Goal: Contribute content

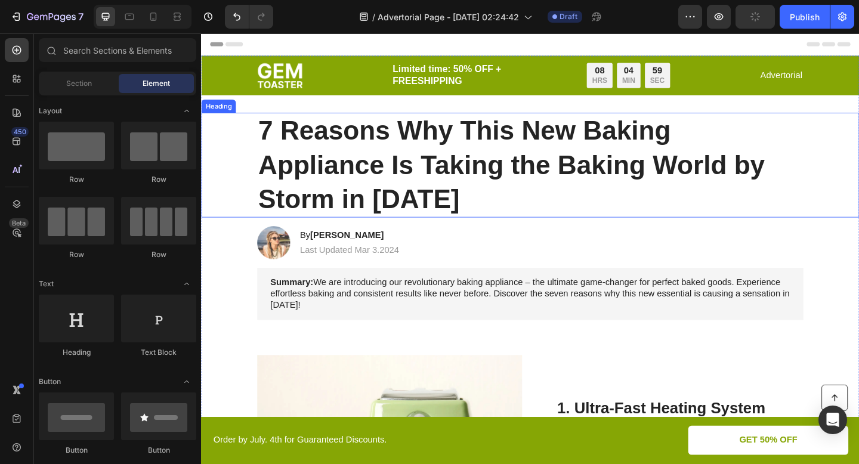
click at [420, 141] on h1 "7 Reasons Why This New Baking Appliance Is Taking the Baking World by Storm in …" at bounding box center [559, 177] width 594 height 114
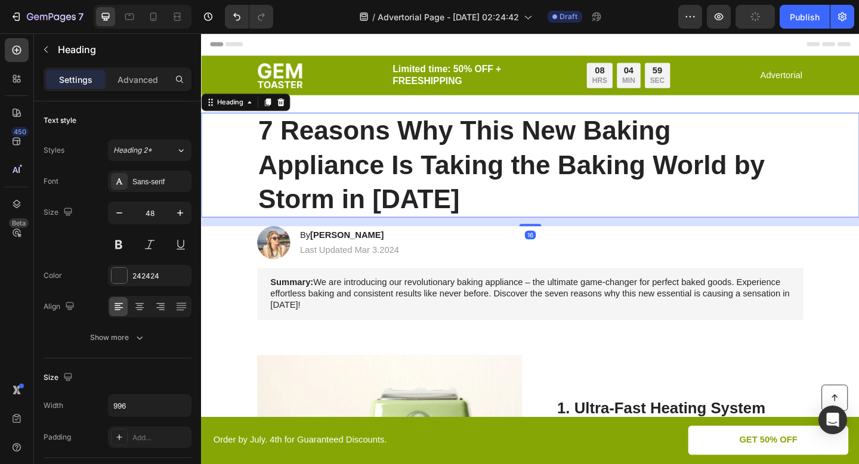
click at [420, 141] on h1 "7 Reasons Why This New Baking Appliance Is Taking the Baking World by Storm in …" at bounding box center [559, 177] width 594 height 114
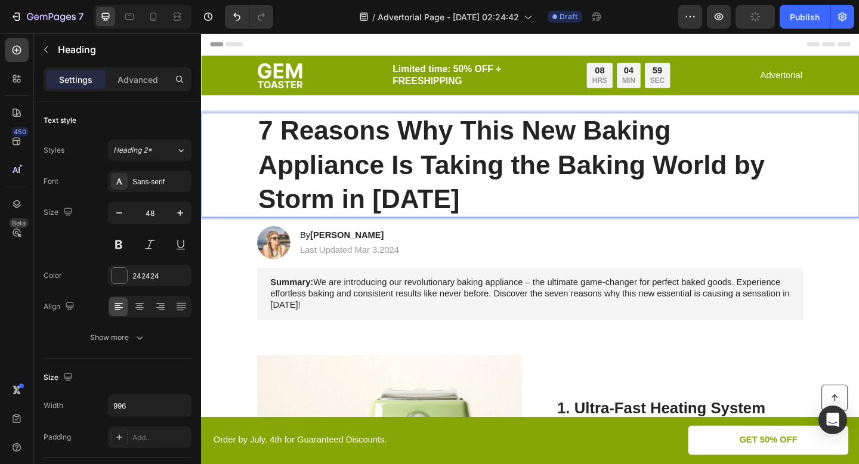
click at [362, 144] on p "7 Reasons Why This New Baking Appliance Is Taking the Baking World by Storm in …" at bounding box center [559, 177] width 592 height 112
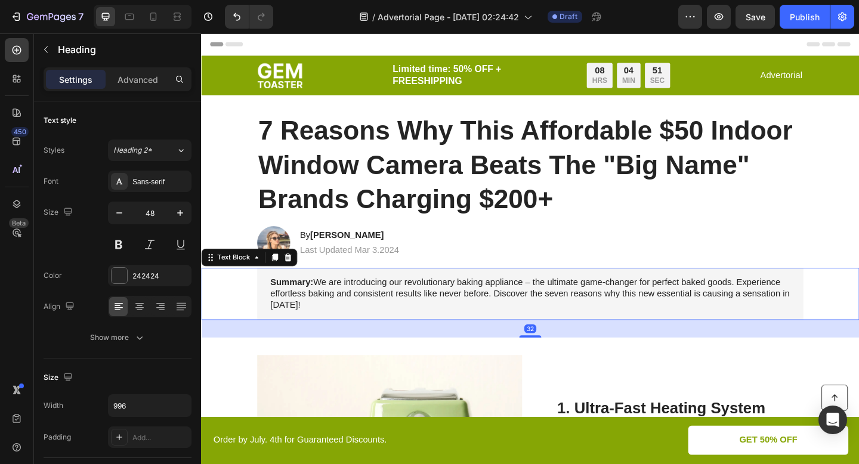
click at [534, 298] on div "Summary: We are introducing our revolutionary baking appliance – the ultimate g…" at bounding box center [559, 317] width 594 height 56
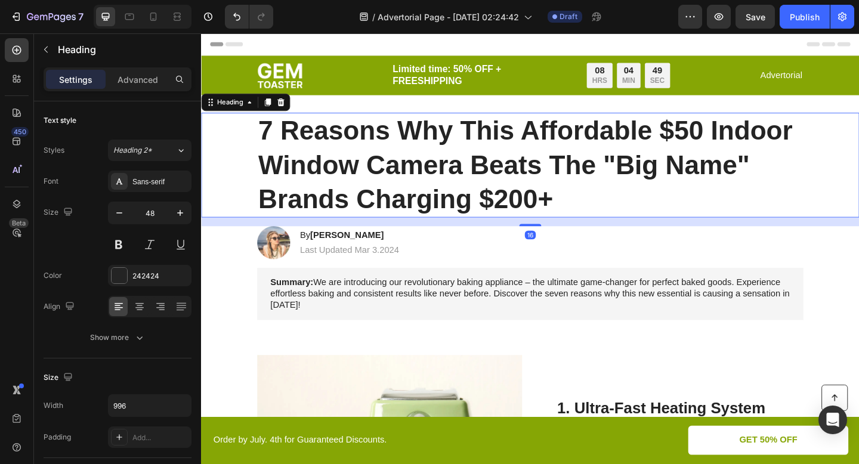
click at [538, 214] on p "7 Reasons Why This Affordable $50 Indoor Window Camera Beats The "Big Name" Bra…" at bounding box center [559, 177] width 592 height 112
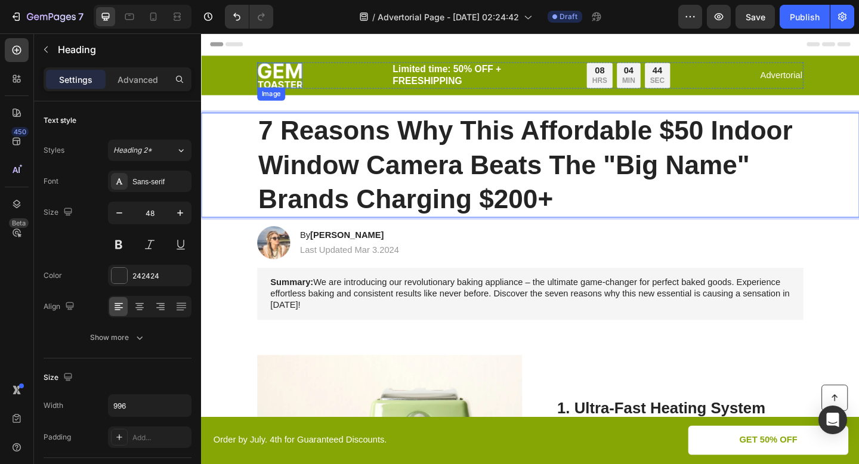
click at [296, 86] on img at bounding box center [286, 79] width 49 height 27
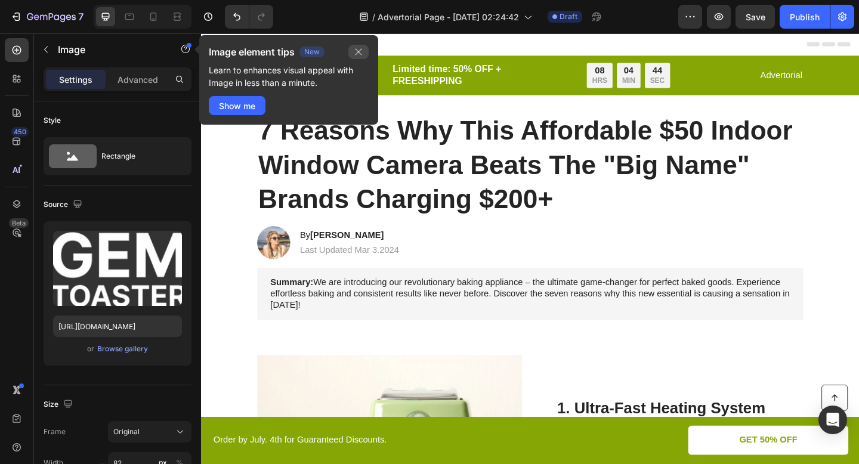
click at [361, 46] on button "button" at bounding box center [358, 52] width 20 height 14
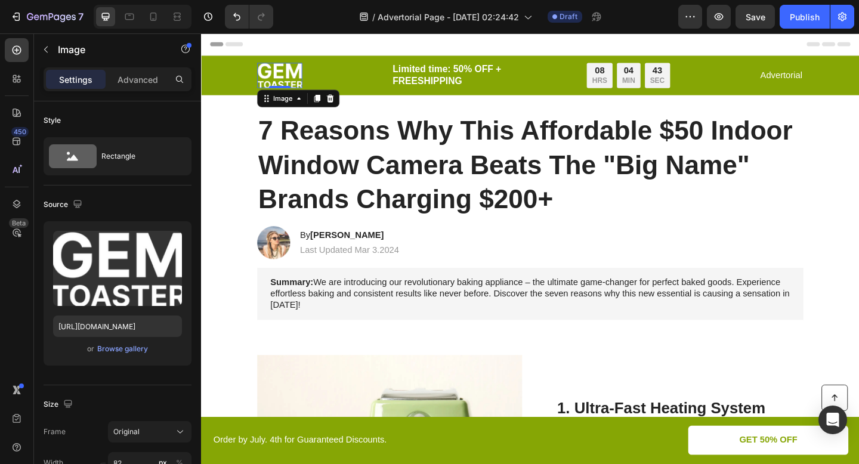
click at [295, 77] on img at bounding box center [286, 79] width 49 height 27
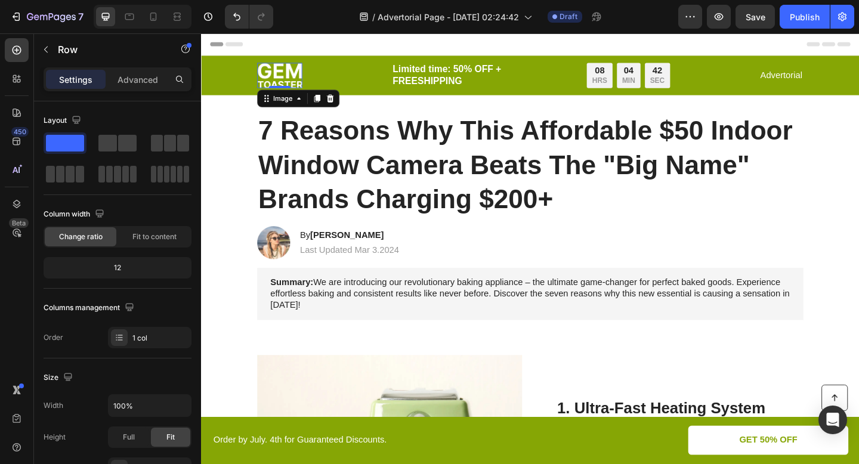
click at [218, 58] on div "Row" at bounding box center [214, 51] width 26 height 14
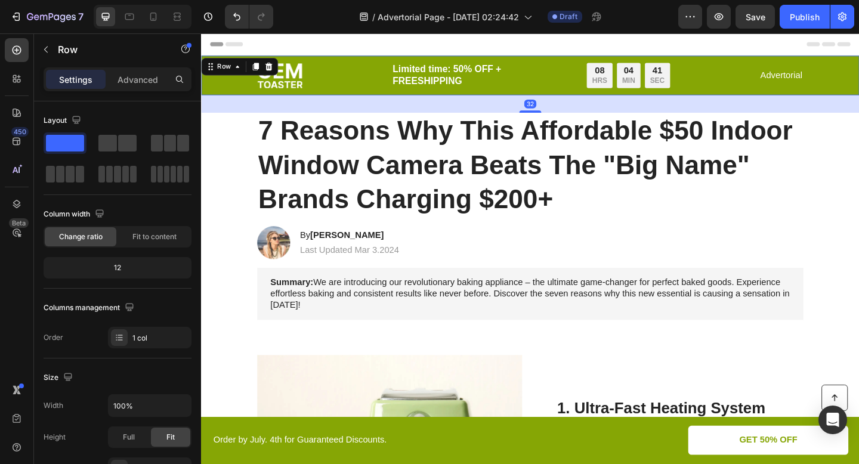
click at [235, 97] on div "Image Limited time: 50% OFF + FREESHIPPING Text Block 08 HRS 04 MIN 41 SEC Coun…" at bounding box center [559, 79] width 716 height 43
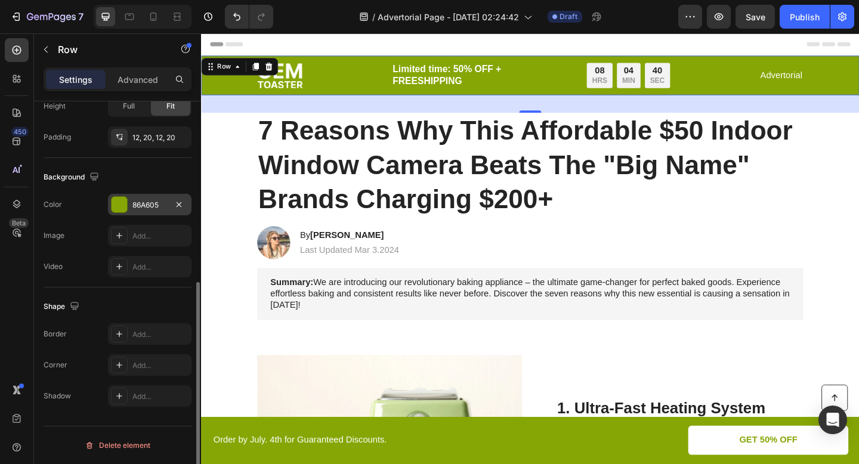
click at [132, 211] on div "86A605" at bounding box center [149, 204] width 83 height 21
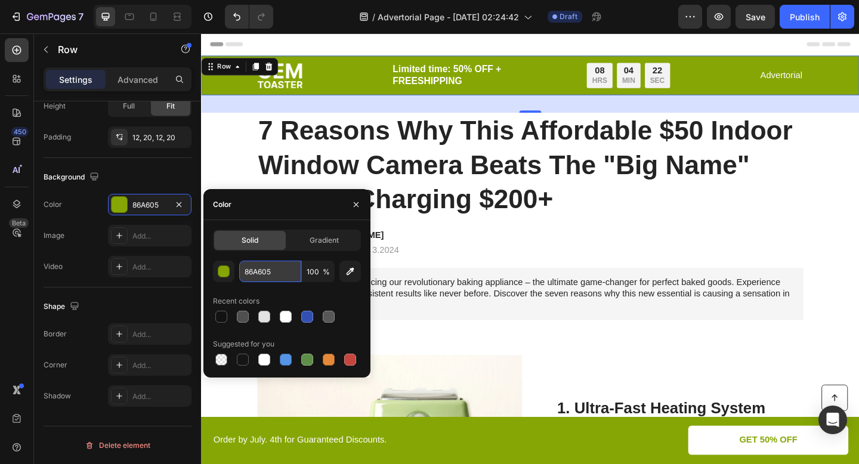
click at [267, 276] on input "86A605" at bounding box center [270, 271] width 62 height 21
paste input "0A2540"
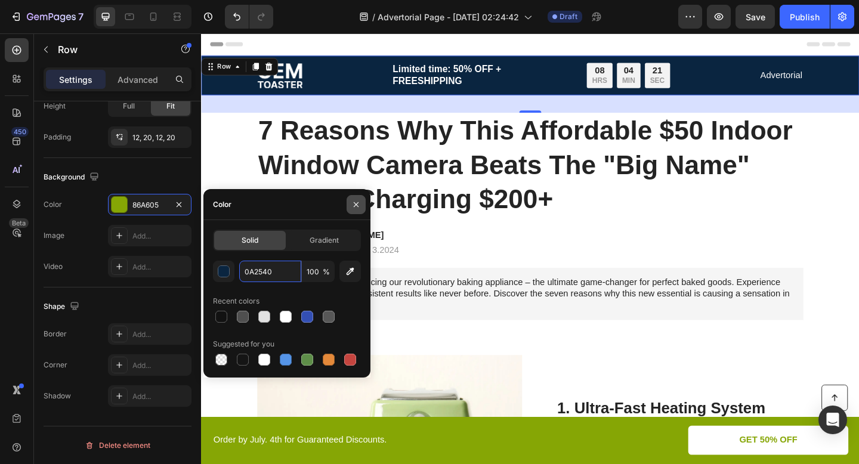
type input "0A2540"
click at [351, 201] on icon "button" at bounding box center [356, 205] width 10 height 10
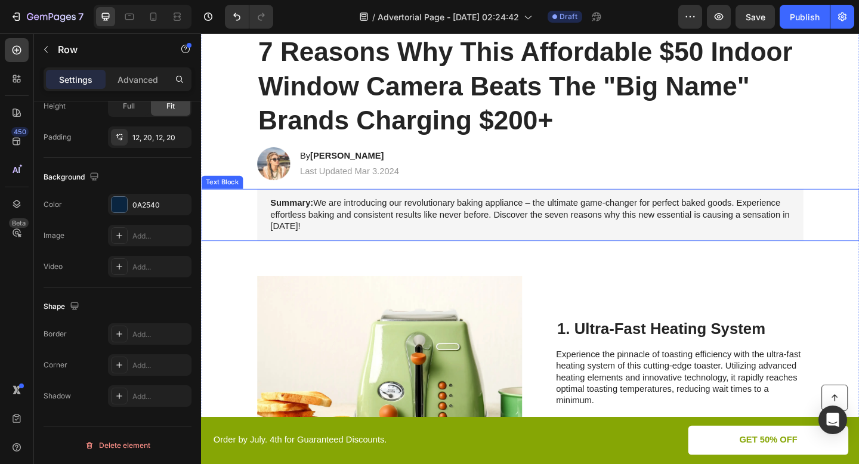
scroll to position [157, 0]
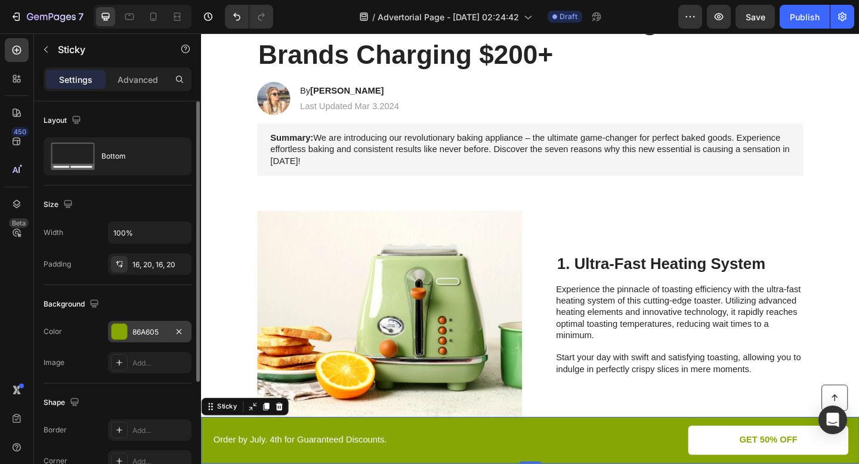
click at [120, 329] on div at bounding box center [120, 332] width 16 height 16
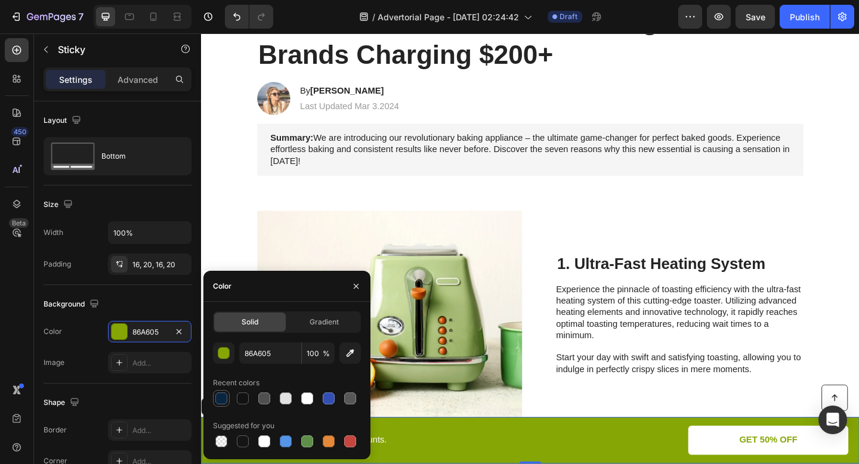
click at [225, 395] on div at bounding box center [221, 398] width 12 height 12
type input "0A2540"
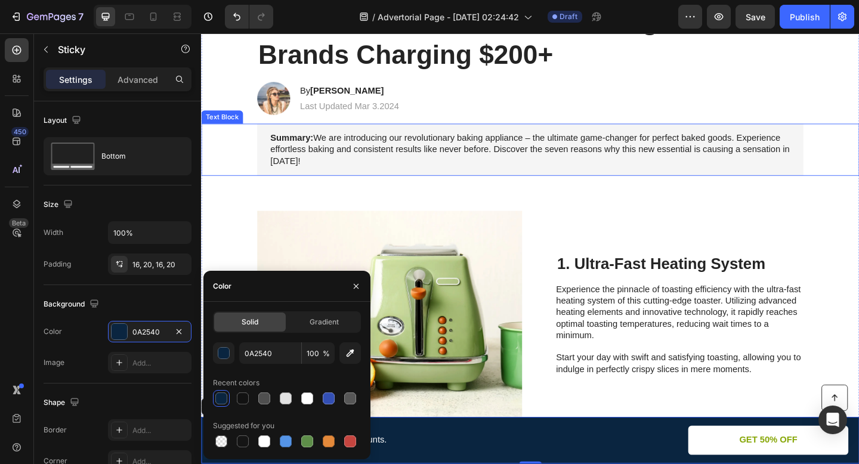
click at [233, 163] on div "Summary: We are introducing our revolutionary baking appliance – the ultimate g…" at bounding box center [559, 160] width 692 height 56
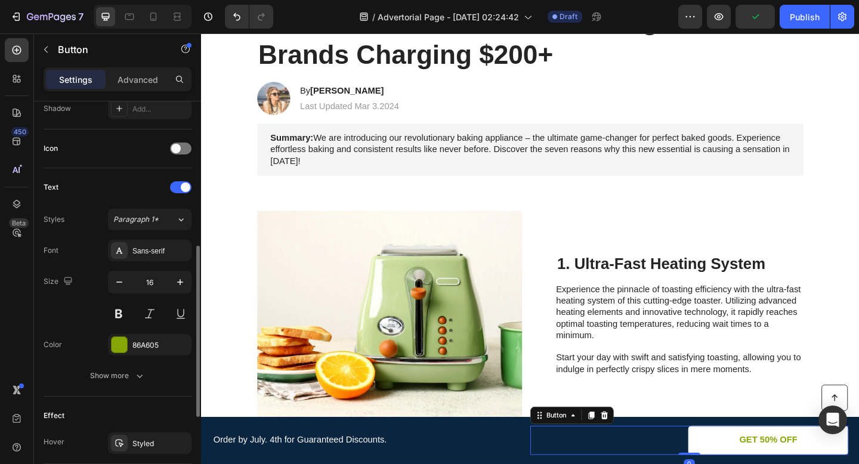
scroll to position [332, 0]
click at [117, 349] on div at bounding box center [120, 344] width 16 height 16
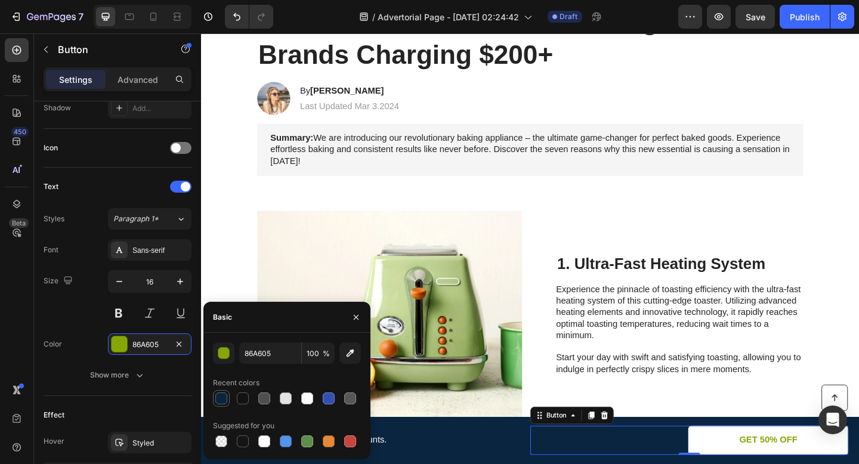
click at [224, 395] on div at bounding box center [221, 398] width 12 height 12
type input "0A2540"
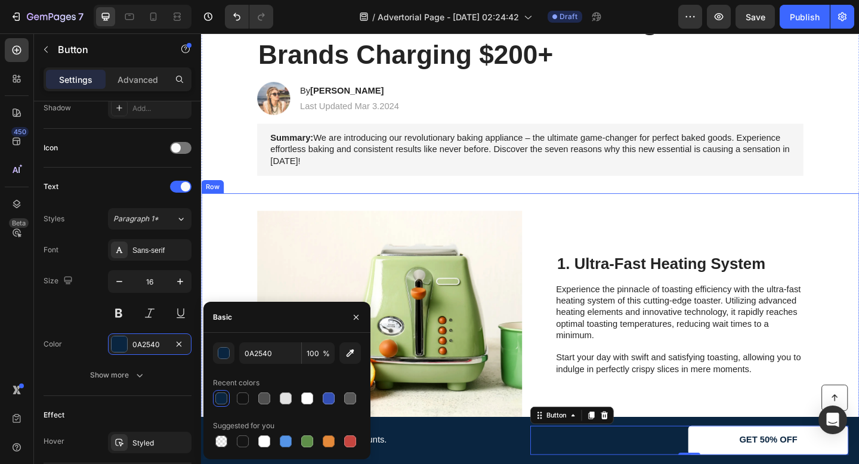
click at [251, 261] on div "Image 1. Ultra-Fast Heating System Heading Experience the pinnacle of toasting …" at bounding box center [559, 340] width 716 height 265
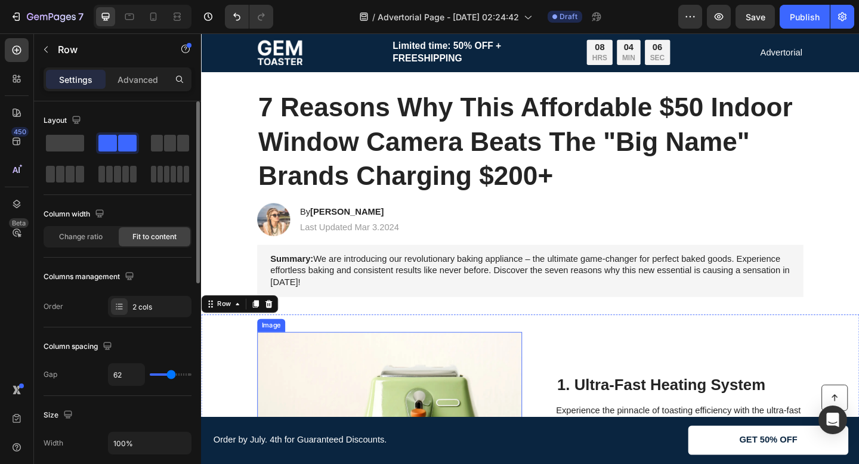
scroll to position [0, 0]
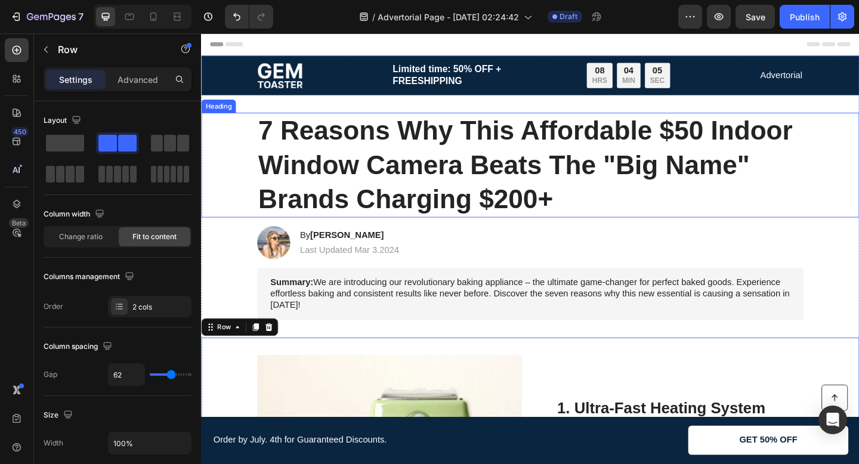
click at [369, 169] on p "7 Reasons Why This Affordable $50 Indoor Window Camera Beats The "Big Name" Bra…" at bounding box center [559, 177] width 592 height 112
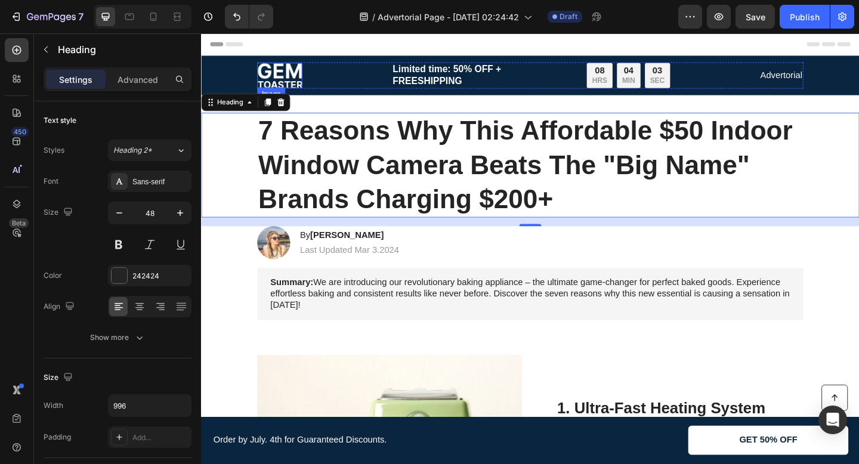
click at [290, 82] on img at bounding box center [286, 79] width 49 height 27
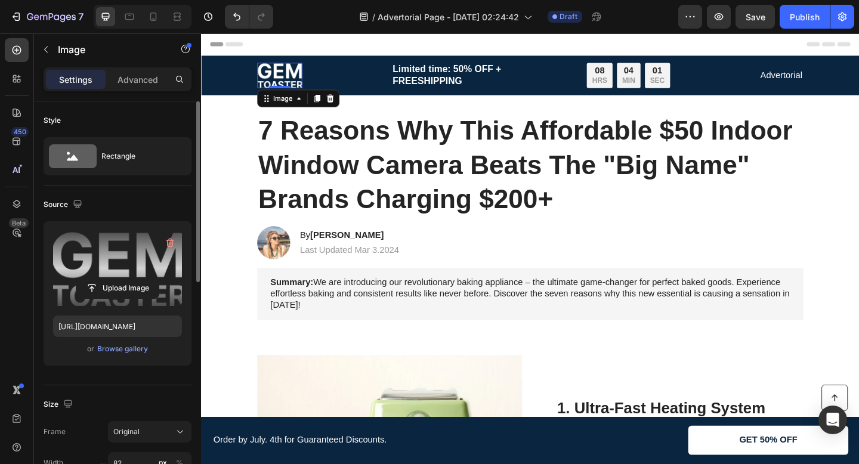
click at [148, 274] on label at bounding box center [117, 268] width 129 height 75
click at [148, 278] on input "file" at bounding box center [117, 288] width 82 height 20
click at [138, 273] on label at bounding box center [117, 268] width 129 height 75
click at [138, 278] on input "file" at bounding box center [117, 288] width 82 height 20
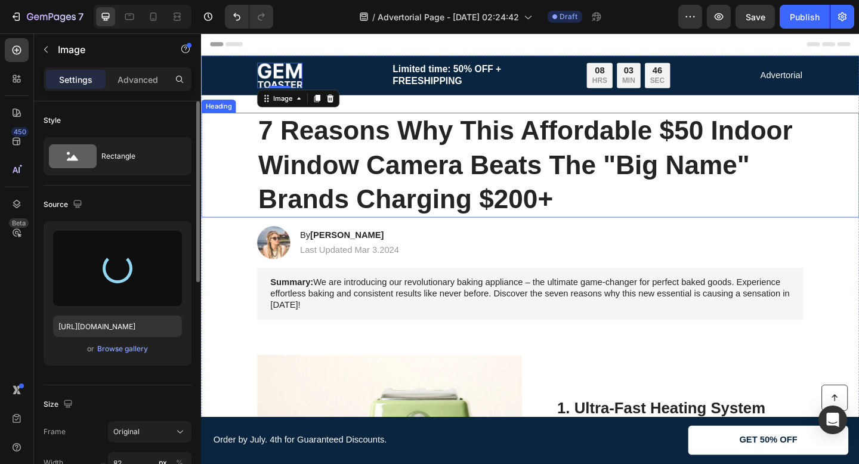
type input "https://cdn.shopify.com/s/files/1/0641/3647/8833/files/gempages_586382183044743…"
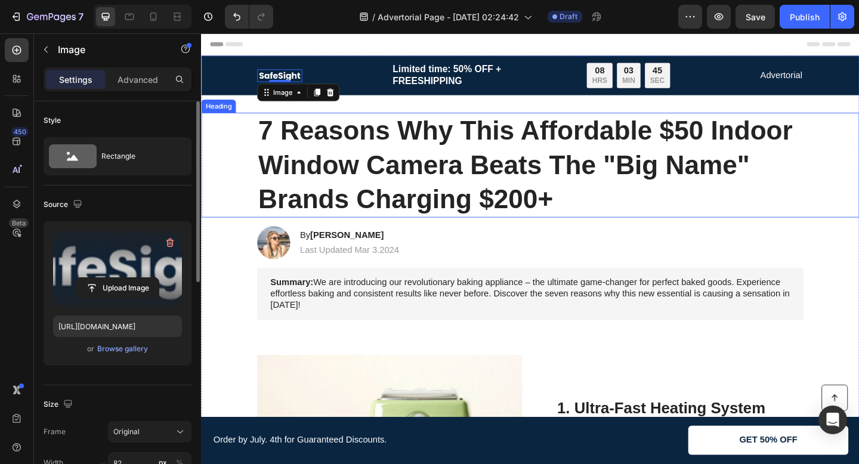
click at [404, 198] on p "7 Reasons Why This Affordable $50 Indoor Window Camera Beats The "Big Name" Bra…" at bounding box center [559, 177] width 592 height 112
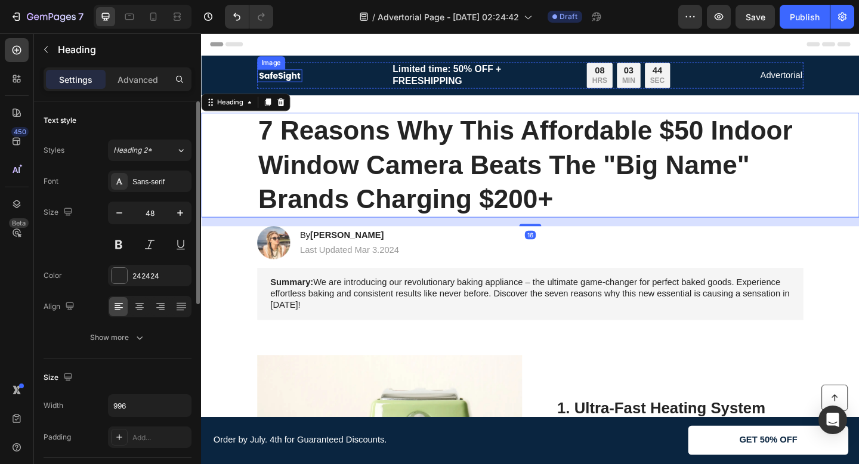
click at [293, 78] on img at bounding box center [286, 80] width 49 height 14
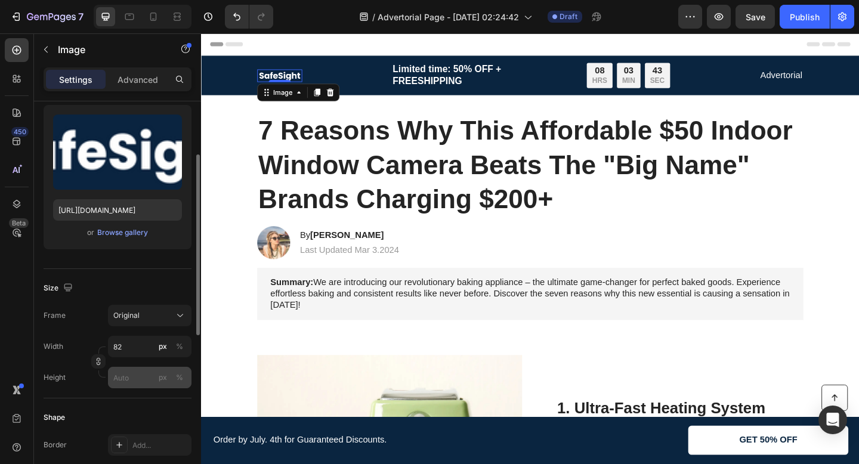
scroll to position [233, 0]
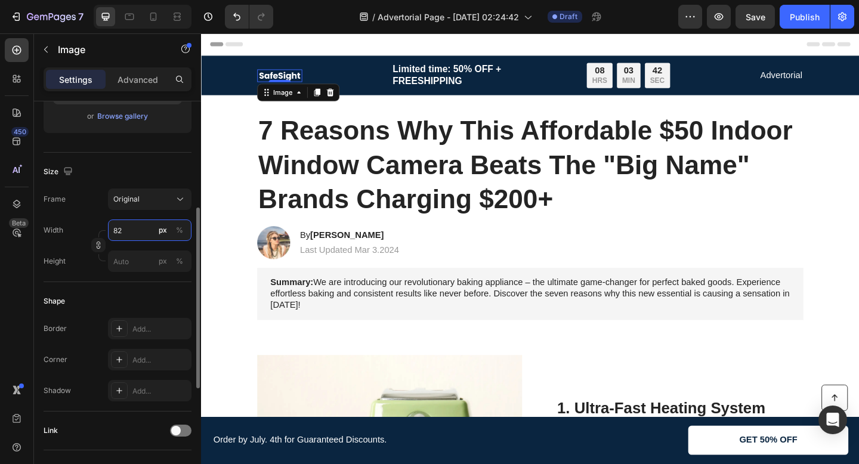
click at [137, 237] on input "82" at bounding box center [149, 229] width 83 height 21
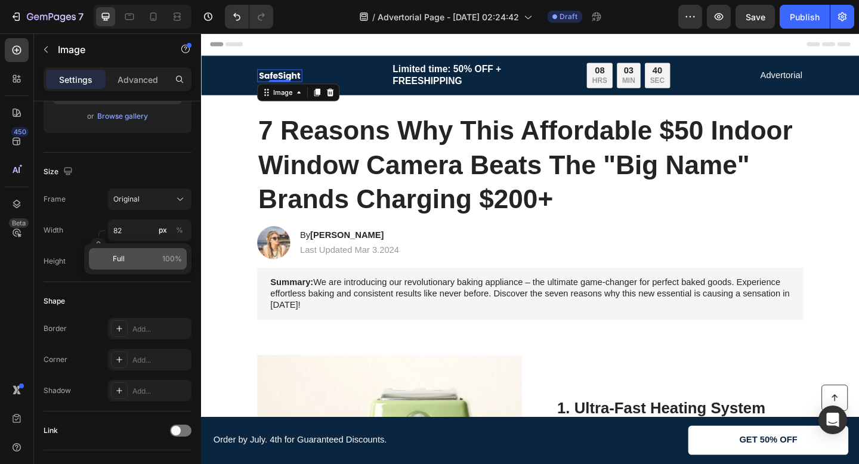
click at [162, 258] on span "100%" at bounding box center [172, 258] width 20 height 11
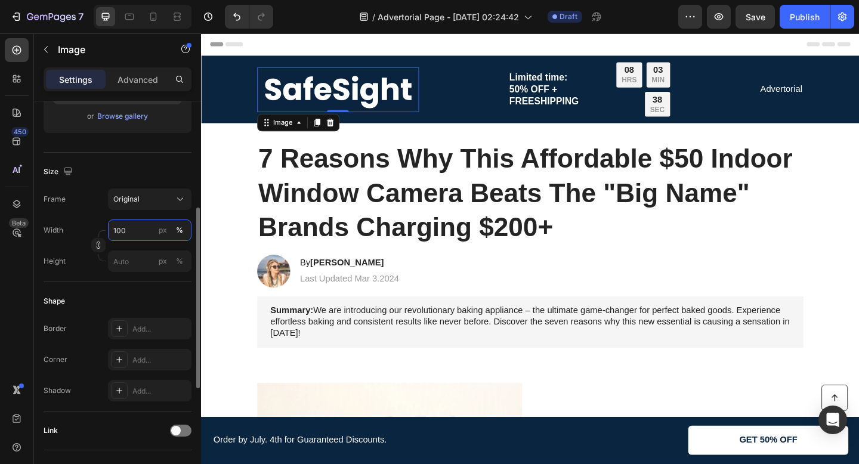
click at [145, 236] on input "100" at bounding box center [149, 229] width 83 height 21
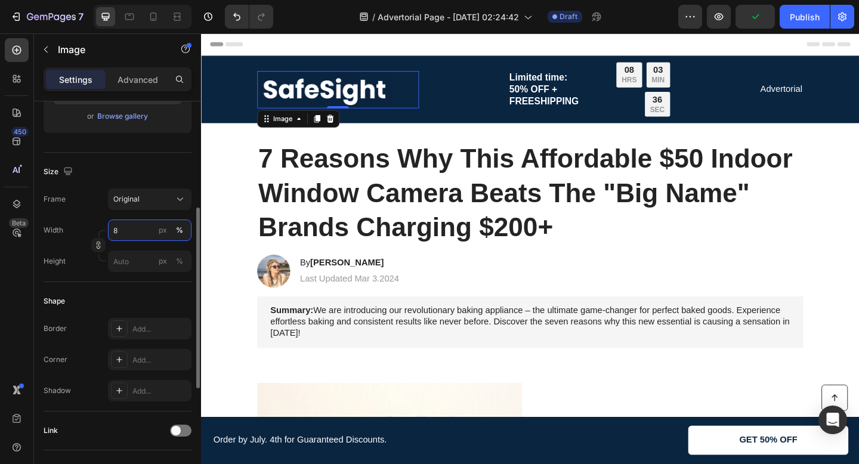
type input "82"
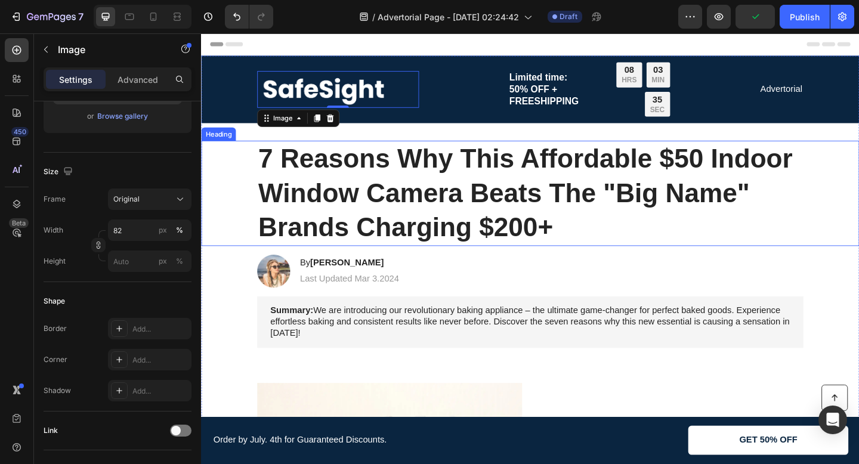
click at [329, 231] on p "7 Reasons Why This Affordable $50 Indoor Window Camera Beats The "Big Name" Bra…" at bounding box center [559, 207] width 592 height 112
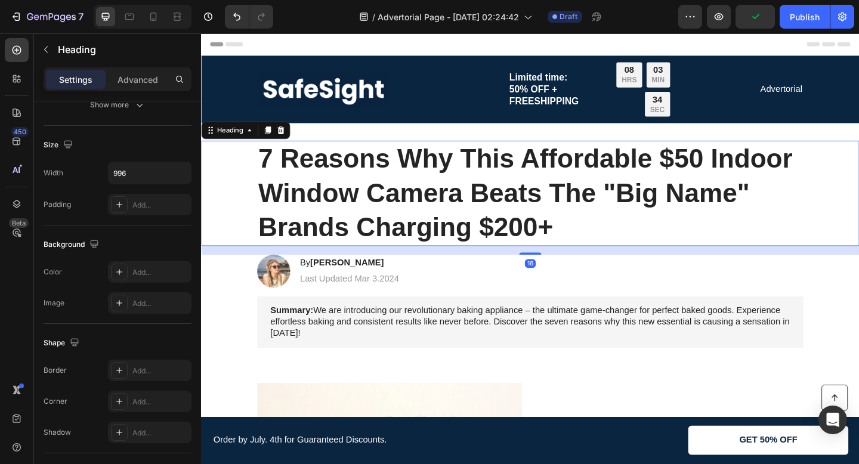
scroll to position [0, 0]
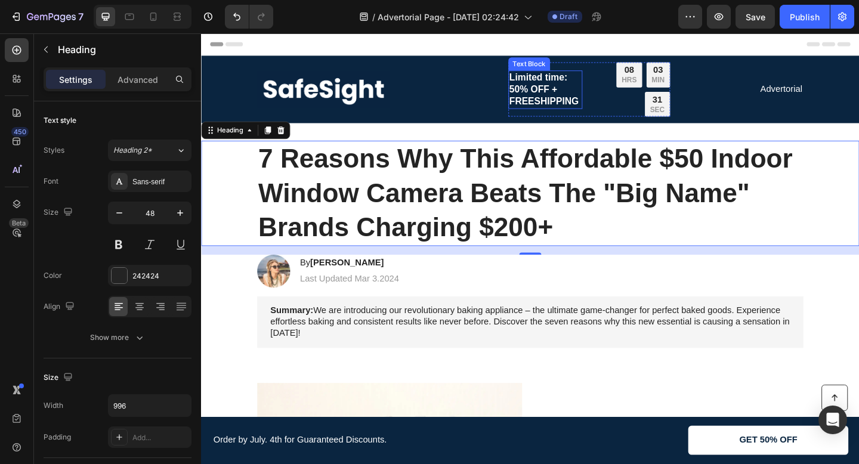
click at [543, 92] on div "Limited time: 50% OFF + FREESHIPPING Text Block" at bounding box center [575, 95] width 80 height 42
click at [536, 182] on p "7 Reasons Why This Affordable $50 Indoor Window Camera Beats The "Big Name" Bra…" at bounding box center [559, 207] width 592 height 112
click at [556, 87] on div "Limited time: 50% OFF + FREESHIPPING Text Block" at bounding box center [575, 95] width 80 height 42
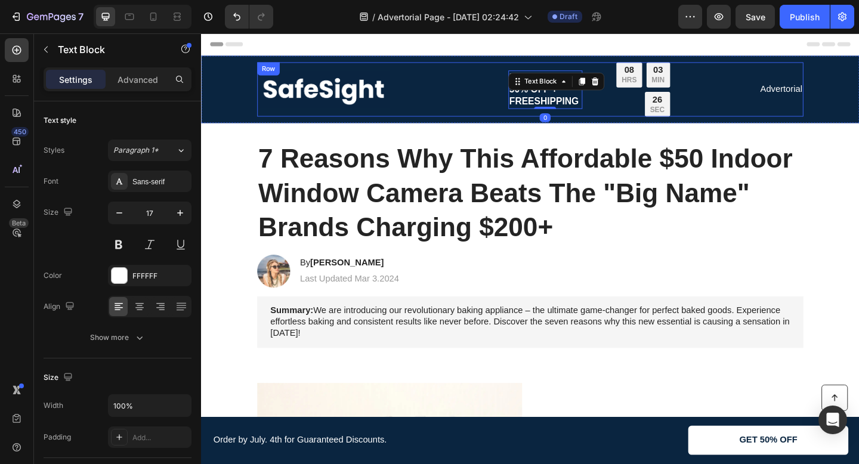
click at [813, 101] on p "Advertorial" at bounding box center [831, 94] width 45 height 13
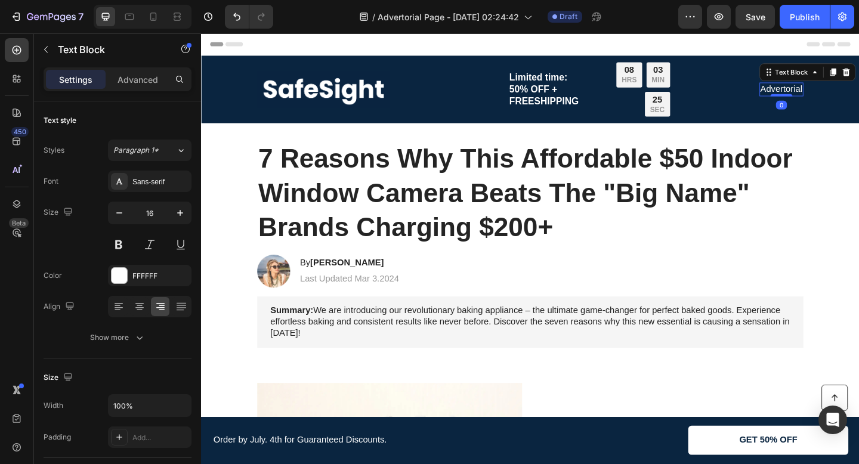
click at [816, 100] on p "Advertorial" at bounding box center [831, 94] width 45 height 13
click at [837, 100] on p "Advertorial" at bounding box center [831, 94] width 45 height 13
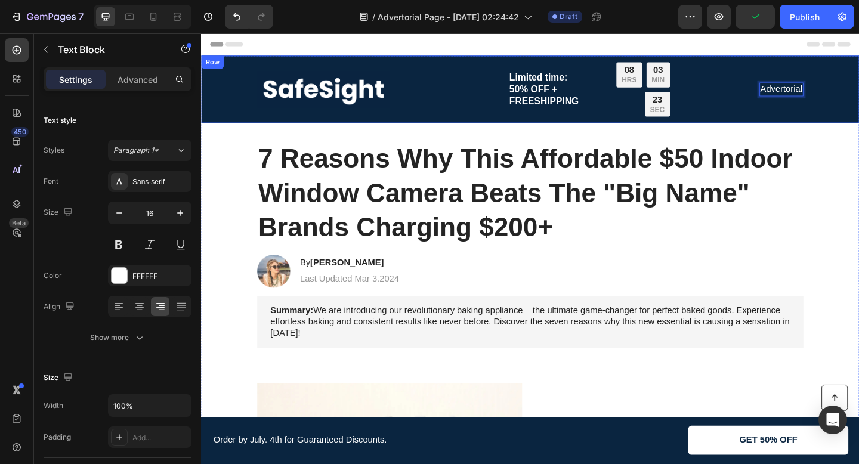
click at [858, 94] on div "Image Limited time: 50% OFF + FREESHIPPING Text Block 08 HRS 03 MIN 23 SEC Coun…" at bounding box center [559, 94] width 692 height 59
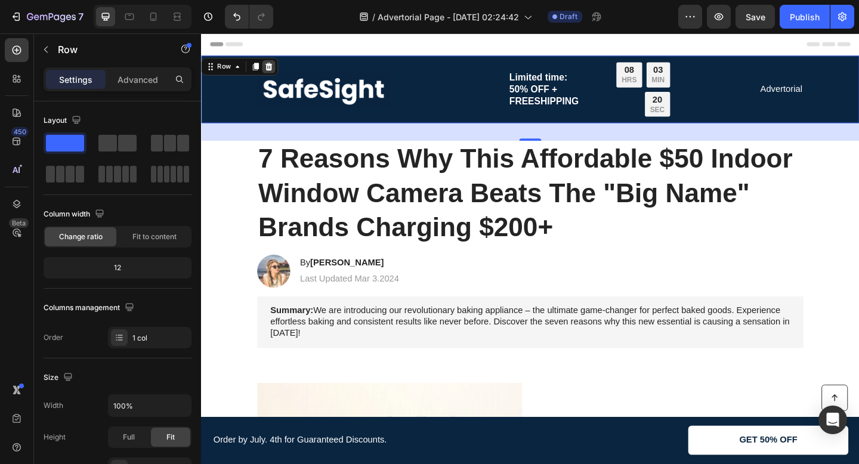
click at [275, 67] on icon at bounding box center [275, 70] width 8 height 8
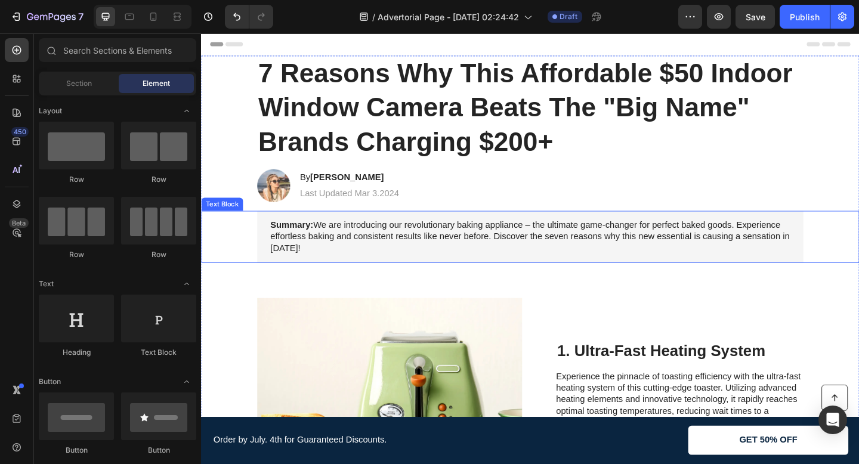
scroll to position [4, 0]
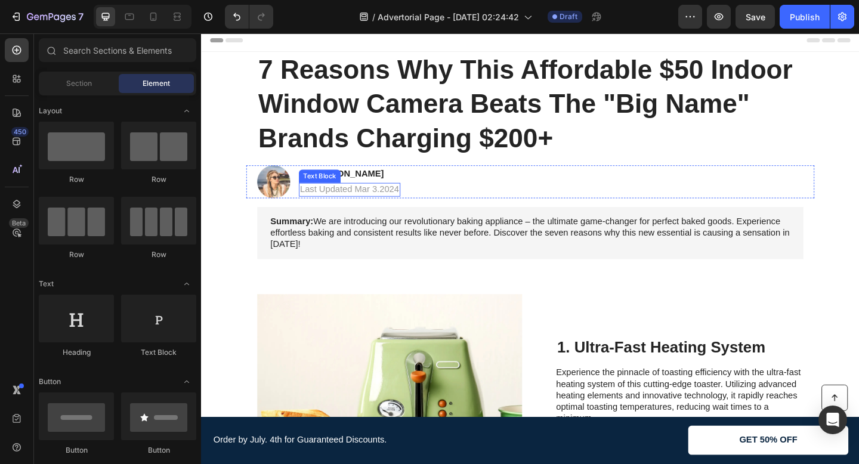
click at [407, 205] on p "Last Updated Mar 3.2024" at bounding box center [362, 203] width 108 height 13
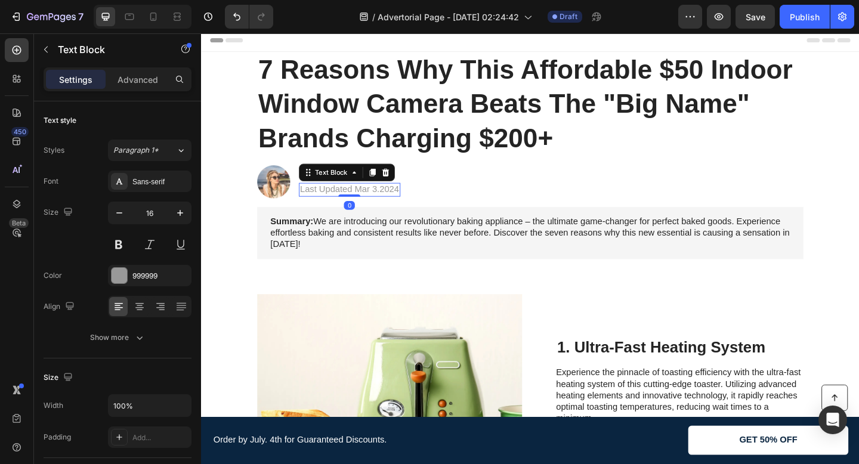
click at [412, 203] on p "Last Updated Mar 3.2024" at bounding box center [362, 203] width 108 height 13
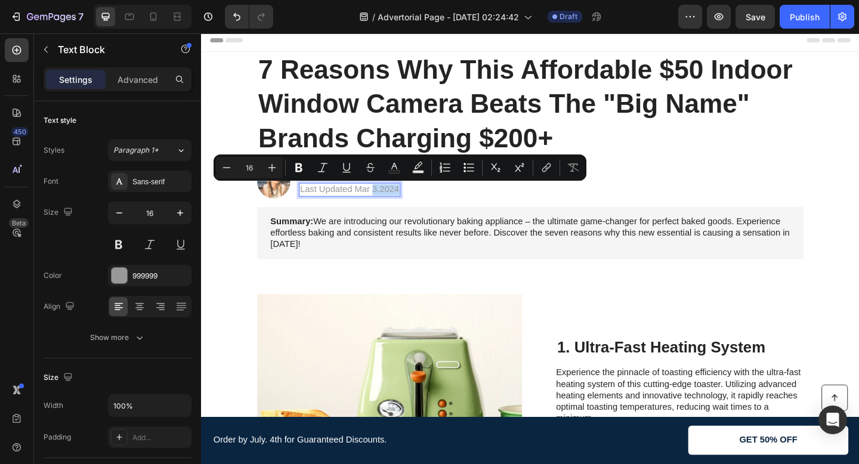
click at [413, 203] on p "Last Updated Mar 3.2024" at bounding box center [362, 203] width 108 height 13
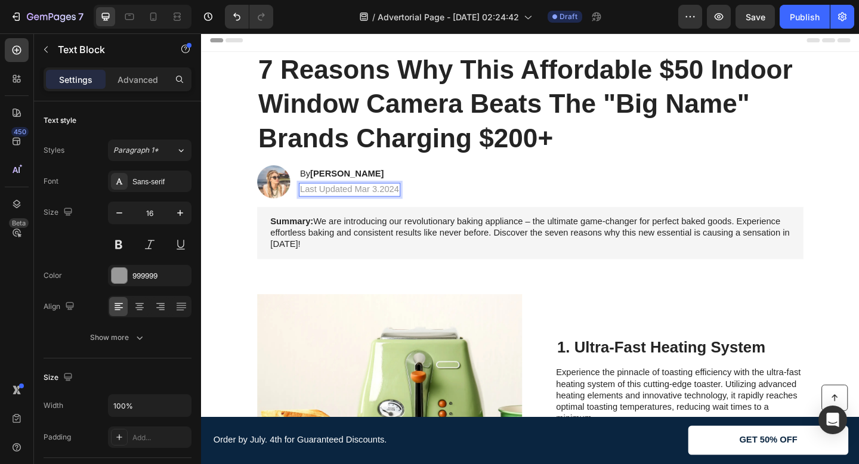
click at [414, 203] on p "Last Updated Mar 3.2024" at bounding box center [362, 203] width 108 height 13
click at [377, 205] on p "Last Updated Mar 3.2025" at bounding box center [362, 203] width 108 height 13
click at [392, 235] on p "Summary: We are introducing our revolutionary baking appliance – the ultimate g…" at bounding box center [558, 250] width 565 height 37
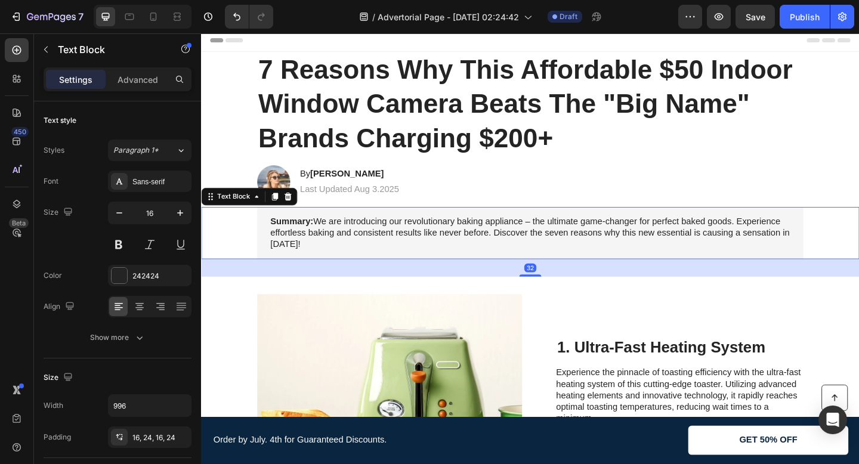
click at [395, 301] on div "Image 1. Ultra-Fast Heating System Heading Experience the pinnacle of toasting …" at bounding box center [559, 430] width 716 height 265
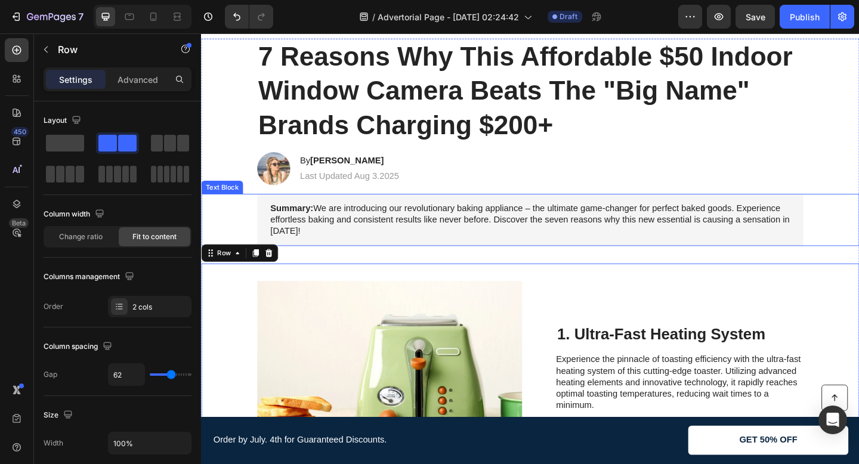
scroll to position [52, 0]
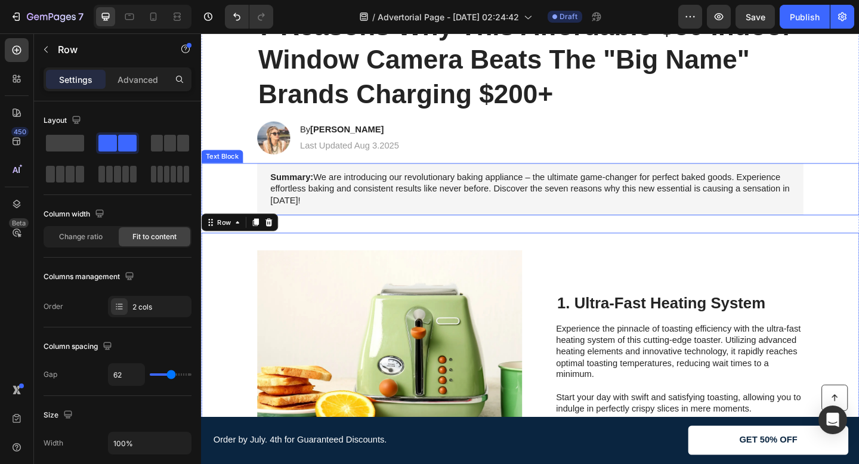
click at [440, 186] on p "Summary: We are introducing our revolutionary baking appliance – the ultimate g…" at bounding box center [558, 202] width 565 height 37
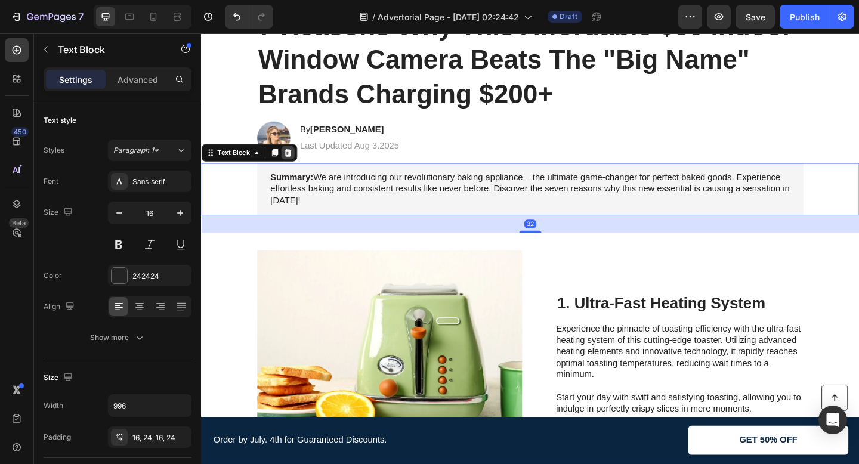
click at [290, 162] on icon at bounding box center [295, 164] width 10 height 10
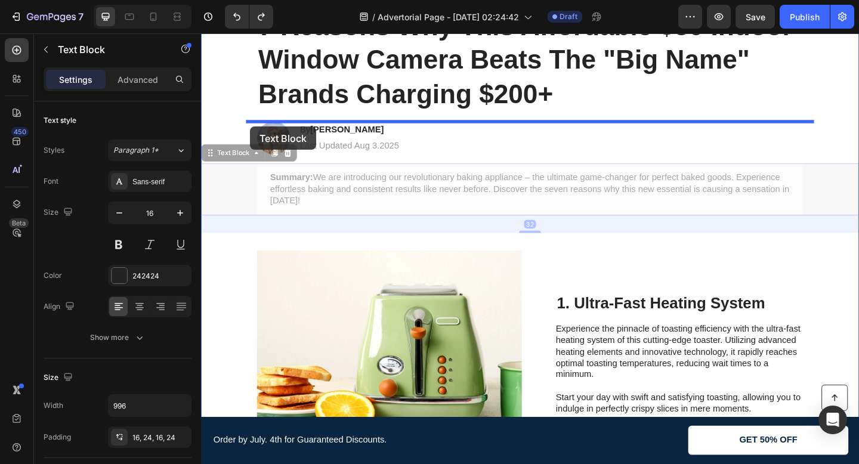
drag, startPoint x: 238, startPoint y: 193, endPoint x: 254, endPoint y: 137, distance: 58.9
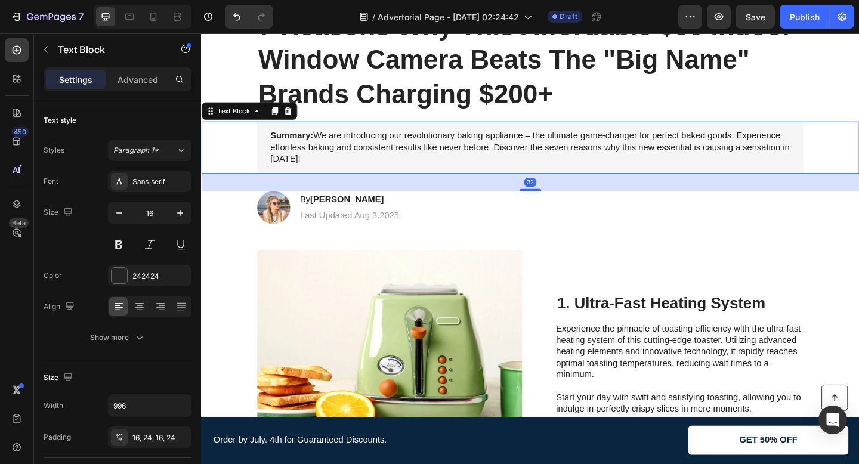
click at [332, 148] on p "Summary: We are introducing our revolutionary baking appliance – the ultimate g…" at bounding box center [558, 157] width 565 height 37
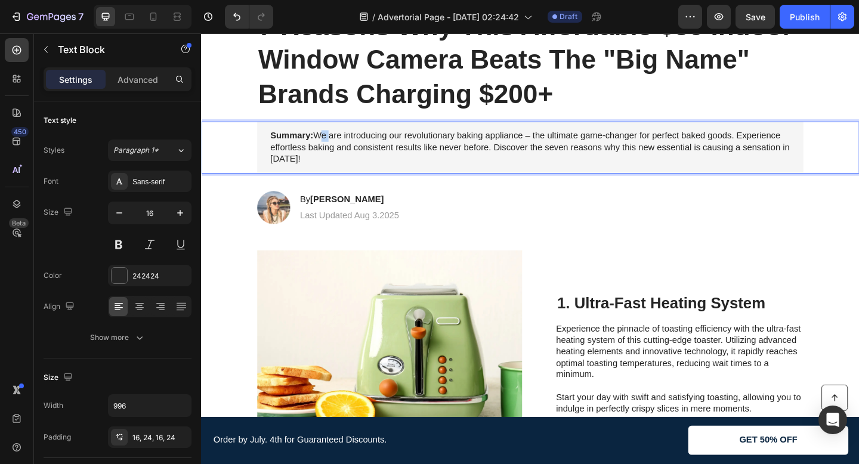
click at [332, 148] on p "Summary: We are introducing our revolutionary baking appliance – the ultimate g…" at bounding box center [558, 157] width 565 height 37
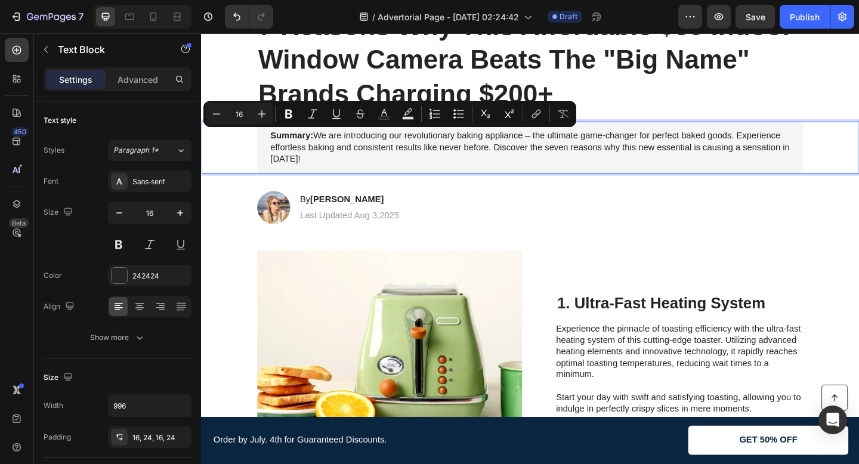
click at [306, 149] on strong "Summary:" at bounding box center [299, 145] width 47 height 10
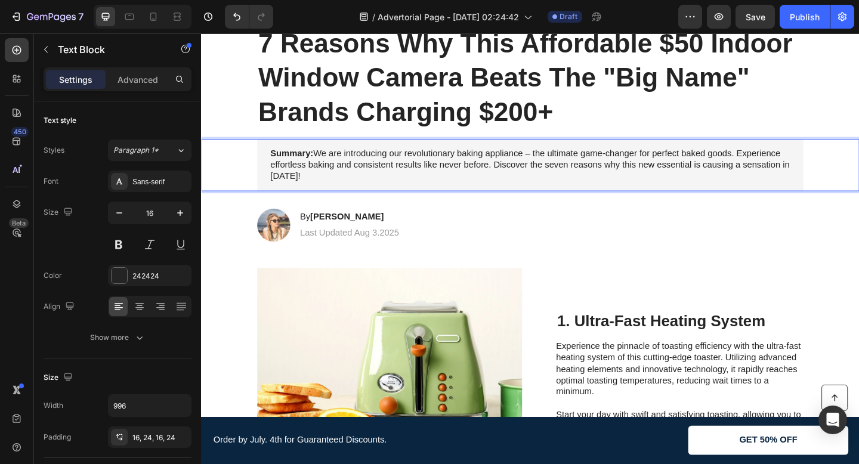
scroll to position [24, 0]
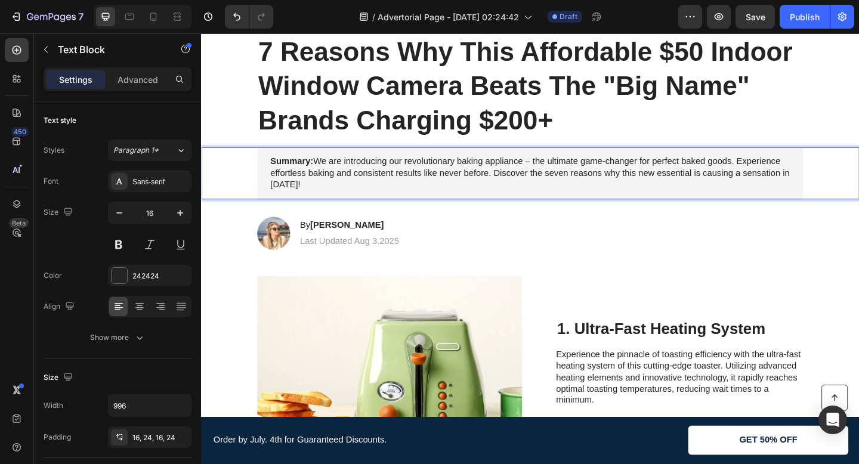
click at [291, 175] on strong "Summary:" at bounding box center [299, 173] width 47 height 10
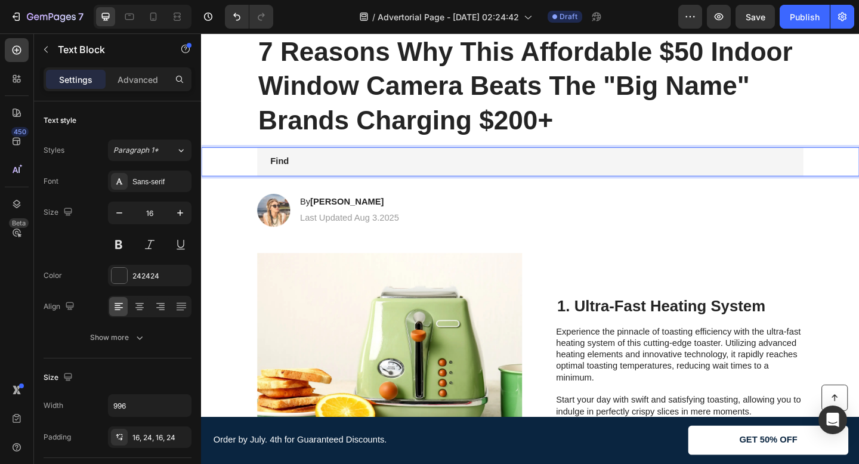
click at [283, 171] on strong "Find" at bounding box center [286, 173] width 20 height 10
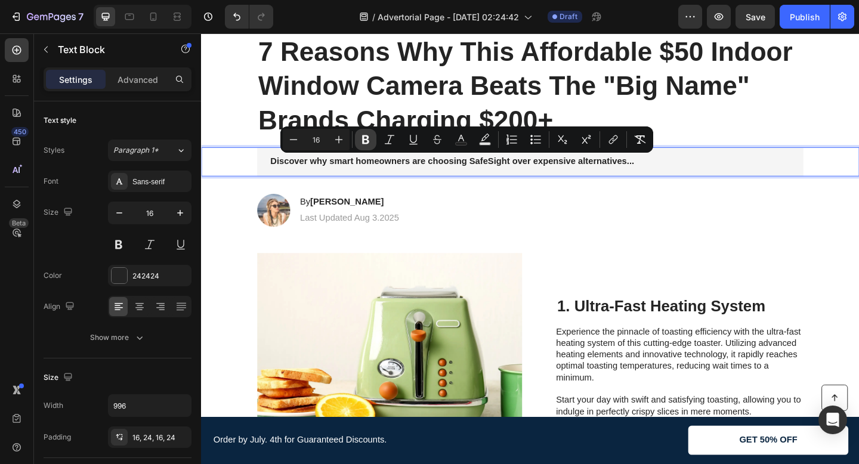
click at [363, 141] on icon "Editor contextual toolbar" at bounding box center [365, 139] width 7 height 9
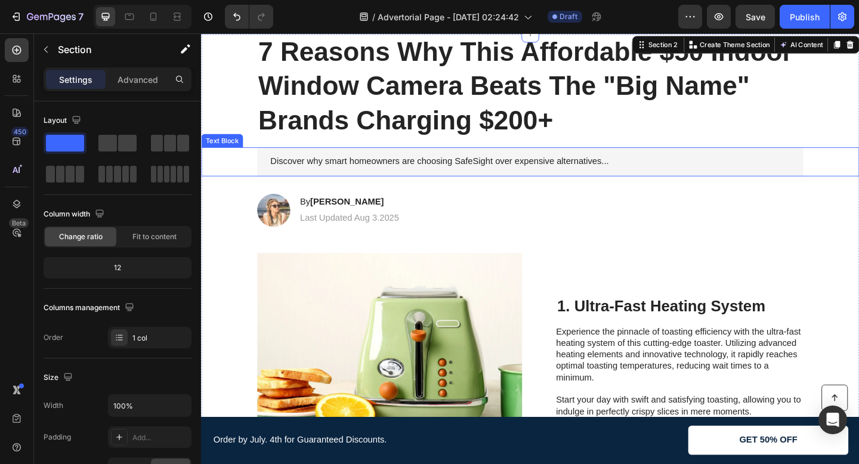
click at [393, 168] on p "Discover why smart homeowners are choosing SafeSight over expensive alternative…" at bounding box center [558, 173] width 565 height 13
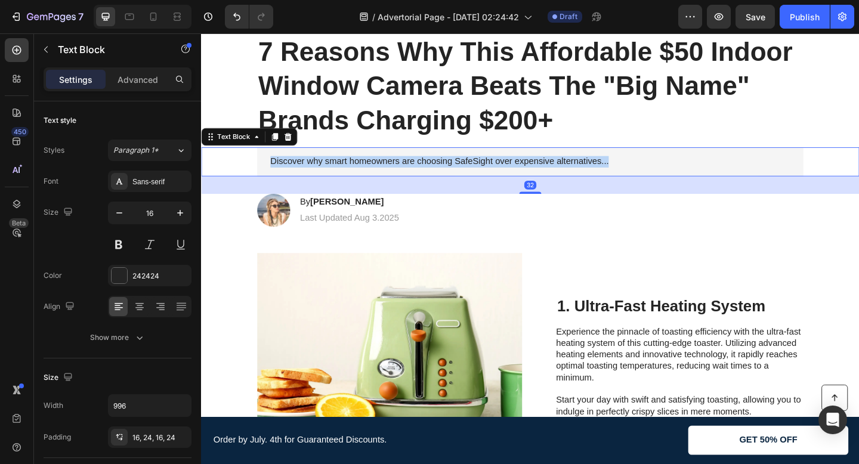
click at [394, 168] on p "Discover why smart homeowners are choosing SafeSight over expensive alternative…" at bounding box center [558, 173] width 565 height 13
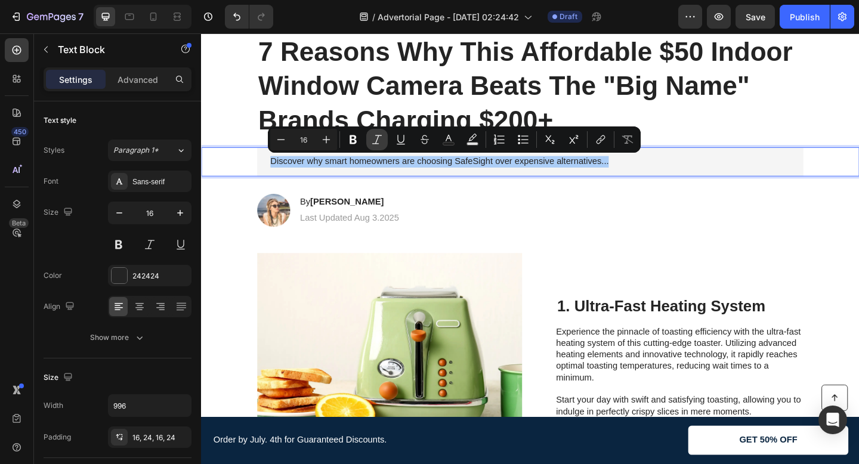
click at [380, 137] on icon "Editor contextual toolbar" at bounding box center [377, 140] width 12 height 12
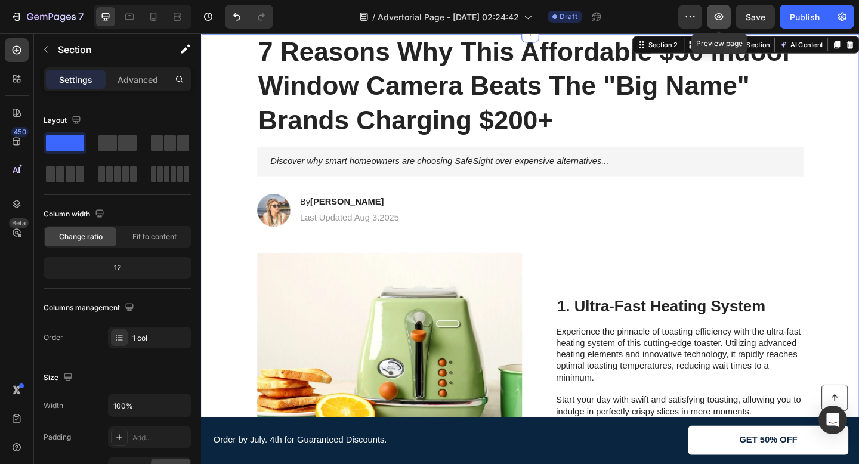
click at [725, 20] on button "button" at bounding box center [719, 17] width 24 height 24
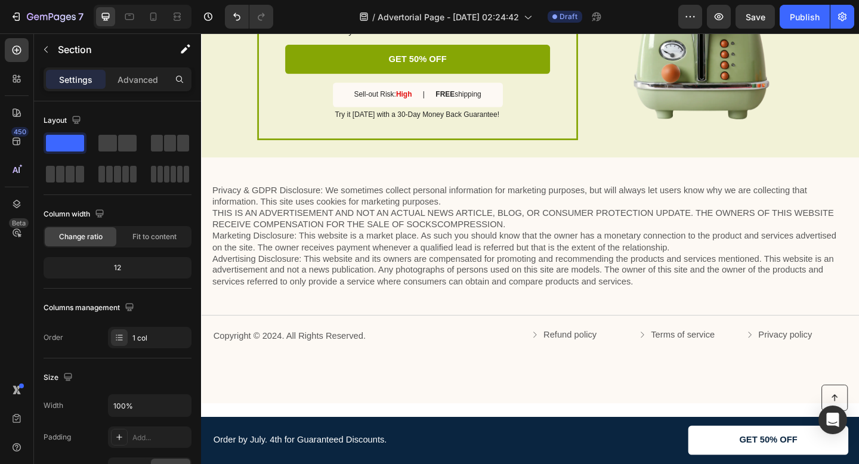
scroll to position [2519, 0]
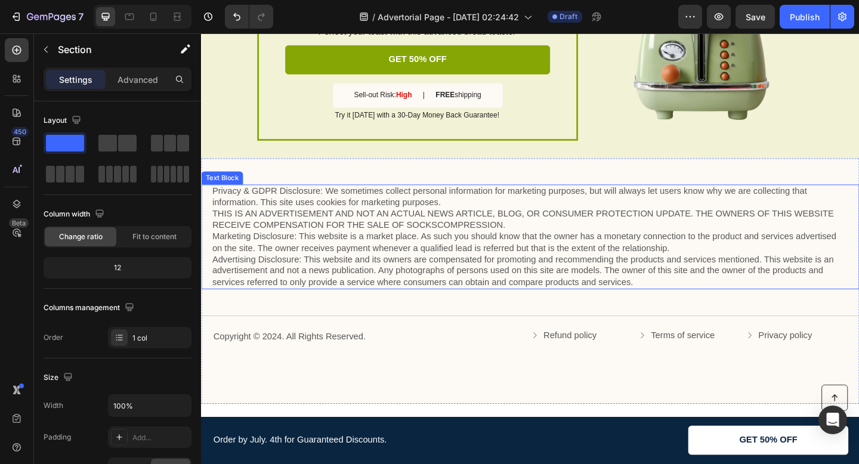
click at [293, 231] on p "Privacy & GDPR Disclosure: We sometimes collect personal information for market…" at bounding box center [559, 255] width 692 height 112
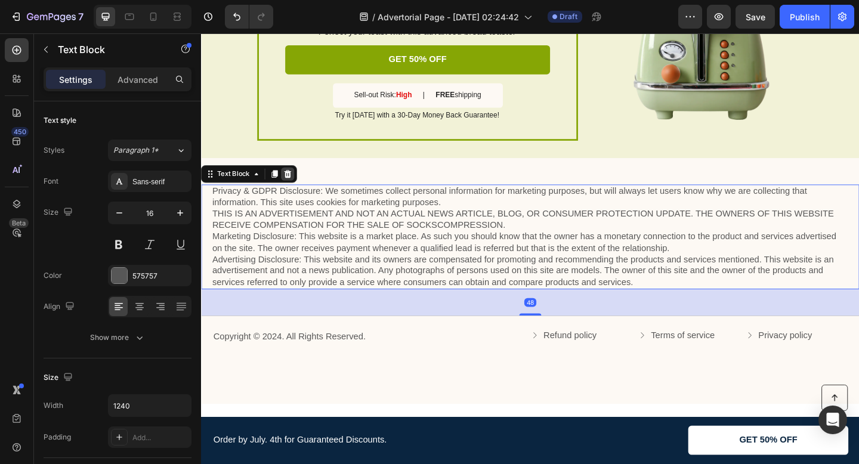
click at [295, 182] on icon at bounding box center [296, 186] width 8 height 8
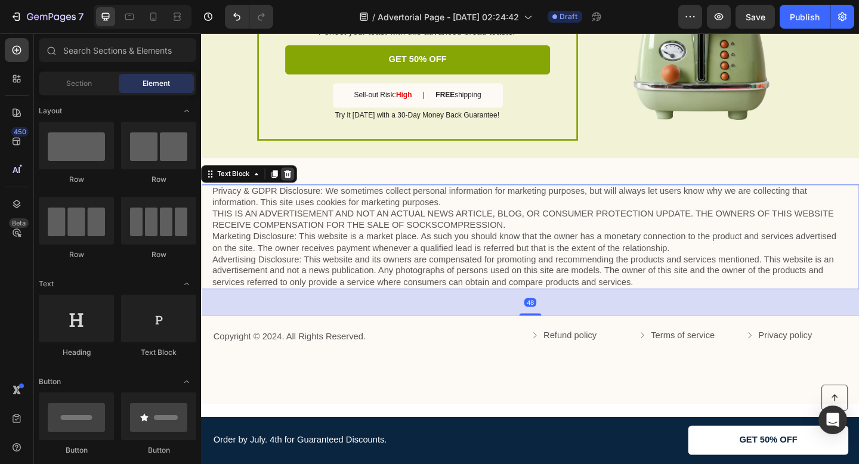
scroll to position [2482, 0]
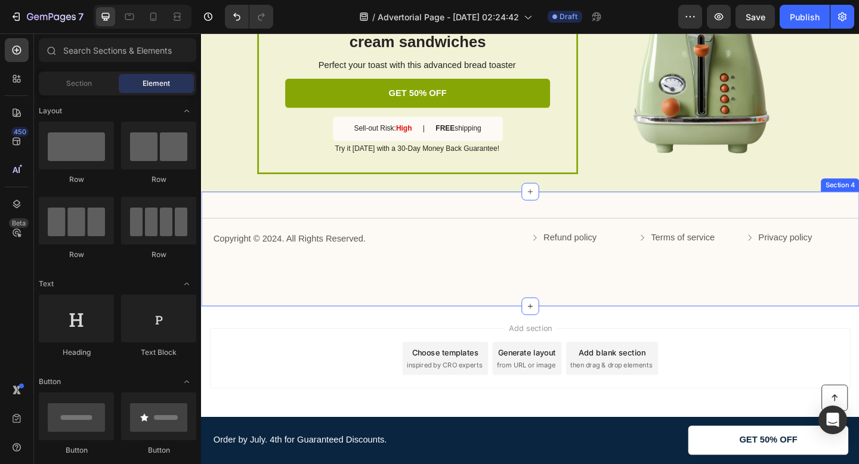
click at [336, 269] on div "Copyright © 2024. All Rights Reserved. Text Block Refund policy Button Terms of…" at bounding box center [559, 257] width 716 height 30
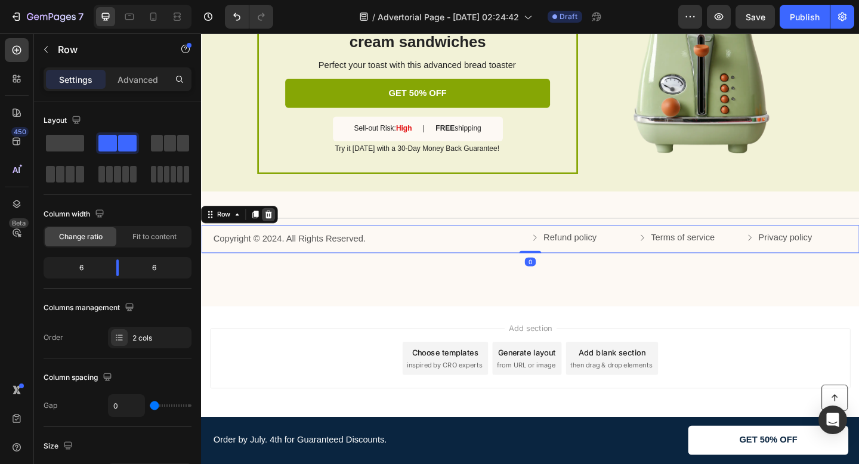
click at [271, 227] on icon at bounding box center [275, 231] width 10 height 10
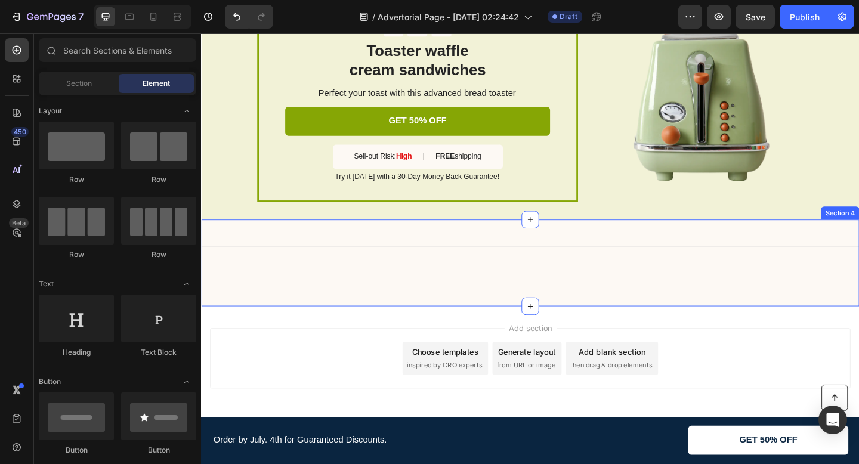
click at [349, 329] on div "Title Line Section 4" at bounding box center [559, 283] width 716 height 94
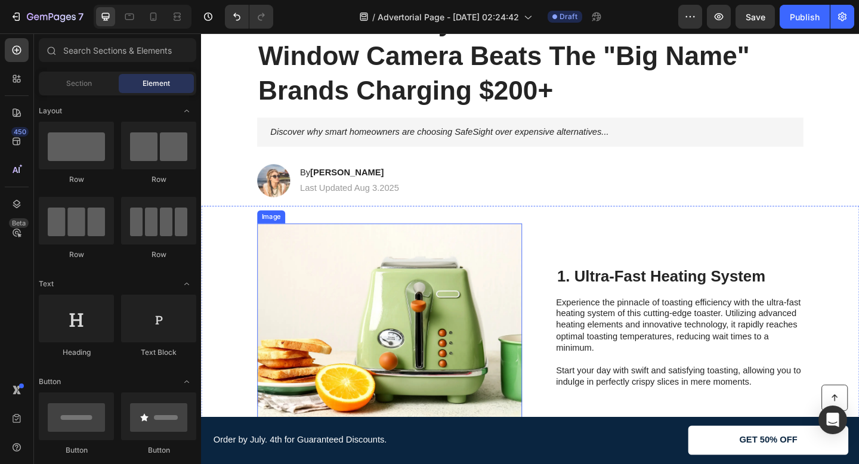
scroll to position [91, 0]
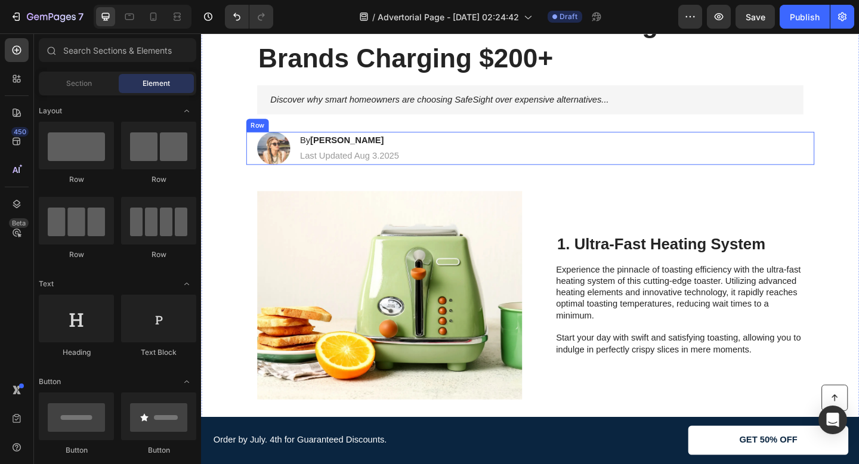
click at [482, 153] on div "Image By Jessica M. Heading Last Updated Aug 3.2025 Text Block Row" at bounding box center [559, 159] width 618 height 36
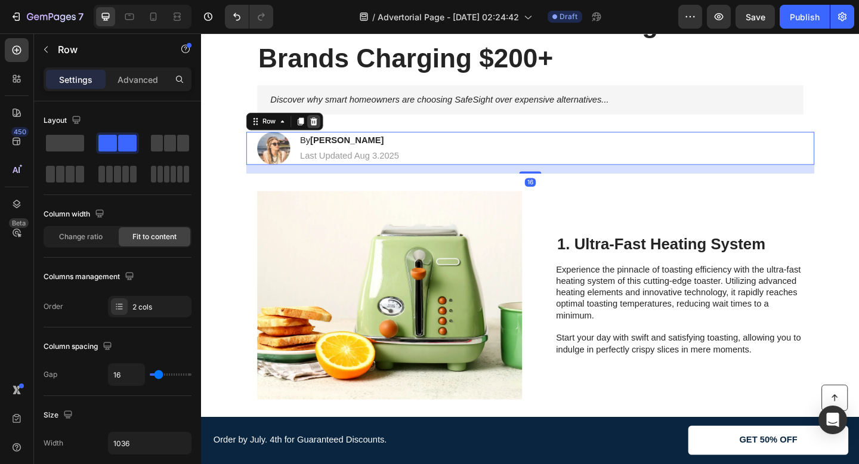
click at [321, 131] on icon at bounding box center [324, 129] width 8 height 8
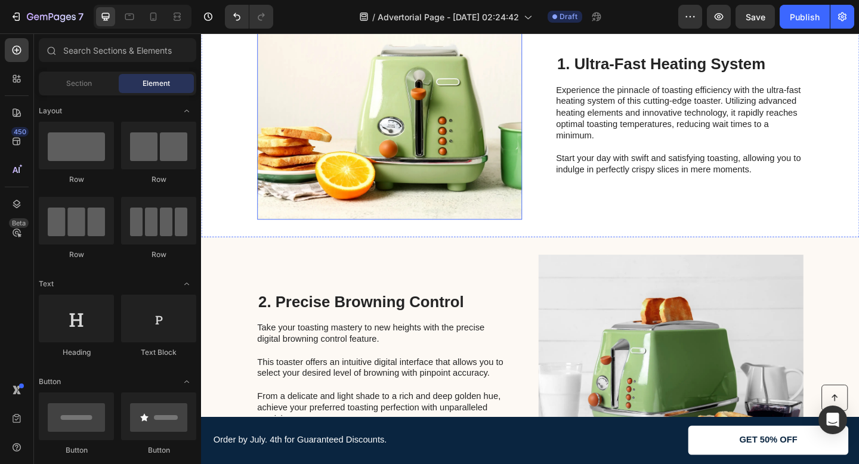
scroll to position [248, 0]
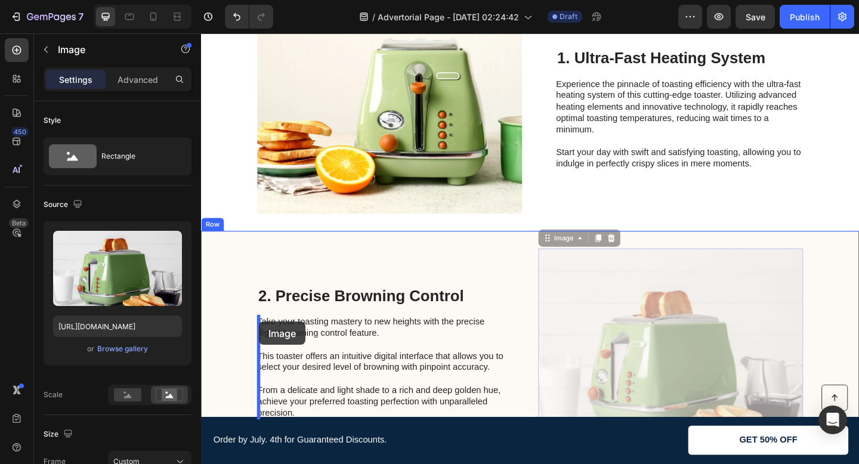
drag, startPoint x: 676, startPoint y: 324, endPoint x: 264, endPoint y: 348, distance: 412.1
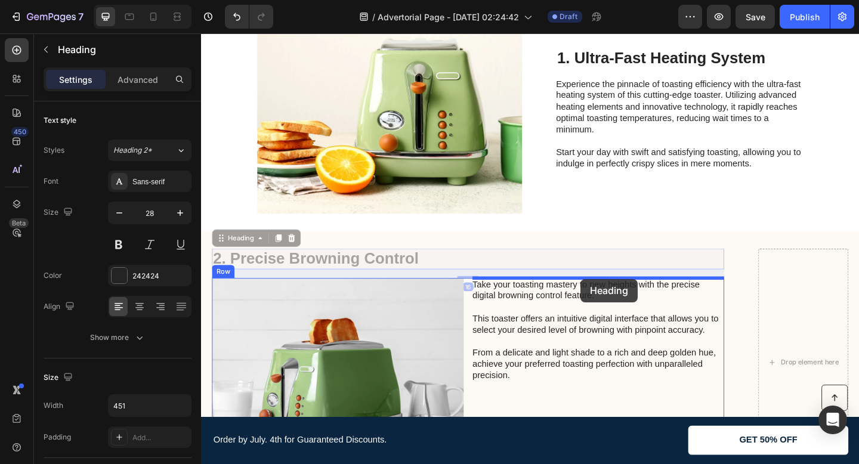
drag, startPoint x: 355, startPoint y: 274, endPoint x: 614, endPoint y: 303, distance: 260.4
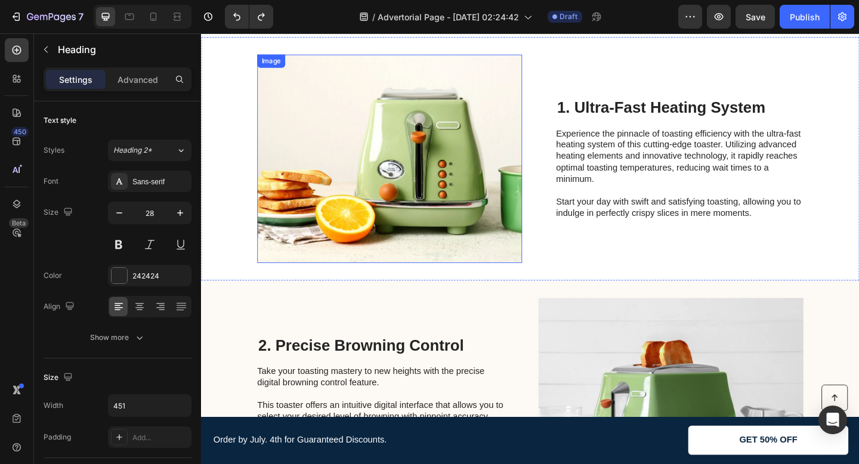
scroll to position [49, 0]
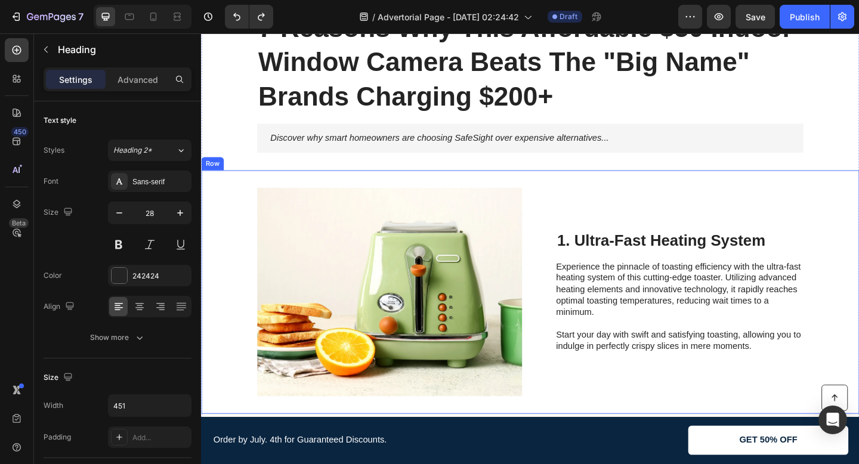
click at [233, 231] on div "Image 1. Ultra-Fast Heating System Heading Experience the pinnacle of toasting …" at bounding box center [559, 314] width 716 height 265
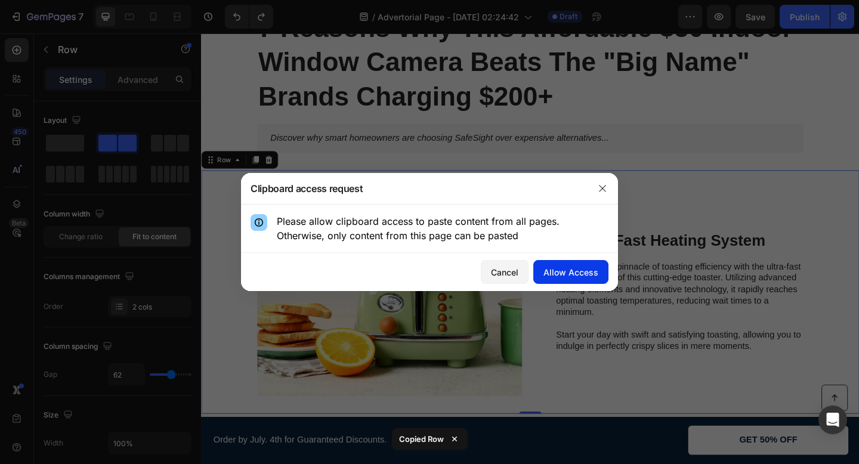
click at [551, 274] on div "Allow Access" at bounding box center [570, 272] width 55 height 13
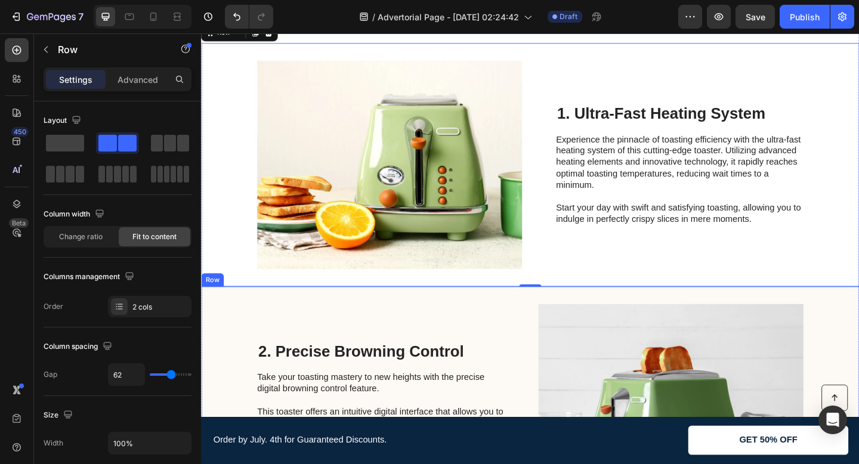
scroll to position [483, 0]
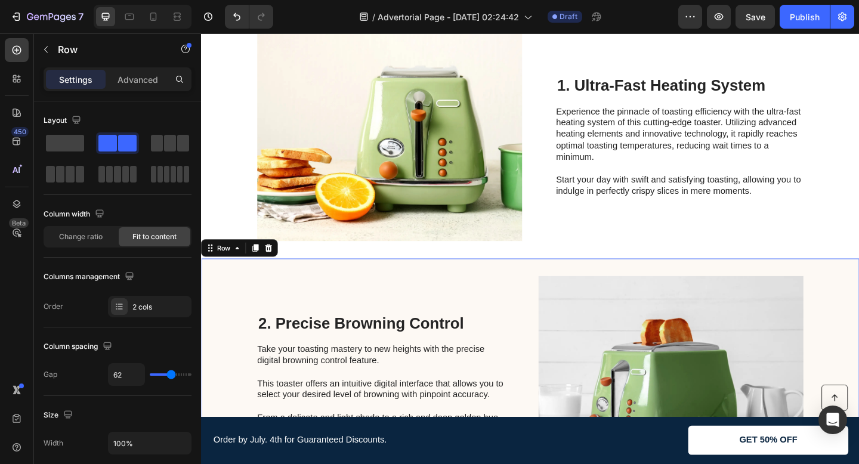
click at [436, 324] on div "2. Precise Browning Control Heading Take your toasting mastery to new heights w…" at bounding box center [396, 411] width 269 height 227
click at [265, 265] on div at bounding box center [260, 267] width 14 height 14
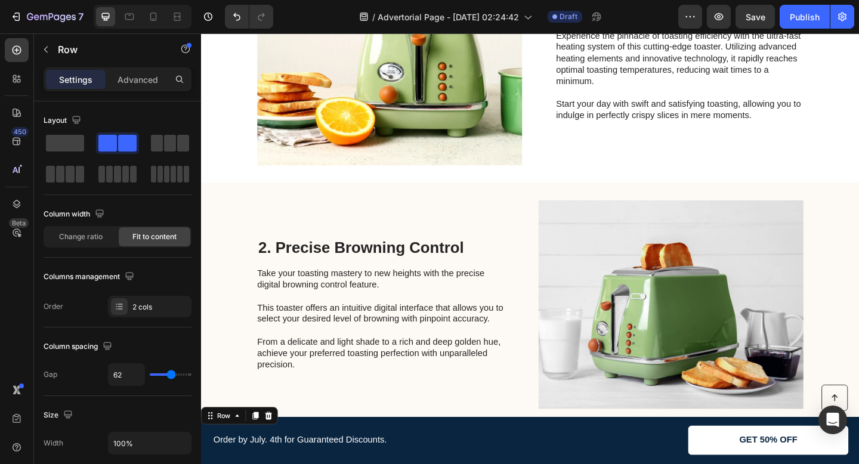
scroll to position [588, 0]
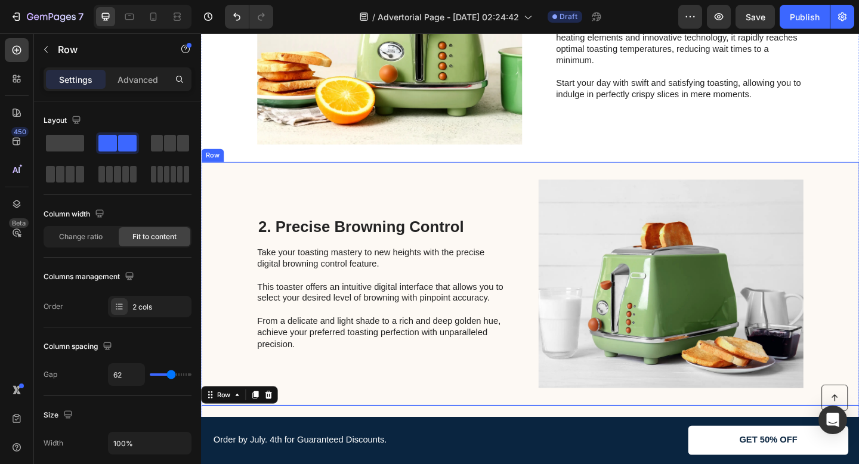
click at [267, 177] on div "2. Precise Browning Control Heading Take your toasting mastery to new heights w…" at bounding box center [559, 306] width 716 height 265
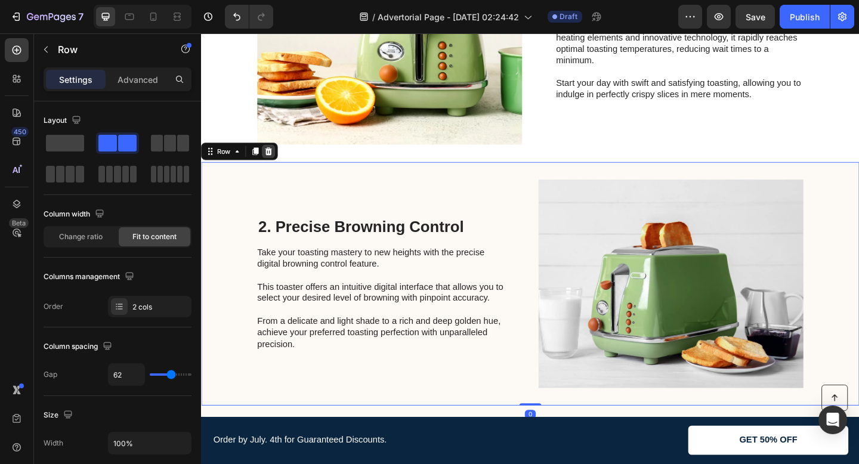
click at [276, 156] on div at bounding box center [274, 162] width 14 height 14
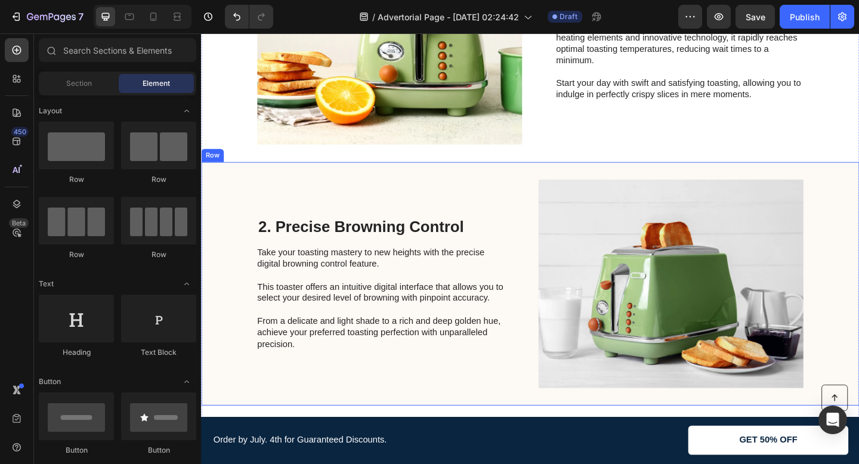
click at [280, 193] on div "2. Precise Browning Control Heading Take your toasting mastery to new heights w…" at bounding box center [396, 306] width 269 height 227
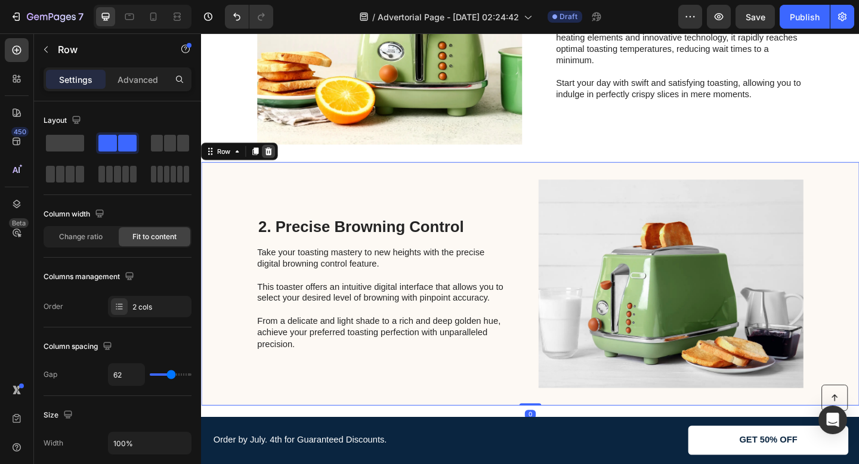
click at [277, 163] on icon at bounding box center [275, 162] width 10 height 10
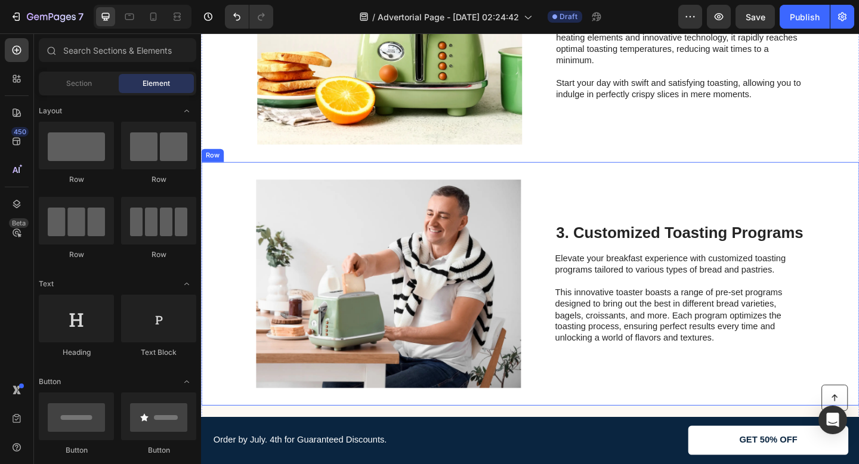
click at [283, 185] on div "Image 3. Customized Toasting Programs Heading Elevate your breakfast experience…" at bounding box center [559, 306] width 716 height 265
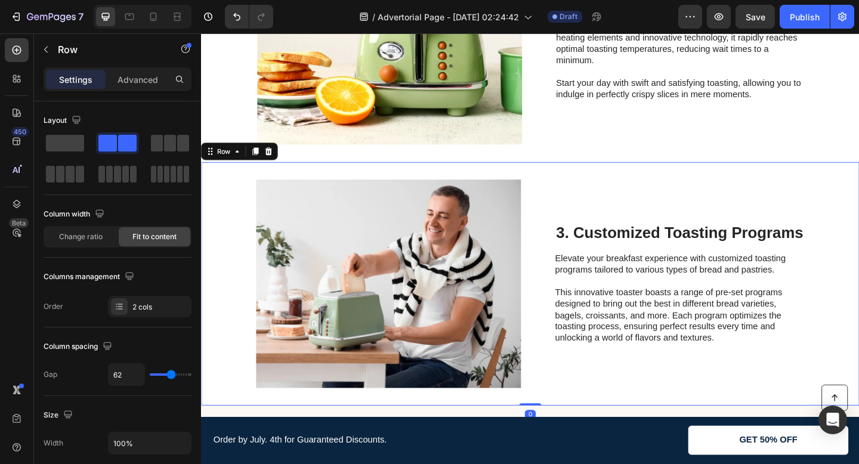
click at [273, 154] on div "Row" at bounding box center [242, 162] width 83 height 19
click at [273, 163] on icon at bounding box center [275, 162] width 10 height 10
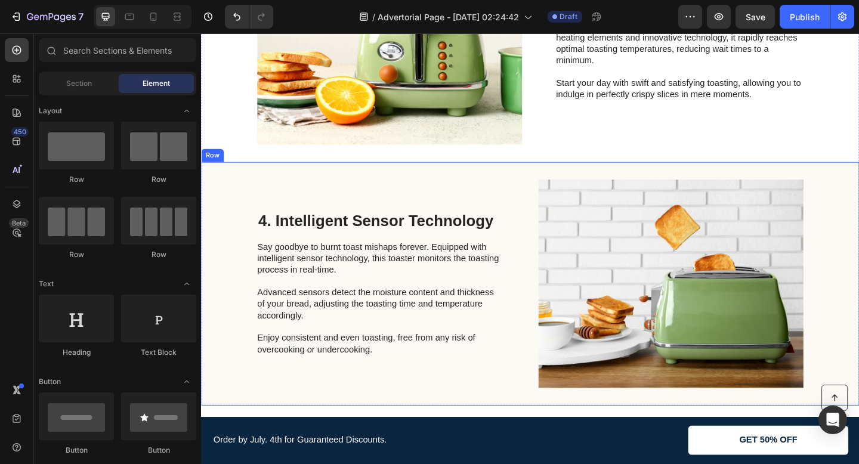
click at [275, 201] on div "4. Intelligent Sensor Technology Heading Say goodbye to burnt toast mishaps for…" at bounding box center [396, 306] width 269 height 227
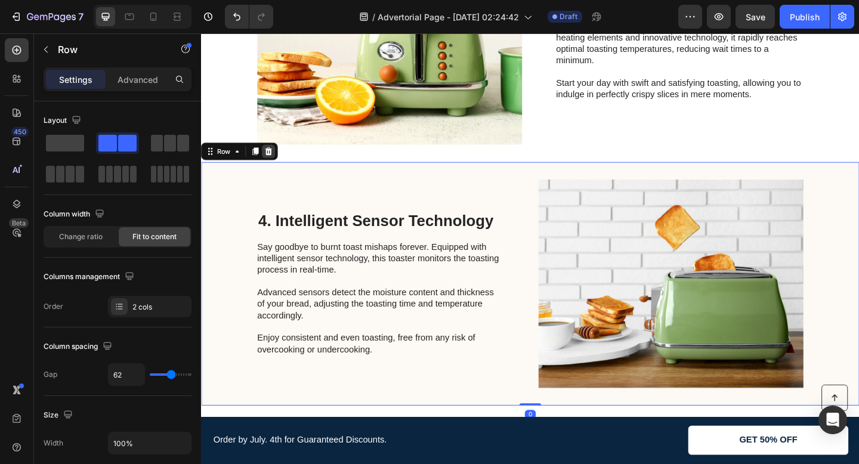
click at [275, 166] on icon at bounding box center [275, 162] width 10 height 10
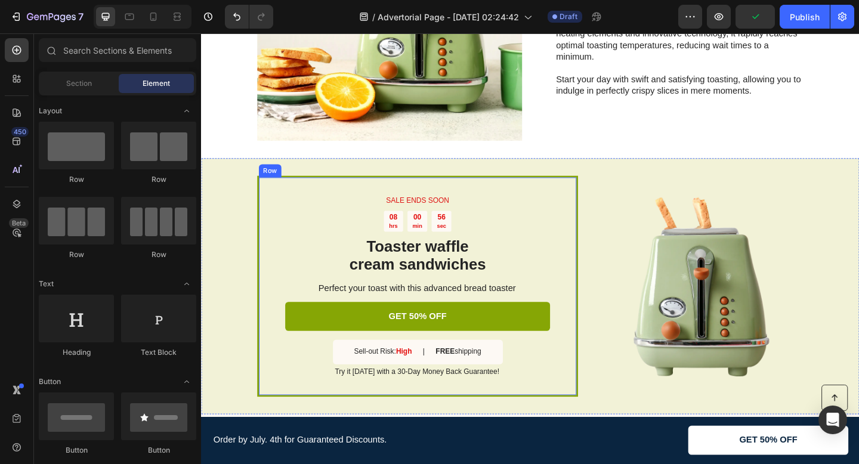
scroll to position [584, 0]
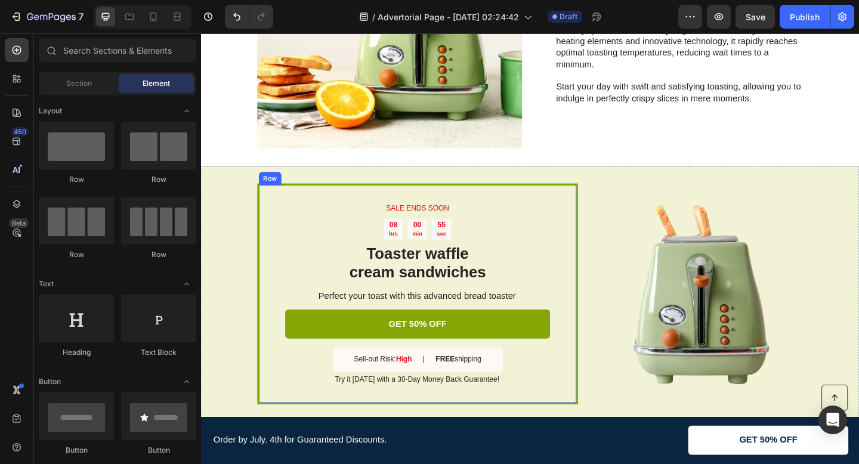
click at [254, 206] on div "SALE ENDS SOON Text Block 08 hrs 00 min 55 sec Countdown Timer Toaster waffle c…" at bounding box center [559, 317] width 716 height 278
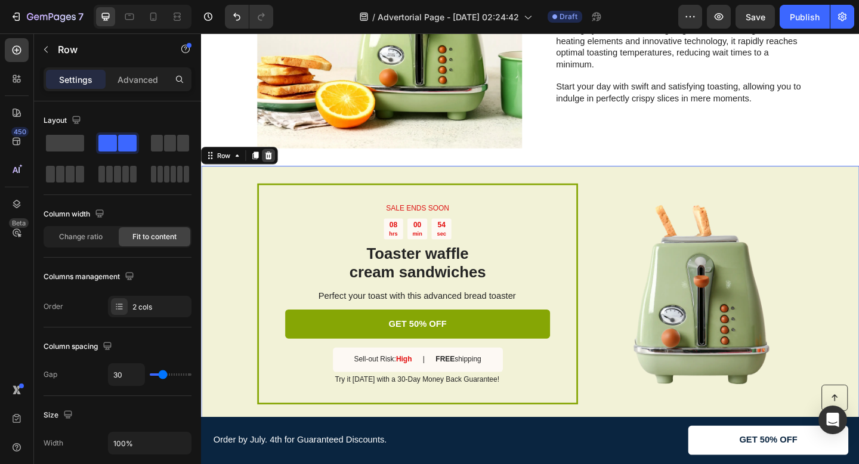
click at [277, 168] on icon at bounding box center [275, 167] width 10 height 10
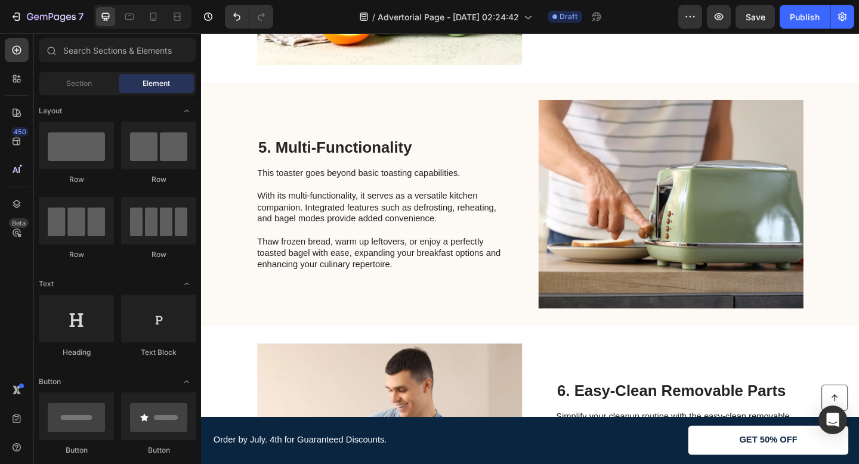
scroll to position [679, 0]
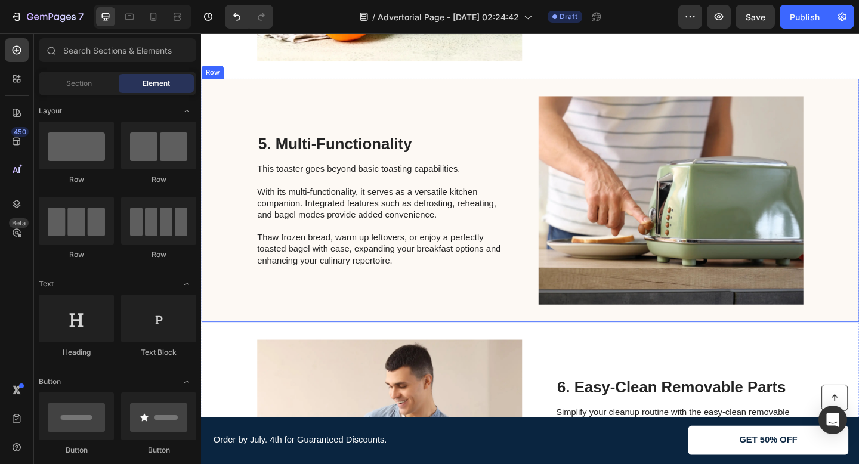
click at [267, 112] on div "5. Multi-Functionality Heading This toaster goes beyond basic toasting capabili…" at bounding box center [396, 215] width 269 height 227
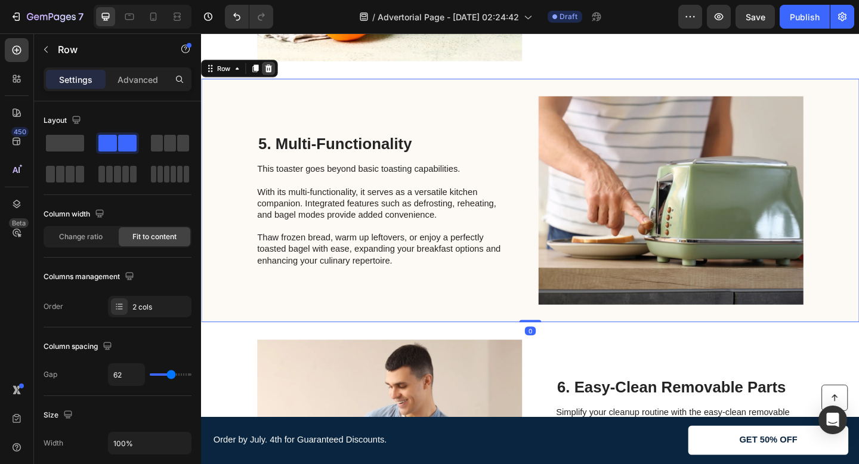
click at [278, 67] on icon at bounding box center [275, 72] width 10 height 10
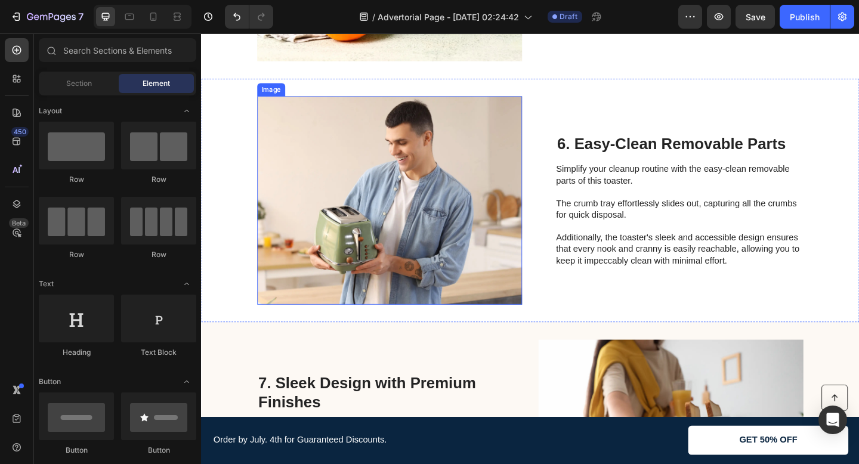
scroll to position [684, 0]
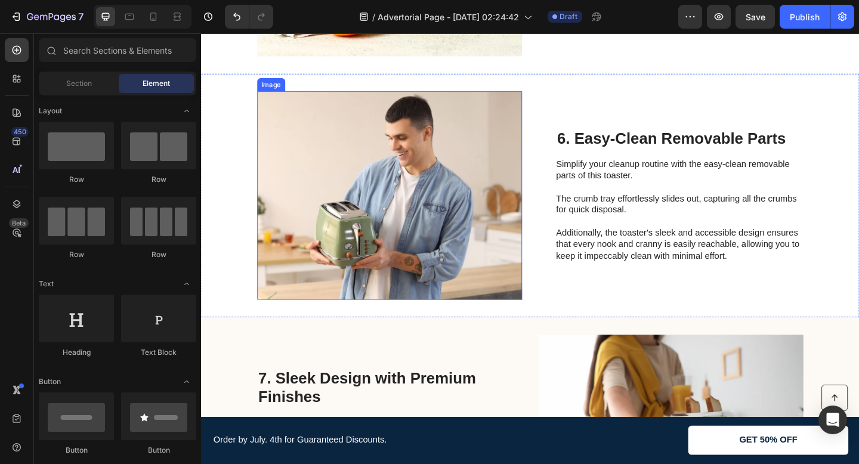
click at [246, 221] on div "Image 6. Easy-Clean Removable Parts Heading Simplify your cleanup routine with …" at bounding box center [559, 210] width 716 height 265
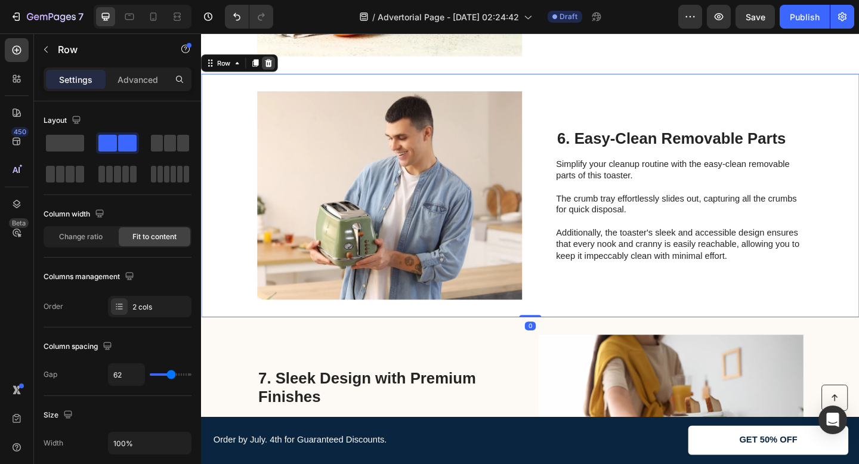
click at [277, 64] on icon at bounding box center [275, 66] width 8 height 8
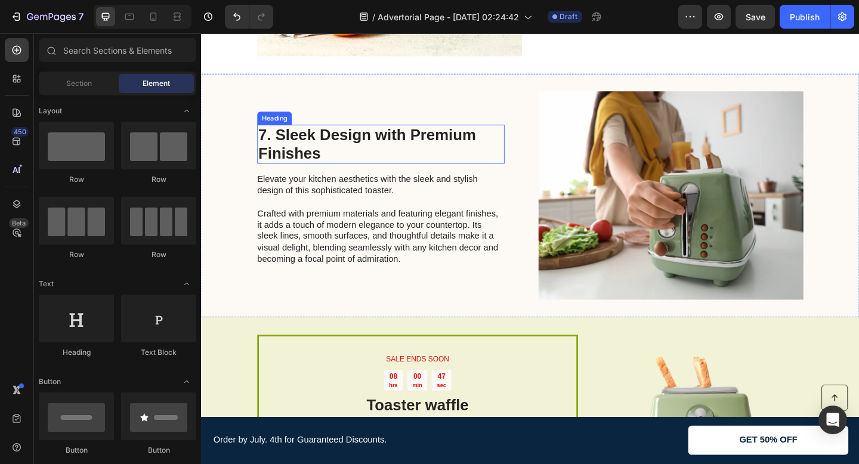
click at [230, 188] on div "7. Sleek Design with Premium Finishes Heading Elevate your kitchen aesthetics w…" at bounding box center [559, 210] width 716 height 265
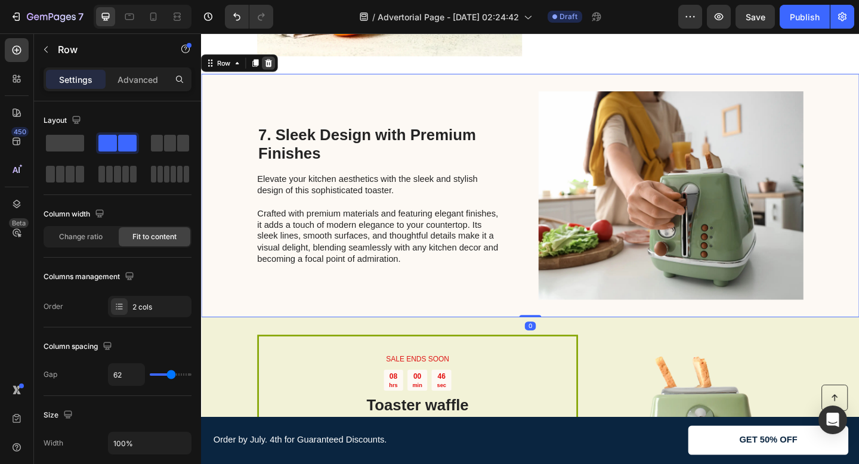
click at [278, 64] on icon at bounding box center [275, 66] width 10 height 10
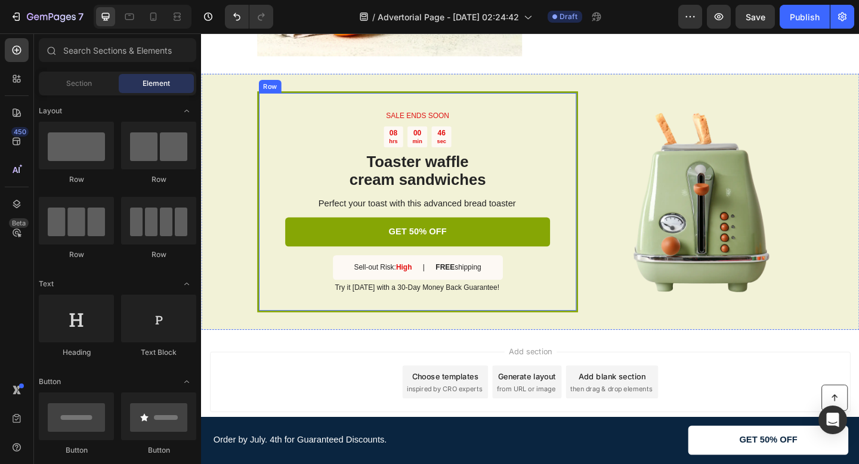
click at [239, 194] on div "SALE ENDS SOON Text Block 08 hrs 00 min 46 sec Countdown Timer Toaster waffle c…" at bounding box center [559, 217] width 716 height 278
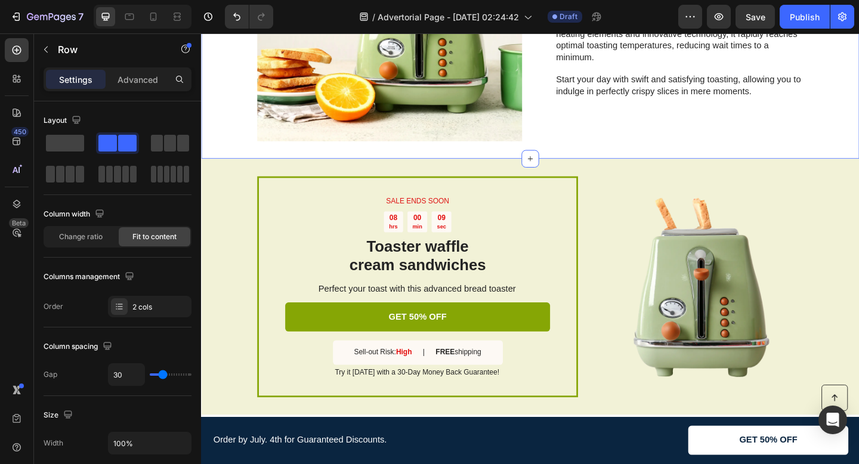
scroll to position [710, 0]
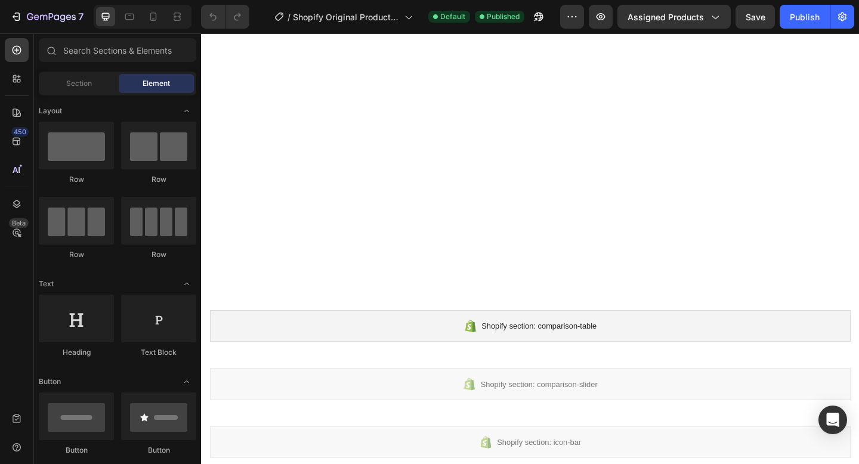
scroll to position [1, 0]
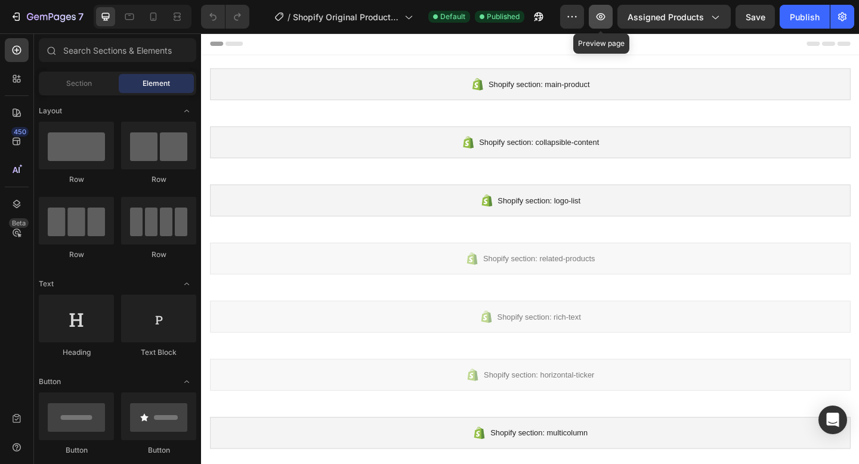
click at [595, 16] on button "button" at bounding box center [601, 17] width 24 height 24
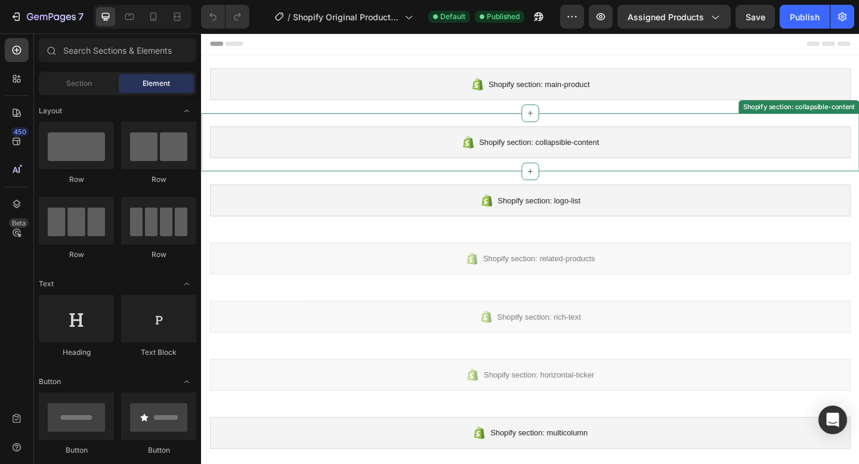
scroll to position [0, 0]
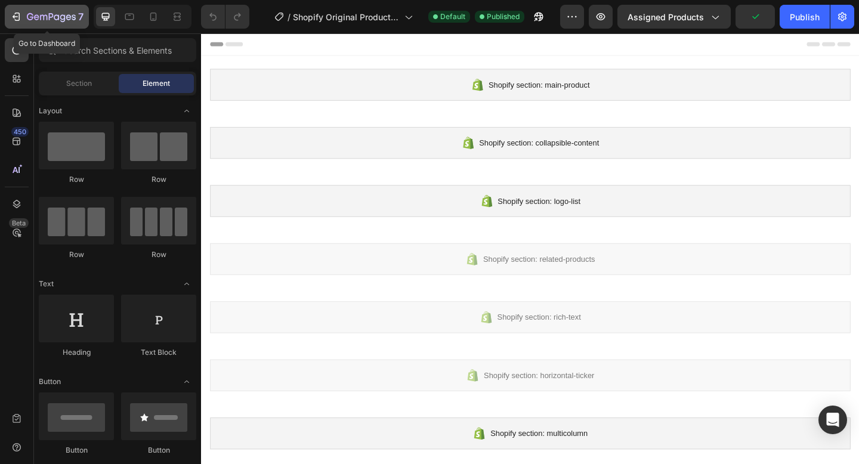
click at [18, 14] on icon "button" at bounding box center [16, 17] width 12 height 12
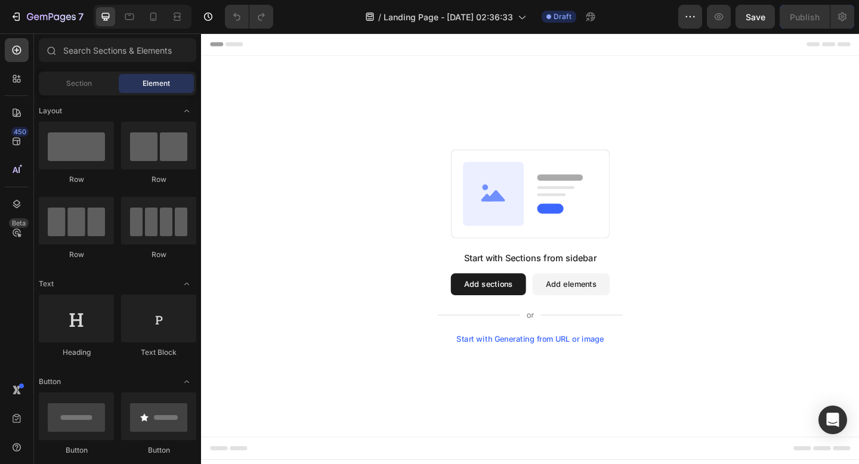
click at [593, 307] on button "Add elements" at bounding box center [603, 307] width 84 height 24
click at [543, 308] on button "Add sections" at bounding box center [513, 307] width 82 height 24
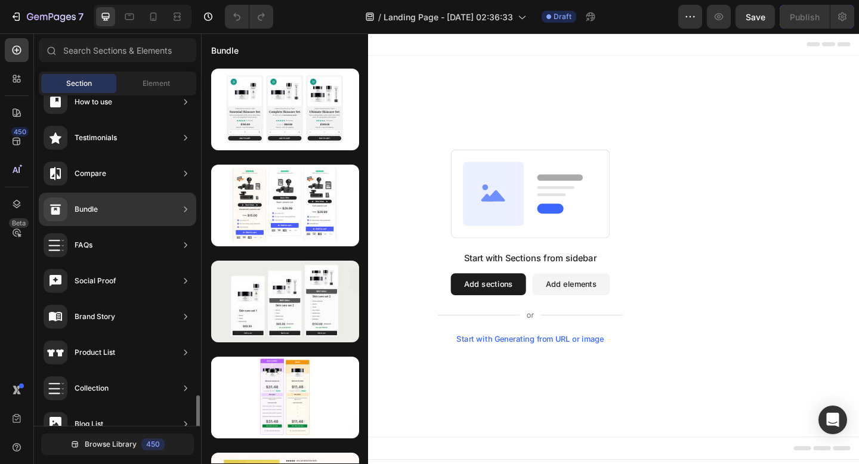
scroll to position [361, 0]
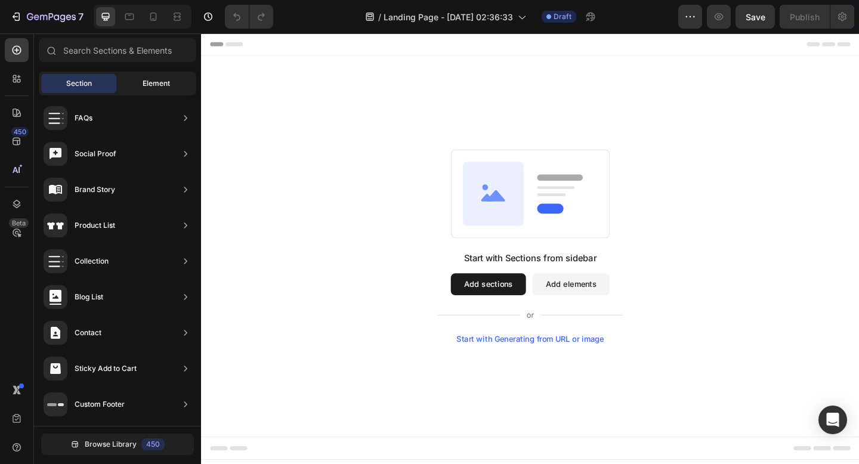
click at [132, 75] on div "Element" at bounding box center [156, 83] width 75 height 19
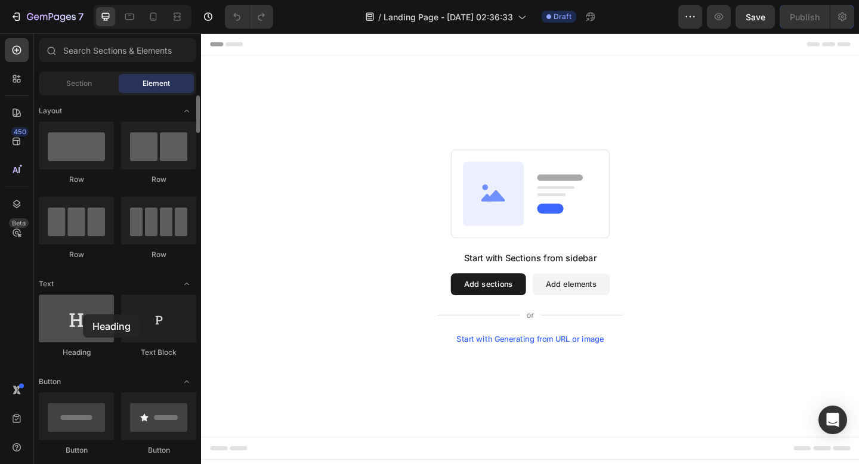
click at [83, 314] on div at bounding box center [76, 319] width 75 height 48
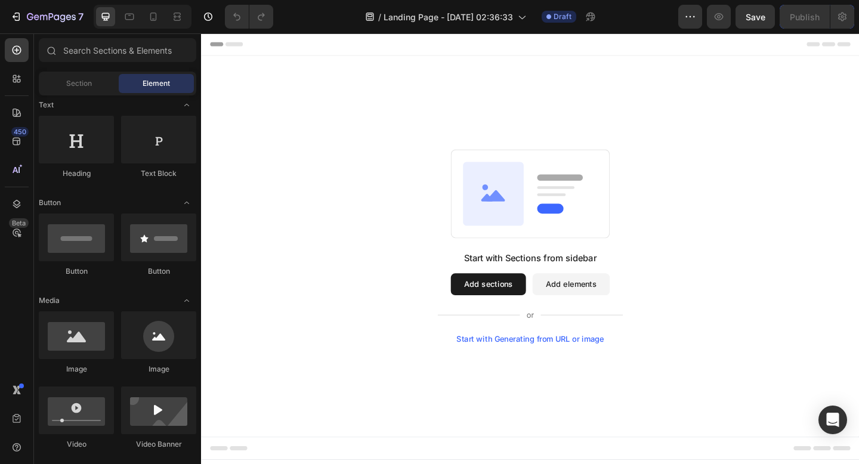
scroll to position [0, 0]
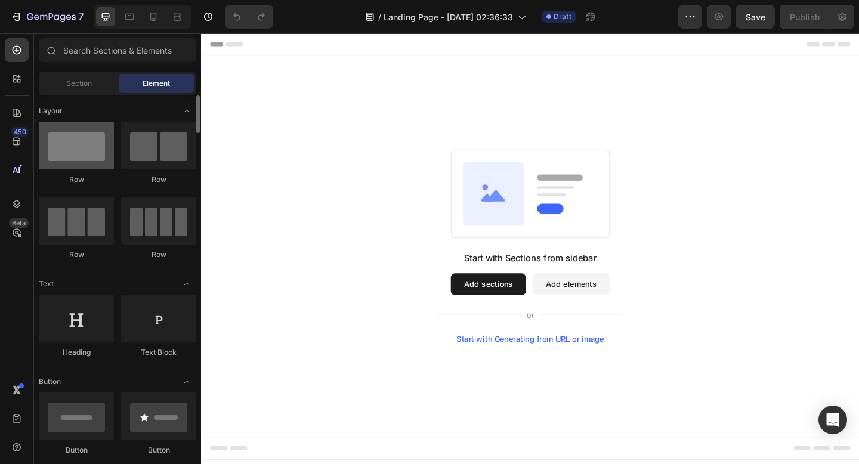
click at [91, 153] on div at bounding box center [76, 146] width 75 height 48
drag, startPoint x: 85, startPoint y: 155, endPoint x: 24, endPoint y: 190, distance: 69.7
click at [24, 190] on div "450 Beta Sections(18) Elements(83) Section Element Hero Section Product Detail …" at bounding box center [100, 248] width 201 height 431
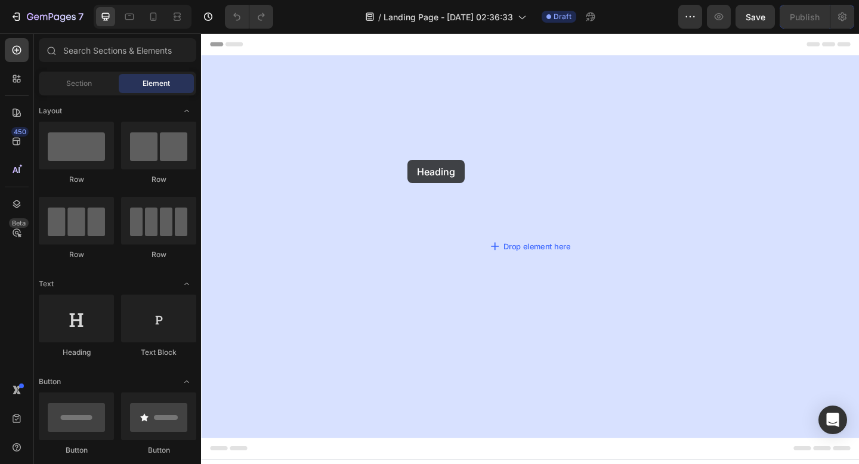
drag, startPoint x: 277, startPoint y: 363, endPoint x: 460, endPoint y: 145, distance: 284.5
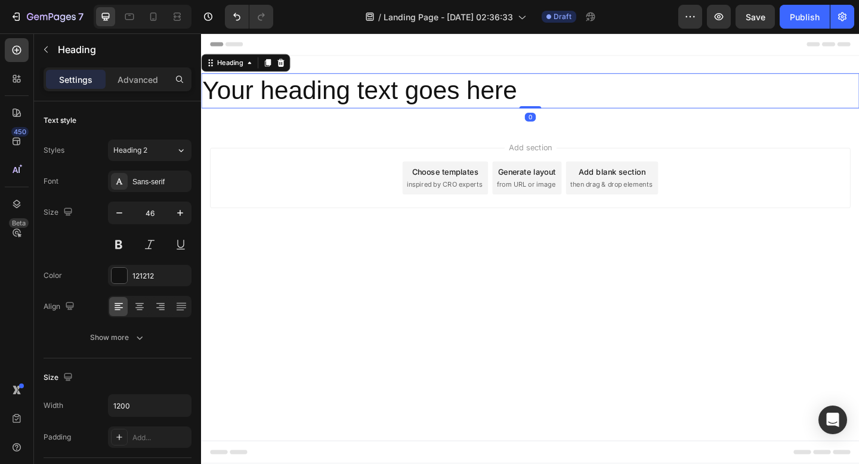
click at [459, 86] on h2 "Your heading text goes here" at bounding box center [559, 96] width 716 height 38
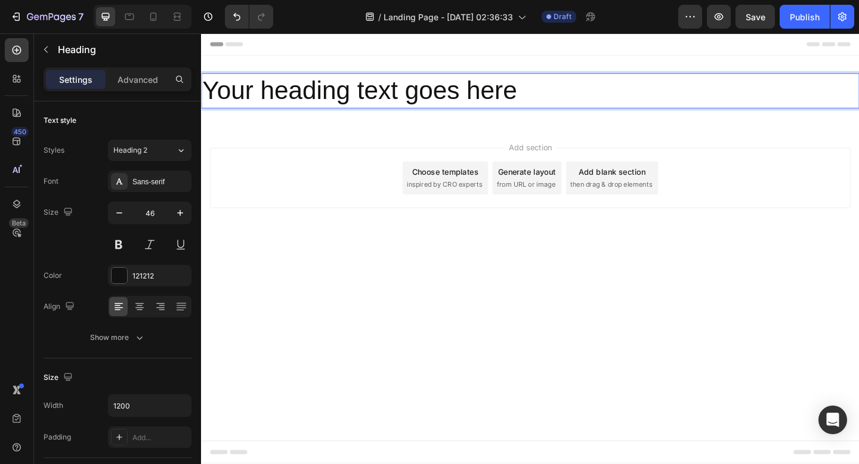
click at [537, 89] on p "Your heading text goes here" at bounding box center [558, 96] width 713 height 36
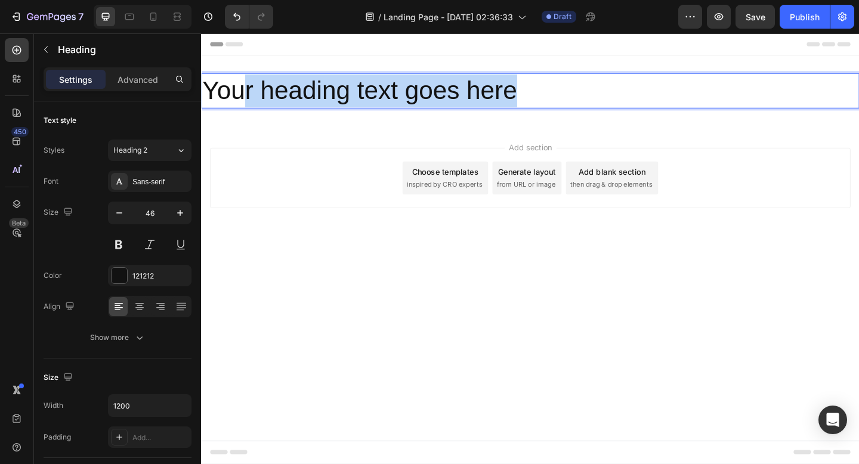
drag, startPoint x: 565, startPoint y: 95, endPoint x: 228, endPoint y: 107, distance: 337.1
click at [229, 107] on p "Your heading text goes here" at bounding box center [558, 96] width 713 height 36
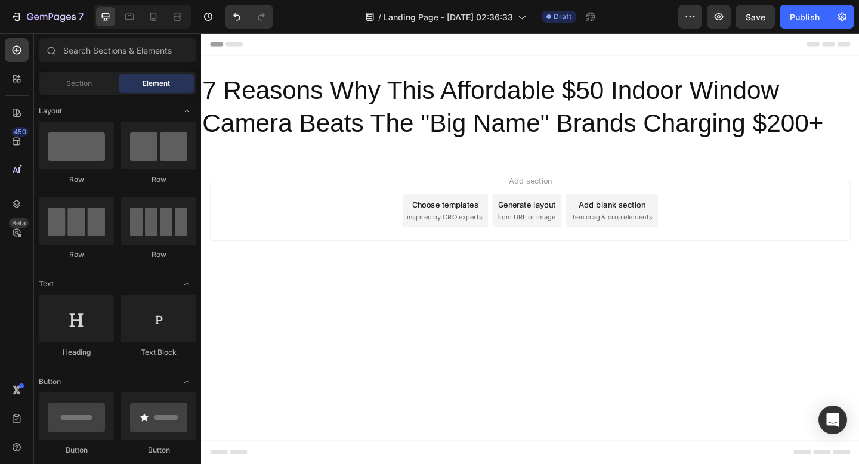
click at [385, 196] on div "Add section Choose templates inspired by CRO experts Generate layout from URL o…" at bounding box center [558, 227] width 696 height 66
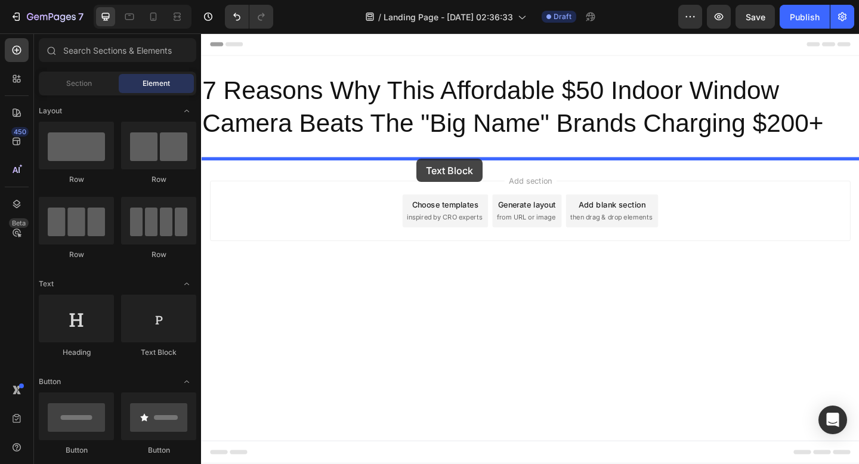
drag, startPoint x: 352, startPoint y: 362, endPoint x: 435, endPoint y: 170, distance: 209.4
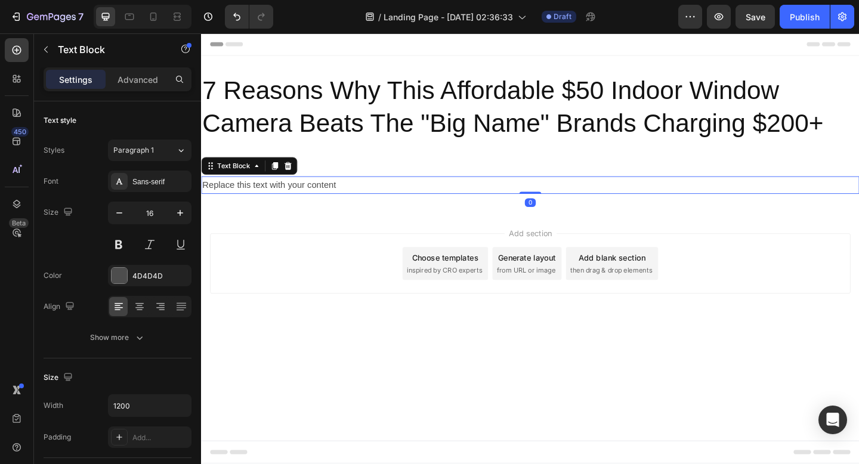
click at [345, 203] on div "Replace this text with your content" at bounding box center [559, 199] width 716 height 20
click at [345, 203] on p "Replace this text with your content" at bounding box center [558, 198] width 713 height 17
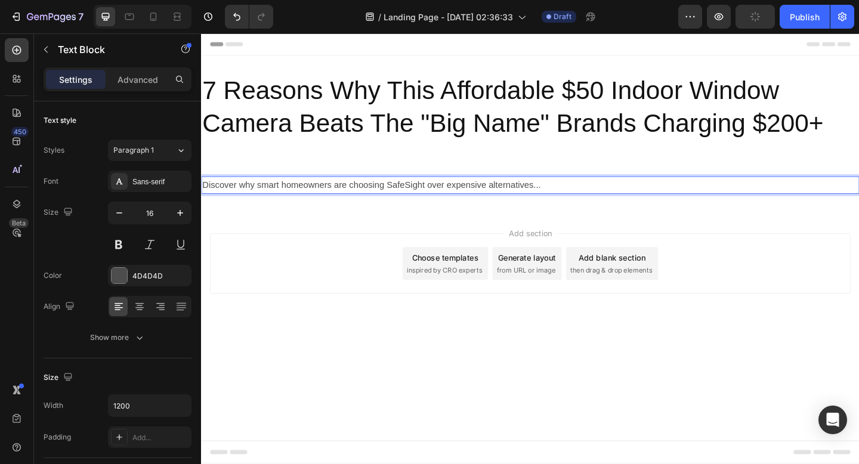
click at [307, 196] on p "Discover why smart homeowners are choosing SafeSight over expensive alternative…" at bounding box center [558, 198] width 713 height 17
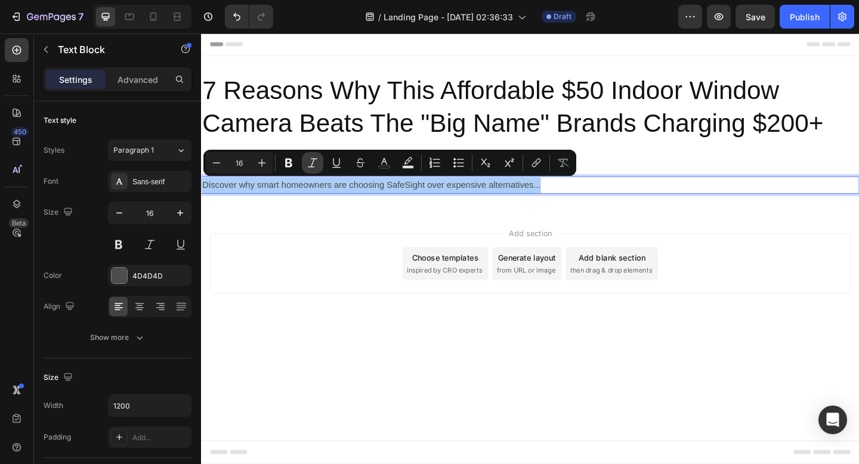
click at [315, 162] on icon "Editor contextual toolbar" at bounding box center [312, 163] width 12 height 12
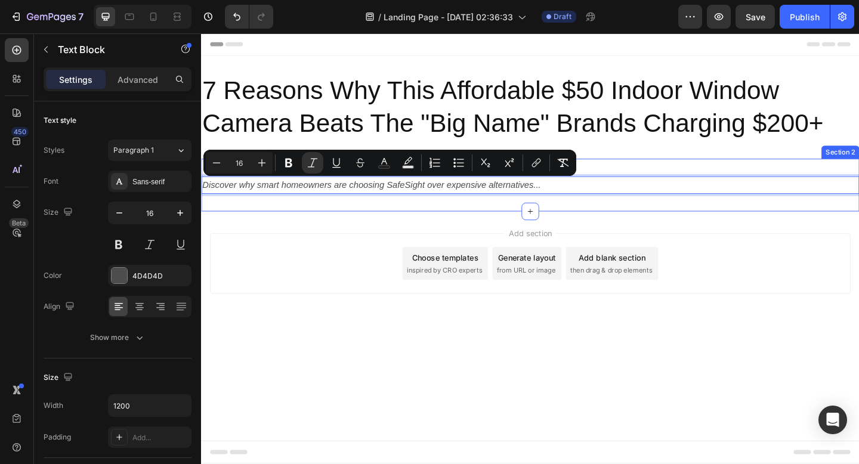
click at [302, 226] on div "Discover why smart homeowners are choosing SafeSight over expensive alternative…" at bounding box center [559, 199] width 716 height 58
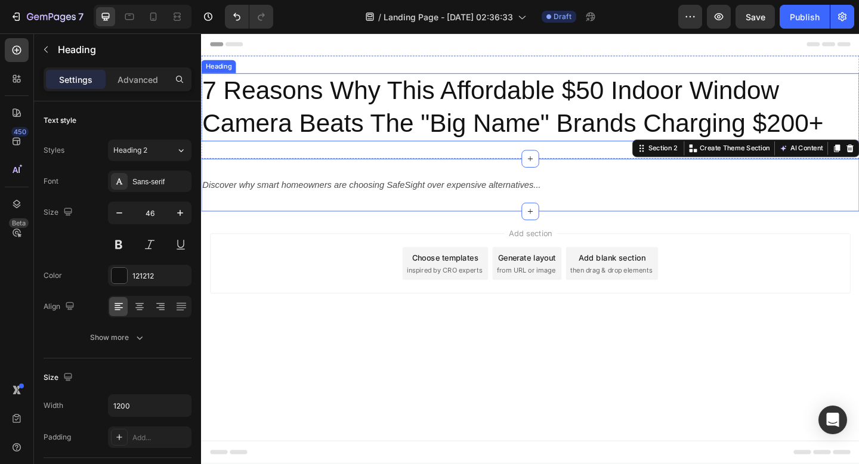
click at [308, 122] on p "7 Reasons Why This Affordable $50 Indoor Window Camera Beats The "Big Name" Bra…" at bounding box center [558, 114] width 713 height 72
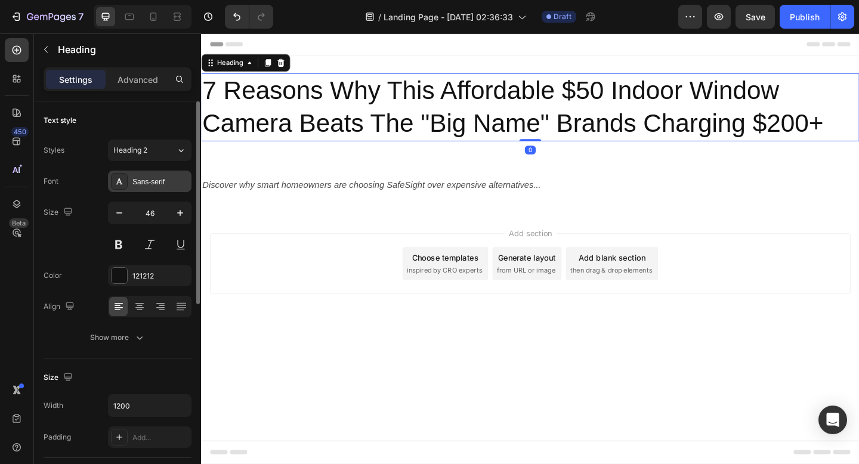
click at [151, 177] on div "Sans-serif" at bounding box center [160, 182] width 56 height 11
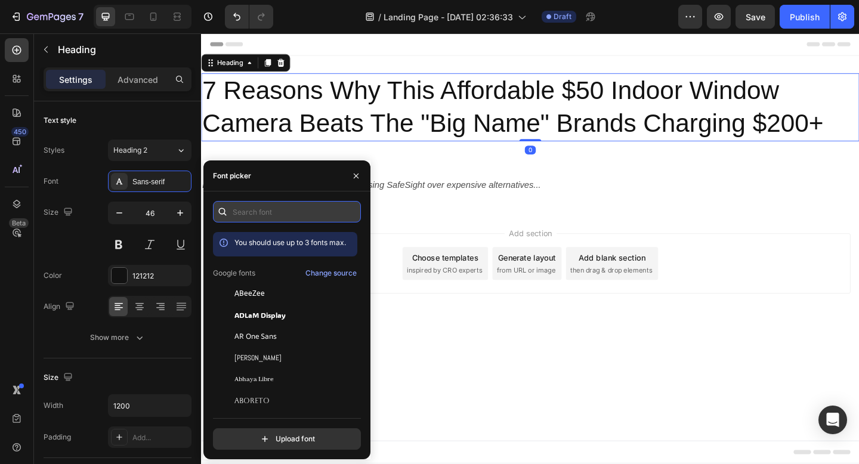
click at [256, 208] on input "text" at bounding box center [287, 211] width 148 height 21
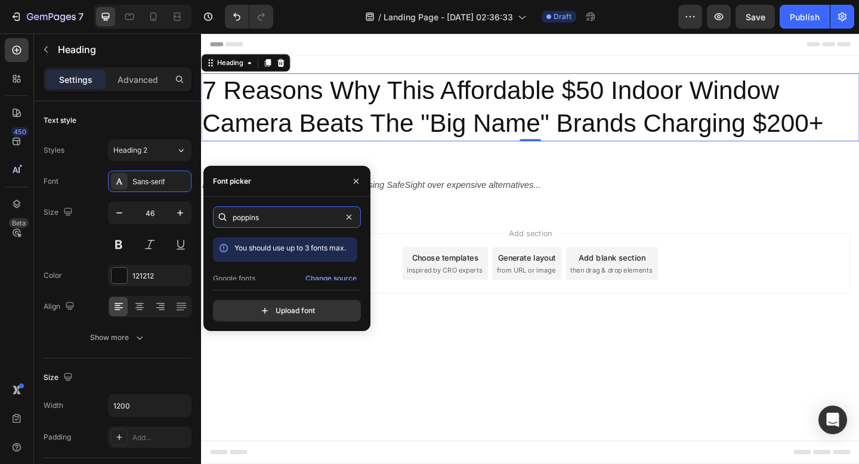
type input "poppins"
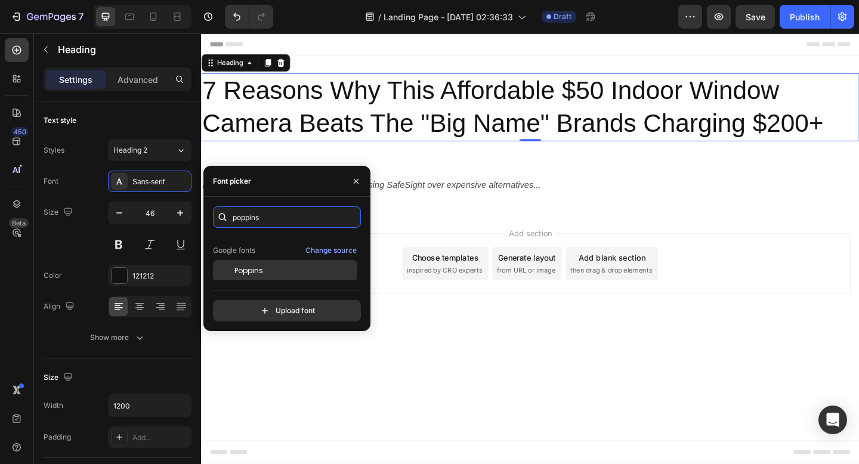
scroll to position [29, 0]
click at [278, 271] on div "Poppins" at bounding box center [294, 269] width 120 height 11
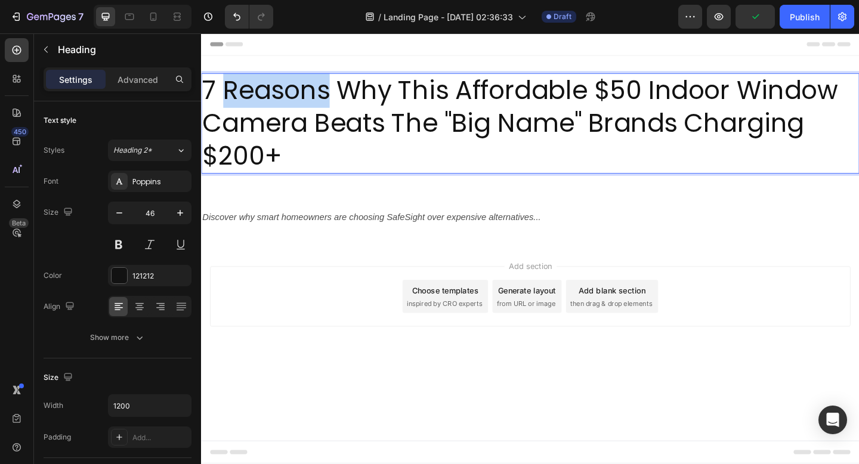
click at [296, 114] on p "7 Reasons Why This Affordable $50 Indoor Window Camera Beats The "Big Name" Bra…" at bounding box center [558, 131] width 713 height 107
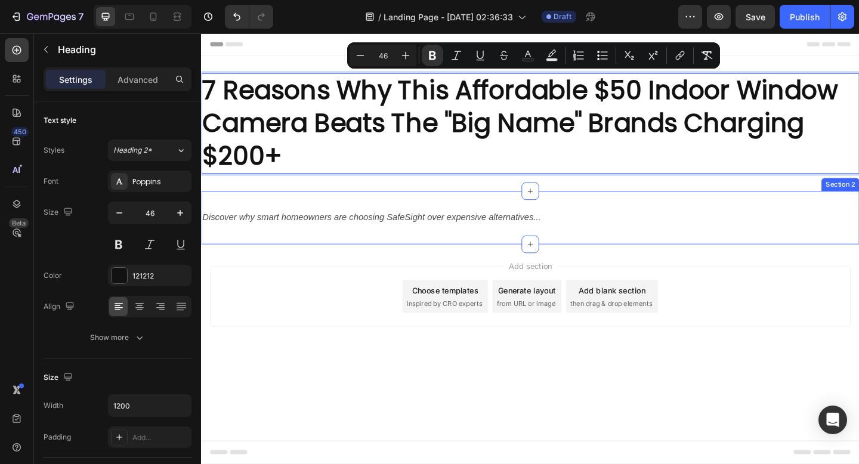
drag, startPoint x: 287, startPoint y: 215, endPoint x: 287, endPoint y: 221, distance: 6.6
click at [287, 215] on div "Discover why smart homeowners are choosing SafeSight over expensive alternative…" at bounding box center [559, 234] width 716 height 58
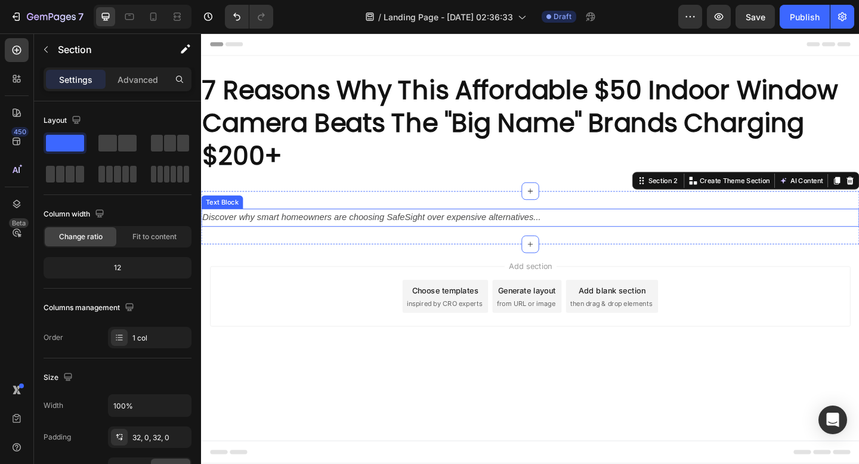
click at [287, 234] on icon "Discover why smart homeowners are choosing SafeSight over expensive alternative…" at bounding box center [386, 233] width 368 height 10
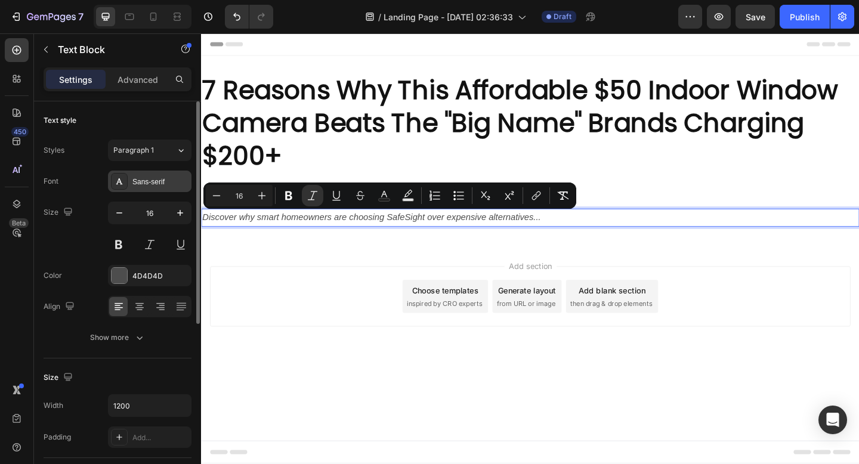
click at [158, 178] on div "Sans-serif" at bounding box center [160, 182] width 56 height 11
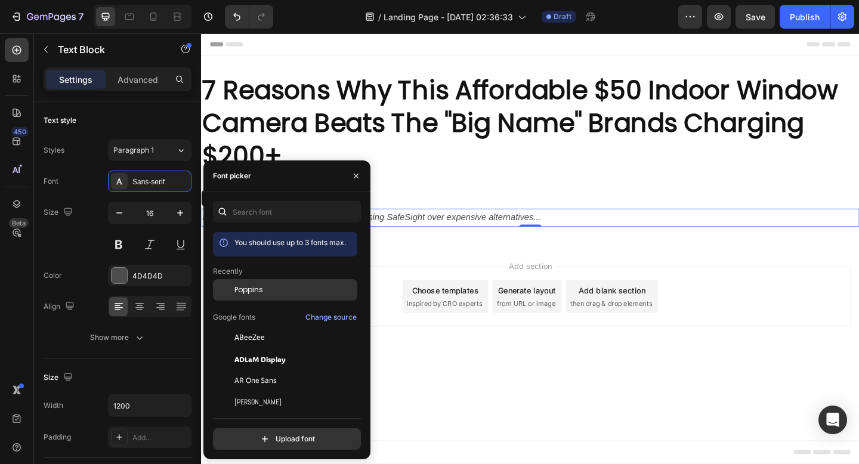
click at [292, 299] on div "Poppins" at bounding box center [285, 289] width 144 height 21
click at [292, 291] on div "Poppins" at bounding box center [294, 289] width 120 height 11
click at [493, 277] on div "Add section Choose templates inspired by CRO experts Generate layout from URL o…" at bounding box center [559, 336] width 716 height 147
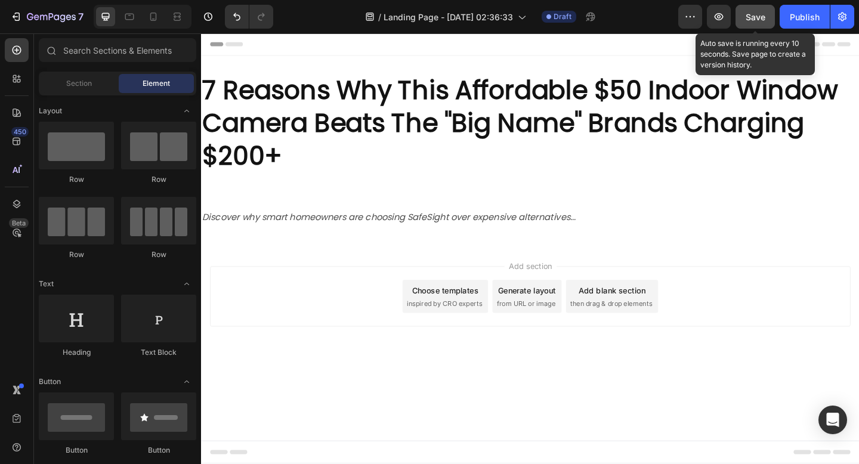
click at [758, 22] on div "Save" at bounding box center [755, 17] width 20 height 13
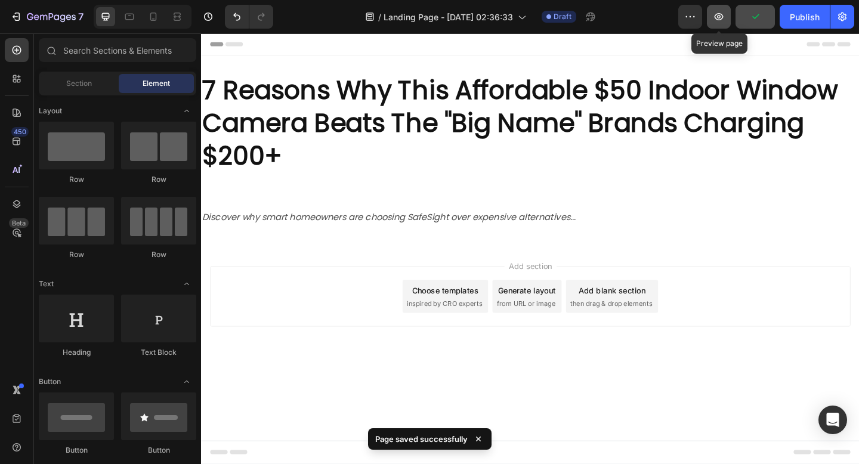
click at [719, 21] on icon "button" at bounding box center [719, 17] width 12 height 12
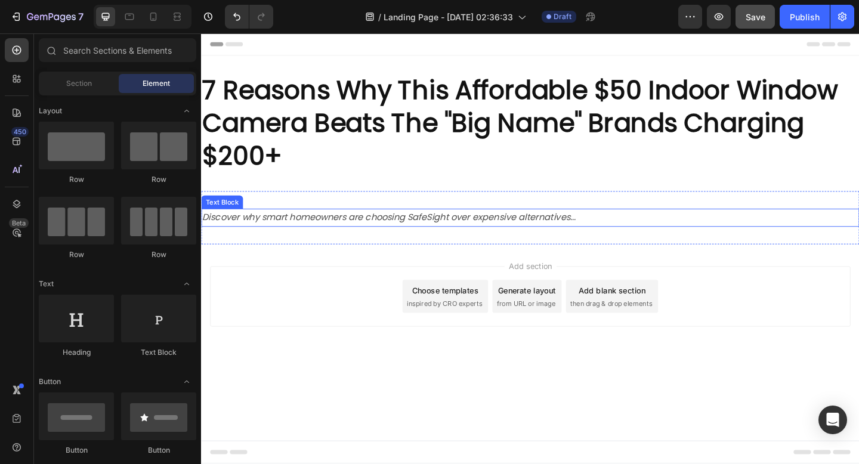
click at [268, 222] on div "Discover why smart homeowners are choosing SafeSight over expensive alternative…" at bounding box center [559, 234] width 716 height 58
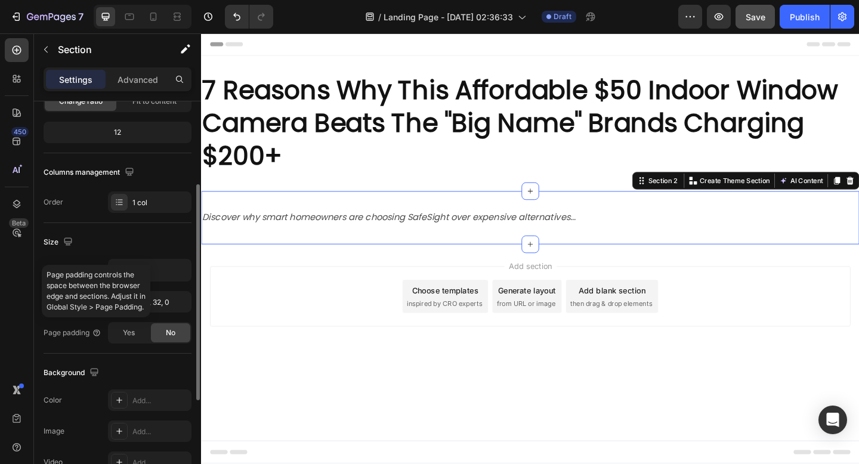
scroll to position [142, 0]
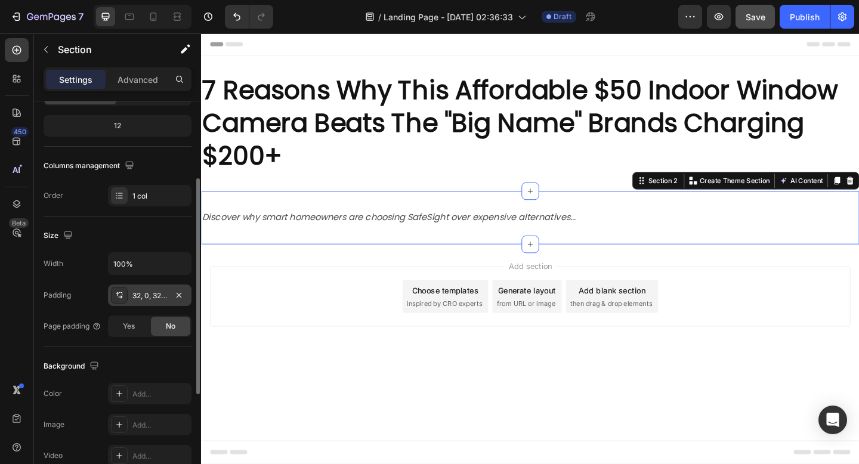
click at [117, 293] on icon at bounding box center [117, 294] width 3 height 4
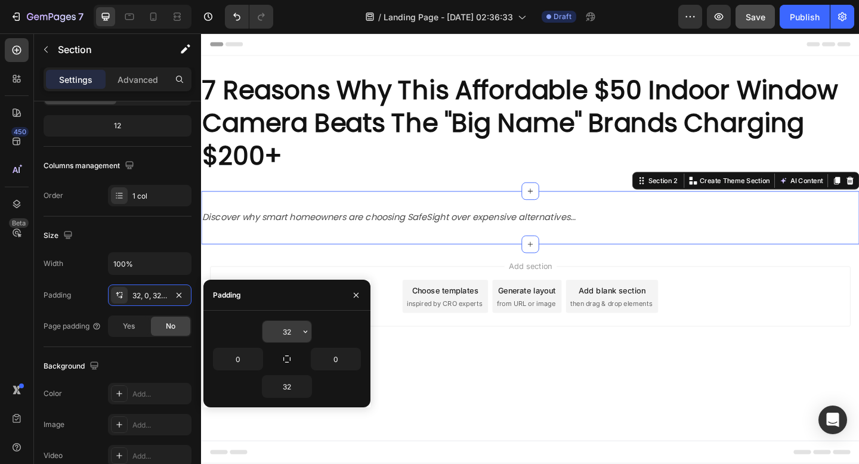
click at [294, 326] on input "32" at bounding box center [286, 331] width 49 height 21
click at [304, 330] on icon "button" at bounding box center [306, 332] width 10 height 10
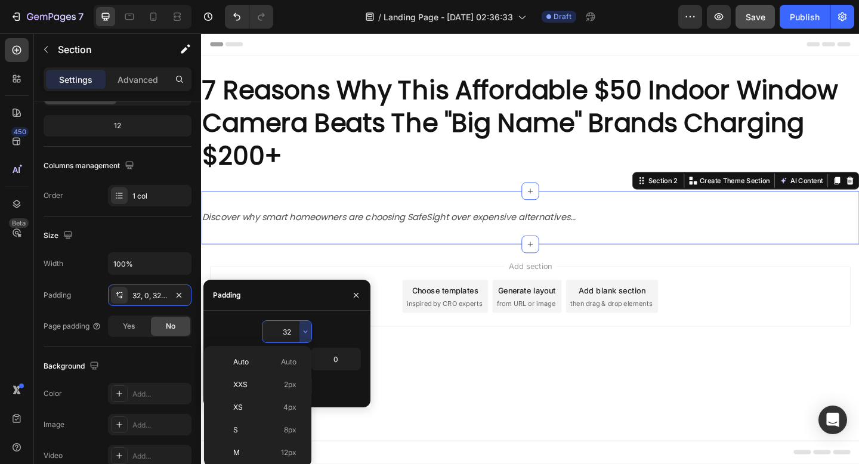
scroll to position [86, 0]
click at [271, 372] on div "M 12px" at bounding box center [255, 366] width 93 height 23
type input "12"
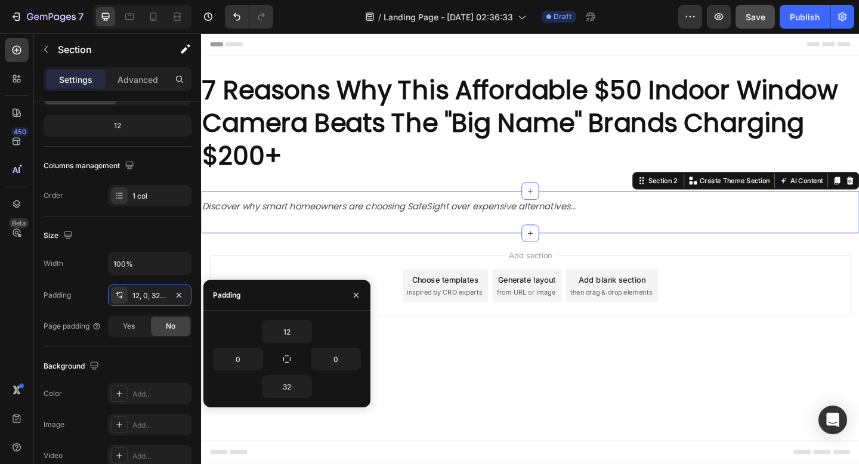
click at [429, 445] on body "Header ⁠⁠⁠⁠⁠⁠⁠ 7 Reasons Why This Affordable $50 Indoor Window Camera Beats The…" at bounding box center [559, 267] width 716 height 468
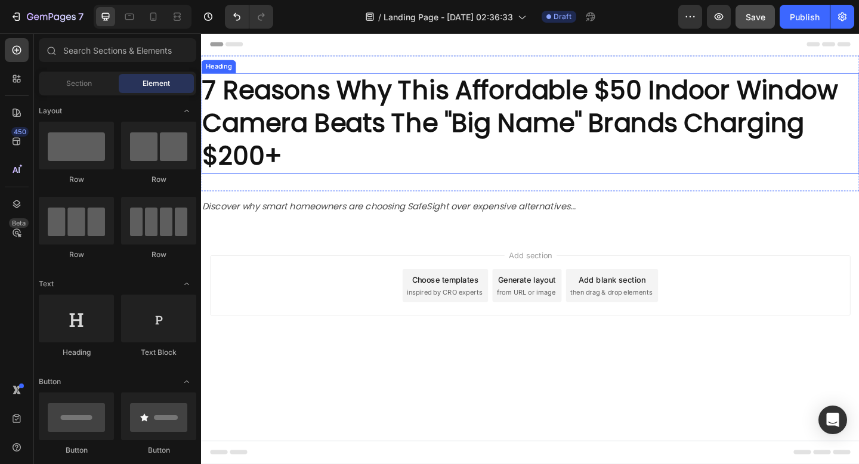
click at [327, 178] on p "⁠⁠⁠⁠⁠⁠⁠ 7 Reasons Why This Affordable $50 Indoor Window Camera Beats The "Big N…" at bounding box center [558, 131] width 713 height 107
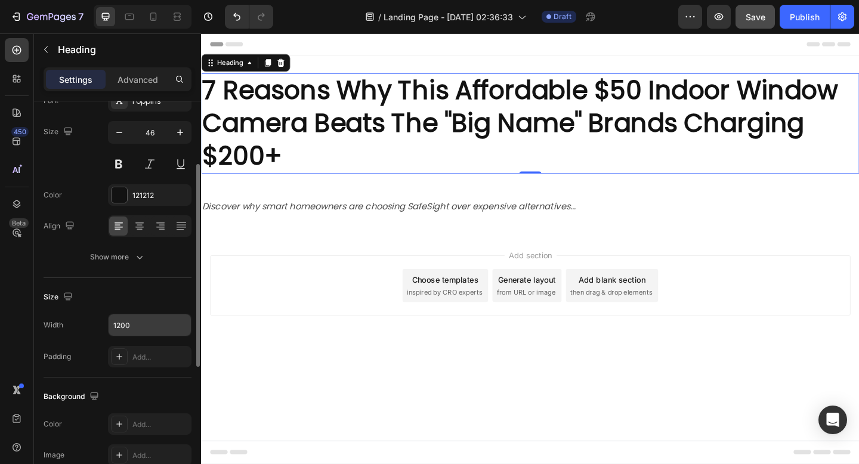
scroll to position [95, 0]
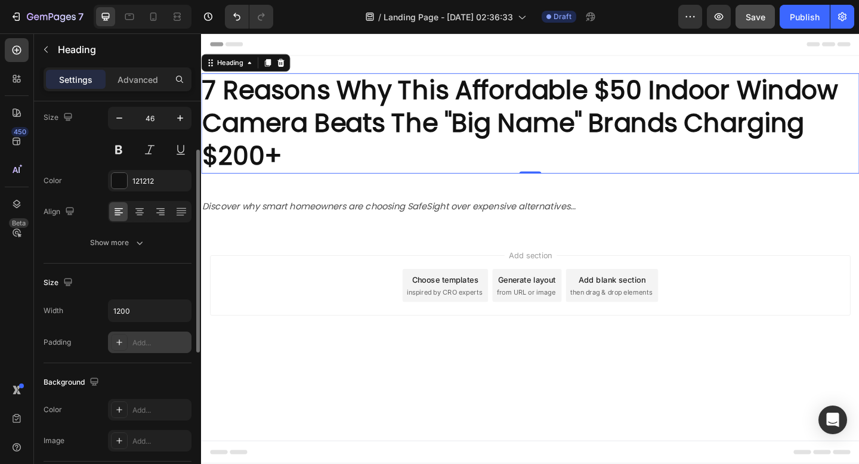
click at [145, 346] on div "Add..." at bounding box center [160, 343] width 56 height 11
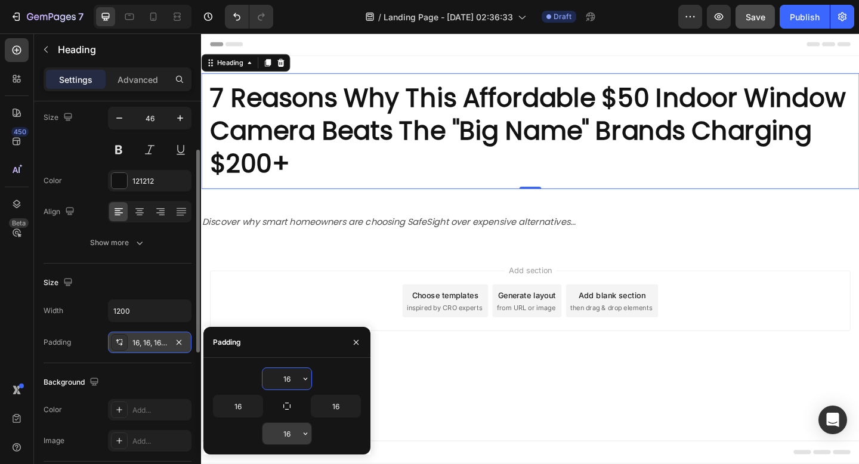
click at [290, 438] on input "16" at bounding box center [286, 433] width 49 height 21
click at [306, 436] on icon "button" at bounding box center [306, 434] width 10 height 10
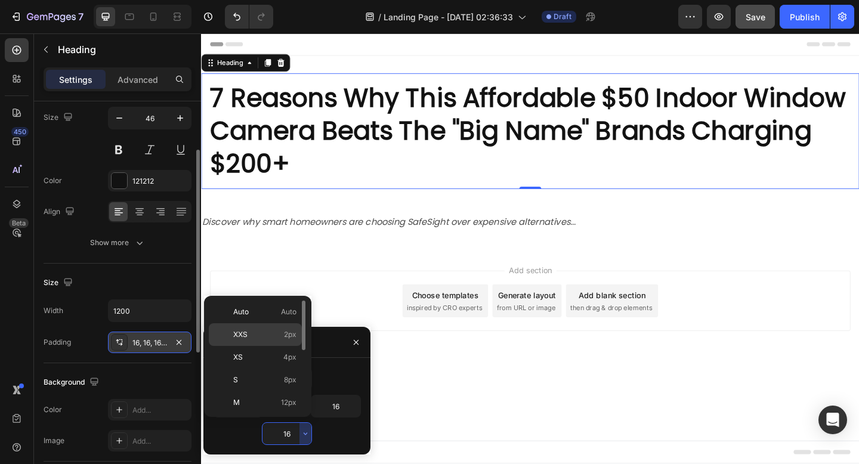
click at [257, 336] on p "XXS 2px" at bounding box center [264, 334] width 63 height 11
type input "2"
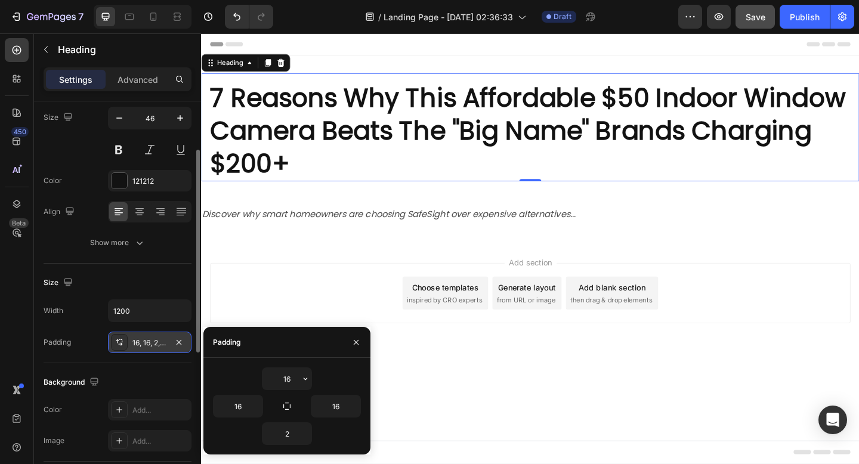
click at [360, 307] on div "Add section Choose templates inspired by CRO experts Generate layout from URL o…" at bounding box center [558, 316] width 696 height 66
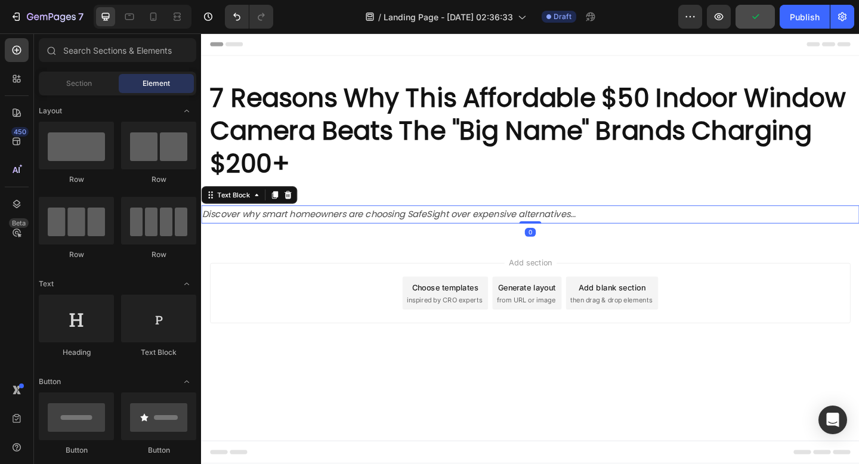
click at [324, 228] on icon "Discover why smart homeowners are choosing SafeSight over expensive alternative…" at bounding box center [404, 230] width 405 height 14
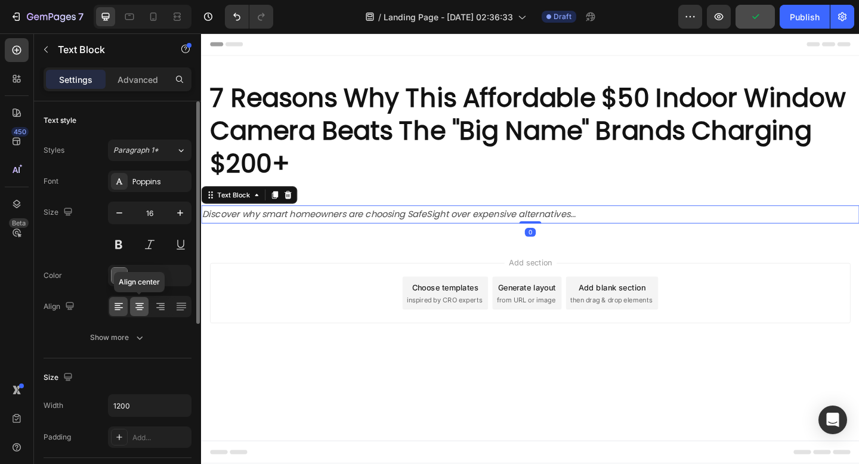
click at [142, 304] on icon at bounding box center [140, 307] width 12 height 12
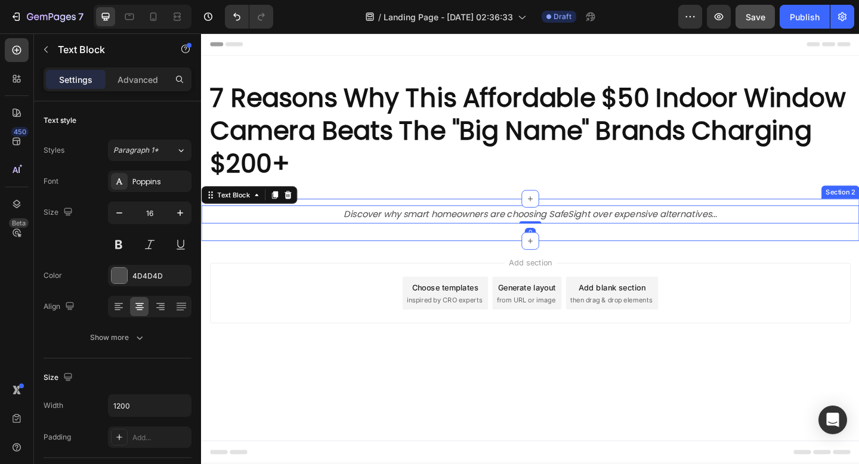
click at [323, 147] on strong "7 Reasons Why This Affordable $50 Indoor Window Camera Beats The "Big Name" Bra…" at bounding box center [555, 140] width 691 height 110
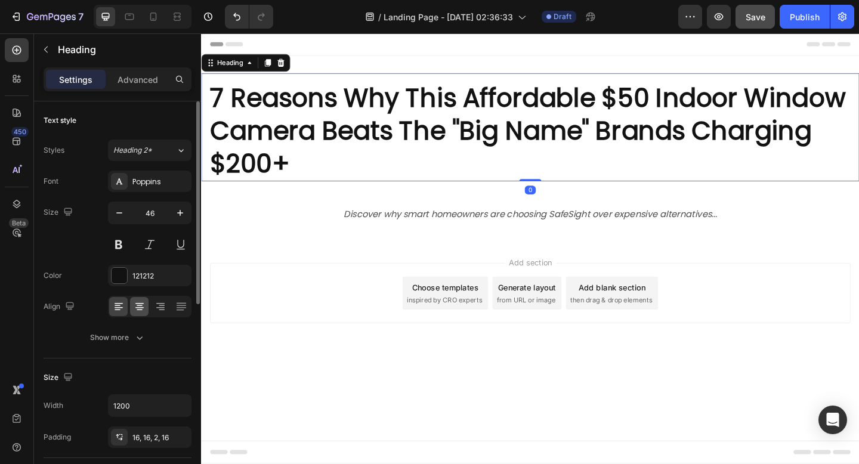
click at [146, 305] on div at bounding box center [139, 306] width 18 height 19
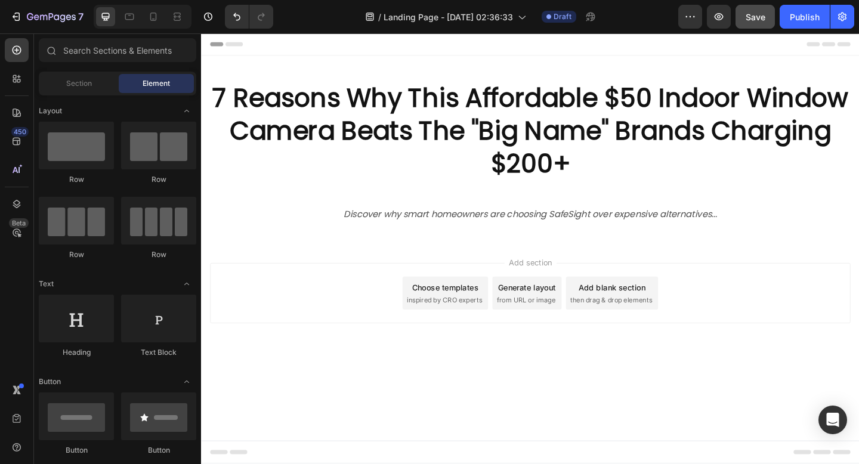
click at [368, 278] on div "Add section Choose templates inspired by CRO experts Generate layout from URL o…" at bounding box center [559, 332] width 716 height 147
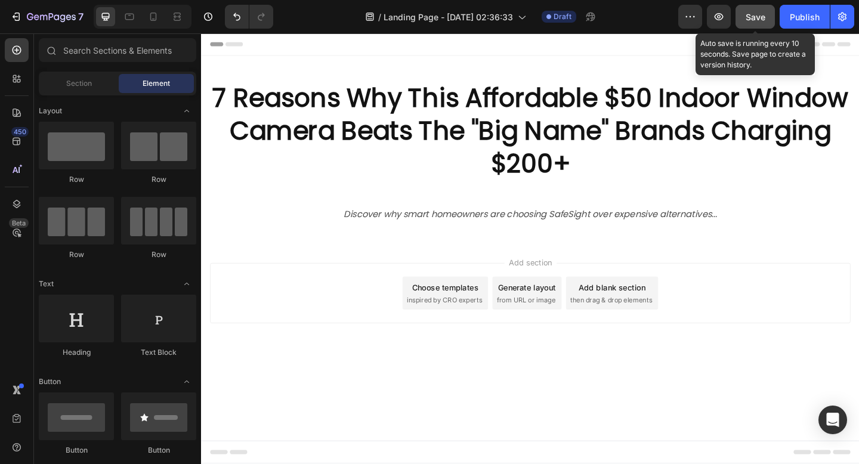
click at [750, 18] on span "Save" at bounding box center [755, 17] width 20 height 10
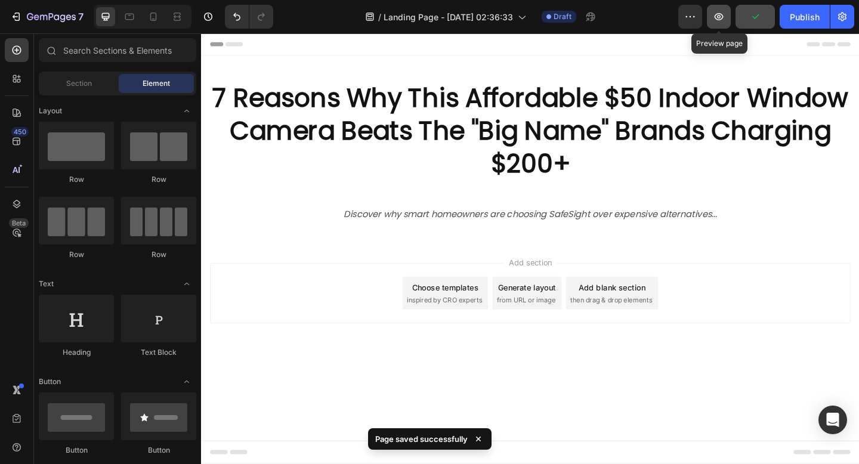
click at [720, 20] on icon "button" at bounding box center [719, 17] width 12 height 12
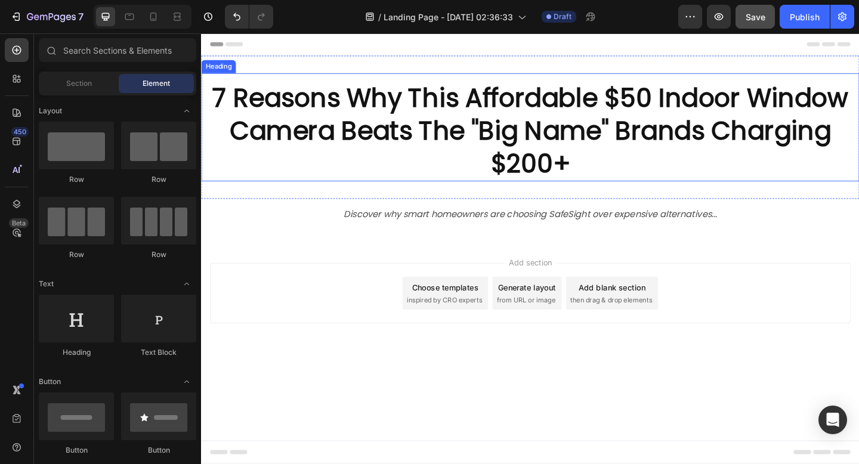
click at [286, 128] on strong "7 Reasons Why This Affordable $50 Indoor Window Camera Beats The "Big Name" Bra…" at bounding box center [558, 140] width 691 height 110
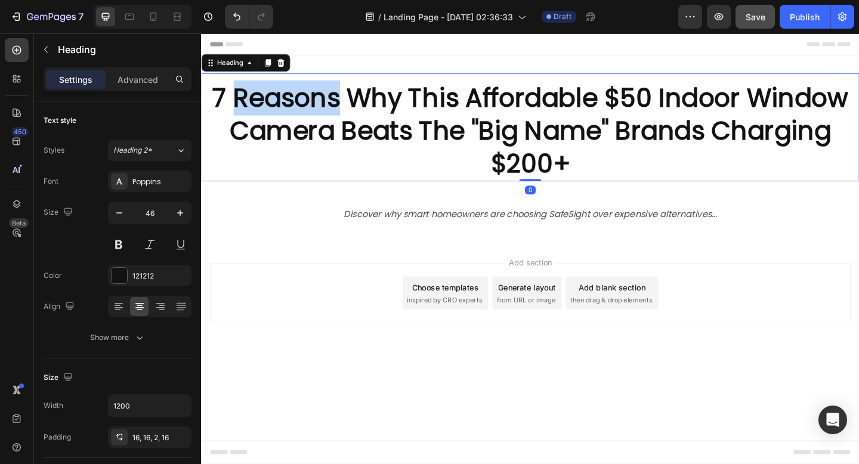
click at [290, 123] on strong "7 Reasons Why This Affordable $50 Indoor Window Camera Beats The "Big Name" Bra…" at bounding box center [558, 140] width 691 height 110
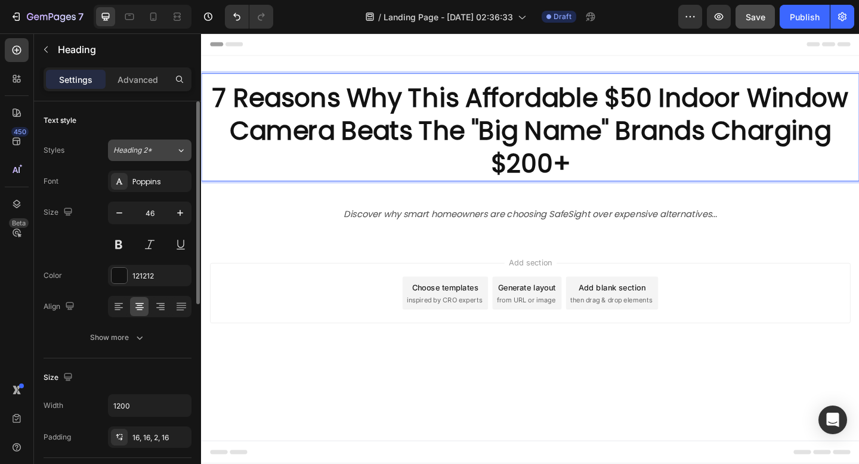
click at [172, 153] on div "Heading 2*" at bounding box center [144, 150] width 63 height 11
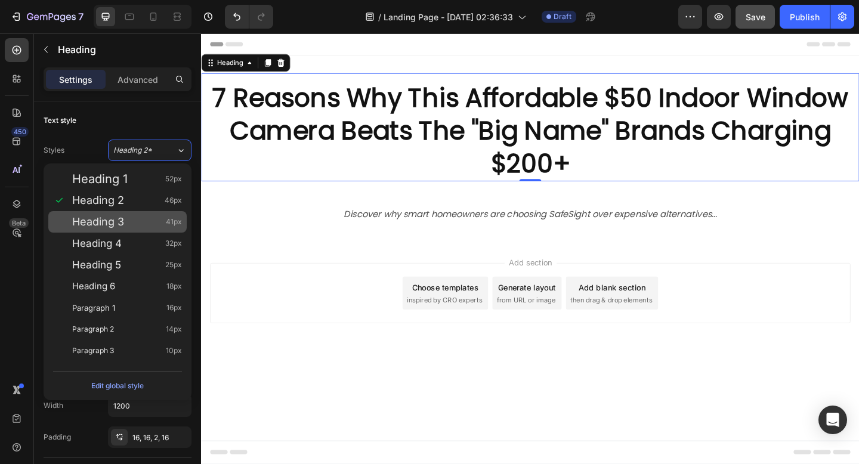
click at [140, 225] on div "Heading 3 41px" at bounding box center [127, 222] width 110 height 12
type input "41"
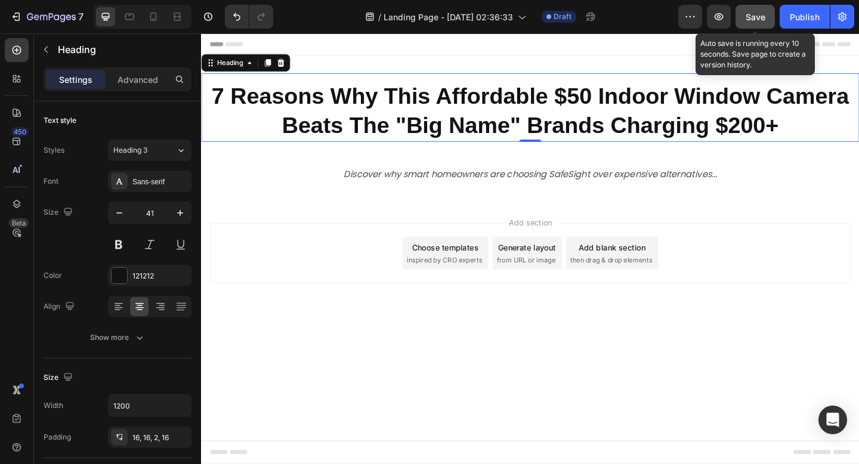
click at [763, 16] on span "Save" at bounding box center [755, 17] width 20 height 10
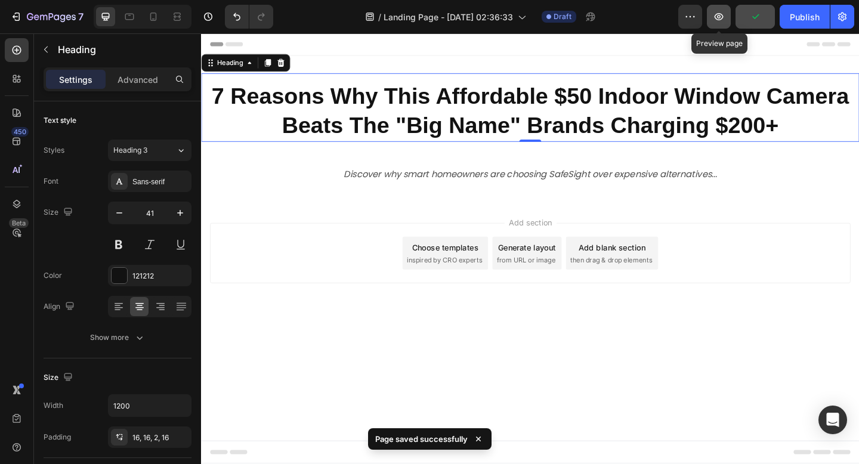
click at [720, 16] on icon "button" at bounding box center [719, 17] width 4 height 4
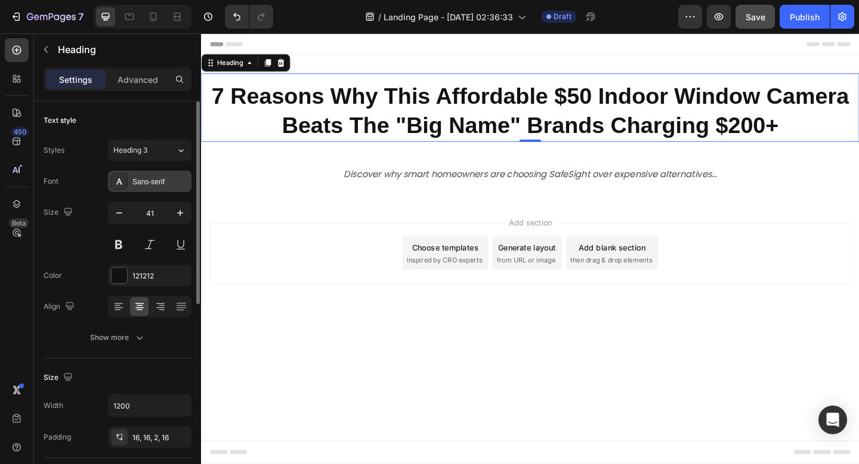
click at [171, 185] on div "Sans-serif" at bounding box center [160, 182] width 56 height 11
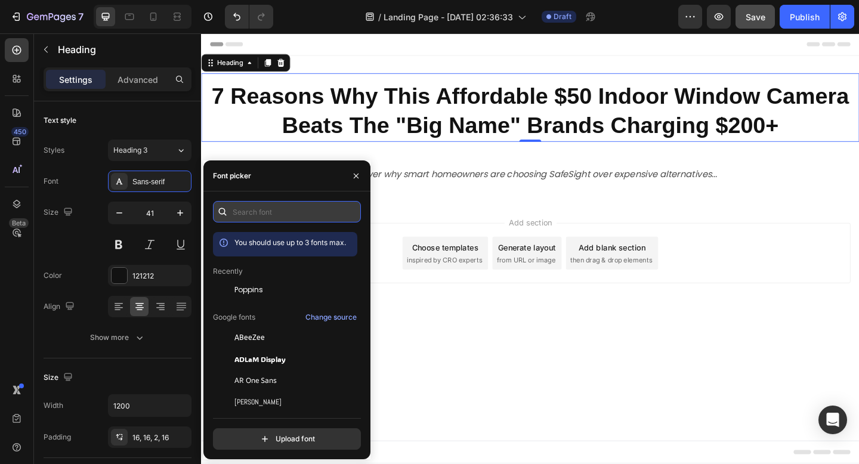
click at [261, 215] on input "text" at bounding box center [287, 211] width 148 height 21
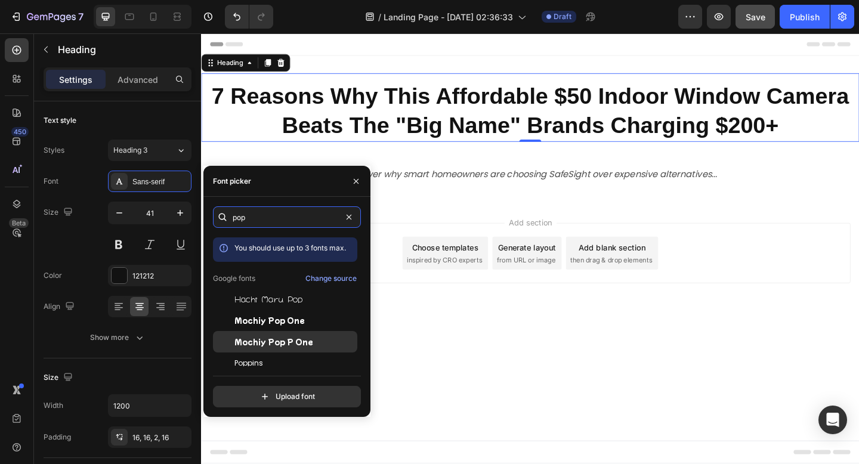
scroll to position [10, 0]
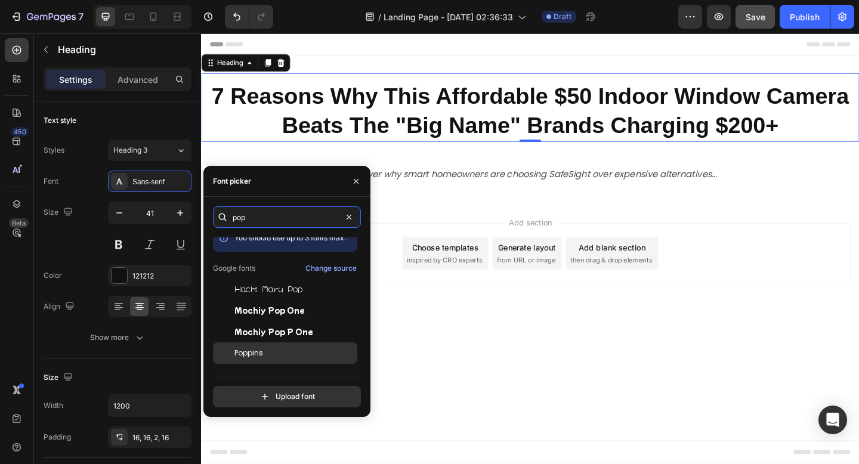
type input "pop"
click at [276, 349] on div "Poppins" at bounding box center [294, 353] width 120 height 11
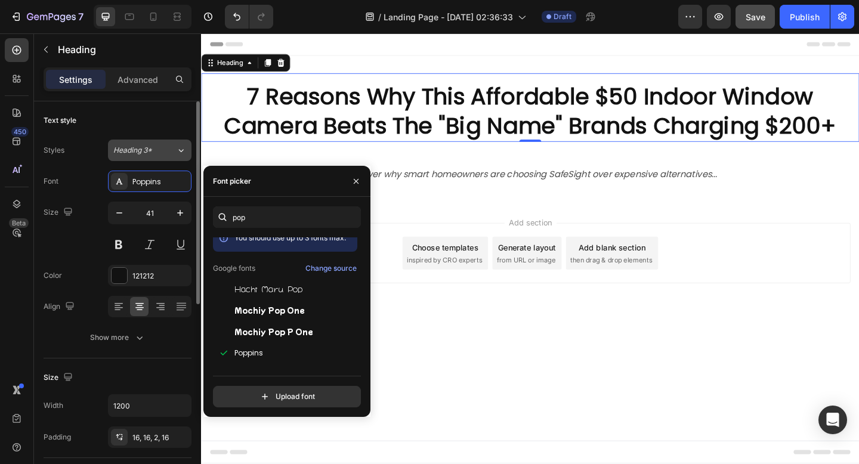
click at [160, 148] on div "Heading 3*" at bounding box center [137, 150] width 48 height 11
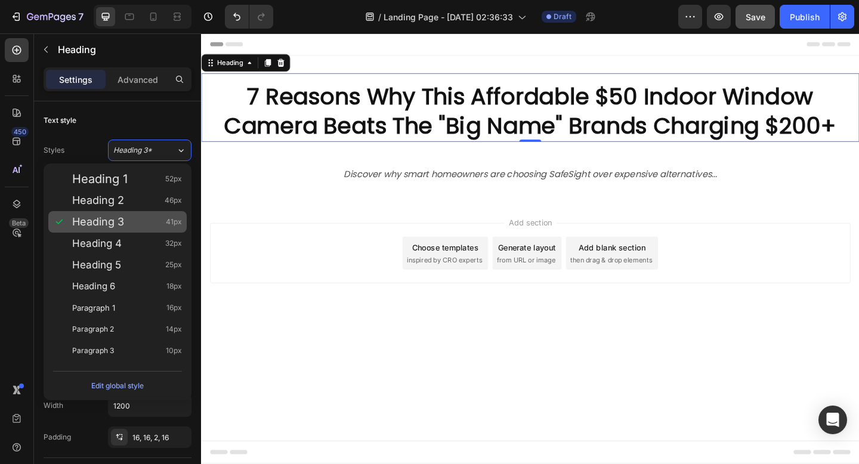
click at [157, 221] on div "Heading 3 41px" at bounding box center [127, 222] width 110 height 12
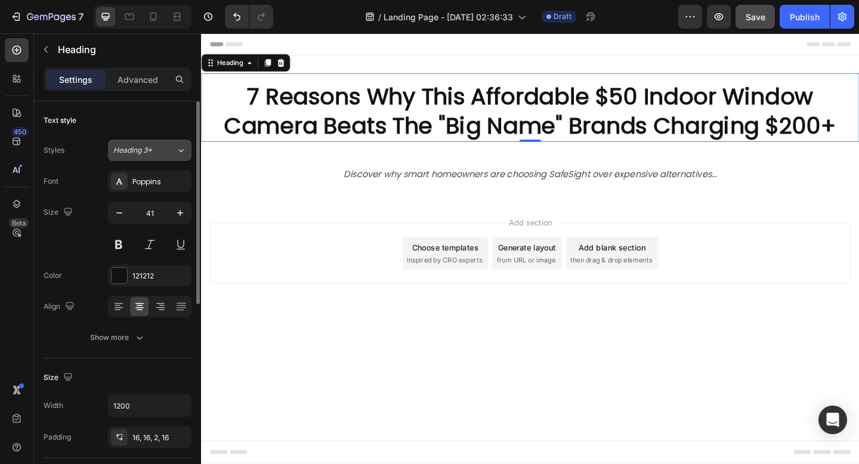
click at [174, 157] on button "Heading 3*" at bounding box center [149, 150] width 83 height 21
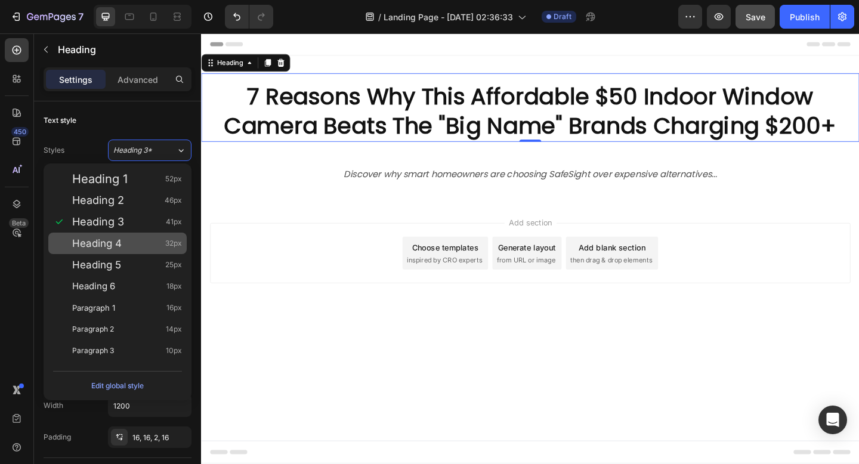
click at [180, 248] on span "32px" at bounding box center [173, 243] width 17 height 12
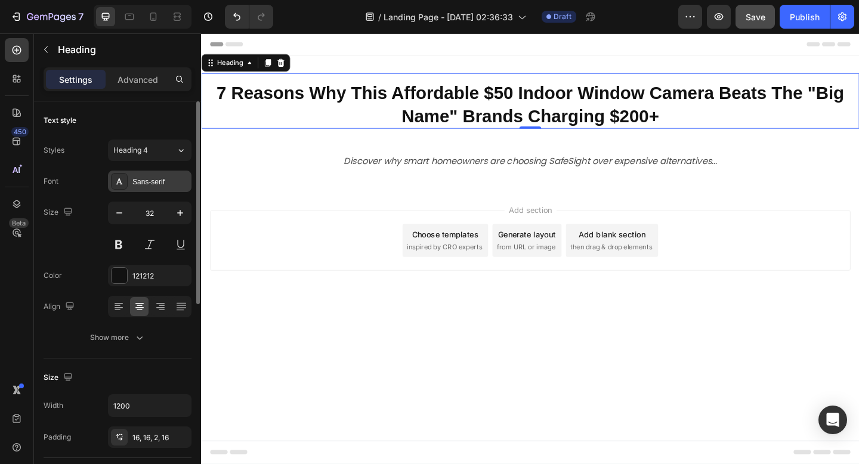
click at [171, 186] on div "Sans-serif" at bounding box center [160, 182] width 56 height 11
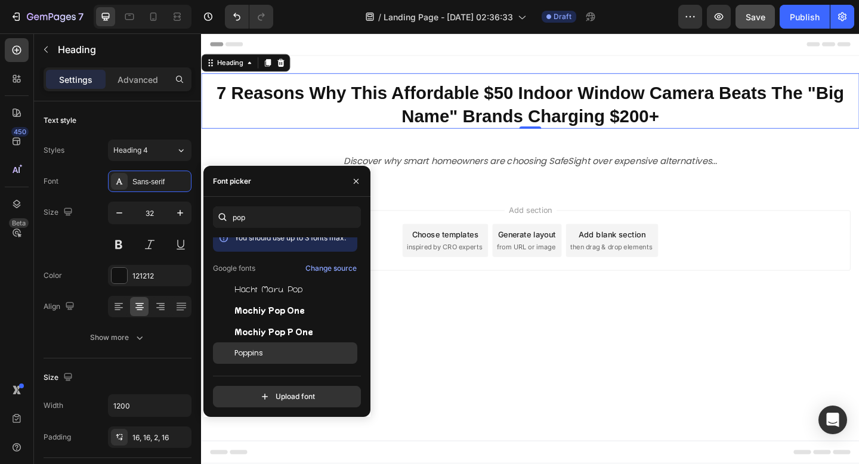
click at [260, 351] on span "Poppins" at bounding box center [248, 353] width 29 height 11
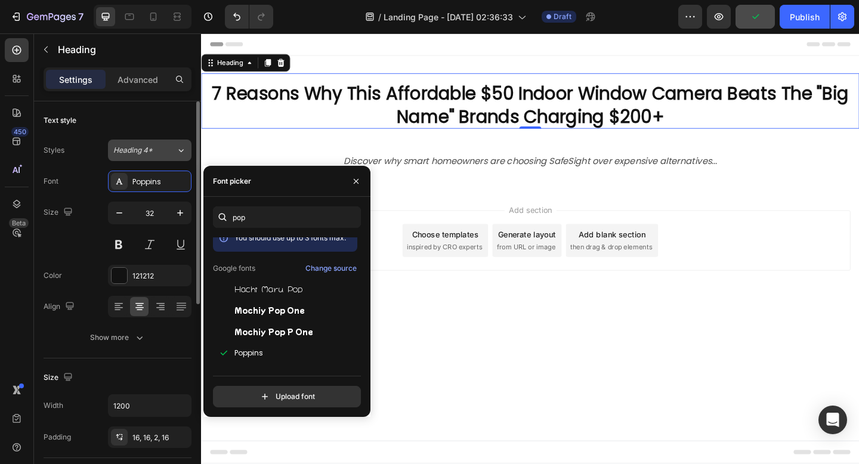
click at [159, 150] on div "Heading 4*" at bounding box center [137, 150] width 48 height 11
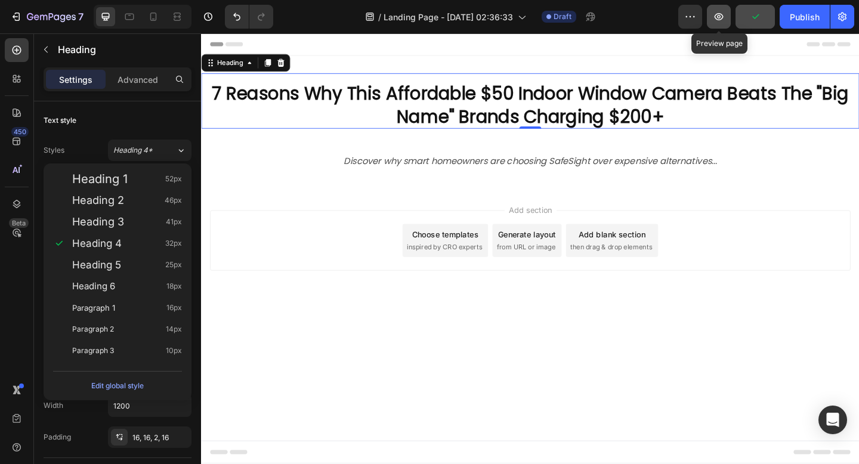
click at [719, 17] on icon "button" at bounding box center [719, 17] width 12 height 12
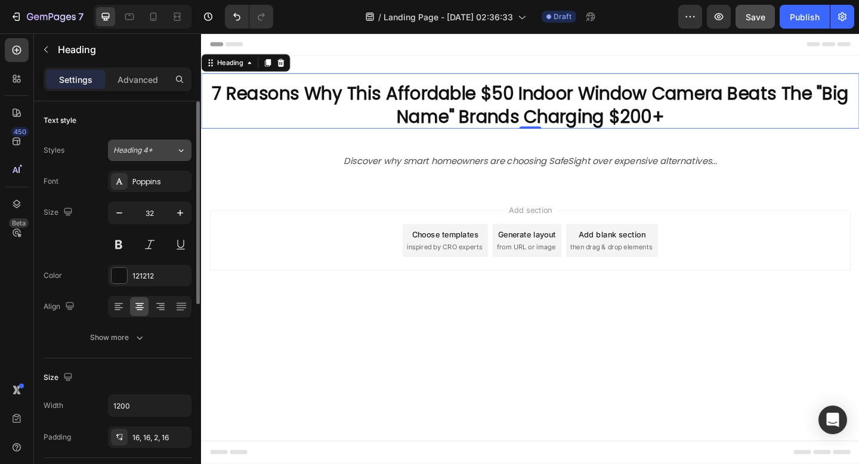
click at [174, 156] on button "Heading 4*" at bounding box center [149, 150] width 83 height 21
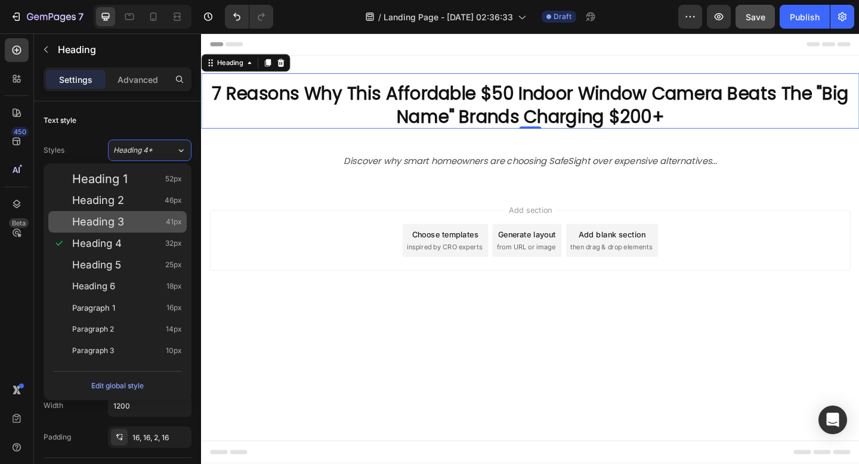
click at [156, 216] on div "Heading 3 41px" at bounding box center [127, 222] width 110 height 12
type input "41"
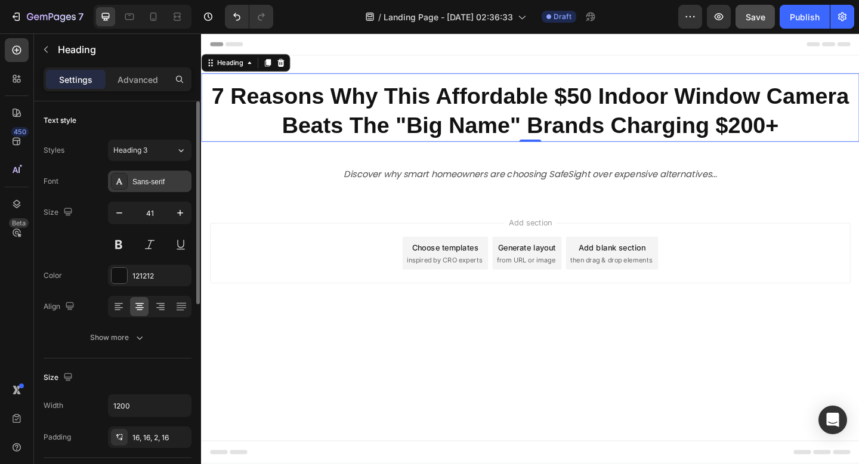
click at [159, 181] on div "Sans-serif" at bounding box center [160, 182] width 56 height 11
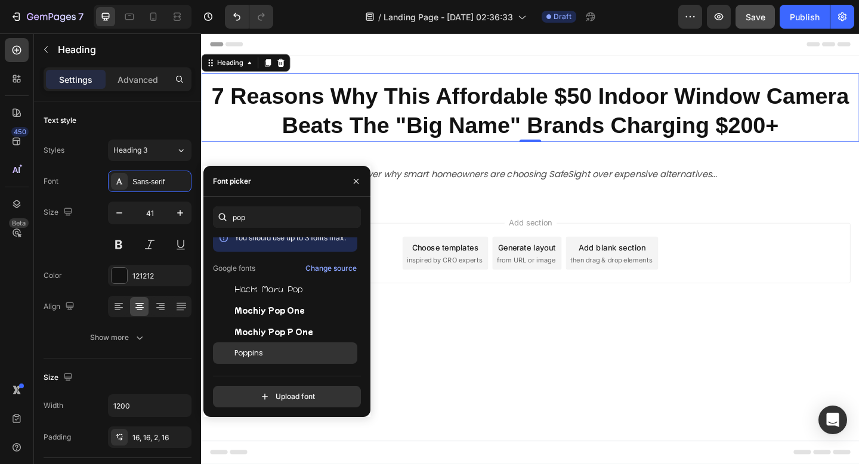
click at [262, 346] on div "Poppins" at bounding box center [285, 352] width 144 height 21
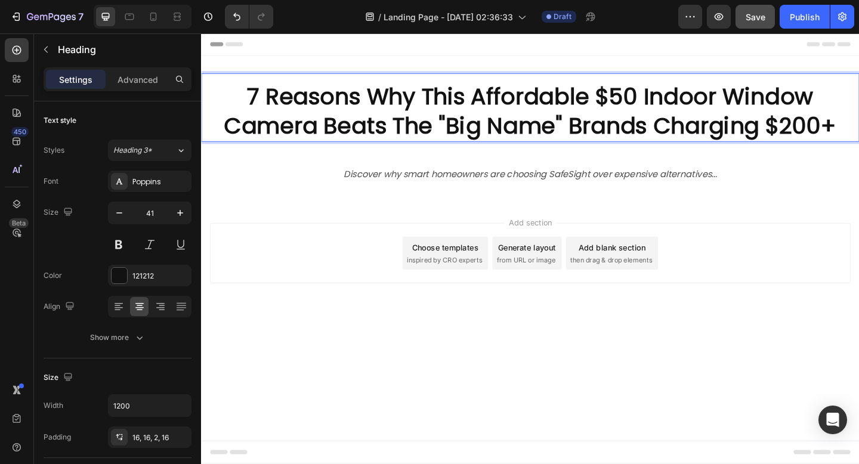
click at [302, 123] on strong "7 Reasons Why This Affordable $50 Indoor Window Camera Beats The "Big Name" Bra…" at bounding box center [558, 118] width 667 height 66
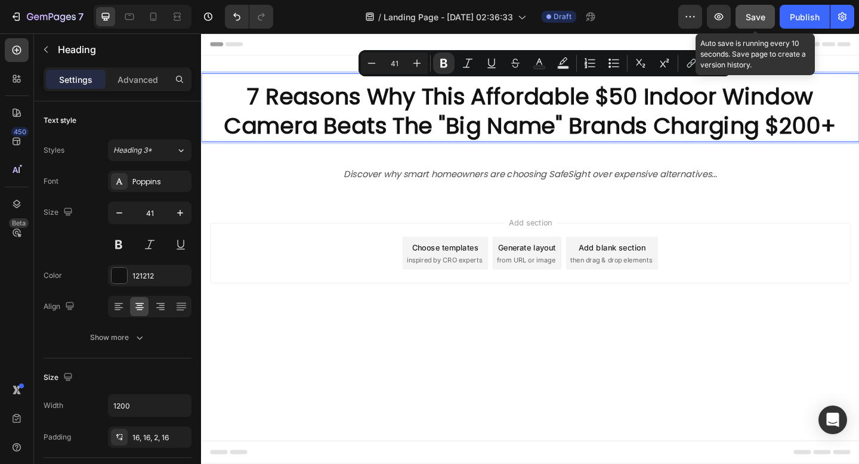
click at [750, 19] on span "Save" at bounding box center [755, 17] width 20 height 10
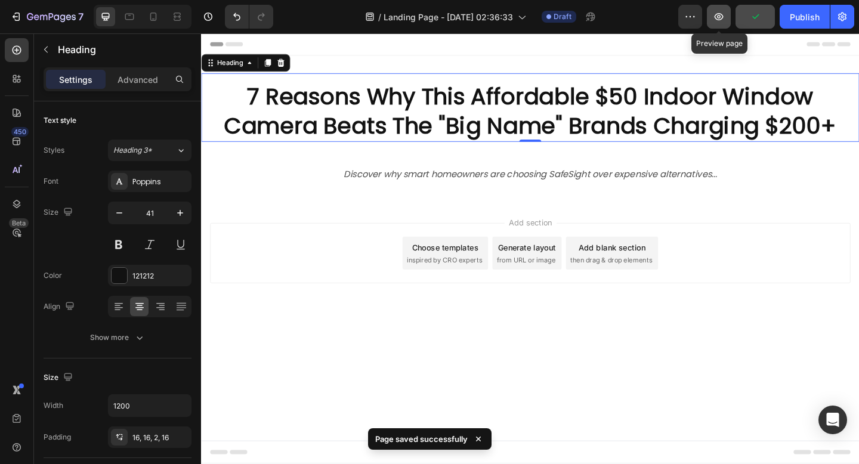
click at [723, 18] on icon "button" at bounding box center [719, 17] width 12 height 12
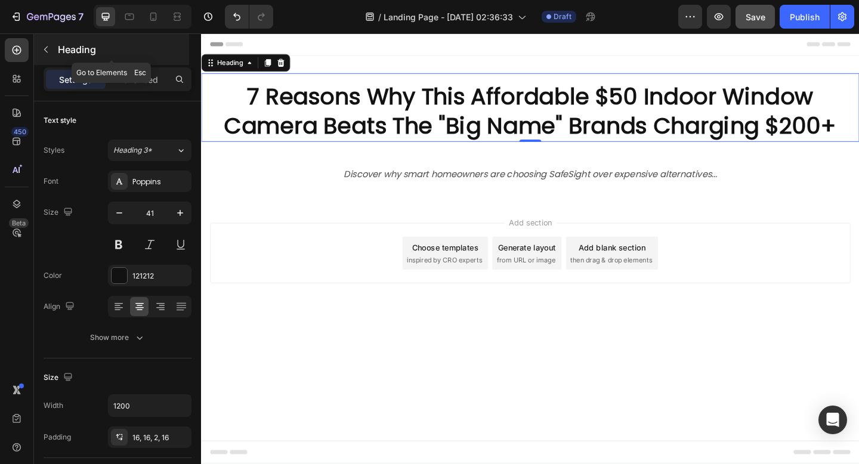
click at [46, 35] on div "Heading" at bounding box center [111, 49] width 155 height 31
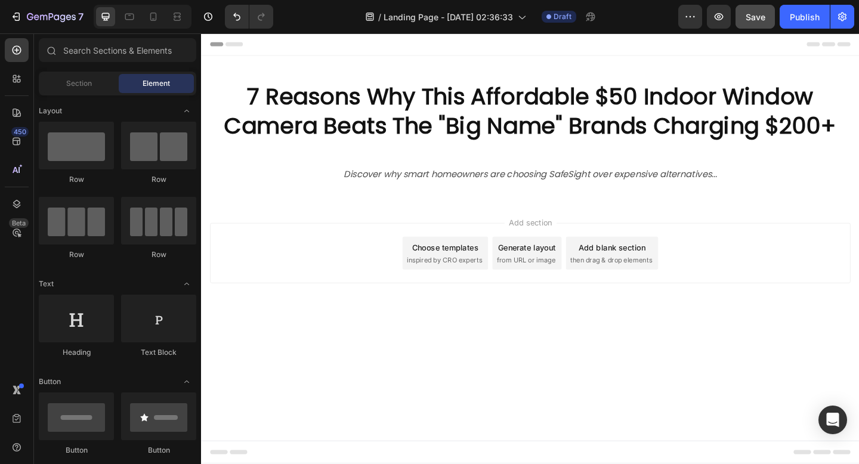
click at [609, 275] on span "then drag & drop elements" at bounding box center [646, 280] width 89 height 11
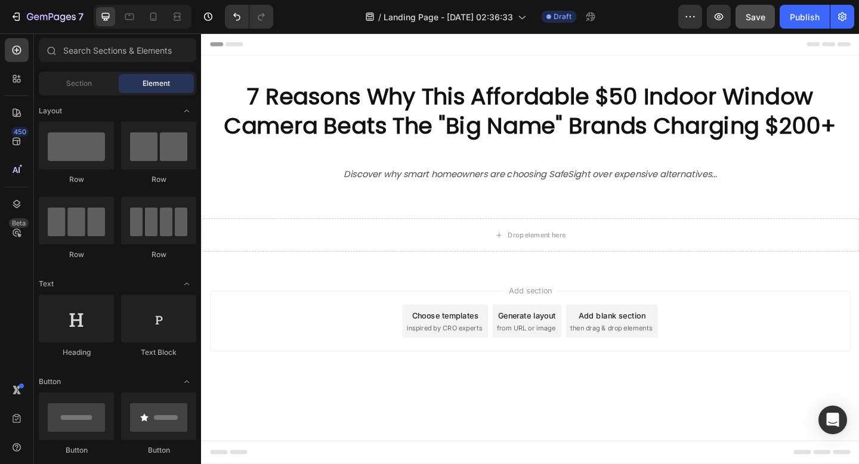
click at [541, 341] on div "Generate layout" at bounding box center [555, 340] width 63 height 13
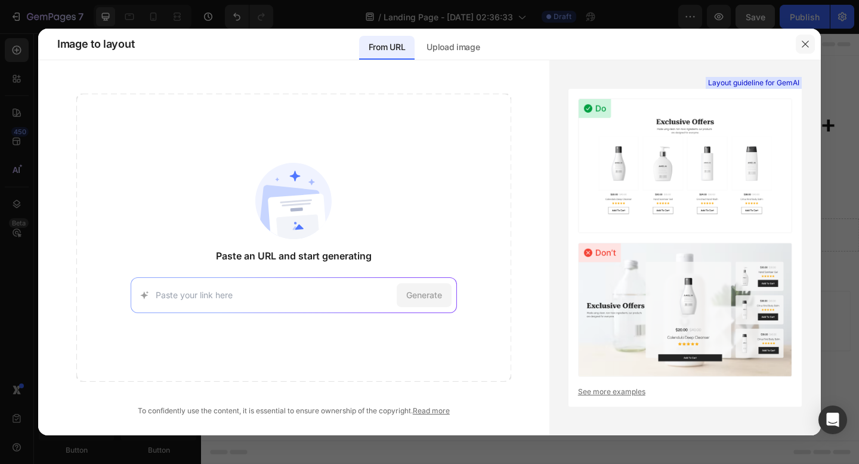
click at [812, 43] on button "button" at bounding box center [804, 44] width 19 height 19
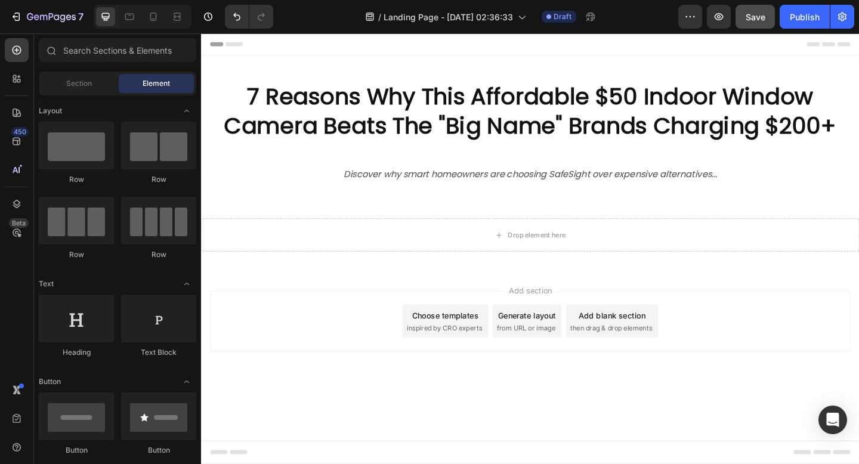
click at [501, 340] on div "Choose templates" at bounding box center [467, 340] width 72 height 13
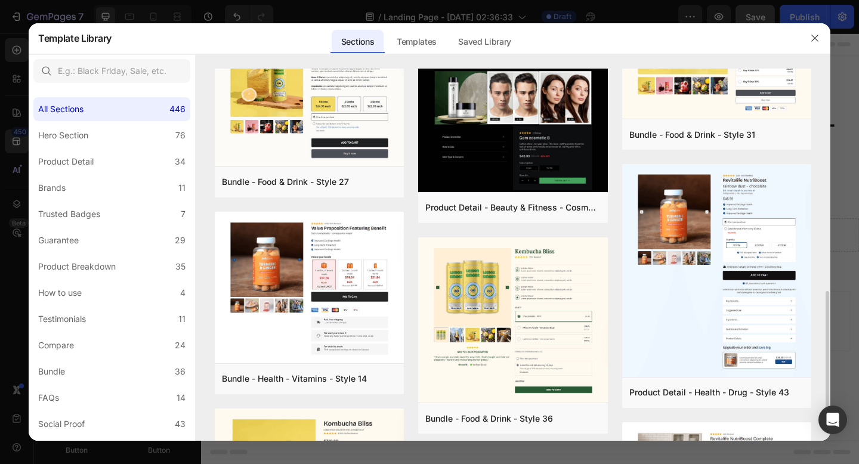
scroll to position [651, 0]
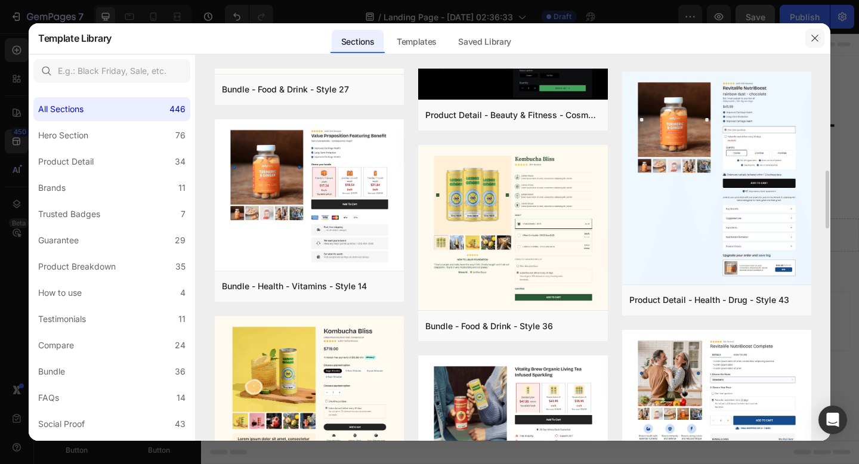
click at [818, 34] on icon "button" at bounding box center [815, 38] width 10 height 10
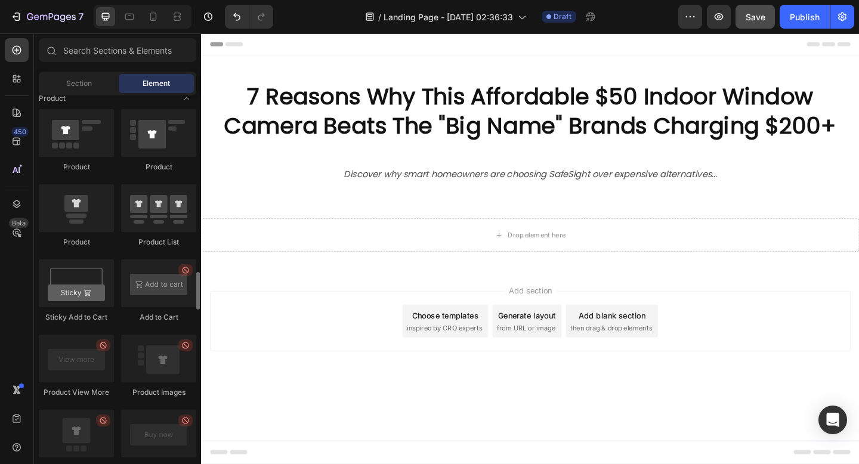
scroll to position [1578, 0]
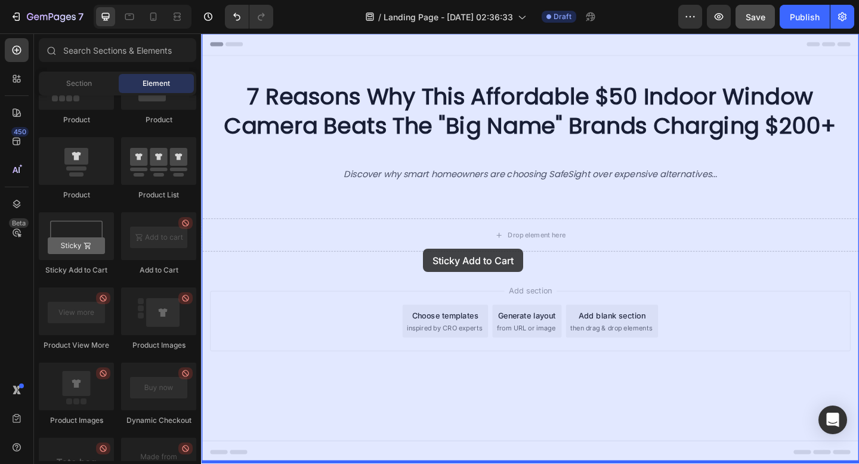
drag, startPoint x: 284, startPoint y: 289, endPoint x: 442, endPoint y: 268, distance: 160.1
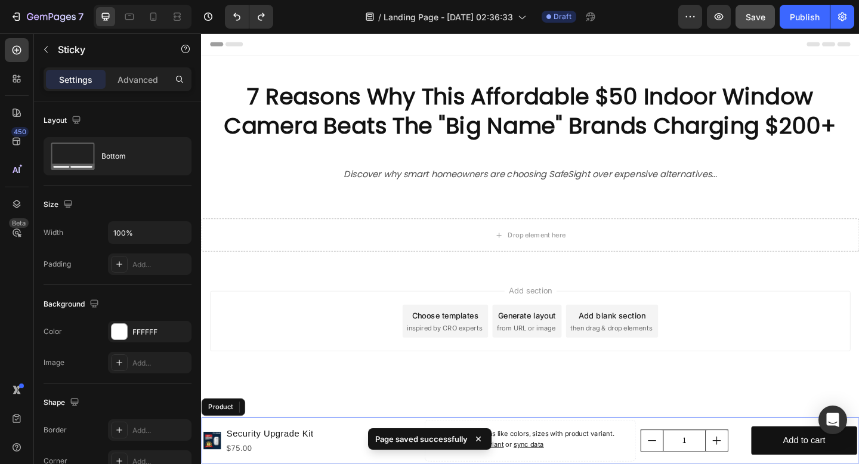
click at [475, 436] on icon at bounding box center [478, 439] width 12 height 12
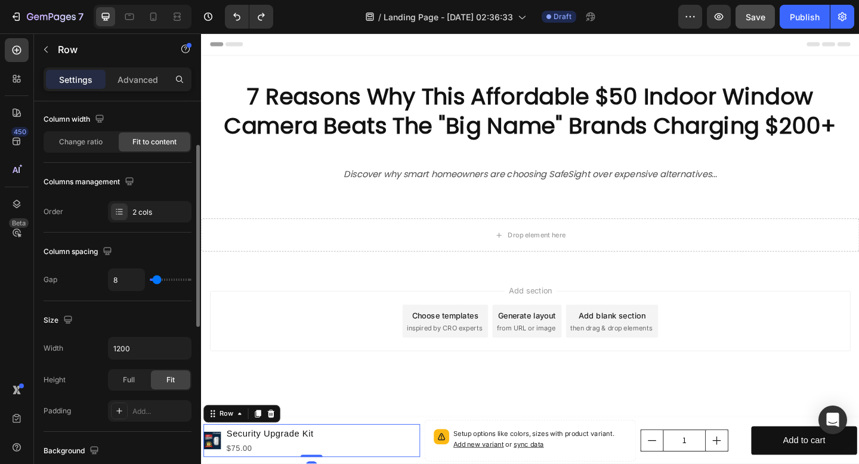
click at [278, 447] on icon at bounding box center [277, 447] width 8 height 8
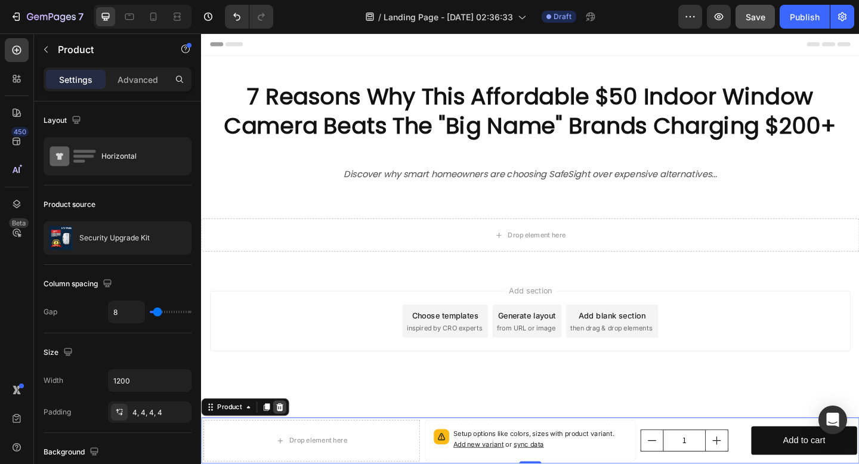
click at [284, 439] on icon at bounding box center [287, 440] width 8 height 8
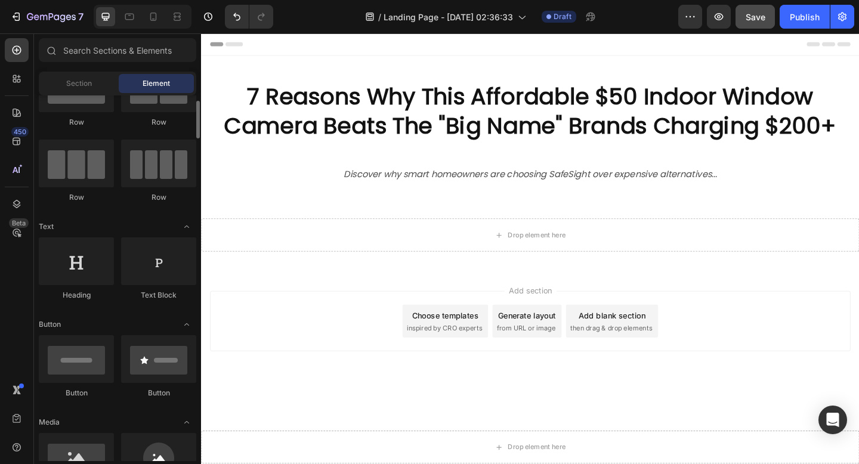
scroll to position [0, 0]
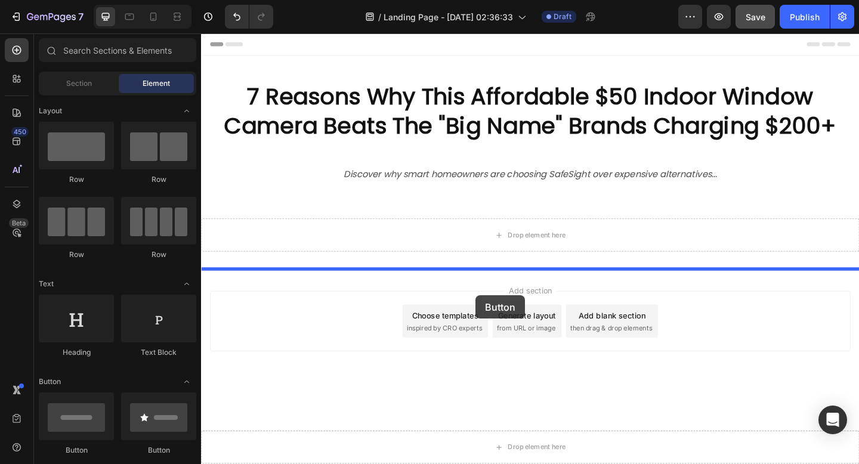
drag, startPoint x: 275, startPoint y: 465, endPoint x: 496, endPoint y: 304, distance: 273.1
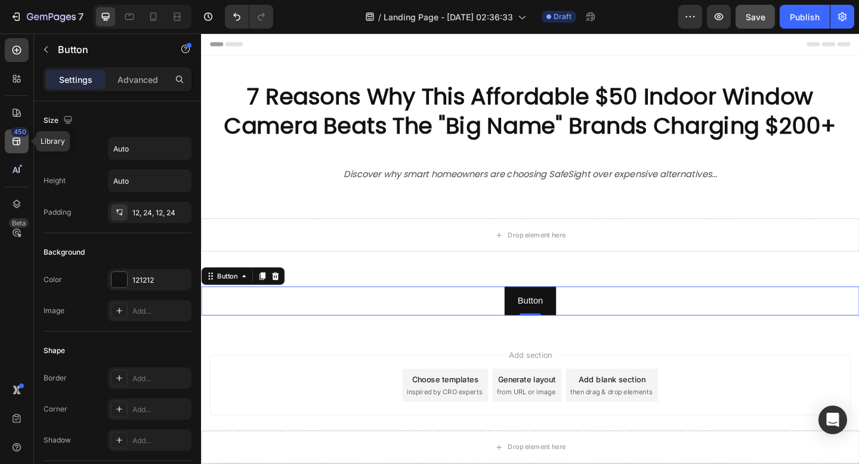
click at [14, 143] on icon at bounding box center [17, 141] width 12 height 12
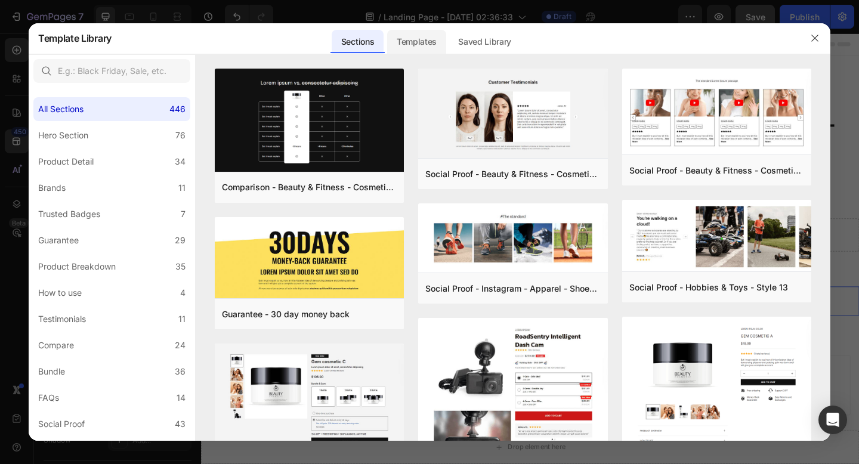
click at [409, 39] on div "Templates" at bounding box center [416, 42] width 59 height 24
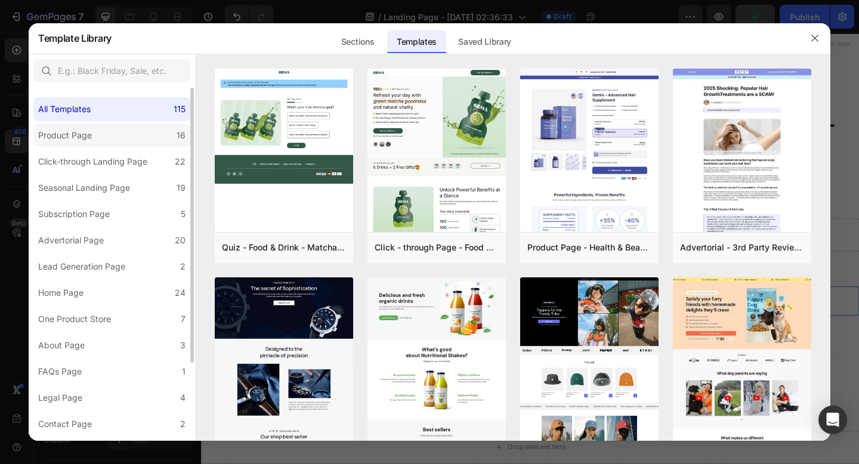
click at [111, 143] on label "Product Page 16" at bounding box center [111, 135] width 157 height 24
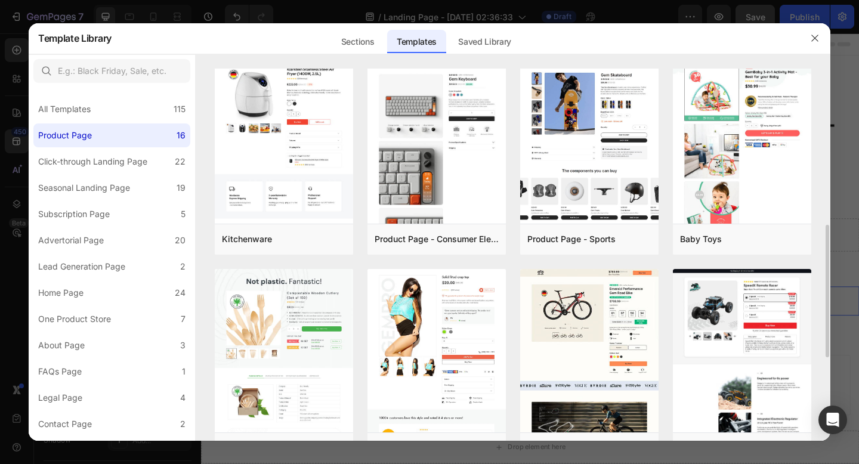
scroll to position [670, 0]
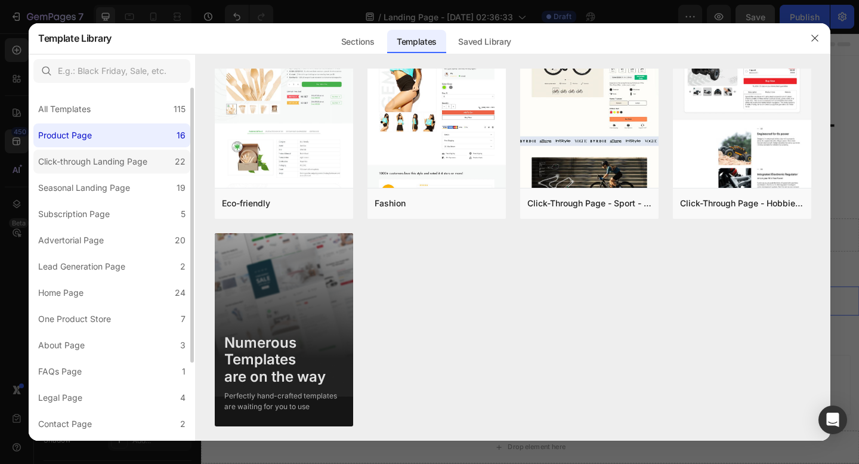
click at [104, 159] on div "Click-through Landing Page" at bounding box center [92, 161] width 109 height 14
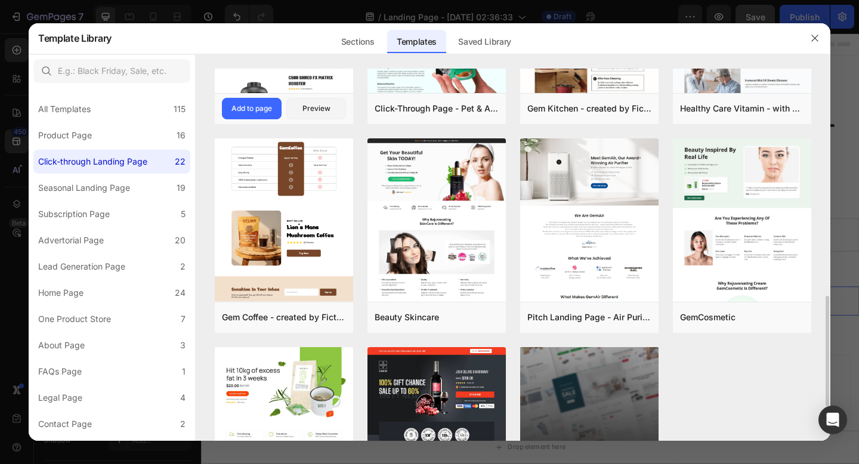
scroll to position [880, 0]
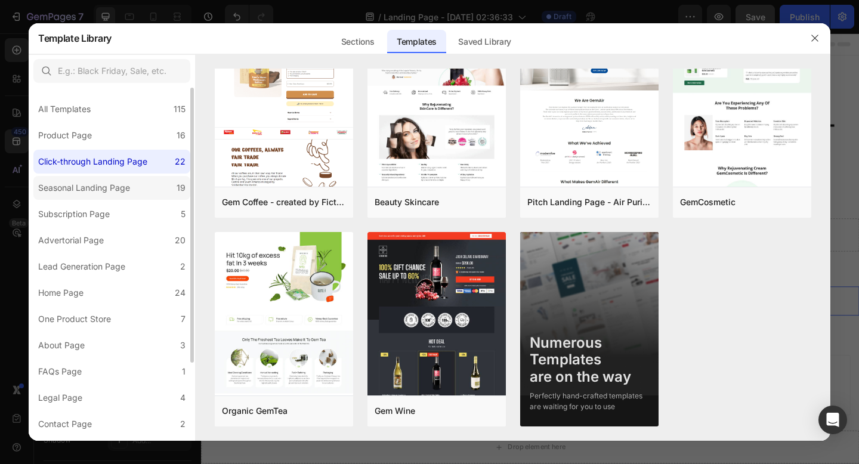
click at [124, 194] on div "Seasonal Landing Page" at bounding box center [84, 188] width 92 height 14
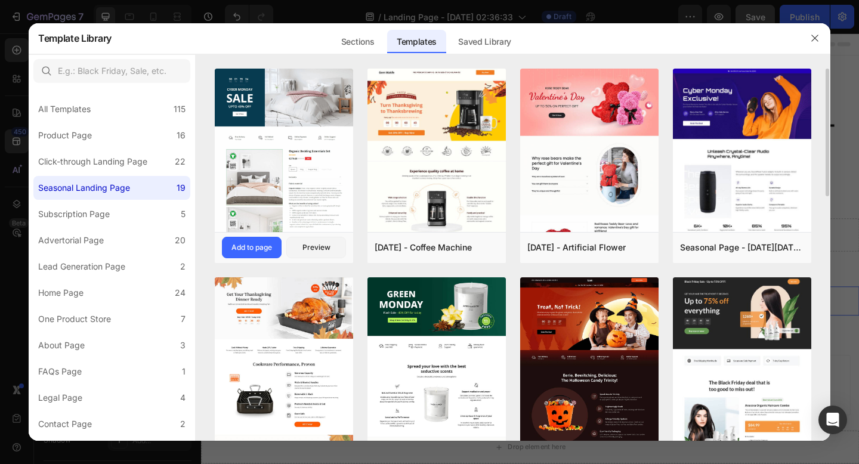
scroll to position [671, 0]
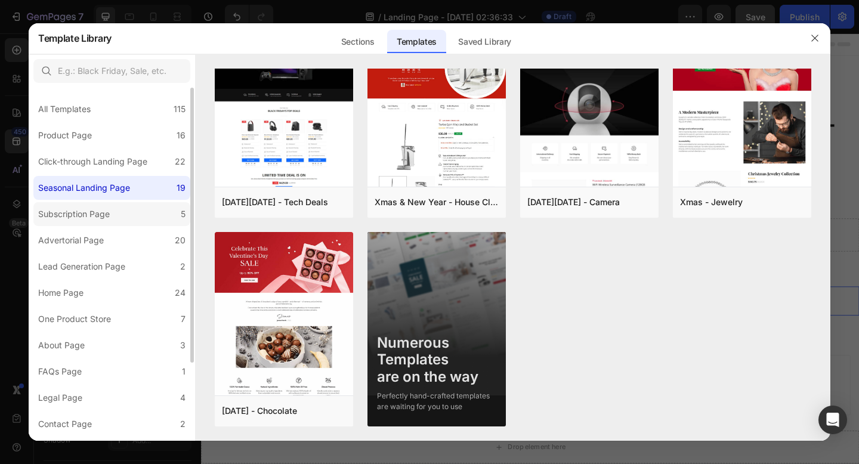
click at [123, 218] on label "Subscription Page 5" at bounding box center [111, 214] width 157 height 24
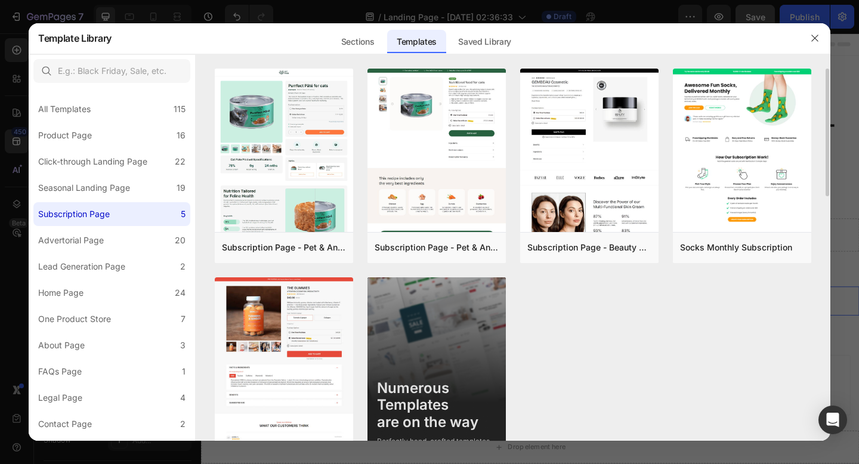
scroll to position [45, 0]
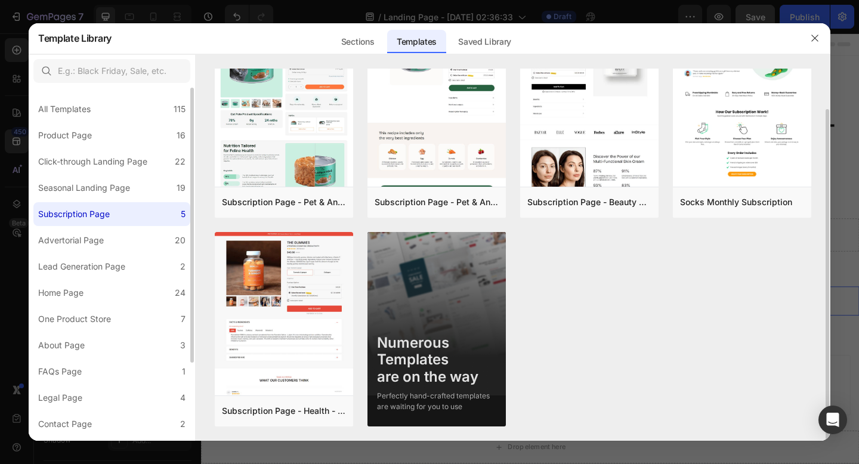
click at [78, 253] on div "All Templates 115 Product Page 16 Click-through Landing Page 22 Seasonal Landin…" at bounding box center [112, 314] width 166 height 453
click at [80, 246] on div "Advertorial Page" at bounding box center [71, 240] width 66 height 14
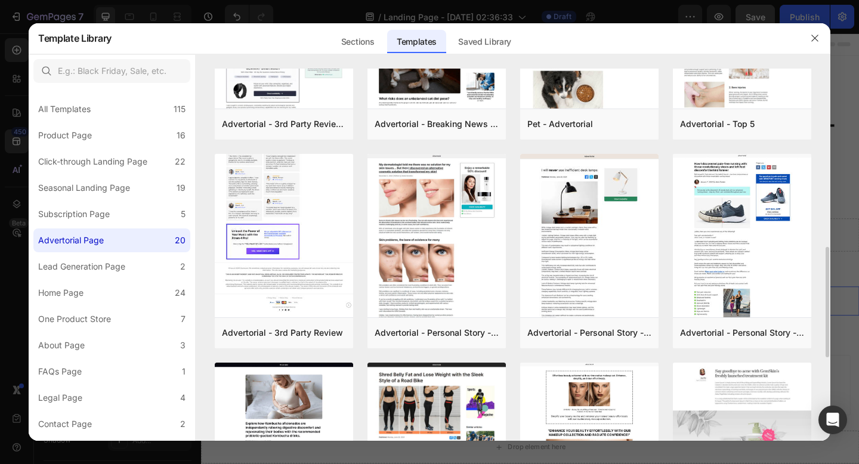
scroll to position [612, 0]
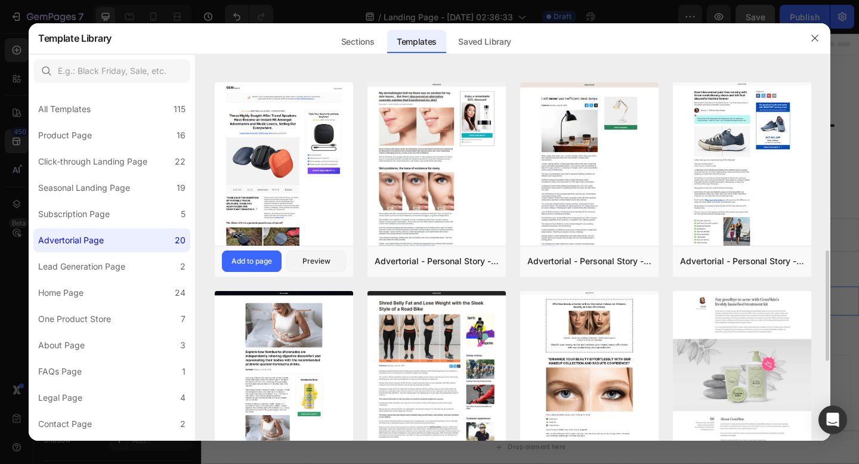
click at [320, 273] on div "Advertorial - 3rd Party Review Add to page Preview" at bounding box center [284, 261] width 138 height 31
click at [320, 268] on button "Preview" at bounding box center [316, 260] width 60 height 21
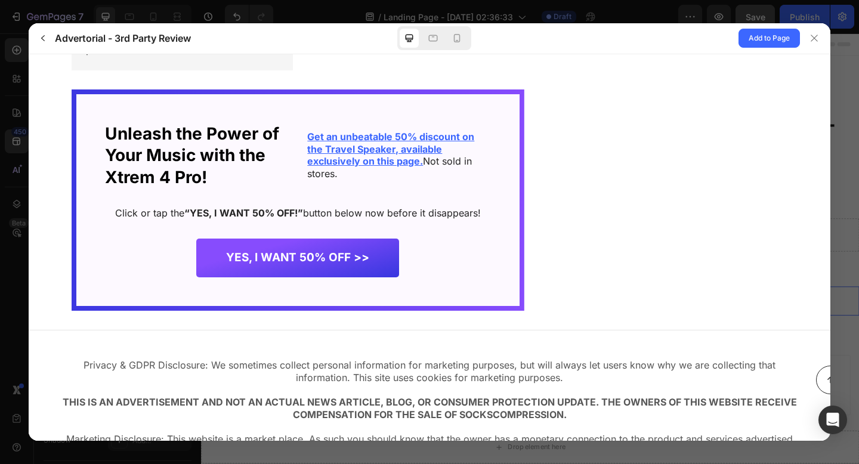
scroll to position [5709, 0]
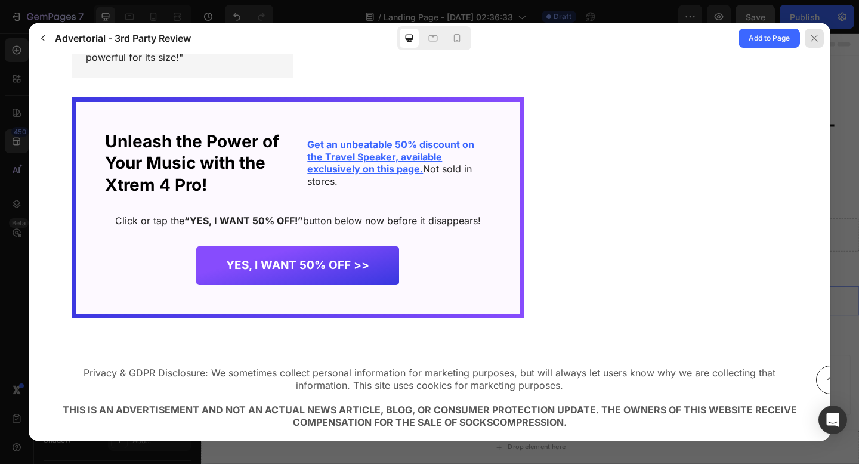
click at [823, 45] on div at bounding box center [813, 38] width 19 height 19
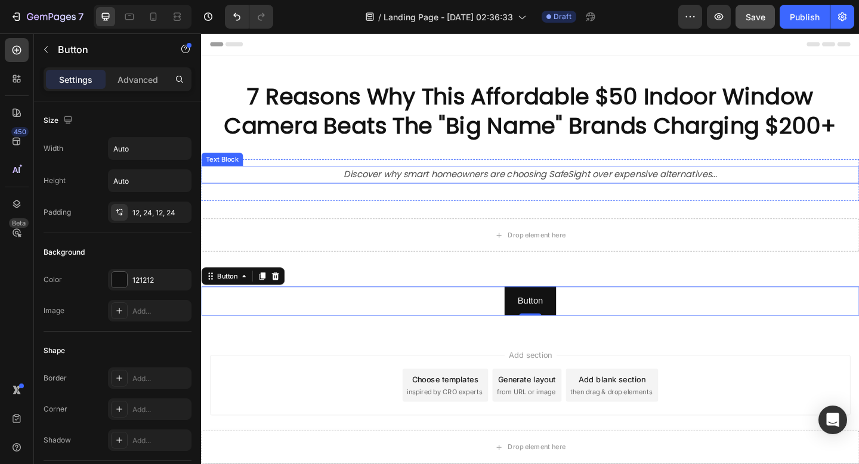
scroll to position [4, 0]
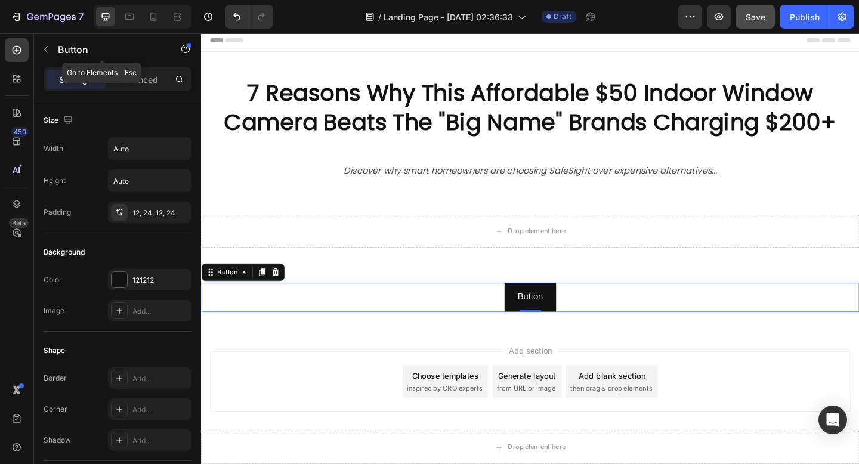
click at [45, 59] on div "Button" at bounding box center [102, 49] width 136 height 31
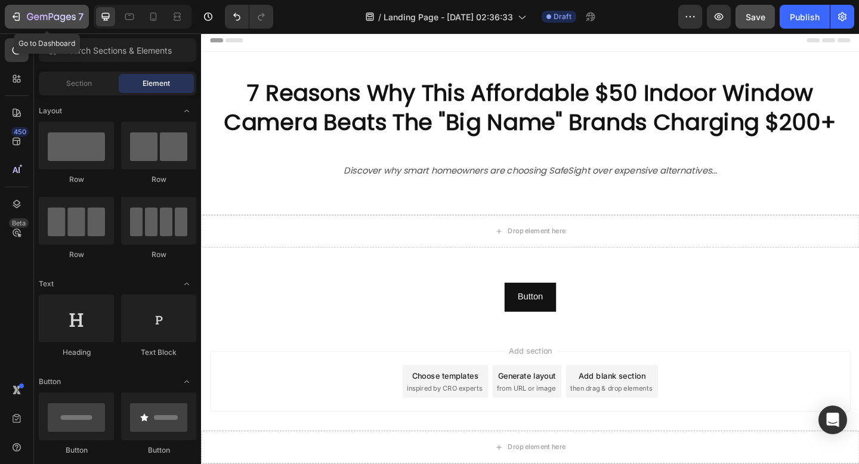
click at [16, 15] on icon "button" at bounding box center [16, 17] width 12 height 12
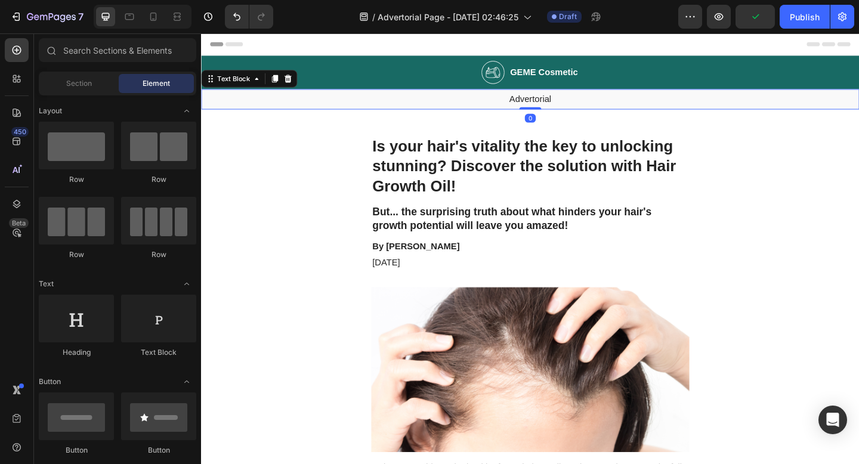
click at [492, 107] on p "Advertorial" at bounding box center [558, 105] width 713 height 13
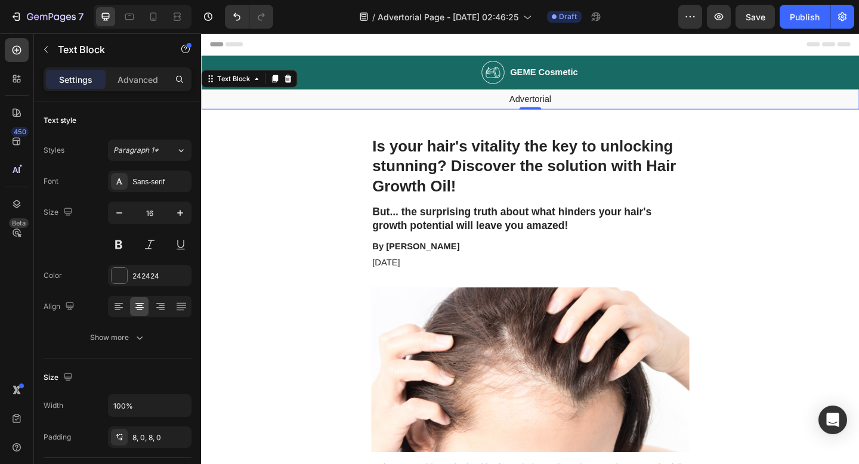
click at [293, 76] on div at bounding box center [295, 83] width 14 height 14
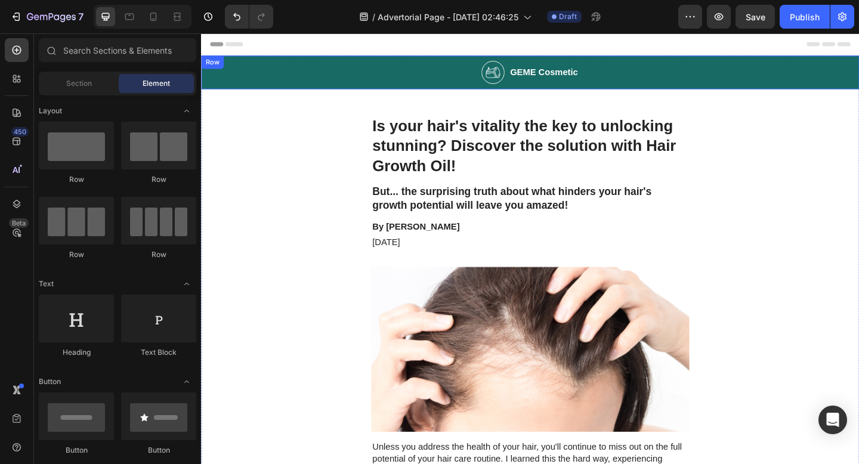
click at [317, 66] on div "Image GEME Cosmetic Heading Row" at bounding box center [559, 76] width 716 height 36
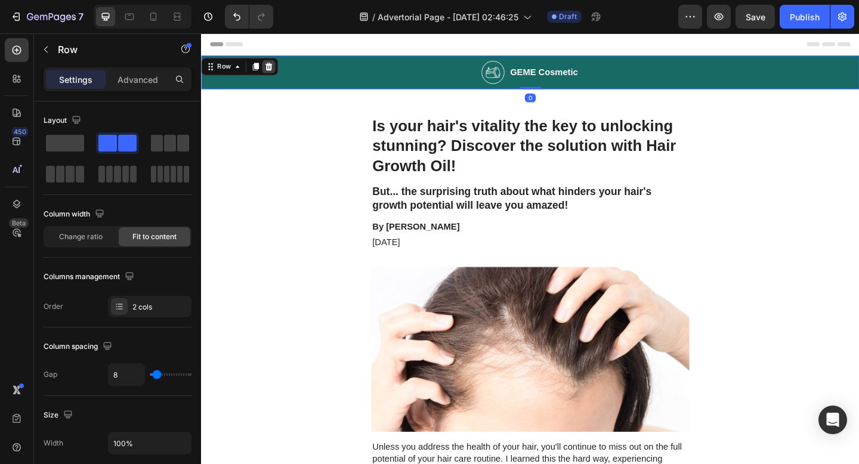
click at [274, 71] on icon at bounding box center [275, 70] width 8 height 8
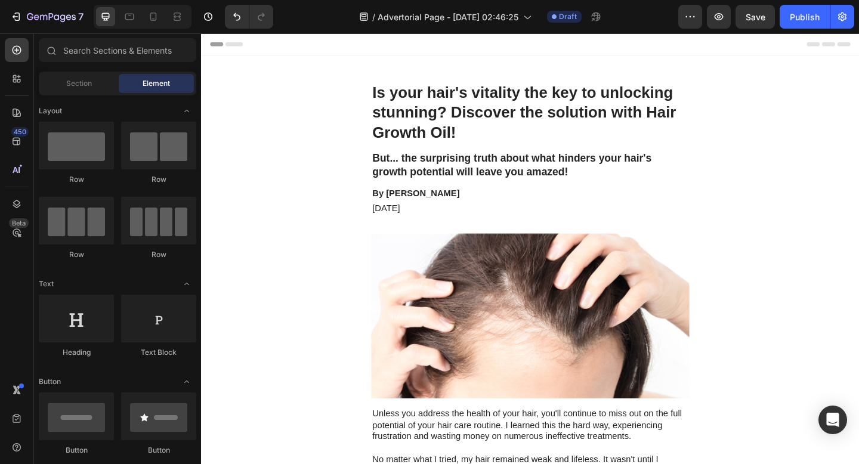
click at [271, 42] on div "Header" at bounding box center [558, 45] width 696 height 24
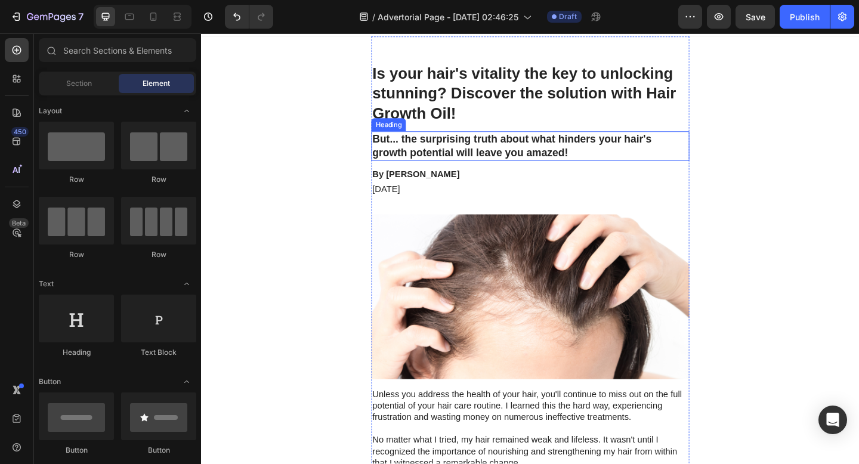
scroll to position [23, 0]
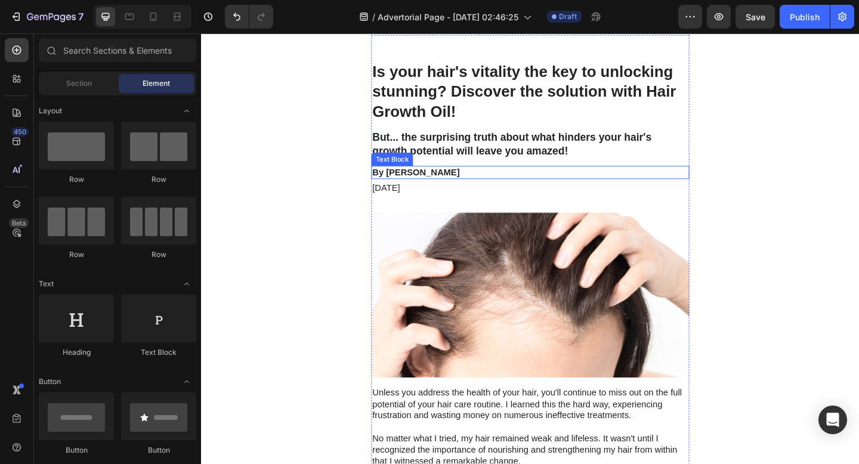
click at [443, 191] on div "By Victoria Miller" at bounding box center [559, 185] width 346 height 15
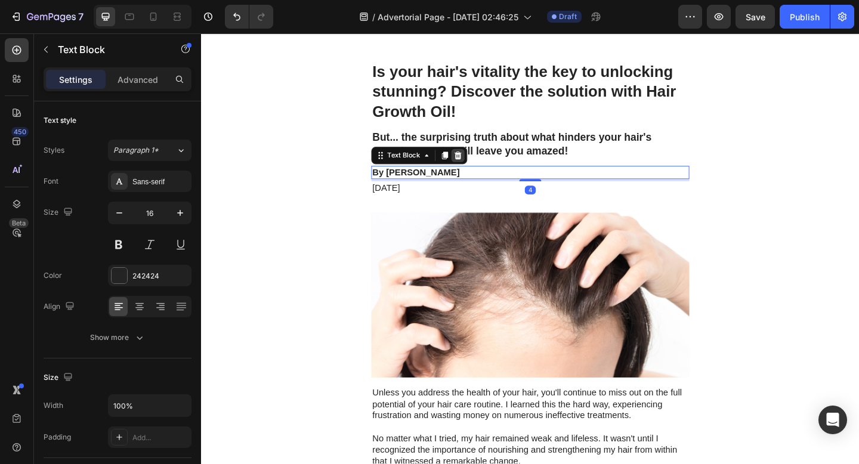
click at [479, 162] on icon at bounding box center [480, 167] width 10 height 10
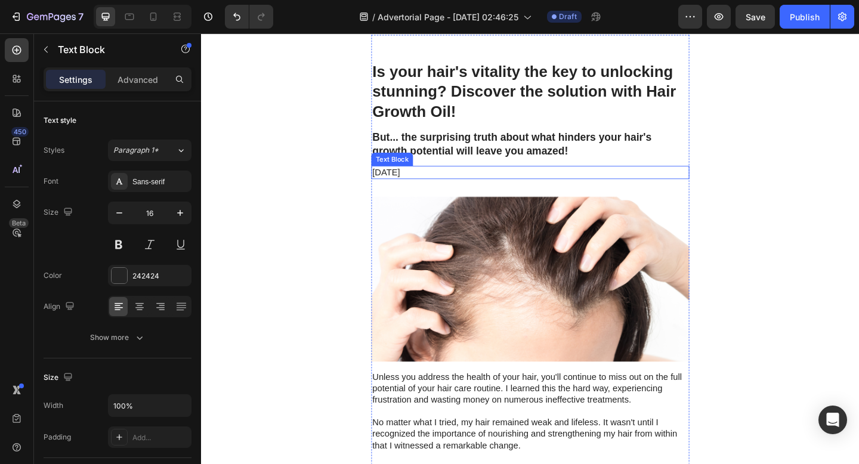
click at [450, 188] on p "November 6, 2023" at bounding box center [558, 185] width 343 height 13
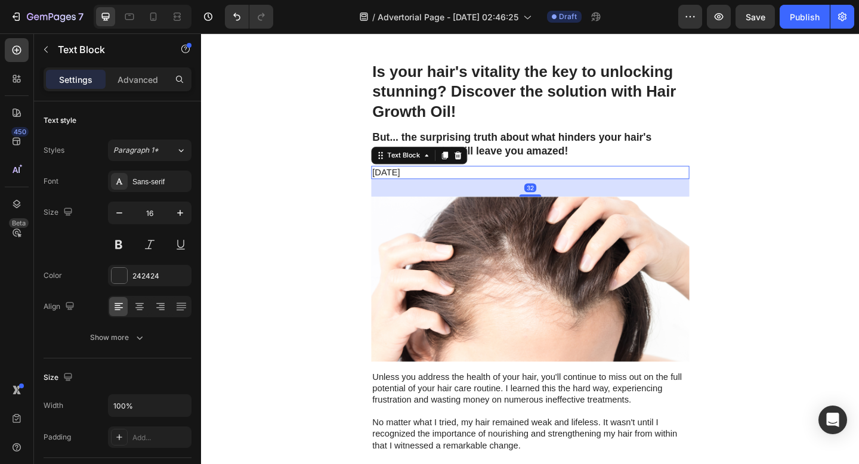
click at [487, 167] on div "Text Block" at bounding box center [438, 166] width 104 height 19
click at [481, 162] on icon at bounding box center [480, 166] width 8 height 8
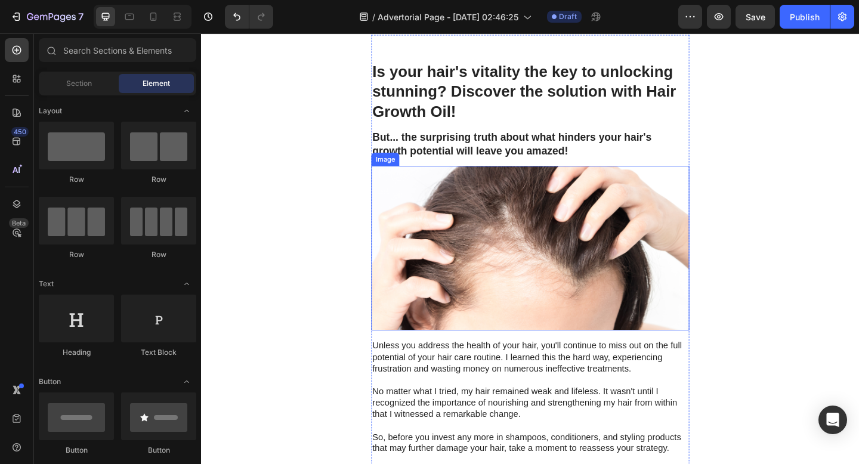
scroll to position [154, 0]
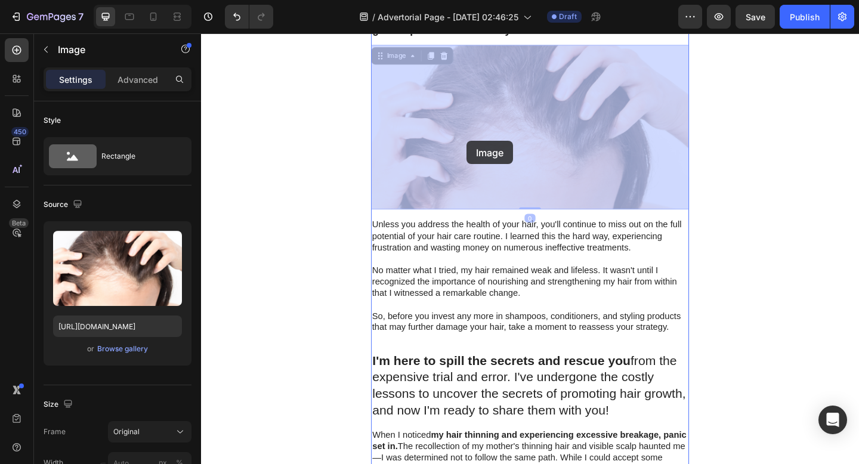
drag, startPoint x: 501, startPoint y: 175, endPoint x: 490, endPoint y: 157, distance: 21.7
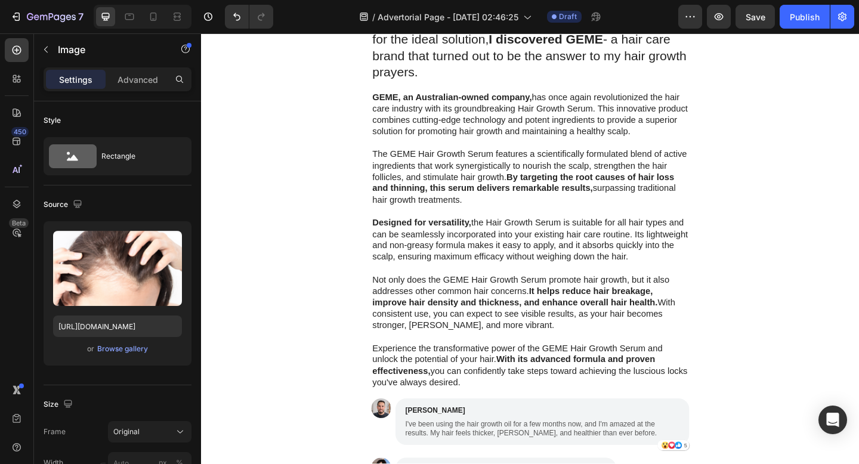
scroll to position [2583, 0]
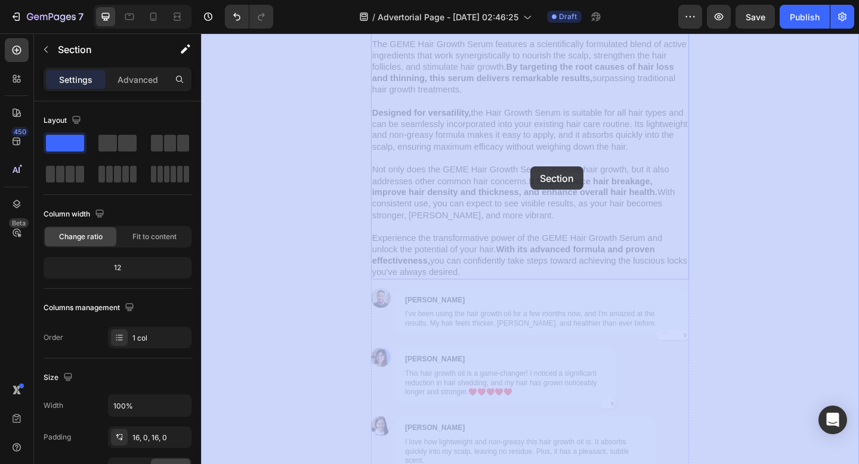
drag, startPoint x: 800, startPoint y: 312, endPoint x: 559, endPoint y: 179, distance: 274.9
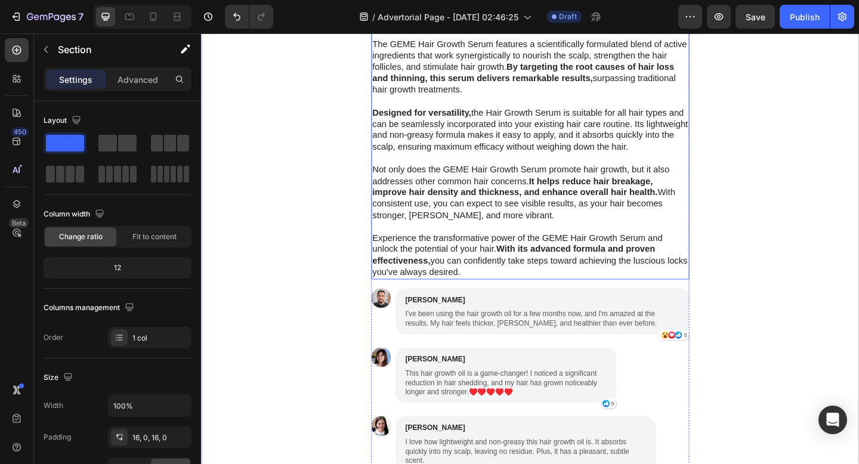
click at [635, 202] on strong "It helps reduce hair breakage, improve hair density and thickness, and enhance …" at bounding box center [542, 200] width 310 height 23
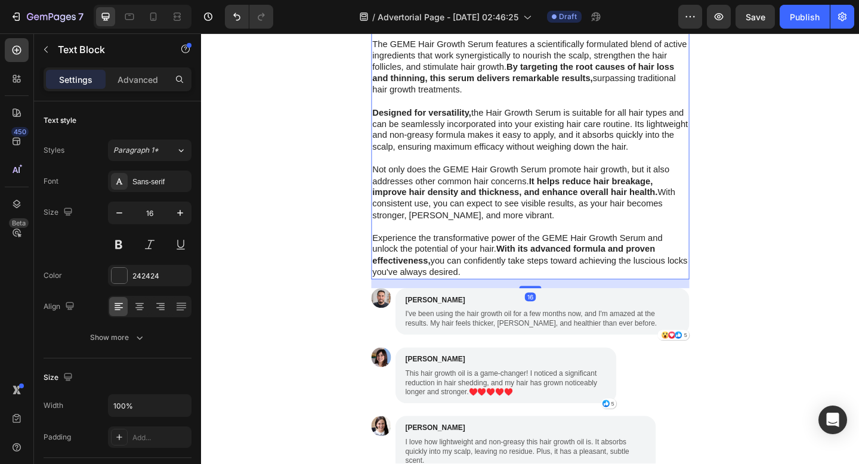
click at [633, 206] on strong "It helps reduce hair breakage, improve hair density and thickness, and enhance …" at bounding box center [542, 200] width 310 height 23
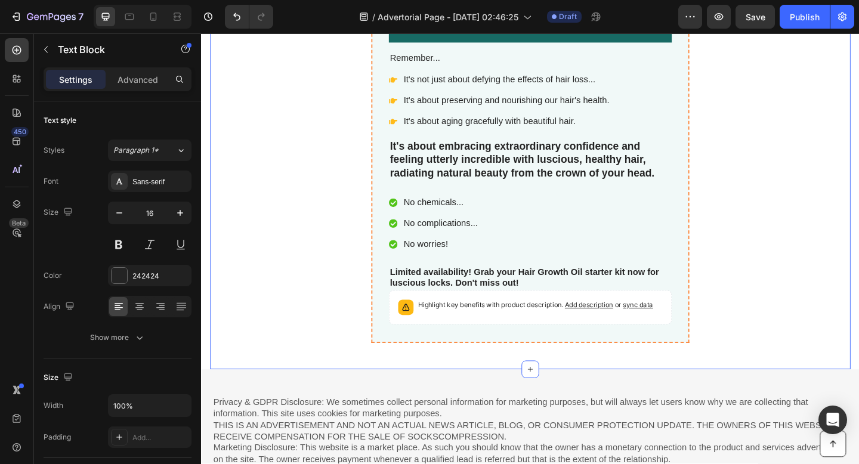
scroll to position [3923, 0]
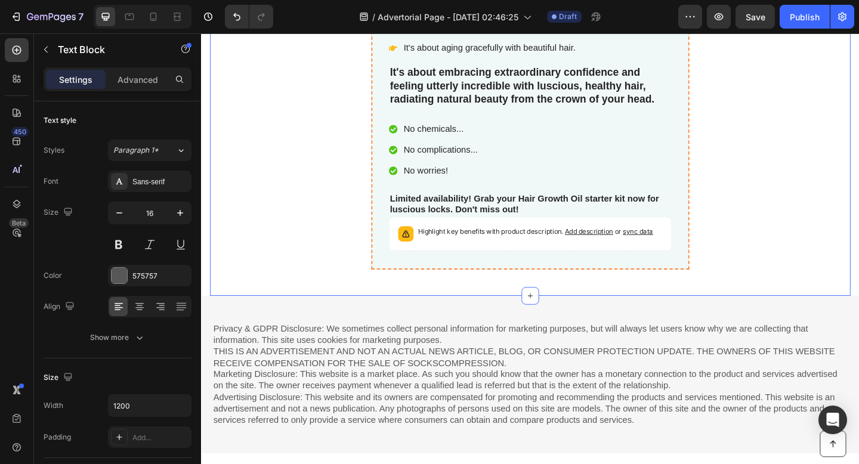
click at [307, 354] on p "Privacy & GDPR Disclosure: We sometimes collect personal information for market…" at bounding box center [558, 405] width 689 height 112
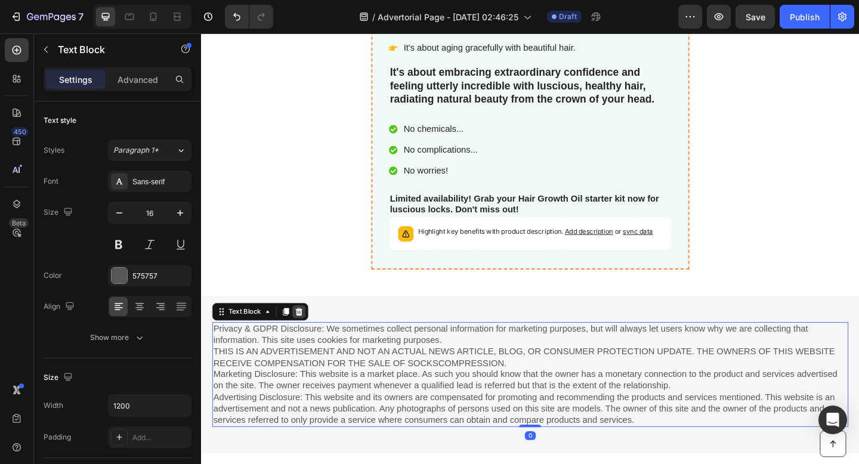
click at [308, 332] on icon at bounding box center [307, 337] width 10 height 10
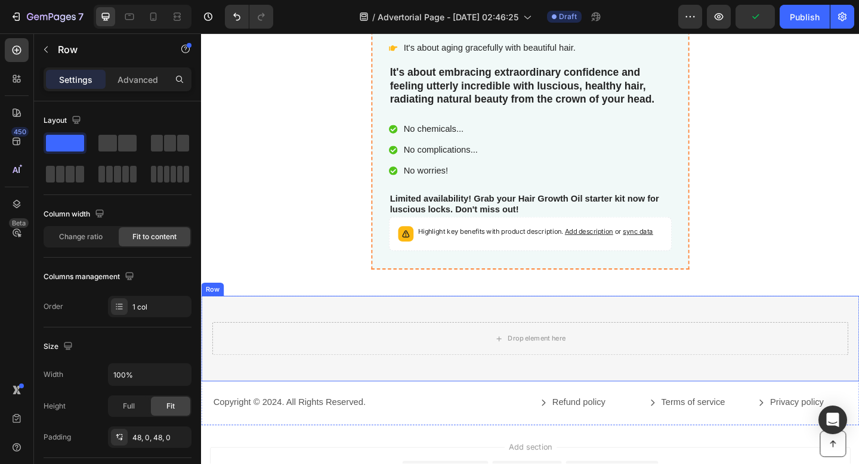
click at [268, 324] on div "Drop element here Row Row" at bounding box center [559, 365] width 716 height 93
click at [272, 308] on icon at bounding box center [275, 308] width 8 height 8
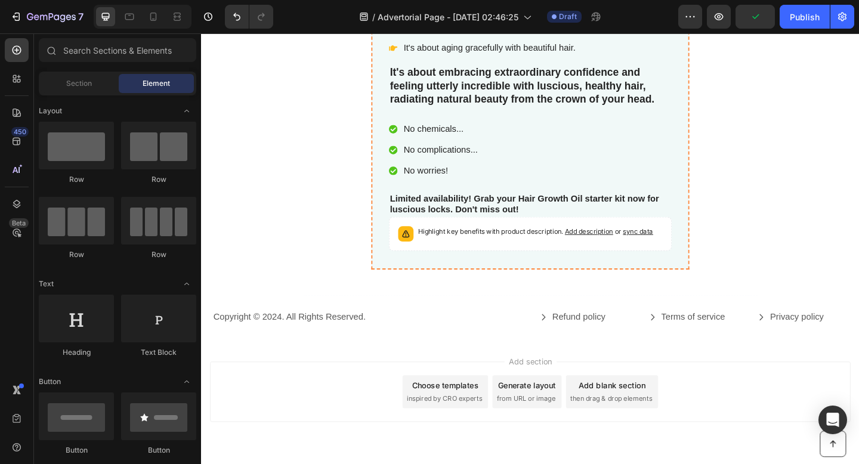
scroll to position [3916, 0]
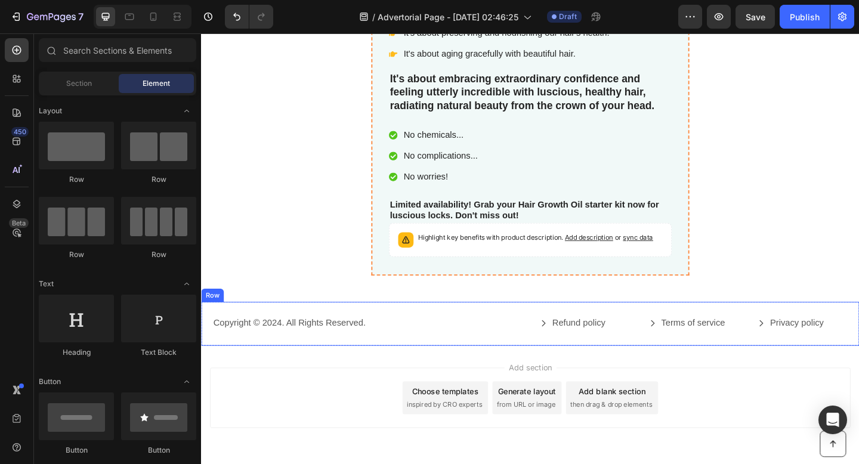
click at [275, 379] on div "Add section Choose templates inspired by CRO experts Generate layout from URL o…" at bounding box center [559, 446] width 716 height 147
click at [273, 363] on div "Copyright © 2024. All Rights Reserved. Text Block Refund policy Button Terms of…" at bounding box center [559, 349] width 716 height 47
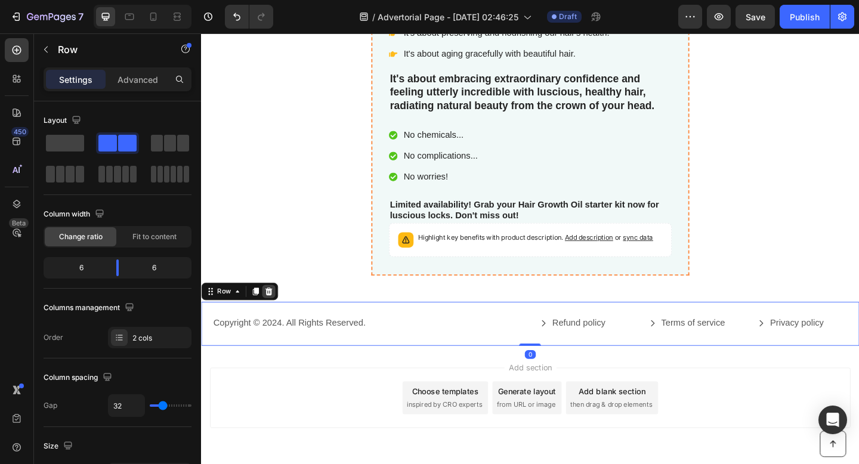
click at [277, 309] on div at bounding box center [274, 314] width 14 height 14
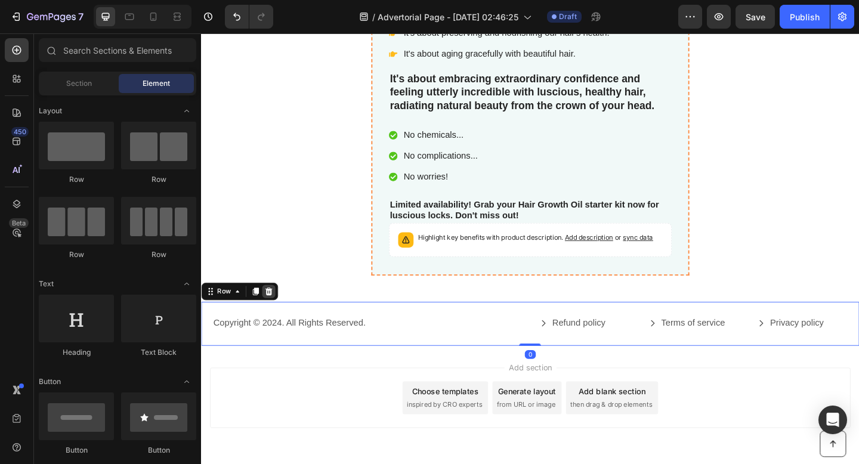
scroll to position [3912, 0]
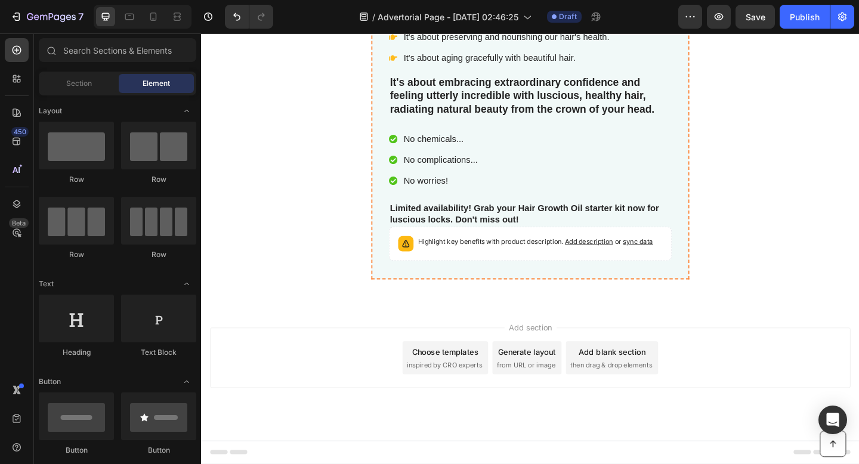
click at [289, 394] on div "Add section Choose templates inspired by CRO experts Generate layout from URL o…" at bounding box center [558, 387] width 696 height 66
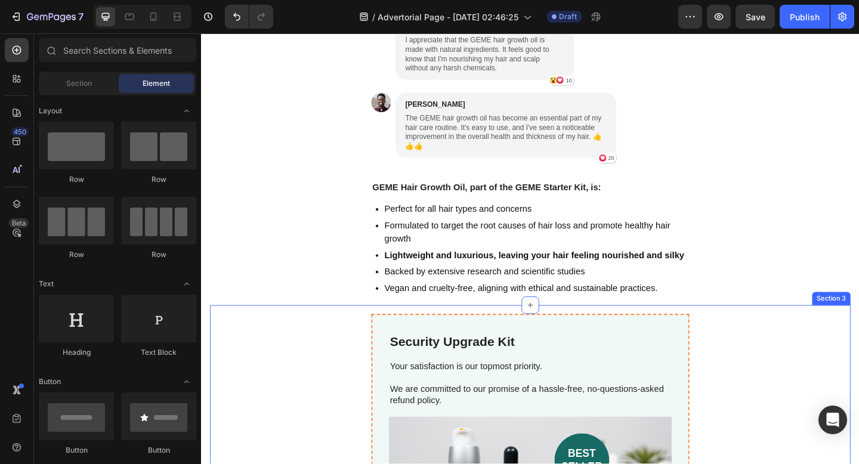
scroll to position [3162, 0]
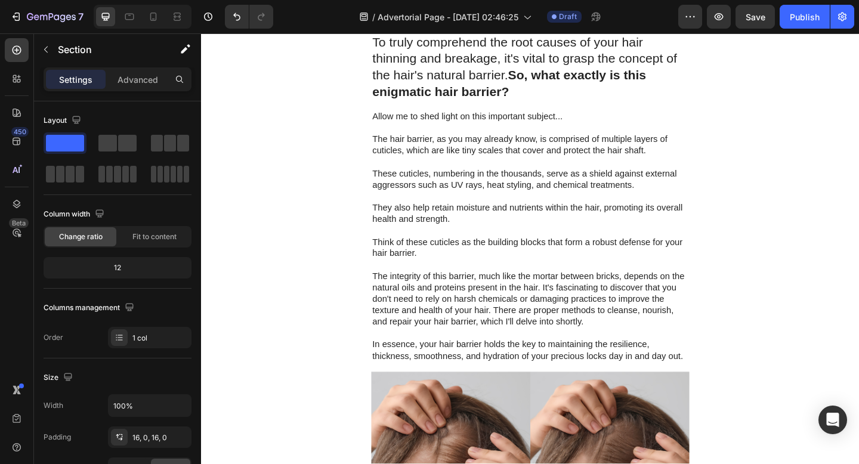
scroll to position [643, 0]
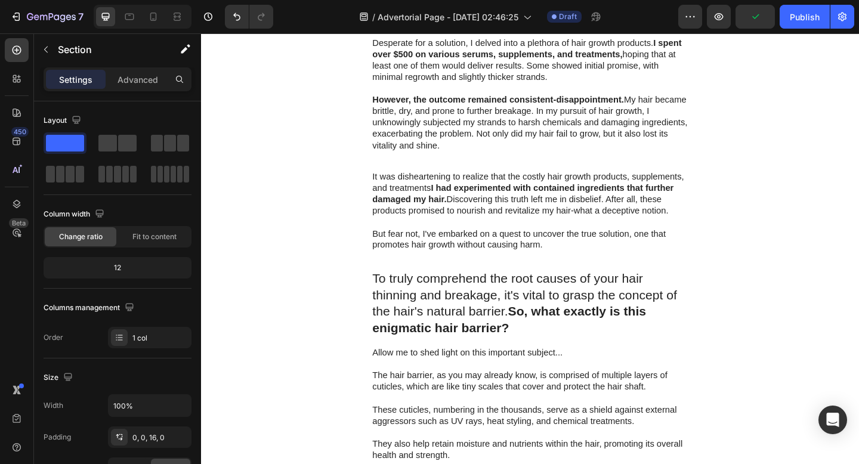
click at [373, 274] on div "Is your hair's vitality the key to unlocking stunning? Discover the solution wi…" at bounding box center [559, 400] width 716 height 1970
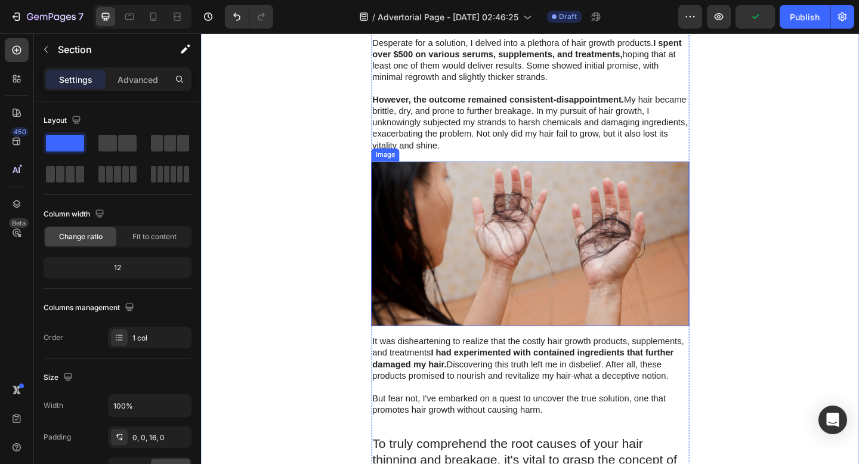
click at [483, 177] on div "Is your hair's vitality the key to unlocking stunning? Discover the solution wi…" at bounding box center [559, 415] width 346 height 1942
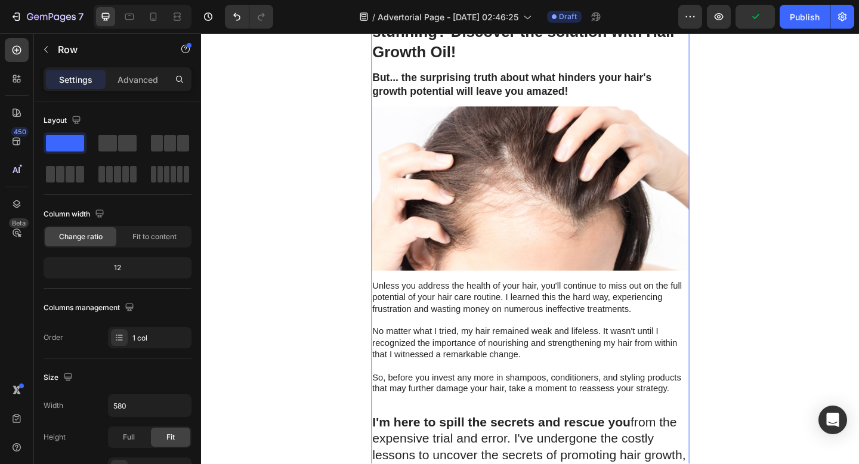
scroll to position [0, 0]
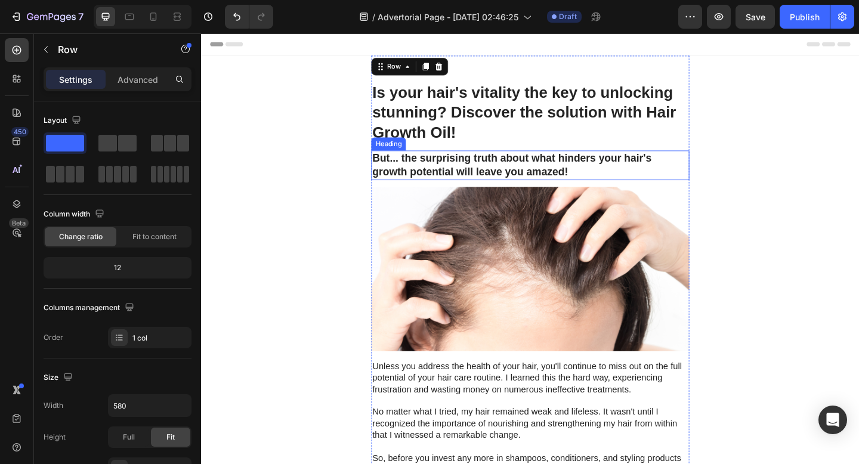
click at [448, 175] on h2 "But... the surprising truth about what hinders your hair's growth potential wil…" at bounding box center [559, 177] width 346 height 32
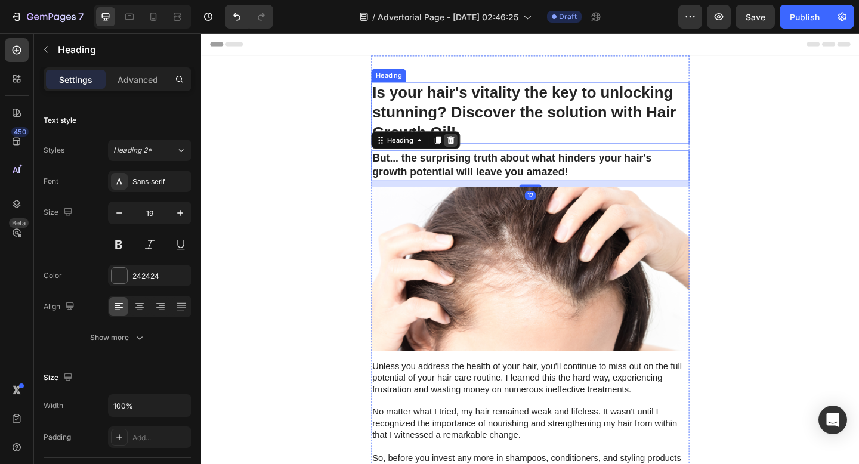
click at [476, 150] on icon at bounding box center [472, 150] width 10 height 10
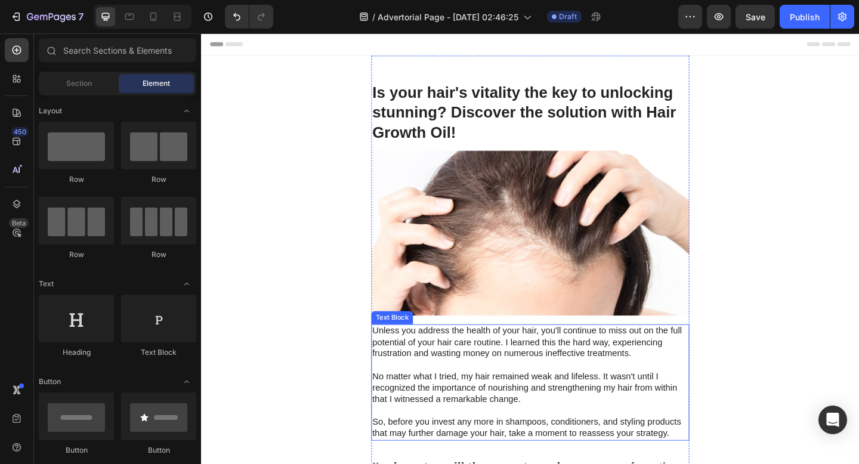
click at [475, 385] on p "Unless you address the health of your hair, you'll continue to miss out on the …" at bounding box center [558, 369] width 343 height 37
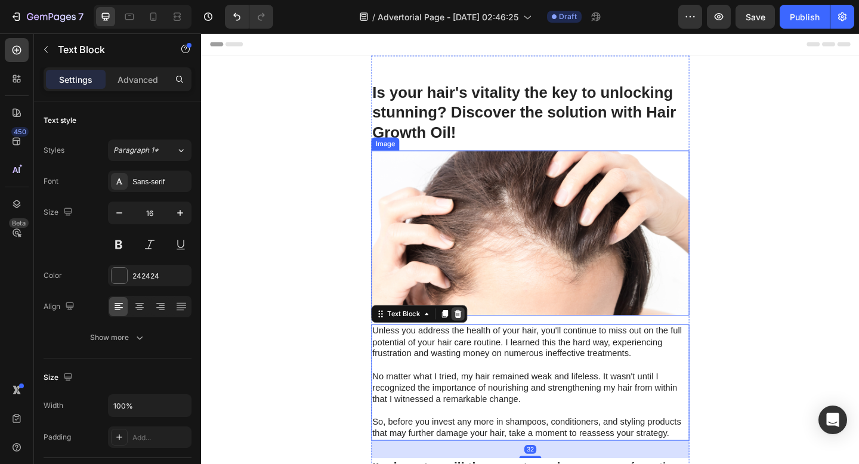
click at [483, 335] on icon at bounding box center [480, 339] width 10 height 10
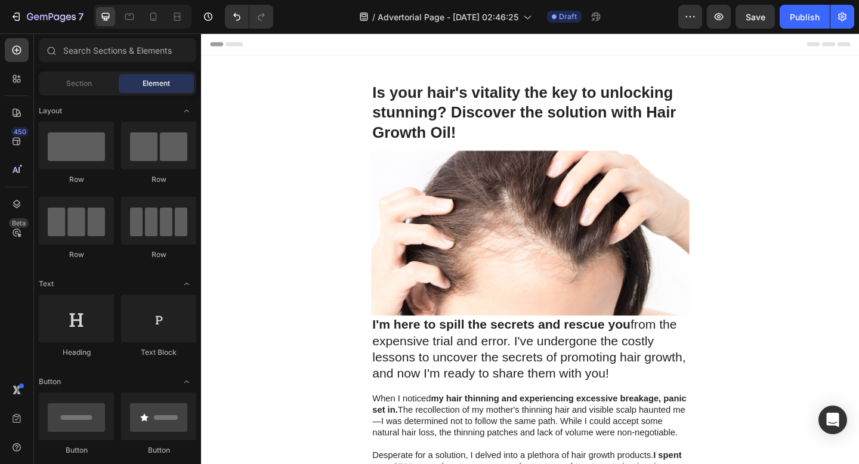
click at [485, 274] on img at bounding box center [559, 250] width 346 height 179
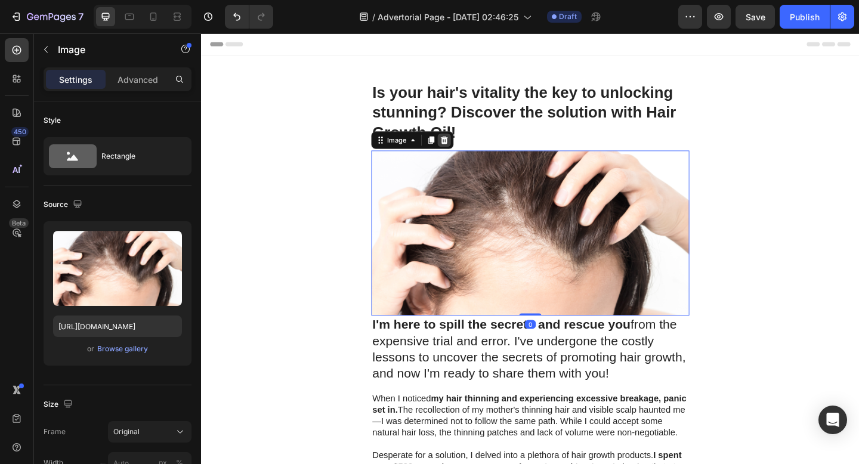
click at [463, 153] on icon at bounding box center [466, 149] width 8 height 8
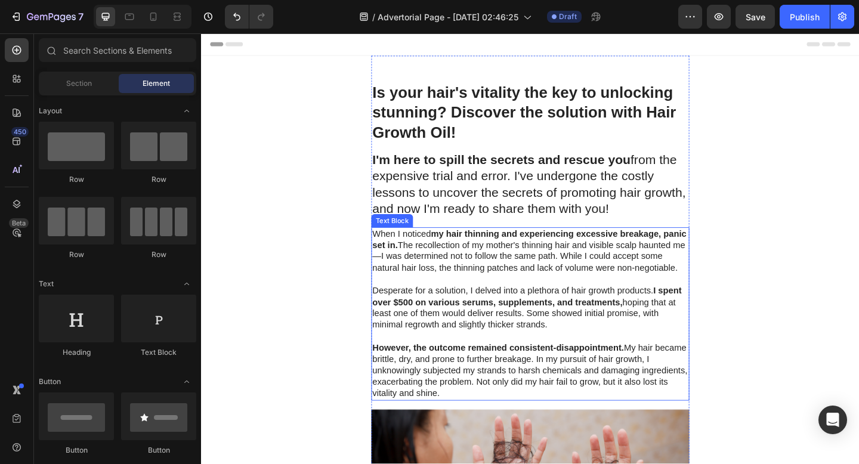
click at [482, 292] on p "When I noticed my hair thinning and experiencing excessive breakage, panic set …" at bounding box center [558, 270] width 343 height 49
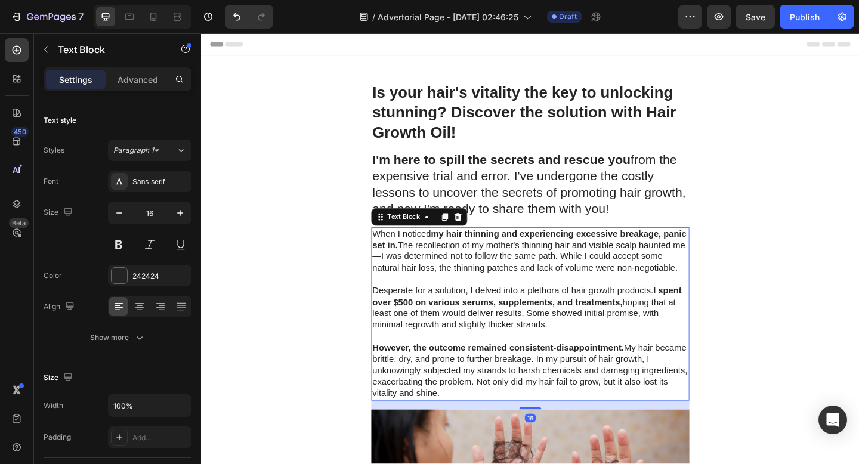
click at [479, 236] on icon at bounding box center [480, 233] width 8 height 8
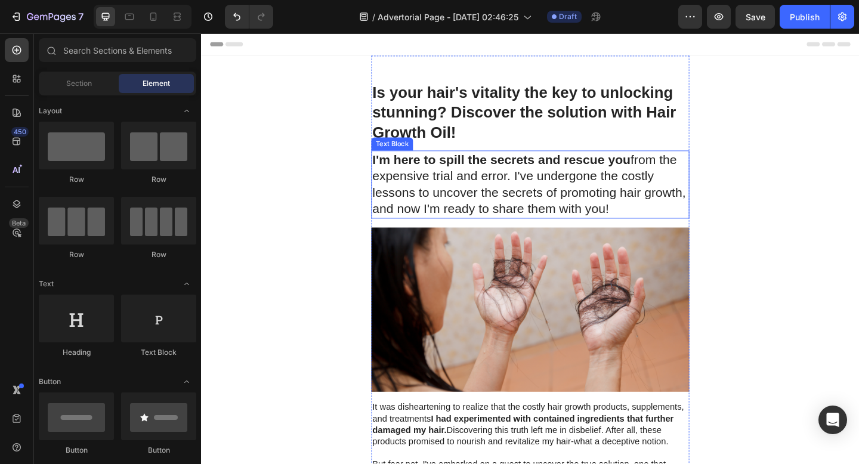
click at [479, 200] on p "I'm here to spill the secrets and rescue you from the expensive trial and error…" at bounding box center [558, 198] width 343 height 72
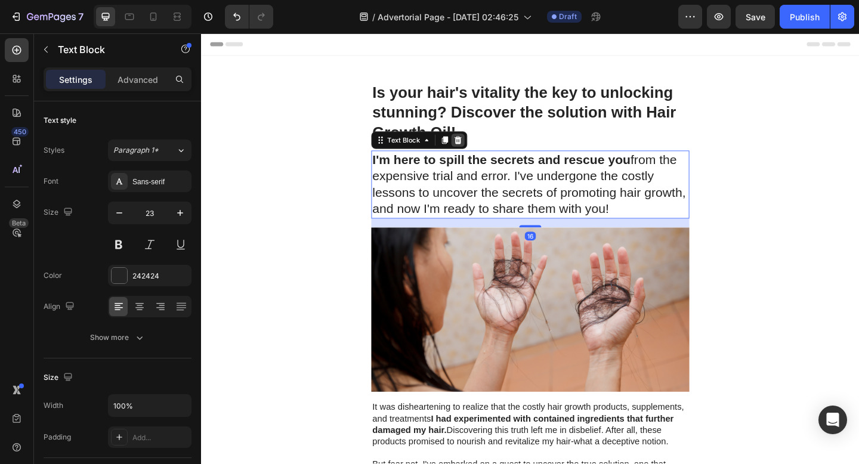
click at [482, 153] on icon at bounding box center [480, 149] width 8 height 8
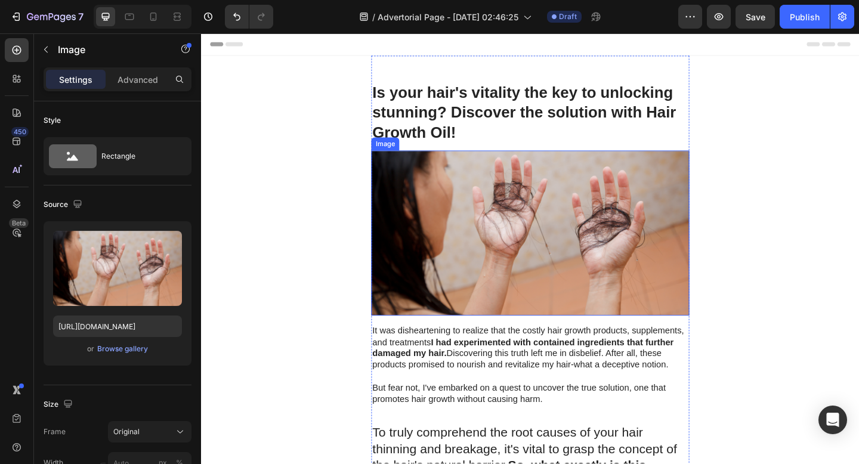
click at [474, 282] on img at bounding box center [559, 250] width 346 height 179
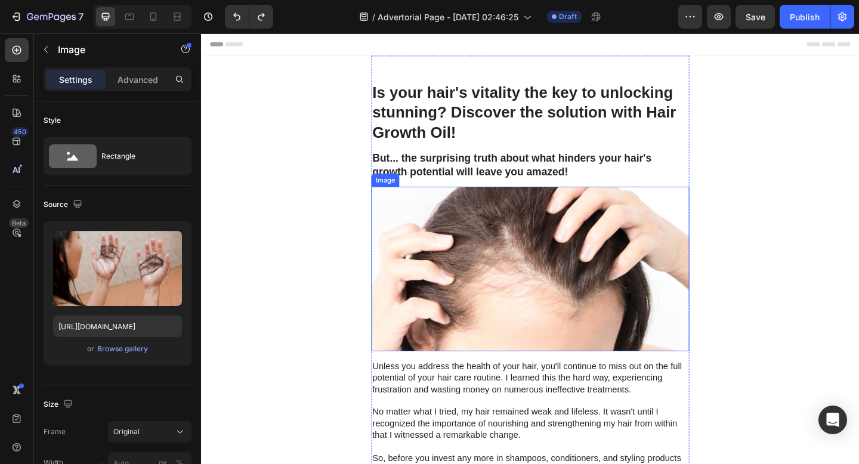
click at [479, 249] on img at bounding box center [559, 289] width 346 height 179
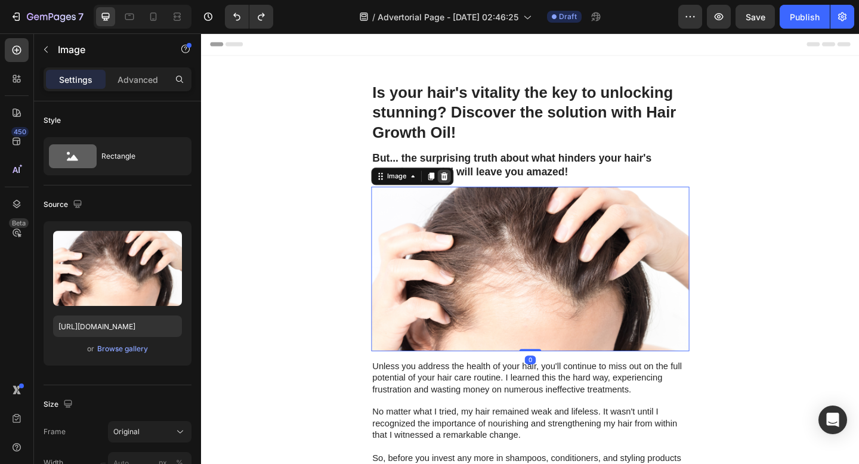
click at [469, 196] on div at bounding box center [465, 189] width 14 height 14
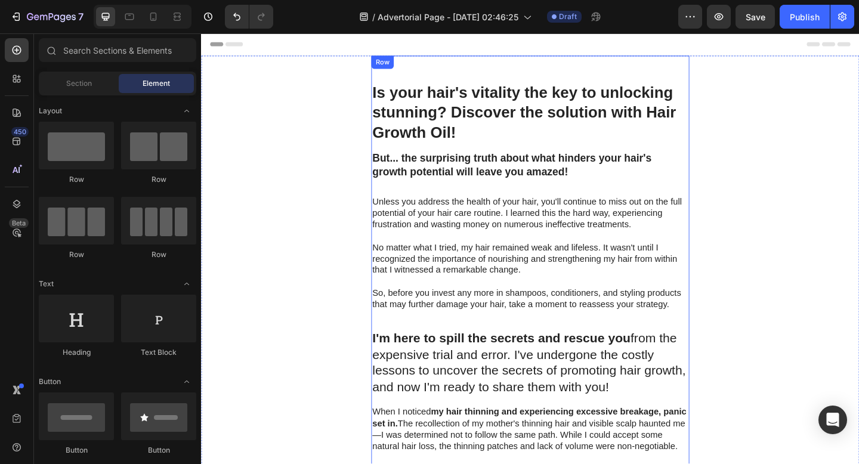
click at [479, 286] on p "No matter what I tried, my hair remained weak and lifeless. It wasn't until I r…" at bounding box center [558, 279] width 343 height 37
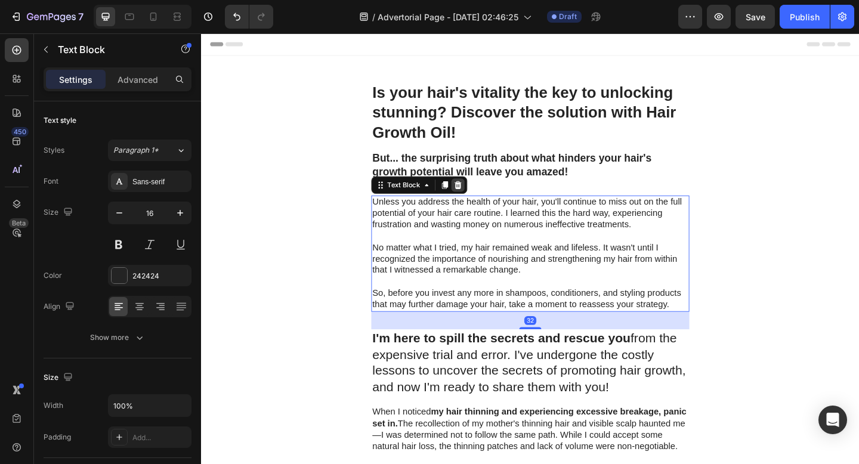
click at [479, 203] on div at bounding box center [480, 198] width 14 height 14
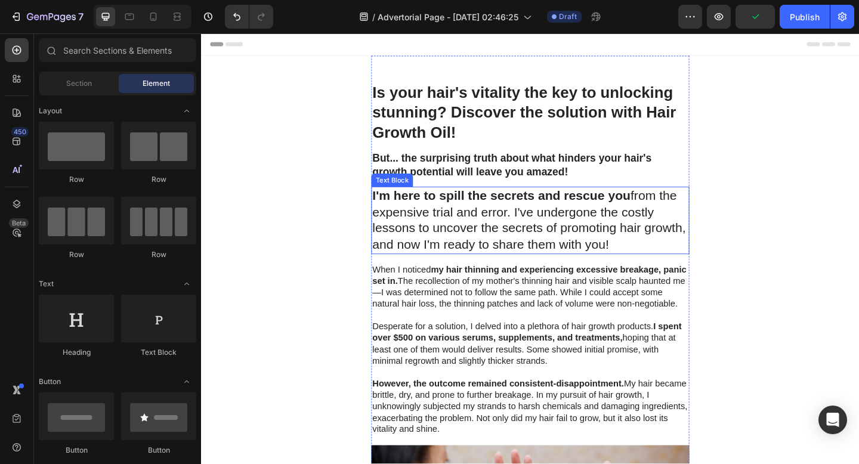
click at [478, 292] on strong "my hair thinning and experiencing excessive breakage, panic set in." at bounding box center [558, 296] width 342 height 23
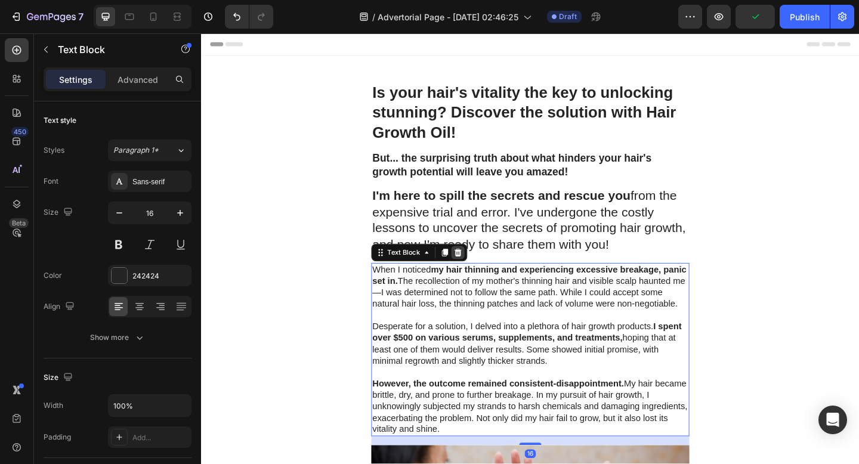
click at [478, 268] on icon at bounding box center [480, 272] width 8 height 8
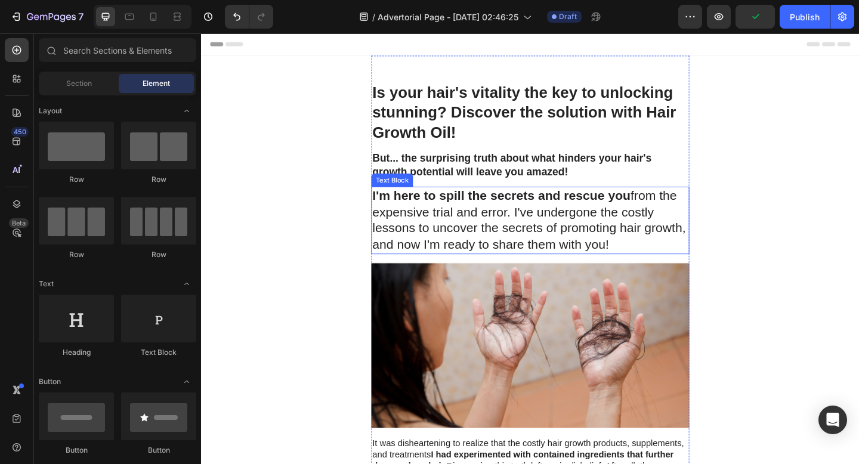
click at [479, 240] on p "I'm here to spill the secrets and rescue you from the expensive trial and error…" at bounding box center [558, 238] width 343 height 72
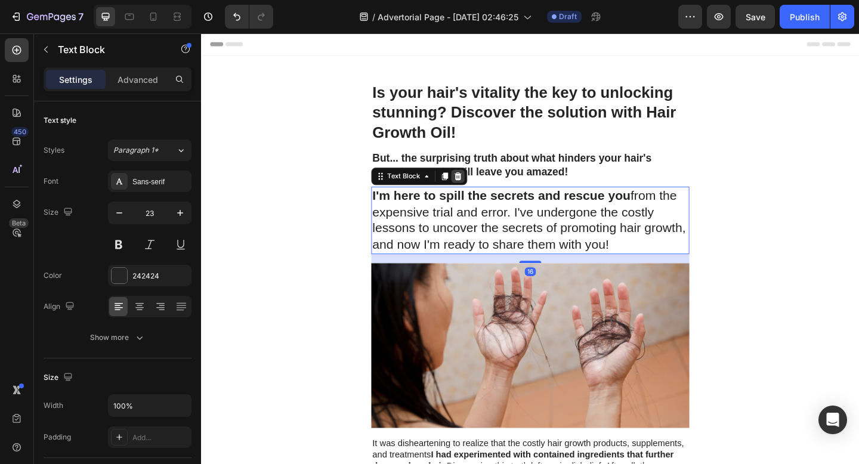
click at [478, 188] on icon at bounding box center [480, 189] width 10 height 10
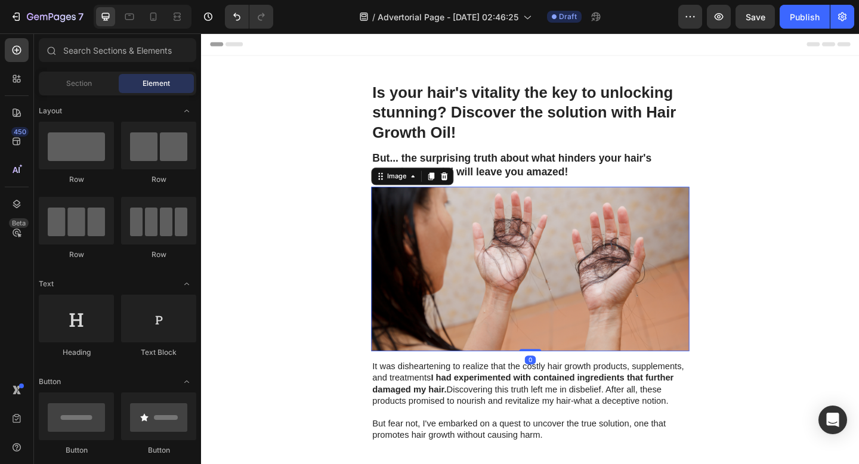
click at [482, 292] on img at bounding box center [559, 289] width 346 height 179
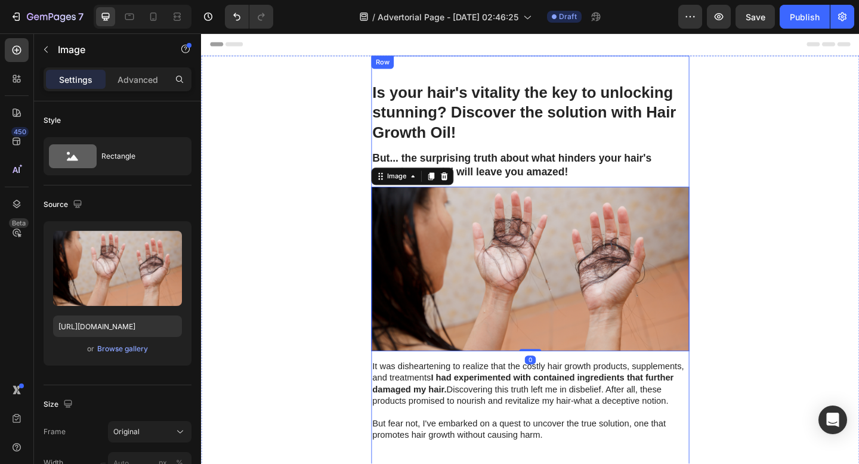
click at [469, 191] on icon at bounding box center [465, 189] width 10 height 10
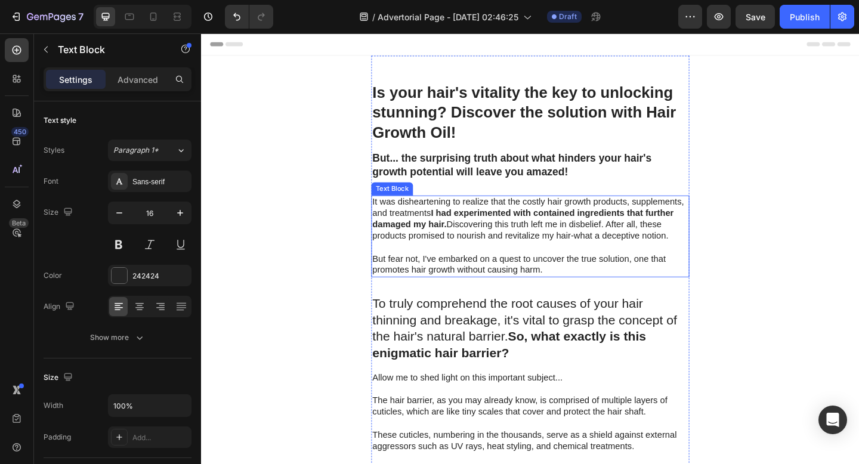
click at [480, 286] on p "But fear not, I've embarked on a quest to uncover the true solution, one that p…" at bounding box center [558, 285] width 343 height 25
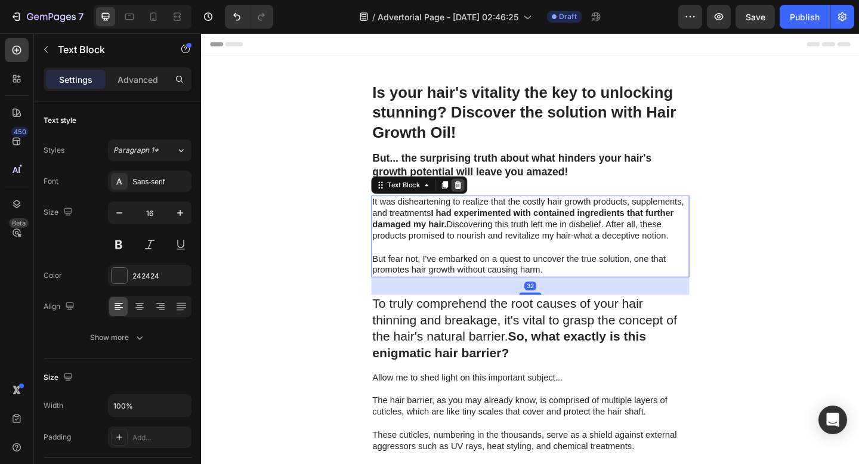
click at [478, 197] on icon at bounding box center [480, 198] width 8 height 8
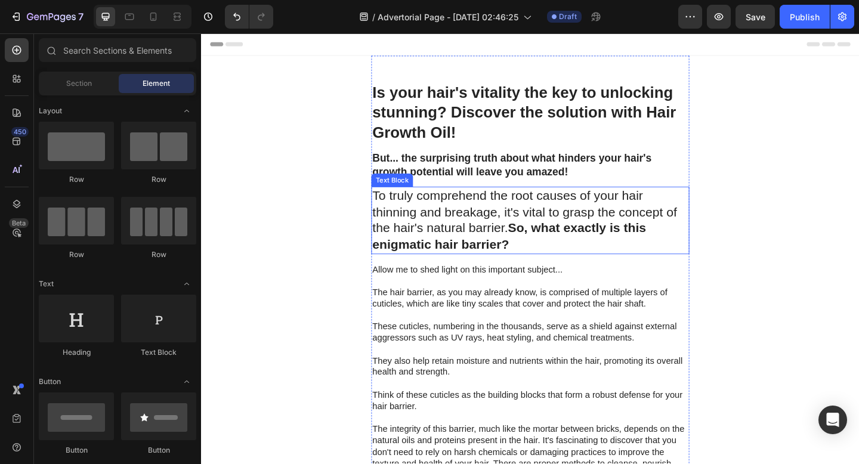
click at [472, 258] on strong "So, what exactly is this enigmatic hair barrier?" at bounding box center [536, 253] width 298 height 33
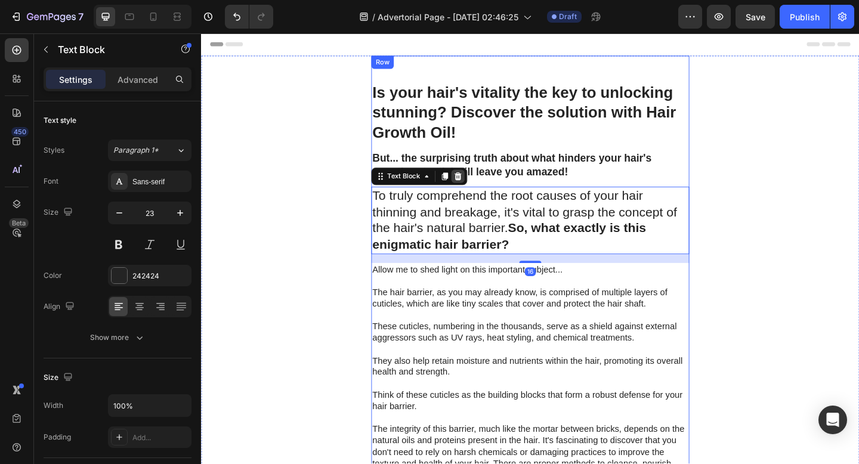
click at [478, 193] on div at bounding box center [480, 189] width 14 height 14
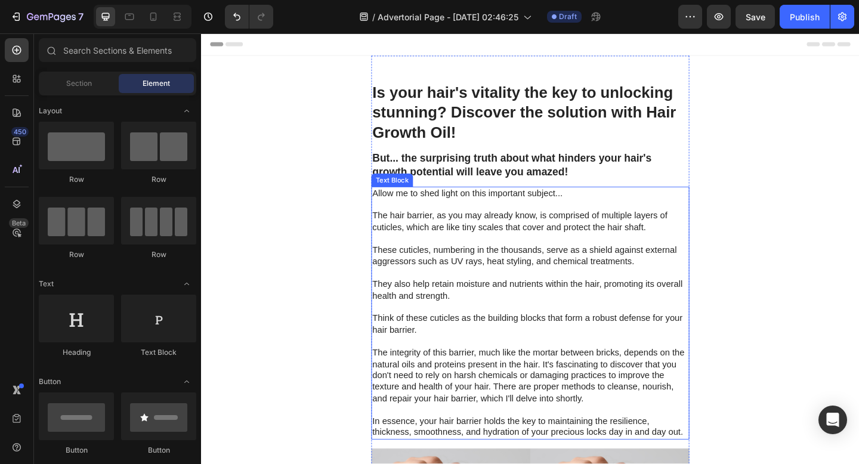
click at [478, 253] on p at bounding box center [558, 257] width 343 height 13
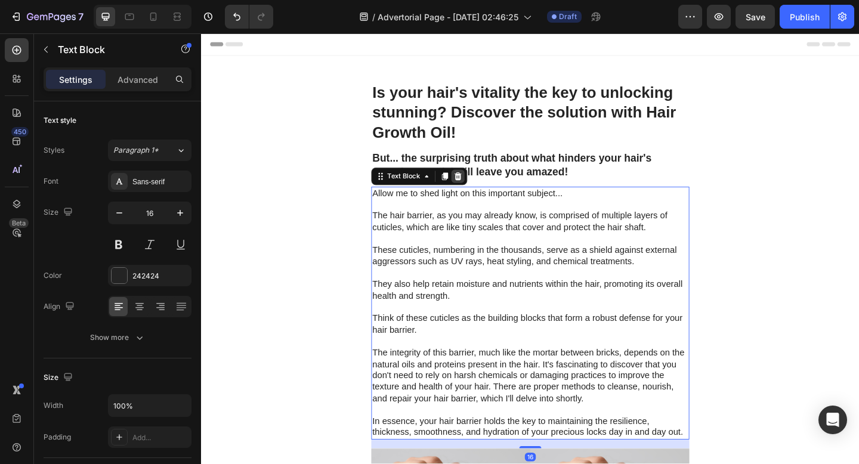
click at [481, 191] on icon at bounding box center [480, 189] width 8 height 8
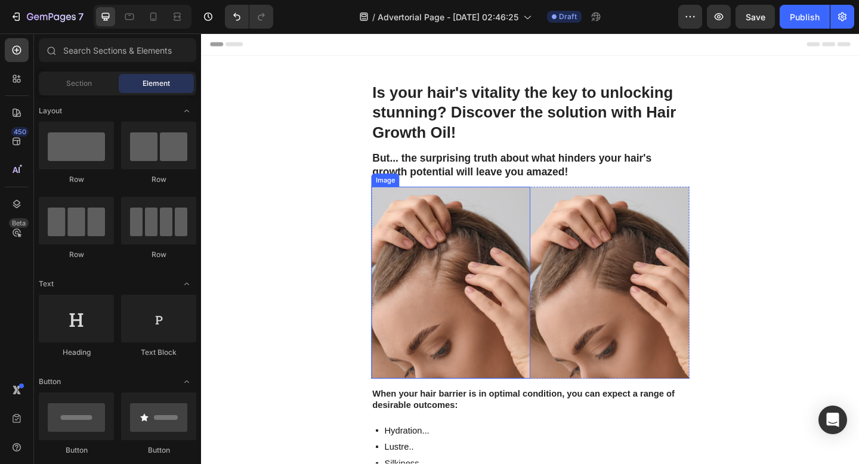
click at [475, 290] on img at bounding box center [472, 304] width 173 height 209
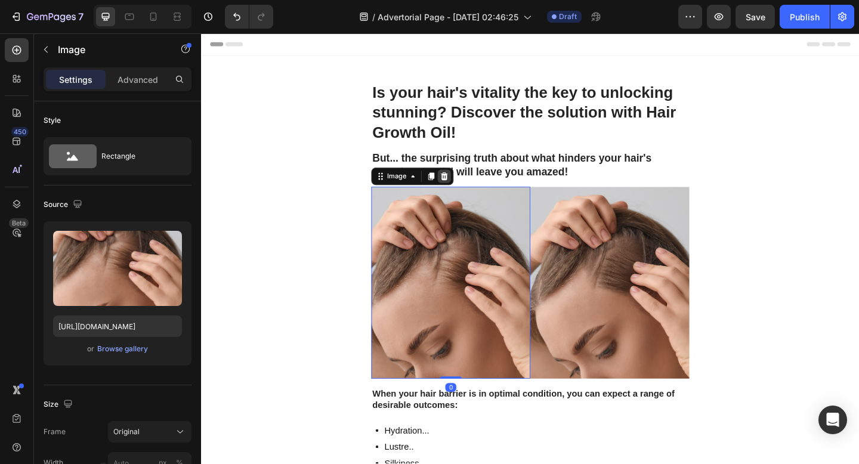
click at [469, 191] on icon at bounding box center [465, 189] width 10 height 10
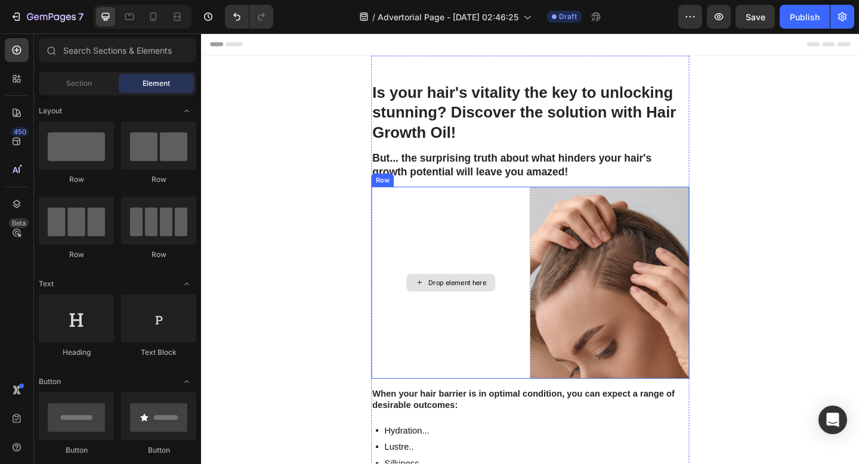
click at [479, 232] on div "Drop element here" at bounding box center [472, 304] width 173 height 209
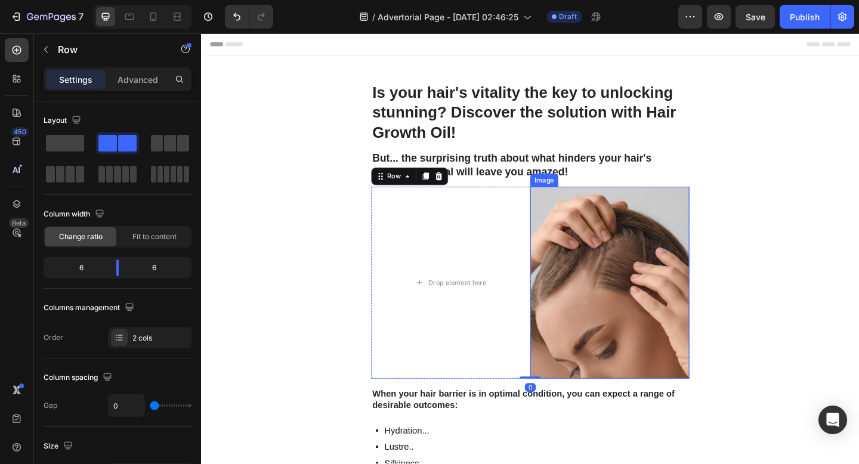
click at [587, 235] on img at bounding box center [645, 304] width 173 height 209
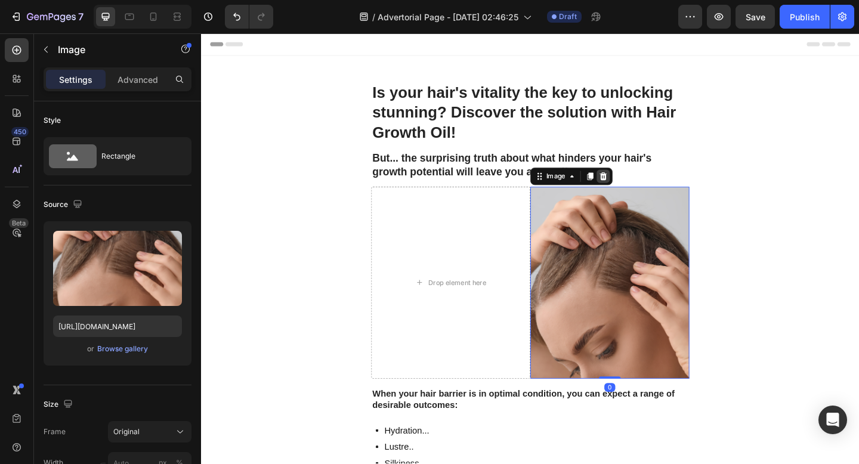
click at [637, 191] on icon at bounding box center [638, 189] width 8 height 8
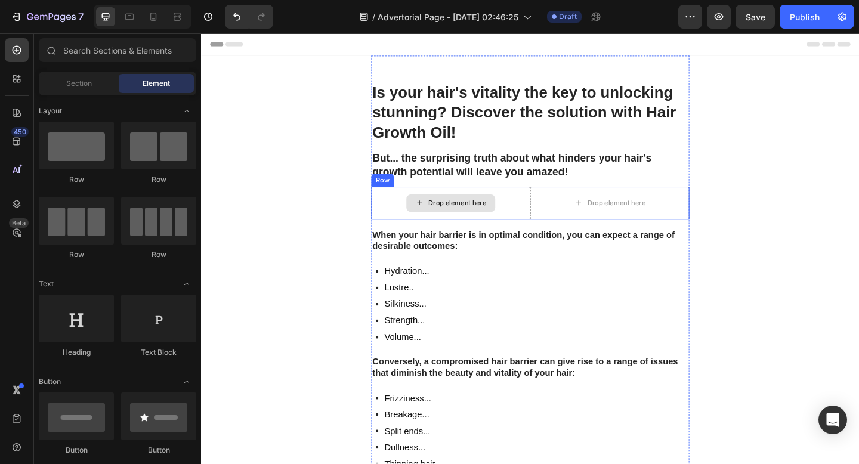
click at [501, 226] on div "Drop element here" at bounding box center [472, 218] width 97 height 19
click at [420, 210] on div "Drop element here" at bounding box center [472, 218] width 173 height 36
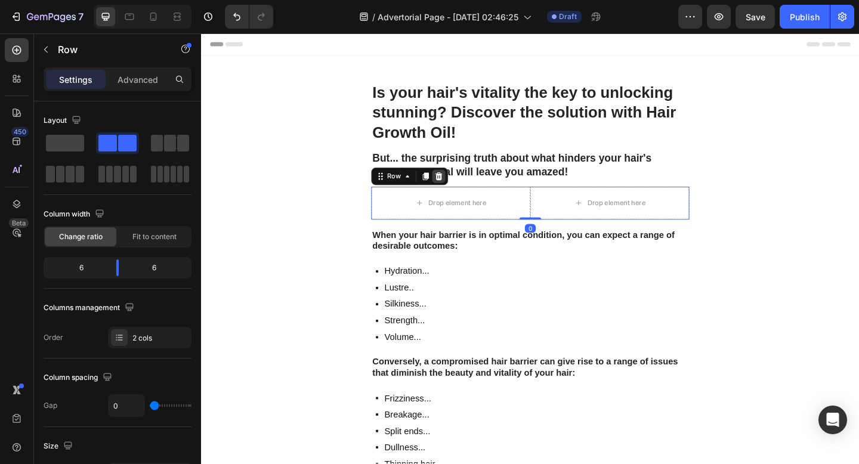
click at [460, 191] on icon at bounding box center [460, 189] width 8 height 8
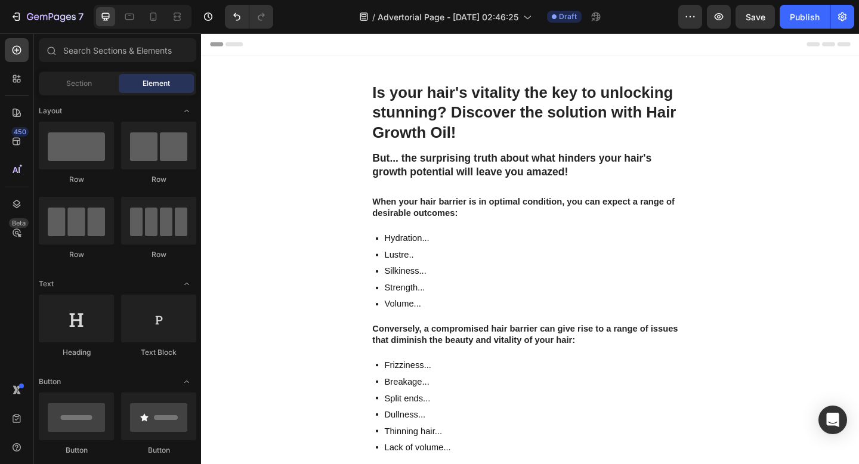
click at [441, 236] on div "When your hair barrier is in optimal condition, you can expect a range of desir…" at bounding box center [559, 223] width 346 height 27
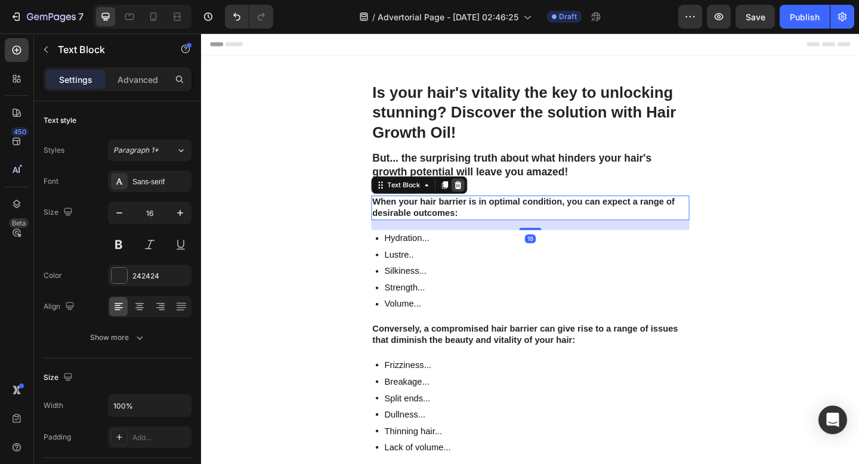
click at [473, 199] on div at bounding box center [480, 198] width 14 height 14
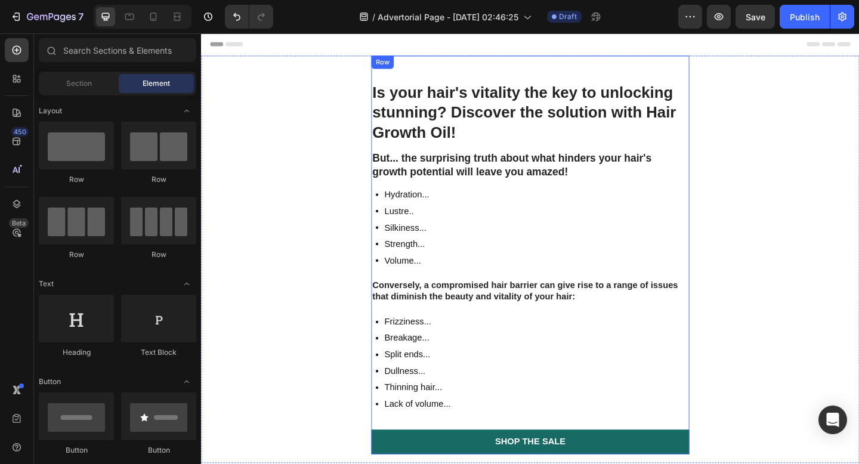
click at [459, 237] on div "Hydration... Lustre.. Silkiness... Strength... Volume..." at bounding box center [559, 244] width 346 height 89
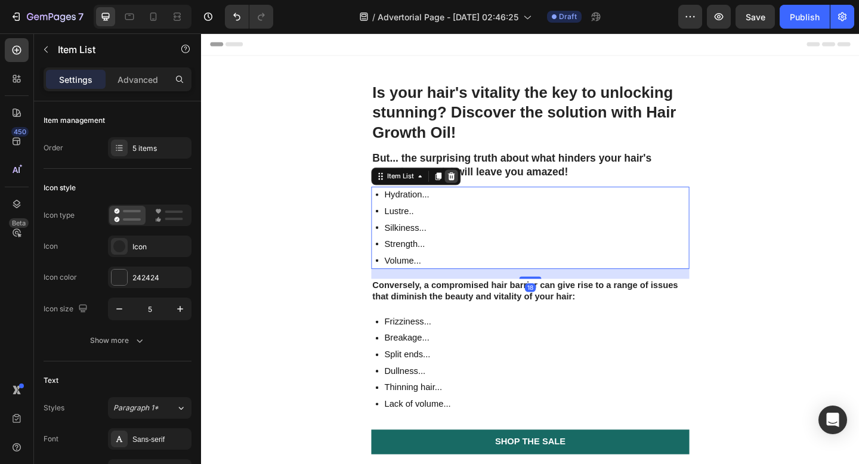
click at [478, 189] on div at bounding box center [473, 189] width 14 height 14
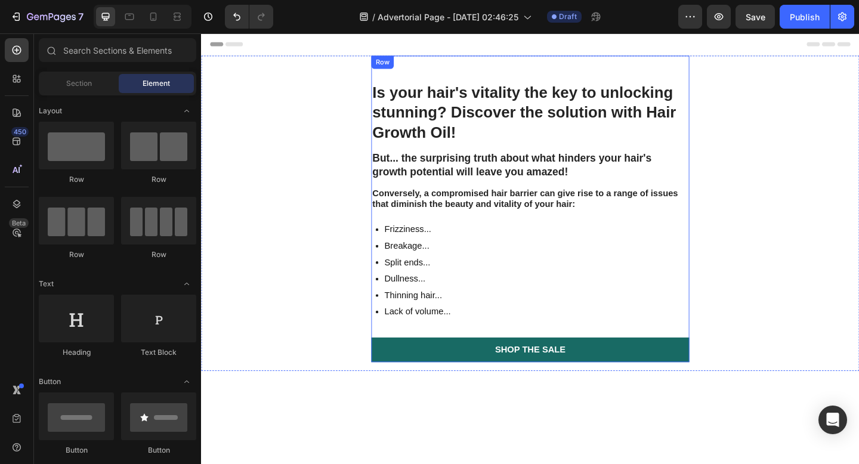
click at [465, 307] on p "Dullness..." at bounding box center [436, 300] width 72 height 14
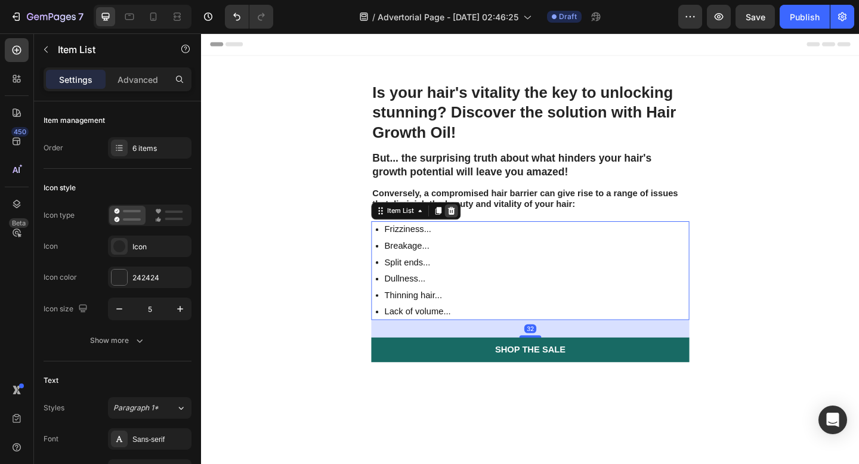
click at [477, 230] on icon at bounding box center [473, 227] width 10 height 10
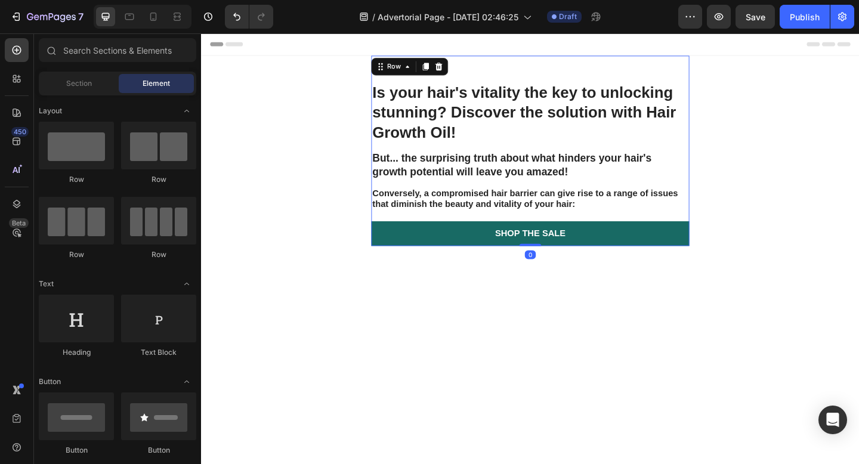
click at [485, 194] on div "Is your hair's vitality the key to unlocking stunning? Discover the solution wi…" at bounding box center [559, 175] width 346 height 178
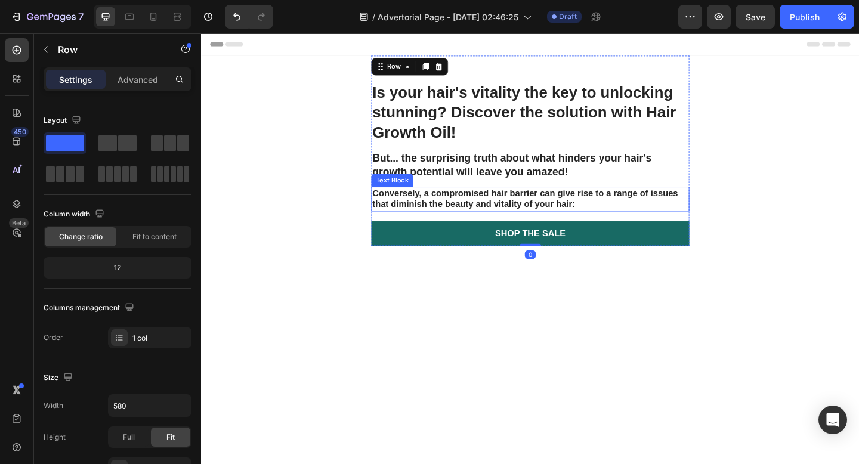
click at [485, 204] on strong "Conversely, a compromised hair barrier can give rise to a range of issues that …" at bounding box center [553, 213] width 332 height 23
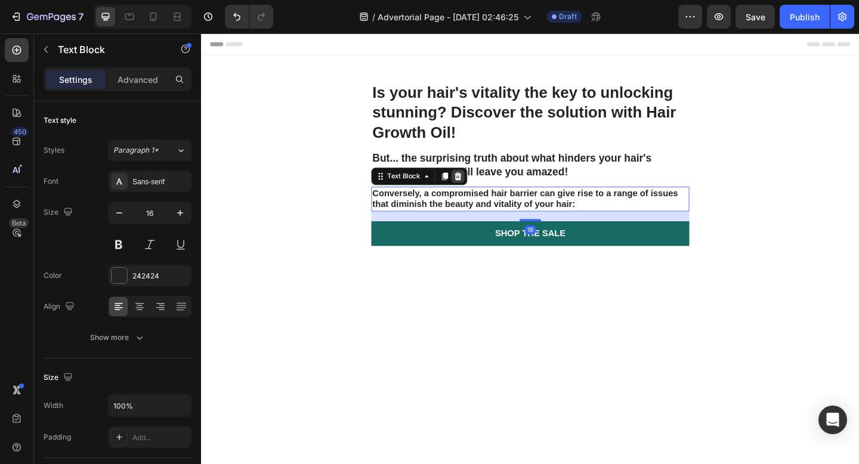
click at [478, 188] on icon at bounding box center [480, 189] width 8 height 8
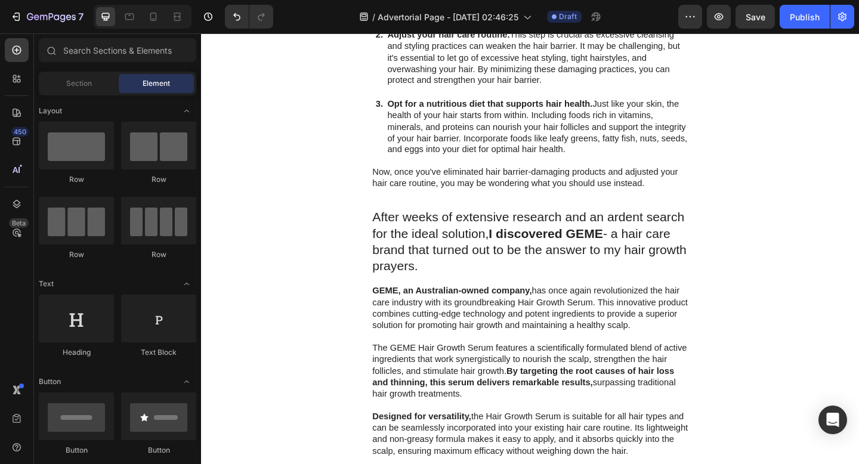
scroll to position [112, 0]
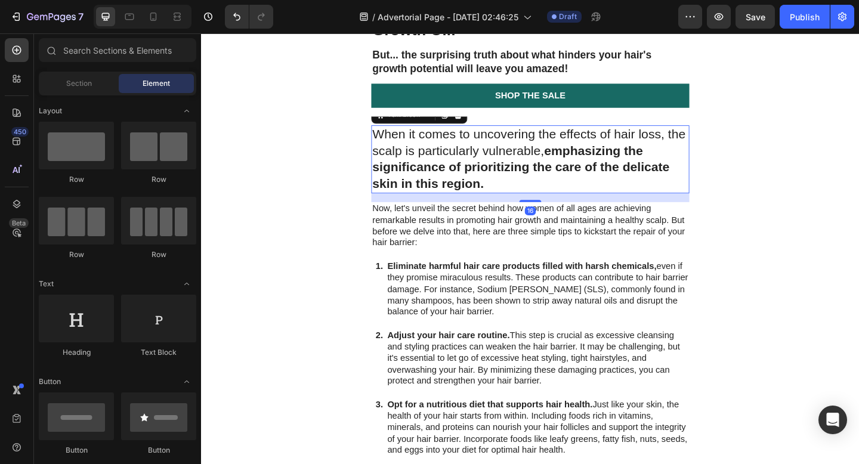
click at [478, 188] on p "When it comes to uncovering the effects of hair loss, the scalp is particularly…" at bounding box center [558, 171] width 343 height 72
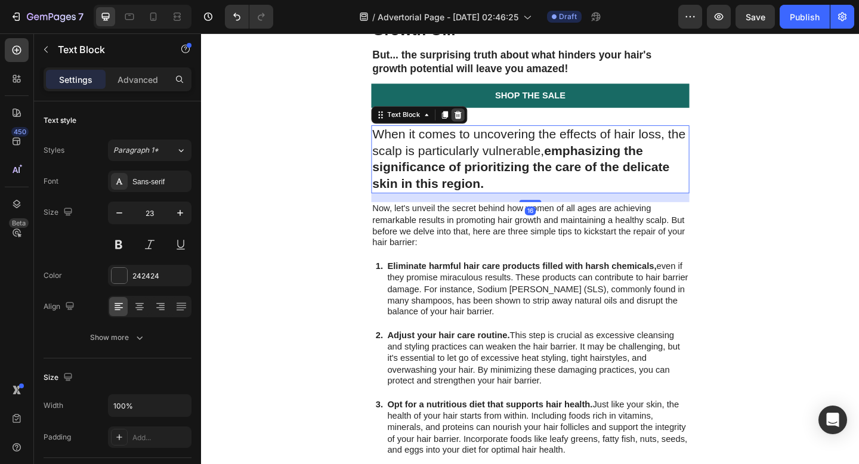
click at [481, 126] on icon at bounding box center [480, 122] width 8 height 8
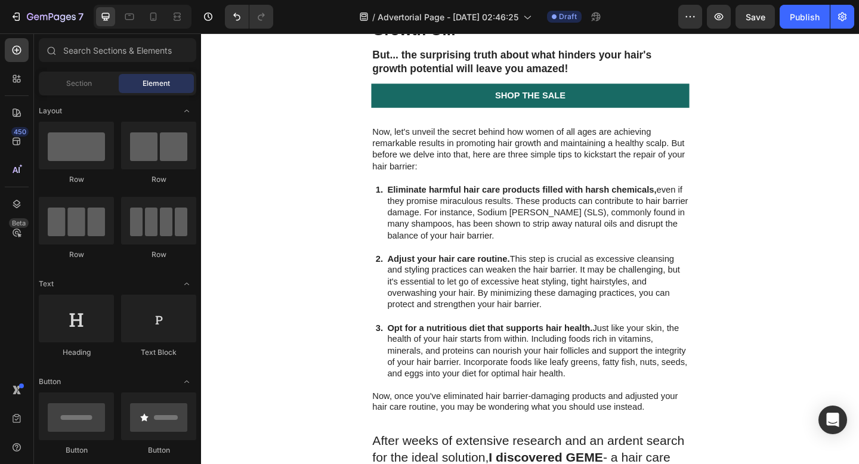
click at [473, 181] on p "Now, let's unveil the secret behind how women of all ages are achieving remarka…" at bounding box center [558, 159] width 343 height 49
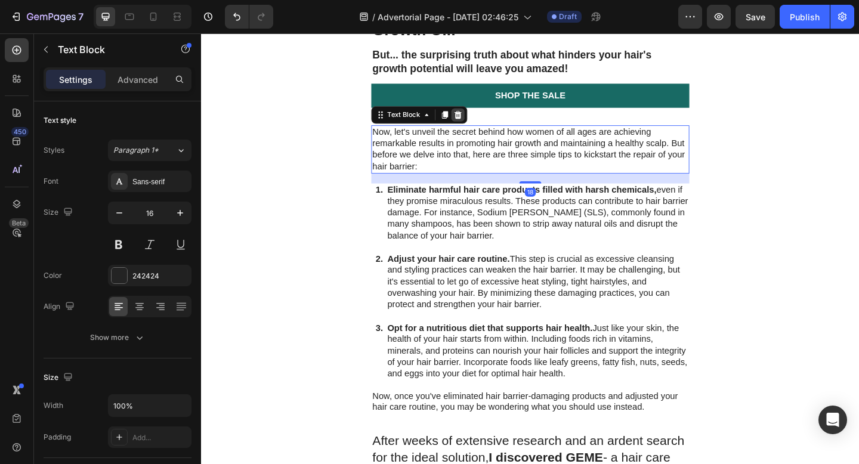
click at [476, 124] on icon at bounding box center [480, 122] width 10 height 10
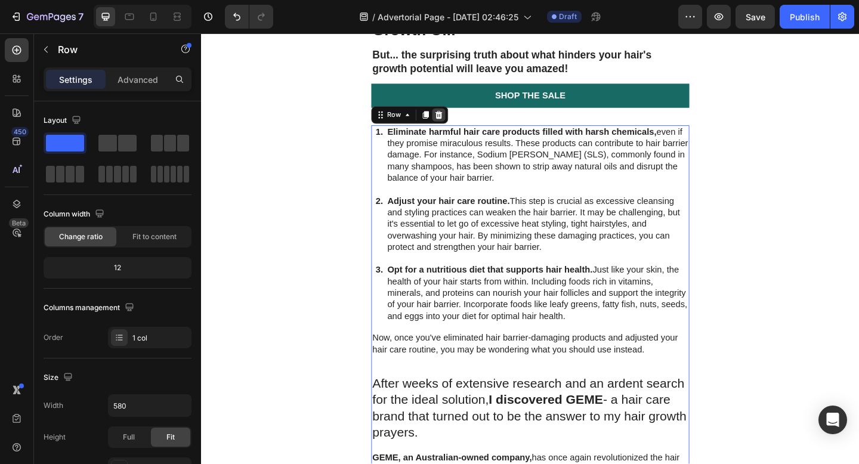
click at [463, 125] on icon at bounding box center [459, 122] width 10 height 10
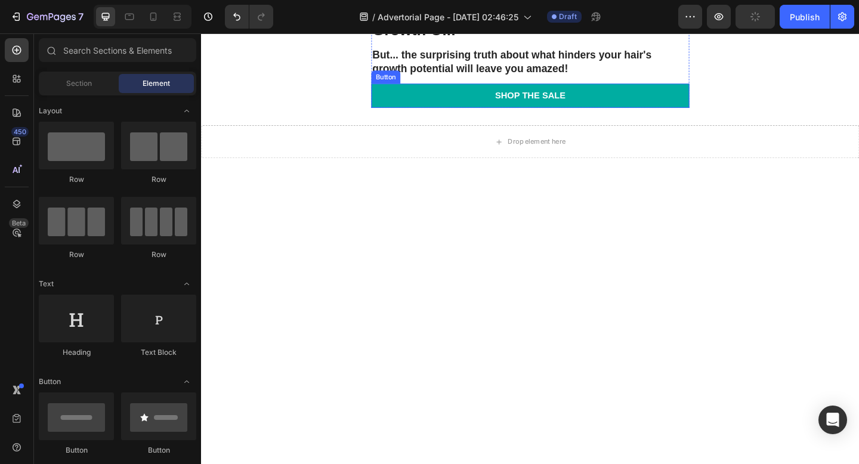
click at [469, 104] on link "Shop the Sale" at bounding box center [559, 101] width 346 height 27
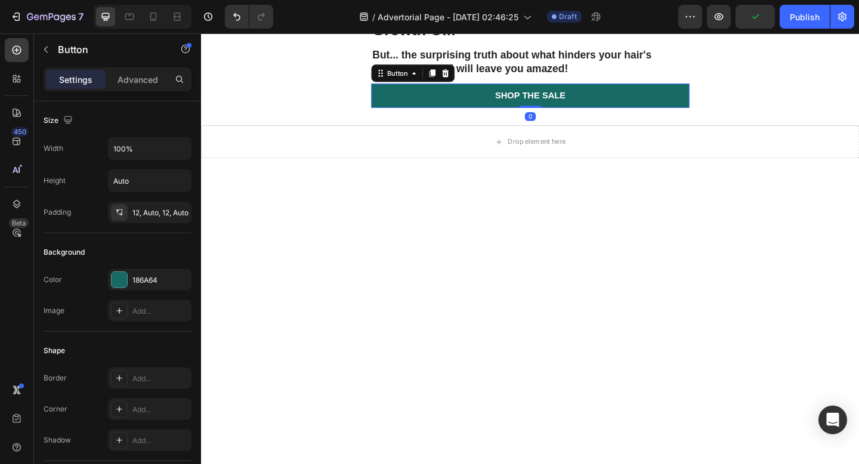
click at [465, 72] on icon at bounding box center [467, 77] width 10 height 10
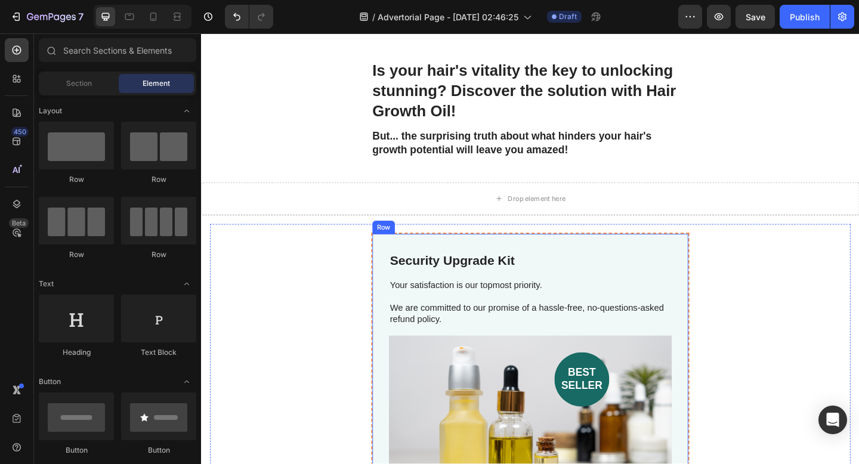
scroll to position [18, 0]
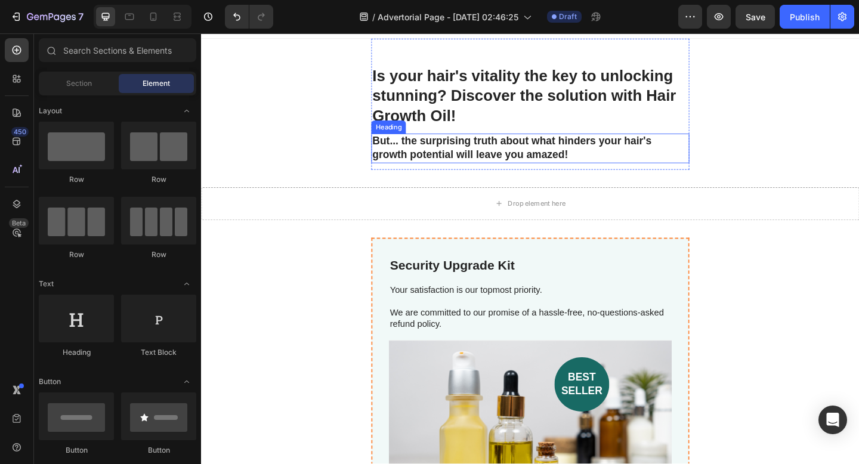
click at [485, 104] on h1 "Is your hair's vitality the key to unlocking stunning? Discover the solution wi…" at bounding box center [559, 101] width 346 height 67
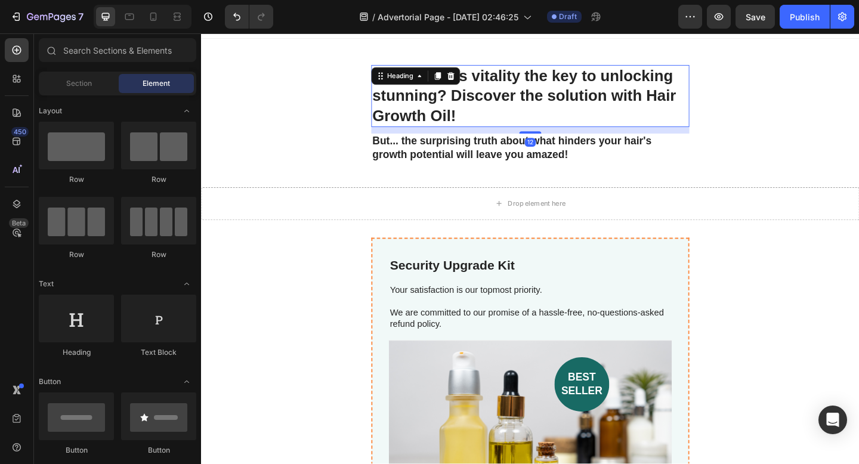
click at [485, 104] on h1 "Is your hair's vitality the key to unlocking stunning? Discover the solution wi…" at bounding box center [559, 101] width 346 height 67
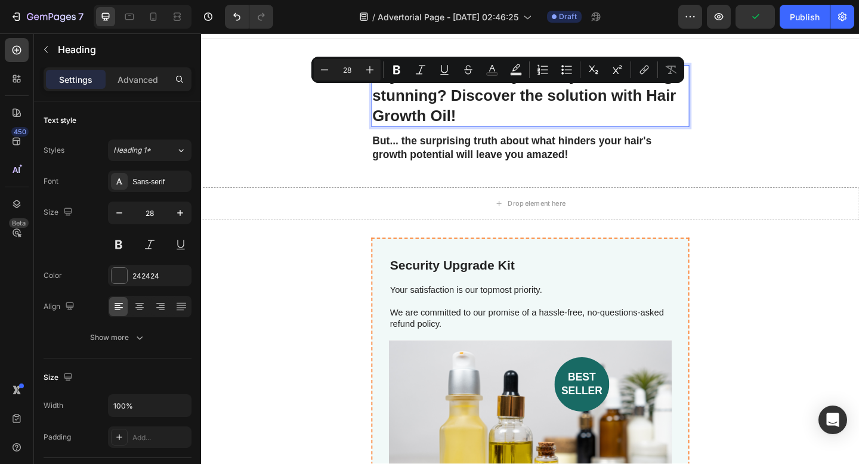
click at [411, 95] on p "Is your hair's vitality the key to unlocking stunning? Discover the solution wi…" at bounding box center [558, 101] width 343 height 65
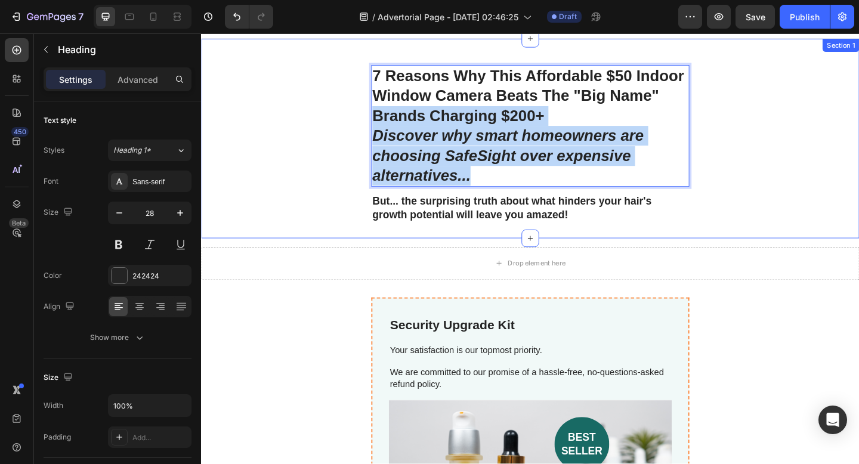
drag, startPoint x: 527, startPoint y: 189, endPoint x: 383, endPoint y: 130, distance: 155.4
click at [383, 130] on div "7 Reasons Why This Affordable $50 Indoor Window Camera Beats The "Big Name" Bra…" at bounding box center [559, 143] width 716 height 208
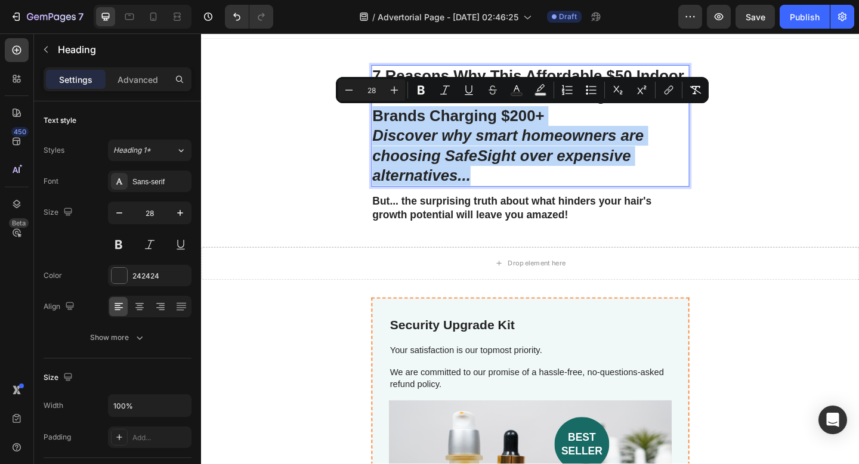
click at [499, 172] on icon "Discover why smart homeowners are choosing SafeSight over expensive alternative…" at bounding box center [534, 166] width 295 height 62
click at [512, 189] on p "Discover why smart homeowners are choosing SafeSight over expensive alternative…" at bounding box center [558, 166] width 343 height 65
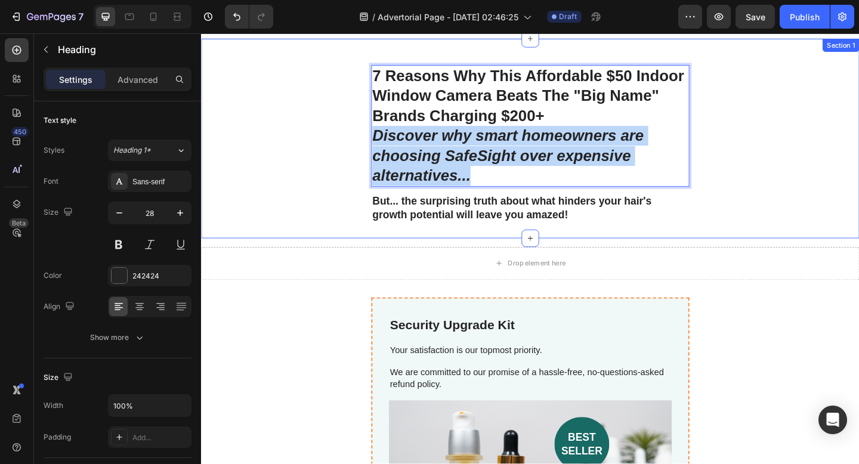
drag, startPoint x: 509, startPoint y: 191, endPoint x: 359, endPoint y: 147, distance: 156.0
click at [359, 147] on div "7 Reasons Why This Affordable $50 Indoor Window Camera Beats The "Big Name" Bra…" at bounding box center [559, 143] width 716 height 208
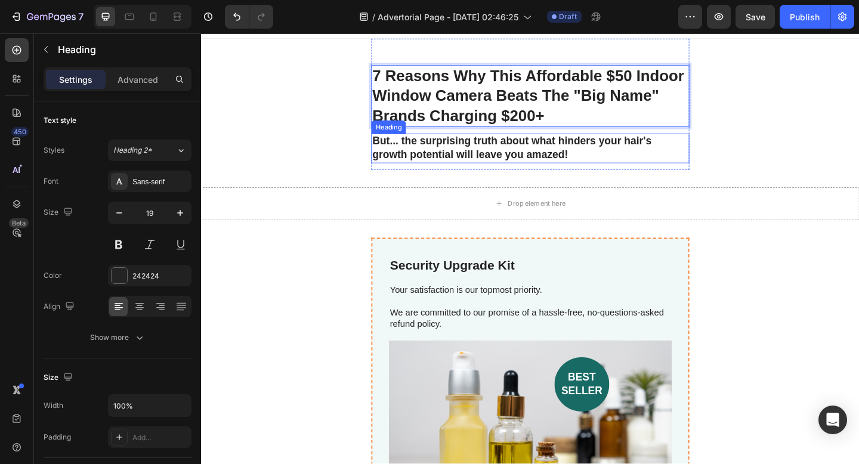
click at [475, 163] on h2 "But... the surprising truth about what hinders your hair's growth potential wil…" at bounding box center [559, 159] width 346 height 32
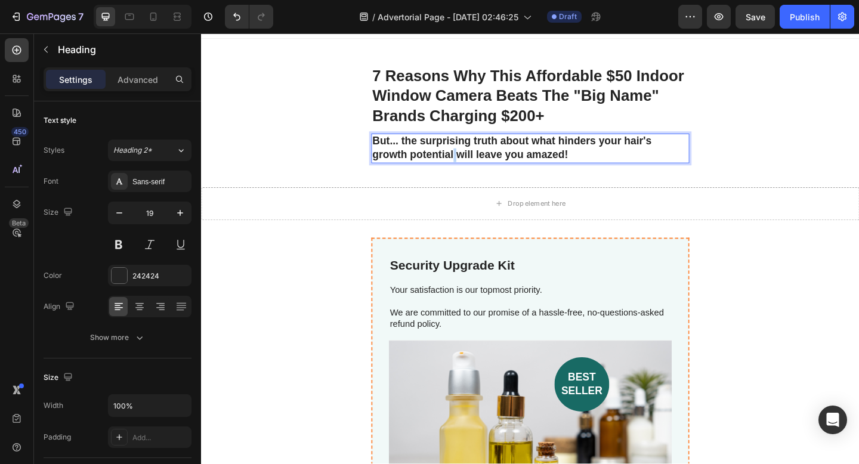
click at [475, 163] on h2 "But... the surprising truth about what hinders your hair's growth potential wil…" at bounding box center [559, 159] width 346 height 32
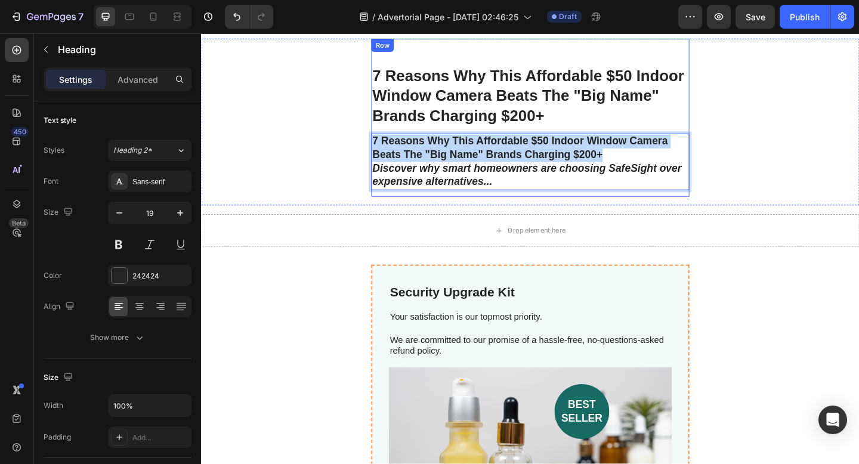
drag, startPoint x: 389, startPoint y: 179, endPoint x: 389, endPoint y: 141, distance: 38.2
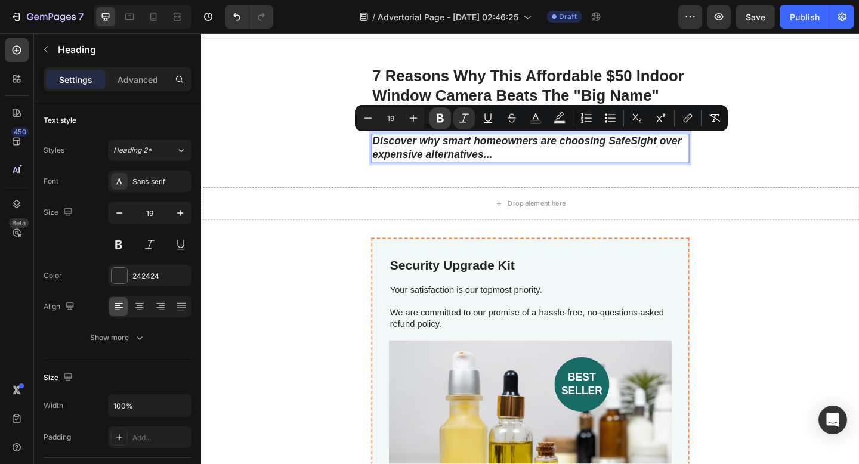
click at [441, 114] on icon "Editor contextual toolbar" at bounding box center [439, 118] width 7 height 9
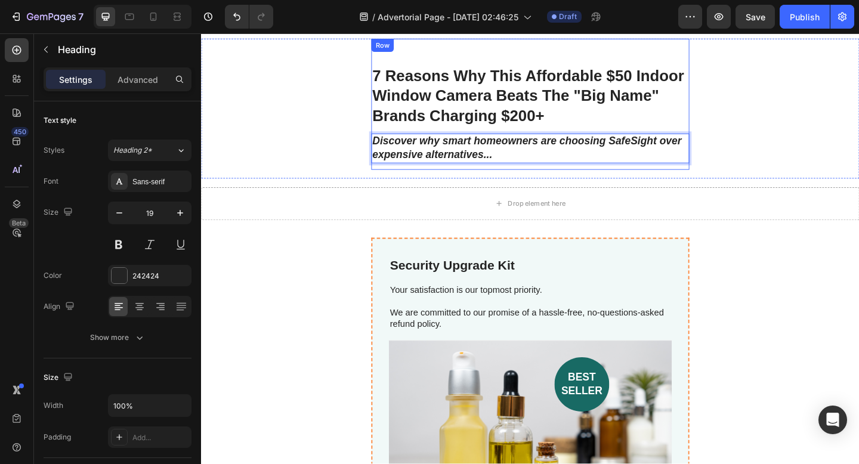
click at [386, 178] on div "7 Reasons Why This Affordable $50 Indoor Window Camera Beats The "Big Name" Bra…" at bounding box center [559, 125] width 346 height 114
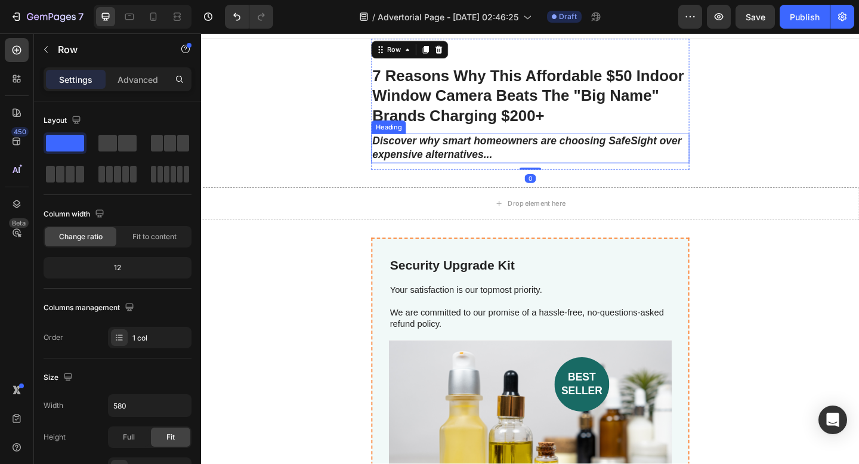
click at [425, 158] on p "⁠⁠⁠⁠⁠⁠⁠ Discover why smart homeowners are choosing SafeSight over expensive alt…" at bounding box center [558, 158] width 343 height 29
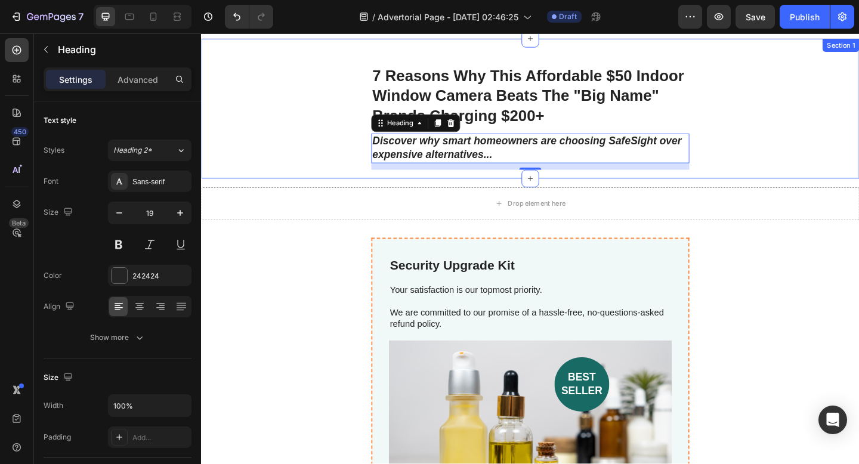
click at [364, 162] on div "7 Reasons Why This Affordable $50 Indoor Window Camera Beats The "Big Name" Bra…" at bounding box center [559, 110] width 716 height 143
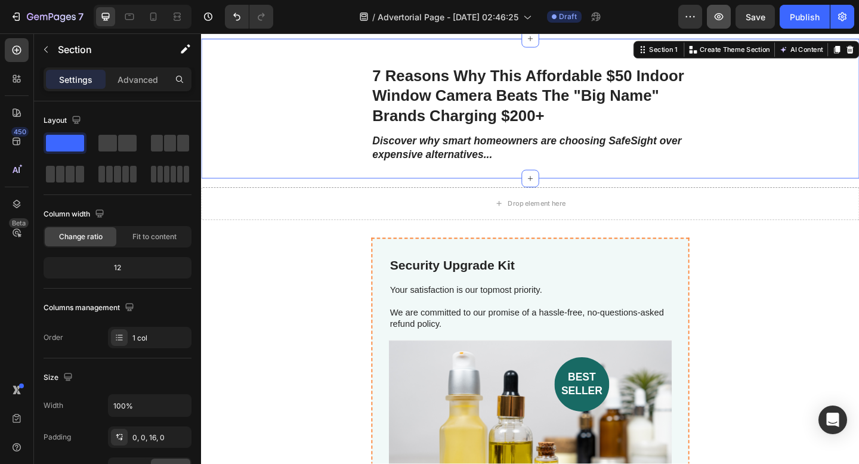
click at [721, 18] on icon "button" at bounding box center [719, 17] width 12 height 12
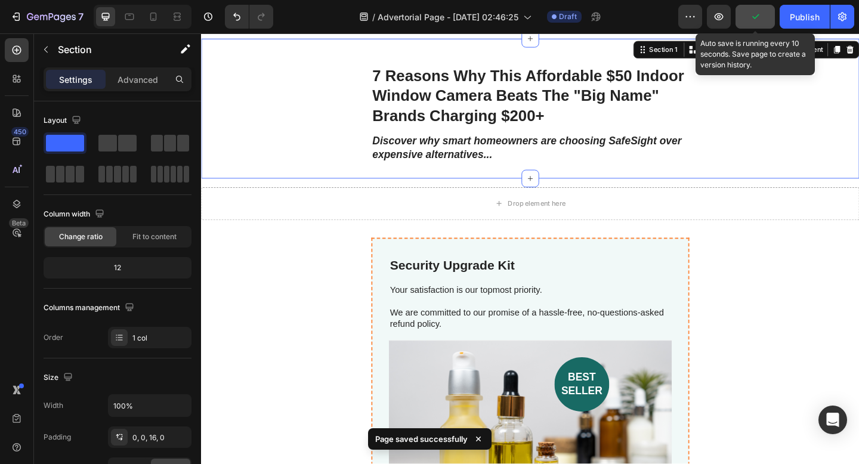
click at [754, 19] on icon "button" at bounding box center [755, 17] width 12 height 12
click at [723, 17] on icon "button" at bounding box center [719, 17] width 12 height 12
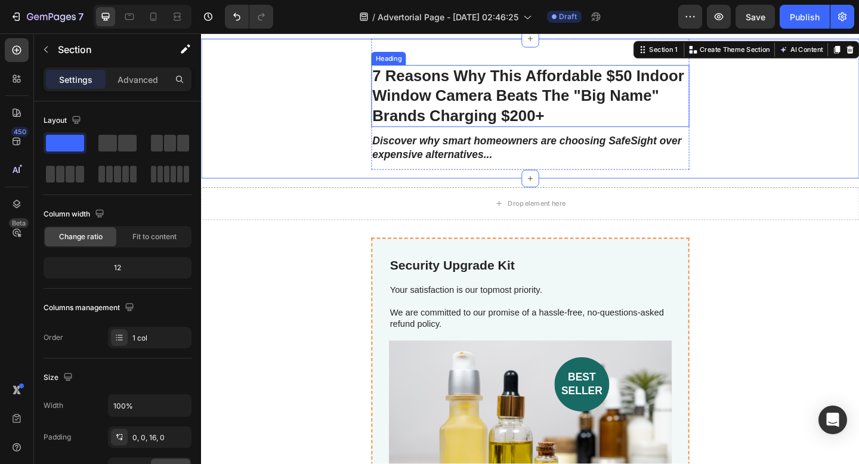
click at [442, 98] on p "7 Reasons Why This Affordable $50 Indoor Window Camera Beats The "Big Name" Bra…" at bounding box center [558, 101] width 343 height 65
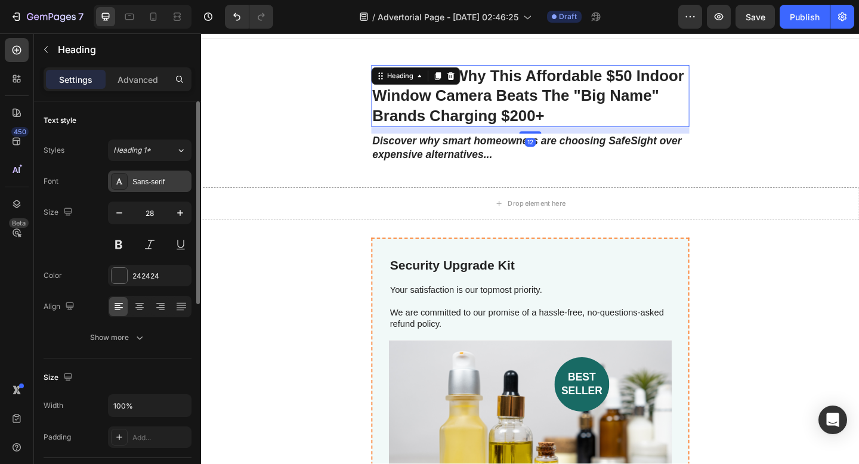
click at [160, 183] on div "Sans-serif" at bounding box center [160, 182] width 56 height 11
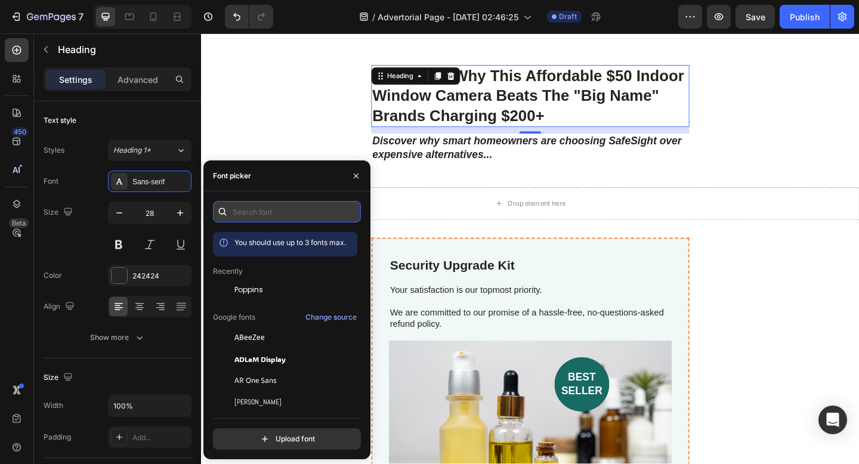
click at [250, 208] on input "text" at bounding box center [287, 211] width 148 height 21
type input "["
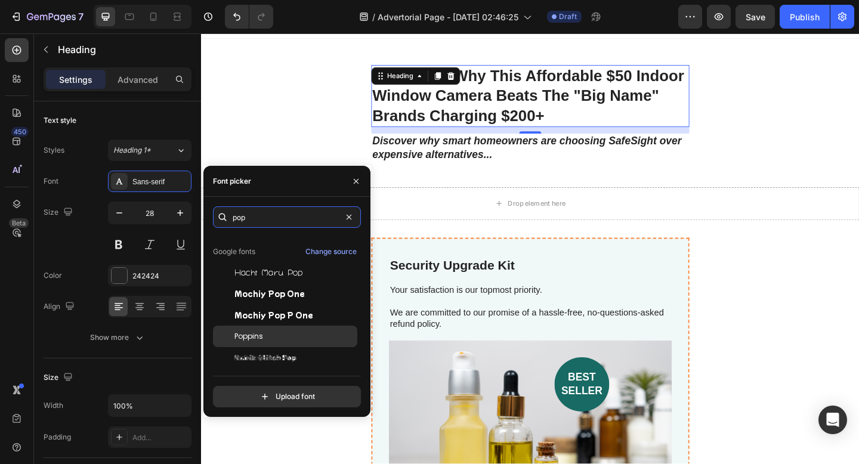
scroll to position [29, 0]
type input "pop"
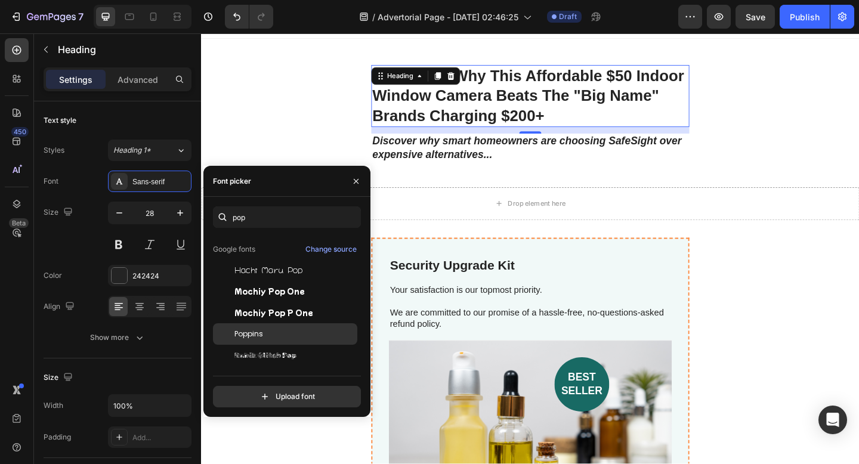
click at [273, 333] on div "Poppins" at bounding box center [294, 334] width 120 height 11
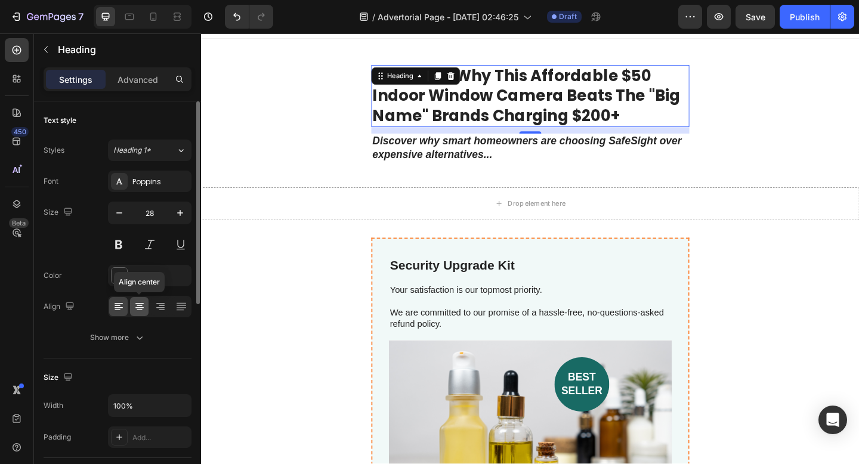
click at [142, 306] on icon at bounding box center [140, 307] width 12 height 12
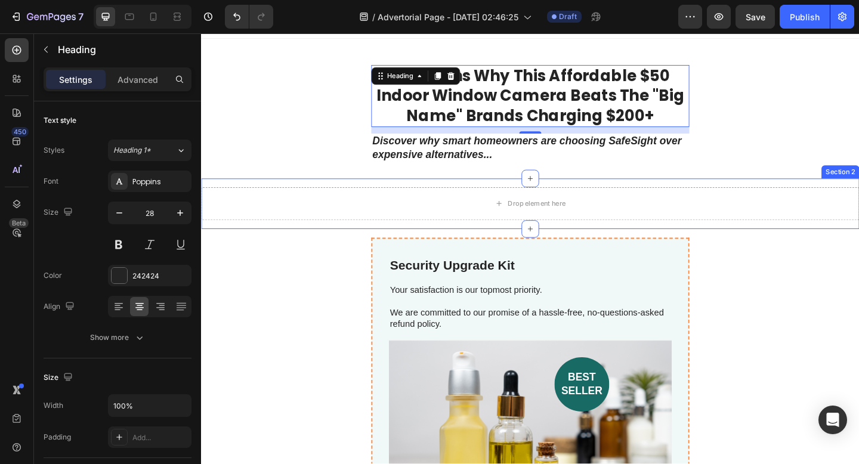
click at [534, 159] on p "⁠⁠⁠⁠⁠⁠⁠ Discover why smart homeowners are choosing SafeSight over expensive alt…" at bounding box center [558, 158] width 343 height 29
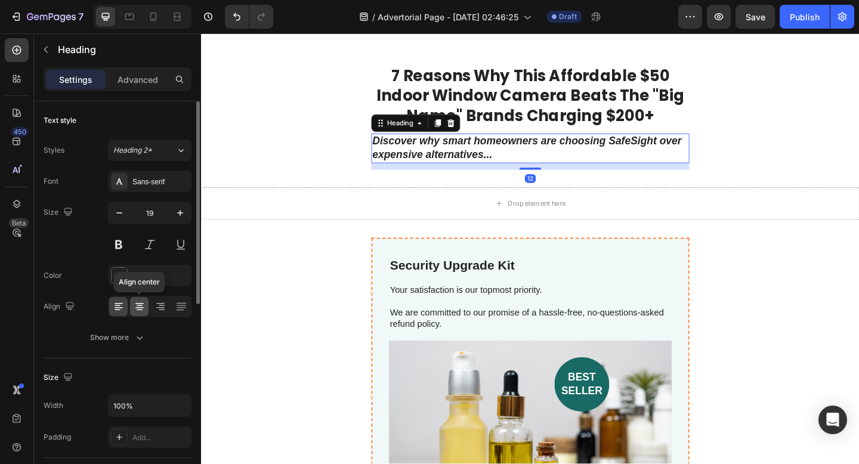
click at [136, 310] on icon at bounding box center [140, 307] width 12 height 12
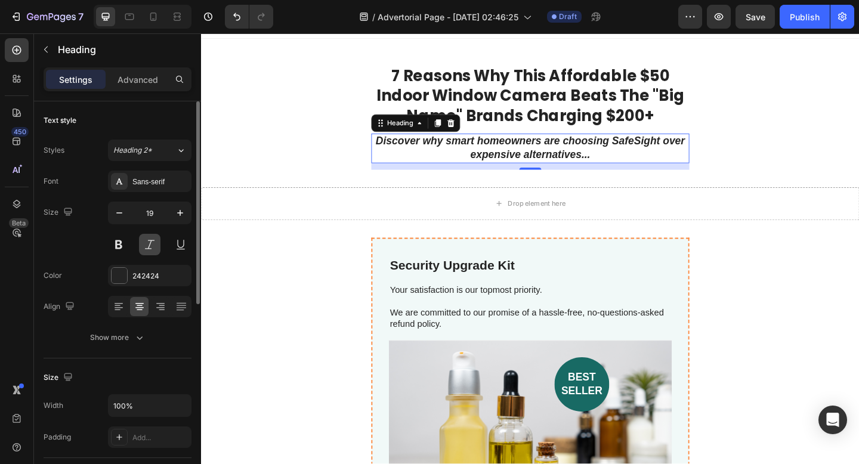
click at [153, 244] on button at bounding box center [149, 244] width 21 height 21
click at [153, 150] on div "Heading 2*" at bounding box center [137, 150] width 48 height 11
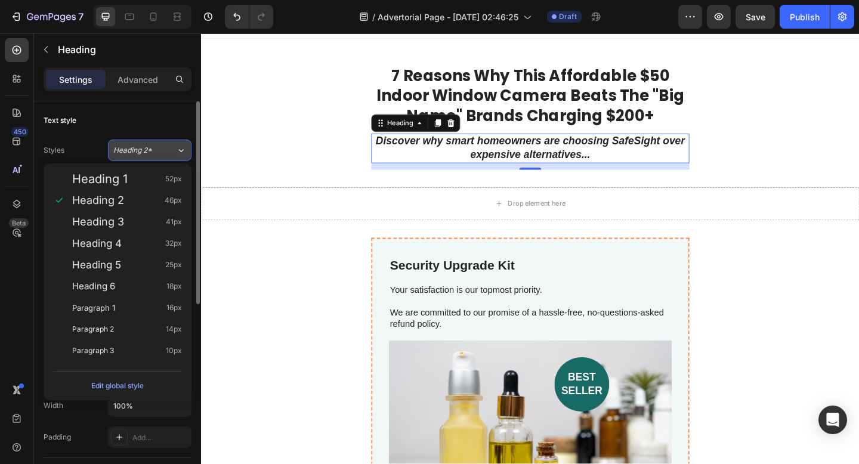
click at [153, 150] on div "Heading 2*" at bounding box center [137, 150] width 48 height 11
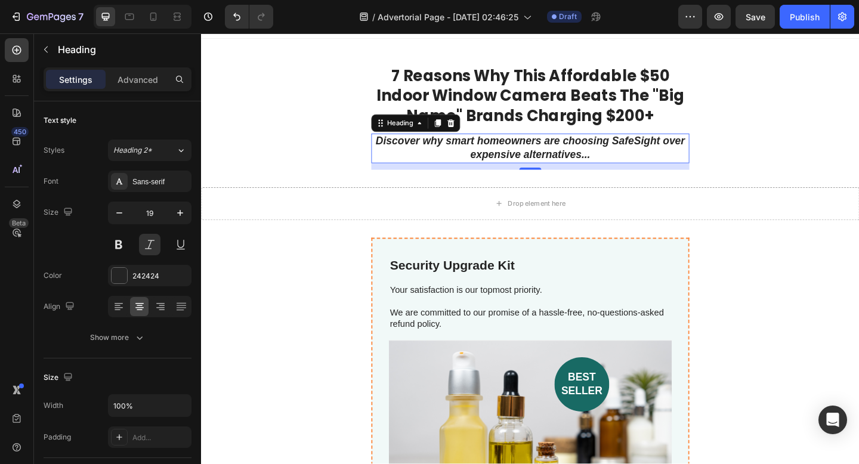
click at [153, 173] on div "Sans-serif" at bounding box center [149, 181] width 83 height 21
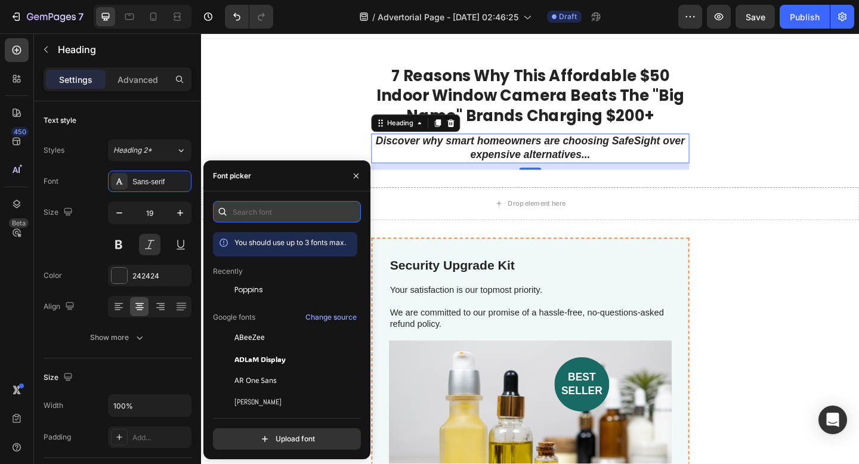
click at [253, 218] on input "text" at bounding box center [287, 211] width 148 height 21
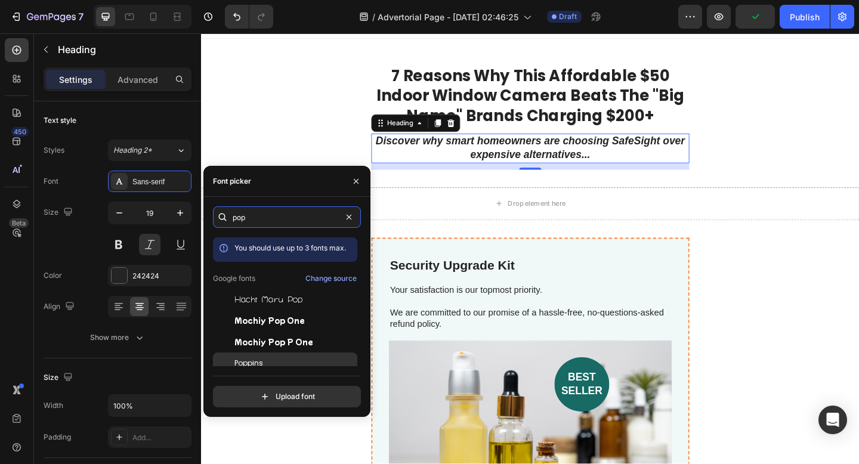
type input "pop"
click at [265, 366] on div "Poppins" at bounding box center [294, 363] width 120 height 11
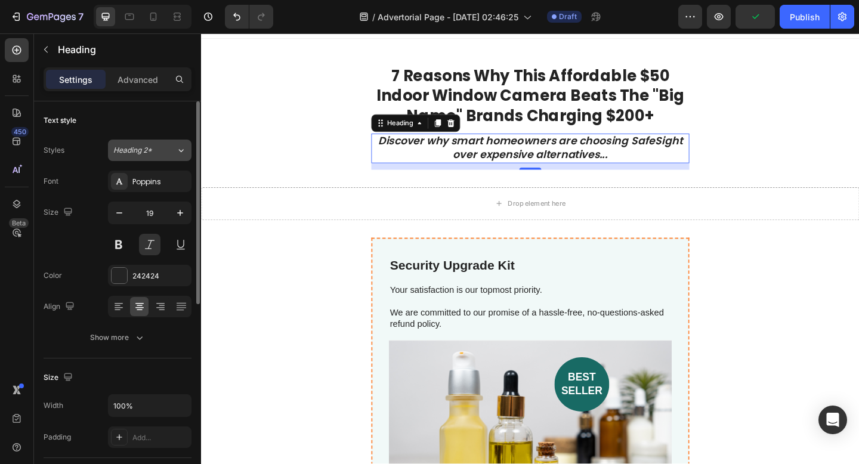
click at [163, 150] on div "Heading 2*" at bounding box center [144, 150] width 63 height 11
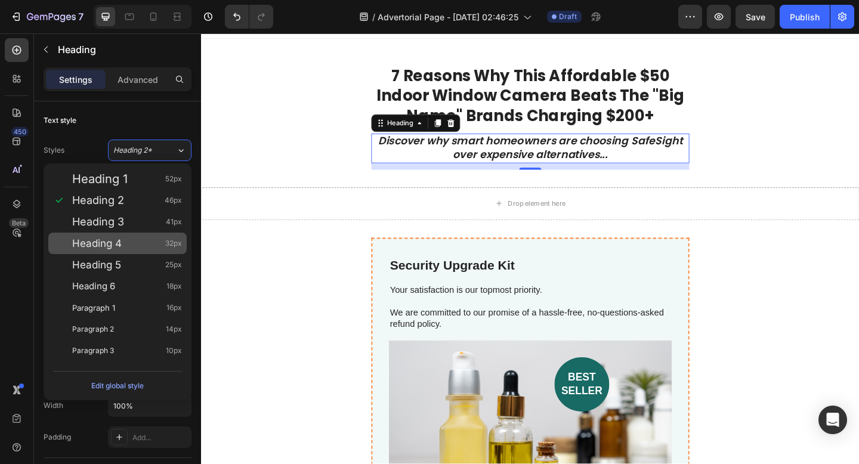
click at [132, 239] on div "Heading 4 32px" at bounding box center [127, 243] width 110 height 12
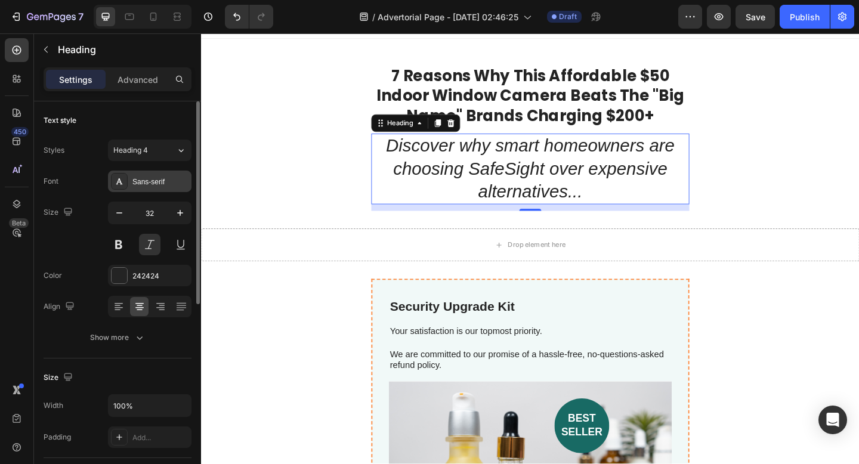
click at [160, 179] on div "Sans-serif" at bounding box center [160, 182] width 56 height 11
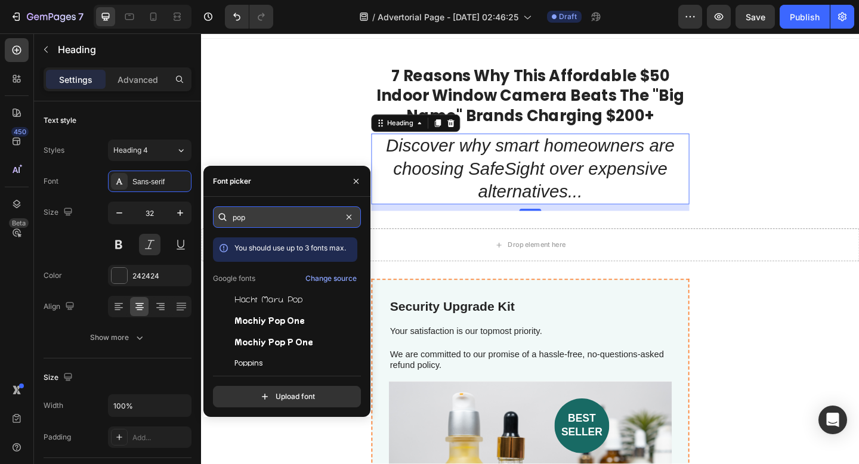
click at [266, 217] on input "pop" at bounding box center [287, 216] width 148 height 21
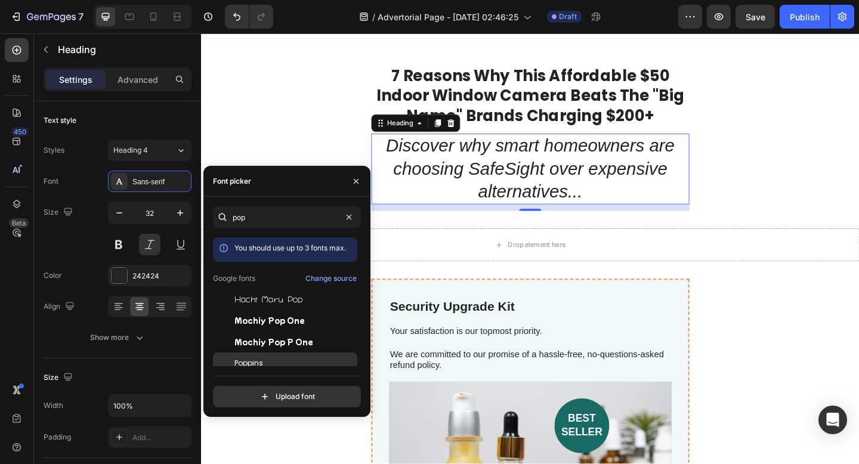
click at [254, 359] on span "Poppins" at bounding box center [248, 363] width 29 height 11
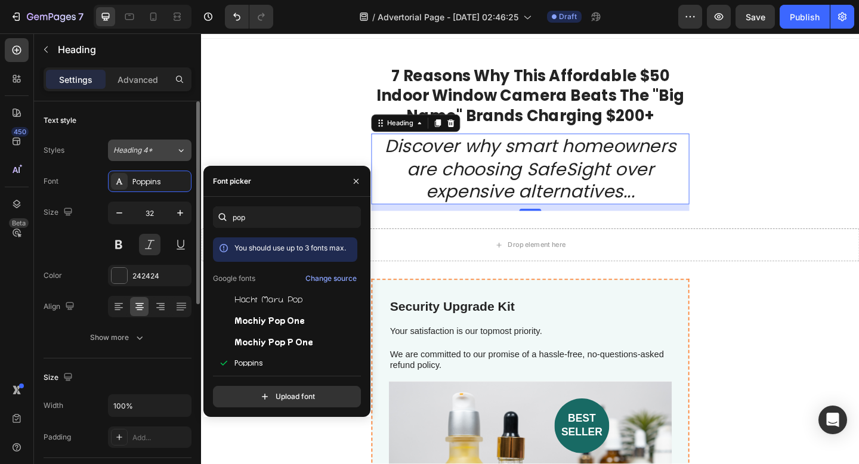
click at [156, 153] on div "Heading 4*" at bounding box center [137, 150] width 48 height 11
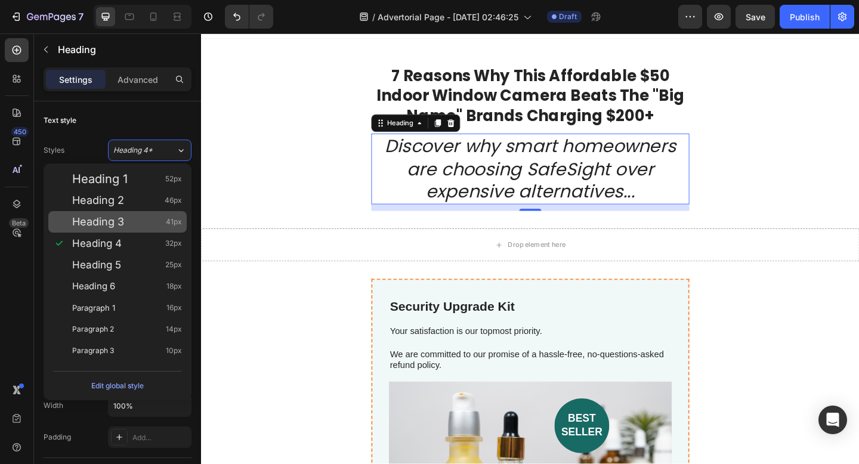
click at [154, 226] on div "Heading 3 41px" at bounding box center [127, 222] width 110 height 12
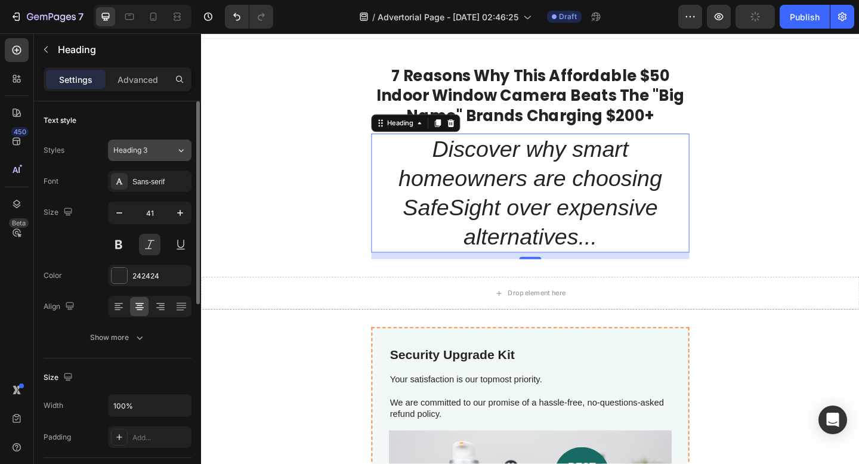
click at [172, 147] on div "Heading 3" at bounding box center [144, 150] width 63 height 11
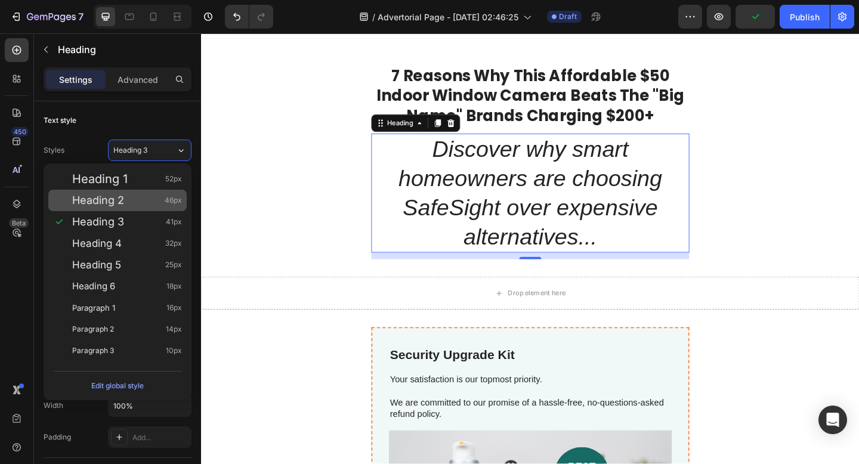
click at [165, 199] on span "46px" at bounding box center [173, 200] width 17 height 12
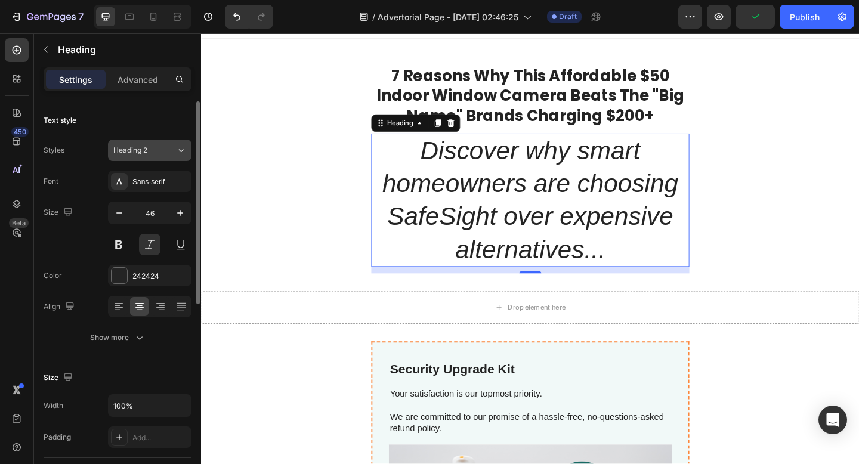
click at [172, 157] on button "Heading 2" at bounding box center [149, 150] width 83 height 21
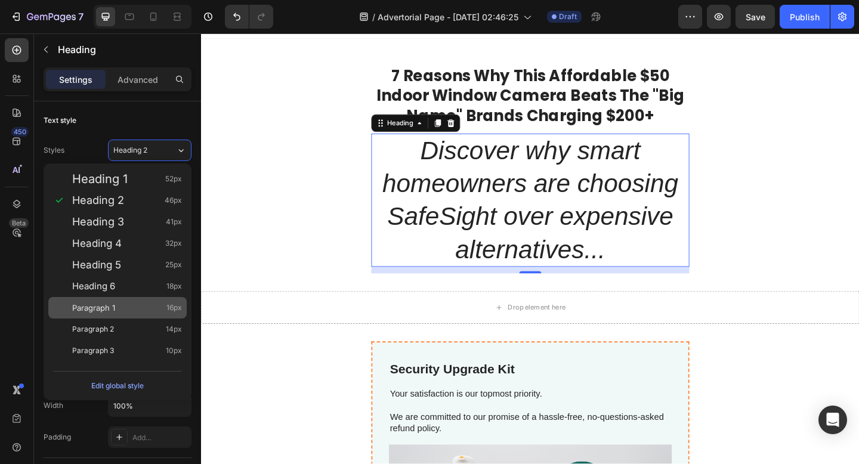
click at [155, 309] on div "Paragraph 1 16px" at bounding box center [127, 308] width 110 height 12
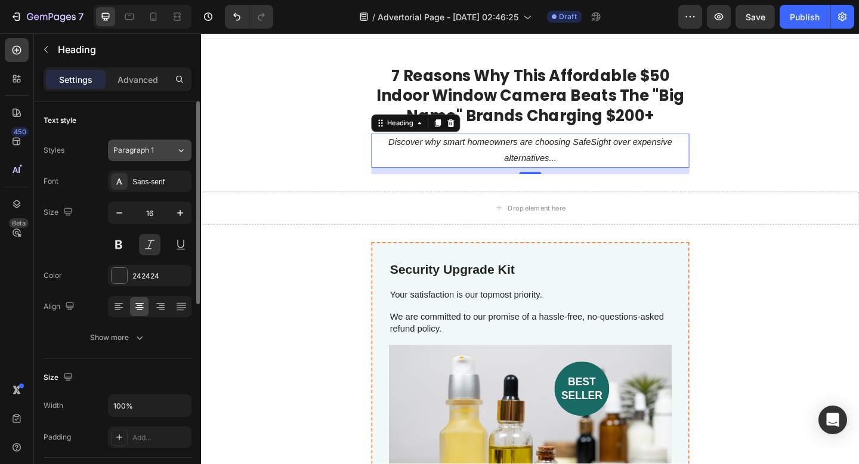
click at [162, 157] on button "Paragraph 1" at bounding box center [149, 150] width 83 height 21
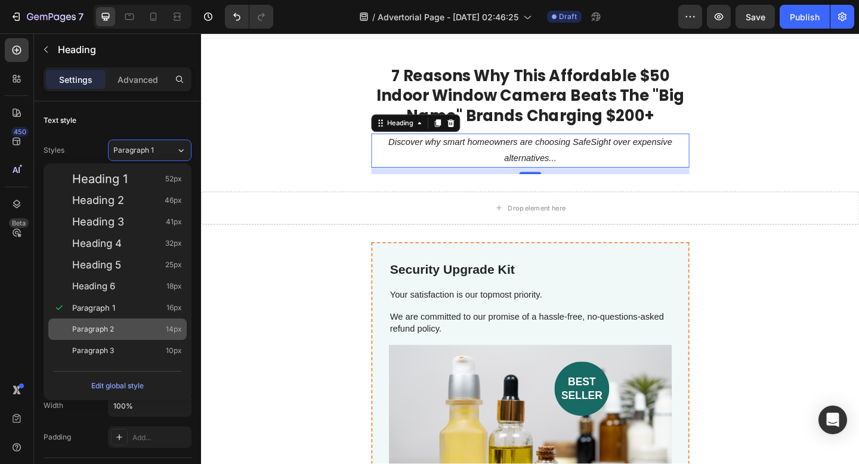
click at [160, 329] on div "Paragraph 2 14px" at bounding box center [127, 329] width 110 height 12
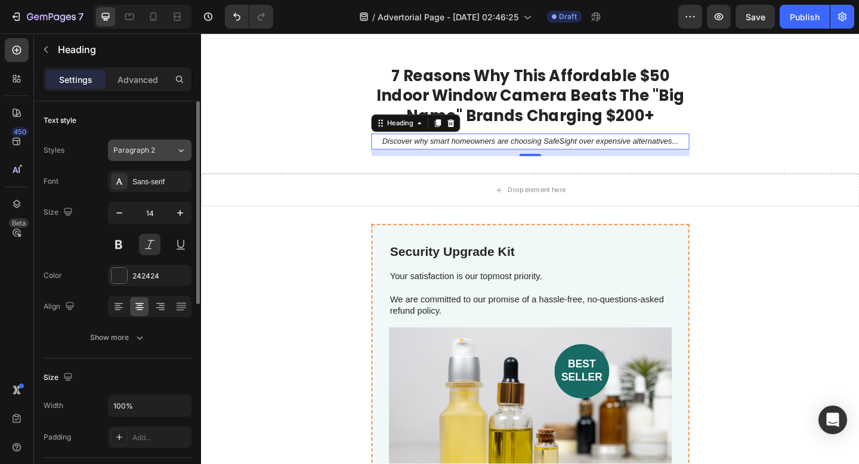
click at [158, 151] on div "Paragraph 2" at bounding box center [137, 150] width 48 height 11
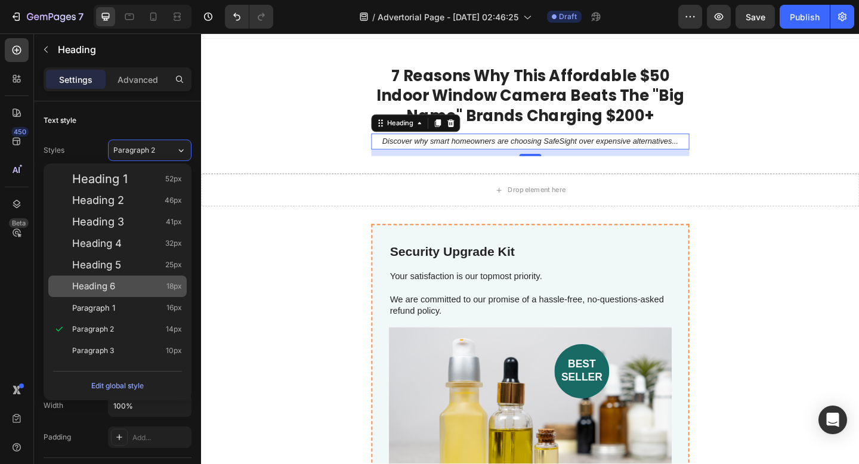
click at [158, 294] on div "Heading 6 18px" at bounding box center [117, 285] width 138 height 21
type input "18"
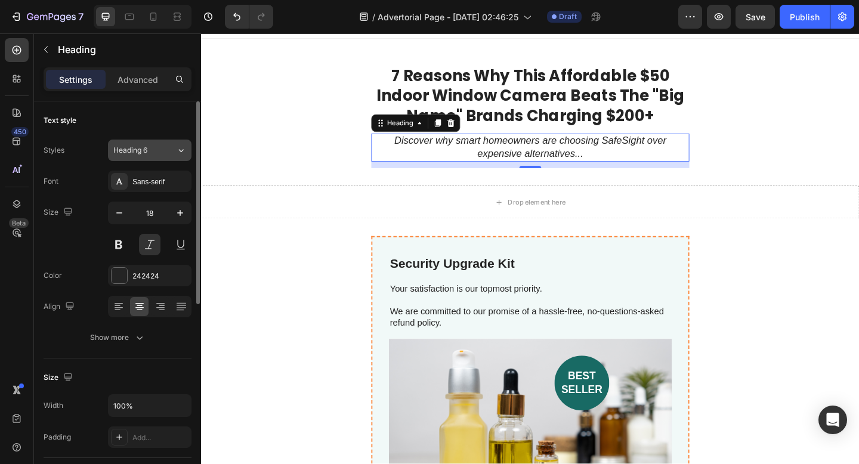
click at [172, 148] on div "Heading 6" at bounding box center [144, 150] width 63 height 11
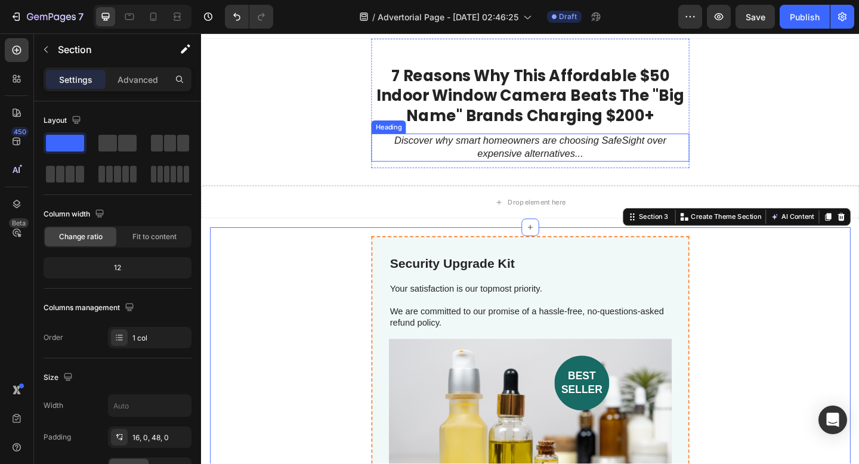
click at [476, 145] on icon "Discover why smart homeowners are choosing SafeSight over expensive alternative…" at bounding box center [559, 157] width 296 height 26
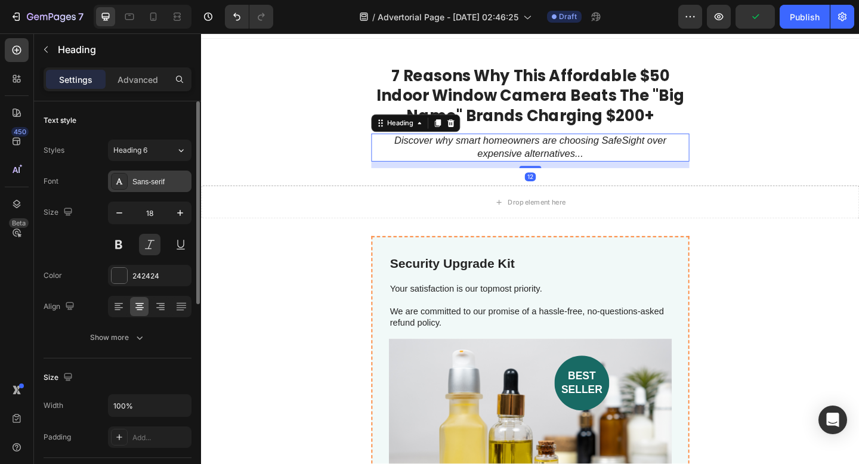
click at [155, 185] on div "Sans-serif" at bounding box center [160, 182] width 56 height 11
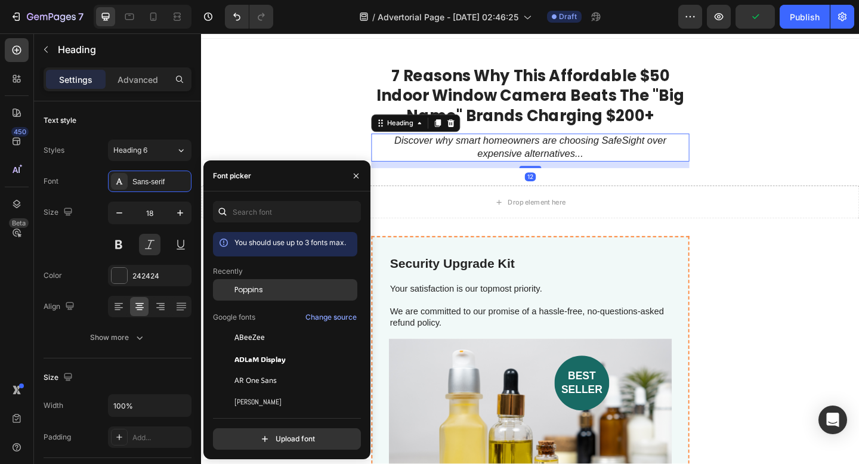
click at [267, 290] on div "Poppins" at bounding box center [294, 289] width 120 height 11
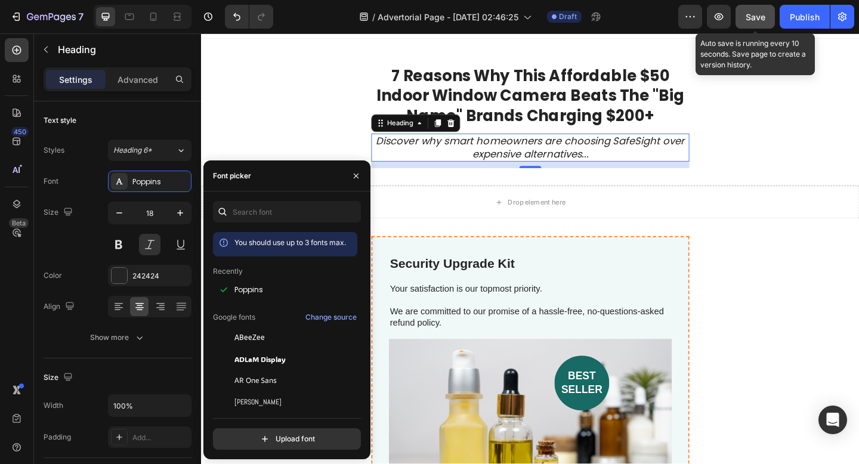
click at [757, 20] on span "Save" at bounding box center [755, 17] width 20 height 10
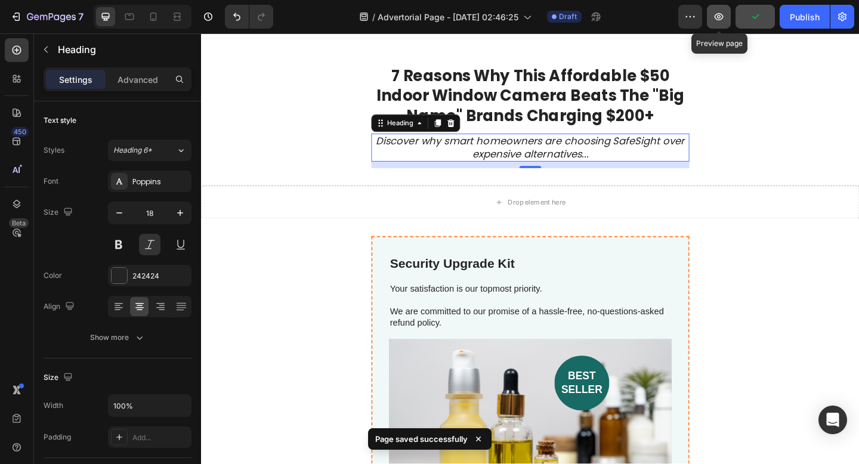
click at [723, 19] on icon "button" at bounding box center [719, 17] width 12 height 12
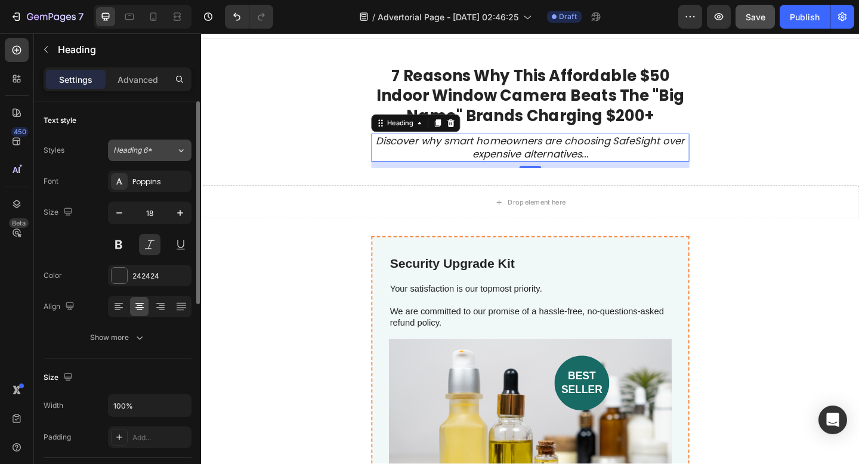
click at [162, 159] on button "Heading 6*" at bounding box center [149, 150] width 83 height 21
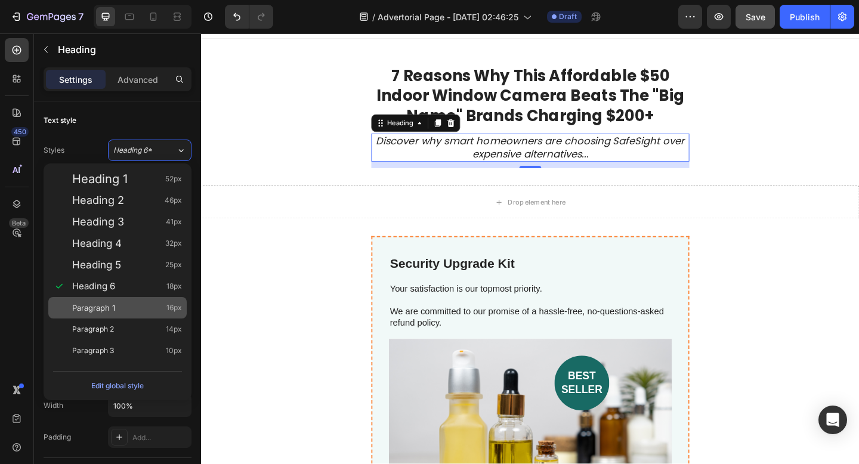
click at [144, 308] on div "Paragraph 1 16px" at bounding box center [127, 308] width 110 height 12
type input "16"
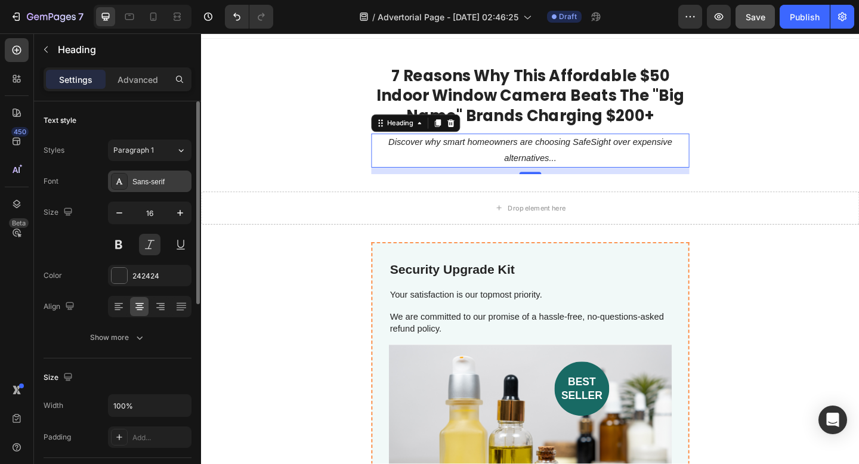
click at [169, 187] on div "Sans-serif" at bounding box center [149, 181] width 83 height 21
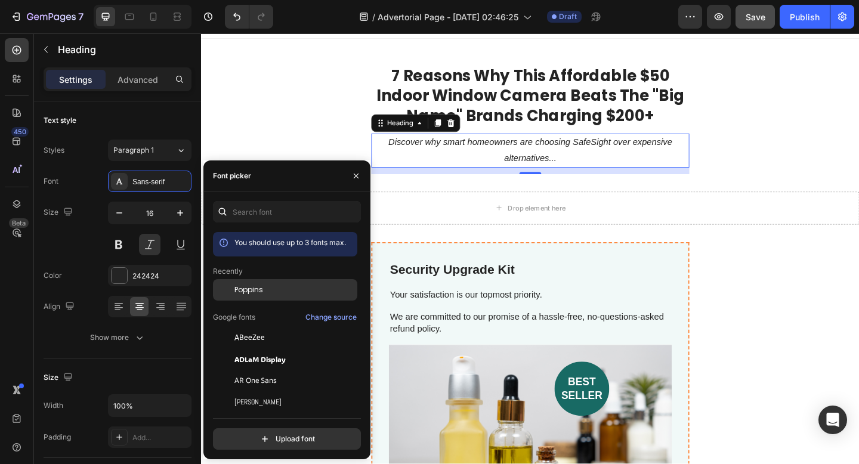
click at [275, 294] on div "Poppins" at bounding box center [294, 289] width 120 height 11
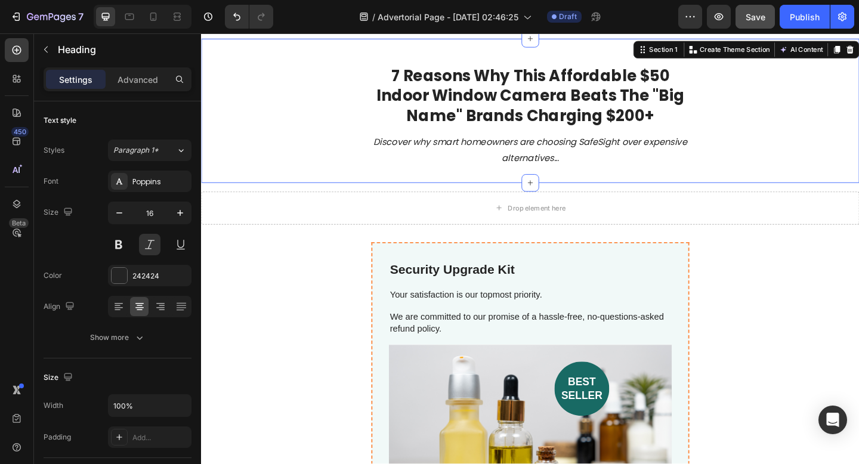
click at [383, 119] on div "7 Reasons Why This Affordable $50 Indoor Window Camera Beats The "Big Name" Bra…" at bounding box center [559, 112] width 716 height 147
click at [643, 145] on icon "Discover why smart homeowners are choosing SafeSight over expensive alternative…" at bounding box center [558, 160] width 341 height 31
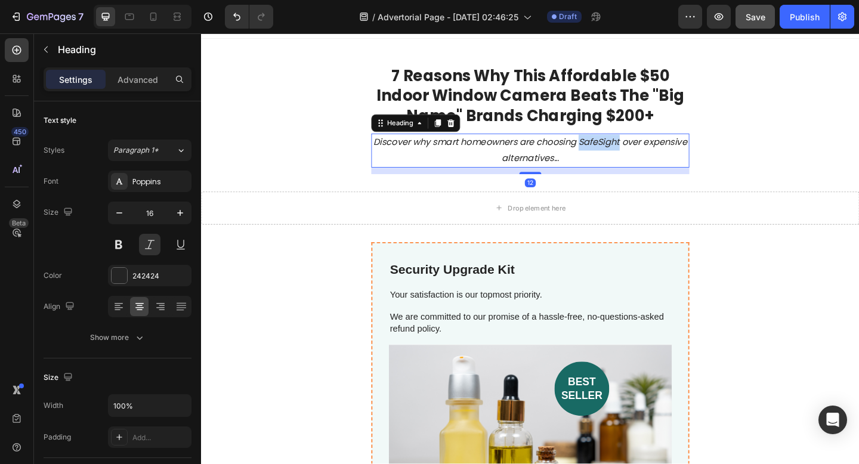
click at [664, 156] on icon "Discover why smart homeowners are choosing SafeSight over expensive alternative…" at bounding box center [558, 160] width 341 height 31
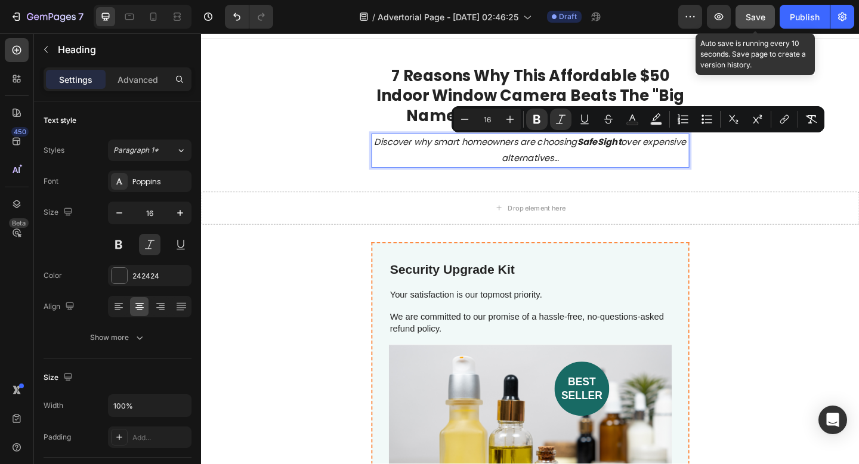
click at [756, 12] on span "Save" at bounding box center [755, 17] width 20 height 10
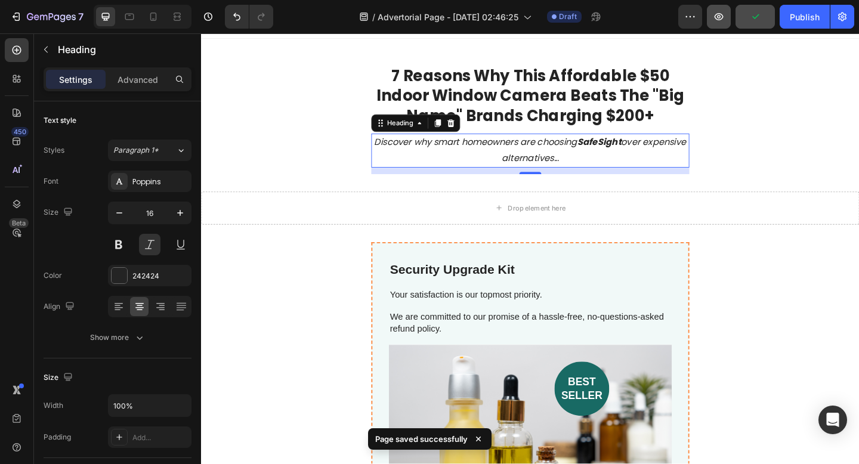
click at [730, 11] on button "button" at bounding box center [719, 17] width 24 height 24
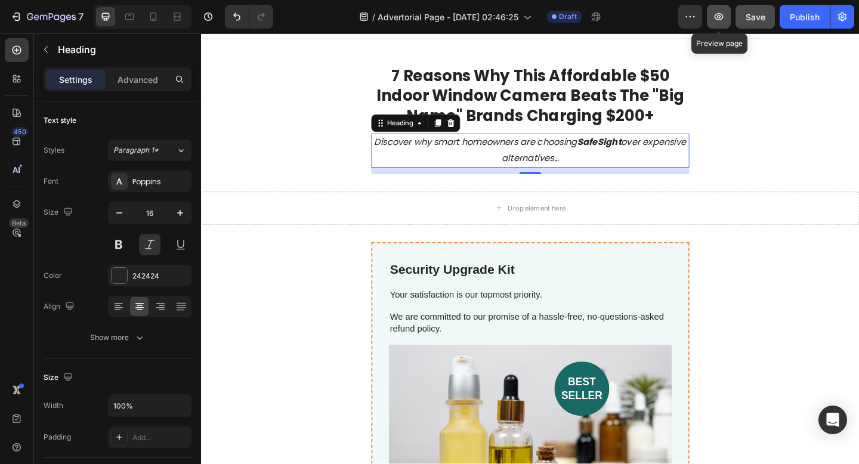
click at [722, 16] on icon "button" at bounding box center [719, 17] width 12 height 12
click at [716, 16] on icon "button" at bounding box center [719, 17] width 12 height 12
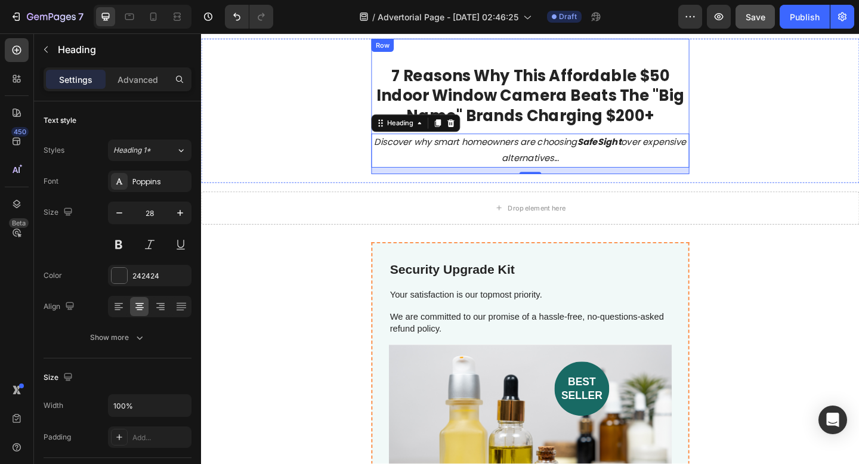
click at [730, 132] on p "7 Reasons Why This Affordable $50 Indoor Window Camera Beats The "Big Name" Bra…" at bounding box center [558, 101] width 343 height 65
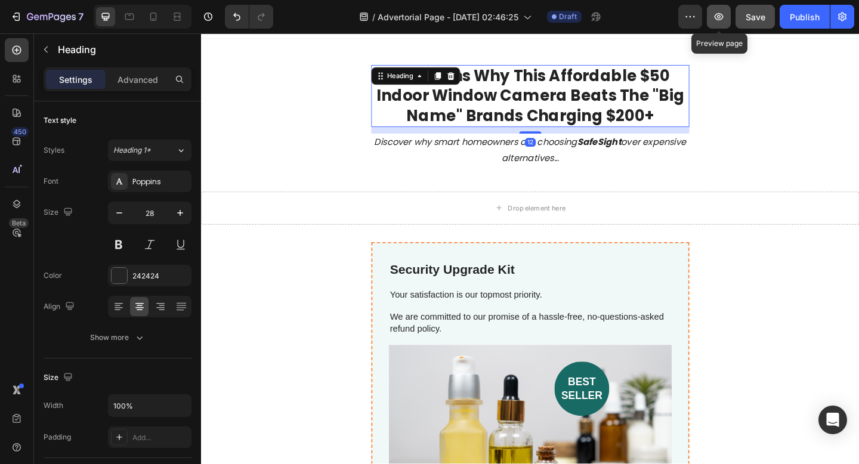
click at [720, 18] on icon "button" at bounding box center [718, 16] width 9 height 7
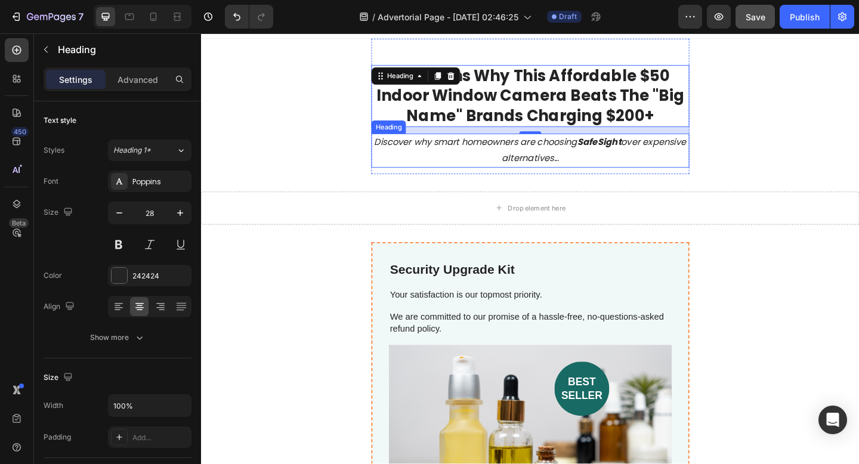
scroll to position [0, 0]
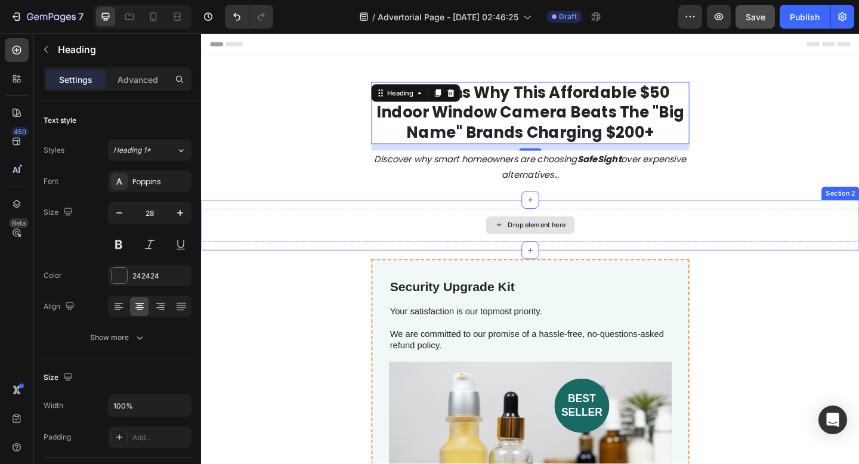
click at [534, 239] on div "Drop element here" at bounding box center [565, 242] width 63 height 10
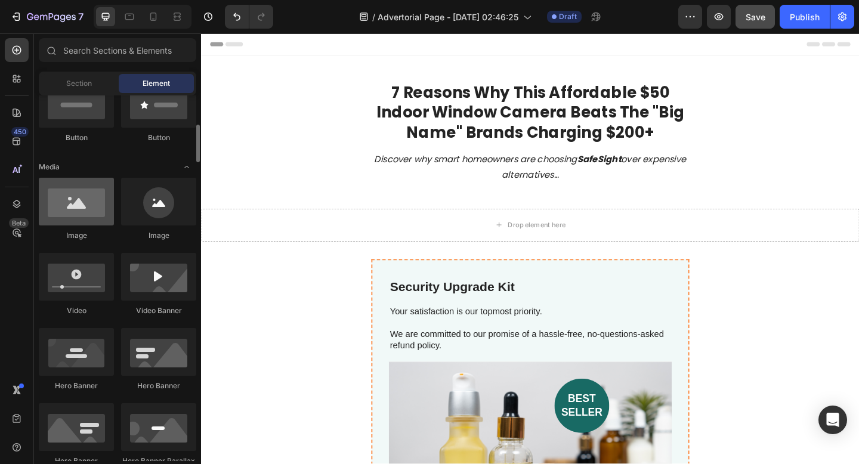
scroll to position [310, 0]
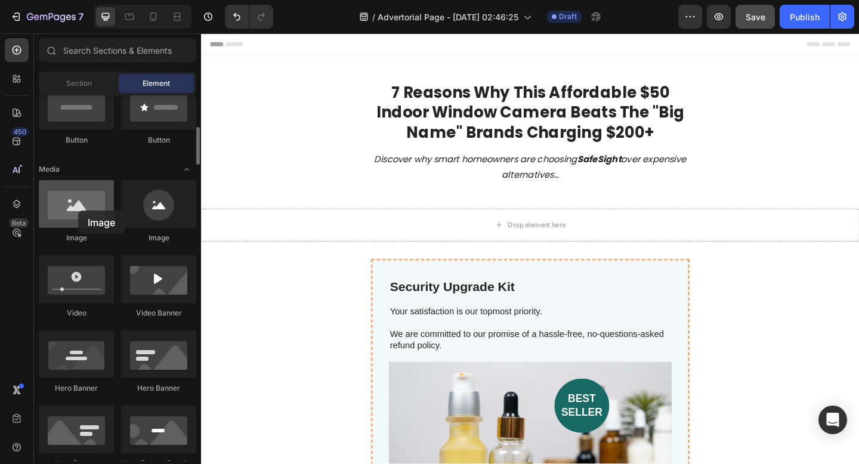
click at [78, 210] on div at bounding box center [76, 204] width 75 height 48
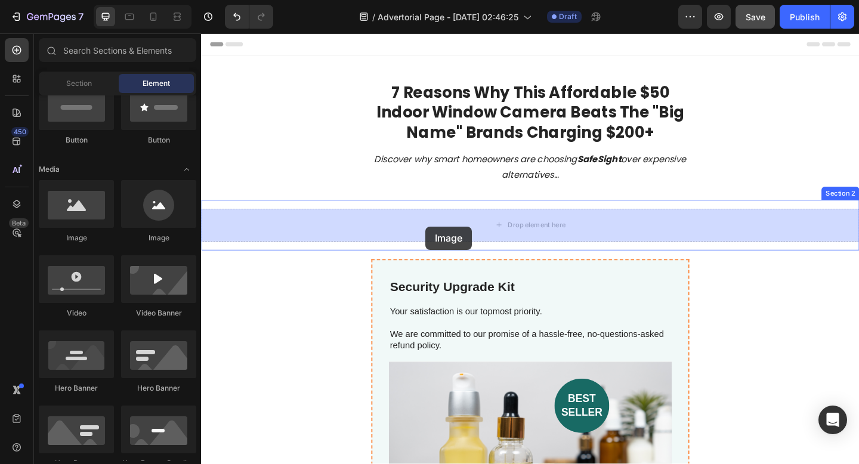
drag, startPoint x: 279, startPoint y: 244, endPoint x: 445, endPoint y: 243, distance: 165.8
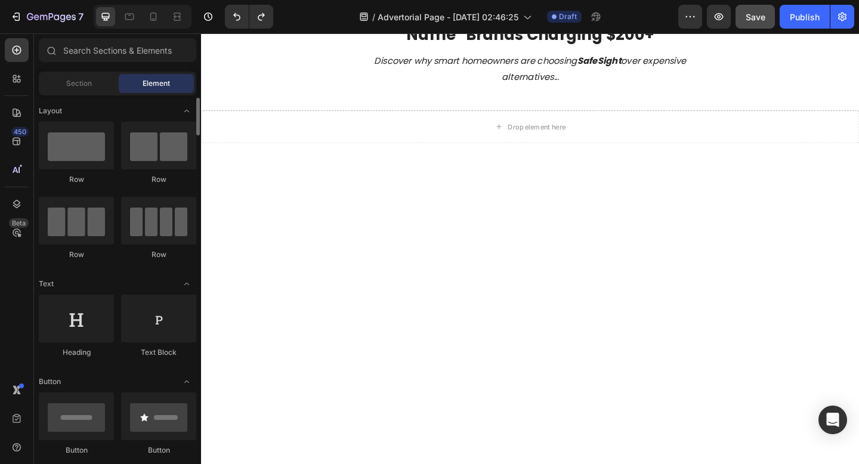
scroll to position [14, 0]
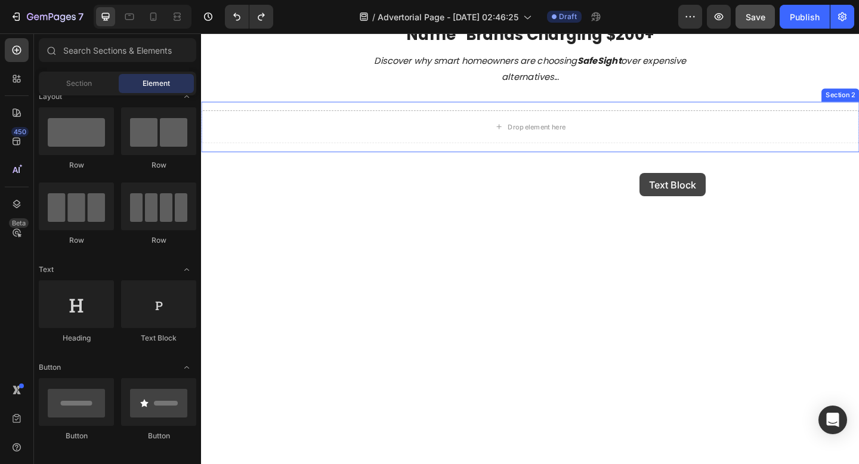
drag, startPoint x: 349, startPoint y: 348, endPoint x: 678, endPoint y: 185, distance: 367.2
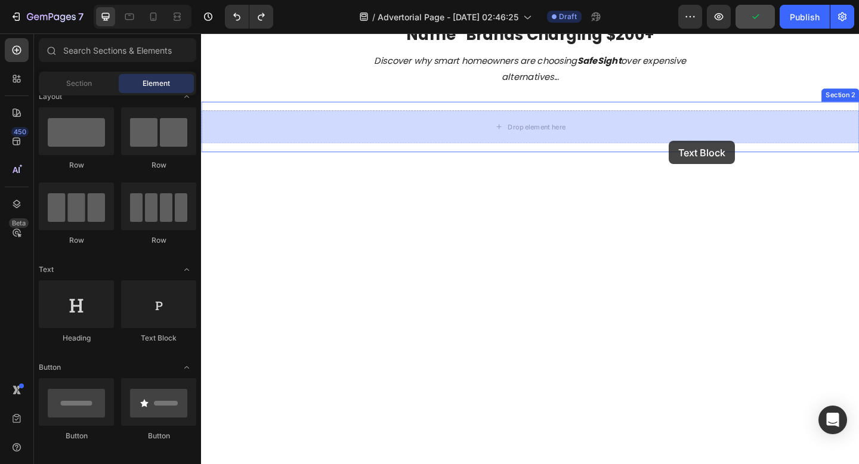
drag, startPoint x: 356, startPoint y: 342, endPoint x: 709, endPoint y: 153, distance: 400.1
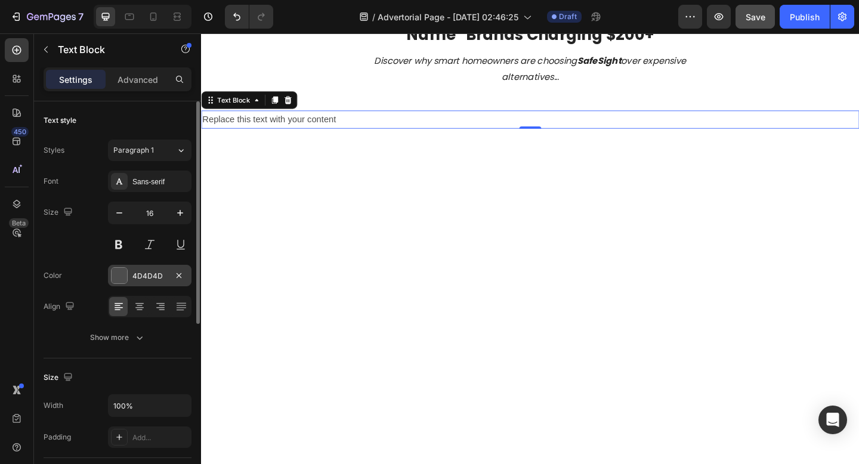
scroll to position [16, 0]
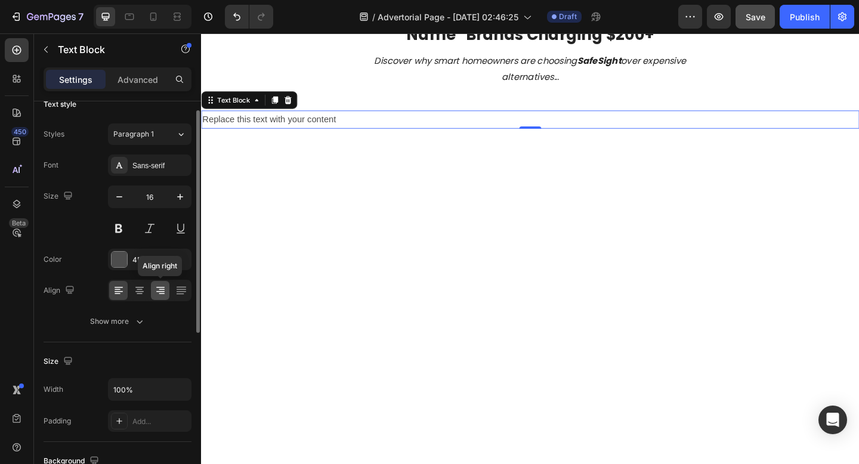
click at [161, 293] on icon at bounding box center [162, 293] width 6 height 1
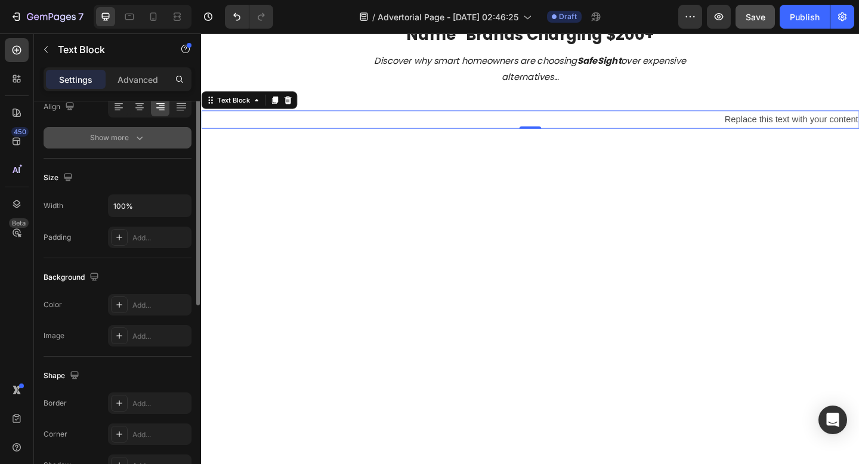
scroll to position [0, 0]
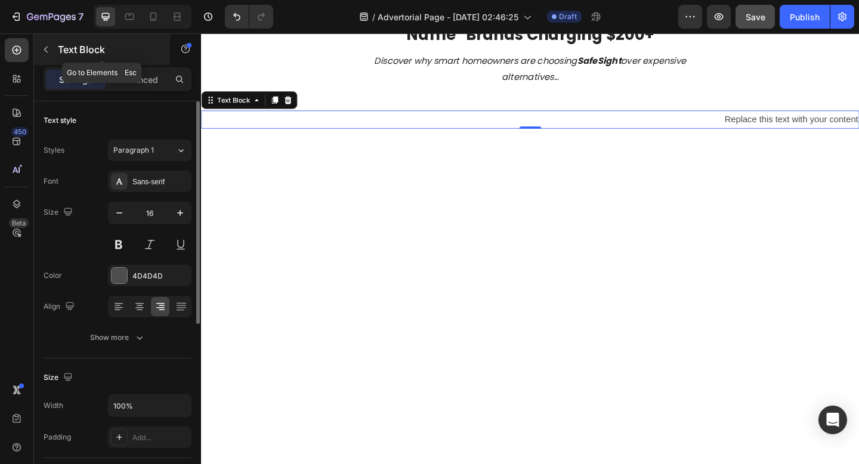
click at [47, 48] on icon "button" at bounding box center [46, 50] width 10 height 10
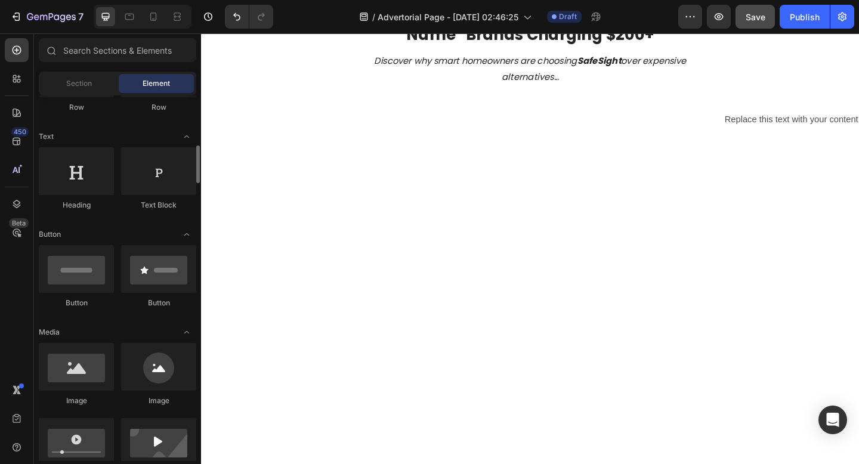
scroll to position [179, 0]
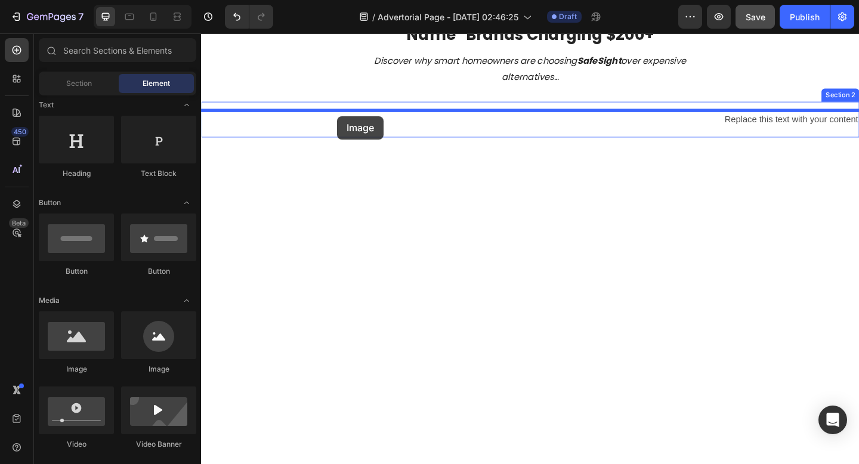
drag, startPoint x: 268, startPoint y: 387, endPoint x: 349, endPoint y: 123, distance: 275.8
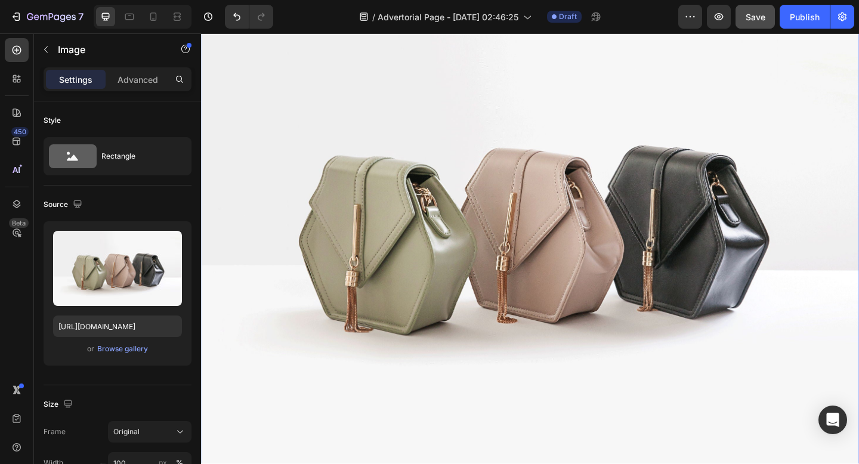
click at [512, 194] on img at bounding box center [559, 240] width 716 height 537
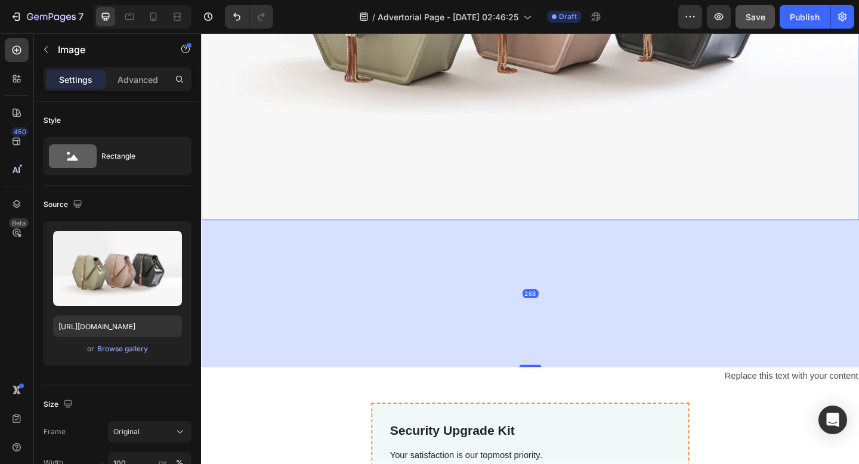
drag, startPoint x: 564, startPoint y: 245, endPoint x: 541, endPoint y: 395, distance: 152.0
click at [541, 237] on div "268" at bounding box center [559, 237] width 716 height 0
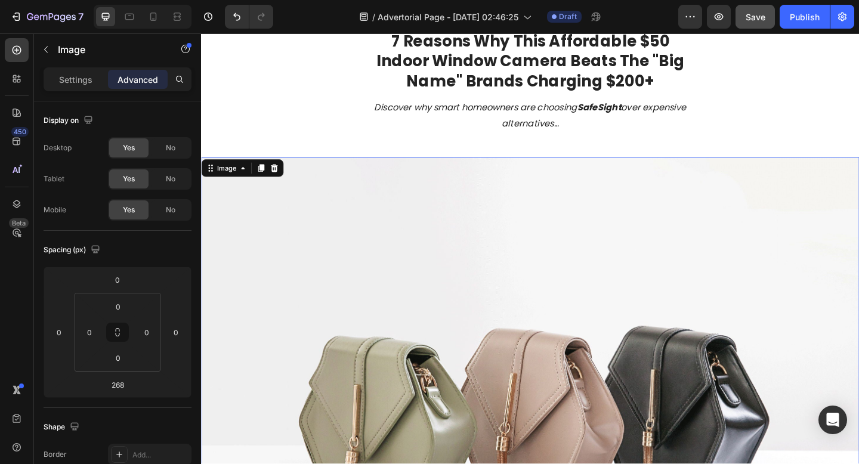
scroll to position [53, 0]
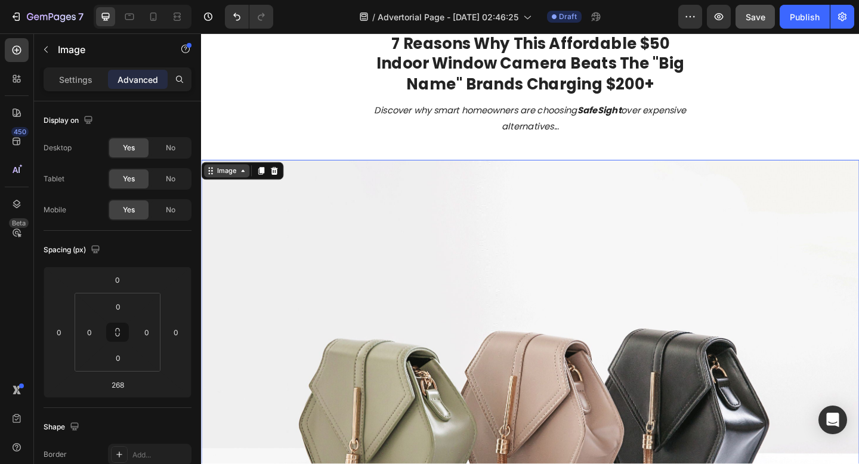
click at [236, 187] on div "Image" at bounding box center [229, 183] width 26 height 11
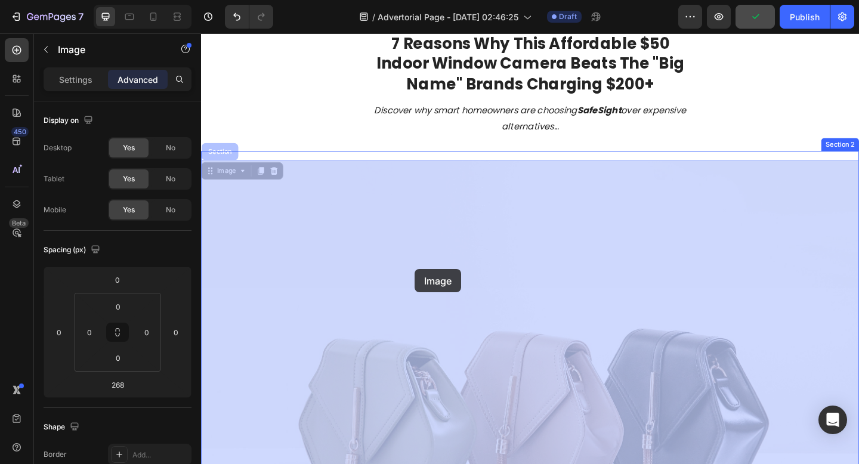
drag, startPoint x: 406, startPoint y: 180, endPoint x: 413, endPoint y: 278, distance: 98.6
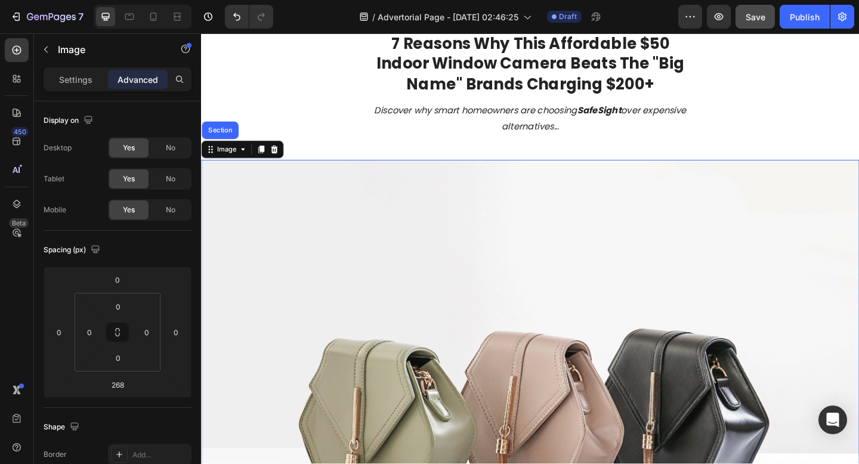
click at [413, 278] on img at bounding box center [559, 439] width 716 height 537
click at [401, 278] on img at bounding box center [559, 439] width 716 height 537
click at [290, 161] on div "Image Section" at bounding box center [245, 159] width 89 height 19
click at [282, 160] on icon at bounding box center [281, 160] width 8 height 8
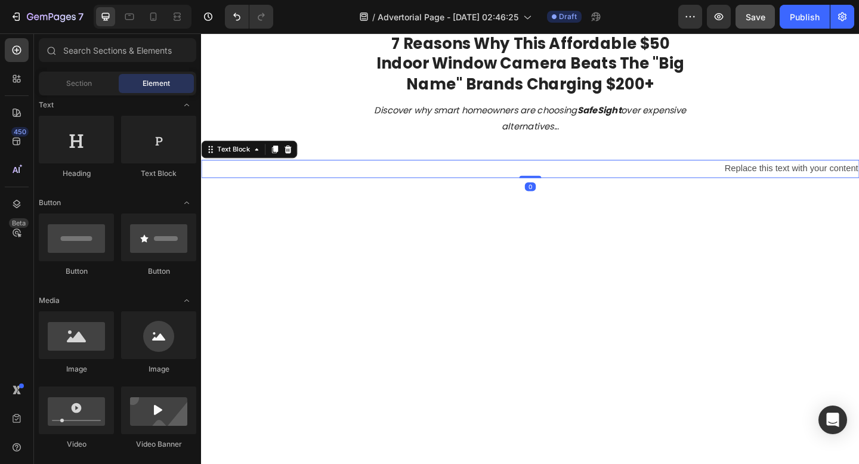
click at [645, 174] on div "Replace this text with your content" at bounding box center [559, 181] width 716 height 20
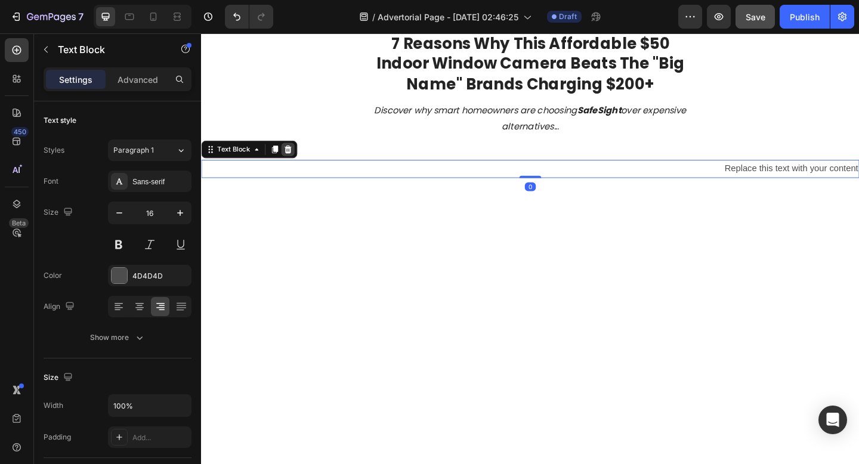
click at [301, 165] on div at bounding box center [295, 160] width 14 height 14
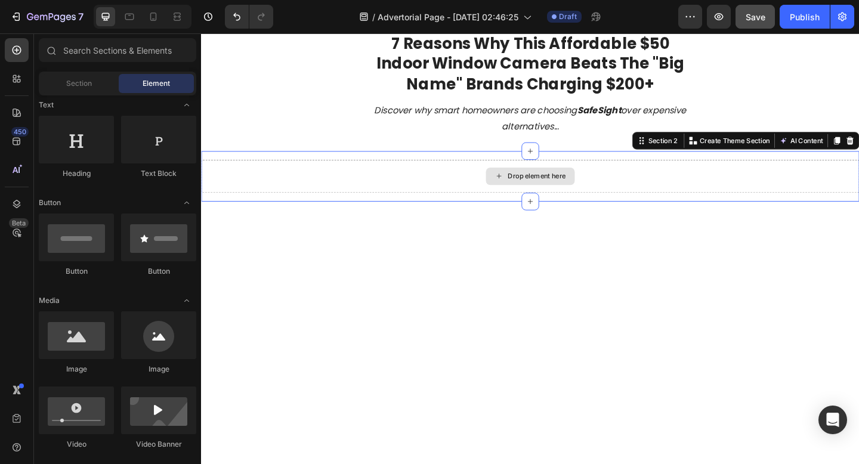
click at [339, 188] on div "Drop element here" at bounding box center [559, 189] width 716 height 36
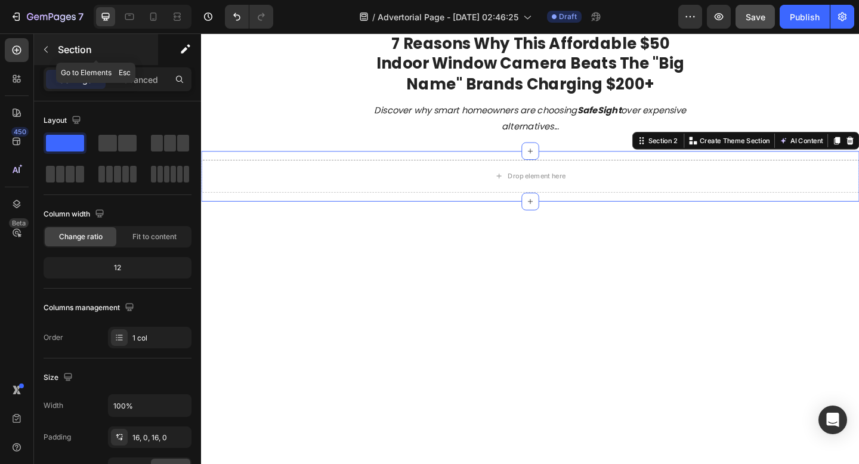
click at [49, 51] on icon "button" at bounding box center [46, 50] width 10 height 10
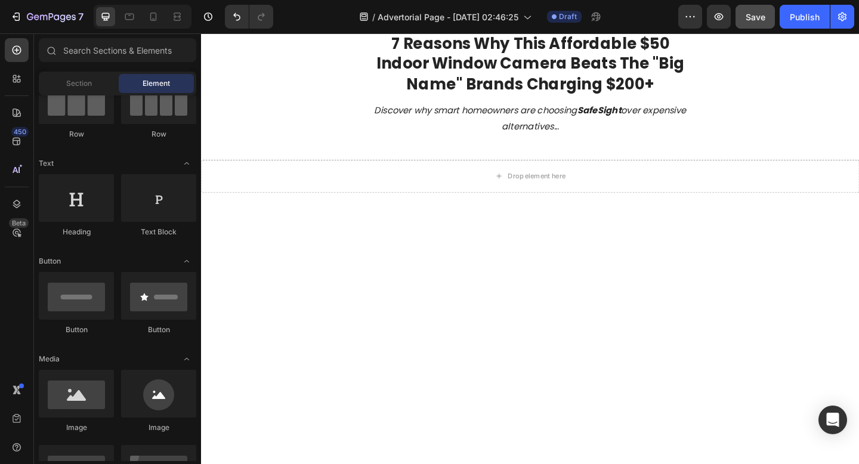
scroll to position [0, 0]
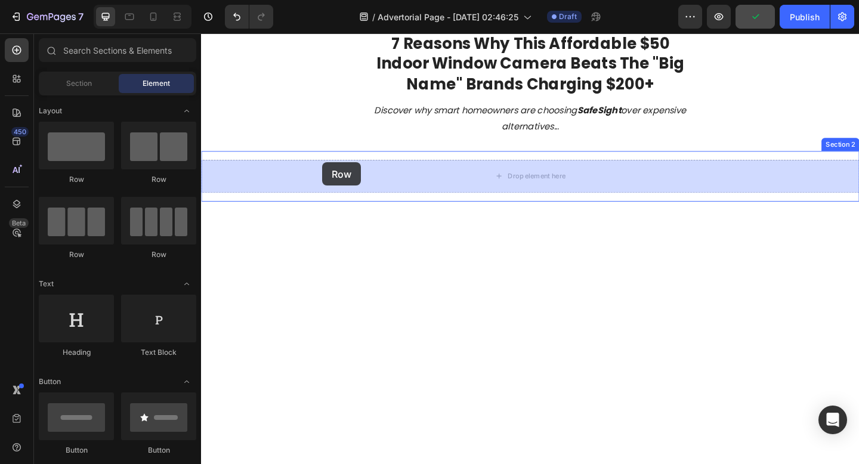
drag, startPoint x: 272, startPoint y: 170, endPoint x: 333, endPoint y: 175, distance: 61.7
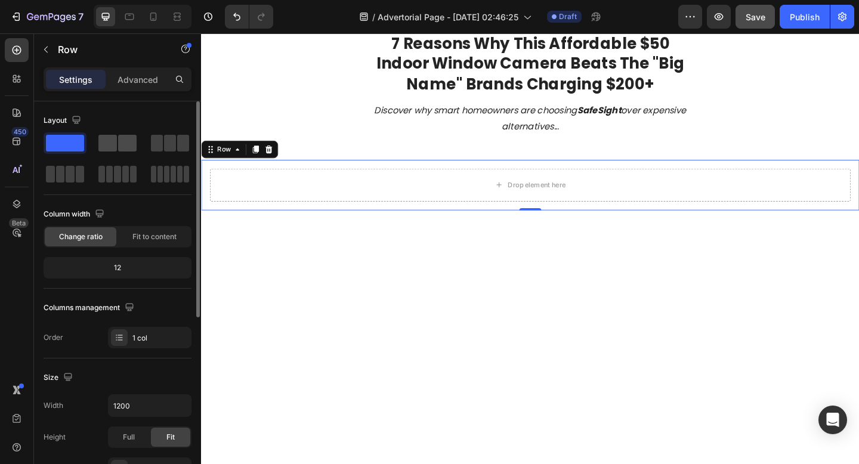
click at [126, 145] on span at bounding box center [127, 143] width 18 height 17
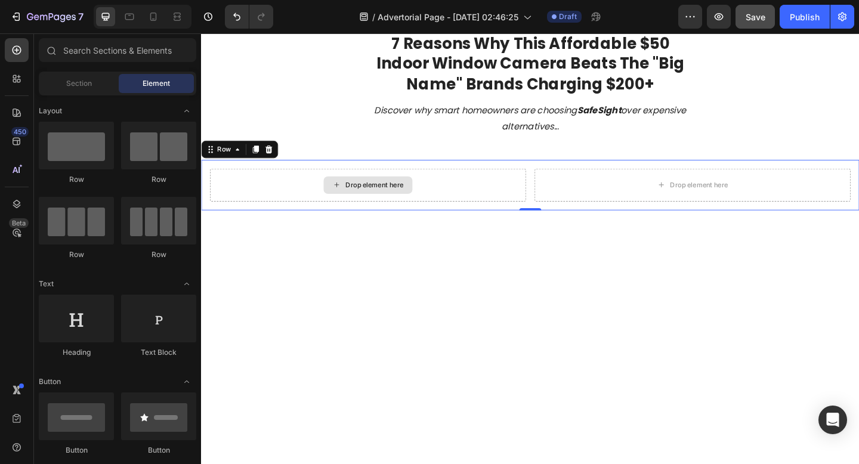
click at [338, 197] on div "Drop element here" at bounding box center [382, 198] width 97 height 19
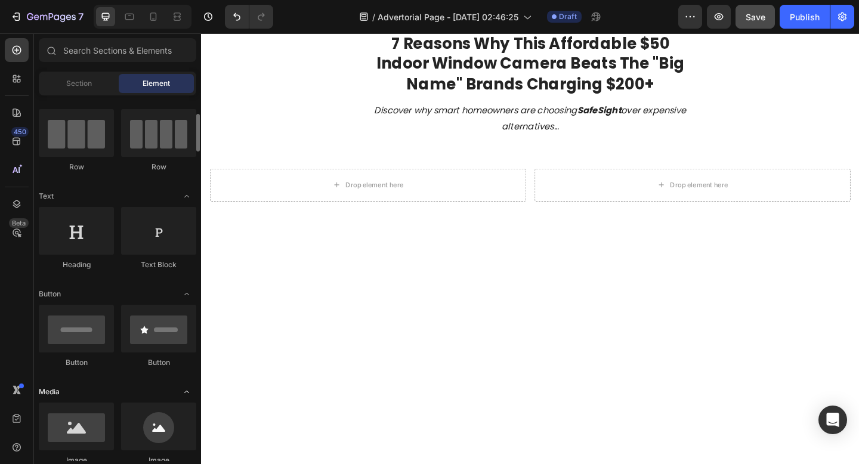
scroll to position [98, 0]
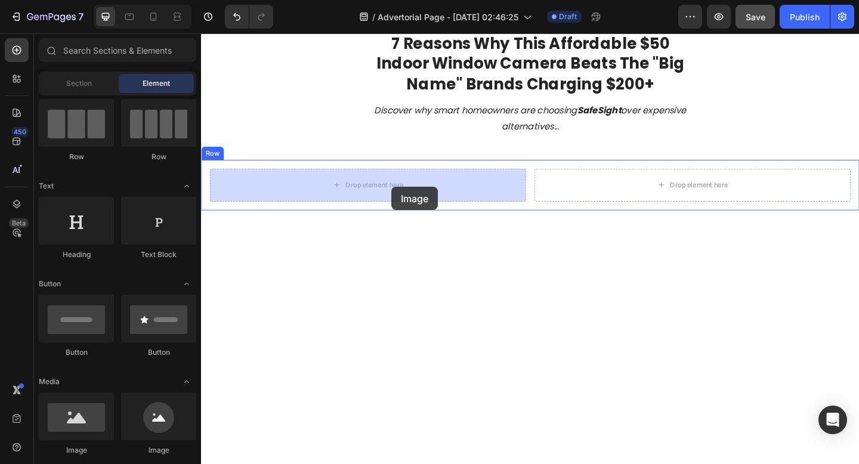
drag, startPoint x: 284, startPoint y: 445, endPoint x: 408, endPoint y: 200, distance: 274.7
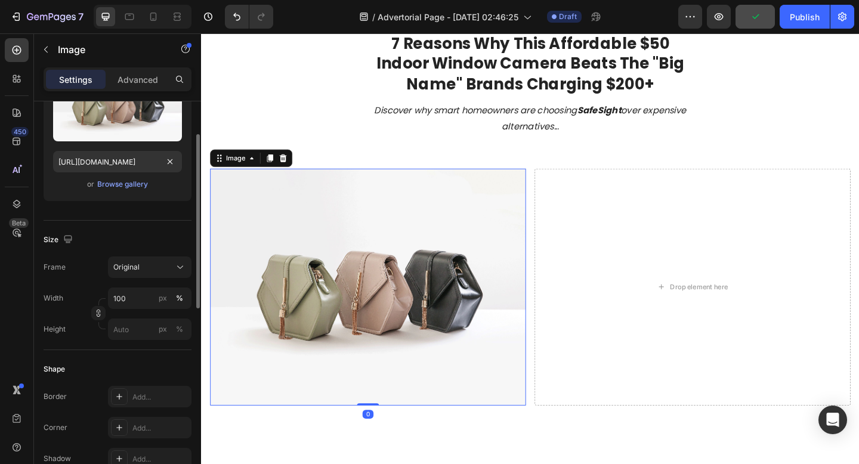
scroll to position [167, 0]
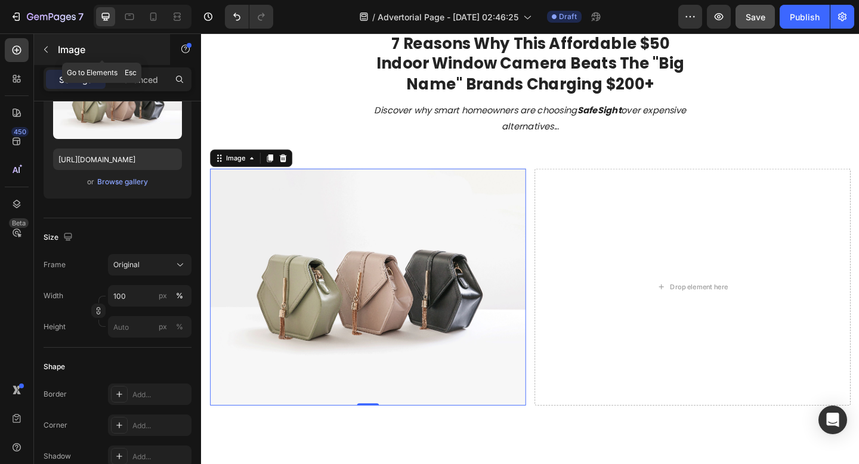
click at [44, 49] on icon "button" at bounding box center [46, 50] width 10 height 10
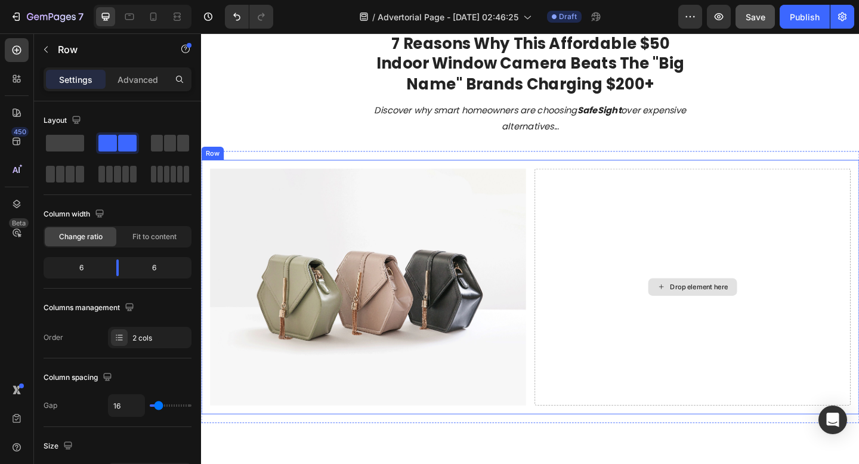
click at [720, 291] on div "Drop element here" at bounding box center [735, 310] width 343 height 258
click at [750, 309] on div "Drop element here" at bounding box center [742, 310] width 63 height 10
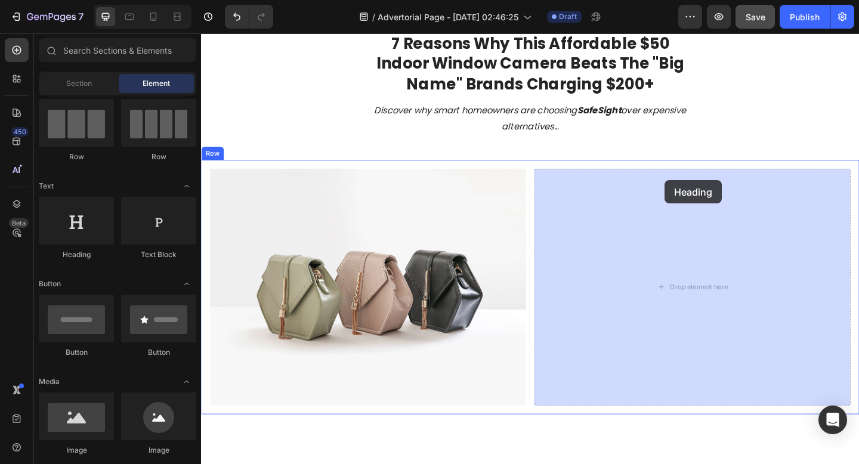
drag, startPoint x: 283, startPoint y: 259, endPoint x: 705, endPoint y: 193, distance: 426.7
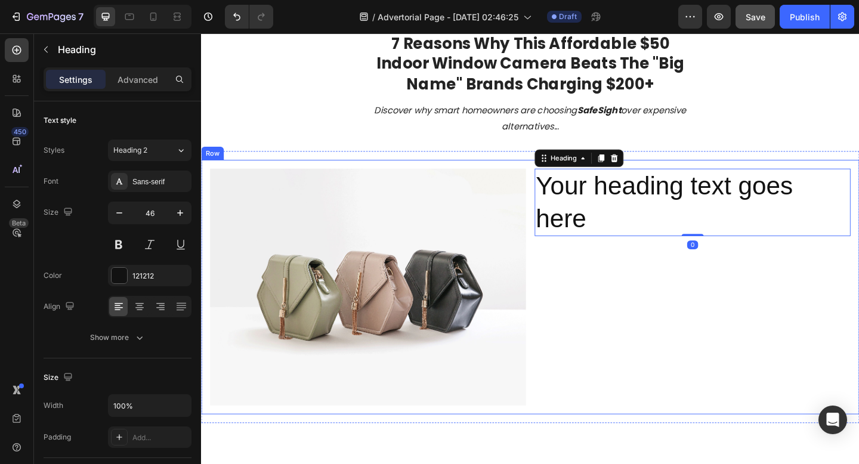
click at [693, 311] on div "Your heading text goes here Heading 0" at bounding box center [735, 310] width 343 height 258
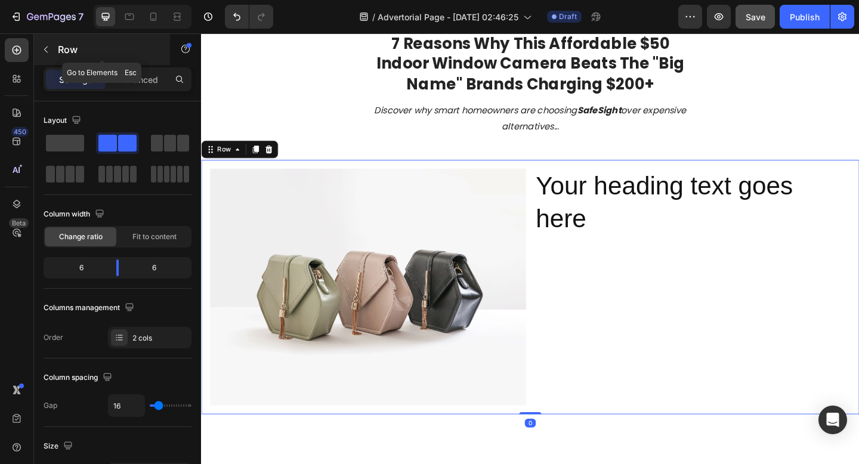
click at [47, 55] on button "button" at bounding box center [45, 49] width 19 height 19
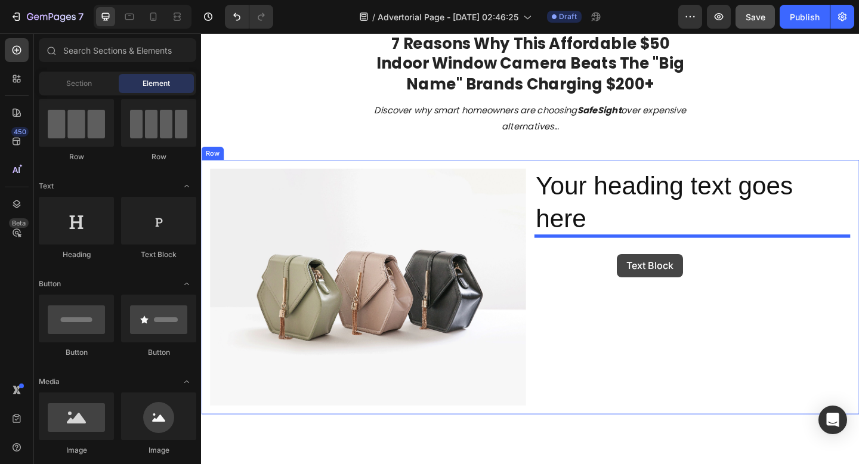
drag, startPoint x: 354, startPoint y: 247, endPoint x: 653, endPoint y: 274, distance: 300.5
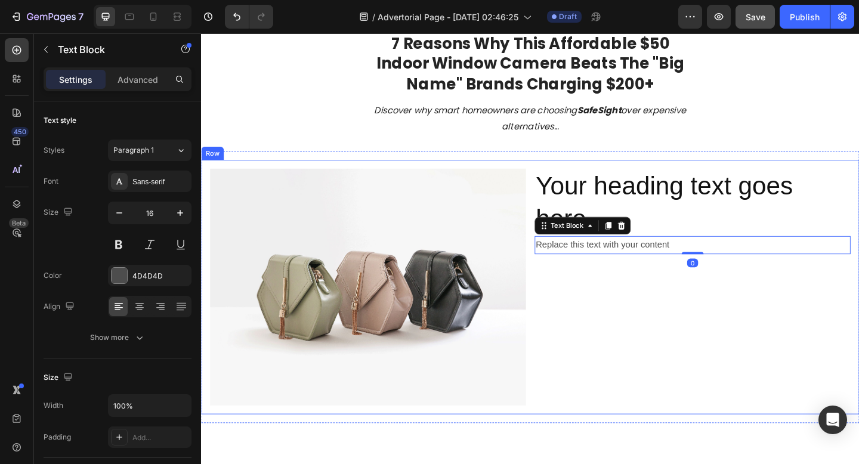
click at [641, 315] on div "Your heading text goes here Heading Replace this text with your content Text Bl…" at bounding box center [735, 310] width 343 height 258
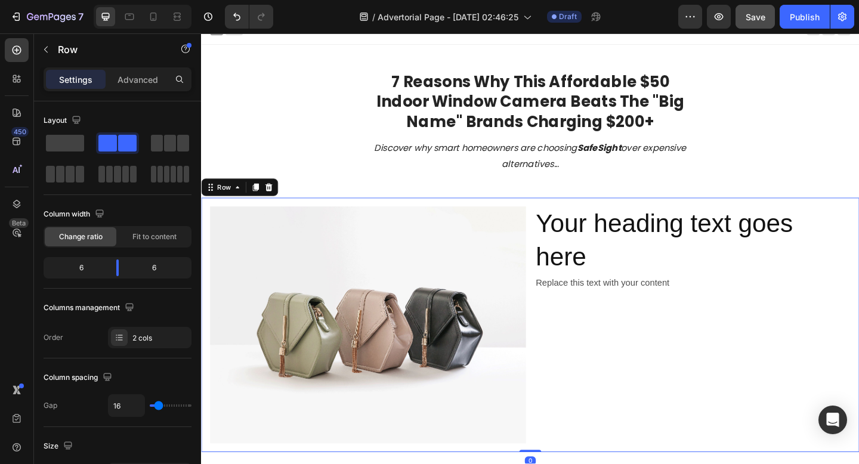
scroll to position [0, 0]
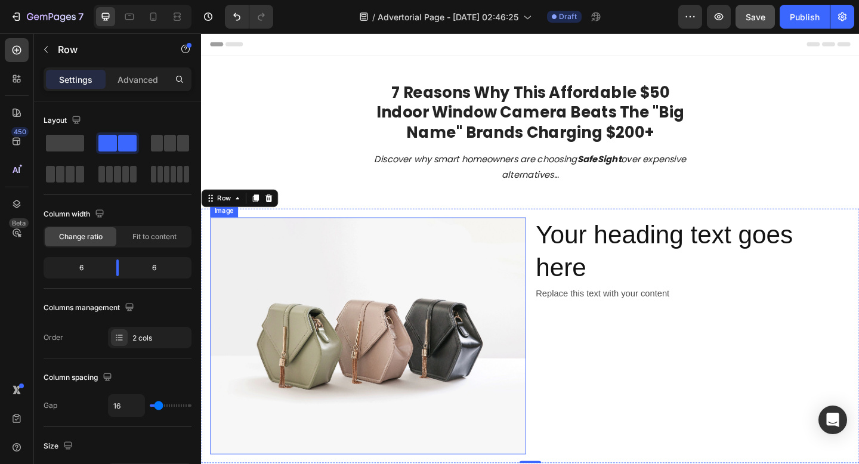
click at [516, 297] on img at bounding box center [381, 363] width 343 height 258
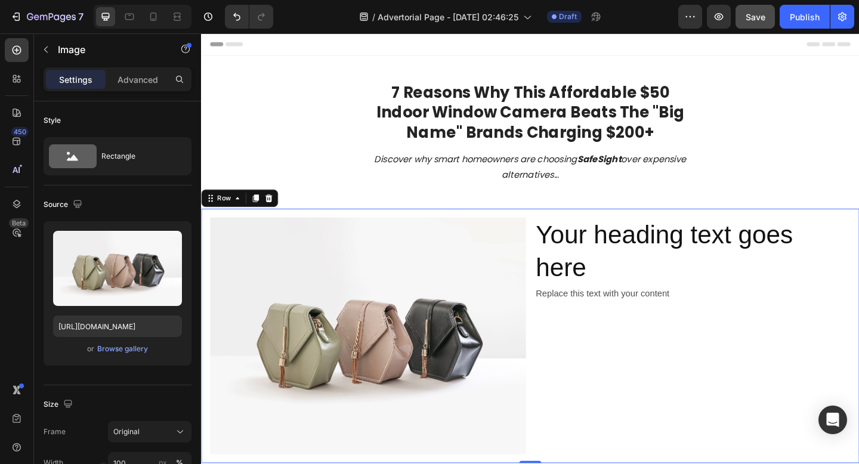
click at [210, 259] on div "Image Your heading text goes here Heading Replace this text with your content T…" at bounding box center [559, 362] width 716 height 277
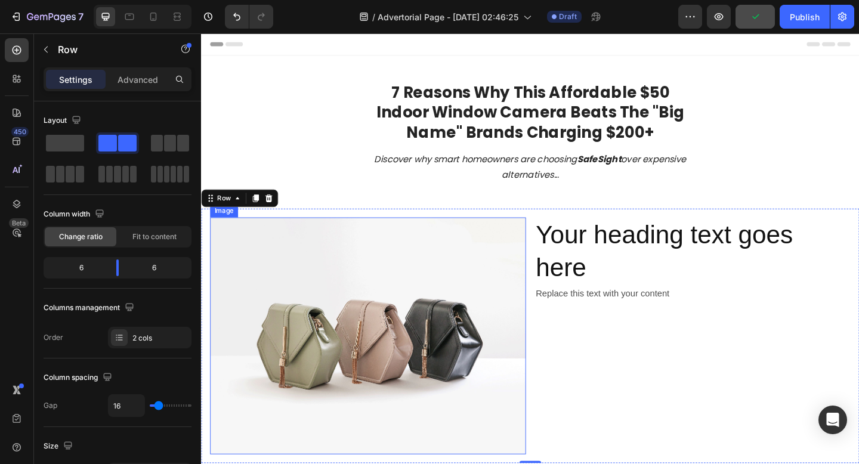
click at [234, 259] on img at bounding box center [381, 363] width 343 height 258
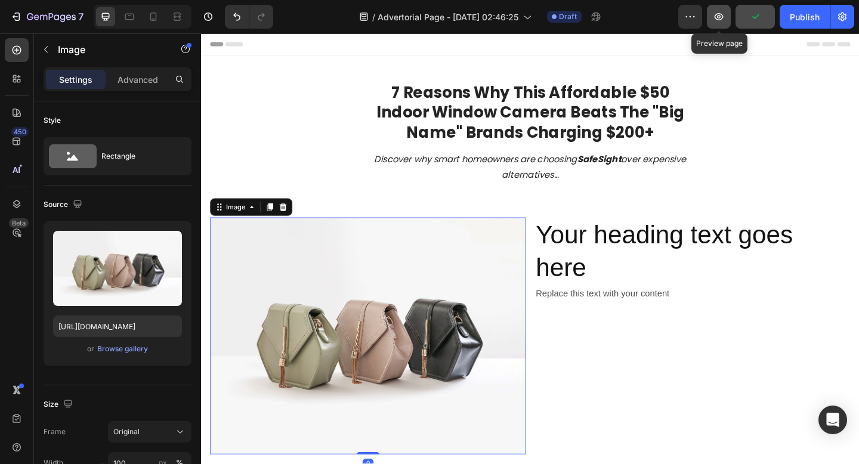
click at [717, 21] on icon "button" at bounding box center [719, 17] width 12 height 12
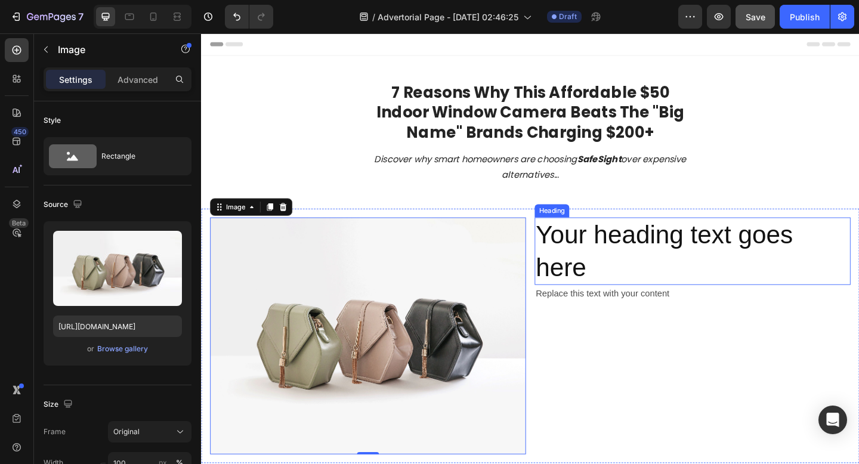
click at [612, 261] on h2 "Your heading text goes here" at bounding box center [735, 271] width 343 height 74
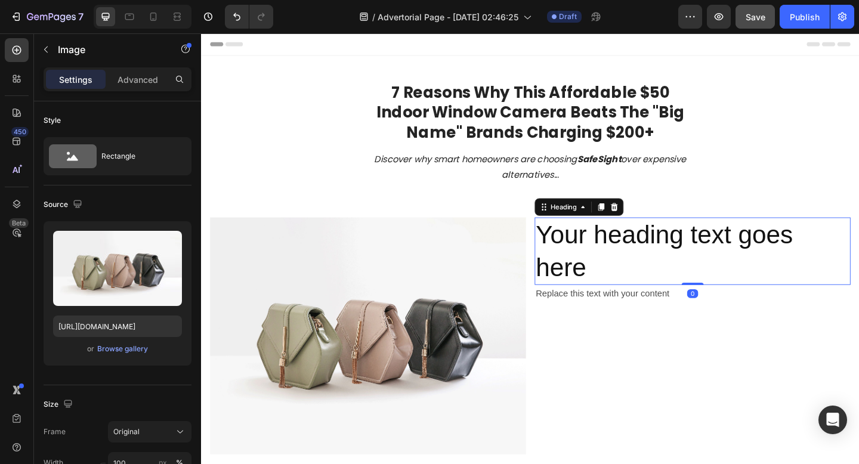
click at [612, 261] on h2 "Your heading text goes here" at bounding box center [735, 271] width 343 height 74
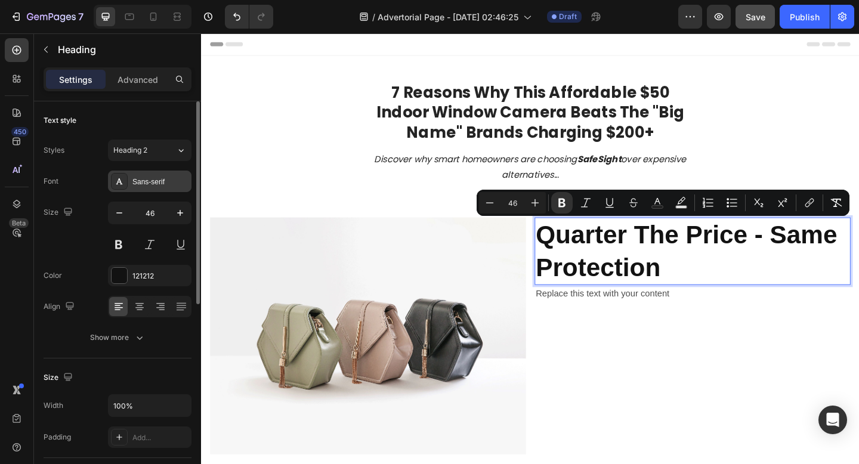
click at [168, 179] on div "Sans-serif" at bounding box center [160, 182] width 56 height 11
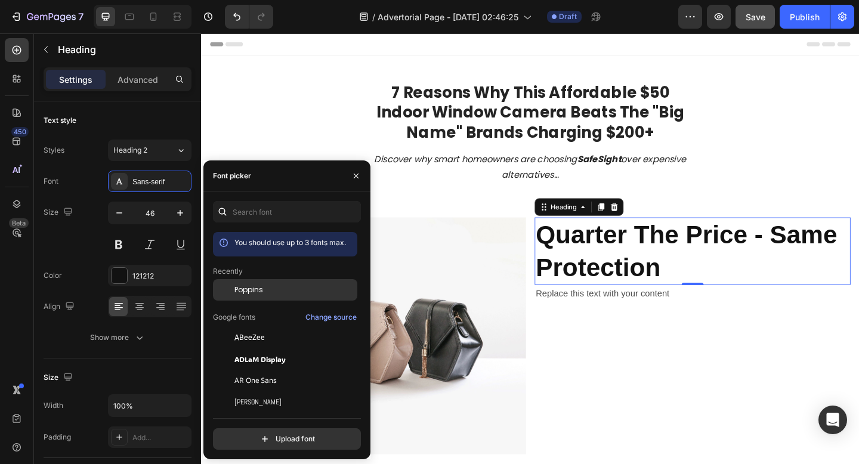
click at [258, 283] on div "Poppins" at bounding box center [285, 289] width 144 height 21
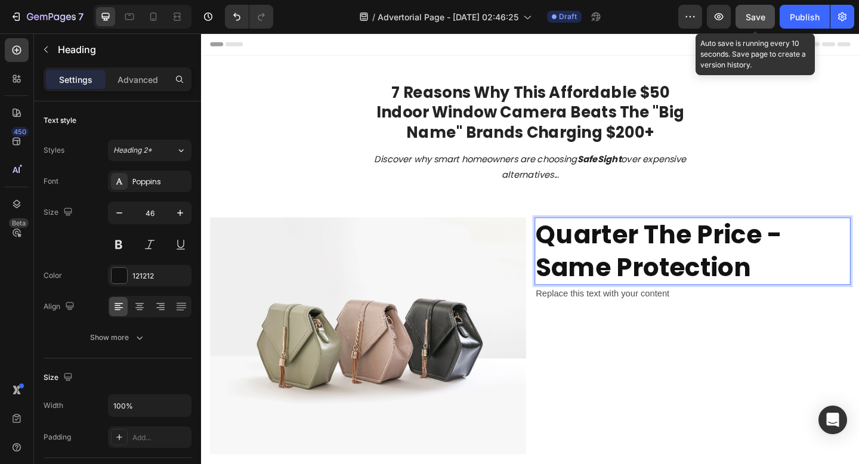
click at [745, 16] on span "Save" at bounding box center [755, 17] width 20 height 10
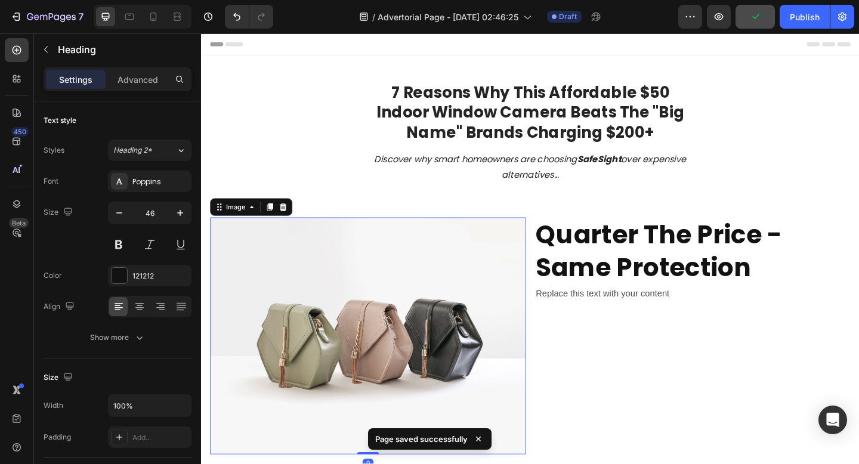
click at [439, 349] on img at bounding box center [381, 363] width 343 height 258
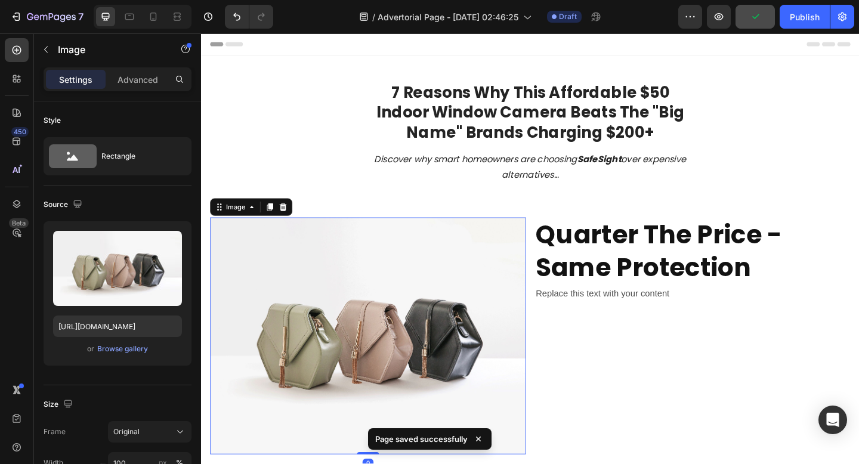
scroll to position [36, 0]
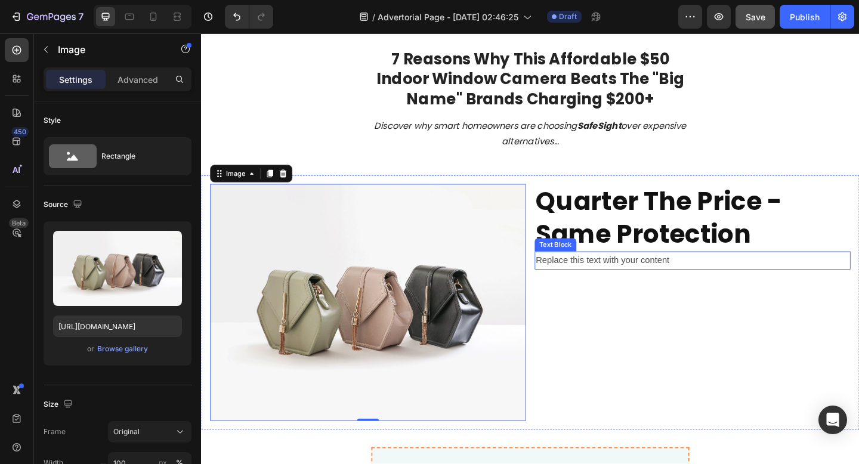
click at [609, 286] on div "Replace this text with your content" at bounding box center [735, 281] width 343 height 20
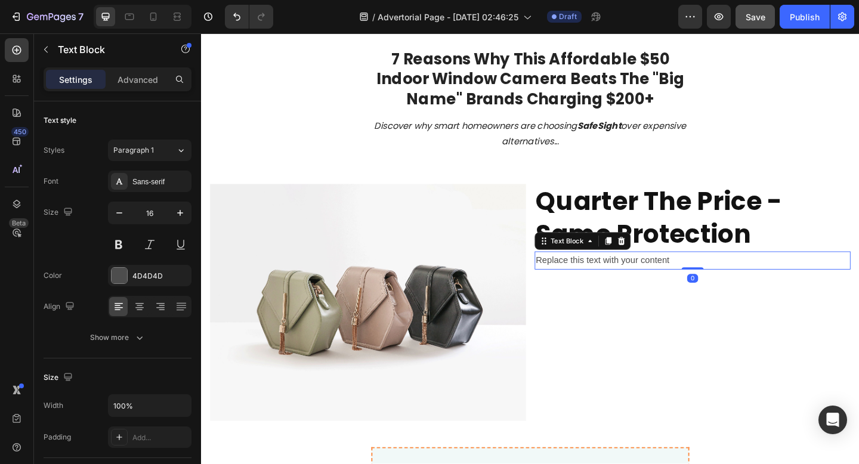
click at [609, 282] on div "Replace this text with your content" at bounding box center [735, 281] width 343 height 20
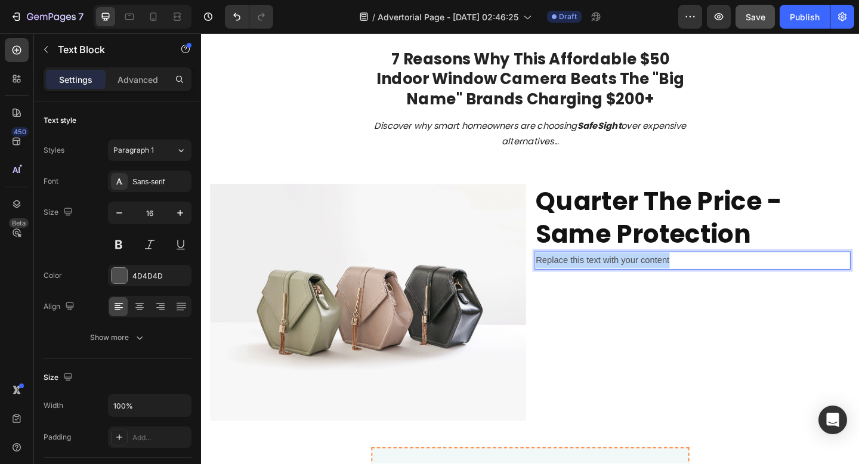
click at [609, 282] on p "Replace this text with your content" at bounding box center [735, 280] width 341 height 17
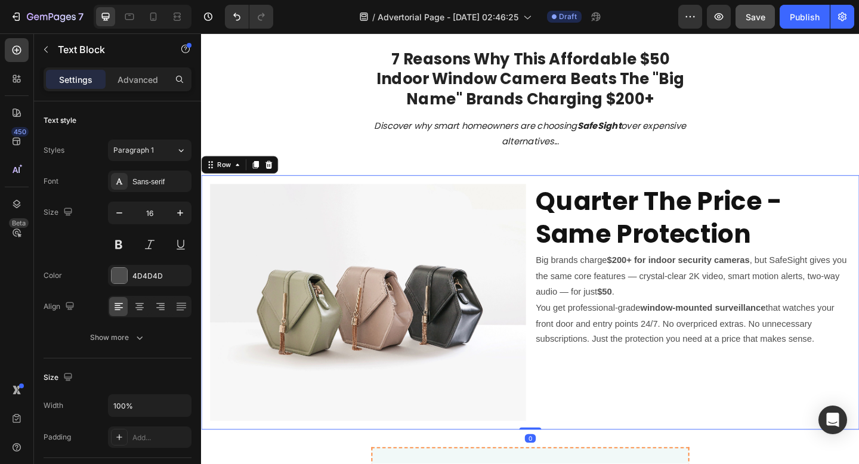
click at [602, 394] on div "⁠⁠⁠⁠⁠⁠⁠ Quarter The Price - Same Protection Heading Big brands charge $200+ for…" at bounding box center [735, 326] width 343 height 258
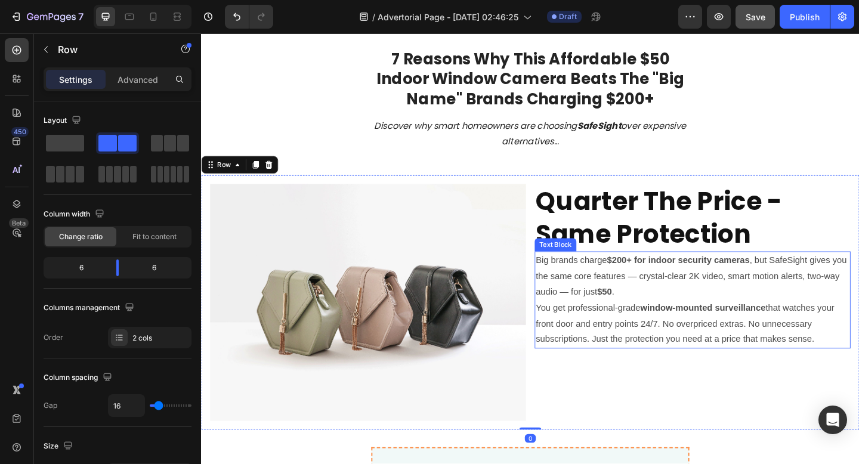
click at [615, 326] on p "You get professional-grade window-mounted surveillance that watches your front …" at bounding box center [735, 349] width 341 height 51
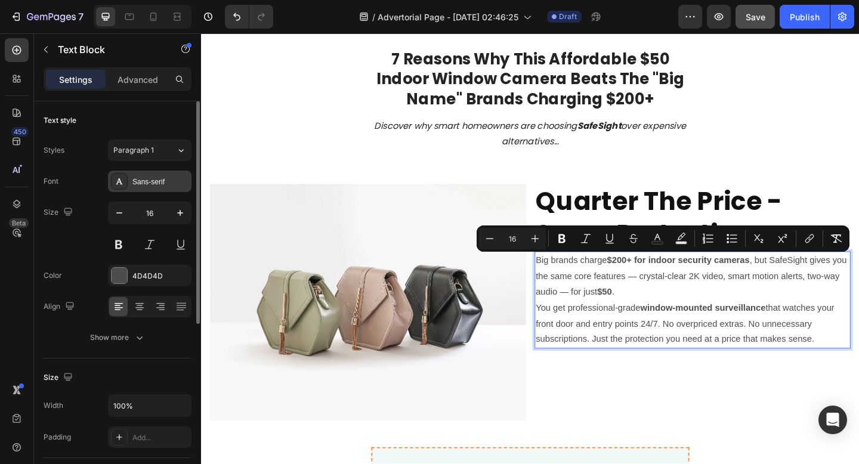
click at [168, 179] on div "Sans-serif" at bounding box center [160, 182] width 56 height 11
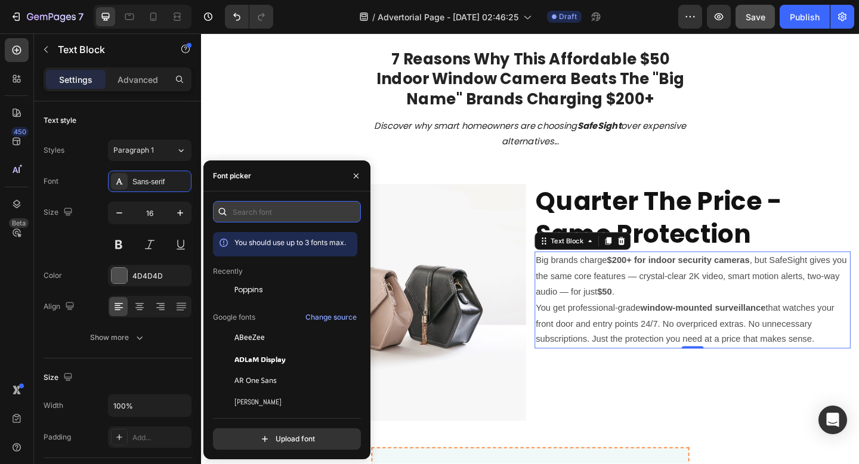
click at [261, 209] on input "text" at bounding box center [287, 211] width 148 height 21
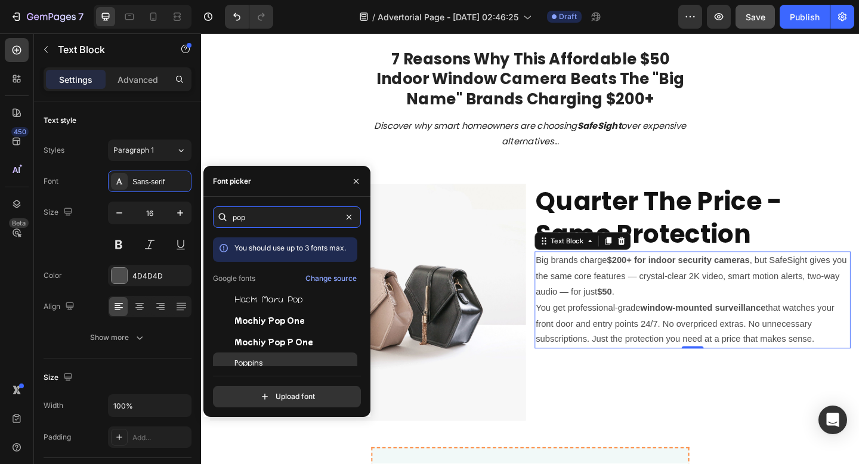
type input "pop"
click at [276, 361] on div "Poppins" at bounding box center [294, 363] width 120 height 11
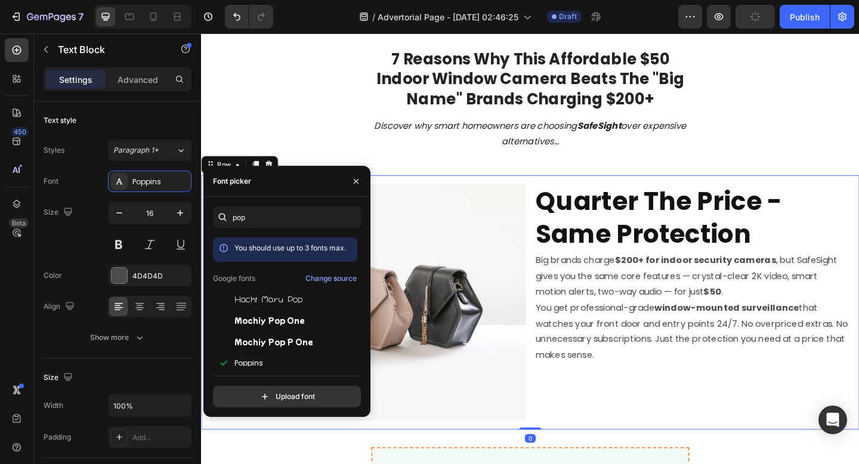
click at [667, 444] on div "⁠⁠⁠⁠⁠⁠⁠ Quarter The Price - Same Protection Heading Big brands charge $200+ for…" at bounding box center [735, 326] width 343 height 258
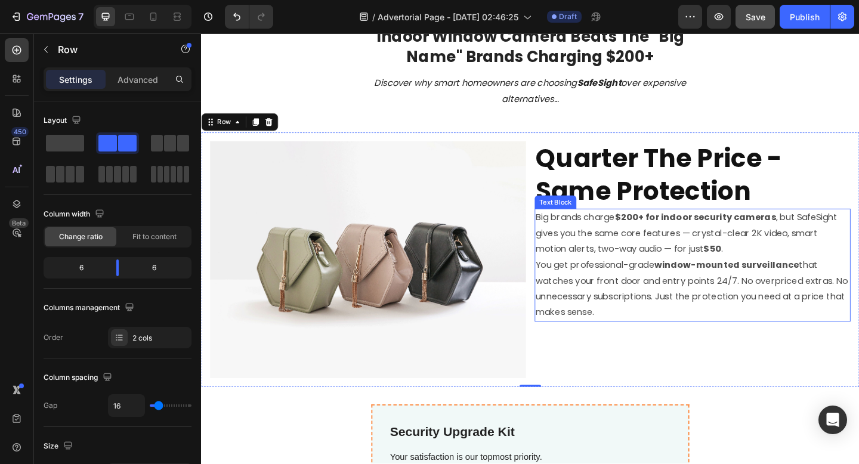
scroll to position [85, 0]
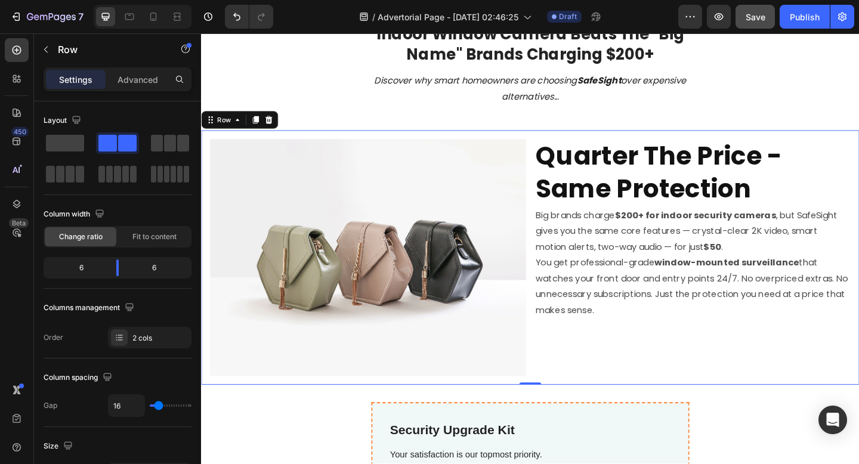
click at [674, 377] on div "⁠⁠⁠⁠⁠⁠⁠ Quarter The Price - Same Protection Heading Big brands charge $200+ for…" at bounding box center [735, 277] width 343 height 258
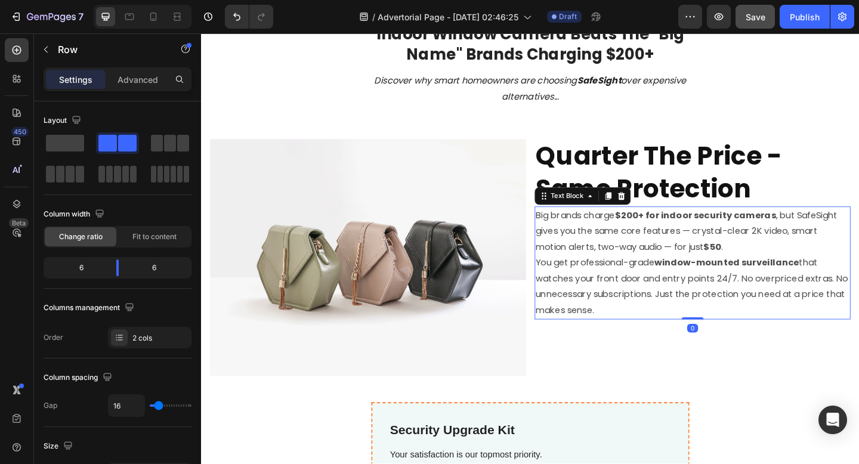
click at [661, 324] on p "You get professional-grade window-mounted surveillance that watches your front …" at bounding box center [735, 309] width 341 height 69
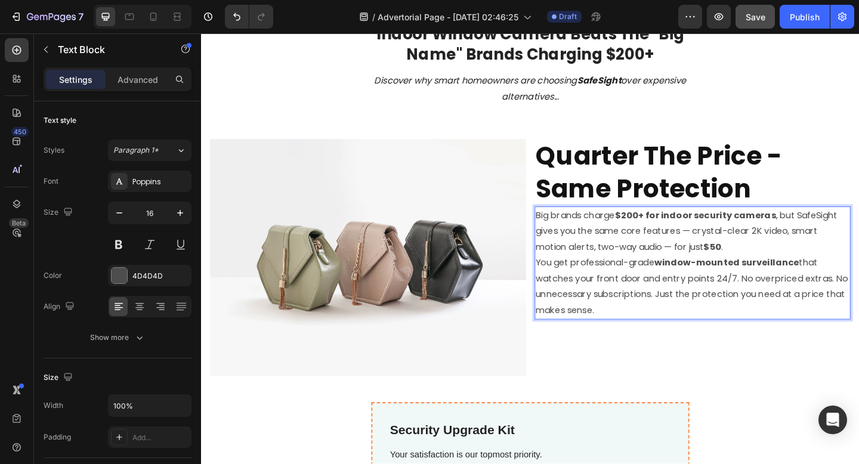
click at [813, 264] on p "Big brands charge $200+ for indoor security cameras , but SafeSight gives you t…" at bounding box center [735, 248] width 341 height 51
click at [788, 264] on p "Big brands charge $200+ for indoor security cameras , but SafeSight gives you t…" at bounding box center [735, 248] width 341 height 51
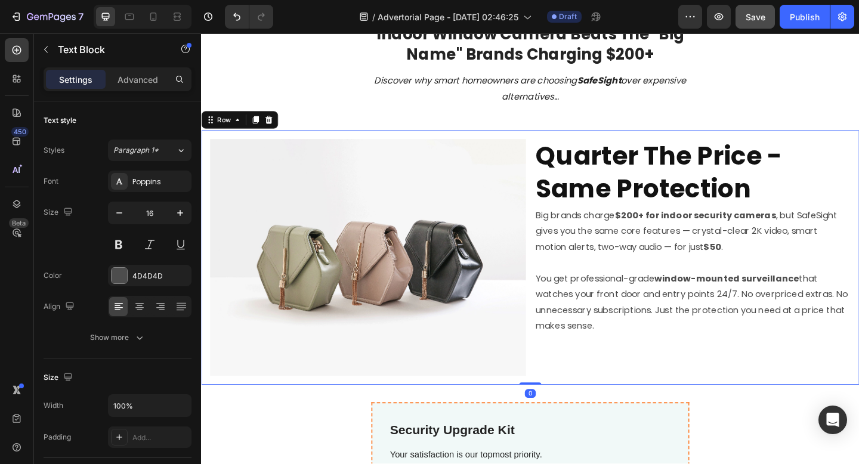
click at [710, 367] on div "⁠⁠⁠⁠⁠⁠⁠ Quarter The Price - Same Protection Heading Big brands charge $200+ for…" at bounding box center [735, 277] width 343 height 258
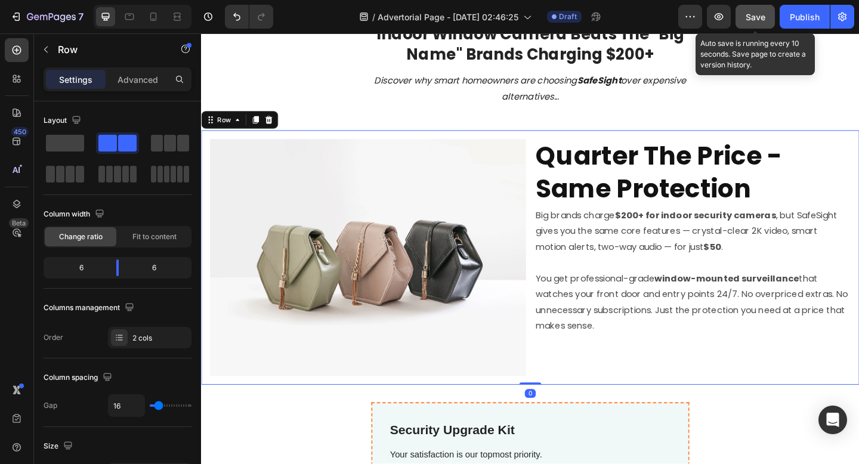
click at [751, 26] on button "Save" at bounding box center [754, 17] width 39 height 24
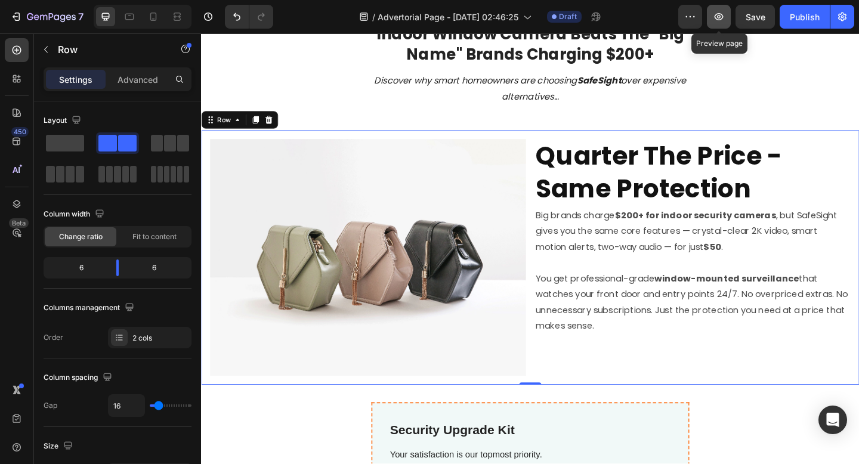
click at [714, 22] on icon "button" at bounding box center [719, 17] width 12 height 12
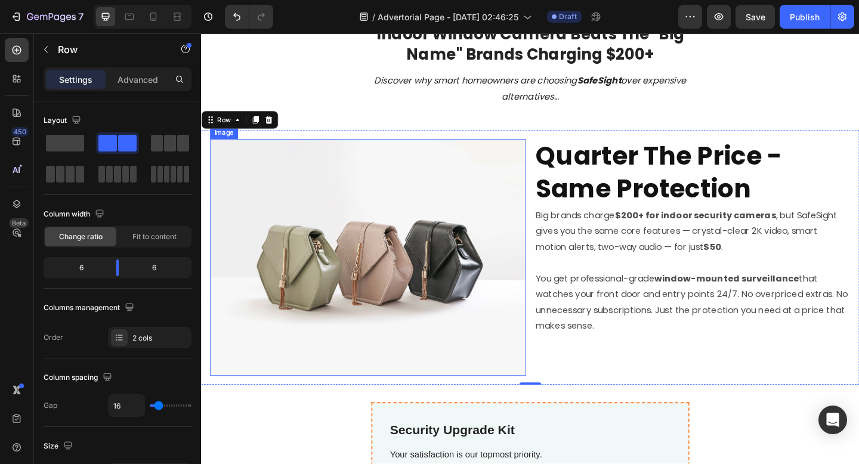
click at [609, 187] on strong "Quarter The Price - Same Protection" at bounding box center [698, 185] width 267 height 74
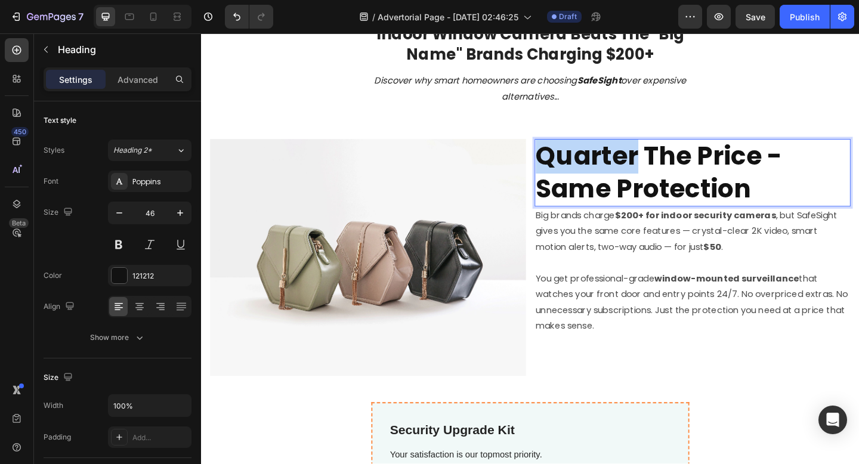
click at [569, 165] on strong "Quarter The Price - Same Protection" at bounding box center [698, 185] width 267 height 74
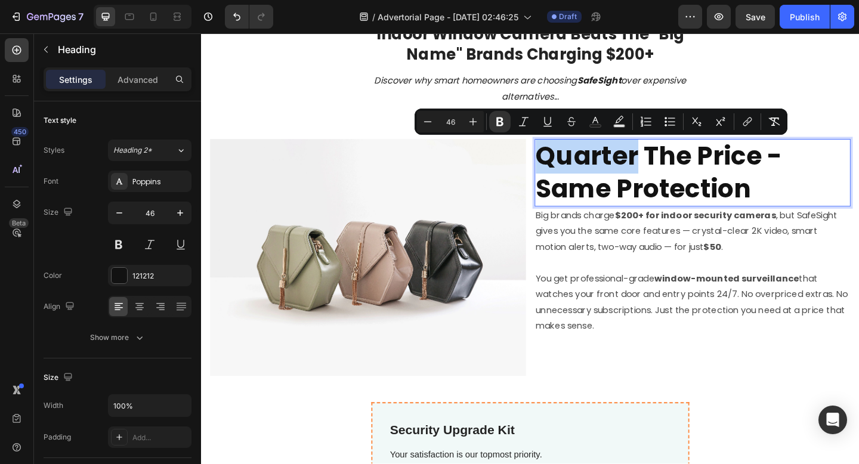
click at [580, 163] on strong "Quarter The Price - Same Protection" at bounding box center [698, 185] width 267 height 74
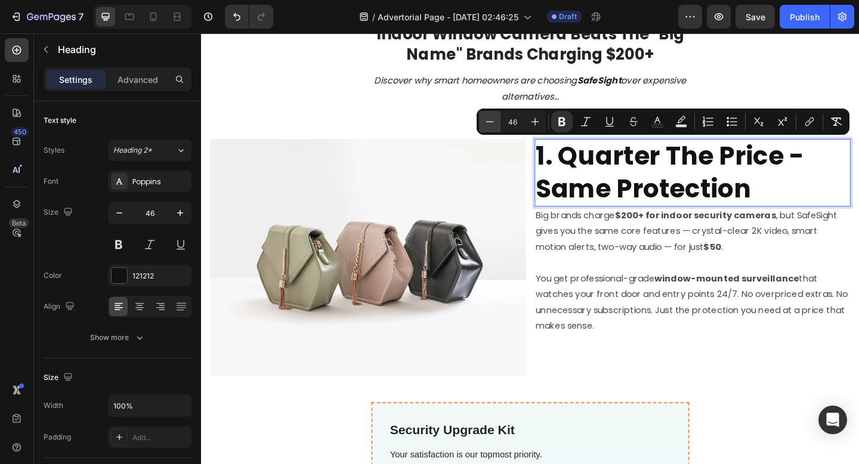
click at [490, 120] on icon "Editor contextual toolbar" at bounding box center [490, 122] width 12 height 12
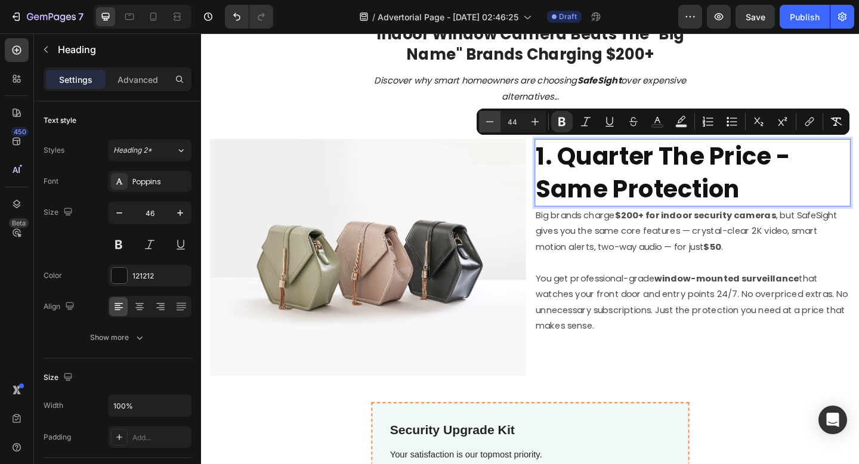
click at [490, 120] on icon "Editor contextual toolbar" at bounding box center [490, 122] width 12 height 12
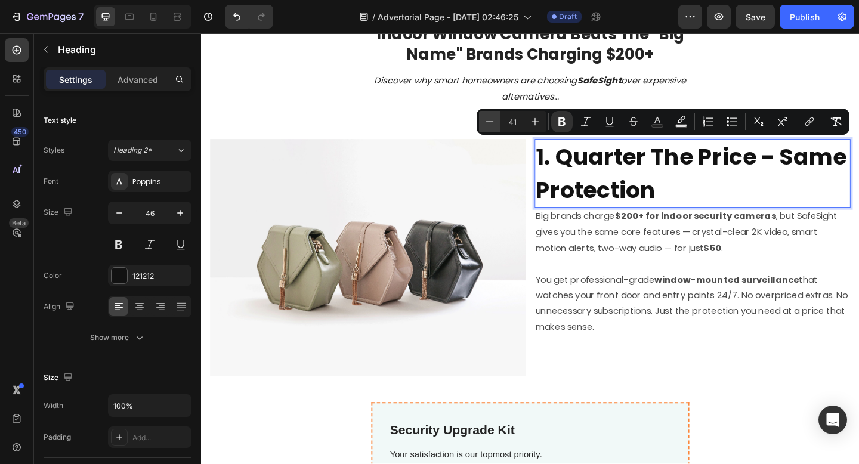
click at [490, 120] on icon "Editor contextual toolbar" at bounding box center [490, 122] width 12 height 12
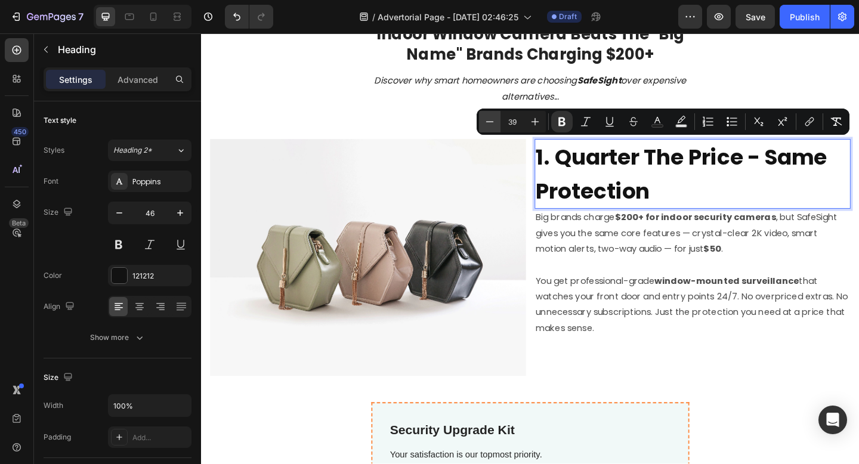
click at [490, 120] on icon "Editor contextual toolbar" at bounding box center [490, 122] width 12 height 12
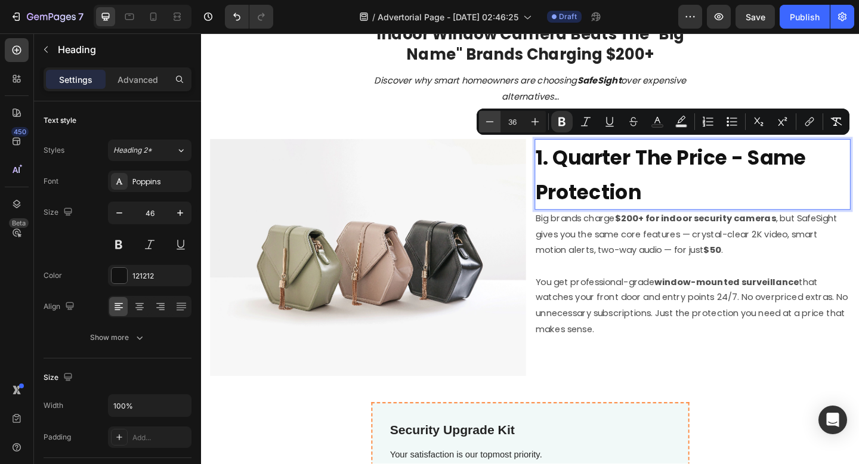
click at [490, 120] on icon "Editor contextual toolbar" at bounding box center [490, 122] width 12 height 12
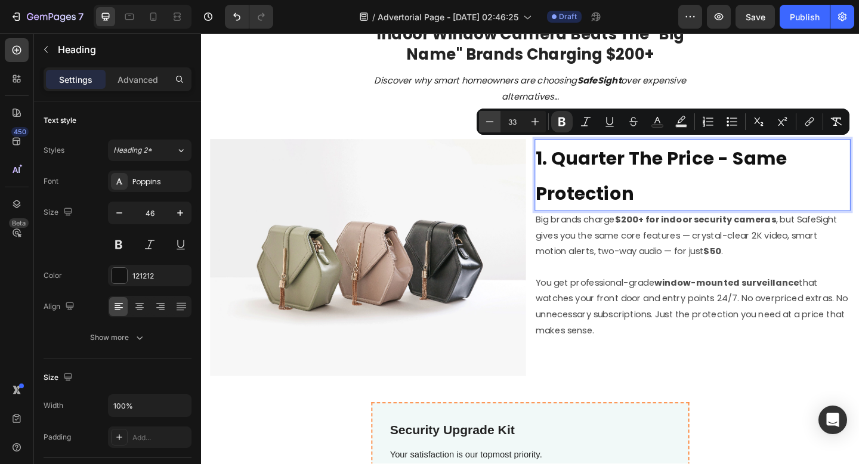
click at [490, 120] on icon "Editor contextual toolbar" at bounding box center [490, 122] width 12 height 12
click at [490, 126] on icon "Editor contextual toolbar" at bounding box center [490, 122] width 12 height 12
type input "30"
click at [751, 217] on p "1. Quarter The Price - Same Protection" at bounding box center [735, 189] width 341 height 78
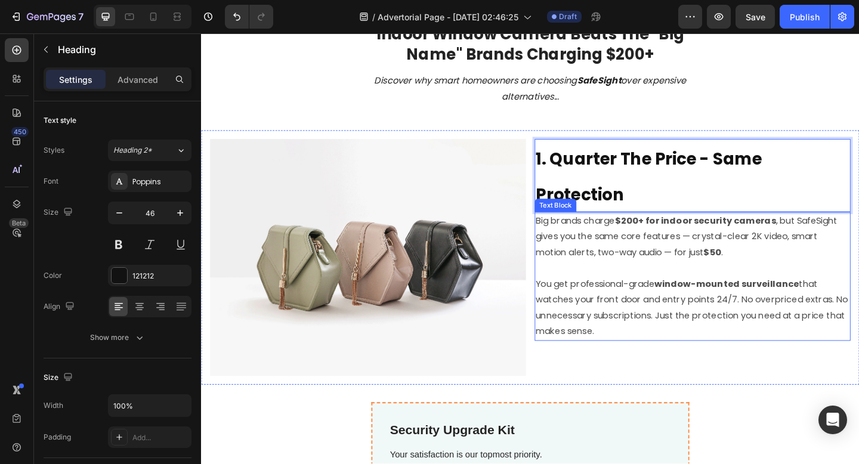
click at [730, 246] on p "Big brands charge $200+ for indoor security cameras , but SafeSight gives you t…" at bounding box center [735, 263] width 341 height 69
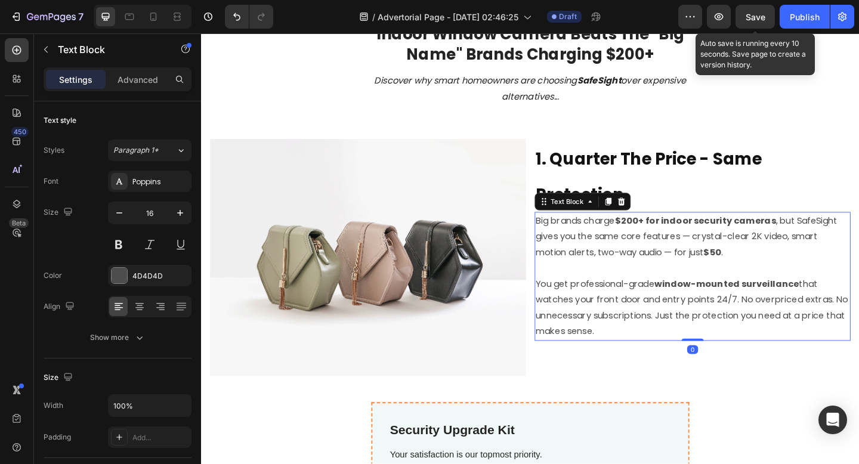
click at [746, 22] on div "Save" at bounding box center [755, 17] width 20 height 13
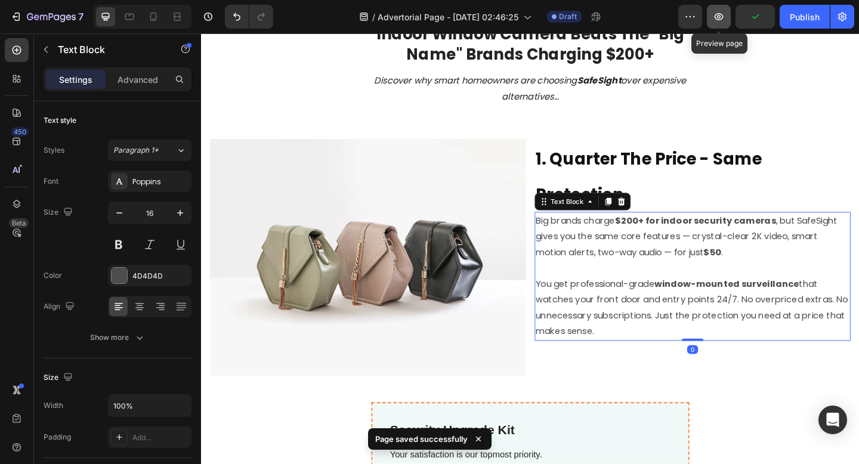
click at [724, 21] on icon "button" at bounding box center [719, 17] width 12 height 12
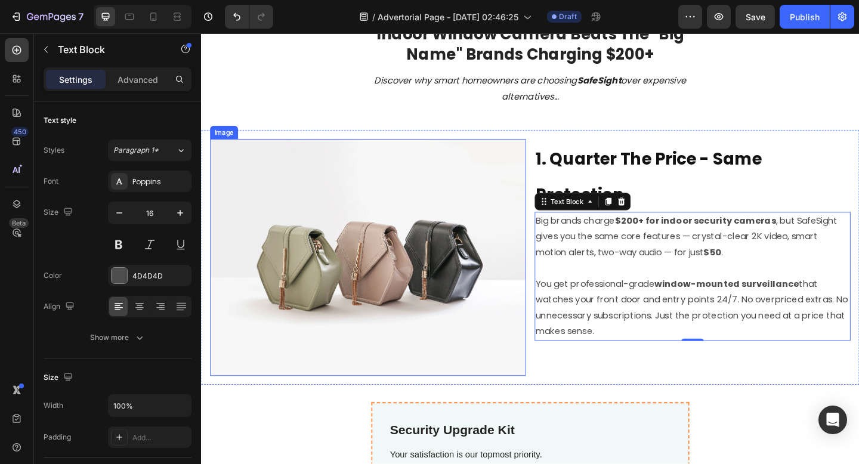
click at [312, 206] on img at bounding box center [381, 277] width 343 height 258
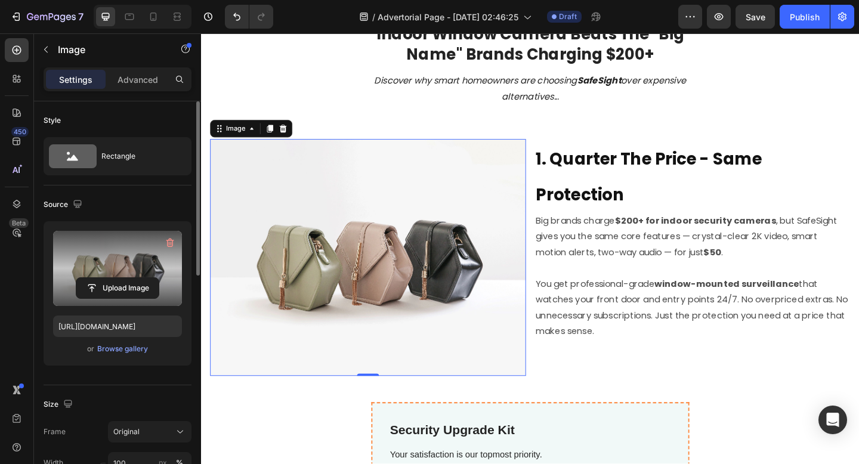
click at [131, 282] on input "file" at bounding box center [117, 288] width 82 height 20
click at [170, 246] on icon "button" at bounding box center [170, 243] width 12 height 12
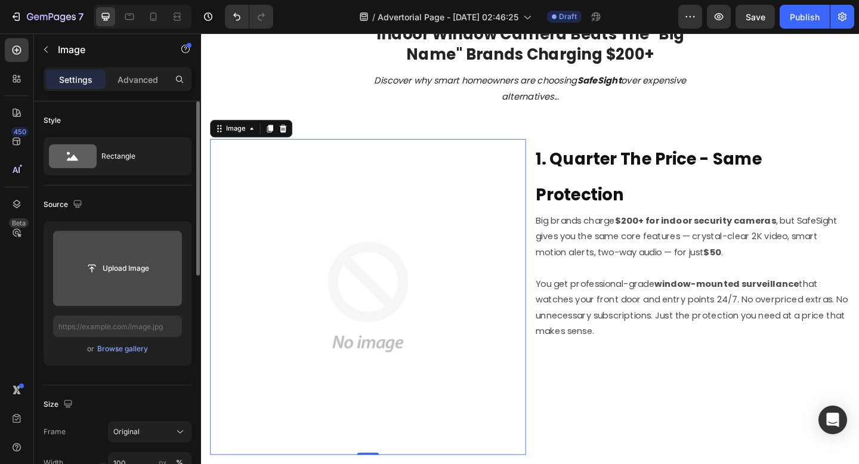
click at [148, 274] on input "file" at bounding box center [117, 268] width 82 height 20
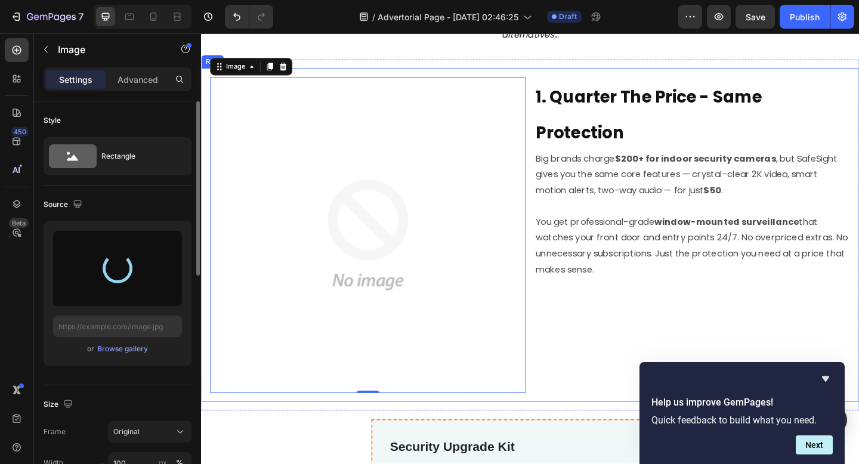
type input "https://cdn.shopify.com/s/files/1/0641/3647/8833/files/gempages_586382183044743…"
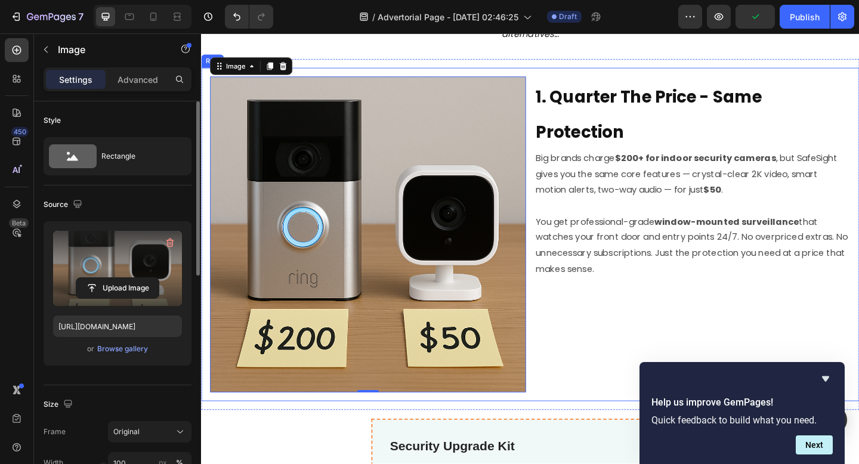
click at [632, 271] on p "You get professional-grade window-mounted surveillance that watches your front …" at bounding box center [735, 264] width 341 height 69
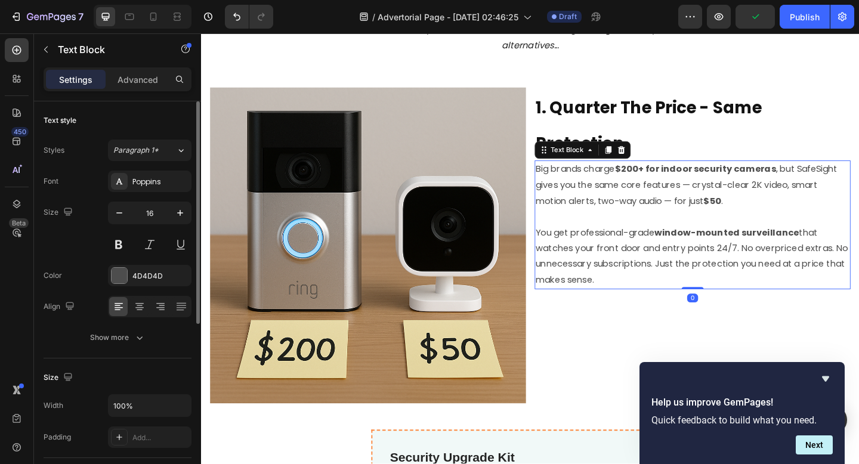
scroll to position [140, 0]
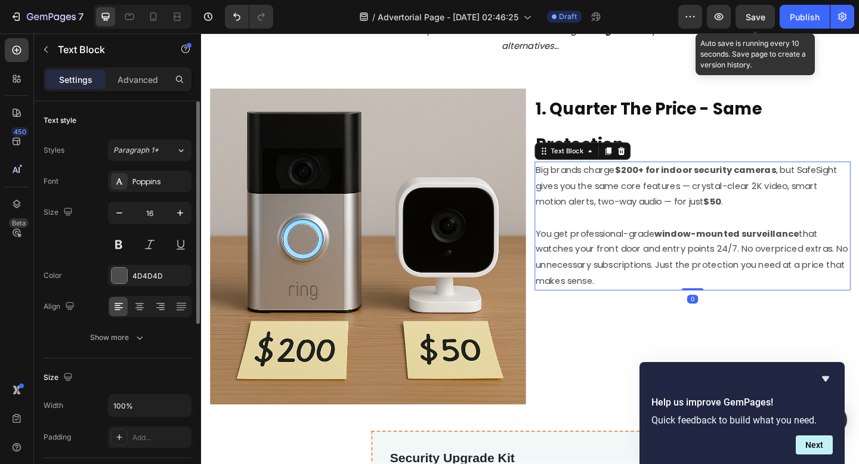
click at [760, 22] on div "Save" at bounding box center [755, 17] width 20 height 13
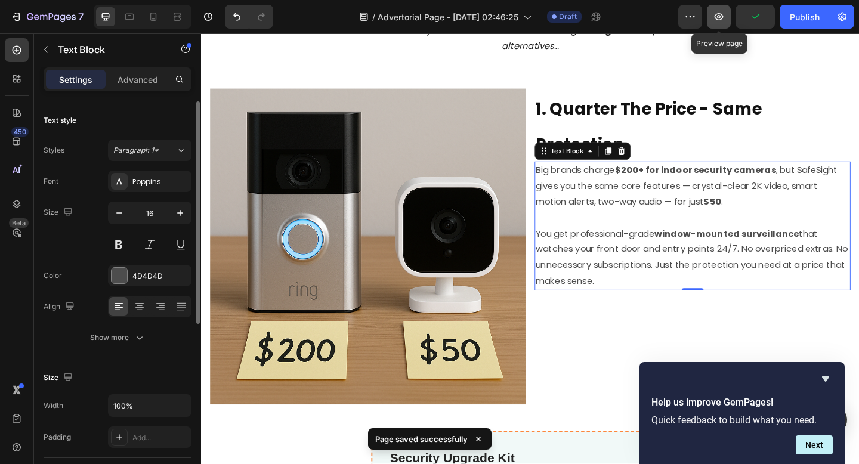
click at [727, 20] on button "button" at bounding box center [719, 17] width 24 height 24
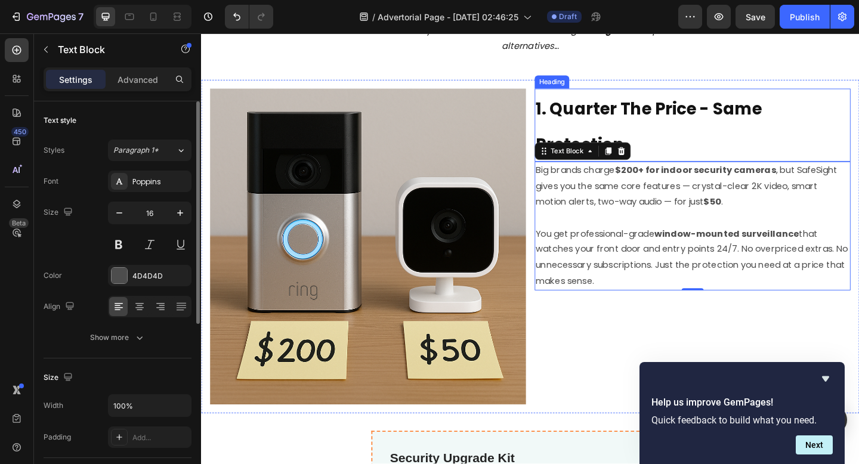
click at [612, 118] on strong "1. Quarter The Price - Same Protection" at bounding box center [688, 135] width 246 height 64
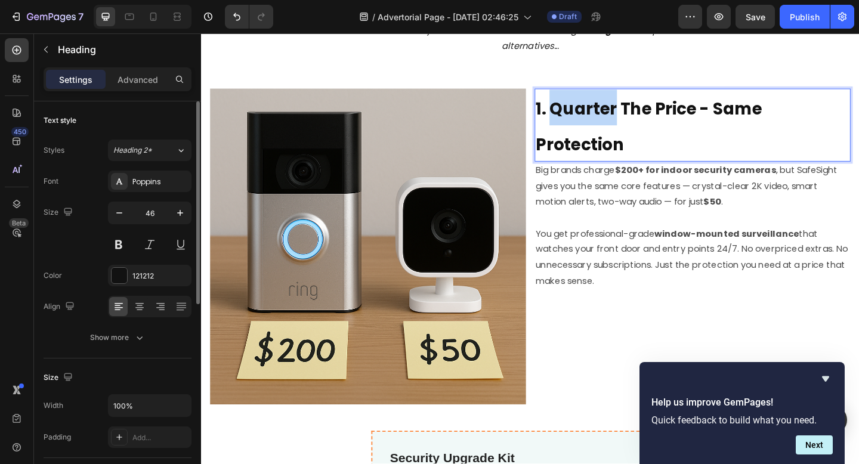
click at [614, 123] on strong "1. Quarter The Price - Same Protection" at bounding box center [688, 135] width 246 height 64
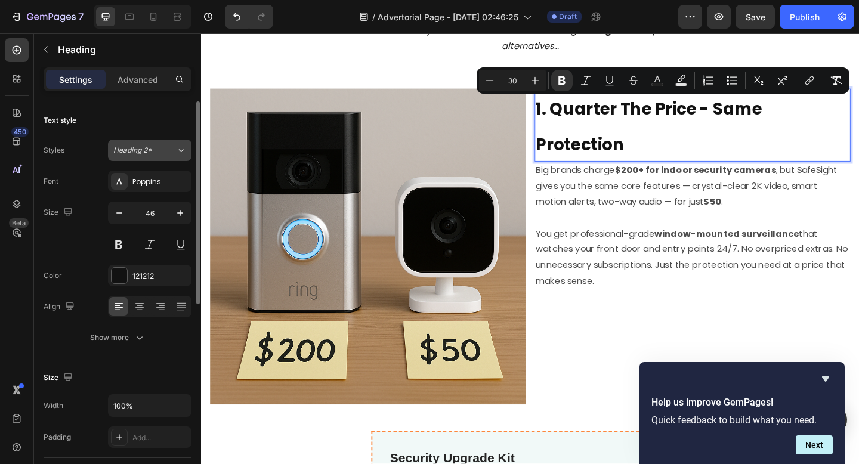
click at [166, 160] on button "Heading 2*" at bounding box center [149, 150] width 83 height 21
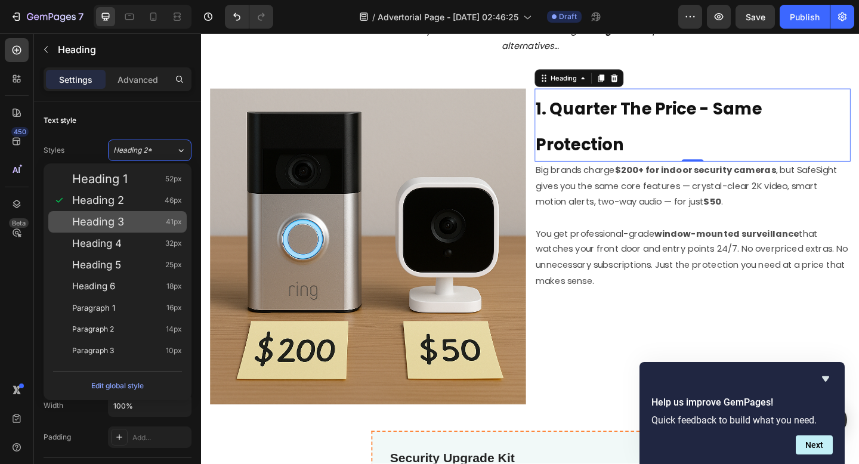
click at [137, 223] on div "Heading 3 41px" at bounding box center [127, 222] width 110 height 12
type input "41"
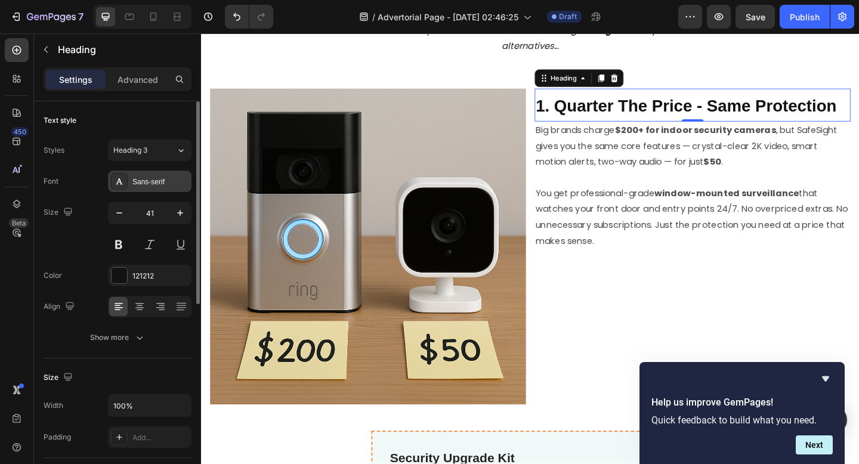
click at [151, 188] on div "Sans-serif" at bounding box center [149, 181] width 83 height 21
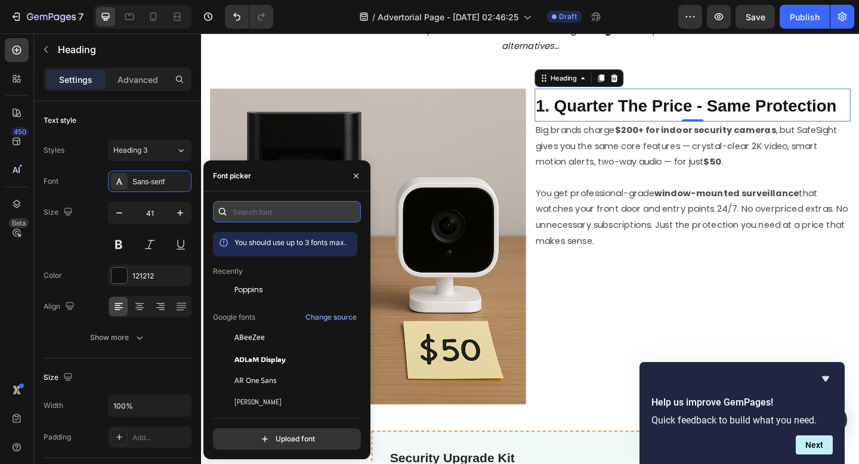
click at [265, 215] on input "text" at bounding box center [287, 211] width 148 height 21
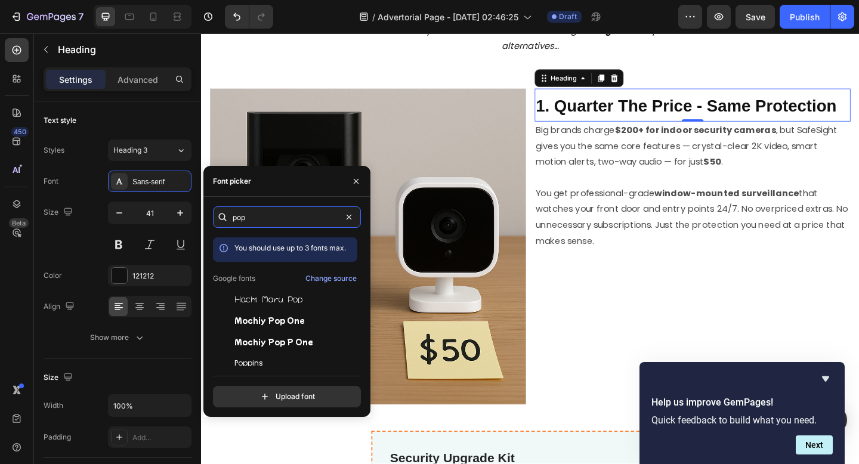
type input "pop"
click at [293, 367] on div "pop You should use up to 3 fonts max. Google fonts Change source Hachi Maru Pop…" at bounding box center [287, 306] width 148 height 201
click at [292, 367] on div "pop You should use up to 3 fonts max. Google fonts Change source Hachi Maru Pop…" at bounding box center [287, 306] width 148 height 201
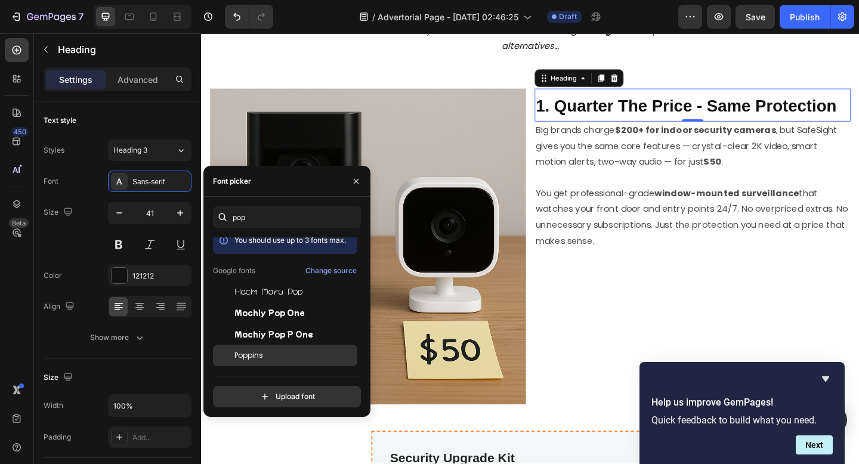
click at [281, 354] on div "Poppins" at bounding box center [294, 355] width 120 height 11
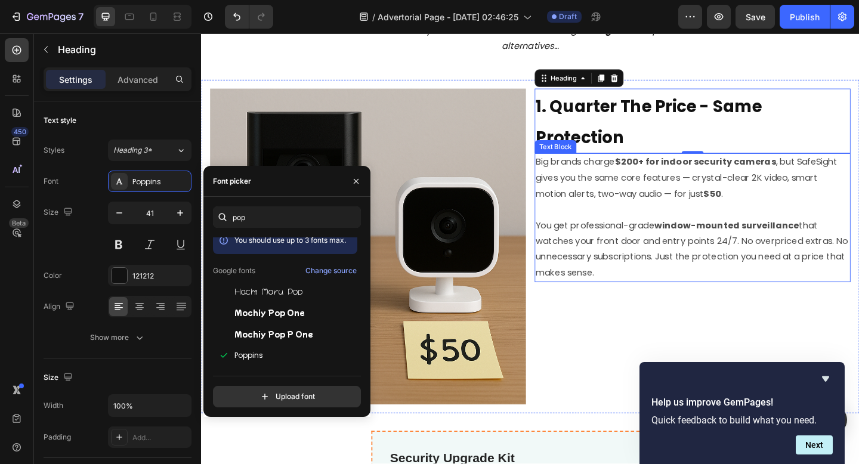
click at [671, 209] on p "Big brands charge $200+ for indoor security cameras , but SafeSight gives you t…" at bounding box center [735, 199] width 341 height 69
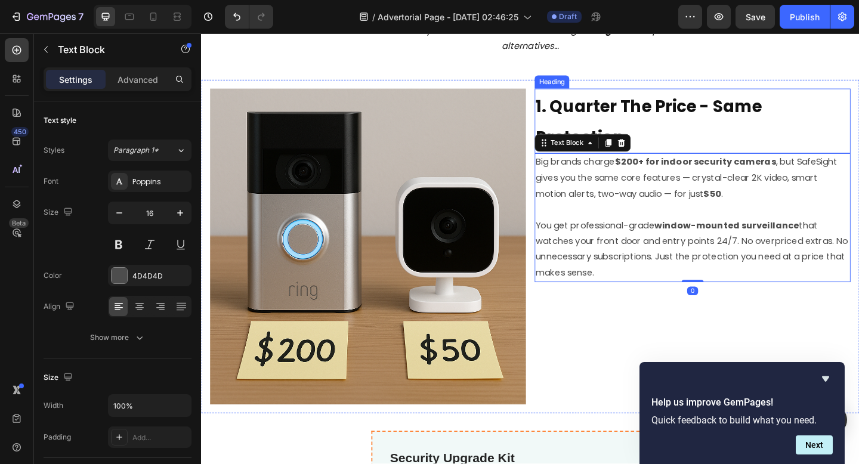
click at [639, 113] on strong "1. Quarter The Price - Same Protection" at bounding box center [688, 130] width 246 height 60
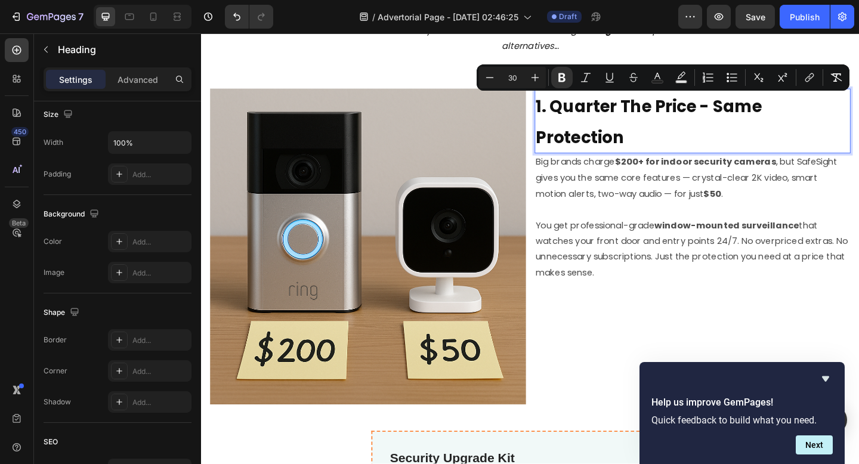
scroll to position [0, 0]
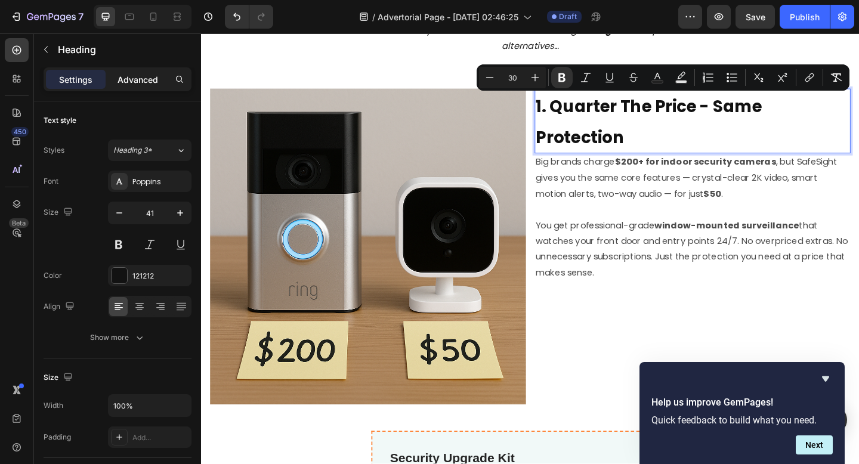
click at [141, 80] on p "Advanced" at bounding box center [137, 79] width 41 height 13
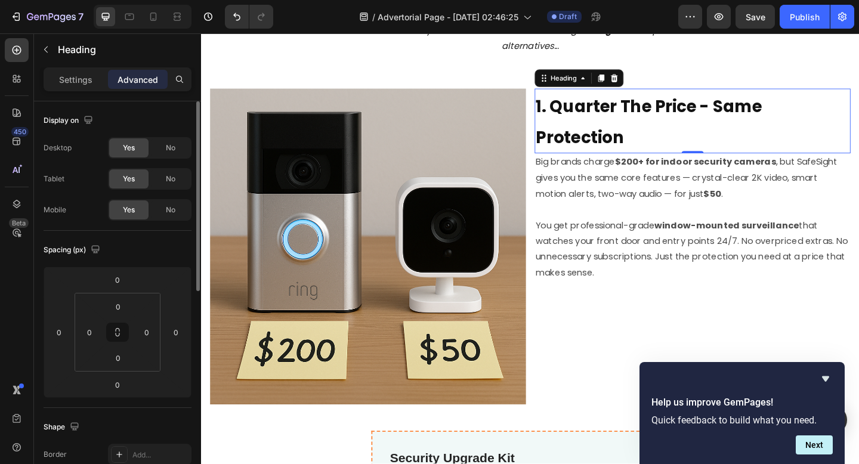
click at [88, 91] on div "Settings Advanced" at bounding box center [117, 84] width 167 height 34
click at [85, 81] on p "Settings" at bounding box center [75, 79] width 33 height 13
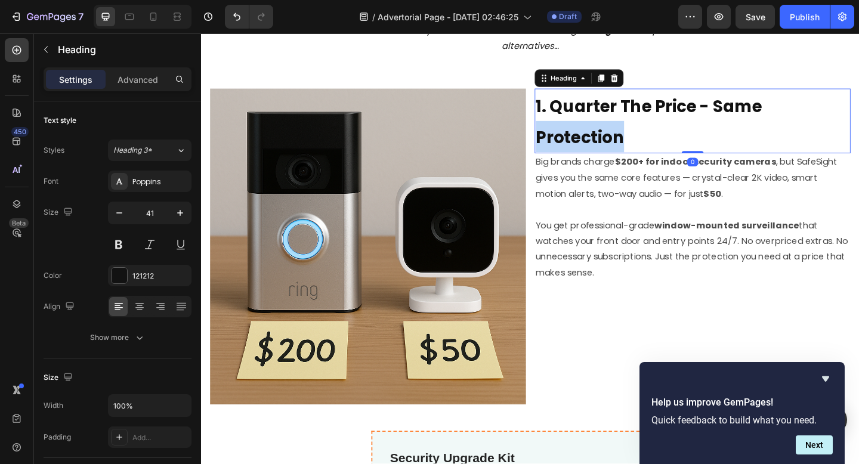
click at [634, 144] on strong "1. Quarter The Price - Same Protection" at bounding box center [688, 130] width 246 height 60
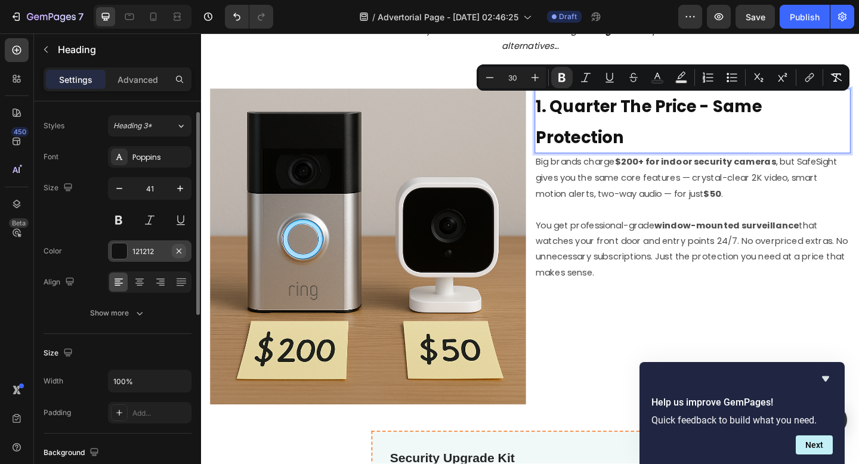
scroll to position [27, 0]
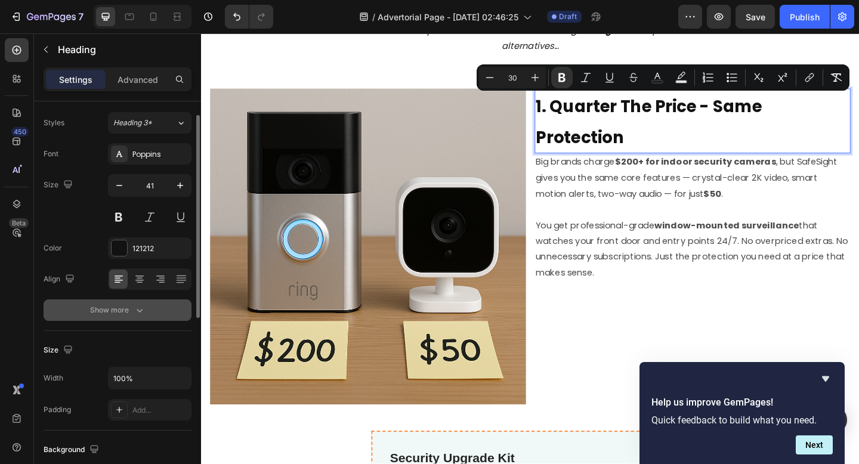
click at [139, 311] on icon "button" at bounding box center [140, 310] width 12 height 12
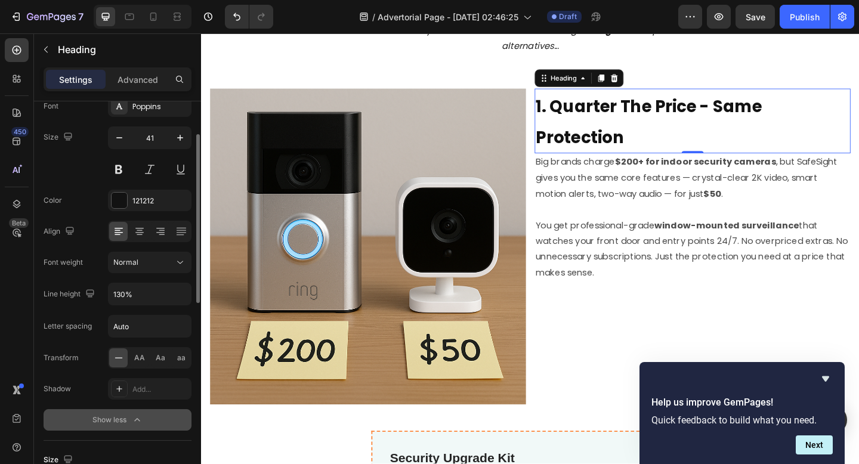
scroll to position [76, 0]
click at [150, 323] on input "Auto" at bounding box center [150, 325] width 82 height 21
click at [138, 328] on input "Auto" at bounding box center [150, 325] width 82 height 21
click at [158, 295] on input "130%" at bounding box center [150, 293] width 82 height 21
click at [160, 295] on input "130%" at bounding box center [150, 293] width 82 height 21
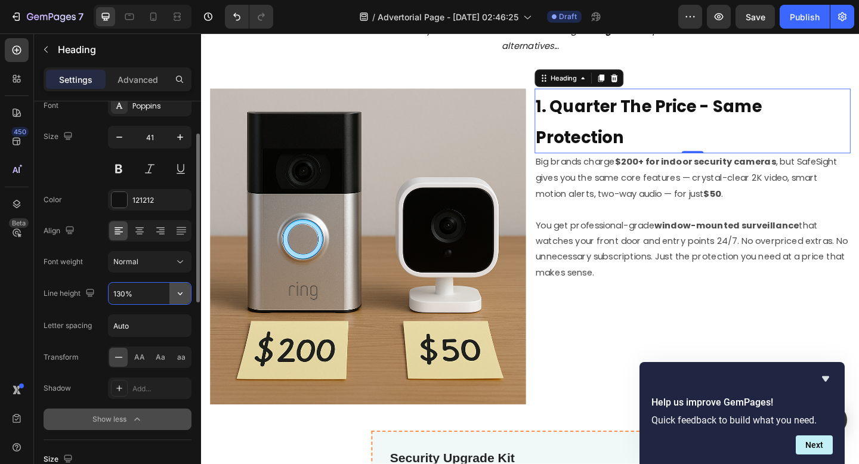
click at [173, 295] on button "button" at bounding box center [179, 293] width 21 height 21
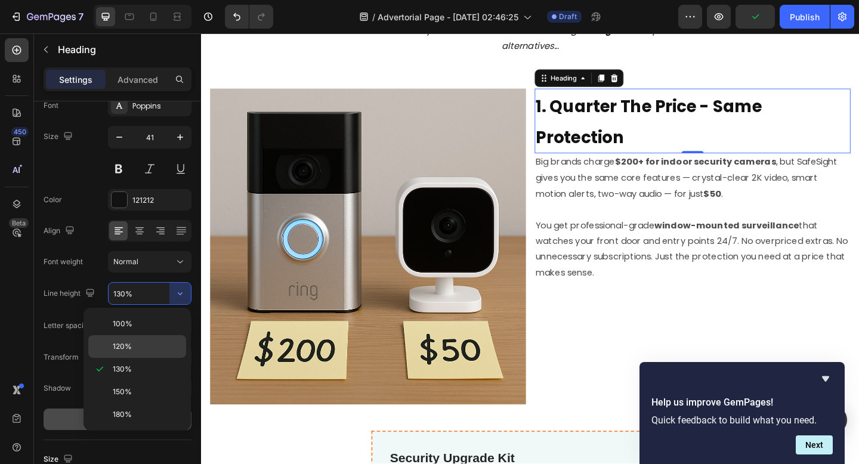
click at [135, 346] on p "120%" at bounding box center [147, 346] width 68 height 11
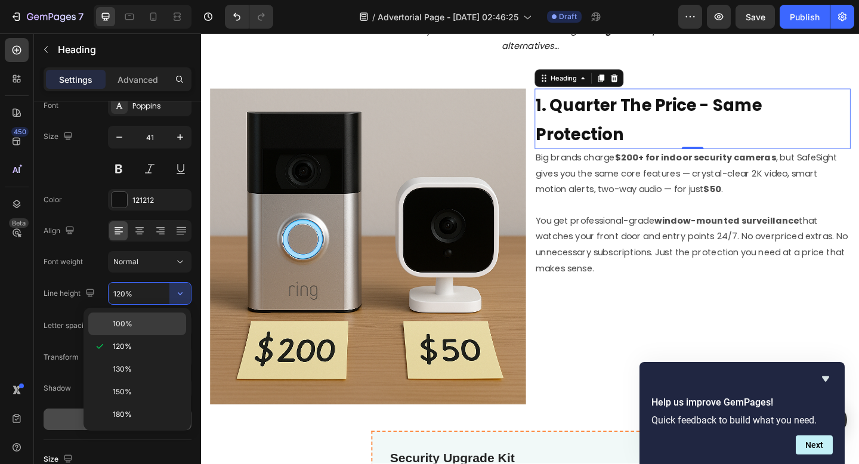
click at [138, 330] on div "100%" at bounding box center [137, 323] width 98 height 23
type input "100%"
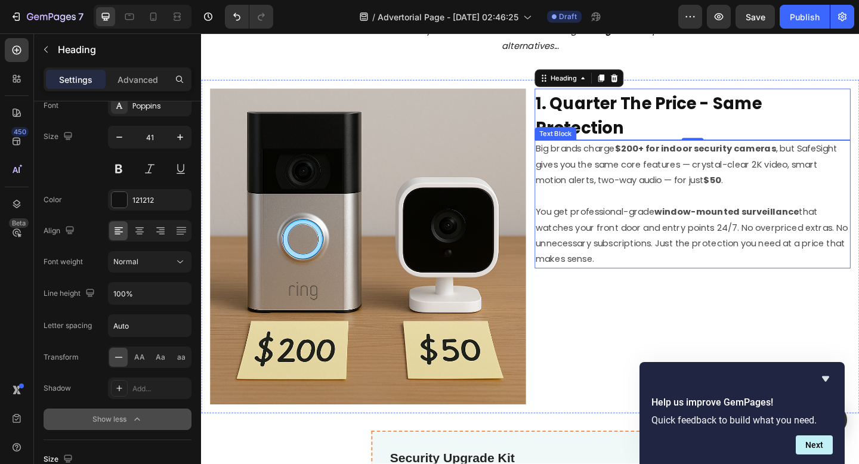
click at [622, 183] on p "Big brands charge $200+ for indoor security cameras , but SafeSight gives you t…" at bounding box center [735, 185] width 341 height 69
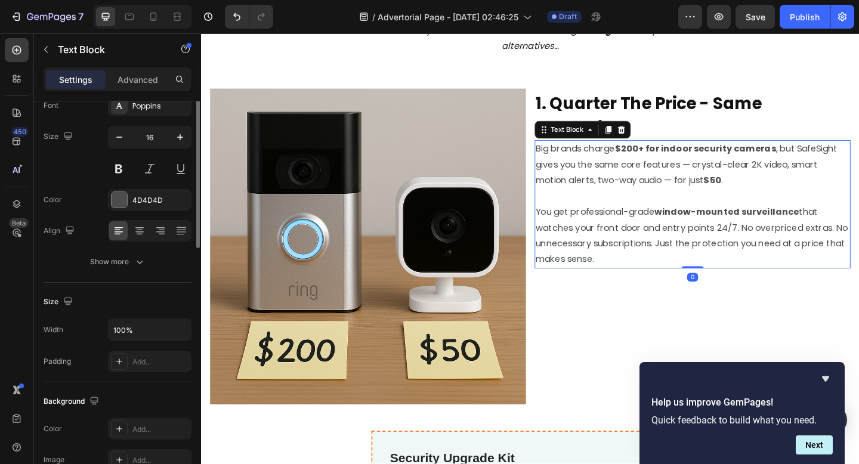
scroll to position [0, 0]
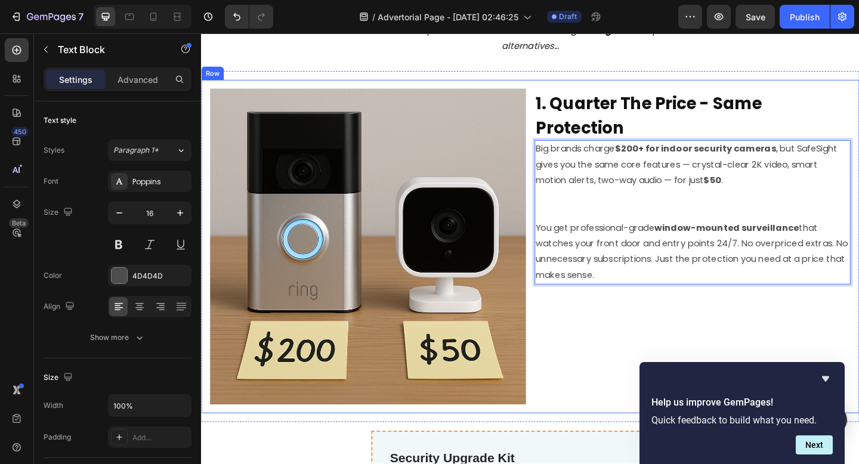
click at [599, 327] on div "⁠⁠⁠⁠⁠⁠⁠ 1. Quarter The Price - Same Protection Heading Big brands charge $200+ …" at bounding box center [735, 265] width 343 height 343
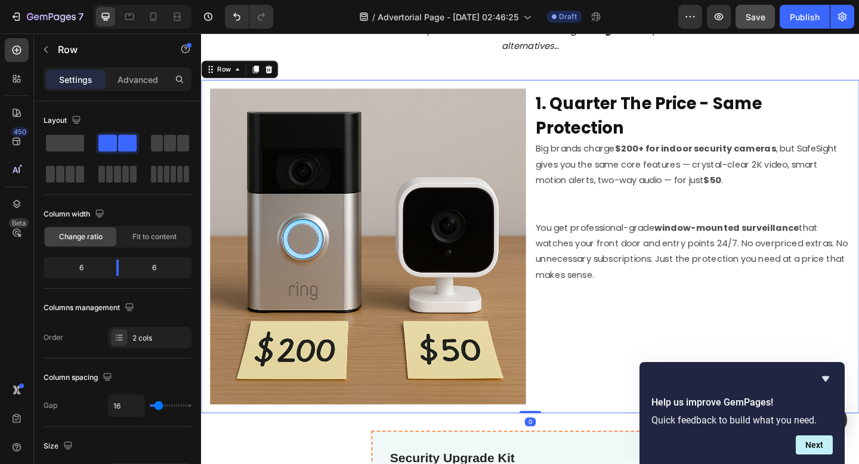
click at [760, 19] on span "Save" at bounding box center [755, 17] width 20 height 10
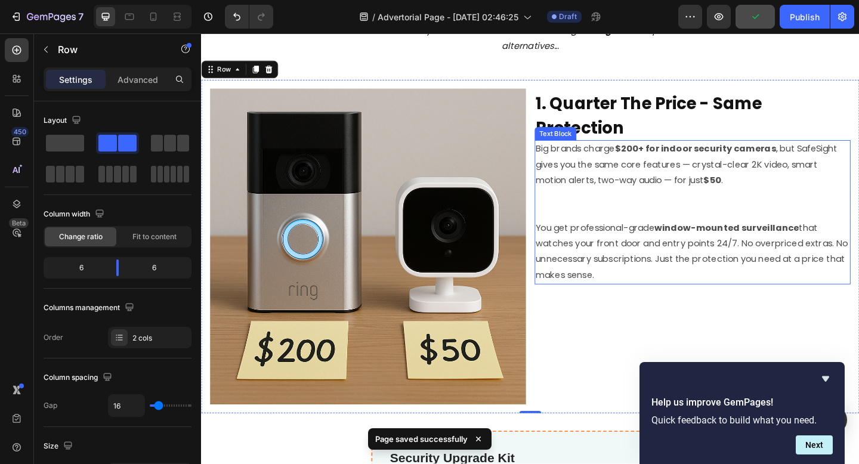
click at [640, 227] on p "Big brands charge $200+ for indoor security cameras , but SafeSight gives you t…" at bounding box center [735, 194] width 341 height 86
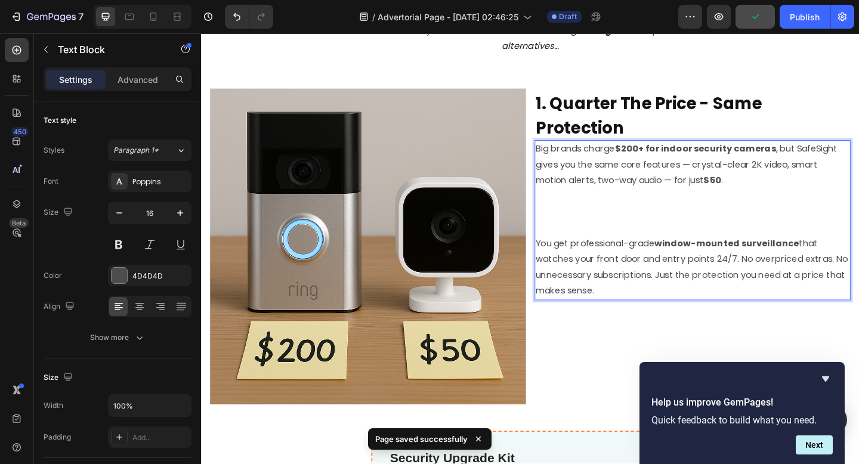
click at [639, 226] on p "Big brands charge $200+ for indoor security cameras , but SafeSight gives you t…" at bounding box center [735, 202] width 341 height 103
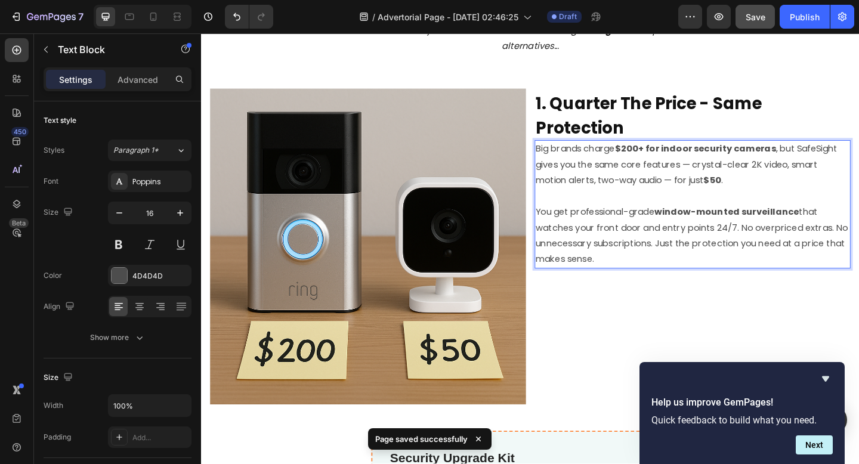
click at [566, 222] on p "You get professional-grade window-mounted surveillance that watches your front …" at bounding box center [735, 253] width 341 height 69
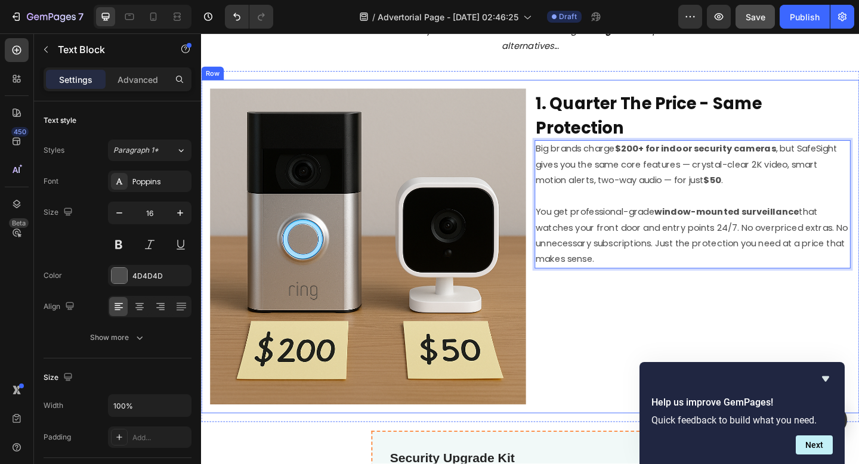
click at [596, 309] on div "⁠⁠⁠⁠⁠⁠⁠ 1. Quarter The Price - Same Protection Heading Big brands charge $200+ …" at bounding box center [735, 265] width 343 height 343
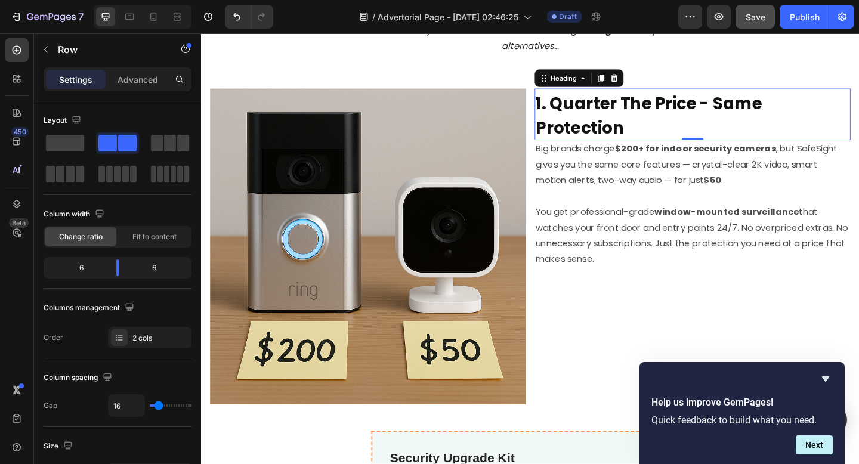
click at [634, 129] on strong "1. Quarter The Price - Same Protection" at bounding box center [688, 123] width 246 height 52
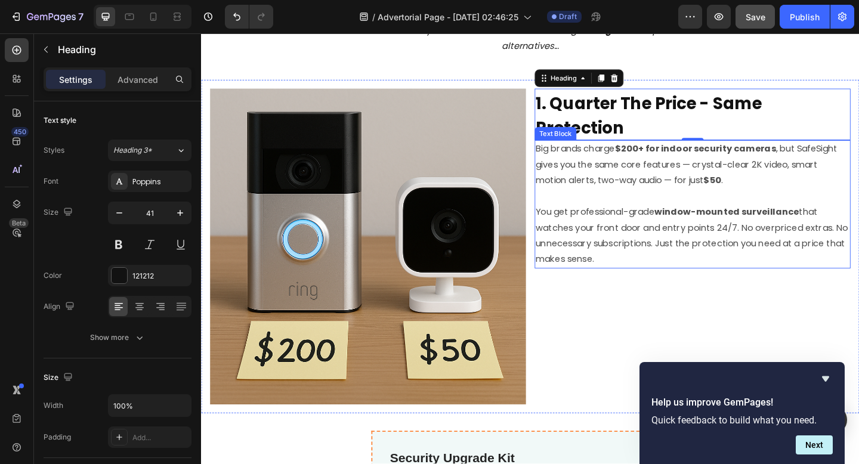
click at [633, 191] on p "Big brands charge $200+ for indoor security cameras , but SafeSight gives you t…" at bounding box center [735, 185] width 341 height 69
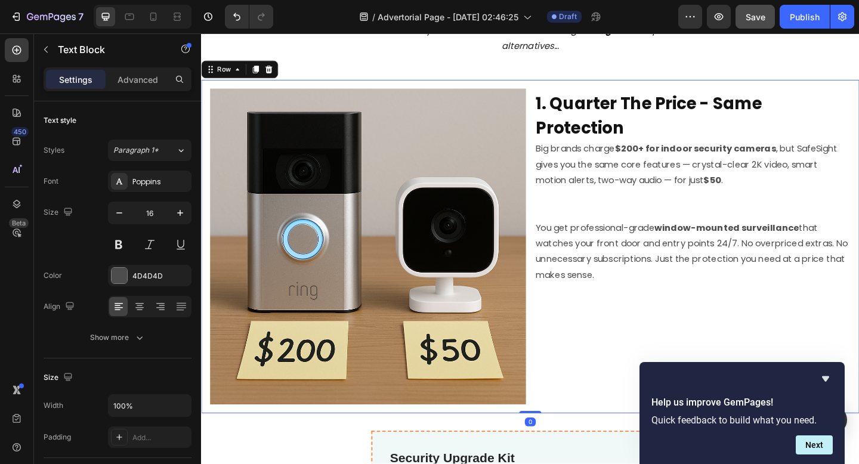
click at [615, 317] on div "⁠⁠⁠⁠⁠⁠⁠ 1. Quarter The Price - Same Protection Heading Big brands charge $200+ …" at bounding box center [735, 265] width 343 height 343
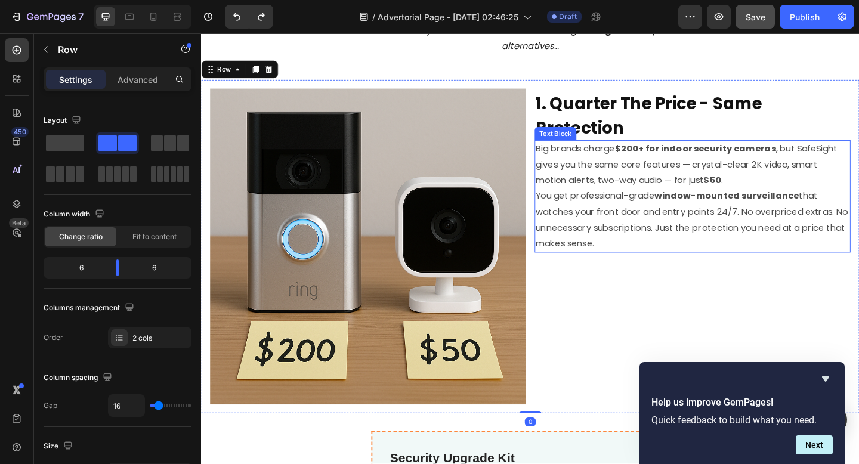
click at [814, 195] on p "Big brands charge $200+ for indoor security cameras , but SafeSight gives you t…" at bounding box center [735, 211] width 341 height 120
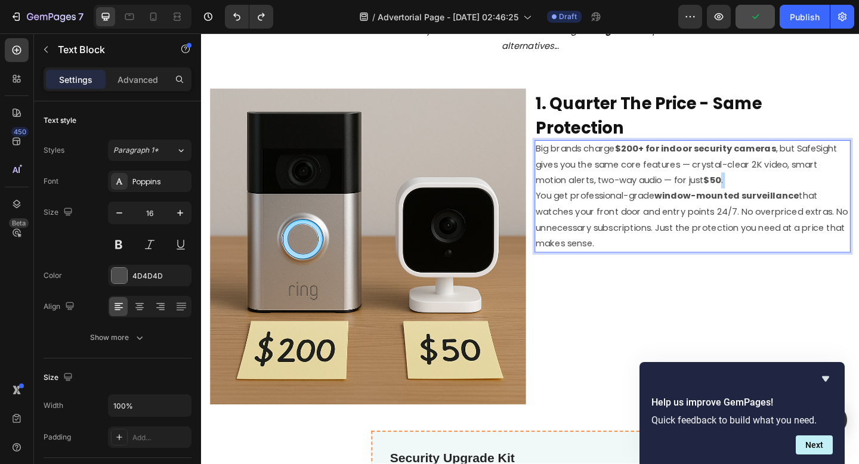
click at [814, 195] on p "Big brands charge $200+ for indoor security cameras , but SafeSight gives you t…" at bounding box center [735, 211] width 341 height 120
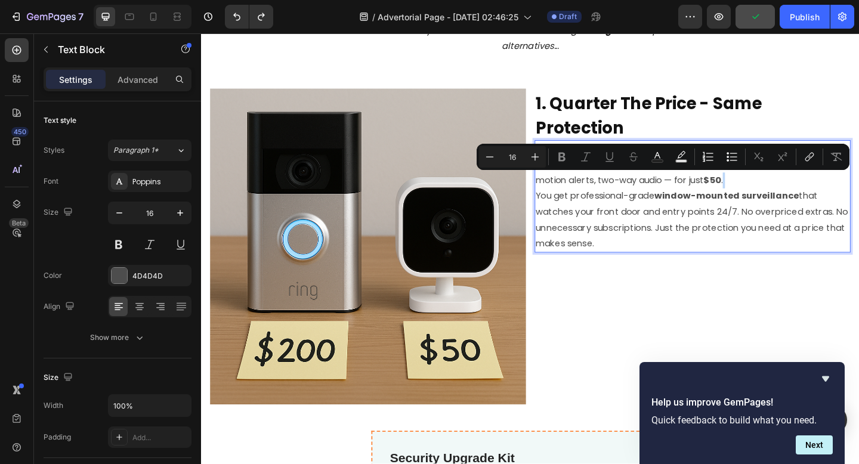
click at [814, 195] on p "Big brands charge $200+ for indoor security cameras , but SafeSight gives you t…" at bounding box center [735, 211] width 341 height 120
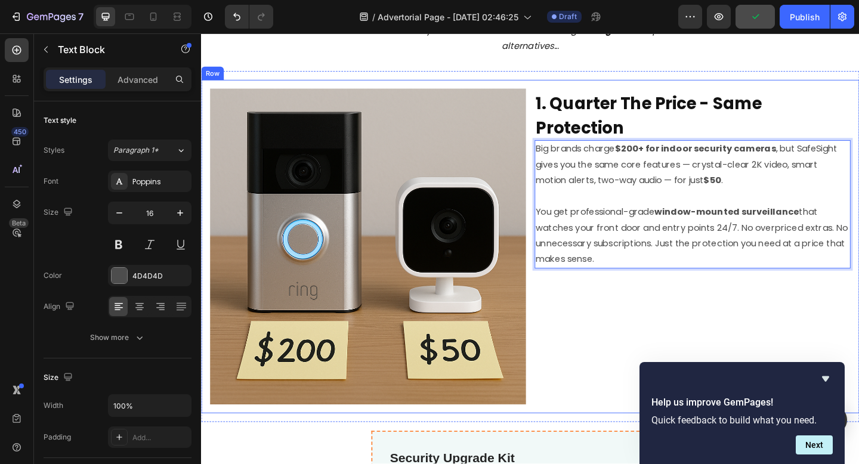
click at [685, 301] on div "⁠⁠⁠⁠⁠⁠⁠ 1. Quarter The Price - Same Protection Heading Big brands charge $200+ …" at bounding box center [735, 265] width 343 height 343
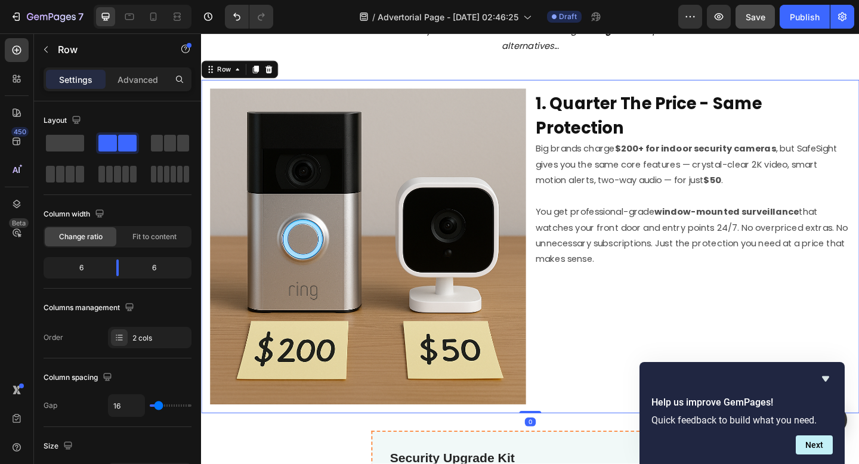
click at [760, 20] on span "Save" at bounding box center [755, 17] width 20 height 10
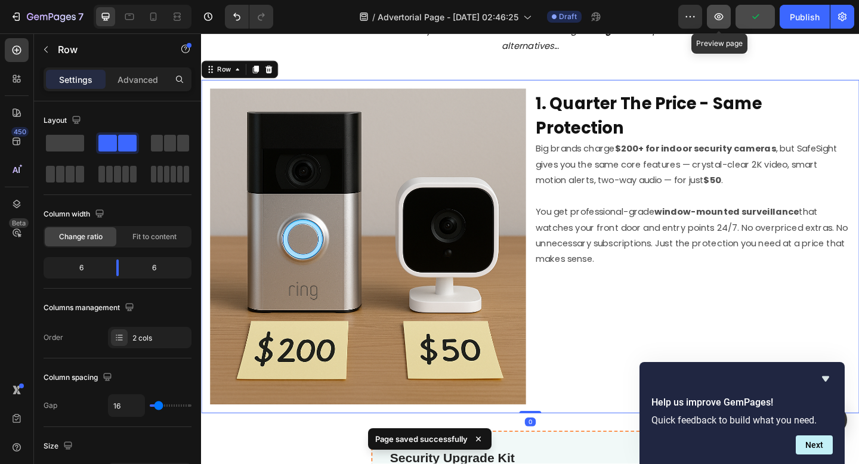
click at [721, 15] on icon "button" at bounding box center [719, 17] width 12 height 12
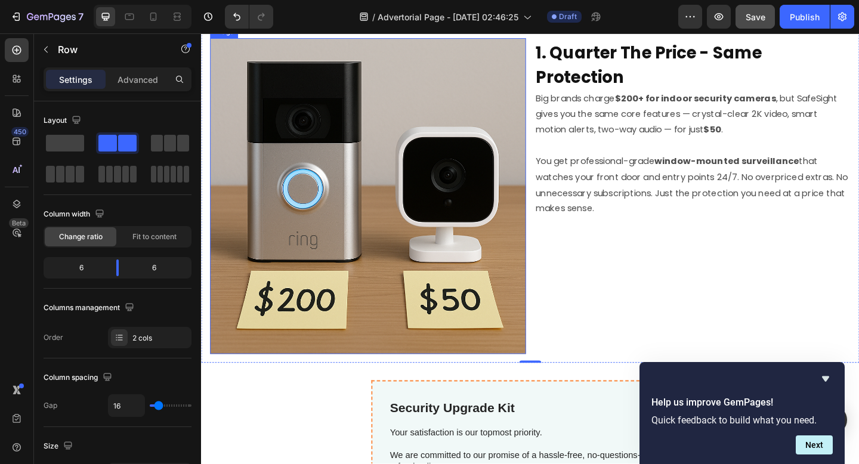
scroll to position [196, 0]
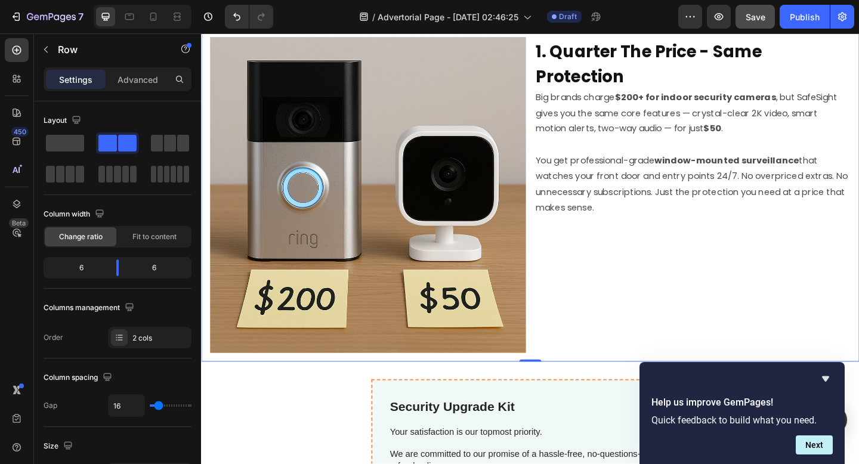
click at [605, 243] on div "⁠⁠⁠⁠⁠⁠⁠ 1. Quarter The Price - Same Protection Heading Big brands charge $200+ …" at bounding box center [735, 209] width 343 height 343
click at [270, 239] on img at bounding box center [381, 209] width 343 height 343
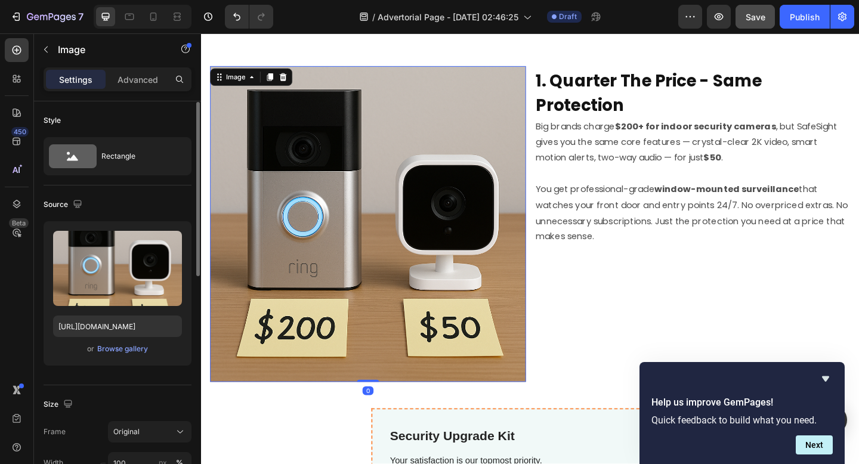
scroll to position [83, 0]
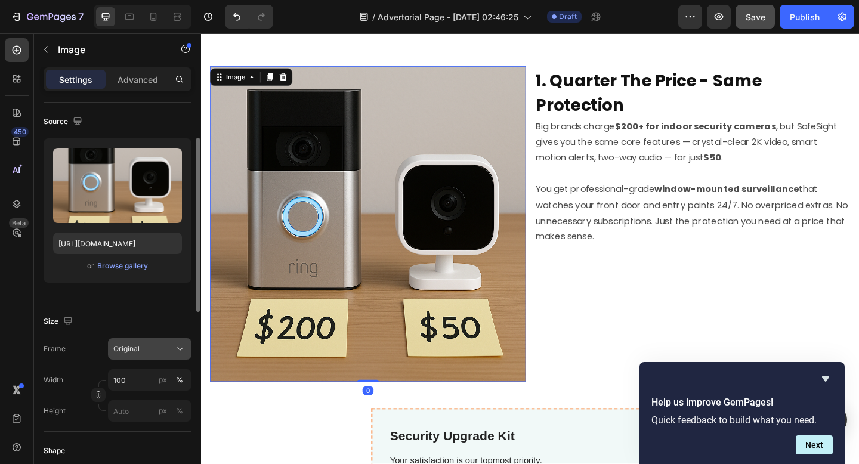
click at [140, 344] on div "Original" at bounding box center [142, 348] width 58 height 11
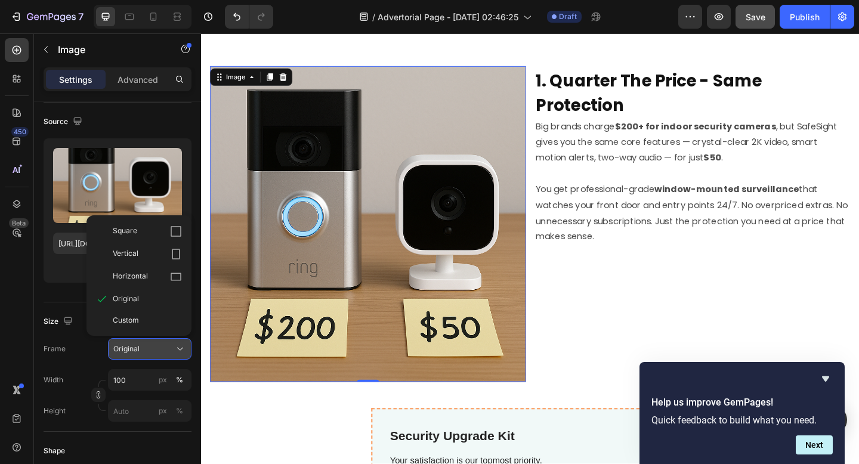
click at [163, 357] on button "Original" at bounding box center [149, 348] width 83 height 21
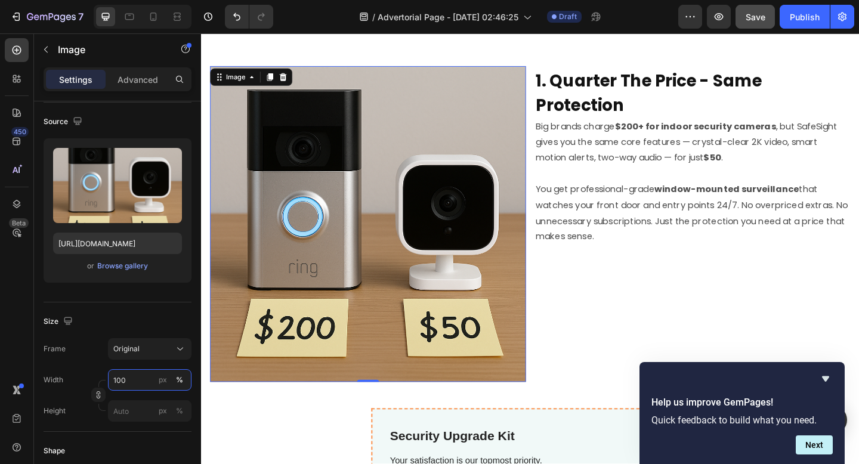
click at [140, 378] on input "100" at bounding box center [149, 379] width 83 height 21
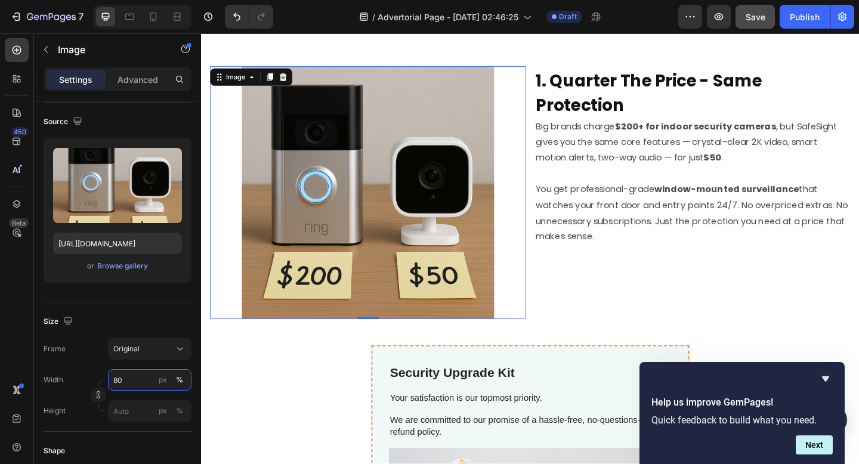
click at [119, 376] on input "80" at bounding box center [149, 379] width 83 height 21
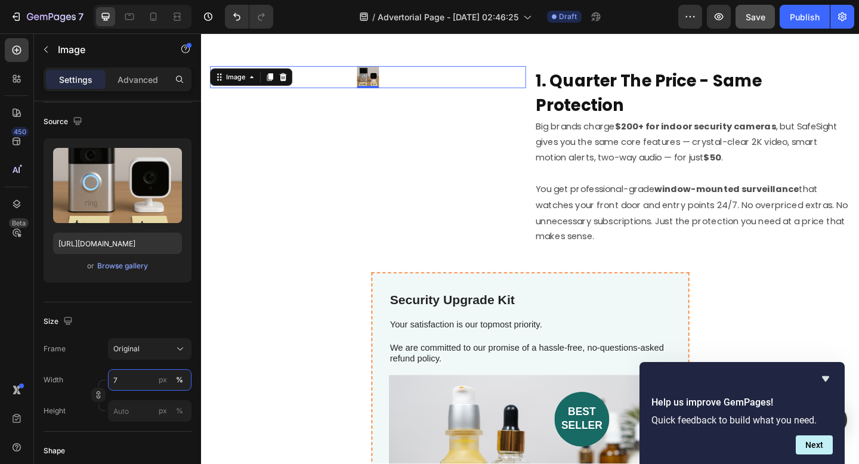
type input "70"
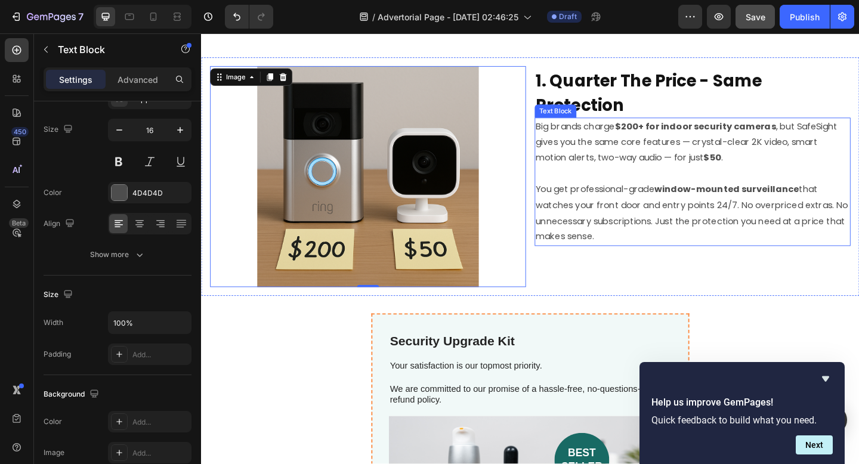
click at [619, 231] on p "⁠⁠⁠⁠⁠⁠⁠ You get professional-grade window-mounted surveillance that watches you…" at bounding box center [735, 221] width 341 height 86
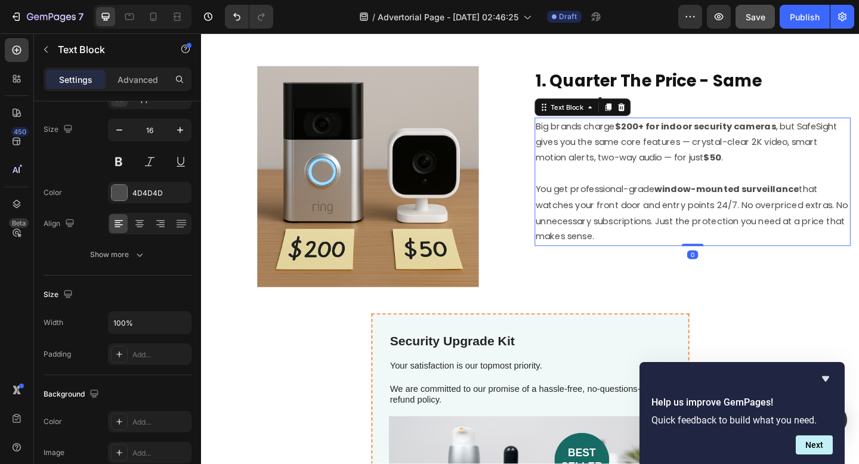
scroll to position [0, 0]
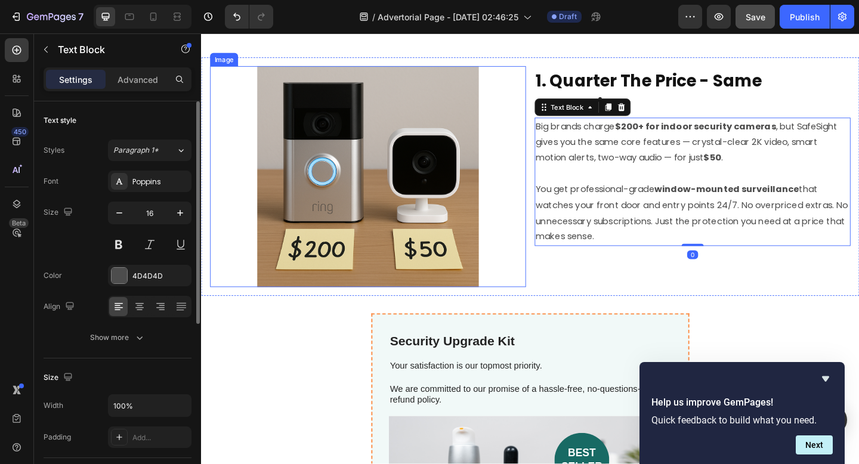
click at [468, 225] on img at bounding box center [382, 189] width 240 height 240
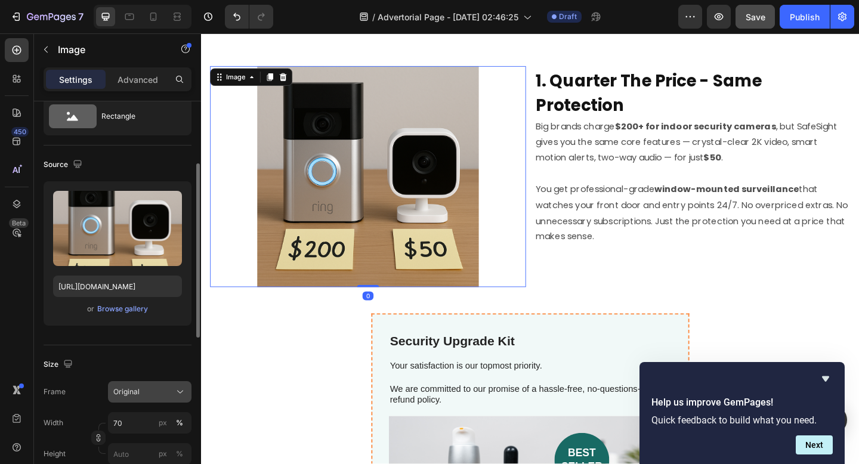
scroll to position [71, 0]
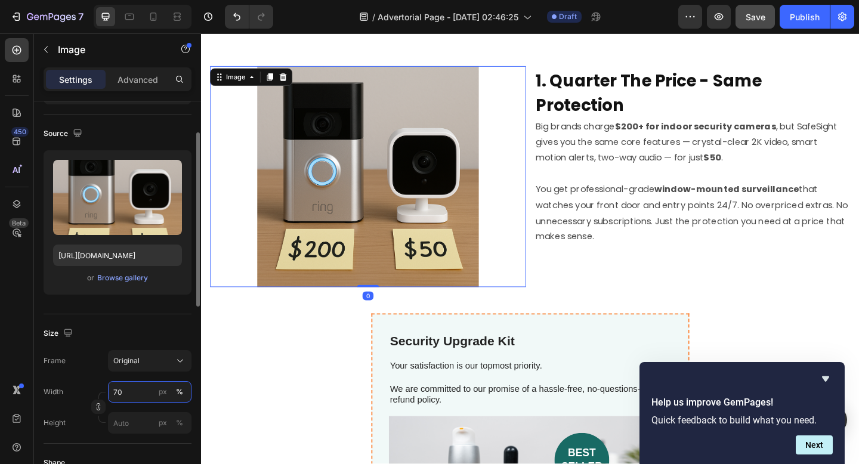
click at [131, 401] on input "70" at bounding box center [149, 391] width 83 height 21
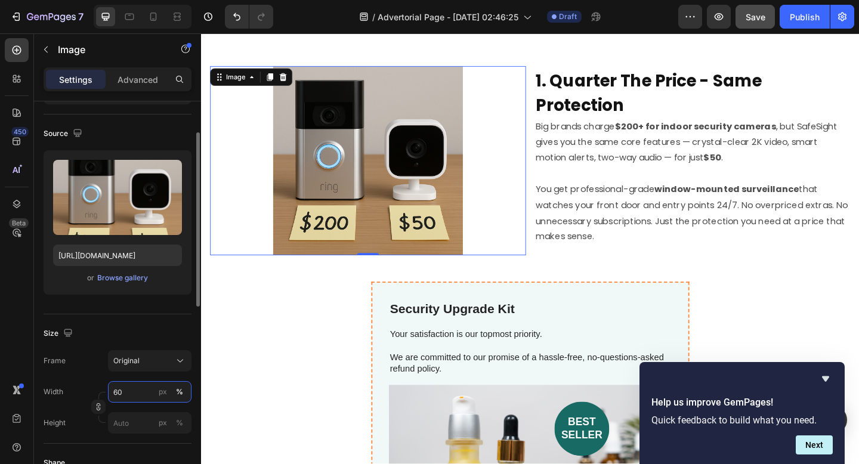
type input "6"
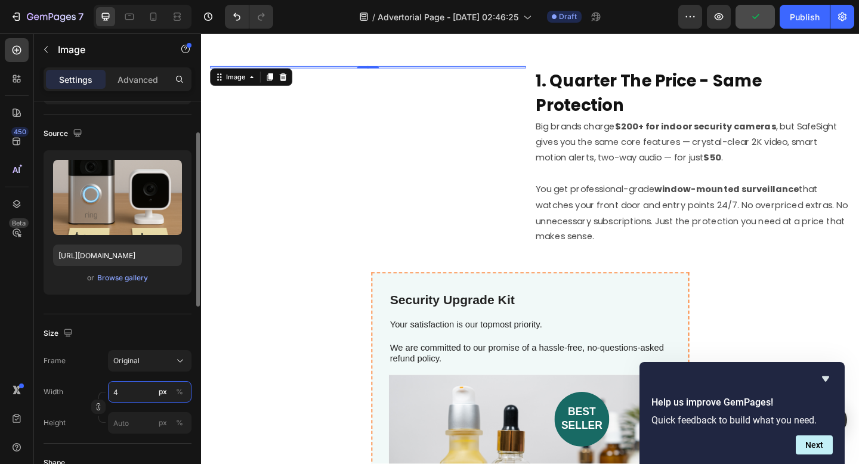
type input "40"
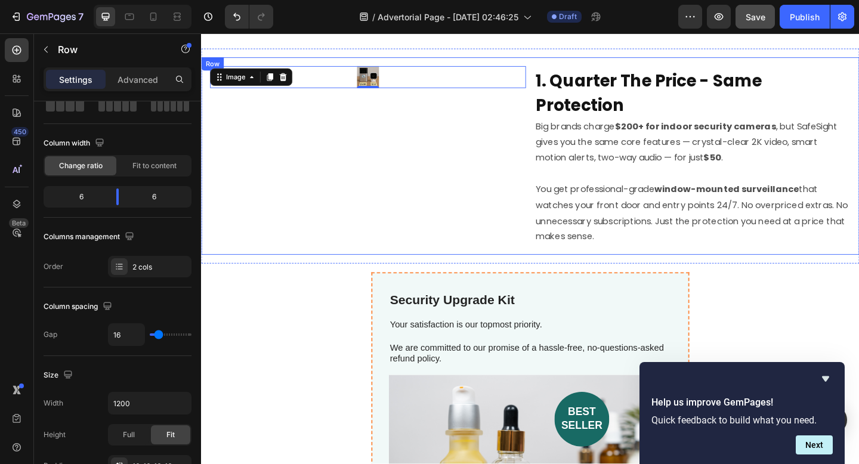
click at [361, 248] on div "Image 0" at bounding box center [381, 167] width 343 height 196
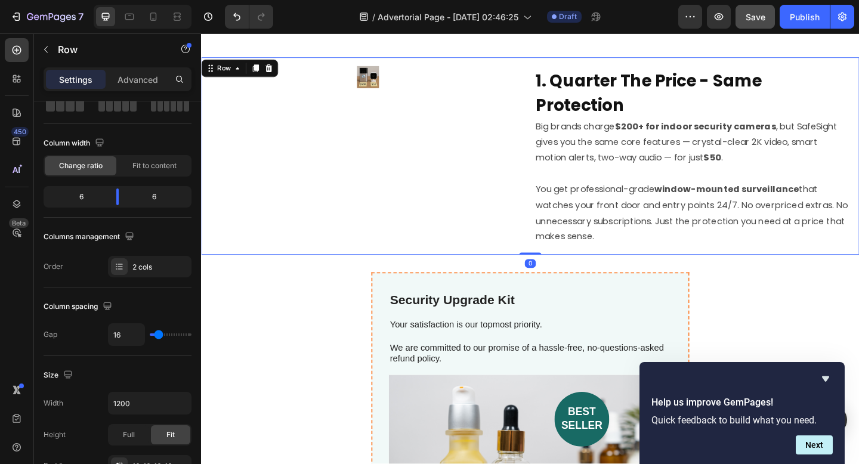
scroll to position [0, 0]
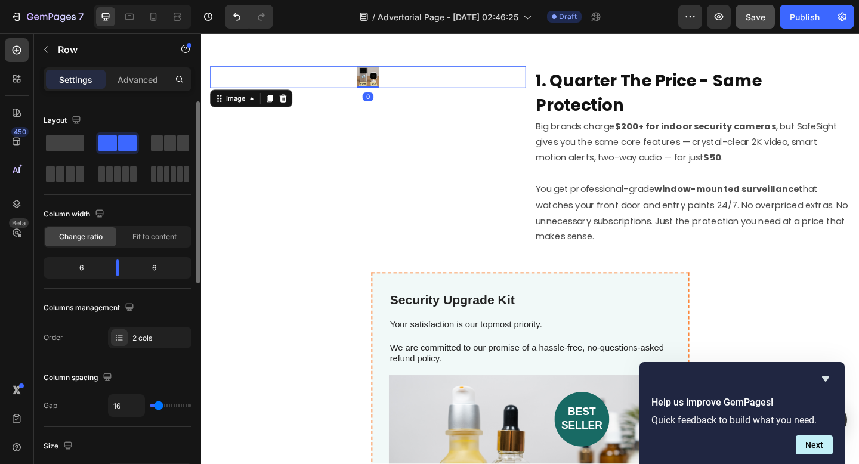
click at [383, 81] on img at bounding box center [382, 81] width 24 height 24
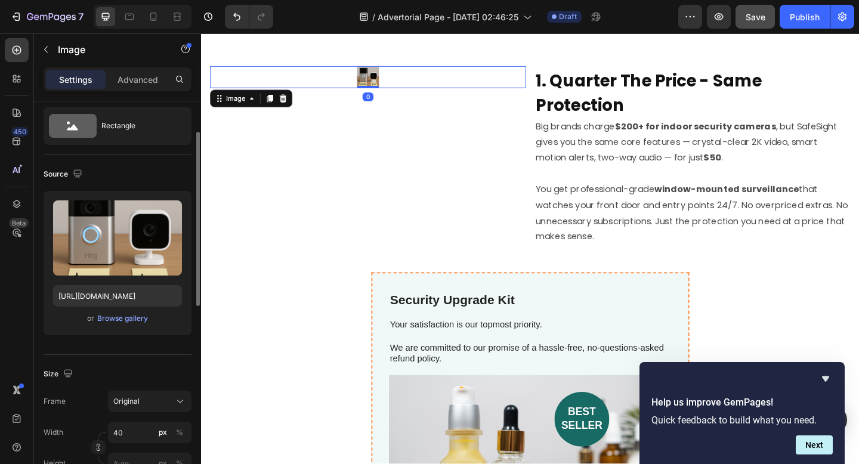
scroll to position [54, 0]
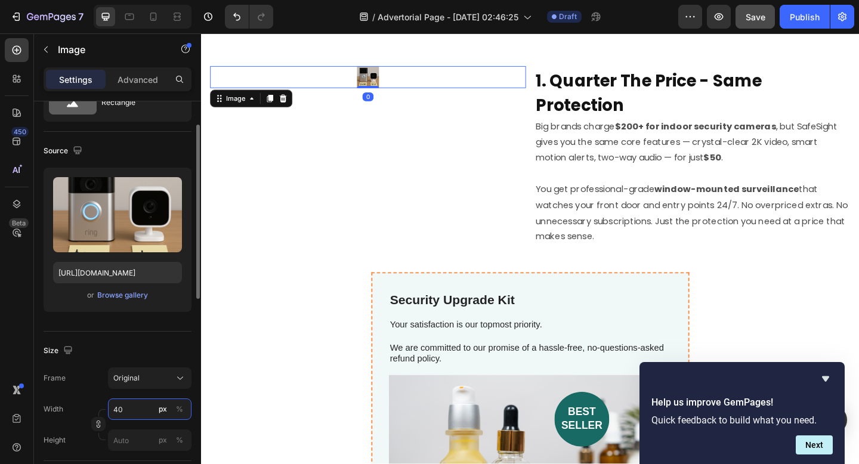
click at [127, 413] on input "40" at bounding box center [149, 408] width 83 height 21
type input "5"
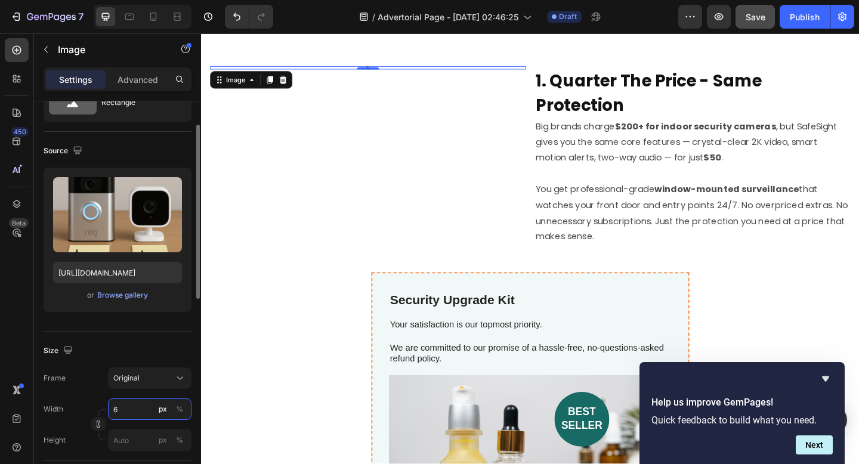
type input "60"
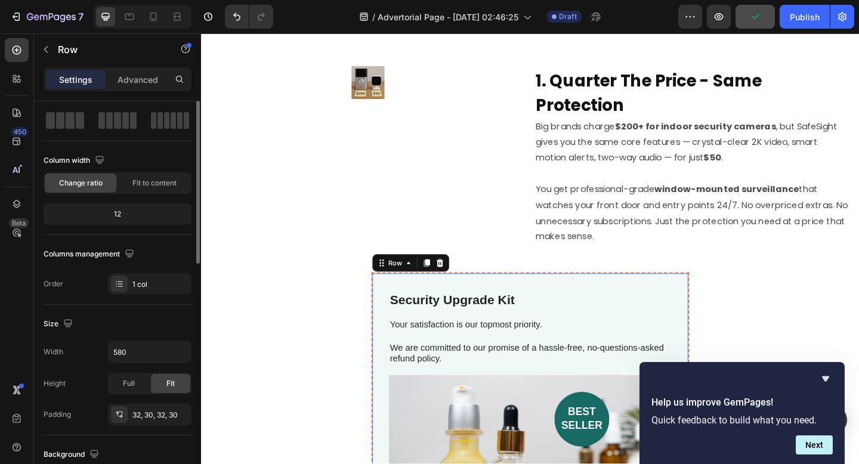
scroll to position [0, 0]
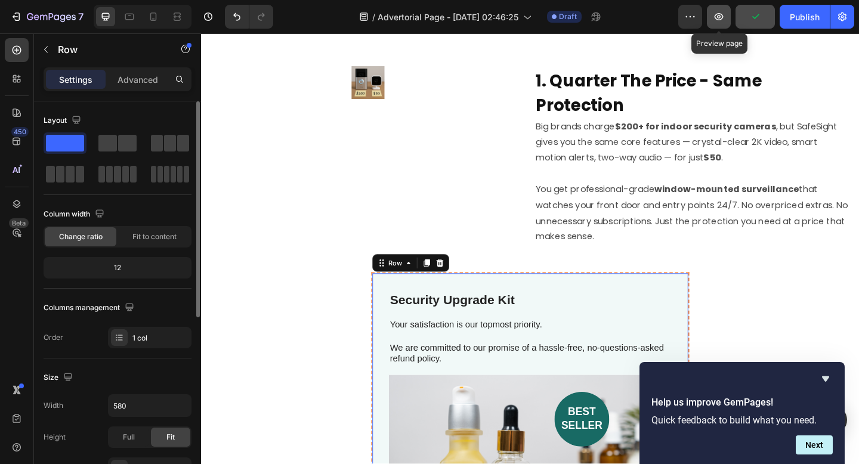
click at [720, 21] on icon "button" at bounding box center [719, 17] width 12 height 12
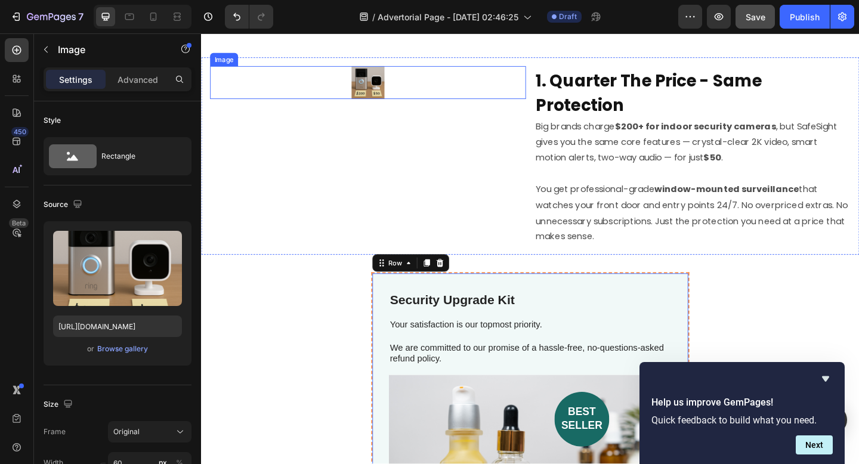
click at [375, 84] on img at bounding box center [382, 87] width 36 height 36
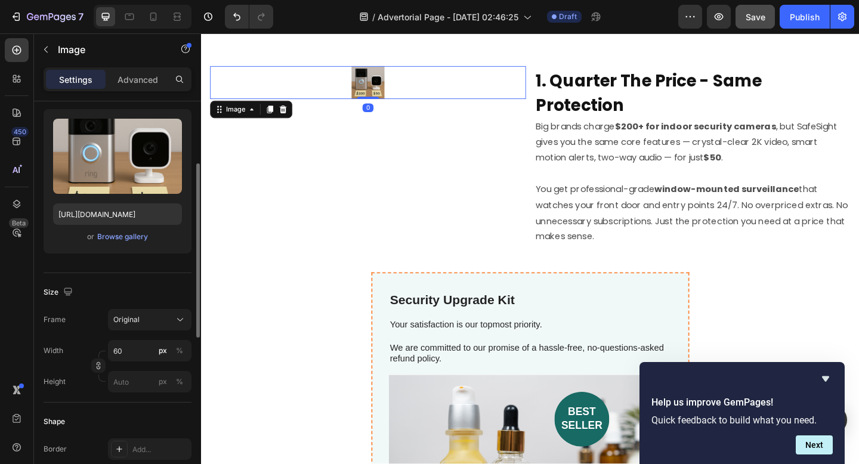
scroll to position [129, 0]
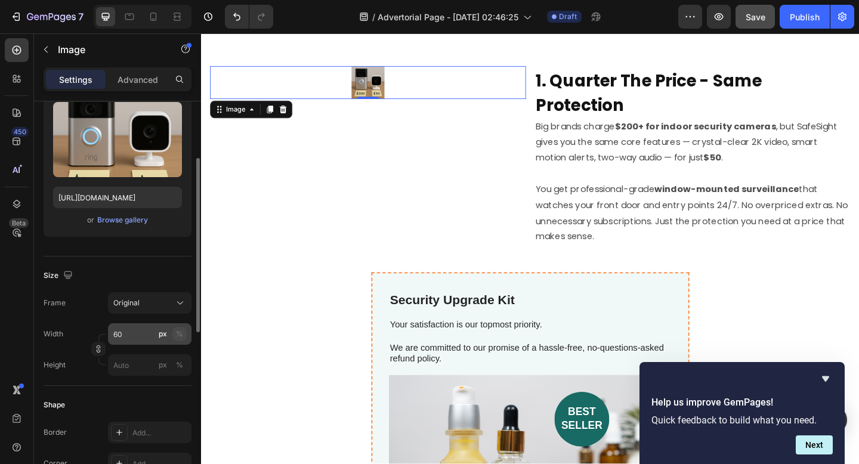
click at [175, 332] on button "%" at bounding box center [179, 334] width 14 height 14
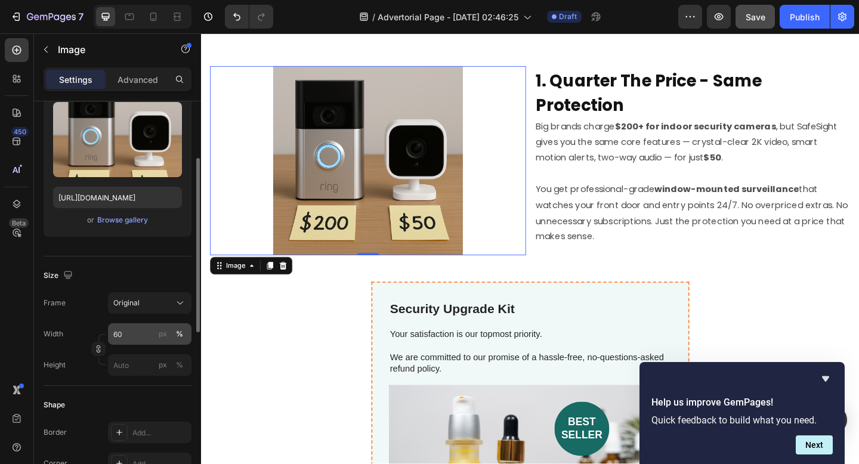
click at [177, 336] on div "%" at bounding box center [179, 334] width 7 height 11
click at [131, 336] on input "60" at bounding box center [149, 333] width 83 height 21
type input "6"
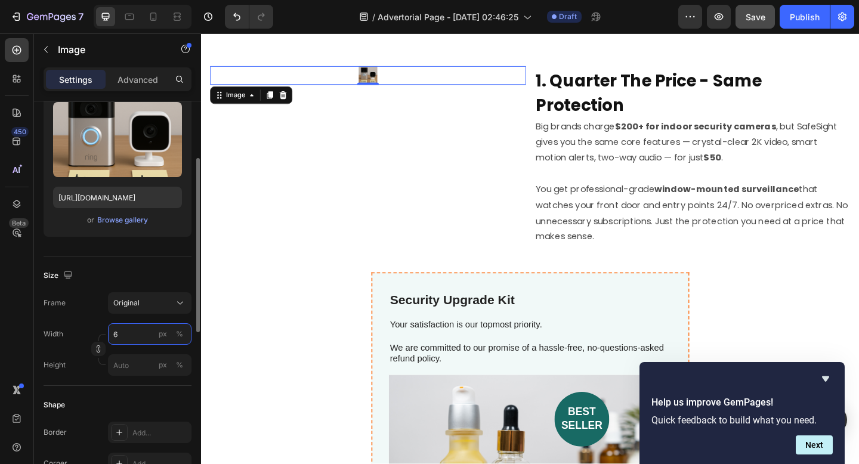
type input "6"
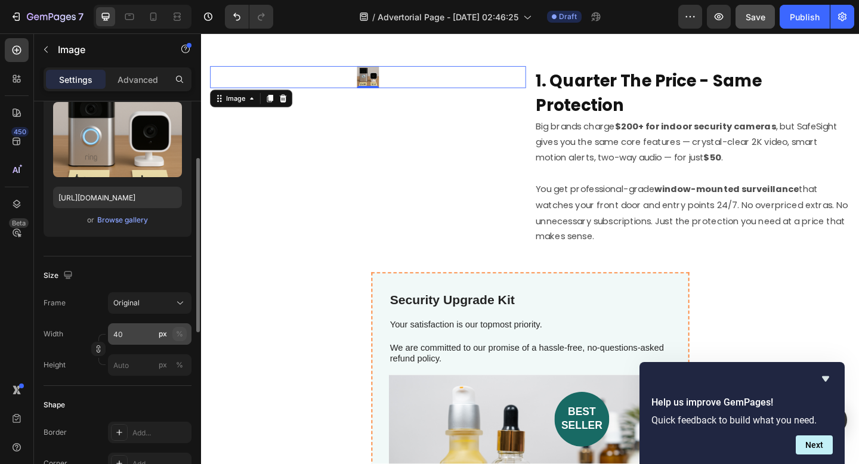
click at [177, 337] on div "%" at bounding box center [179, 334] width 7 height 11
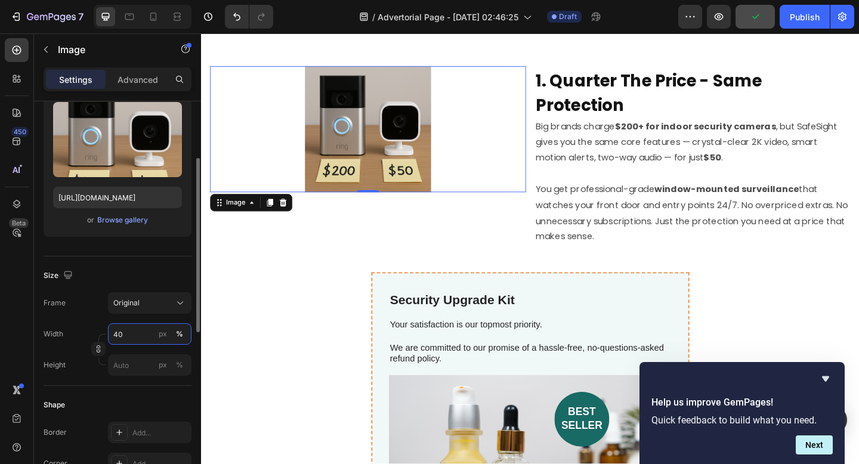
click at [134, 336] on input "40" at bounding box center [149, 333] width 83 height 21
type input "50"
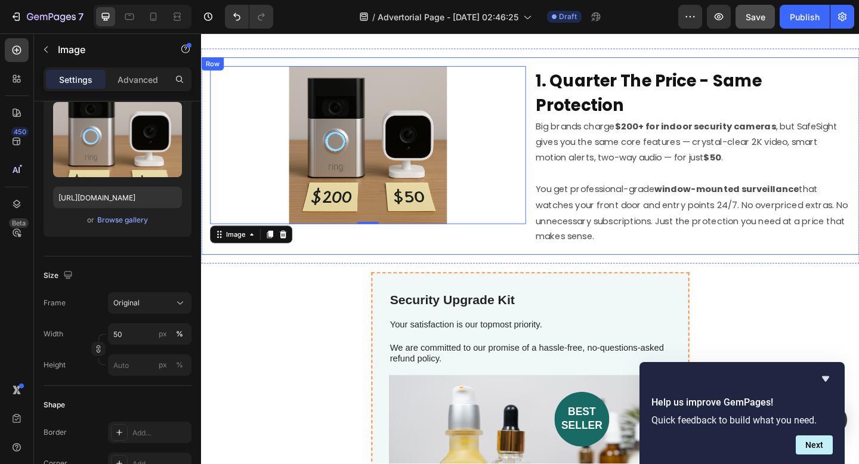
click at [549, 265] on div "Image 0 ⁠⁠⁠⁠⁠⁠⁠ 1. Quarter The Price - Same Protection Heading Big brands charg…" at bounding box center [559, 167] width 716 height 215
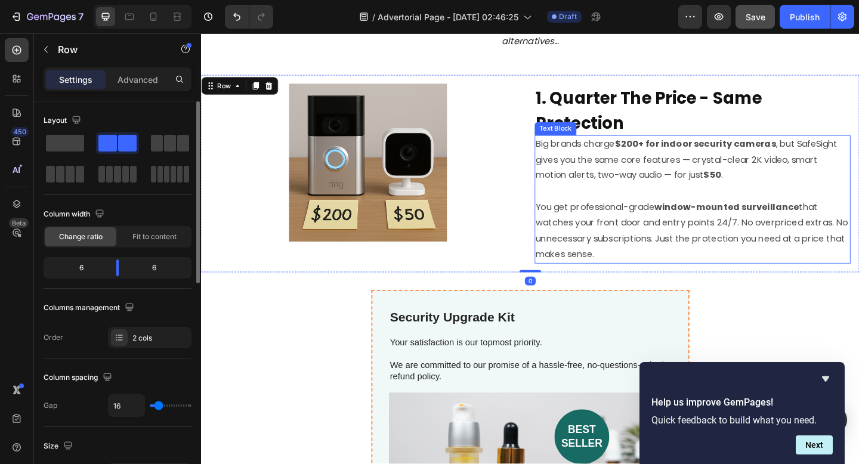
scroll to position [125, 0]
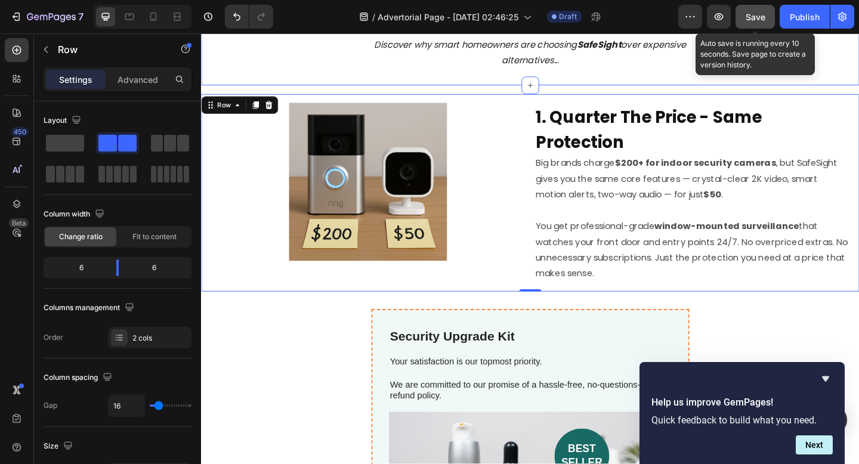
click at [750, 24] on button "Save" at bounding box center [754, 17] width 39 height 24
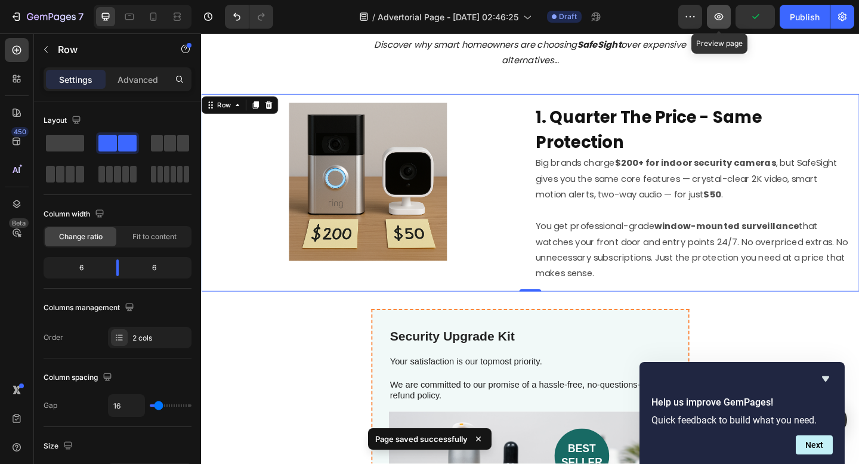
click at [727, 22] on button "button" at bounding box center [719, 17] width 24 height 24
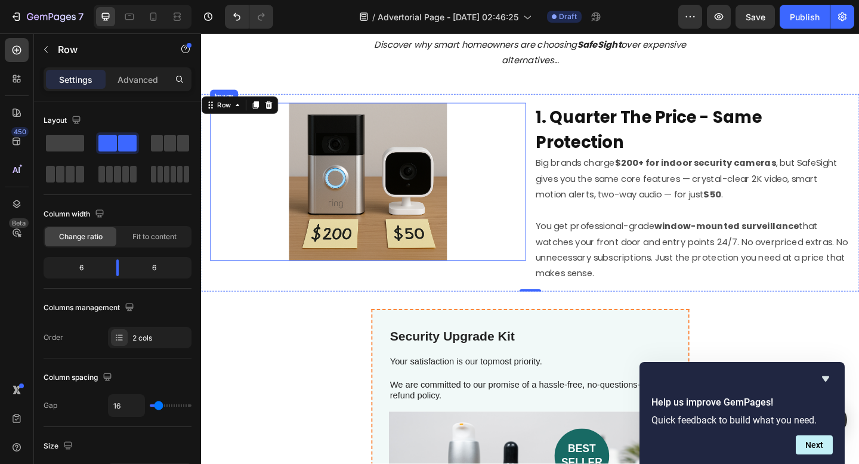
click at [426, 132] on img at bounding box center [382, 195] width 172 height 172
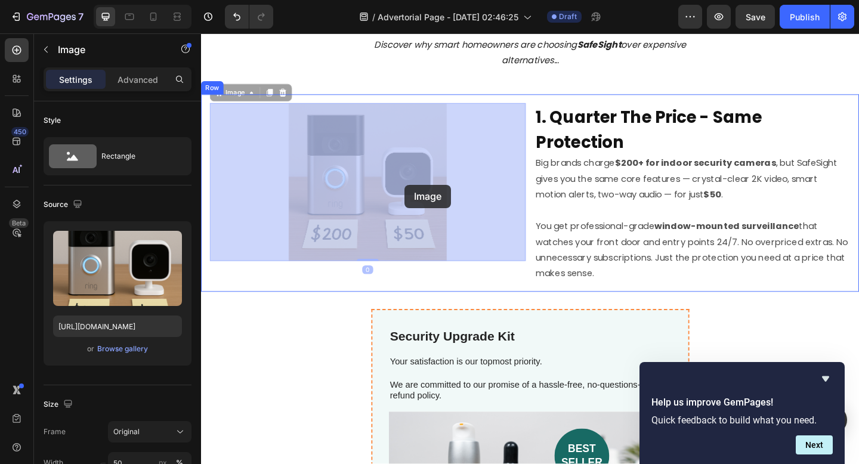
drag, startPoint x: 425, startPoint y: 132, endPoint x: 422, endPoint y: 199, distance: 67.5
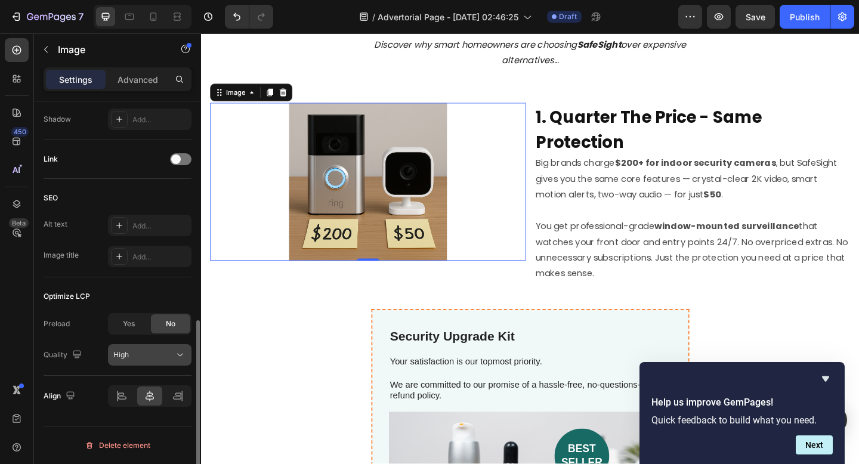
scroll to position [501, 0]
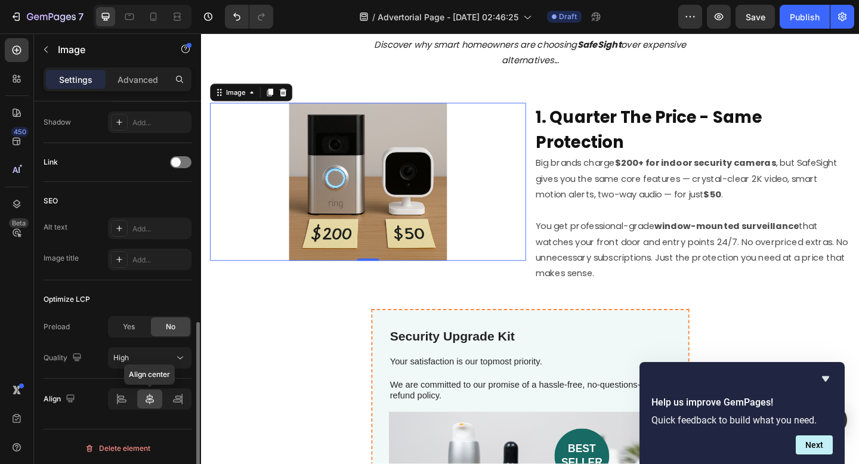
click at [145, 400] on icon at bounding box center [149, 399] width 8 height 11
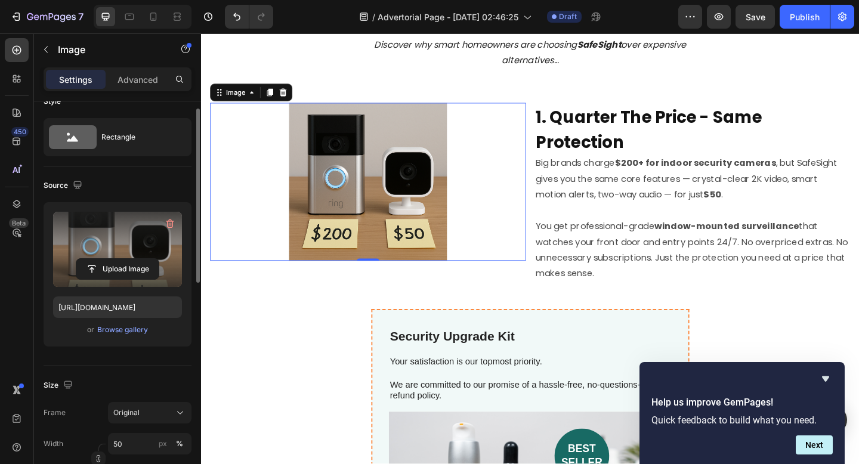
scroll to position [0, 0]
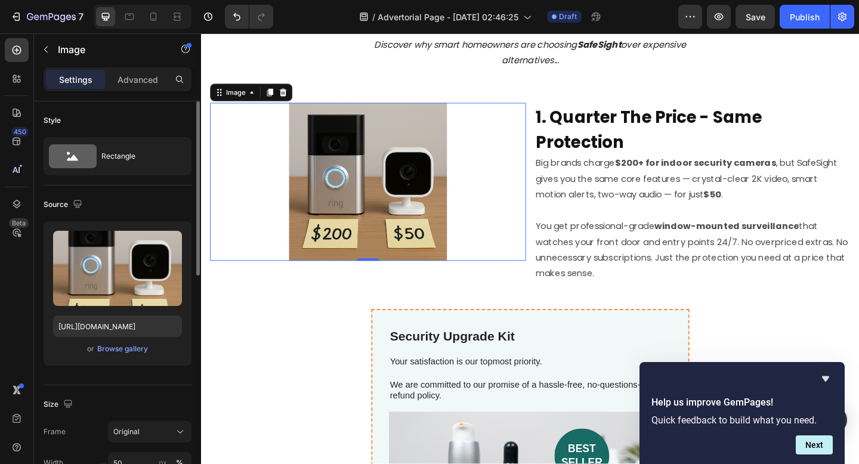
click at [131, 67] on div "Settings Advanced" at bounding box center [118, 79] width 148 height 24
click at [131, 82] on p "Advanced" at bounding box center [137, 79] width 41 height 13
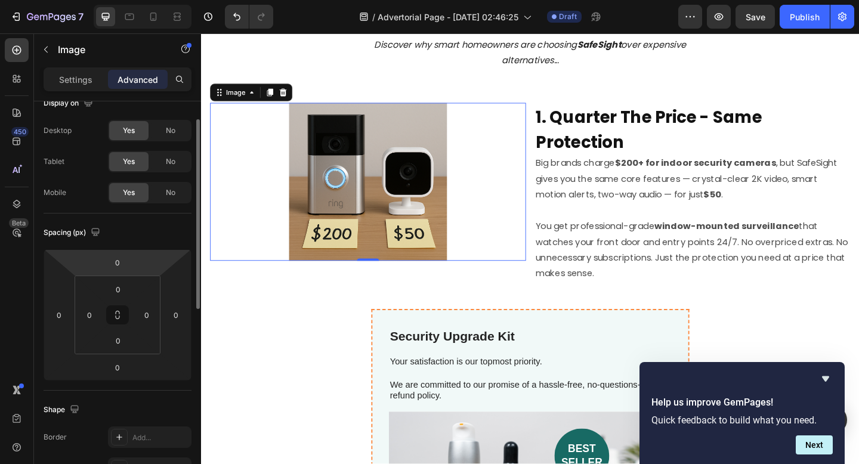
scroll to position [32, 0]
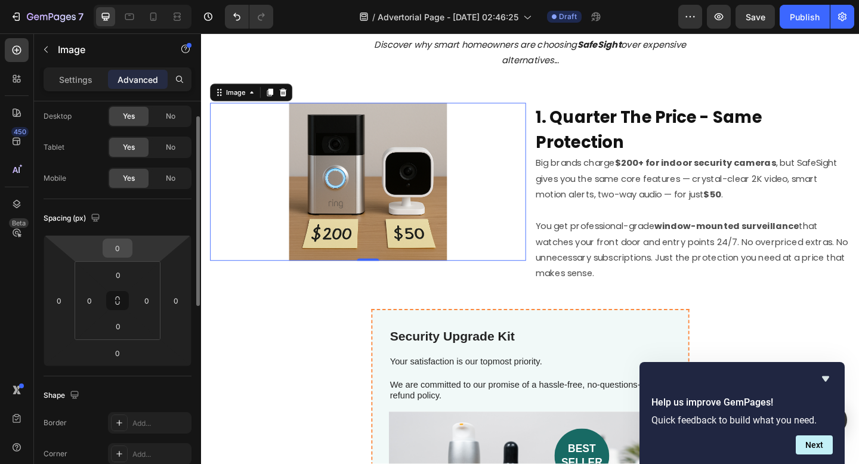
click at [123, 247] on input "0" at bounding box center [118, 248] width 24 height 18
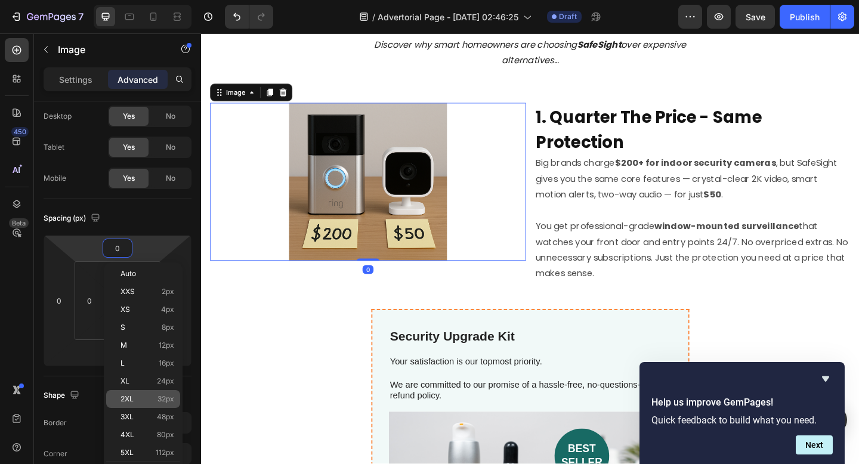
click at [143, 405] on div "2XL 32px" at bounding box center [143, 399] width 74 height 18
type input "32"
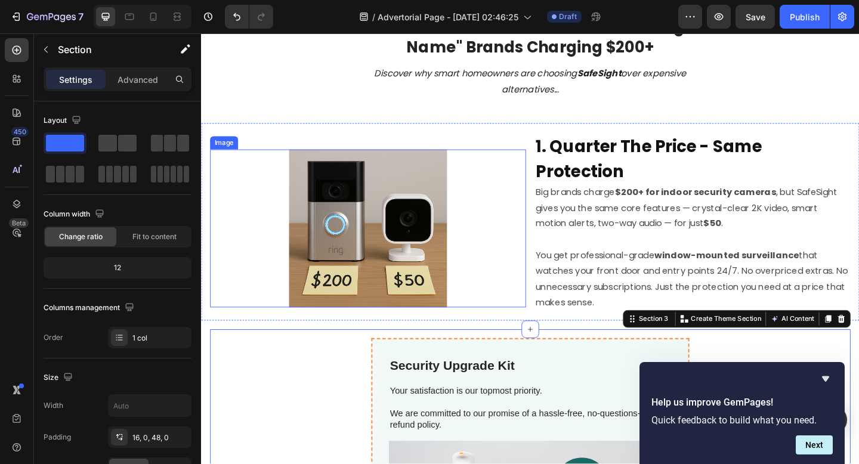
scroll to position [72, 0]
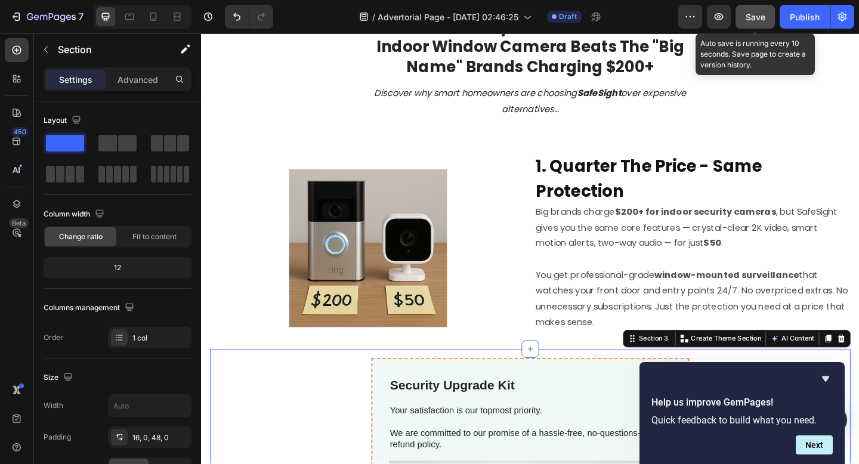
click at [769, 20] on button "Save" at bounding box center [754, 17] width 39 height 24
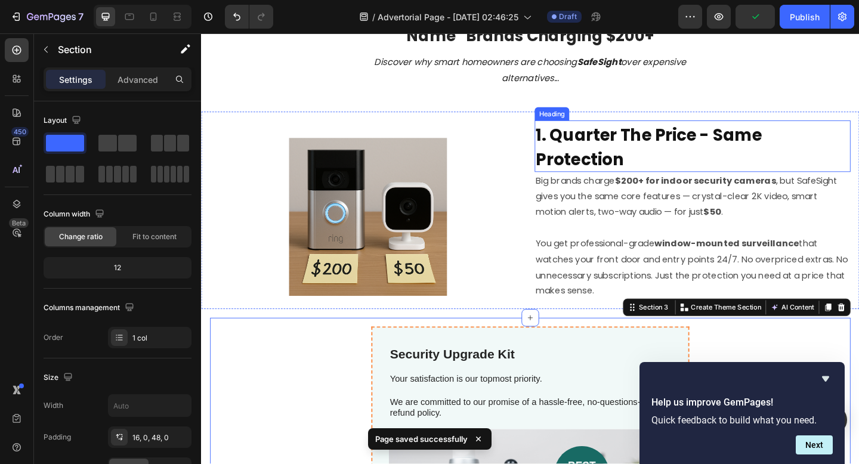
scroll to position [109, 0]
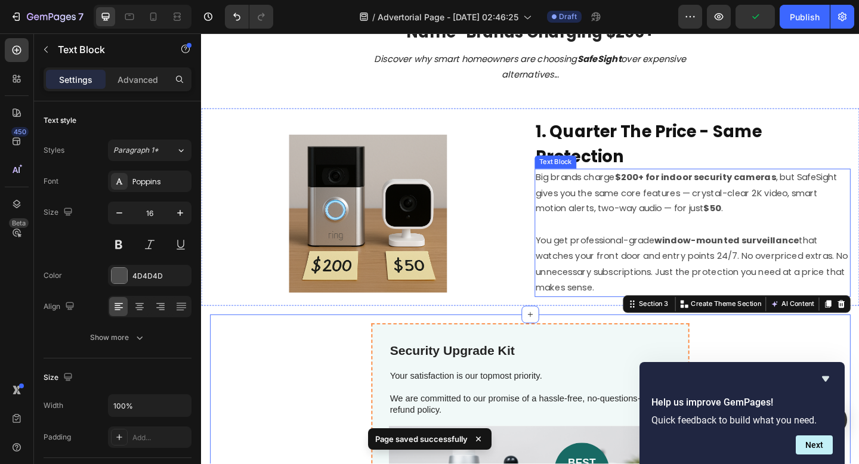
click at [606, 276] on p "⁠⁠⁠⁠⁠⁠⁠ You get professional-grade window-mounted surveillance that watches you…" at bounding box center [735, 276] width 341 height 86
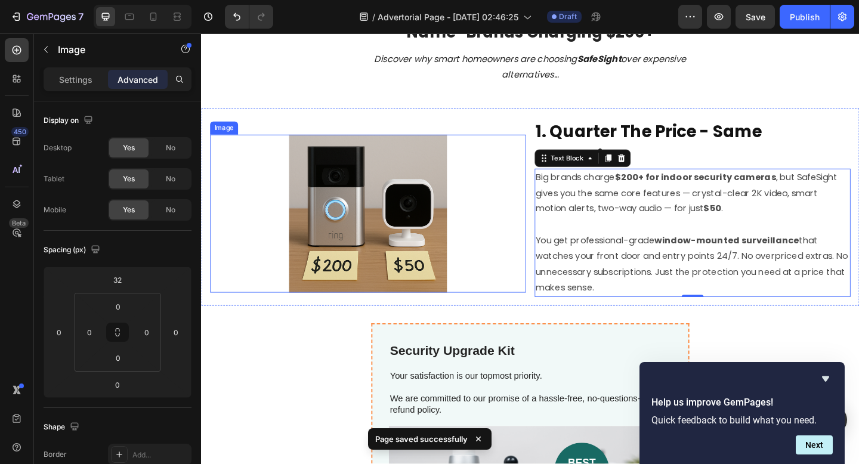
click at [317, 206] on img at bounding box center [382, 230] width 172 height 172
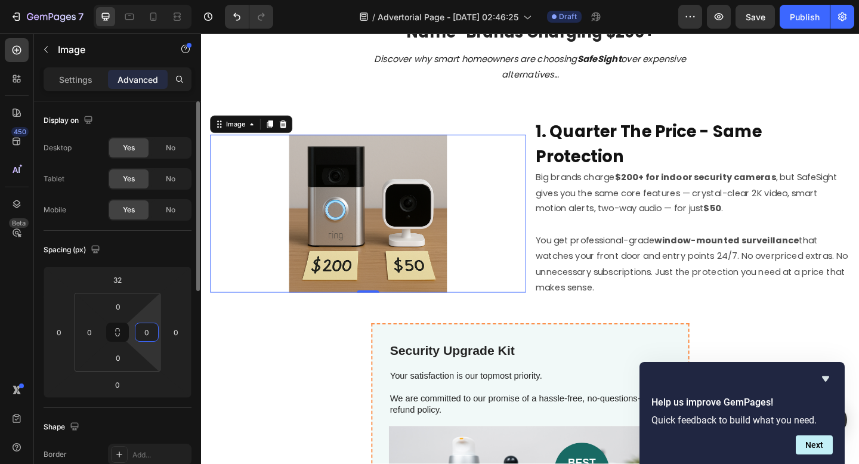
click at [142, 336] on input "0" at bounding box center [147, 332] width 18 height 18
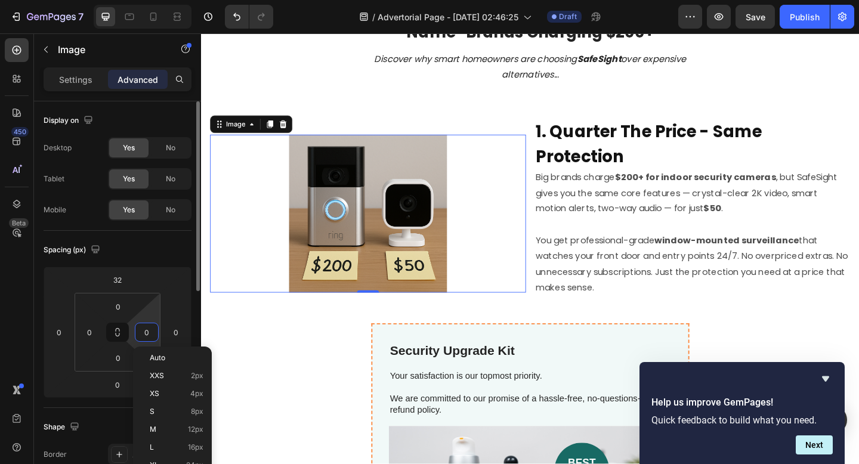
type input "2"
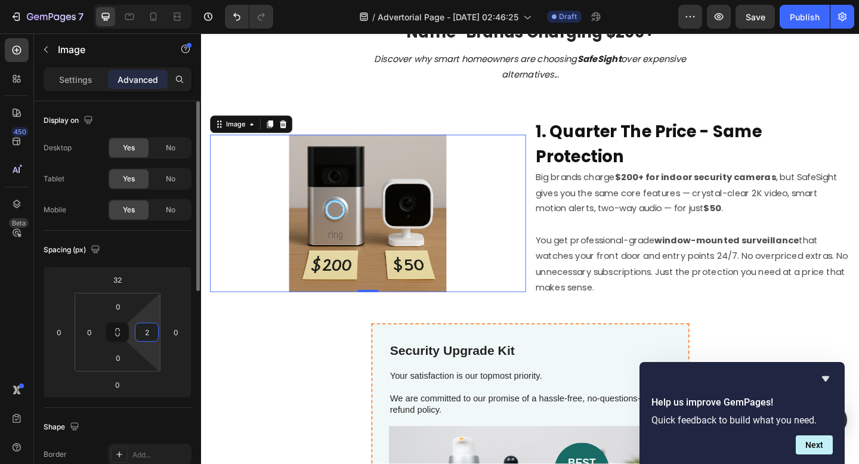
click at [152, 338] on input "2" at bounding box center [147, 332] width 18 height 18
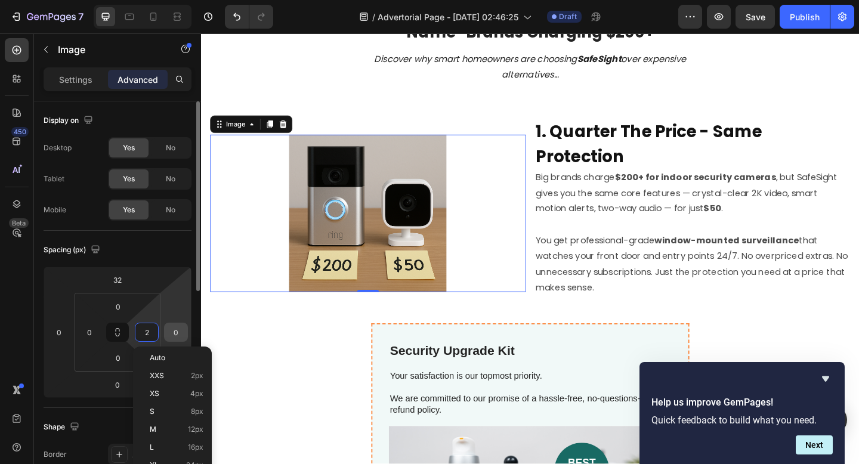
type input "0"
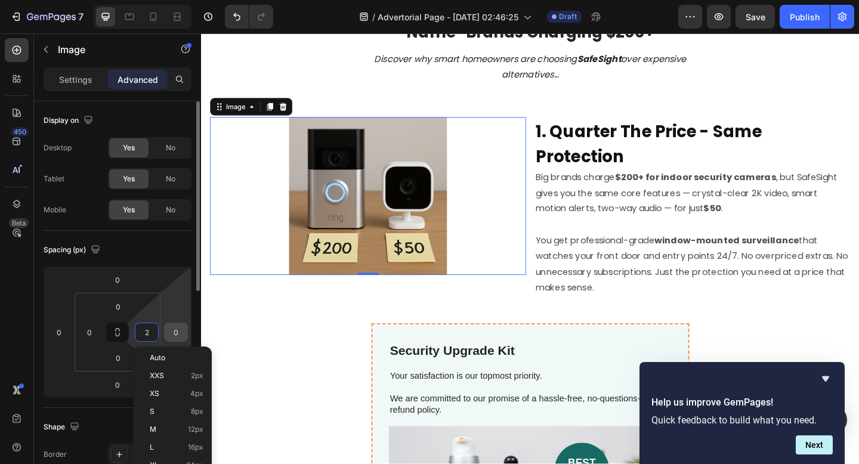
type input "0"
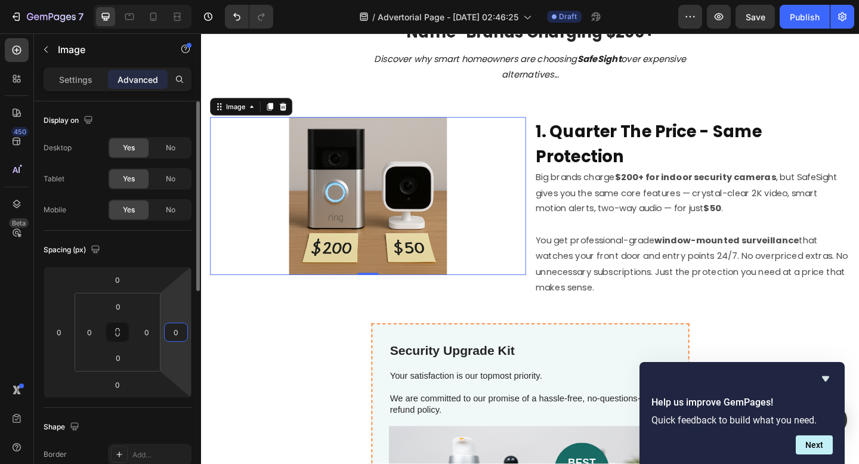
click at [175, 335] on input "0" at bounding box center [176, 332] width 18 height 18
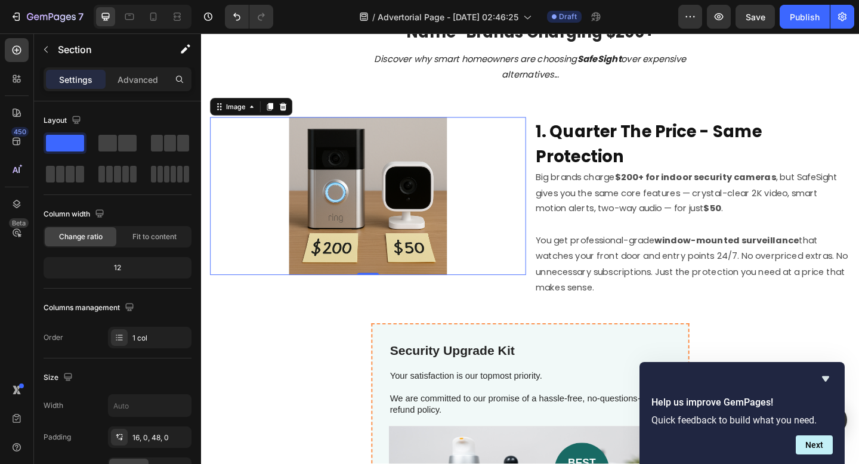
click at [339, 230] on img at bounding box center [382, 211] width 172 height 172
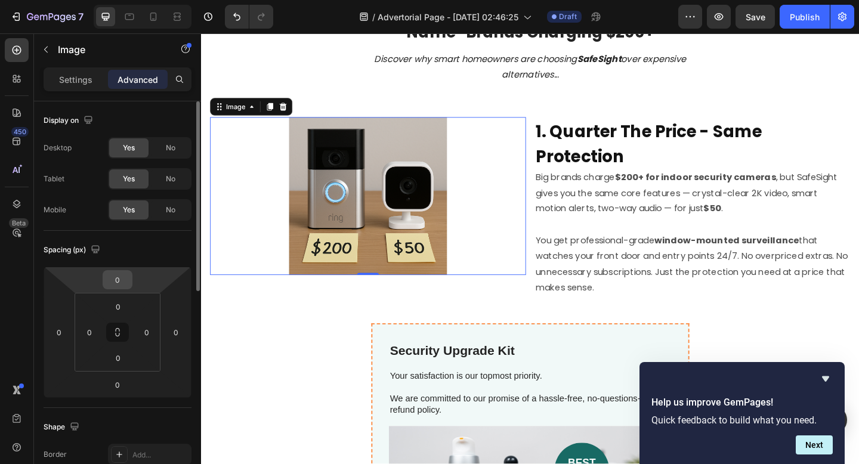
click at [124, 286] on input "0" at bounding box center [118, 280] width 24 height 18
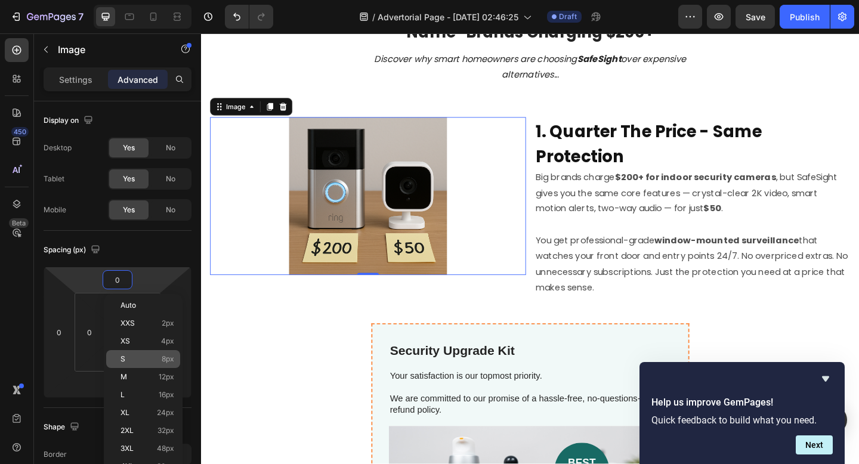
click at [135, 357] on p "S 8px" at bounding box center [147, 359] width 54 height 8
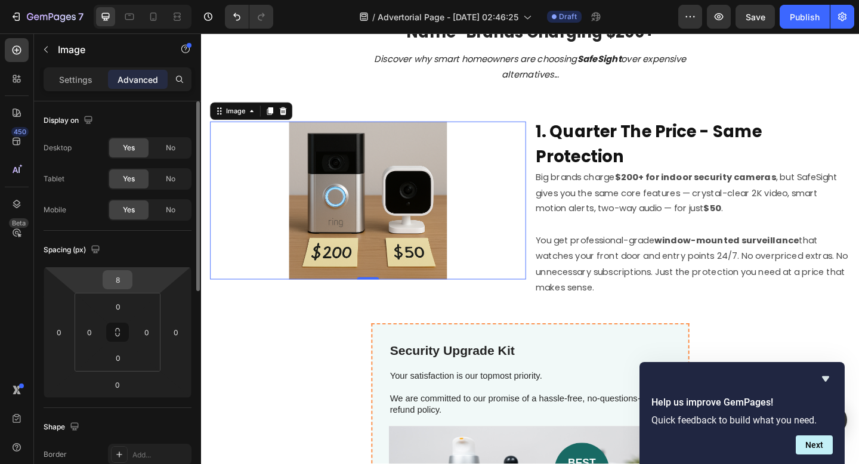
click at [119, 287] on input "8" at bounding box center [118, 280] width 24 height 18
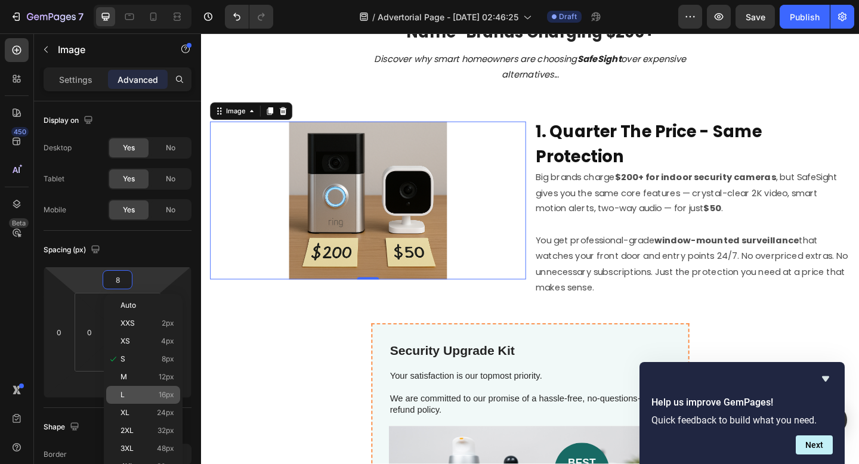
click at [148, 400] on div "L 16px" at bounding box center [143, 395] width 74 height 18
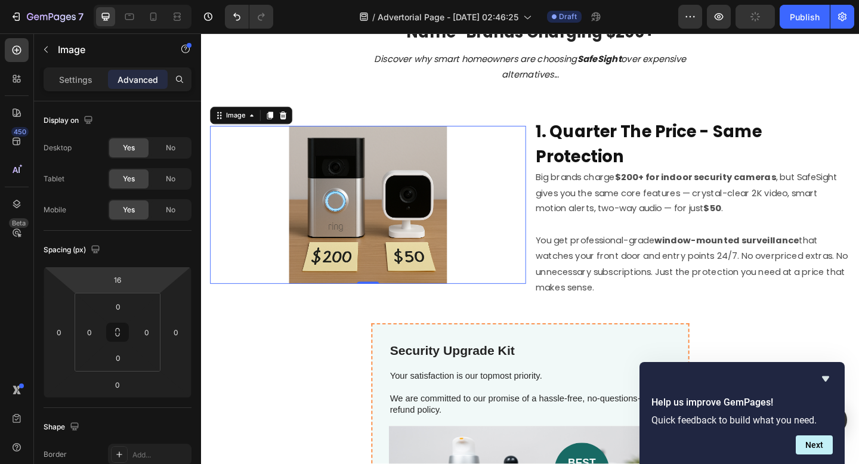
click at [120, 0] on html "7 / Advertorial Page - Sep 28, 02:46:25 Draft Preview Publish 450 Beta Sections…" at bounding box center [429, 0] width 859 height 0
click at [117, 282] on input "16" at bounding box center [118, 280] width 24 height 18
click at [138, 0] on html "7 / Advertorial Page - Sep 28, 02:46:25 Draft Preview Save Publish 450 Beta Sec…" at bounding box center [429, 0] width 859 height 0
click at [117, 283] on input "16" at bounding box center [118, 280] width 24 height 18
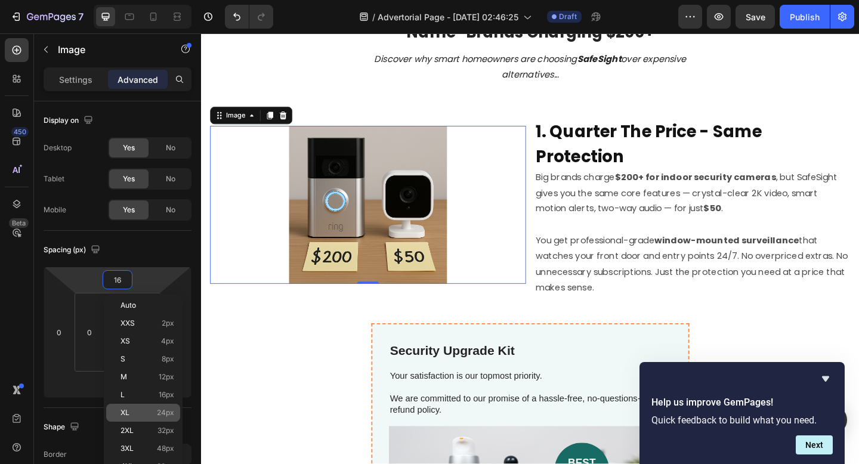
click at [150, 412] on p "XL 24px" at bounding box center [147, 412] width 54 height 8
type input "24"
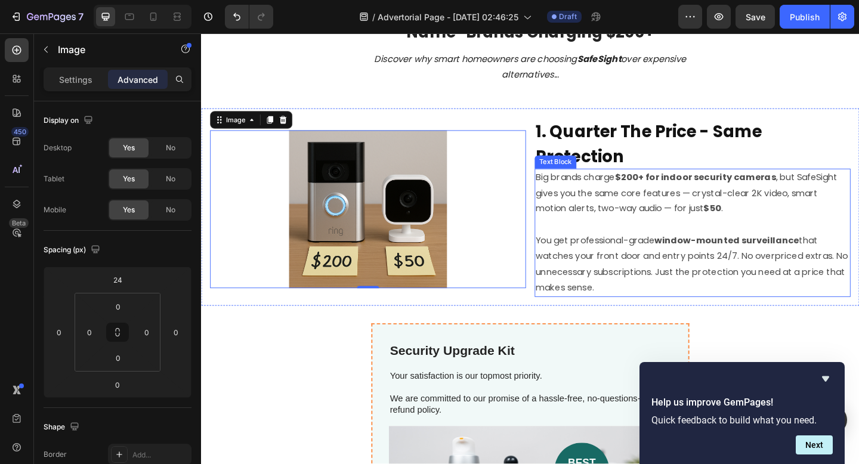
click at [654, 278] on p "⁠⁠⁠⁠⁠⁠⁠ You get professional-grade window-mounted surveillance that watches you…" at bounding box center [735, 276] width 341 height 86
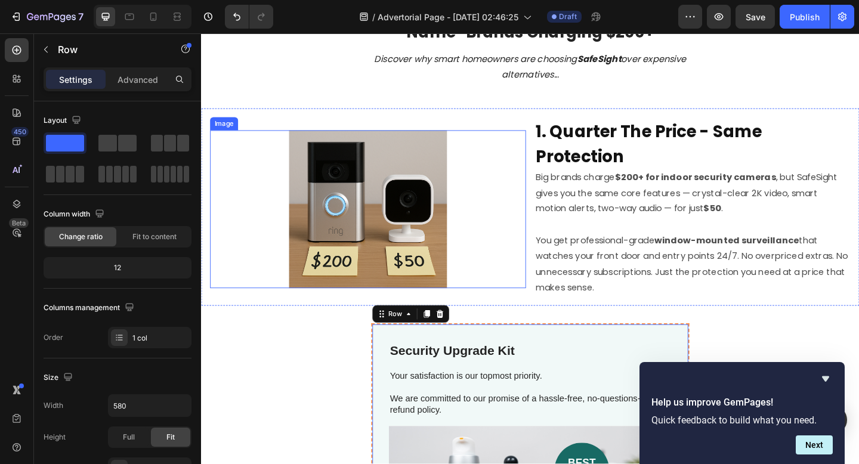
click at [462, 252] on img at bounding box center [382, 225] width 172 height 172
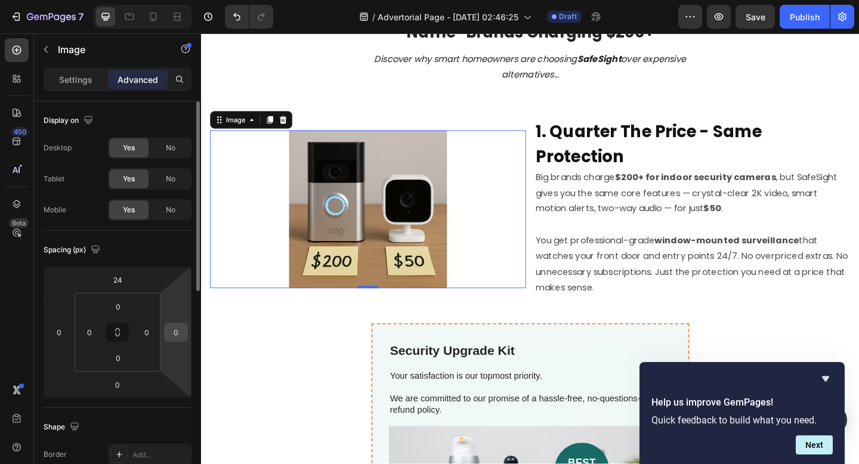
click at [178, 329] on input "0" at bounding box center [176, 332] width 18 height 18
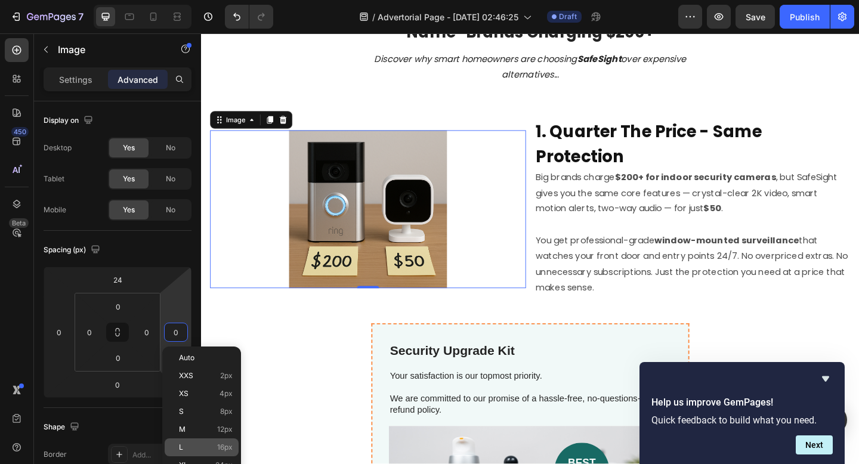
click at [195, 444] on p "L 16px" at bounding box center [206, 447] width 54 height 8
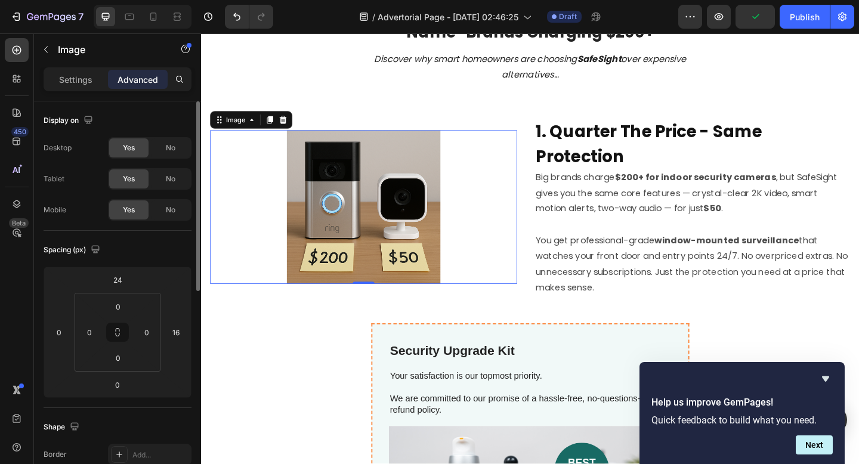
type input "0"
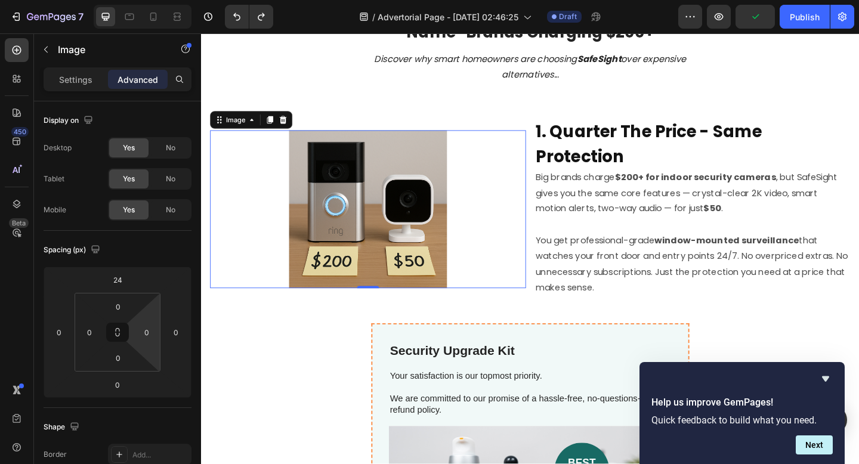
click at [151, 0] on html "7 / Advertorial Page - Sep 28, 02:46:25 Draft Preview Publish 450 Beta Sections…" at bounding box center [429, 0] width 859 height 0
click at [156, 0] on html "7 / Advertorial Page - Sep 28, 02:46:25 Draft Preview Publish 450 Beta Sections…" at bounding box center [429, 0] width 859 height 0
click at [153, 335] on input "0" at bounding box center [147, 332] width 18 height 18
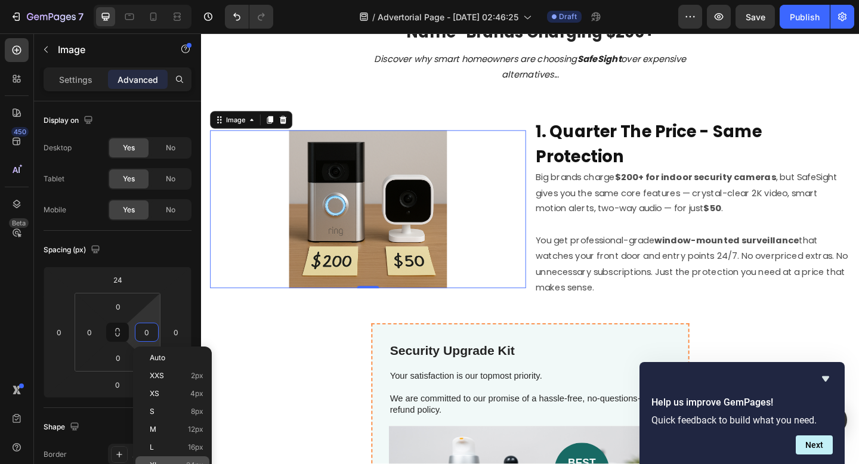
click at [181, 457] on div "XL 24px" at bounding box center [172, 465] width 74 height 18
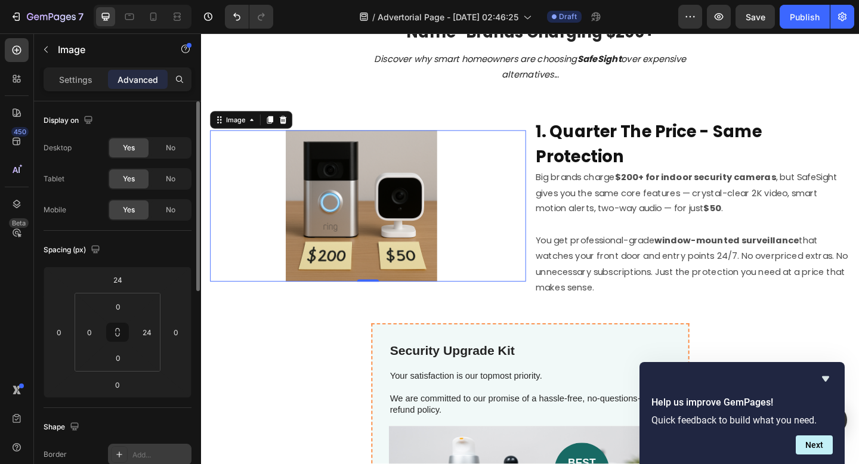
type input "0"
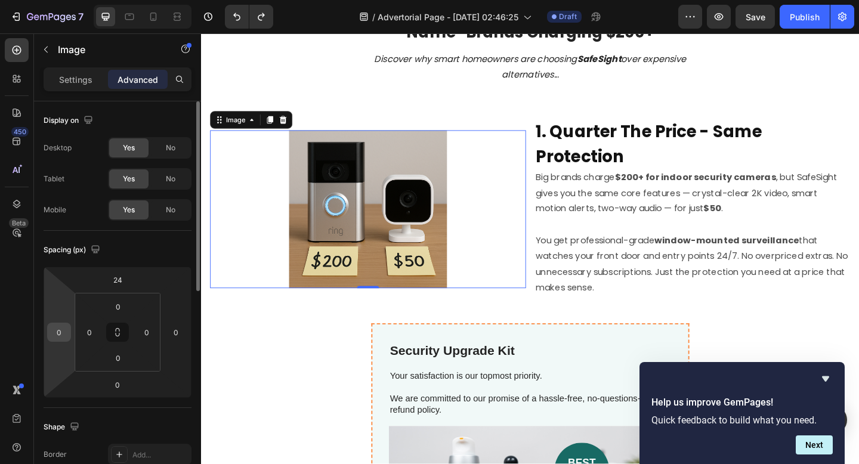
click at [59, 335] on input "0" at bounding box center [59, 332] width 18 height 18
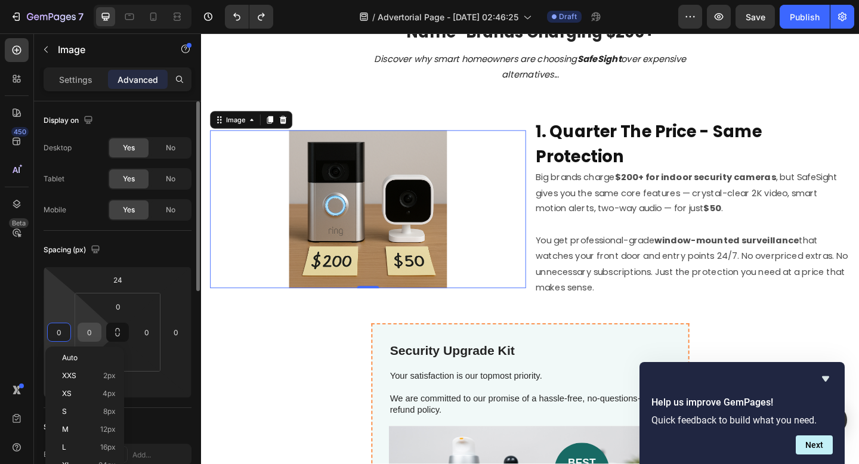
click at [80, 334] on input "0" at bounding box center [89, 332] width 18 height 18
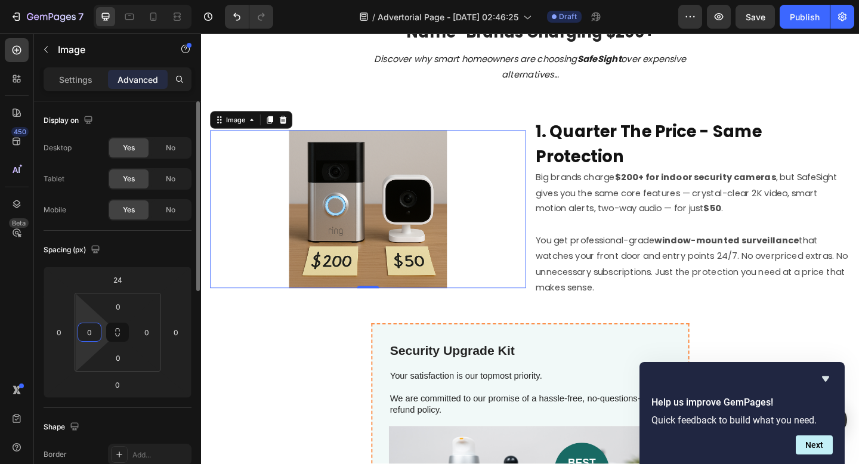
click at [91, 334] on input "0" at bounding box center [89, 332] width 18 height 18
click at [66, 334] on input "0" at bounding box center [59, 332] width 18 height 18
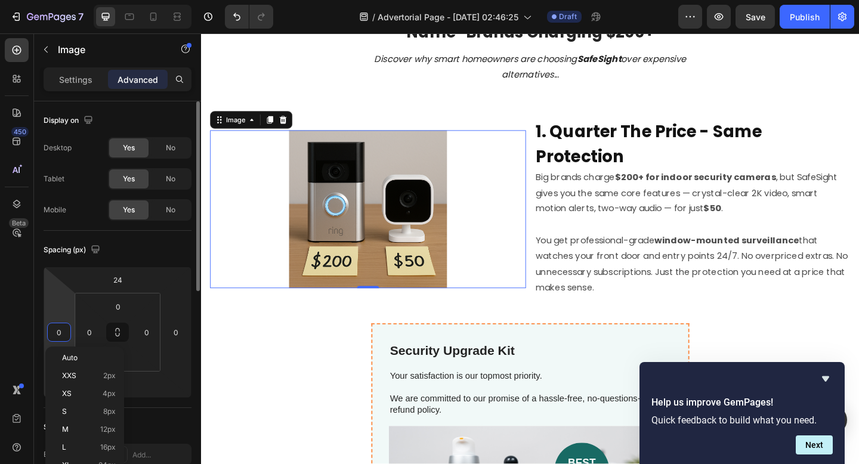
click at [66, 334] on input "0" at bounding box center [59, 332] width 18 height 18
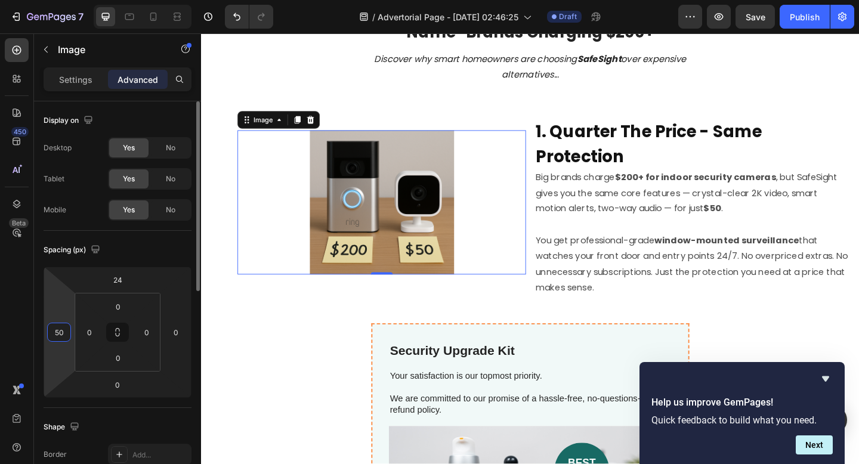
type input "5"
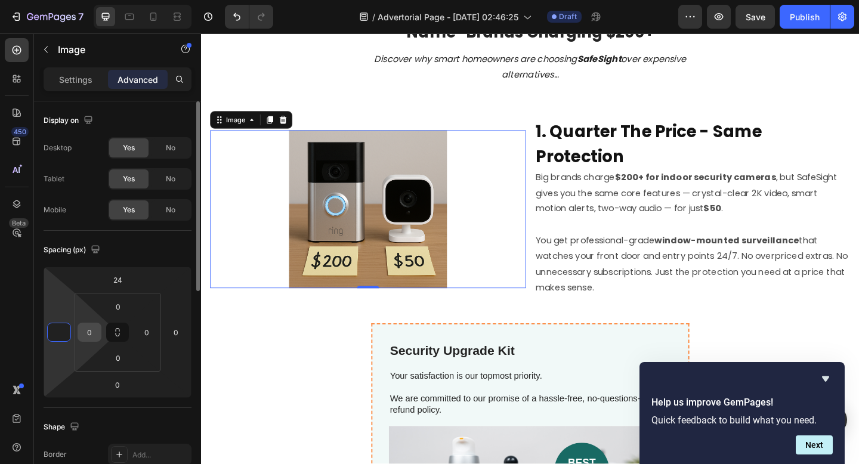
click at [94, 332] on input "0" at bounding box center [89, 332] width 18 height 18
type input "0"
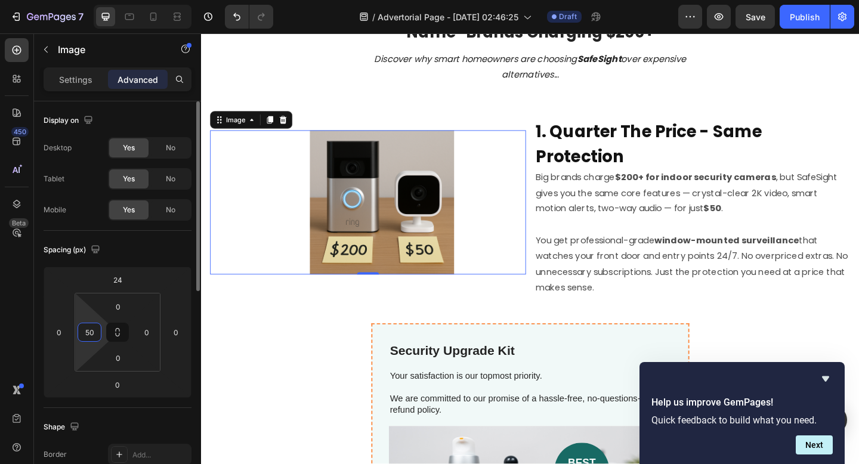
type input "5"
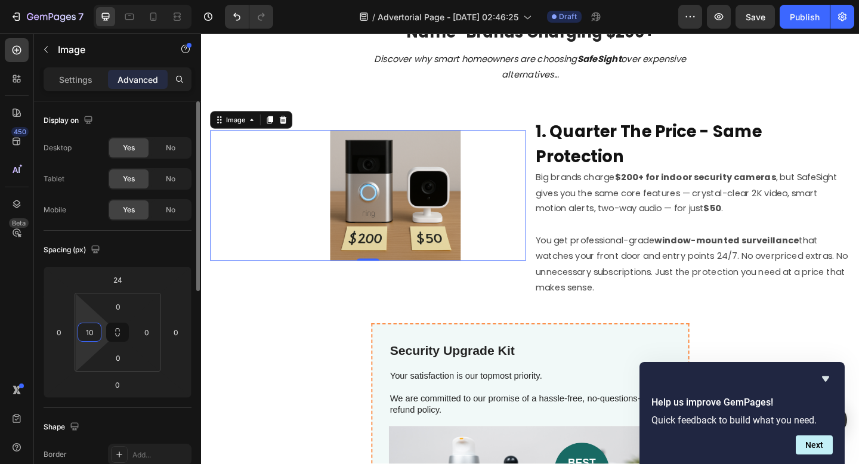
type input "1"
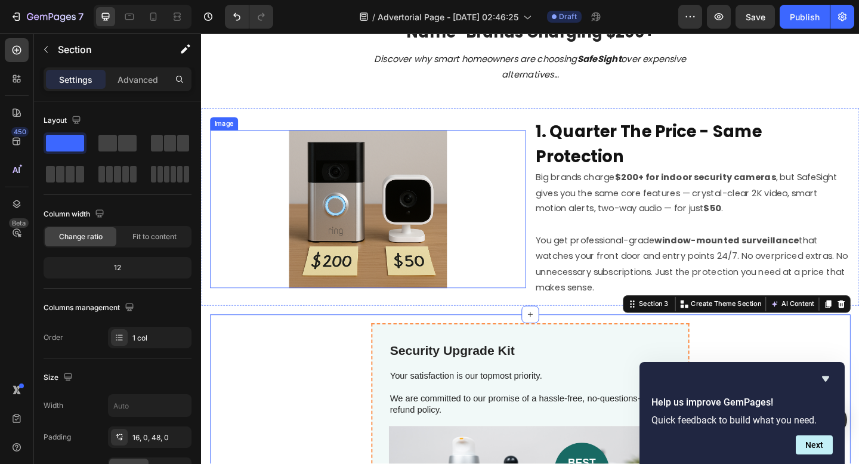
click at [380, 241] on img at bounding box center [382, 225] width 172 height 172
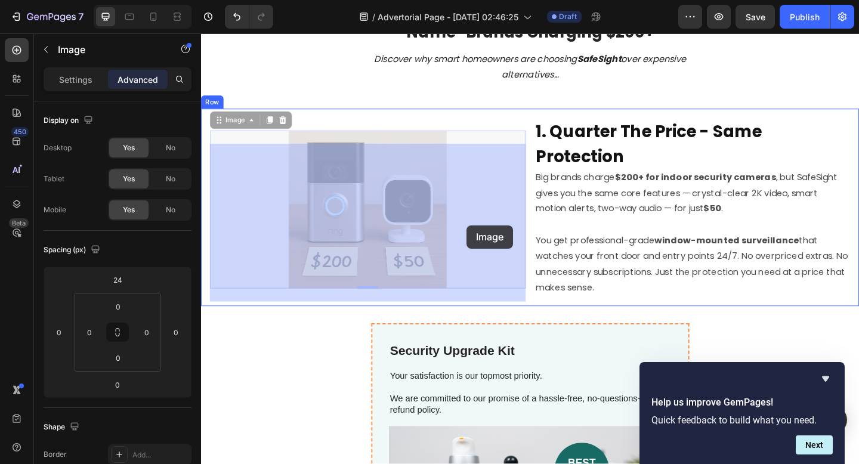
drag, startPoint x: 380, startPoint y: 241, endPoint x: 490, endPoint y: 242, distance: 109.7
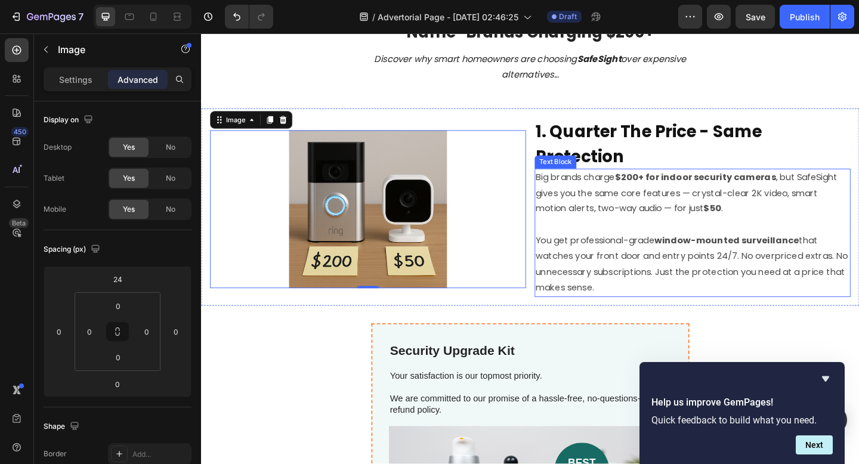
scroll to position [23, 0]
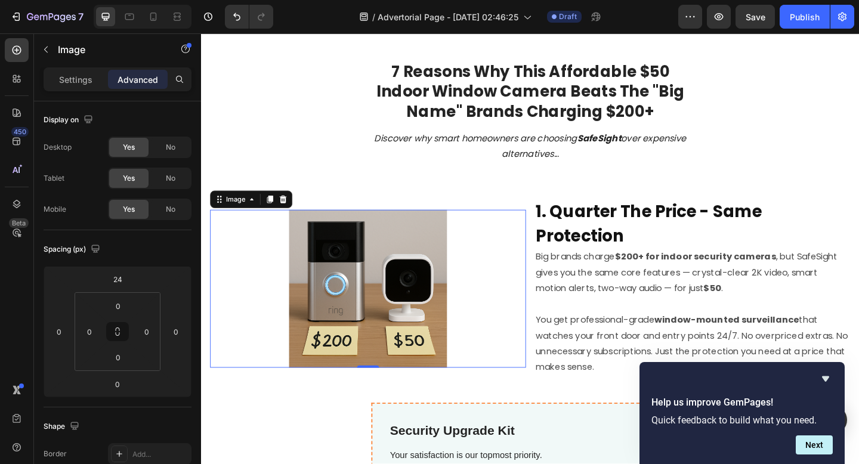
click at [434, 274] on img at bounding box center [382, 311] width 172 height 172
click at [505, 275] on div at bounding box center [381, 311] width 343 height 172
click at [150, 330] on input "0" at bounding box center [147, 332] width 18 height 18
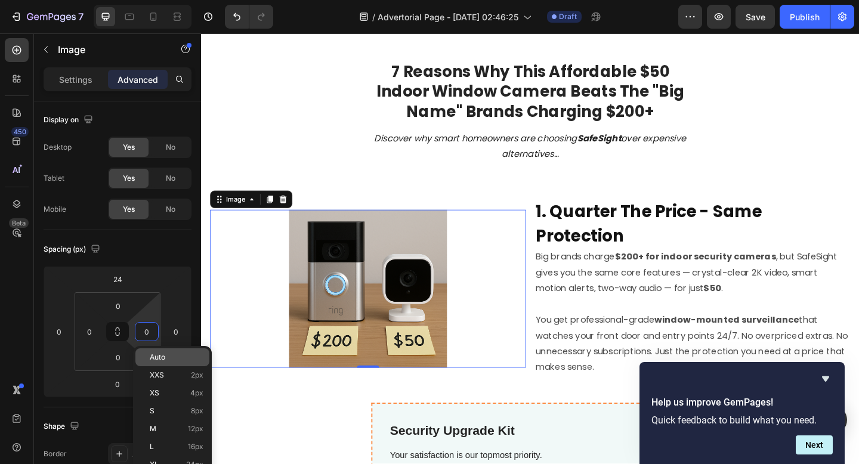
click at [175, 360] on p "Auto" at bounding box center [177, 357] width 54 height 8
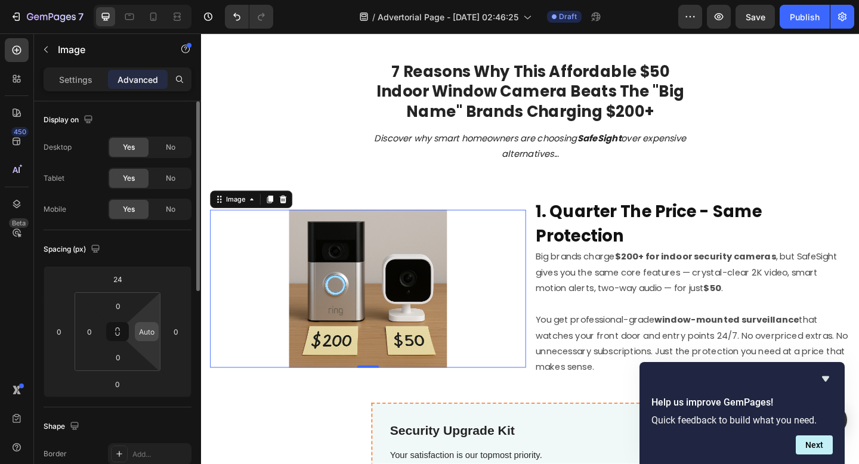
click at [148, 336] on input "Auto" at bounding box center [147, 332] width 18 height 18
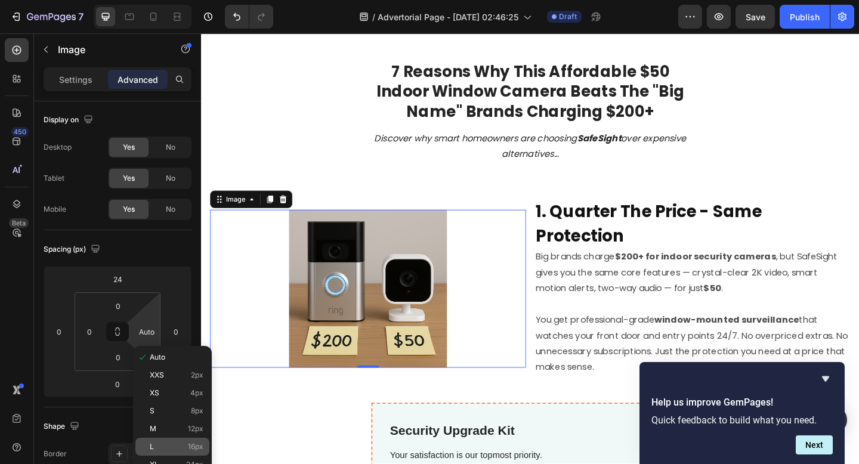
click at [172, 438] on div "L 16px" at bounding box center [172, 447] width 74 height 18
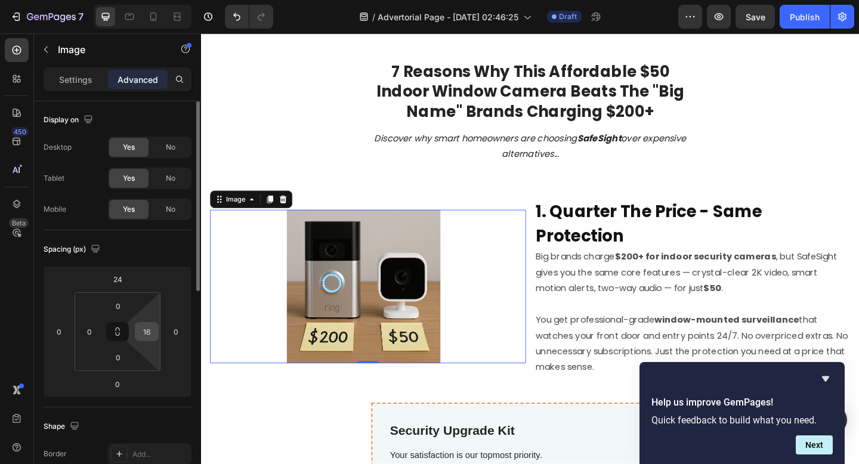
type input "Auto"
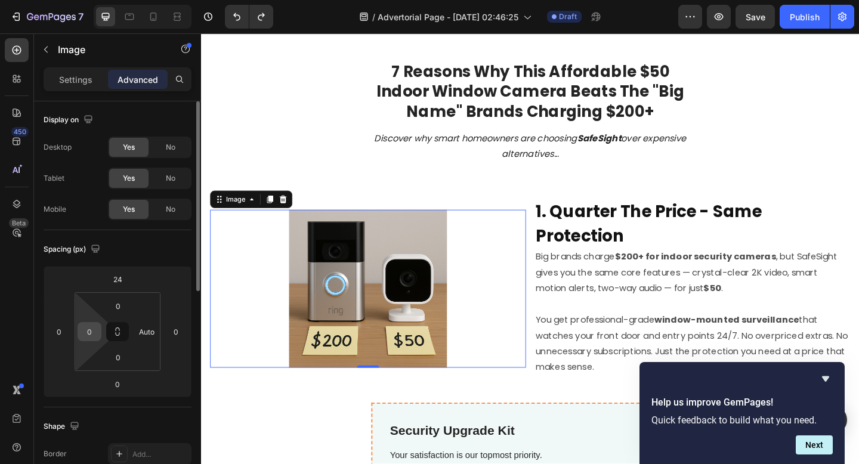
click at [92, 333] on input "0" at bounding box center [89, 332] width 18 height 18
click at [91, 328] on input "0" at bounding box center [89, 332] width 18 height 18
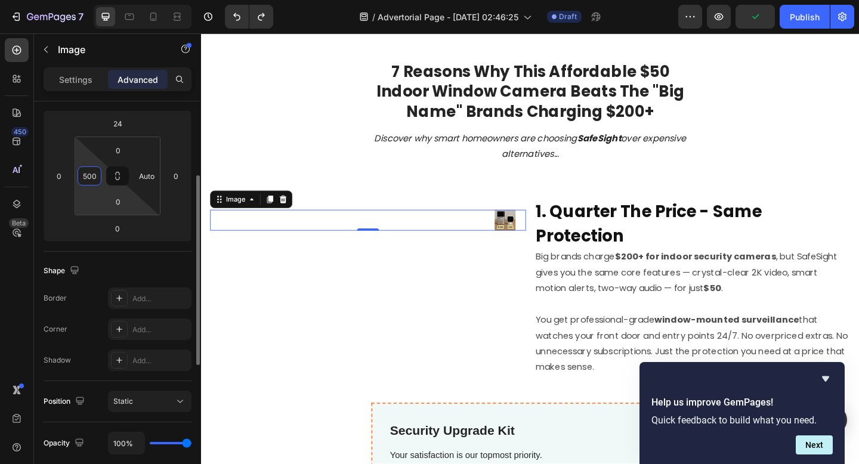
scroll to position [0, 0]
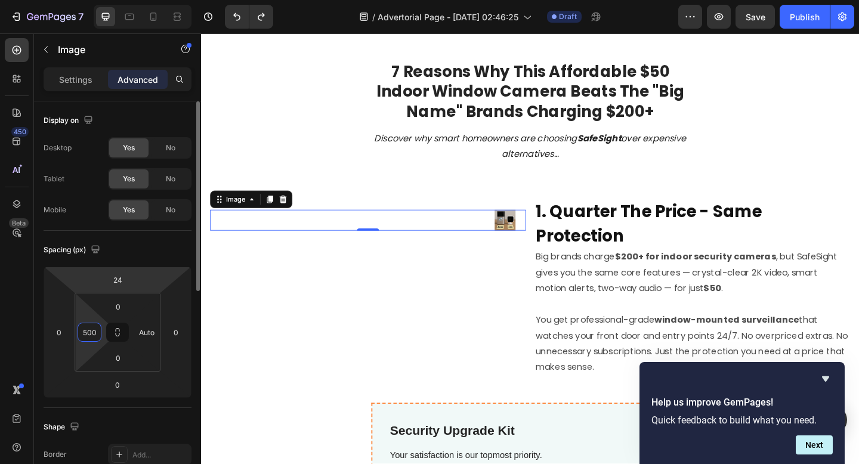
click at [531, 233] on img at bounding box center [531, 236] width 23 height 23
type input "0"
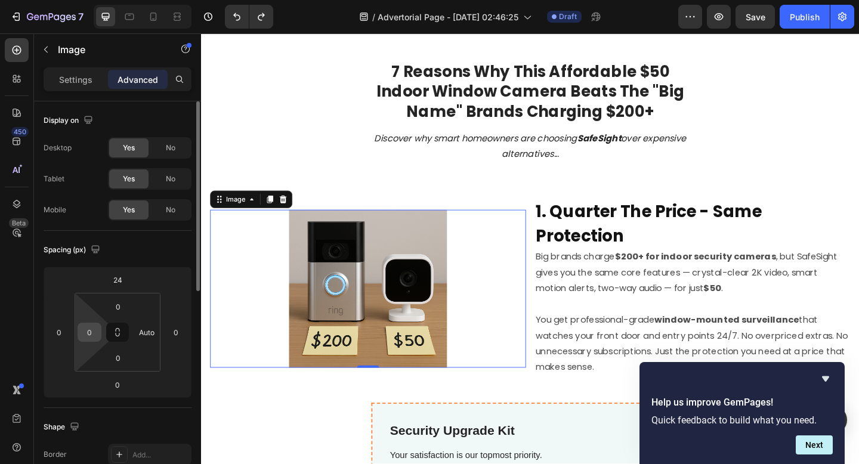
click at [91, 332] on input "0" at bounding box center [89, 332] width 18 height 18
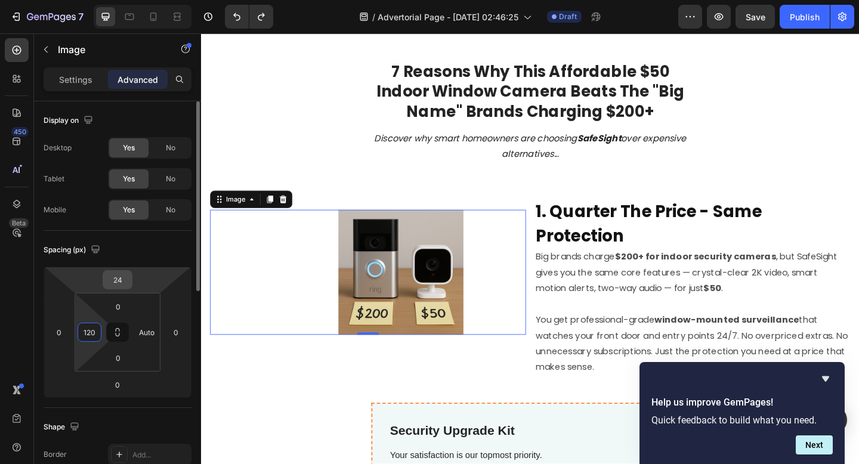
type input "120"
click at [120, 275] on input "24" at bounding box center [118, 280] width 24 height 18
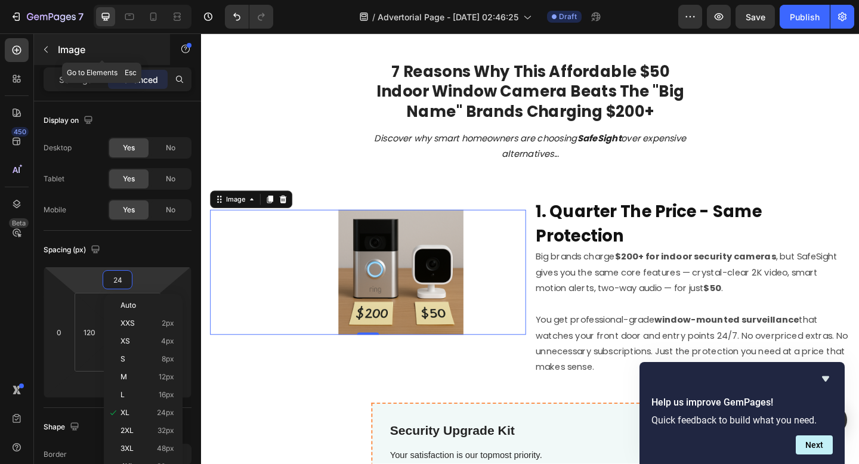
click at [46, 47] on icon "button" at bounding box center [46, 50] width 10 height 10
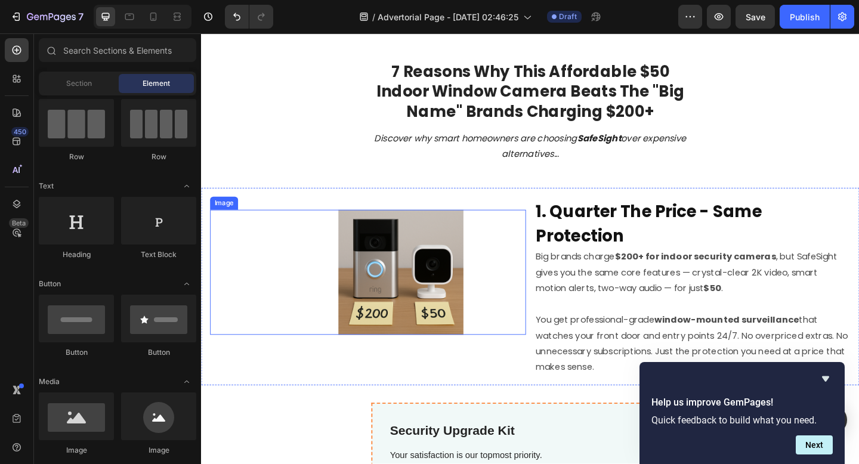
click at [414, 269] on img at bounding box center [418, 293] width 136 height 136
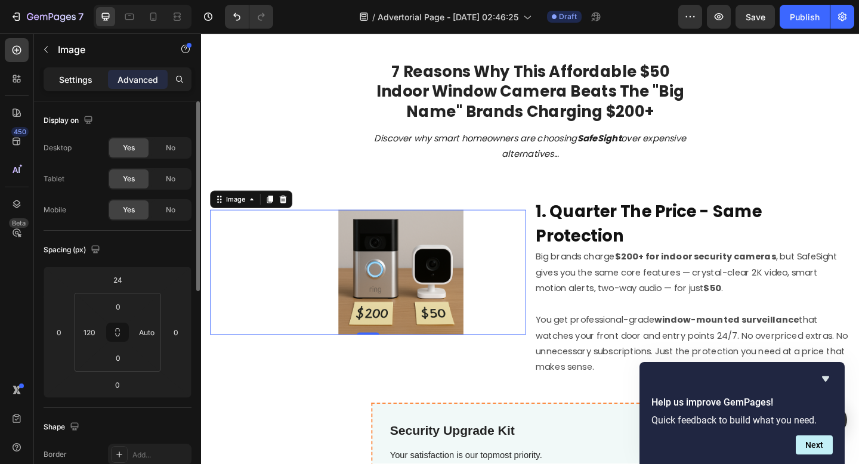
click at [86, 75] on p "Settings" at bounding box center [75, 79] width 33 height 13
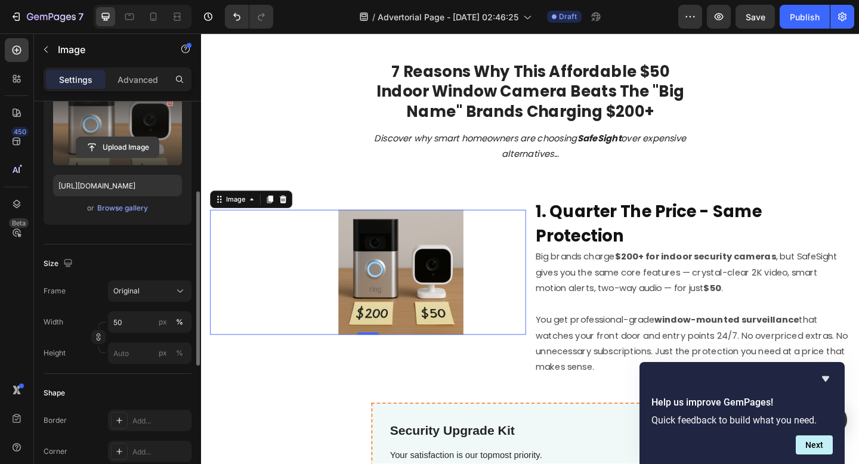
scroll to position [178, 0]
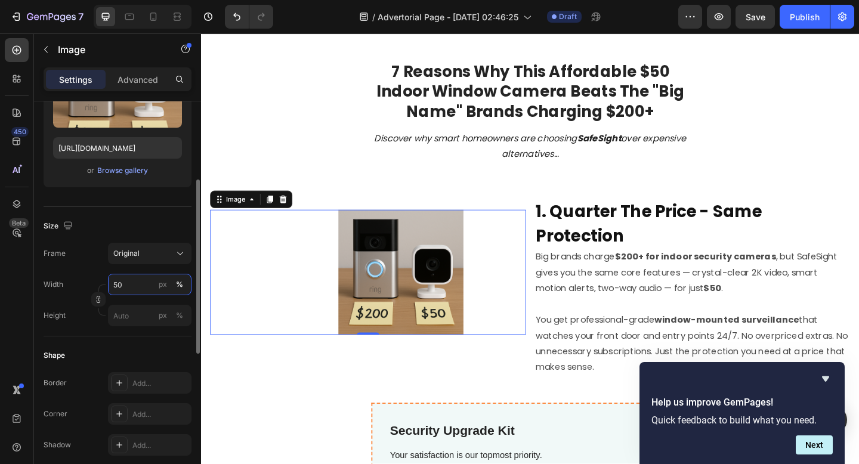
click at [138, 289] on input "50" at bounding box center [149, 284] width 83 height 21
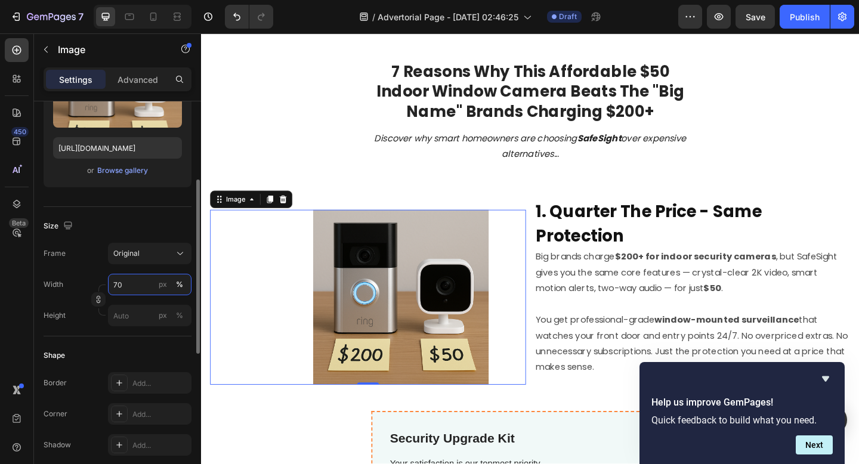
type input "7"
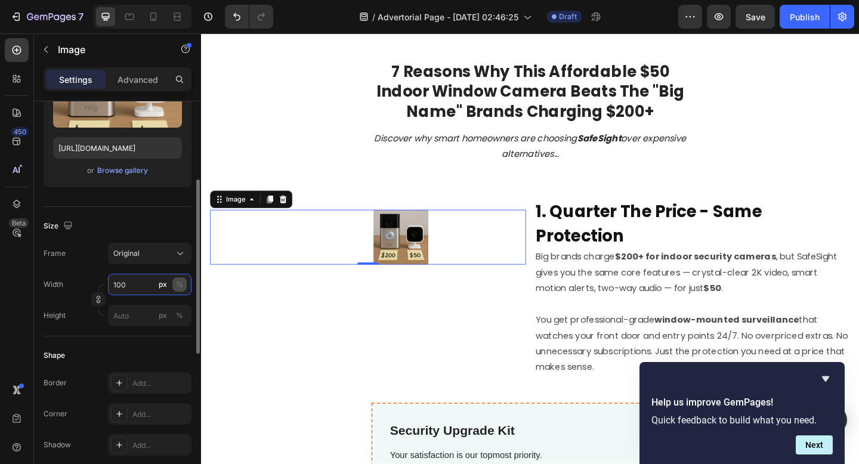
type input "100"
click at [185, 285] on button "%" at bounding box center [179, 284] width 14 height 14
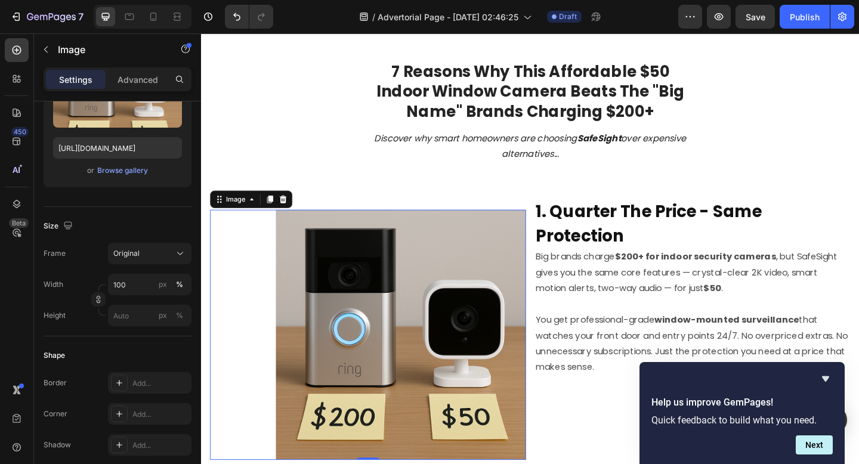
click at [388, 281] on img at bounding box center [418, 361] width 272 height 272
click at [148, 80] on p "Advanced" at bounding box center [137, 79] width 41 height 13
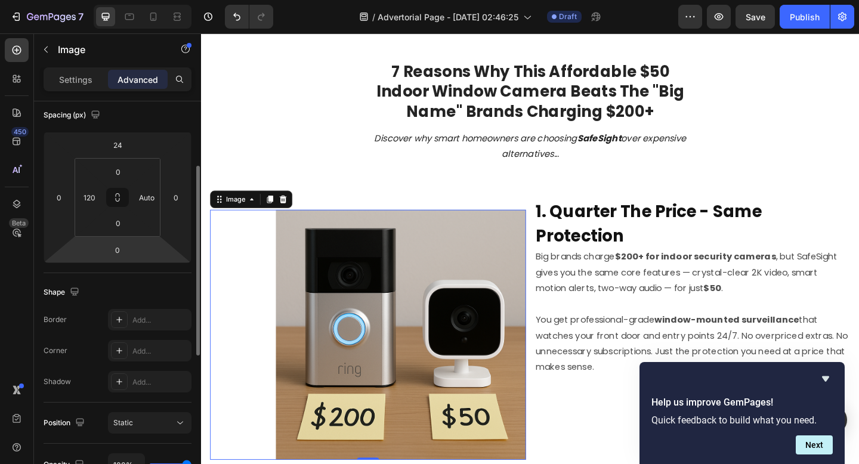
scroll to position [134, 0]
click at [91, 199] on input "120" at bounding box center [89, 199] width 18 height 18
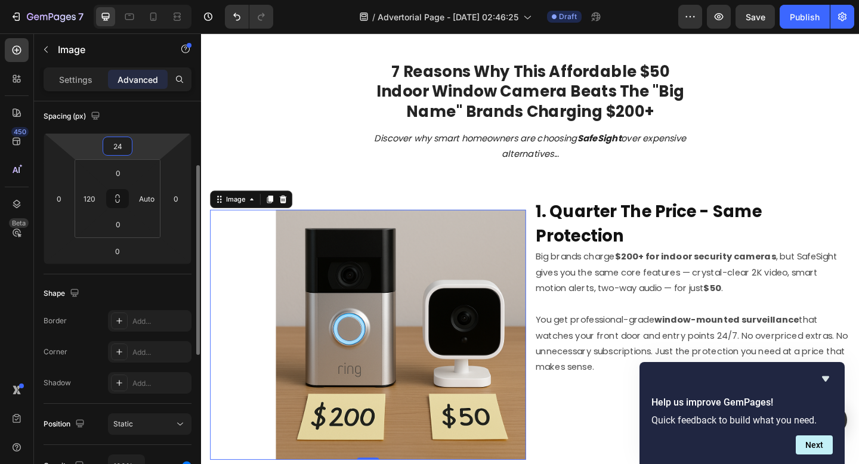
click at [125, 142] on input "24" at bounding box center [118, 146] width 24 height 18
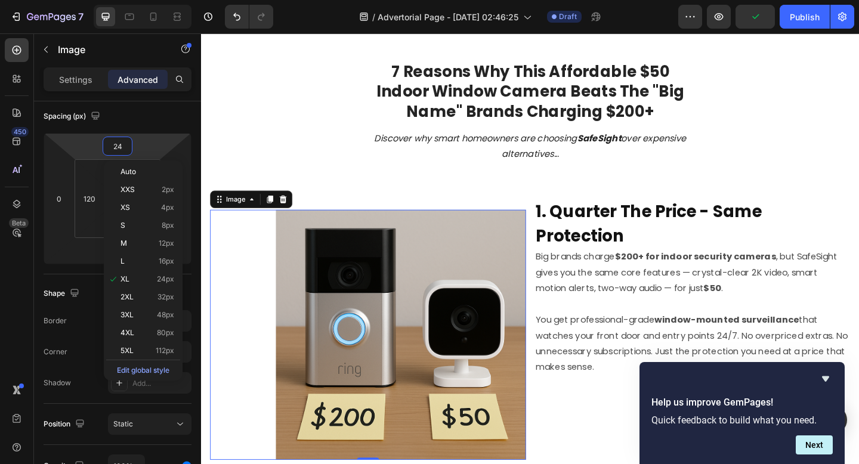
click at [86, 89] on div "Settings Advanced" at bounding box center [118, 79] width 148 height 24
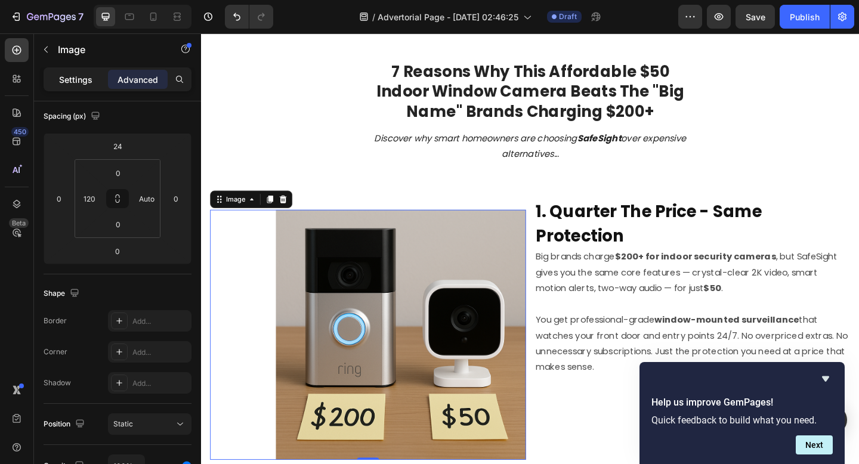
click at [86, 85] on p "Settings" at bounding box center [75, 79] width 33 height 13
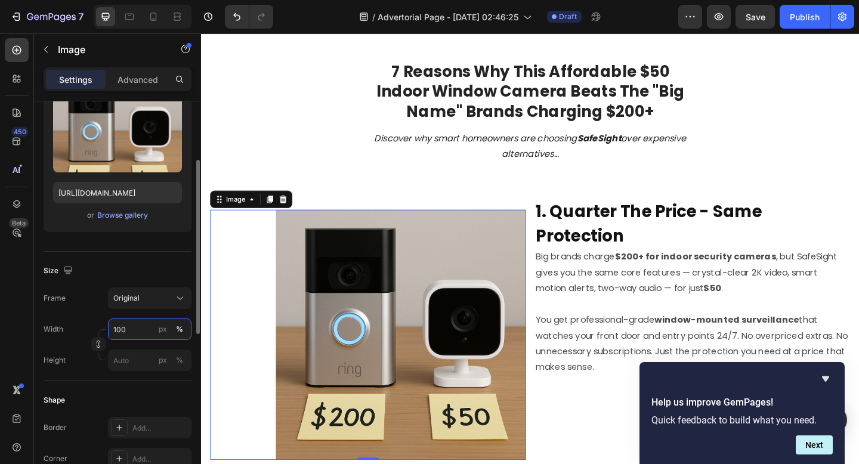
click at [131, 332] on input "100" at bounding box center [149, 328] width 83 height 21
type input "0"
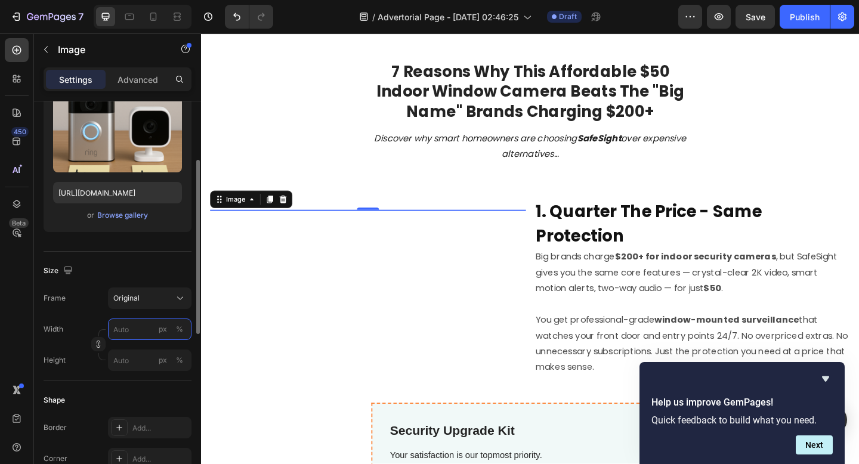
type input "0"
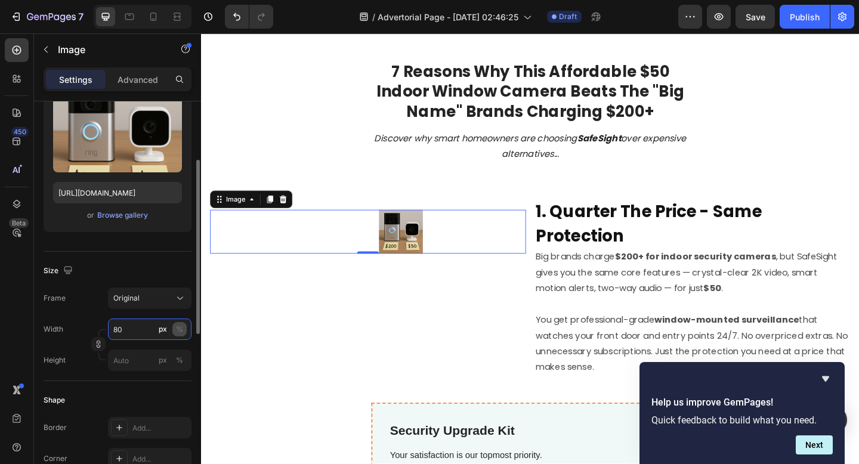
type input "80"
click at [175, 326] on button "%" at bounding box center [179, 329] width 14 height 14
click at [182, 330] on div "%" at bounding box center [179, 329] width 7 height 11
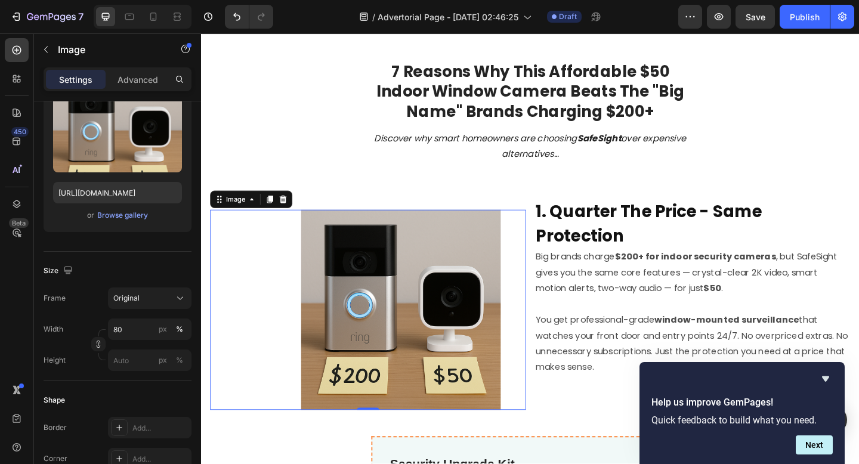
click at [398, 284] on img at bounding box center [418, 334] width 218 height 218
click at [141, 79] on p "Advanced" at bounding box center [137, 79] width 41 height 13
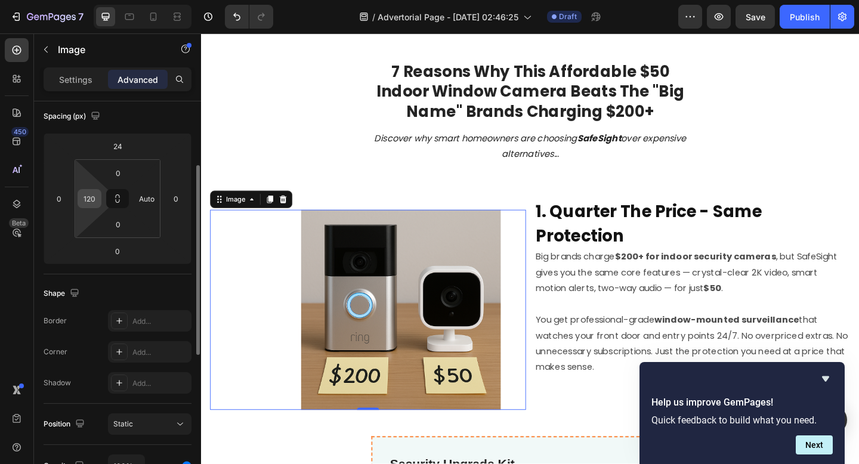
click at [98, 201] on div "120" at bounding box center [90, 198] width 24 height 19
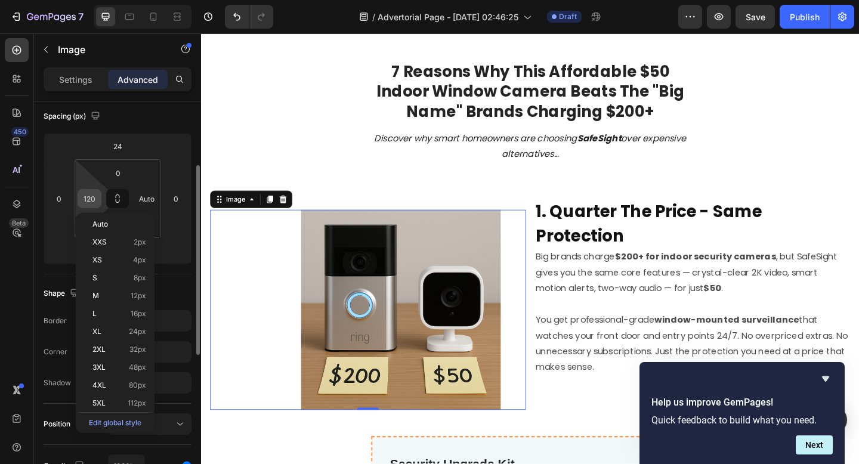
click at [91, 197] on input "120" at bounding box center [89, 199] width 18 height 18
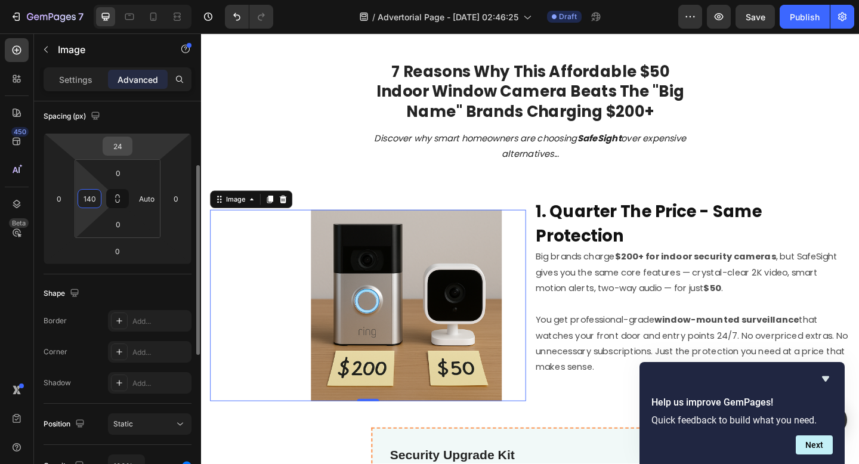
type input "140"
click at [120, 147] on input "24" at bounding box center [118, 146] width 24 height 18
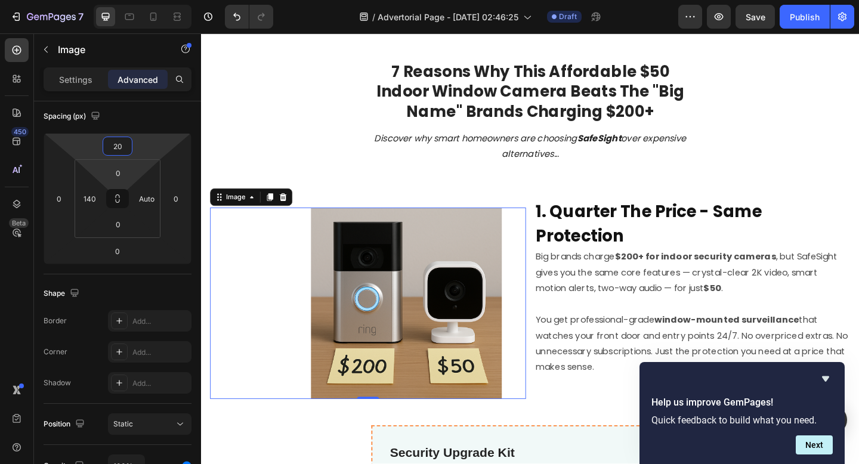
type input "2"
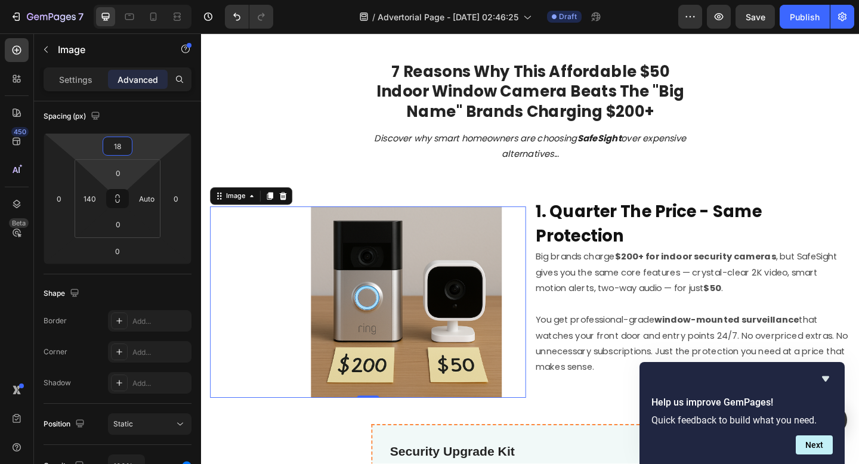
type input "1"
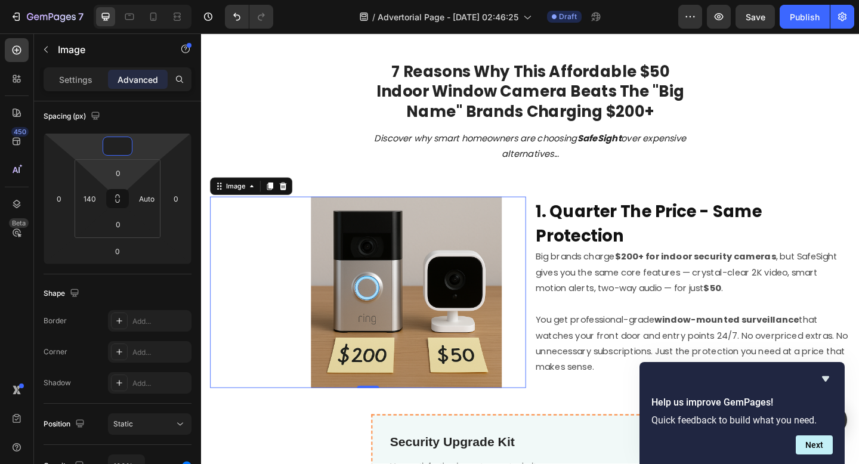
type input "2"
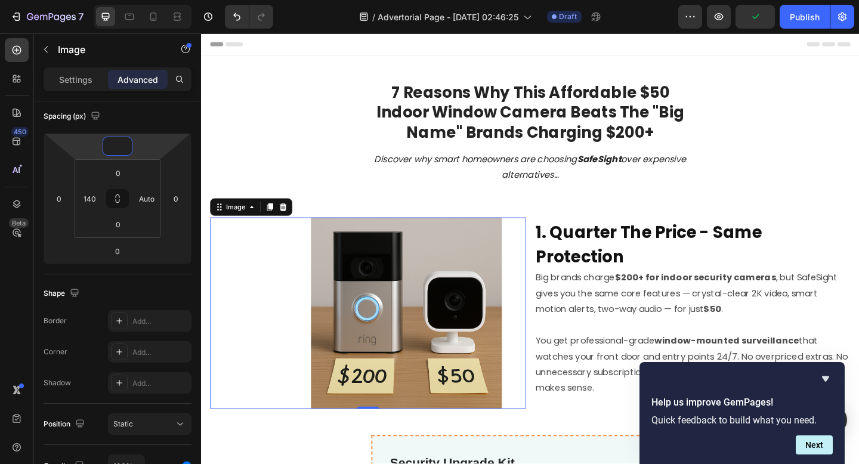
scroll to position [2, 0]
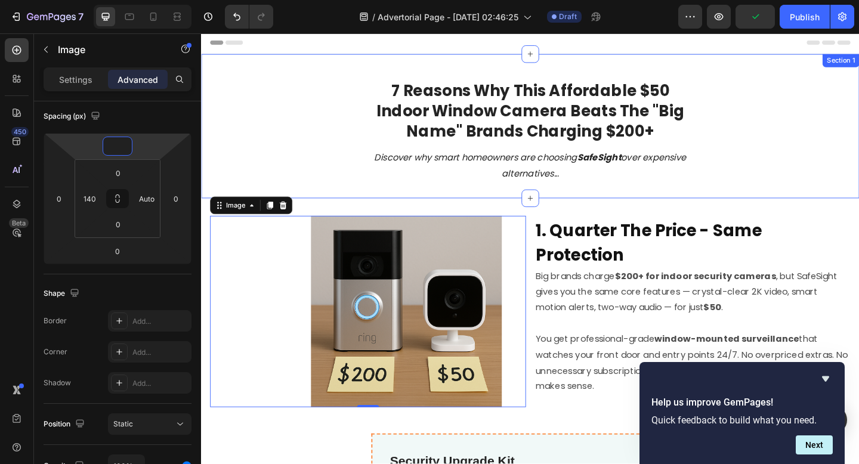
click at [580, 205] on div "7 Reasons Why This Affordable $50 Indoor Window Camera Beats The "Big Name" Bra…" at bounding box center [559, 134] width 716 height 157
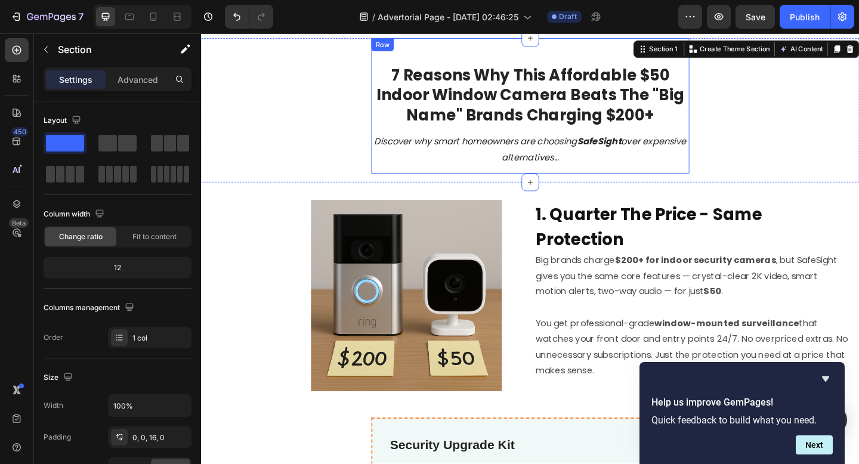
scroll to position [23, 0]
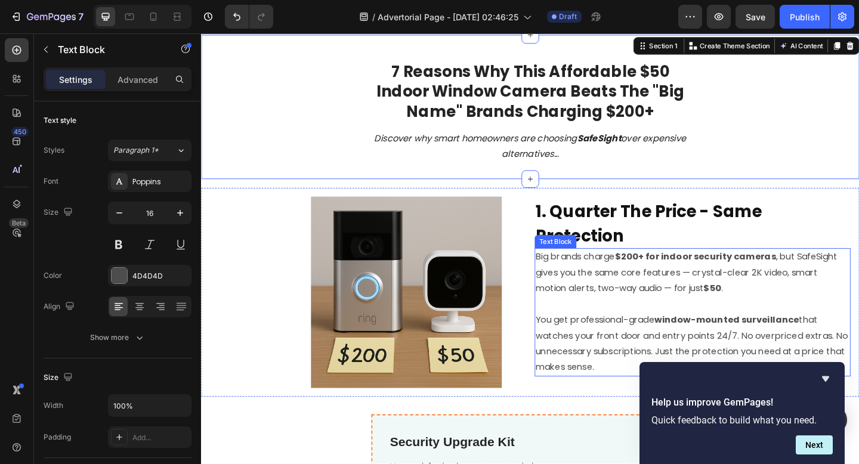
click at [717, 286] on p "Big brands charge $200+ for indoor security cameras , but SafeSight gives you t…" at bounding box center [735, 293] width 341 height 51
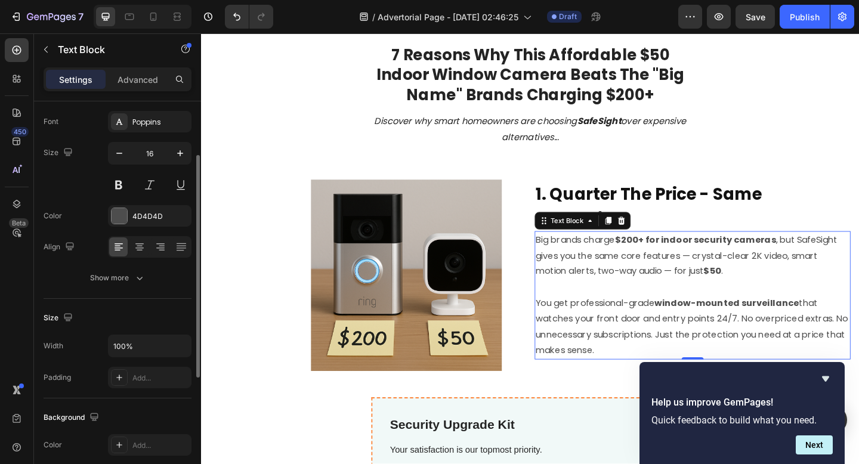
scroll to position [73, 0]
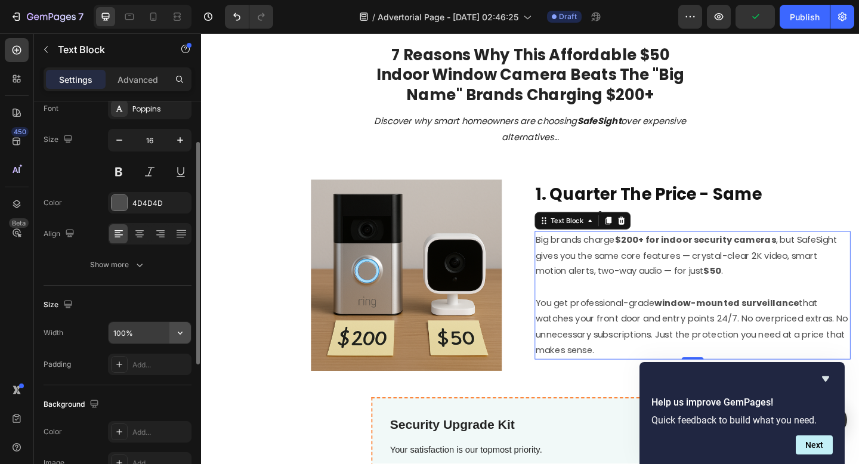
click at [174, 335] on button "button" at bounding box center [179, 332] width 21 height 21
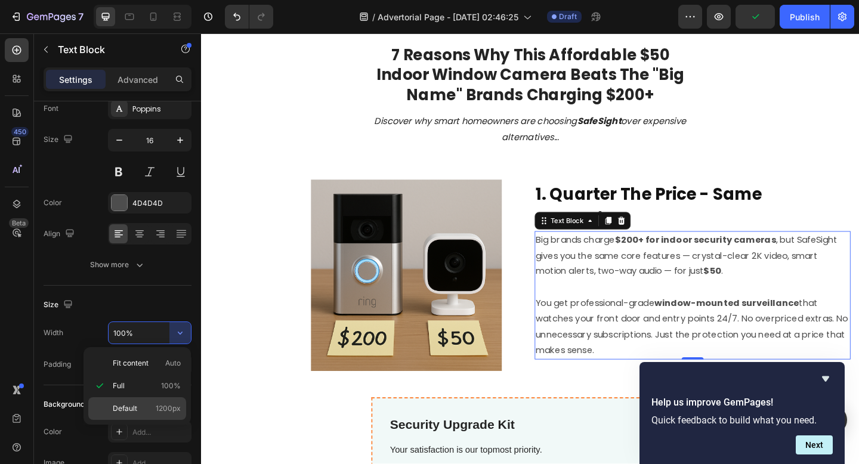
click at [140, 407] on p "Default 1200px" at bounding box center [147, 408] width 68 height 11
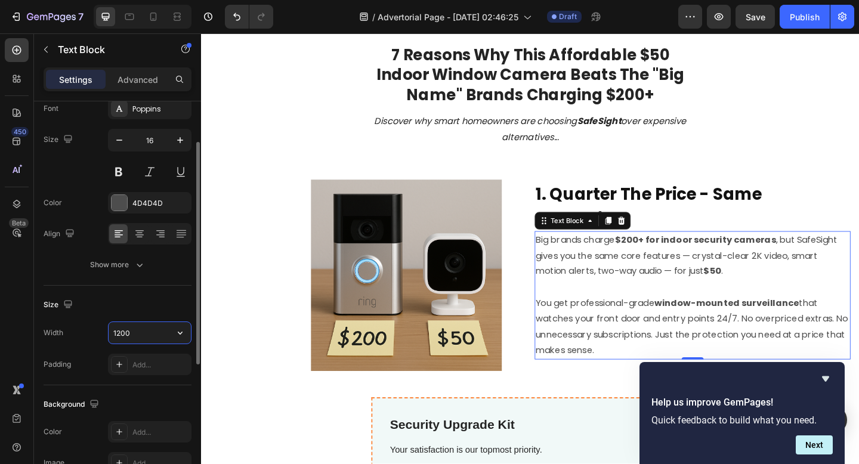
click at [144, 337] on input "1200" at bounding box center [150, 332] width 82 height 21
click at [159, 332] on input "1200" at bounding box center [150, 332] width 82 height 21
drag, startPoint x: 137, startPoint y: 332, endPoint x: 94, endPoint y: 332, distance: 42.3
click at [95, 332] on div "Width 1200" at bounding box center [118, 332] width 148 height 23
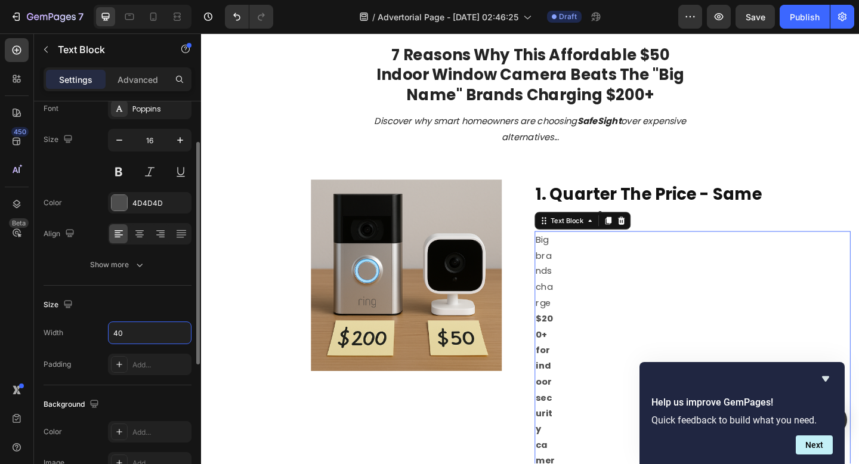
type input "4"
type input "5"
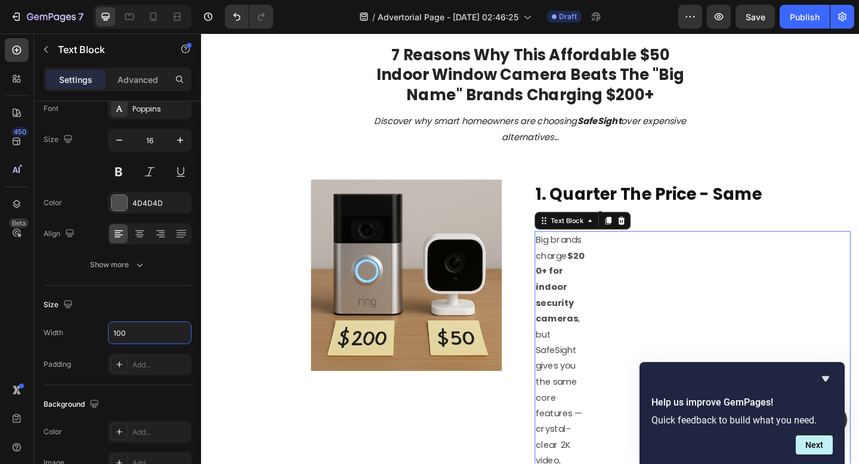
type input "100"
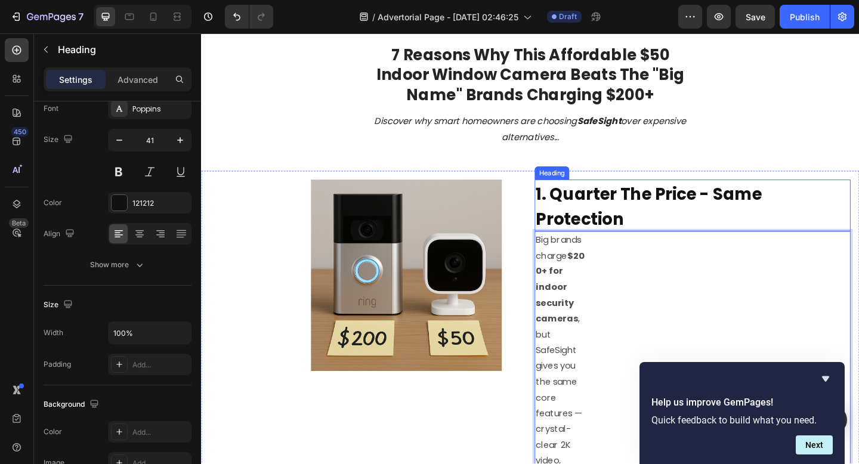
click at [737, 200] on strong "1. Quarter The Price - Same Protection" at bounding box center [688, 222] width 246 height 52
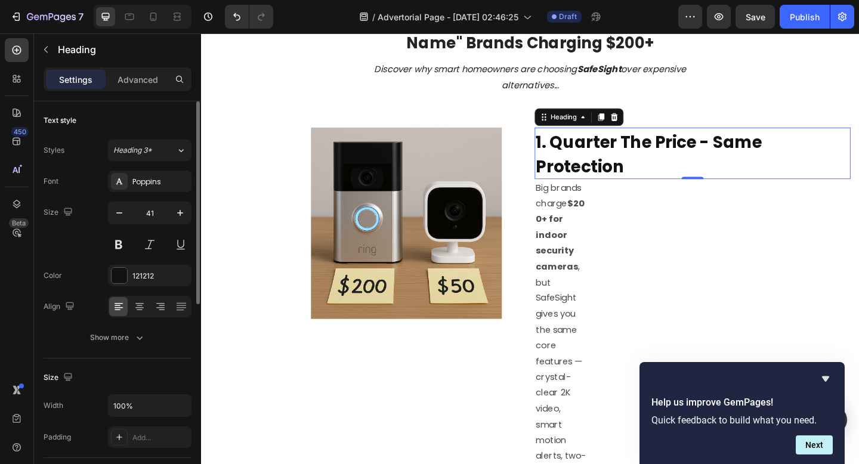
scroll to position [105, 0]
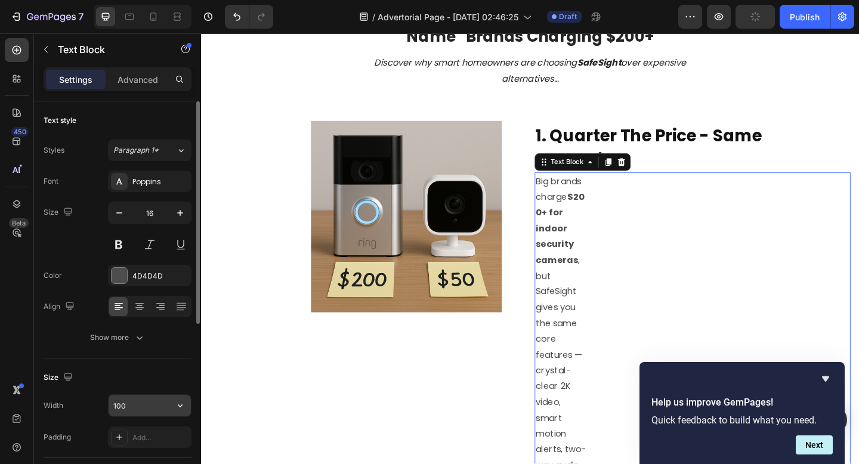
click at [156, 401] on input "100" at bounding box center [150, 405] width 82 height 21
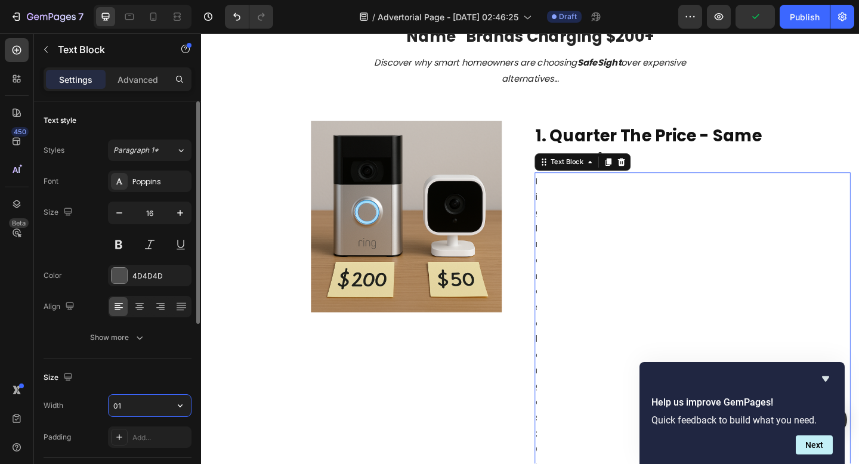
type input "0"
type input "1"
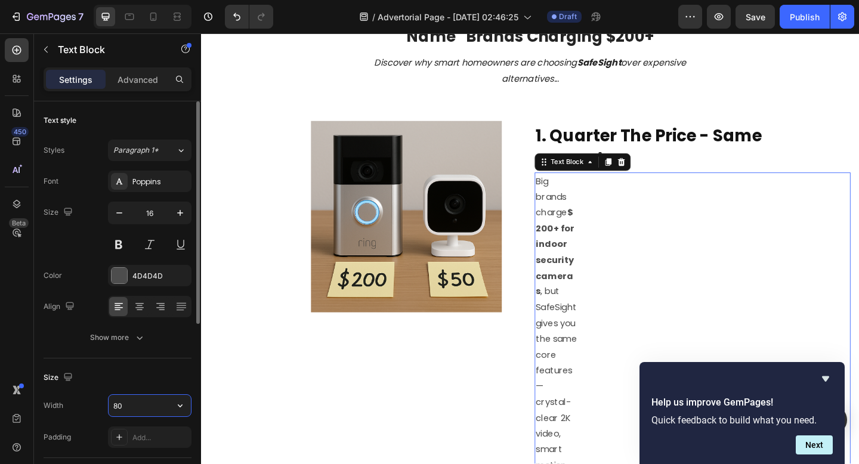
type input "8"
type input "5"
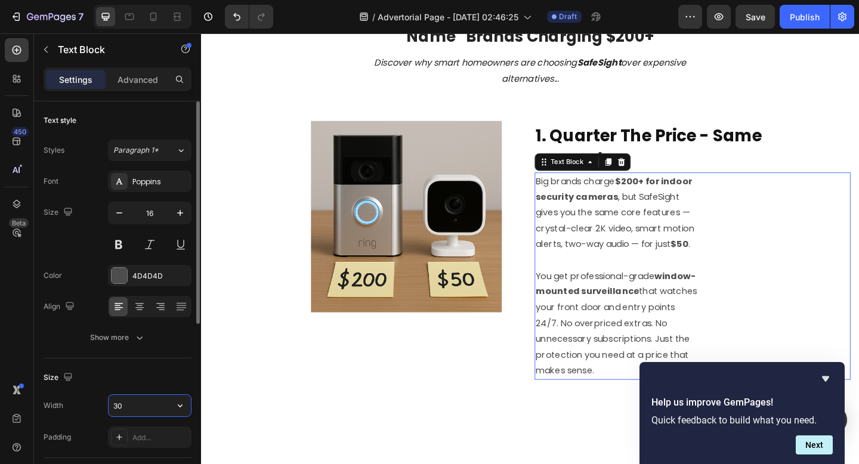
type input "3"
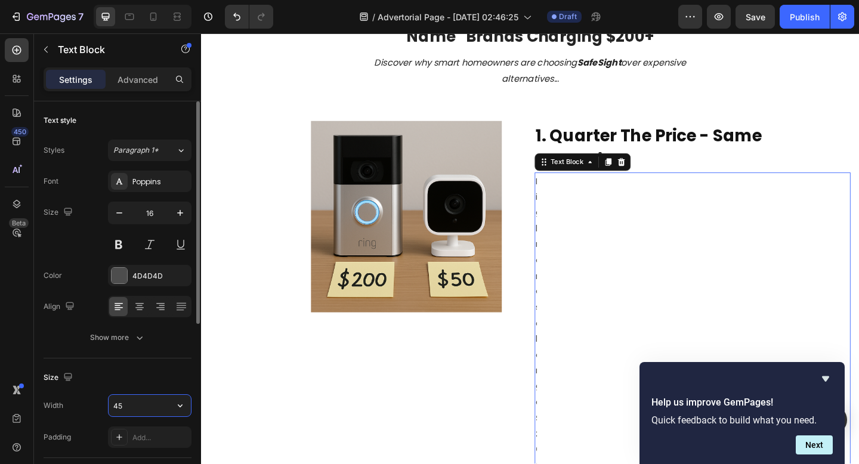
type input "450"
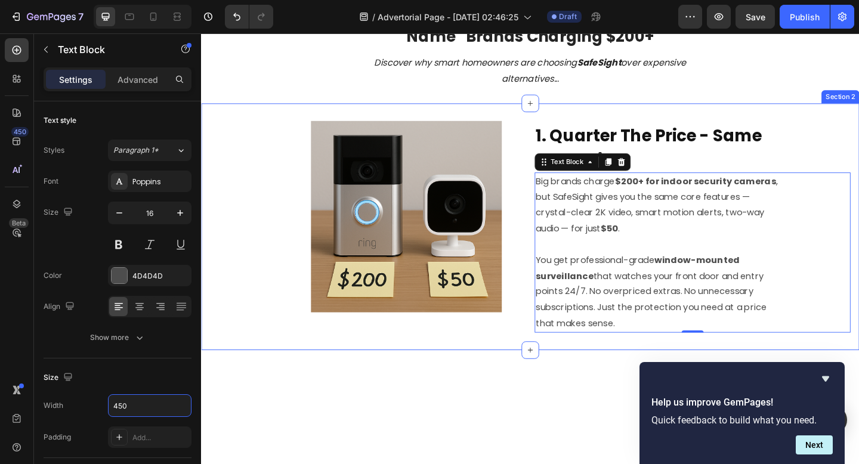
click at [546, 375] on div "Image ⁠⁠⁠⁠⁠⁠⁠ 1. Quarter The Price - Same Protection Heading Big brands charge …" at bounding box center [559, 244] width 716 height 268
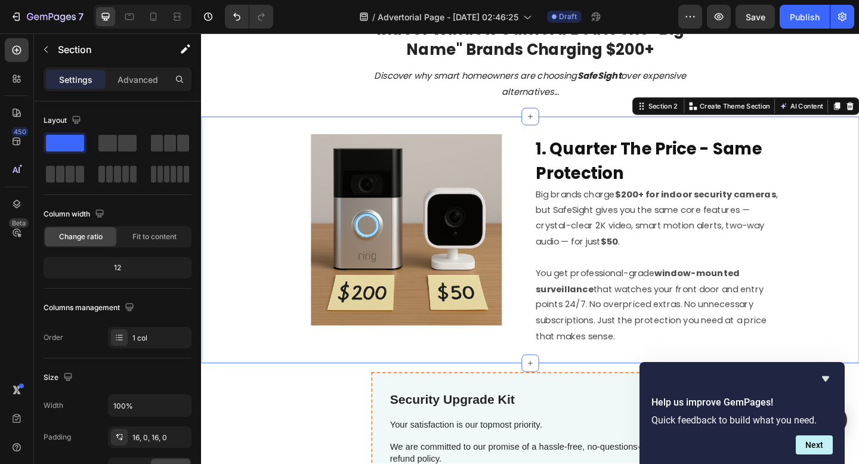
scroll to position [89, 0]
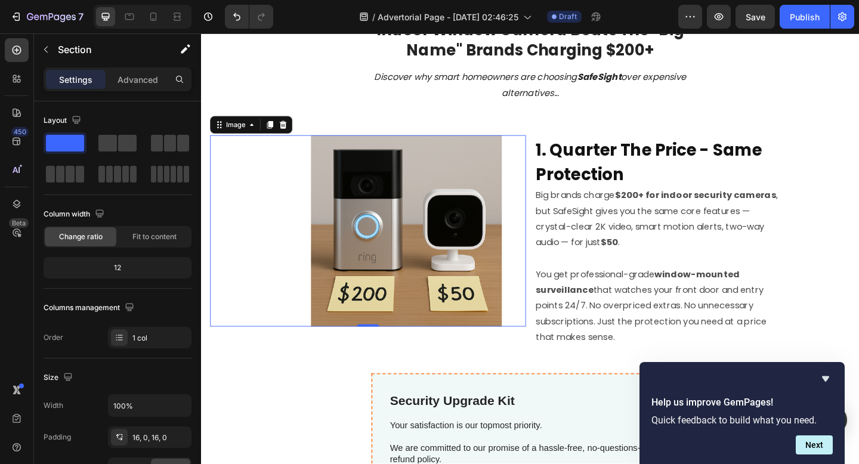
click at [481, 295] on img at bounding box center [424, 248] width 208 height 208
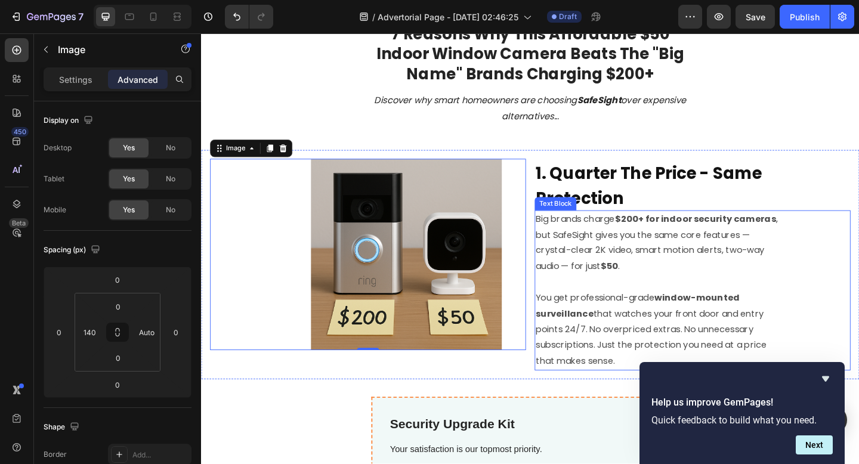
scroll to position [69, 0]
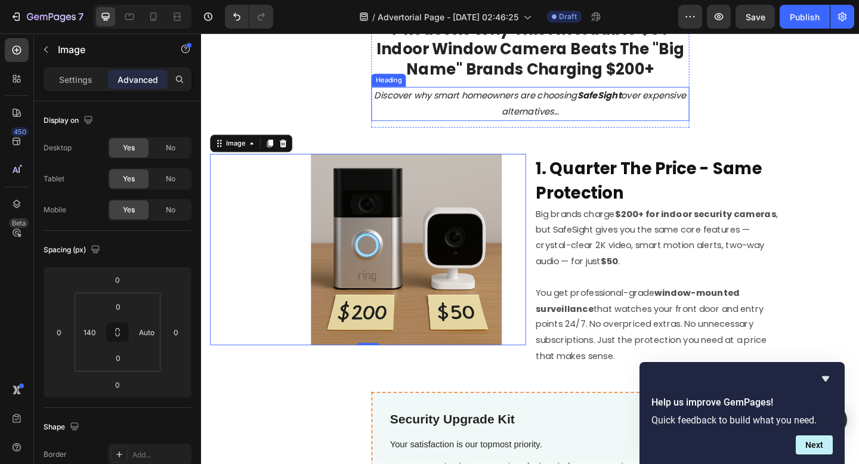
click at [699, 118] on h2 "Discover why smart homeowners are choosing SafeSight over expensive alternative…" at bounding box center [559, 110] width 346 height 37
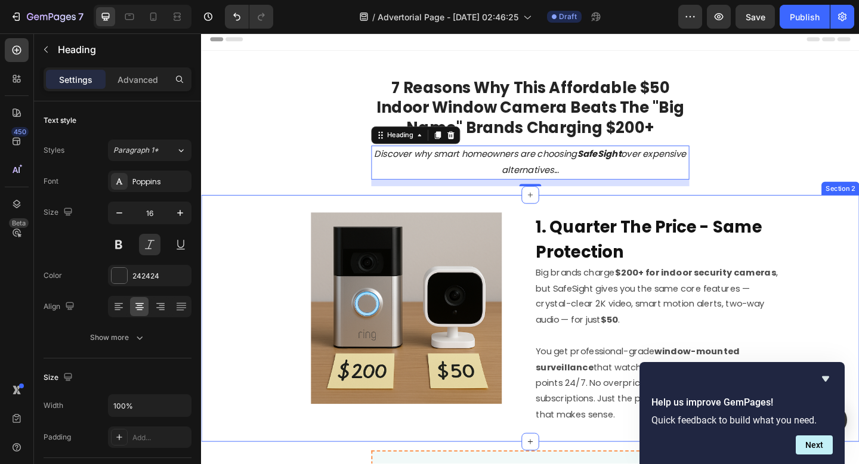
scroll to position [0, 0]
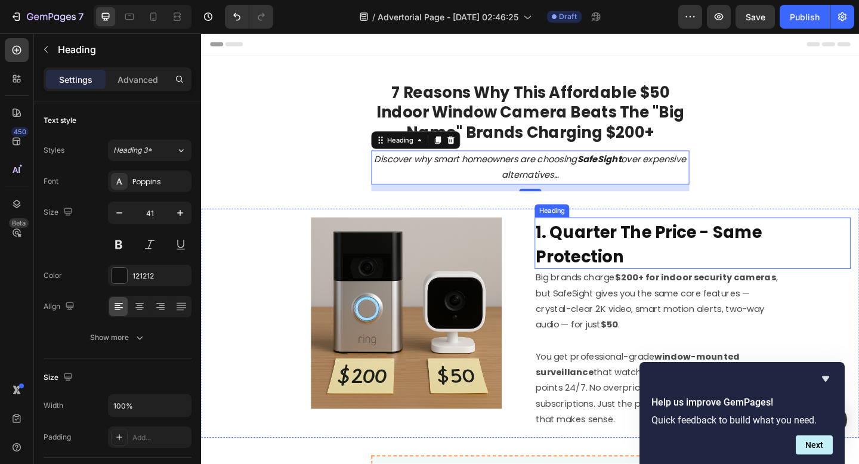
click at [609, 255] on strong "1. Quarter The Price - Same Protection" at bounding box center [688, 263] width 246 height 52
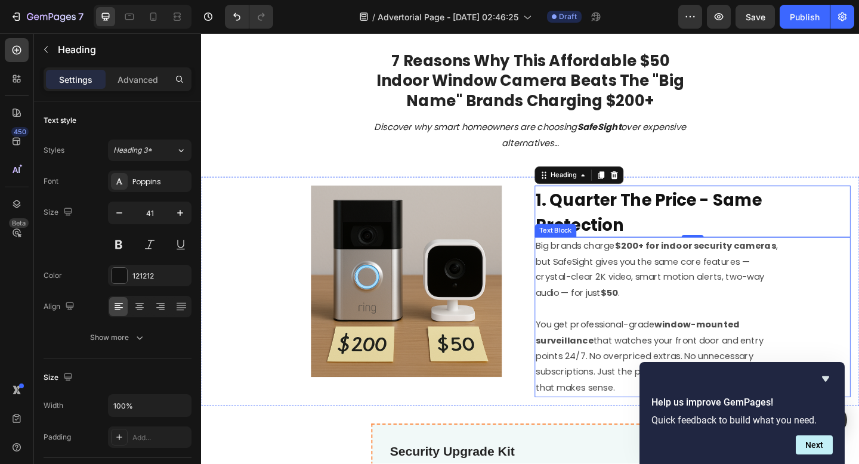
scroll to position [35, 0]
click at [609, 290] on p "Big brands charge $200+ for indoor security cameras , but SafeSight gives you t…" at bounding box center [698, 290] width 266 height 69
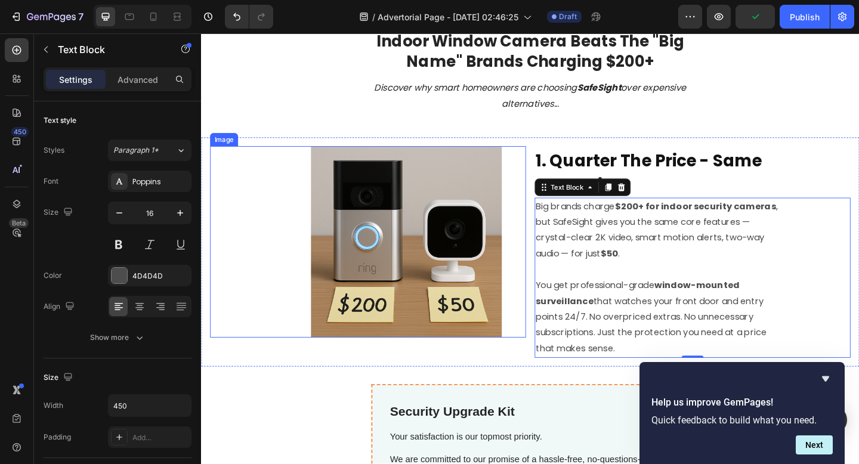
scroll to position [77, 0]
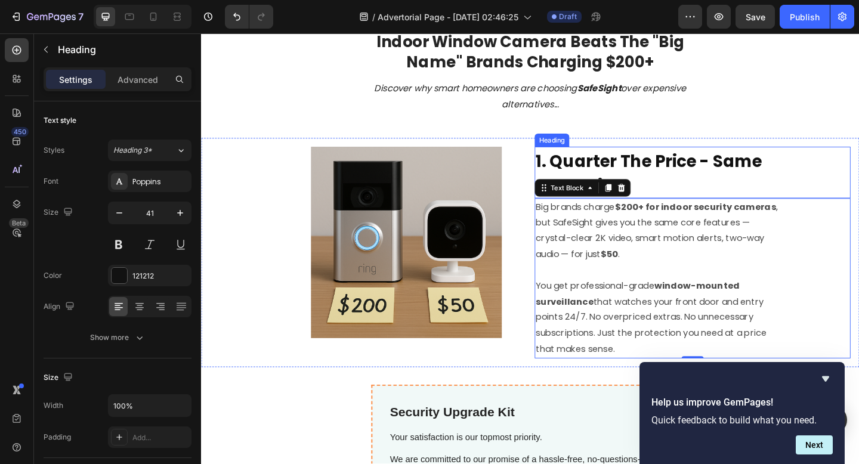
click at [631, 173] on strong "1. Quarter The Price - Same Protection" at bounding box center [688, 186] width 246 height 52
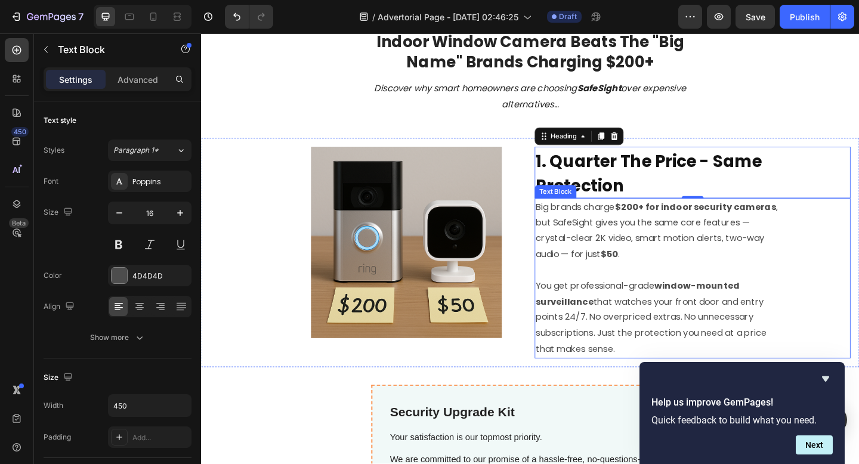
click at [609, 227] on p "Big brands charge $200+ for indoor security cameras , but SafeSight gives you t…" at bounding box center [698, 248] width 266 height 69
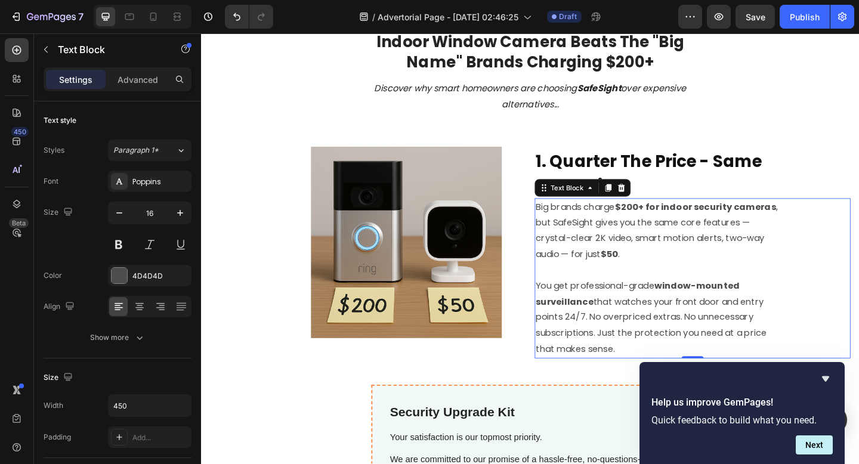
click at [616, 174] on strong "1. Quarter The Price - Same Protection" at bounding box center [688, 186] width 246 height 52
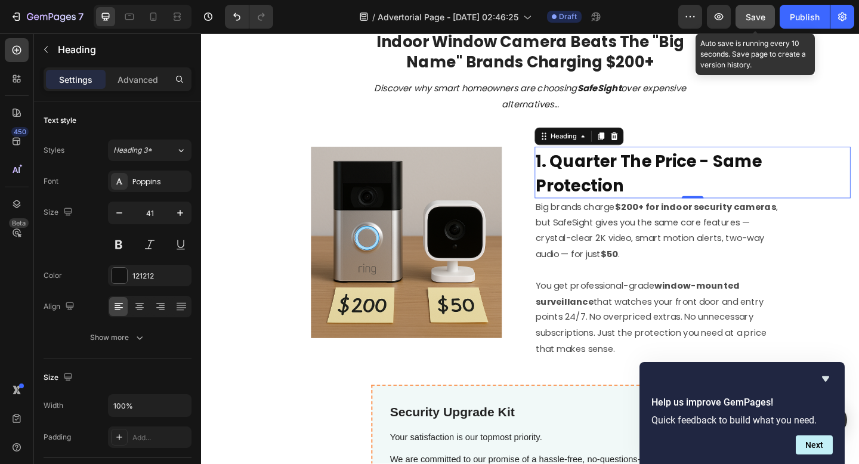
click at [751, 27] on button "Save" at bounding box center [754, 17] width 39 height 24
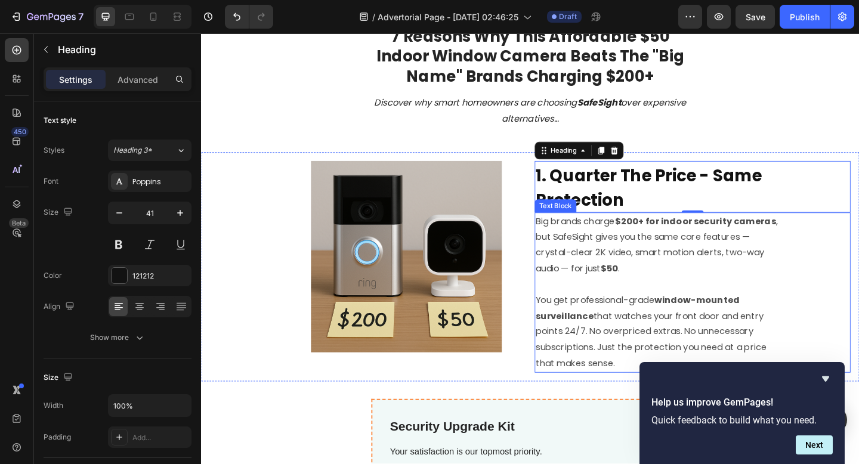
scroll to position [39, 0]
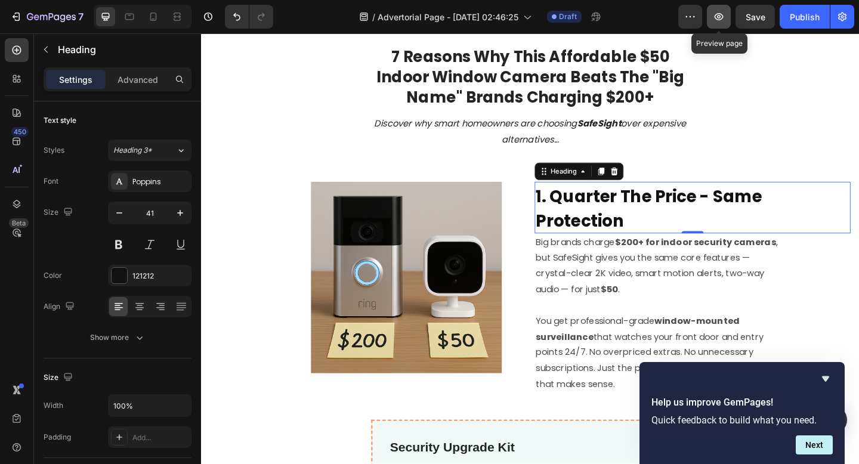
click at [716, 16] on icon "button" at bounding box center [718, 16] width 9 height 7
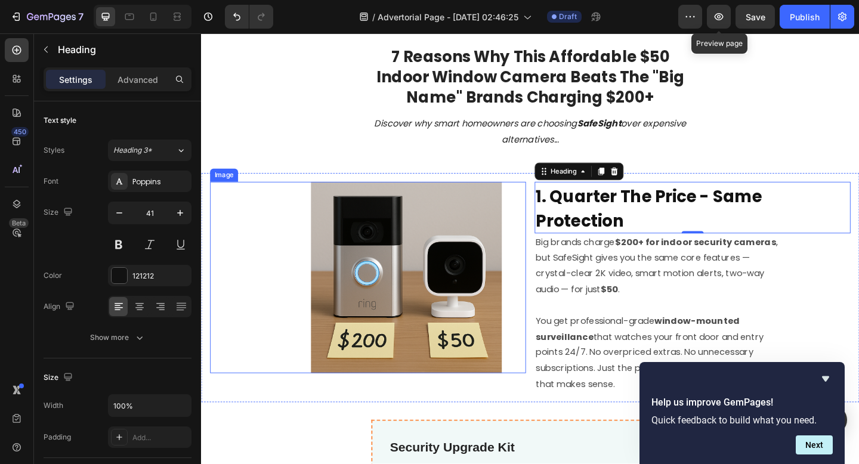
click at [391, 249] on img at bounding box center [424, 299] width 208 height 208
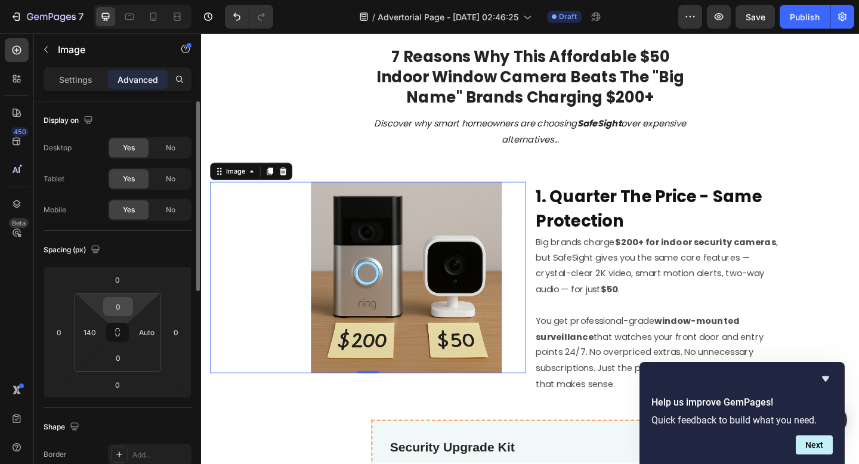
click at [122, 311] on input "0" at bounding box center [118, 307] width 24 height 18
click at [119, 0] on html "7 / Advertorial Page - Sep 28, 02:46:25 Draft Preview Save Publish 450 Beta Sec…" at bounding box center [429, 0] width 859 height 0
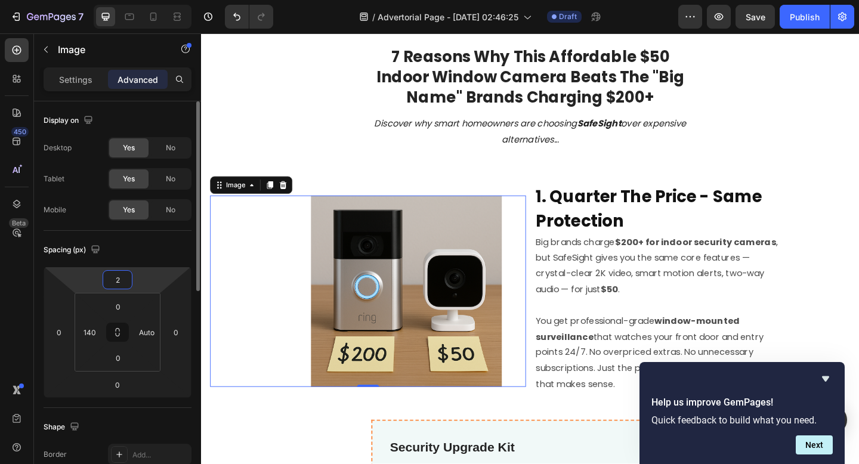
type input "24"
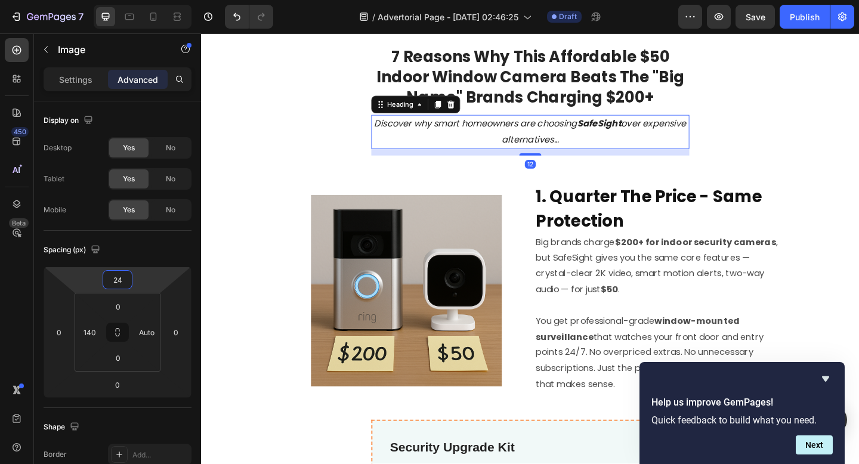
click at [521, 156] on h2 "Discover why smart homeowners are choosing SafeSight over expensive alternative…" at bounding box center [559, 140] width 346 height 37
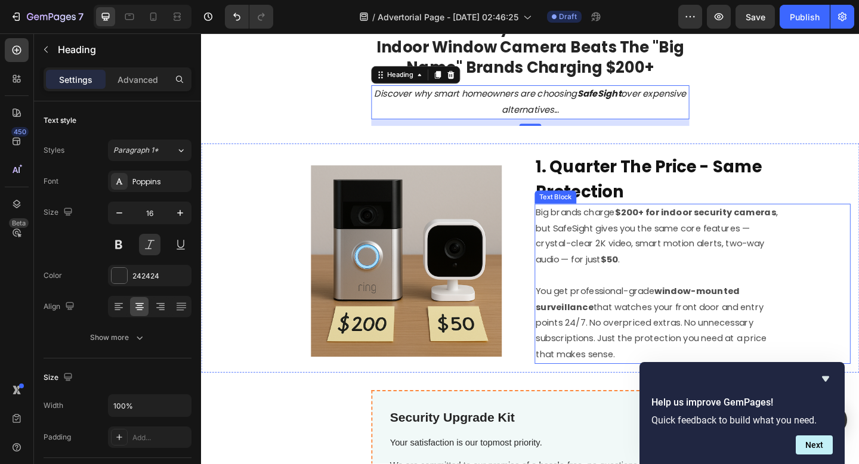
scroll to position [57, 0]
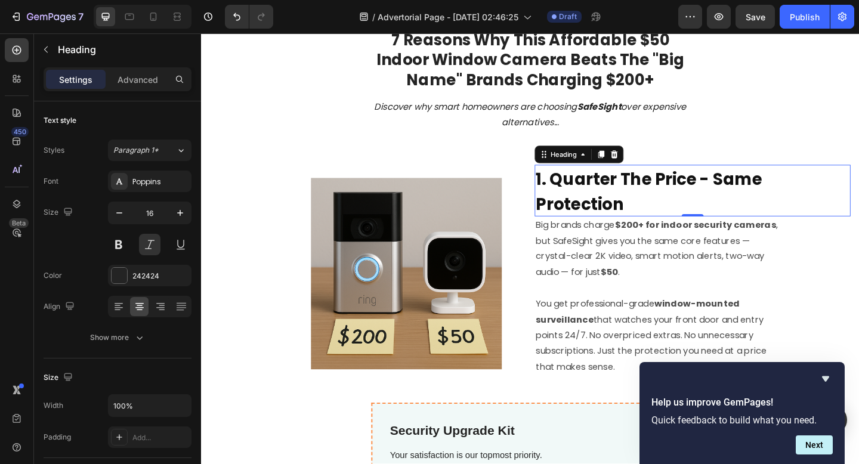
click at [683, 200] on strong "1. Quarter The Price - Same Protection" at bounding box center [688, 205] width 246 height 52
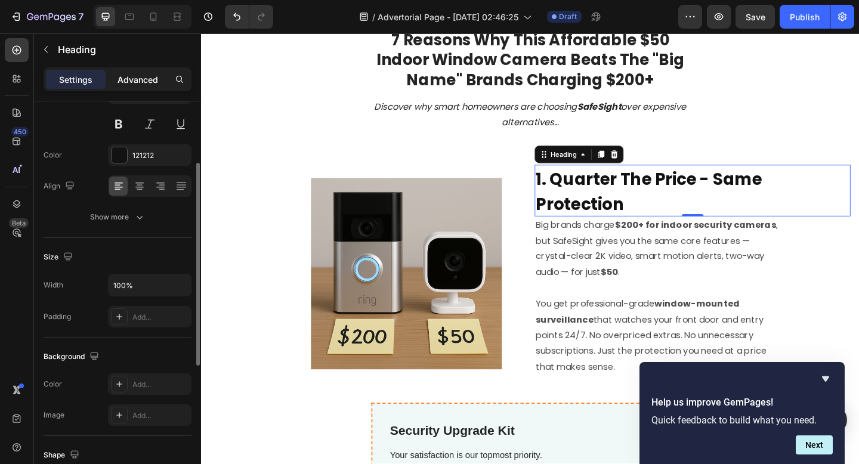
click at [139, 79] on p "Advanced" at bounding box center [137, 79] width 41 height 13
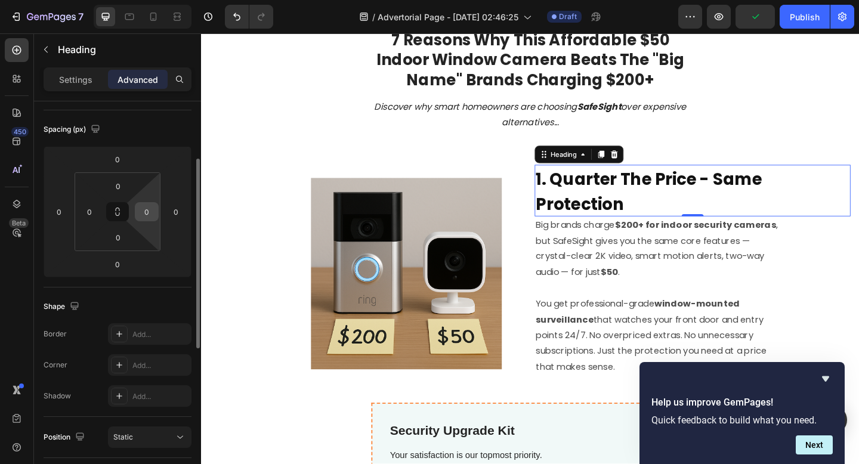
click at [152, 216] on input "0" at bounding box center [147, 212] width 18 height 18
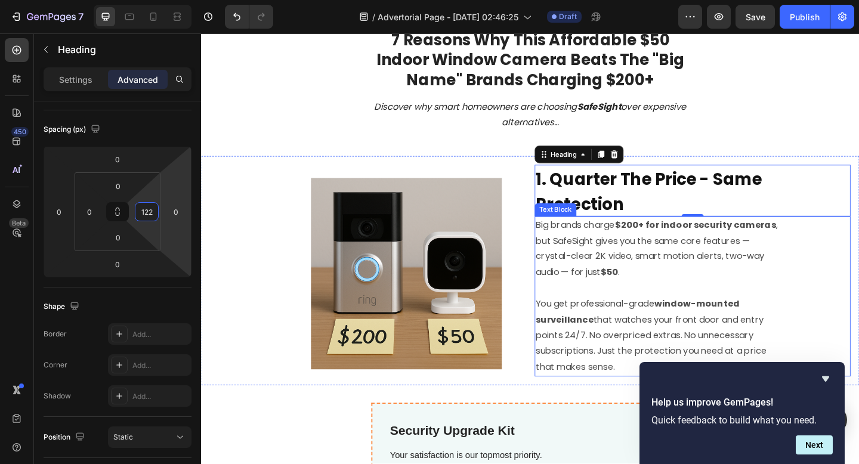
type input "122"
click at [617, 277] on p "Big brands charge $200+ for indoor security cameras , but SafeSight gives you t…" at bounding box center [698, 268] width 266 height 69
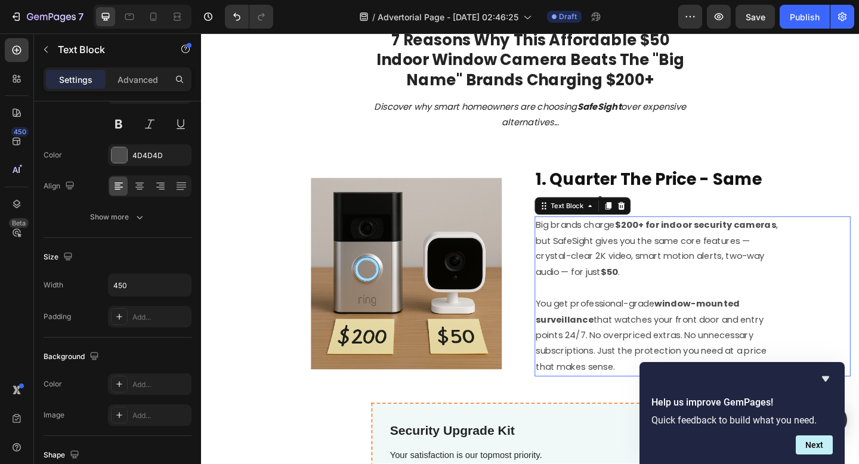
scroll to position [0, 0]
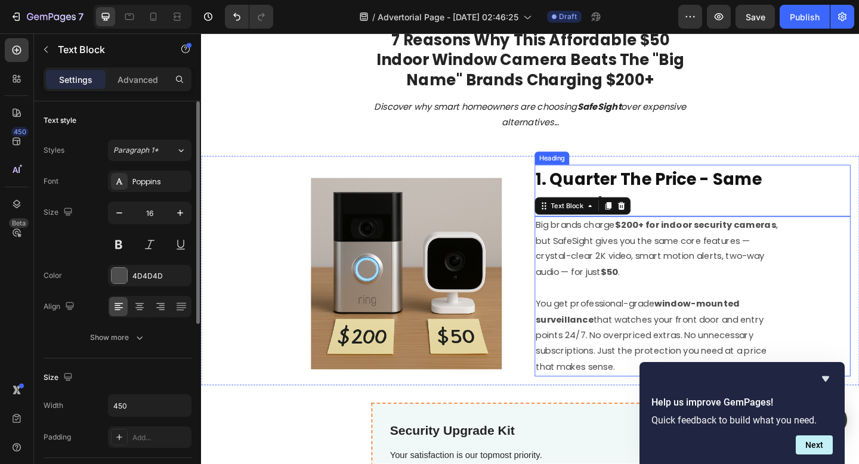
click at [621, 184] on strong "1. Quarter The Price - Same Protection" at bounding box center [688, 205] width 246 height 52
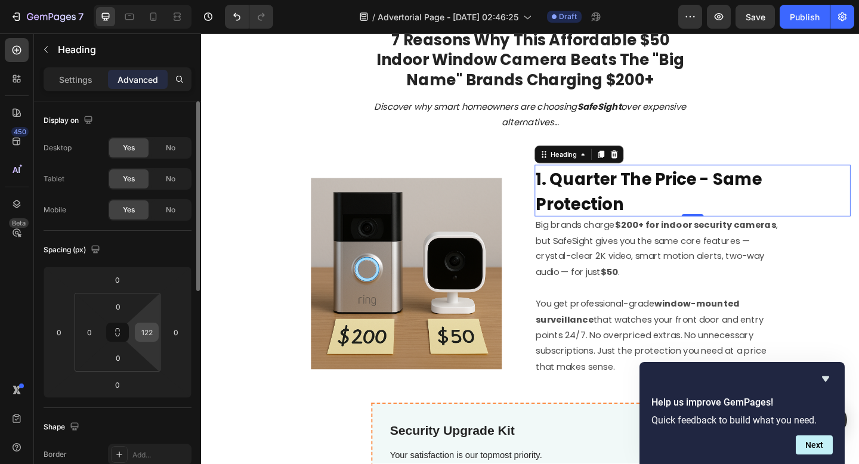
click at [147, 333] on input "122" at bounding box center [147, 332] width 18 height 18
type input "0"
click at [164, 332] on div "0" at bounding box center [176, 332] width 24 height 19
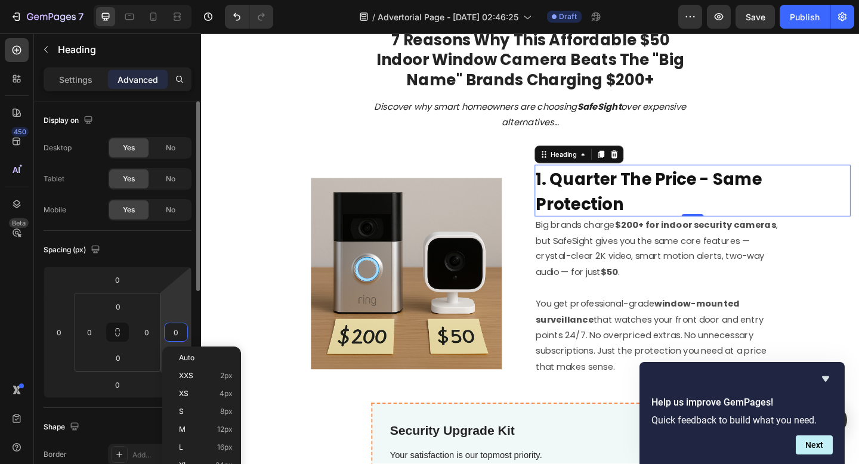
click at [168, 332] on input "0" at bounding box center [176, 332] width 18 height 18
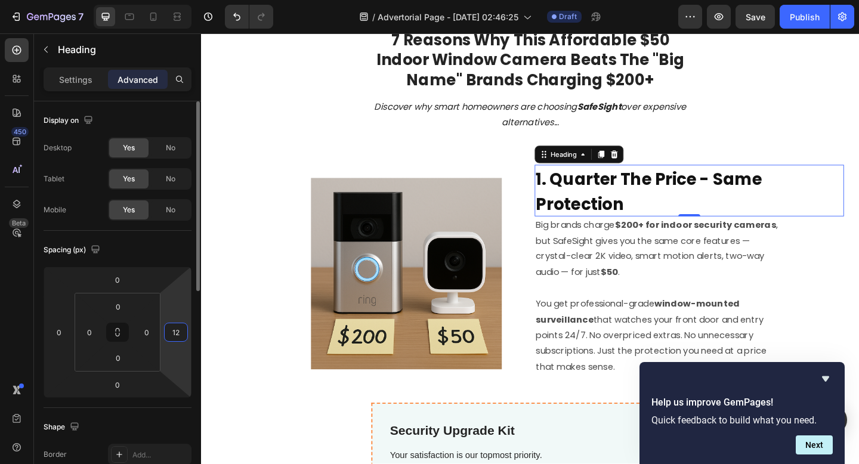
type input "1"
type input "0"
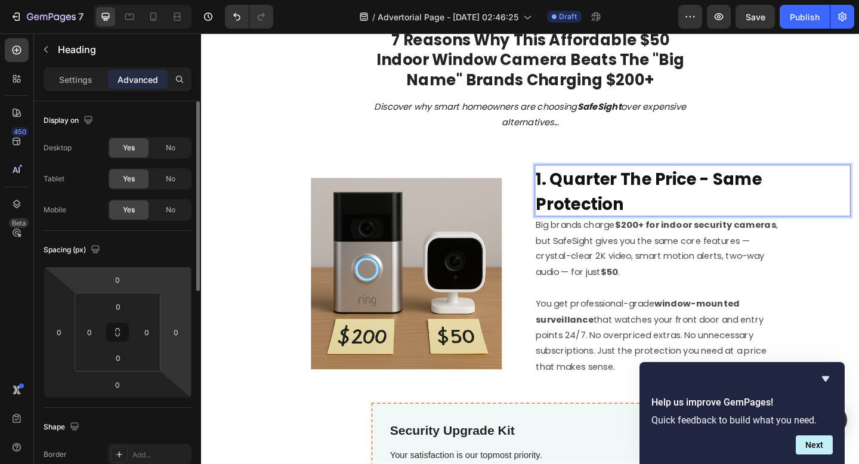
scroll to position [42, 0]
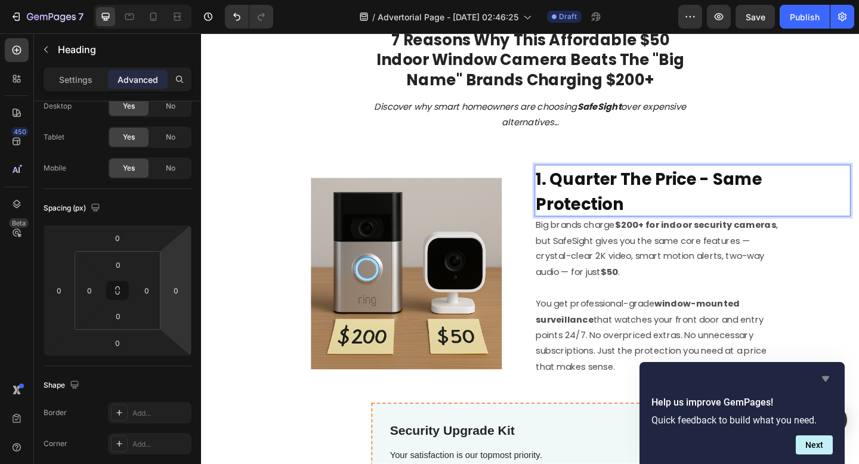
click at [829, 374] on icon "Hide survey" at bounding box center [825, 378] width 14 height 14
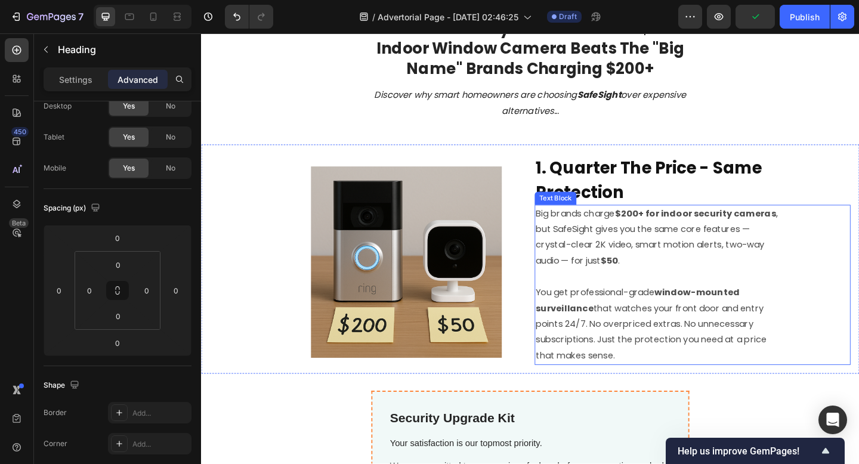
scroll to position [67, 0]
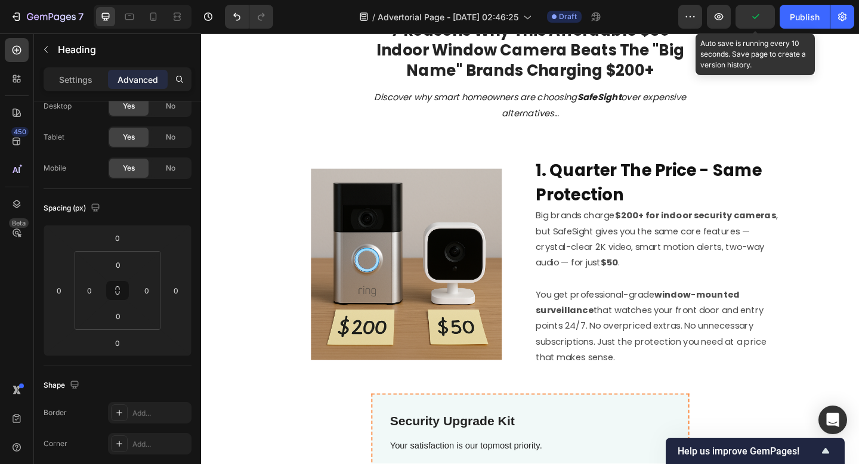
click at [760, 18] on icon "button" at bounding box center [755, 17] width 12 height 12
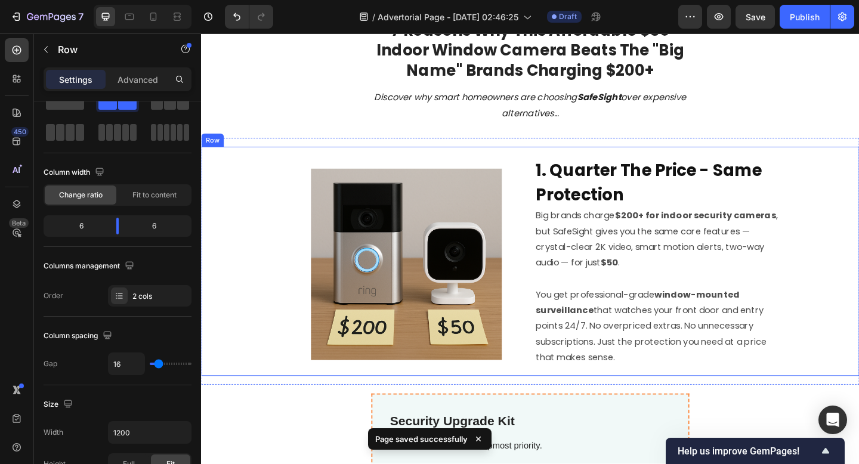
click at [327, 162] on div "Image 1. Quarter The Price - Same Protection Heading Big brands charge $200+ fo…" at bounding box center [559, 281] width 716 height 249
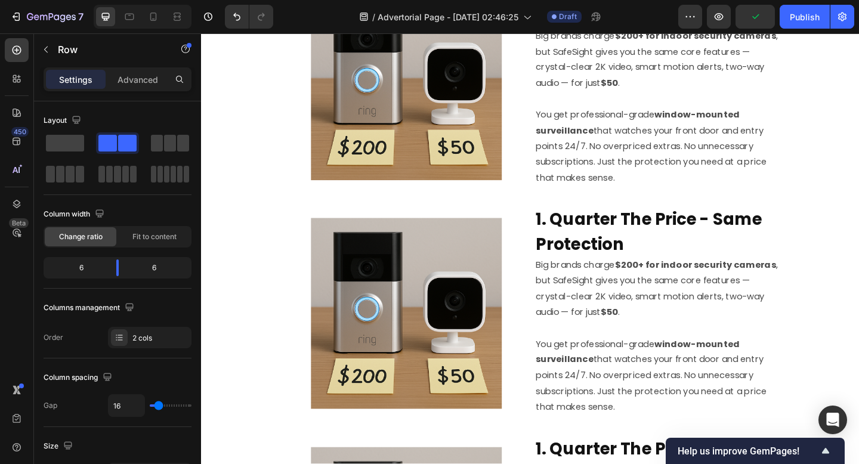
scroll to position [764, 0]
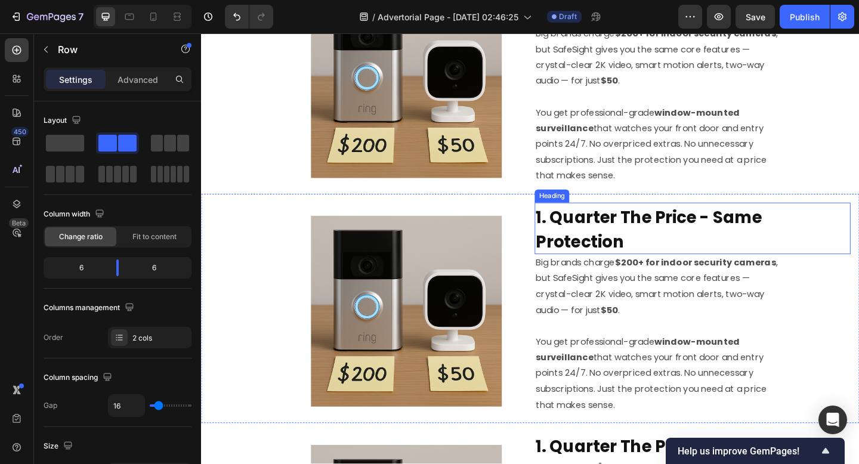
click at [605, 224] on strong "1. Quarter The Price - Same Protection" at bounding box center [688, 247] width 246 height 52
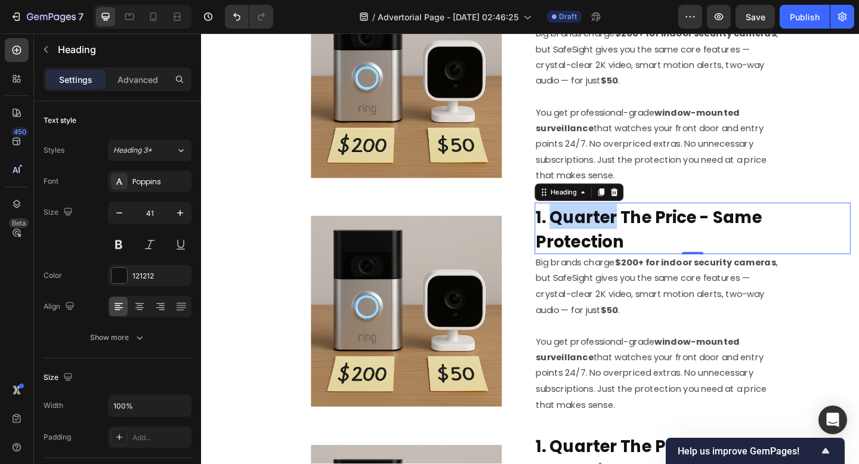
click at [608, 230] on strong "1. Quarter The Price - Same Protection" at bounding box center [688, 247] width 246 height 52
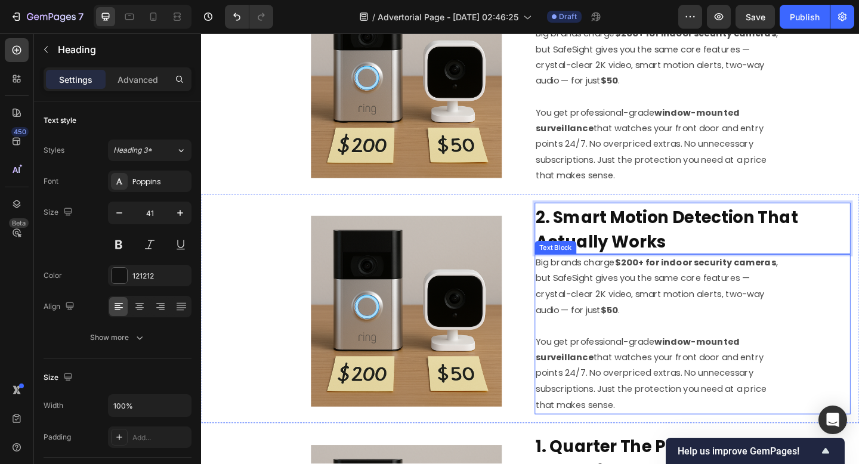
click at [597, 301] on p "Big brands charge $200+ for indoor security cameras , but SafeSight gives you t…" at bounding box center [698, 309] width 266 height 69
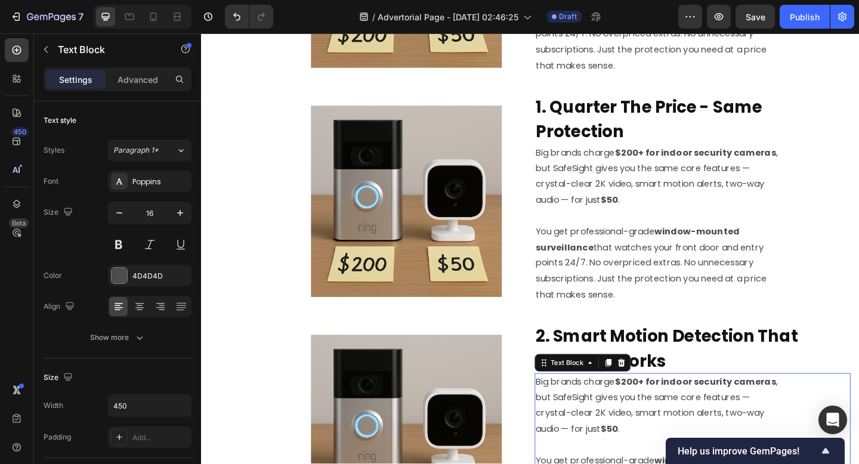
scroll to position [664, 0]
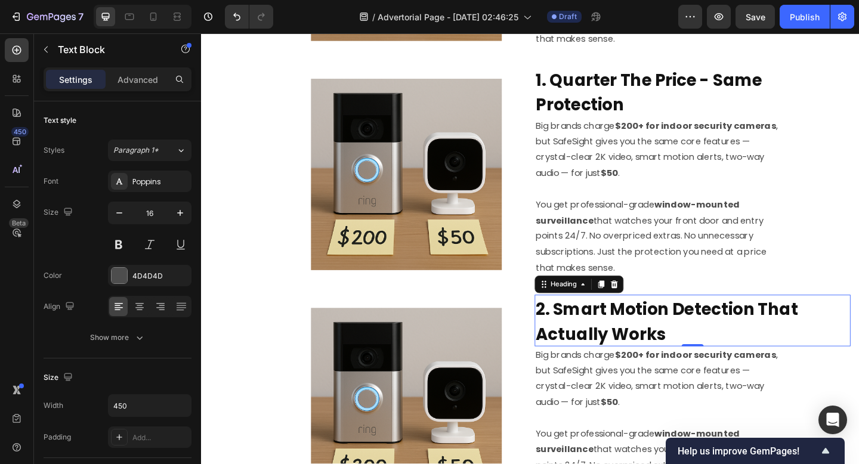
click at [767, 326] on strong "2. Smart Motion Detection That Actually Works" at bounding box center [707, 347] width 285 height 52
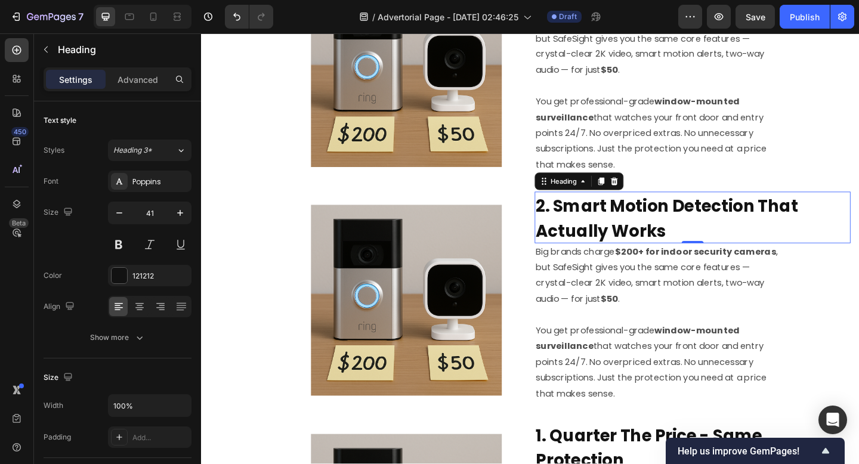
scroll to position [778, 0]
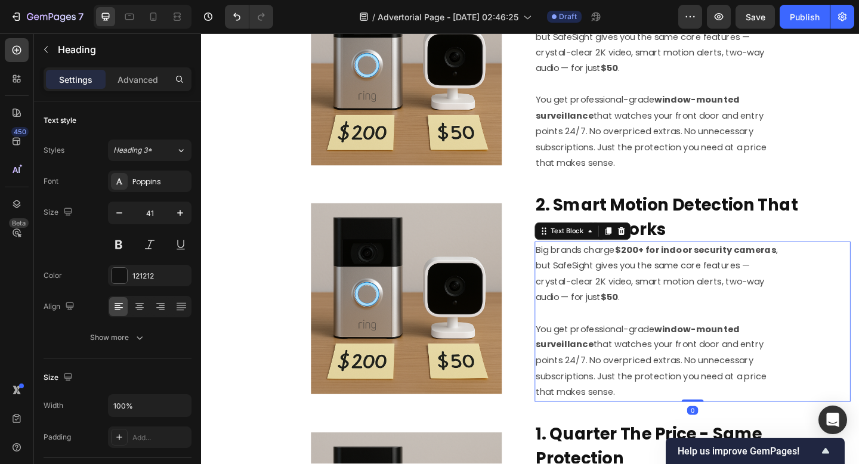
click at [702, 304] on p "Big brands charge $200+ for indoor security cameras , but SafeSight gives you t…" at bounding box center [698, 295] width 266 height 69
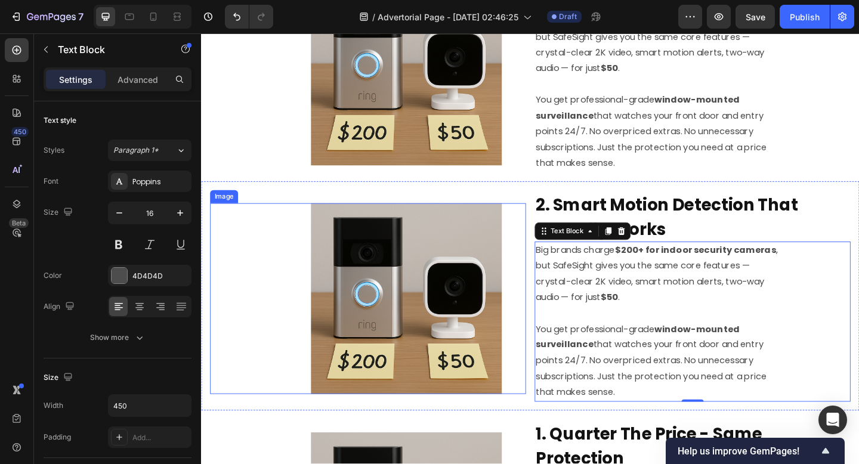
click at [389, 314] on img at bounding box center [424, 322] width 208 height 208
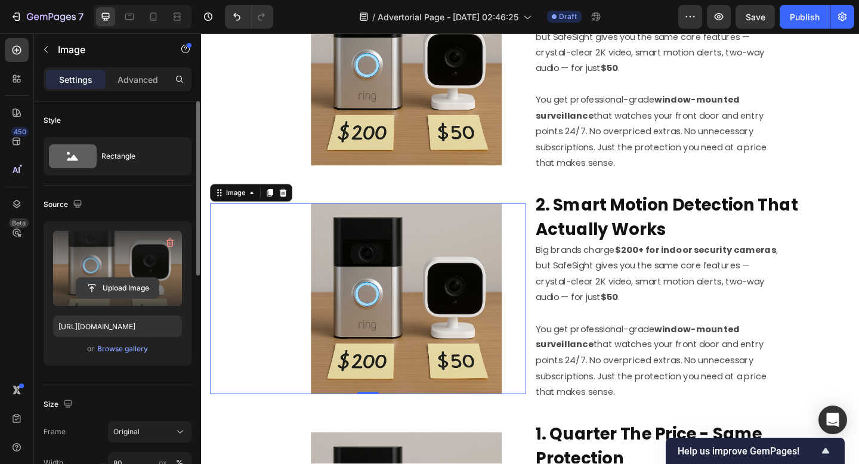
click at [131, 284] on input "file" at bounding box center [117, 288] width 82 height 20
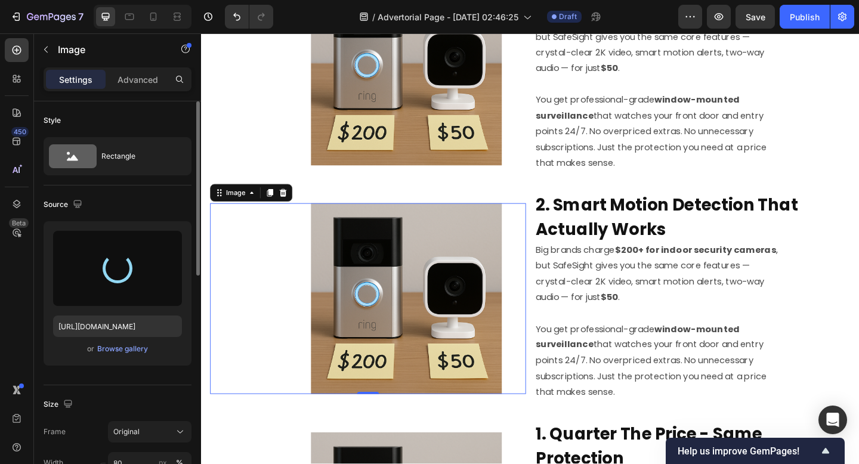
type input "https://cdn.shopify.com/s/files/1/0641/3647/8833/files/gempages_586382183044743…"
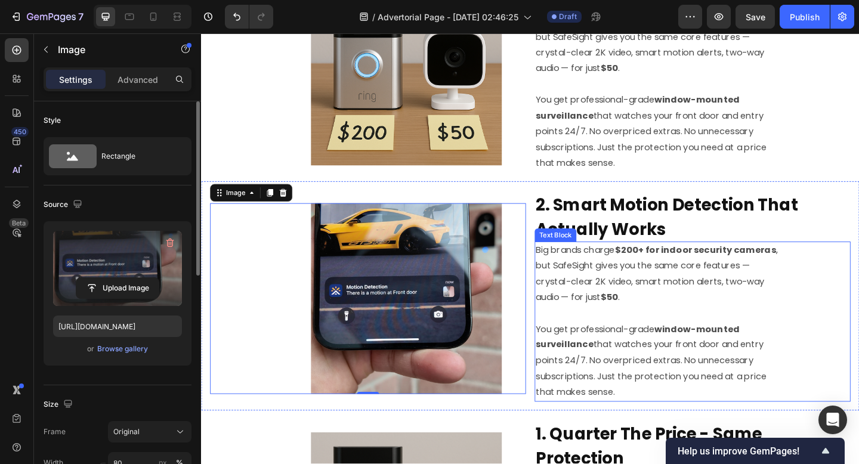
click at [656, 261] on p "Big brands charge $200+ for indoor security cameras , but SafeSight gives you t…" at bounding box center [698, 295] width 266 height 69
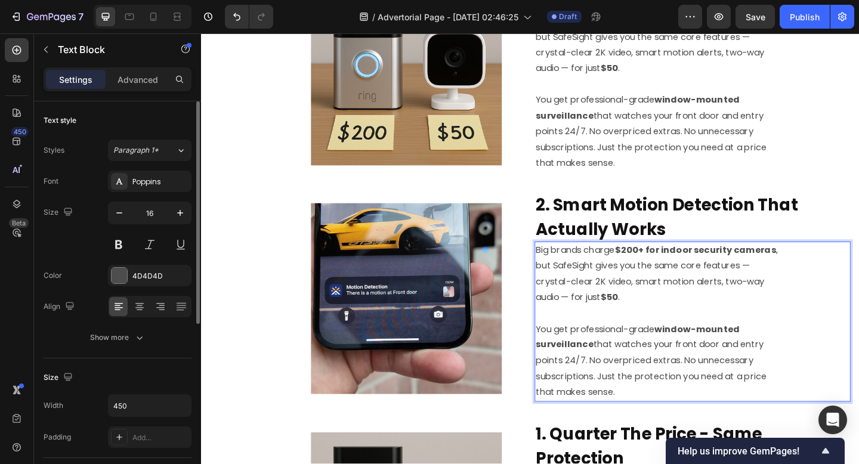
click at [673, 309] on p "Big brands charge $200+ for indoor security cameras , but SafeSight gives you t…" at bounding box center [698, 295] width 266 height 69
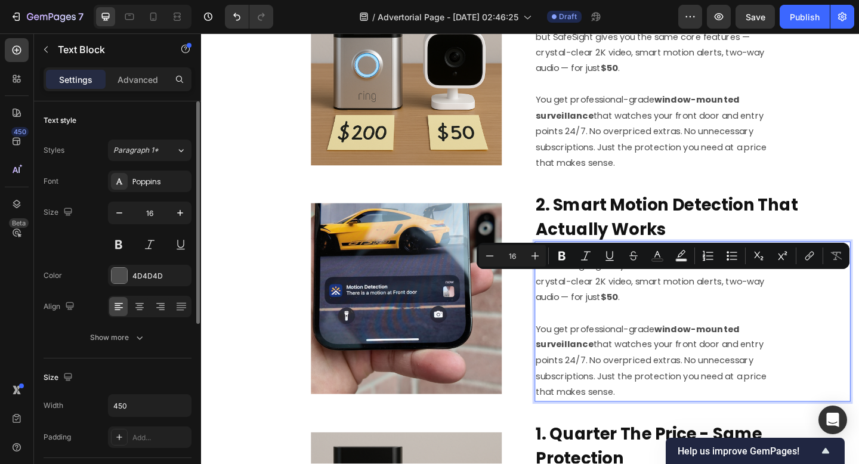
click at [661, 298] on p "Big brands charge $200+ for indoor security cameras , but SafeSight gives you t…" at bounding box center [698, 295] width 266 height 69
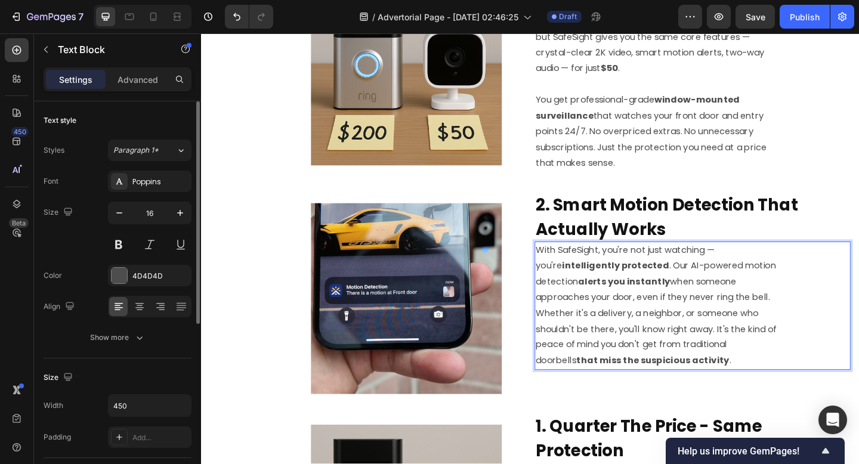
click at [830, 317] on p "With SafeSight, you're not just watching — you're intelligently protected . Our…" at bounding box center [698, 295] width 266 height 69
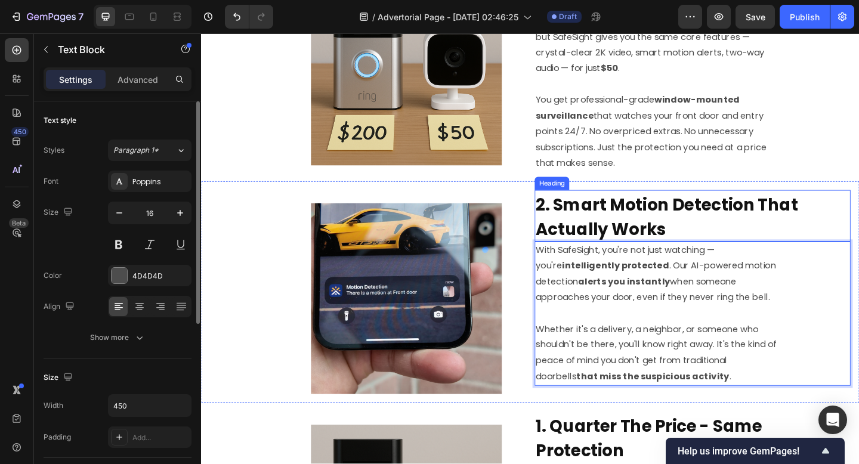
click at [802, 166] on p "You get professional-grade window-mounted surveillance that watches your front …" at bounding box center [698, 131] width 266 height 103
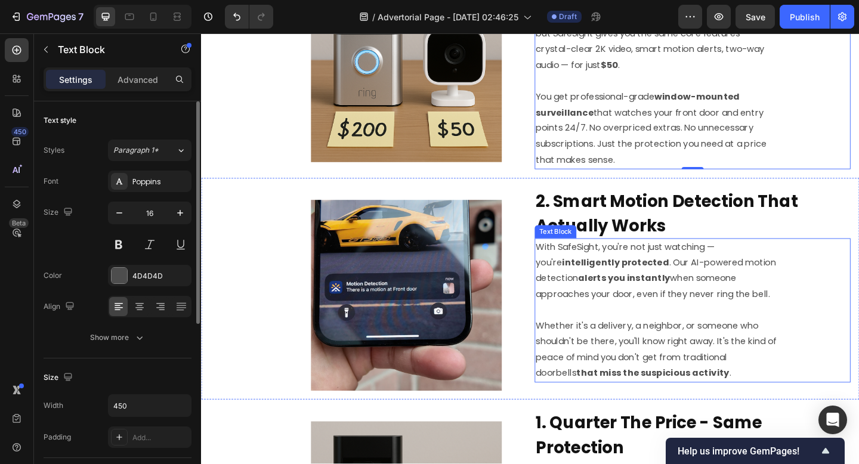
scroll to position [782, 0]
click at [829, 190] on div "Image ⁠⁠⁠⁠⁠⁠⁠ 2. Smart Motion Detection That Actually Works Heading With SafeSi…" at bounding box center [559, 311] width 716 height 242
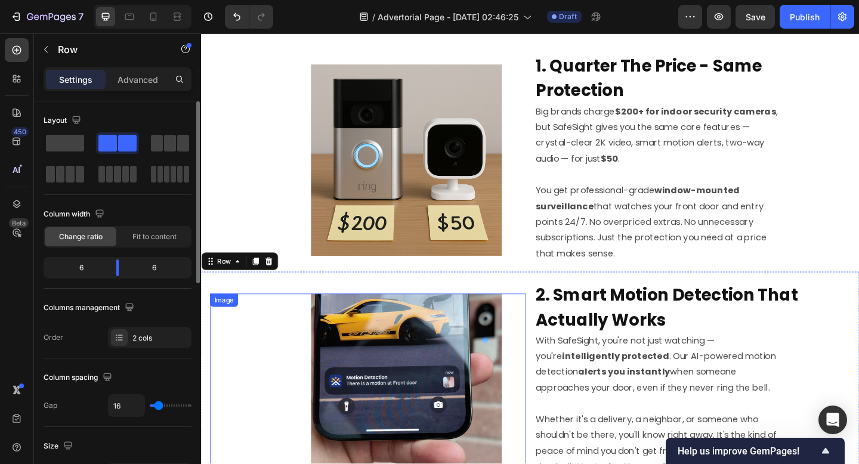
scroll to position [679, 0]
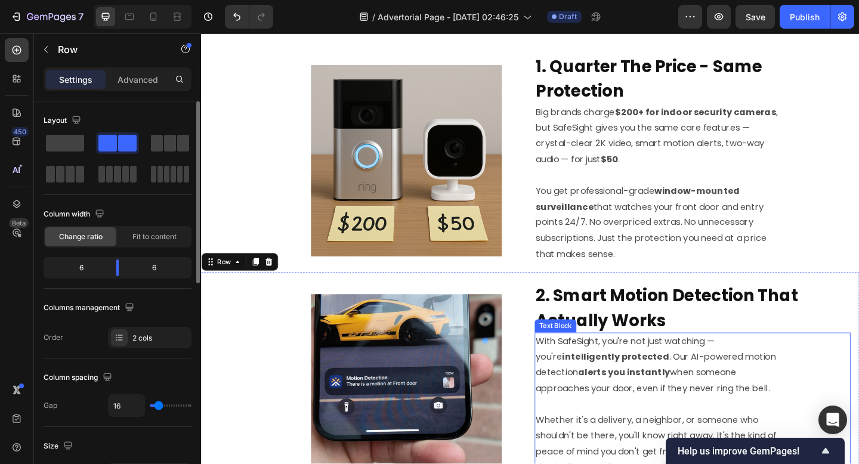
click at [819, 374] on p "With SafeSight, you're not just watching — you're intelligently protected . Our…" at bounding box center [698, 394] width 266 height 69
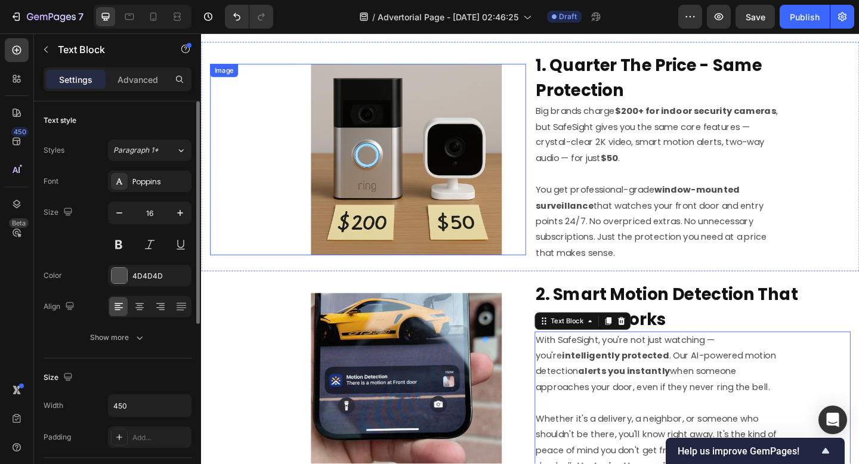
scroll to position [662, 0]
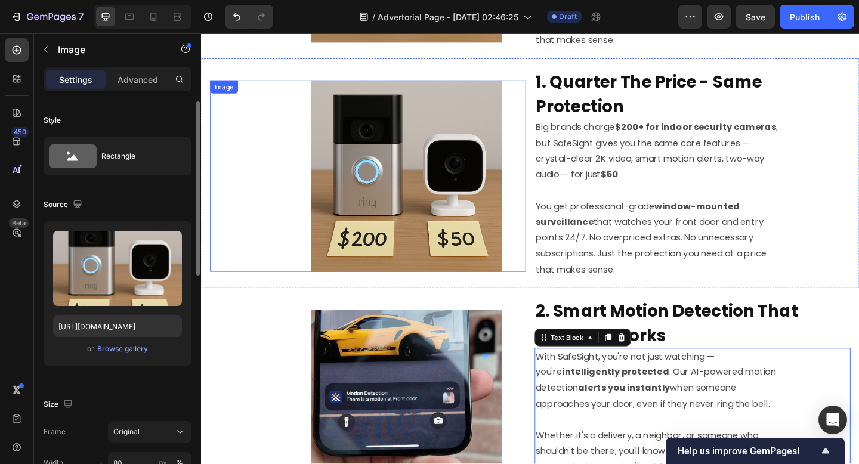
click at [318, 197] on div at bounding box center [424, 189] width 260 height 208
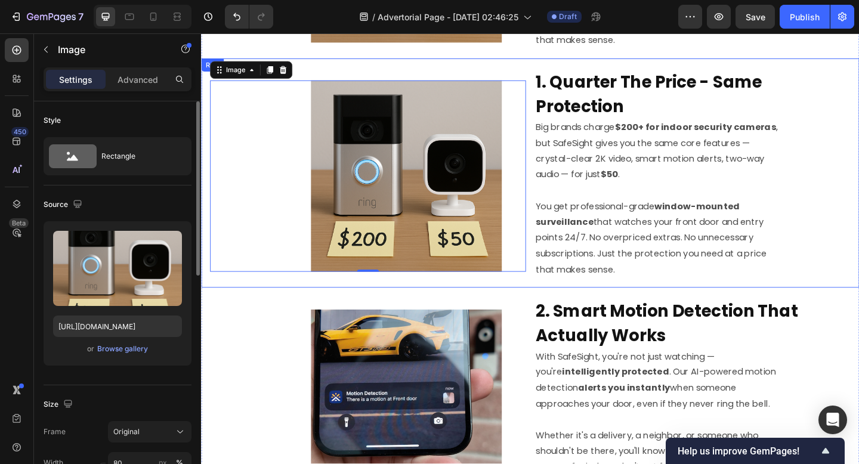
click at [317, 74] on div "Image 0" at bounding box center [381, 185] width 343 height 230
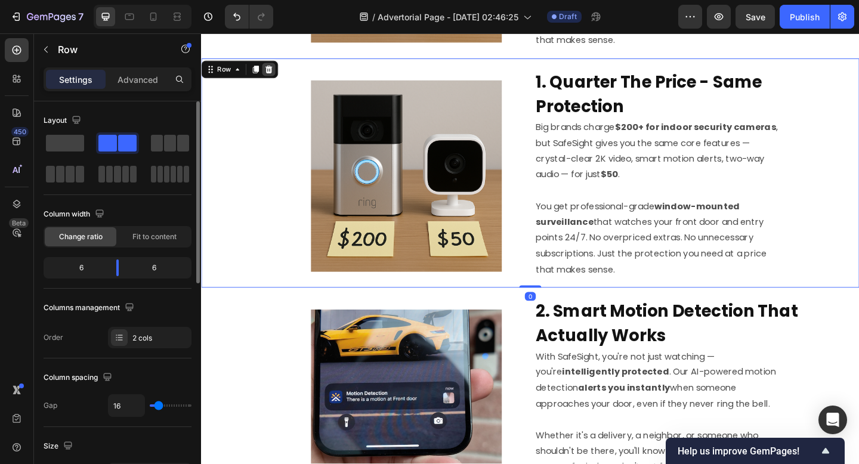
click at [278, 73] on div at bounding box center [274, 73] width 14 height 14
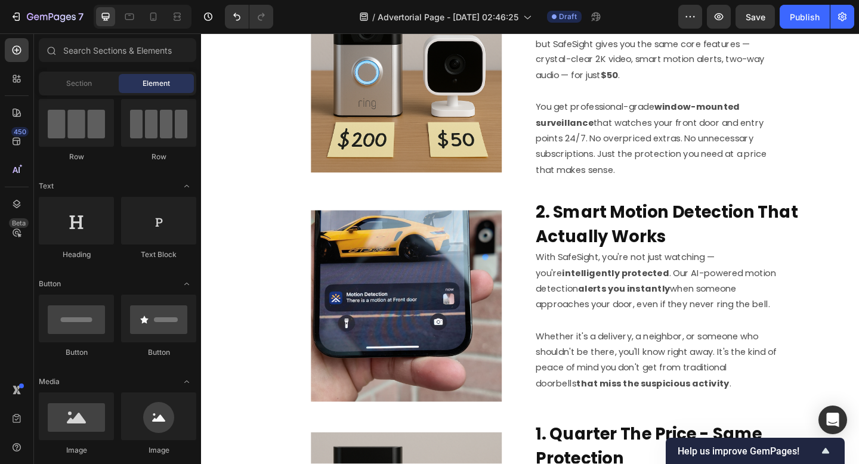
scroll to position [414, 0]
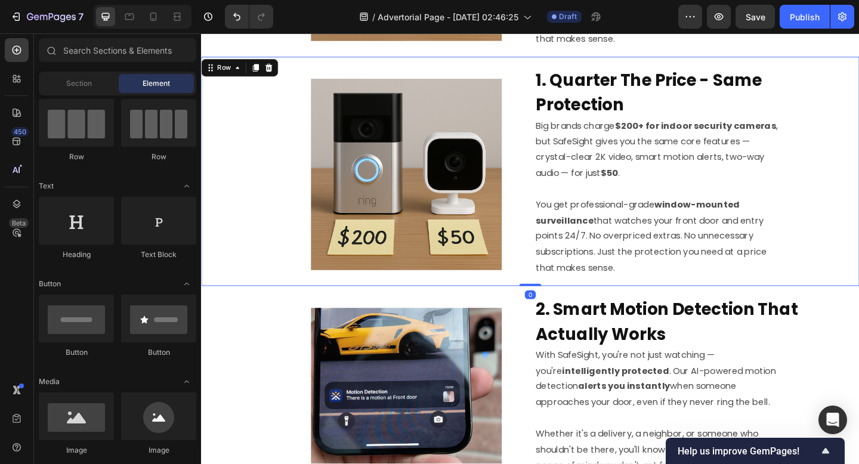
click at [286, 72] on div "Image" at bounding box center [381, 184] width 343 height 230
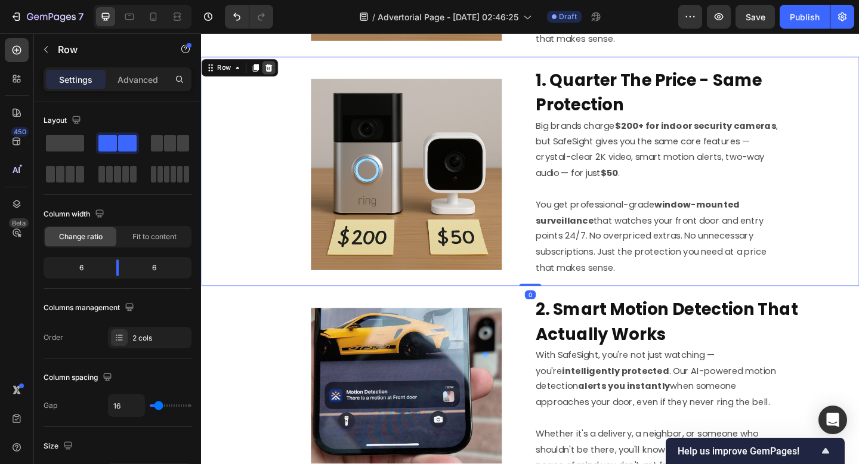
click at [272, 69] on icon at bounding box center [275, 71] width 8 height 8
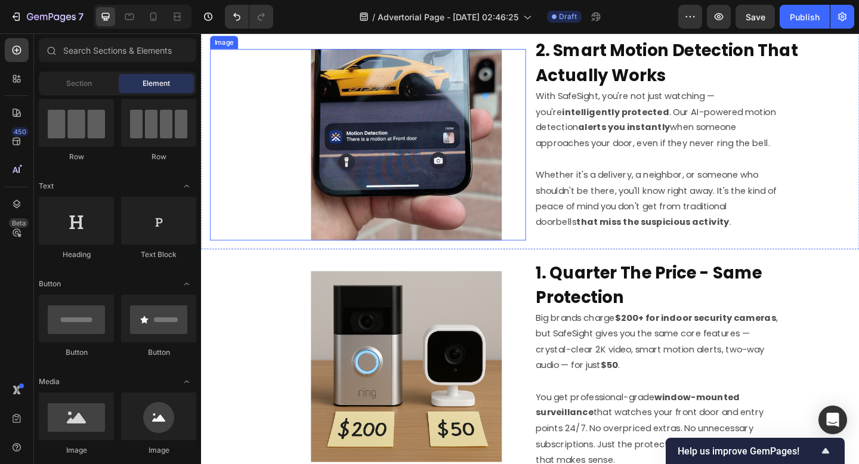
scroll to position [411, 0]
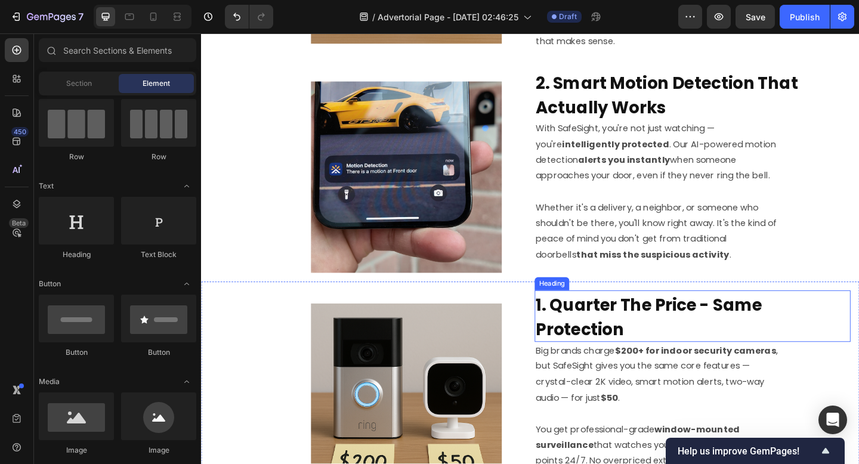
click at [613, 332] on strong "1. Quarter The Price - Same Protection" at bounding box center [688, 342] width 246 height 52
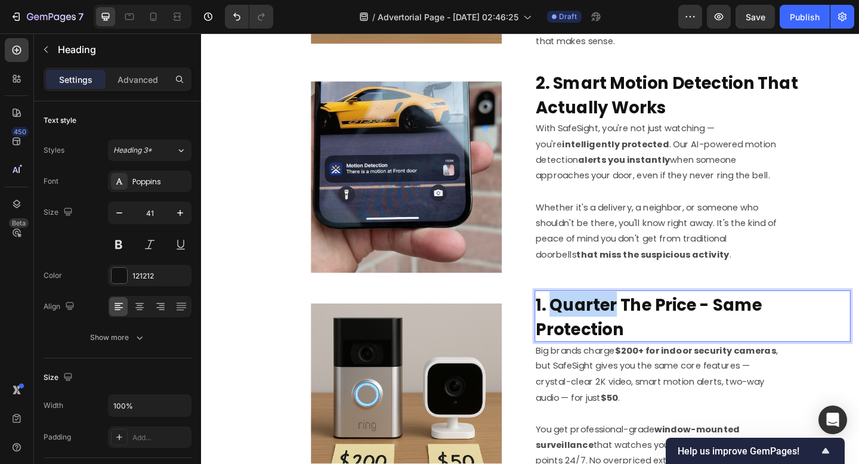
click at [624, 330] on strong "1. Quarter The Price - Same Protection" at bounding box center [688, 342] width 246 height 52
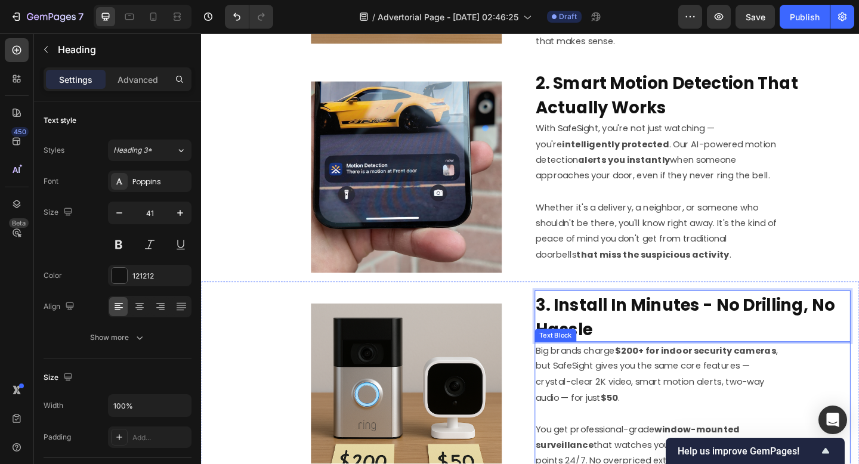
click at [575, 410] on p "Big brands charge $200+ for indoor security cameras , but SafeSight gives you t…" at bounding box center [698, 404] width 266 height 69
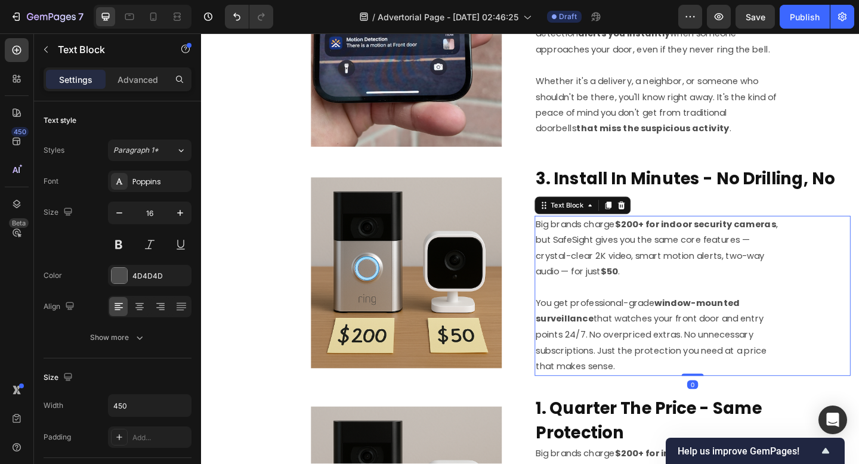
scroll to position [553, 0]
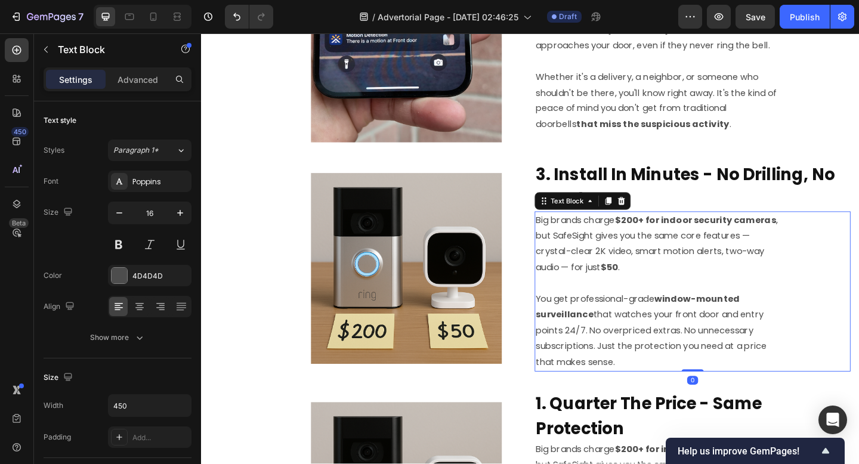
click at [669, 301] on p "You get professional-grade window-mounted surveillance that watches your front …" at bounding box center [698, 348] width 266 height 103
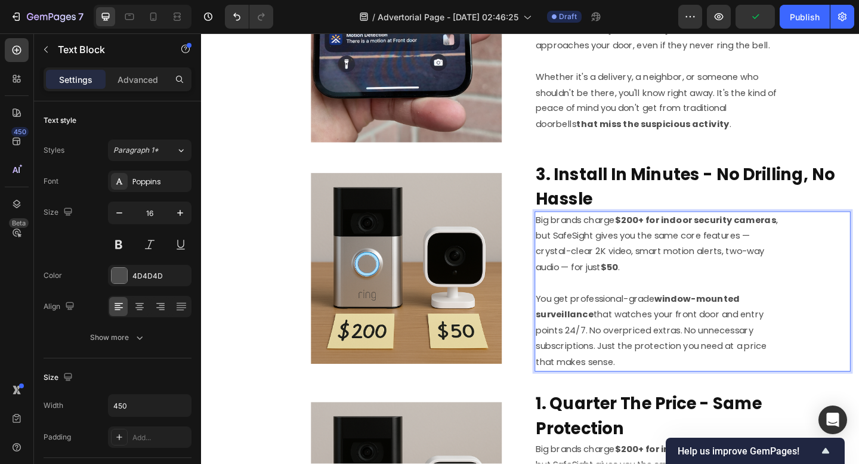
click at [649, 289] on strong "$50" at bounding box center [644, 288] width 19 height 14
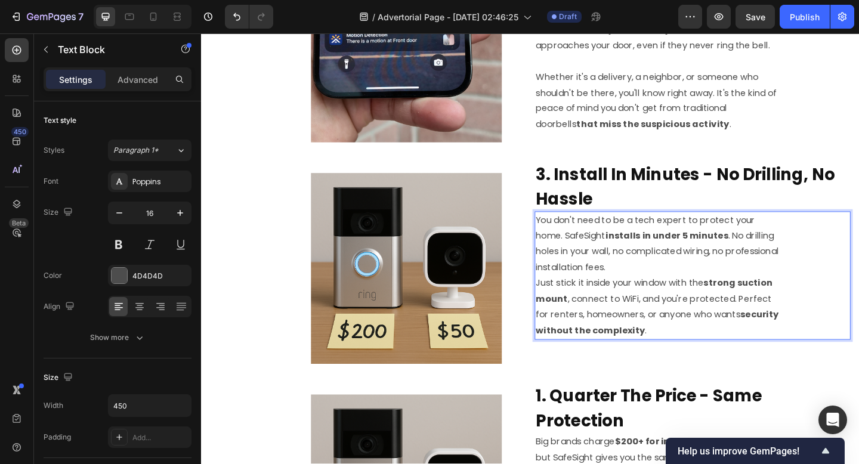
click at [726, 285] on p "You don't need to be a tech expert to protect your home. SafeSight installs in …" at bounding box center [698, 262] width 266 height 69
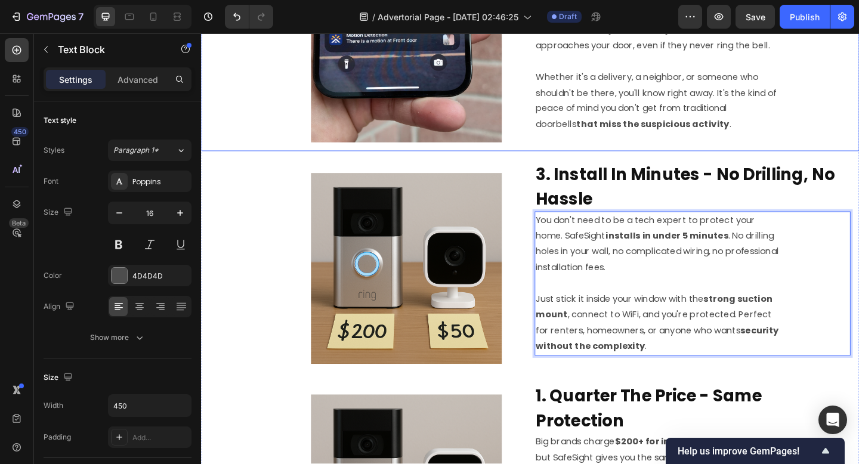
click at [832, 137] on div "With SafeSight, you're not just watching — you're intelligently protected . Our…" at bounding box center [735, 64] width 343 height 157
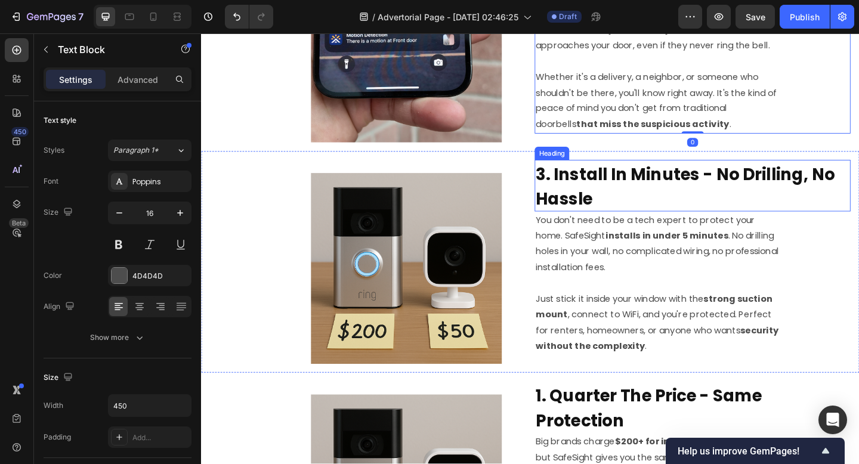
click at [858, 209] on p "⁠⁠⁠⁠⁠⁠⁠ 3. Install In Minutes - No Drilling, No Hassle" at bounding box center [735, 199] width 341 height 54
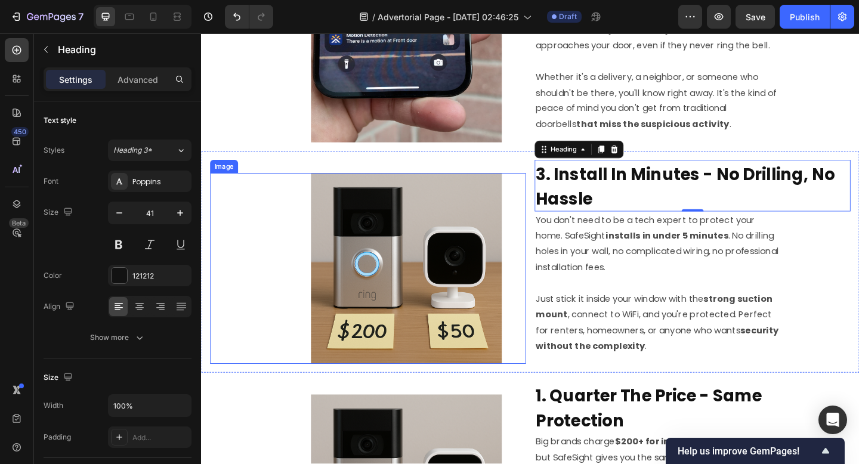
click at [414, 287] on img at bounding box center [424, 289] width 208 height 208
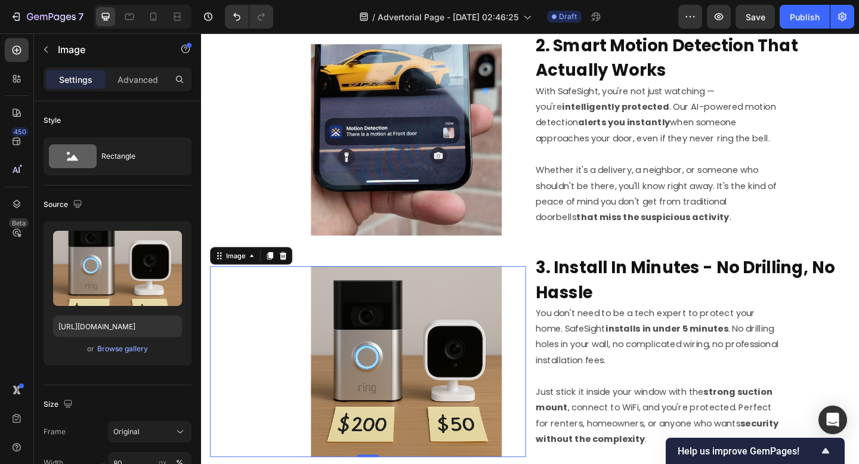
scroll to position [513, 0]
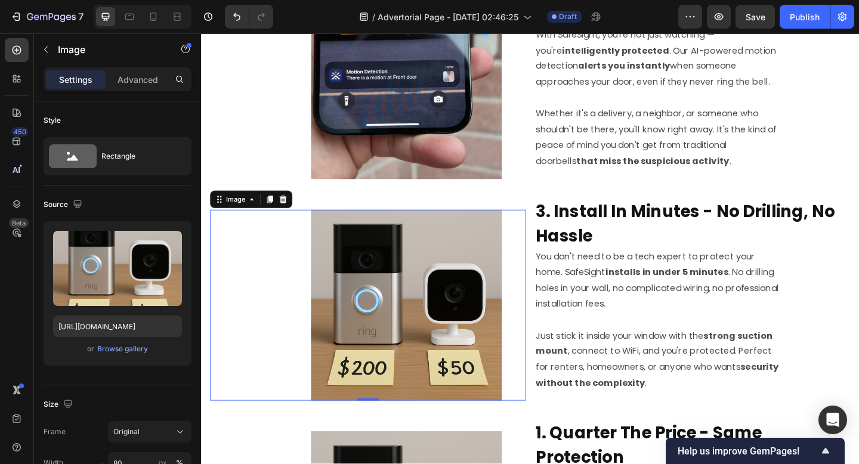
click at [460, 301] on img at bounding box center [424, 329] width 208 height 208
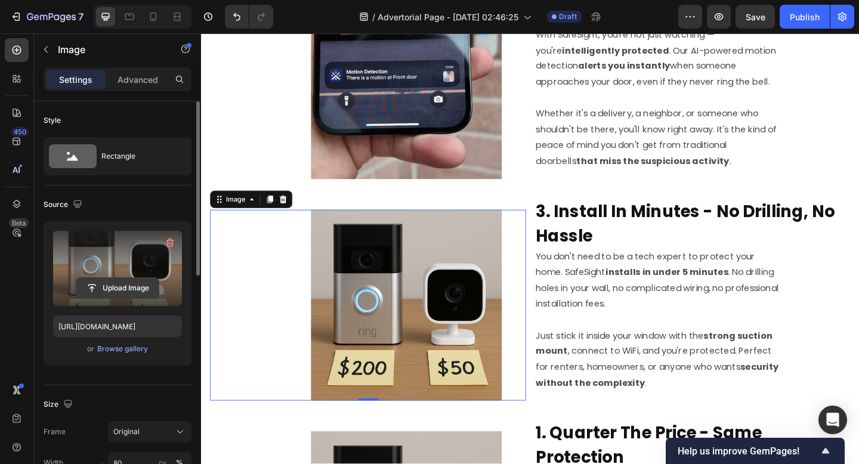
click at [132, 290] on input "file" at bounding box center [117, 288] width 82 height 20
click at [120, 288] on input "file" at bounding box center [117, 288] width 82 height 20
type input "C:\fakepath\ezgif-73f4143b8a9144.gif"
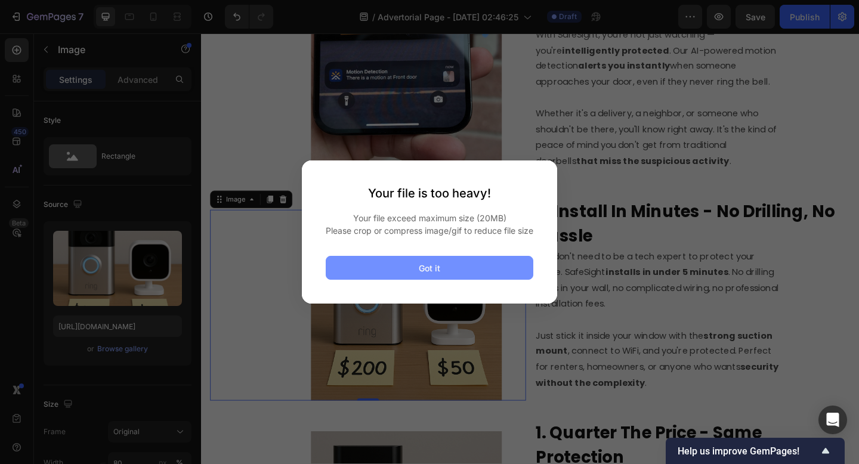
click at [402, 267] on button "Got it" at bounding box center [430, 268] width 208 height 24
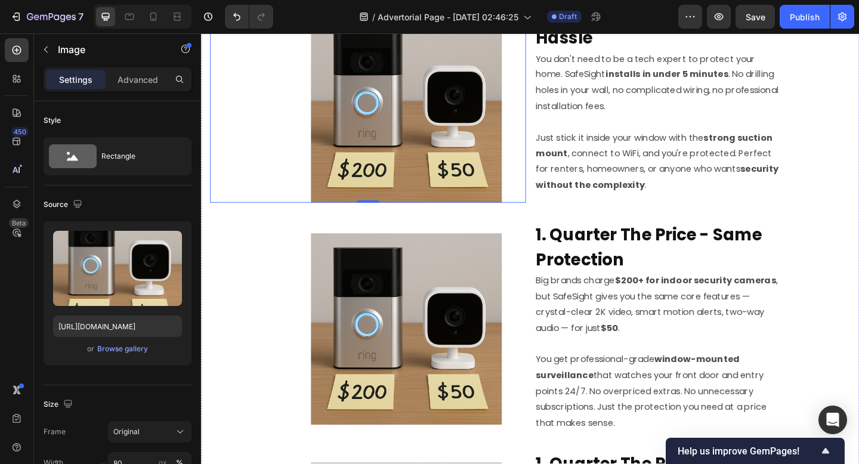
scroll to position [694, 0]
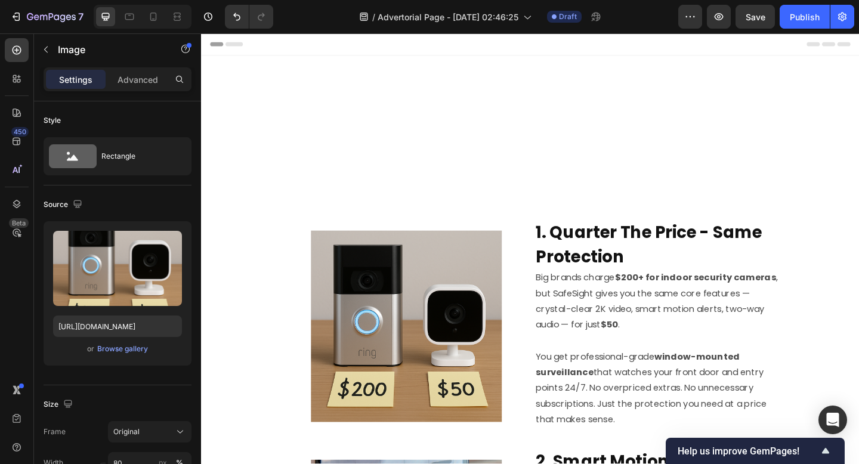
scroll to position [694, 0]
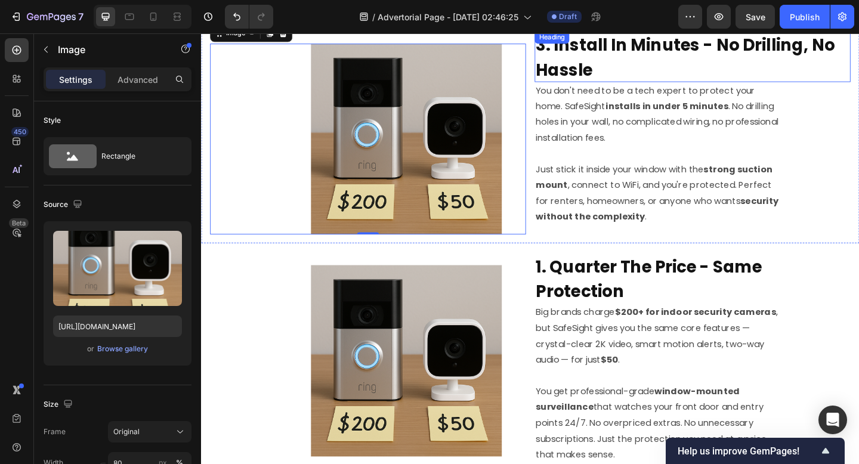
click at [595, 57] on p "⁠⁠⁠⁠⁠⁠⁠ 3. Install In Minutes - No Drilling, No Hassle" at bounding box center [735, 59] width 341 height 54
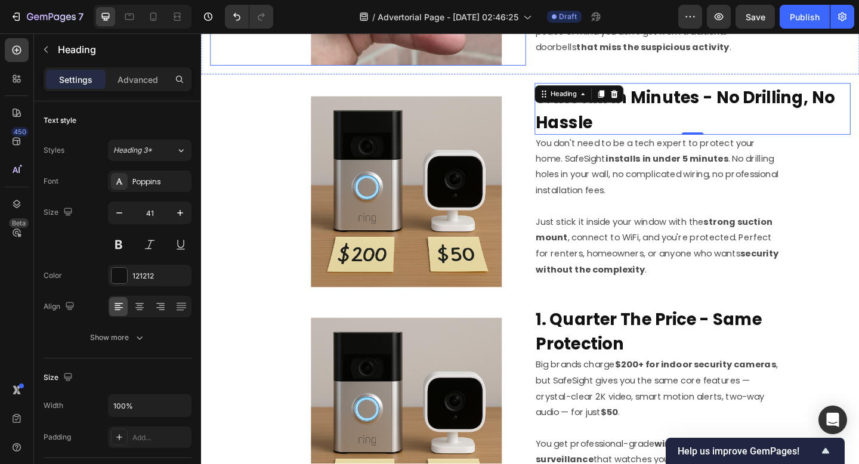
scroll to position [636, 0]
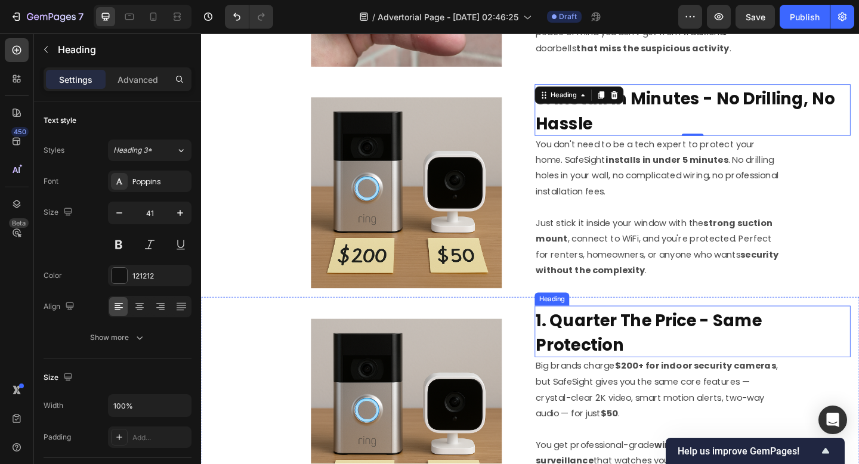
click at [606, 369] on strong "1. Quarter The Price - Same Protection" at bounding box center [688, 359] width 246 height 52
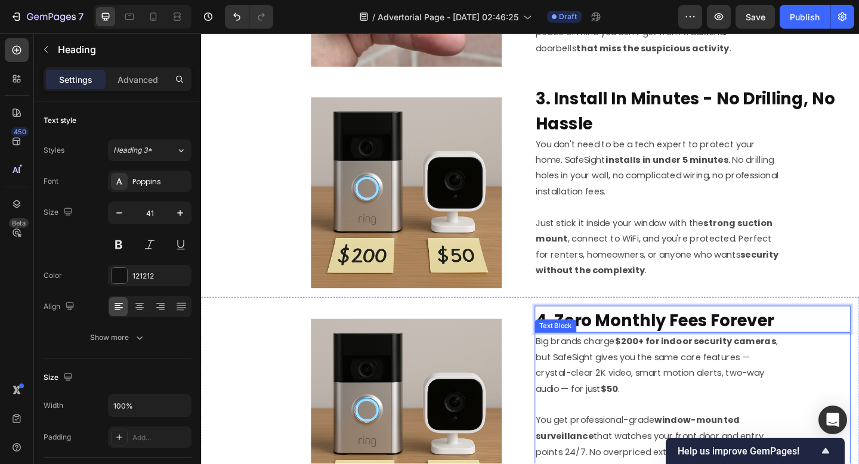
click at [596, 418] on p "Big brands charge $200+ for indoor security cameras , but SafeSight gives you t…" at bounding box center [698, 394] width 266 height 69
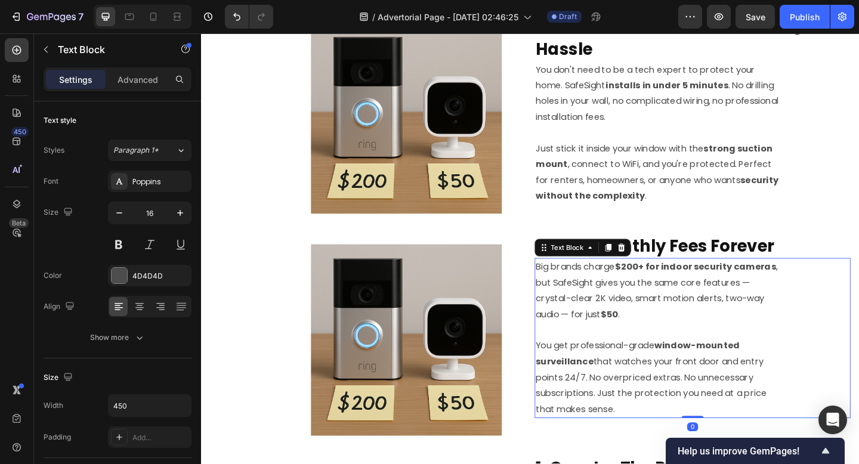
scroll to position [724, 0]
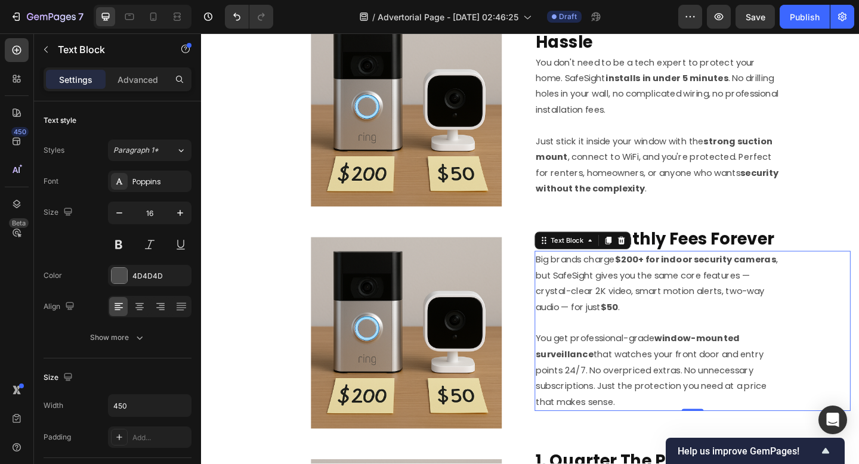
click at [633, 318] on p "Big brands charge $200+ for indoor security cameras , but SafeSight gives you t…" at bounding box center [698, 305] width 266 height 69
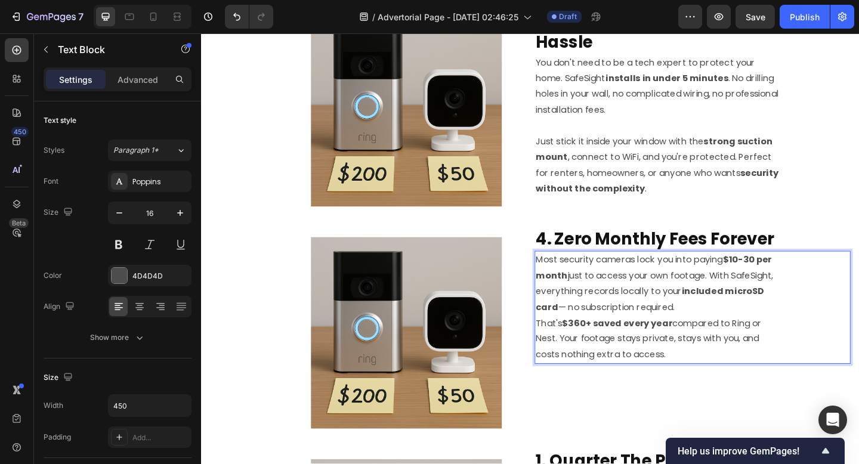
click at [763, 324] on p "Most security cameras lock you into paying $10-30 per month just to access your…" at bounding box center [698, 305] width 266 height 69
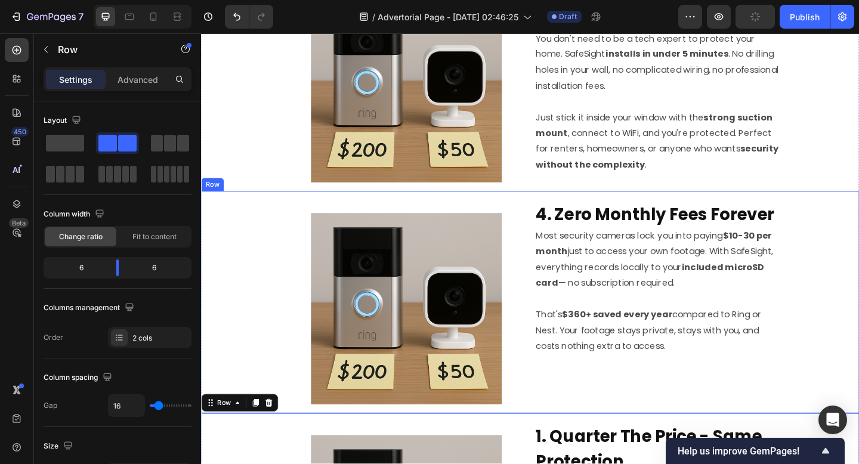
scroll to position [753, 0]
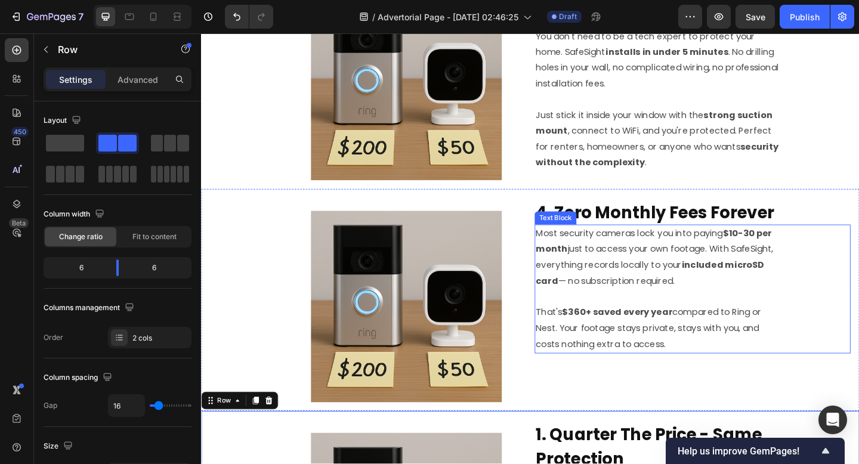
click at [734, 282] on strong "included microSD card" at bounding box center [689, 293] width 249 height 31
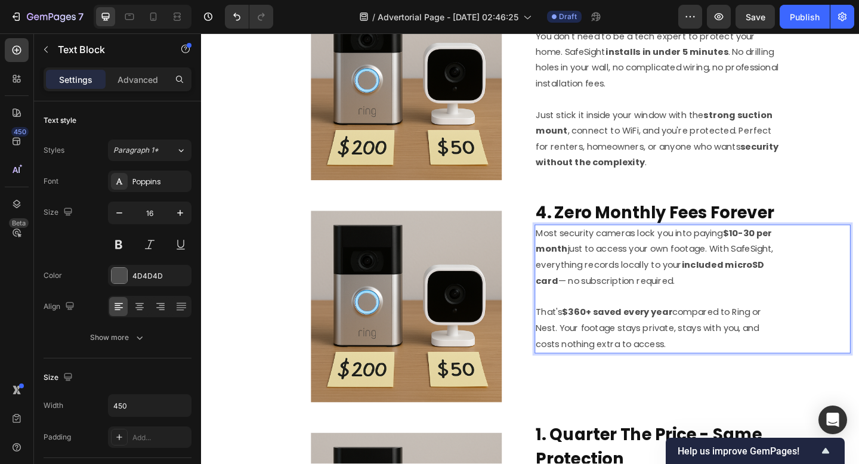
click at [747, 284] on strong "included microSD card" at bounding box center [689, 293] width 249 height 31
click at [657, 376] on p "That's $360+ saved every year compared to Ring or Nest. Your footage stays priv…" at bounding box center [698, 354] width 266 height 51
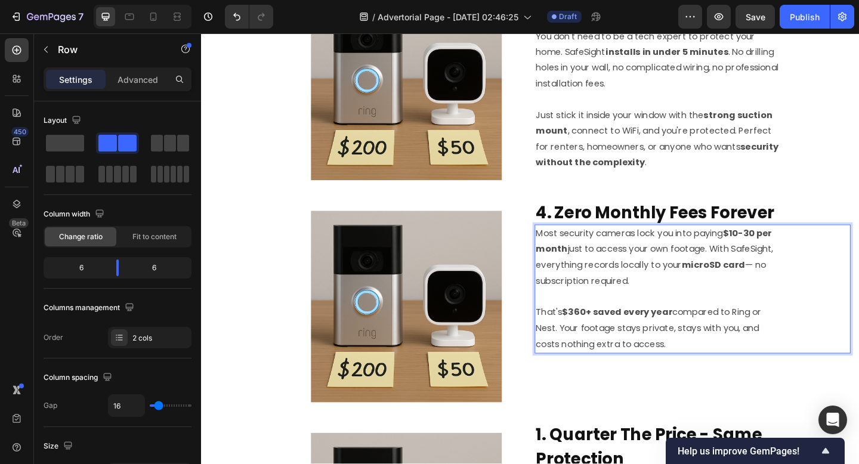
click at [662, 393] on div "⁠⁠⁠⁠⁠⁠⁠ 4. Zero Monthly Fees Forever Heading Most security cameras lock you int…" at bounding box center [735, 323] width 343 height 222
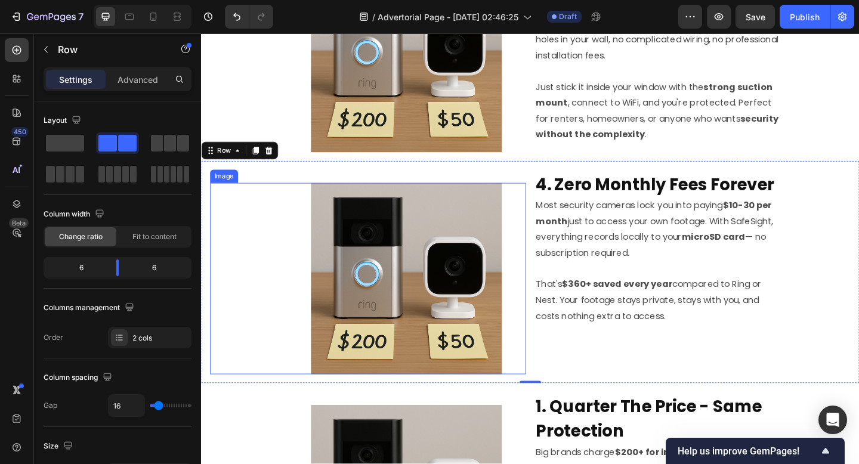
scroll to position [729, 0]
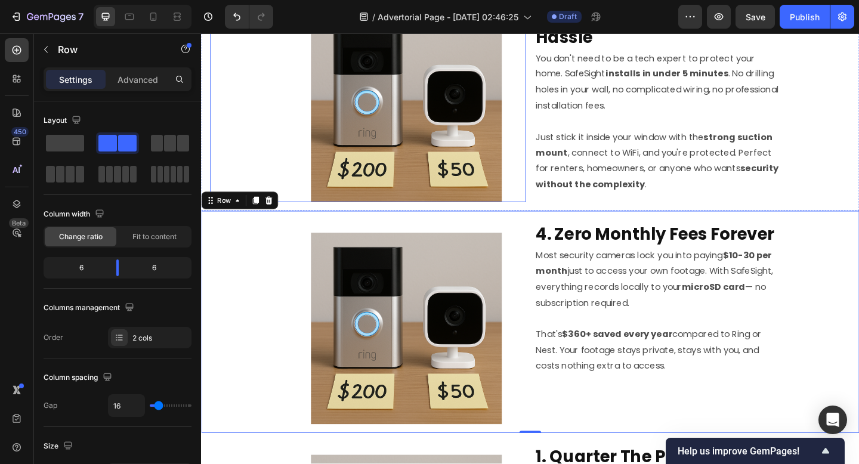
click at [445, 134] on img at bounding box center [424, 114] width 208 height 208
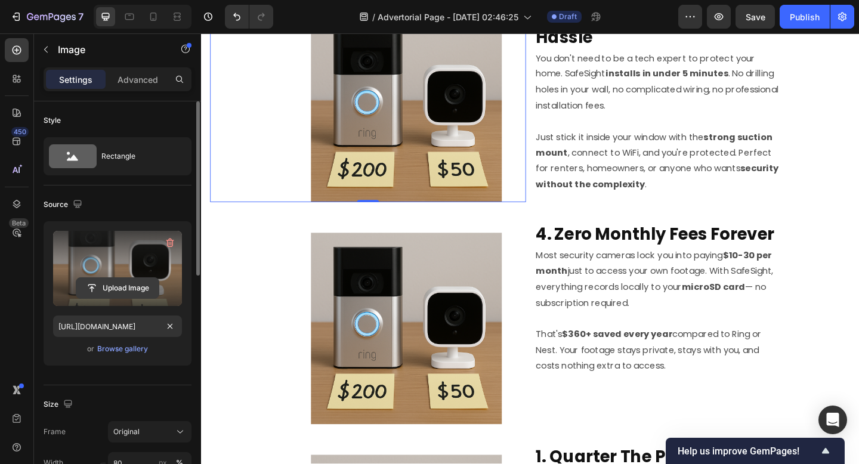
click at [114, 290] on input "file" at bounding box center [117, 288] width 82 height 20
type input "C:\fakepath\ezgif-7412e9ac8fb8bc.gif"
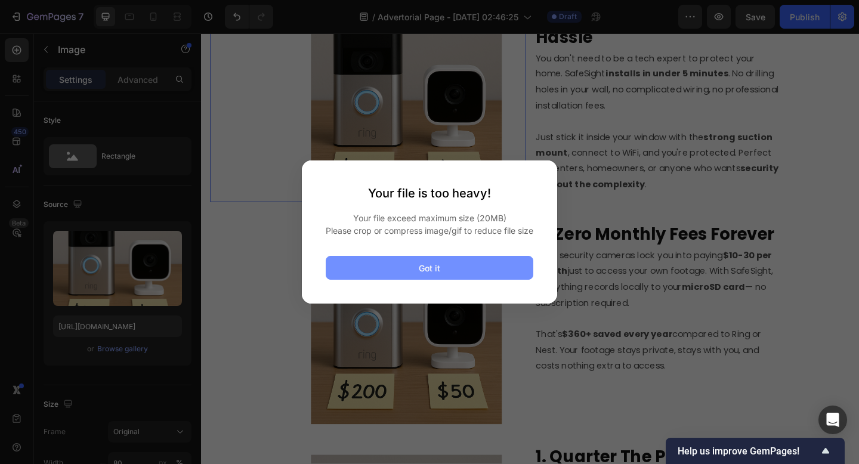
click at [390, 265] on button "Got it" at bounding box center [430, 268] width 208 height 24
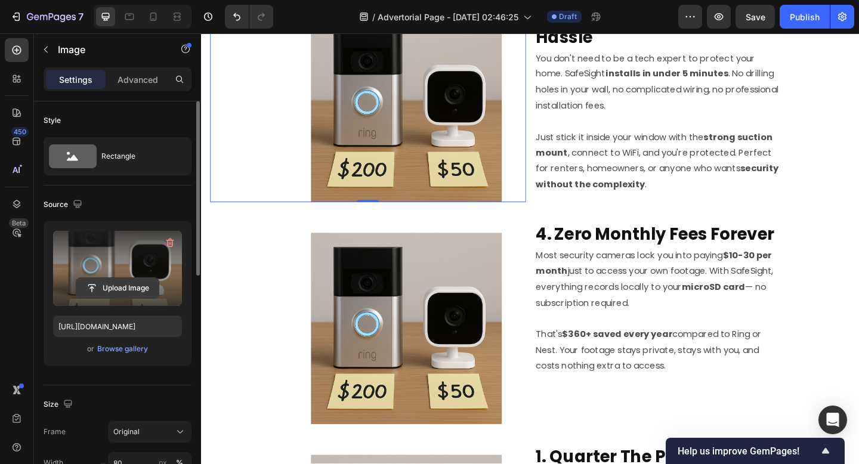
click at [112, 282] on input "file" at bounding box center [117, 288] width 82 height 20
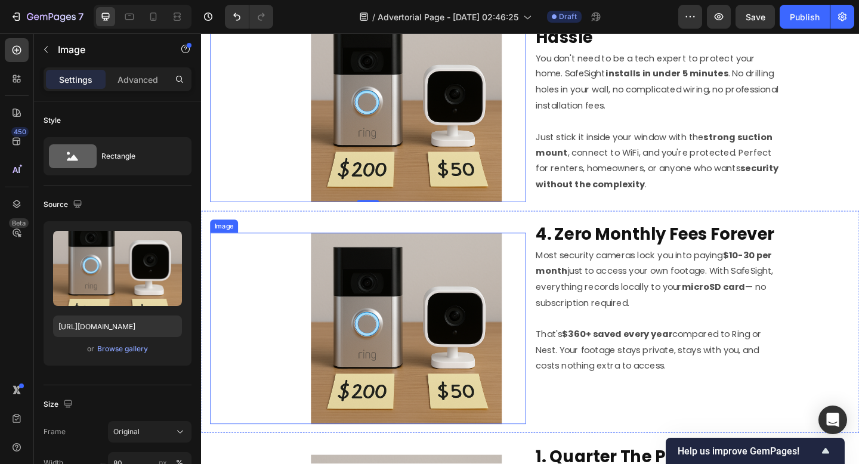
click at [487, 291] on img at bounding box center [424, 354] width 208 height 208
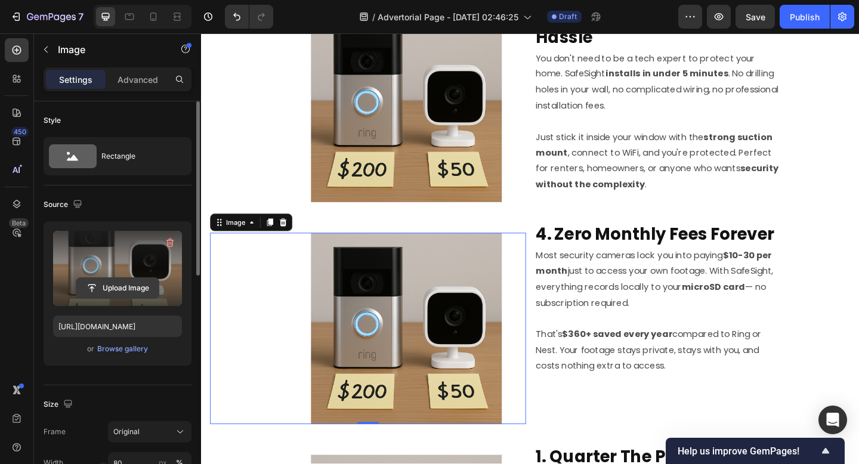
click at [118, 284] on input "file" at bounding box center [117, 288] width 82 height 20
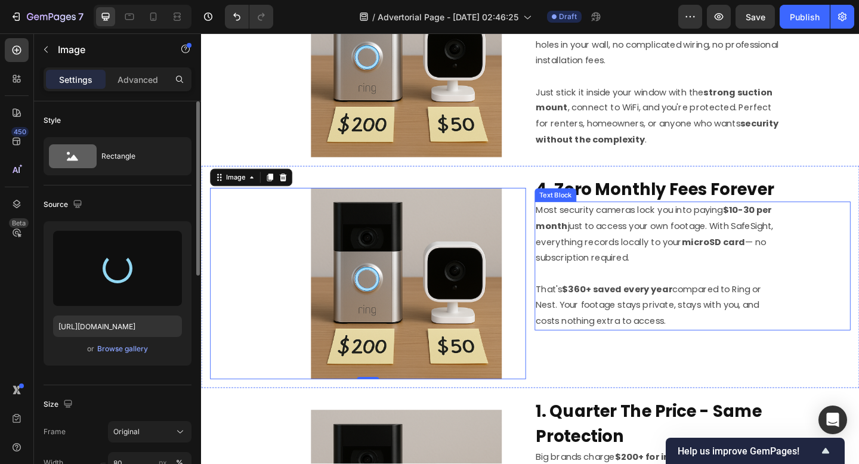
scroll to position [934, 0]
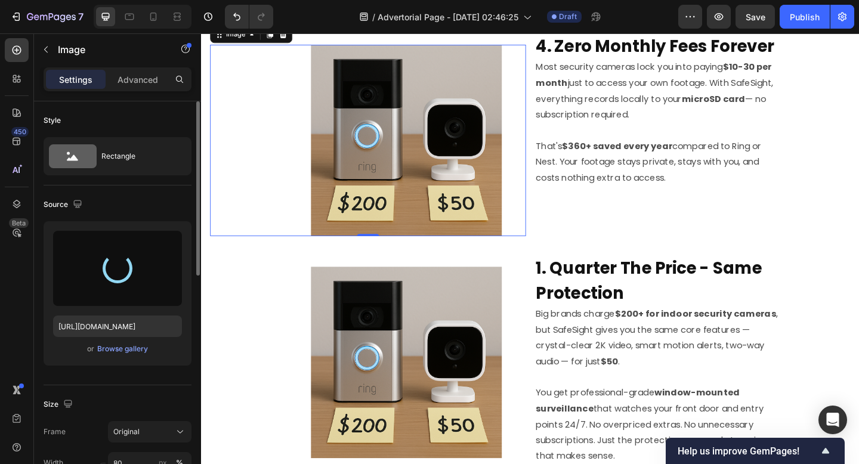
type input "https://cdn.shopify.com/s/files/1/0641/3647/8833/files/gempages_586382183044743…"
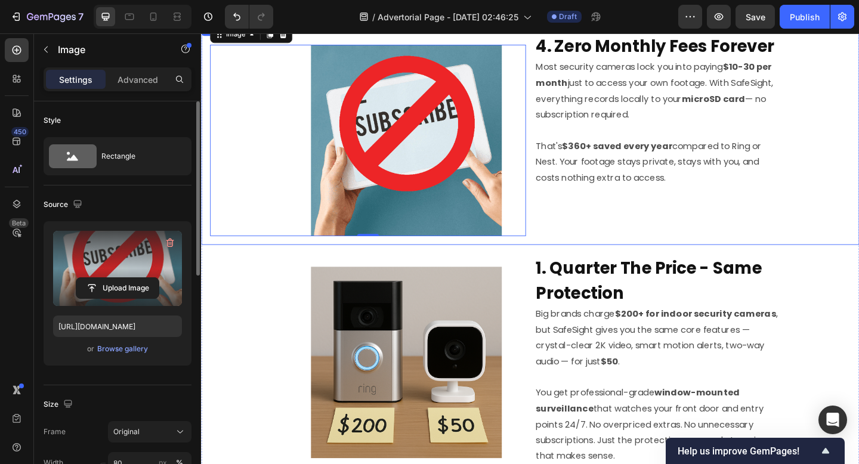
click at [617, 293] on strong "1. Quarter The Price - Same Protection" at bounding box center [688, 302] width 246 height 52
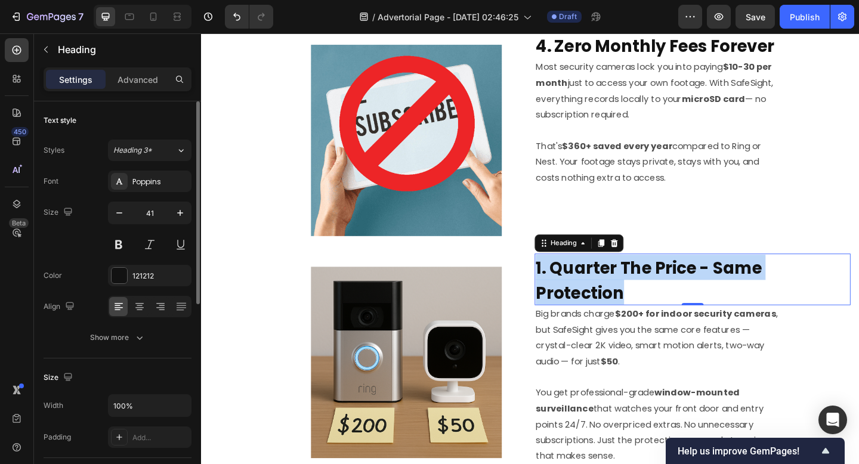
click at [617, 293] on strong "1. Quarter The Price - Same Protection" at bounding box center [688, 302] width 246 height 52
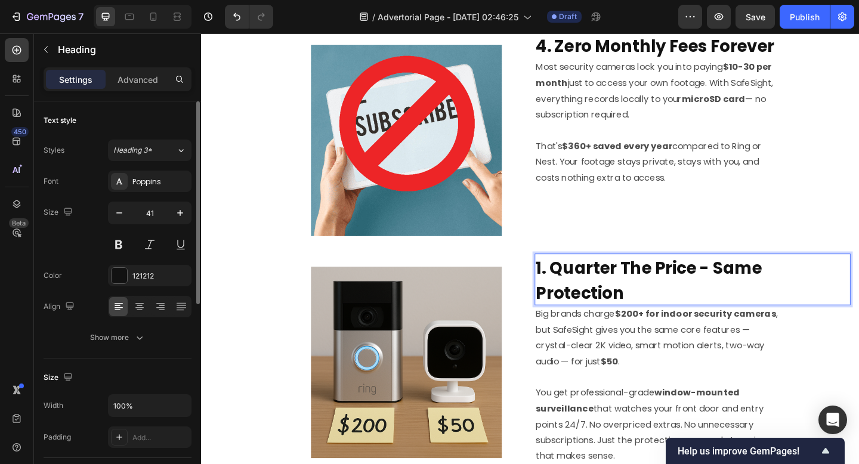
scroll to position [4, 0]
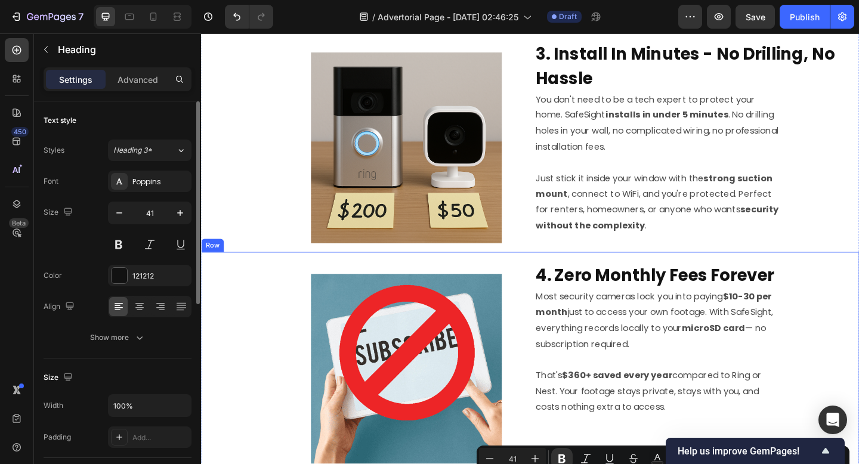
drag, startPoint x: 788, startPoint y: 417, endPoint x: 708, endPoint y: 501, distance: 116.4
click at [708, 463] on div "Image 1. Quarter The Price - Same Protection Heading Big brands charge $200+ fo…" at bounding box center [559, 381] width 716 height 1682
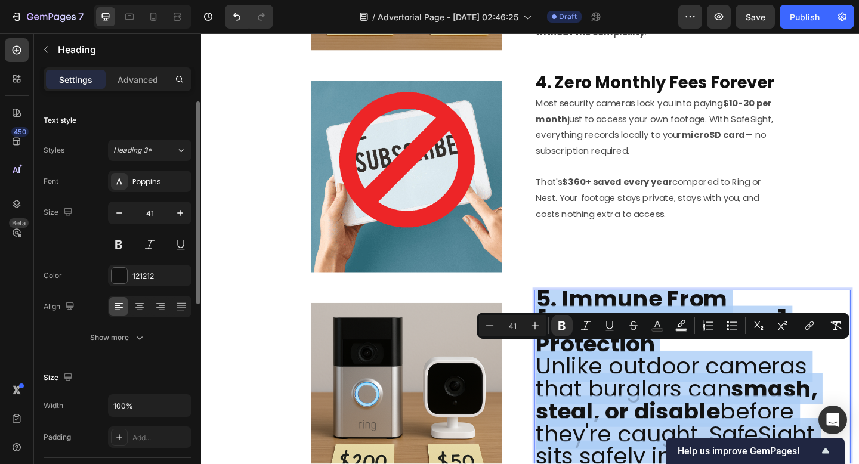
scroll to position [933, 0]
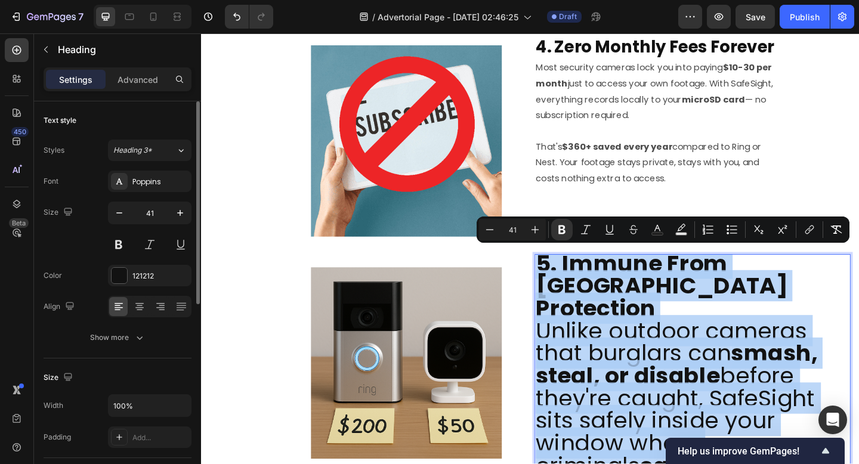
click at [699, 389] on p "Unlike outdoor cameras that burglars can smash, steal, or disable before they'r…" at bounding box center [735, 430] width 341 height 171
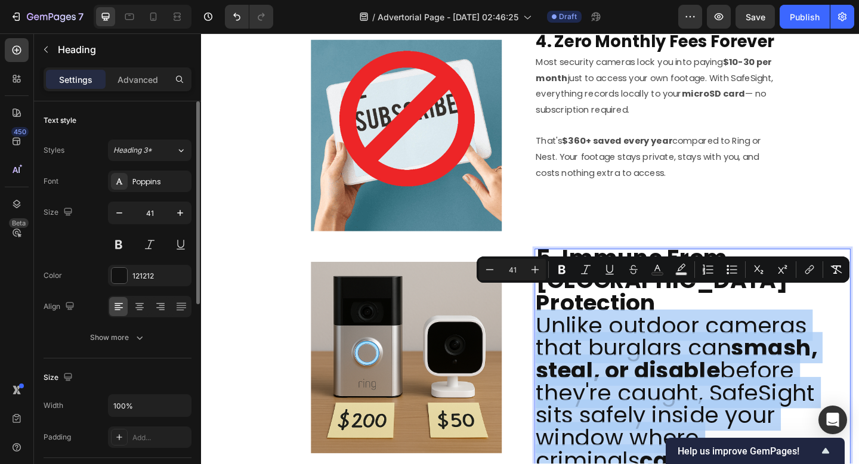
scroll to position [941, 0]
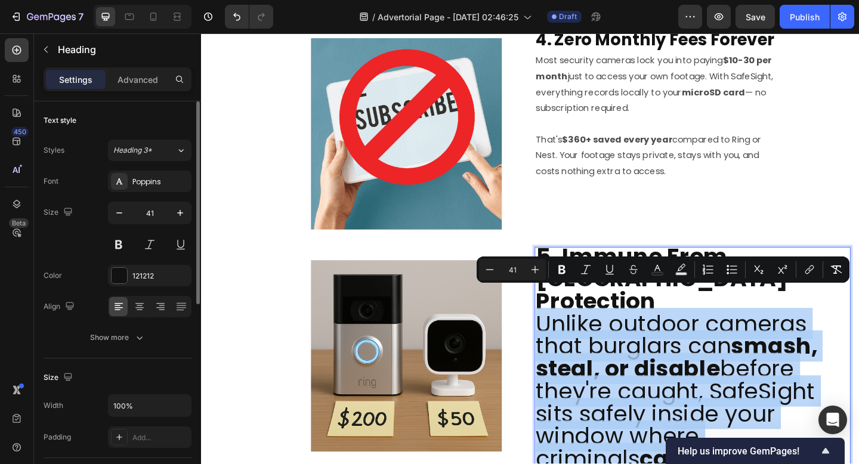
drag, startPoint x: 569, startPoint y: 337, endPoint x: 730, endPoint y: 501, distance: 230.2
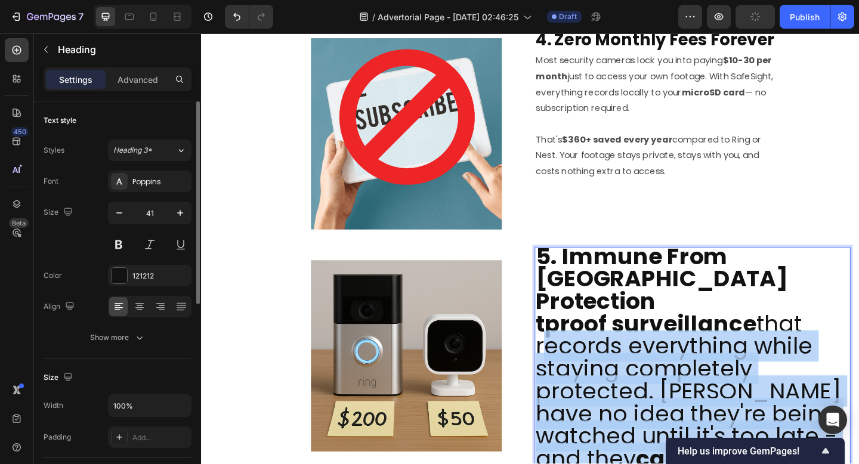
drag, startPoint x: 565, startPoint y: 332, endPoint x: 677, endPoint y: 501, distance: 203.9
click at [677, 463] on p "tproof surveillance that records everything while staying completely protected.…" at bounding box center [735, 459] width 341 height 244
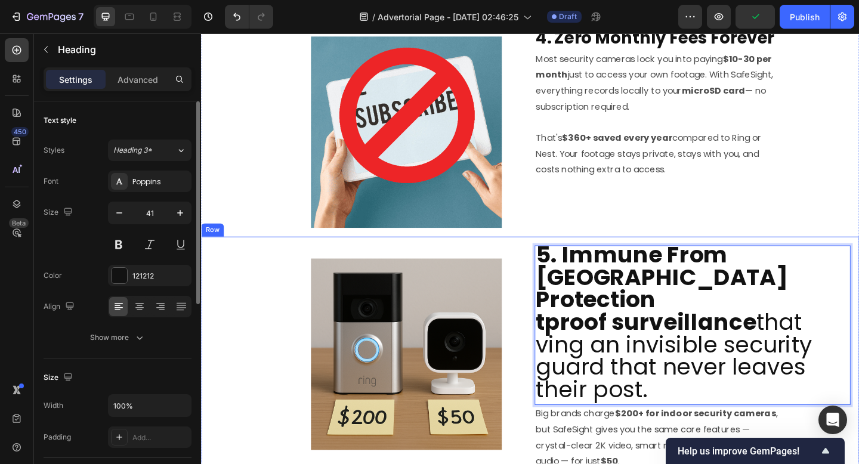
drag, startPoint x: 681, startPoint y: 395, endPoint x: 555, endPoint y: 324, distance: 144.2
click at [555, 324] on div "Image 5. Immune From Burglars - Untouchable Protection tproof surveillance that…" at bounding box center [559, 438] width 716 height 367
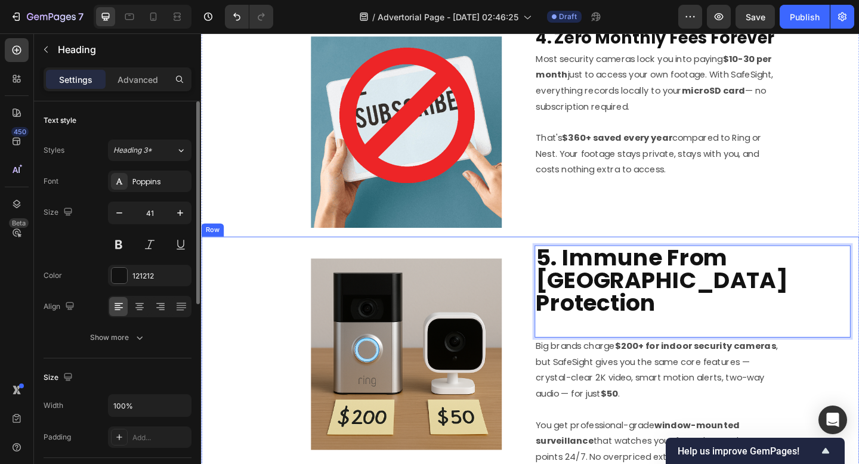
scroll to position [4, 0]
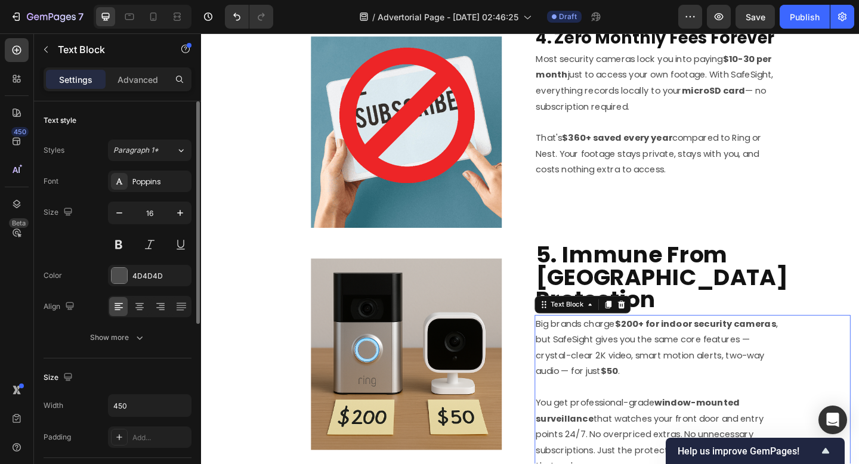
click at [584, 343] on p "Big brands charge $200+ for indoor security cameras , but SafeSight gives you t…" at bounding box center [698, 375] width 266 height 69
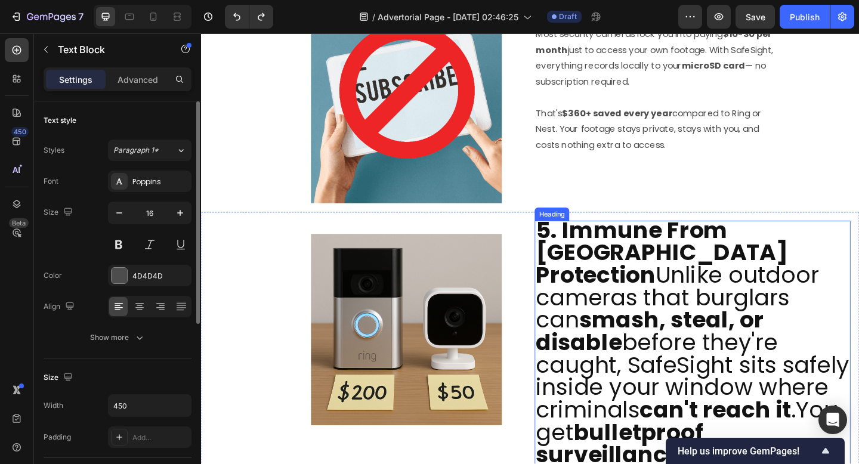
scroll to position [0, 0]
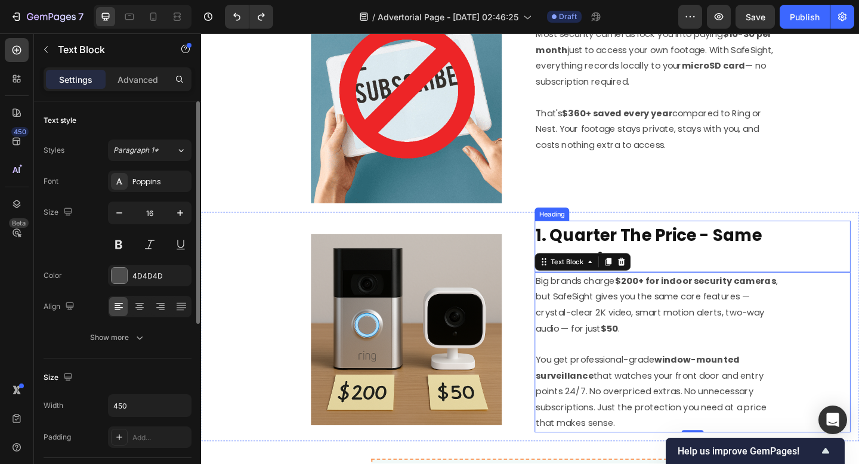
click at [631, 251] on strong "1. Quarter The Price - Same Protection" at bounding box center [688, 266] width 246 height 52
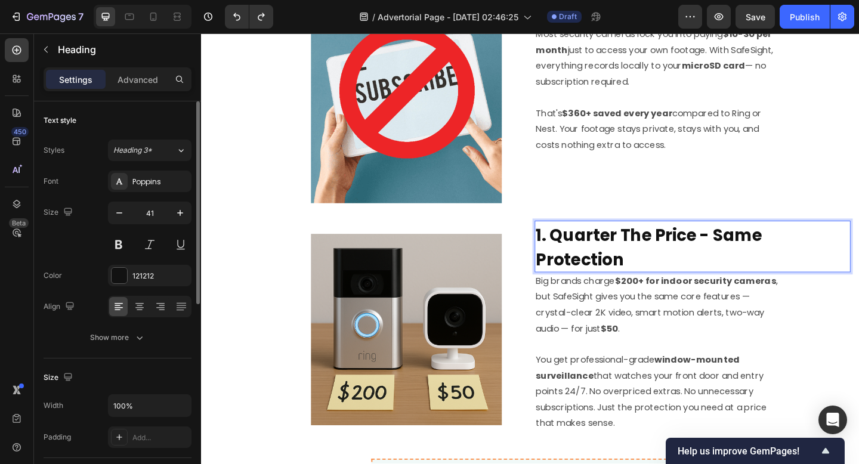
click at [631, 251] on strong "1. Quarter The Price - Same Protection" at bounding box center [688, 266] width 246 height 52
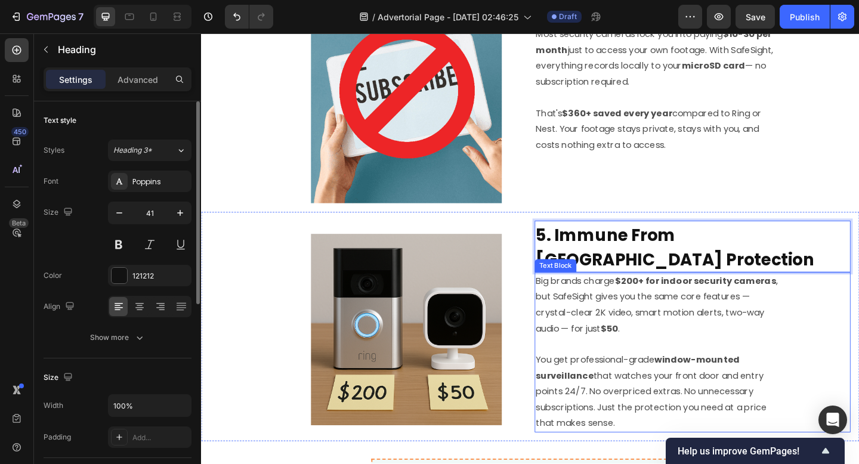
click at [581, 308] on p "Big brands charge $200+ for indoor security cameras , but SafeSight gives you t…" at bounding box center [698, 329] width 266 height 69
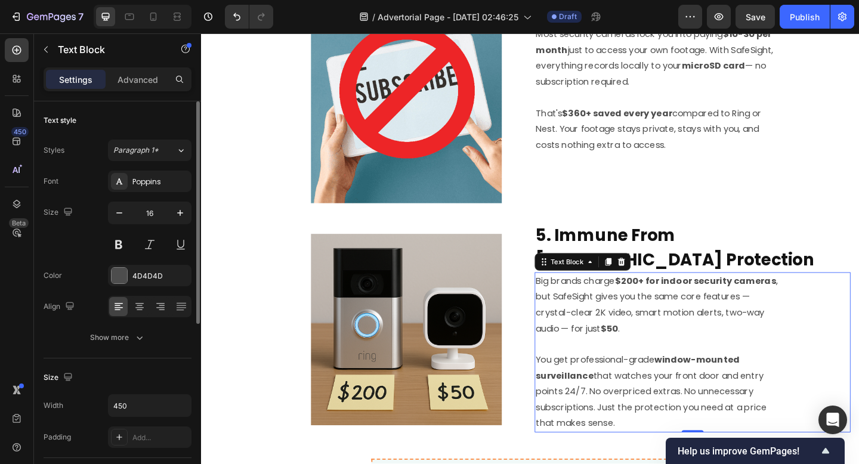
click at [610, 357] on p "Big brands charge $200+ for indoor security cameras , but SafeSight gives you t…" at bounding box center [698, 329] width 266 height 69
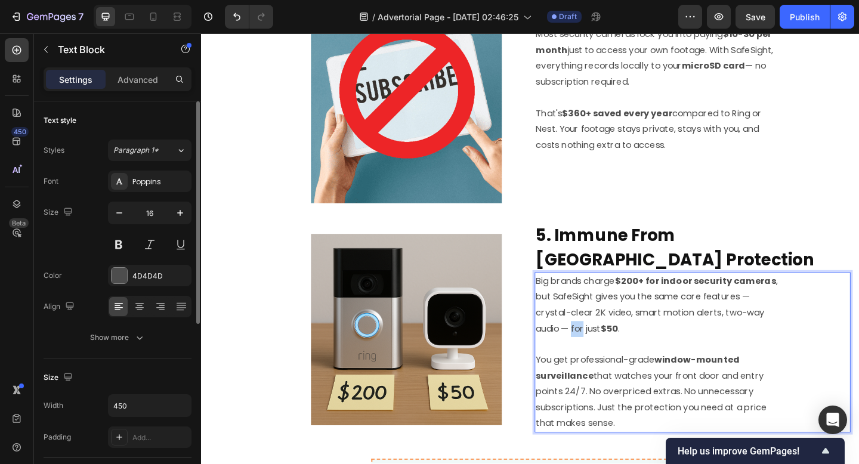
click at [610, 357] on p "Big brands charge $200+ for indoor security cameras , but SafeSight gives you t…" at bounding box center [698, 329] width 266 height 69
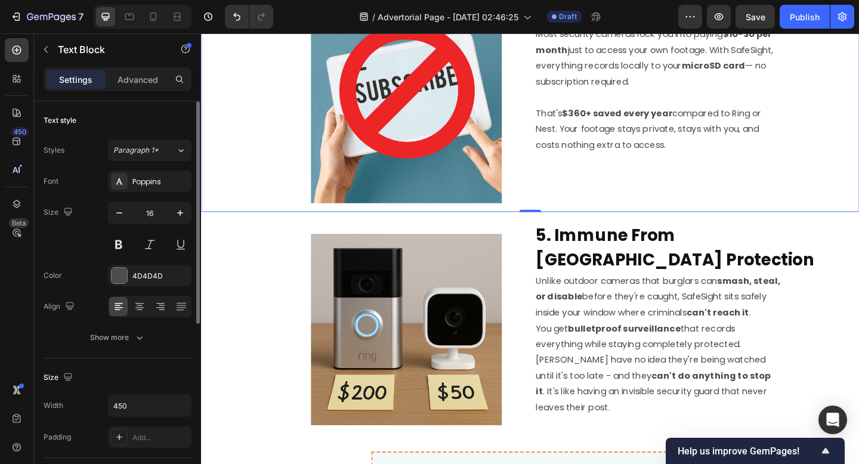
click at [851, 214] on div "⁠⁠⁠⁠⁠⁠⁠ 4. Zero Monthly Fees Forever Heading Most security cameras lock you int…" at bounding box center [735, 107] width 343 height 222
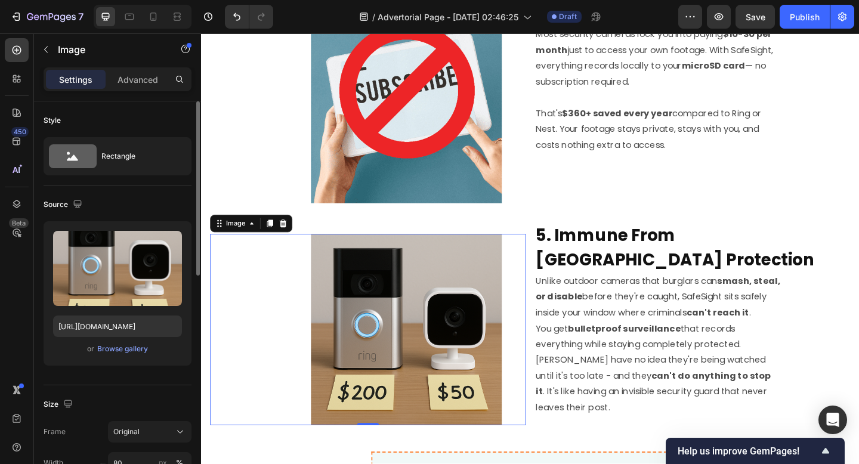
click at [396, 329] on img at bounding box center [424, 356] width 208 height 208
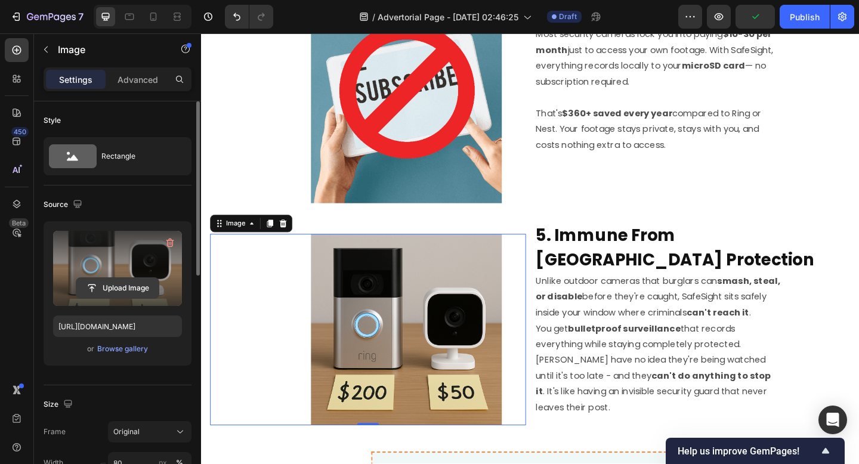
click at [114, 280] on input "file" at bounding box center [117, 288] width 82 height 20
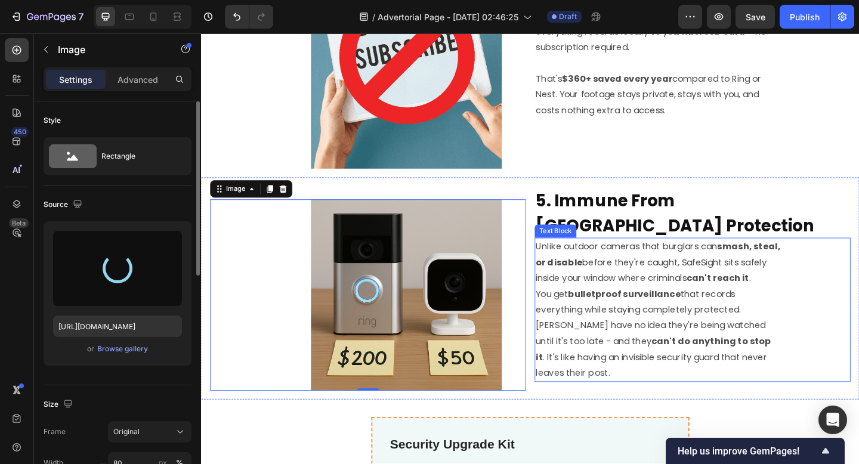
click at [662, 265] on p "Unlike outdoor cameras that burglars can smash, steal, or disable before they'r…" at bounding box center [698, 282] width 266 height 51
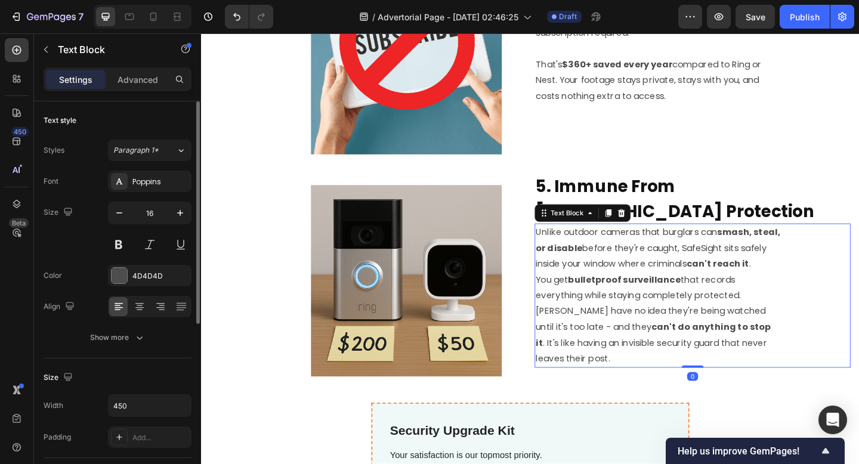
scroll to position [1041, 0]
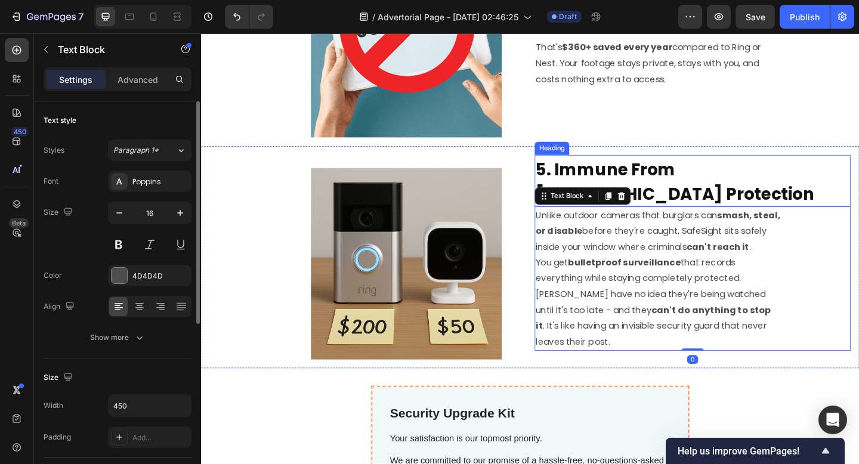
click at [745, 185] on strong "5. Immune From Burglars - Untouchable Protection" at bounding box center [716, 195] width 303 height 52
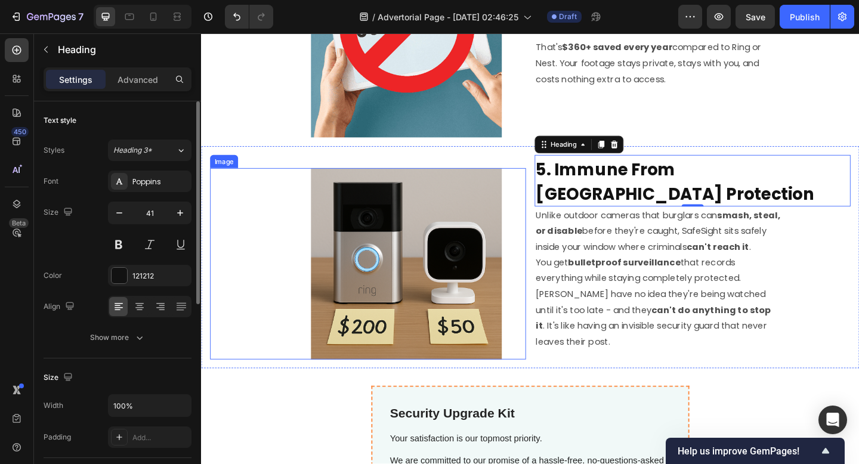
click at [454, 257] on img at bounding box center [424, 284] width 208 height 208
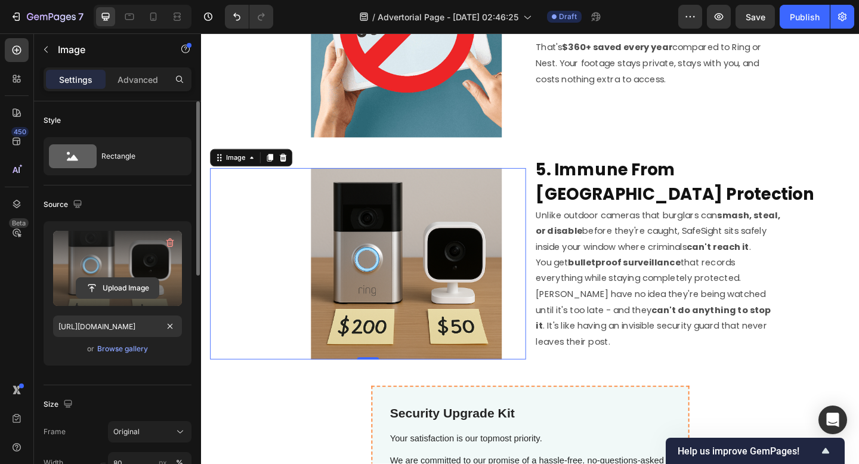
click at [114, 282] on input "file" at bounding box center [117, 288] width 82 height 20
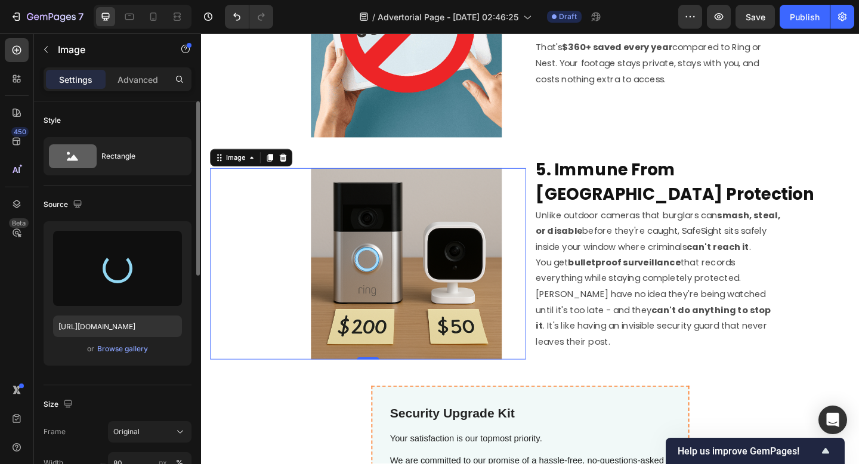
type input "https://cdn.shopify.com/s/files/1/0641/3647/8833/files/gempages_586382183044743…"
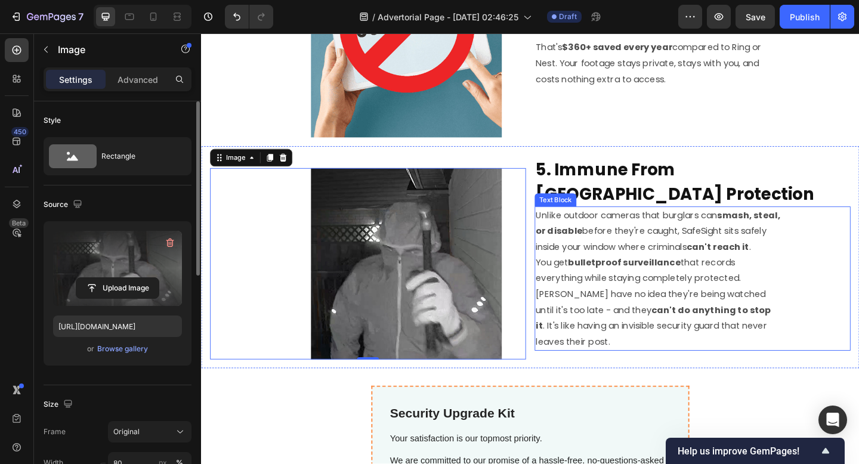
click at [614, 261] on p "Unlike outdoor cameras that burglars can smash, steal, or disable before they'r…" at bounding box center [698, 248] width 266 height 51
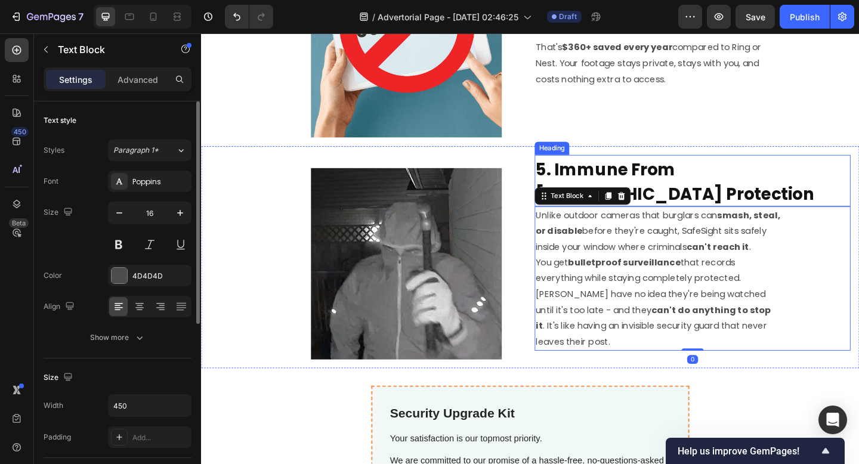
click at [683, 203] on strong "5. Immune From Burglars - Untouchable Protection" at bounding box center [716, 195] width 303 height 52
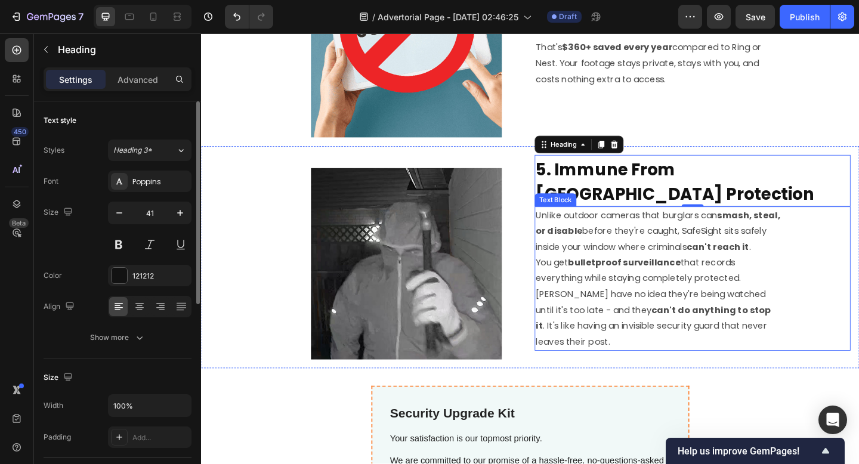
click at [688, 249] on p "Unlike outdoor cameras that burglars can smash, steal, or disable before they'r…" at bounding box center [698, 248] width 266 height 51
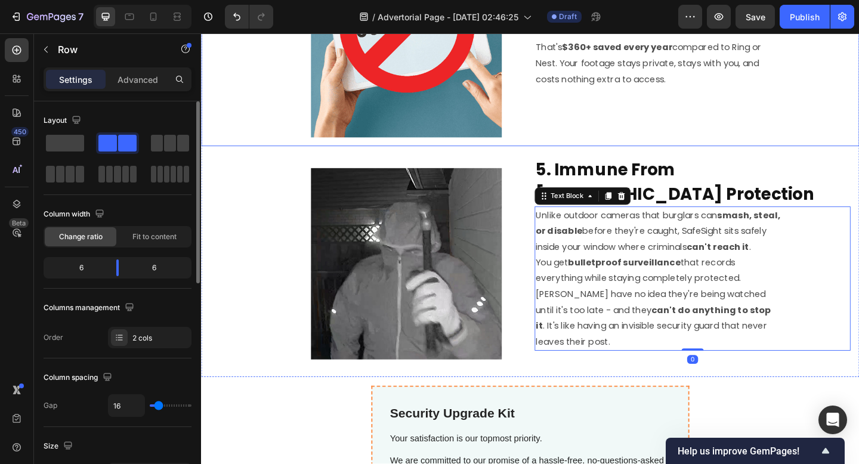
click at [755, 111] on div "⁠⁠⁠⁠⁠⁠⁠ 4. Zero Monthly Fees Forever Heading Most security cameras lock you int…" at bounding box center [735, 35] width 343 height 222
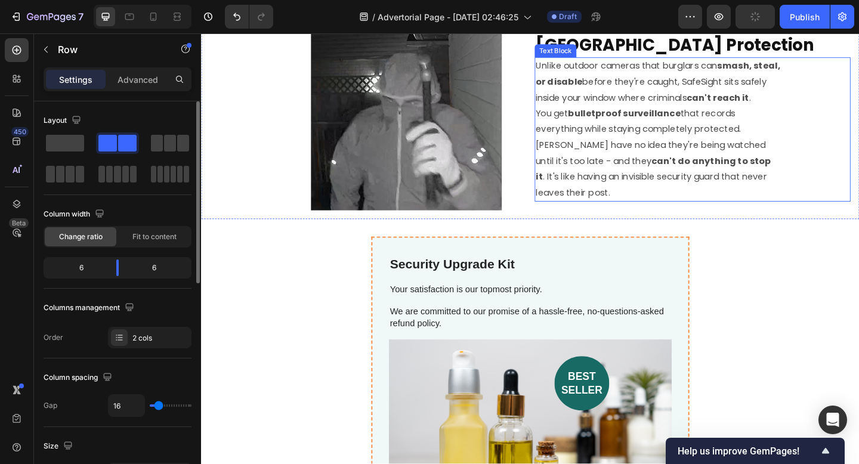
scroll to position [1042, 0]
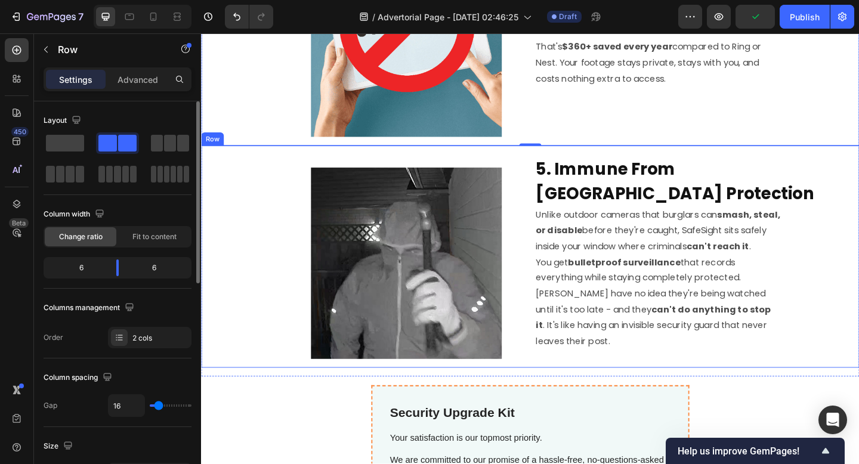
click at [312, 165] on div "Image" at bounding box center [381, 276] width 343 height 222
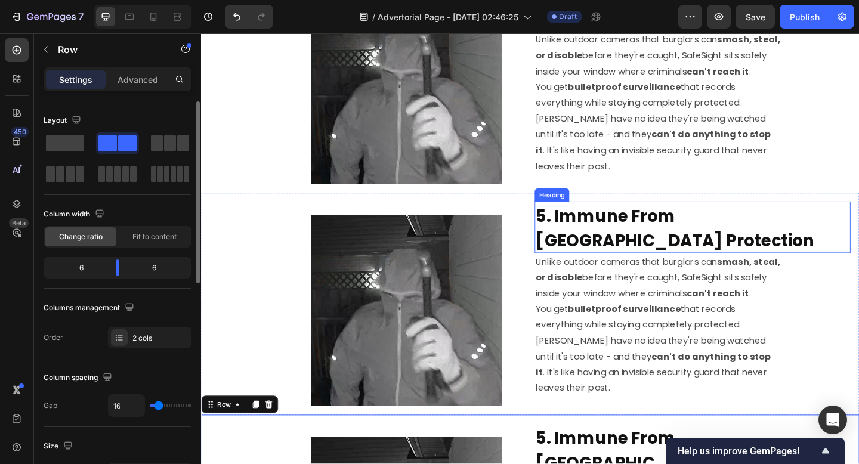
scroll to position [1267, 0]
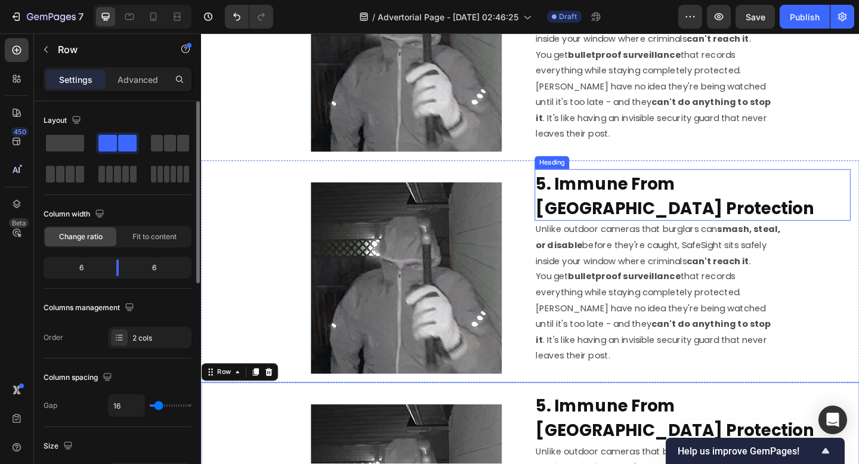
click at [643, 216] on strong "5. Immune From Burglars - Untouchable Protection" at bounding box center [716, 210] width 303 height 52
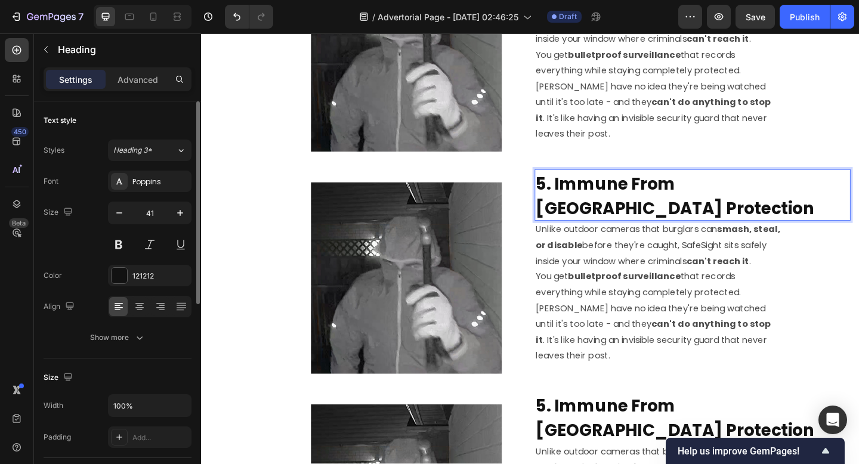
click at [643, 216] on strong "5. Immune From Burglars - Untouchable Protection" at bounding box center [716, 210] width 303 height 52
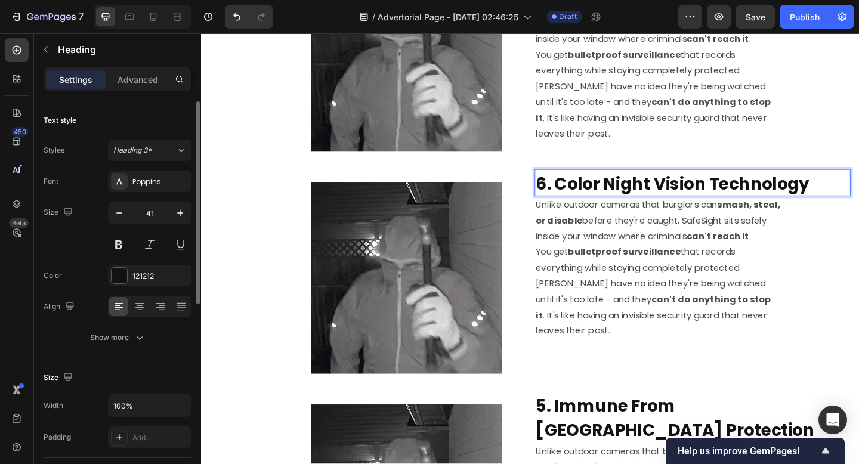
click at [624, 263] on p "Unlike outdoor cameras that burglars can smash, steal, or disable before they'r…" at bounding box center [698, 237] width 266 height 51
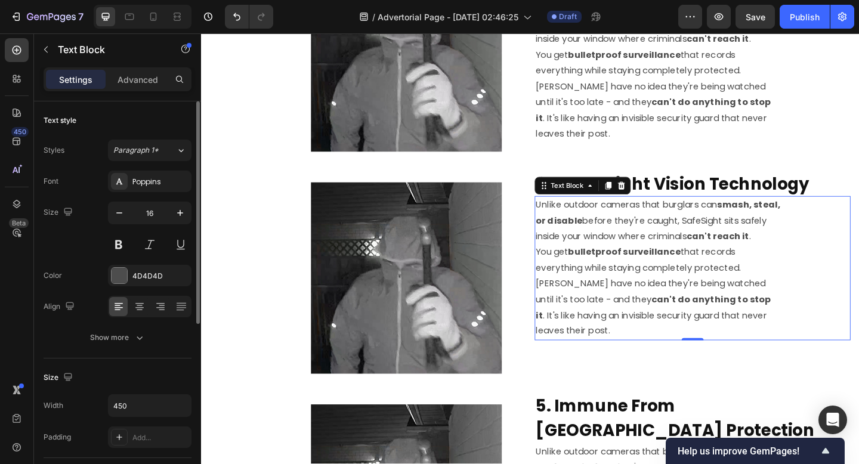
click at [572, 231] on strong "smash, steal, or disable" at bounding box center [698, 228] width 266 height 31
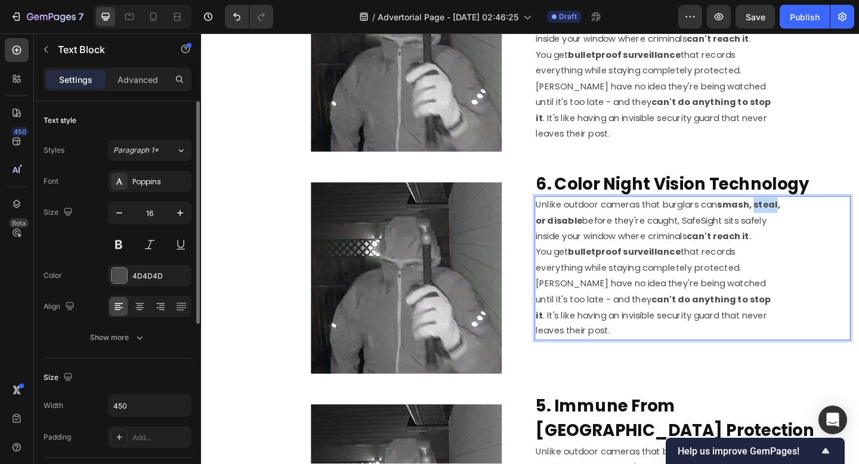
click at [572, 231] on strong "smash, steal, or disable" at bounding box center [698, 228] width 266 height 31
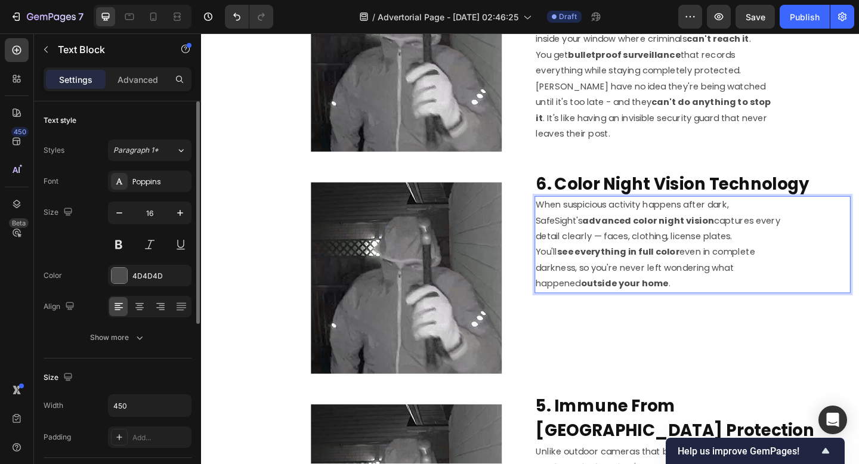
click at [821, 247] on p "When suspicious activity happens after dark, SafeSight's advanced color night v…" at bounding box center [698, 237] width 266 height 51
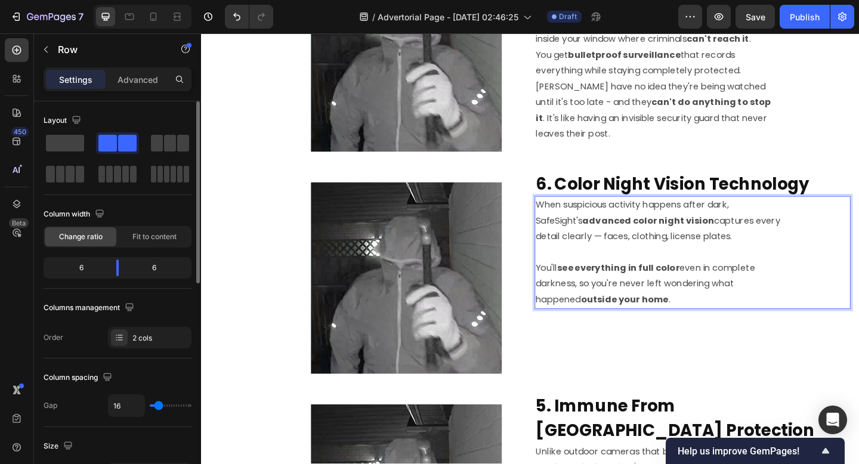
click at [741, 350] on div "⁠⁠⁠⁠⁠⁠⁠ 6. Color Night Vision Technology Heading When suspicious activity happe…" at bounding box center [735, 292] width 343 height 222
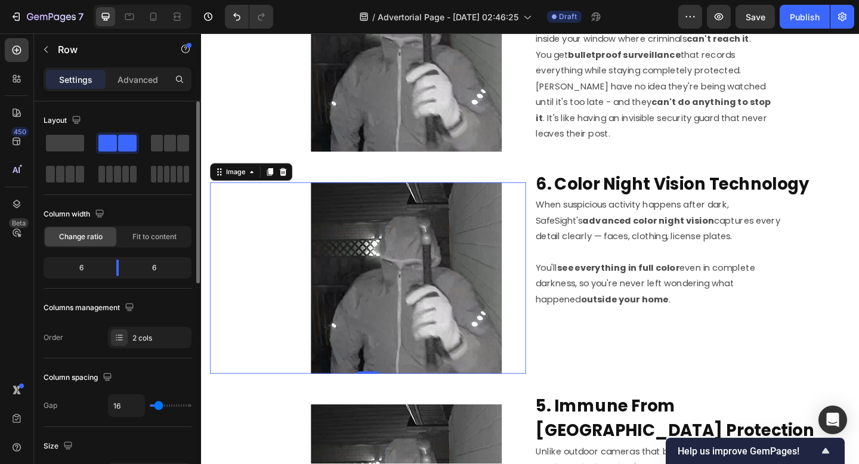
click at [438, 298] on img at bounding box center [424, 300] width 208 height 208
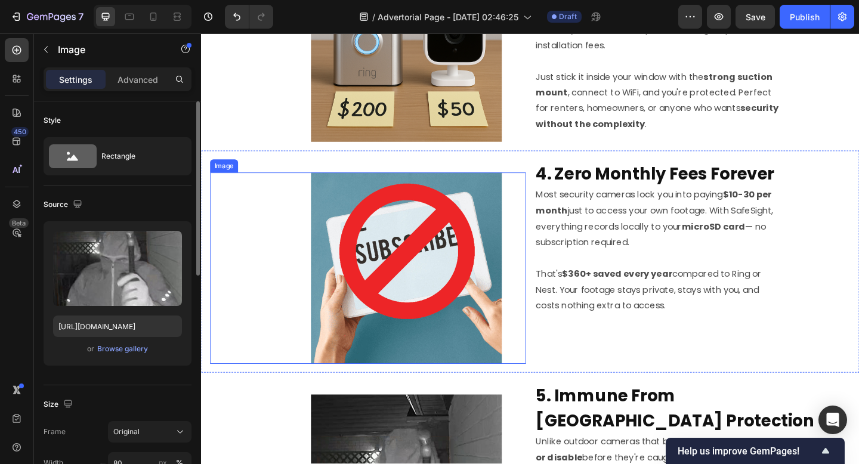
scroll to position [678, 0]
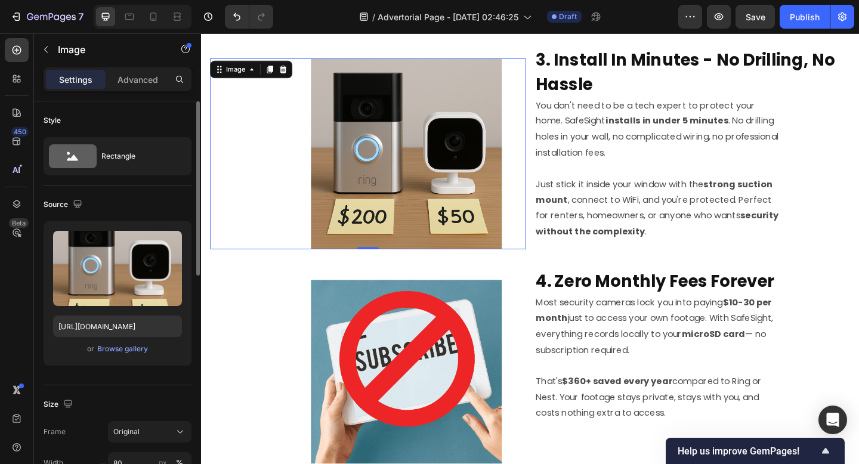
click at [419, 144] on img at bounding box center [424, 165] width 208 height 208
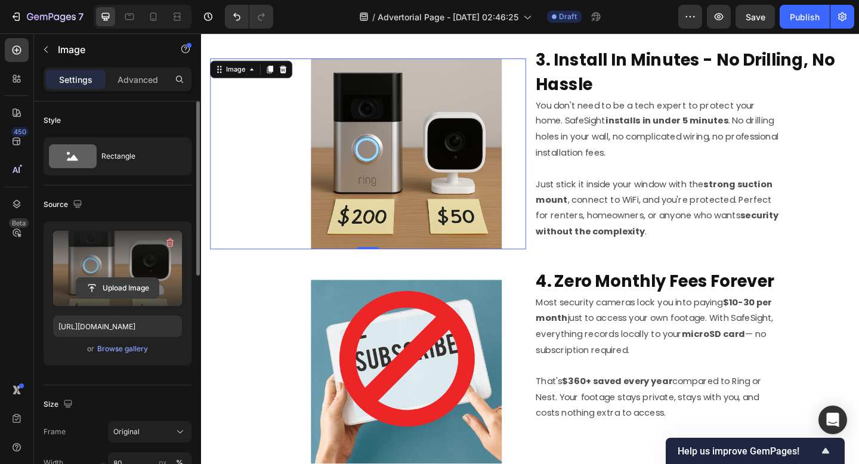
click at [104, 289] on input "file" at bounding box center [117, 288] width 82 height 20
type input "C:\fakepath\ezgif-7c302861083578.gif"
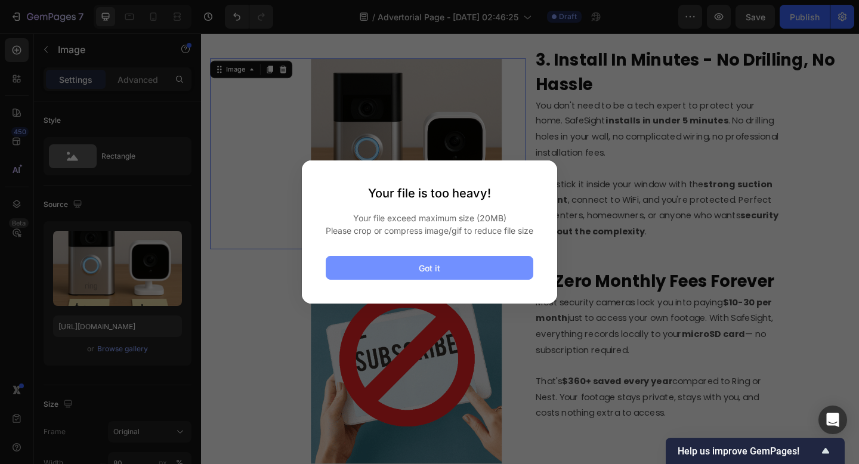
click at [379, 265] on button "Got it" at bounding box center [430, 268] width 208 height 24
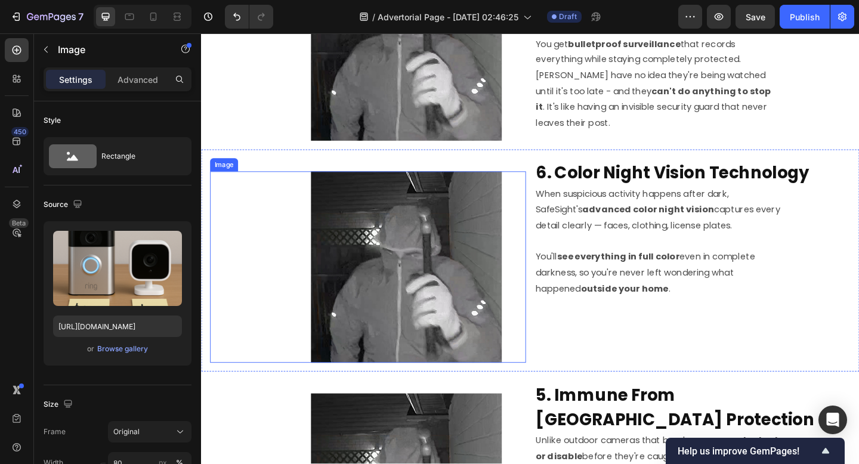
scroll to position [1272, 0]
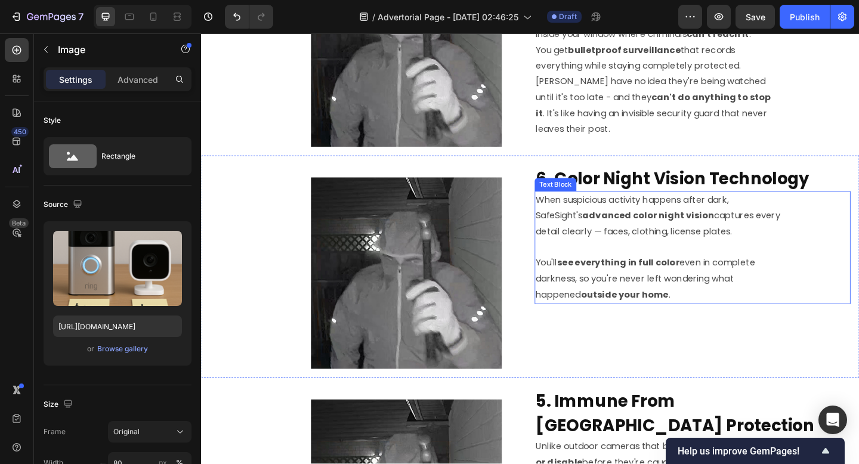
click at [714, 290] on p "You'll see everything in full color even in complete darkness, so you're never …" at bounding box center [698, 300] width 266 height 51
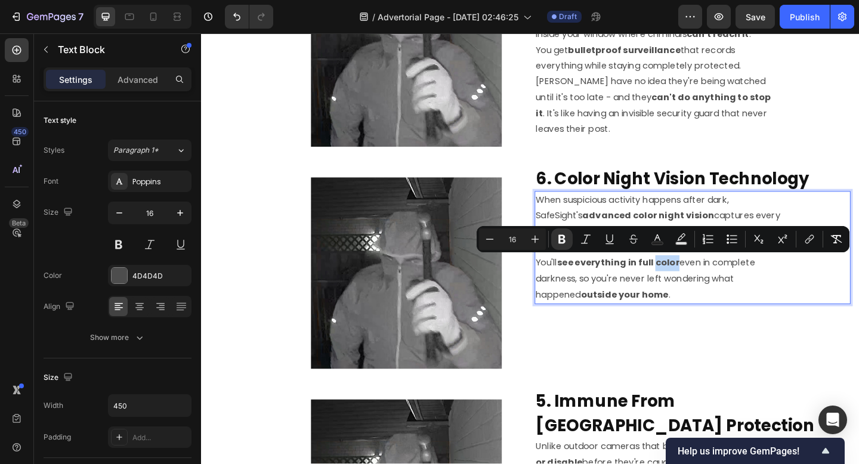
click at [715, 373] on div "⁠⁠⁠⁠⁠⁠⁠ 6. Color Night Vision Technology Heading When suspicious activity happe…" at bounding box center [735, 287] width 343 height 222
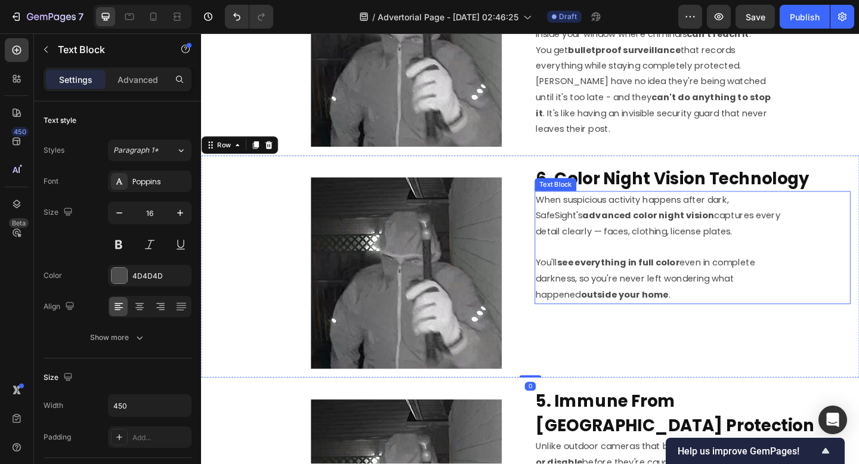
click at [627, 271] on p "Rich Text Editor. Editing area: main" at bounding box center [698, 266] width 266 height 17
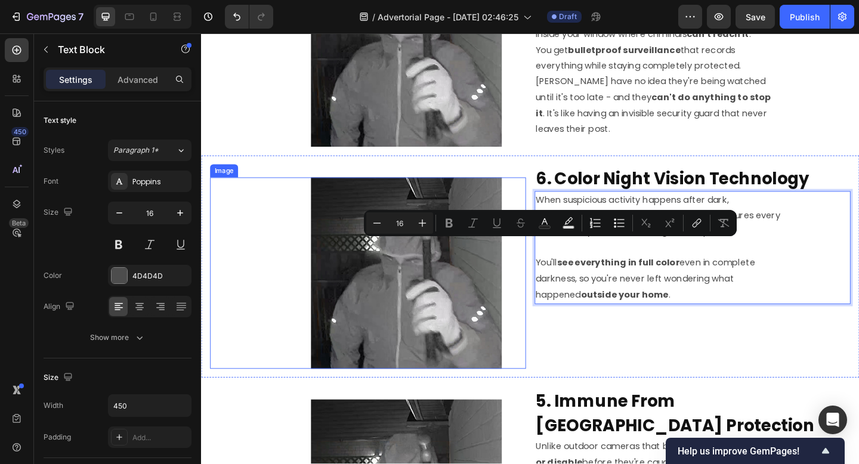
click at [487, 312] on img at bounding box center [424, 294] width 208 height 208
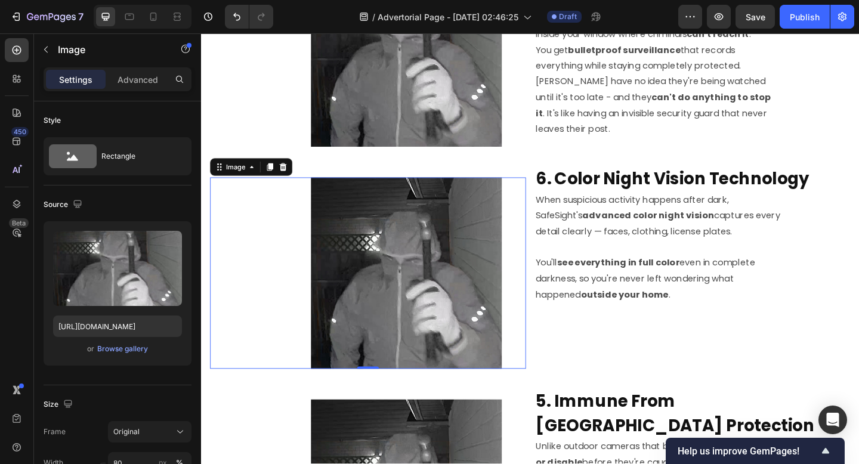
scroll to position [1305, 0]
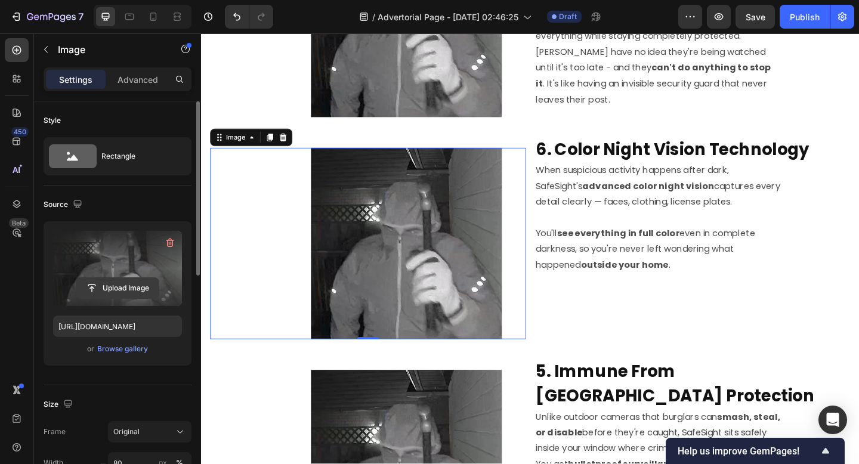
click at [113, 287] on input "file" at bounding box center [117, 288] width 82 height 20
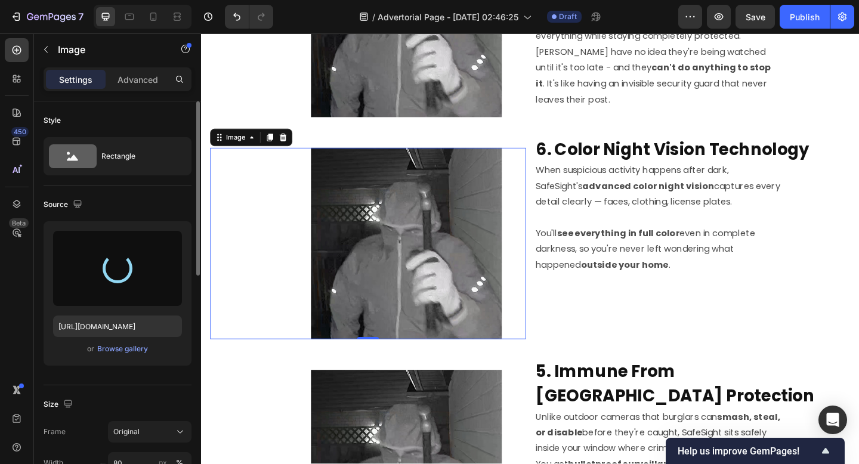
type input "https://cdn.shopify.com/s/files/1/0641/3647/8833/files/gempages_586382183044743…"
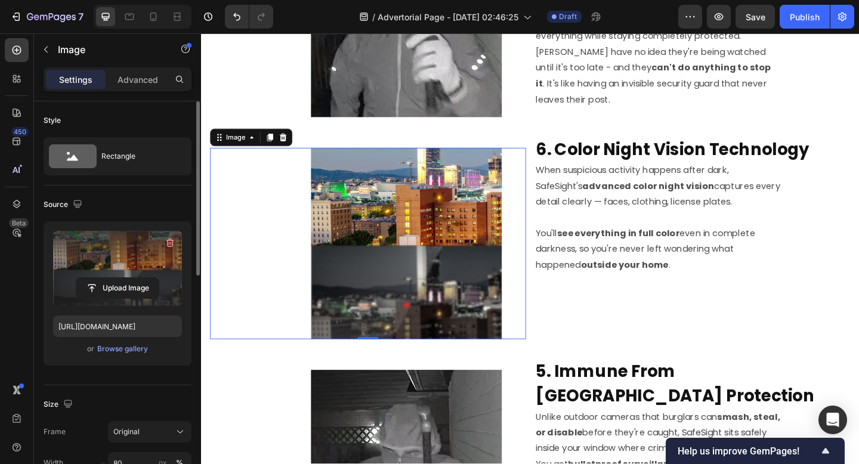
click at [617, 207] on p "When suspicious activity happens after dark, SafeSight's advanced color night v…" at bounding box center [698, 199] width 266 height 51
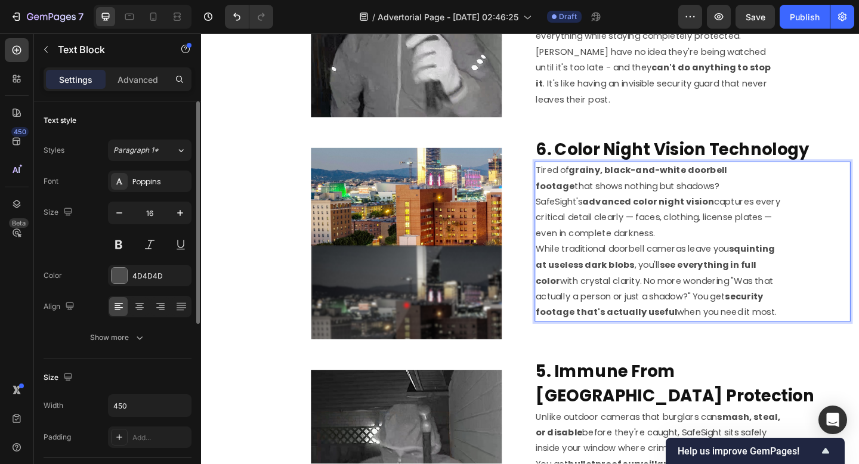
click at [653, 256] on p "Tired of grainy, black-and-white doorbell footage that shows nothing but shadow…" at bounding box center [698, 217] width 266 height 86
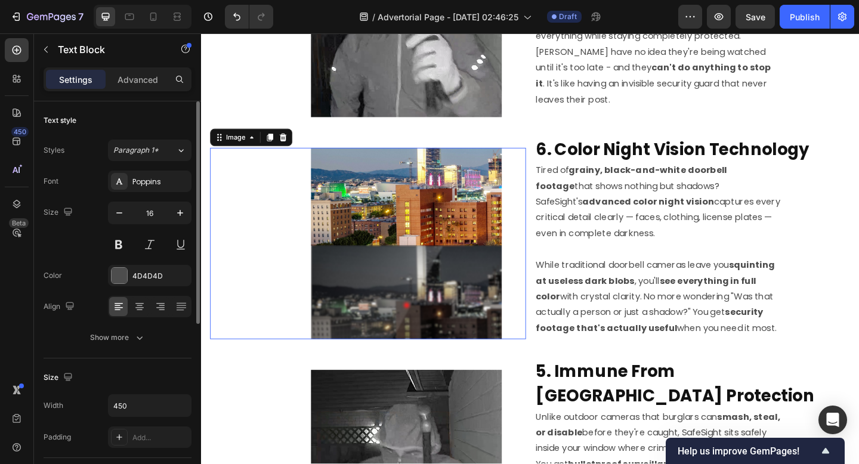
click at [223, 266] on div "Image 0" at bounding box center [381, 262] width 343 height 208
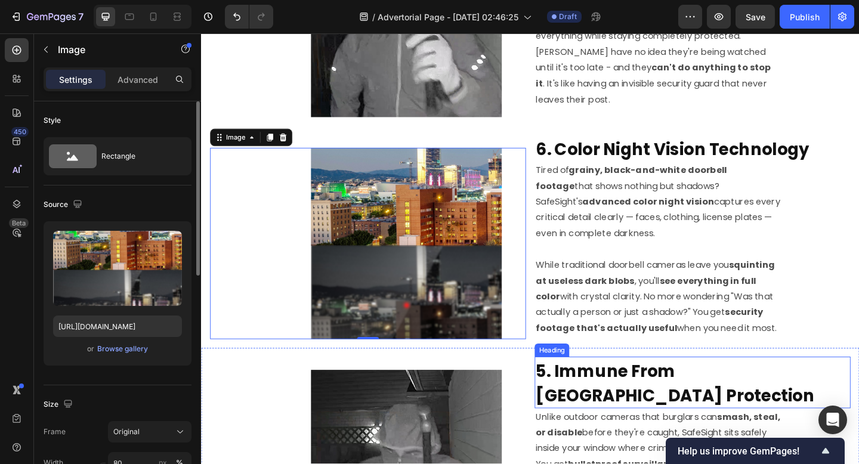
click at [661, 424] on strong "5. Immune From Burglars - Untouchable Protection" at bounding box center [716, 414] width 303 height 52
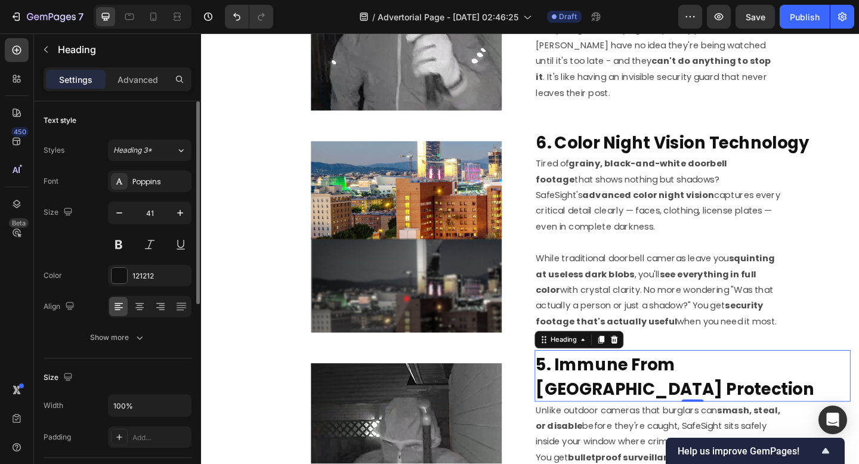
scroll to position [1315, 0]
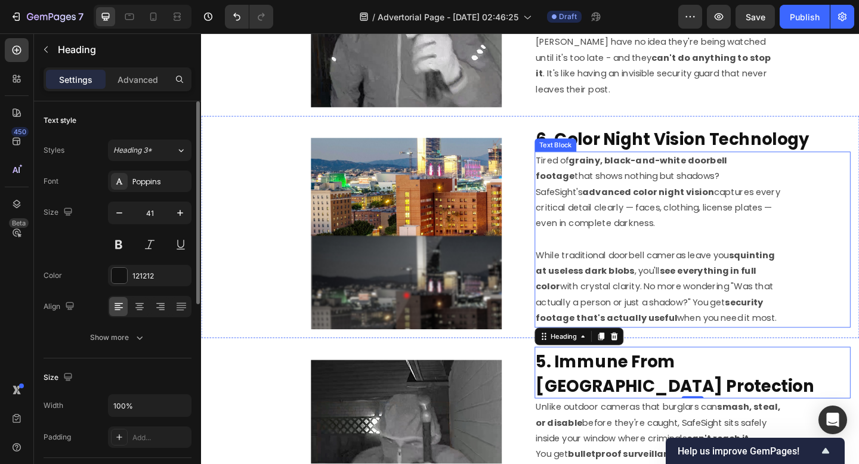
click at [694, 200] on p "Tired of grainy, black-and-white doorbell footage that shows nothing but shadow…" at bounding box center [698, 206] width 266 height 86
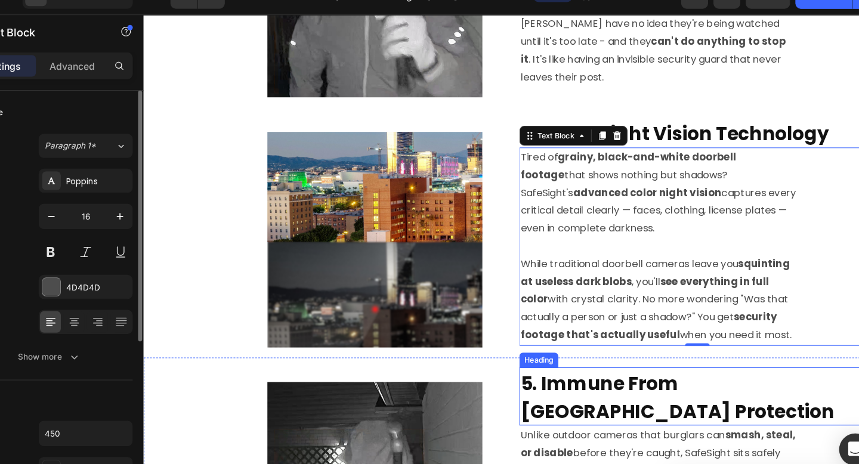
click at [569, 367] on strong "5. Immune From Burglars - Untouchable Protection" at bounding box center [658, 384] width 303 height 52
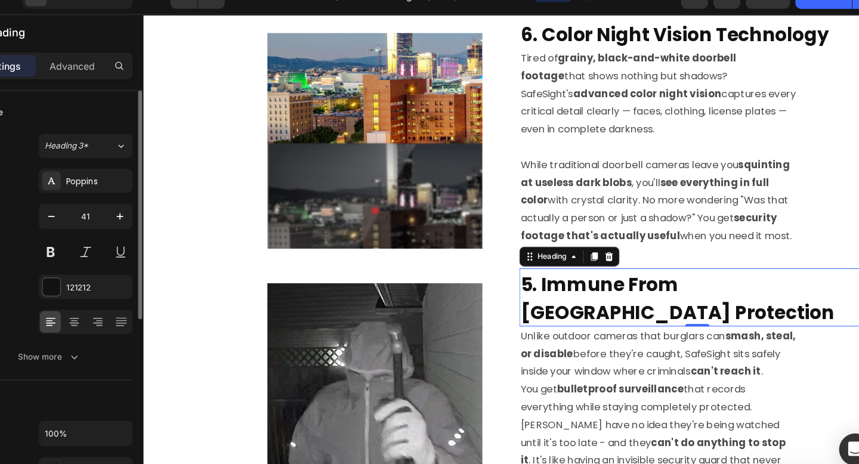
scroll to position [1416, 0]
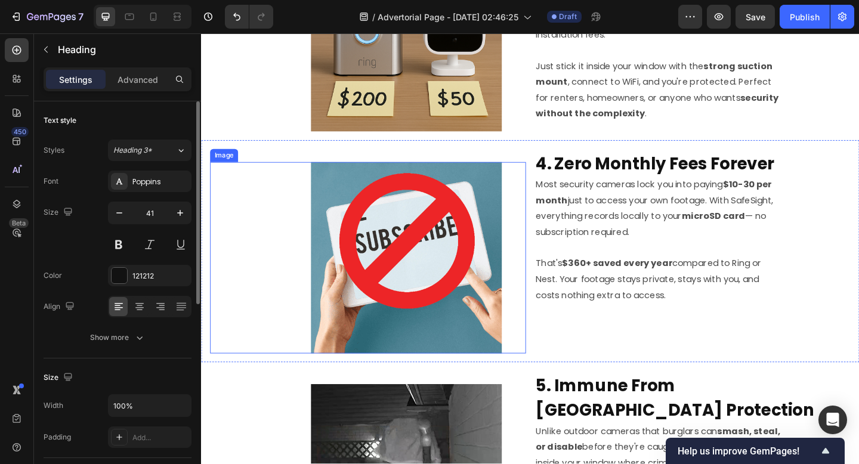
click at [422, 199] on img at bounding box center [424, 278] width 208 height 208
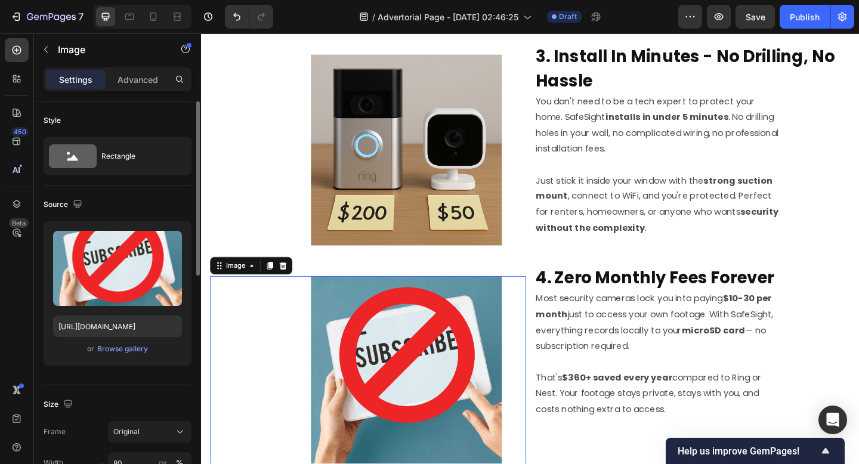
scroll to position [508, 0]
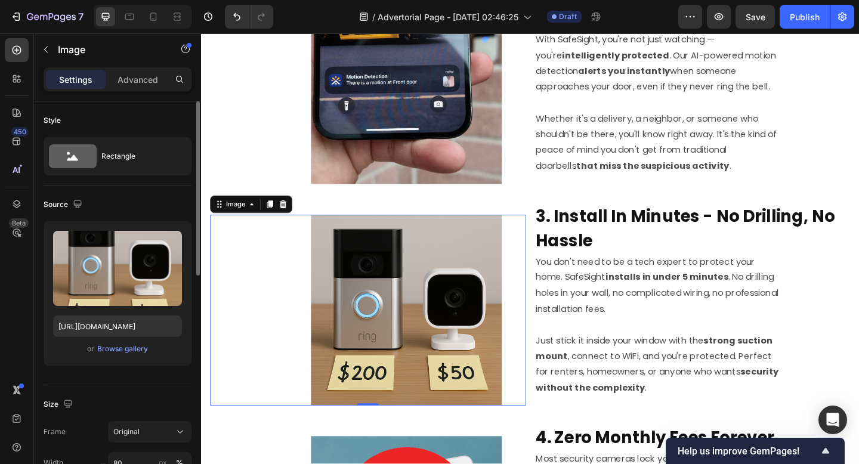
click at [418, 295] on img at bounding box center [424, 335] width 208 height 208
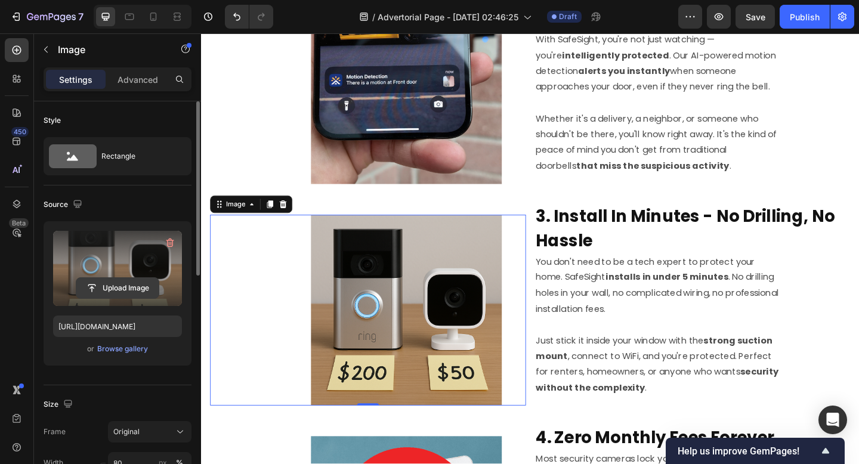
click at [128, 289] on input "file" at bounding box center [117, 288] width 82 height 20
click at [119, 283] on input "file" at bounding box center [117, 288] width 82 height 20
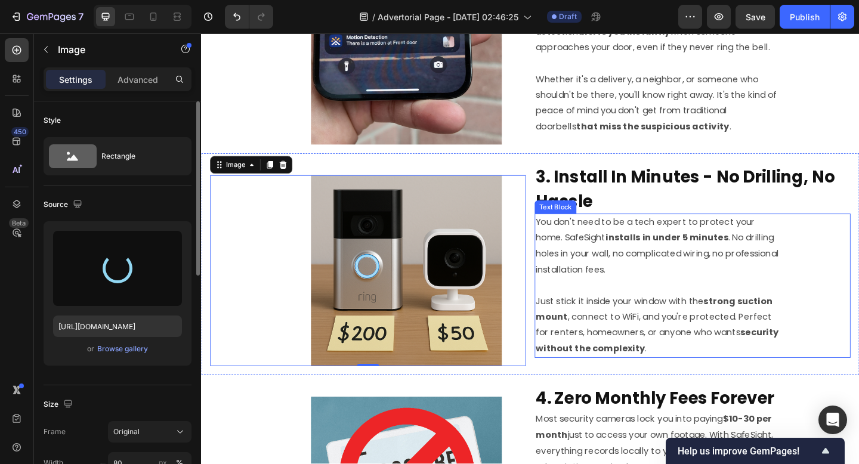
scroll to position [553, 0]
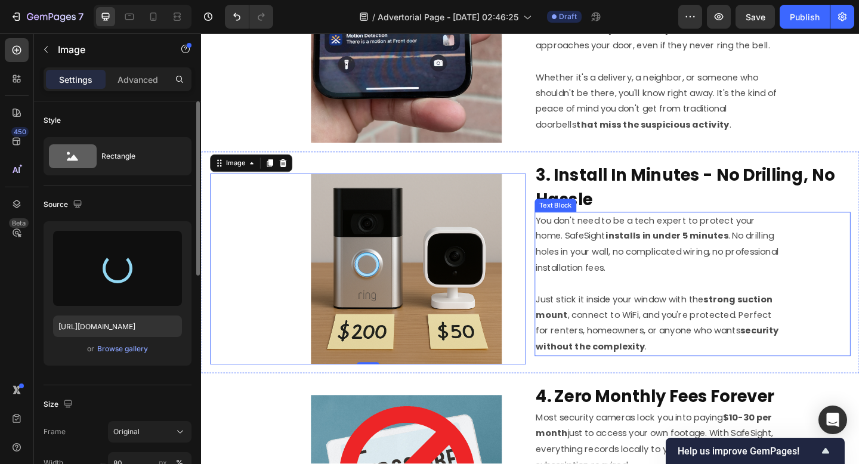
click at [693, 267] on p "You don't need to be a tech expert to protect your home. SafeSight installs in …" at bounding box center [698, 263] width 266 height 69
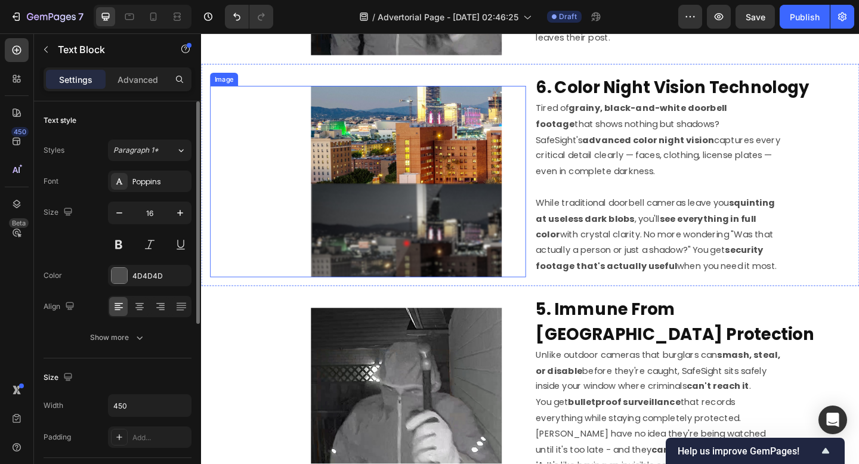
scroll to position [1521, 0]
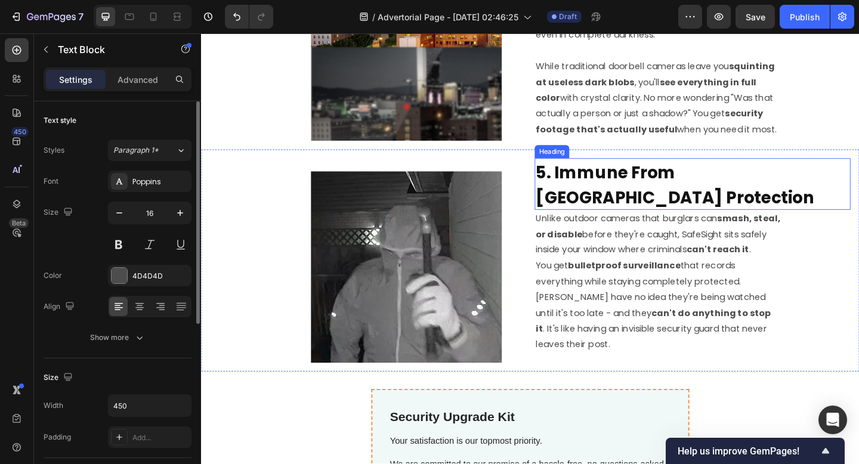
click at [587, 208] on strong "5. Immune From Burglars - Untouchable Protection" at bounding box center [716, 198] width 303 height 52
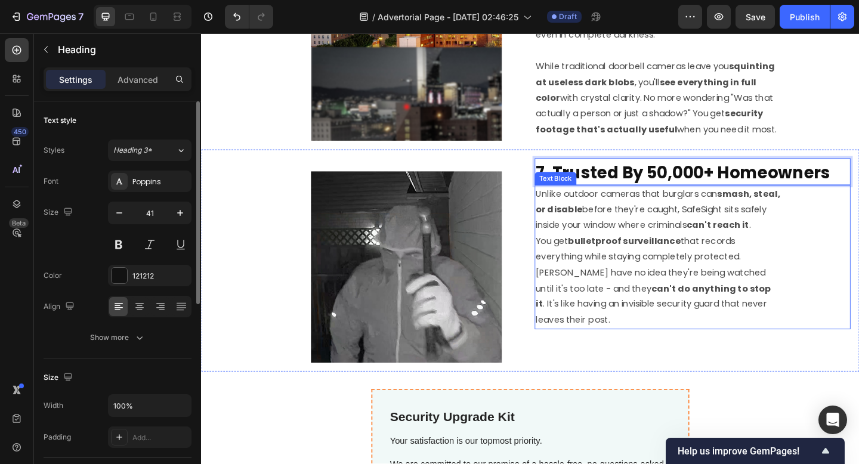
click at [602, 249] on p "Unlike outdoor cameras that burglars can smash, steal, or disable before they'r…" at bounding box center [698, 225] width 266 height 51
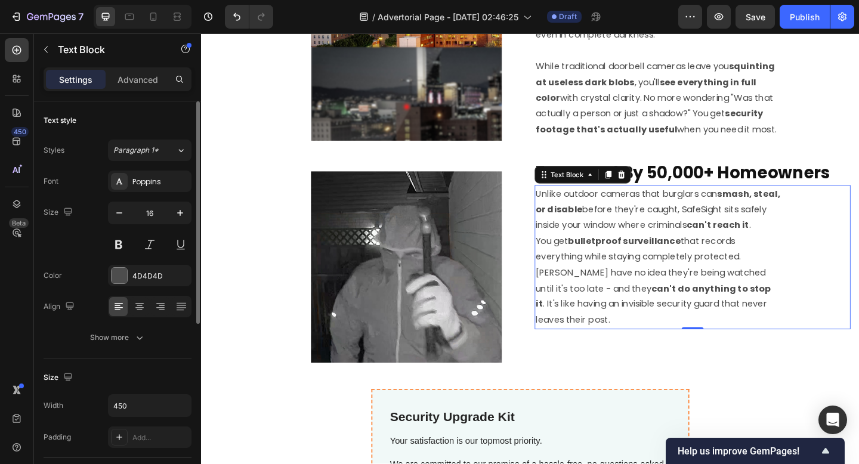
click at [650, 243] on p "Unlike outdoor cameras that burglars can smash, steal, or disable before they'r…" at bounding box center [698, 225] width 266 height 51
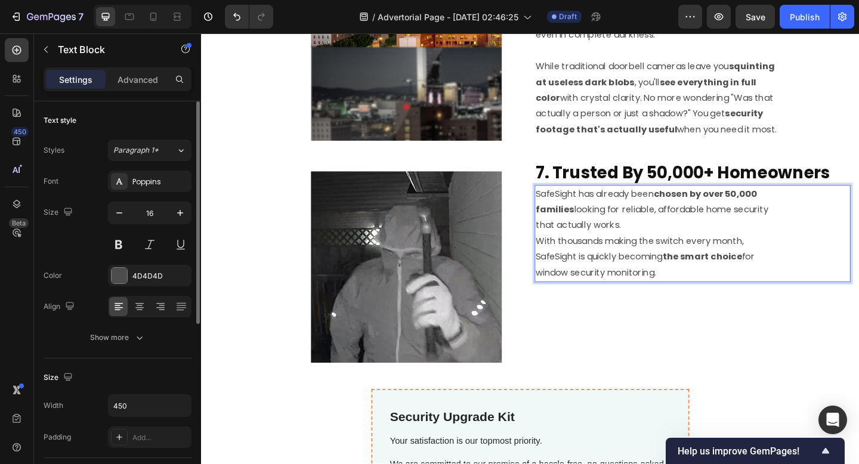
click at [677, 247] on p "SafeSight has already been chosen by over 50,000 families looking for reliable,…" at bounding box center [698, 225] width 266 height 51
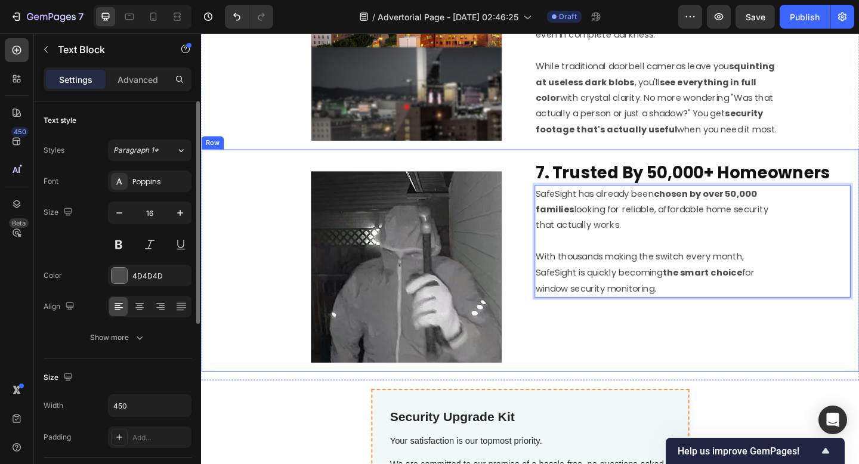
click at [608, 361] on div "⁠⁠⁠⁠⁠⁠⁠ 7. Trusted By 50,000+ Homeowners Heading SafeSight has already been cho…" at bounding box center [735, 280] width 343 height 222
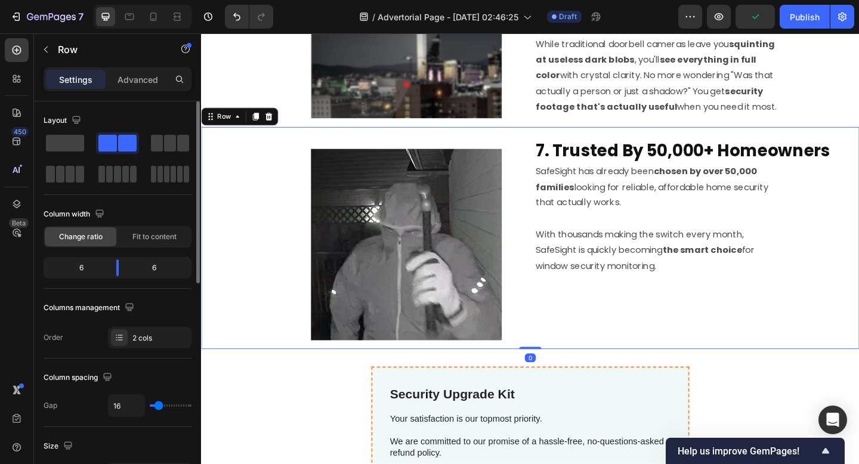
scroll to position [1552, 0]
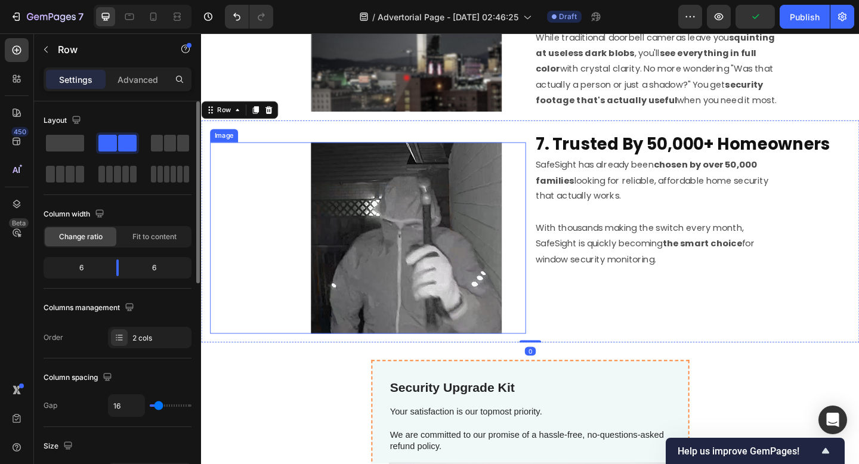
click at [408, 272] on img at bounding box center [424, 256] width 208 height 208
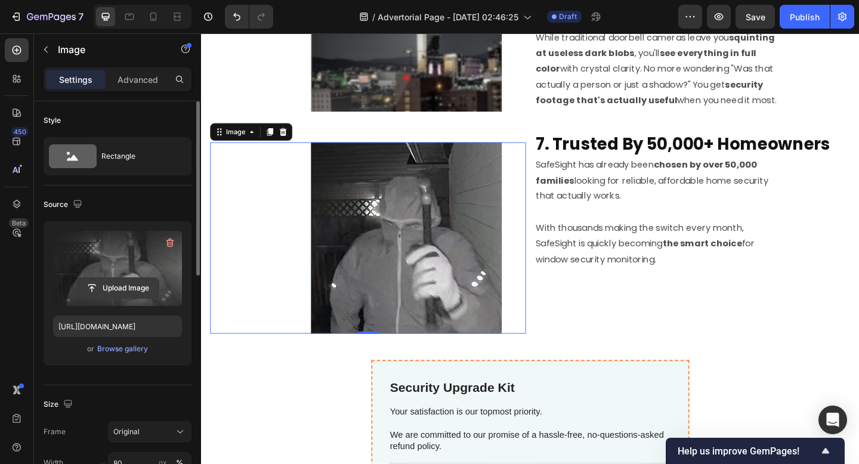
click at [119, 292] on input "file" at bounding box center [117, 288] width 82 height 20
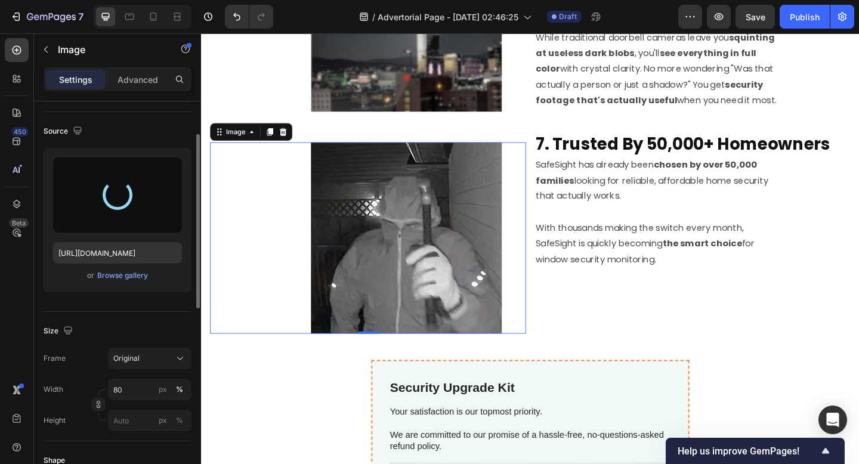
scroll to position [74, 0]
type input "https://cdn.shopify.com/s/files/1/0641/3647/8833/files/gempages_586382183044743…"
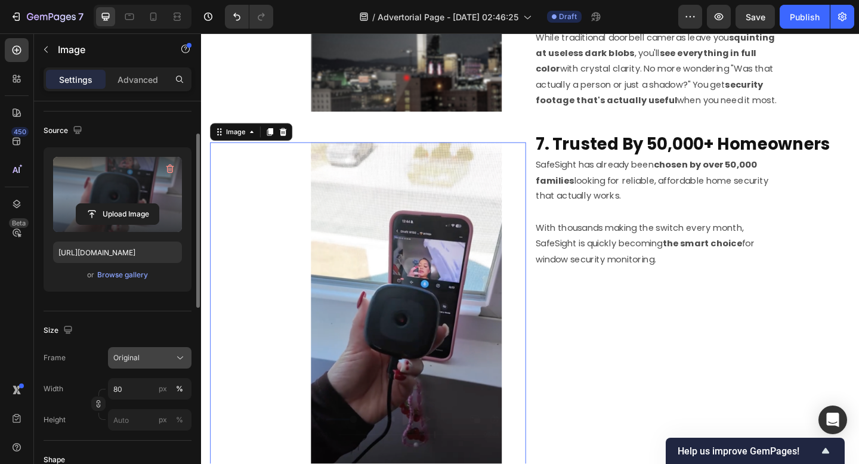
click at [137, 359] on span "Original" at bounding box center [126, 357] width 26 height 11
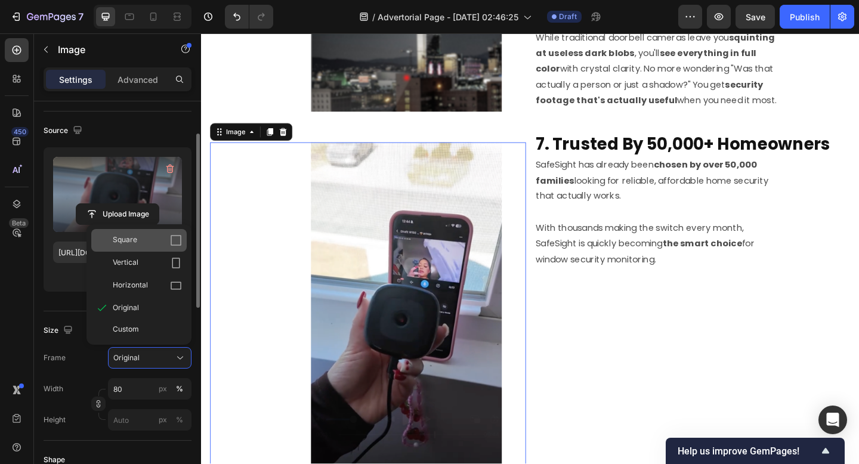
click at [142, 246] on div "Square" at bounding box center [138, 240] width 95 height 23
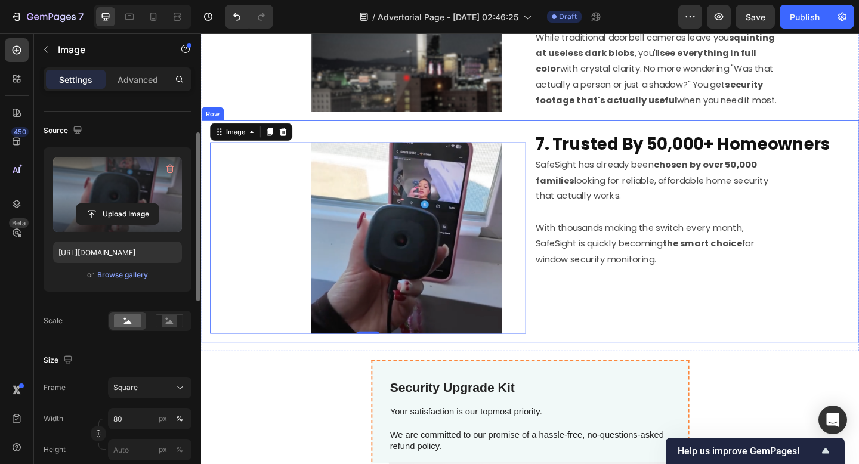
click at [613, 315] on div "⁠⁠⁠⁠⁠⁠⁠ 7. Trusted By 50,000+ Homeowners Heading SafeSight has already been cho…" at bounding box center [735, 249] width 343 height 222
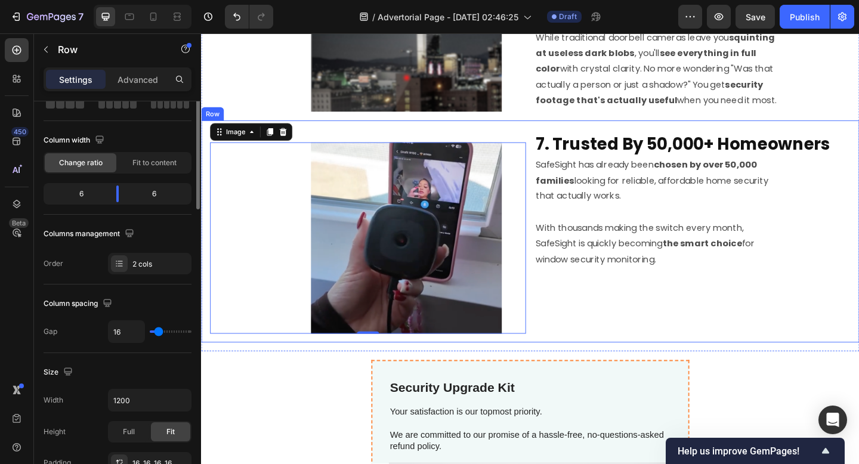
scroll to position [0, 0]
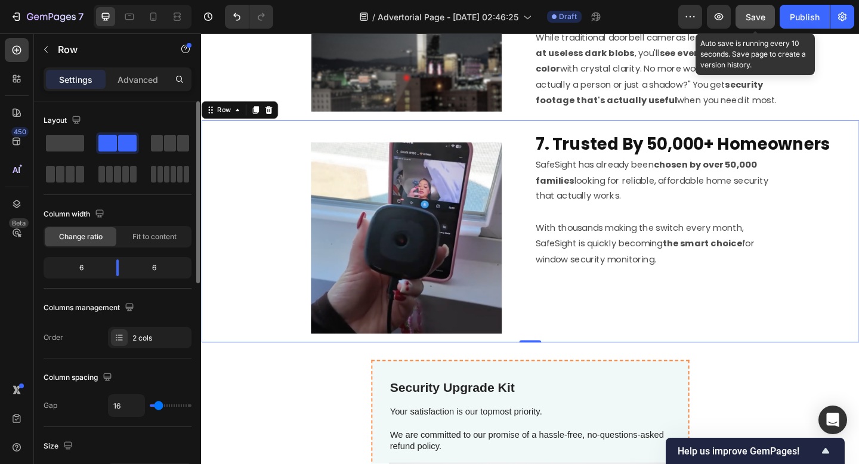
click at [758, 15] on span "Save" at bounding box center [755, 17] width 20 height 10
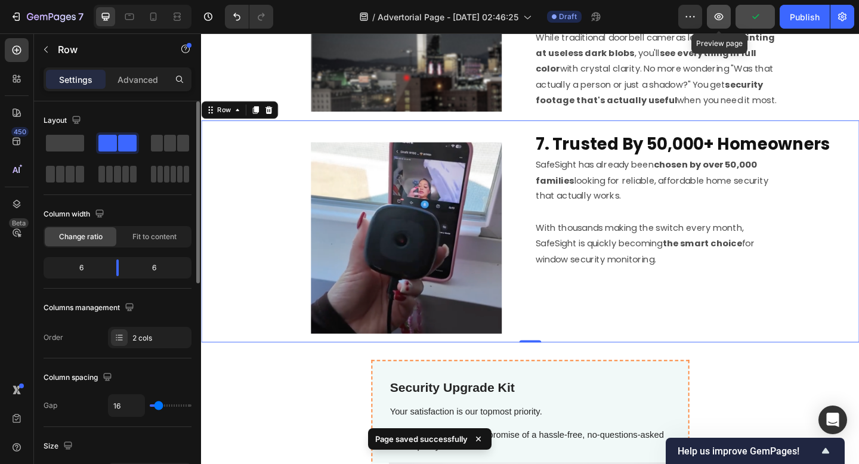
click at [719, 16] on icon "button" at bounding box center [719, 17] width 12 height 12
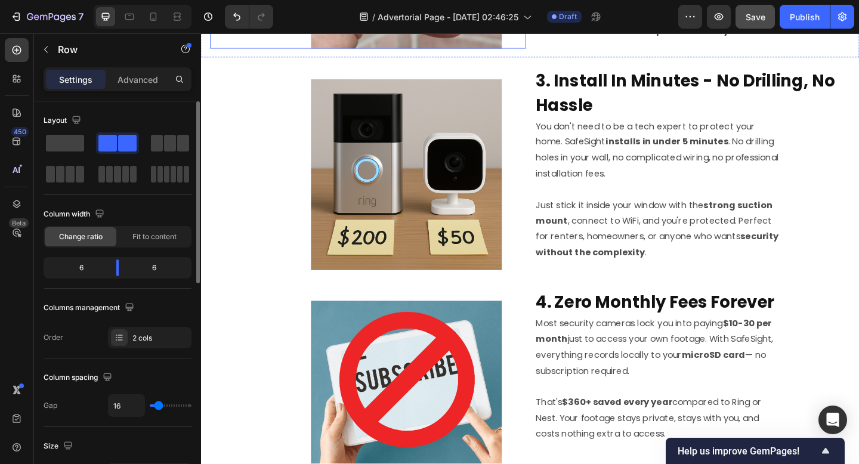
scroll to position [659, 0]
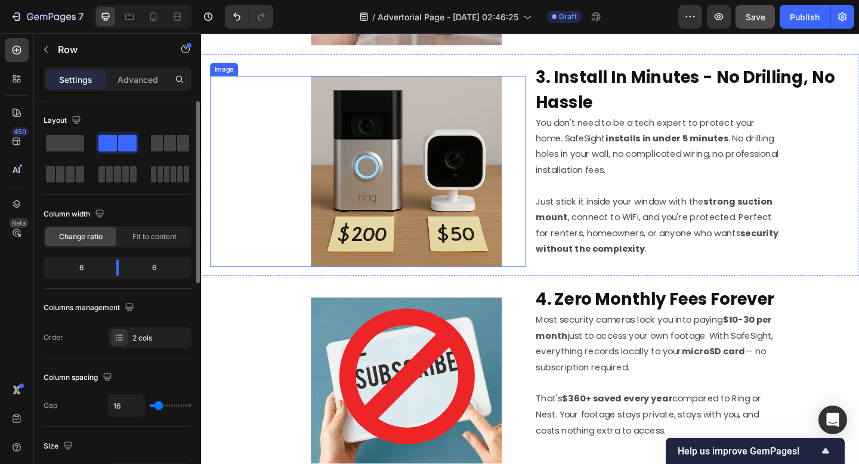
click at [414, 214] on img at bounding box center [424, 184] width 208 height 208
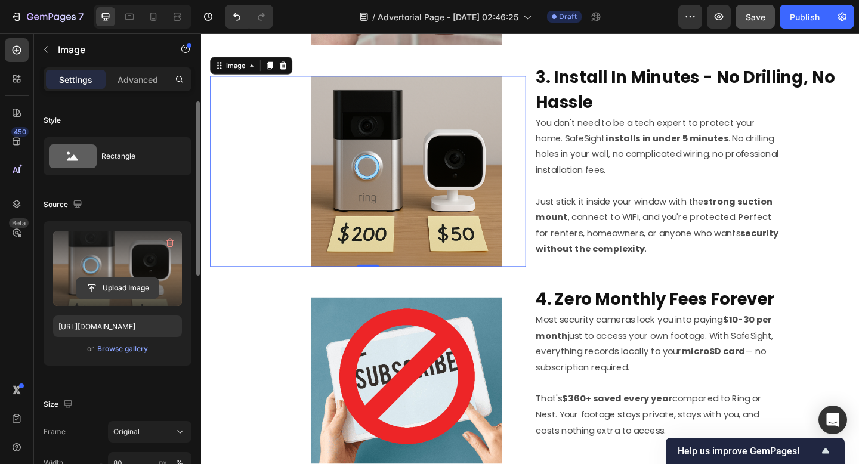
click at [125, 290] on input "file" at bounding box center [117, 288] width 82 height 20
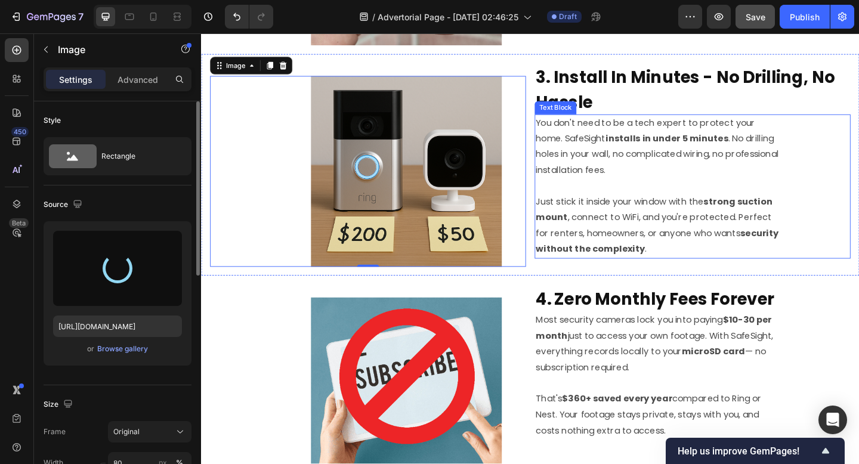
type input "https://cdn.shopify.com/s/files/1/0641/3647/8833/files/gempages_586382183044743…"
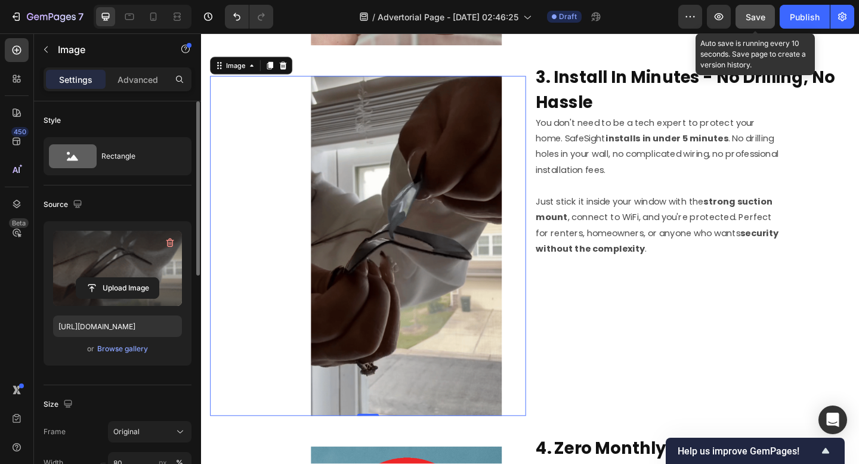
click at [757, 24] on button "Save" at bounding box center [754, 17] width 39 height 24
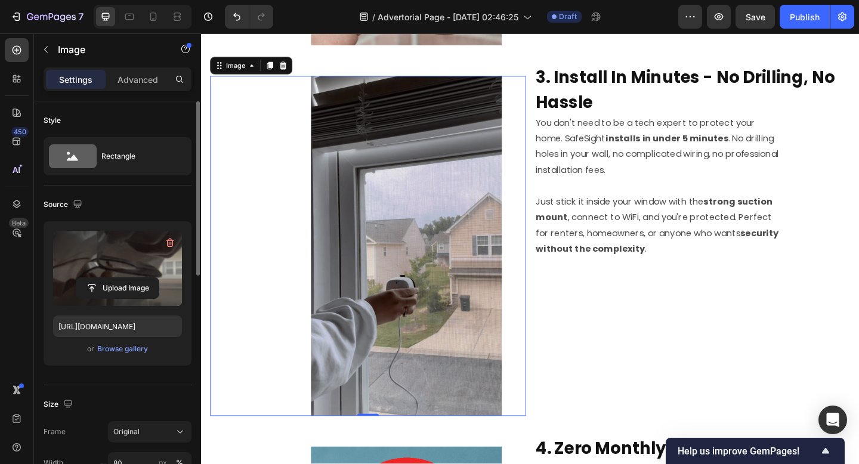
click at [443, 197] on img at bounding box center [424, 265] width 208 height 370
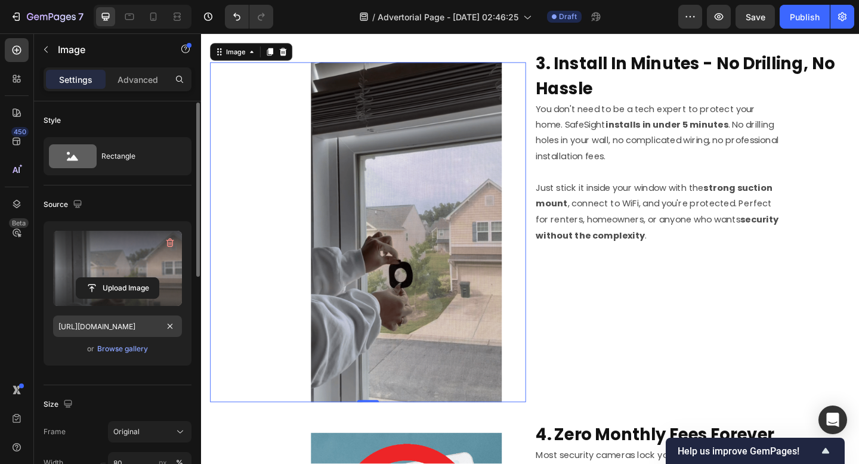
scroll to position [120, 0]
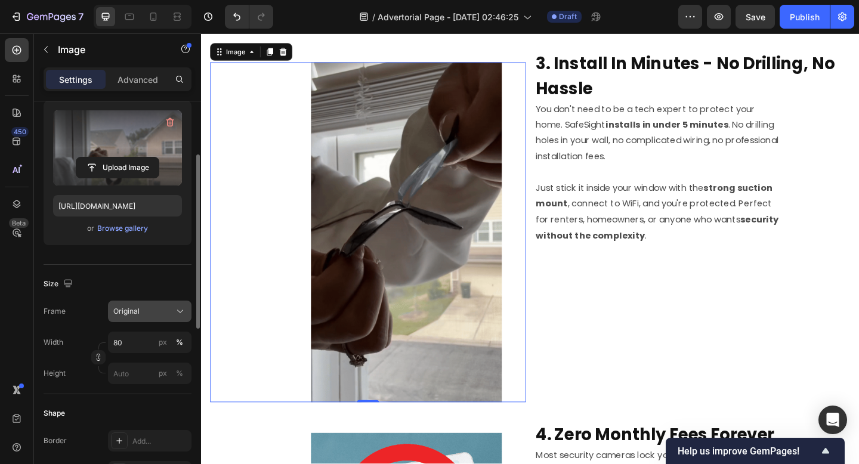
click at [128, 303] on button "Original" at bounding box center [149, 311] width 83 height 21
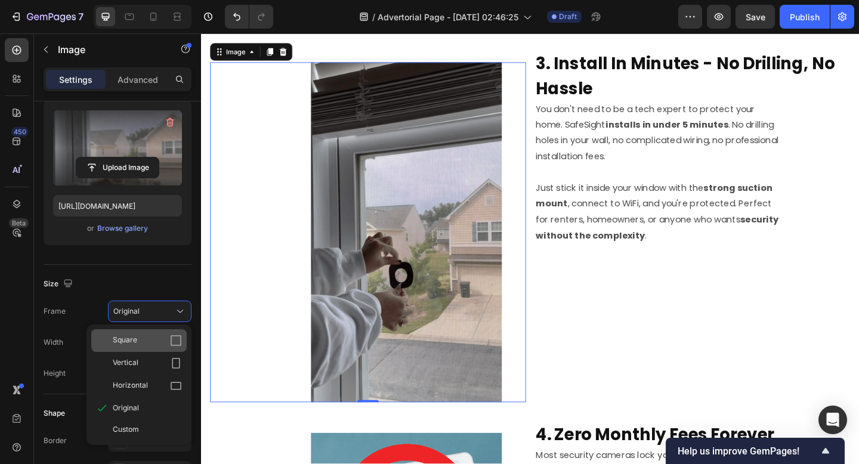
click at [123, 346] on div "Square" at bounding box center [138, 340] width 95 height 23
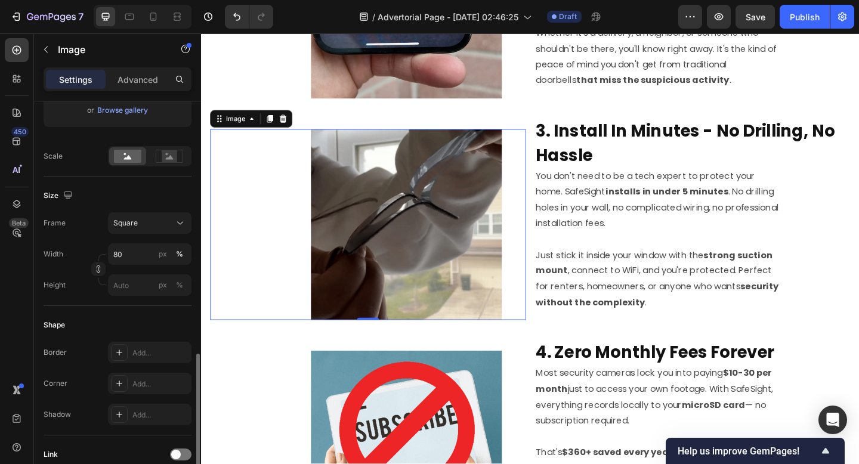
scroll to position [534, 0]
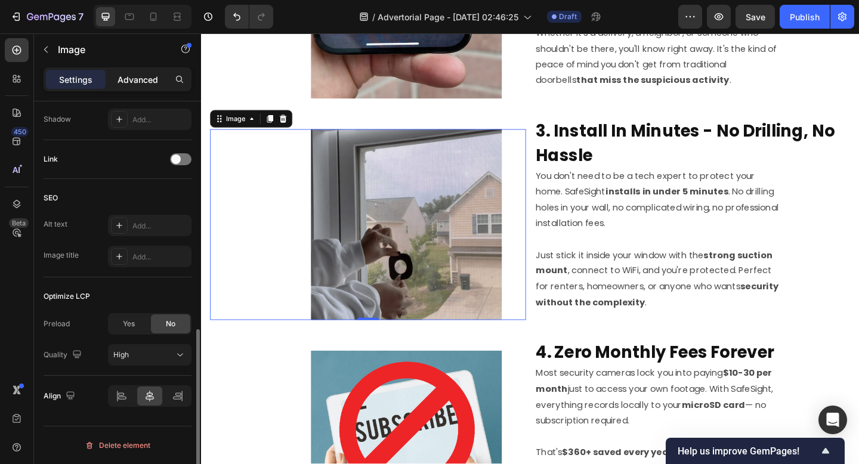
click at [126, 85] on p "Advanced" at bounding box center [137, 79] width 41 height 13
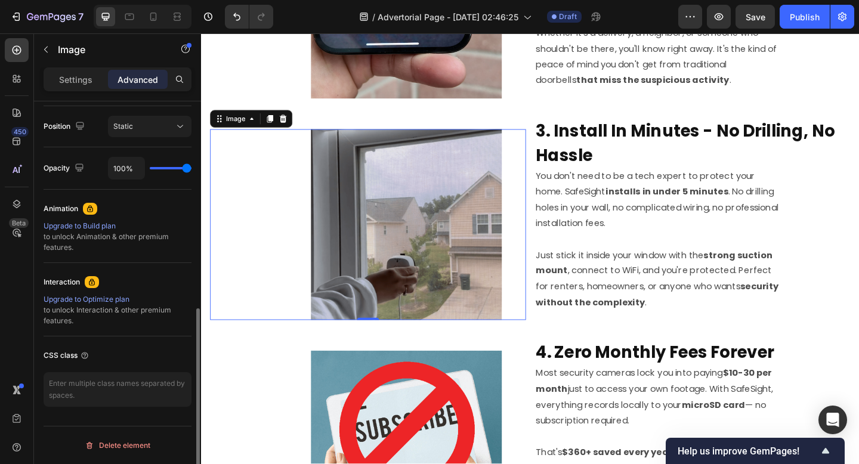
scroll to position [431, 0]
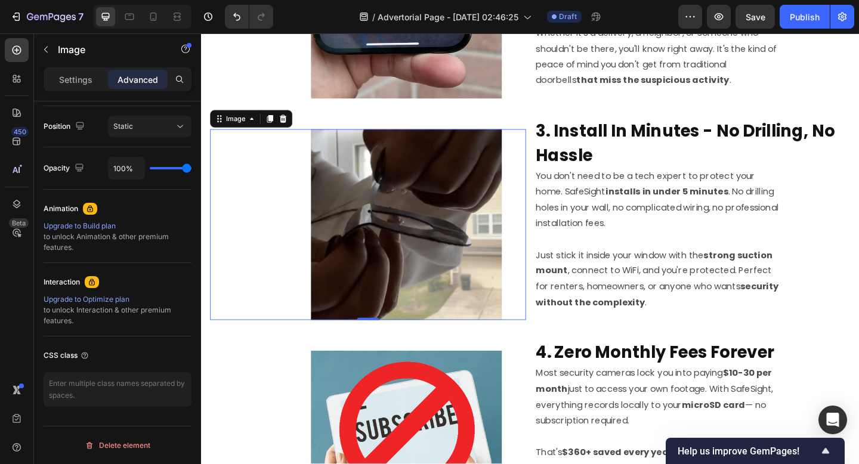
click at [383, 213] on img at bounding box center [424, 242] width 208 height 208
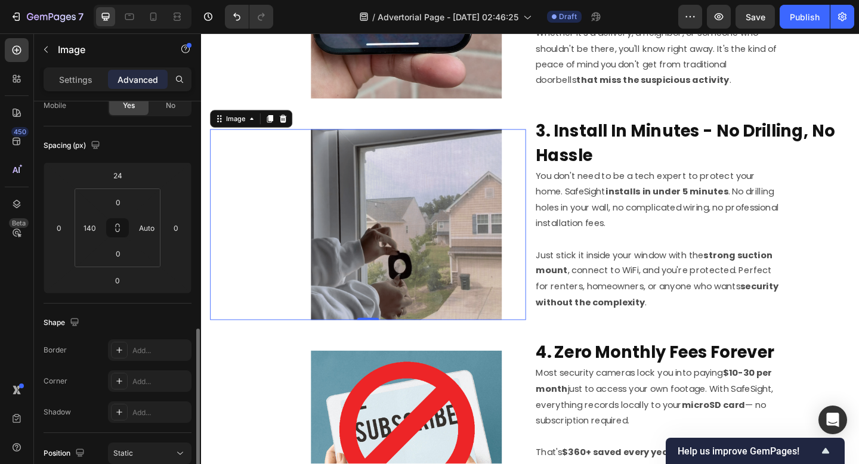
scroll to position [0, 0]
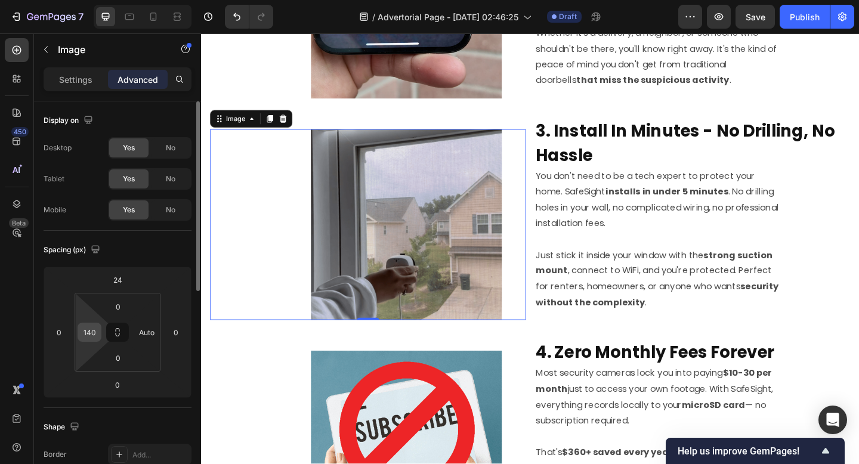
click at [89, 339] on input "140" at bounding box center [89, 332] width 18 height 18
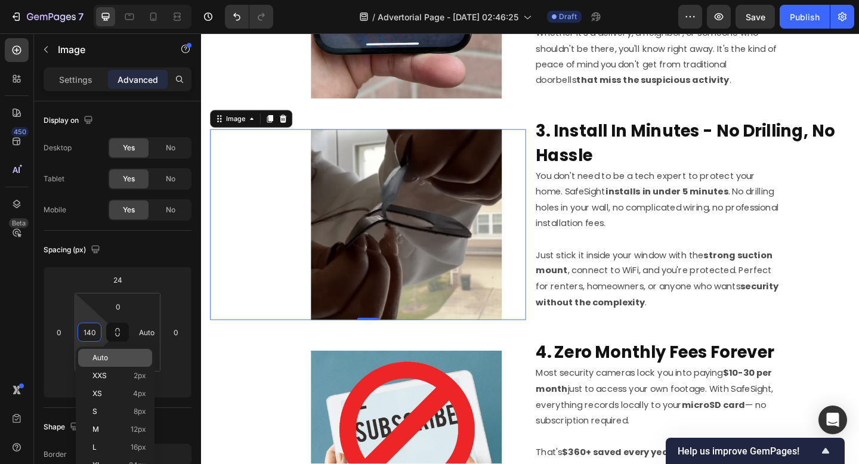
click at [86, 355] on div "Auto" at bounding box center [115, 358] width 74 height 18
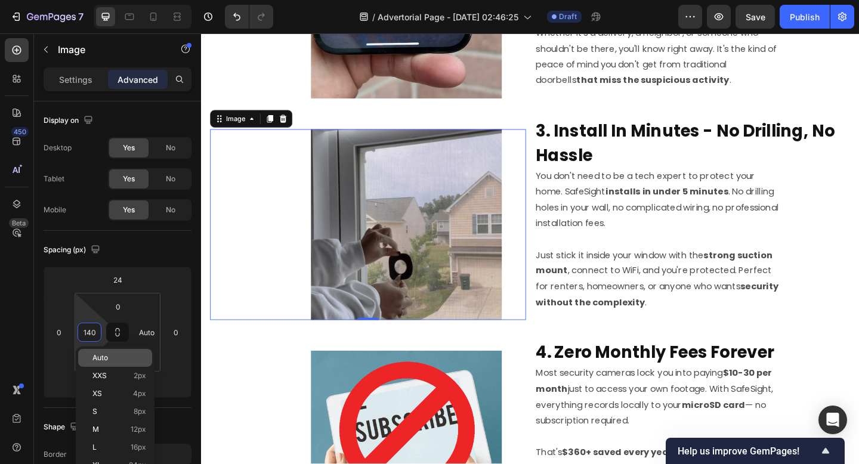
type input "Auto"
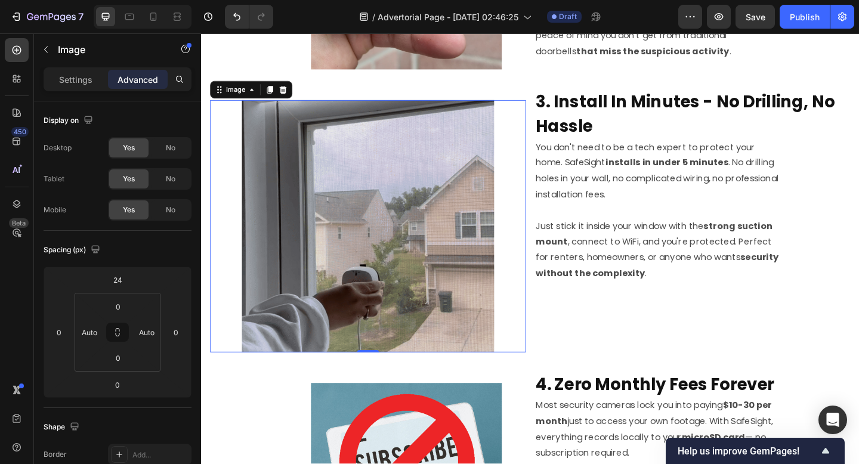
scroll to position [636, 0]
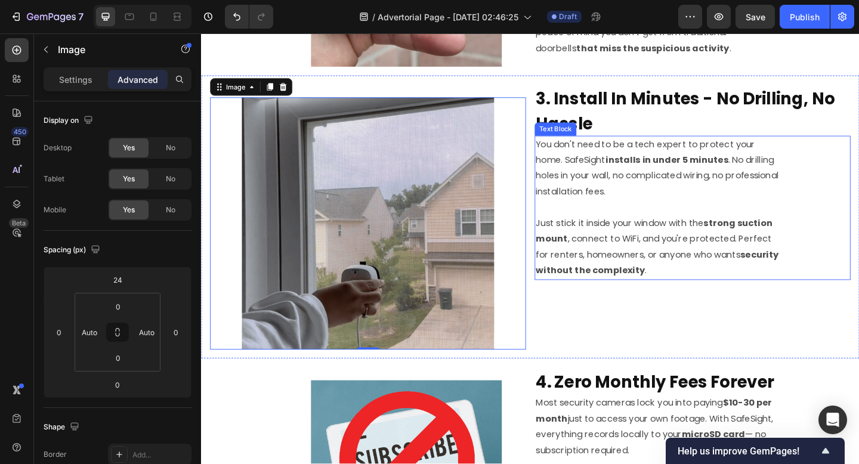
click at [685, 244] on p "Just stick it inside your window with the strong suction mount , connect to WiF…" at bounding box center [698, 266] width 266 height 69
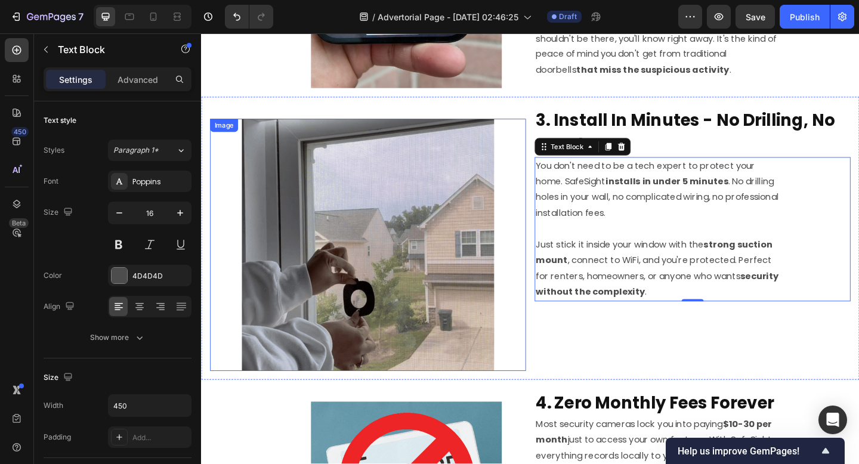
scroll to position [444, 0]
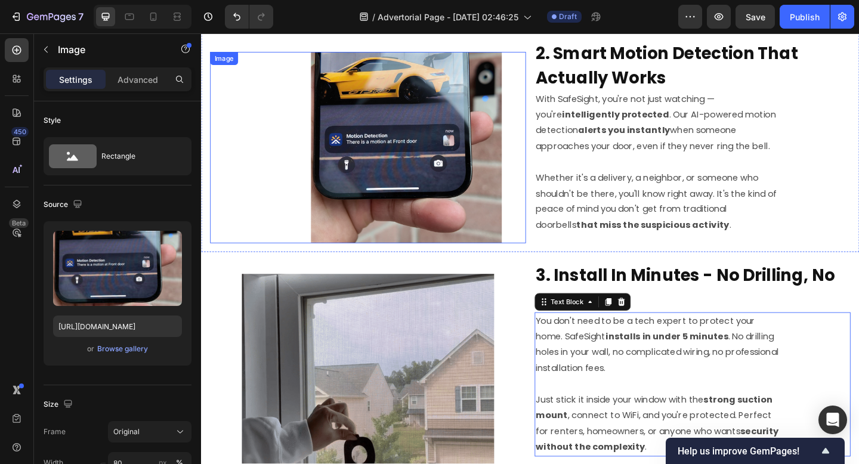
click at [404, 205] on img at bounding box center [424, 158] width 208 height 208
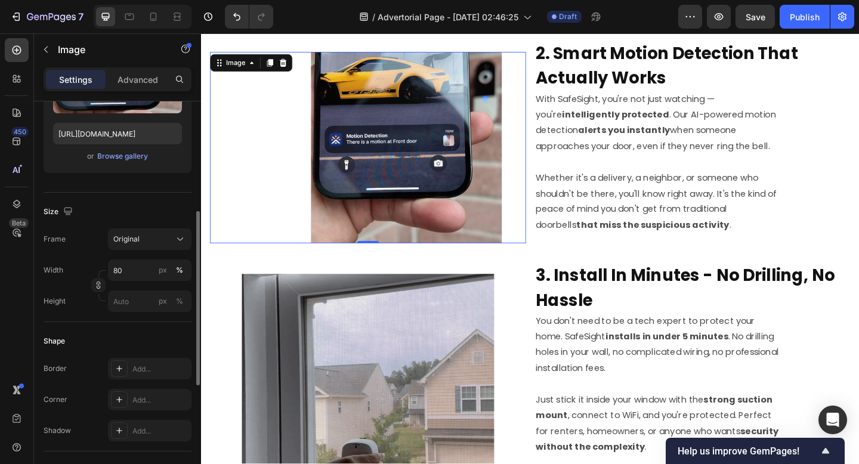
scroll to position [297, 0]
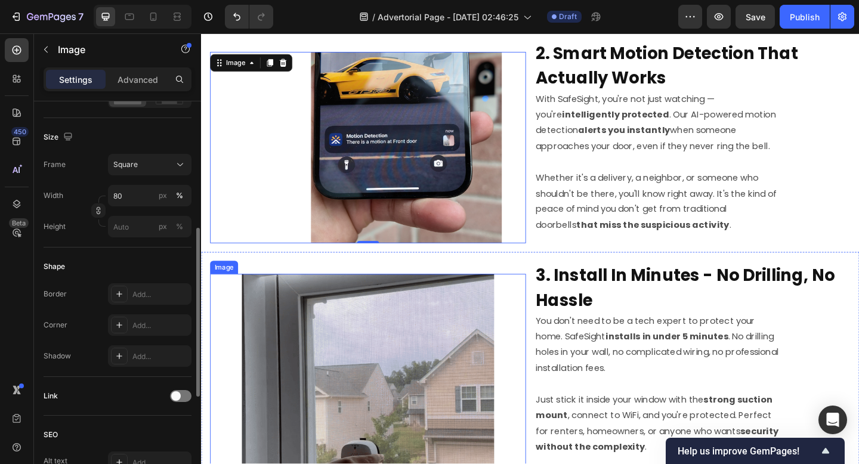
click at [315, 342] on img at bounding box center [382, 432] width 275 height 275
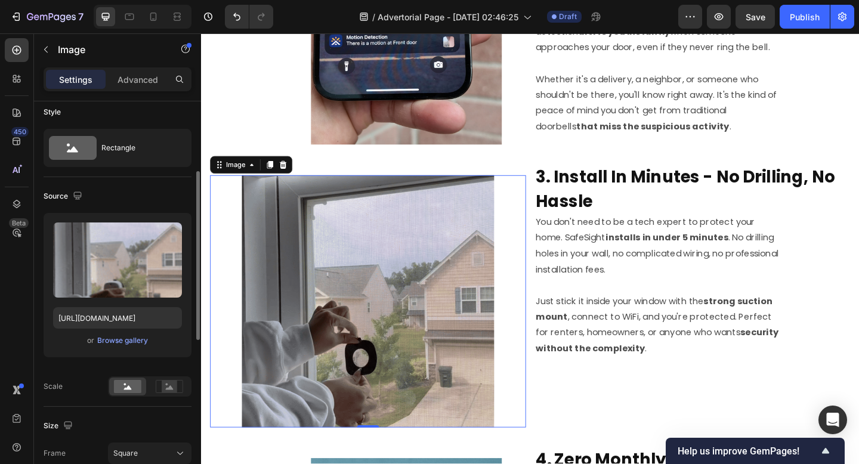
scroll to position [0, 0]
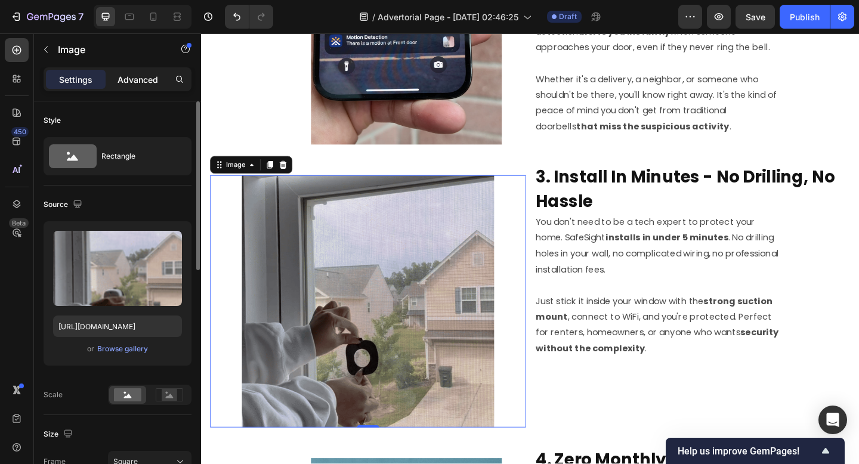
click at [145, 88] on div "Advanced" at bounding box center [138, 79] width 60 height 19
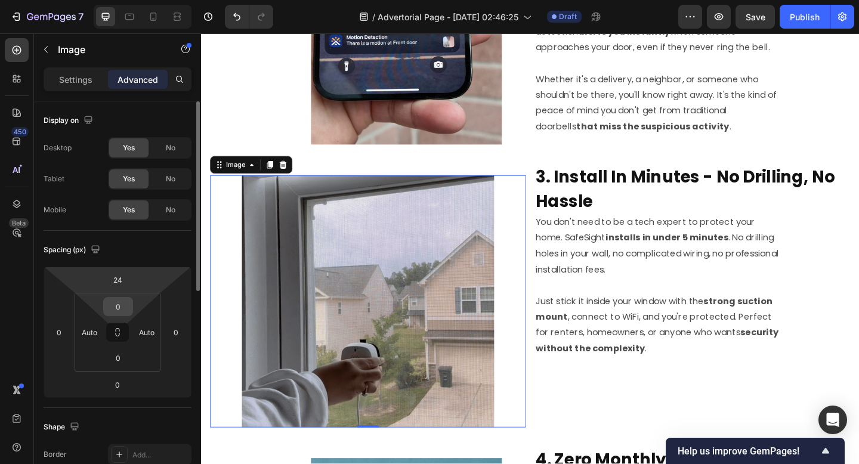
scroll to position [18, 0]
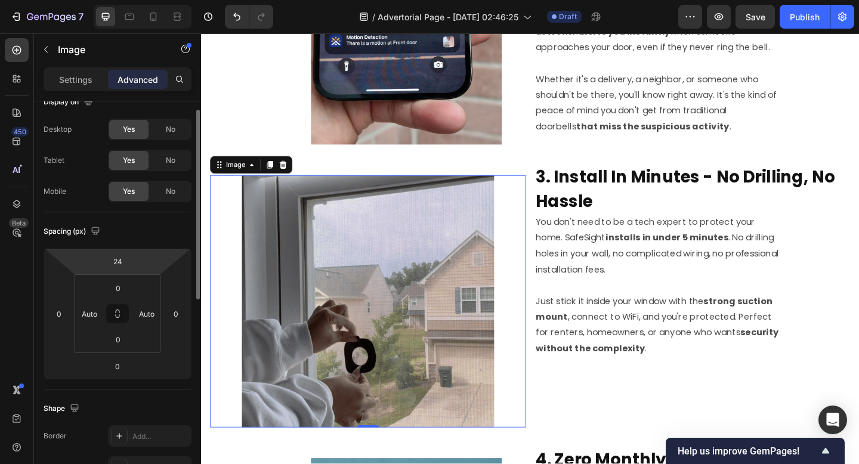
click at [120, 0] on html "7 / Advertorial Page - Sep 28, 02:46:25 Draft Preview Save Publish 450 Beta Sec…" at bounding box center [429, 0] width 859 height 0
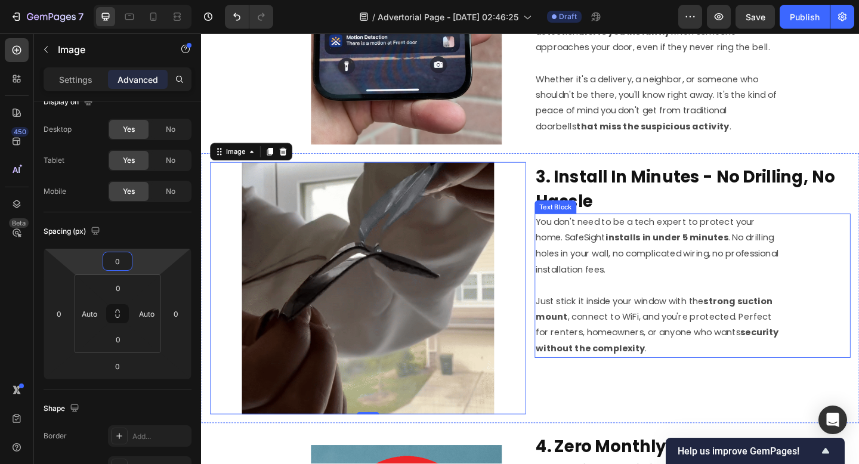
click at [656, 257] on strong "installs in under 5 minutes" at bounding box center [707, 256] width 134 height 14
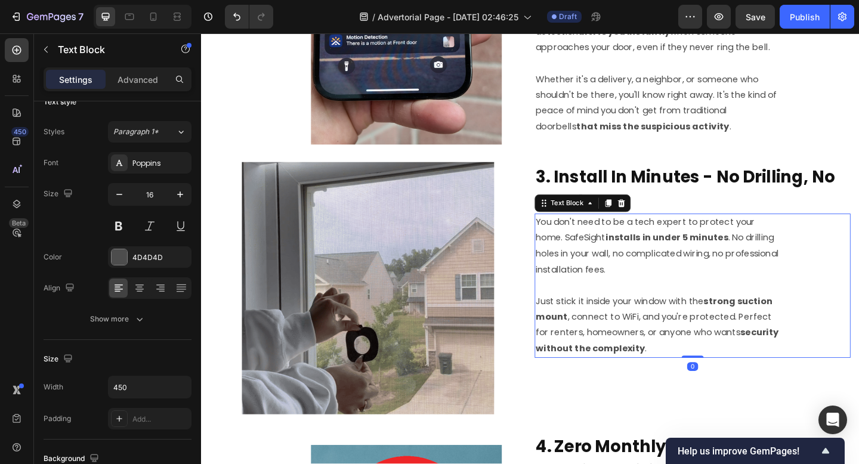
scroll to position [0, 0]
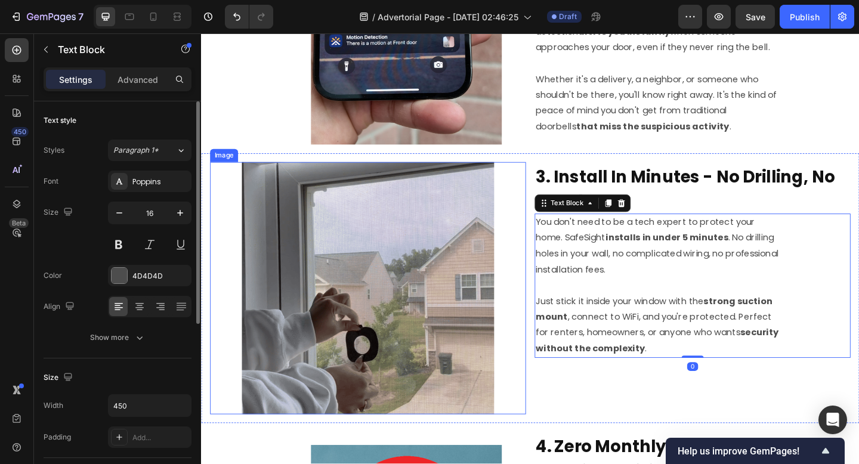
click at [422, 285] on img at bounding box center [382, 311] width 275 height 275
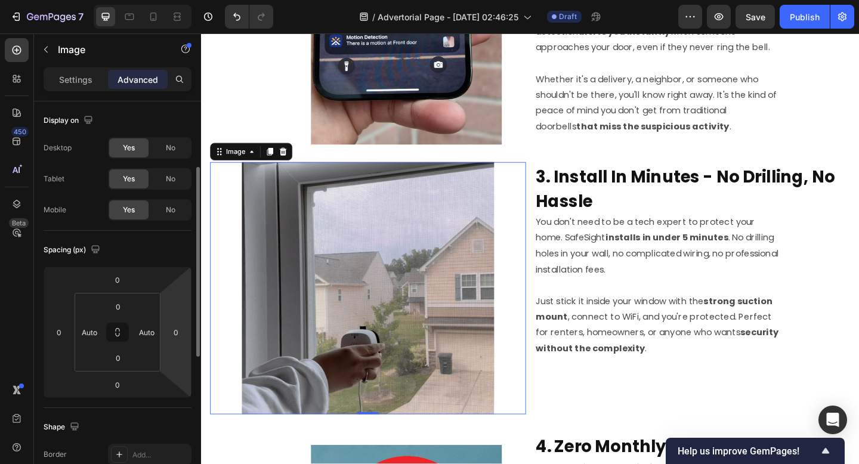
scroll to position [100, 0]
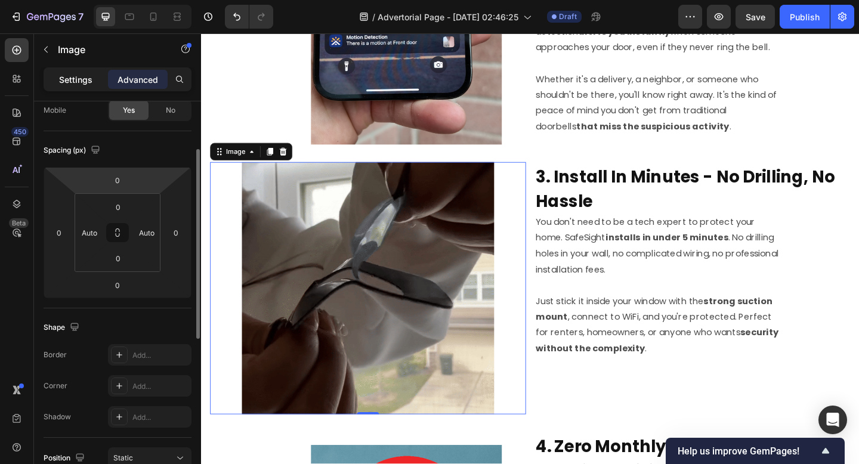
click at [87, 80] on p "Settings" at bounding box center [75, 79] width 33 height 13
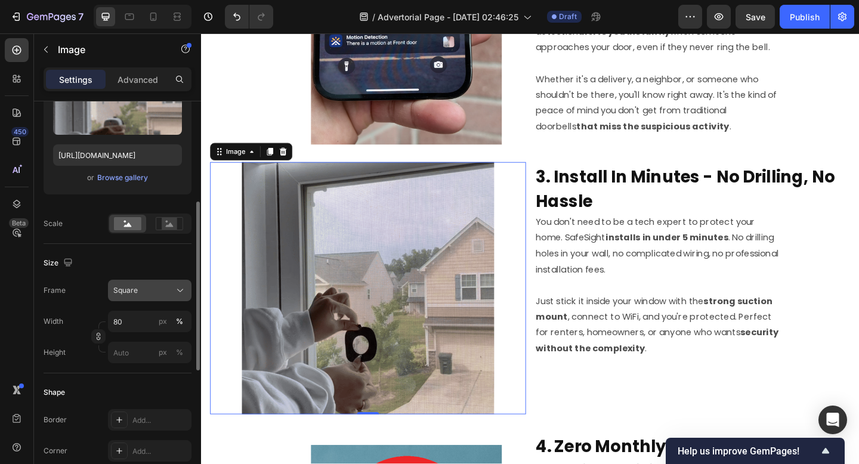
scroll to position [190, 0]
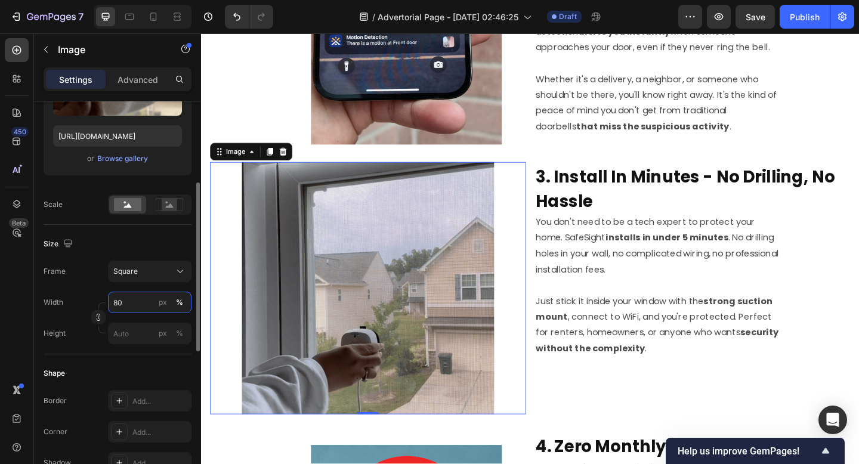
click at [117, 305] on input "80" at bounding box center [149, 302] width 83 height 21
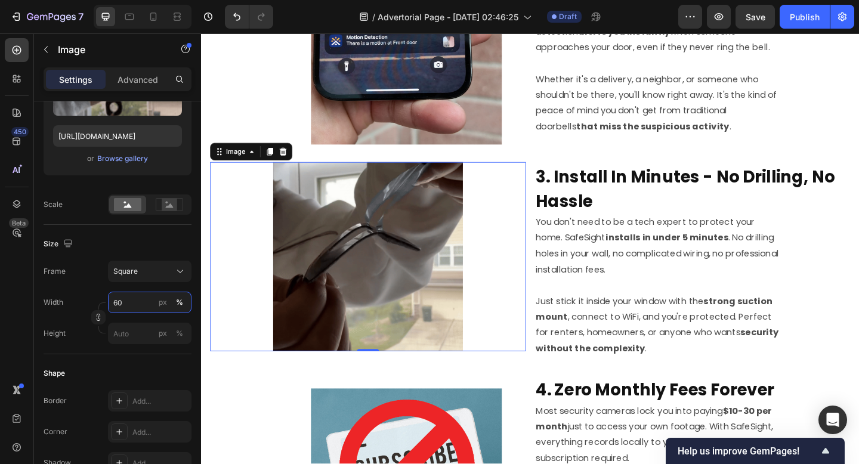
type input "6"
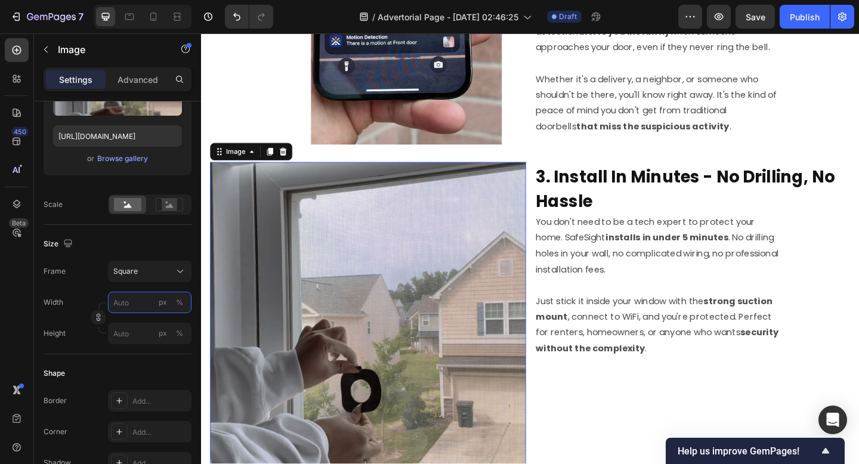
type input "5"
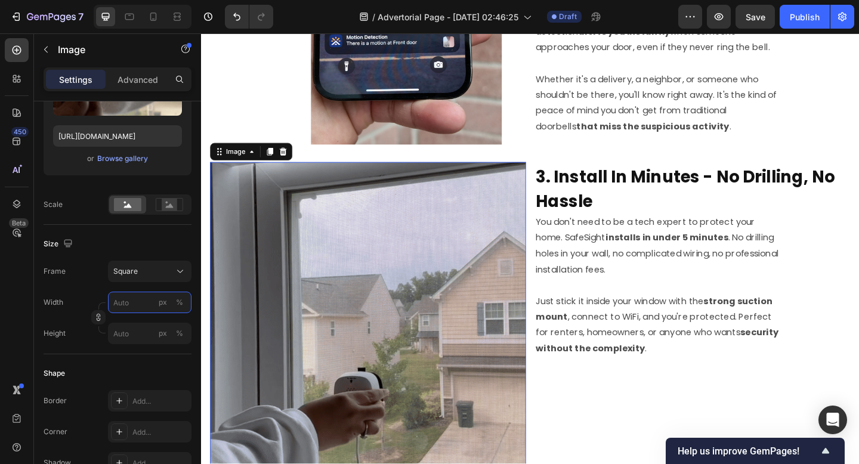
type input "5"
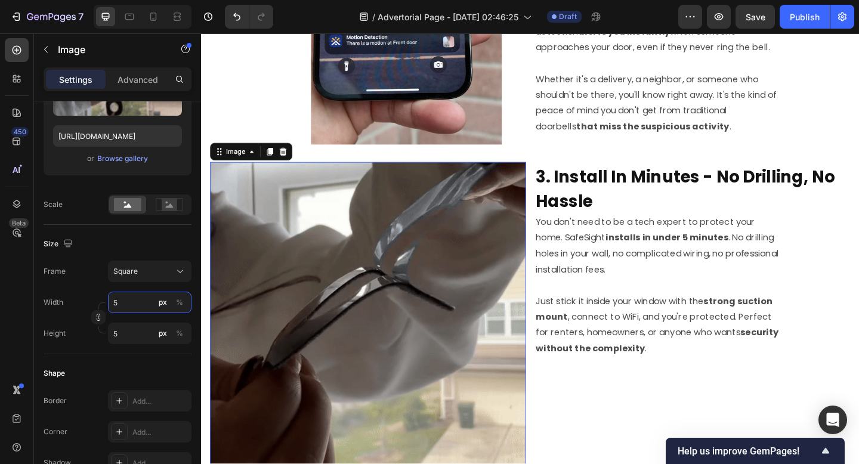
type input "50"
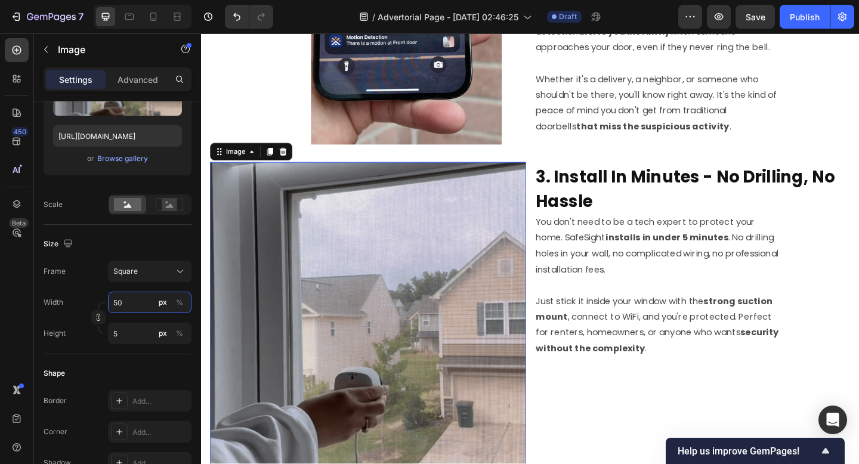
type input "50"
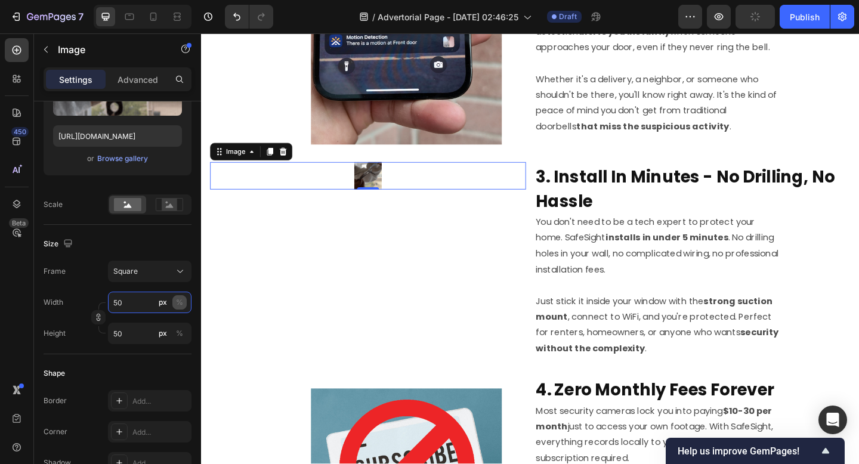
type input "50"
click at [181, 304] on div "%" at bounding box center [179, 302] width 7 height 11
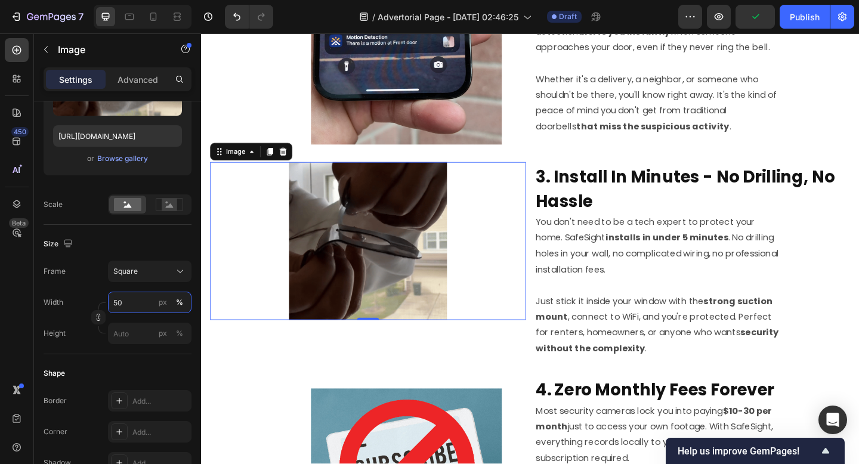
click at [143, 303] on input "50" at bounding box center [149, 302] width 83 height 21
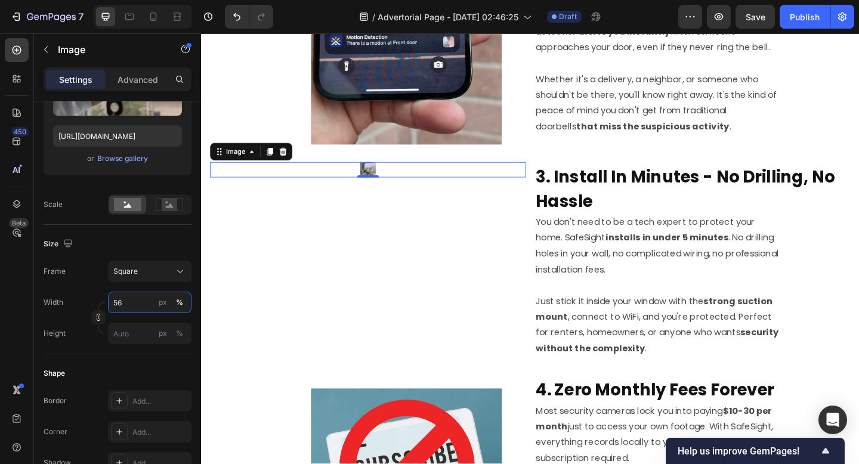
type input "5"
type input "6"
type input "60"
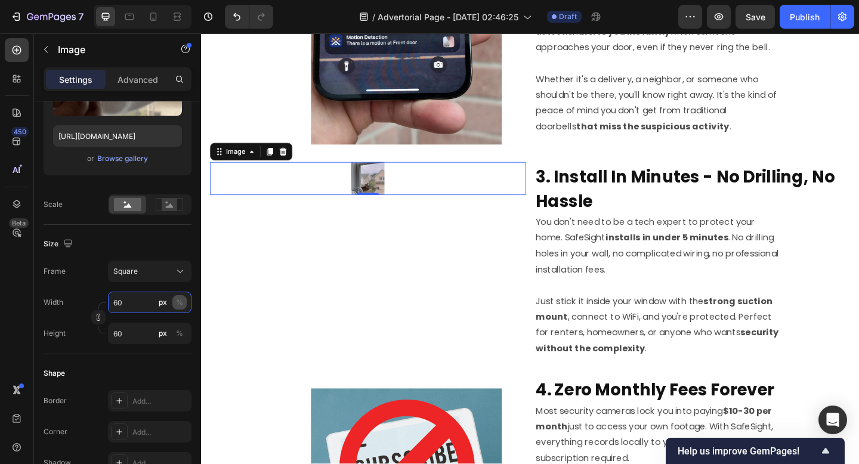
type input "60"
click at [177, 303] on div "%" at bounding box center [179, 302] width 7 height 11
type input "60"
click at [182, 304] on div "%" at bounding box center [179, 302] width 7 height 11
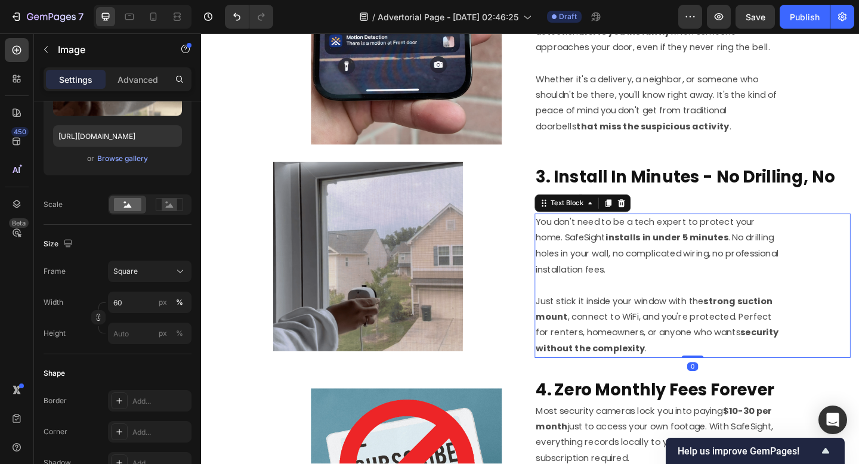
click at [635, 267] on p "You don't need to be a tech expert to protect your home. SafeSight installs in …" at bounding box center [698, 265] width 266 height 69
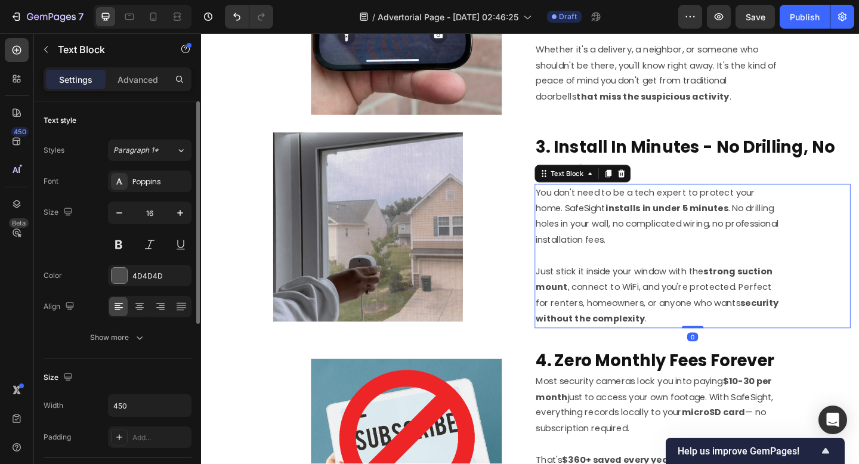
scroll to position [598, 0]
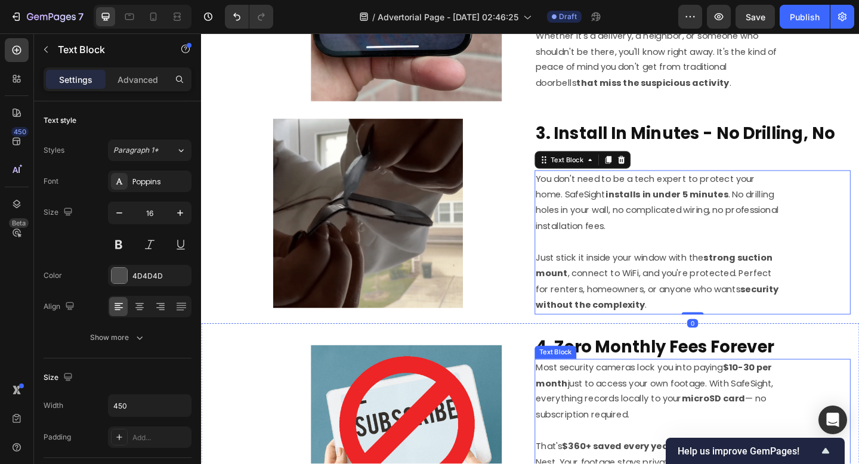
click at [571, 392] on p "Most security cameras lock you into paying $10-30 per month just to access your…" at bounding box center [698, 423] width 266 height 69
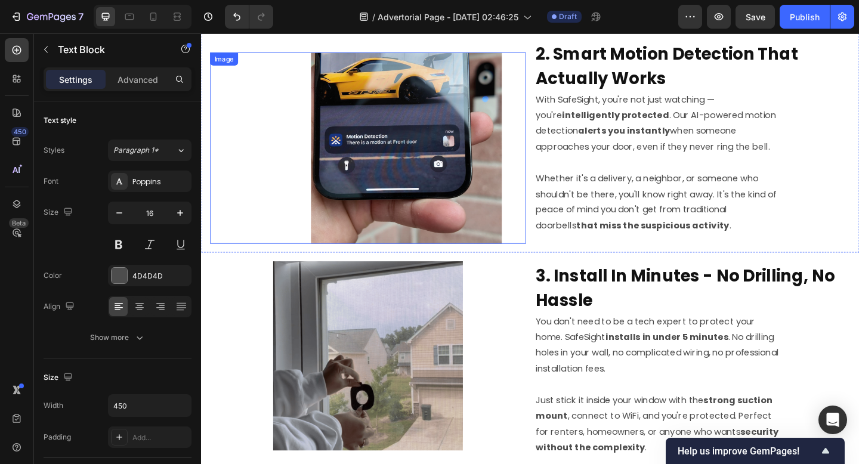
scroll to position [389, 0]
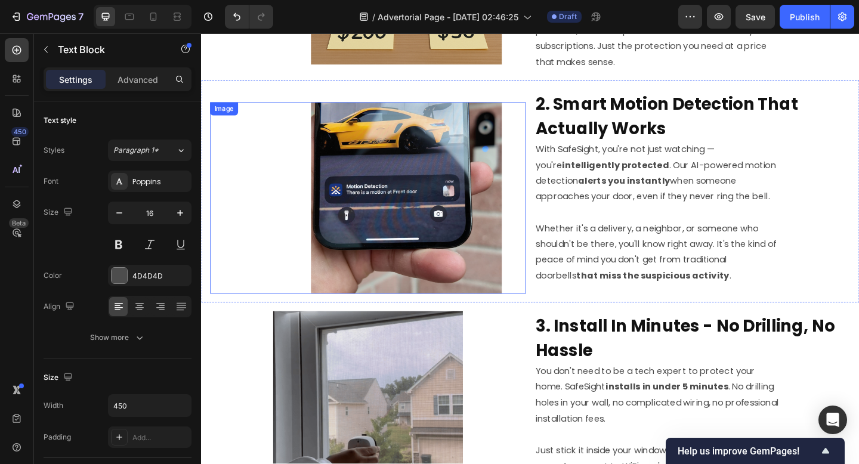
click at [494, 198] on img at bounding box center [424, 213] width 208 height 208
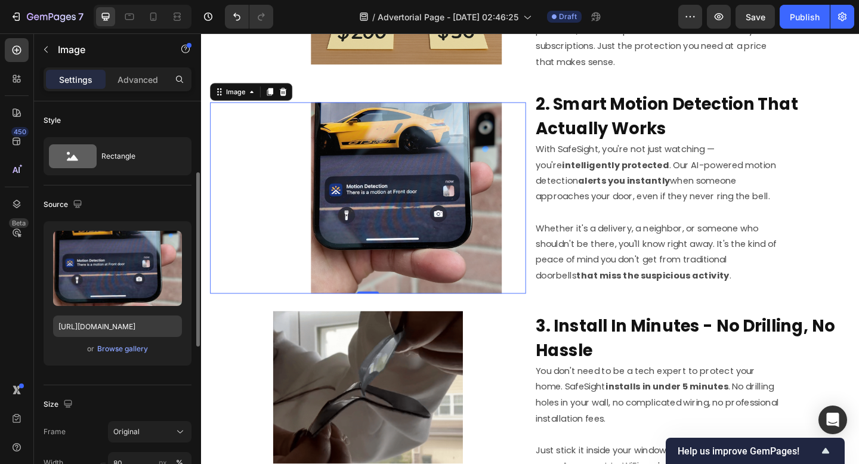
scroll to position [202, 0]
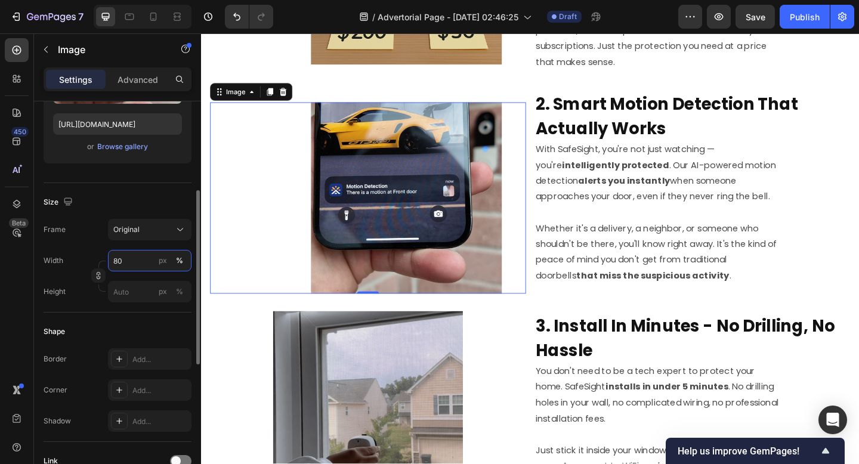
click at [114, 262] on input "80" at bounding box center [149, 260] width 83 height 21
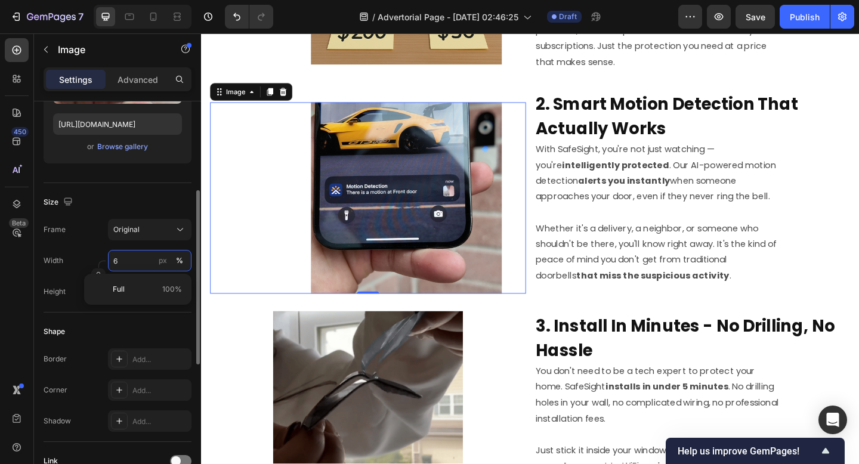
type input "60"
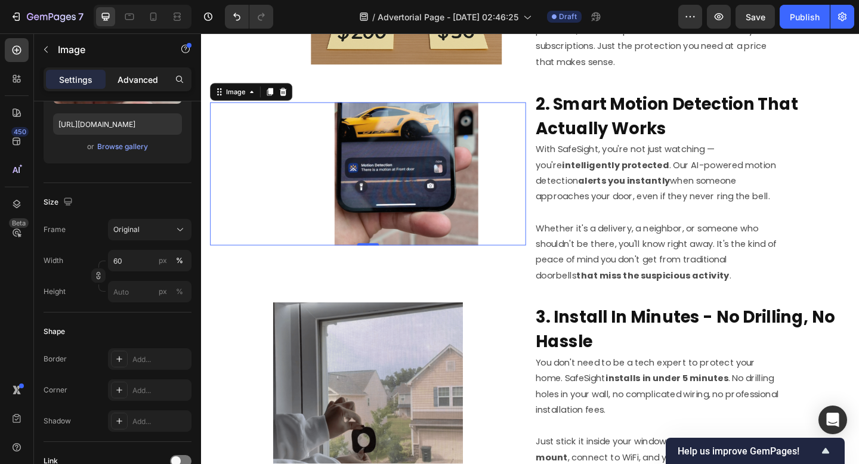
click at [130, 87] on div "Advanced" at bounding box center [138, 79] width 60 height 19
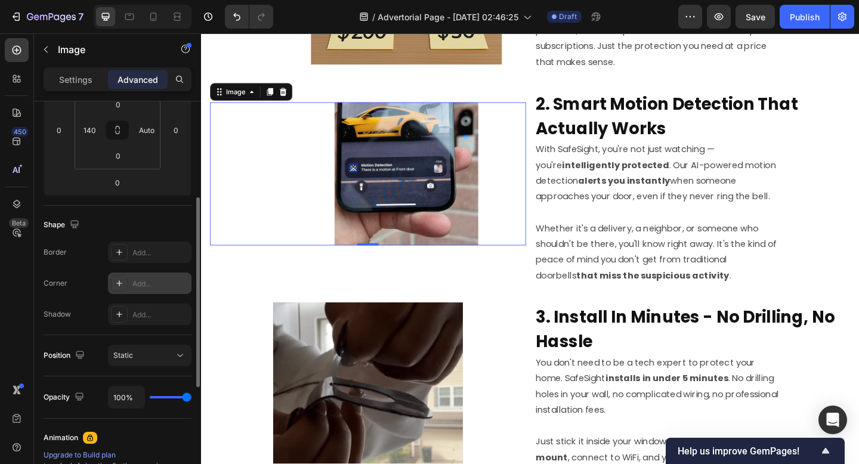
scroll to position [161, 0]
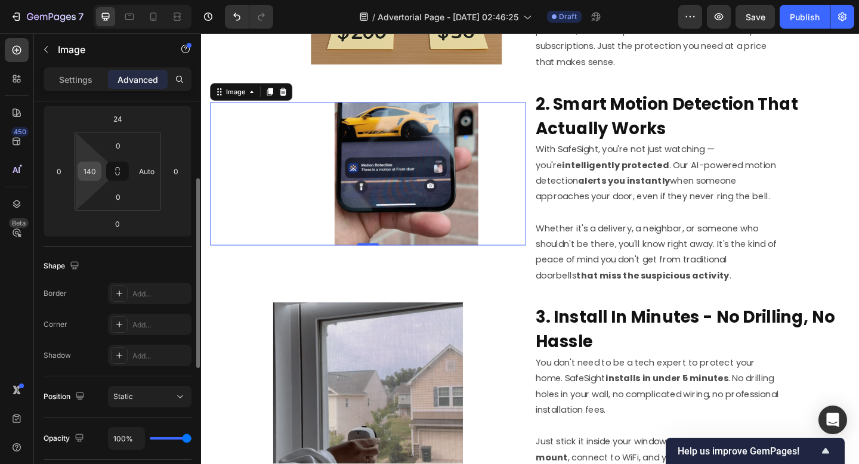
click at [88, 166] on input "140" at bounding box center [89, 171] width 18 height 18
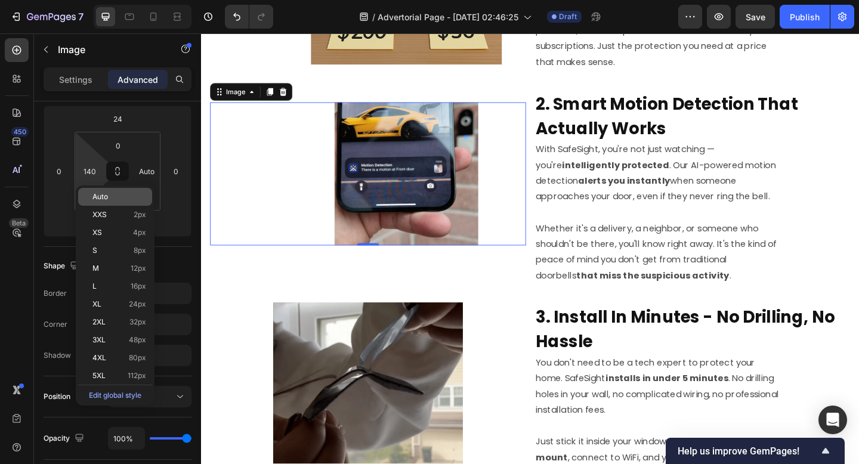
click at [100, 204] on div "Auto" at bounding box center [115, 197] width 74 height 18
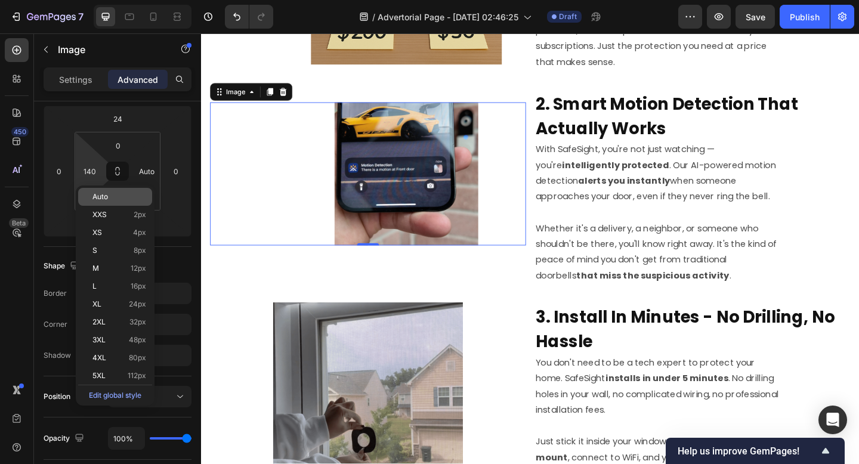
type input "Auto"
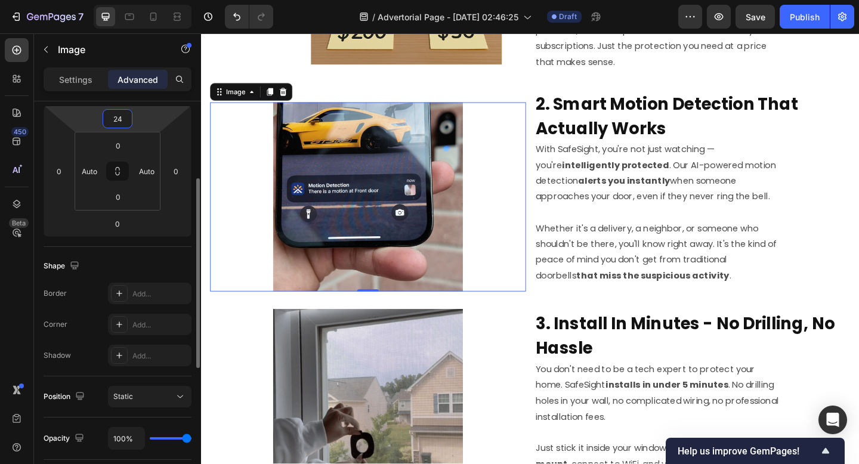
click at [119, 126] on input "24" at bounding box center [118, 119] width 24 height 18
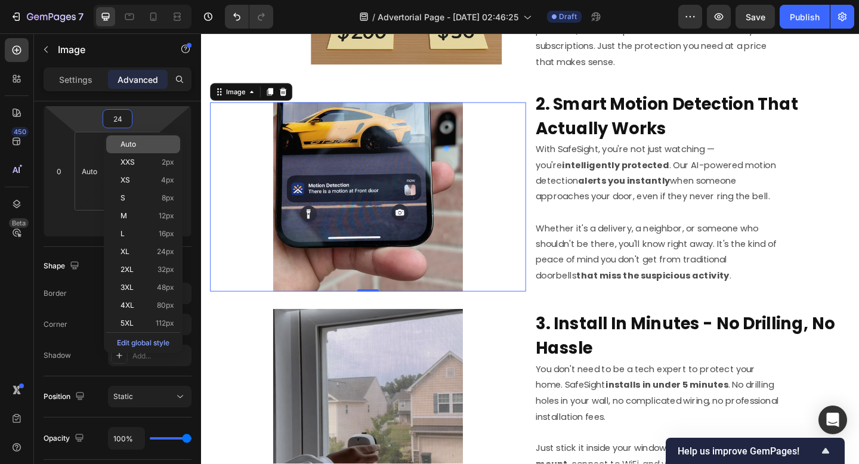
click at [140, 144] on p "Auto" at bounding box center [147, 144] width 54 height 8
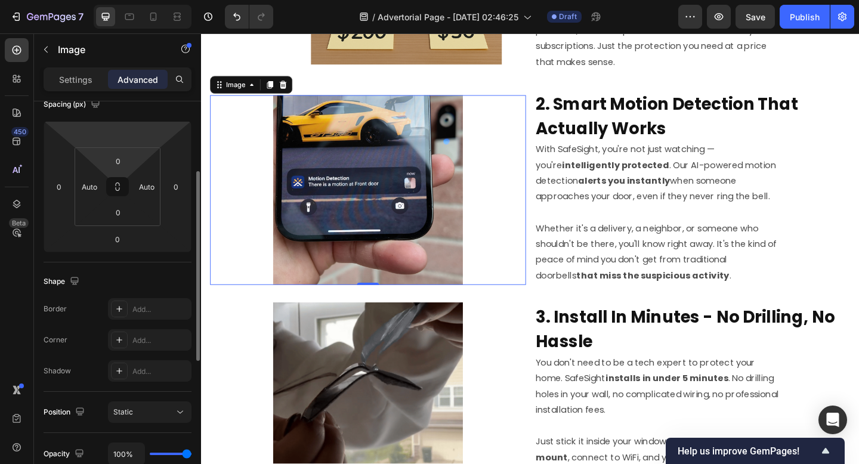
scroll to position [143, 0]
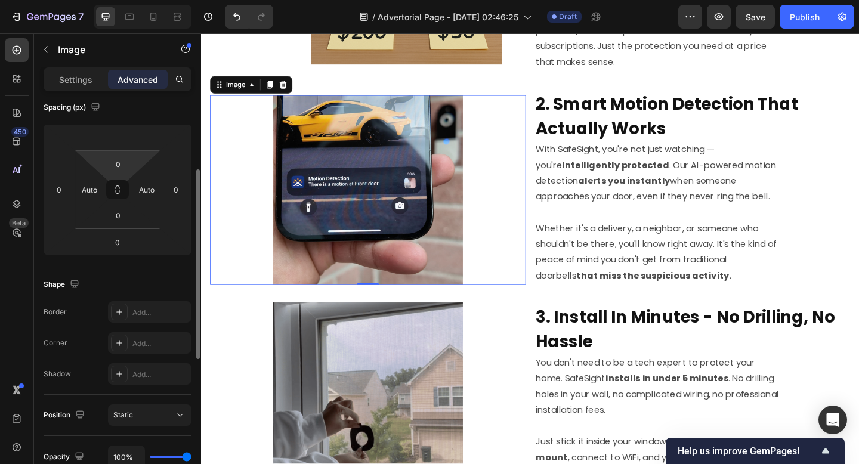
click at [135, 0] on html "7 / Advertorial Page - Sep 28, 02:46:25 Draft Preview Save Publish 450 Beta Sec…" at bounding box center [429, 0] width 859 height 0
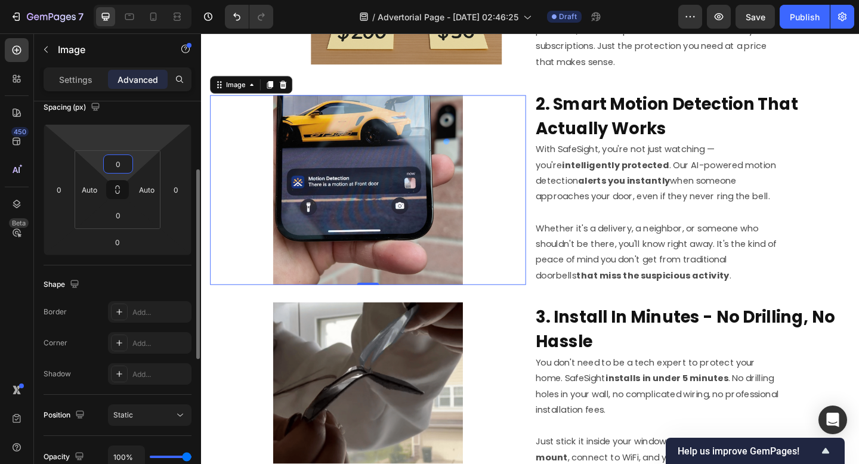
click at [133, 0] on html "7 / Advertorial Page - Sep 28, 02:46:25 Draft Preview Save Publish 450 Beta Sec…" at bounding box center [429, 0] width 859 height 0
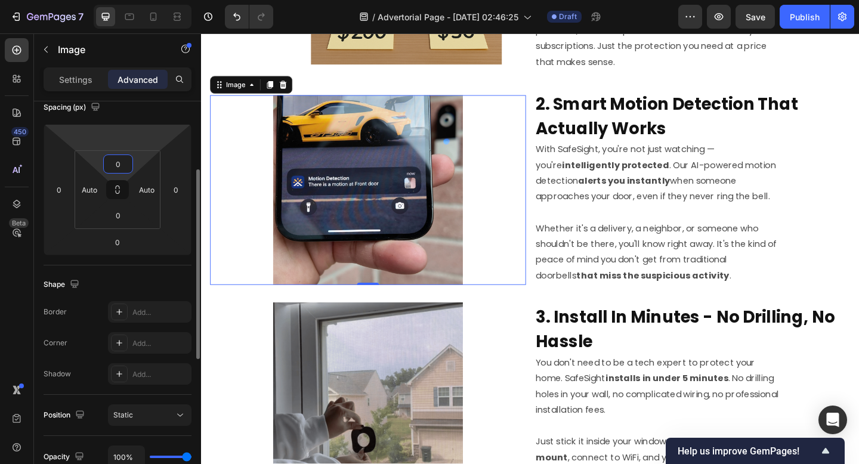
type input "0"
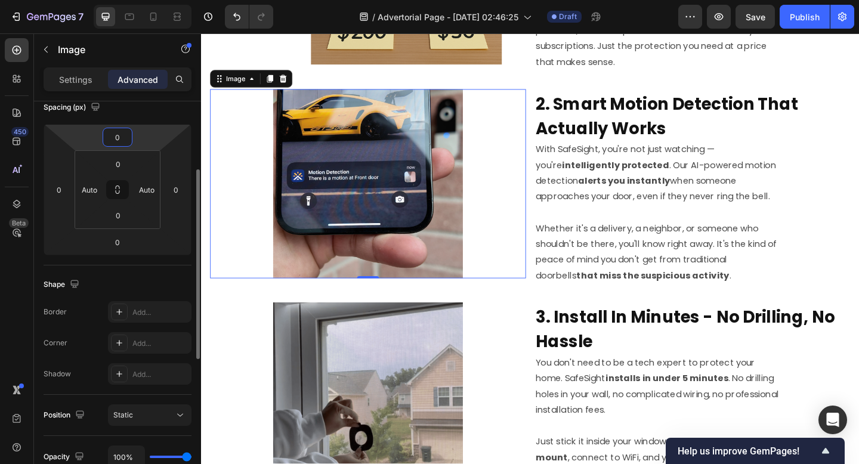
click at [158, 0] on html "7 / Advertorial Page - Sep 28, 02:46:25 Draft Preview Save Publish 450 Beta Sec…" at bounding box center [429, 0] width 859 height 0
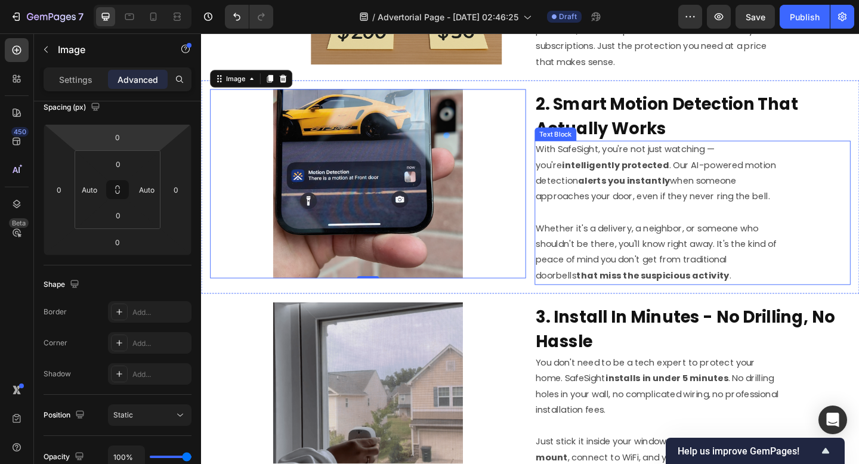
click at [693, 195] on strong "alerts you instantly" at bounding box center [661, 194] width 100 height 14
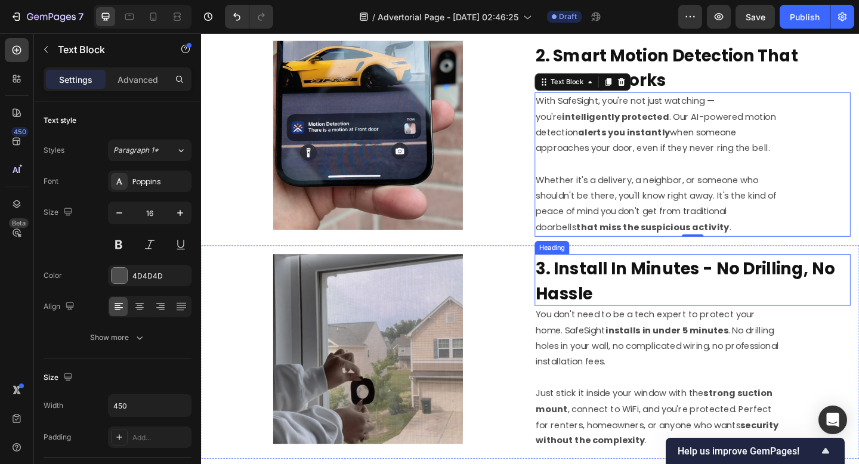
scroll to position [538, 0]
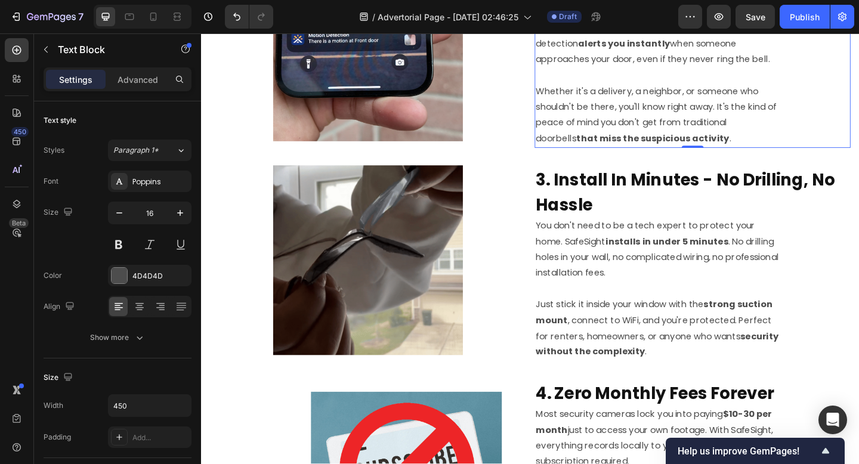
click at [753, 20] on span "Save" at bounding box center [755, 17] width 20 height 10
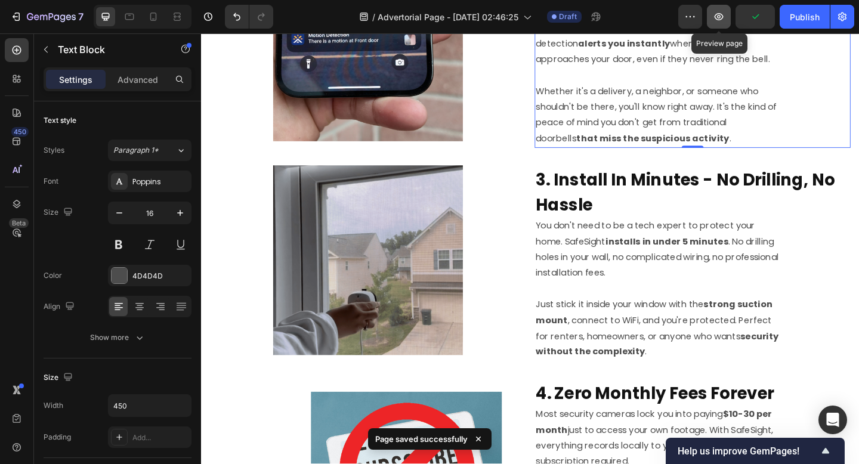
click at [724, 16] on icon "button" at bounding box center [719, 17] width 12 height 12
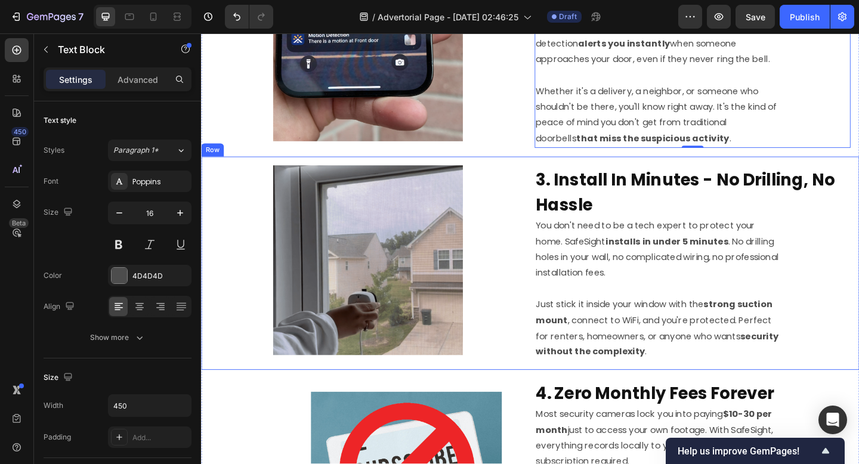
click at [323, 208] on img at bounding box center [382, 280] width 206 height 206
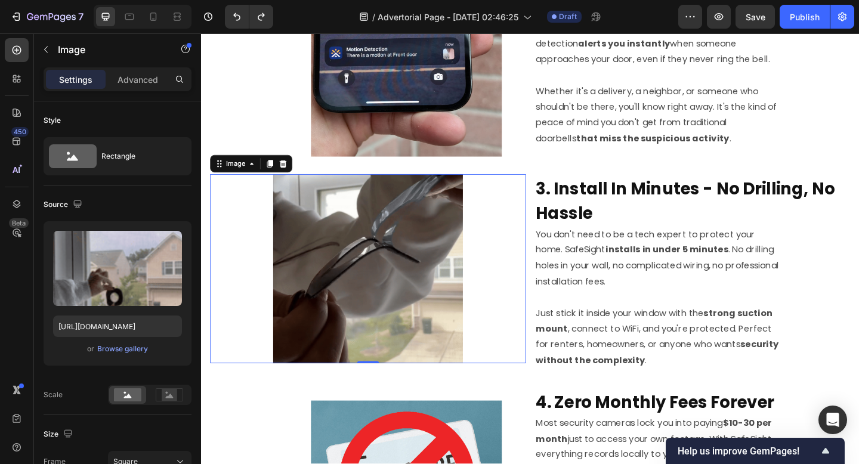
type input "60"
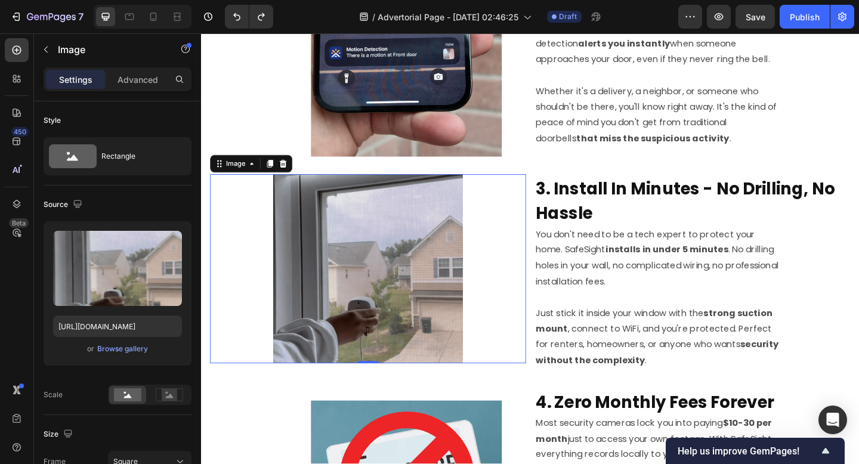
type input "60"
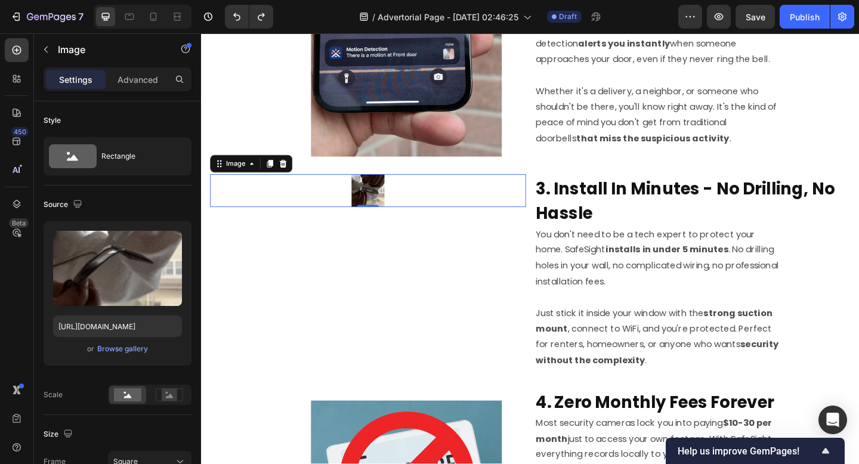
type input "55"
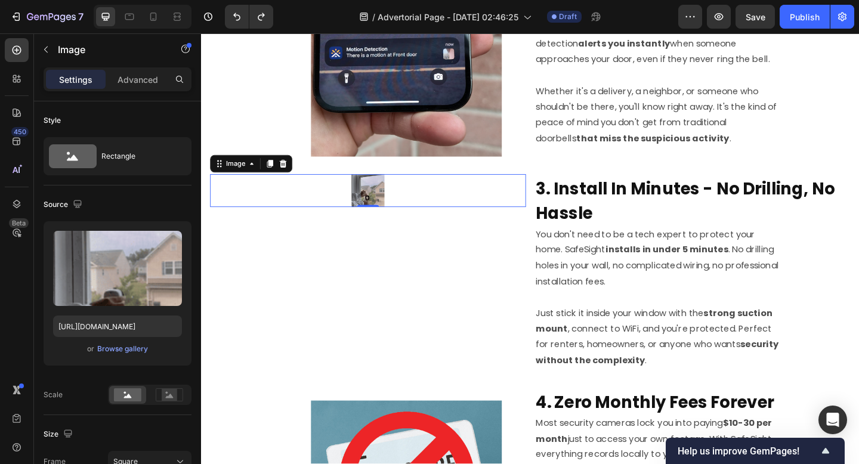
type input "50"
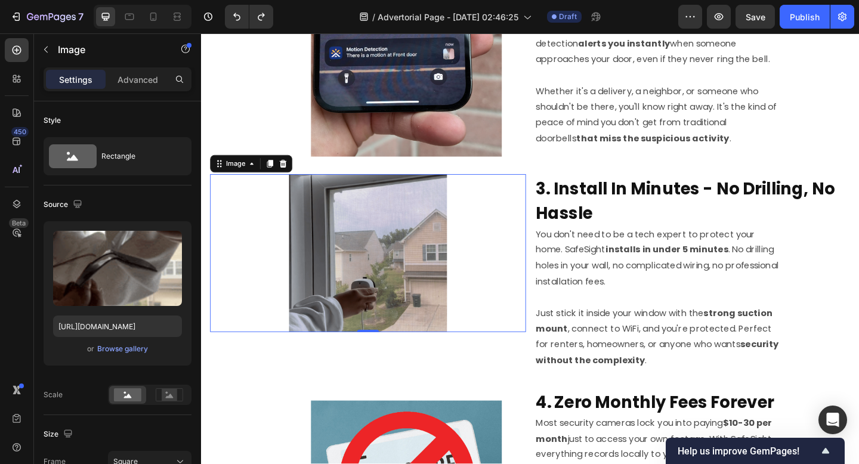
type input "50"
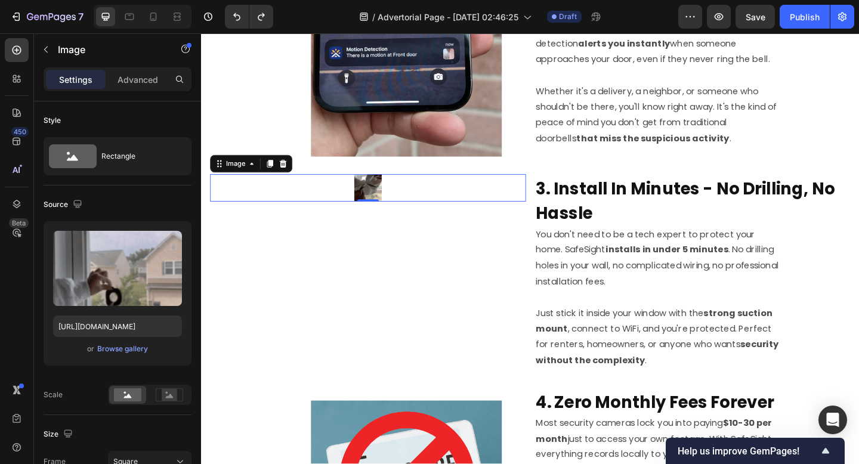
type input "60"
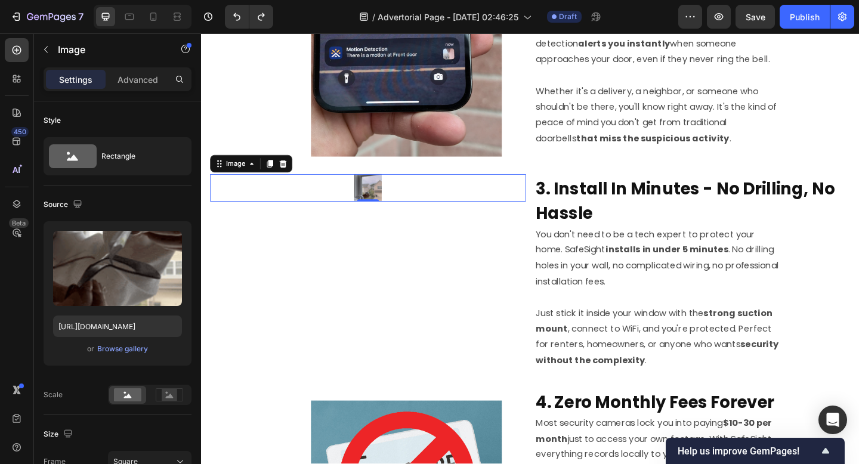
type input "80"
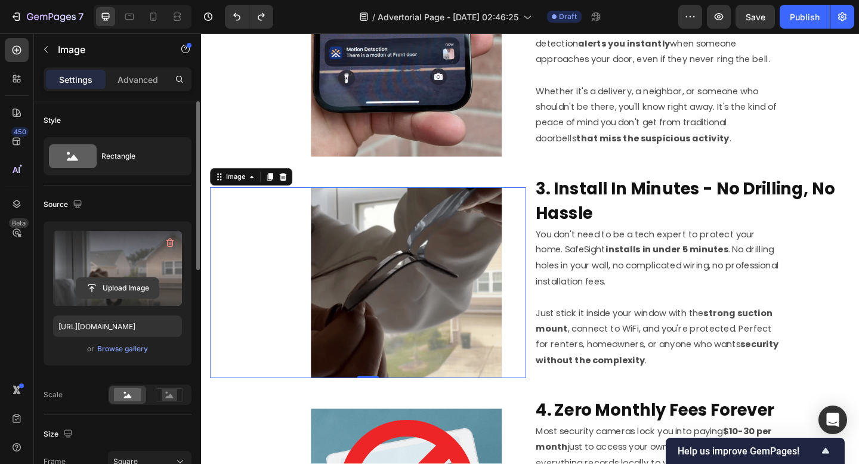
click at [112, 291] on input "file" at bounding box center [117, 288] width 82 height 20
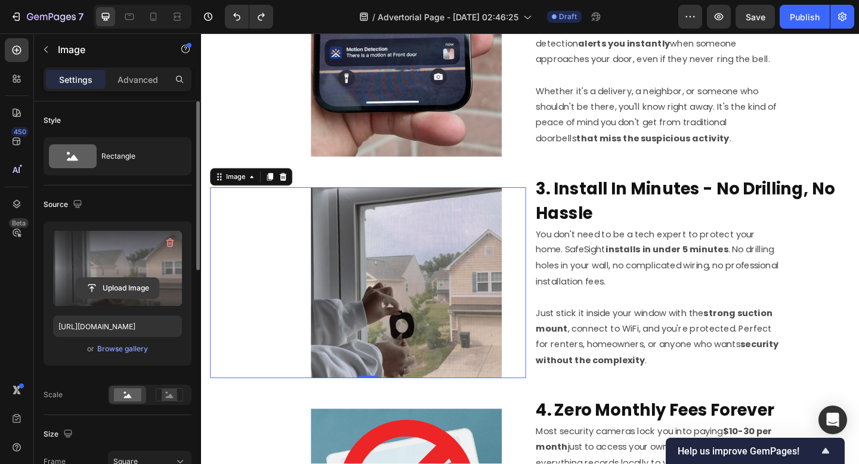
click at [135, 283] on input "file" at bounding box center [117, 288] width 82 height 20
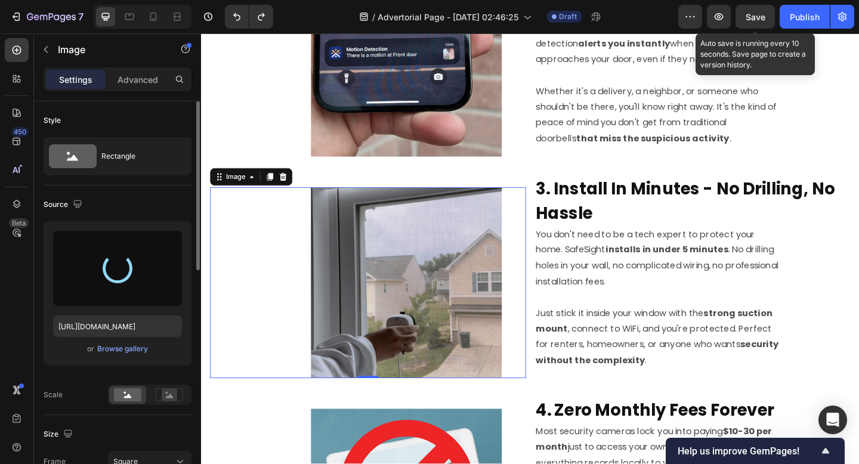
type input "[URL][DOMAIN_NAME]"
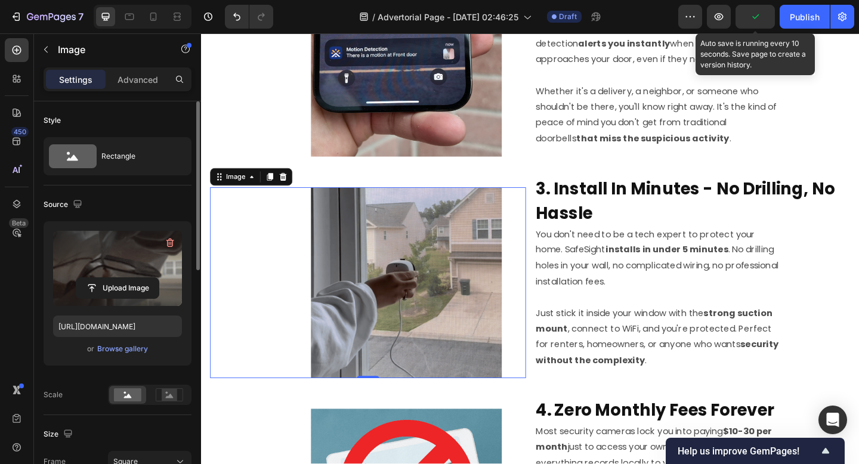
click at [758, 18] on icon "button" at bounding box center [755, 17] width 12 height 12
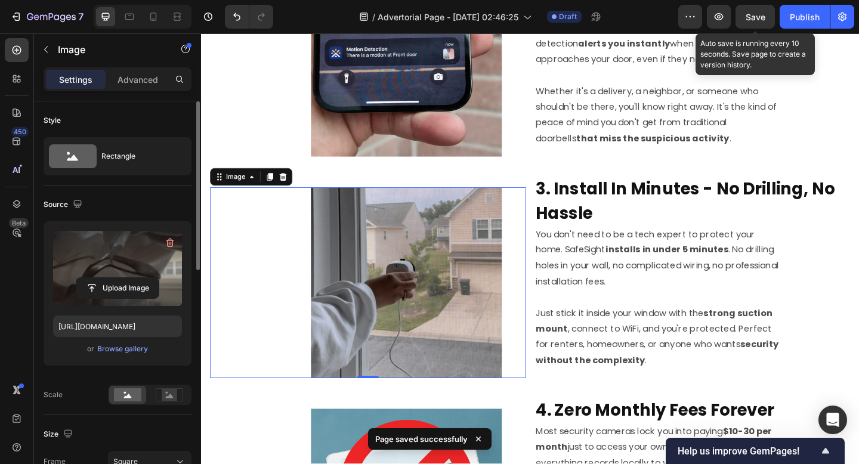
click at [757, 20] on span "Save" at bounding box center [755, 17] width 20 height 10
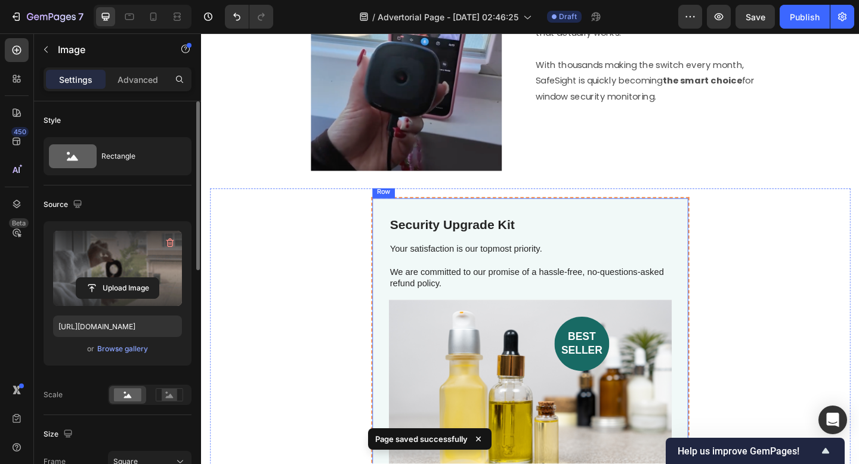
scroll to position [1731, 0]
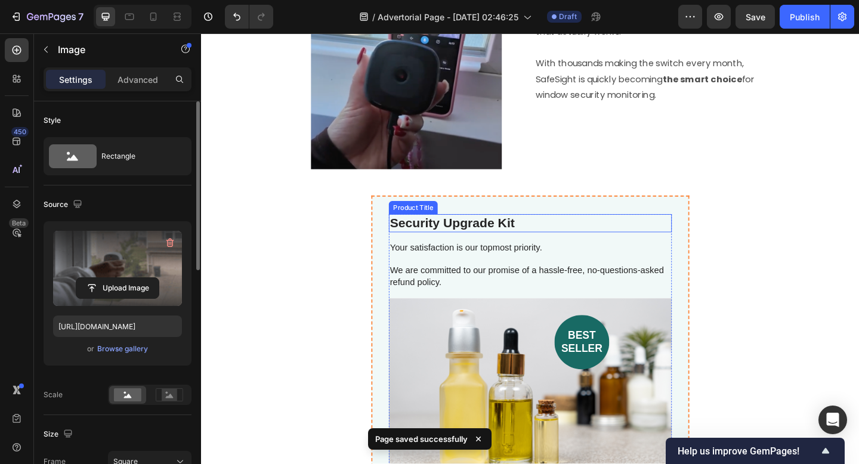
click at [679, 240] on h2 "Security Upgrade Kit" at bounding box center [559, 240] width 308 height 20
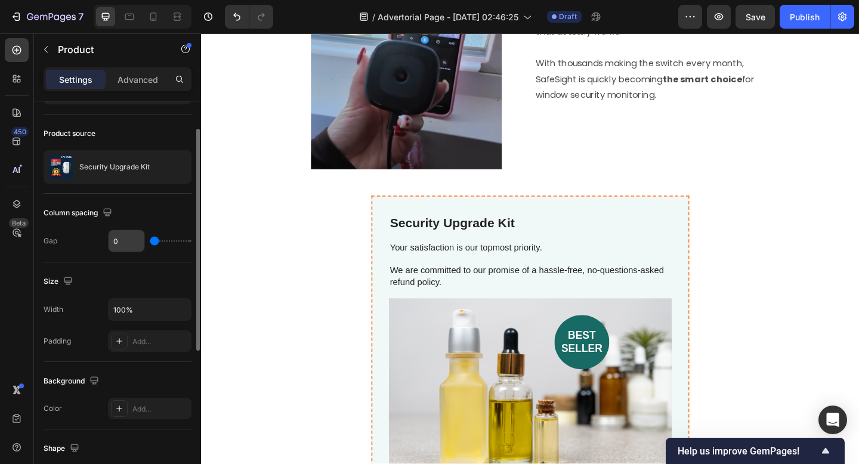
scroll to position [76, 0]
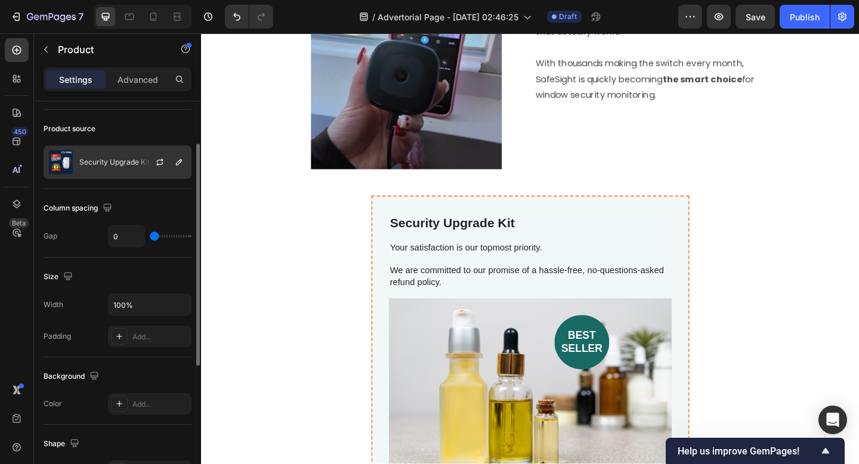
click at [108, 166] on div "Security Upgrade Kit" at bounding box center [118, 161] width 148 height 33
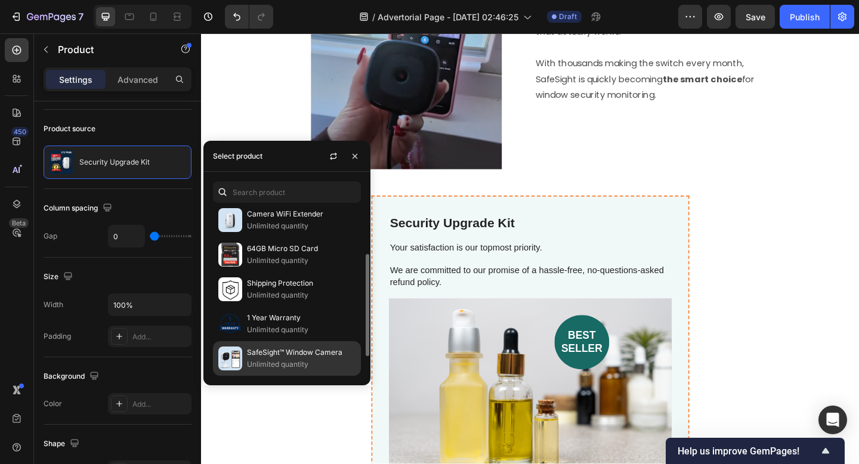
scroll to position [0, 0]
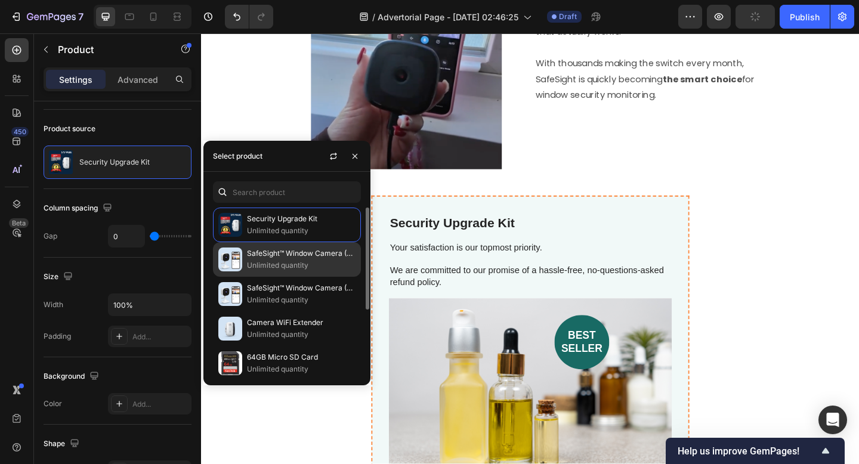
click at [306, 268] on p "Unlimited quantity" at bounding box center [301, 265] width 109 height 12
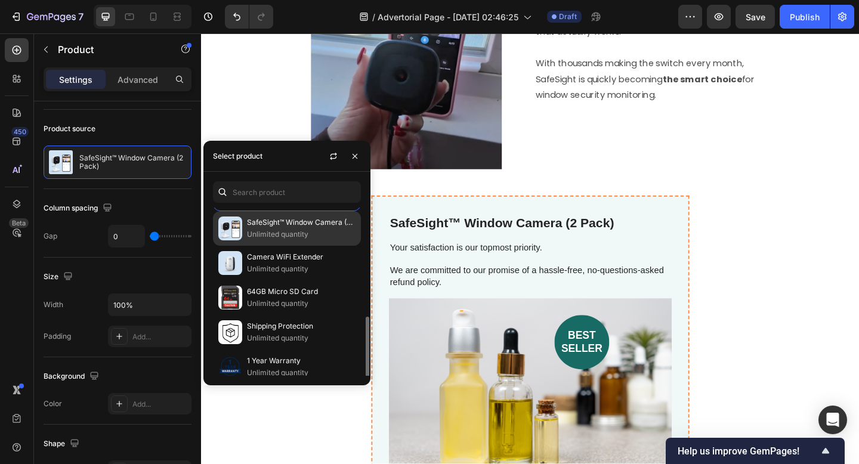
scroll to position [109, 0]
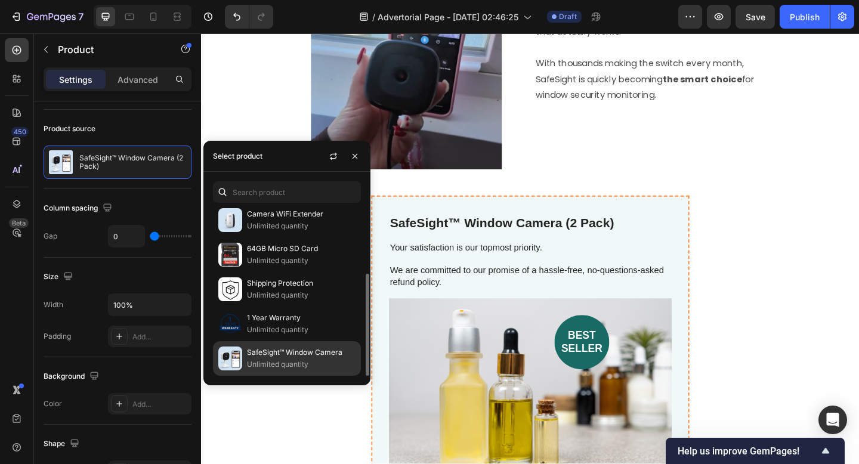
click at [304, 363] on p "Unlimited quantity" at bounding box center [301, 364] width 109 height 12
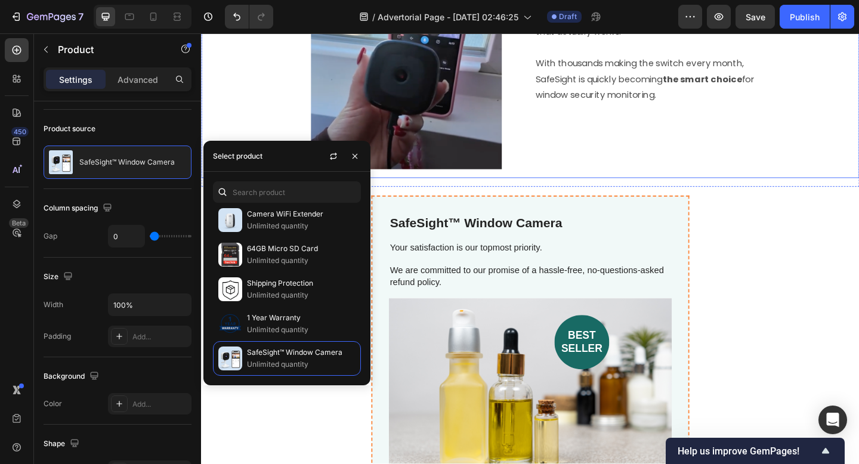
click at [615, 165] on div "⁠⁠⁠⁠⁠⁠⁠ 7. Trusted By 50,000+ Homeowners Heading SafeSight has already been cho…" at bounding box center [735, 70] width 343 height 222
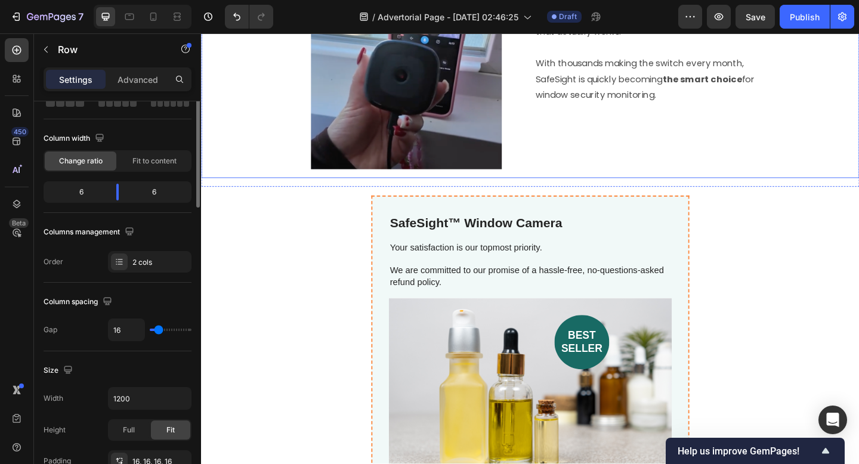
scroll to position [0, 0]
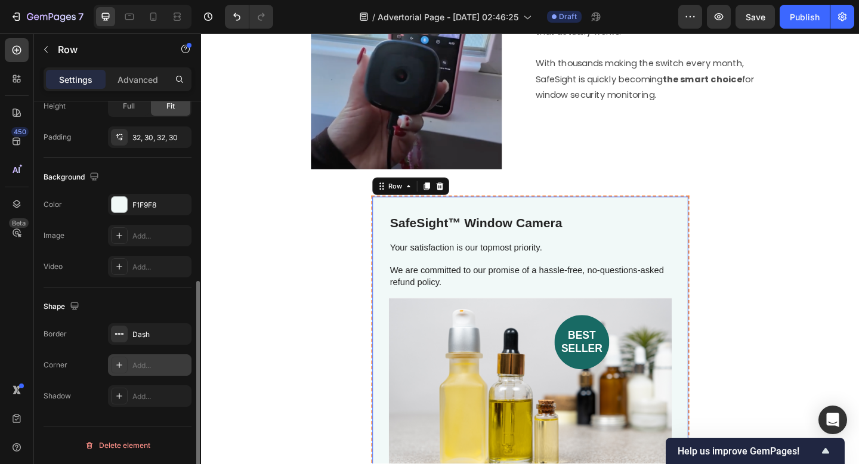
scroll to position [314, 0]
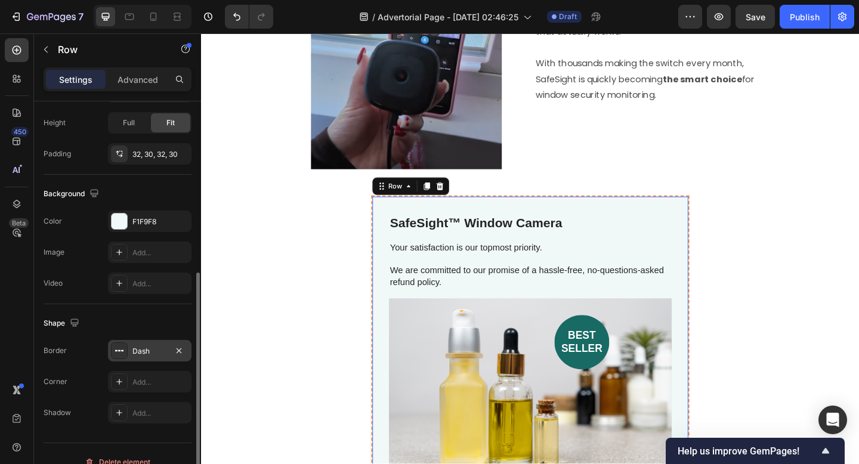
click at [145, 346] on div "Dash" at bounding box center [149, 351] width 35 height 11
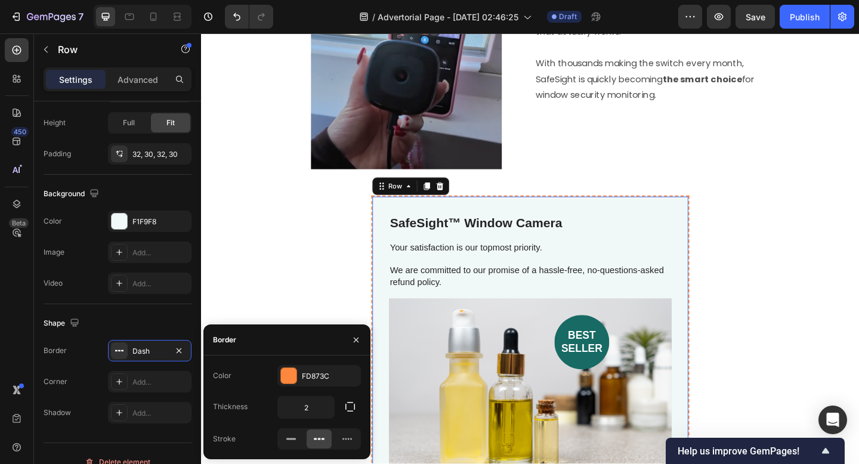
click at [276, 367] on div "Color FD873C" at bounding box center [287, 375] width 148 height 21
click at [281, 369] on div at bounding box center [288, 375] width 17 height 17
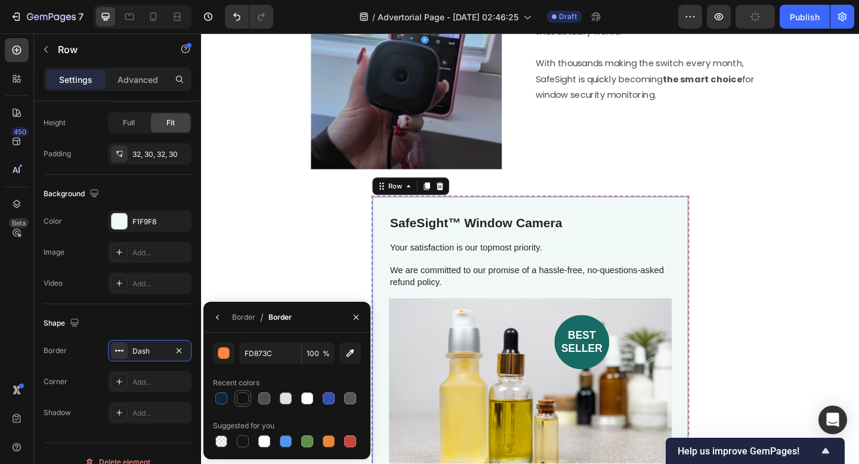
click at [240, 395] on div at bounding box center [243, 398] width 12 height 12
type input "121212"
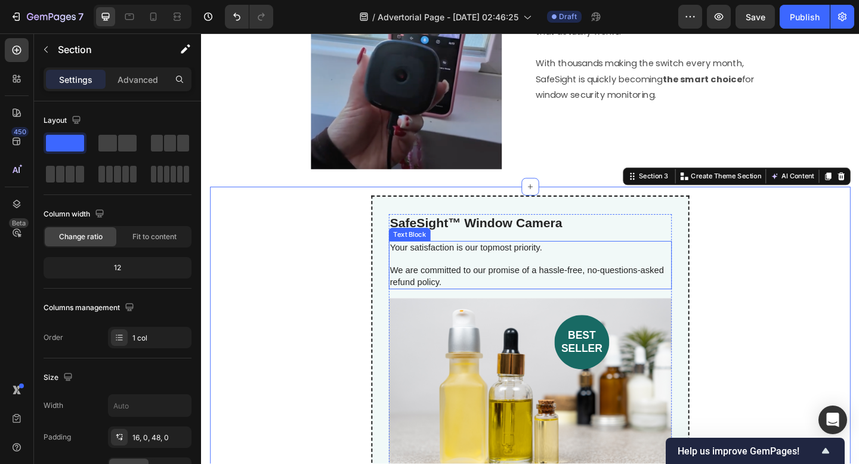
click at [422, 289] on p "We are committed to our promise of a hassle-free, no-questions-asked refund pol…" at bounding box center [558, 298] width 305 height 25
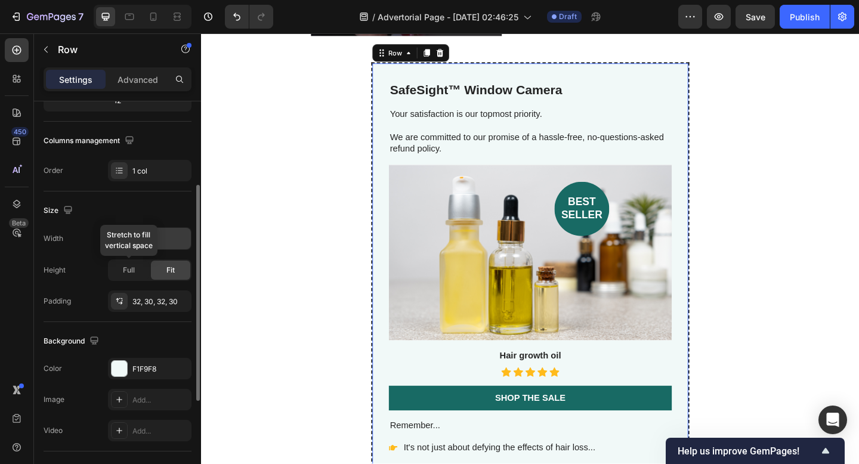
scroll to position [169, 0]
click at [137, 241] on input "580" at bounding box center [150, 235] width 82 height 21
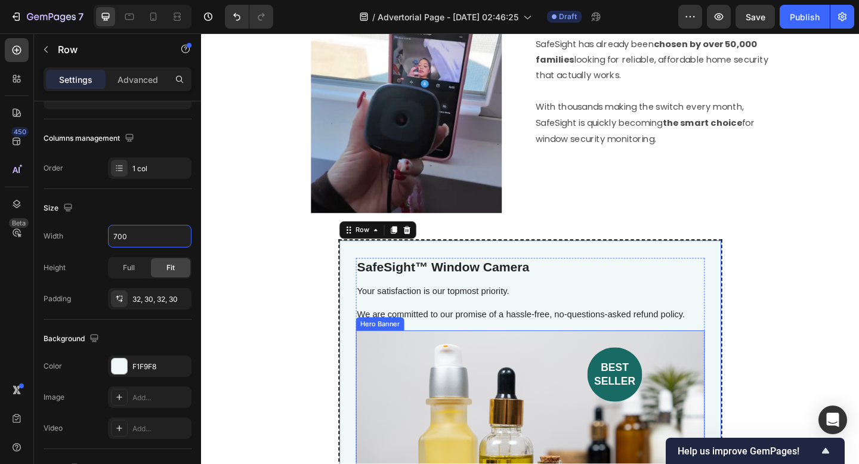
scroll to position [1723, 0]
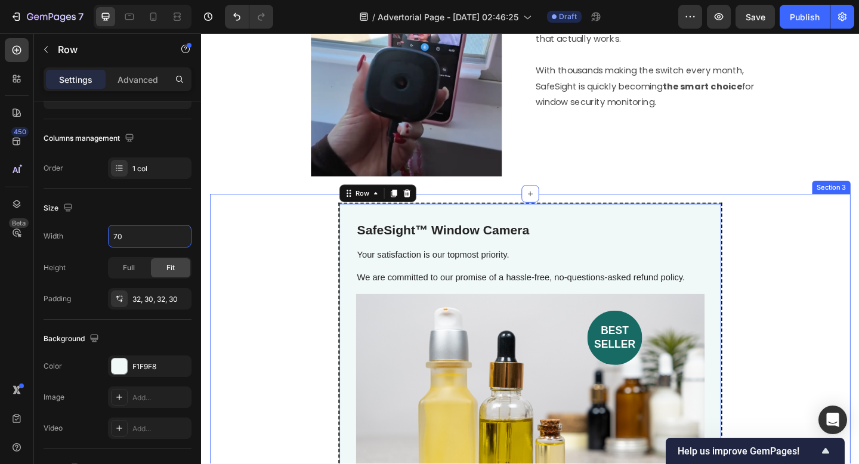
type input "7"
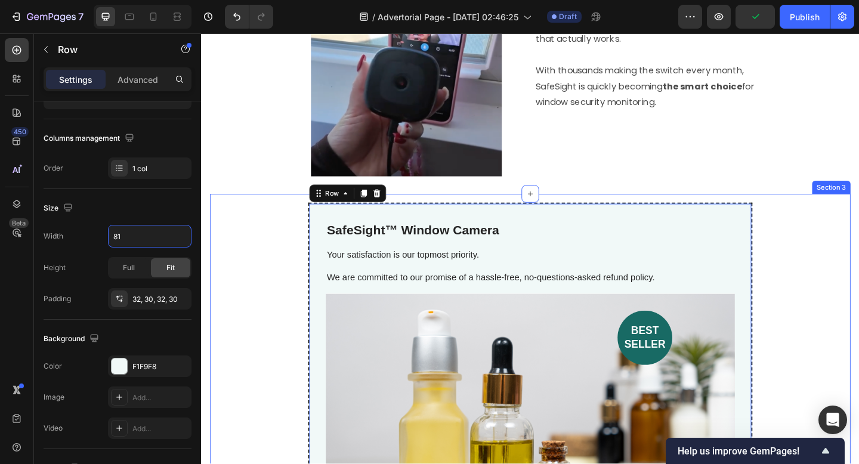
type input "8"
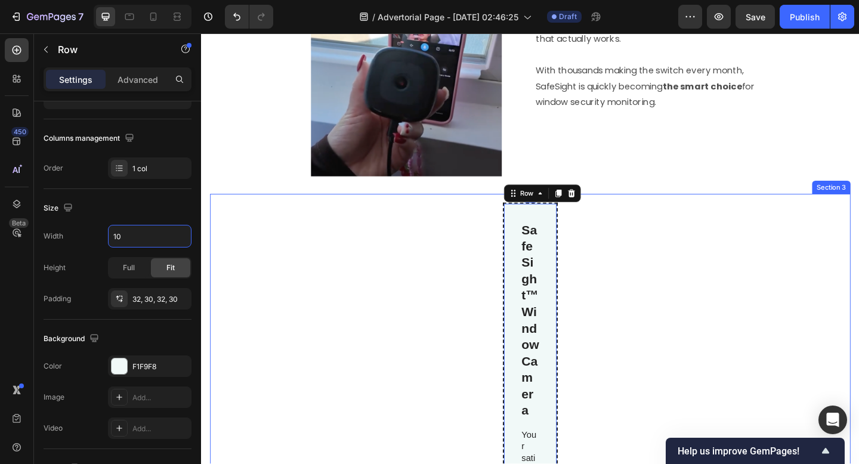
type input "1"
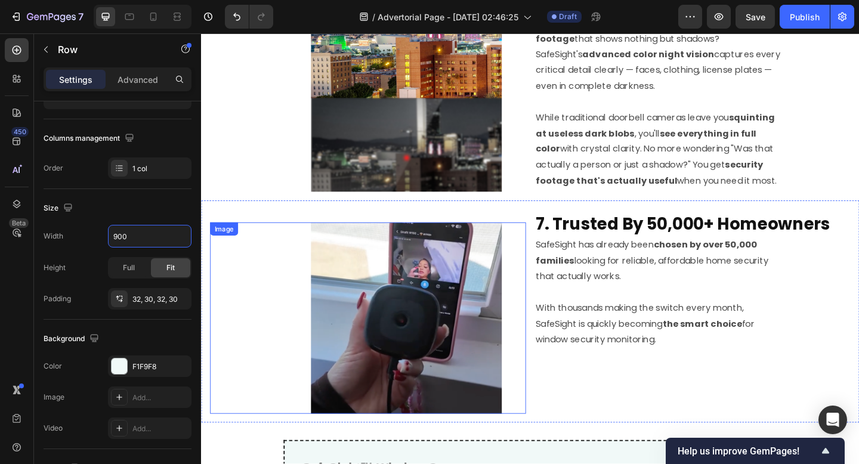
scroll to position [1725, 0]
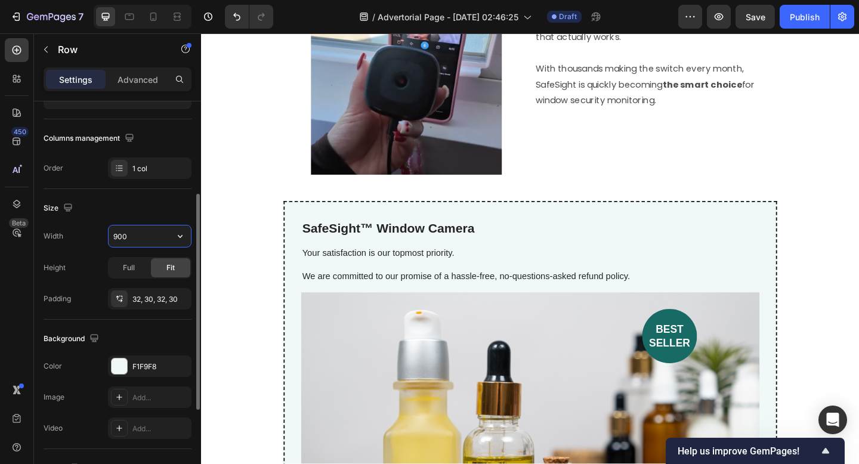
click at [147, 233] on input "900" at bounding box center [150, 235] width 82 height 21
click at [135, 276] on div "Full" at bounding box center [128, 267] width 39 height 19
click at [166, 270] on span "Fit" at bounding box center [170, 267] width 8 height 11
click at [134, 270] on span "Full" at bounding box center [129, 267] width 12 height 11
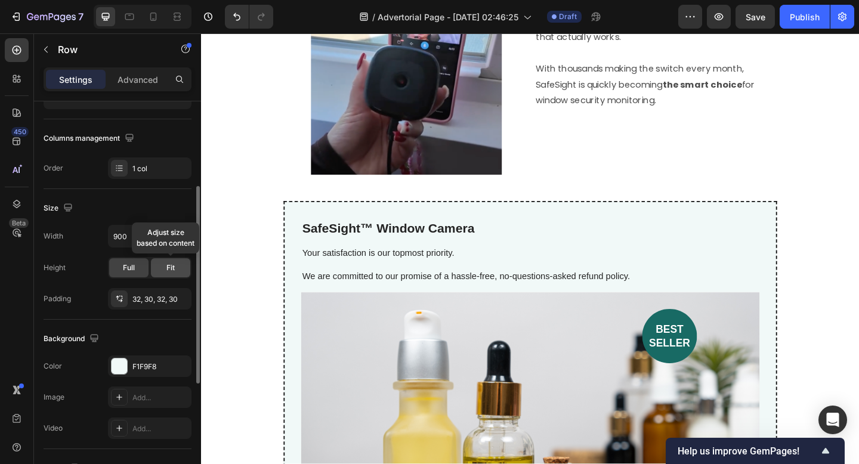
click at [160, 268] on div "Fit" at bounding box center [170, 267] width 39 height 19
click at [131, 267] on span "Full" at bounding box center [129, 267] width 12 height 11
click at [159, 267] on div "Fit" at bounding box center [170, 267] width 39 height 19
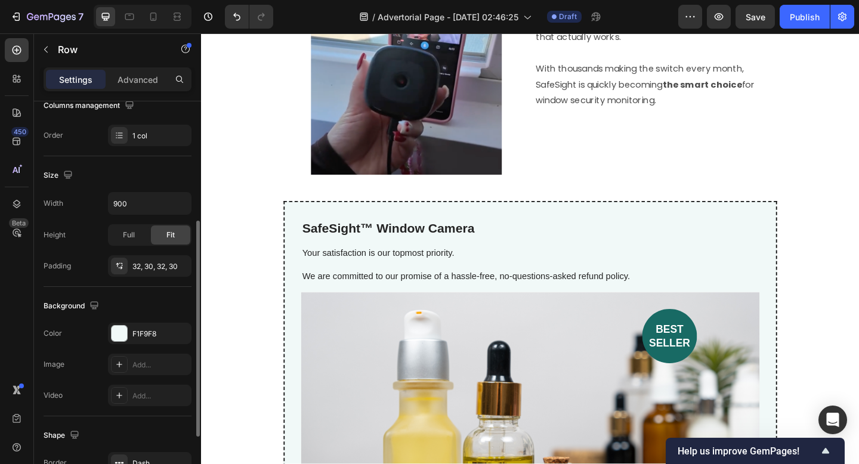
scroll to position [208, 0]
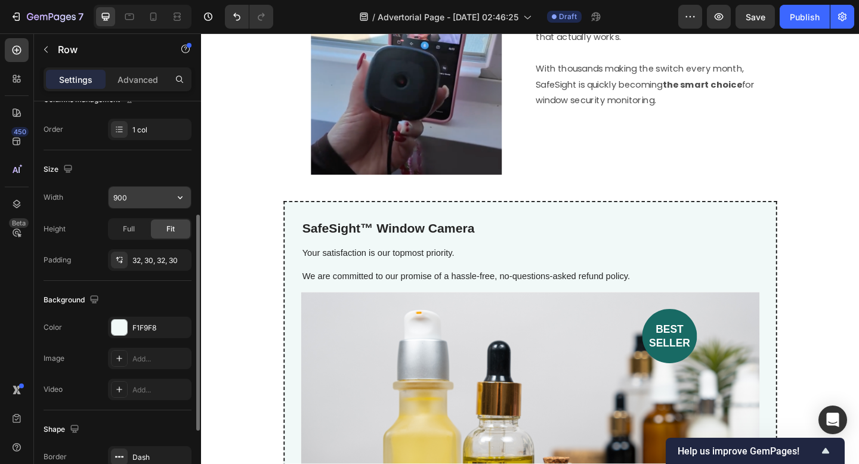
click at [138, 191] on input "900" at bounding box center [150, 197] width 82 height 21
click at [137, 196] on input "900" at bounding box center [150, 197] width 82 height 21
type input "0"
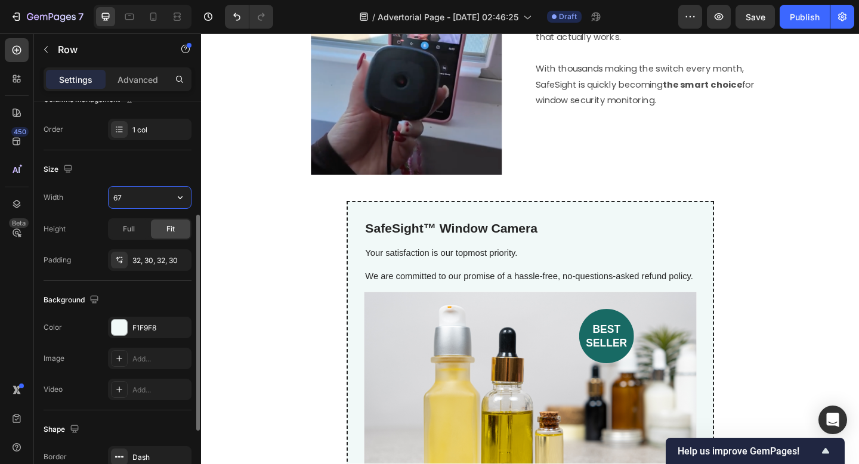
type input "6"
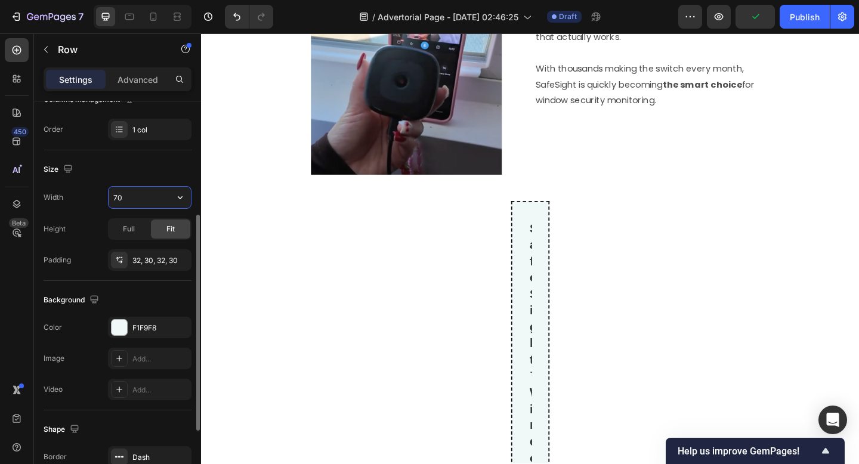
type input "700"
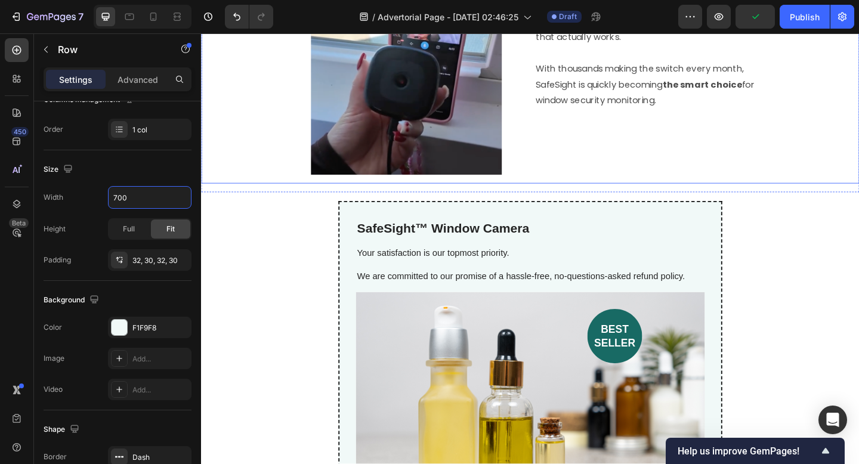
click at [695, 172] on div "⁠⁠⁠⁠⁠⁠⁠ 7. Trusted By 50,000+ Homeowners Heading SafeSight has already been cho…" at bounding box center [735, 76] width 343 height 222
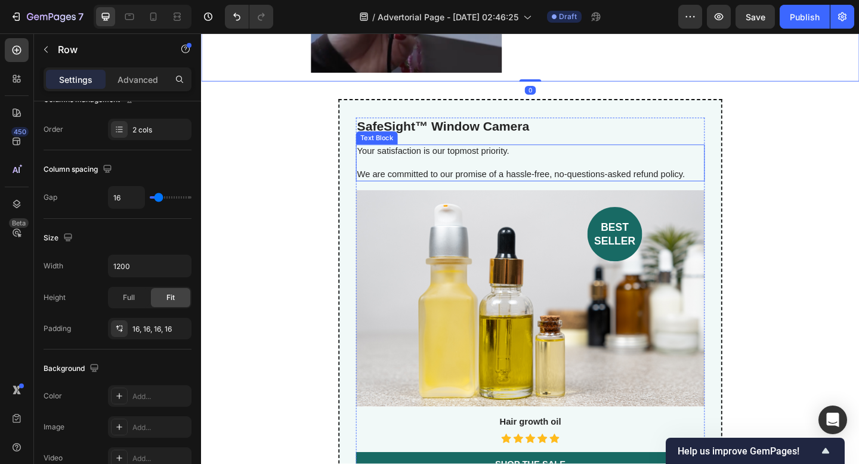
scroll to position [1838, 0]
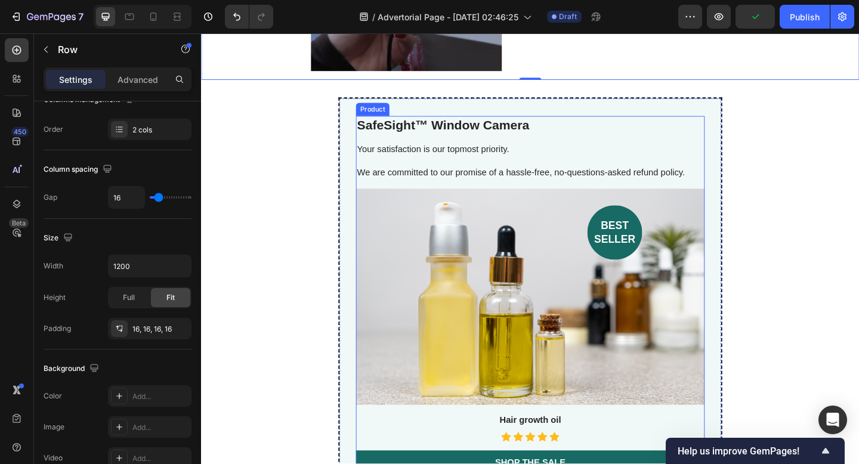
click at [540, 131] on h2 "SafeSight™ Window Camera" at bounding box center [558, 133] width 379 height 20
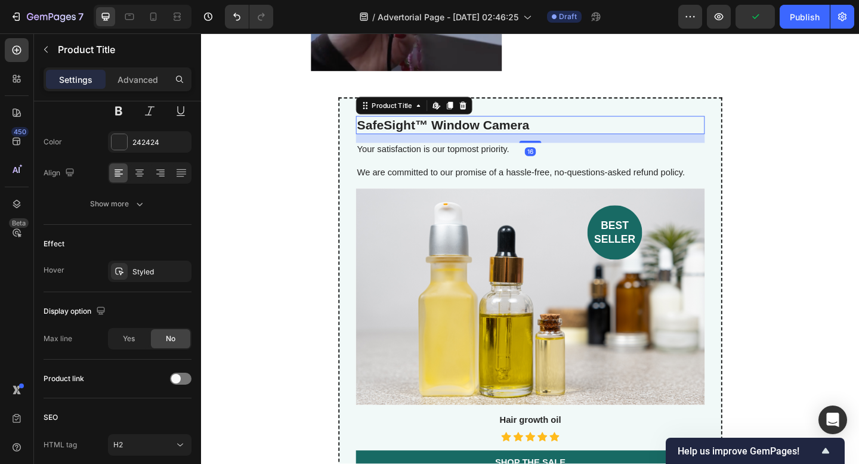
scroll to position [0, 0]
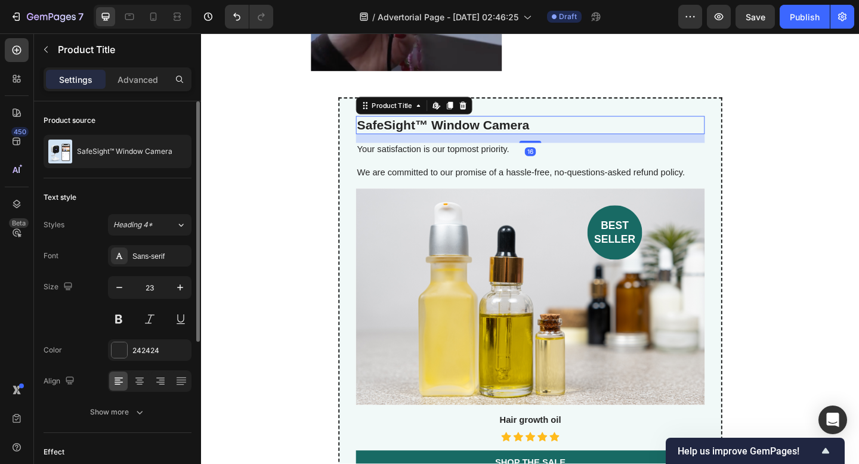
click at [540, 131] on h2 "SafeSight™ Window Camera" at bounding box center [558, 133] width 379 height 20
click at [414, 138] on h2 "SafeSight™ Window Camera" at bounding box center [558, 133] width 379 height 20
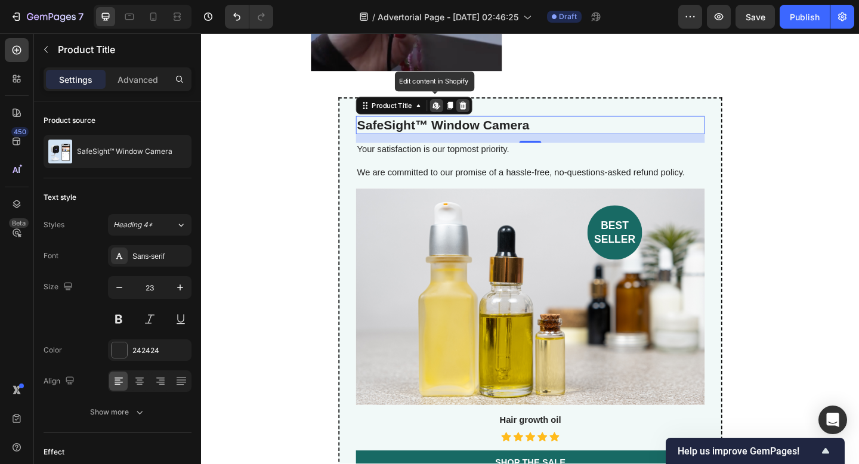
click at [486, 114] on icon at bounding box center [486, 111] width 8 height 8
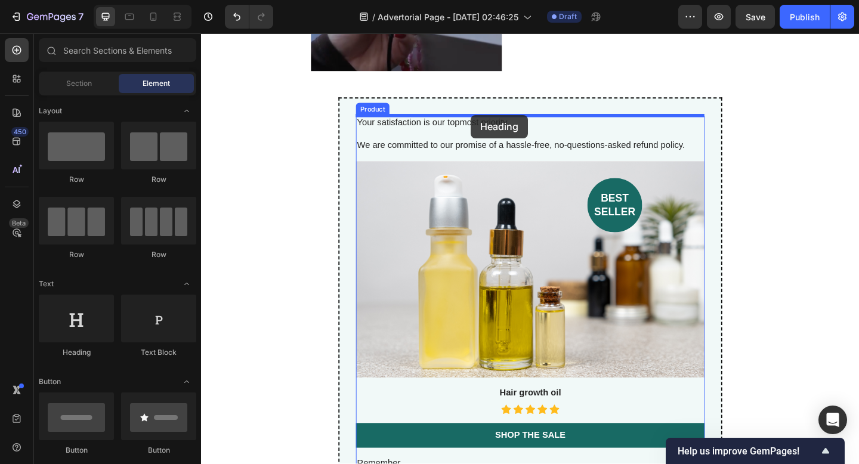
drag, startPoint x: 276, startPoint y: 249, endPoint x: 494, endPoint y: 122, distance: 252.5
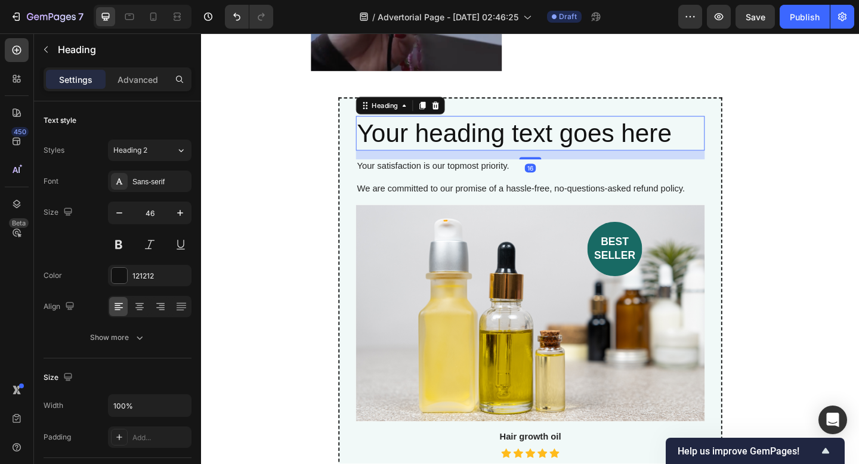
click at [484, 146] on h2 "Your heading text goes here" at bounding box center [558, 142] width 379 height 38
click at [484, 146] on p "Your heading text goes here" at bounding box center [558, 143] width 377 height 36
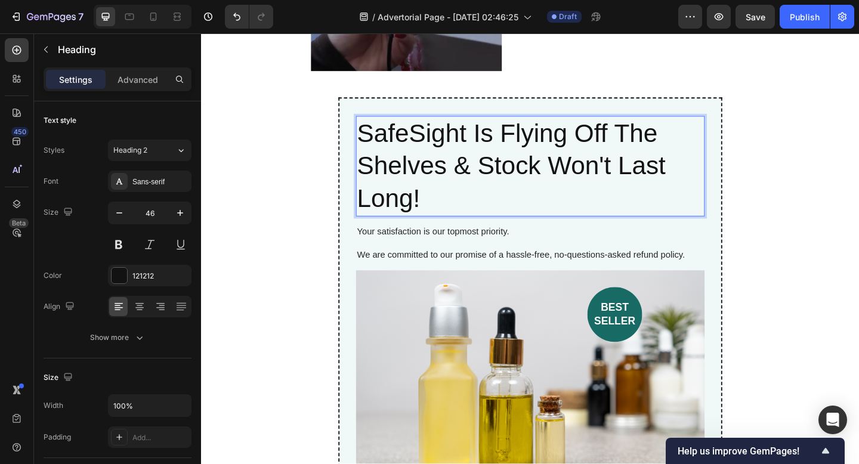
click at [456, 147] on p "SafeSight Is Flying Off The Shelves & Stock Won't Last Long!" at bounding box center [558, 178] width 377 height 107
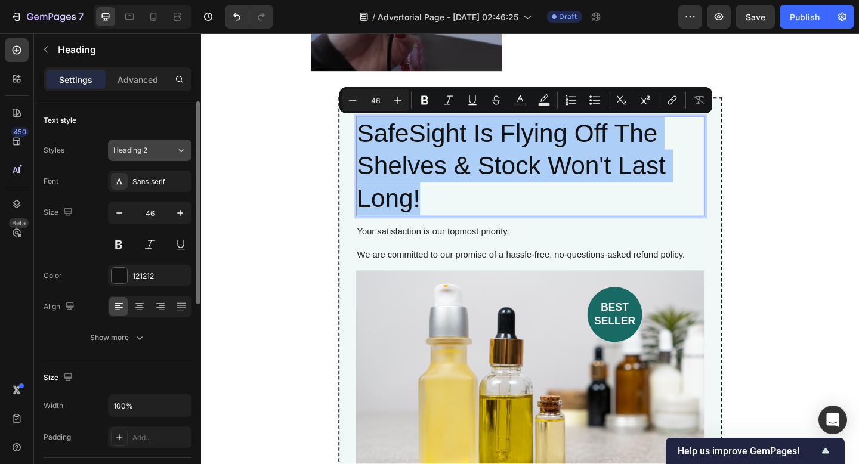
click at [164, 159] on button "Heading 2" at bounding box center [149, 150] width 83 height 21
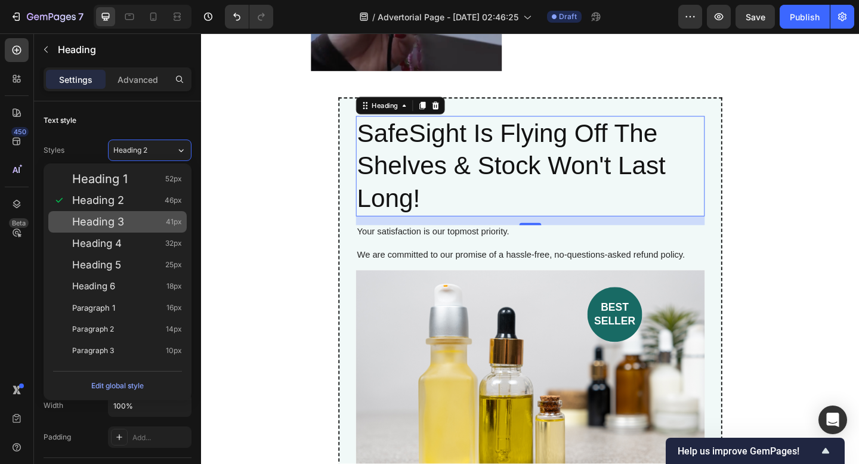
click at [127, 232] on div "Heading 3 41px" at bounding box center [117, 221] width 138 height 21
type input "41"
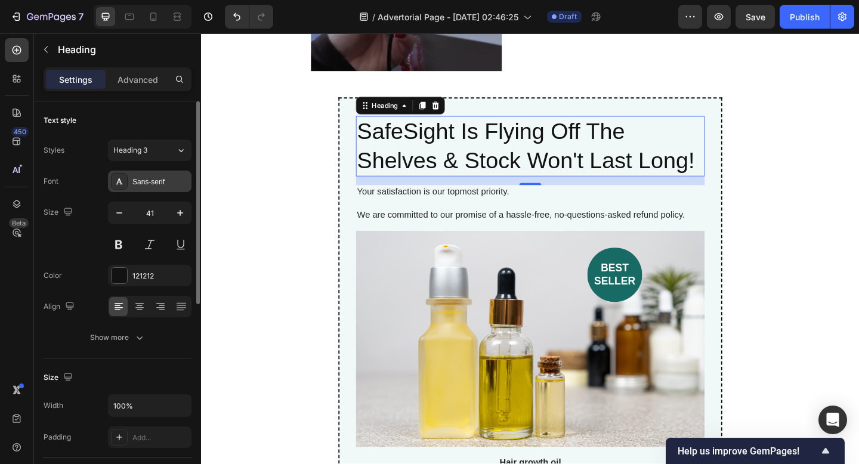
click at [140, 189] on div "Sans-serif" at bounding box center [149, 181] width 83 height 21
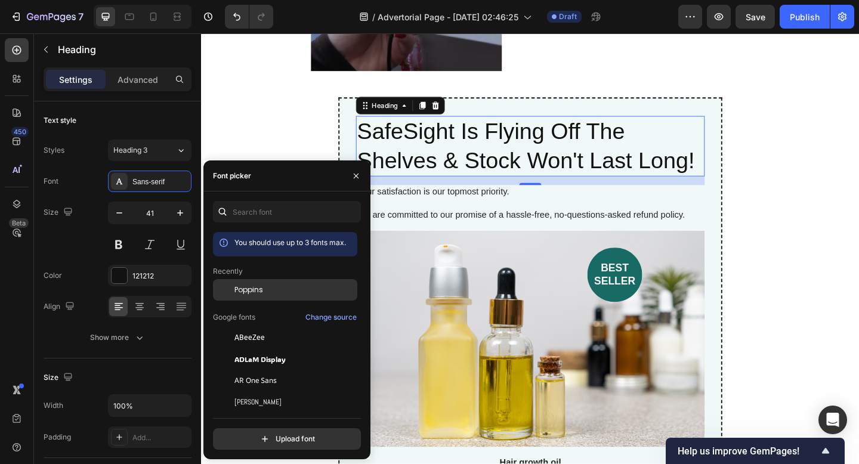
click at [256, 280] on div "Poppins" at bounding box center [285, 289] width 144 height 21
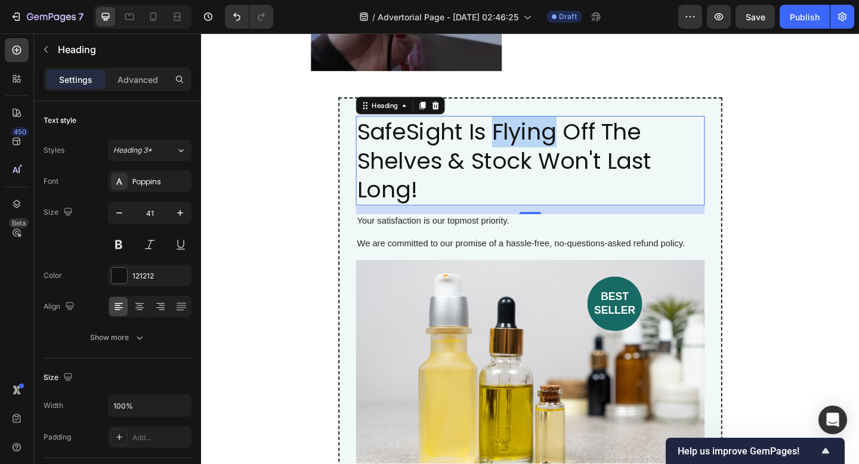
click at [532, 154] on p "SafeSight Is Flying Off The Shelves & Stock Won't Last Long!" at bounding box center [558, 172] width 377 height 95
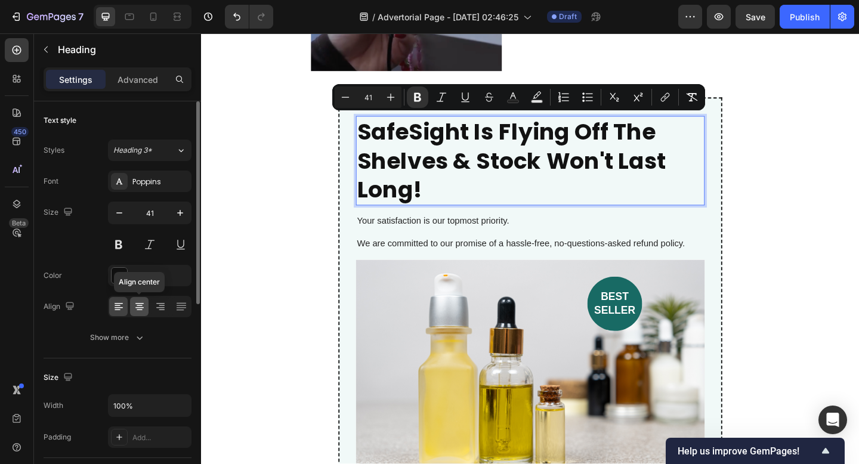
click at [142, 308] on icon at bounding box center [140, 307] width 12 height 12
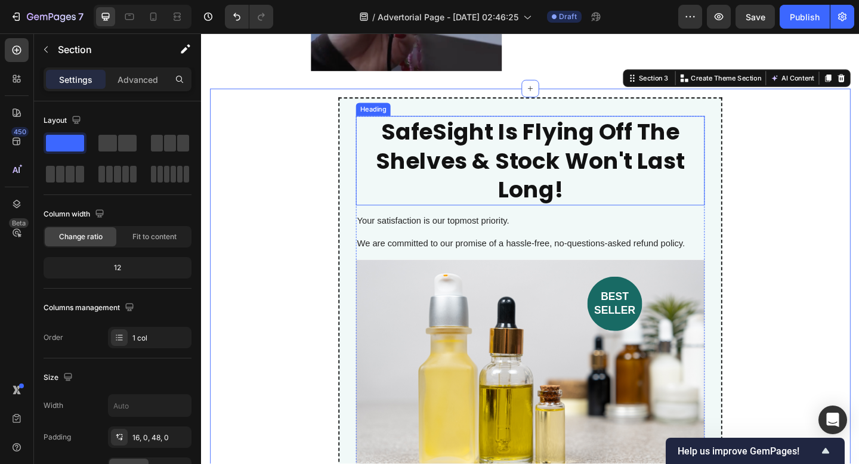
click at [595, 185] on strong "SafeSight Is Flying Off The Shelves & Stock Won't Last Long!" at bounding box center [559, 172] width 336 height 98
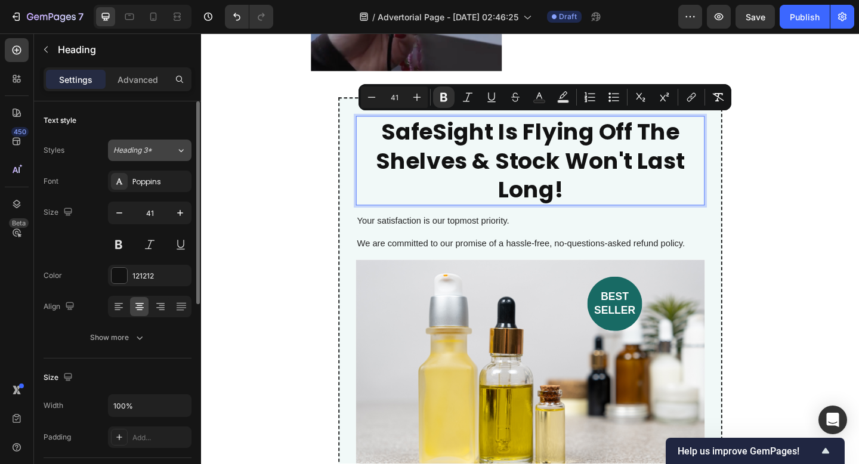
click at [153, 152] on div "Heading 3*" at bounding box center [137, 150] width 48 height 11
click at [129, 150] on span "Heading 3*" at bounding box center [132, 150] width 39 height 11
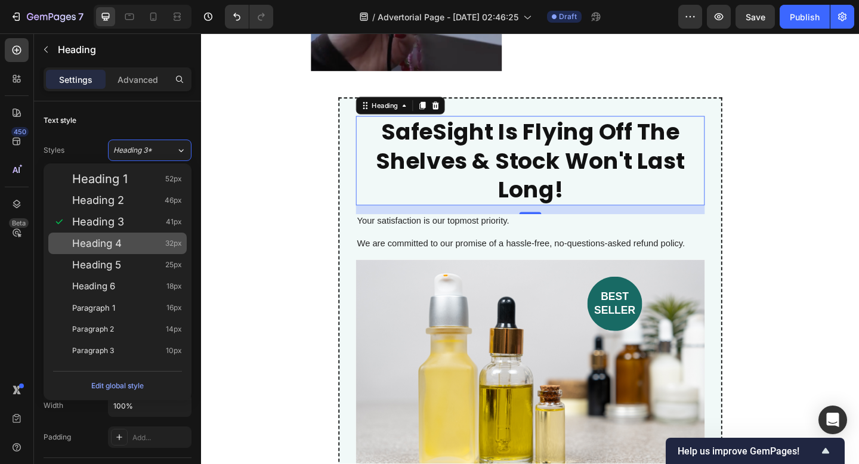
click at [132, 250] on div "Heading 4 32px" at bounding box center [117, 243] width 138 height 21
type input "32"
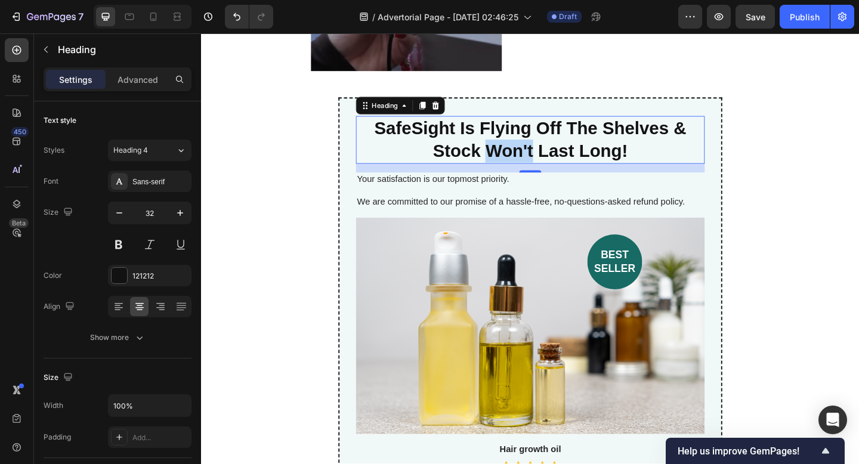
click at [521, 162] on strong "SafeSight Is Flying Off The Shelves & Stock Won't Last Long!" at bounding box center [558, 149] width 339 height 47
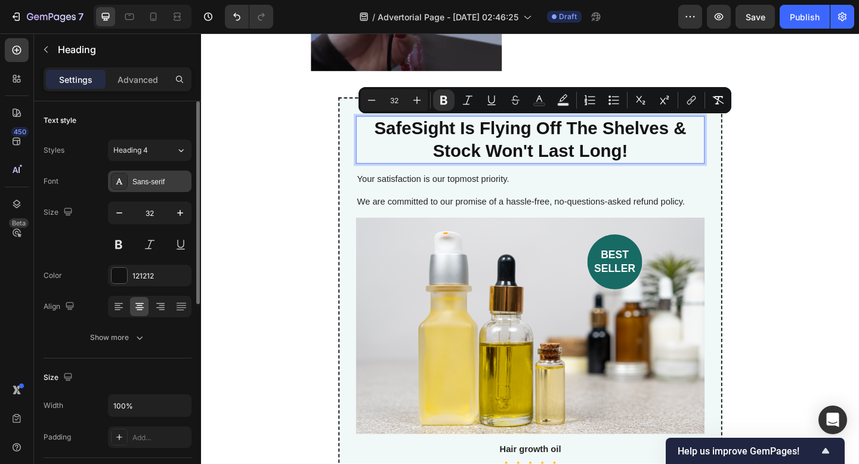
click at [165, 183] on div "Sans-serif" at bounding box center [160, 182] width 56 height 11
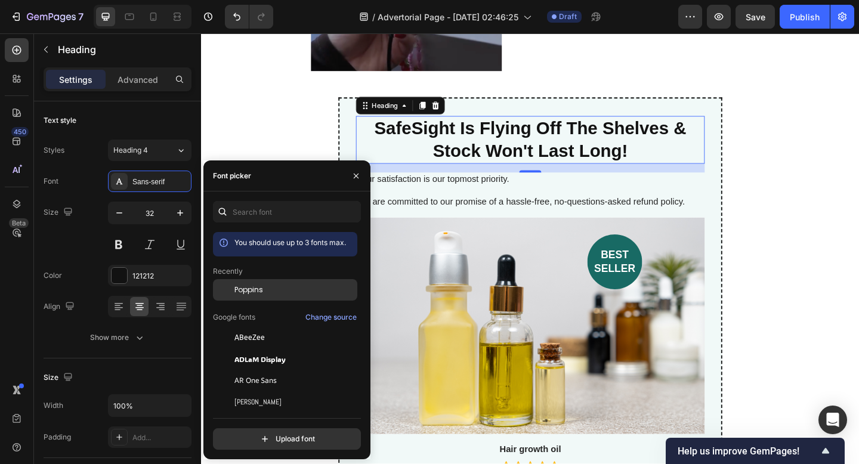
click at [239, 287] on span "Poppins" at bounding box center [248, 289] width 29 height 11
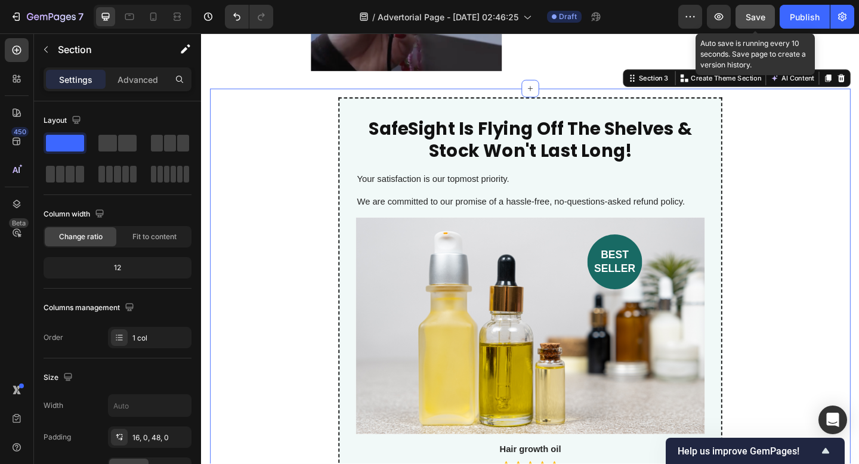
click at [755, 23] on button "Save" at bounding box center [754, 17] width 39 height 24
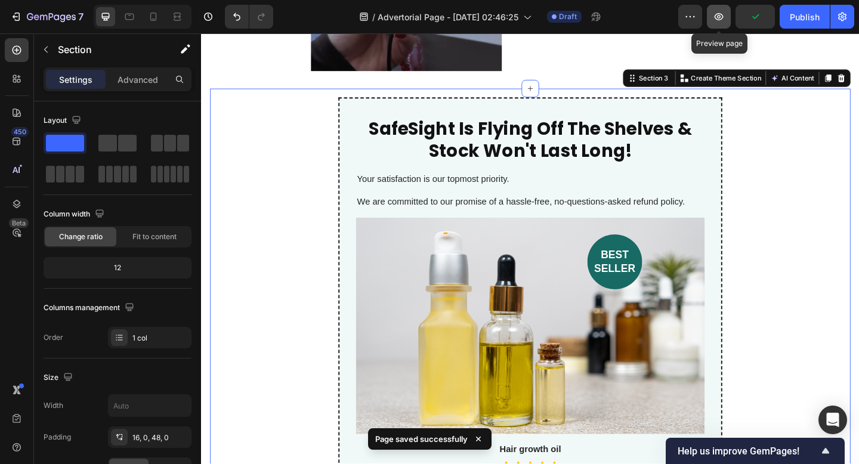
click at [714, 21] on icon "button" at bounding box center [719, 17] width 12 height 12
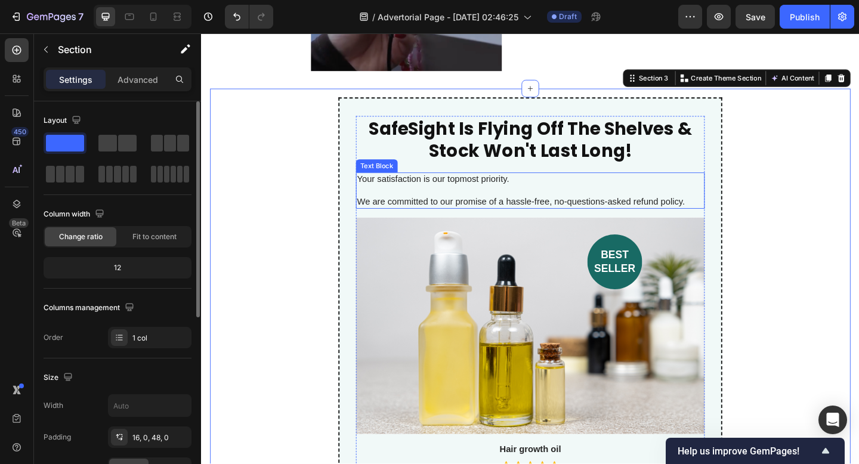
click at [399, 151] on p "⁠⁠⁠⁠⁠⁠⁠ SafeSight Is Flying Off The Shelves & Stock Won't Last Long!" at bounding box center [558, 149] width 377 height 49
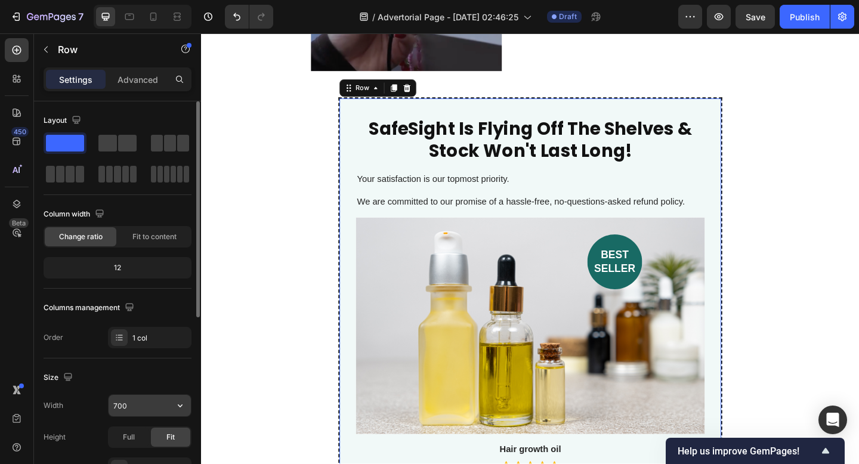
click at [135, 410] on input "700" at bounding box center [150, 405] width 82 height 21
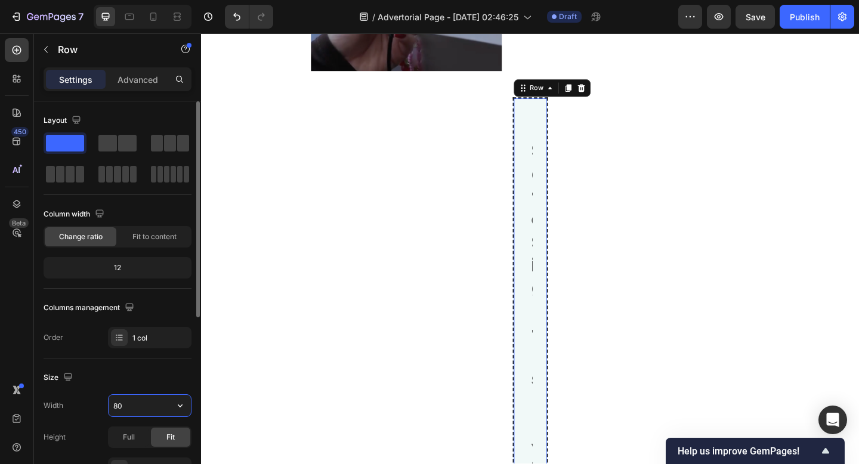
type input "800"
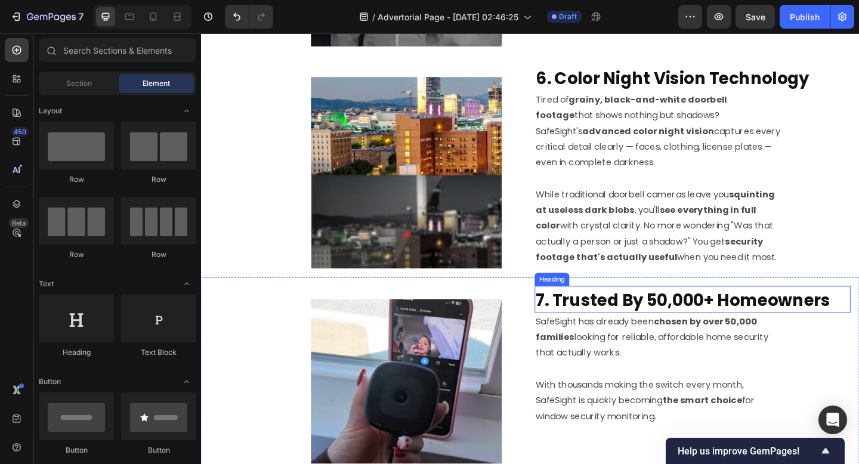
scroll to position [1781, 0]
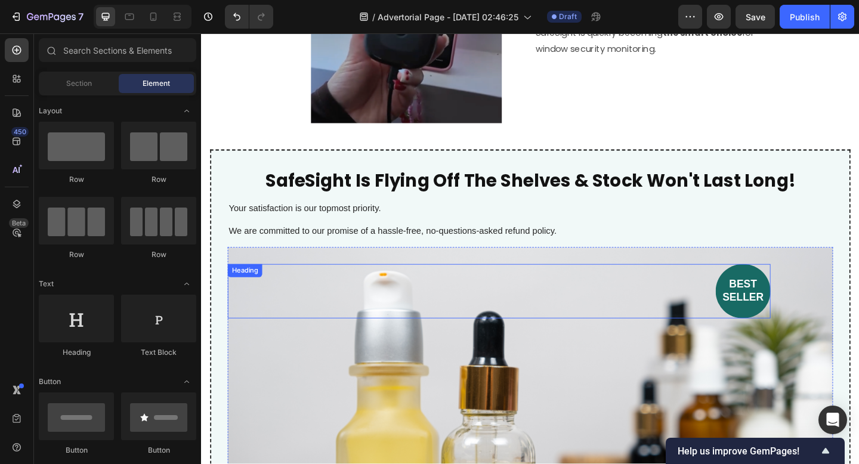
click at [355, 290] on div "best seller" at bounding box center [525, 313] width 590 height 59
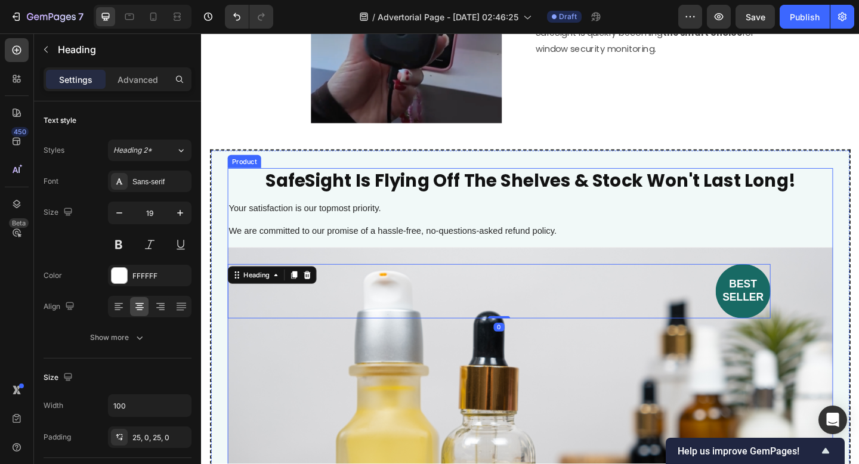
click at [275, 193] on strong "SafeSight Is Flying Off The Shelves & Stock Won't Last Long!" at bounding box center [559, 193] width 576 height 27
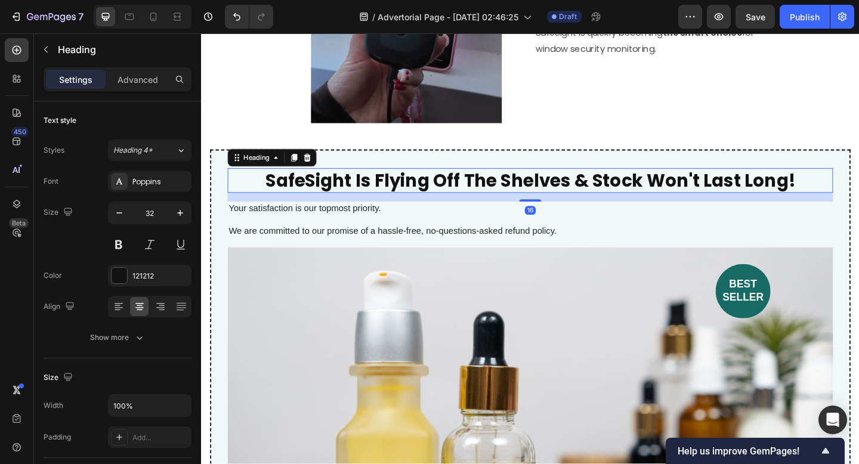
click at [241, 193] on h2 "SafeSight Is Flying Off The Shelves & Stock Won't Last Long!" at bounding box center [559, 193] width 658 height 27
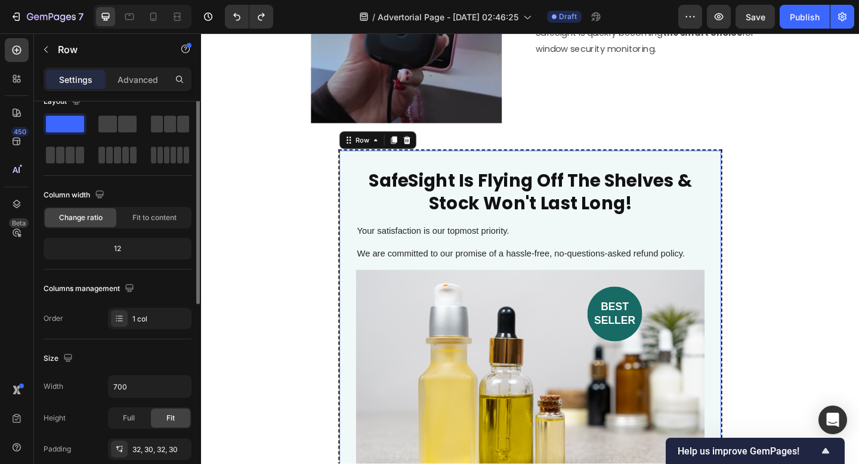
scroll to position [0, 0]
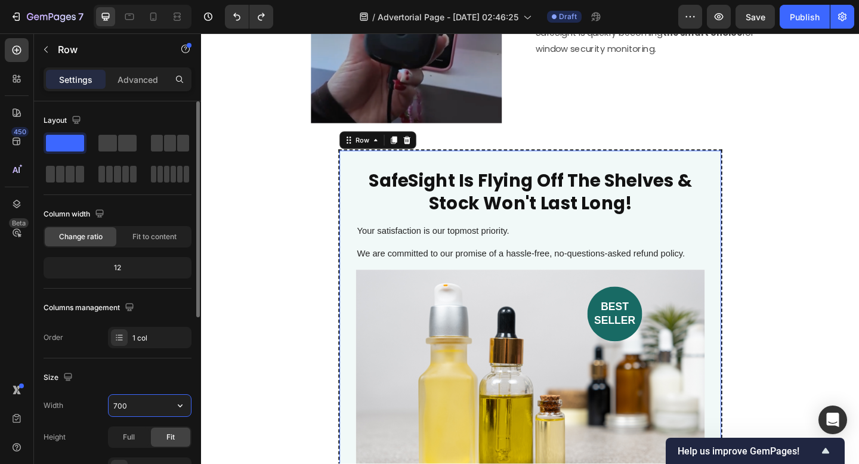
click at [121, 410] on input "700" at bounding box center [150, 405] width 82 height 21
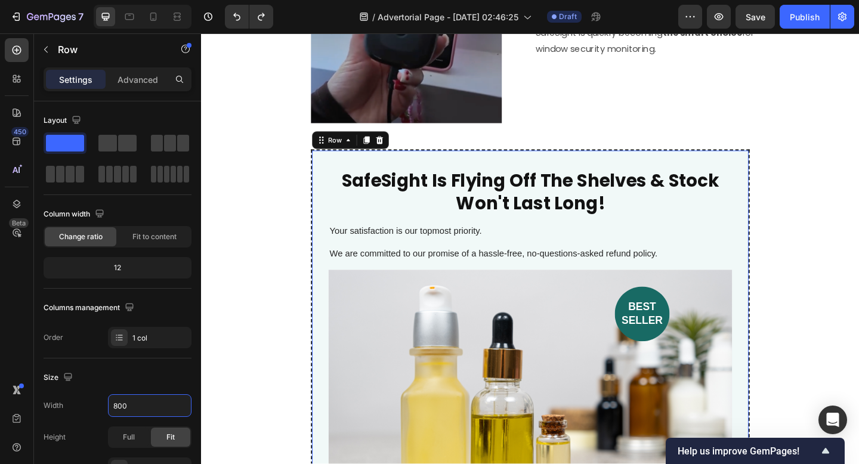
type input "800"
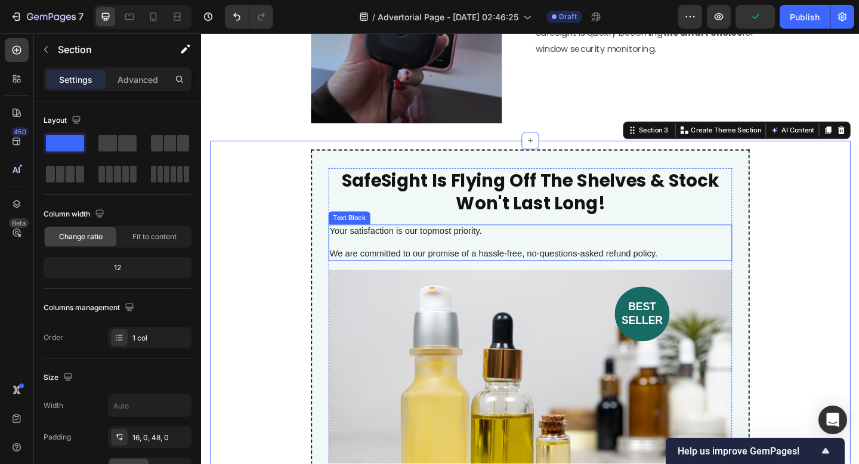
click at [506, 247] on p "Your satisfaction is our topmost priority." at bounding box center [558, 249] width 436 height 13
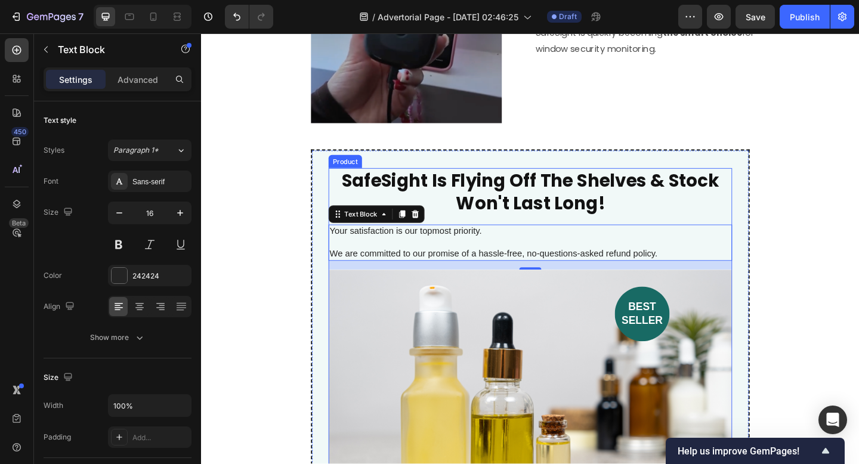
click at [478, 244] on p "Your satisfaction is our topmost priority." at bounding box center [558, 249] width 436 height 13
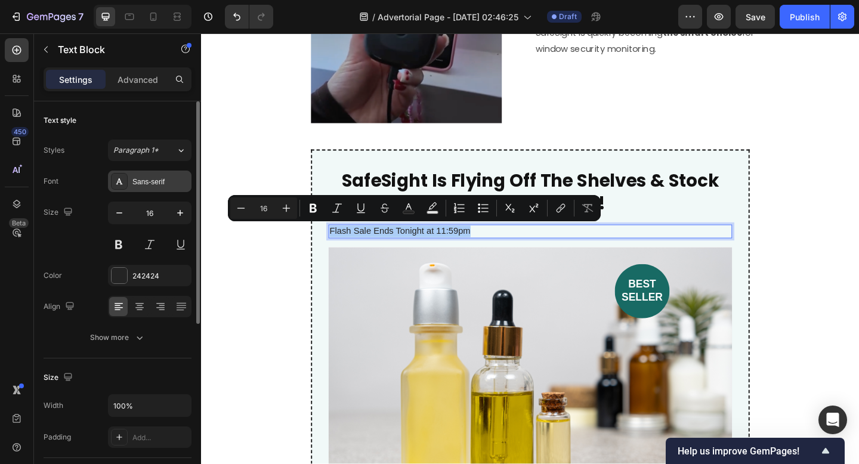
click at [152, 177] on div "Sans-serif" at bounding box center [160, 182] width 56 height 11
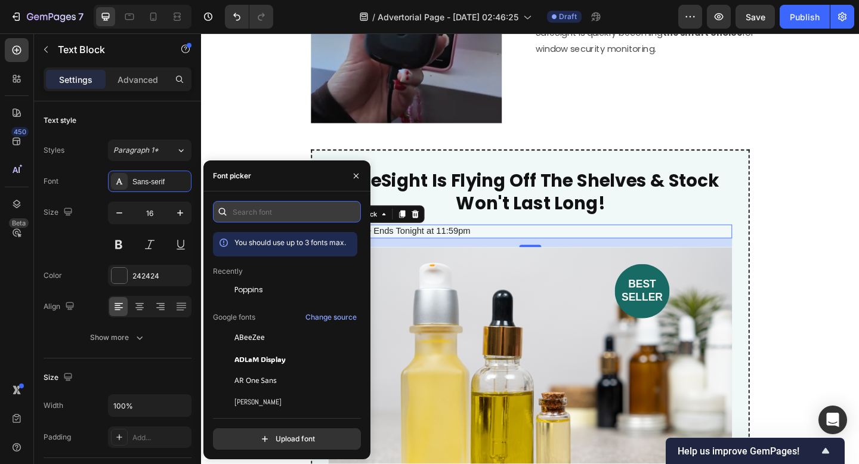
click at [265, 203] on input "text" at bounding box center [287, 211] width 148 height 21
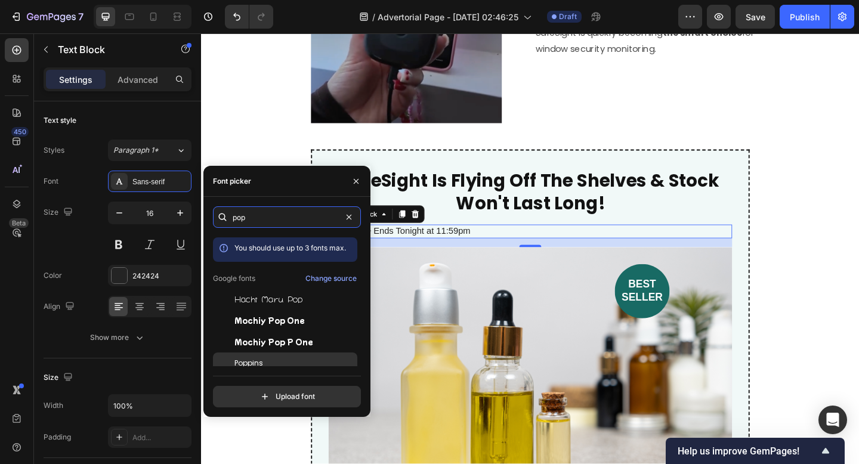
type input "pop"
click at [265, 358] on div "Poppins" at bounding box center [294, 363] width 120 height 11
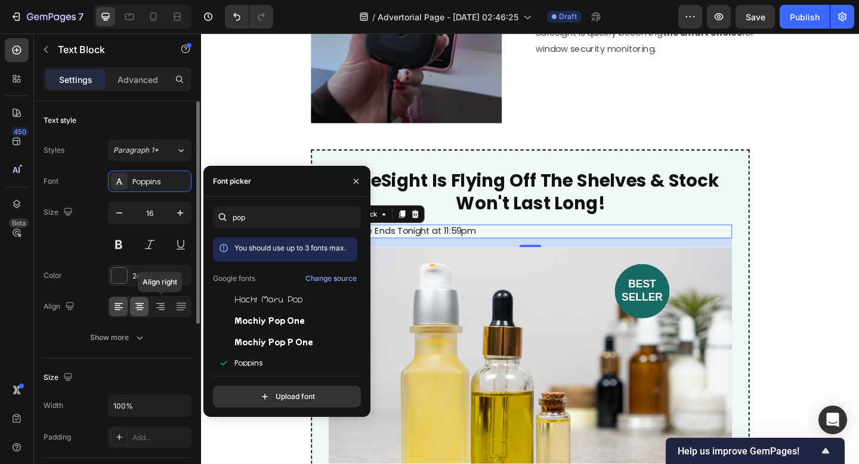
click at [142, 309] on icon at bounding box center [140, 307] width 12 height 12
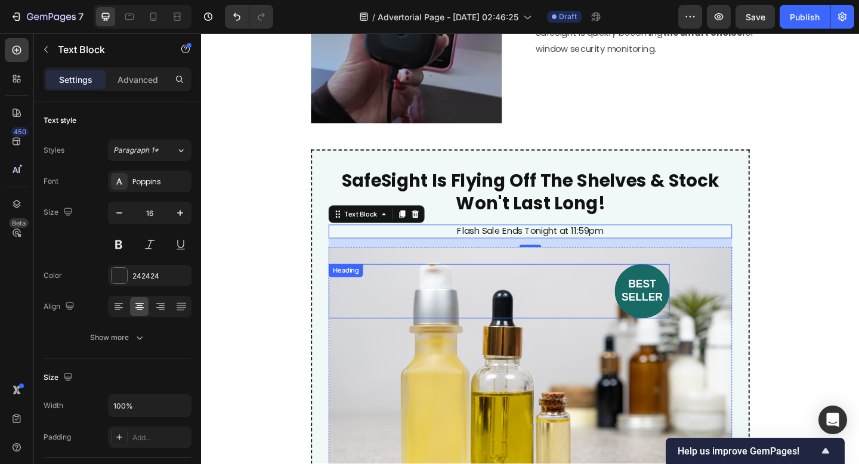
click at [533, 305] on div "best seller" at bounding box center [524, 313] width 371 height 59
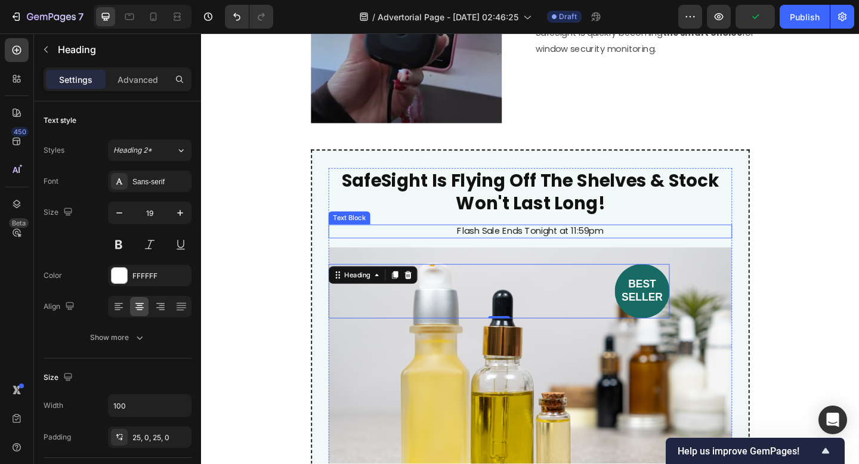
click at [634, 243] on p "Flash Sale Ends Tonight at 11:59pm" at bounding box center [558, 249] width 436 height 13
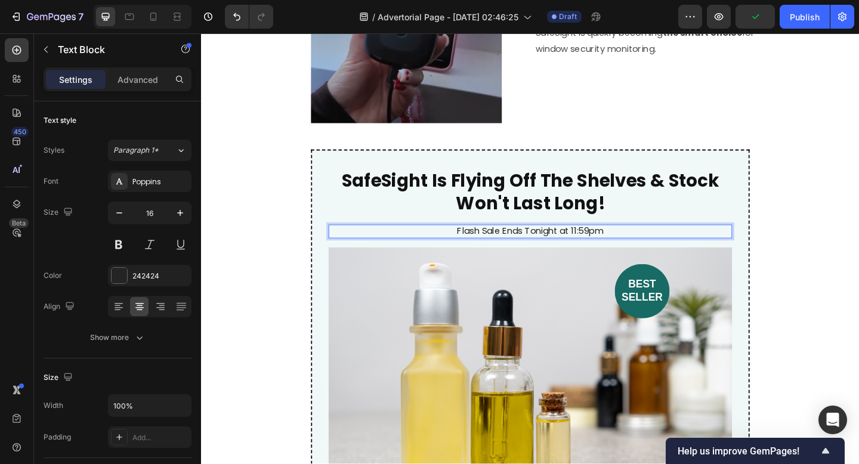
click at [648, 246] on p "Flash Sale Ends Tonight at 11:59pm" at bounding box center [558, 249] width 436 height 13
drag, startPoint x: 599, startPoint y: 246, endPoint x: 662, endPoint y: 246, distance: 63.2
click at [662, 246] on p "Flash Sale Ends Tonight at 11:59pm" at bounding box center [558, 249] width 436 height 13
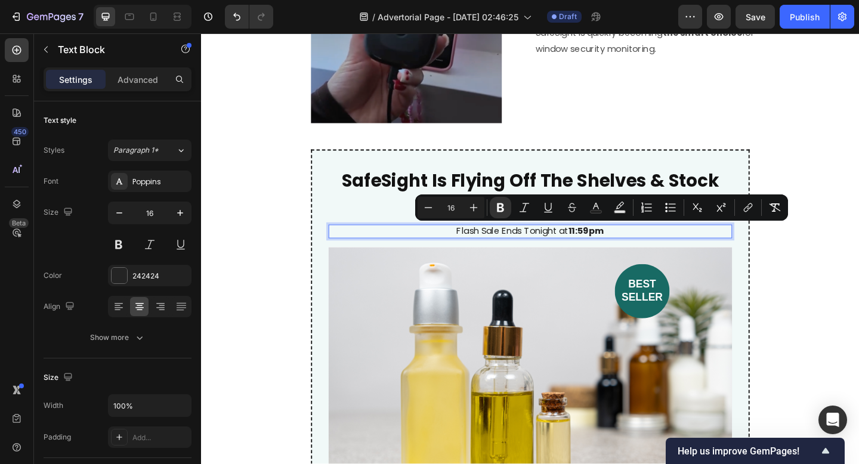
click at [662, 246] on p "Flash Sale Ends Tonight at 11:59pm" at bounding box center [558, 249] width 436 height 13
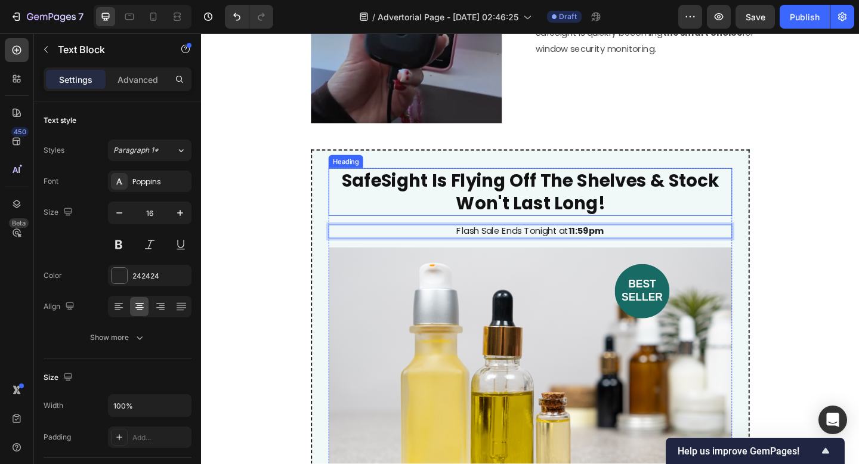
click at [377, 224] on p "⁠⁠⁠⁠⁠⁠⁠ SafeSight Is Flying Off The Shelves & Stock Won't Last Long!" at bounding box center [558, 205] width 436 height 49
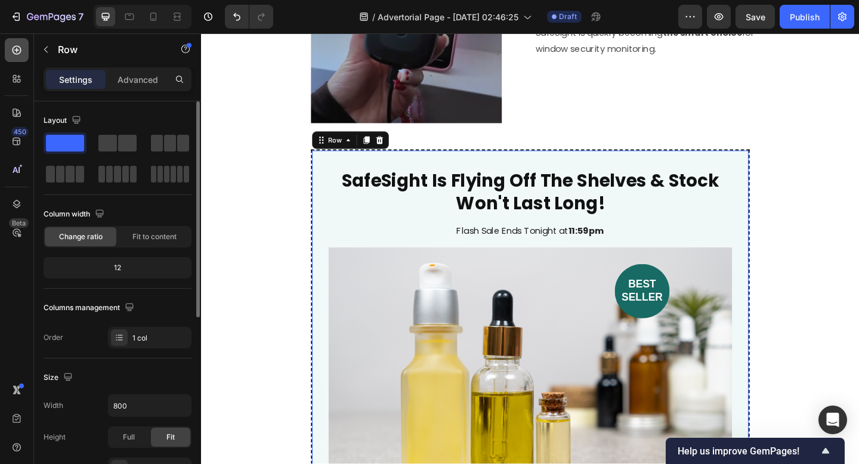
click at [21, 54] on icon at bounding box center [17, 50] width 12 height 12
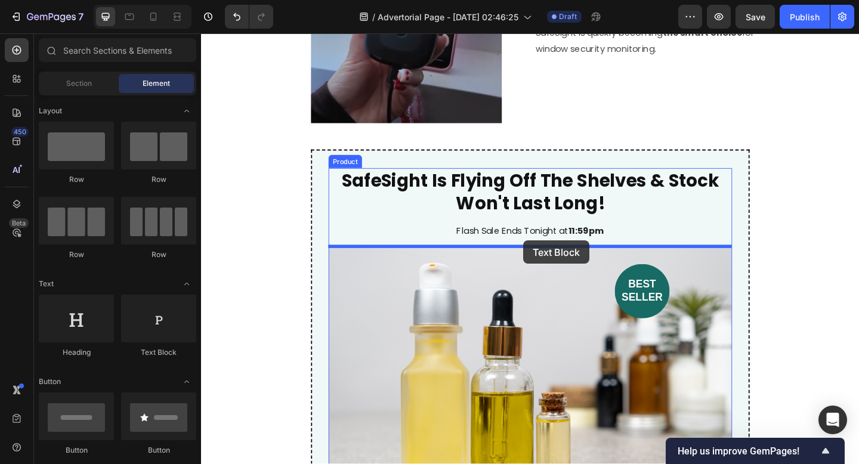
drag, startPoint x: 348, startPoint y: 267, endPoint x: 552, endPoint y: 259, distance: 203.5
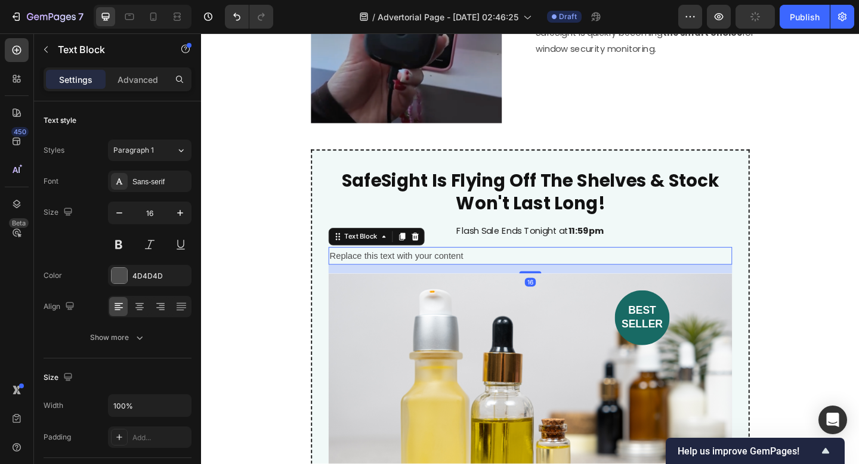
click at [543, 269] on div "Replace this text with your content" at bounding box center [558, 276] width 439 height 20
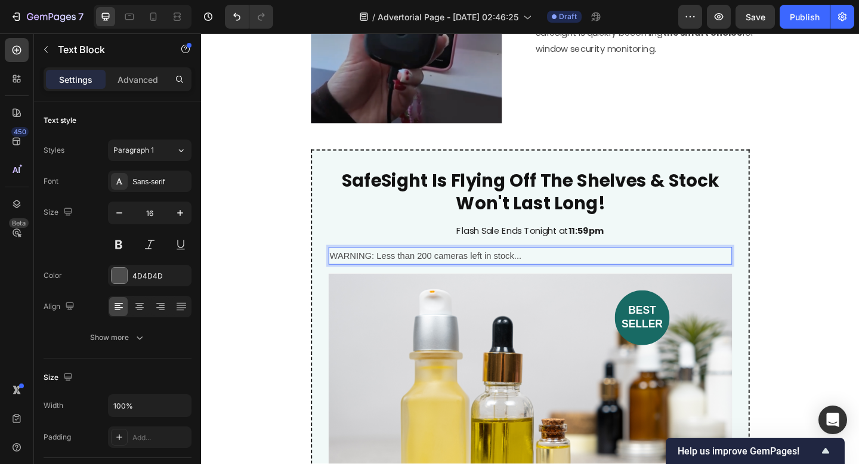
click at [360, 278] on p "WARNING: Less than 200 cameras left in stock..." at bounding box center [558, 275] width 436 height 17
drag, startPoint x: 390, startPoint y: 277, endPoint x: 291, endPoint y: 277, distance: 99.0
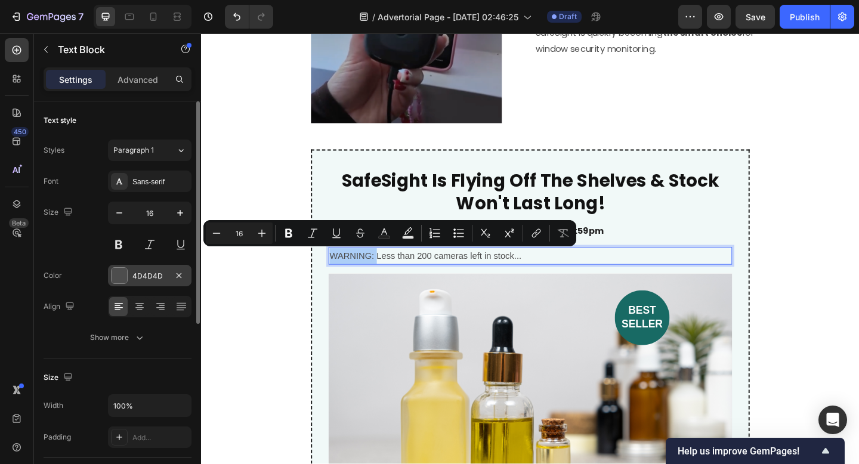
click at [122, 277] on div at bounding box center [120, 276] width 16 height 16
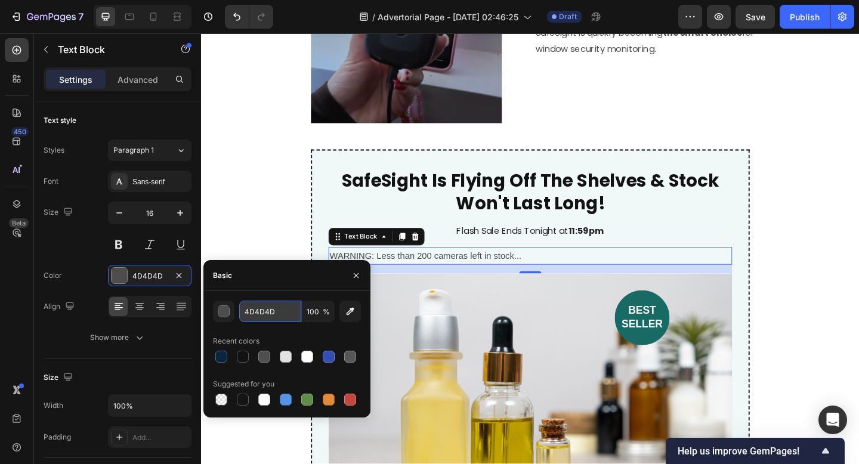
click at [271, 319] on input "4D4D4D" at bounding box center [270, 311] width 62 height 21
click at [349, 310] on icon "button" at bounding box center [350, 311] width 12 height 12
click at [222, 312] on div "button" at bounding box center [224, 312] width 12 height 12
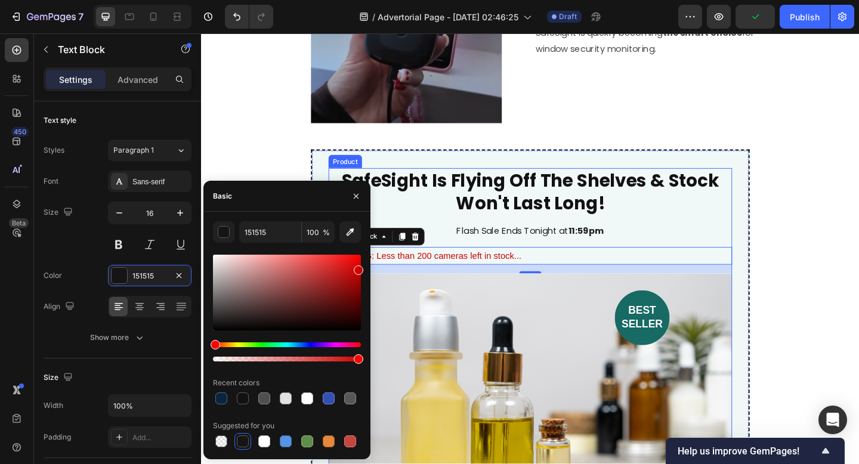
drag, startPoint x: 567, startPoint y: 301, endPoint x: 408, endPoint y: 237, distance: 171.0
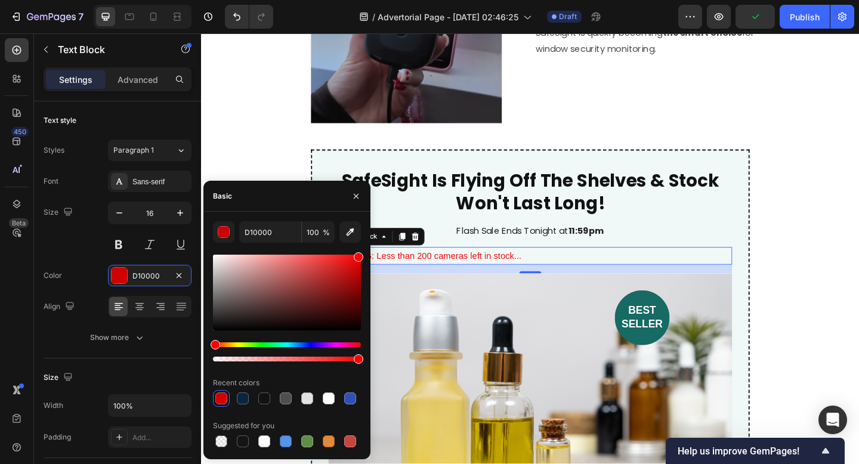
drag, startPoint x: 548, startPoint y: 314, endPoint x: 392, endPoint y: 194, distance: 197.3
type input "FF0000"
click at [465, 248] on p "Flash Sale Ends Tonight at 11:59pm" at bounding box center [558, 249] width 436 height 13
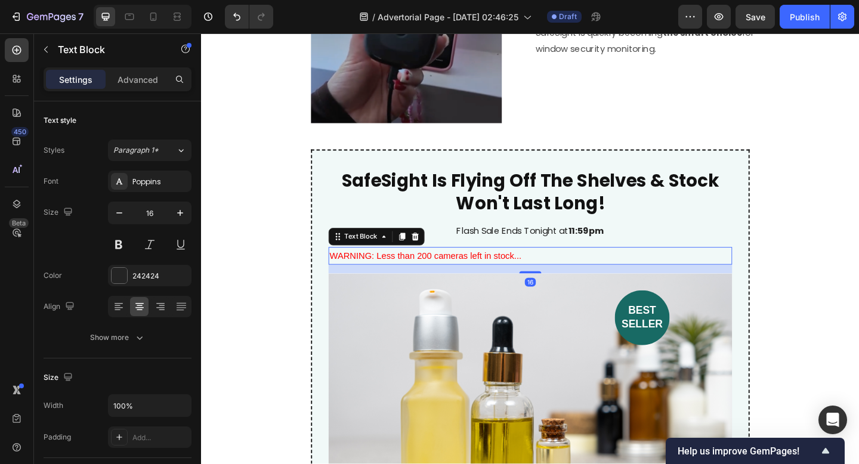
click at [405, 280] on p "WARNING: Less than 200 cameras left in stock..." at bounding box center [558, 275] width 436 height 17
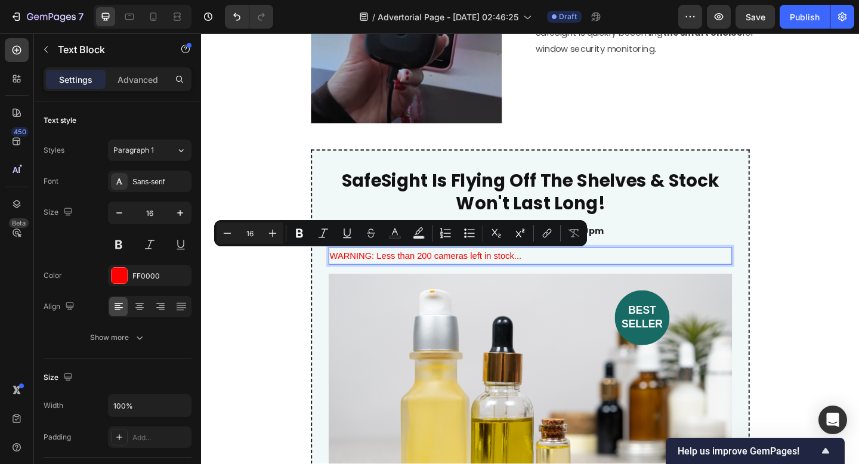
click at [393, 276] on p "WARNING: Less than 200 cameras left in stock..." at bounding box center [558, 275] width 436 height 17
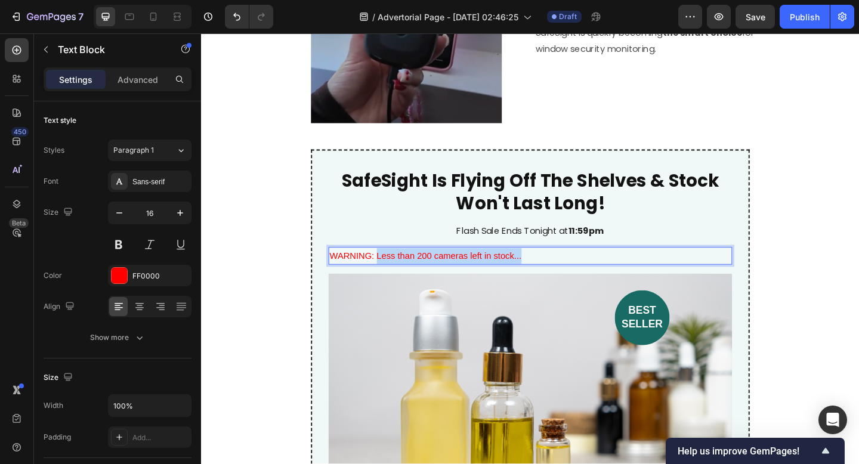
drag, startPoint x: 392, startPoint y: 274, endPoint x: 576, endPoint y: 274, distance: 183.7
click at [577, 274] on p "WARNING: Less than 200 cameras left in stock..." at bounding box center [558, 275] width 436 height 17
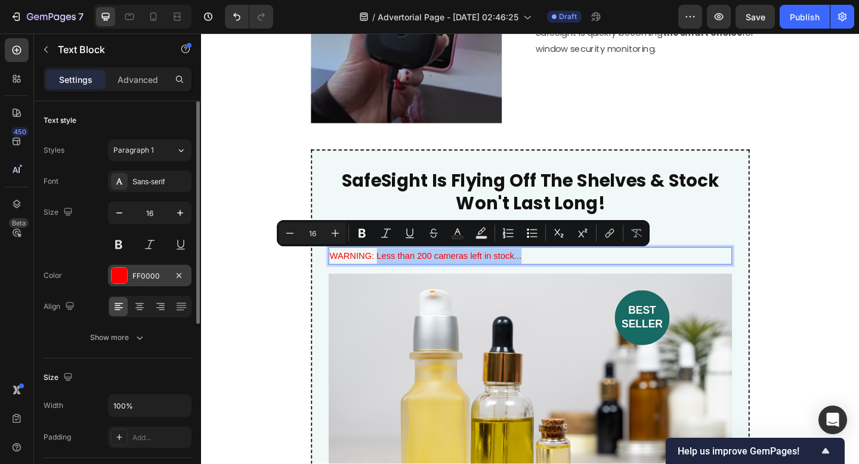
click at [131, 275] on div "FF0000" at bounding box center [149, 275] width 83 height 21
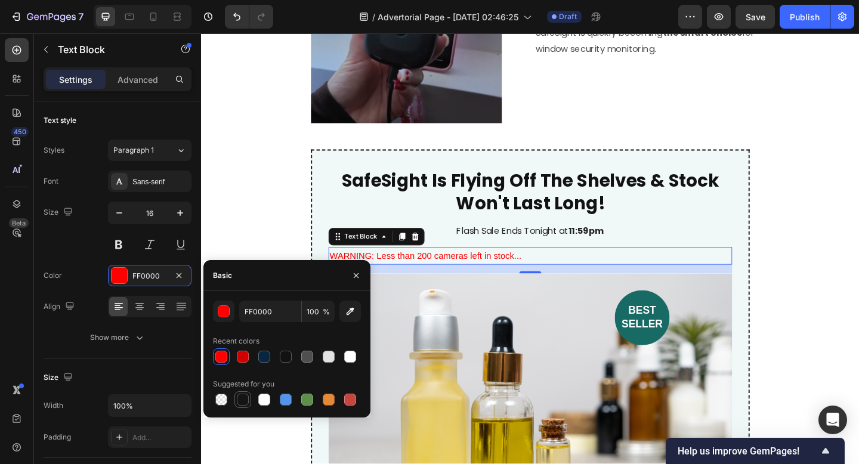
click at [244, 400] on div at bounding box center [243, 400] width 12 height 12
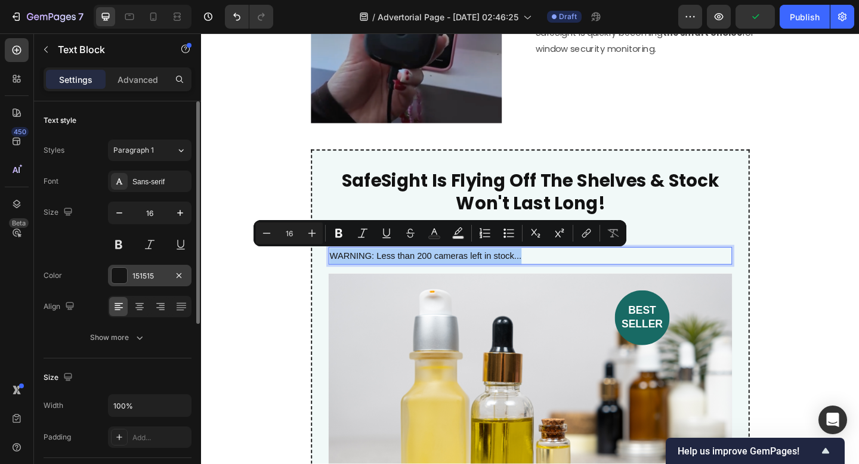
click at [129, 278] on div "151515" at bounding box center [149, 275] width 83 height 21
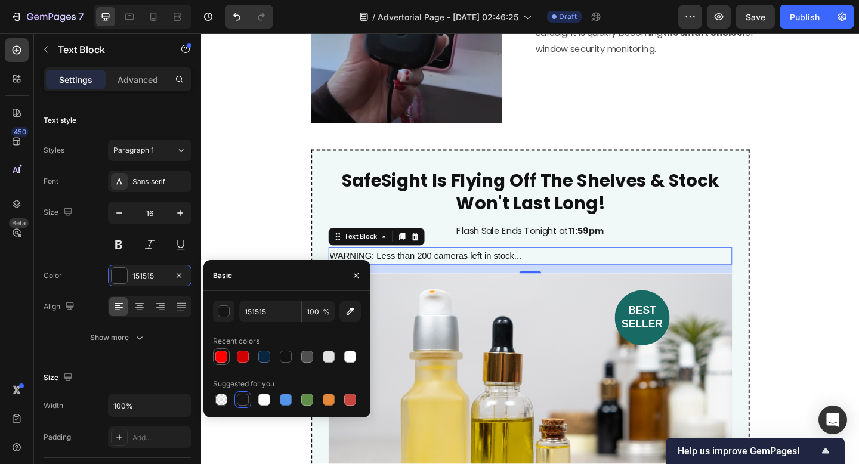
click at [217, 354] on div at bounding box center [221, 357] width 12 height 12
type input "FF0000"
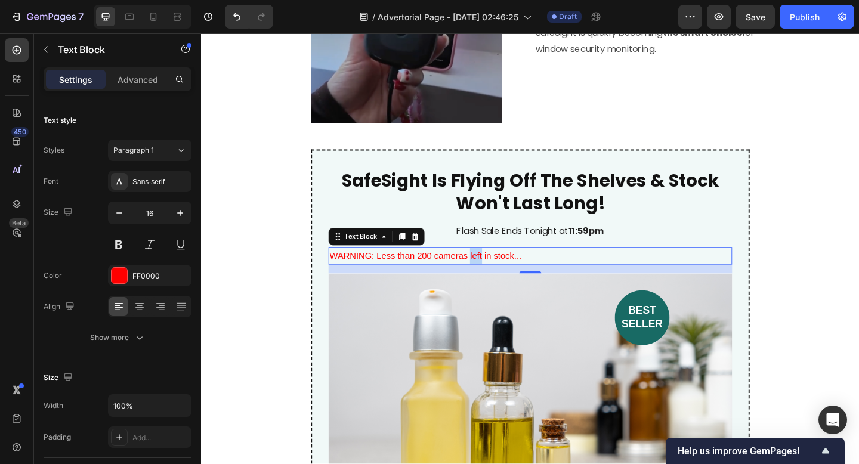
click at [501, 276] on p "WARNING: Less than 200 cameras left in stock..." at bounding box center [558, 275] width 436 height 17
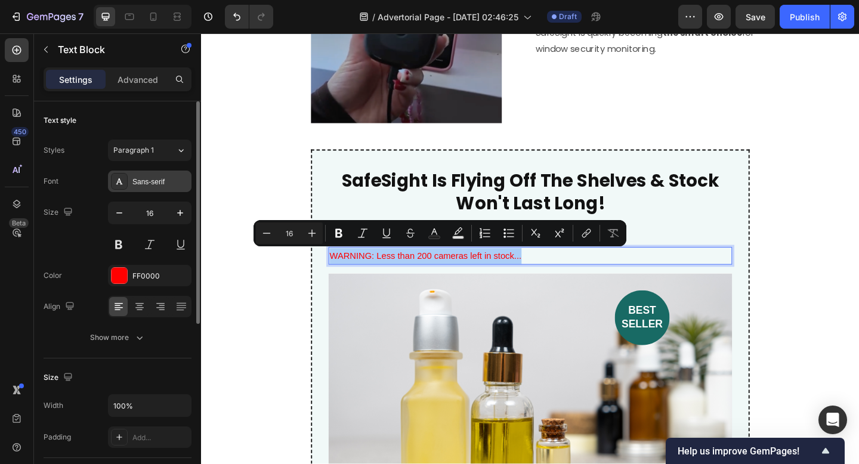
click at [153, 184] on div "Sans-serif" at bounding box center [160, 182] width 56 height 11
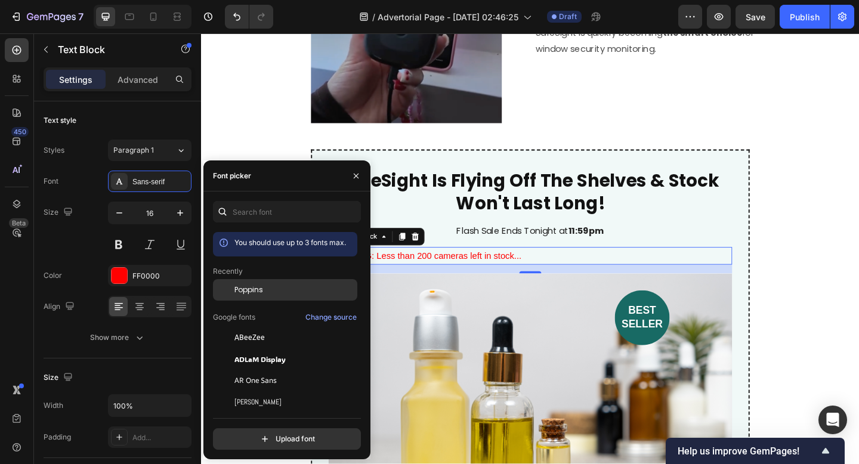
click at [242, 291] on span "Poppins" at bounding box center [248, 289] width 29 height 11
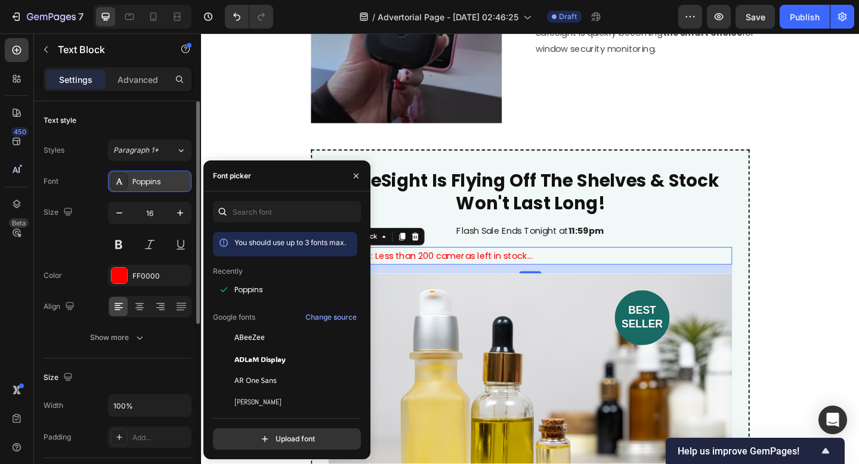
click at [156, 174] on div "Poppins" at bounding box center [149, 181] width 83 height 21
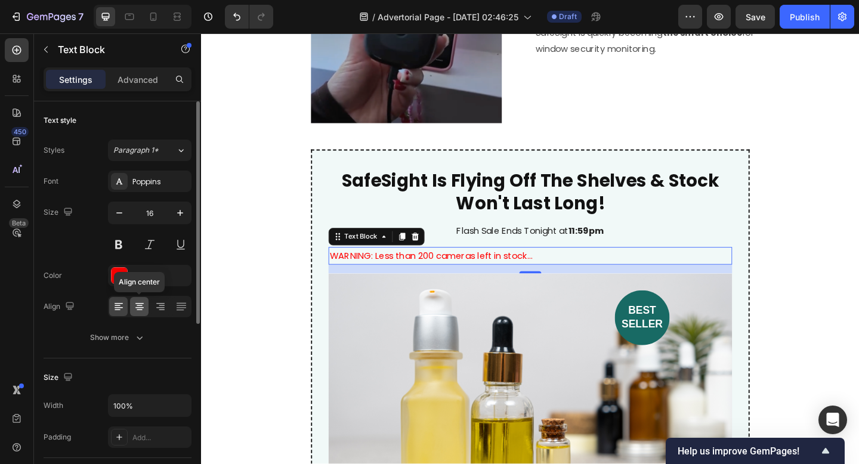
click at [141, 311] on icon at bounding box center [140, 307] width 12 height 12
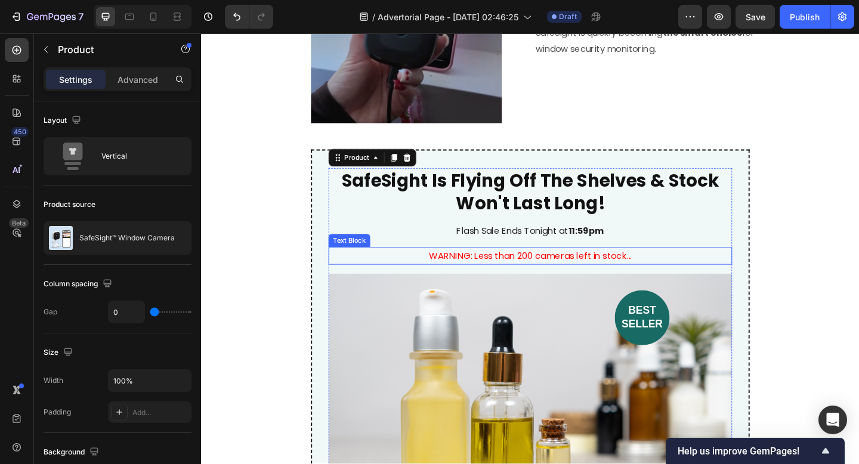
click at [501, 279] on p "WARNING: Less than 200 cameras left in stock..." at bounding box center [558, 275] width 436 height 17
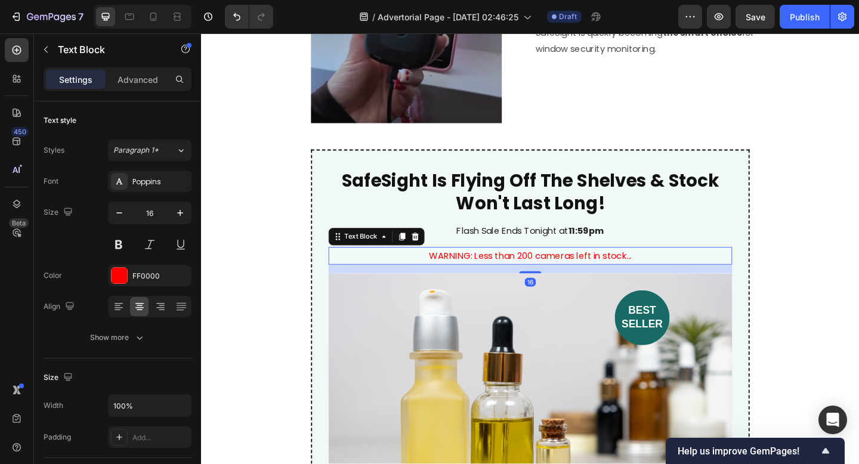
click at [514, 276] on p "WARNING: Less than 200 cameras left in stock..." at bounding box center [558, 275] width 436 height 17
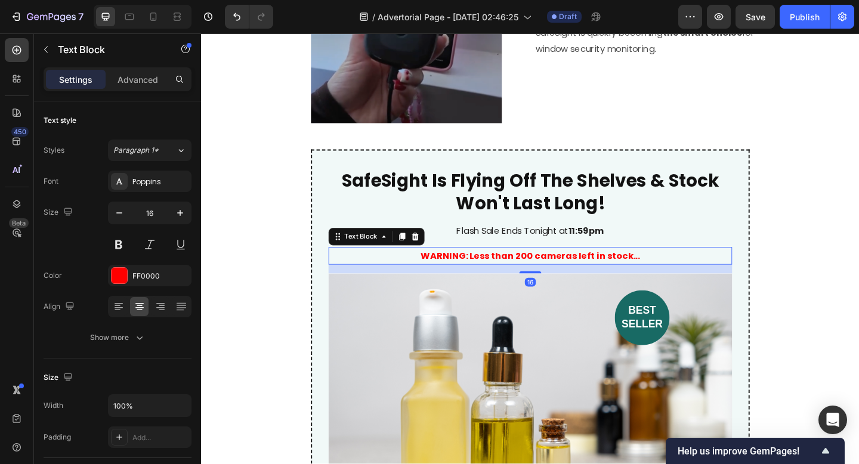
click at [530, 267] on p "WARNING: Less than 200 cameras left in stock..." at bounding box center [558, 275] width 436 height 17
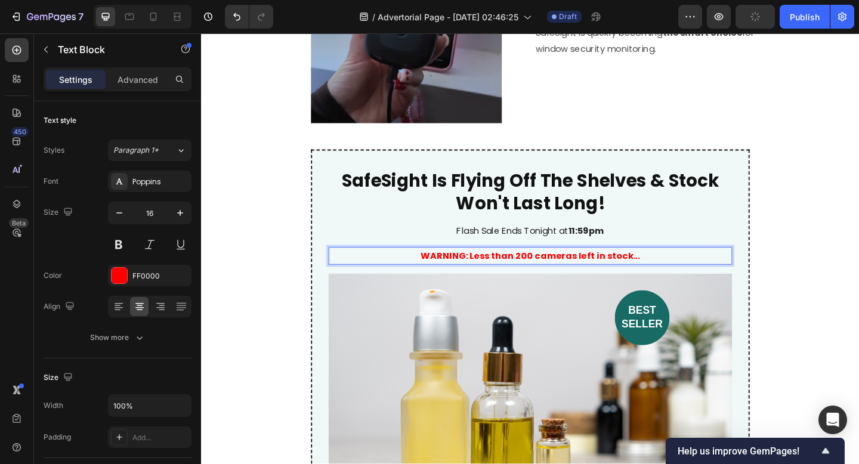
click at [516, 274] on strong "WARNING: Less than 200 cameras left in stock..." at bounding box center [558, 275] width 239 height 14
drag, startPoint x: 493, startPoint y: 274, endPoint x: 686, endPoint y: 274, distance: 193.8
click at [686, 274] on p "WARNING: Less than 200 cameras left in stock..." at bounding box center [558, 275] width 436 height 17
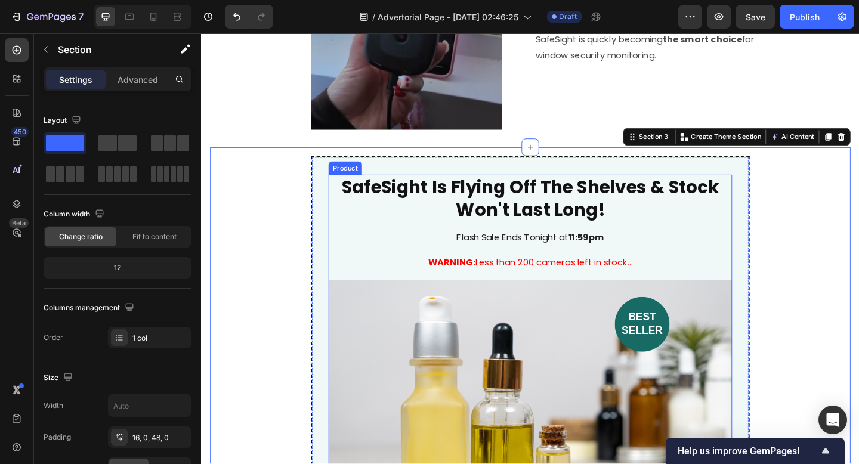
scroll to position [1772, 0]
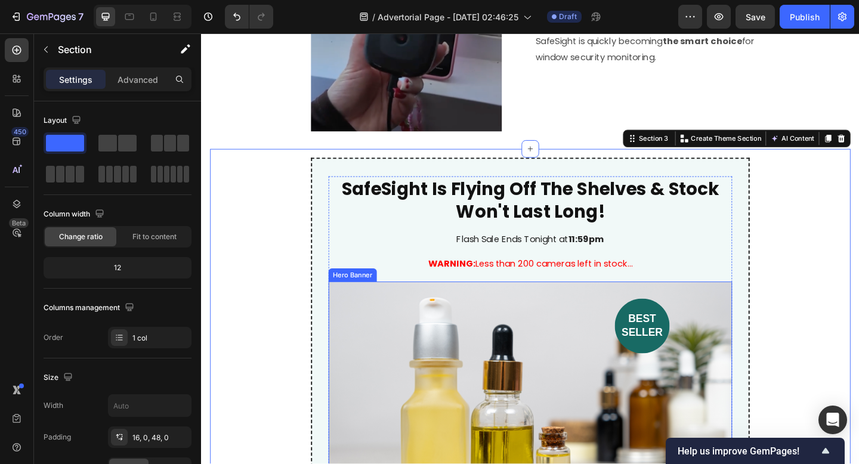
click at [580, 316] on div "best seller Heading" at bounding box center [558, 343] width 439 height 78
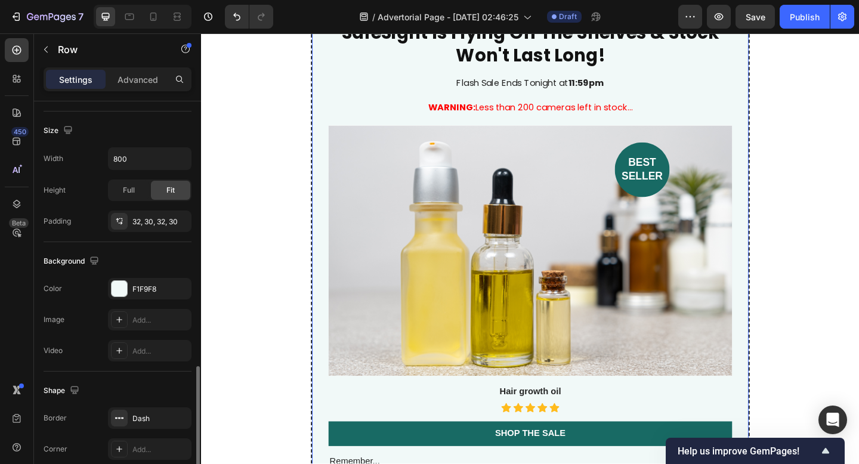
scroll to position [331, 0]
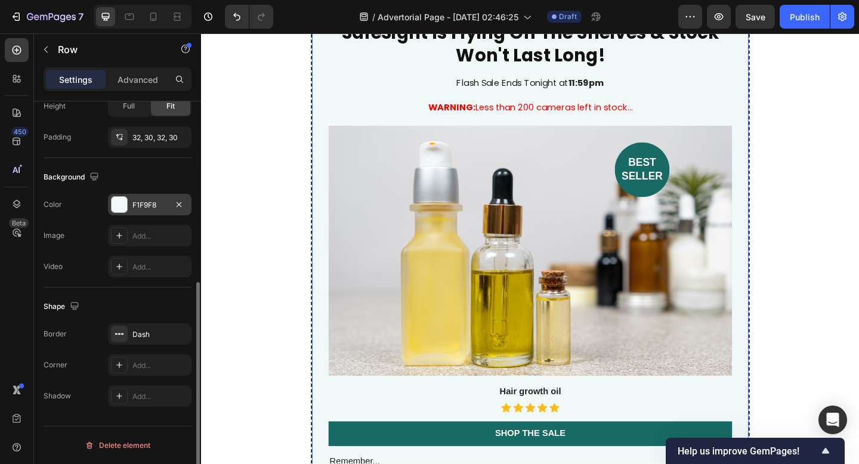
click at [120, 206] on div at bounding box center [120, 205] width 16 height 16
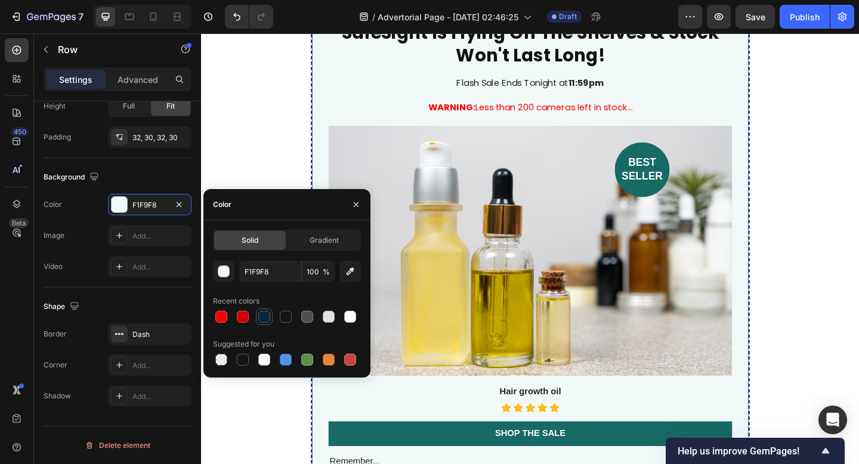
click at [262, 318] on div at bounding box center [264, 317] width 12 height 12
type input "0A2540"
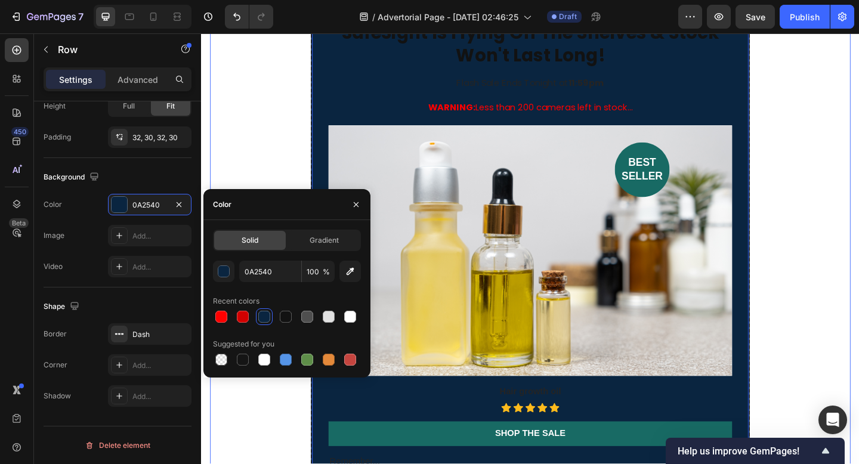
click at [257, 135] on div "⁠⁠⁠⁠⁠⁠⁠ SafeSight Is Flying Off The Shelves & Stock Won't Last Long! Heading Fl…" at bounding box center [558, 381] width 696 height 764
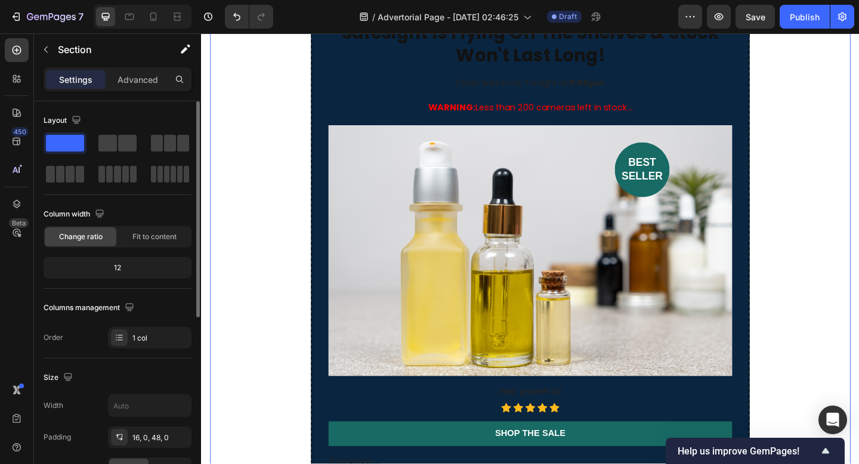
scroll to position [1825, 0]
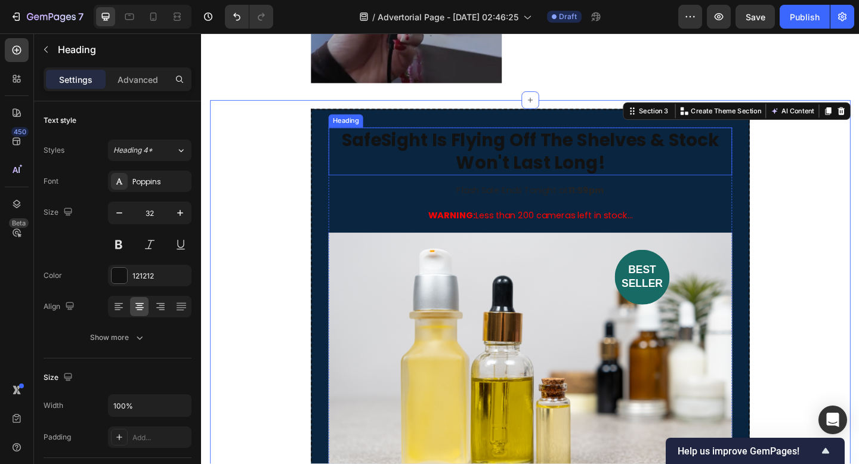
click at [493, 162] on strong "SafeSight Is Flying Off The Shelves & Stock Won't Last Long!" at bounding box center [559, 162] width 410 height 52
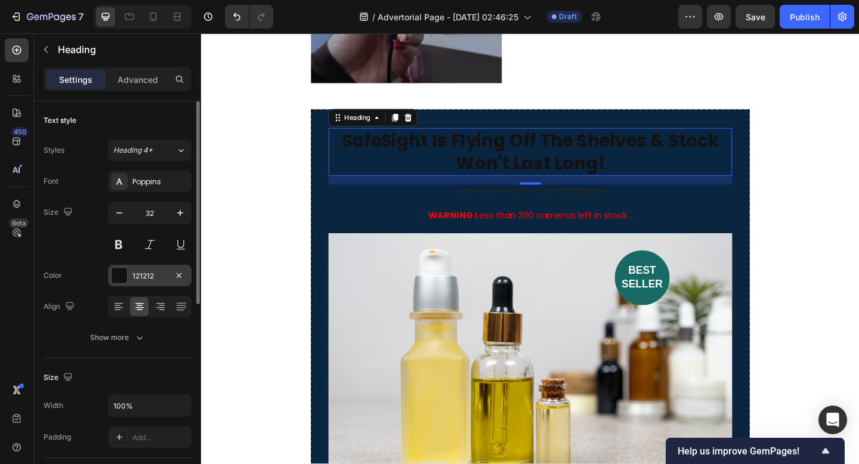
click at [117, 277] on div at bounding box center [120, 276] width 16 height 16
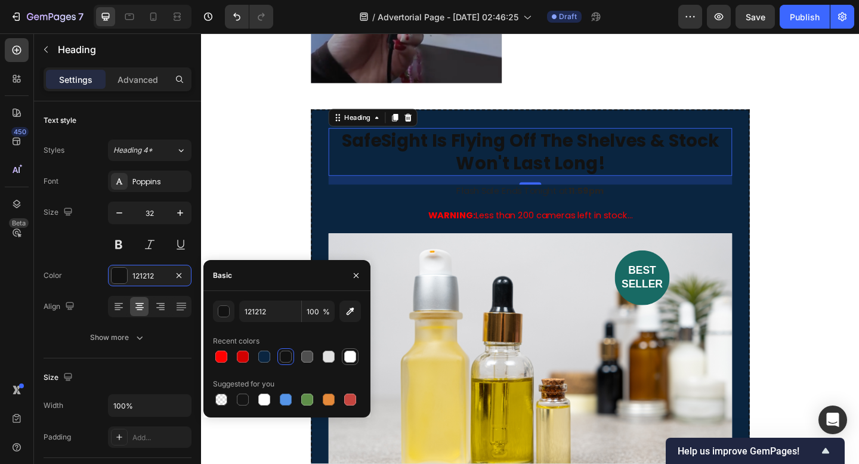
click at [349, 357] on div at bounding box center [350, 357] width 12 height 12
type input "FFFFFF"
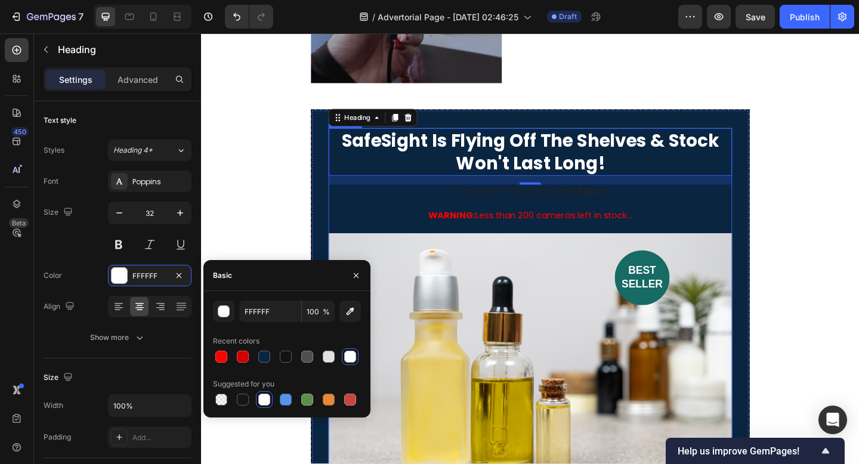
click at [493, 199] on p "Flash Sale Ends Tonight at 11:59pm" at bounding box center [558, 205] width 436 height 13
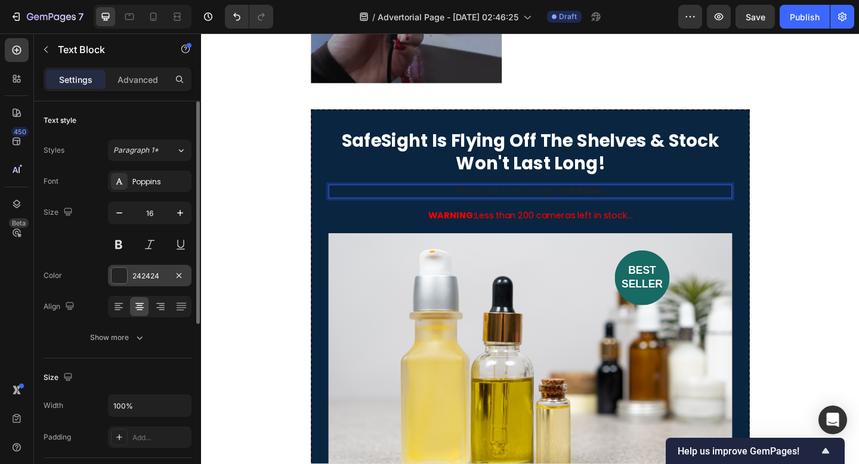
click at [114, 274] on div at bounding box center [120, 276] width 16 height 16
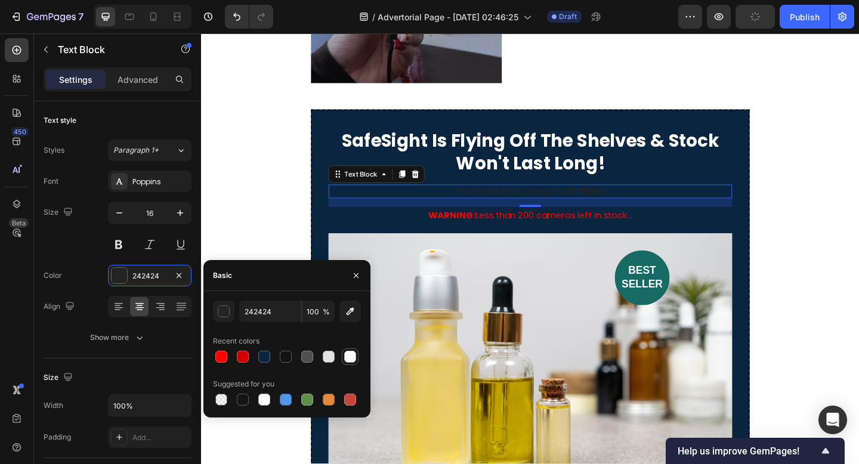
click at [349, 360] on div at bounding box center [350, 357] width 12 height 12
type input "FFFFFF"
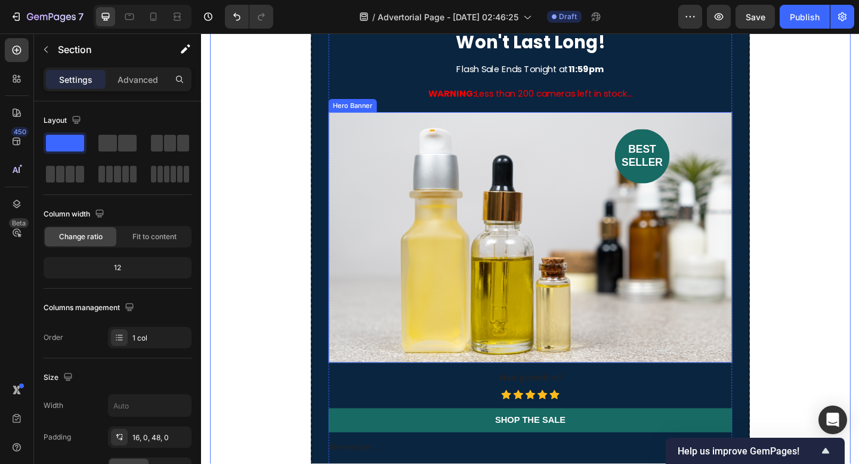
scroll to position [1866, 0]
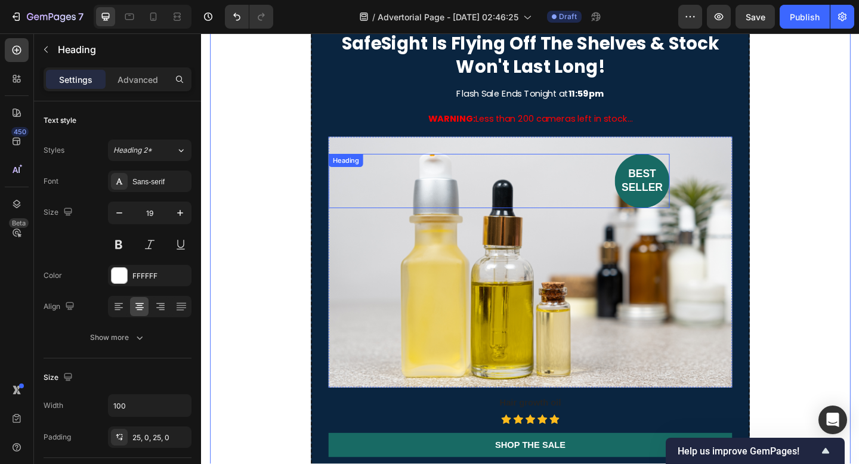
click at [473, 196] on div "best seller" at bounding box center [524, 194] width 371 height 59
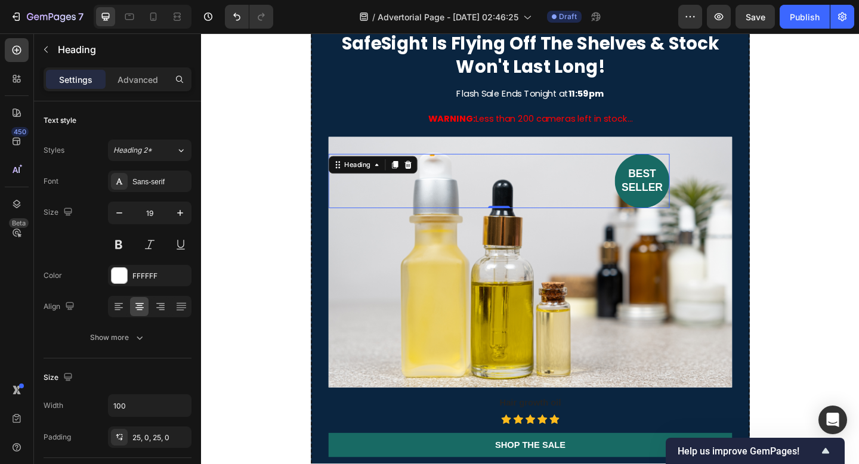
click at [678, 199] on h2 "best seller" at bounding box center [681, 194] width 60 height 59
click at [435, 181] on div "best seller" at bounding box center [524, 194] width 371 height 59
click at [428, 287] on div "Background Image" at bounding box center [558, 282] width 439 height 273
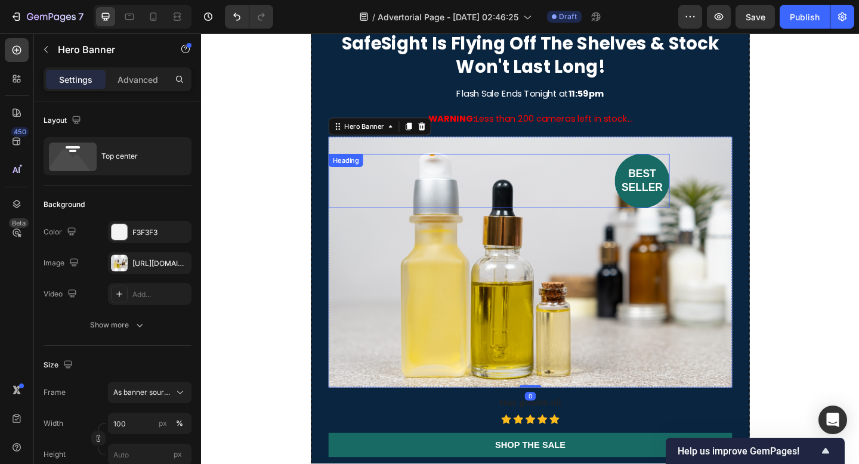
click at [428, 197] on div "best seller" at bounding box center [524, 194] width 371 height 59
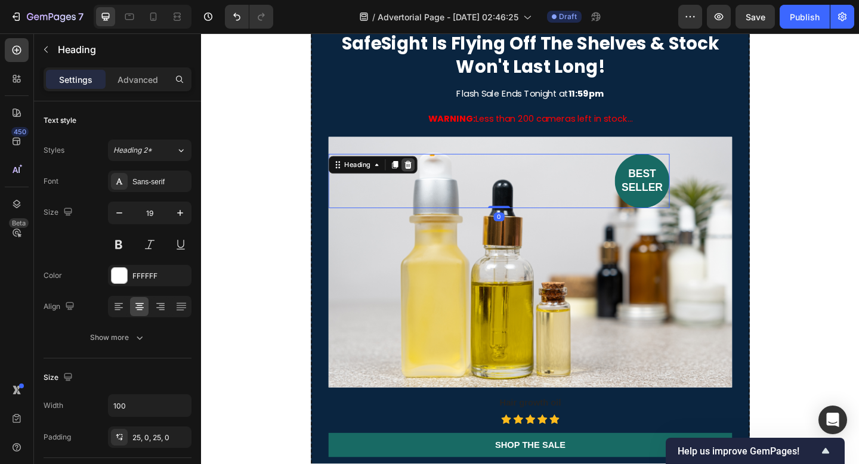
click at [426, 175] on icon at bounding box center [426, 176] width 8 height 8
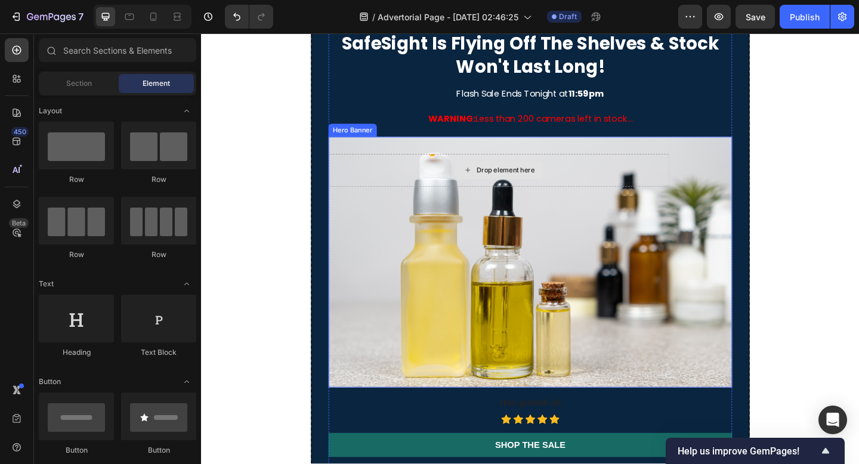
click at [458, 191] on div "Drop element here" at bounding box center [524, 183] width 371 height 36
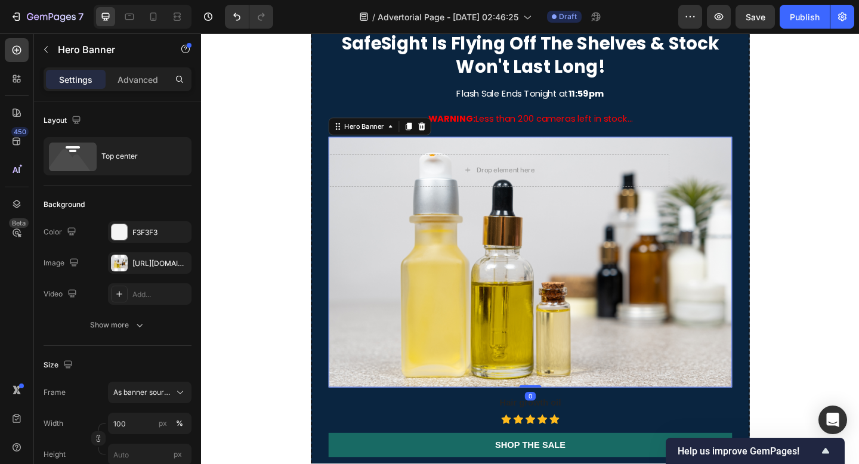
click at [412, 246] on div "Background Image" at bounding box center [558, 282] width 439 height 273
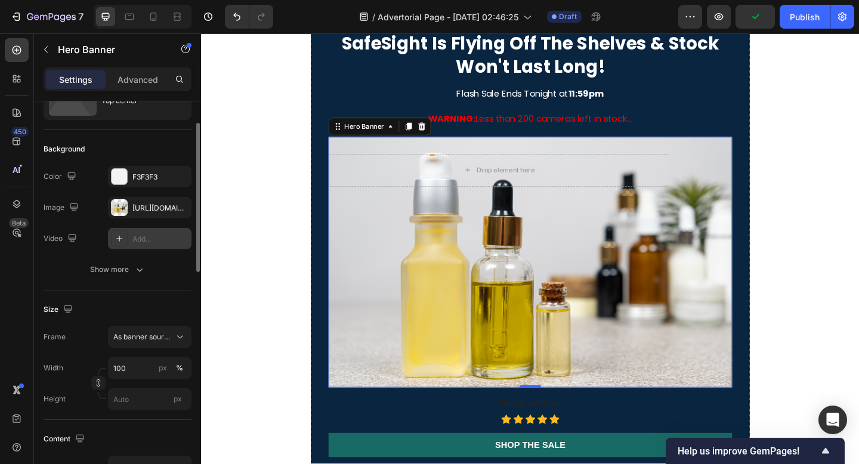
scroll to position [61, 0]
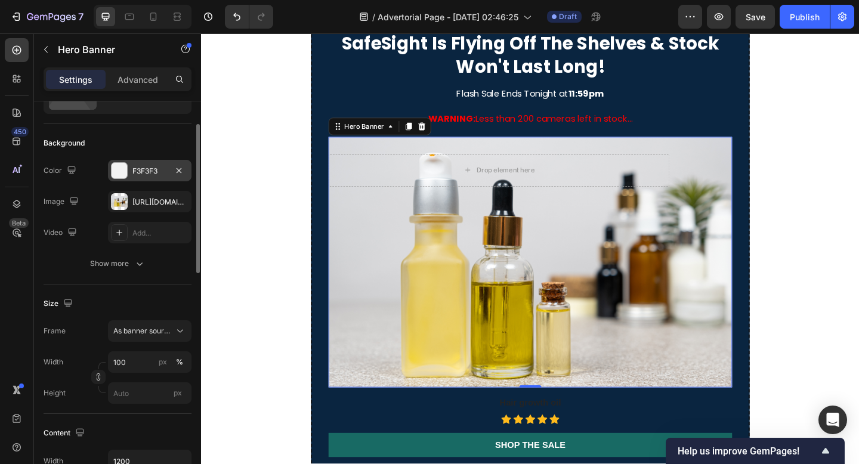
click at [138, 163] on div "F3F3F3" at bounding box center [149, 170] width 83 height 21
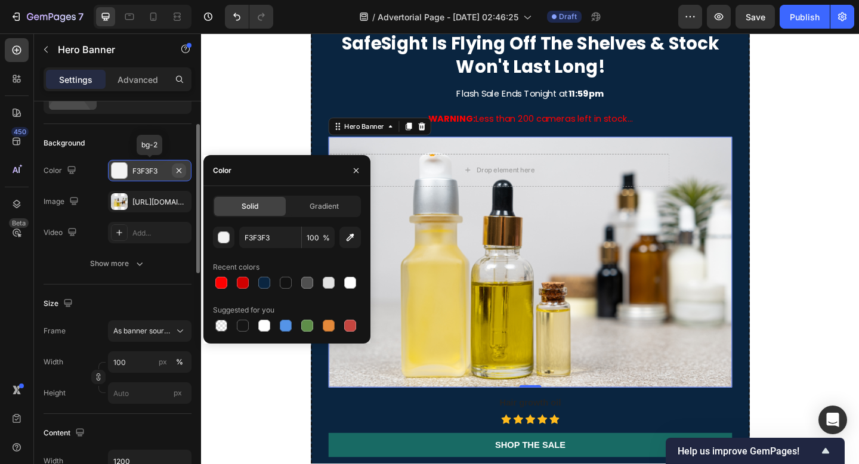
click at [178, 168] on icon "button" at bounding box center [179, 171] width 10 height 10
type input "000000"
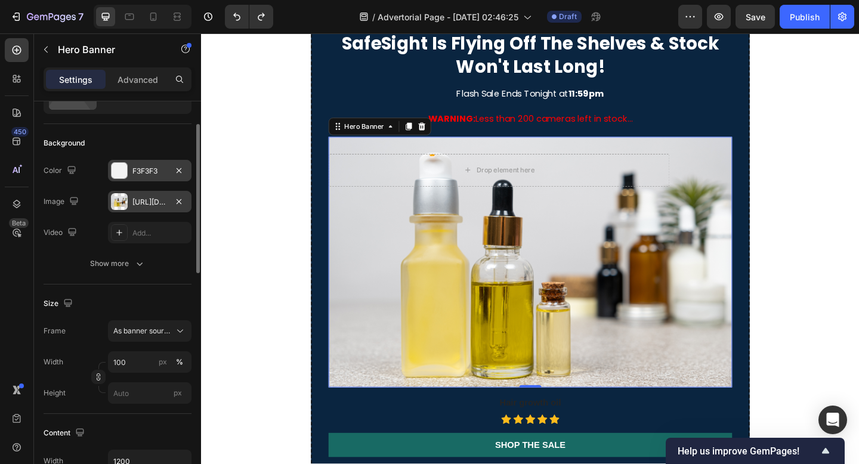
click at [154, 202] on div "https://cdn.shopify.com/s/files/1/0641/3647/8833/files/gempages_586382183044743…" at bounding box center [149, 202] width 35 height 11
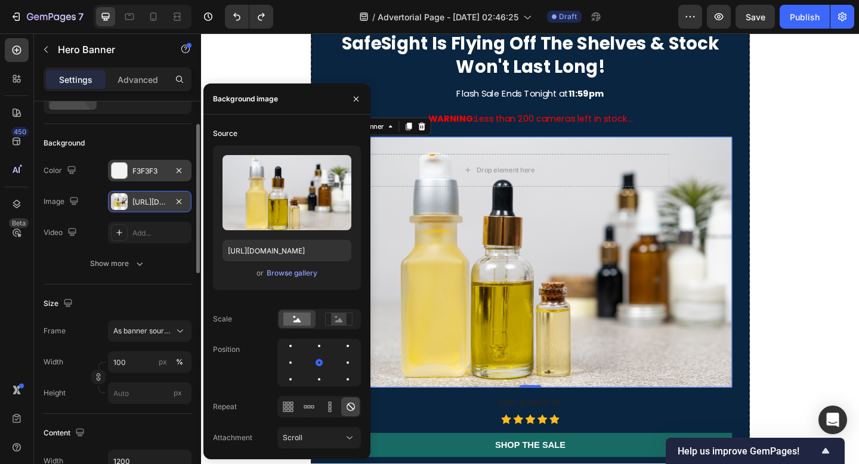
click at [147, 198] on div "https://cdn.shopify.com/s/files/1/0641/3647/8833/files/gempages_586382183044743…" at bounding box center [149, 202] width 35 height 11
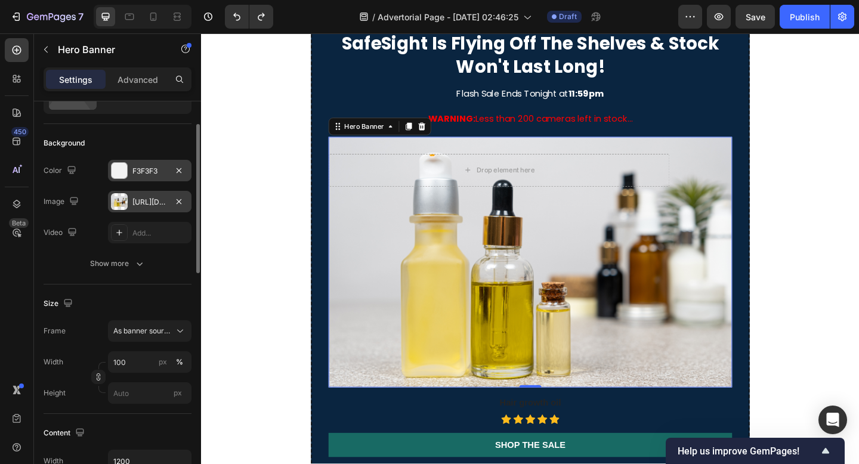
click at [147, 198] on div "https://cdn.shopify.com/s/files/1/0641/3647/8833/files/gempages_586382183044743…" at bounding box center [149, 202] width 35 height 11
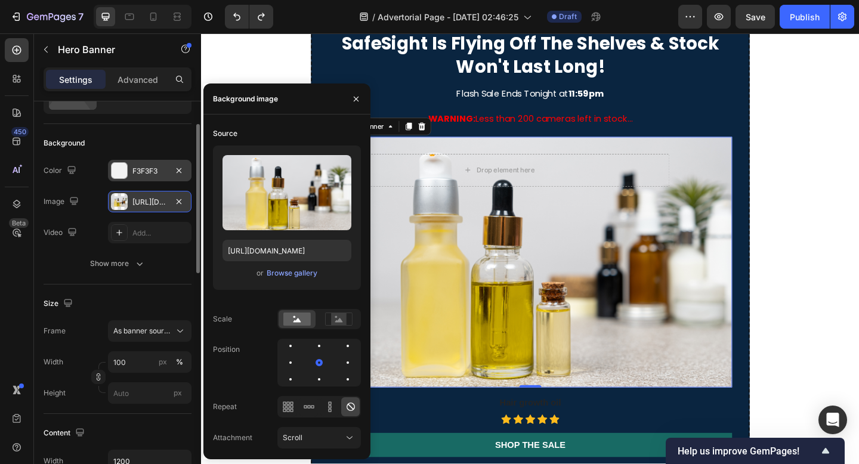
click at [147, 198] on div "https://cdn.shopify.com/s/files/1/0641/3647/8833/files/gempages_586382183044743…" at bounding box center [149, 202] width 35 height 11
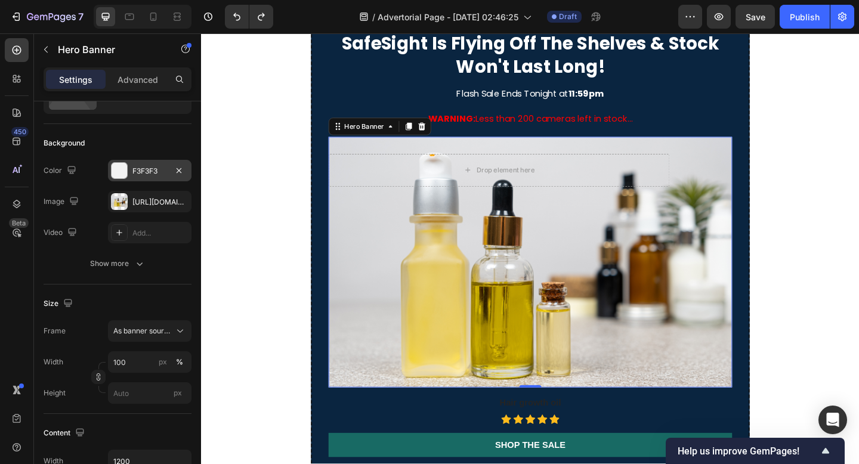
click at [452, 264] on div "Background Image" at bounding box center [558, 282] width 439 height 273
click at [149, 208] on div "https://cdn.shopify.com/s/files/1/0641/3647/8833/files/gempages_586382183044743…" at bounding box center [149, 201] width 83 height 21
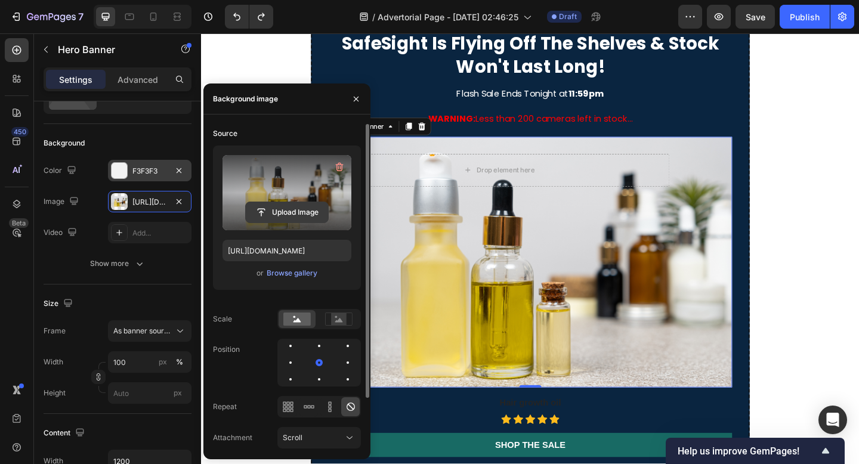
click at [289, 213] on input "file" at bounding box center [287, 212] width 82 height 20
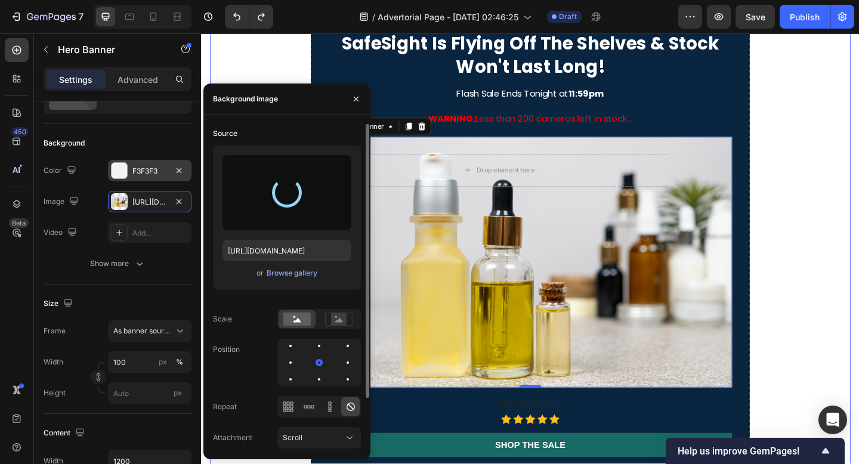
type input "[URL][DOMAIN_NAME]"
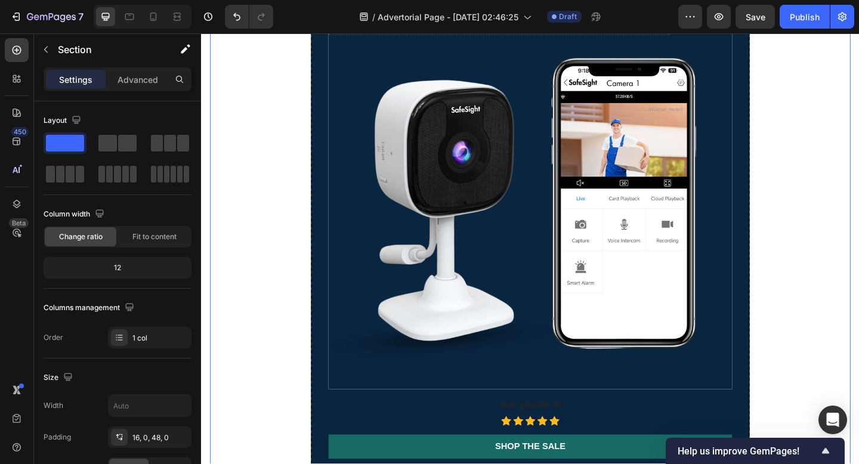
scroll to position [2073, 0]
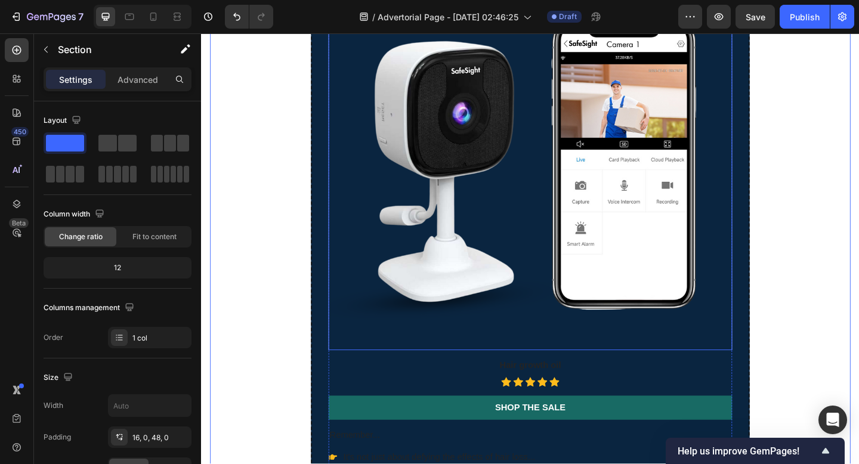
click at [679, 216] on div "Background Image" at bounding box center [558, 158] width 439 height 439
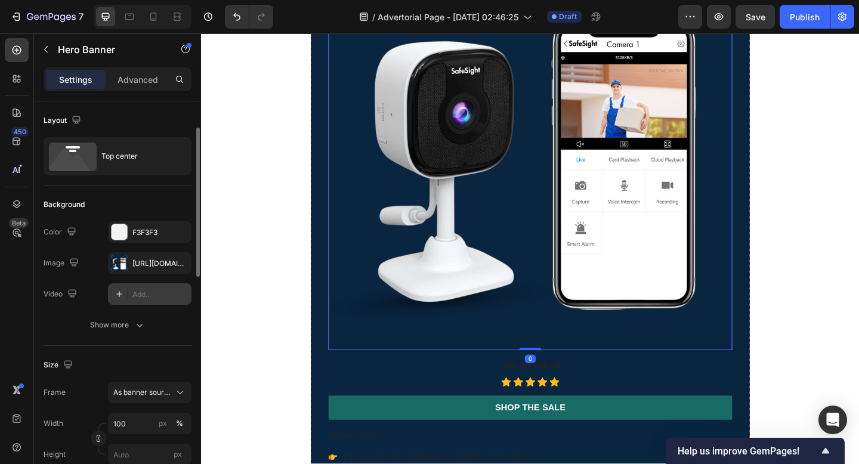
scroll to position [131, 0]
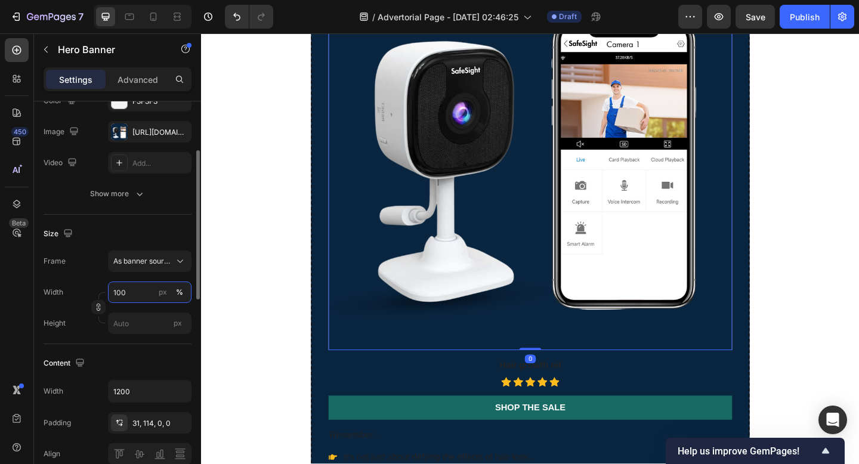
click at [131, 296] on input "100" at bounding box center [149, 291] width 83 height 21
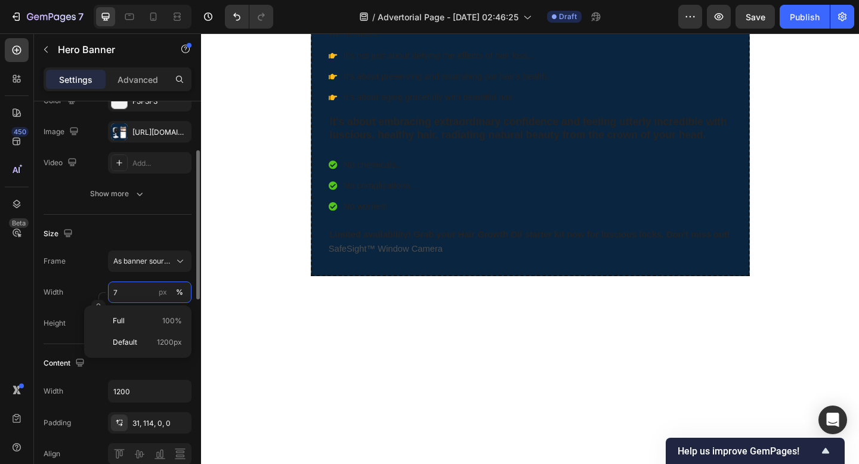
type input "70"
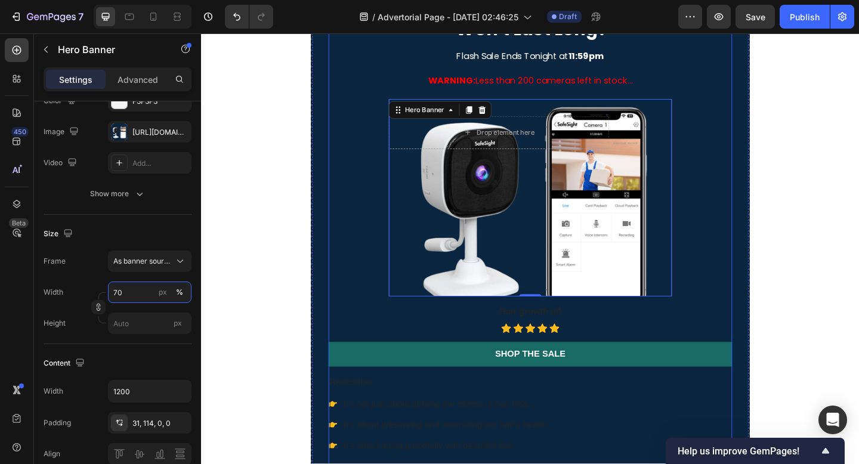
scroll to position [1877, 0]
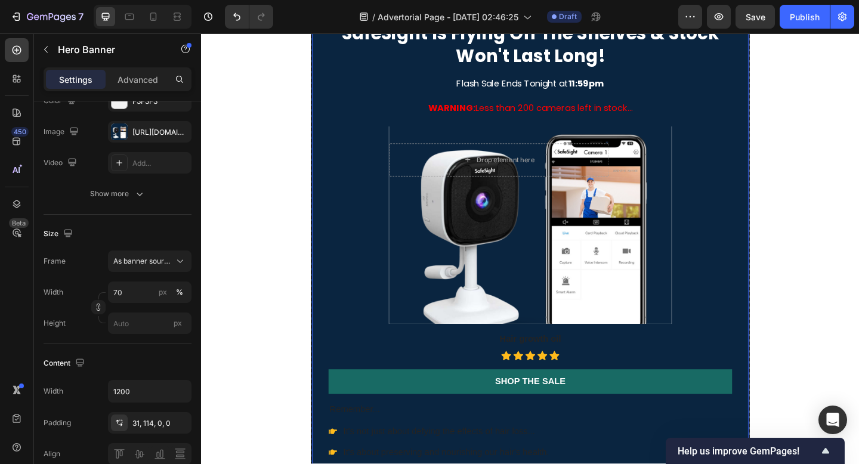
click at [795, 177] on div "⁠⁠⁠⁠⁠⁠⁠ SafeSight Is Flying Off The Shelves & Stock Won't Last Long! Heading Fl…" at bounding box center [558, 352] width 477 height 707
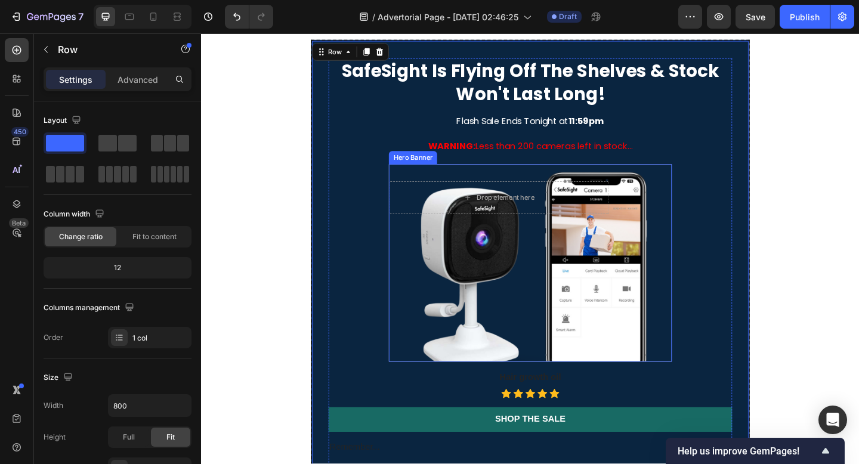
scroll to position [1844, 0]
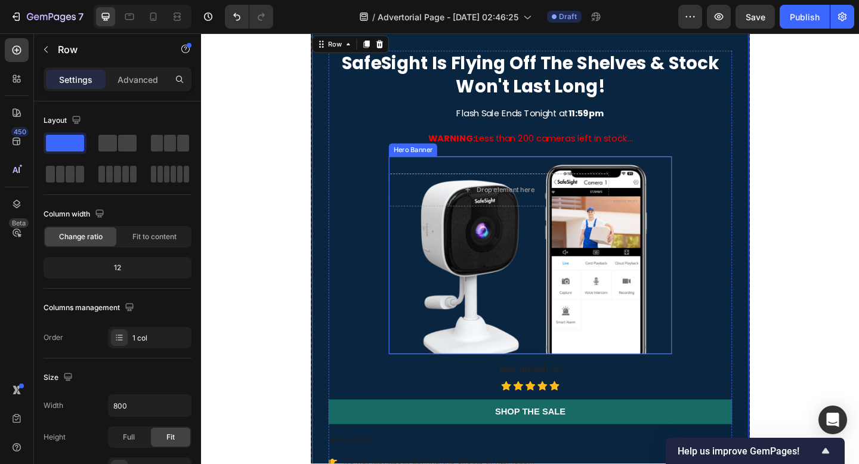
click at [512, 357] on div "Background Image" at bounding box center [558, 275] width 307 height 215
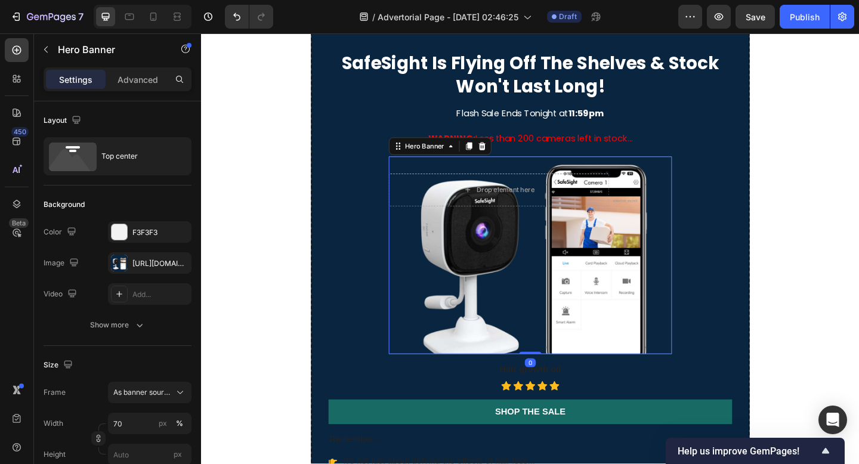
click at [512, 357] on div "Background Image" at bounding box center [558, 275] width 307 height 215
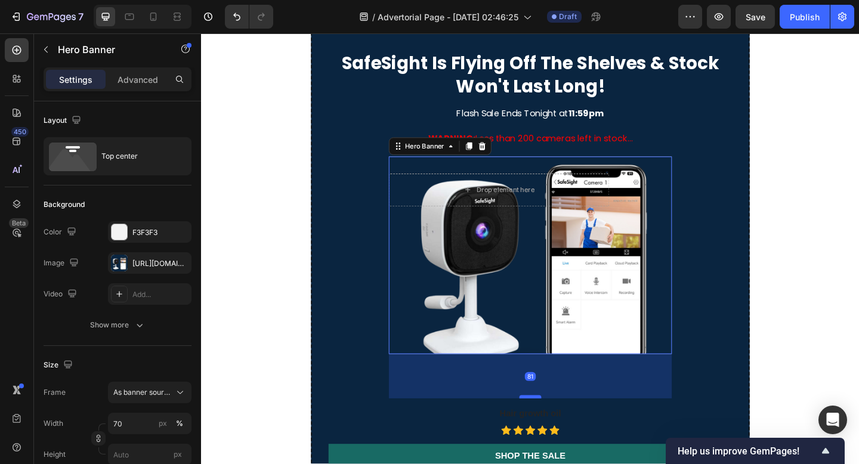
drag, startPoint x: 562, startPoint y: 382, endPoint x: 562, endPoint y: 443, distance: 61.4
click at [562, 431] on div at bounding box center [559, 429] width 24 height 4
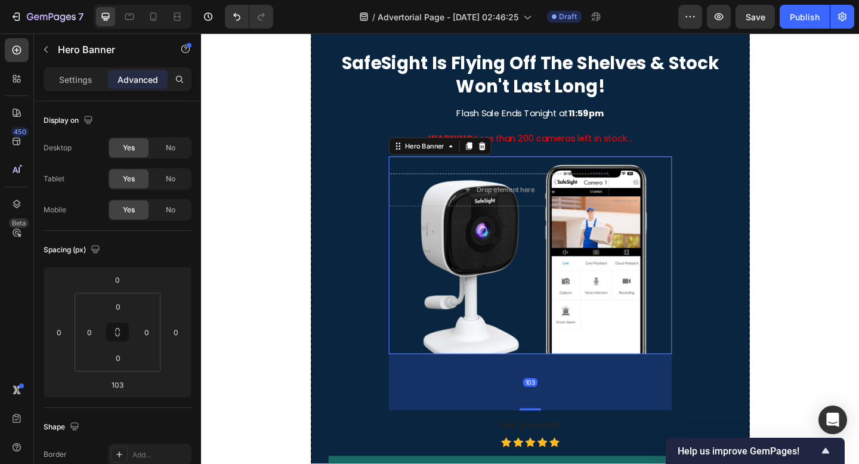
click at [556, 374] on div "Background Image" at bounding box center [558, 275] width 307 height 215
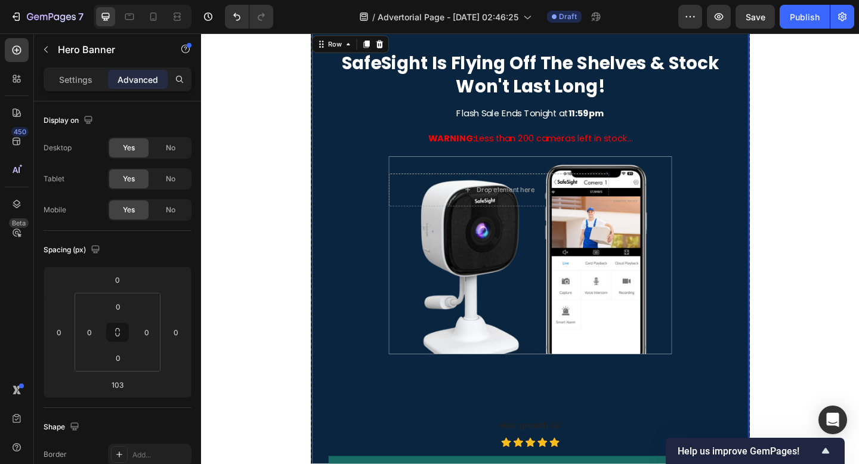
click at [781, 303] on div "⁠⁠⁠⁠⁠⁠⁠ SafeSight Is Flying Off The Shelves & Stock Won't Last Long! Heading Fl…" at bounding box center [558, 416] width 477 height 768
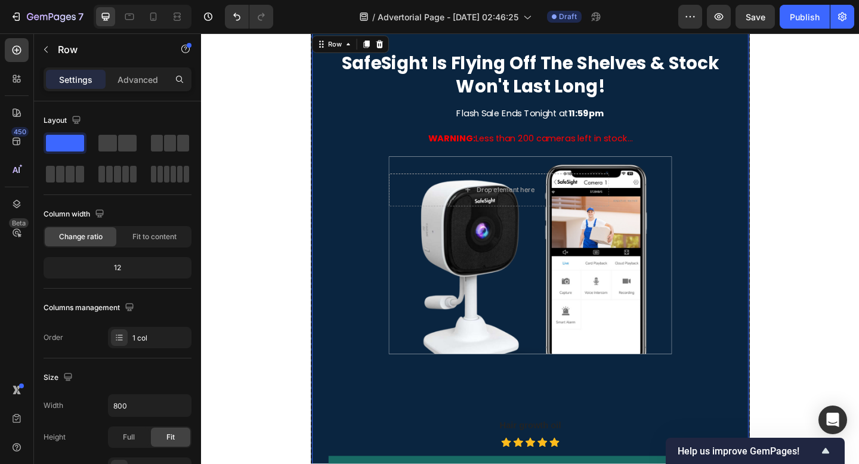
scroll to position [1855, 0]
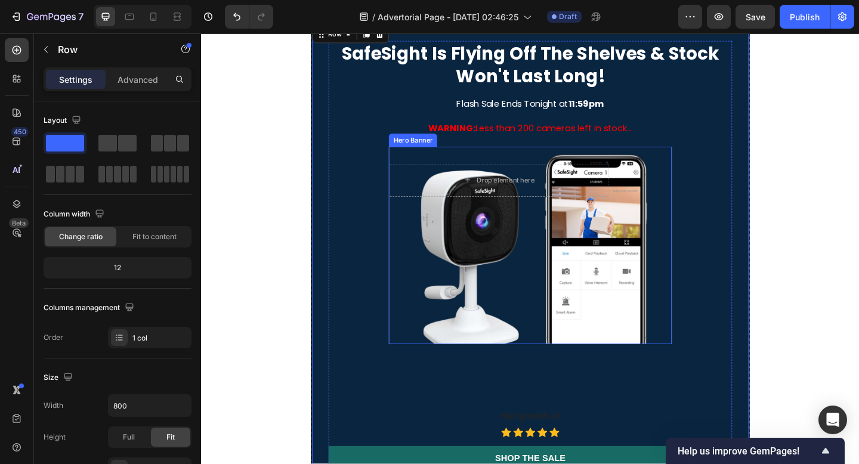
click at [578, 338] on div "Background Image" at bounding box center [558, 264] width 307 height 215
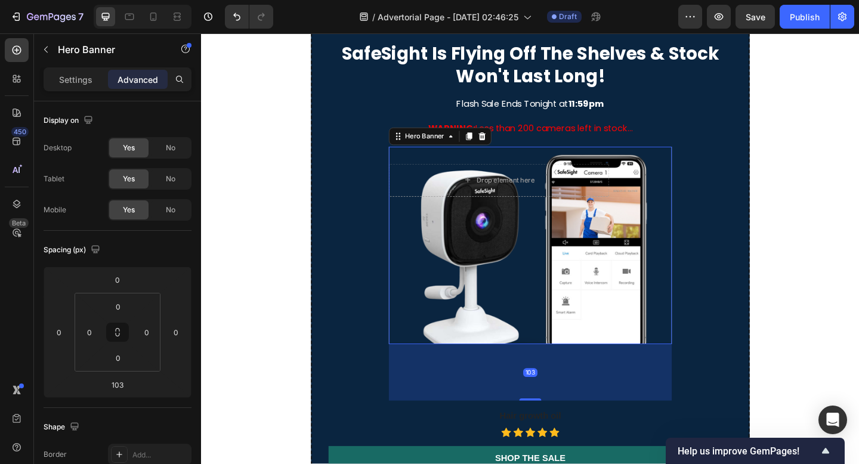
click at [562, 338] on div "Background Image" at bounding box center [558, 264] width 307 height 215
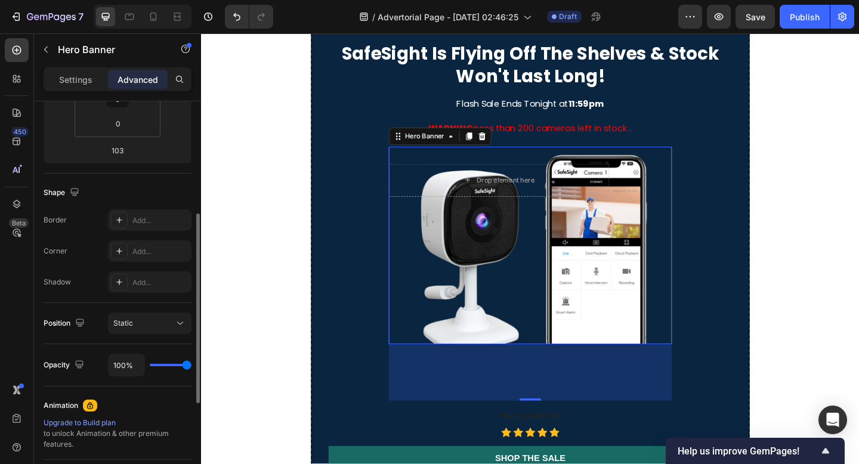
scroll to position [0, 0]
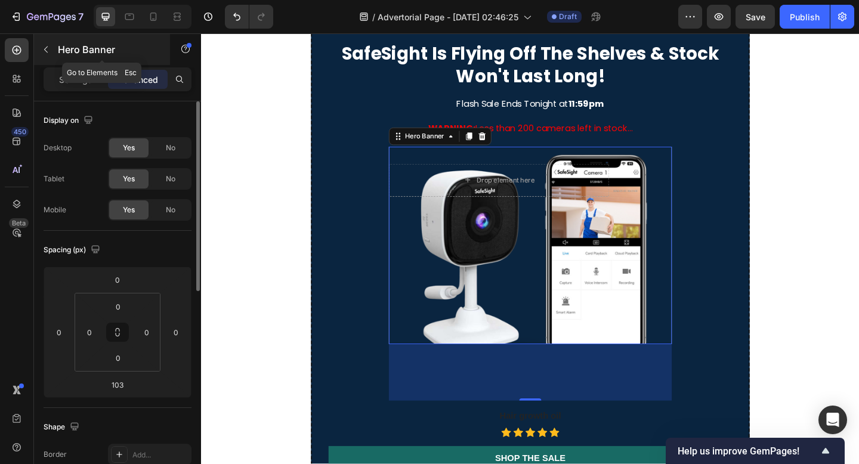
click at [50, 51] on button "button" at bounding box center [45, 49] width 19 height 19
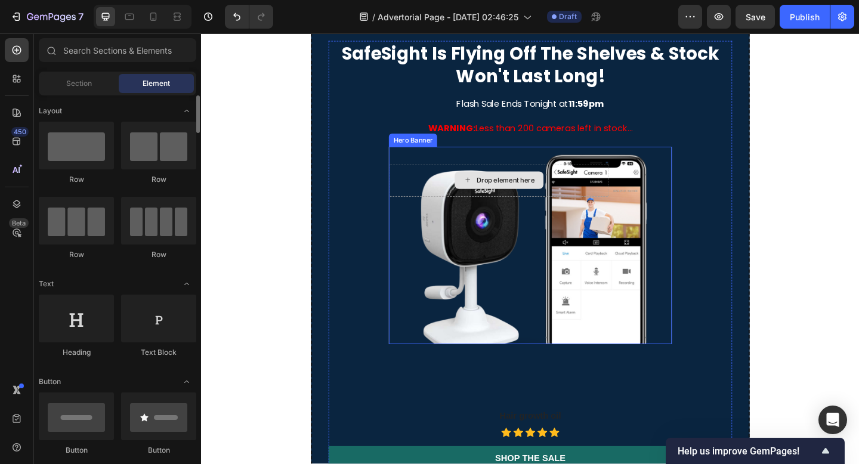
click at [562, 209] on div "Drop element here" at bounding box center [524, 193] width 239 height 36
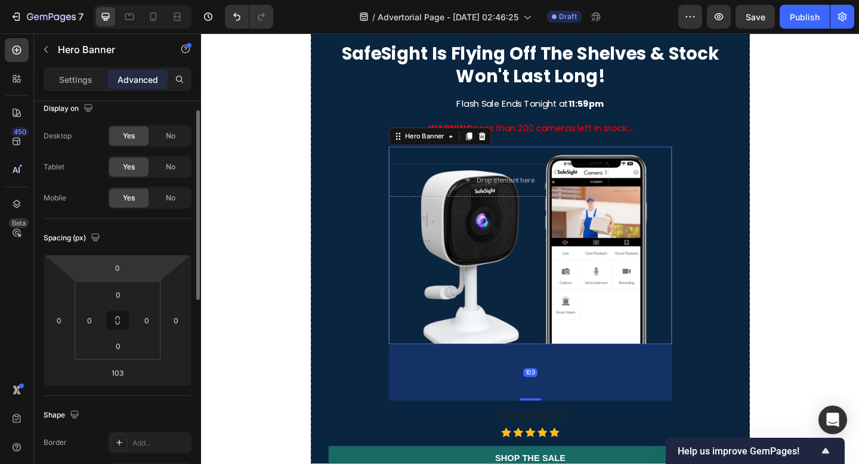
scroll to position [14, 0]
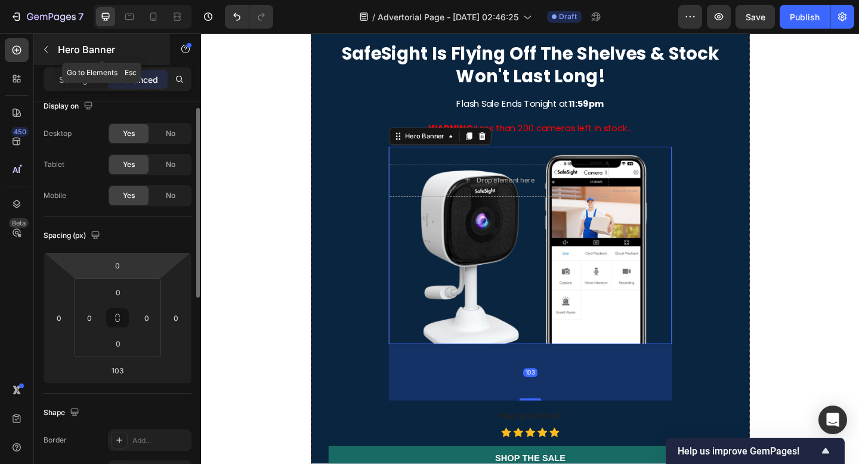
click at [47, 46] on icon "button" at bounding box center [46, 50] width 10 height 10
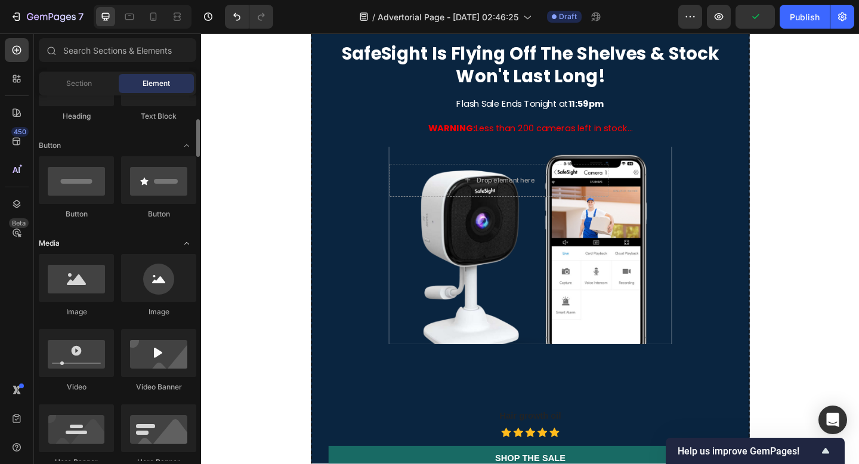
scroll to position [237, 0]
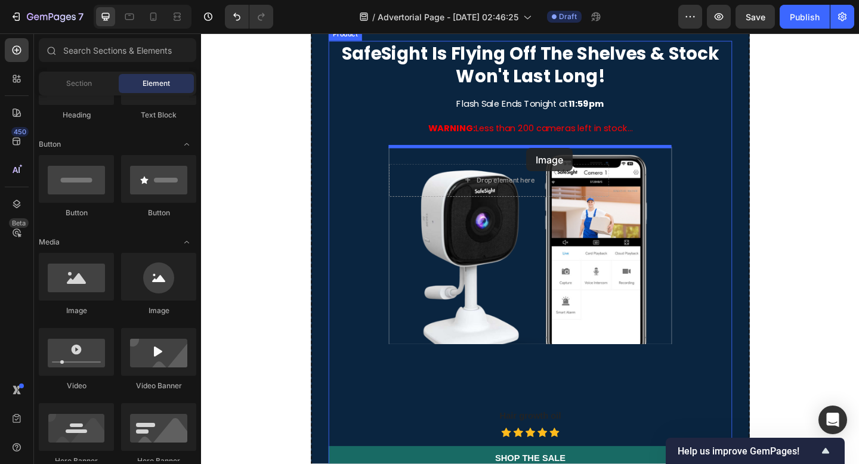
drag, startPoint x: 271, startPoint y: 305, endPoint x: 555, endPoint y: 158, distance: 319.2
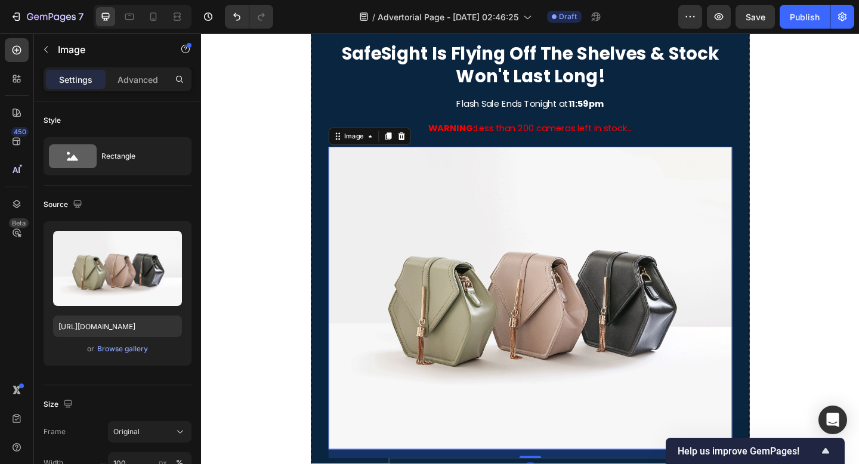
click at [566, 246] on img at bounding box center [558, 321] width 439 height 329
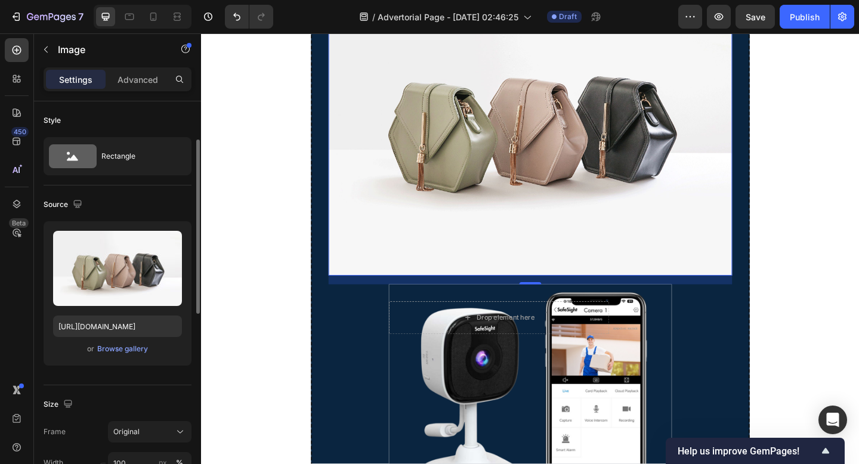
scroll to position [45, 0]
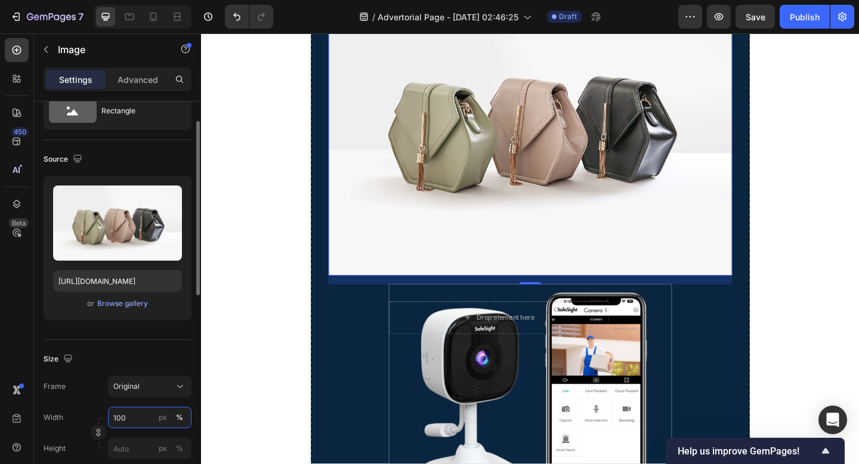
click at [129, 413] on input "100" at bounding box center [149, 417] width 83 height 21
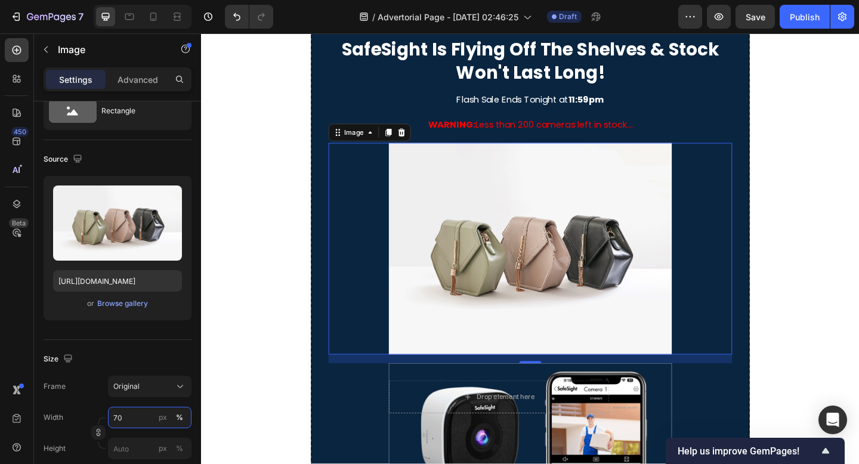
type input "70"
click at [496, 296] on img at bounding box center [558, 268] width 307 height 230
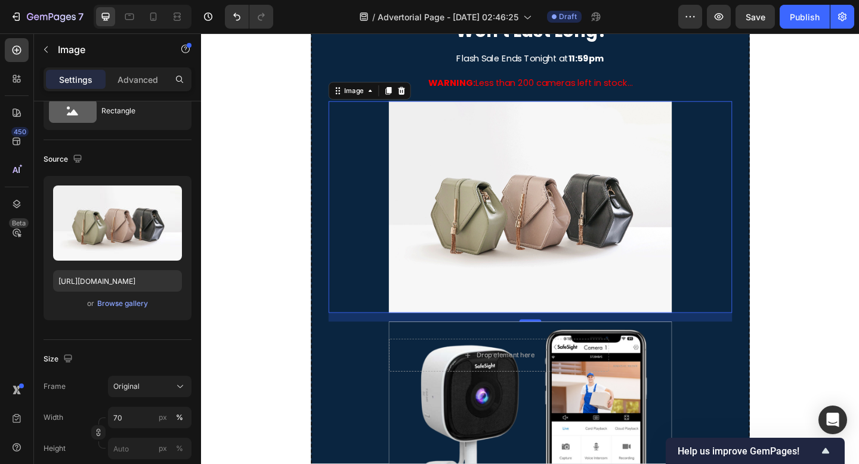
scroll to position [1934, 0]
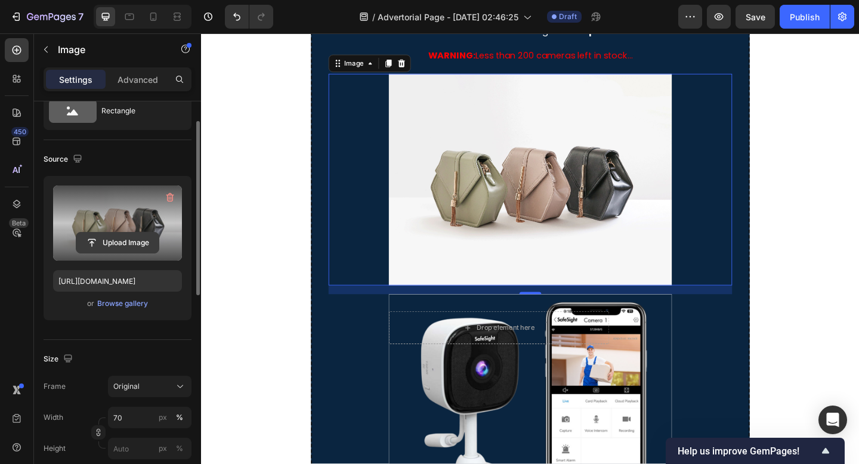
click at [123, 238] on input "file" at bounding box center [117, 243] width 82 height 20
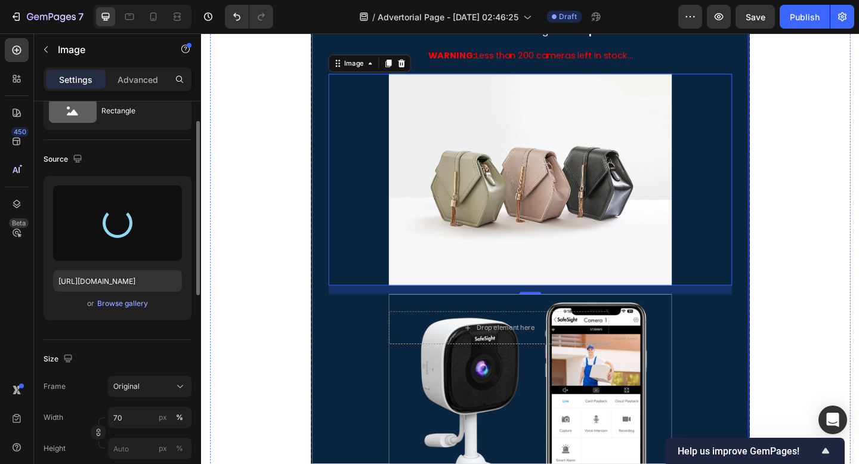
type input "[URL][DOMAIN_NAME]"
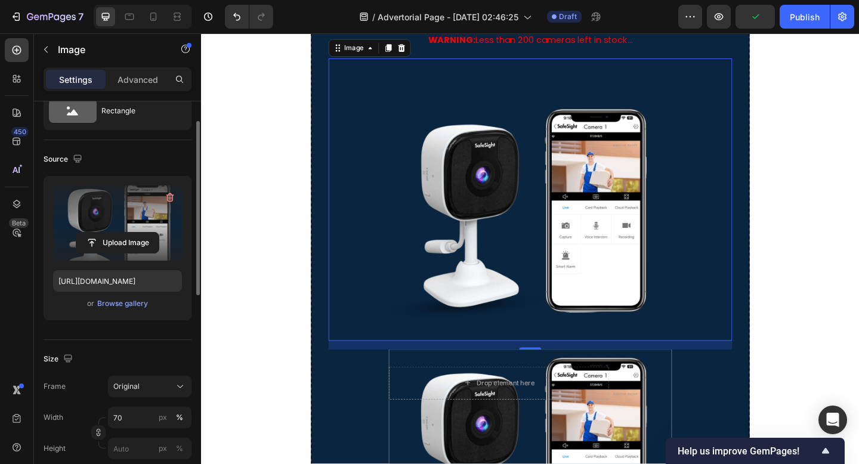
scroll to position [2058, 0]
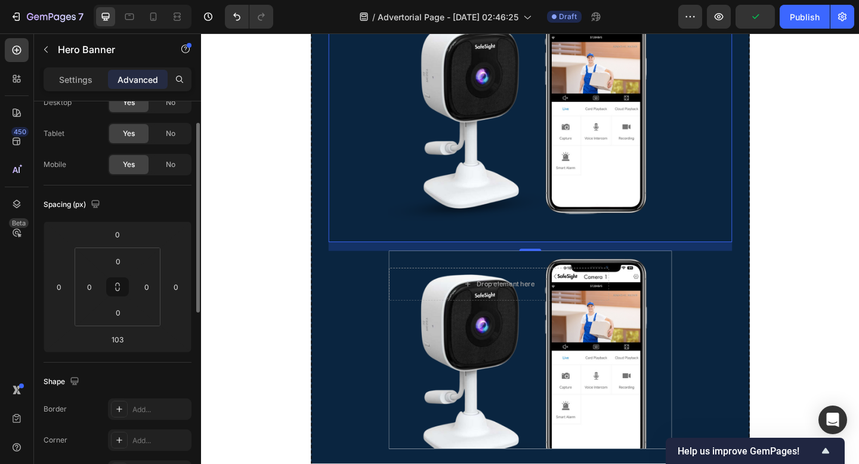
click at [553, 326] on div "Background Image" at bounding box center [558, 377] width 307 height 215
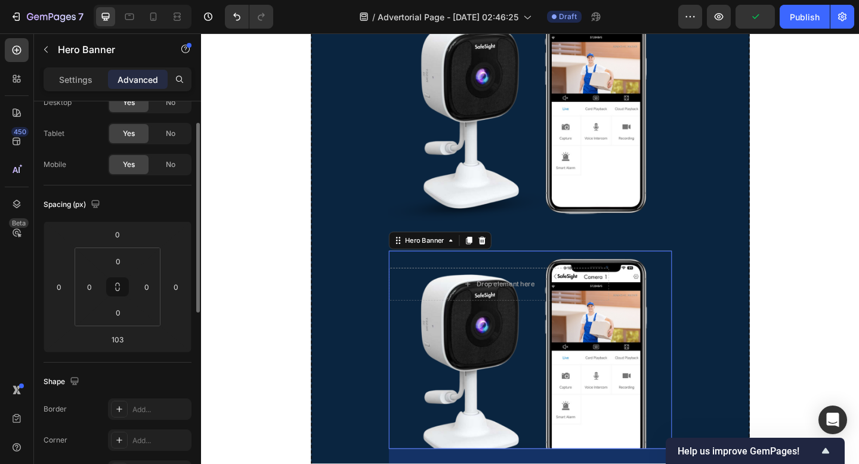
scroll to position [0, 0]
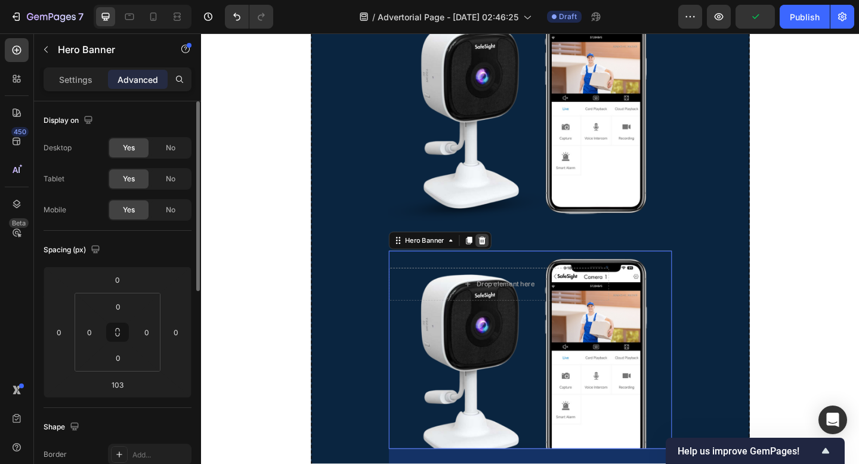
click at [510, 261] on icon at bounding box center [506, 259] width 10 height 10
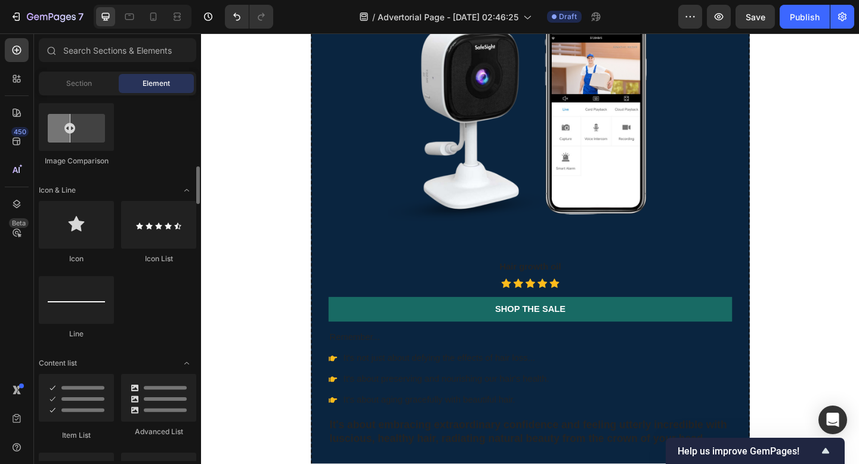
scroll to position [896, 0]
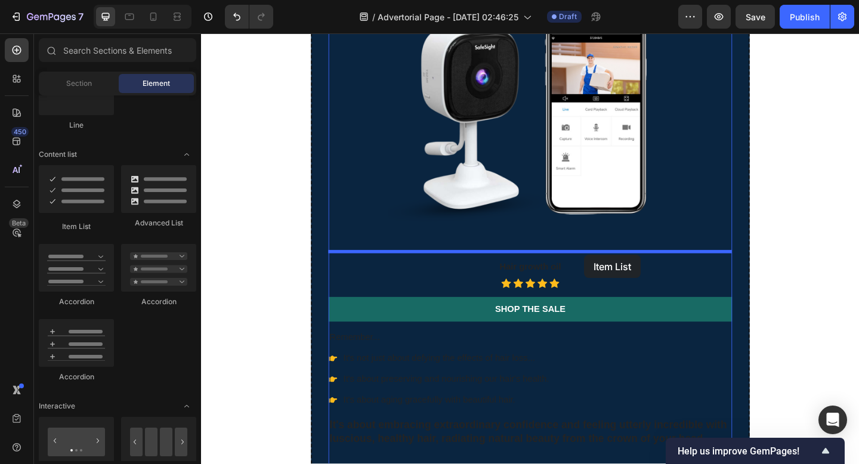
drag, startPoint x: 285, startPoint y: 229, endPoint x: 599, endPoint y: 274, distance: 316.9
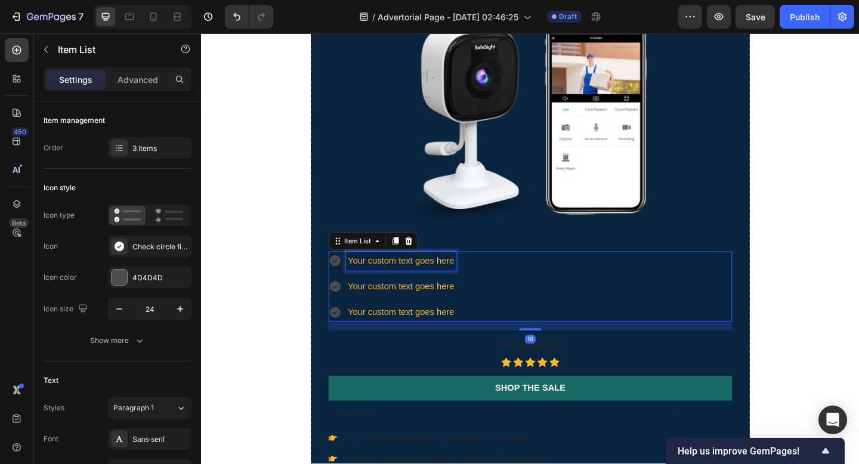
click at [447, 284] on div "Your custom text goes here" at bounding box center [417, 281] width 119 height 21
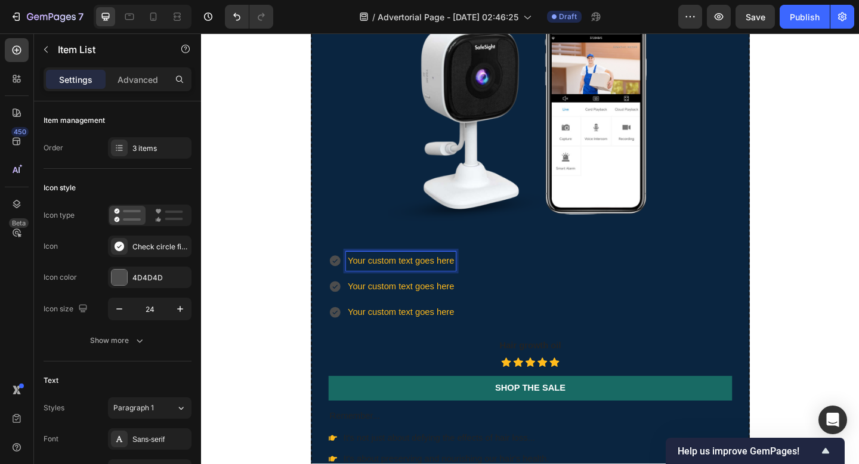
click at [420, 281] on p "Your custom text goes here" at bounding box center [418, 281] width 116 height 17
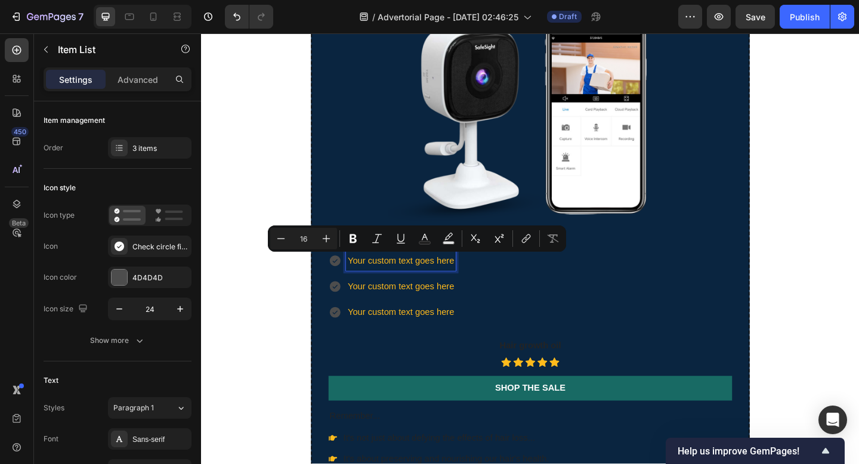
click at [383, 281] on p "Your custom text goes here" at bounding box center [418, 281] width 116 height 17
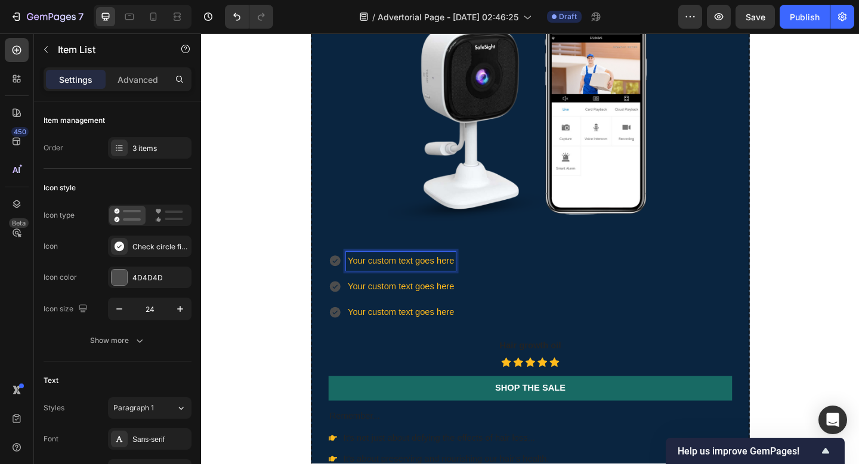
click at [352, 281] on icon at bounding box center [346, 281] width 12 height 12
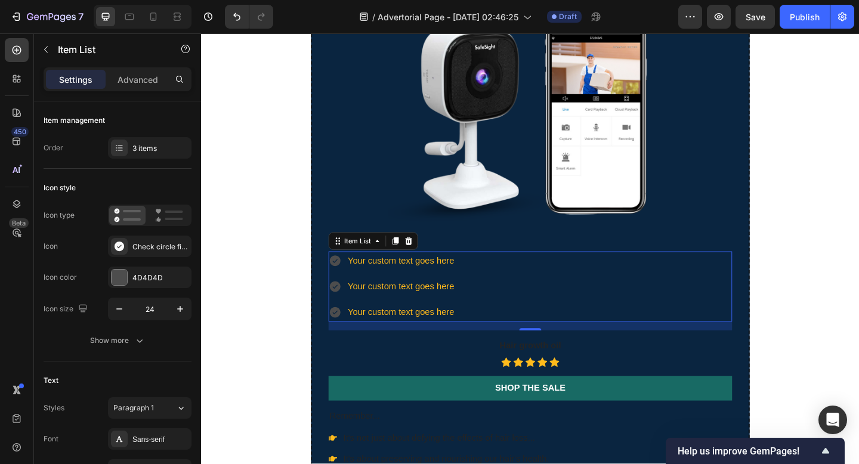
click at [349, 281] on icon at bounding box center [346, 281] width 12 height 12
click at [346, 281] on icon at bounding box center [346, 281] width 12 height 12
click at [125, 284] on div at bounding box center [119, 277] width 17 height 17
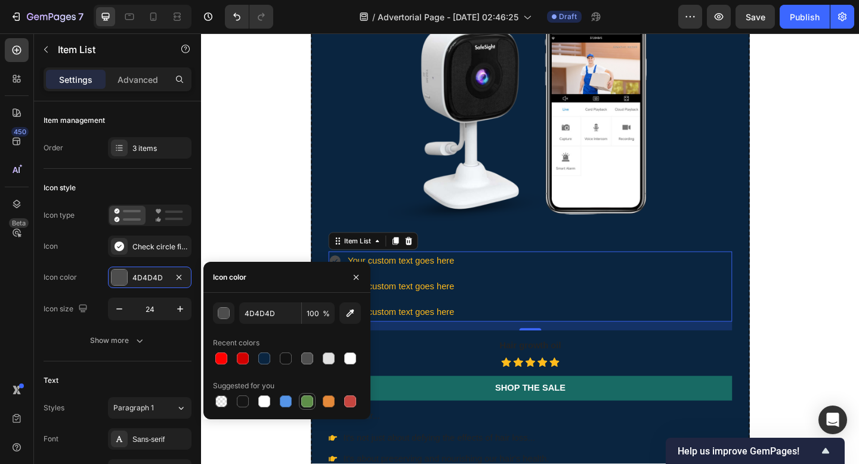
click at [302, 402] on div at bounding box center [307, 401] width 12 height 12
type input "5E8E49"
click at [498, 310] on div "Your custom text goes here Your custom text goes here Your custom text goes here" at bounding box center [558, 309] width 439 height 76
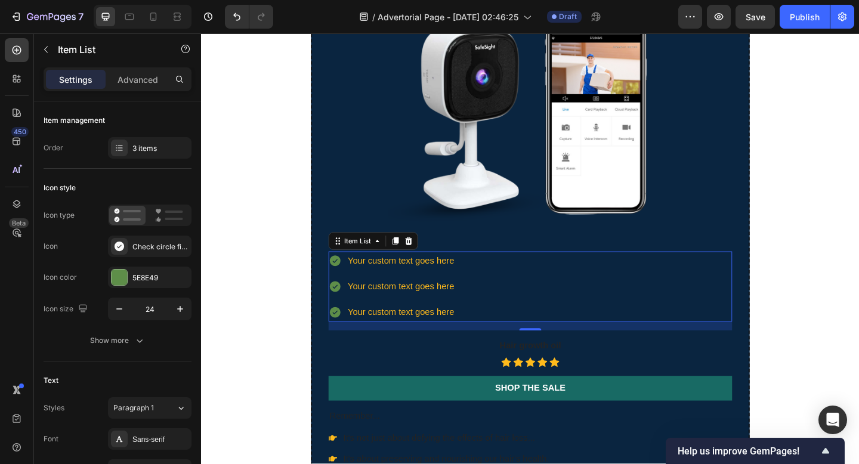
click at [533, 299] on div "Your custom text goes here Your custom text goes here Your custom text goes here" at bounding box center [558, 309] width 439 height 76
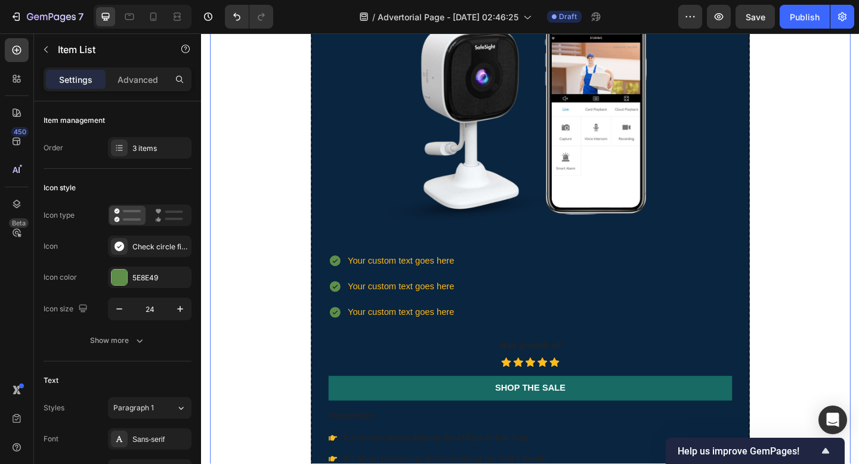
click at [275, 252] on div "⁠⁠⁠⁠⁠⁠⁠ SafeSight Is Flying Off The Shelves & Stock Won't Last Long! Heading Fl…" at bounding box center [558, 266] width 696 height 894
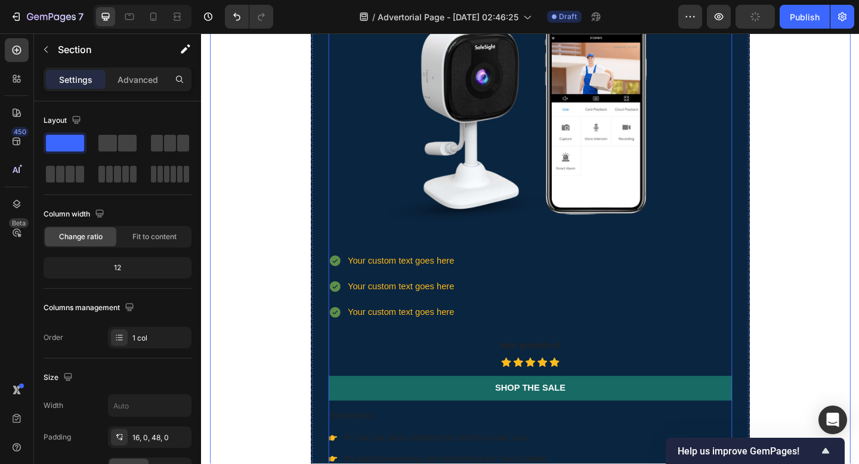
click at [421, 273] on p "Your custom text goes here" at bounding box center [418, 281] width 116 height 17
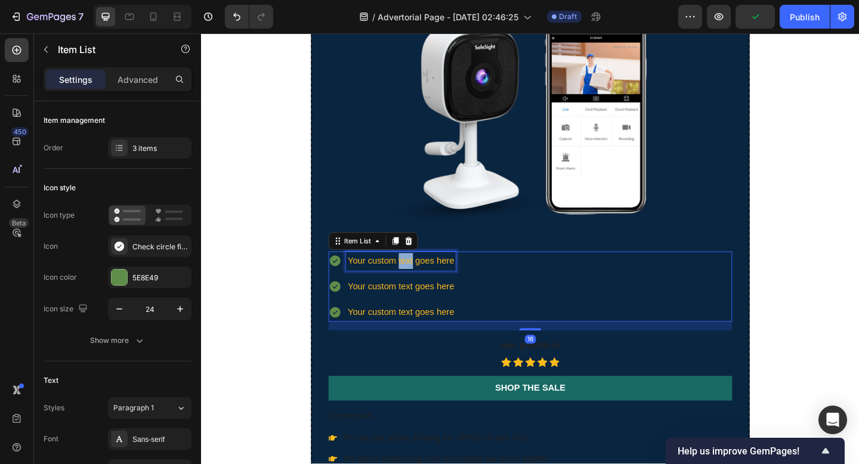
click at [421, 277] on p "Your custom text goes here" at bounding box center [418, 281] width 116 height 17
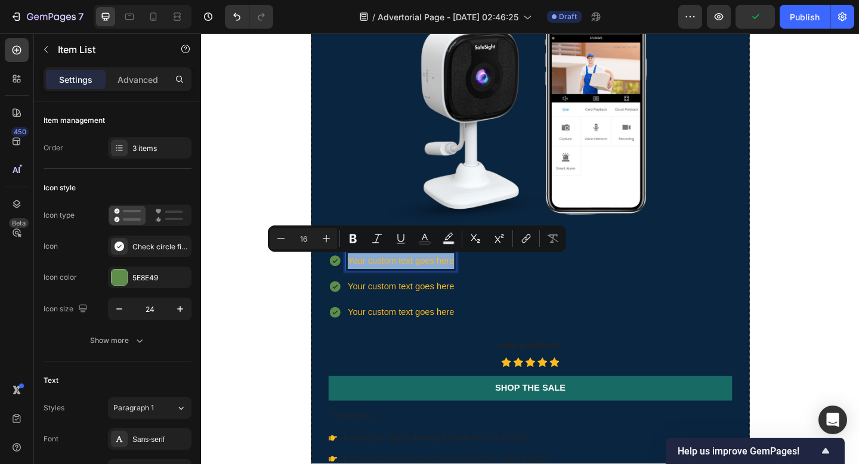
click at [421, 277] on p "Your custom text goes here" at bounding box center [418, 281] width 116 height 17
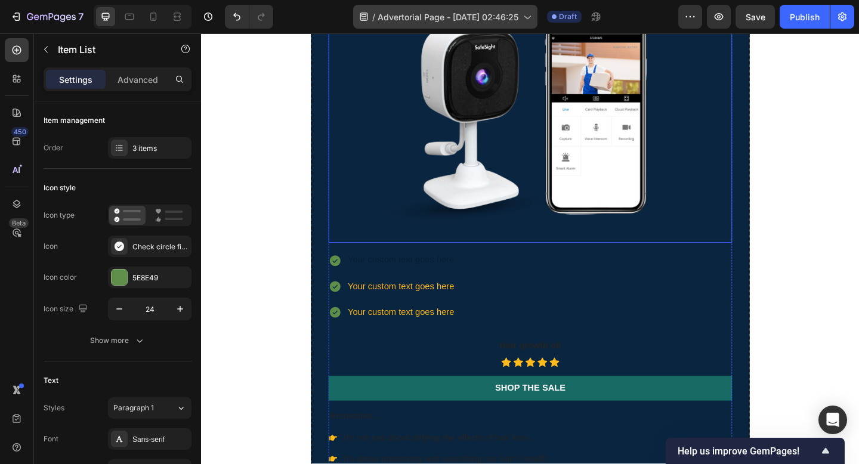
scroll to position [2052, 0]
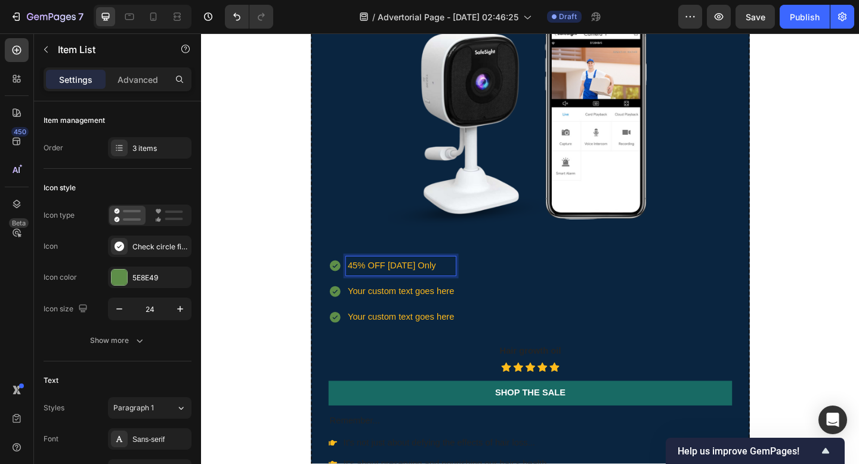
click at [397, 286] on p "45% OFF Today Only" at bounding box center [418, 286] width 116 height 17
click at [398, 312] on p "Your custom text goes here" at bounding box center [418, 314] width 116 height 17
click at [402, 339] on p "Your custom text goes here" at bounding box center [418, 342] width 116 height 17
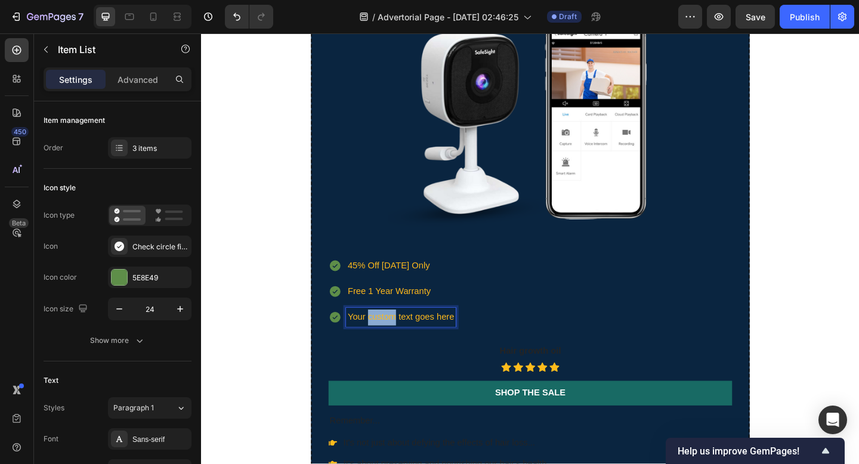
click at [402, 339] on p "Your custom text goes here" at bounding box center [418, 342] width 116 height 17
click at [487, 340] on div "45% Off Today Only Free 1 Year Warranty Free Shipping" at bounding box center [558, 314] width 439 height 76
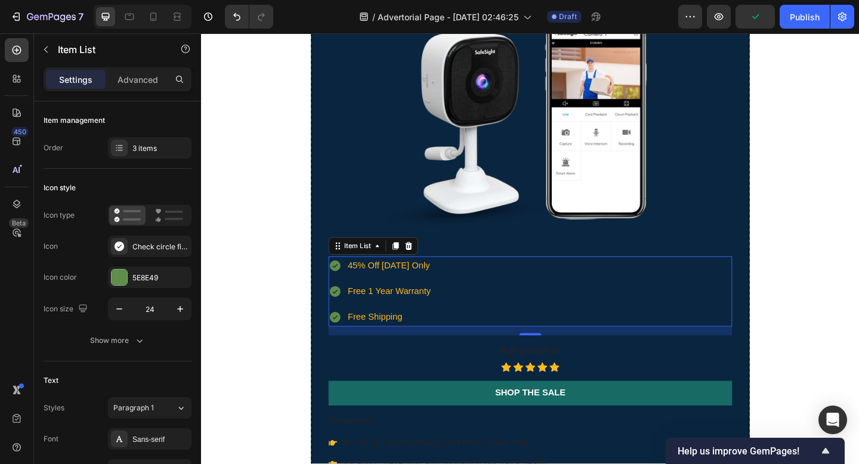
click at [459, 339] on div "45% Off Today Only Free 1 Year Warranty Free Shipping" at bounding box center [558, 314] width 439 height 76
drag, startPoint x: 509, startPoint y: 340, endPoint x: 342, endPoint y: 345, distance: 166.4
click at [342, 345] on div "45% Off Today Only Free 1 Year Warranty Free Shipping" at bounding box center [558, 314] width 439 height 76
click at [344, 344] on icon at bounding box center [346, 342] width 12 height 12
click at [358, 343] on div "Free Shipping" at bounding box center [405, 342] width 94 height 21
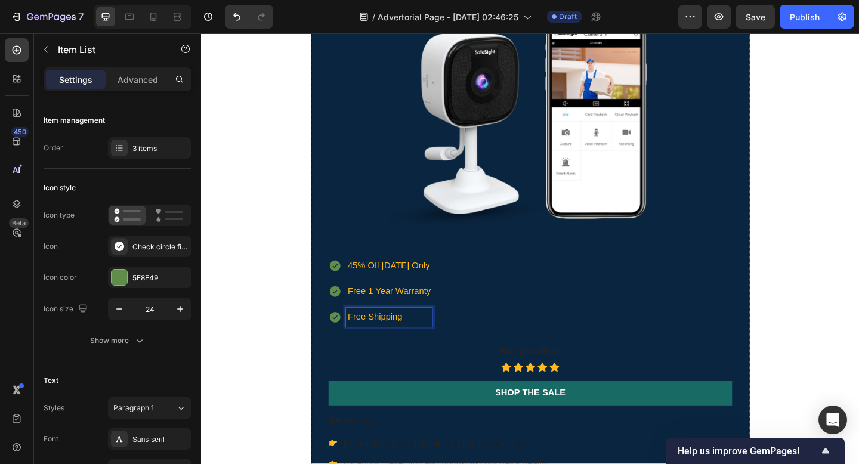
click at [473, 338] on div "45% Off Today Only Free 1 Year Warranty Free Shipping" at bounding box center [558, 314] width 439 height 76
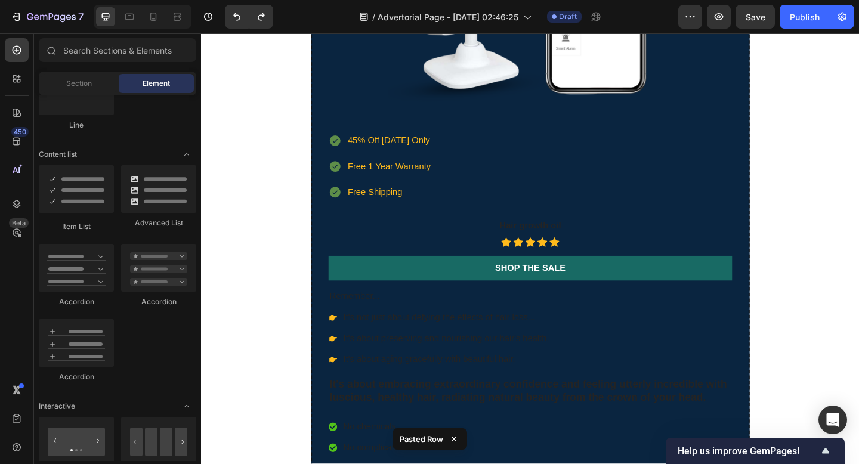
scroll to position [2154, 0]
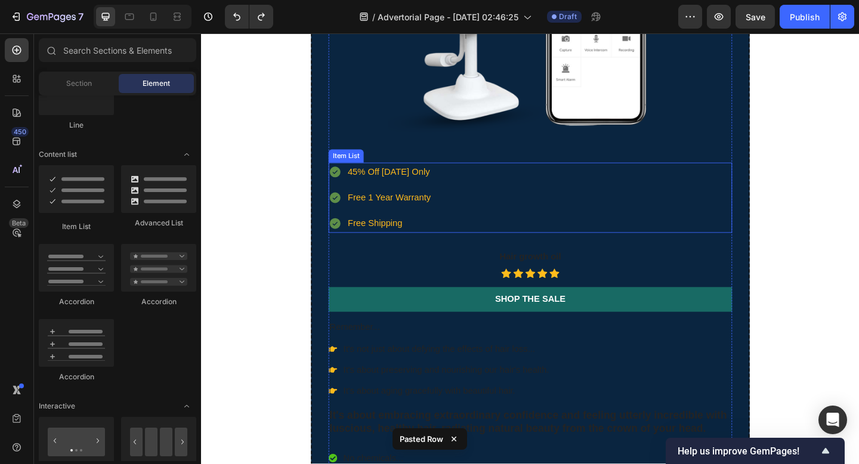
click at [385, 213] on p "Free 1 Year Warranty" at bounding box center [405, 212] width 90 height 17
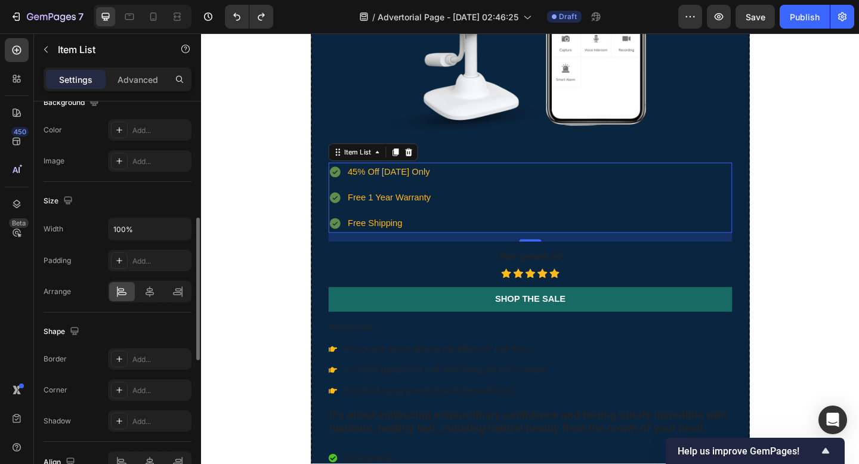
scroll to position [555, 0]
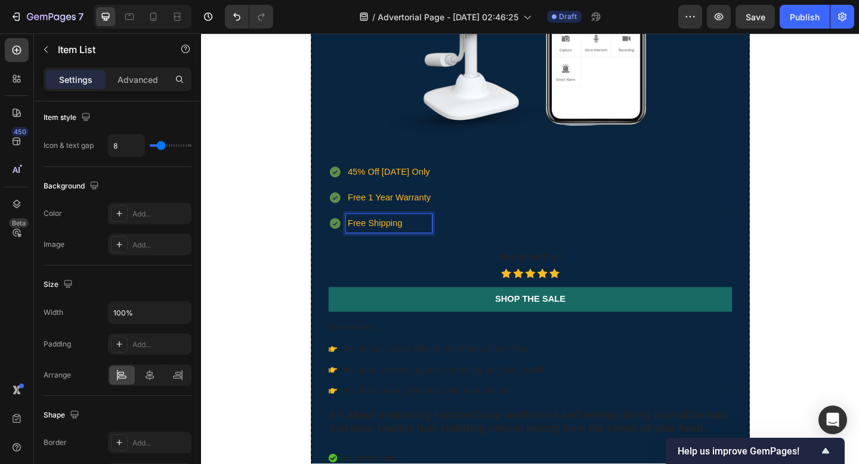
click at [381, 228] on div "45% Off Today Only Free 1 Year Warranty Free Shipping" at bounding box center [395, 212] width 113 height 76
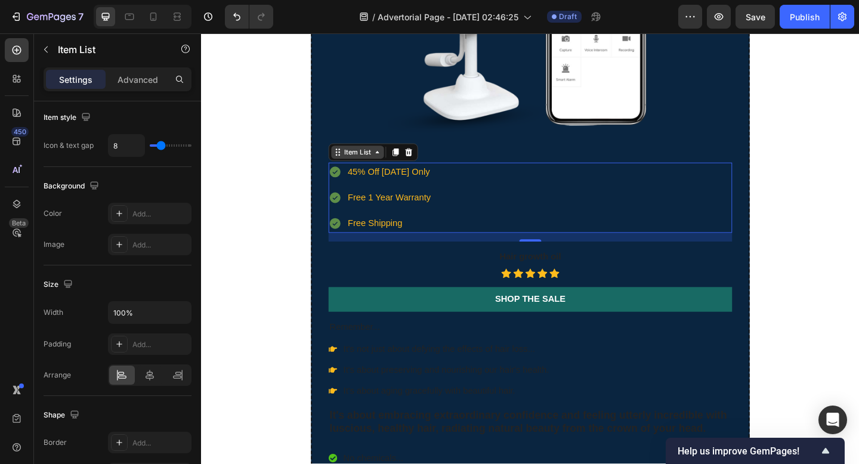
click at [378, 156] on div "Item List" at bounding box center [370, 163] width 57 height 14
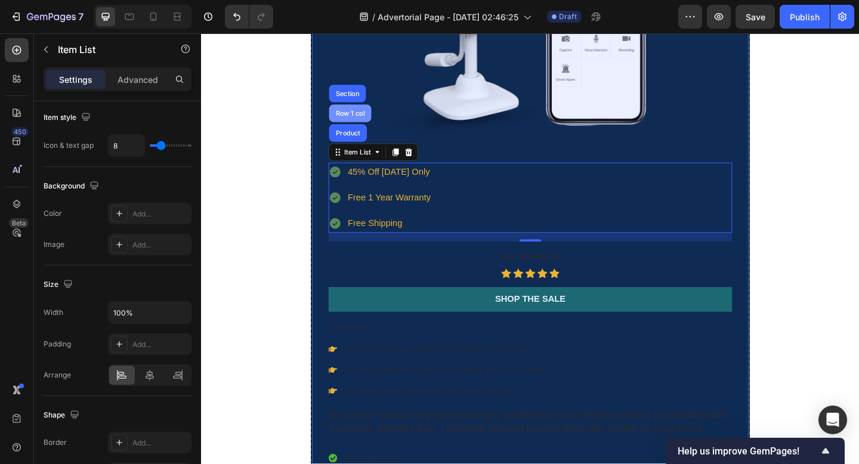
click at [372, 123] on div "Row 1 col" at bounding box center [363, 120] width 36 height 7
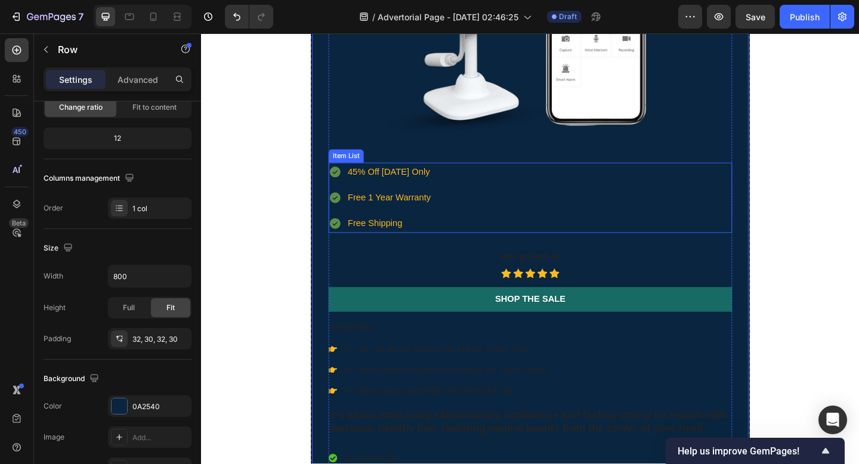
scroll to position [2131, 0]
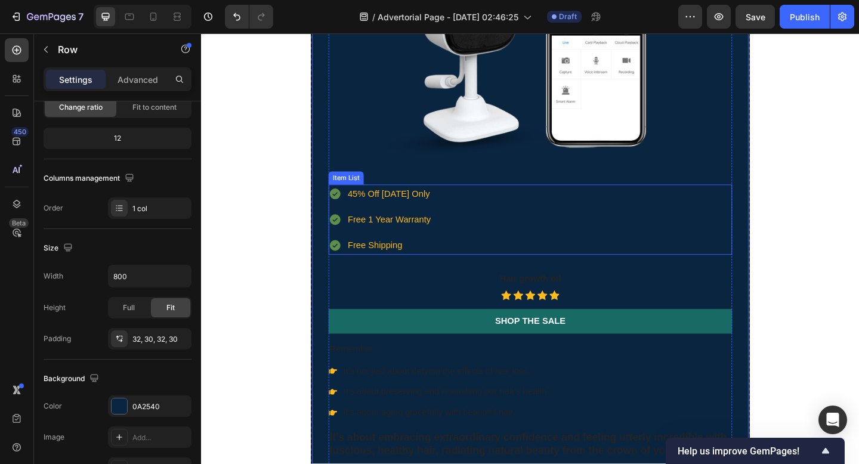
click at [475, 234] on div "45% Off Today Only Free 1 Year Warranty Free Shipping" at bounding box center [558, 236] width 439 height 76
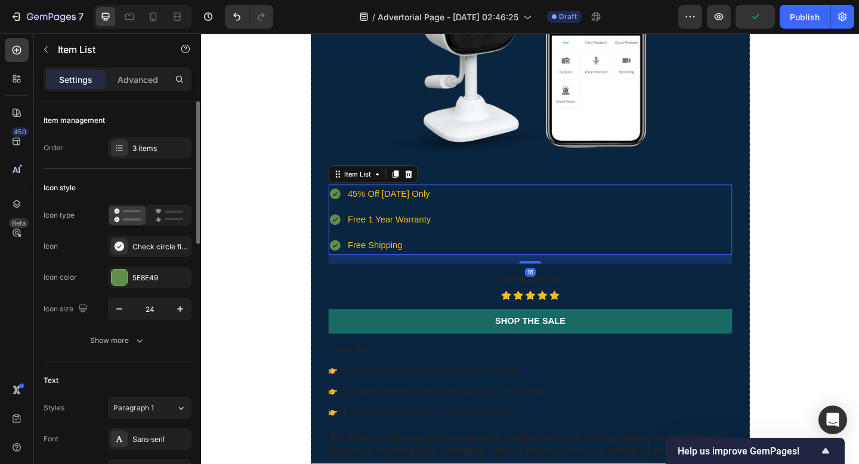
scroll to position [2089, 0]
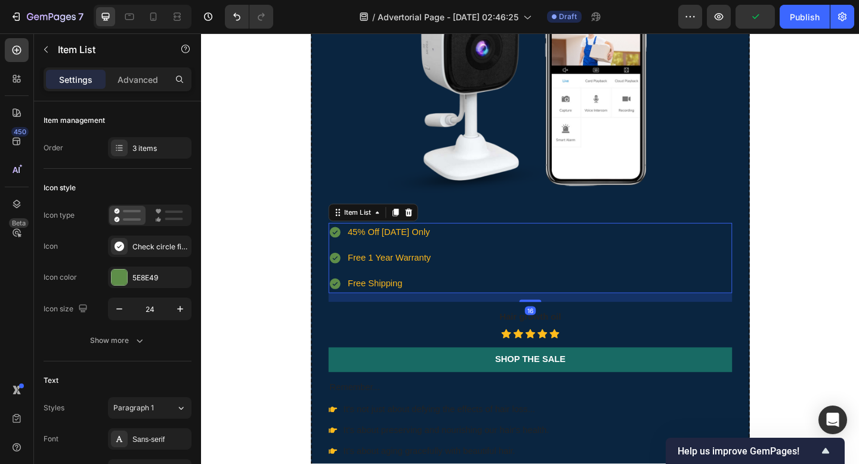
click at [500, 265] on div "45% Off Today Only Free 1 Year Warranty Free Shipping" at bounding box center [558, 278] width 439 height 76
click at [172, 218] on rect at bounding box center [174, 219] width 18 height 2
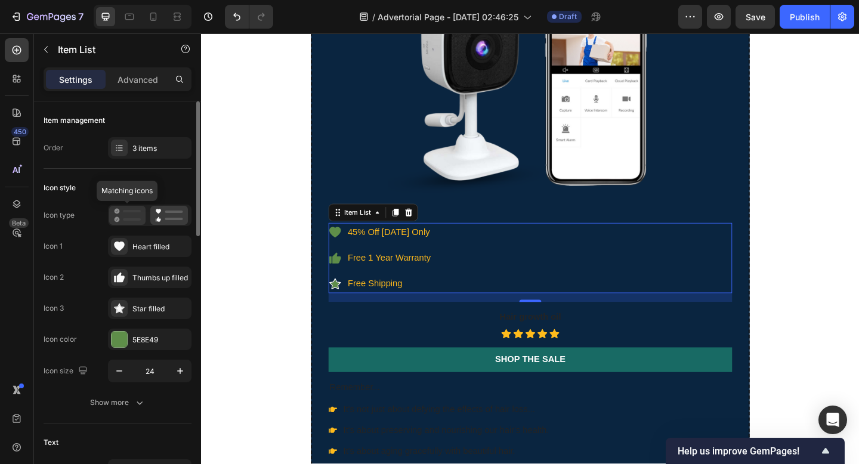
click at [123, 213] on icon at bounding box center [127, 215] width 27 height 14
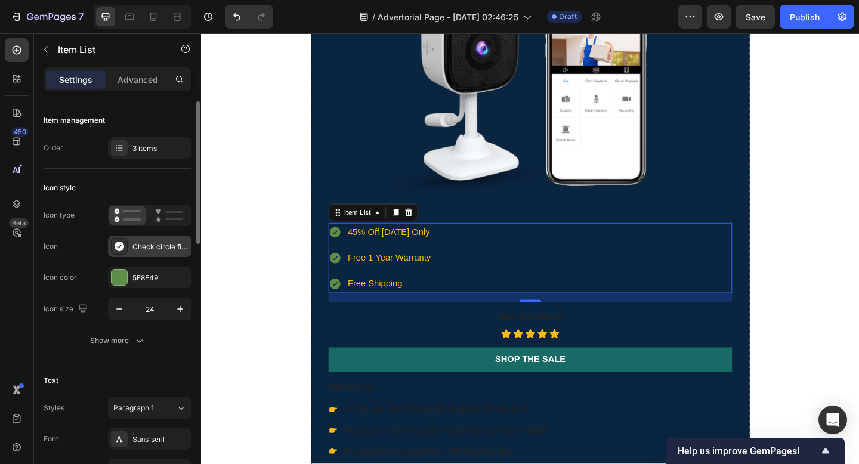
click at [138, 247] on div "Check circle filled" at bounding box center [160, 247] width 56 height 11
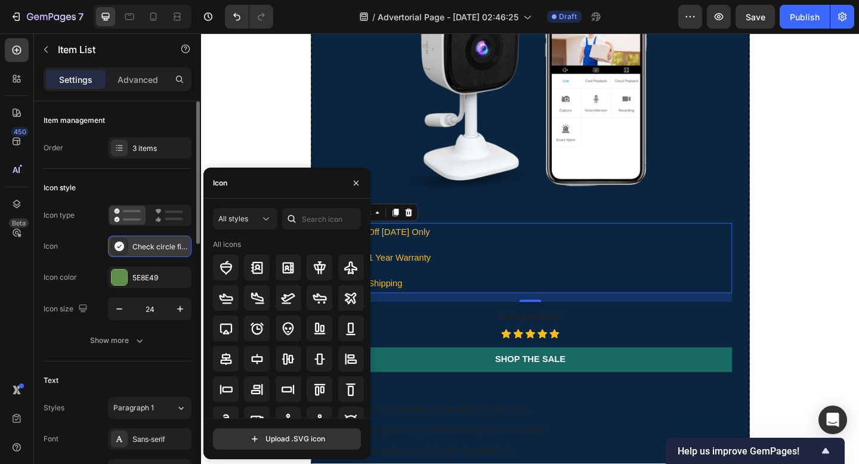
click at [138, 247] on div "Check circle filled" at bounding box center [160, 247] width 56 height 11
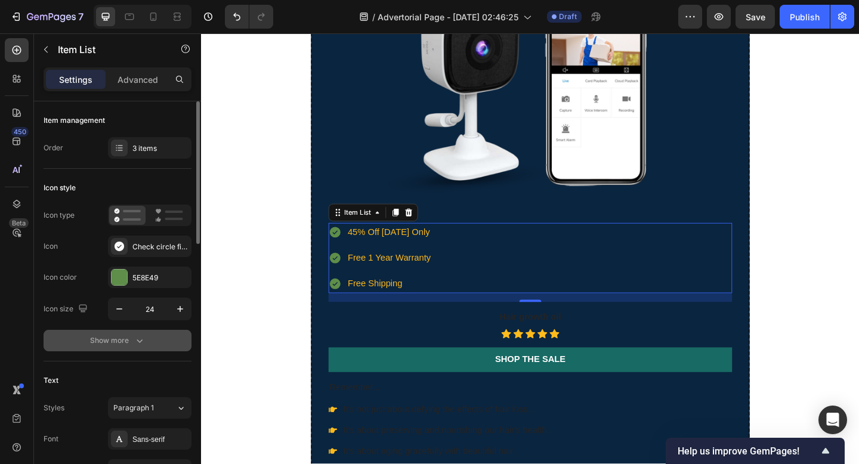
click at [125, 335] on div "Show more" at bounding box center [117, 341] width 55 height 12
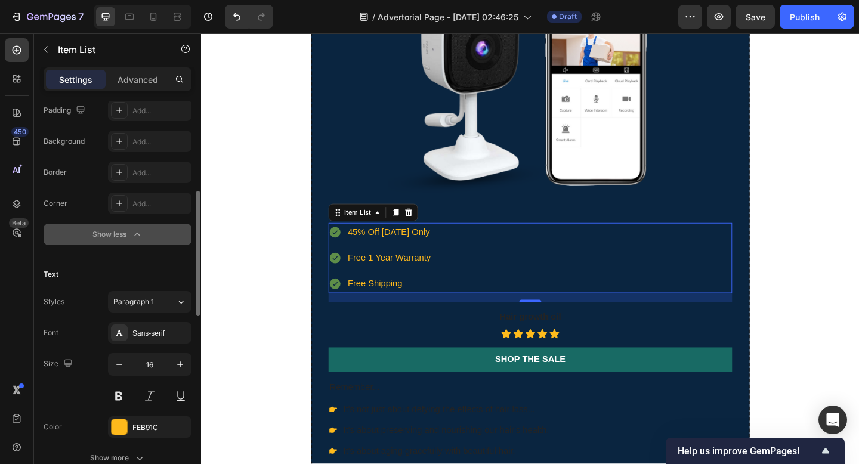
scroll to position [271, 0]
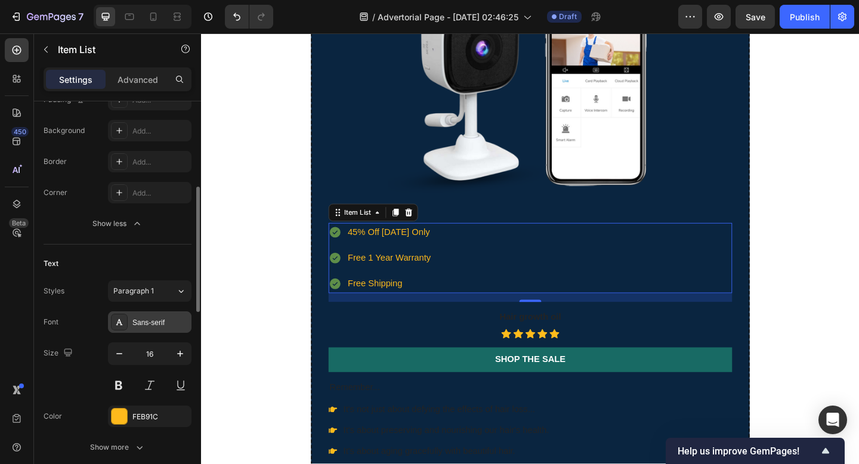
click at [148, 329] on div "Sans-serif" at bounding box center [149, 321] width 83 height 21
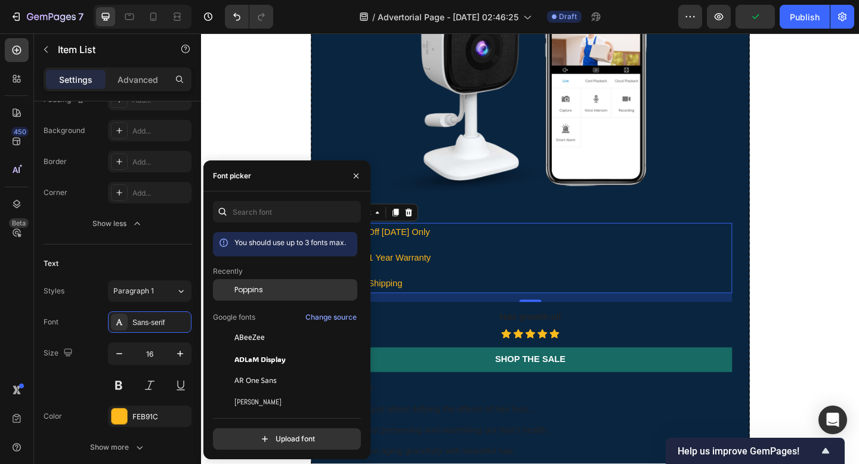
click at [261, 292] on span "Poppins" at bounding box center [248, 289] width 29 height 11
click at [501, 295] on div "45% Off Today Only Free 1 Year Warranty Free Shipping" at bounding box center [558, 278] width 439 height 76
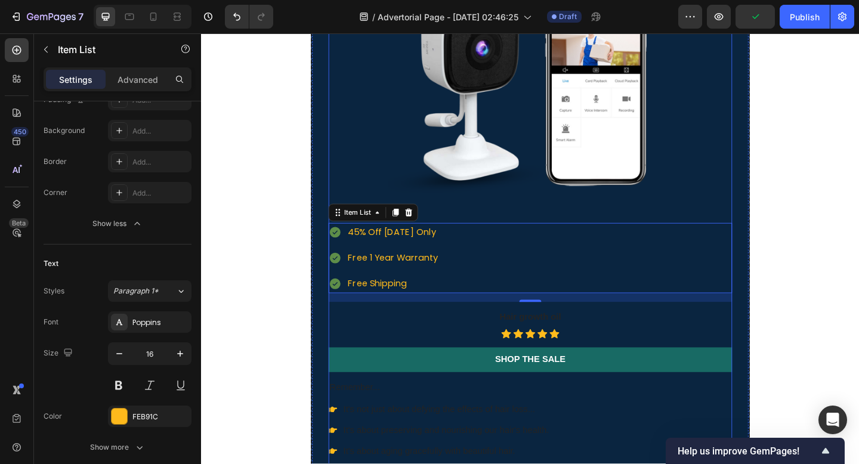
click at [458, 333] on div "⁠⁠⁠⁠⁠⁠⁠ SafeSight Is Flying Off The Shelves & Stock Won't Last Long! Heading Fl…" at bounding box center [558, 226] width 439 height 837
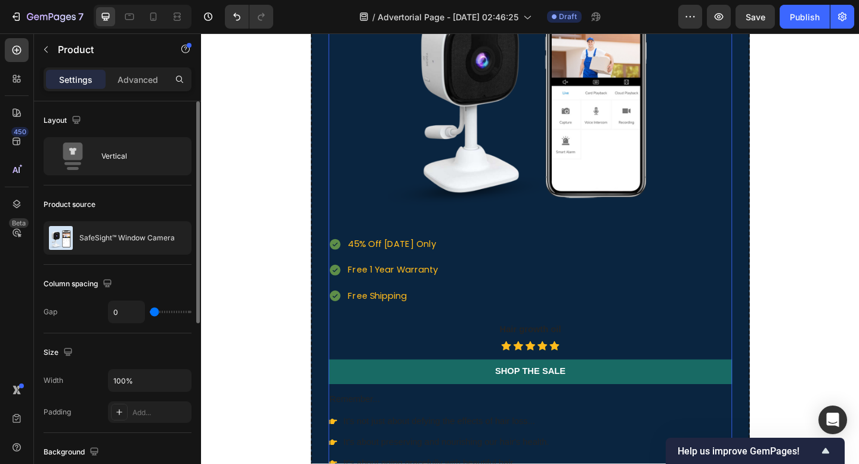
scroll to position [2073, 0]
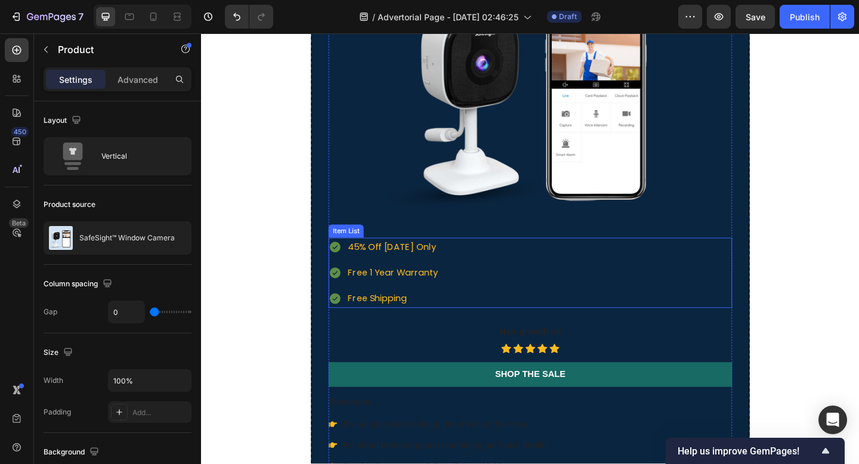
click at [450, 293] on p "Free 1 Year Warranty" at bounding box center [409, 294] width 98 height 17
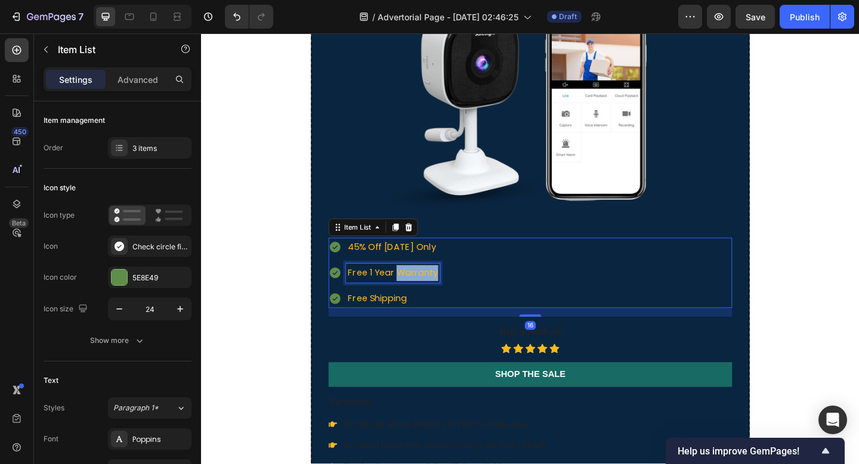
click at [439, 292] on p "Free 1 Year Warranty" at bounding box center [409, 294] width 98 height 17
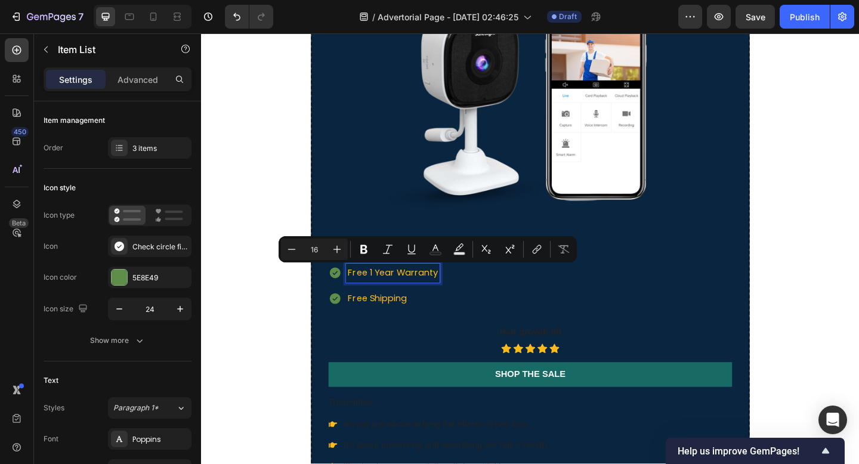
click at [430, 326] on p "Free Shipping" at bounding box center [409, 322] width 98 height 17
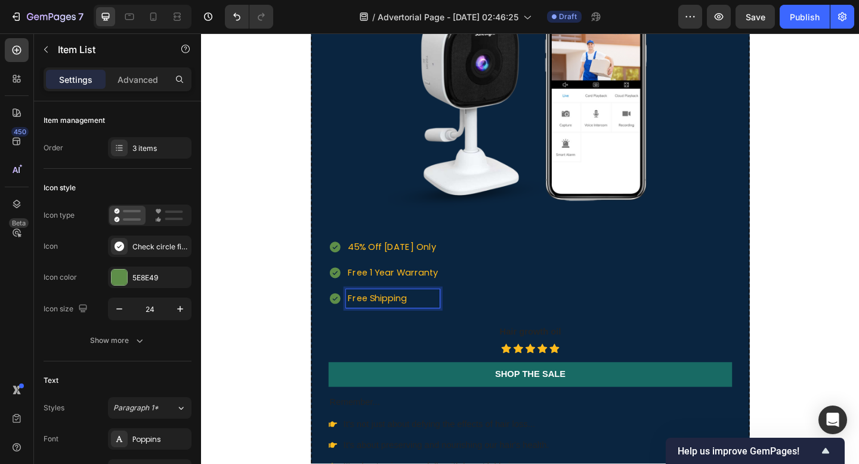
click at [386, 325] on p "Free Shipping" at bounding box center [409, 322] width 98 height 17
click at [382, 323] on p "Free Shipping" at bounding box center [409, 322] width 98 height 17
click at [522, 326] on div "45% Off Today Only Free 1 Year Warranty Free Tracked Shipping" at bounding box center [558, 294] width 439 height 76
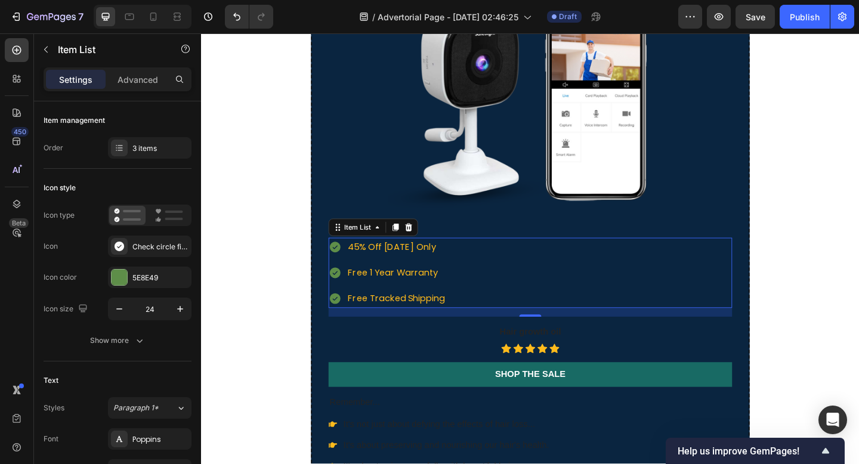
click at [497, 317] on div "45% Off Today Only Free 1 Year Warranty Free Tracked Shipping" at bounding box center [558, 294] width 439 height 76
click at [495, 324] on div "45% Off Today Only Free 1 Year Warranty Free Tracked Shipping" at bounding box center [558, 294] width 439 height 76
drag, startPoint x: 478, startPoint y: 327, endPoint x: 358, endPoint y: 326, distance: 120.5
click at [350, 326] on div "45% Off Today Only Free 1 Year Warranty Free Tracked Shipping" at bounding box center [558, 294] width 439 height 76
click at [361, 326] on p "Free Tracked Shipping" at bounding box center [413, 322] width 106 height 17
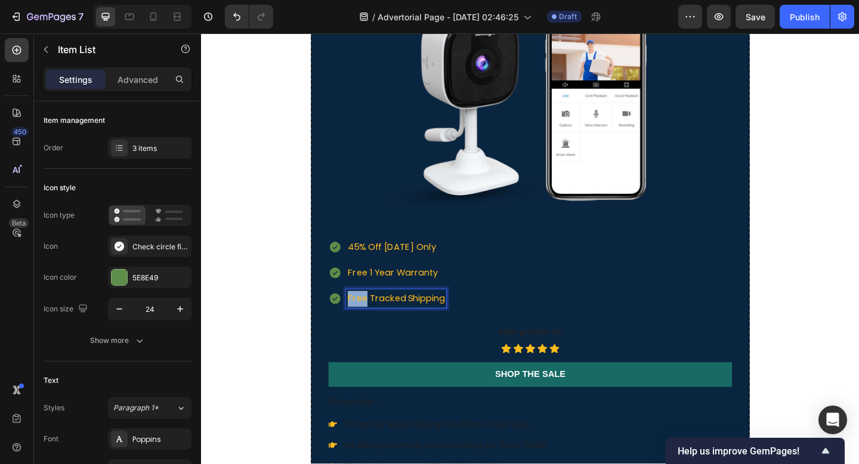
click at [361, 326] on p "Free Tracked Shipping" at bounding box center [413, 322] width 106 height 17
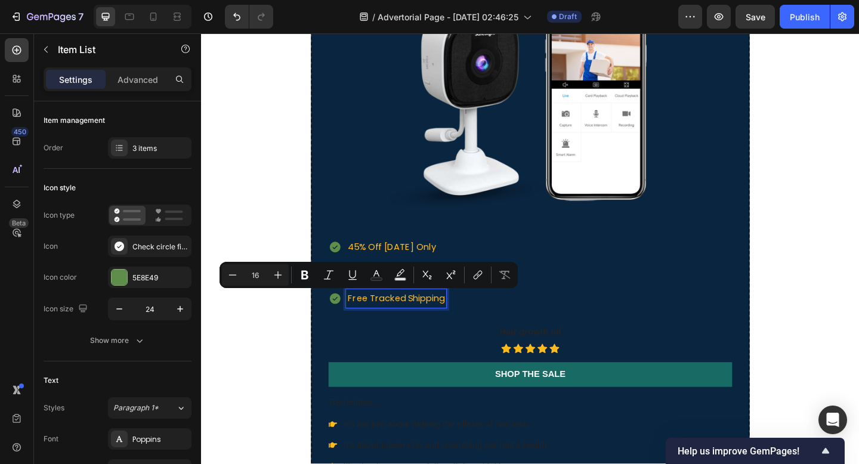
click at [403, 323] on p "Free Tracked Shipping" at bounding box center [413, 322] width 106 height 17
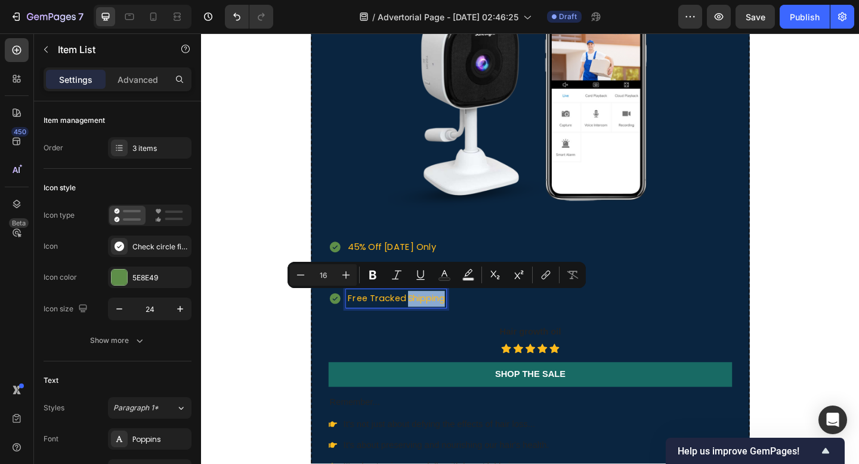
click at [494, 323] on div "45% Off Today Only Free 1 Year Warranty Free Tracked Shipping" at bounding box center [558, 294] width 439 height 76
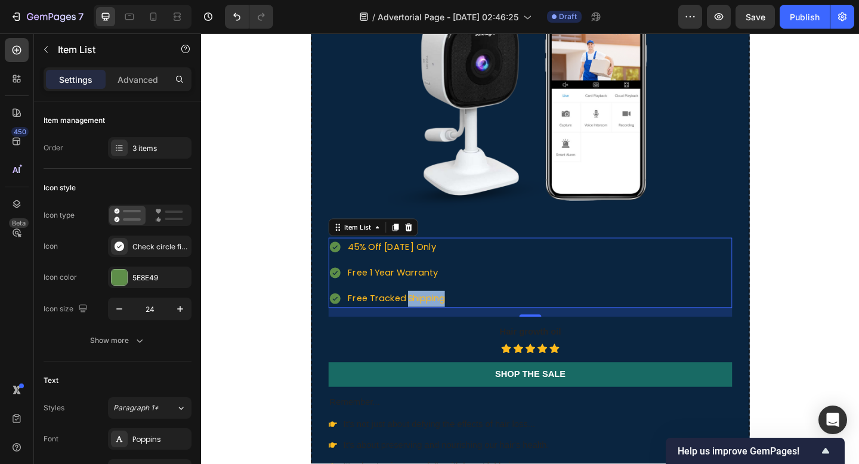
click at [537, 293] on div "45% Off Today Only Free 1 Year Warranty Free Tracked Shipping" at bounding box center [558, 294] width 439 height 76
click at [372, 244] on div "Item List" at bounding box center [370, 244] width 33 height 11
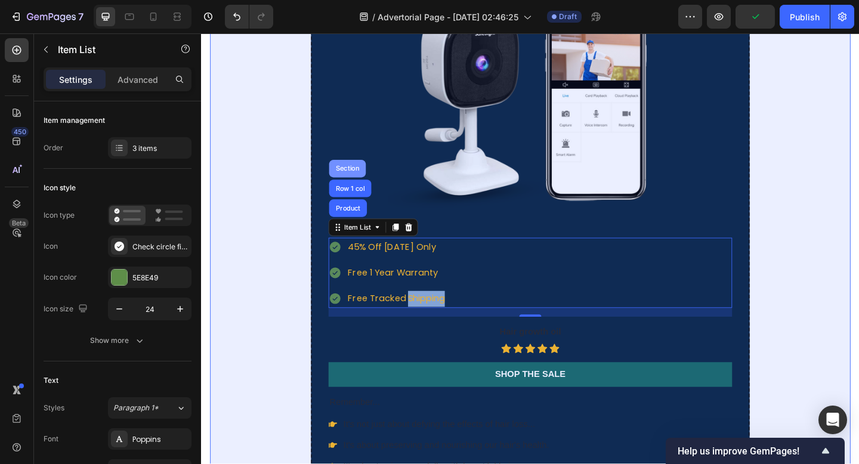
click at [364, 183] on div "Section" at bounding box center [360, 180] width 30 height 7
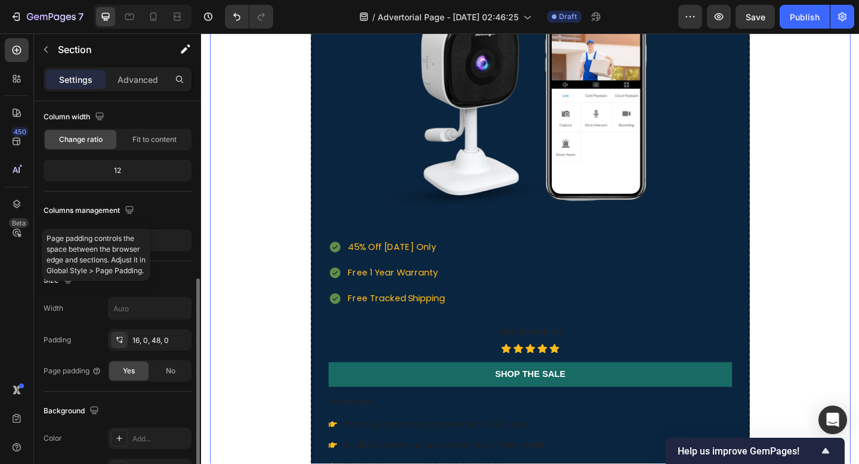
scroll to position [169, 0]
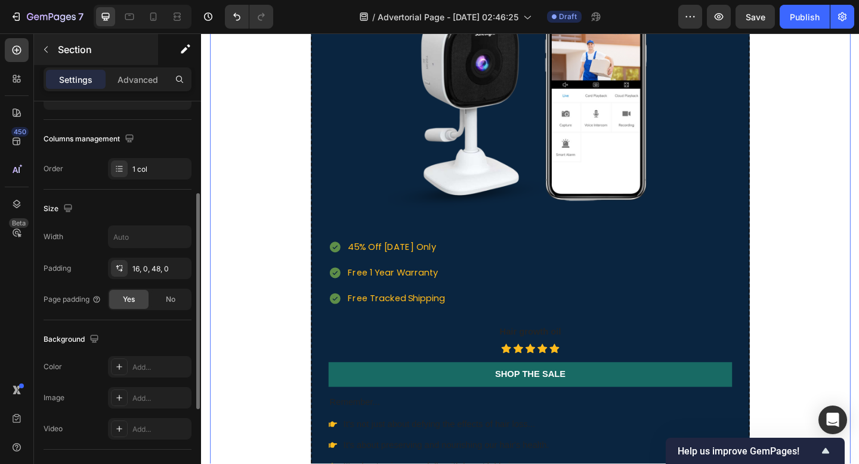
click at [44, 37] on div "Section" at bounding box center [96, 49] width 124 height 31
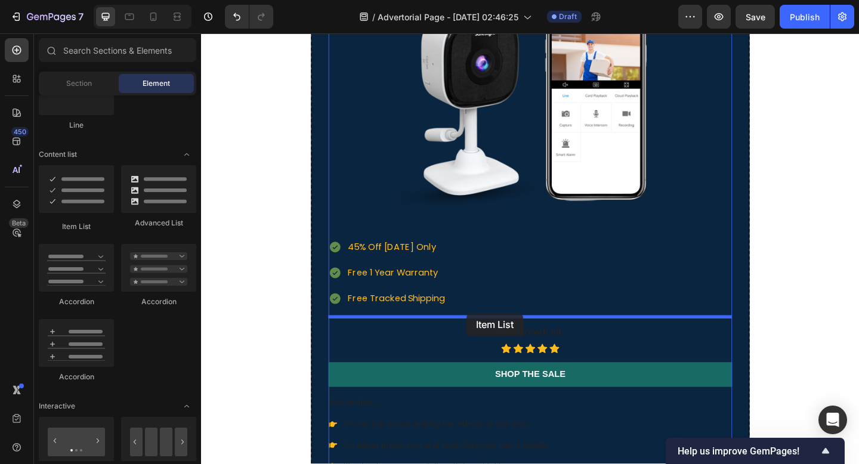
drag, startPoint x: 274, startPoint y: 219, endPoint x: 489, endPoint y: 338, distance: 246.1
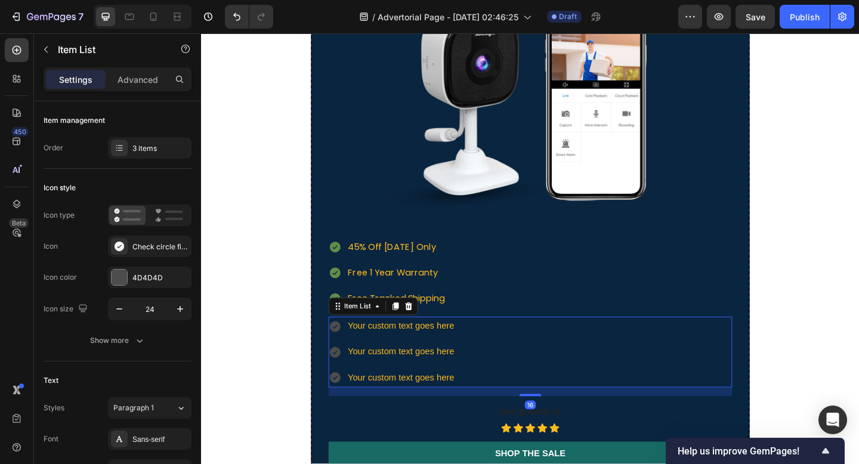
click at [538, 307] on div "45% Off Today Only Free 1 Year Warranty Free Tracked Shipping" at bounding box center [558, 294] width 439 height 76
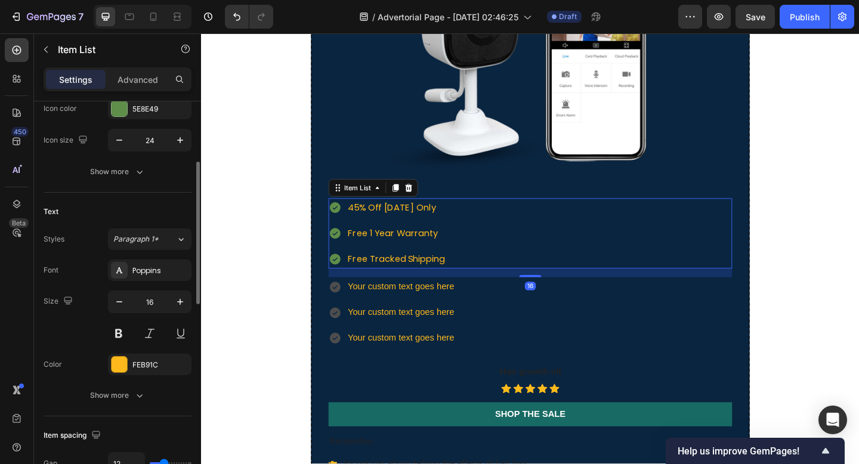
scroll to position [2118, 0]
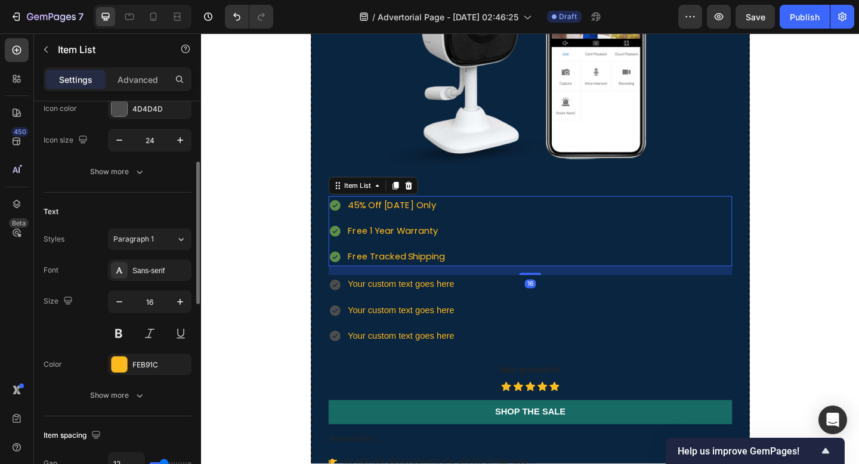
click at [521, 342] on div "Your custom text goes here Your custom text goes here Your custom text goes here" at bounding box center [558, 334] width 439 height 76
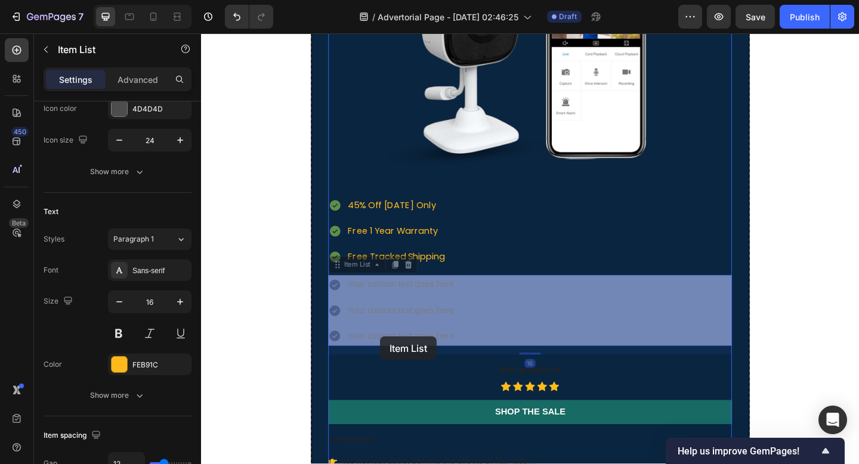
drag, startPoint x: 350, startPoint y: 306, endPoint x: 382, endPoint y: 339, distance: 46.4
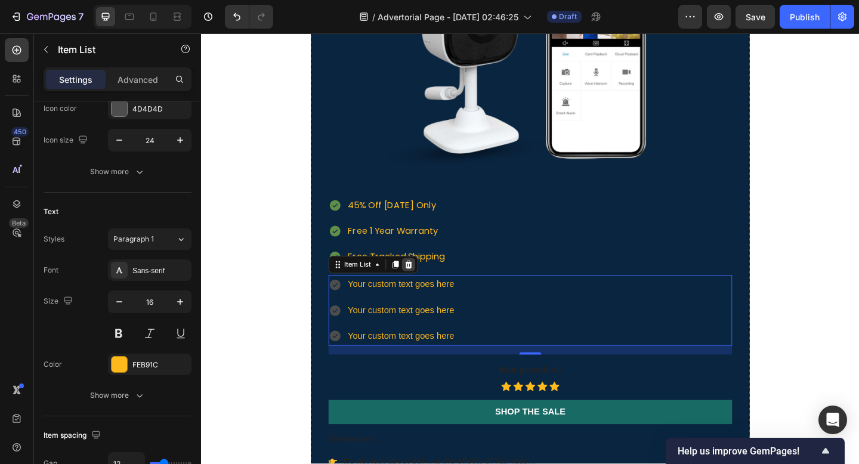
click at [426, 286] on icon at bounding box center [427, 285] width 8 height 8
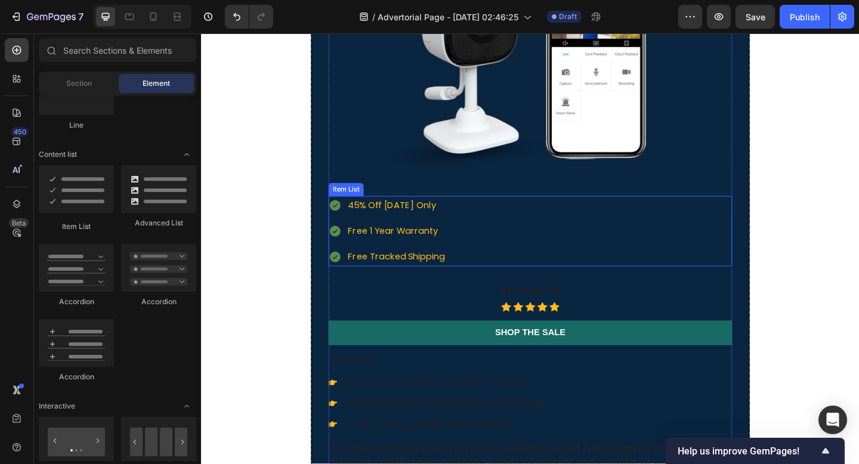
click at [426, 278] on p "Free Tracked Shipping" at bounding box center [413, 276] width 106 height 17
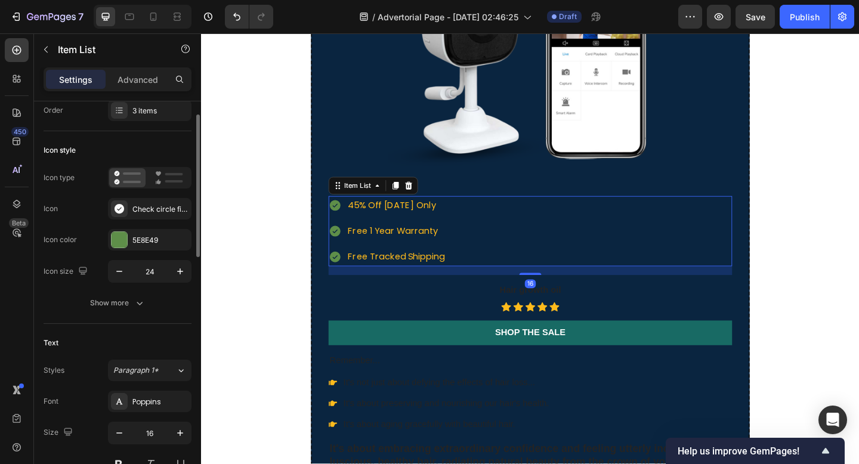
scroll to position [0, 0]
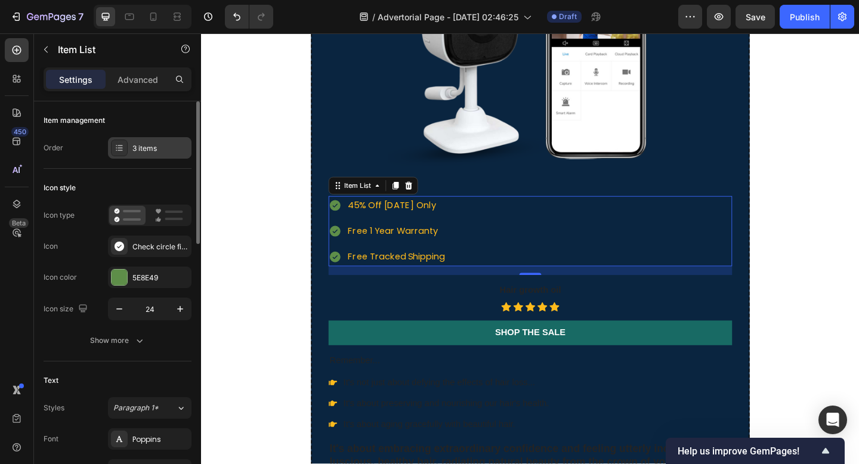
click at [120, 144] on icon at bounding box center [119, 148] width 10 height 10
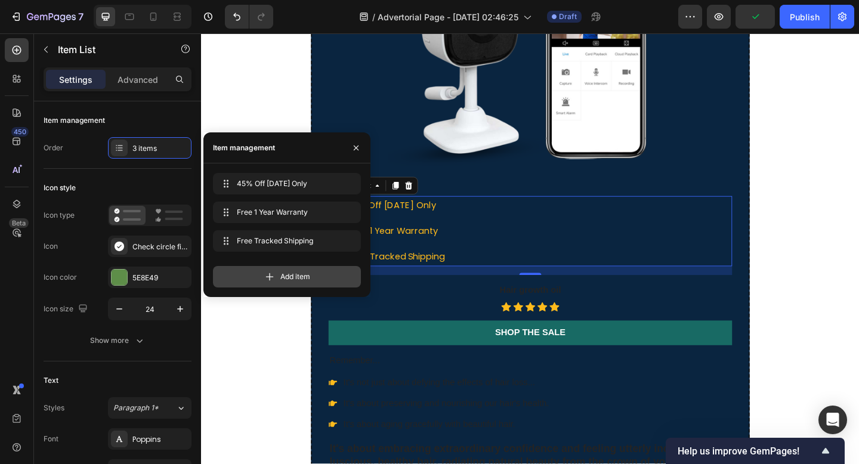
click at [270, 270] on div "Add item" at bounding box center [287, 276] width 148 height 21
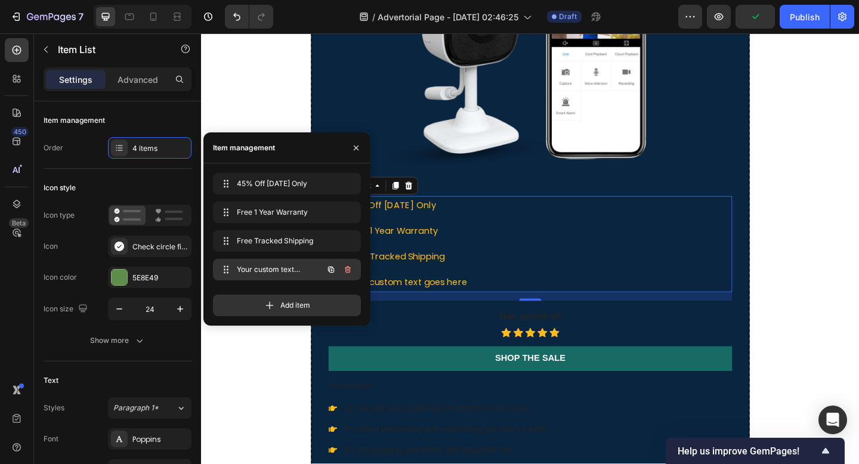
click at [281, 270] on span "Your custom text goes here" at bounding box center [270, 269] width 67 height 11
click at [448, 303] on div "Your custom text goes here" at bounding box center [425, 304] width 134 height 21
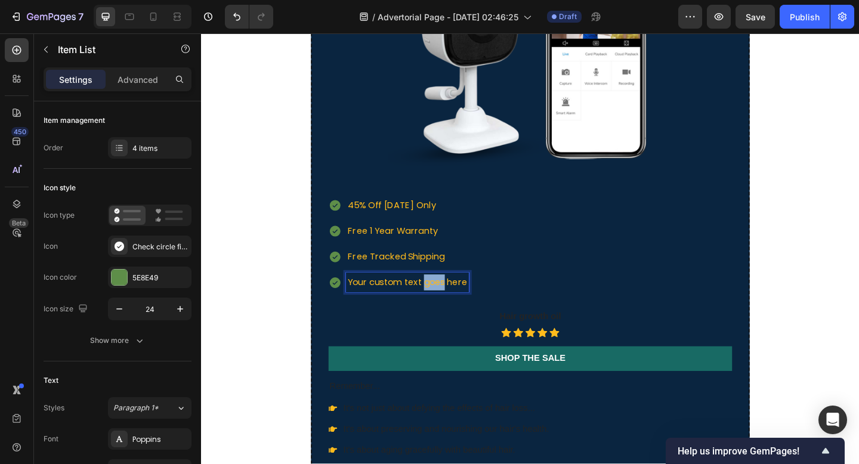
click at [448, 303] on p "Your custom text goes here" at bounding box center [425, 304] width 130 height 17
click at [456, 309] on p "30-Day Risk Free Gurantee" at bounding box center [423, 304] width 127 height 17
click at [541, 296] on div "45% Off Today Only Free 1 Year Warranty Free Tracked Shipping 30-Day Risk Free …" at bounding box center [558, 262] width 439 height 104
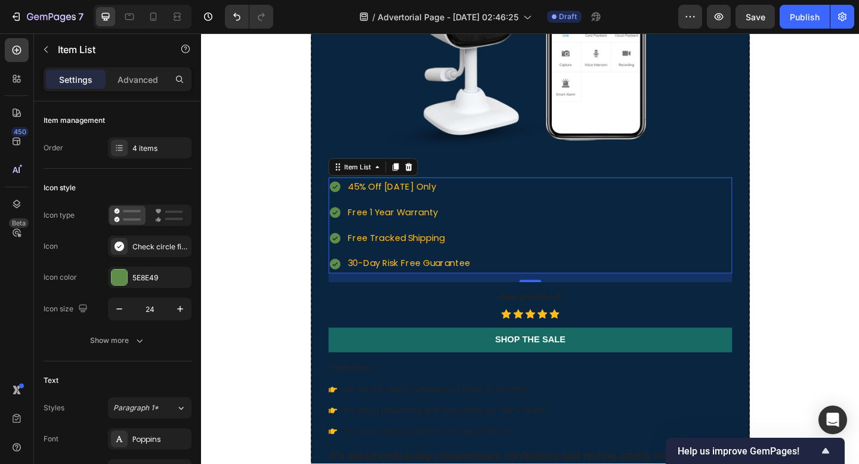
scroll to position [2159, 0]
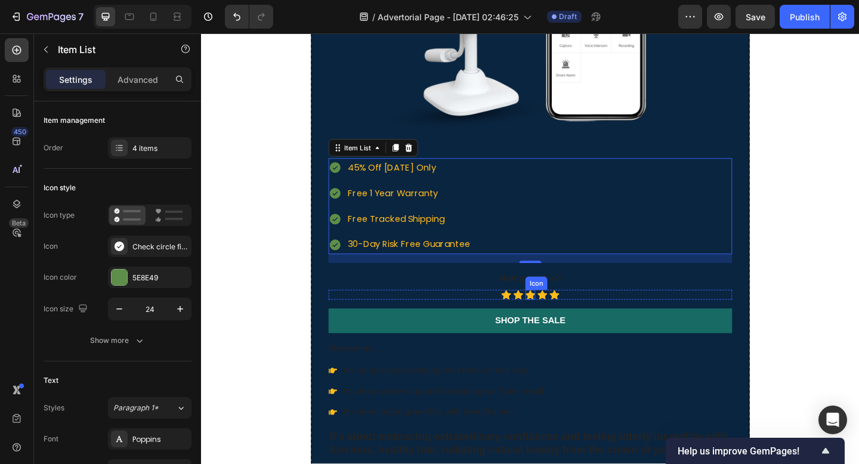
click at [561, 318] on icon at bounding box center [558, 317] width 11 height 10
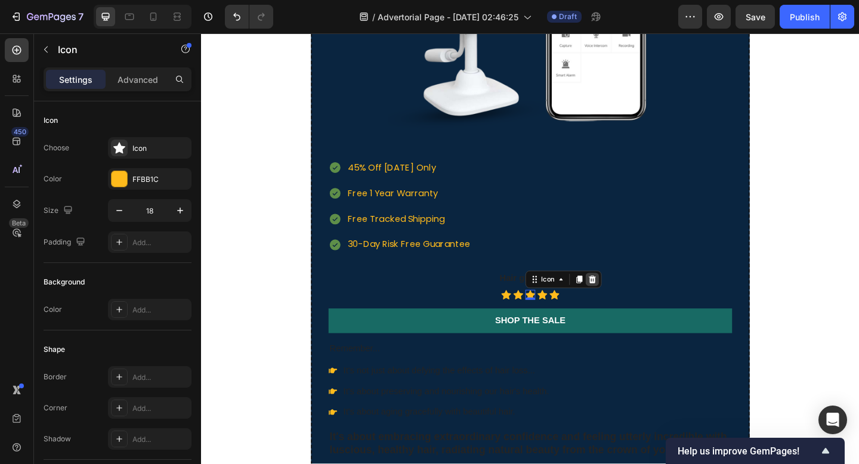
click at [625, 305] on icon at bounding box center [626, 301] width 10 height 10
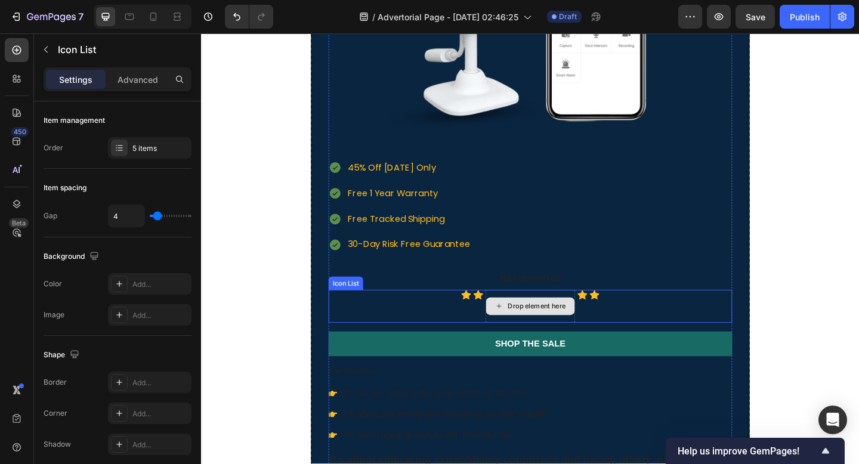
click at [476, 335] on div "Icon Icon Drop element here Icon Icon" at bounding box center [558, 330] width 439 height 36
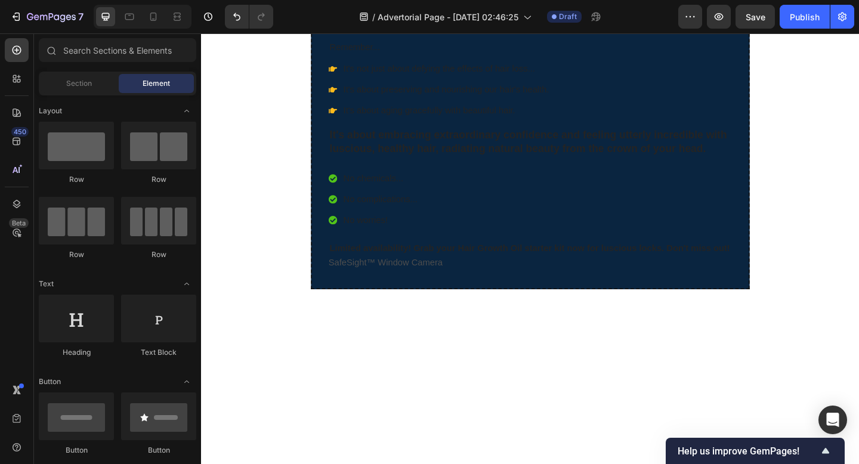
scroll to position [896, 0]
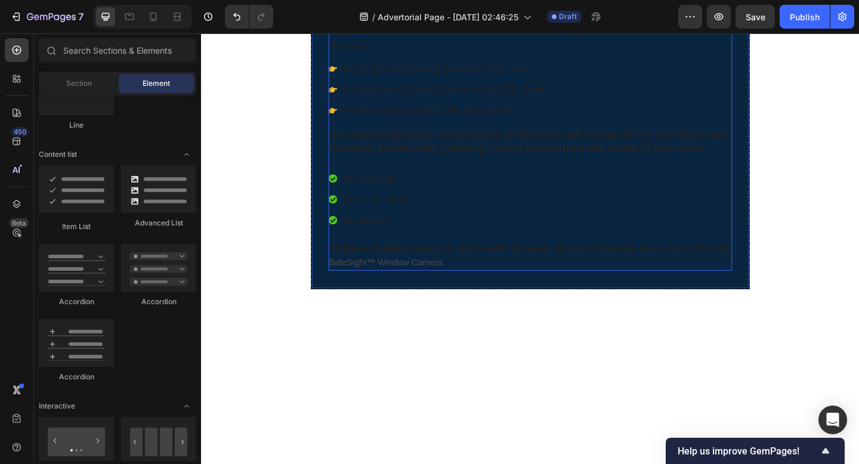
click at [432, 275] on div "⁠⁠⁠⁠⁠⁠⁠ SafeSight Is Flying Off The Shelves & Stock Won't Last Long! Heading Fl…" at bounding box center [558, 6] width 439 height 537
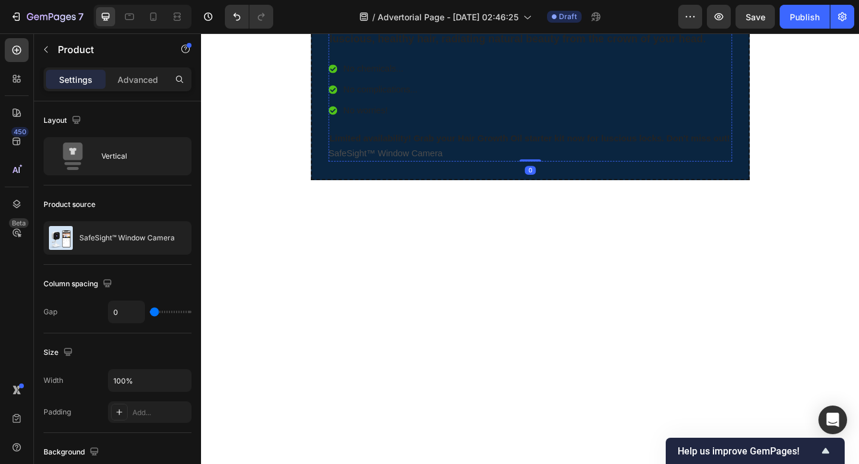
scroll to position [2247, 0]
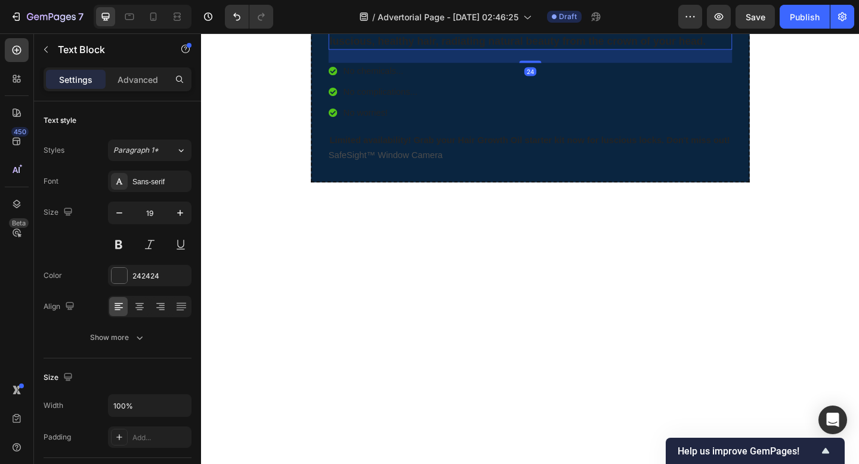
click at [400, 50] on p "It's about embracing extraordinary confidence and feeling utterly incredible wi…" at bounding box center [558, 35] width 436 height 29
click at [393, 158] on div "Limited availability! Grab your Hair Growth Oil starter kit now for luscious lo…" at bounding box center [558, 150] width 439 height 15
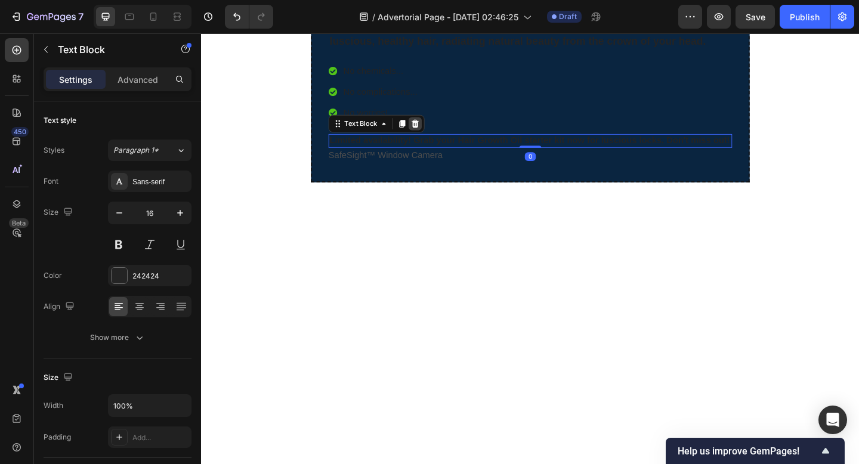
click at [434, 137] on icon at bounding box center [434, 132] width 10 height 10
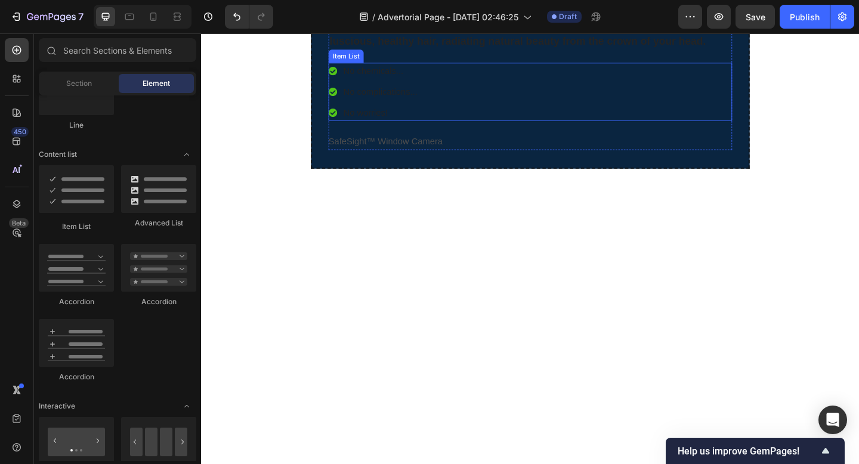
click at [451, 129] on div "No chemicals... No complications... No worries!" at bounding box center [558, 97] width 439 height 63
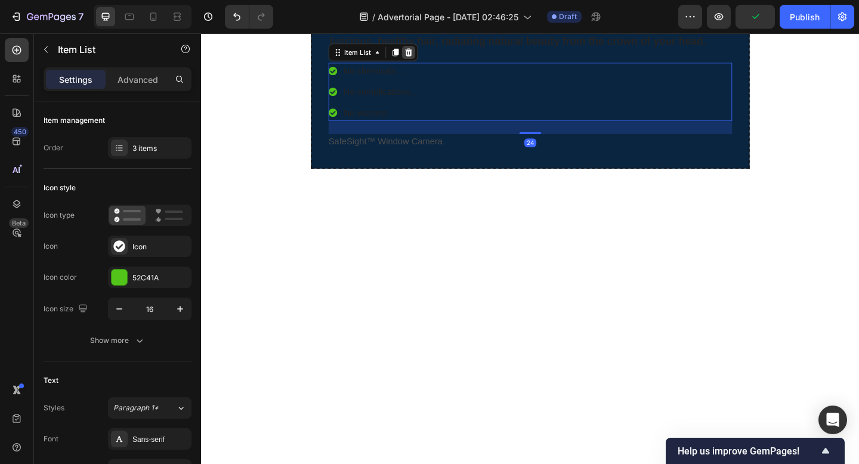
click at [429, 58] on icon at bounding box center [427, 54] width 8 height 8
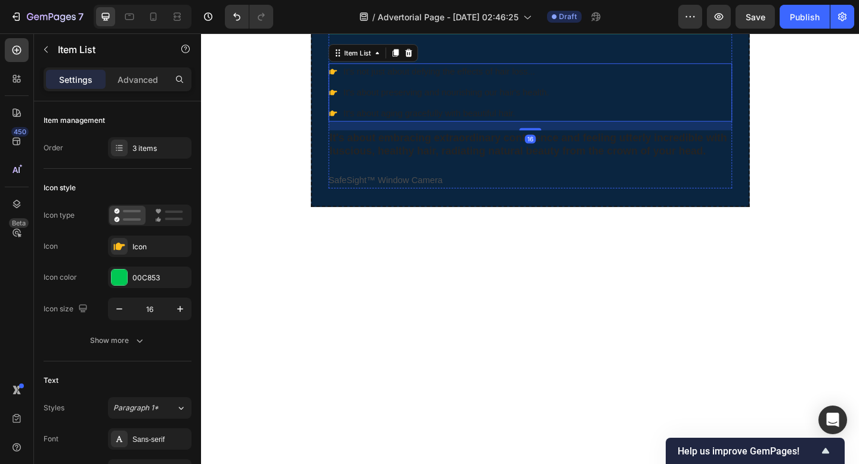
scroll to position [2133, 0]
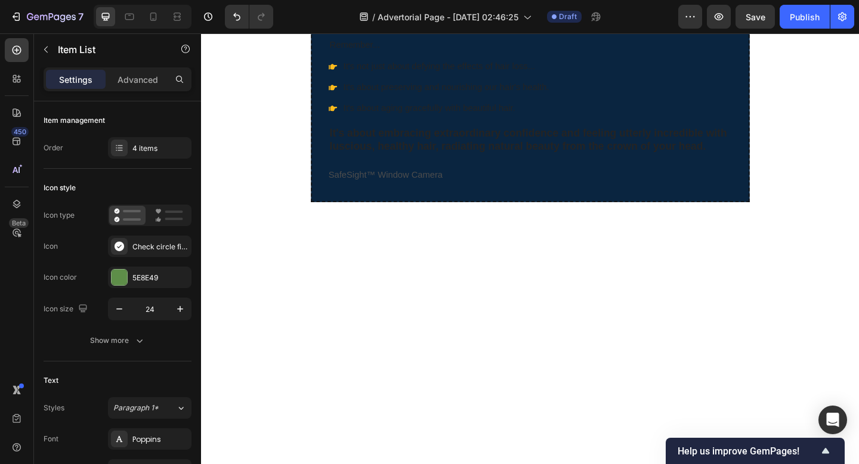
click at [389, 52] on p "Remember..." at bounding box center [558, 46] width 436 height 13
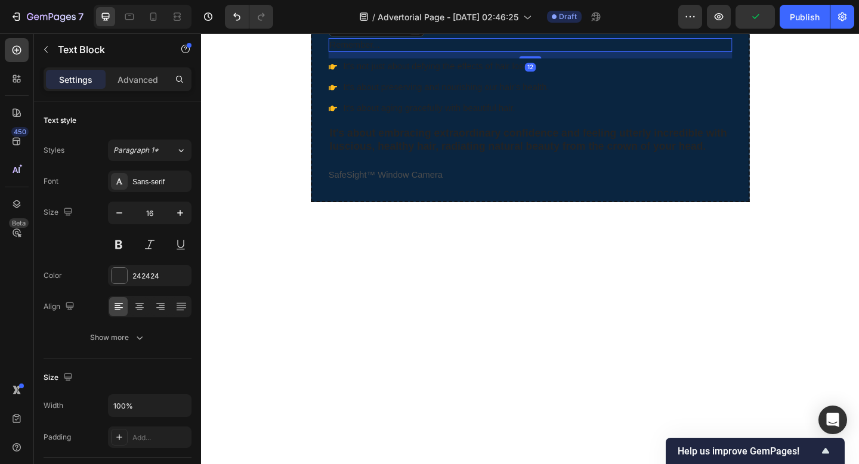
click at [432, 32] on icon at bounding box center [434, 28] width 10 height 10
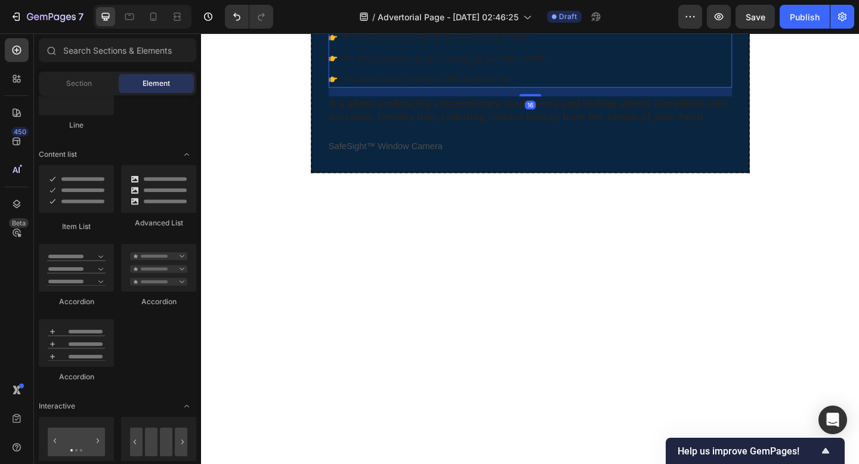
click at [404, 68] on p "It's about preserving and nourishing our hair's health." at bounding box center [467, 61] width 224 height 14
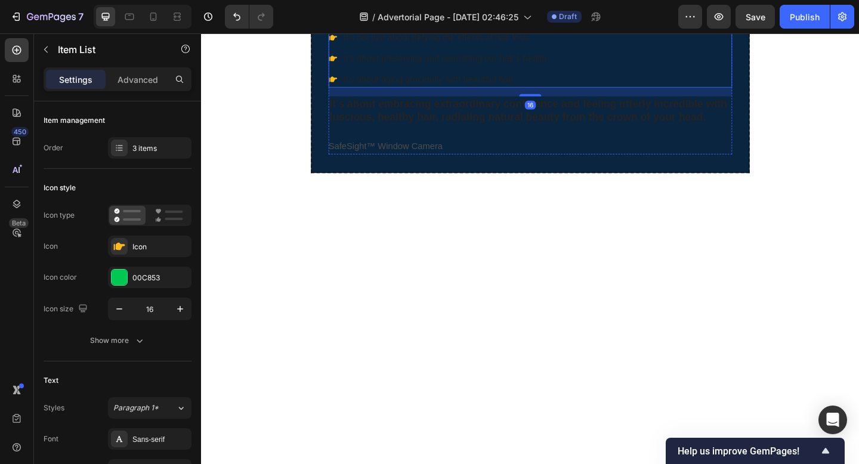
click at [431, 23] on icon at bounding box center [427, 18] width 10 height 10
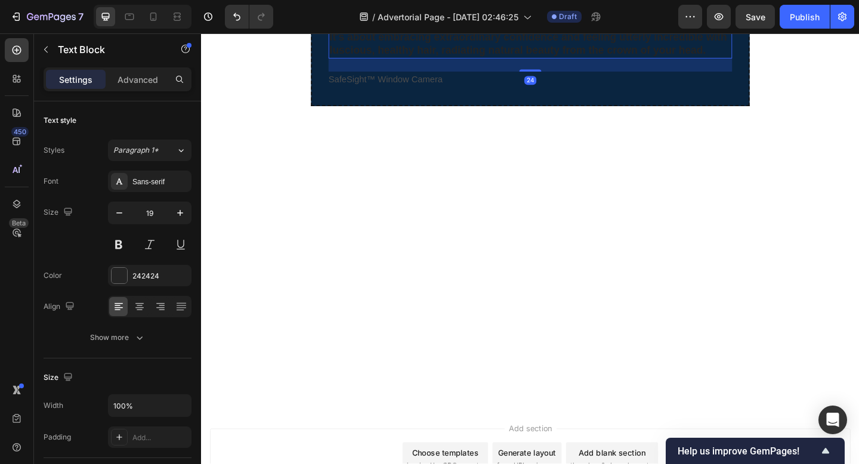
click at [411, 60] on p "It's about embracing extraordinary confidence and feeling utterly incredible wi…" at bounding box center [558, 44] width 436 height 29
click at [429, 25] on div at bounding box center [433, 18] width 14 height 14
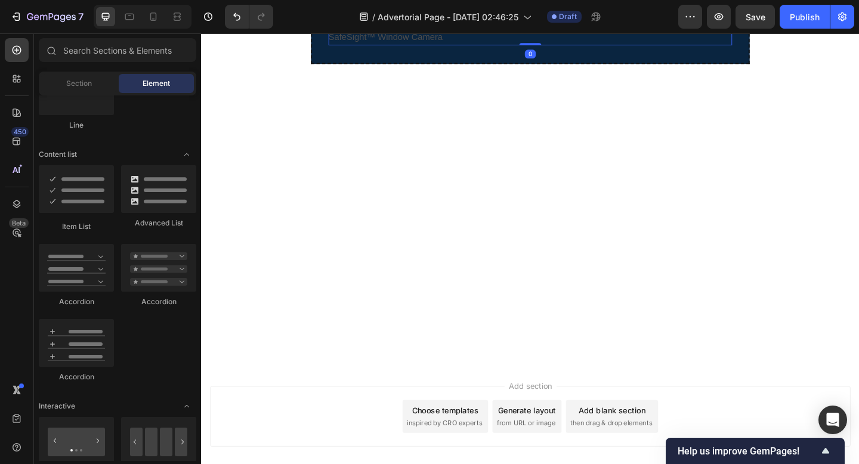
click at [413, 47] on div "SafeSight™ Window Camera" at bounding box center [558, 37] width 439 height 17
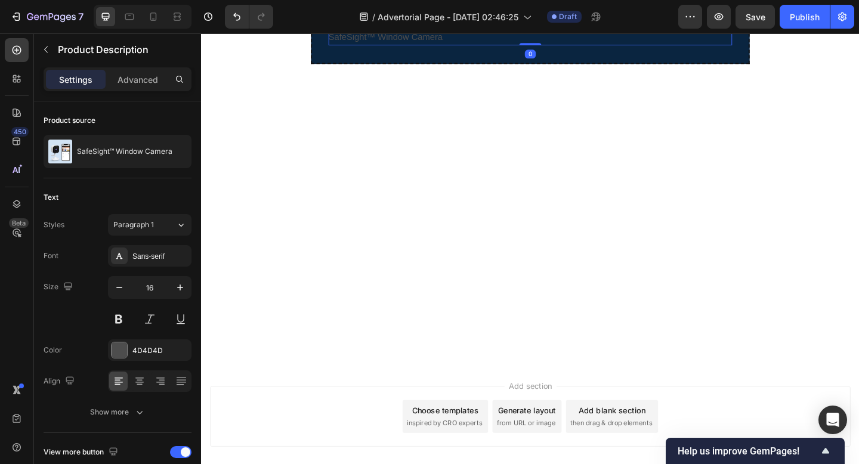
click at [476, 23] on icon at bounding box center [480, 18] width 10 height 10
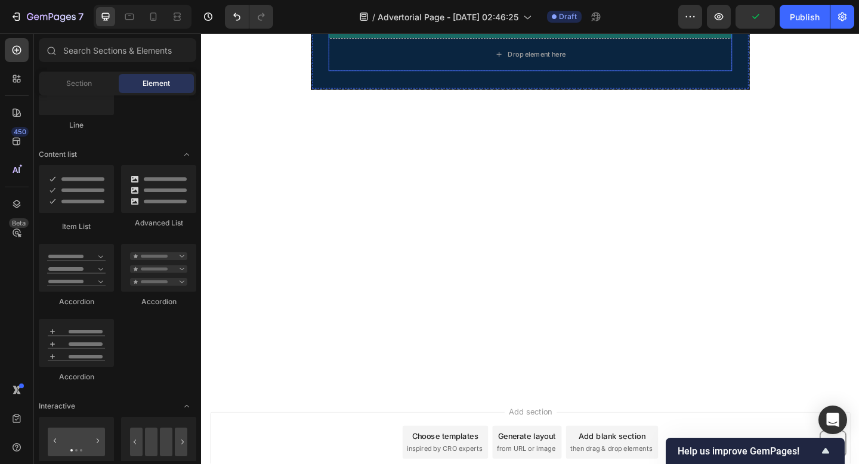
scroll to position [2128, 0]
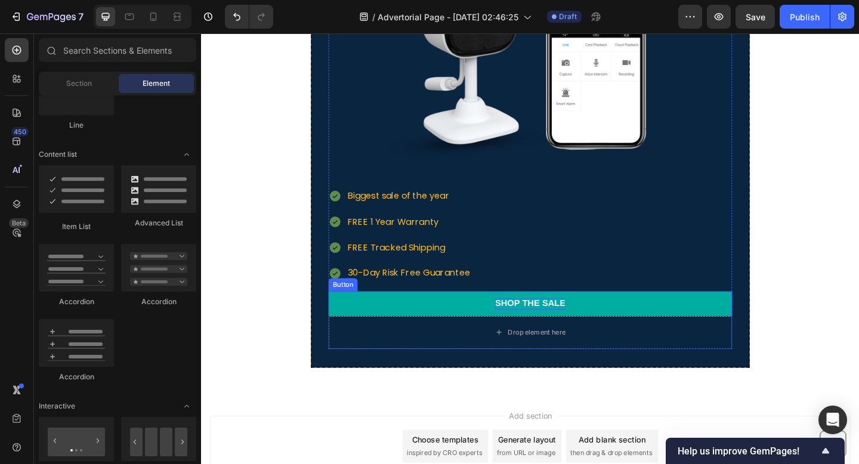
click at [546, 326] on div "Shop the Sale" at bounding box center [559, 327] width 77 height 13
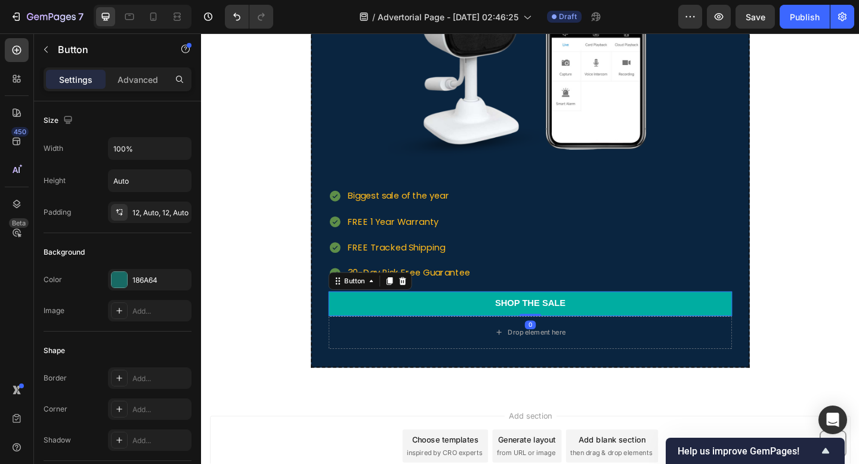
click at [469, 329] on link "Shop the Sale" at bounding box center [558, 327] width 439 height 27
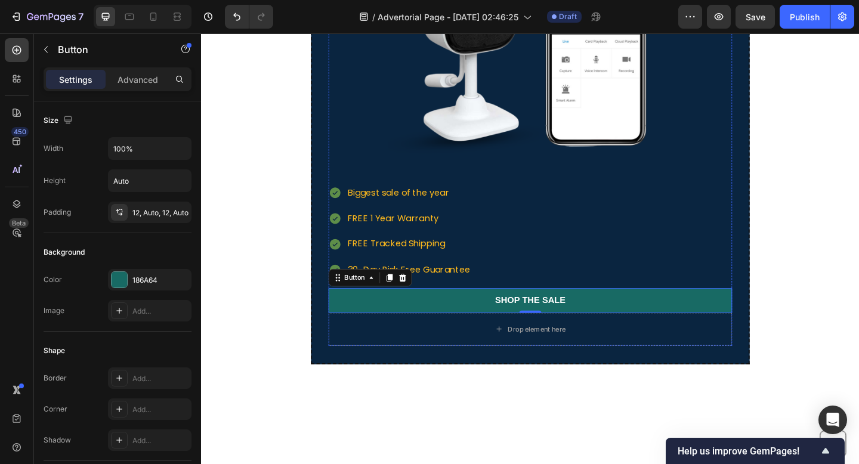
scroll to position [2207, 0]
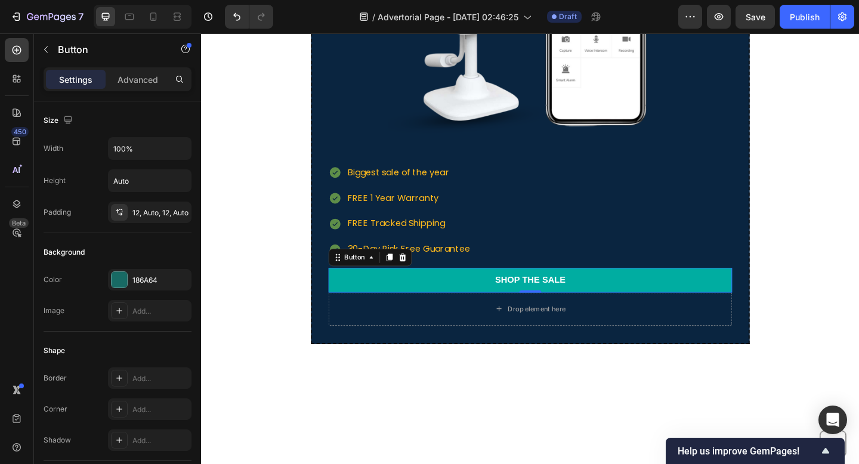
click at [470, 304] on link "Shop the Sale" at bounding box center [558, 302] width 439 height 27
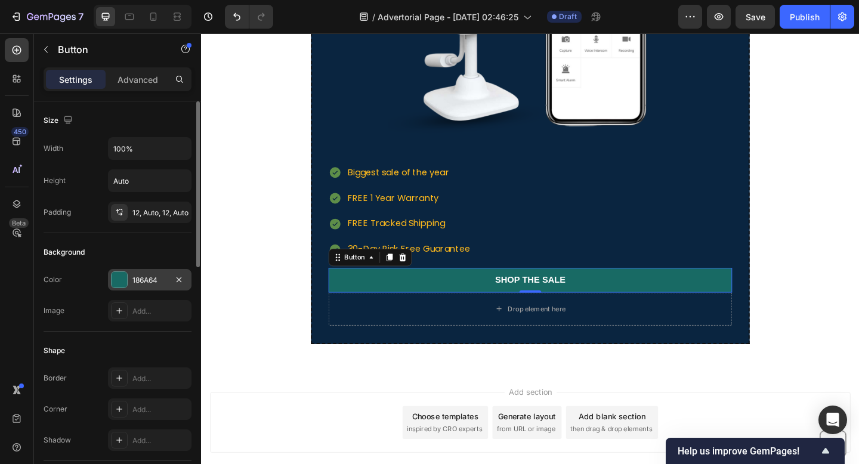
click at [124, 283] on div at bounding box center [120, 280] width 16 height 16
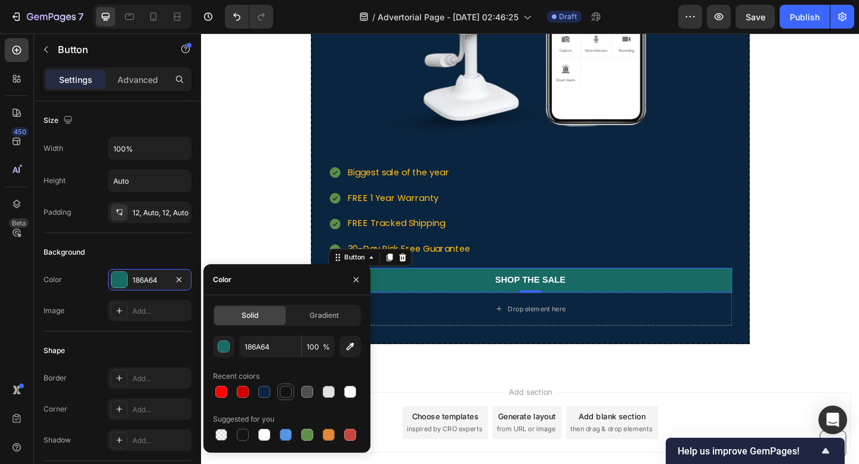
click at [289, 397] on div at bounding box center [286, 392] width 12 height 12
type input "121212"
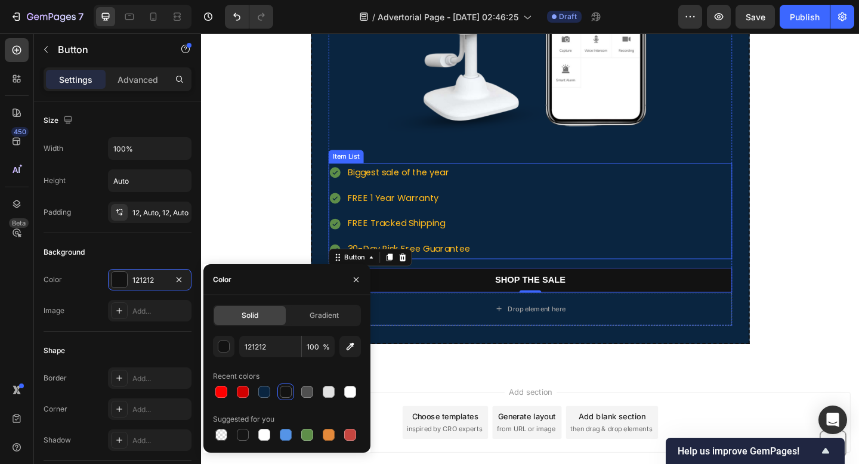
click at [583, 231] on div "Biggest sale of the year FREE 1 Year Warranty FREE Tracked Shipping 30-Day Risk…" at bounding box center [558, 227] width 439 height 104
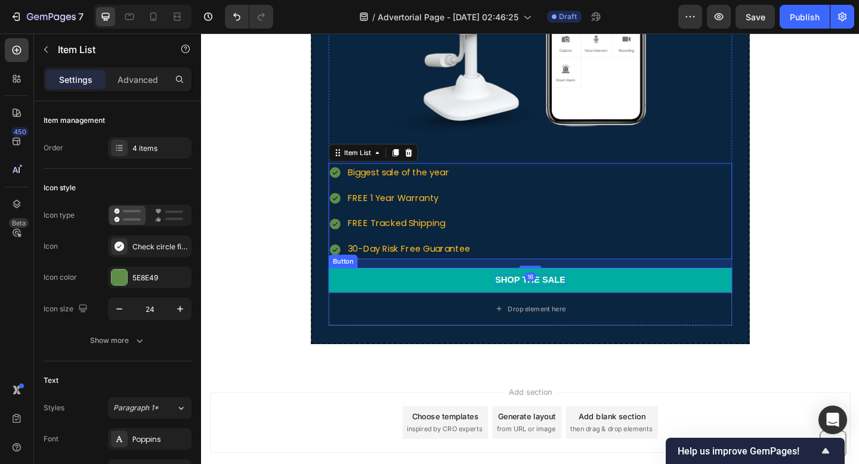
click at [574, 296] on div "Shop the Sale" at bounding box center [559, 302] width 77 height 13
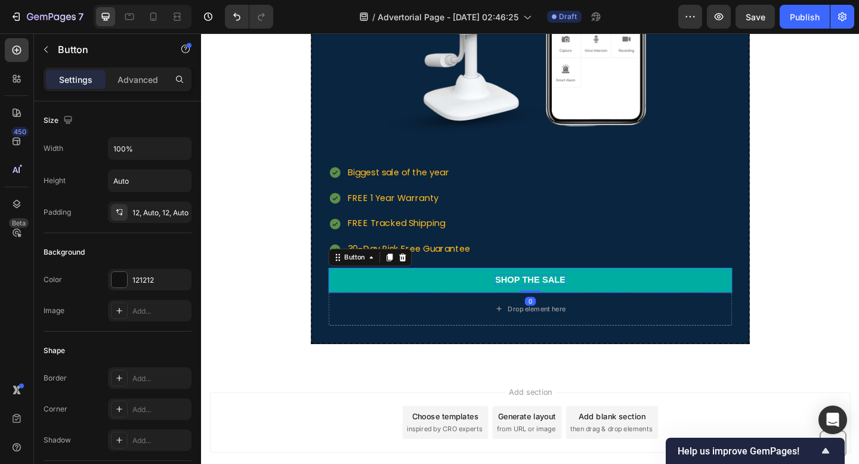
click at [574, 296] on div "Shop the Sale" at bounding box center [559, 302] width 77 height 13
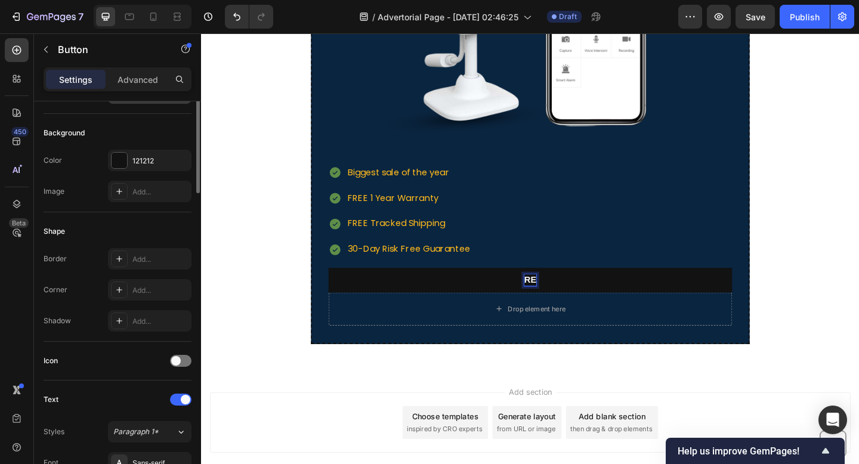
scroll to position [346, 0]
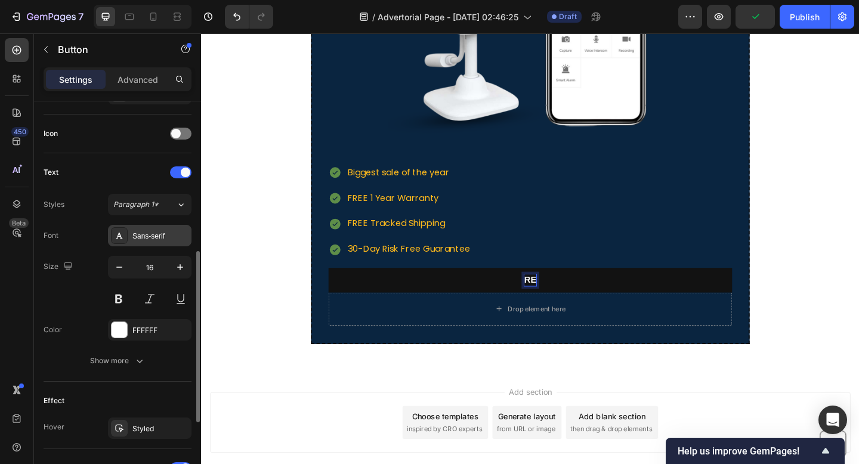
click at [171, 239] on div "Sans-serif" at bounding box center [160, 236] width 56 height 11
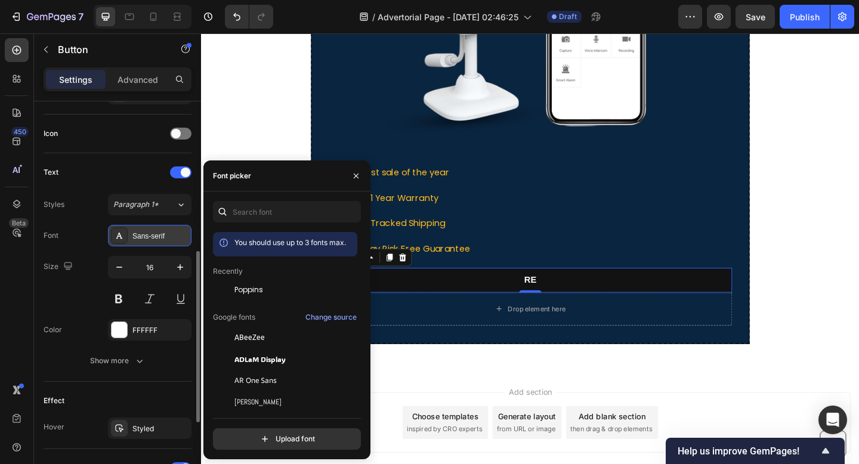
click at [123, 233] on div at bounding box center [119, 235] width 17 height 17
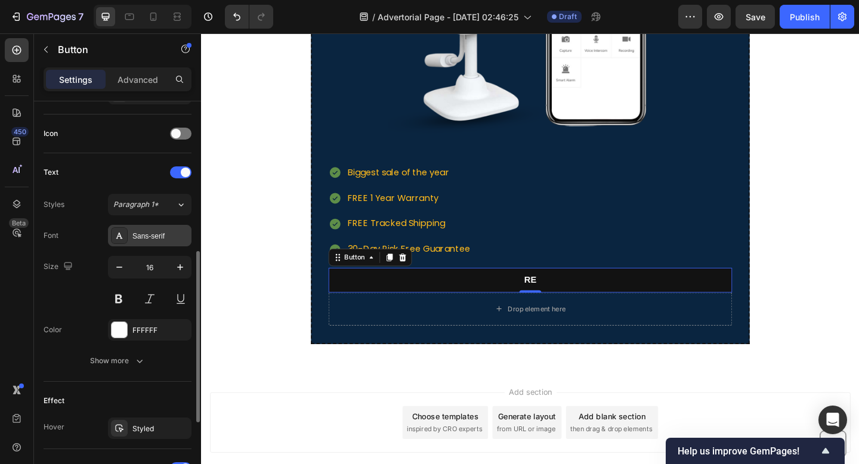
click at [122, 236] on icon at bounding box center [119, 236] width 10 height 10
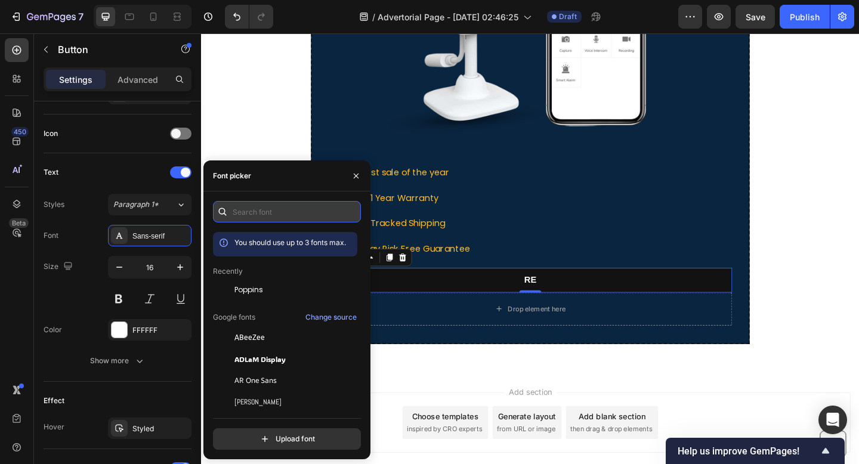
click at [288, 211] on input "text" at bounding box center [287, 211] width 148 height 21
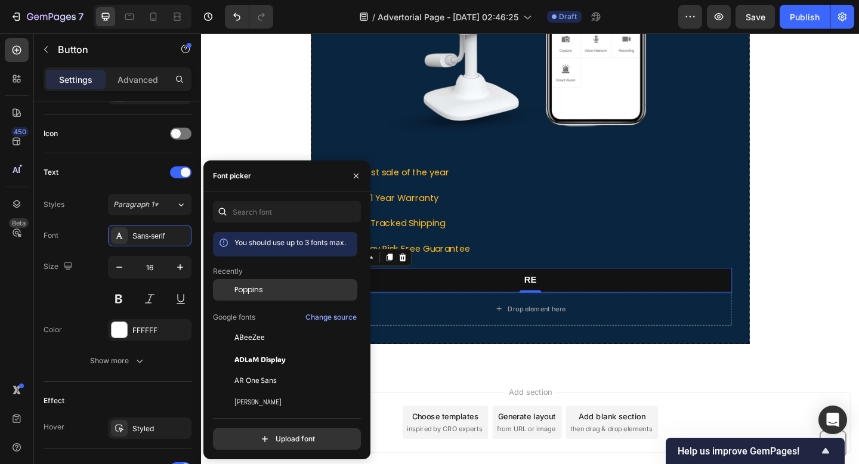
click at [273, 292] on div "Poppins" at bounding box center [294, 289] width 120 height 11
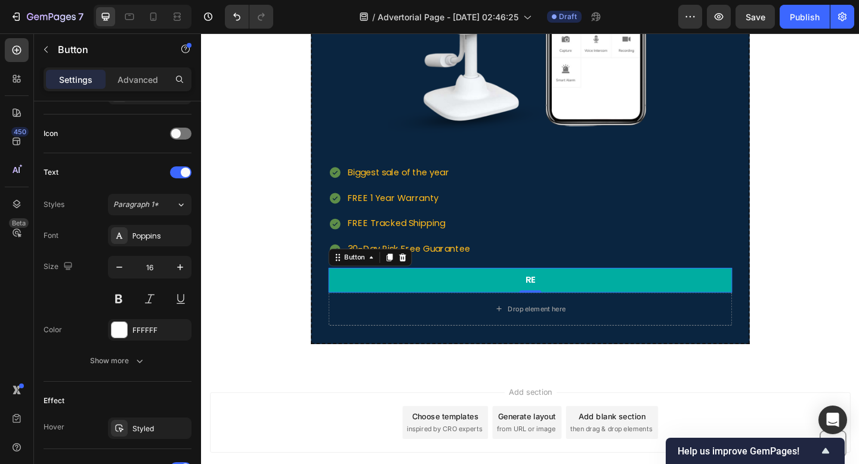
click at [545, 293] on link "Re" at bounding box center [558, 302] width 439 height 27
click at [565, 293] on link "Re" at bounding box center [558, 302] width 439 height 27
click at [566, 299] on link "Re" at bounding box center [558, 302] width 439 height 27
click at [553, 299] on p "Re" at bounding box center [558, 302] width 11 height 13
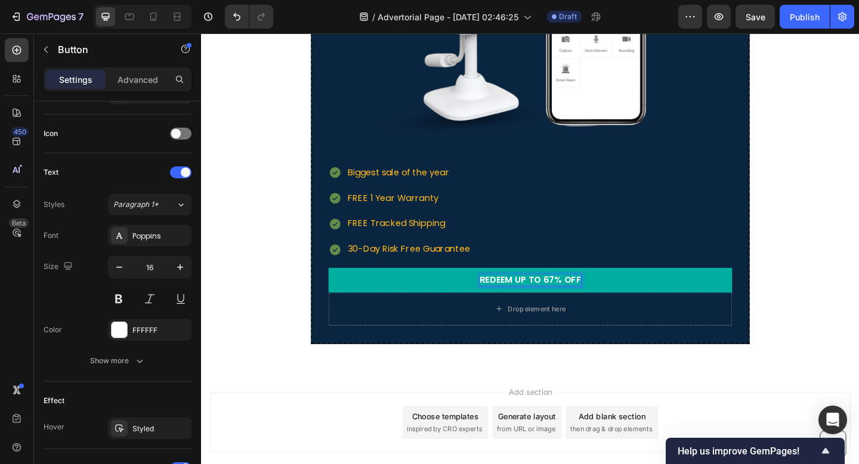
click at [685, 304] on link "redeem up to 67% off" at bounding box center [558, 302] width 439 height 27
click at [434, 308] on link "redeem up to 67% off" at bounding box center [558, 302] width 439 height 27
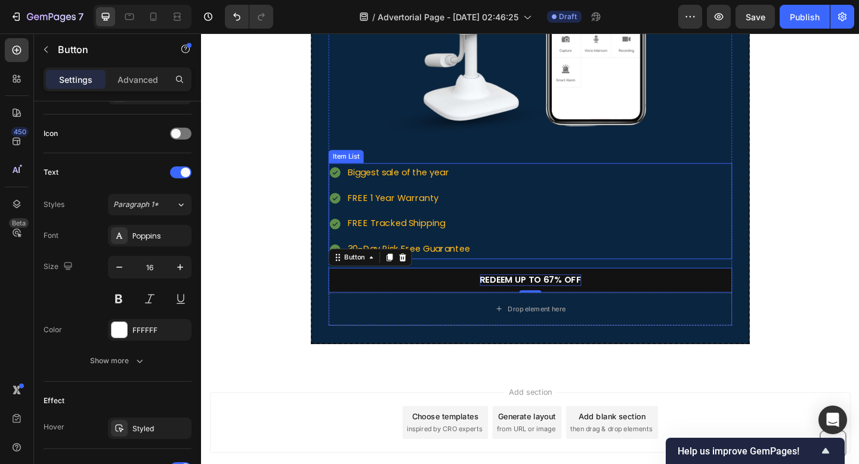
click at [576, 206] on div "Biggest sale of the year FREE 1 Year Warranty FREE Tracked Shipping 30-Day Risk…" at bounding box center [558, 227] width 439 height 104
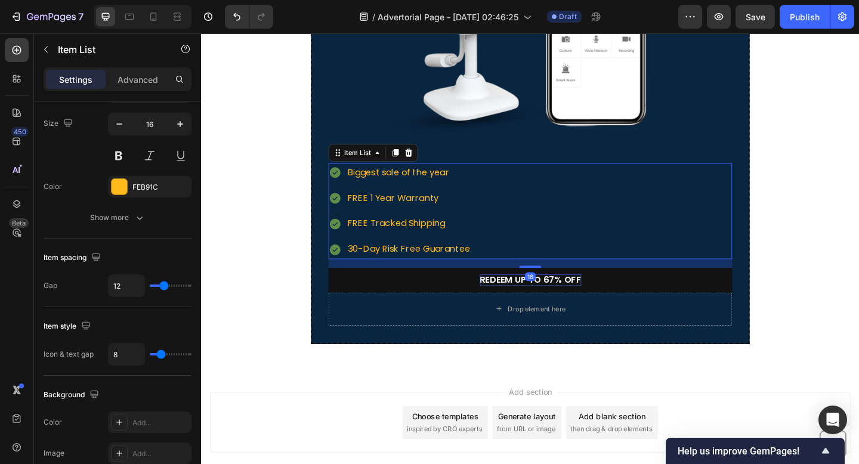
scroll to position [0, 0]
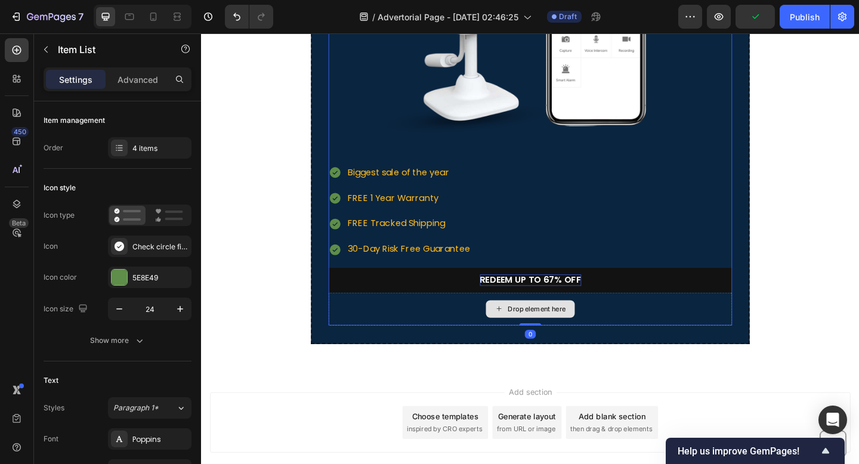
click at [431, 349] on div "Drop element here" at bounding box center [558, 333] width 439 height 36
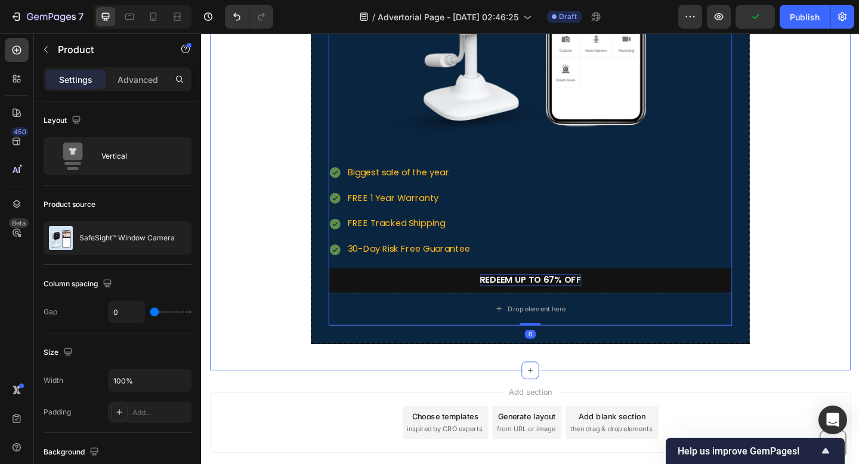
scroll to position [2226, 0]
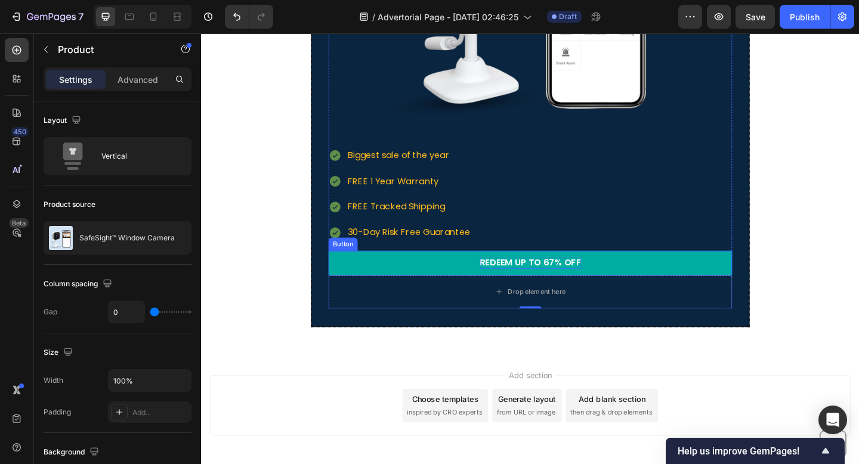
click at [411, 284] on link "redeem up to 67% off" at bounding box center [558, 283] width 439 height 27
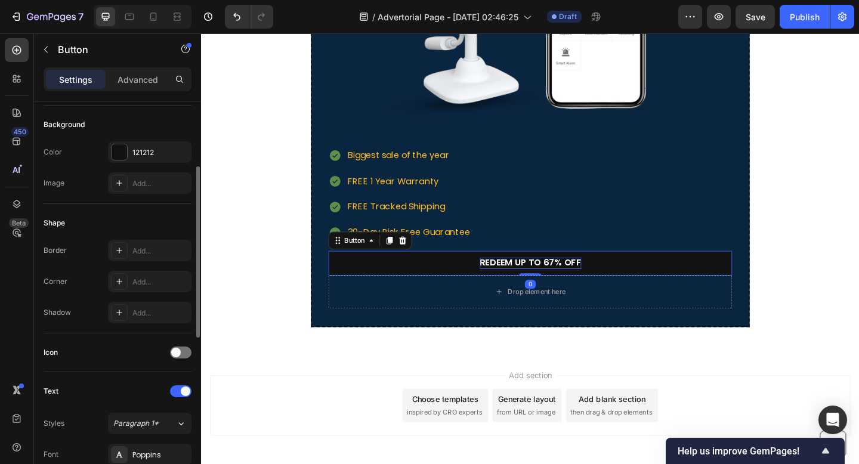
scroll to position [135, 0]
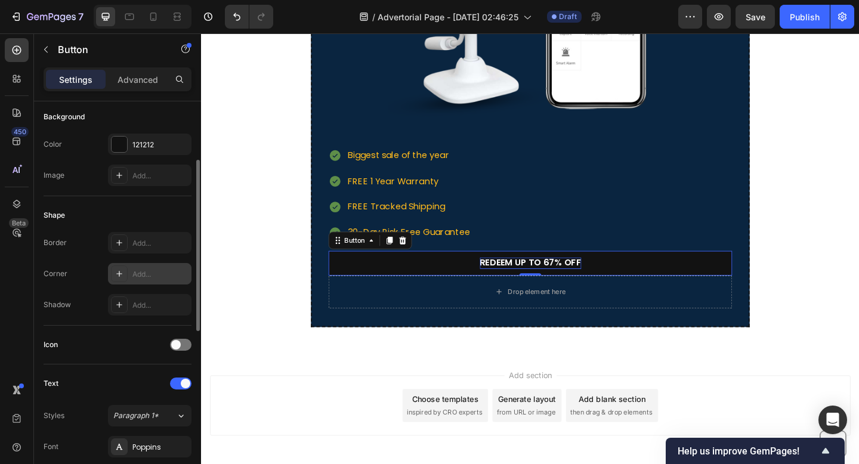
click at [121, 270] on icon at bounding box center [119, 274] width 10 height 10
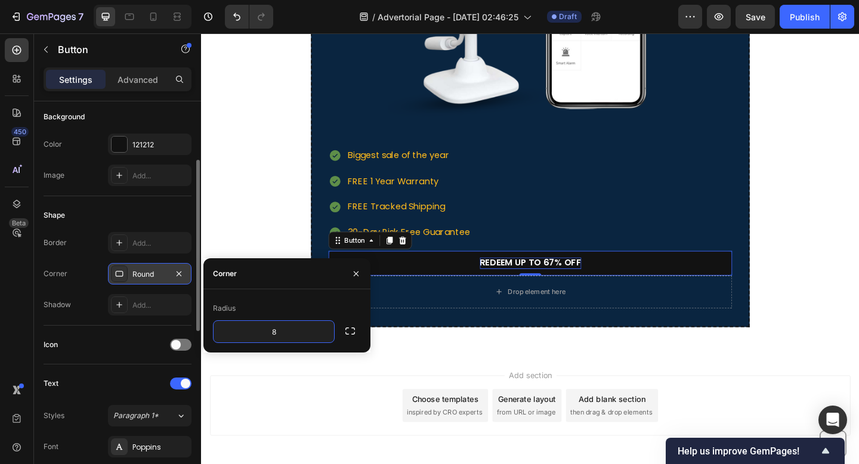
click at [234, 254] on div "⁠⁠⁠⁠⁠⁠⁠ SafeSight Is Flying Off The Shelves & Stock Won't Last Long! Heading Fl…" at bounding box center [558, 28] width 696 height 649
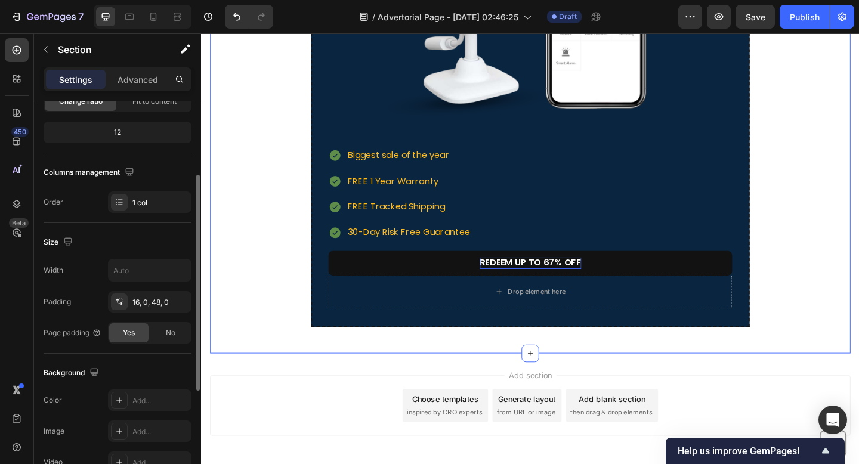
scroll to position [0, 0]
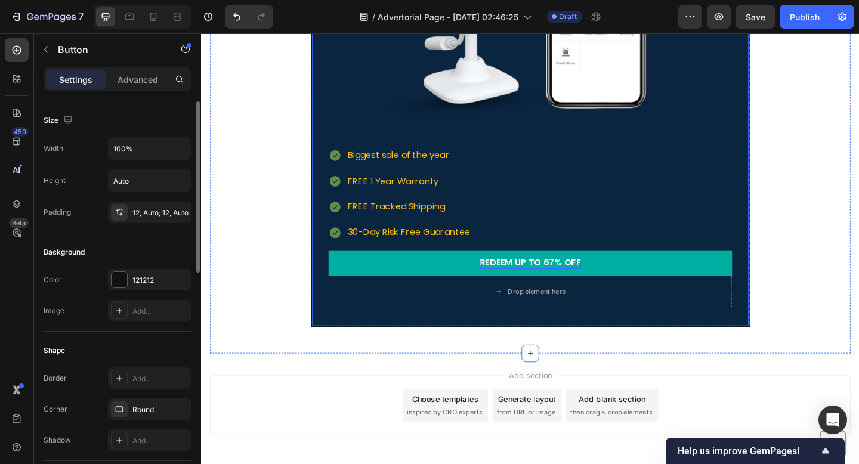
click at [355, 295] on link "redeem up to 67% off" at bounding box center [558, 283] width 439 height 27
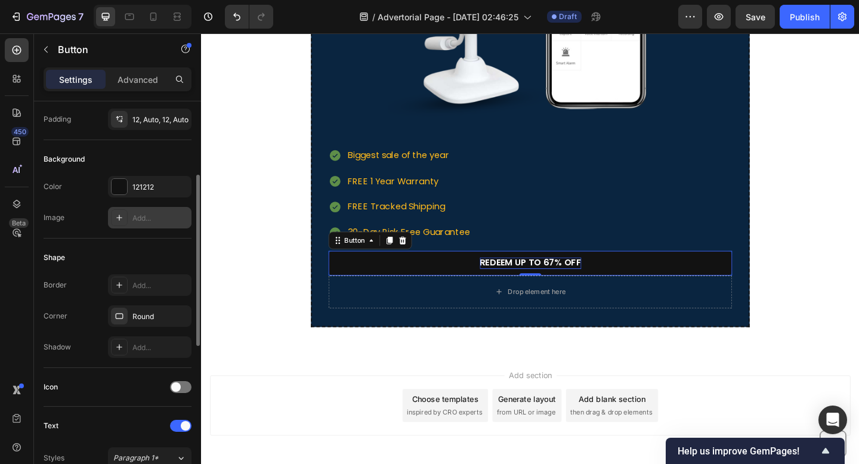
scroll to position [128, 0]
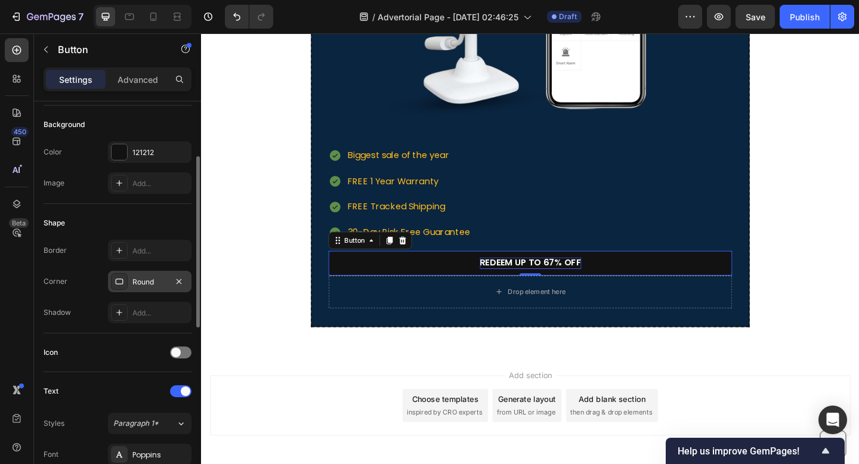
click at [142, 287] on div "Round" at bounding box center [149, 281] width 83 height 21
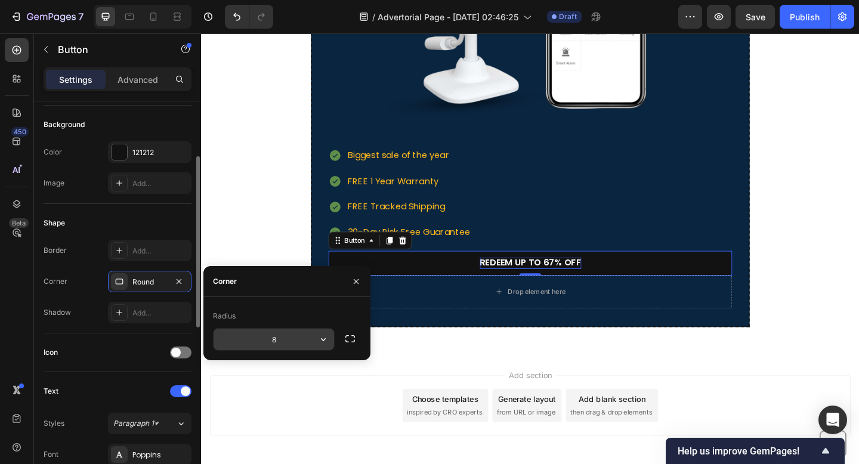
click at [299, 342] on input "8" at bounding box center [273, 339] width 120 height 21
type input "2"
type input "30"
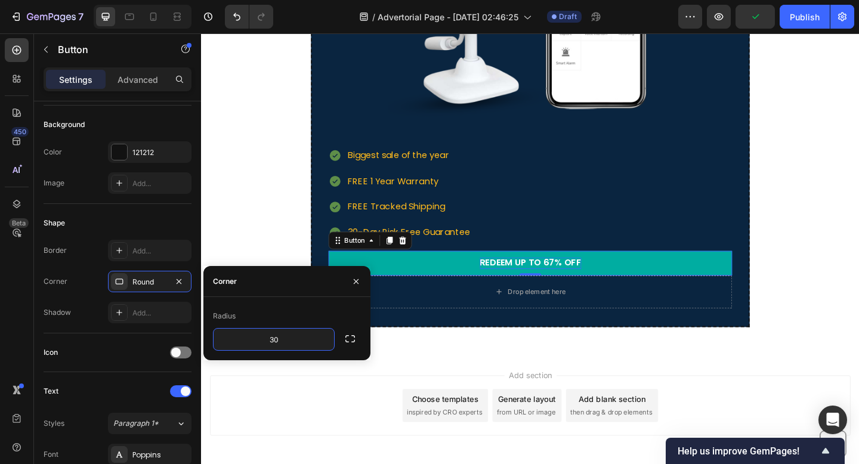
click at [544, 273] on link "redeem up to 67% off" at bounding box center [558, 283] width 439 height 27
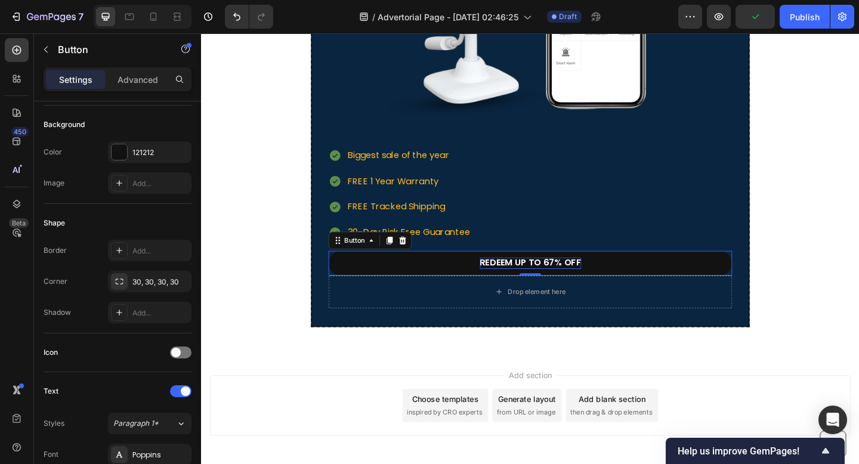
click at [552, 214] on div "Biggest sale of the year FREE 1 Year Warranty FREE Tracked Shipping 30-Day Risk…" at bounding box center [558, 208] width 439 height 104
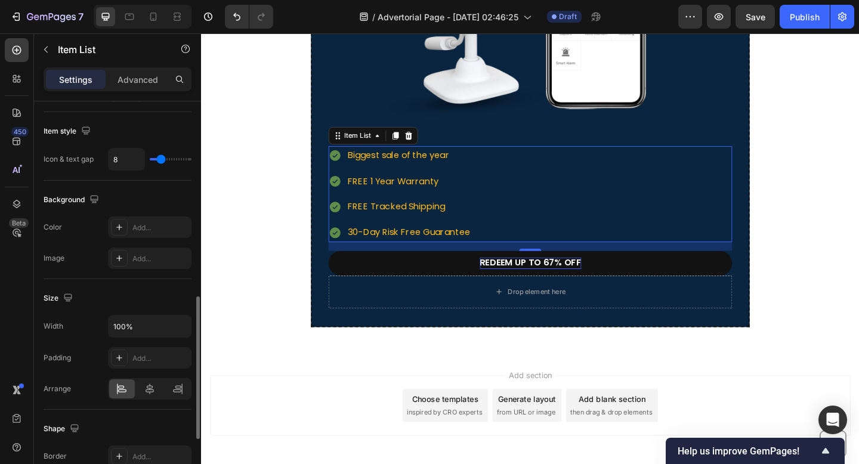
scroll to position [543, 0]
click at [147, 318] on input "100%" at bounding box center [150, 324] width 82 height 21
click at [147, 323] on input "100%" at bounding box center [150, 324] width 82 height 21
drag, startPoint x: 157, startPoint y: 323, endPoint x: 87, endPoint y: 323, distance: 70.4
click at [87, 323] on div "Width 100%" at bounding box center [118, 325] width 148 height 23
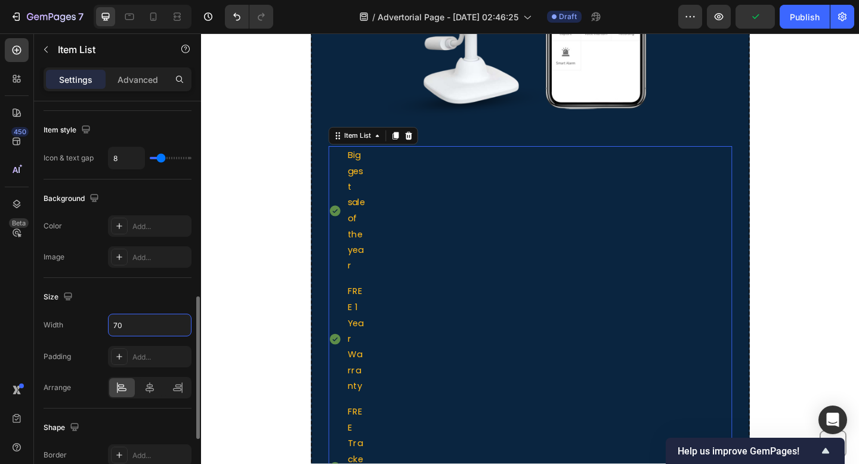
type input "7"
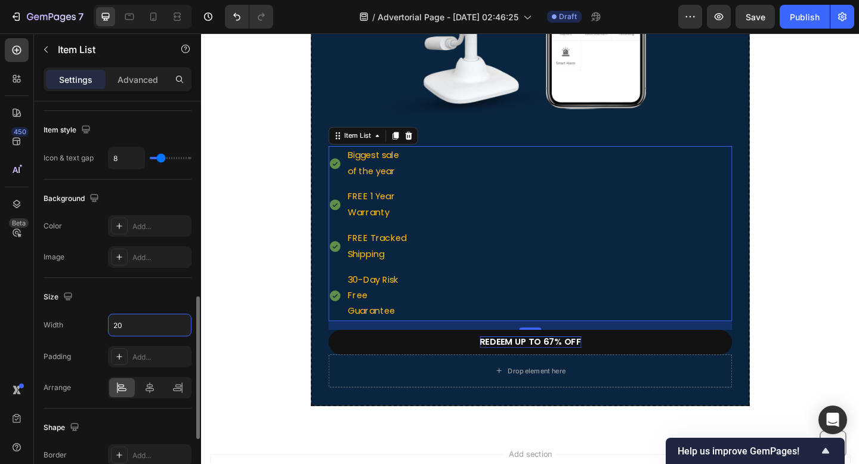
type input "2"
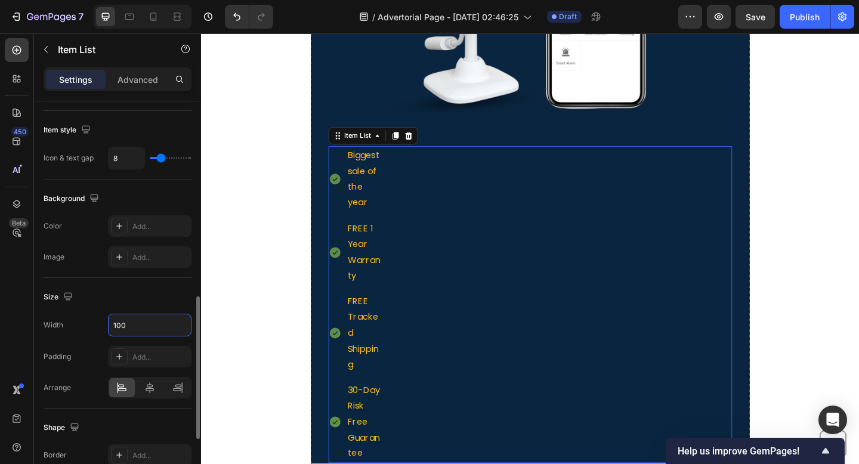
type input "100%"
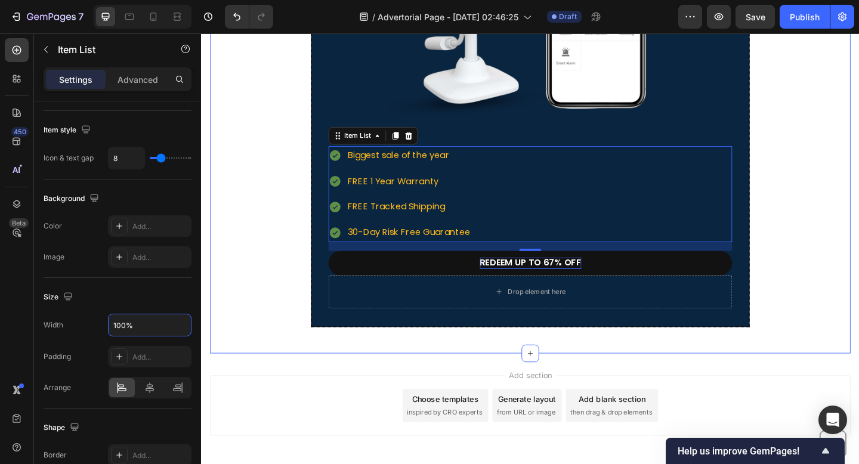
click at [288, 335] on div "⁠⁠⁠⁠⁠⁠⁠ SafeSight Is Flying Off The Shelves & Stock Won't Last Long! Heading Fl…" at bounding box center [558, 28] width 696 height 649
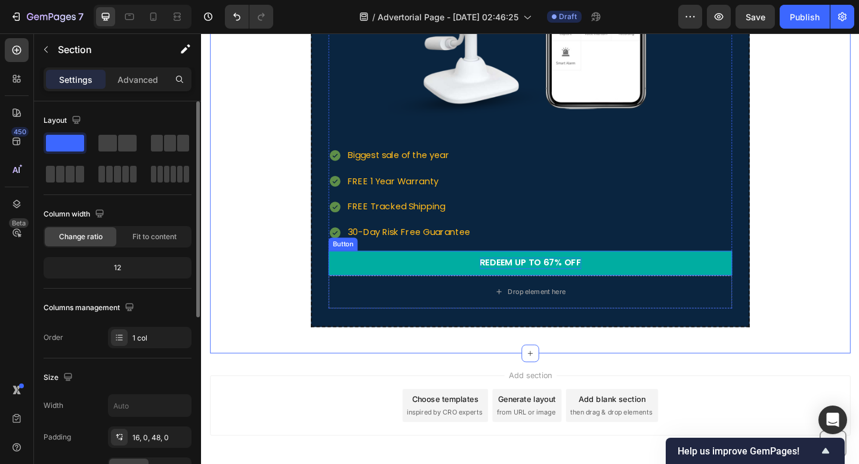
click at [444, 283] on link "redeem up to 67% off" at bounding box center [558, 283] width 439 height 27
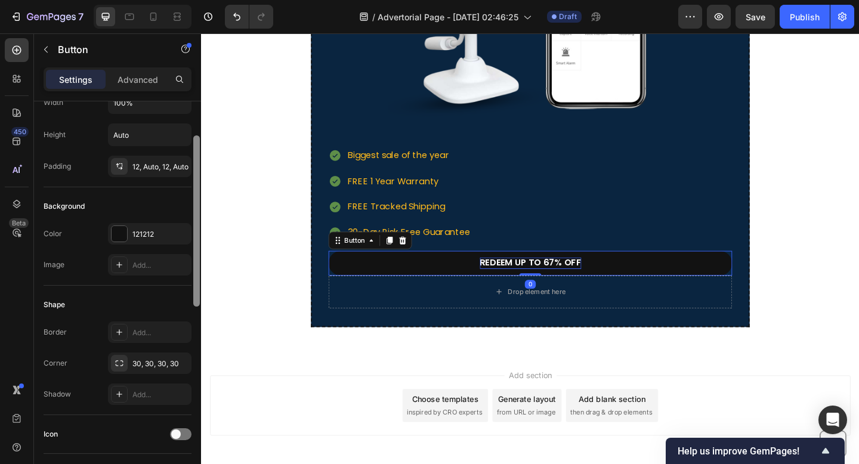
scroll to position [56, 0]
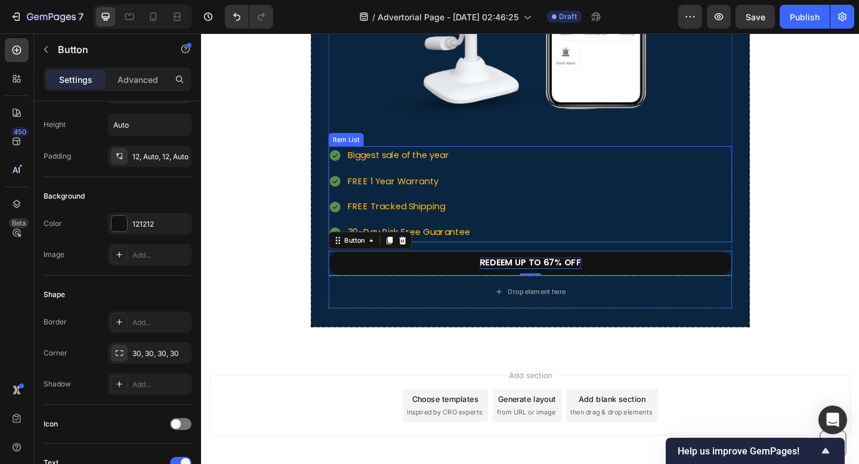
click at [546, 192] on div "Biggest sale of the year FREE 1 Year Warranty FREE Tracked Shipping 30-Day Risk…" at bounding box center [558, 208] width 439 height 104
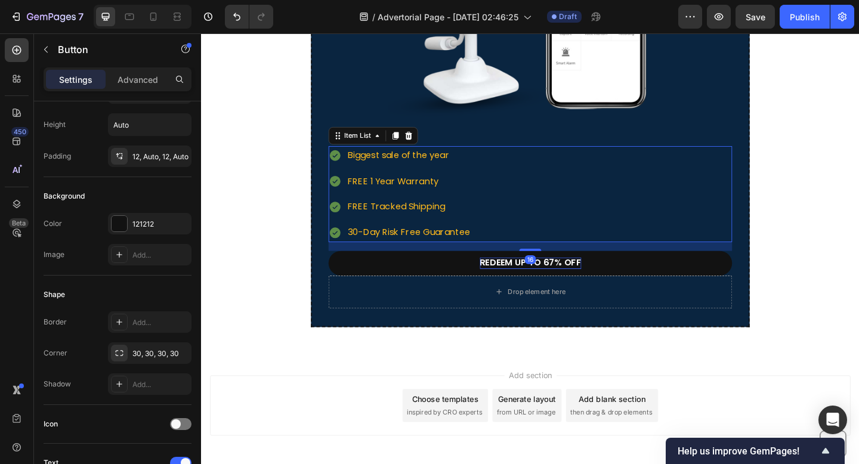
scroll to position [0, 0]
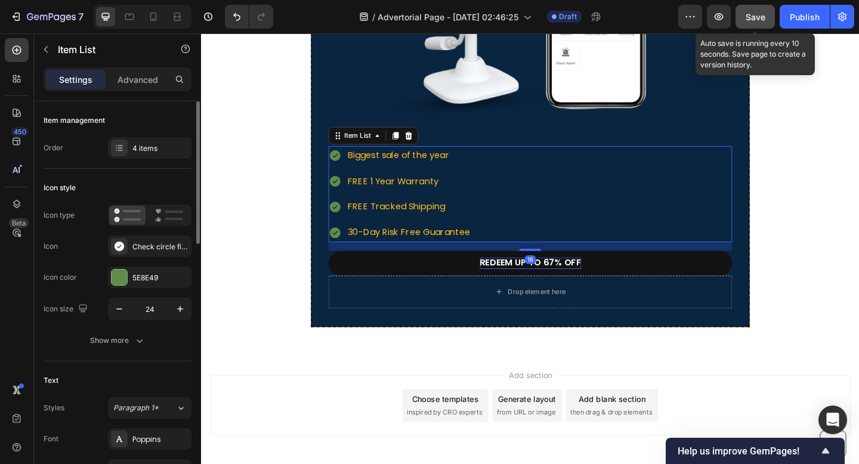
click at [763, 11] on div "Save" at bounding box center [755, 17] width 20 height 13
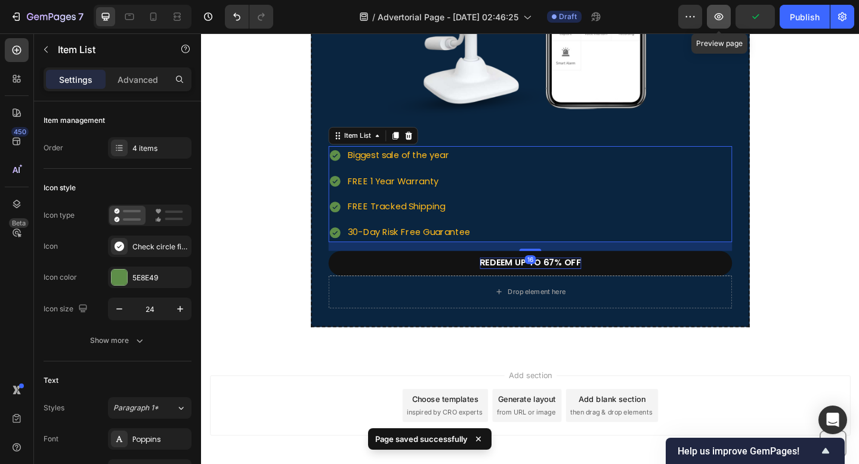
click at [719, 15] on icon "button" at bounding box center [719, 17] width 4 height 4
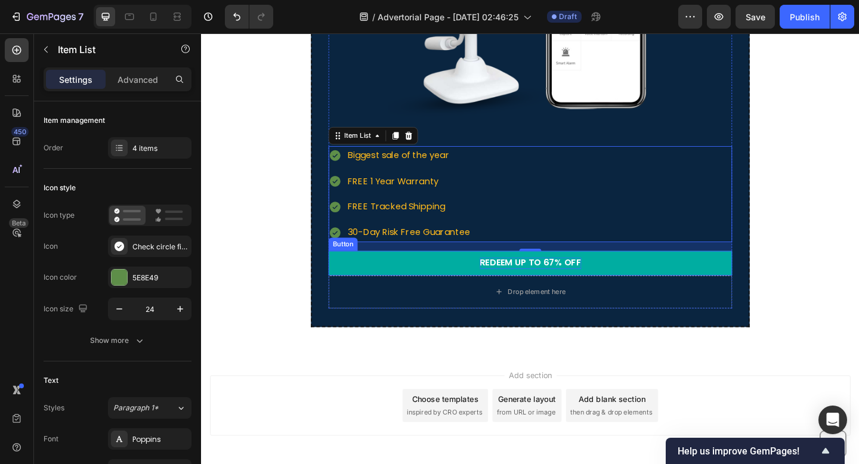
click at [422, 277] on link "redeem up to 67% off" at bounding box center [558, 283] width 439 height 27
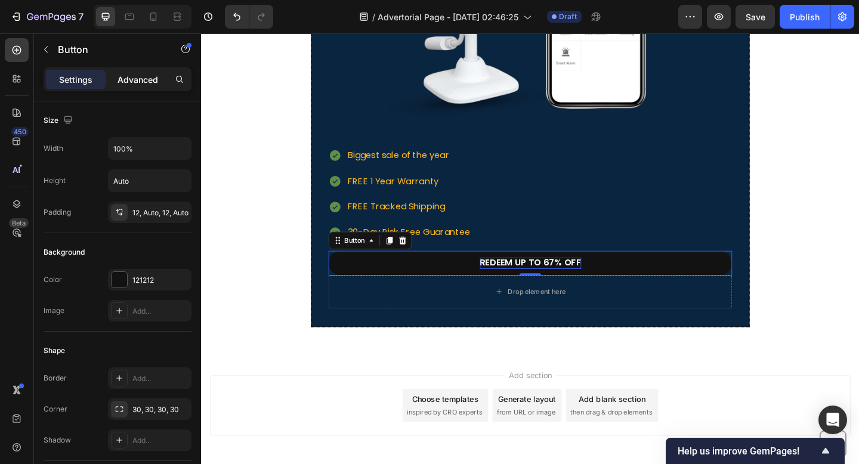
click at [129, 79] on p "Advanced" at bounding box center [137, 79] width 41 height 13
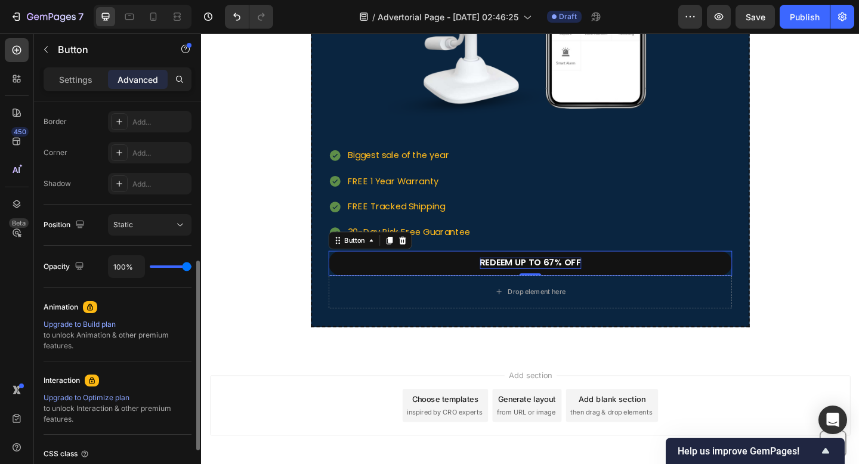
scroll to position [431, 0]
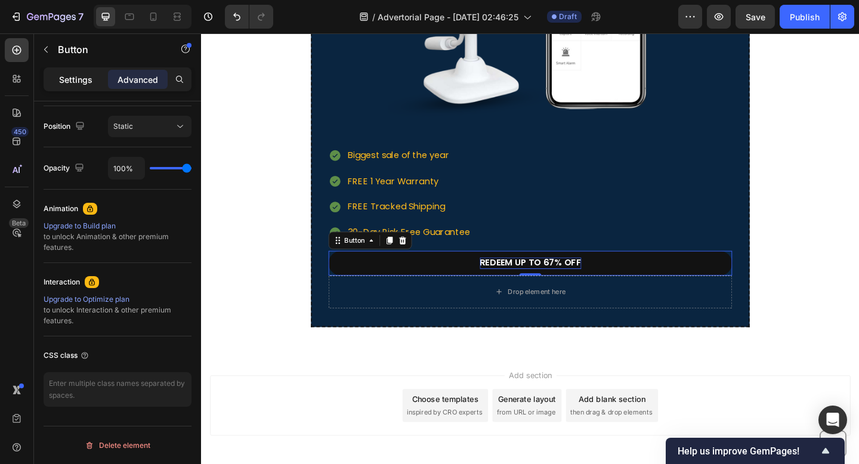
click at [81, 82] on p "Settings" at bounding box center [75, 79] width 33 height 13
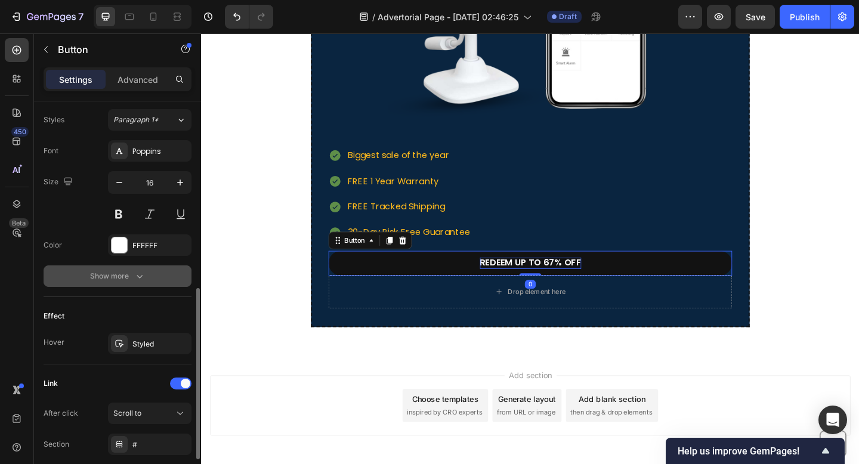
scroll to position [521, 0]
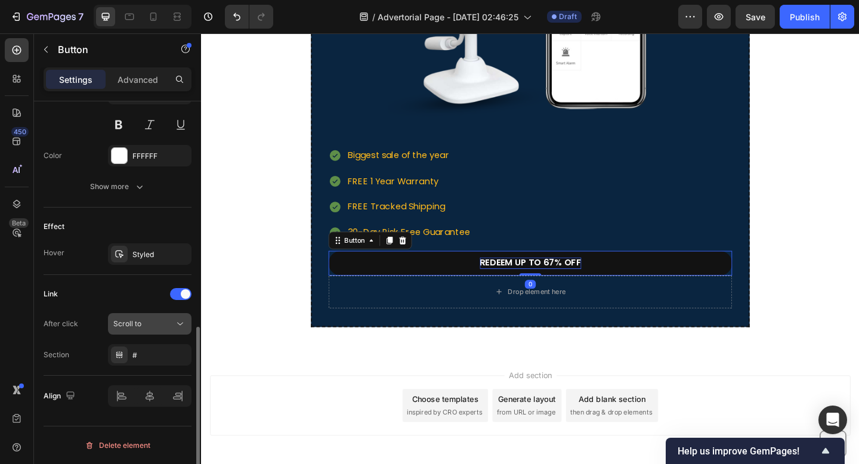
click at [129, 321] on span "Scroll to" at bounding box center [127, 323] width 28 height 9
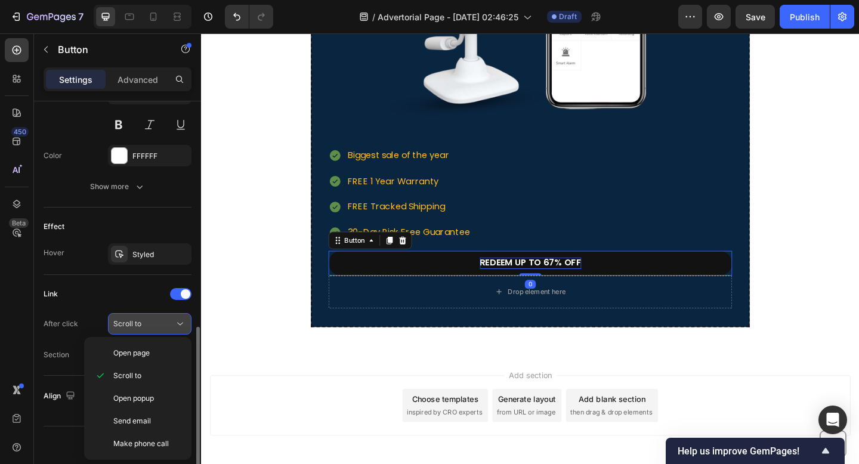
click at [129, 321] on span "Scroll to" at bounding box center [127, 323] width 28 height 9
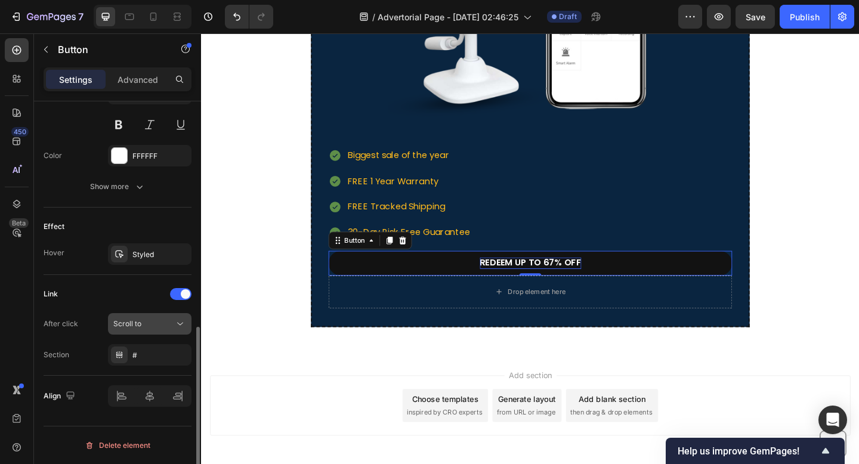
click at [129, 321] on span "Scroll to" at bounding box center [127, 323] width 28 height 9
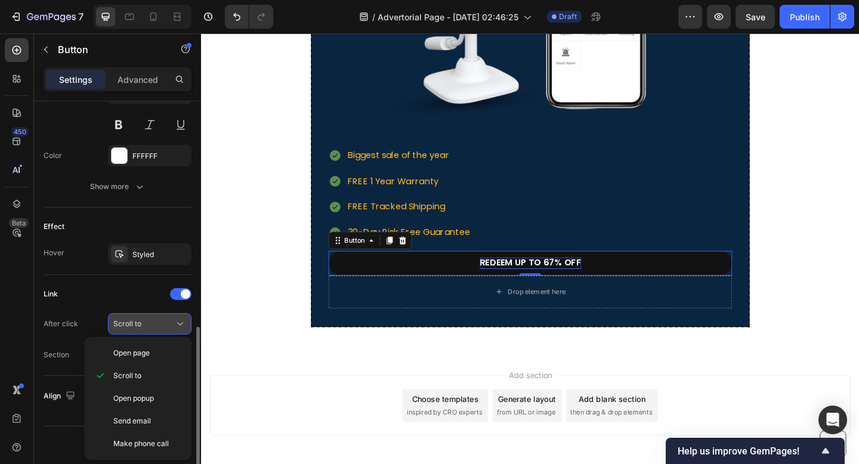
click at [137, 326] on span "Scroll to" at bounding box center [127, 323] width 28 height 9
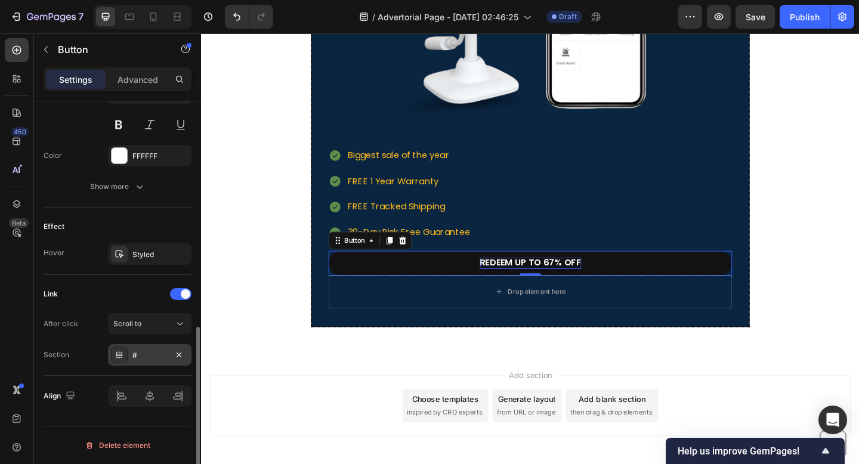
click at [137, 354] on div "#" at bounding box center [149, 355] width 35 height 11
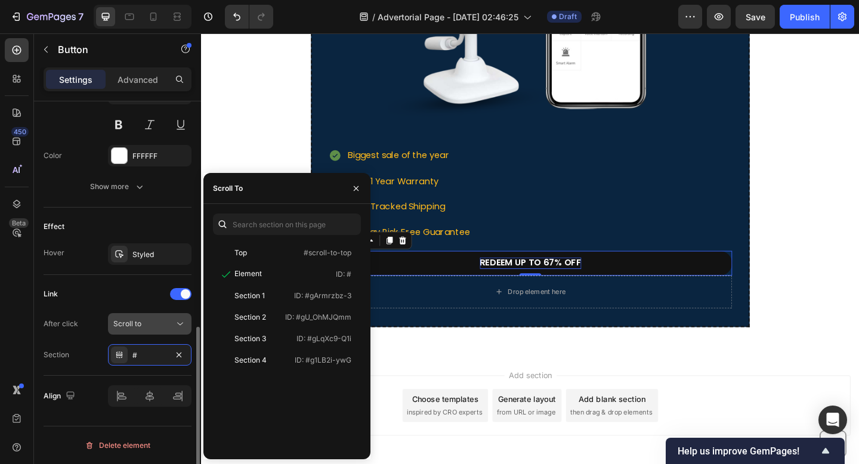
click at [141, 323] on div "Scroll to" at bounding box center [143, 323] width 61 height 11
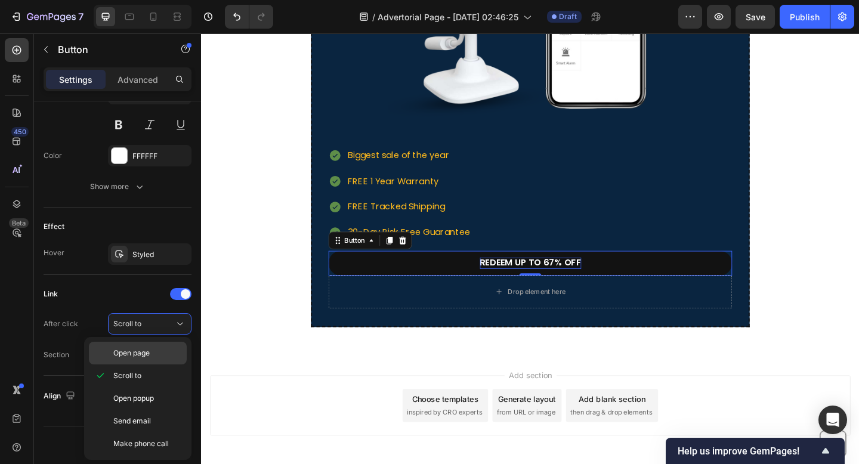
click at [145, 346] on div "Open page" at bounding box center [138, 353] width 98 height 23
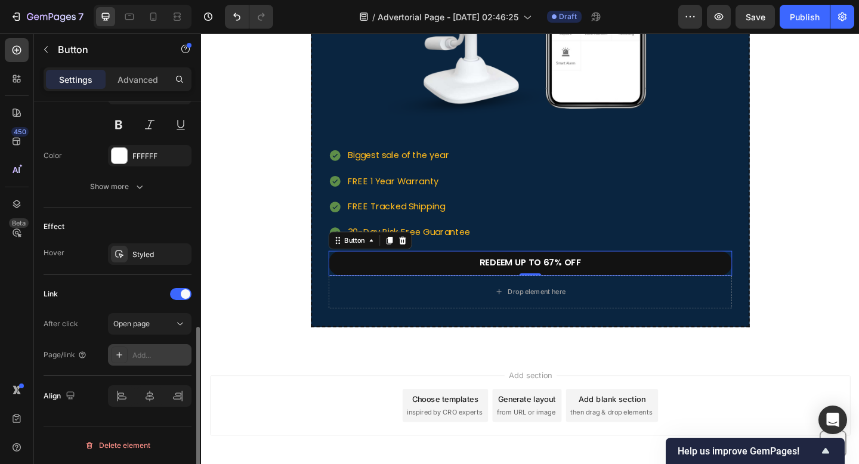
click at [153, 352] on div "Add..." at bounding box center [160, 355] width 56 height 11
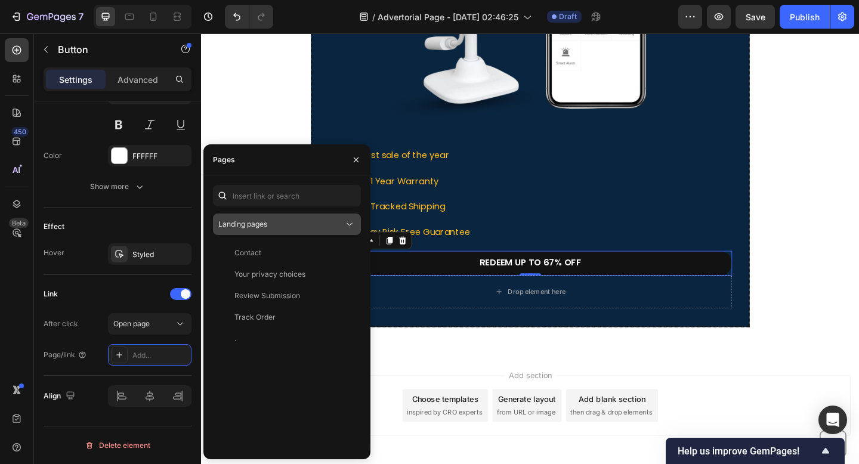
click at [266, 227] on span "Landing pages" at bounding box center [242, 223] width 49 height 9
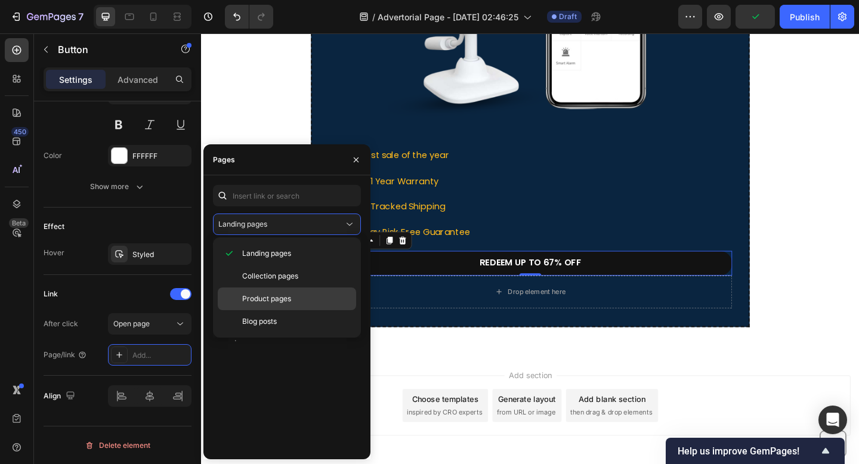
click at [268, 301] on span "Product pages" at bounding box center [266, 298] width 49 height 11
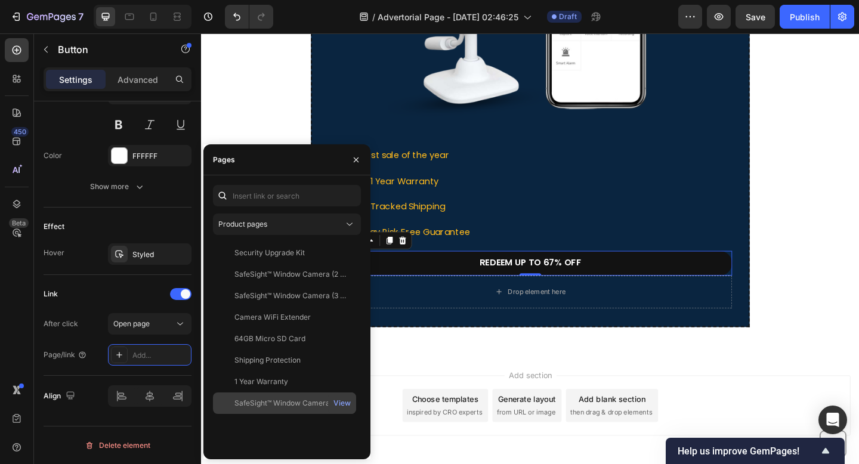
click at [289, 399] on div "SafeSight™ Window Camera" at bounding box center [281, 403] width 95 height 11
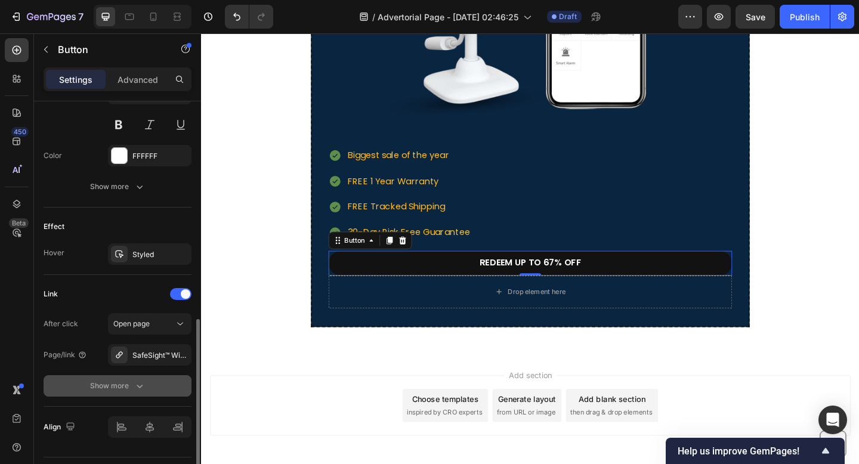
click at [158, 377] on button "Show more" at bounding box center [118, 385] width 148 height 21
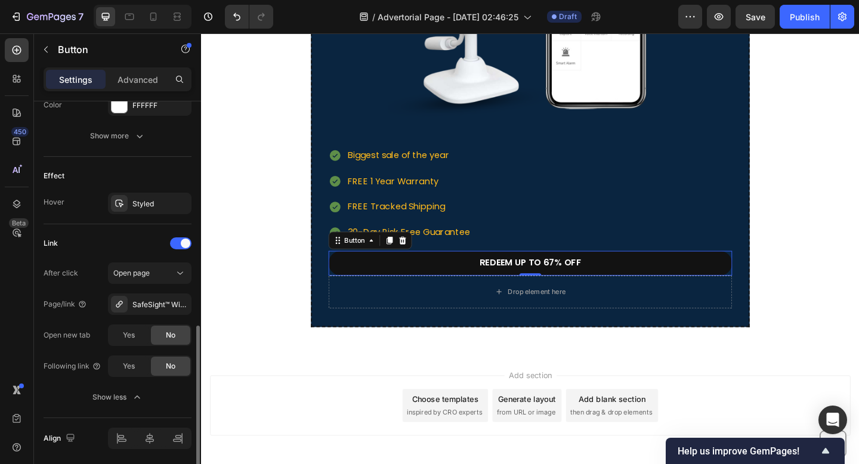
scroll to position [614, 0]
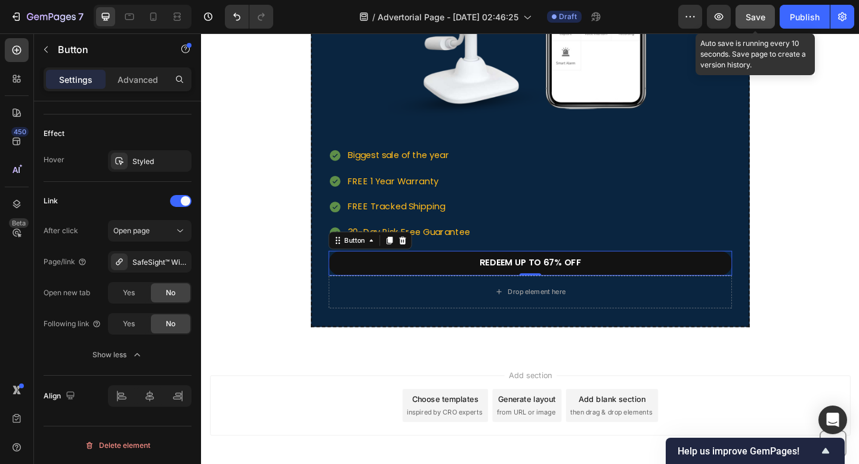
click at [760, 12] on span "Save" at bounding box center [755, 17] width 20 height 10
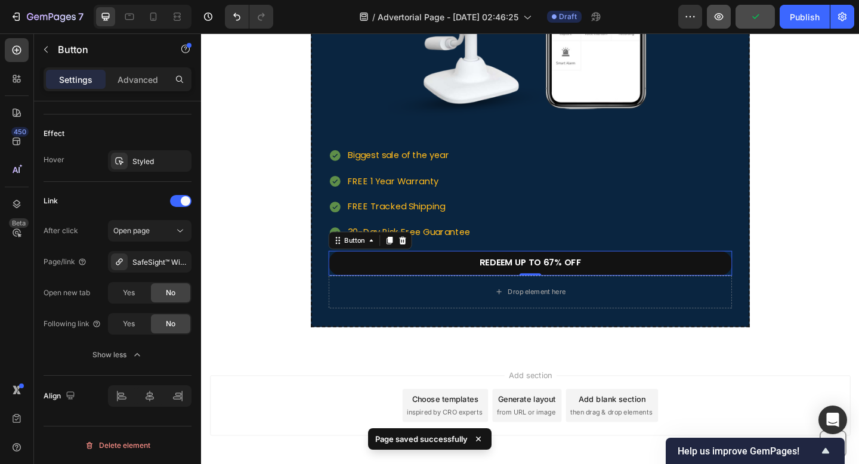
click at [724, 24] on button "button" at bounding box center [719, 17] width 24 height 24
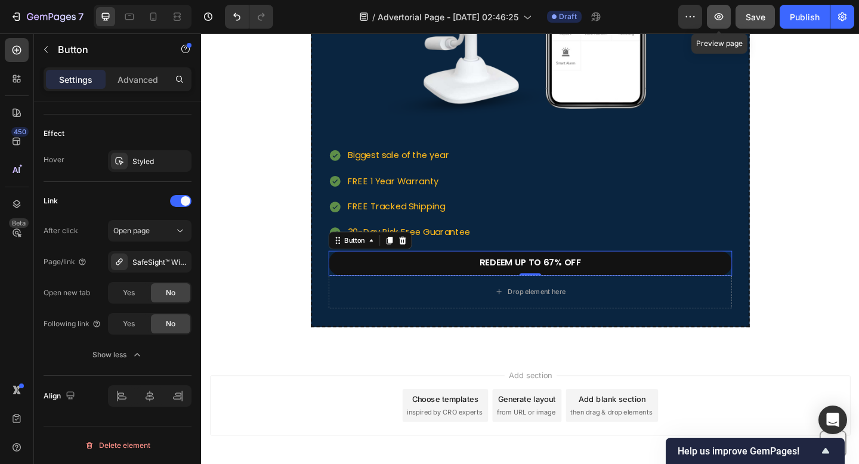
click at [716, 13] on icon "button" at bounding box center [719, 17] width 12 height 12
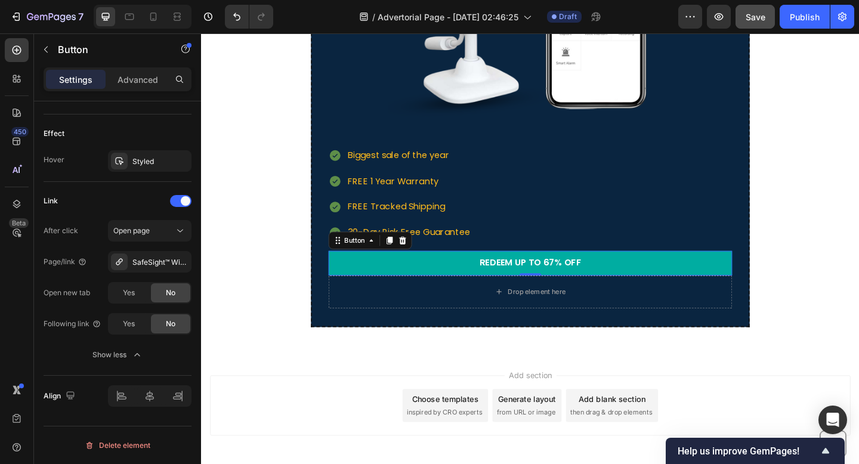
click at [416, 281] on link "redeem up to 67% off" at bounding box center [558, 283] width 439 height 27
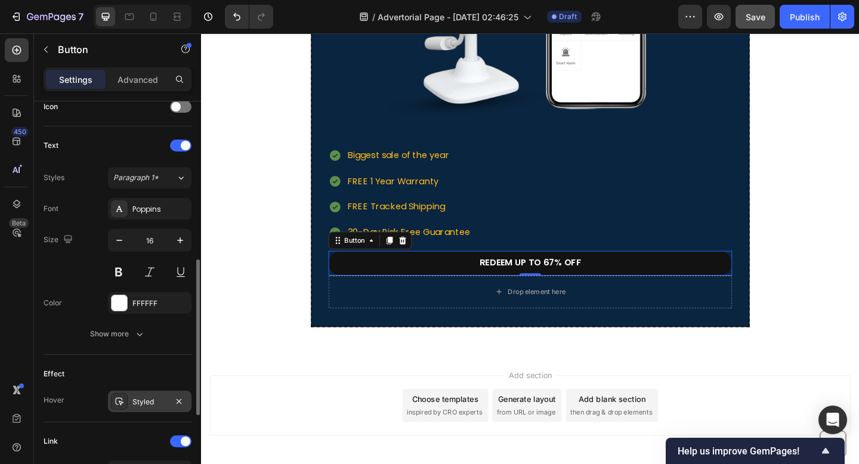
scroll to position [382, 0]
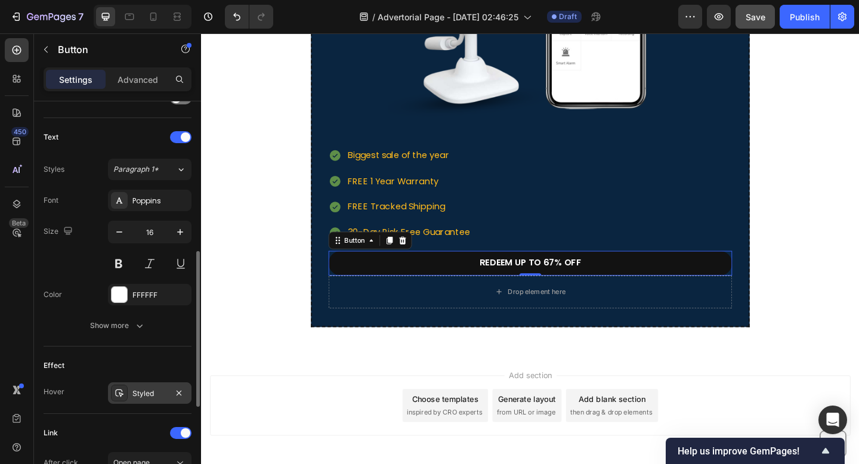
click at [154, 395] on div "Styled" at bounding box center [149, 393] width 35 height 11
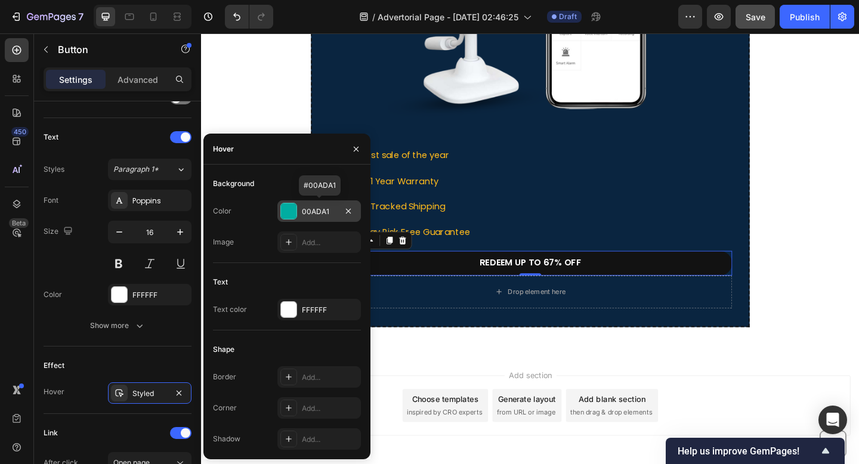
click at [287, 209] on div at bounding box center [289, 211] width 16 height 16
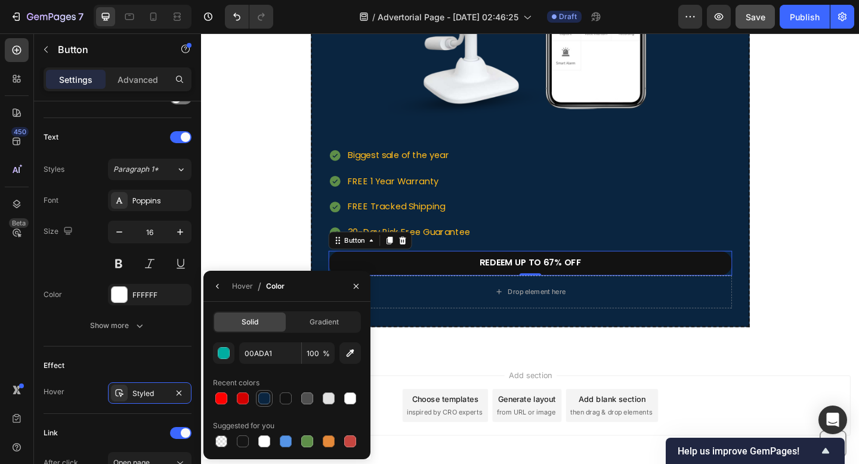
click at [262, 394] on div at bounding box center [264, 398] width 12 height 12
click at [307, 435] on div at bounding box center [307, 441] width 12 height 12
type input "5E8E49"
click at [307, 441] on div at bounding box center [307, 441] width 12 height 12
click at [178, 355] on div "Effect Hover Styled" at bounding box center [118, 379] width 148 height 67
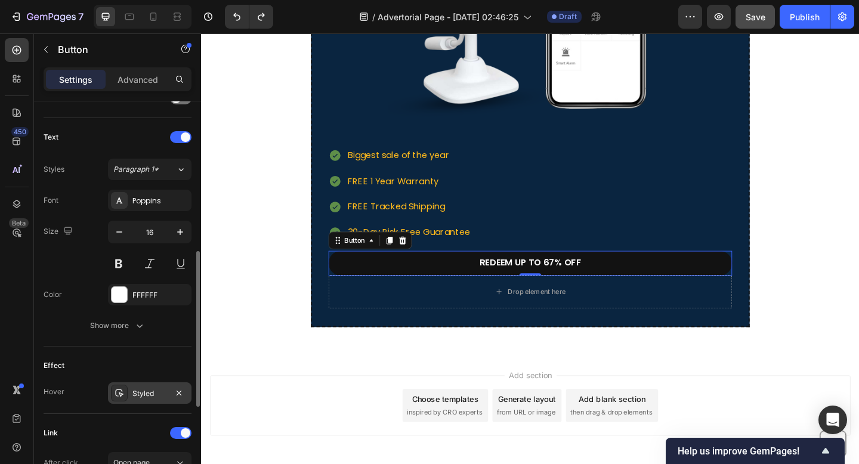
click at [156, 391] on div "Styled" at bounding box center [149, 393] width 35 height 11
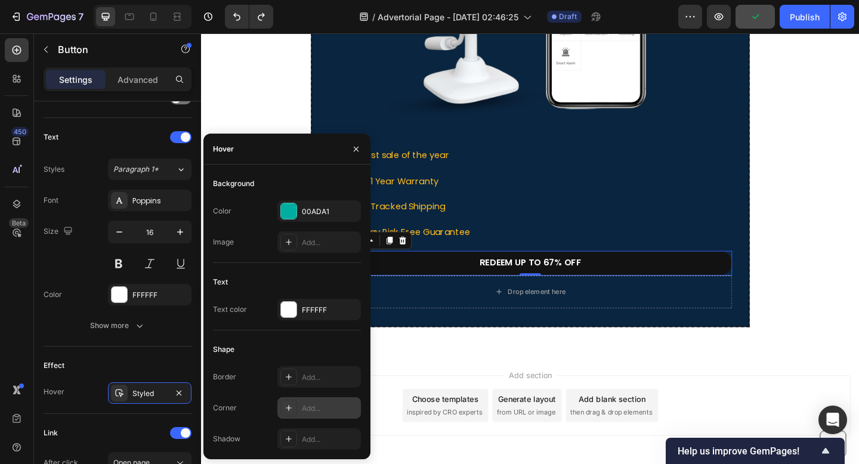
click at [299, 407] on div "Add..." at bounding box center [318, 407] width 83 height 21
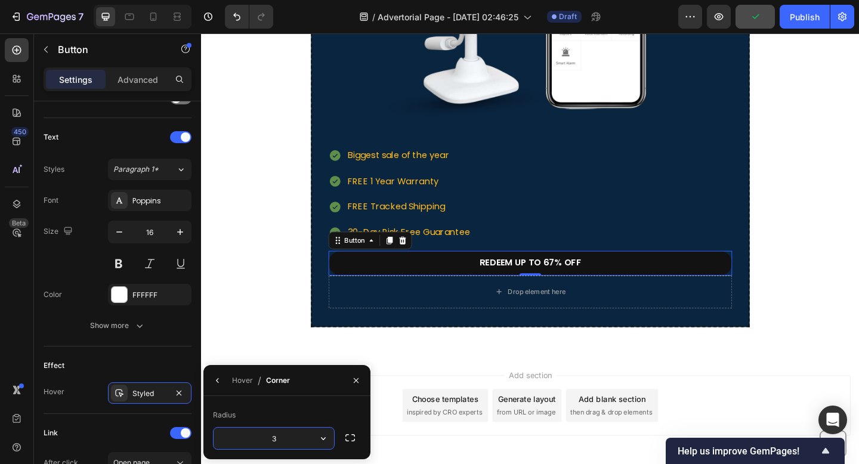
type input "30"
click at [243, 342] on div "⁠⁠⁠⁠⁠⁠⁠ SafeSight Is Flying Off The Shelves & Stock Won't Last Long! Heading Fl…" at bounding box center [558, 28] width 696 height 649
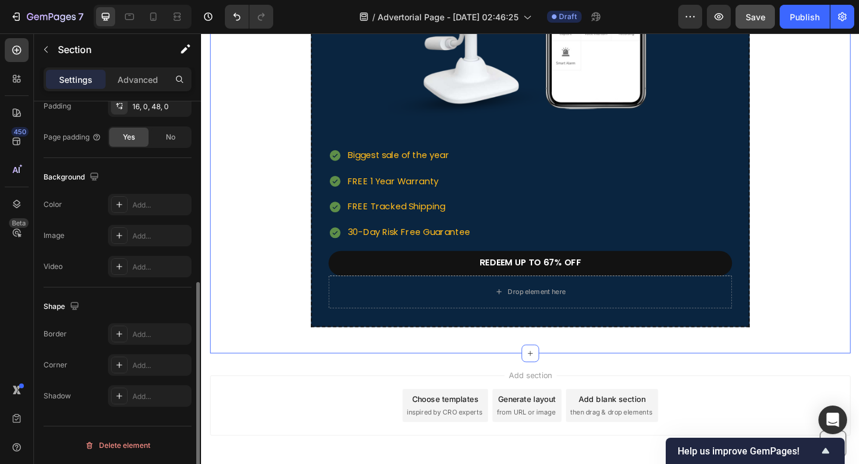
scroll to position [0, 0]
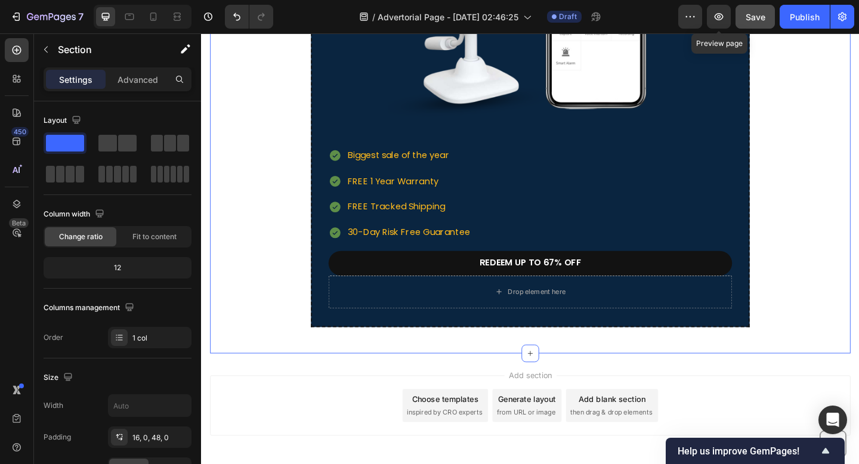
click at [742, 22] on button "Save" at bounding box center [754, 17] width 39 height 24
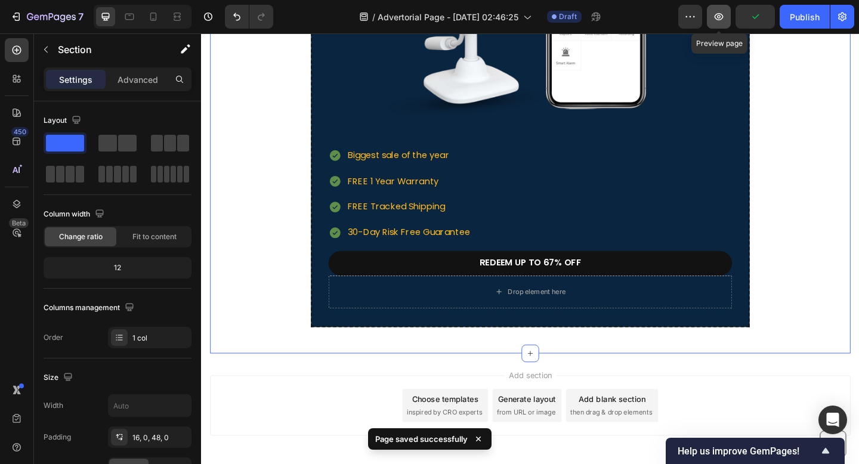
click at [725, 22] on button "button" at bounding box center [719, 17] width 24 height 24
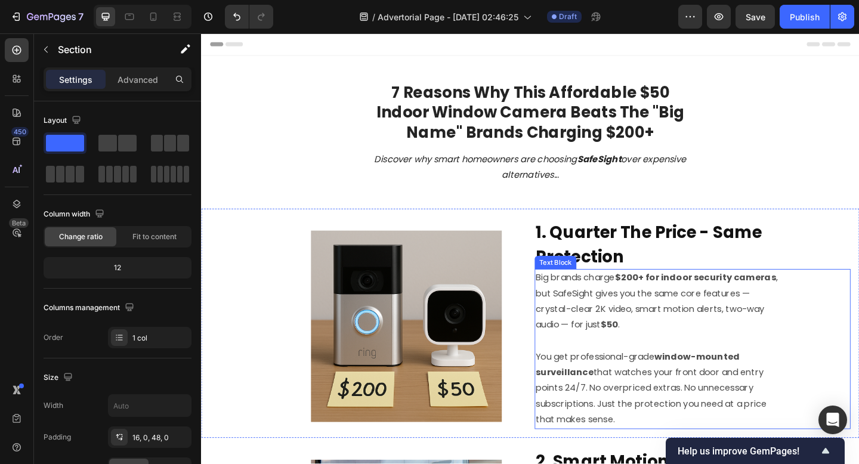
click at [598, 398] on strong "window-mounted surveillance" at bounding box center [676, 393] width 222 height 31
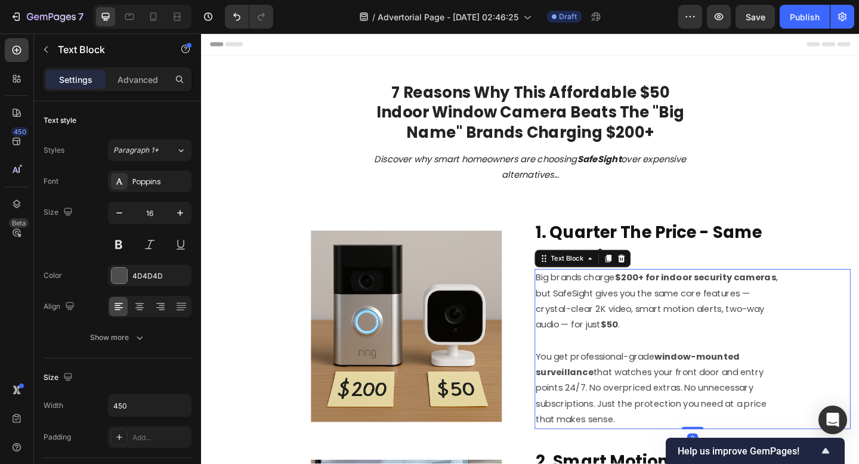
click at [707, 329] on p "Big brands charge $200+ for indoor security cameras , but SafeSight gives you t…" at bounding box center [698, 325] width 266 height 69
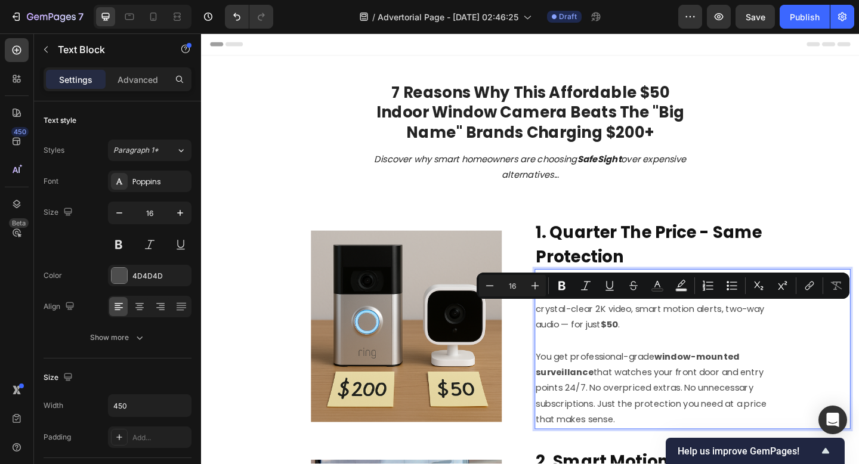
click at [807, 332] on p "Big brands charge $200+ for indoor security cameras , but SafeSight gives you t…" at bounding box center [698, 325] width 266 height 69
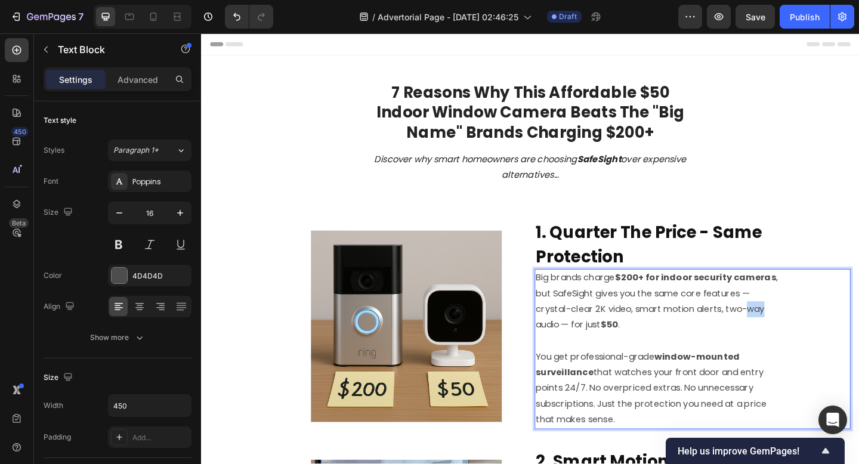
click at [807, 332] on p "Big brands charge $200+ for indoor security cameras , but SafeSight gives you t…" at bounding box center [698, 325] width 266 height 69
click at [612, 350] on p "Big brands charge $200+ for indoor security cameras , but SafeSight gives you t…" at bounding box center [698, 325] width 266 height 69
click at [646, 376] on p "You get professional-grade window-mounted surveillance that watches your front …" at bounding box center [698, 411] width 266 height 103
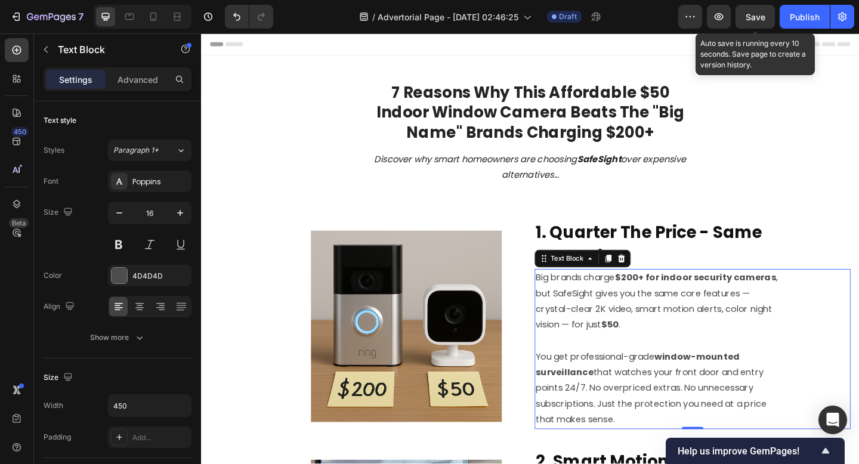
click at [753, 16] on span "Save" at bounding box center [755, 17] width 20 height 10
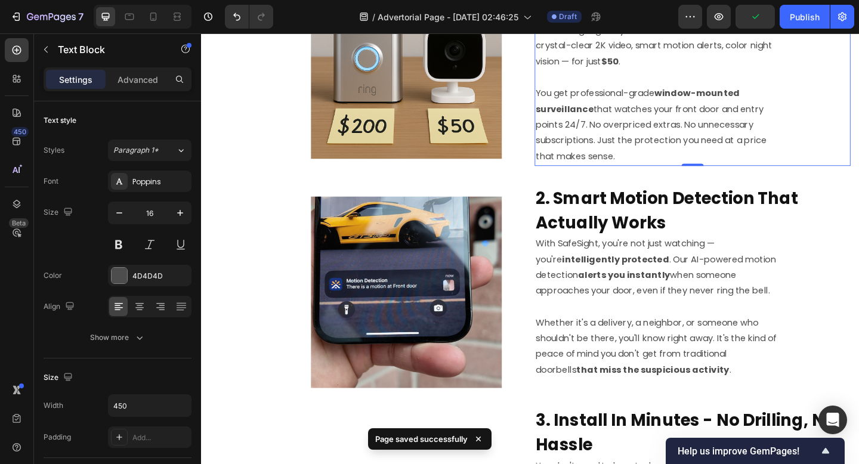
scroll to position [292, 0]
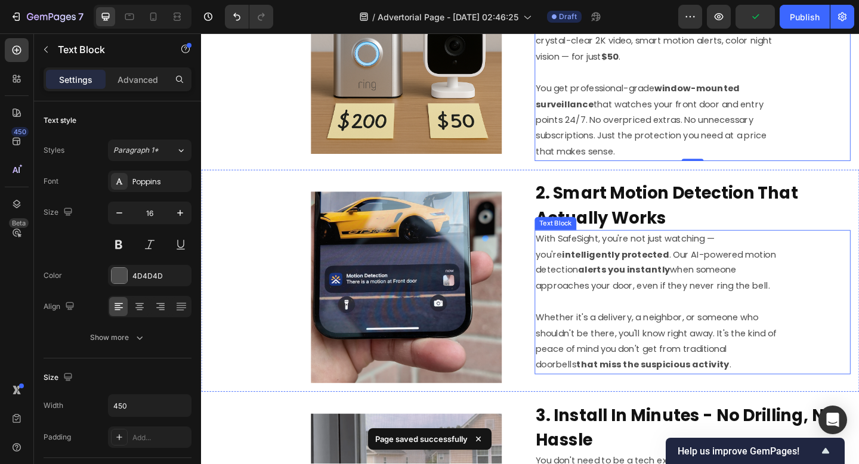
click at [660, 269] on strong "intelligently protected" at bounding box center [651, 274] width 116 height 14
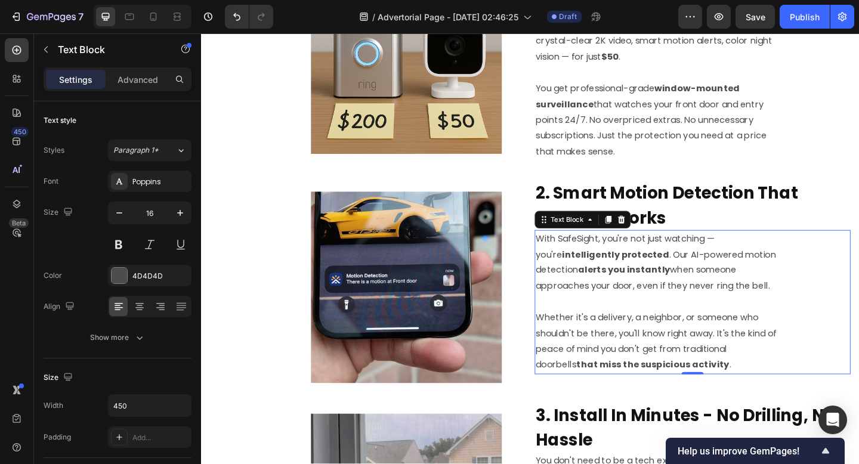
click at [725, 306] on p "With SafeSight, you're not just watching — you're intelligently protected . Our…" at bounding box center [698, 283] width 266 height 69
drag, startPoint x: 836, startPoint y: 306, endPoint x: 717, endPoint y: 291, distance: 120.3
click at [717, 291] on div "With SafeSight, you're not just watching — you're intelligently protected . Our…" at bounding box center [735, 325] width 343 height 157
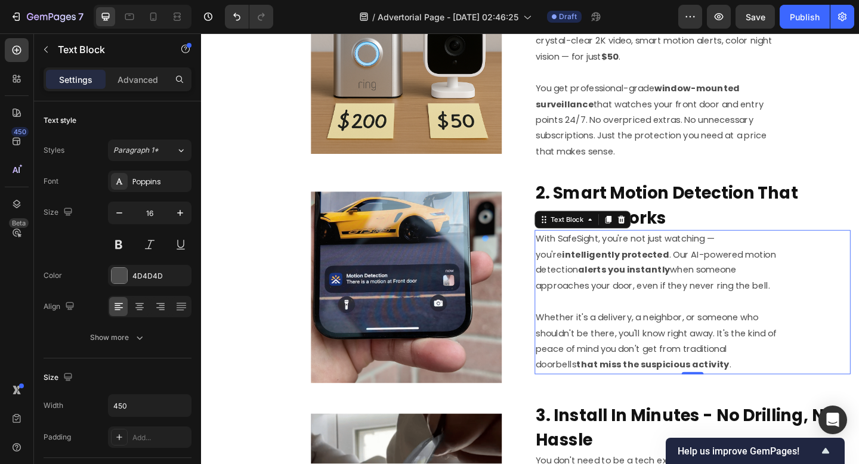
click at [713, 291] on p "With SafeSight, you're not just watching — you're intelligently protected . Our…" at bounding box center [698, 283] width 266 height 69
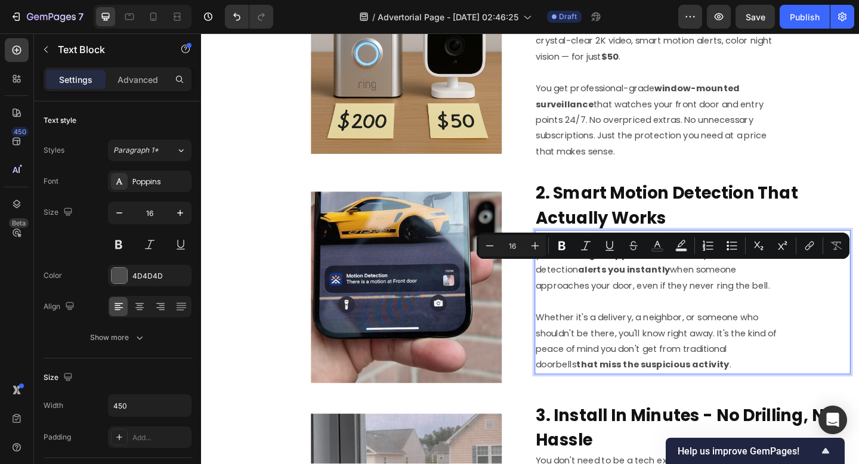
drag, startPoint x: 711, startPoint y: 290, endPoint x: 823, endPoint y: 313, distance: 114.5
click at [823, 313] on p "With SafeSight, you're not just watching — you're intelligently protected . Our…" at bounding box center [698, 283] width 266 height 69
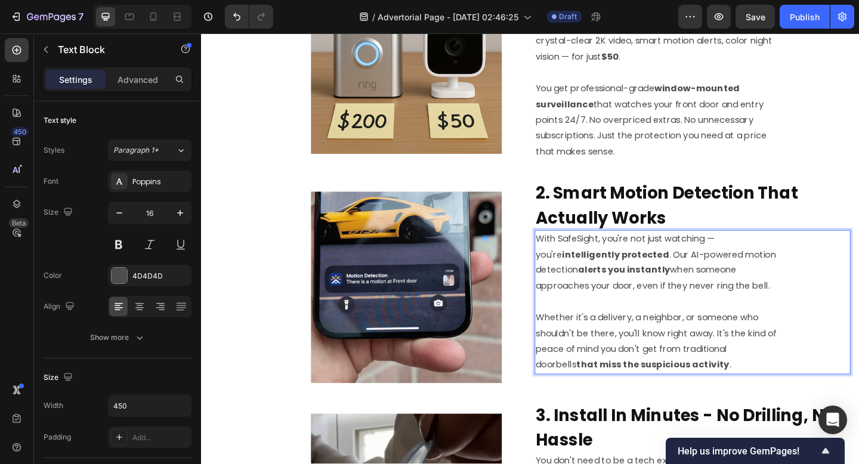
click at [735, 399] on p "Whether it's a delivery, a neighbor, or someone who shouldn't be there, you'll …" at bounding box center [698, 369] width 266 height 69
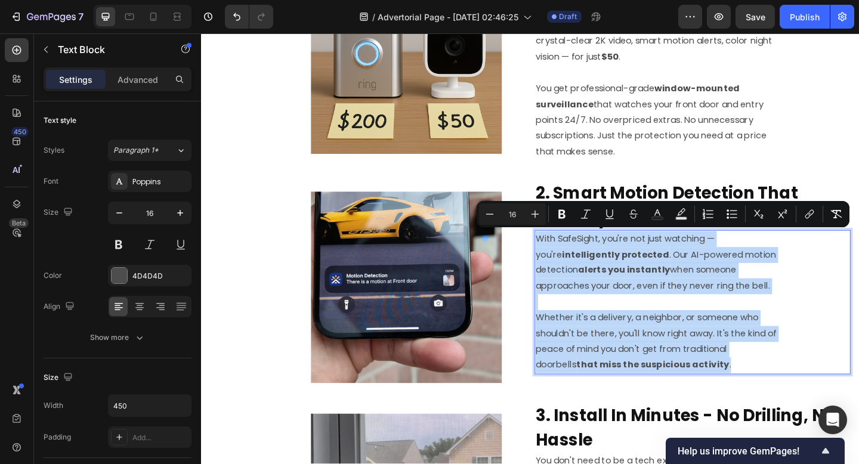
drag, startPoint x: 737, startPoint y: 397, endPoint x: 567, endPoint y: 256, distance: 220.3
click at [567, 256] on div "With SafeSight, you're not just watching — you're intelligently protected . Our…" at bounding box center [698, 325] width 268 height 157
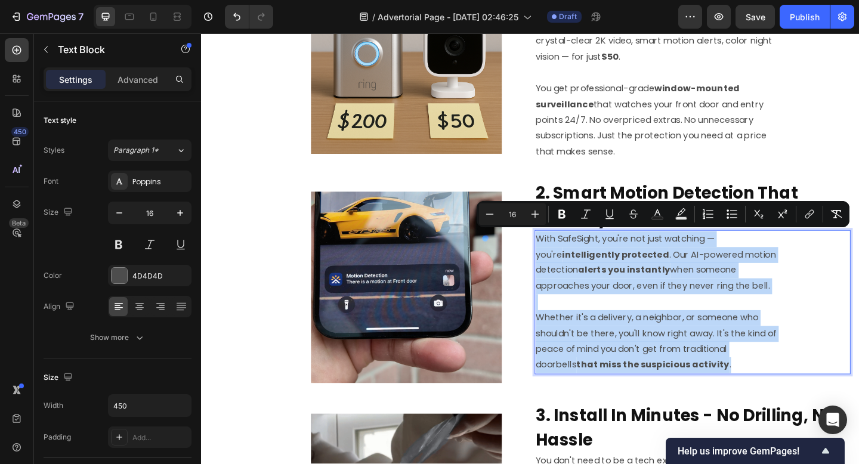
copy div "With SafeSight, you're not just watching — you're intelligently protected . Our…"
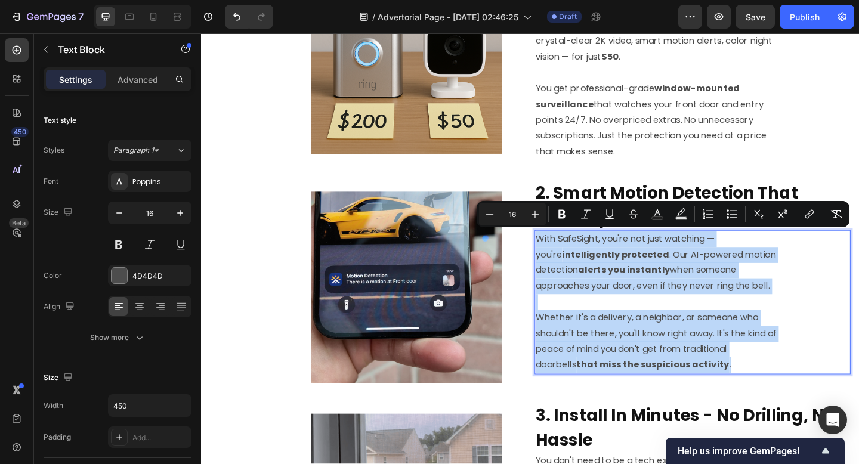
click at [626, 315] on p "With SafeSight, you're not just watching — you're intelligently protected . Our…" at bounding box center [698, 283] width 266 height 69
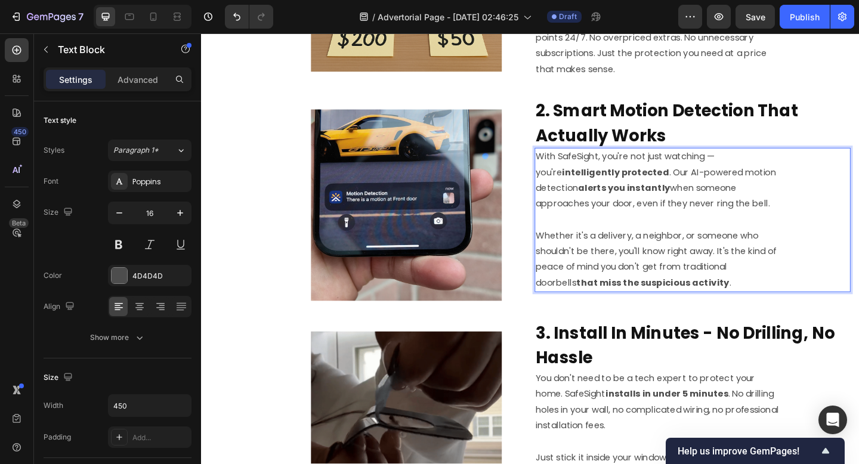
scroll to position [360, 0]
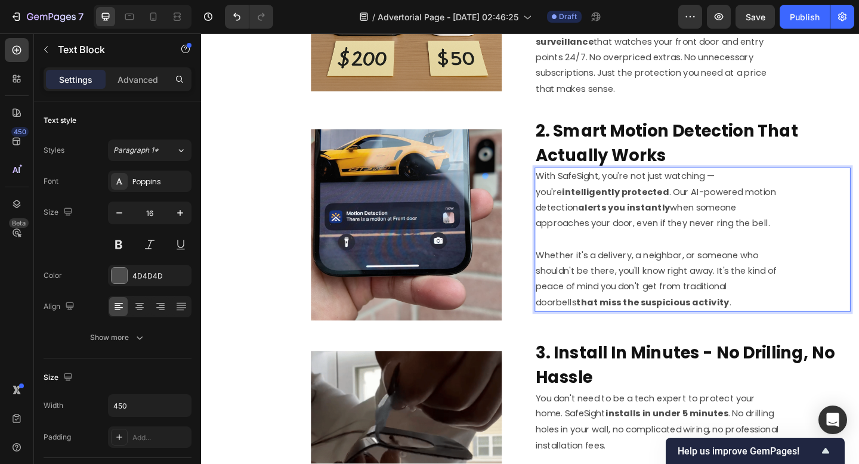
click at [596, 215] on p "With SafeSight, you're not just watching — you're intelligently protected . Our…" at bounding box center [698, 215] width 266 height 69
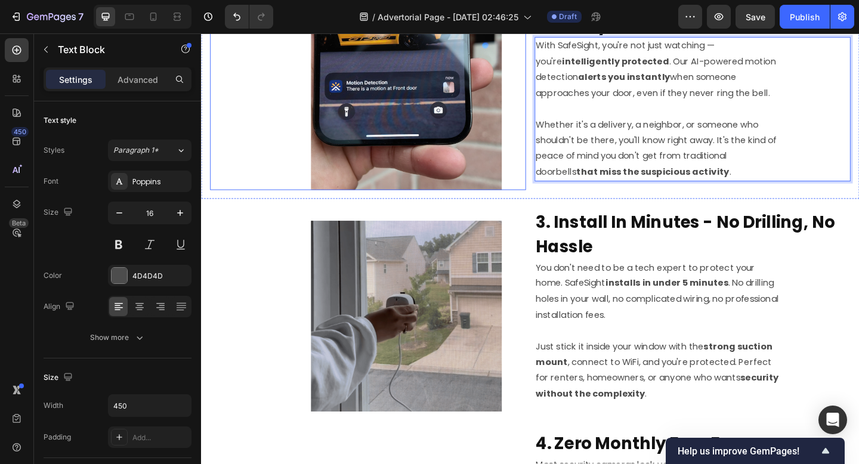
scroll to position [504, 0]
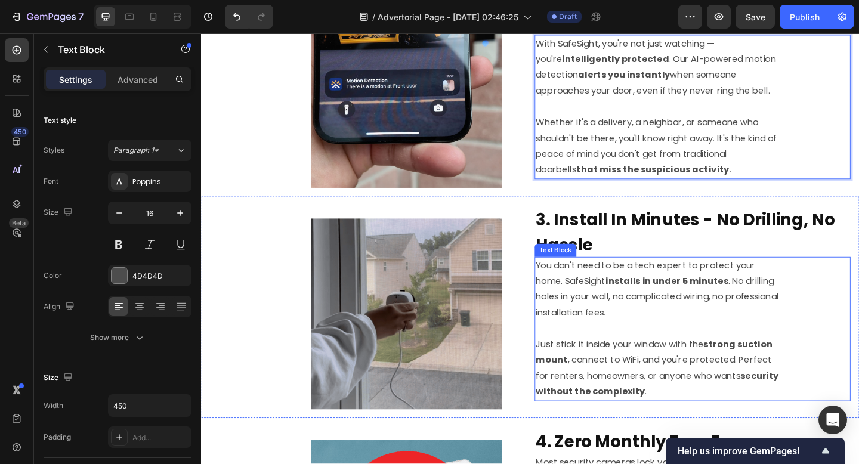
click at [661, 380] on p "Just stick it inside your window with the strong suction mount , connect to WiF…" at bounding box center [698, 398] width 266 height 69
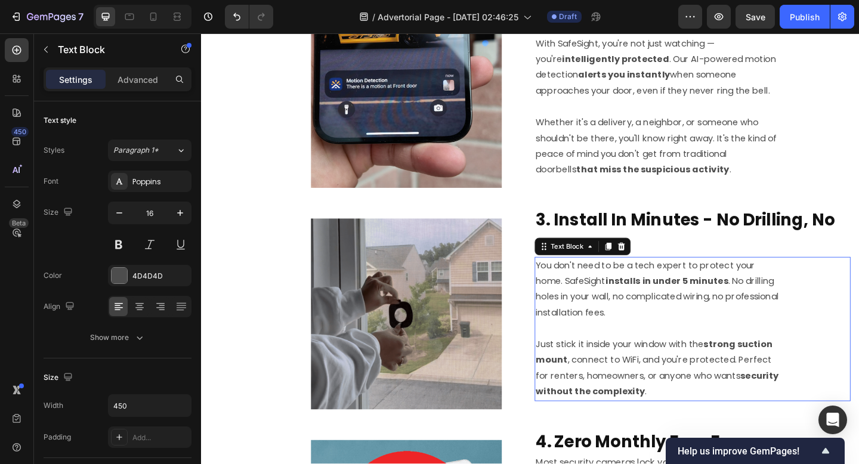
click at [661, 380] on p "Just stick it inside your window with the strong suction mount , connect to WiF…" at bounding box center [698, 398] width 266 height 69
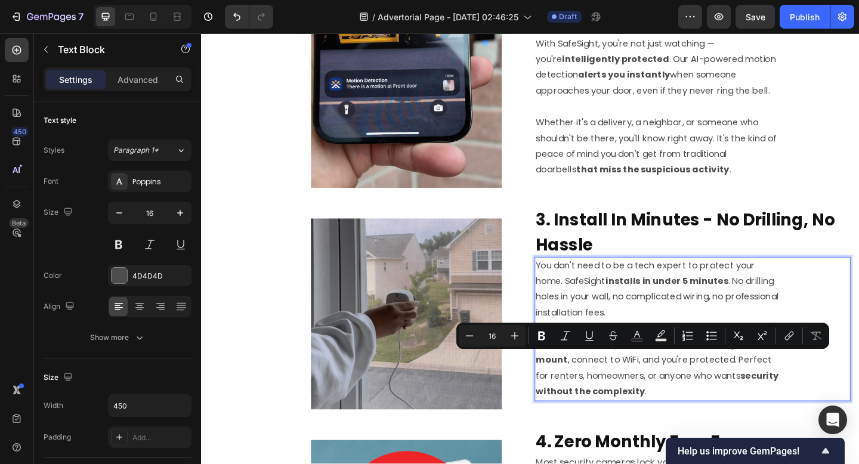
click at [775, 397] on p "Just stick it inside your window with the strong suction mount , connect to WiF…" at bounding box center [698, 398] width 266 height 69
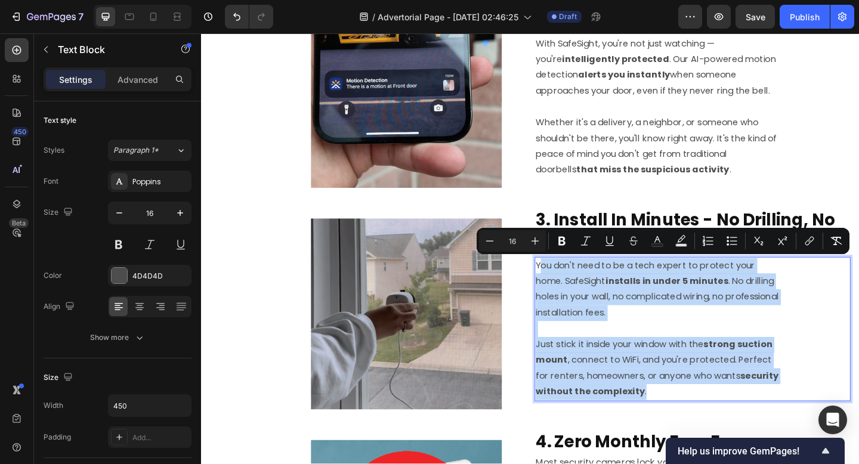
copy div "ou don't need to be a tech expert to protect your home. SafeSight installs in u…"
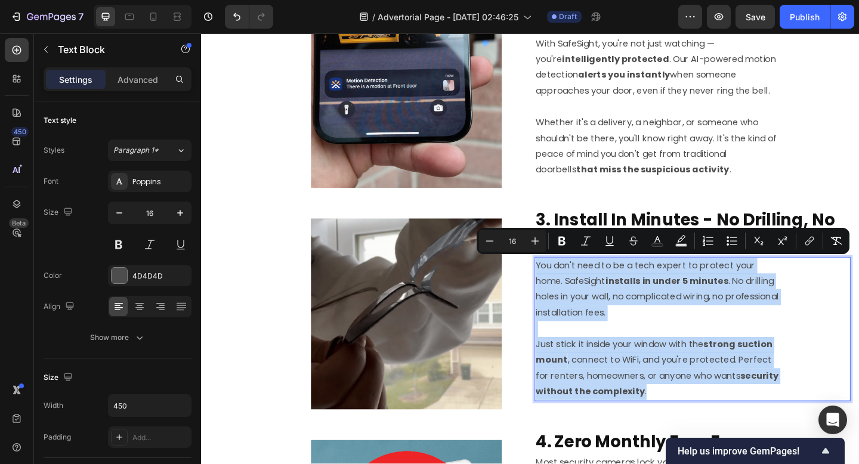
copy div "You don't need to be a tech expert to protect your home. SafeSight installs in …"
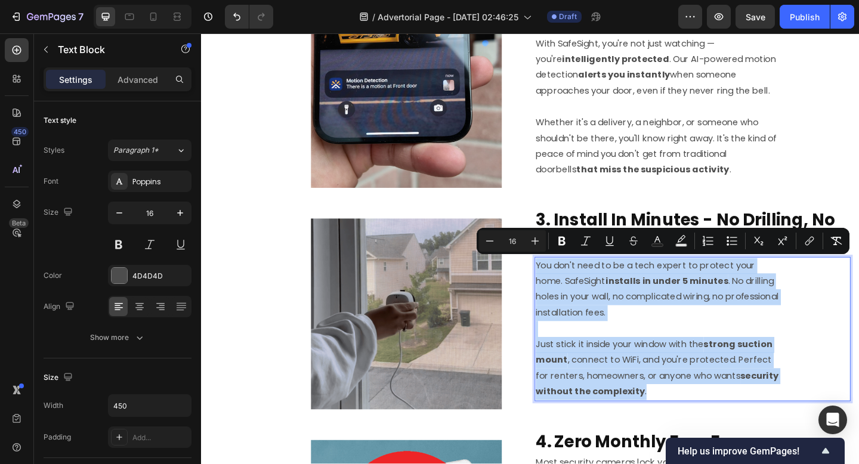
drag, startPoint x: 718, startPoint y: 421, endPoint x: 565, endPoint y: 291, distance: 200.5
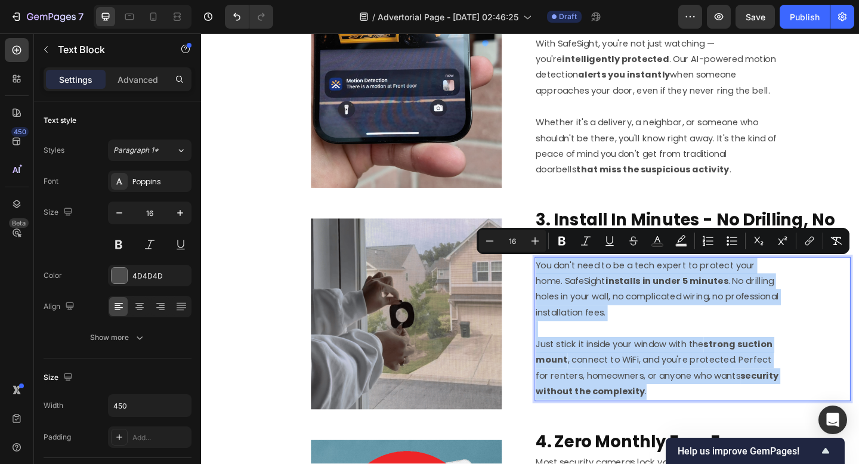
click at [565, 291] on div "You don't need to be a tech expert to protect your home. SafeSight installs in …" at bounding box center [698, 355] width 268 height 157
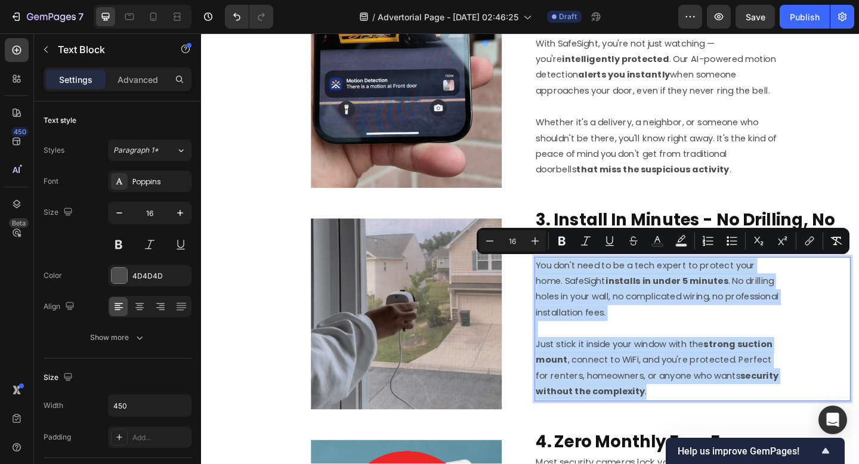
click at [565, 291] on p "You don't need to be a tech expert to protect your home. SafeSight installs in …" at bounding box center [698, 312] width 266 height 69
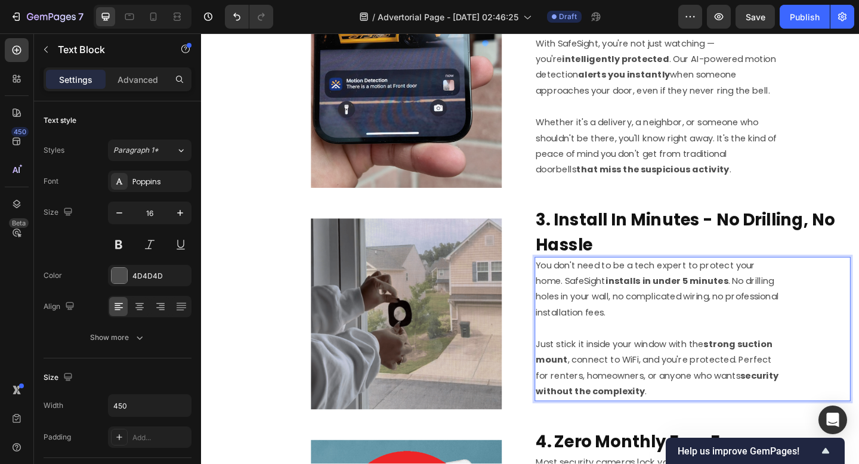
click at [627, 356] on p "Rich Text Editor. Editing area: main" at bounding box center [698, 354] width 266 height 17
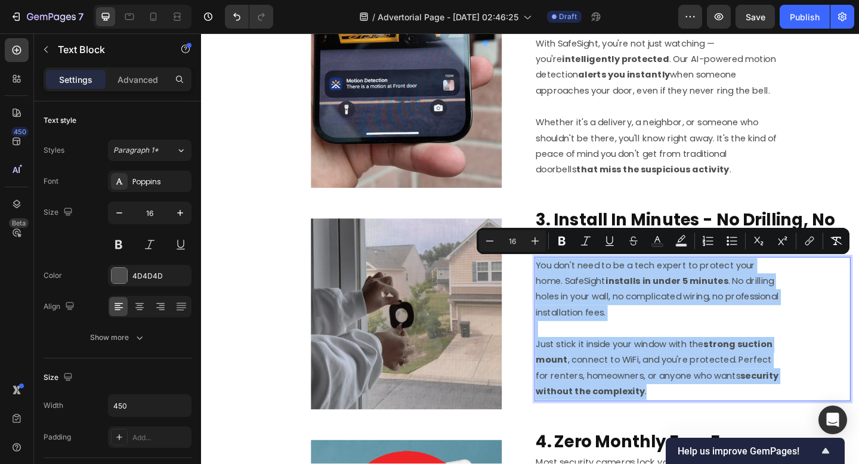
click at [615, 129] on p "Whether it's a delivery, a neighbor, or someone who shouldn't be there, you'll …" at bounding box center [698, 156] width 266 height 69
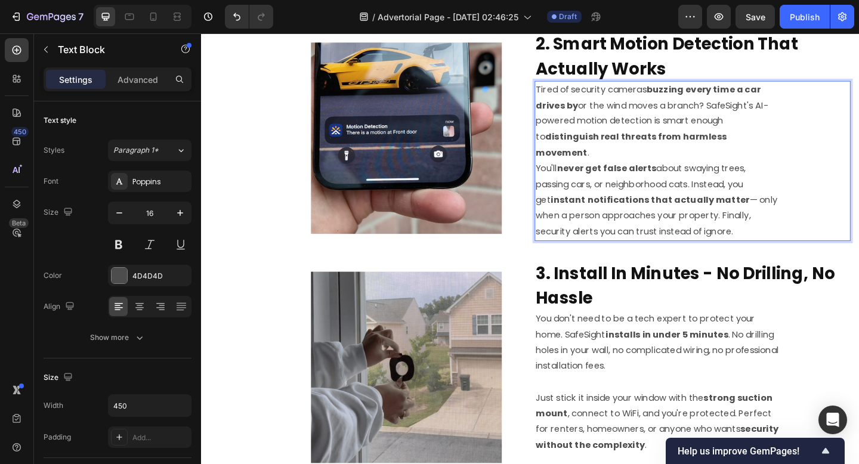
scroll to position [453, 0]
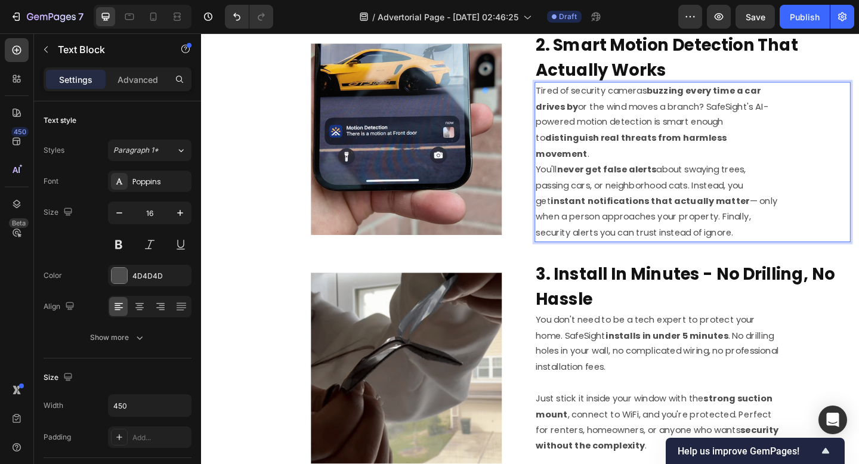
click at [819, 146] on p "Tired of security cameras buzzing every time a car drives by or the wind moves …" at bounding box center [698, 131] width 266 height 86
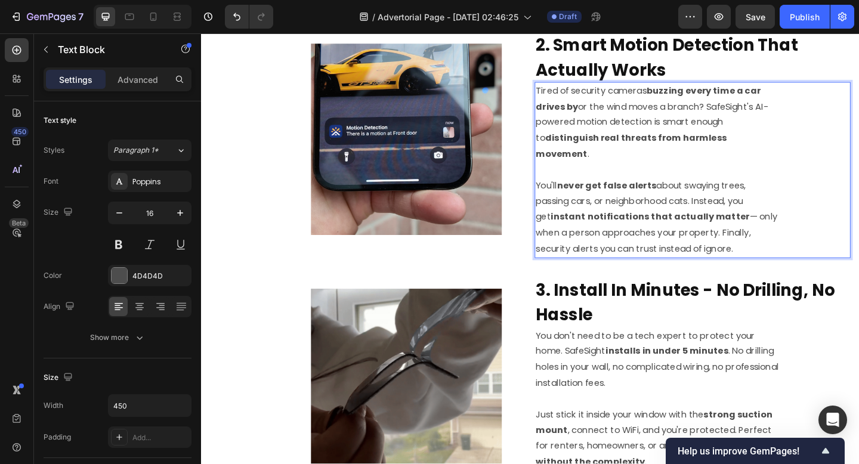
click at [670, 99] on p "Tired of security cameras buzzing every time a car drives by or the wind moves …" at bounding box center [698, 131] width 266 height 86
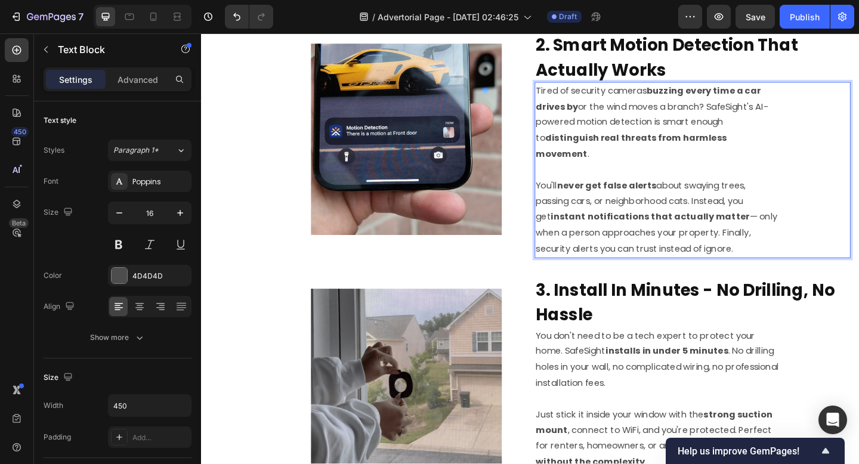
click at [670, 99] on p "Tired of security cameras buzzing every time a car drives by or the wind moves …" at bounding box center [698, 131] width 266 height 86
click at [605, 98] on p "Tired of doorbell cameras buzzing every time a car drives by or the wind moves …" at bounding box center [698, 131] width 266 height 86
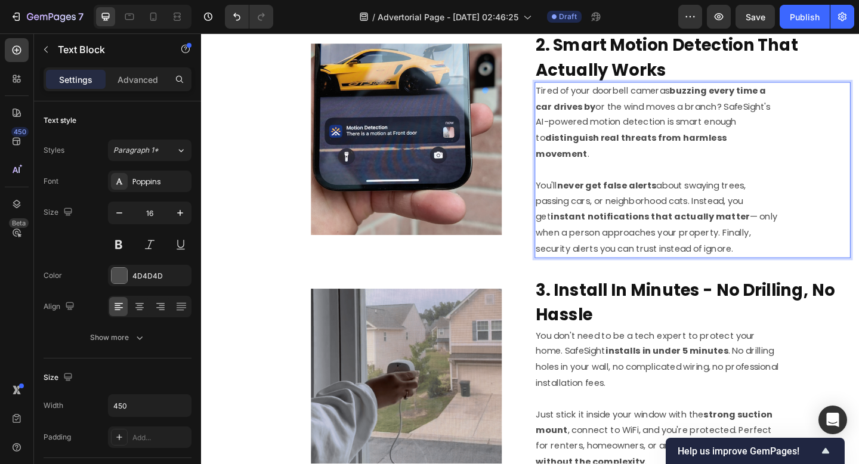
click at [710, 98] on p "Tired of your doorbell cameras buzzing every time a car drives by or the wind m…" at bounding box center [698, 131] width 266 height 86
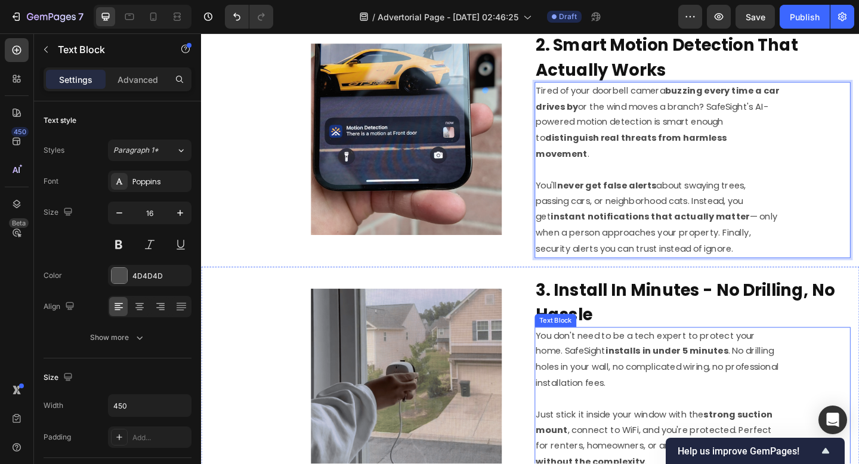
click at [726, 354] on p "You don't need to be a tech expert to protect your home. SafeSight installs in …" at bounding box center [698, 388] width 266 height 69
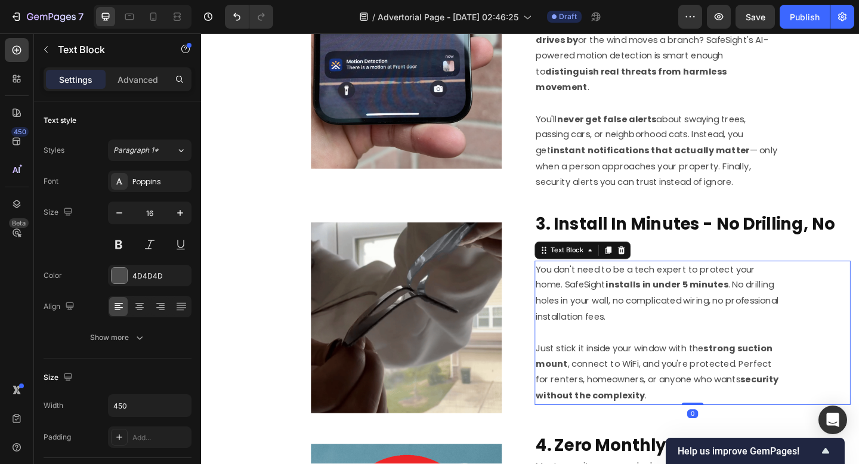
scroll to position [534, 0]
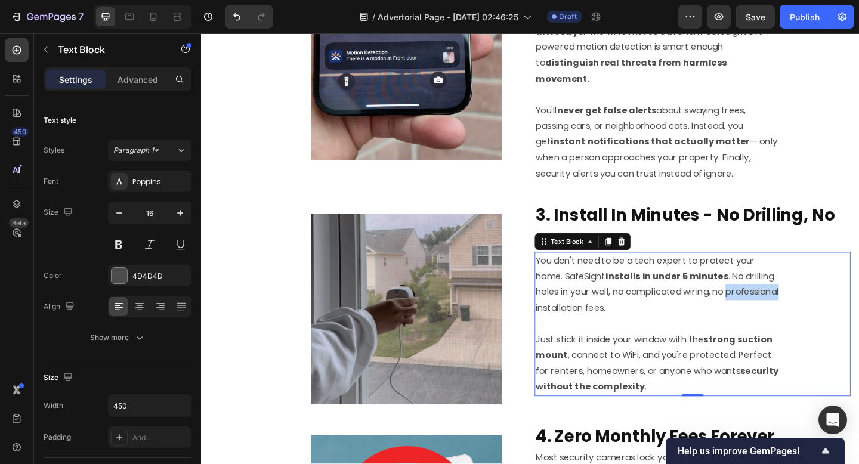
click at [611, 314] on p "You don't need to be a tech expert to protect your home. SafeSight installs in …" at bounding box center [698, 307] width 266 height 69
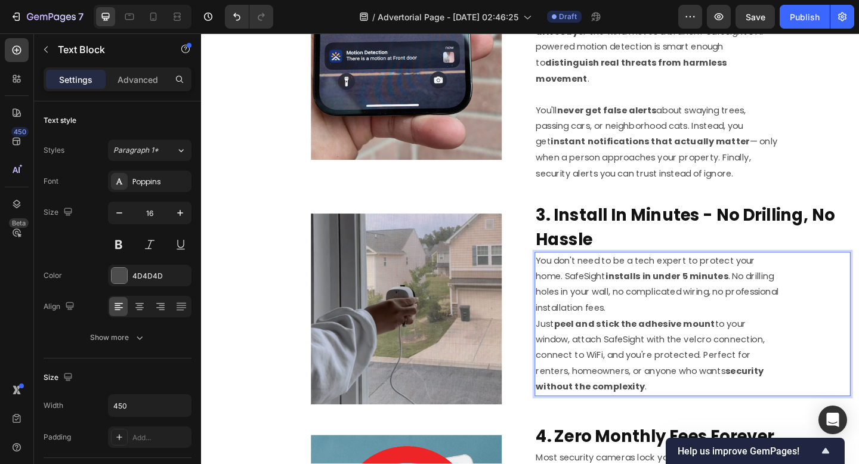
click at [723, 311] on p "You don't need to be a tech expert to protect your home. SafeSight installs in …" at bounding box center [698, 307] width 266 height 69
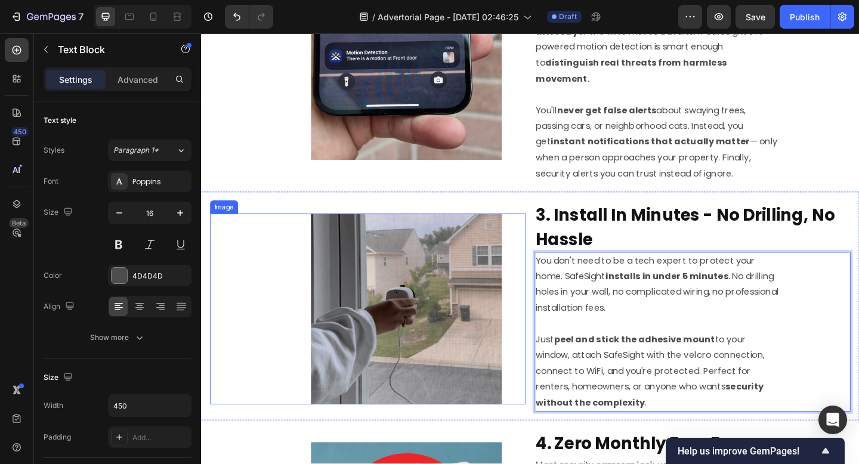
click at [525, 324] on img at bounding box center [424, 334] width 208 height 208
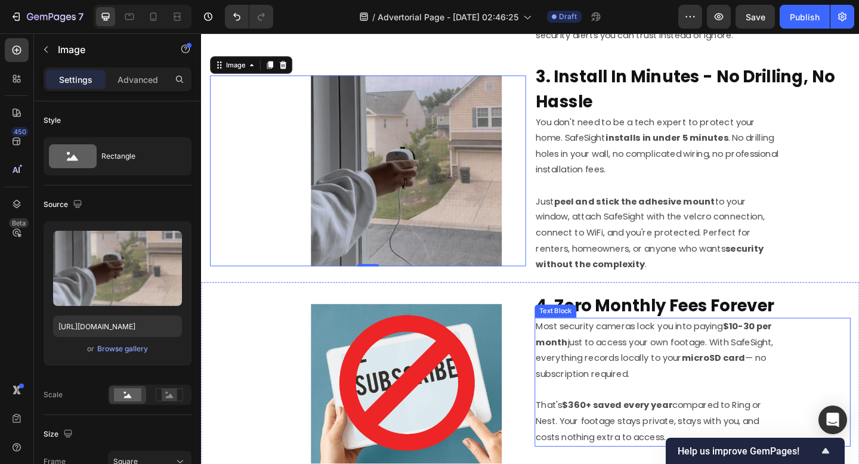
click at [596, 385] on p "Most security cameras lock you into paying $10-30 per month just to access your…" at bounding box center [698, 378] width 266 height 69
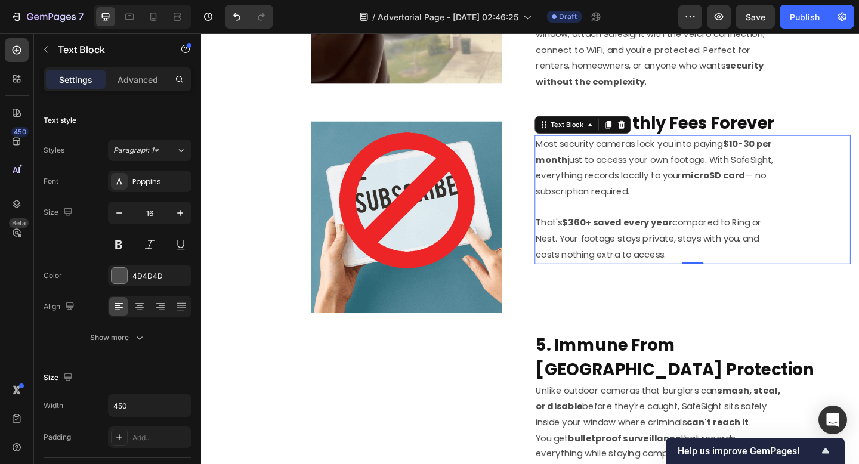
scroll to position [991, 0]
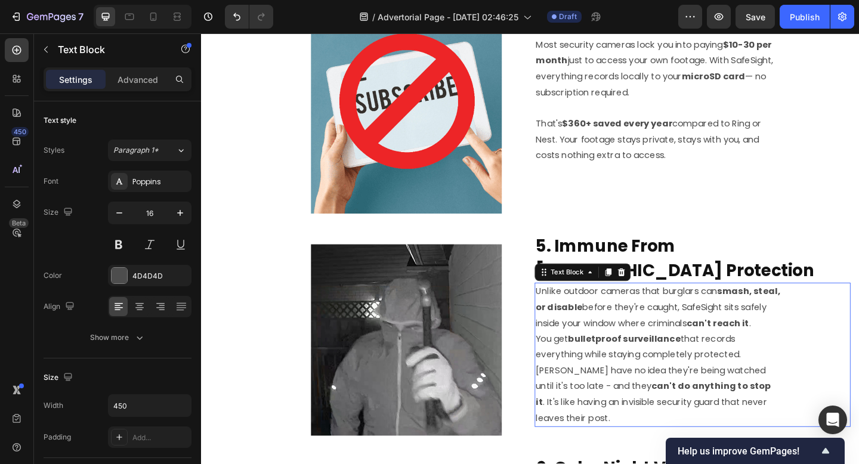
click at [598, 358] on p "You get bulletproof surveillance that records everything while staying complete…" at bounding box center [698, 409] width 266 height 103
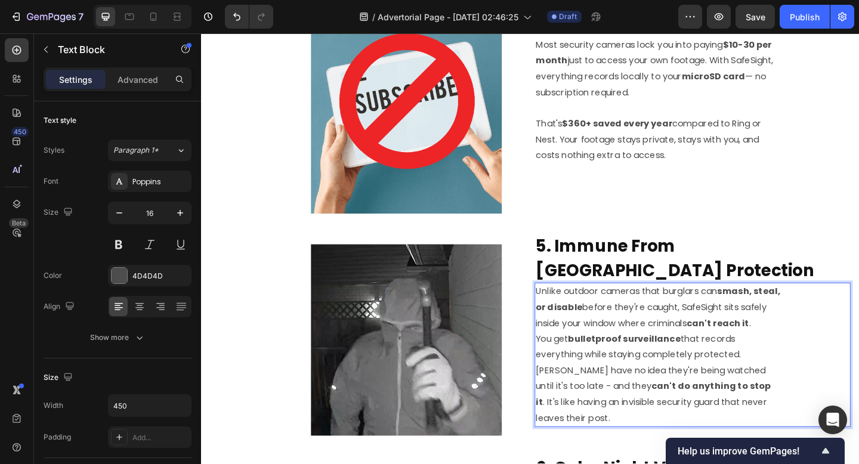
click at [598, 352] on p "Unlike outdoor cameras that burglars can smash, steal, or disable before they'r…" at bounding box center [698, 331] width 266 height 51
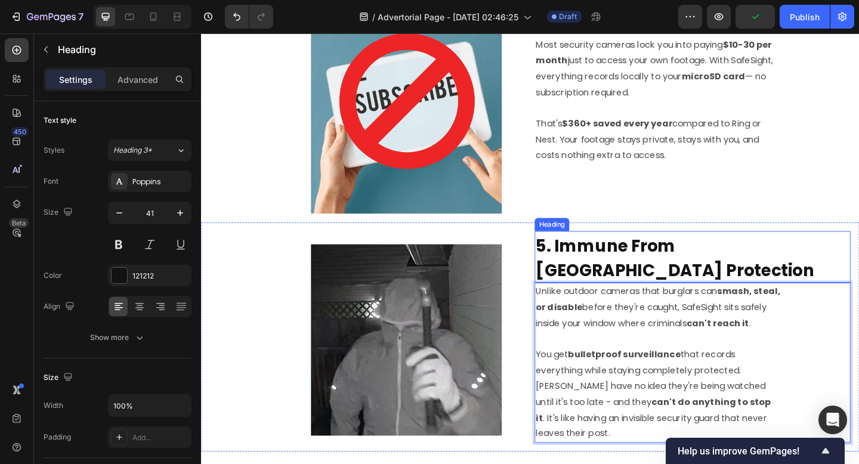
click at [624, 249] on h2 "5. Immune From [GEOGRAPHIC_DATA] Protection" at bounding box center [735, 277] width 343 height 56
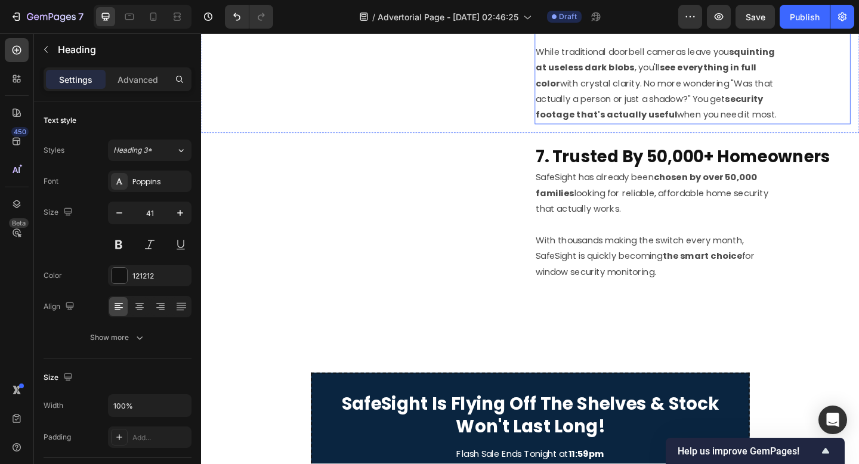
scroll to position [1581, 0]
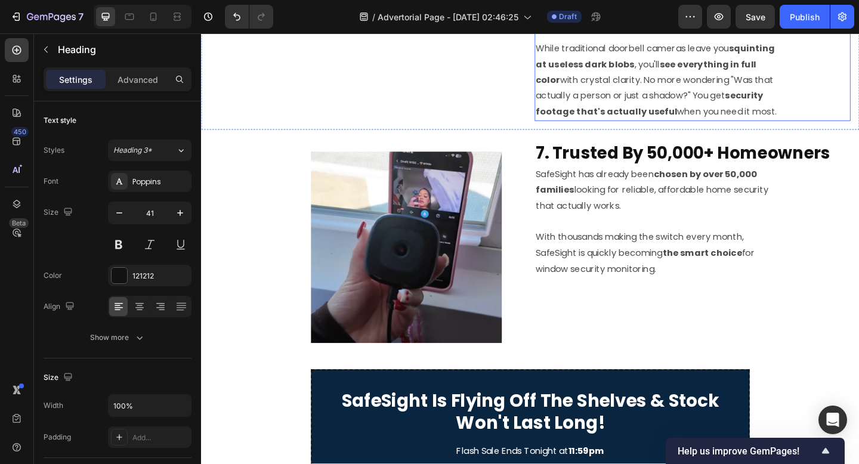
click at [631, 307] on div "7. Trusted By 50,000+ Homeowners Heading SafeSight has already been chosen by o…" at bounding box center [735, 259] width 343 height 222
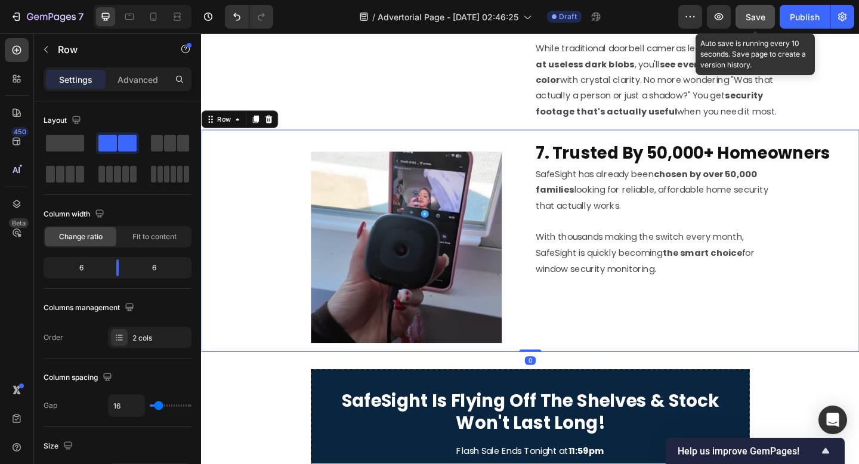
click at [753, 24] on button "Save" at bounding box center [754, 17] width 39 height 24
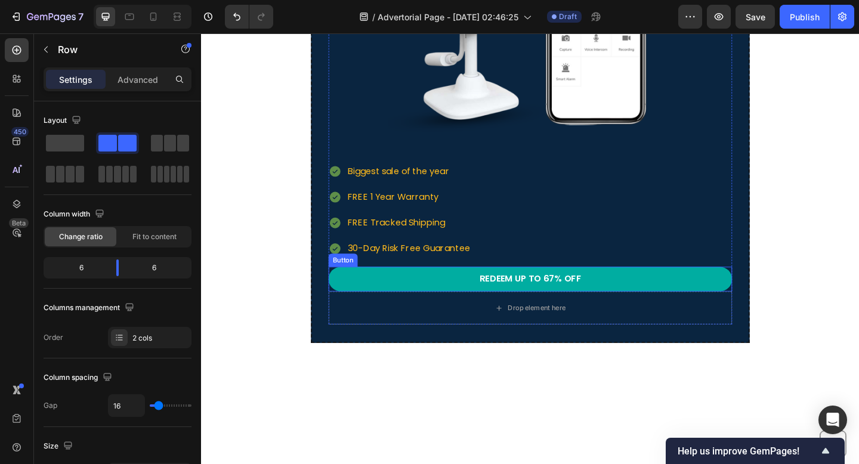
scroll to position [2182, 0]
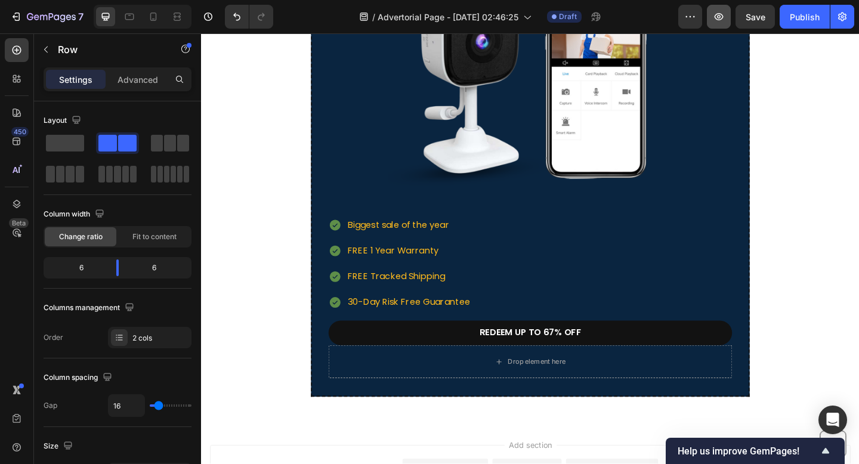
click at [714, 20] on icon "button" at bounding box center [719, 17] width 12 height 12
click at [394, 206] on div at bounding box center [558, 68] width 439 height 307
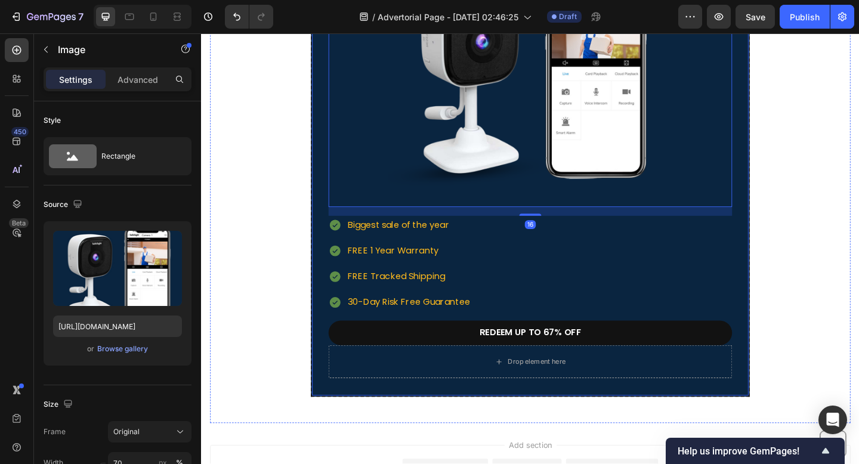
click at [334, 209] on div "SafeSight Is Flying Off The Shelves & Stock Won't Last Long! Heading Flash Sale…" at bounding box center [558, 104] width 477 height 649
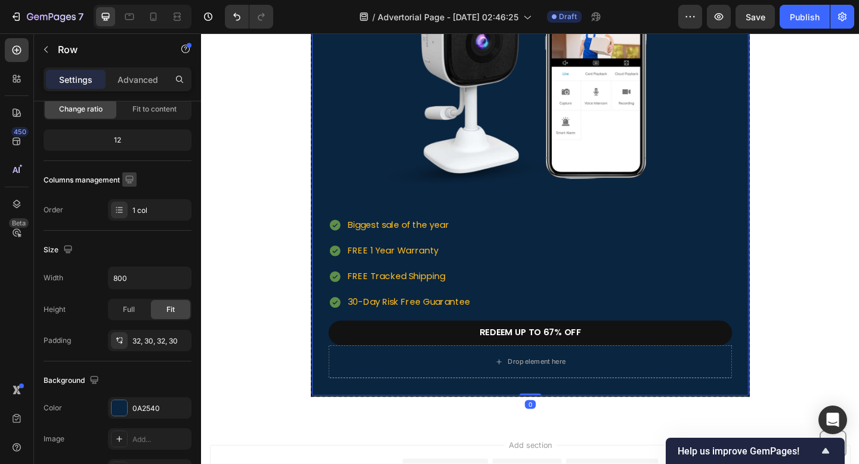
scroll to position [331, 0]
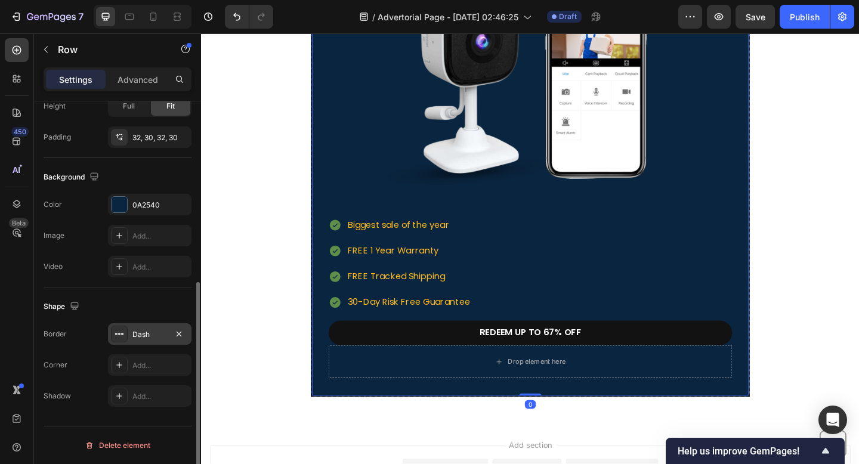
click at [147, 334] on div "Dash" at bounding box center [149, 334] width 35 height 11
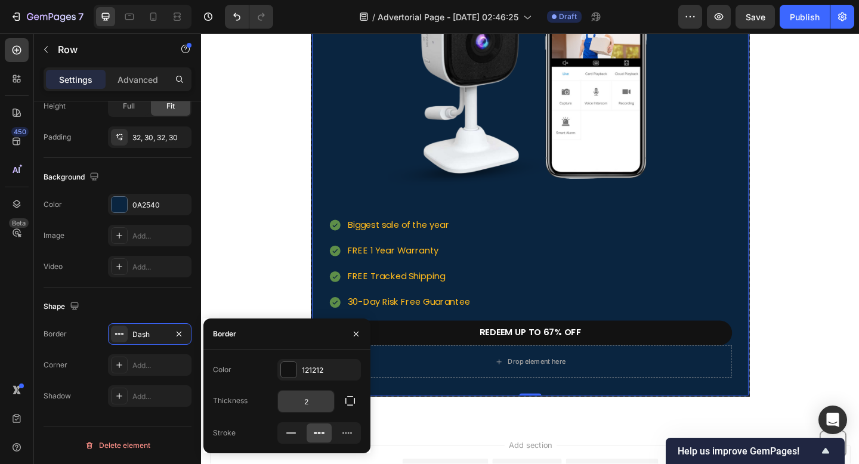
click at [323, 394] on input "2" at bounding box center [306, 401] width 56 height 21
type input "10"
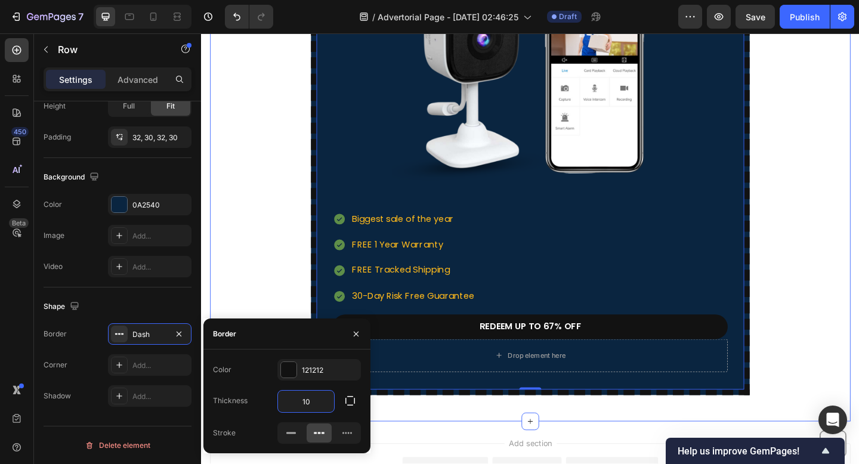
click at [302, 306] on div "SafeSight Is Flying Off The Shelves & Stock Won't Last Long! Heading Flash Sale…" at bounding box center [558, 101] width 696 height 652
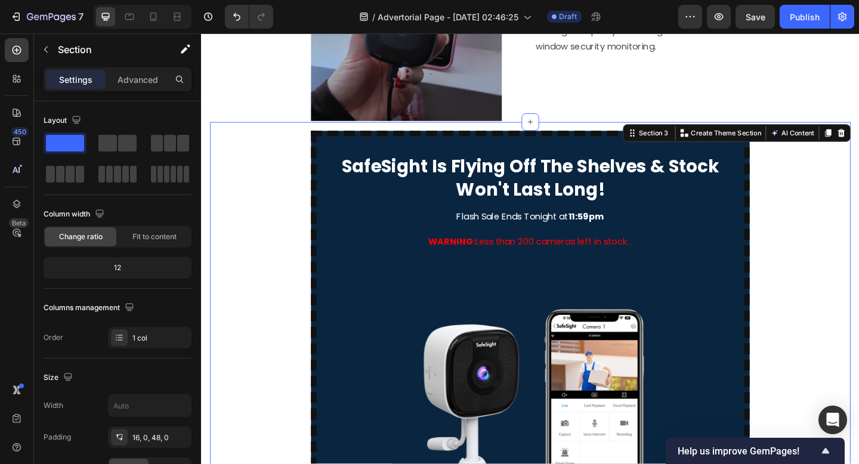
scroll to position [1833, 0]
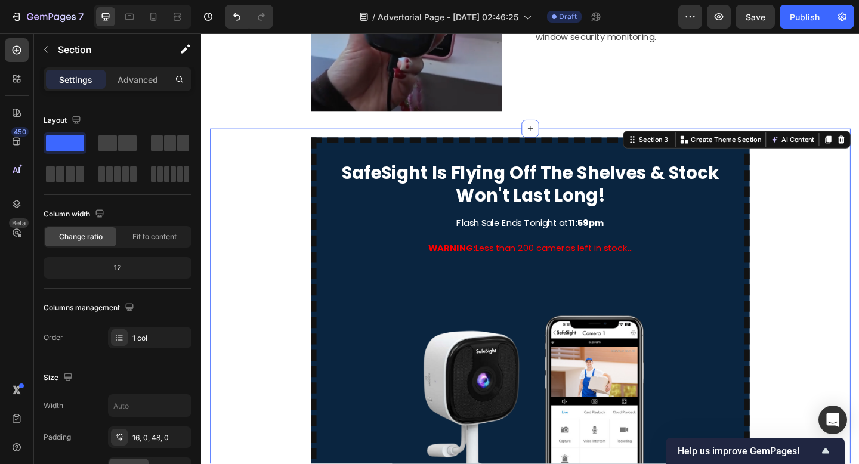
click at [332, 192] on div "SafeSight Is Flying Off The Shelves & Stock Won't Last Long! Heading Flash Sale…" at bounding box center [558, 473] width 477 height 652
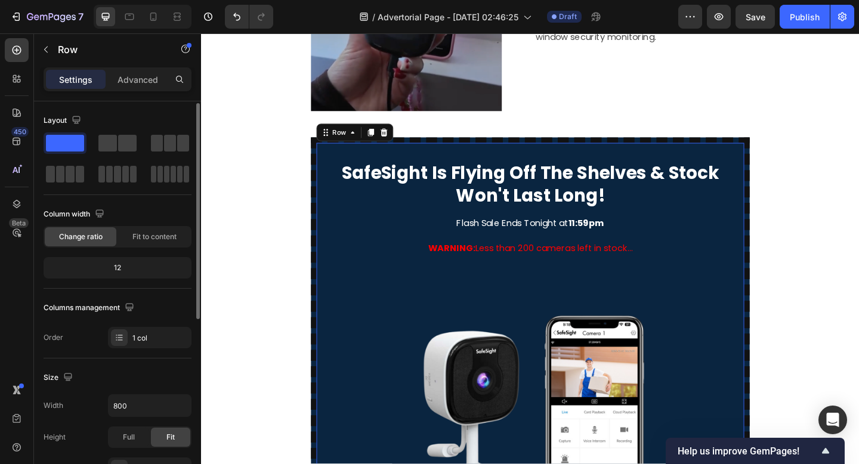
scroll to position [331, 0]
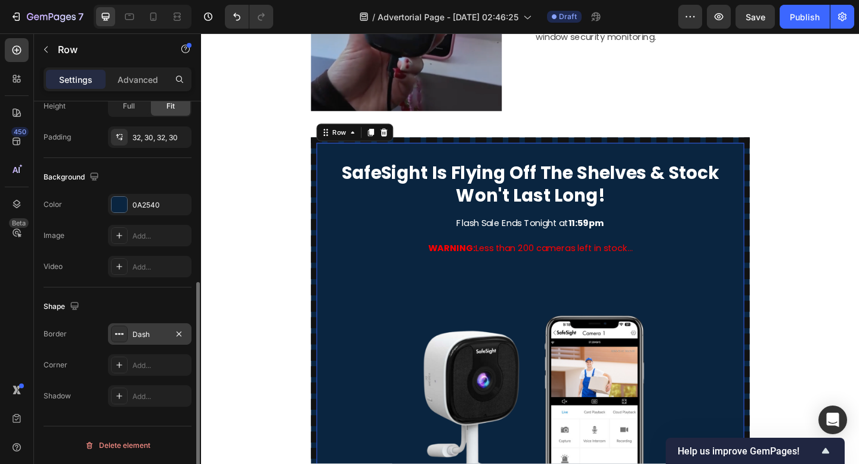
click at [135, 332] on div "Dash" at bounding box center [149, 334] width 35 height 11
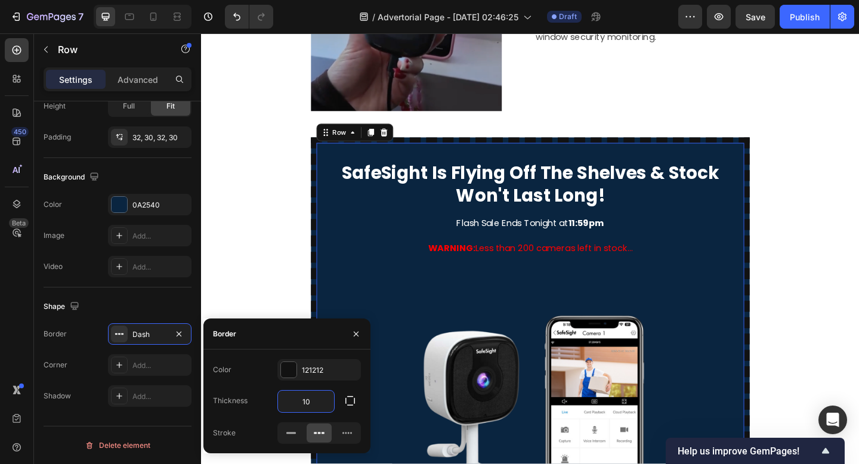
click at [309, 405] on input "10" at bounding box center [306, 401] width 56 height 21
type input "5"
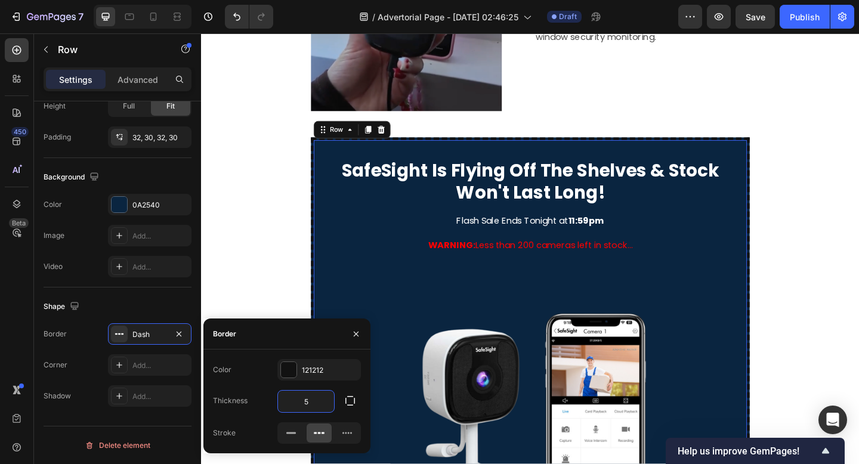
click at [284, 309] on div "SafeSight Is Flying Off The Shelves & Stock Won't Last Long! Heading Flash Sale…" at bounding box center [558, 472] width 696 height 650
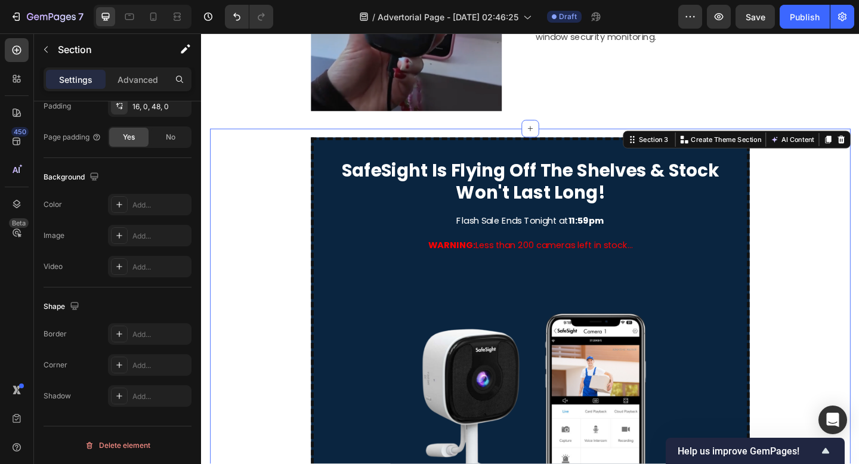
scroll to position [0, 0]
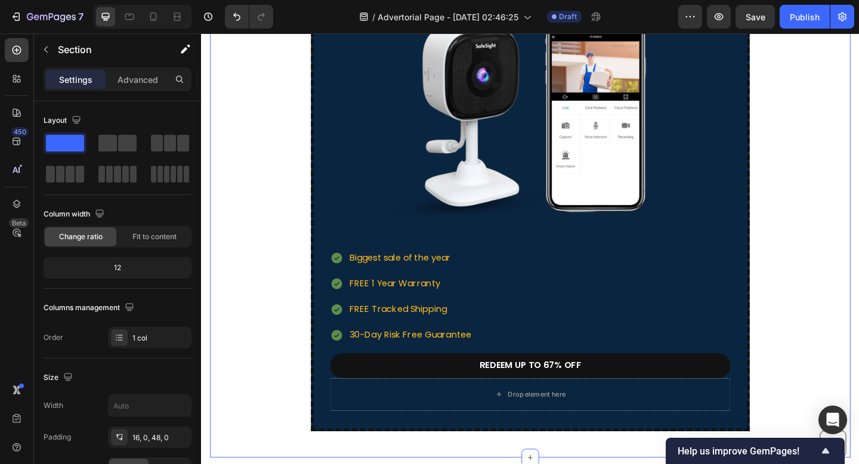
click at [274, 226] on div "SafeSight Is Flying Off The Shelves & Stock Won't Last Long! Heading Flash Sale…" at bounding box center [558, 141] width 696 height 650
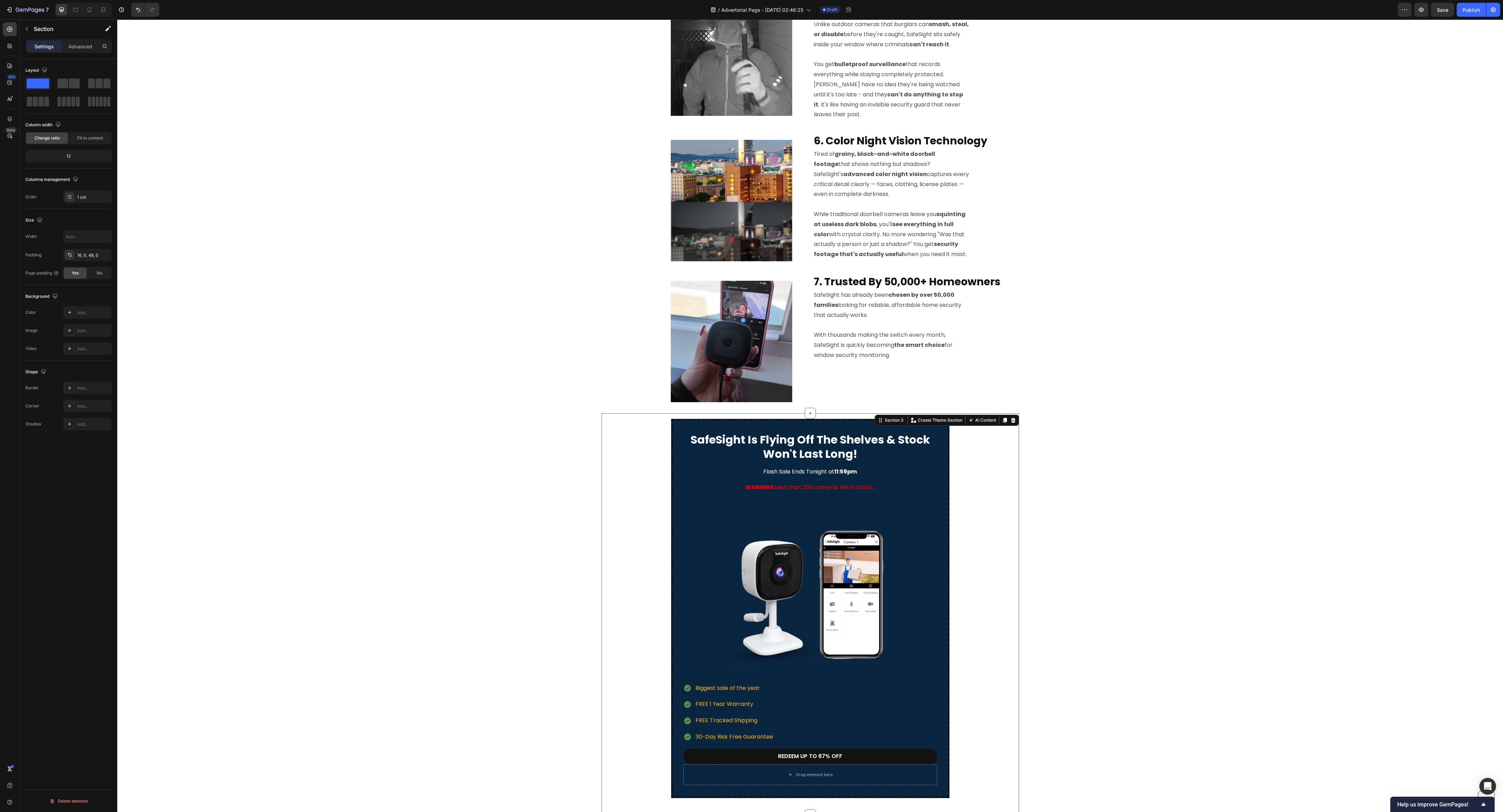
scroll to position [797, 0]
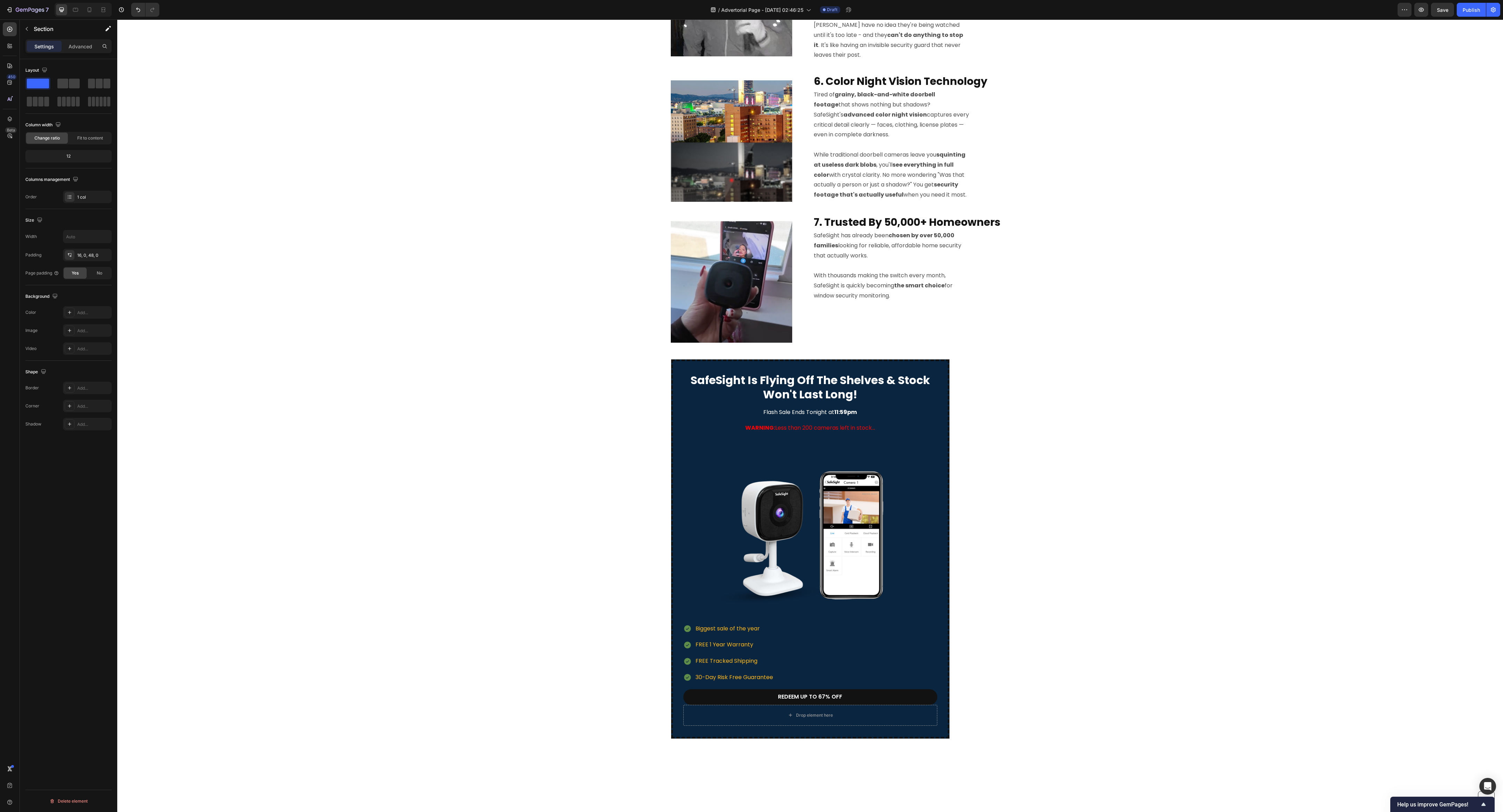
click at [470, 270] on div "Image 1. Quarter The Price - Same Protection Heading Big brands charge $200+ fo…" at bounding box center [810, 83] width 1386 height 1692
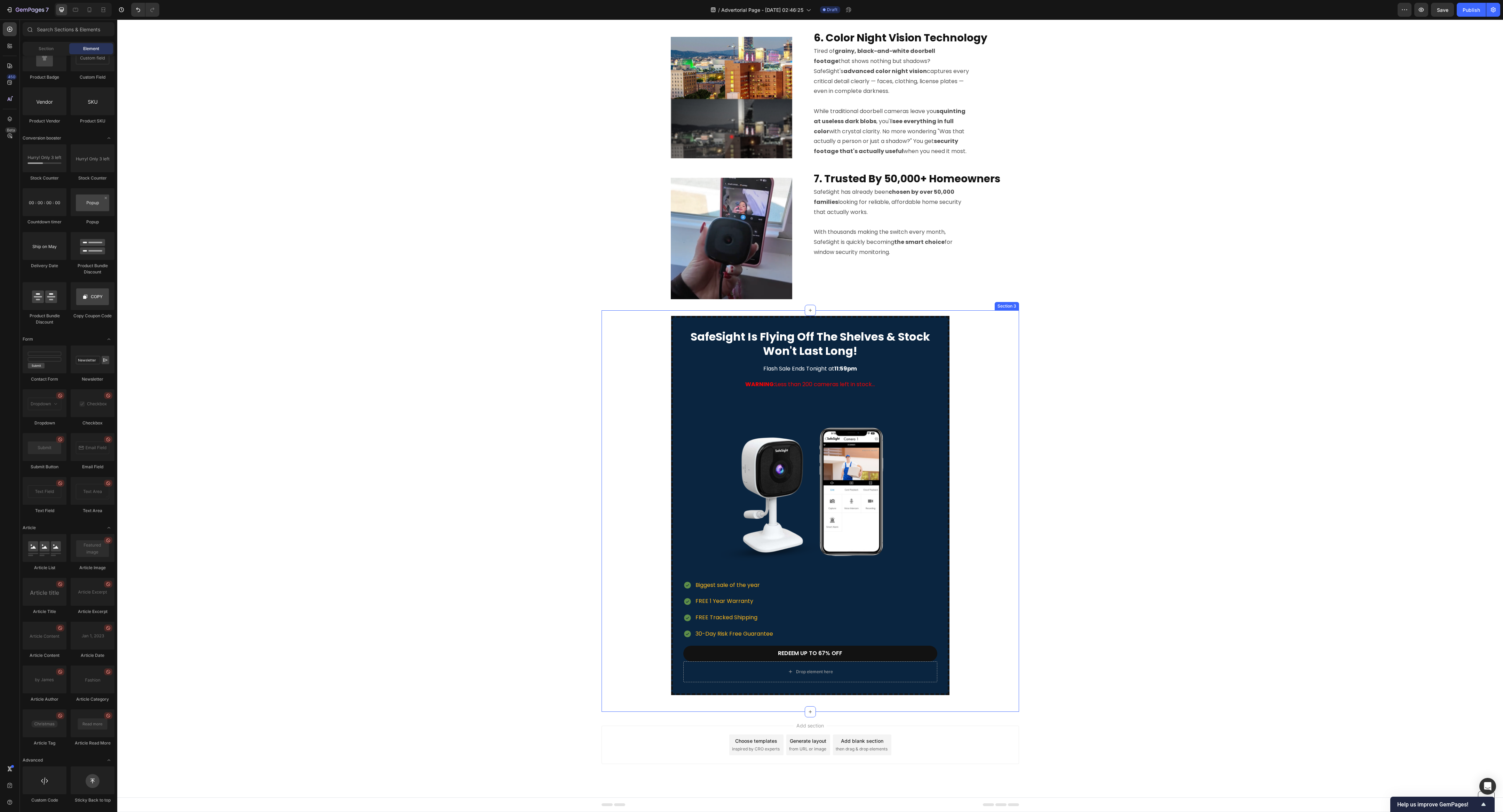
scroll to position [833, 0]
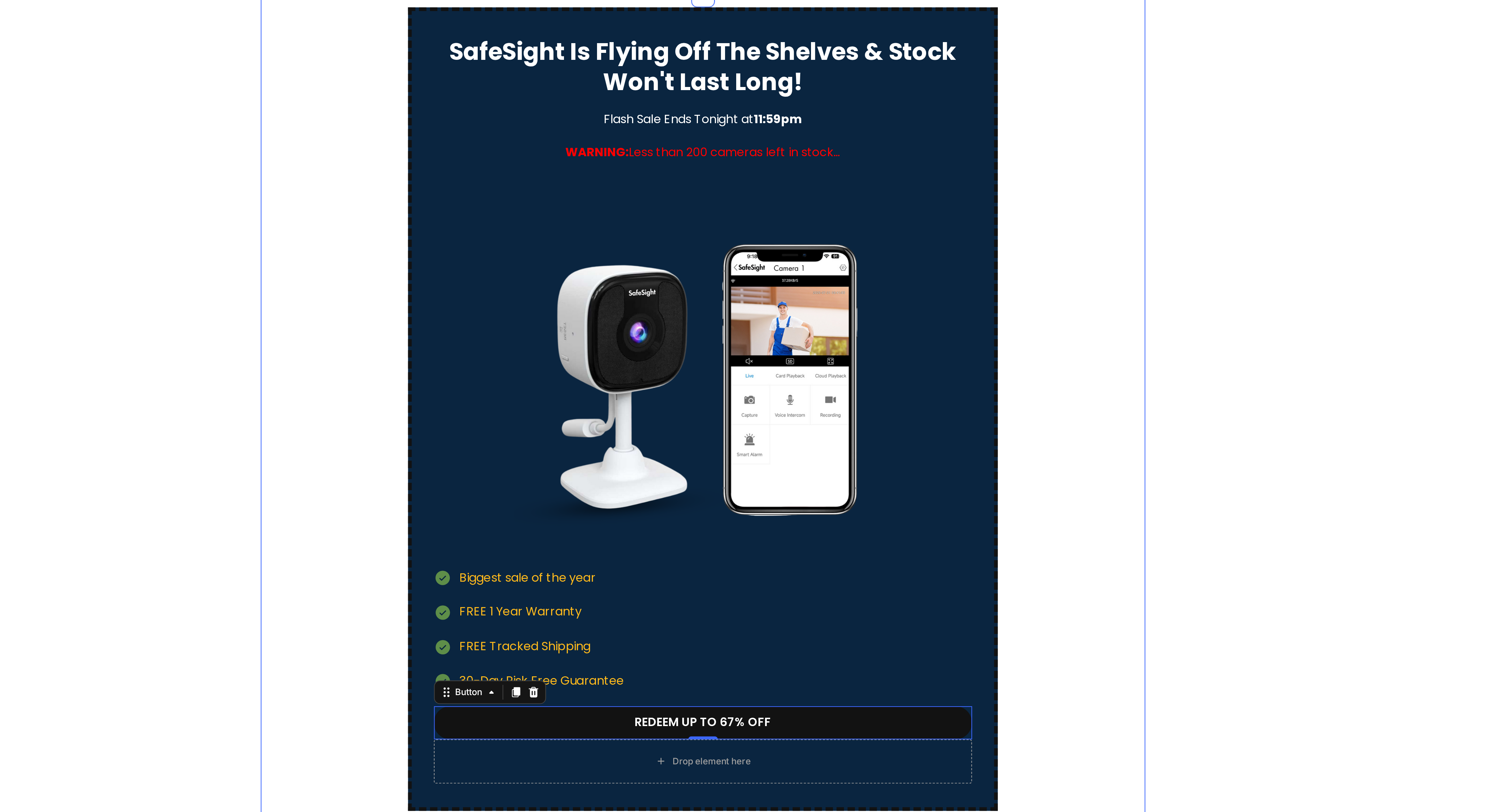
scroll to position [752, 0]
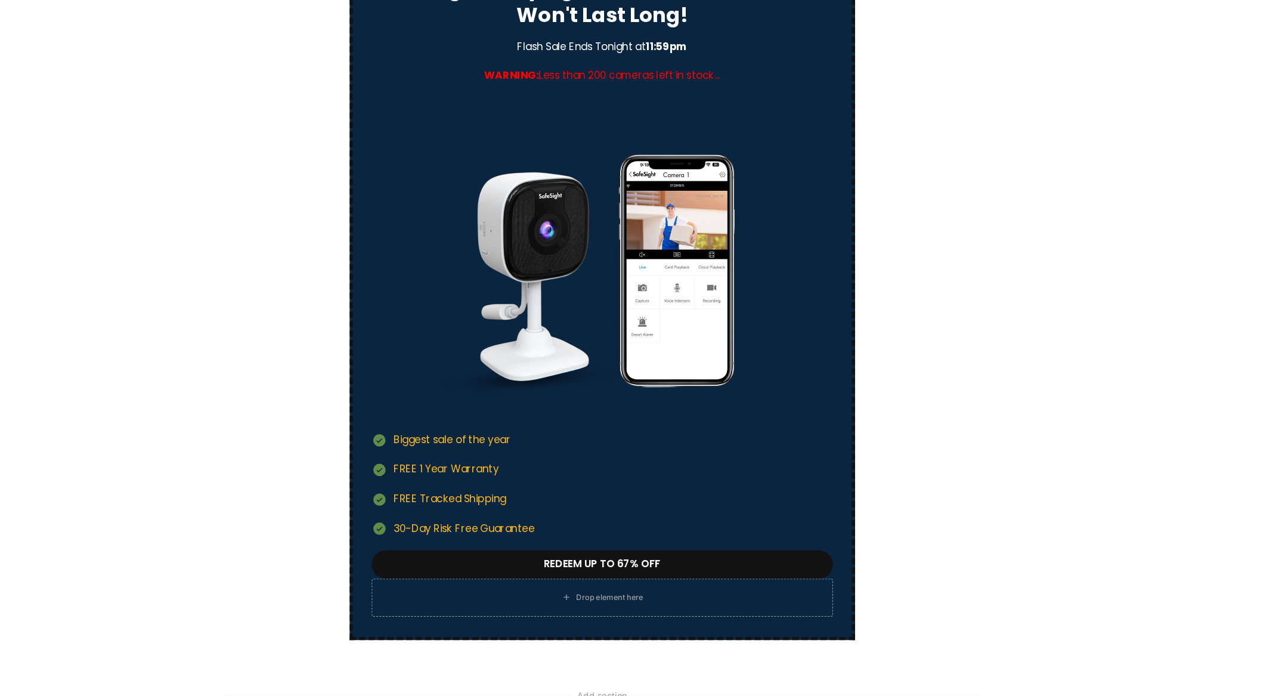
scroll to position [1340, 0]
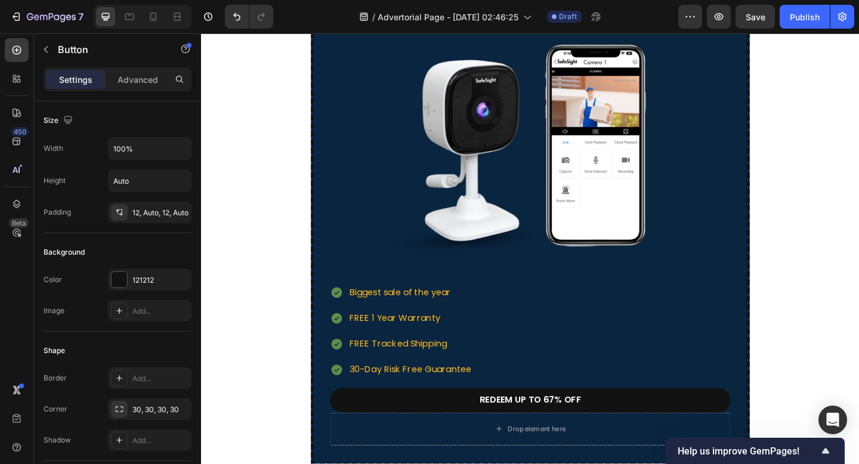
scroll to position [2267, 0]
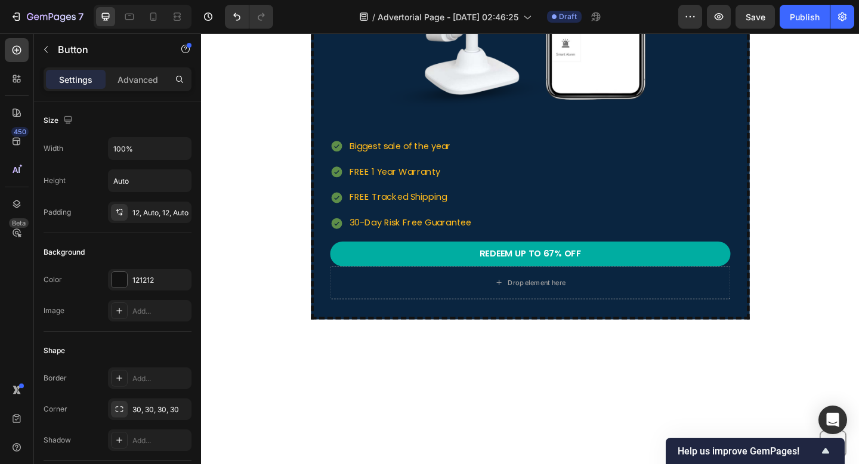
click at [435, 275] on link "redeem up to 67% off" at bounding box center [558, 273] width 435 height 27
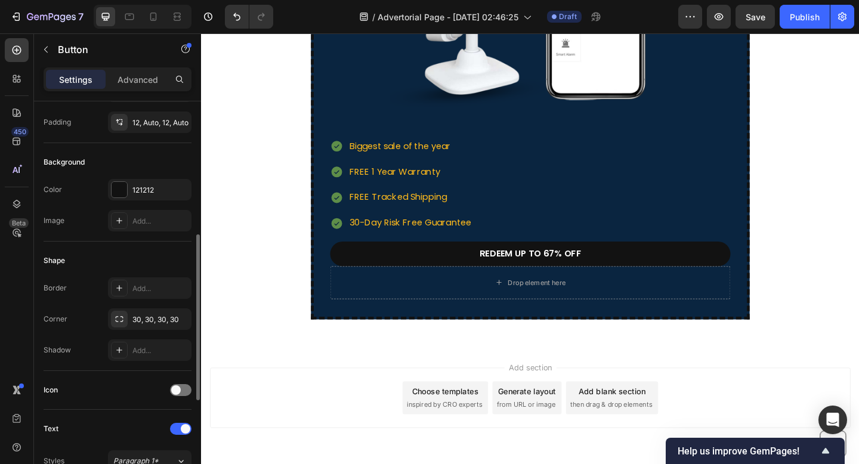
scroll to position [171, 0]
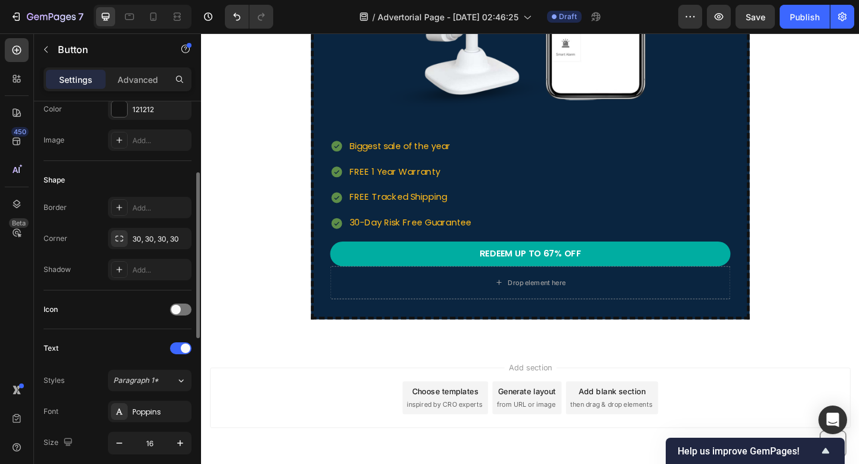
click at [426, 267] on link "redeem up to 67% off" at bounding box center [558, 273] width 435 height 27
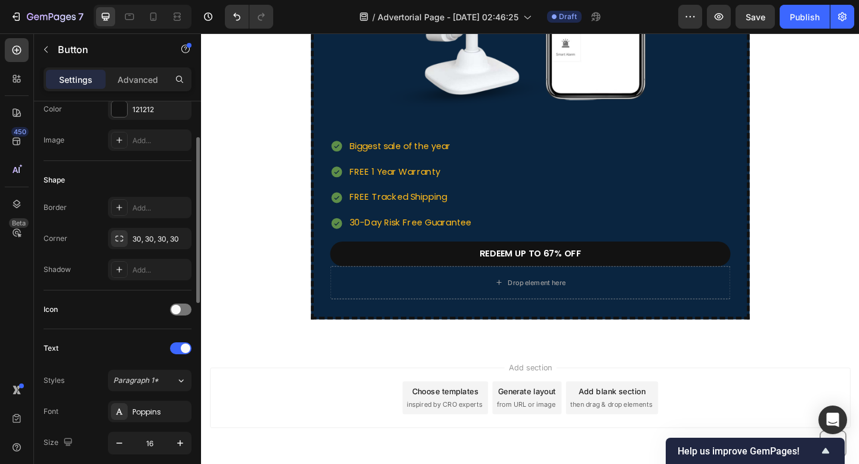
scroll to position [0, 0]
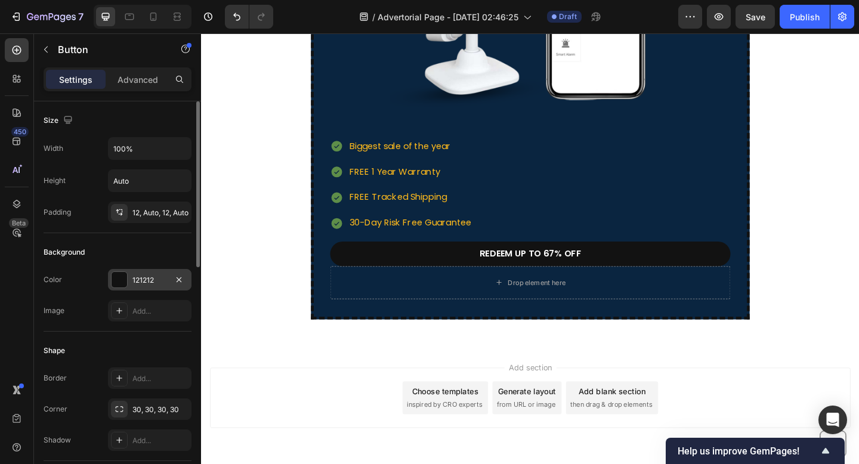
click at [120, 276] on div at bounding box center [120, 280] width 16 height 16
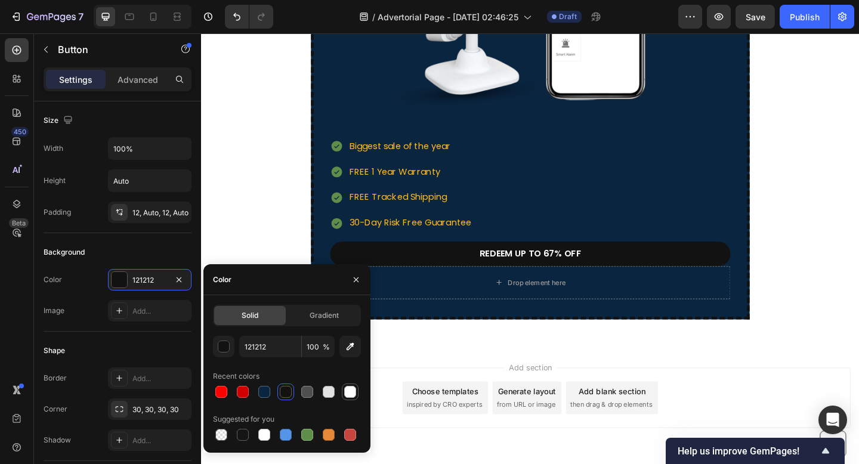
click at [347, 391] on div at bounding box center [350, 392] width 12 height 12
type input "FFFFFF"
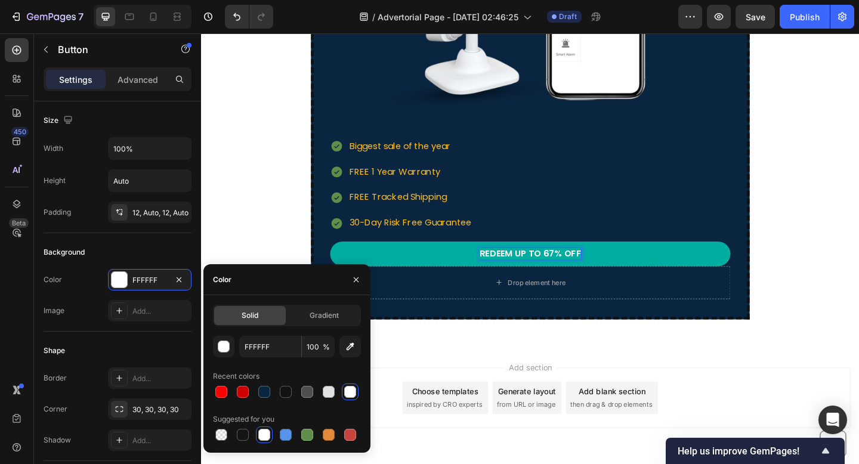
click at [524, 269] on p "redeem up to 67% off" at bounding box center [559, 273] width 110 height 13
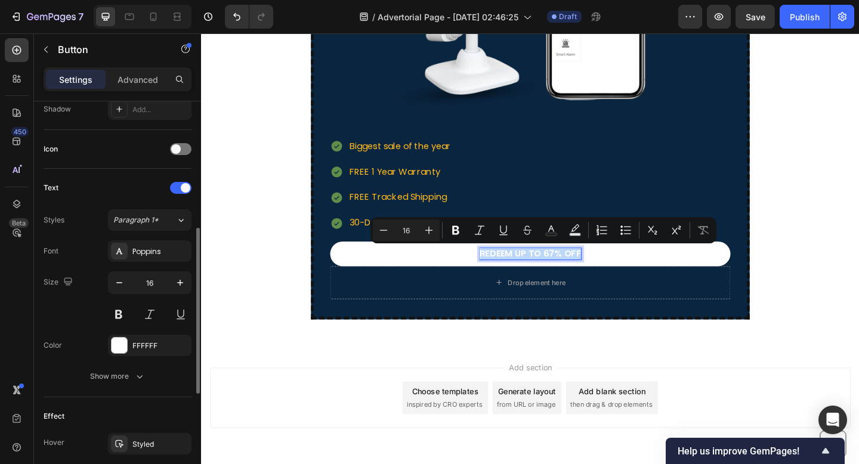
scroll to position [345, 0]
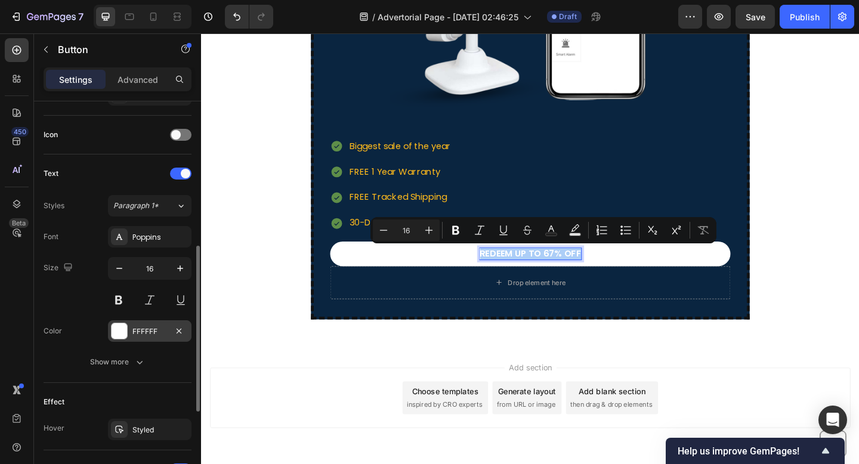
click at [129, 324] on div "FFFFFF" at bounding box center [149, 330] width 83 height 21
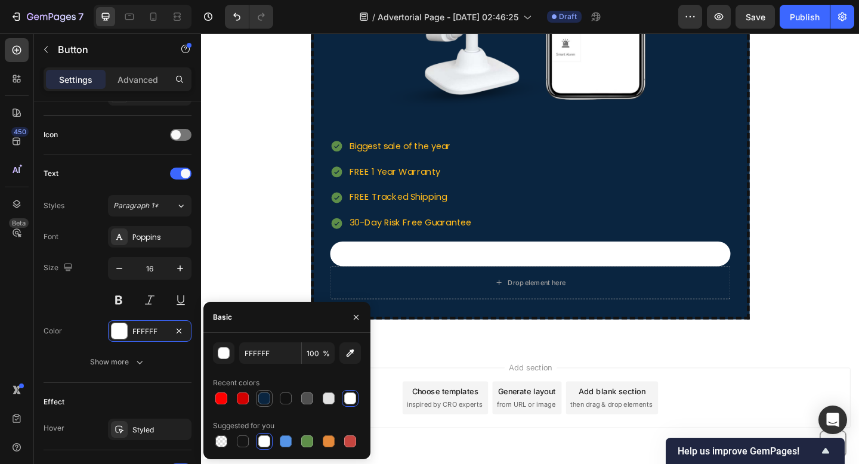
click at [264, 398] on div at bounding box center [264, 398] width 12 height 12
type input "0A2540"
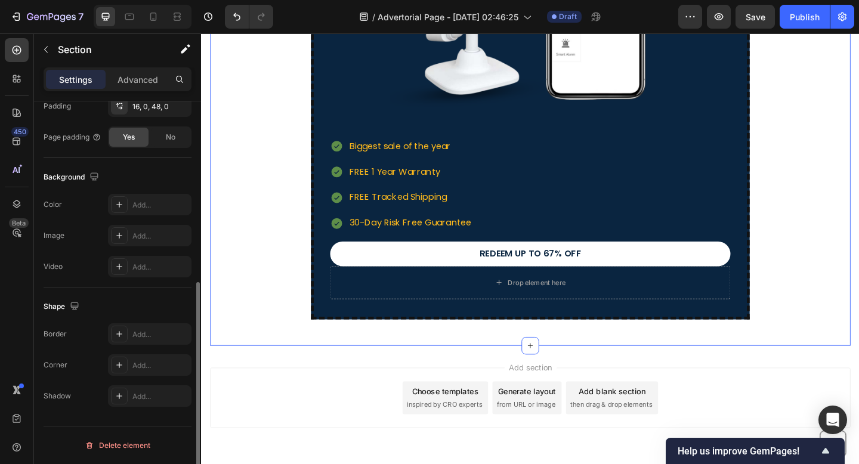
click at [275, 294] on div "SafeSight Is Flying Off The Shelves & Stock Won't Last Long! Heading Flash Sale…" at bounding box center [558, 20] width 696 height 650
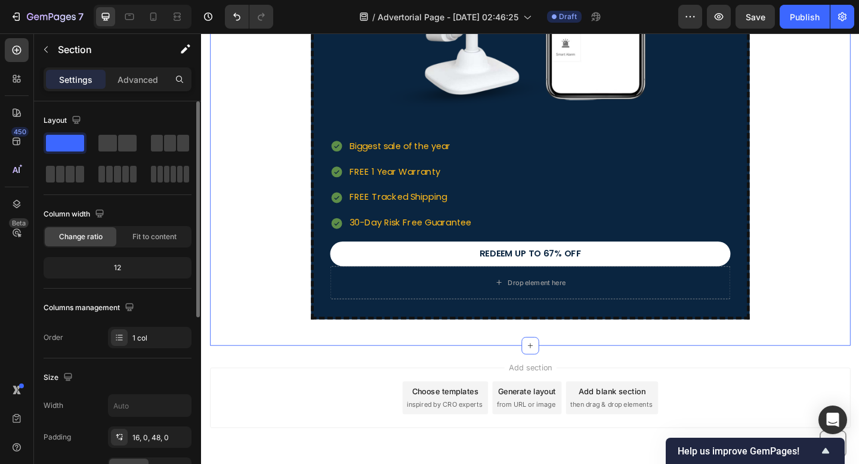
click at [264, 271] on div "SafeSight Is Flying Off The Shelves & Stock Won't Last Long! Heading Flash Sale…" at bounding box center [558, 20] width 696 height 650
click at [273, 338] on div "SafeSight Is Flying Off The Shelves & Stock Won't Last Long! Heading Flash Sale…" at bounding box center [558, 20] width 696 height 650
click at [319, 368] on div "SafeSight Is Flying Off The Shelves & Stock Won't Last Long! Heading Flash Sale…" at bounding box center [558, 29] width 696 height 688
click at [331, 342] on div "SafeSight Is Flying Off The Shelves & Stock Won't Last Long! Heading Flash Sale…" at bounding box center [558, 20] width 477 height 650
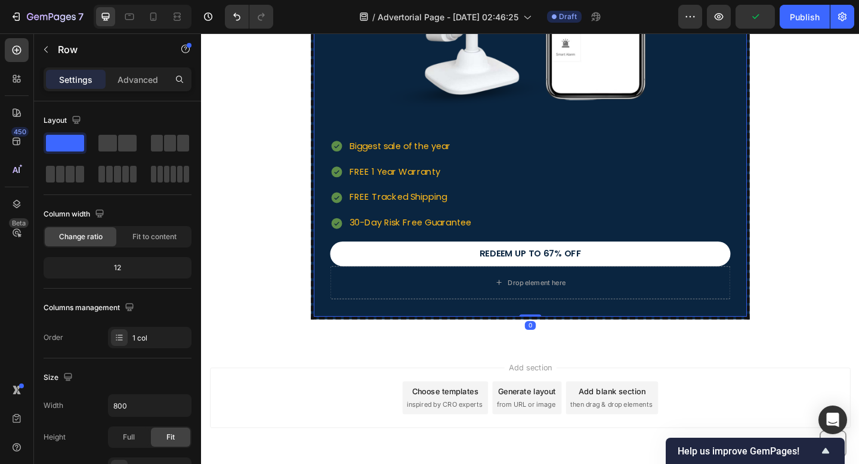
click at [334, 333] on div "SafeSight Is Flying Off The Shelves & Stock Won't Last Long! Heading Flash Sale…" at bounding box center [558, 20] width 477 height 650
click at [308, 434] on div "Add section Choose templates inspired by CRO experts Generate layout from URL o…" at bounding box center [558, 430] width 696 height 66
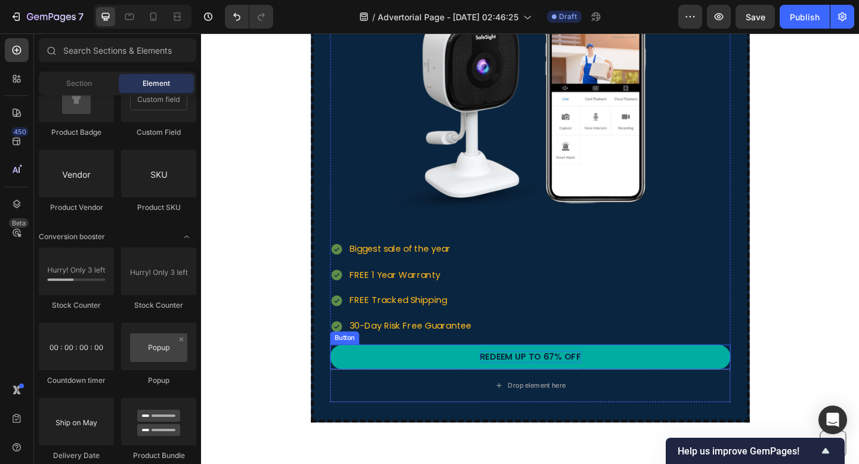
scroll to position [2156, 0]
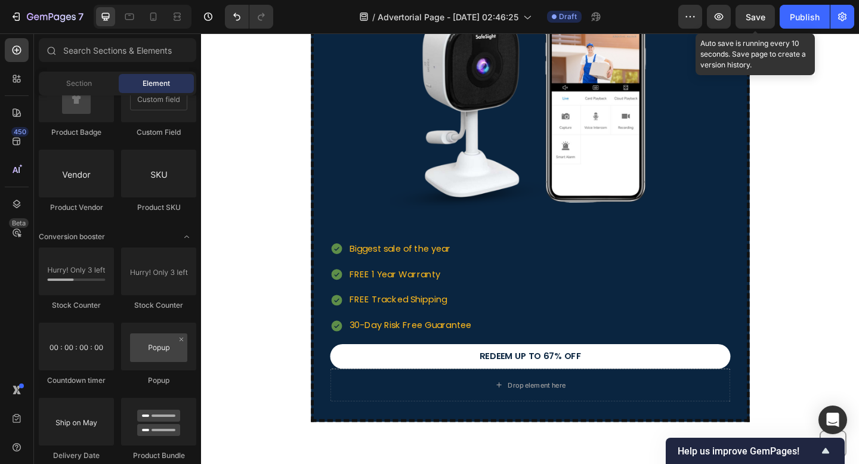
click at [751, 13] on span "Save" at bounding box center [755, 17] width 20 height 10
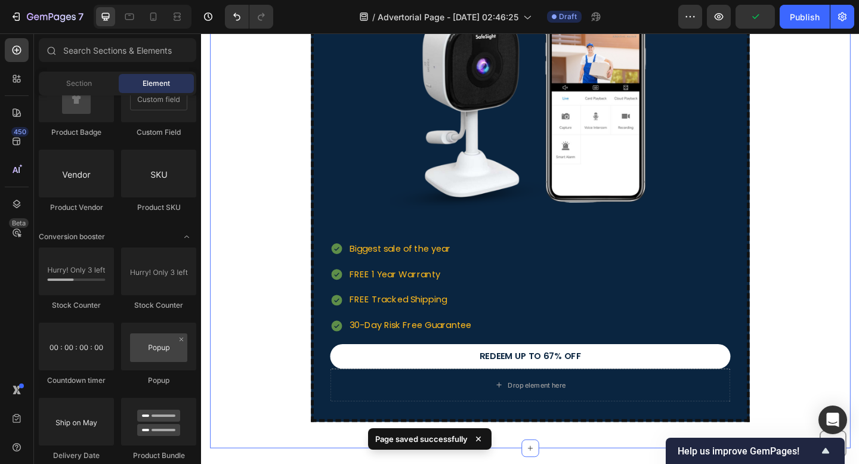
click at [858, 161] on div "SafeSight Is Flying Off The Shelves & Stock Won't Last Long! Heading Flash Sale…" at bounding box center [558, 131] width 696 height 650
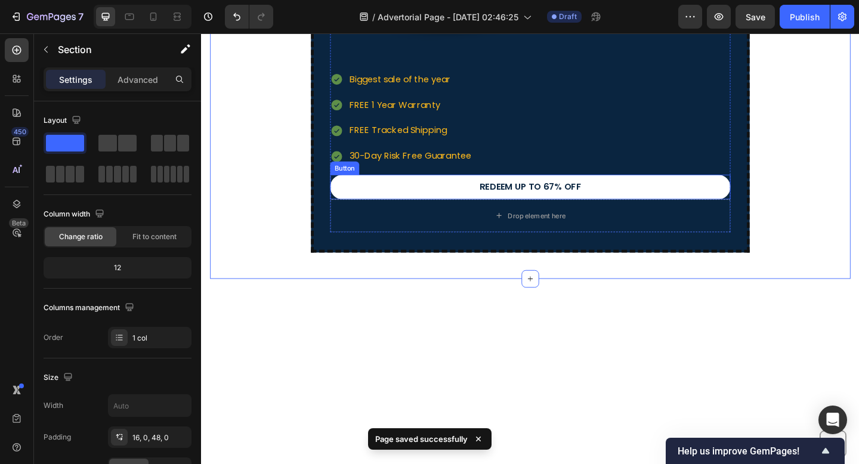
scroll to position [2310, 0]
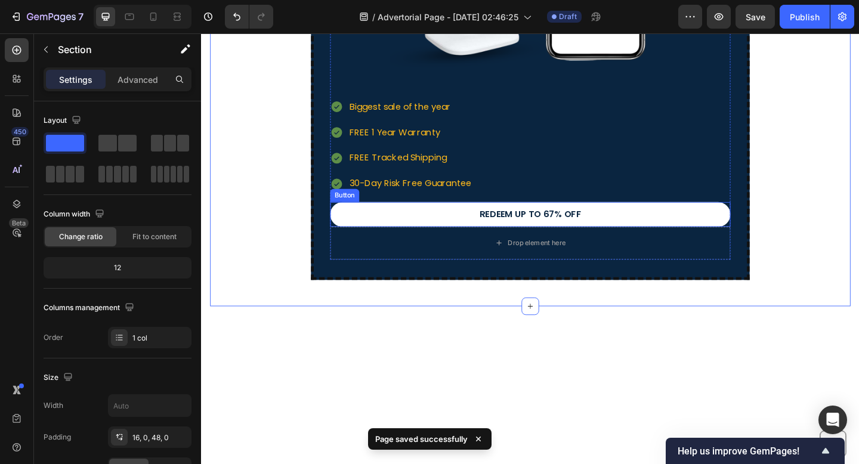
click at [513, 200] on div "Biggest sale of the year FREE 1 Year Warranty FREE Tracked Shipping 30-Day Risk…" at bounding box center [558, 155] width 435 height 104
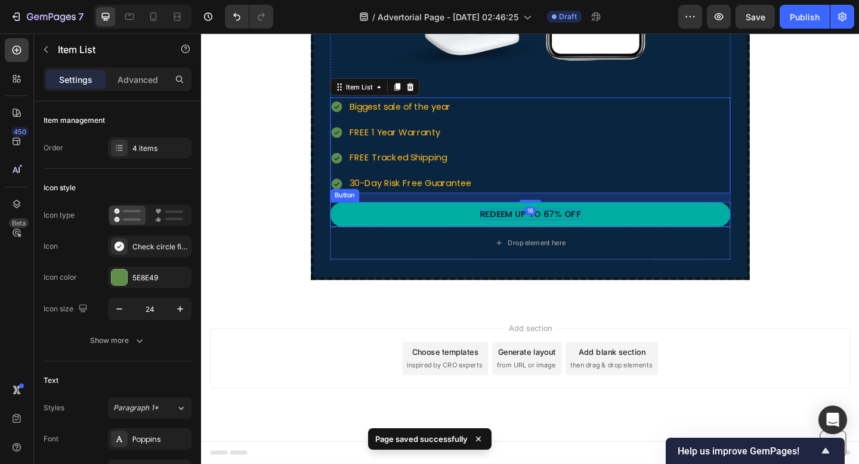
click at [506, 228] on p "redeem up to 67% off" at bounding box center [559, 230] width 110 height 13
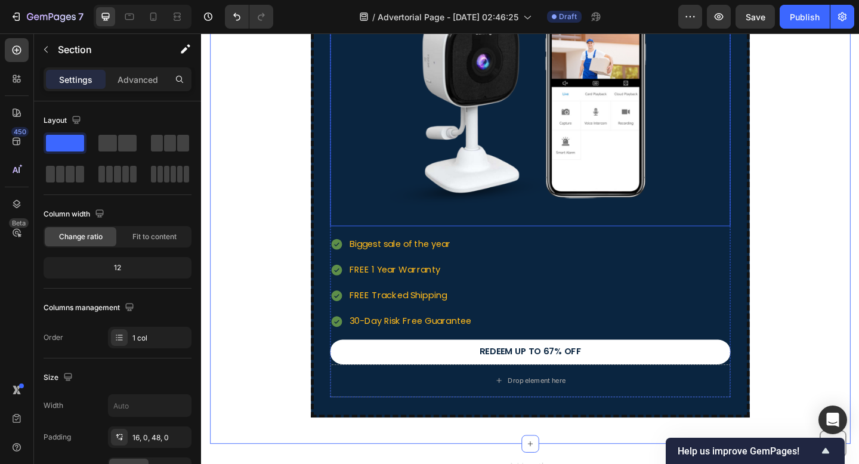
scroll to position [2039, 0]
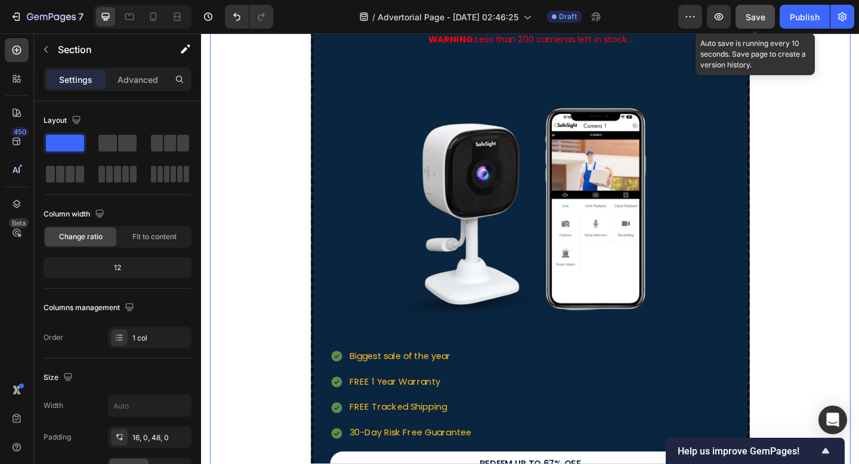
click at [742, 14] on button "Save" at bounding box center [754, 17] width 39 height 24
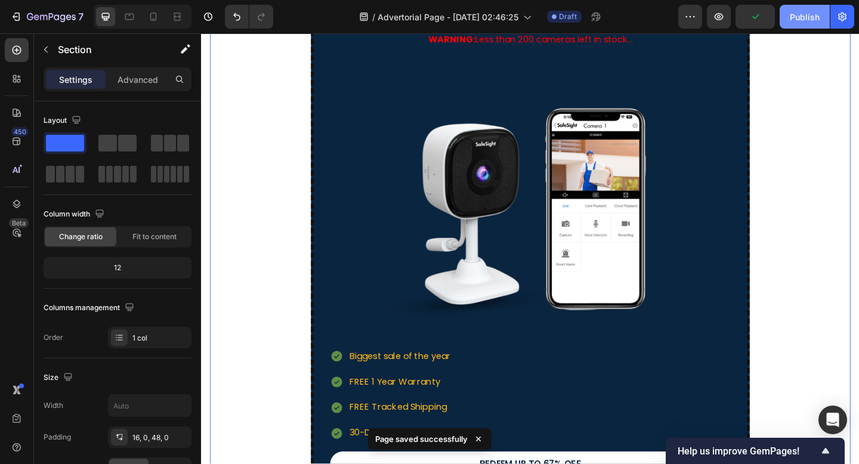
click at [819, 19] on div "Publish" at bounding box center [804, 17] width 30 height 13
click at [834, 18] on button "button" at bounding box center [842, 17] width 24 height 24
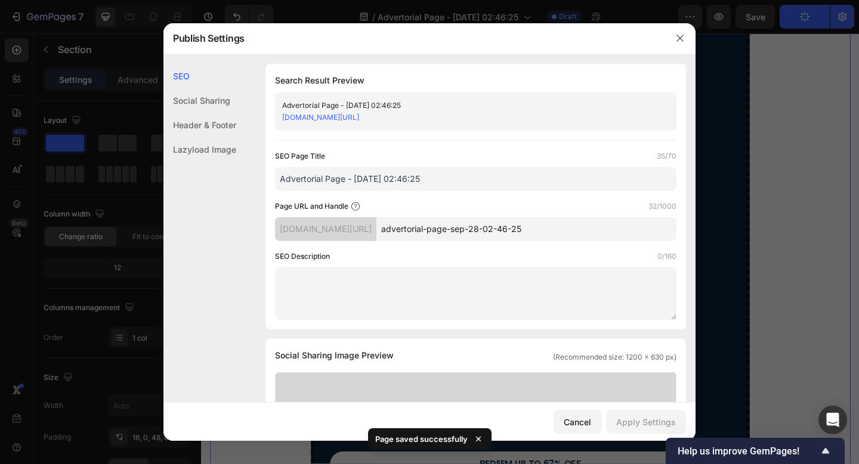
click at [792, 34] on div at bounding box center [429, 232] width 859 height 464
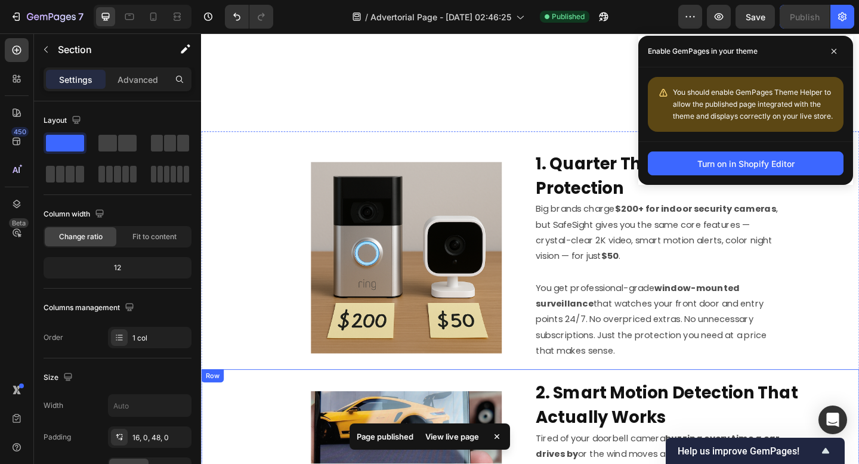
scroll to position [0, 0]
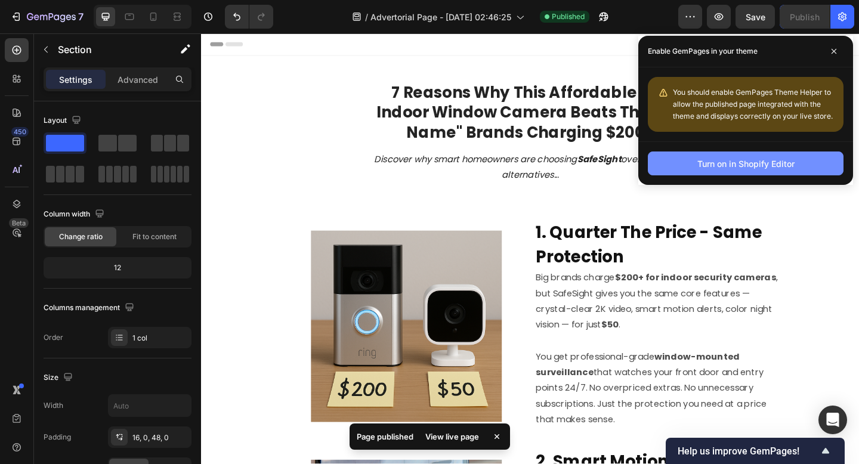
click at [695, 163] on button "Turn on in Shopify Editor" at bounding box center [746, 163] width 196 height 24
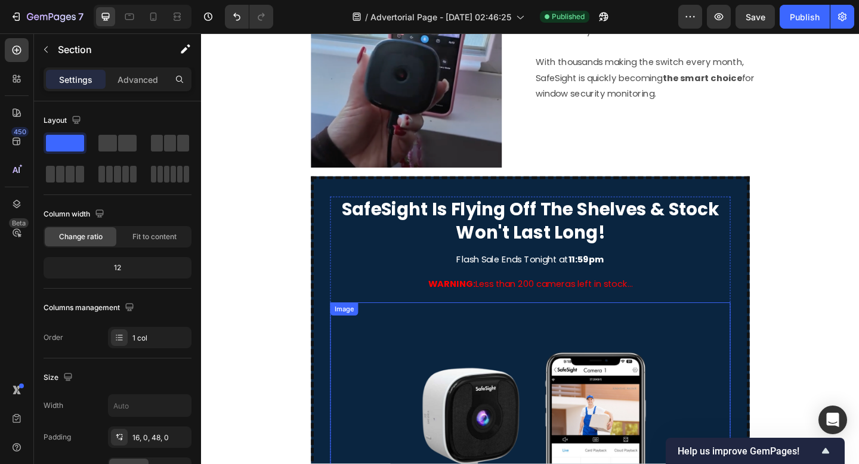
scroll to position [1772, 0]
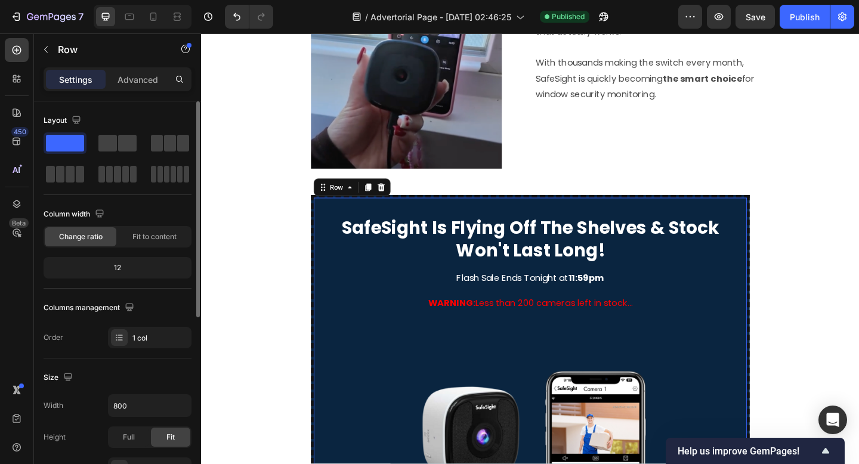
scroll to position [268, 0]
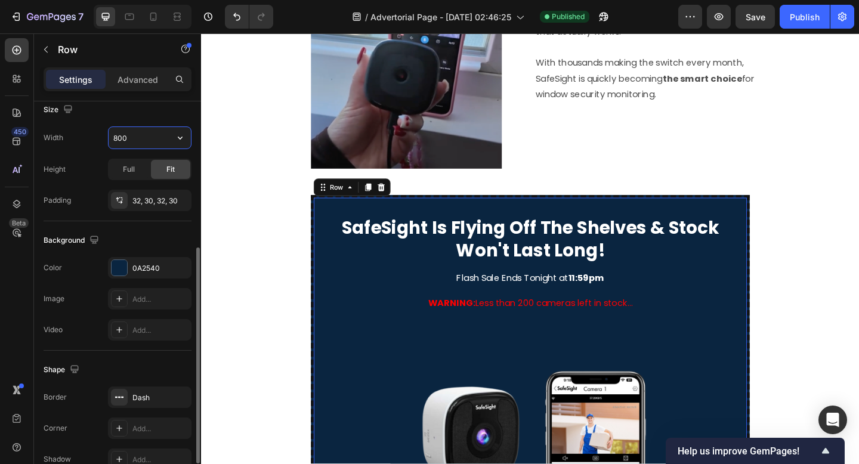
click at [119, 140] on input "800" at bounding box center [150, 137] width 82 height 21
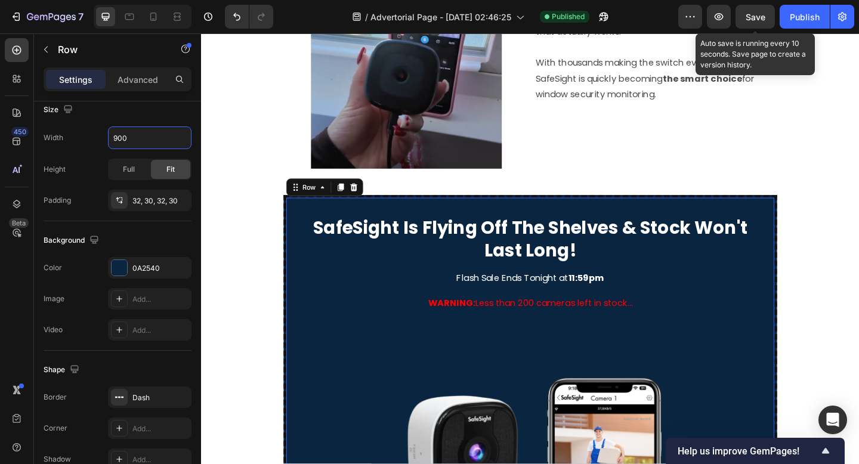
type input "900"
click at [752, 19] on span "Save" at bounding box center [755, 17] width 20 height 10
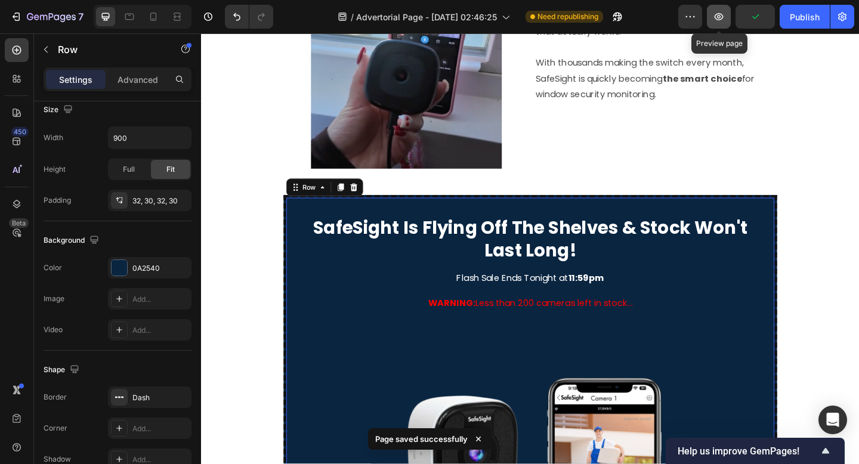
click at [717, 15] on icon "button" at bounding box center [719, 17] width 12 height 12
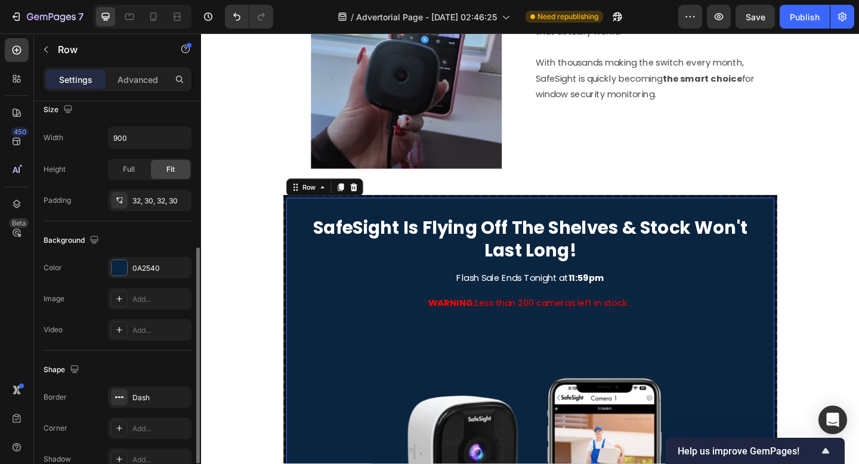
type input "800"
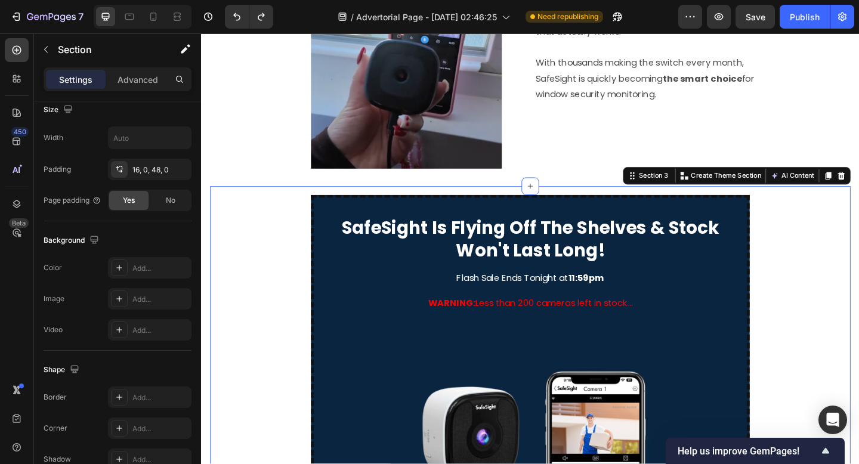
scroll to position [0, 0]
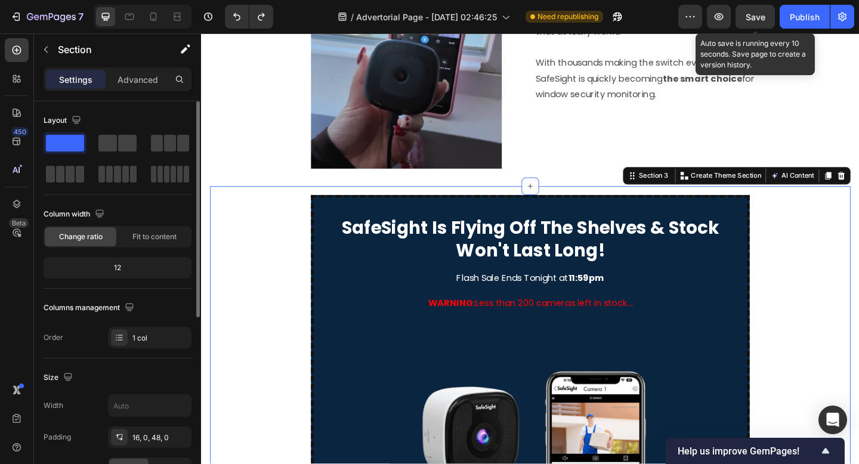
click at [750, 16] on span "Save" at bounding box center [755, 17] width 20 height 10
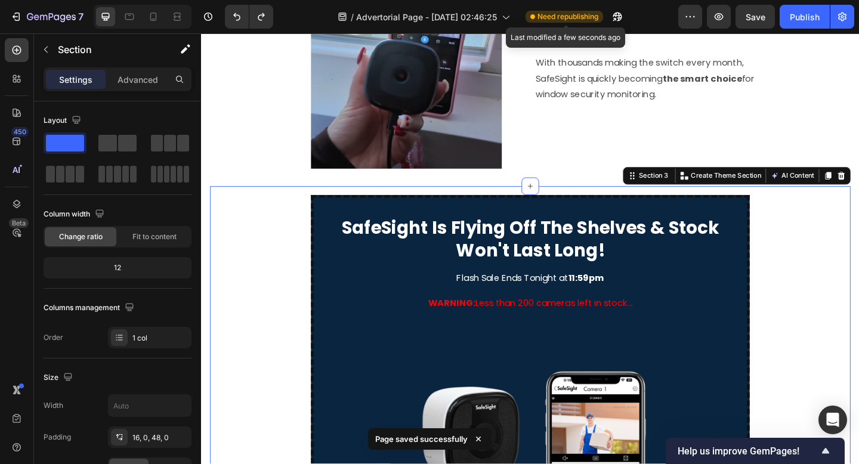
click at [583, 14] on span "Need republishing" at bounding box center [567, 16] width 61 height 11
click at [797, 19] on div "Publish" at bounding box center [804, 17] width 30 height 13
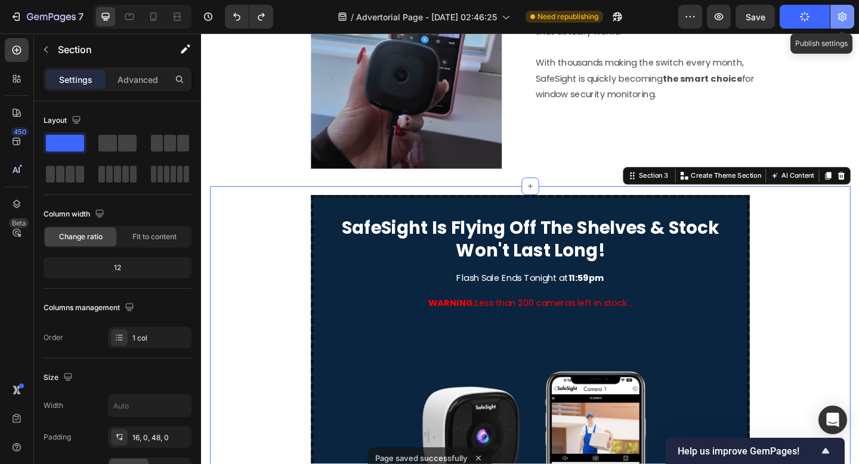
click at [838, 20] on icon "button" at bounding box center [842, 17] width 12 height 12
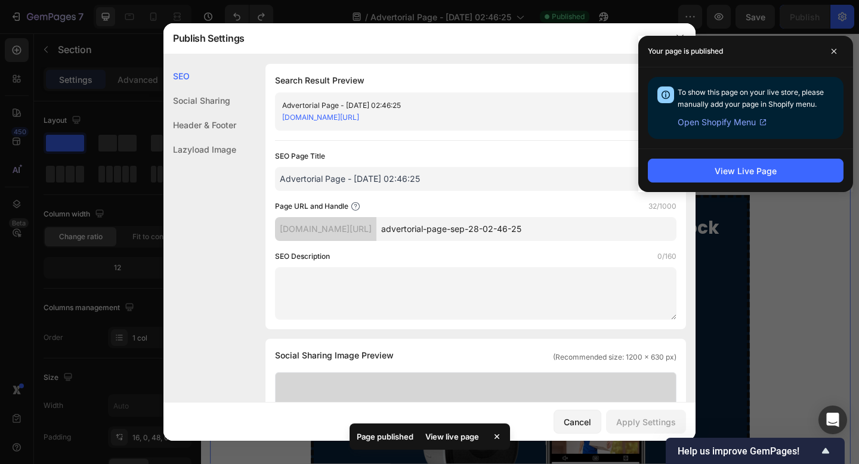
click at [378, 92] on div "Advertorial Page - [DATE] 02:46:25 [DOMAIN_NAME][URL]" at bounding box center [475, 111] width 401 height 38
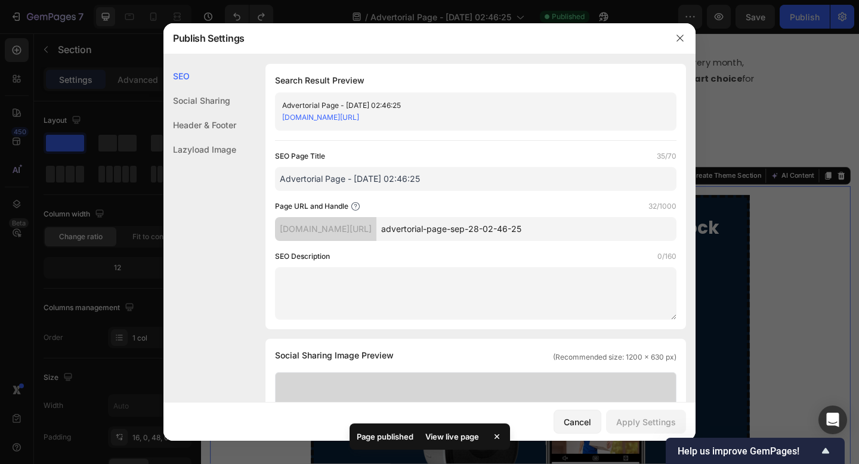
click at [374, 103] on div "Advertorial Page - [DATE] 02:46:25" at bounding box center [465, 106] width 367 height 12
click at [202, 85] on div "SEO" at bounding box center [199, 76] width 73 height 24
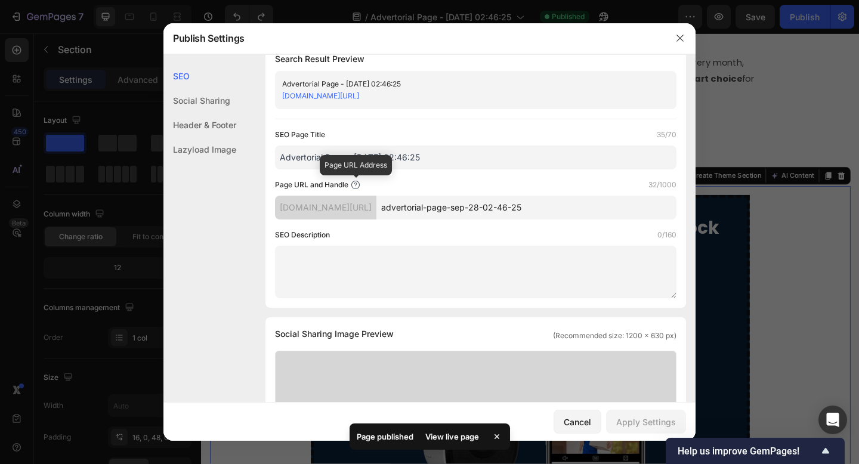
click at [388, 151] on input "Advertorial Page - [DATE] 02:46:25" at bounding box center [475, 157] width 401 height 24
click at [438, 154] on input "Advertorial Page - [DATE] 02:46:25" at bounding box center [475, 157] width 401 height 24
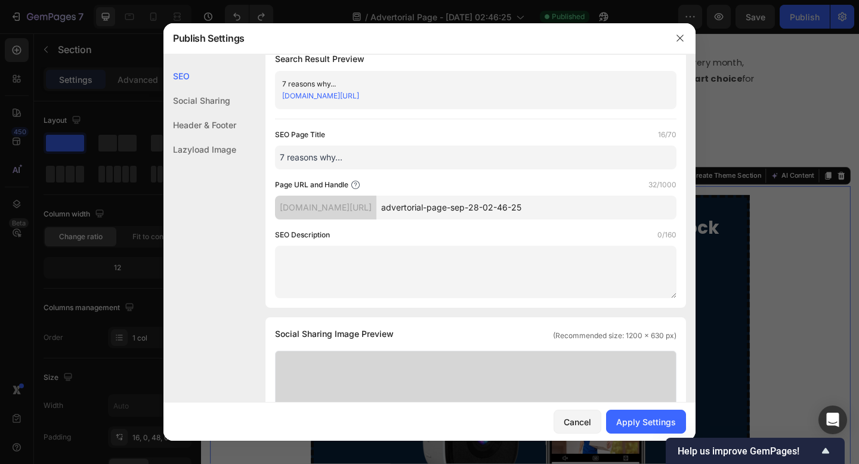
type input "7 reasons why..."
click at [456, 210] on input "advertorial-page-sep-28-02-46-25" at bounding box center [526, 208] width 300 height 24
click at [470, 210] on input "advertorial-page-sep-28-02-46-25" at bounding box center [526, 208] width 300 height 24
type input "y"
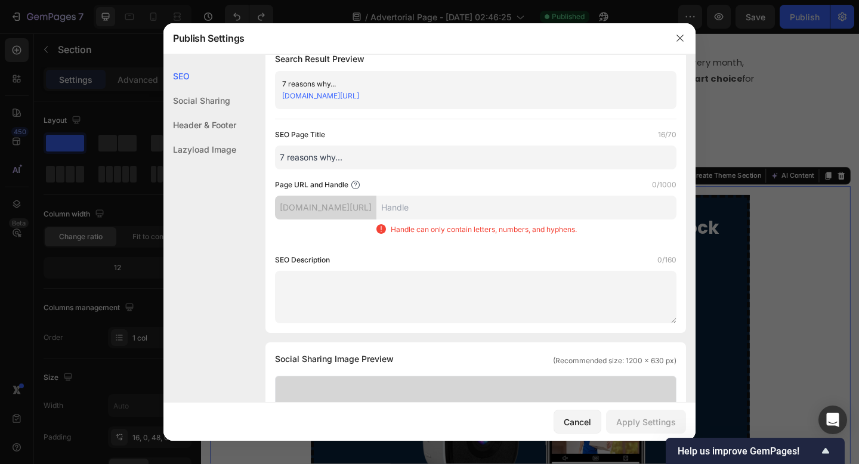
type input "d"
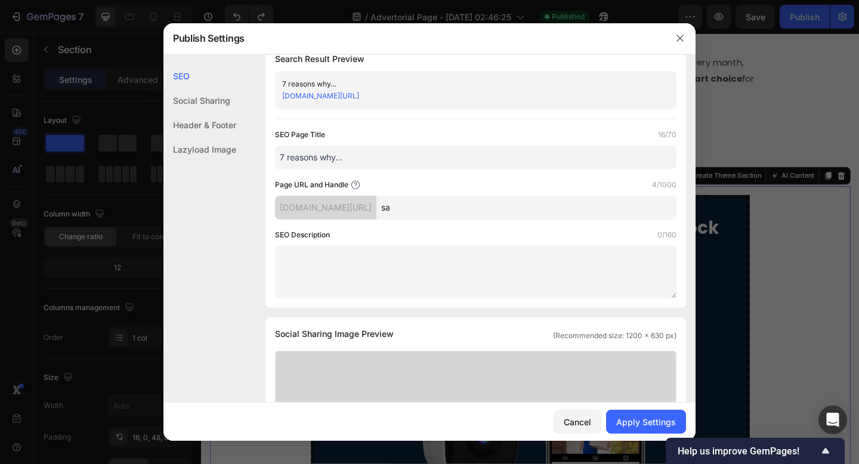
type input "s"
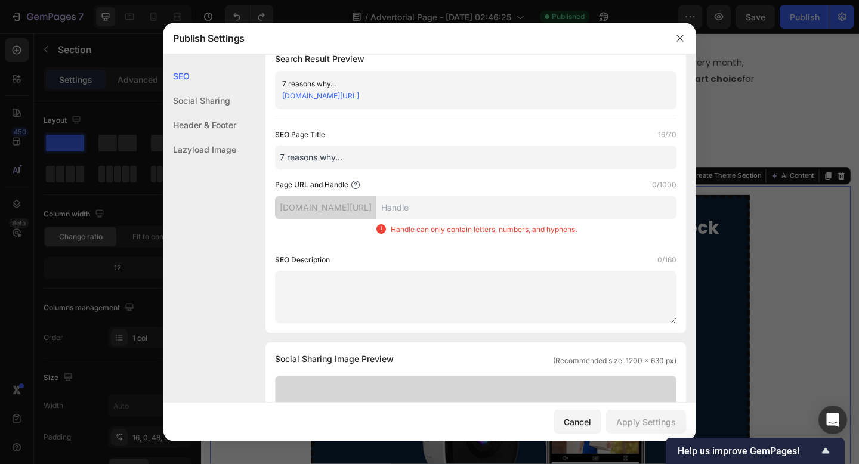
type input "7"
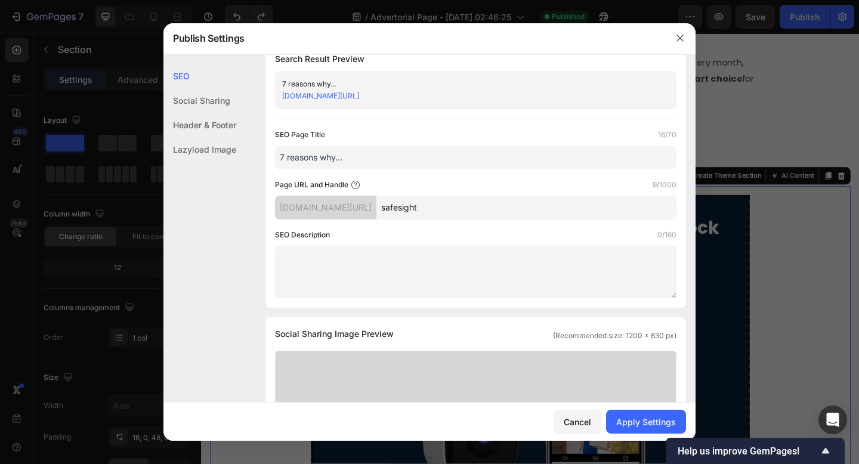
click at [454, 222] on div "SEO Page Title 16/70 7 reasons why... Page URL and Handle 9/1000 [DOMAIN_NAME][…" at bounding box center [475, 213] width 401 height 169
click at [480, 214] on input "safesight" at bounding box center [526, 208] width 300 height 24
type input "safesightv1"
click at [473, 234] on div "SEO Description 0/160" at bounding box center [475, 235] width 401 height 12
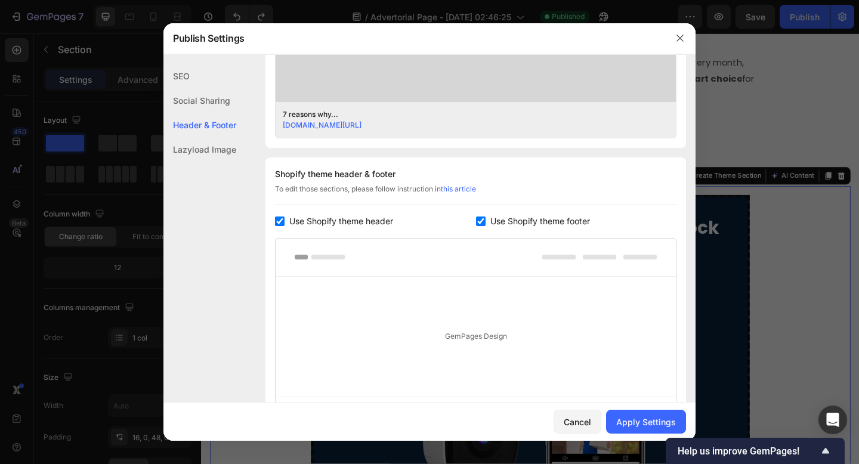
scroll to position [598, 0]
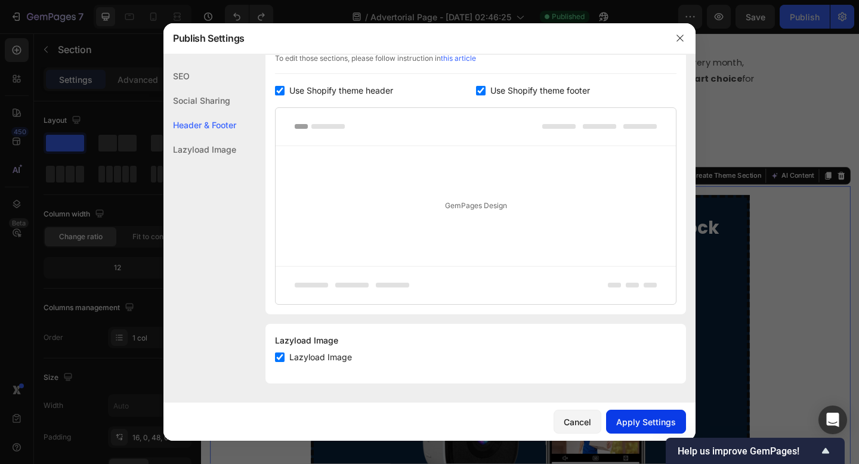
click at [634, 417] on div "Apply Settings" at bounding box center [646, 422] width 60 height 13
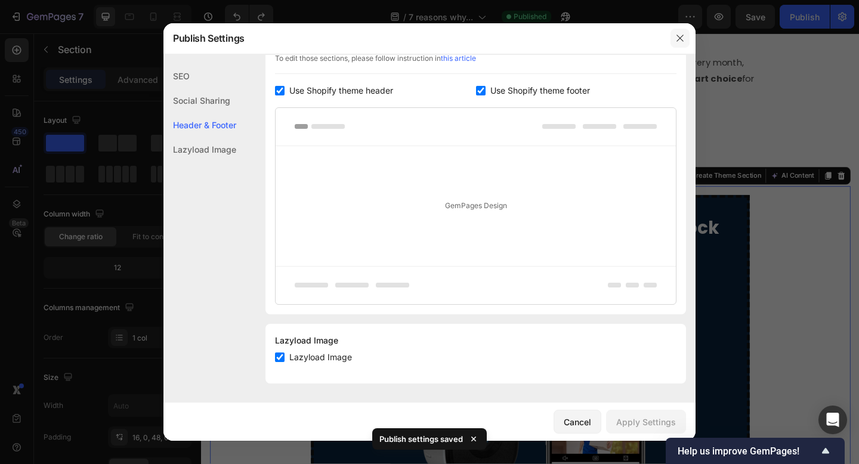
click at [679, 32] on button "button" at bounding box center [679, 38] width 19 height 19
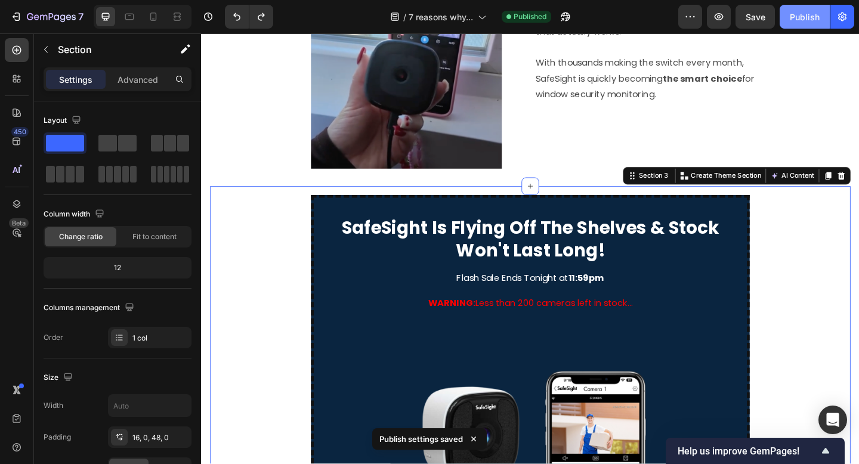
click at [791, 18] on div "Publish" at bounding box center [804, 17] width 30 height 13
